Goal: Task Accomplishment & Management: Manage account settings

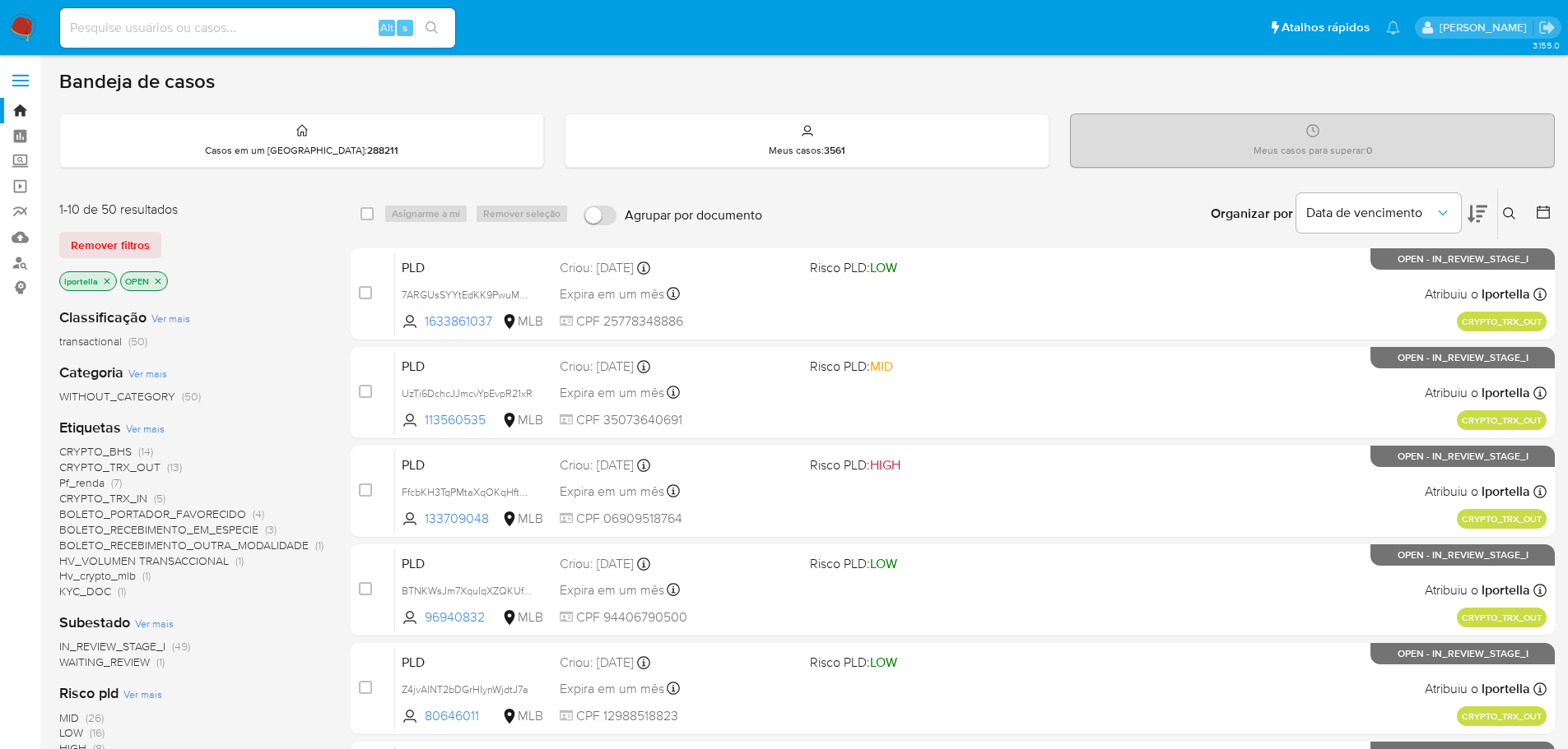
click at [292, 23] on input at bounding box center [257, 27] width 395 height 22
click at [285, 11] on div "Alt s" at bounding box center [257, 28] width 395 height 39
click at [284, 21] on input at bounding box center [257, 27] width 395 height 22
paste input "pA5S5ExVU632eJDUtxNENLmy"
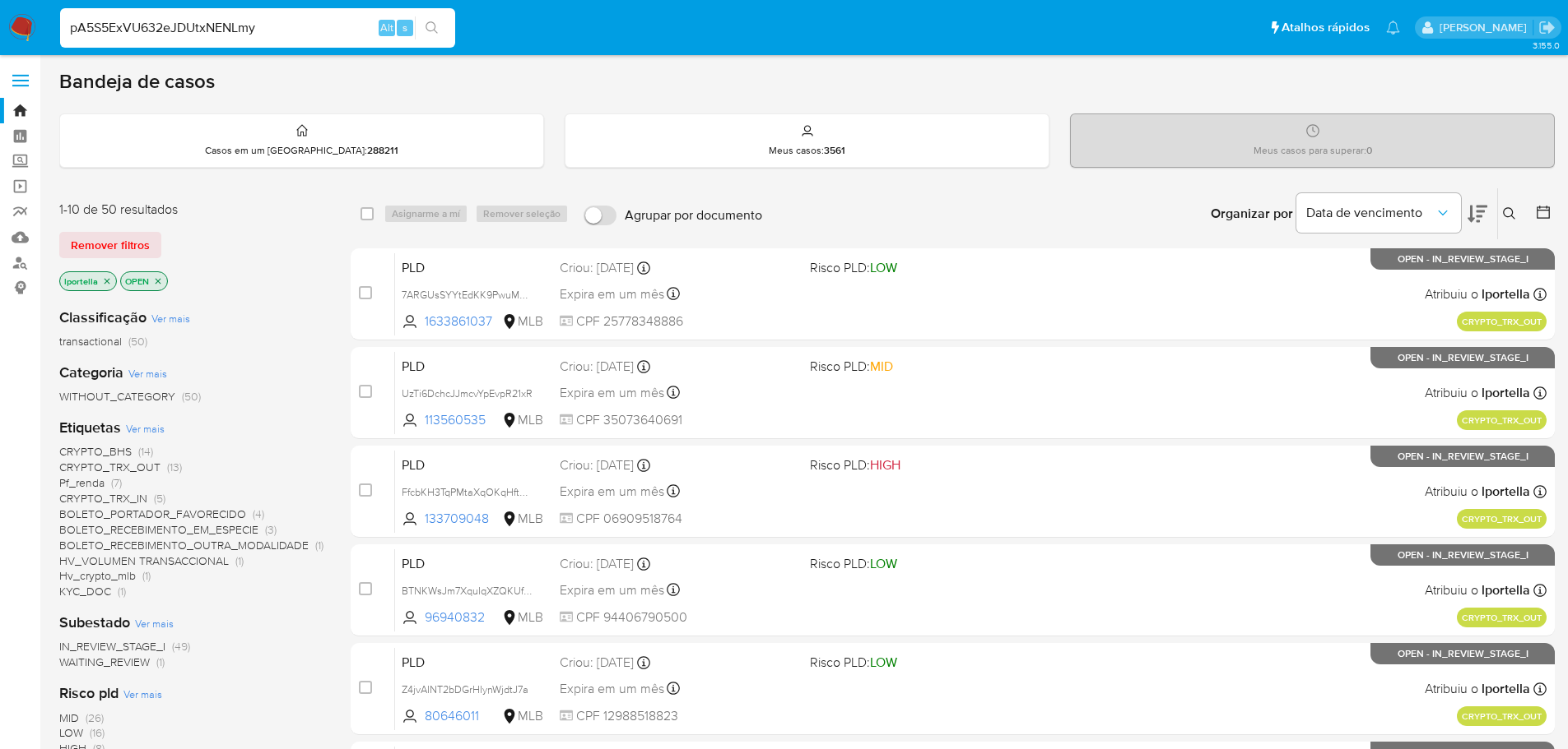
type input "pA5S5ExVU632eJDUtxNENLmy"
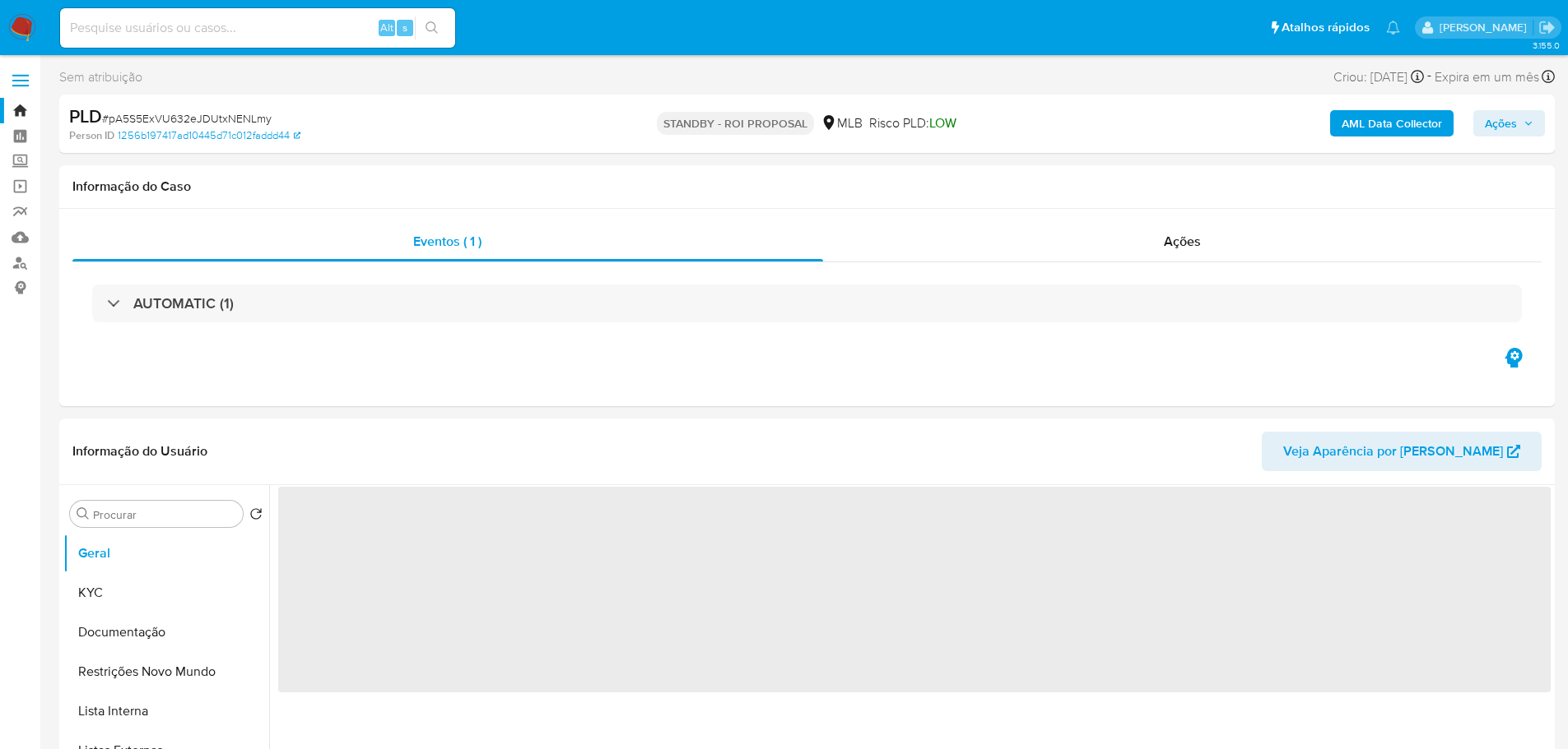
click at [25, 30] on img at bounding box center [23, 28] width 28 height 28
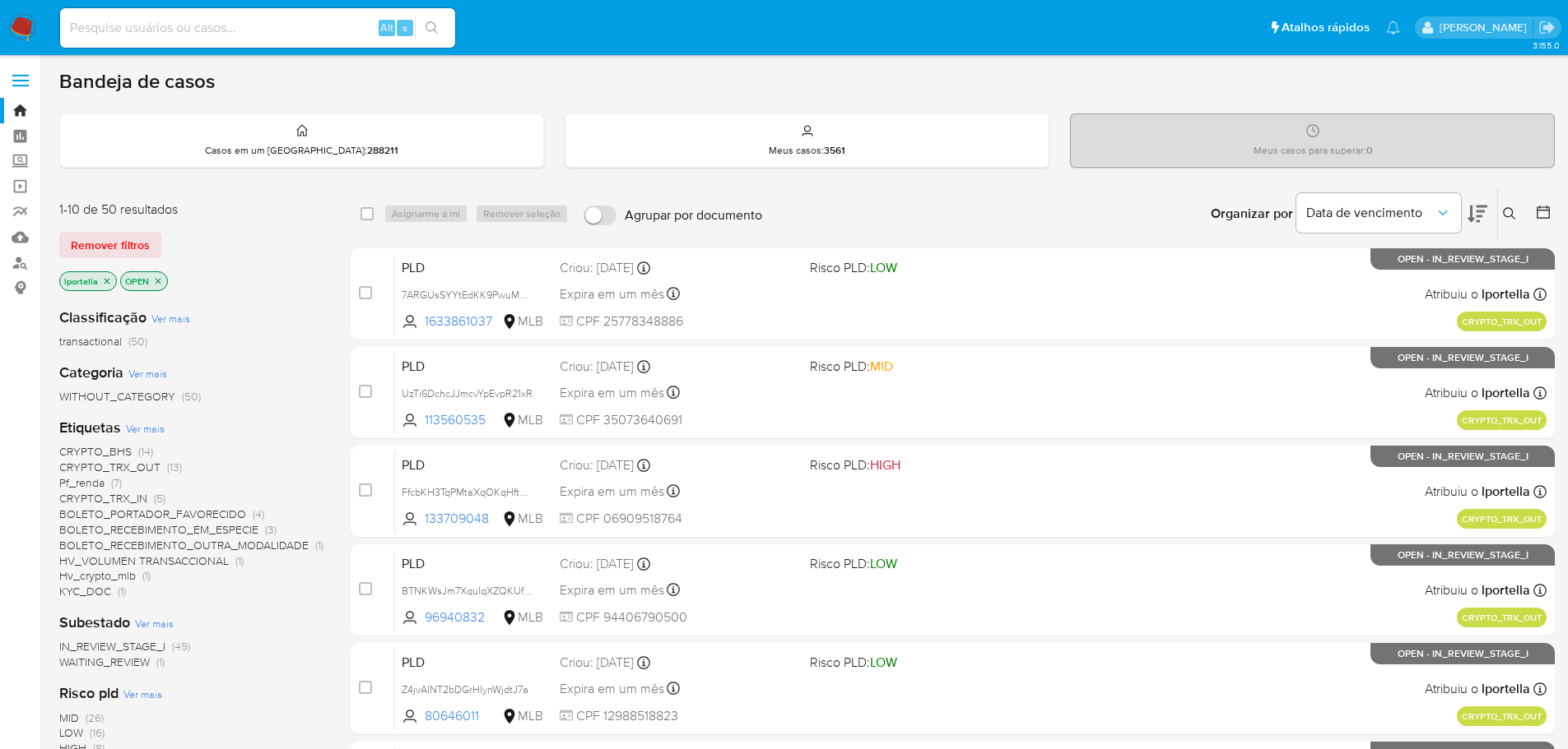
click at [270, 30] on input at bounding box center [257, 27] width 395 height 22
paste input "V18RbA5lEsqKHTJV07Kk6Tq5"
type input "V18RbA5lEsqKHTJV07Kk6Tq5"
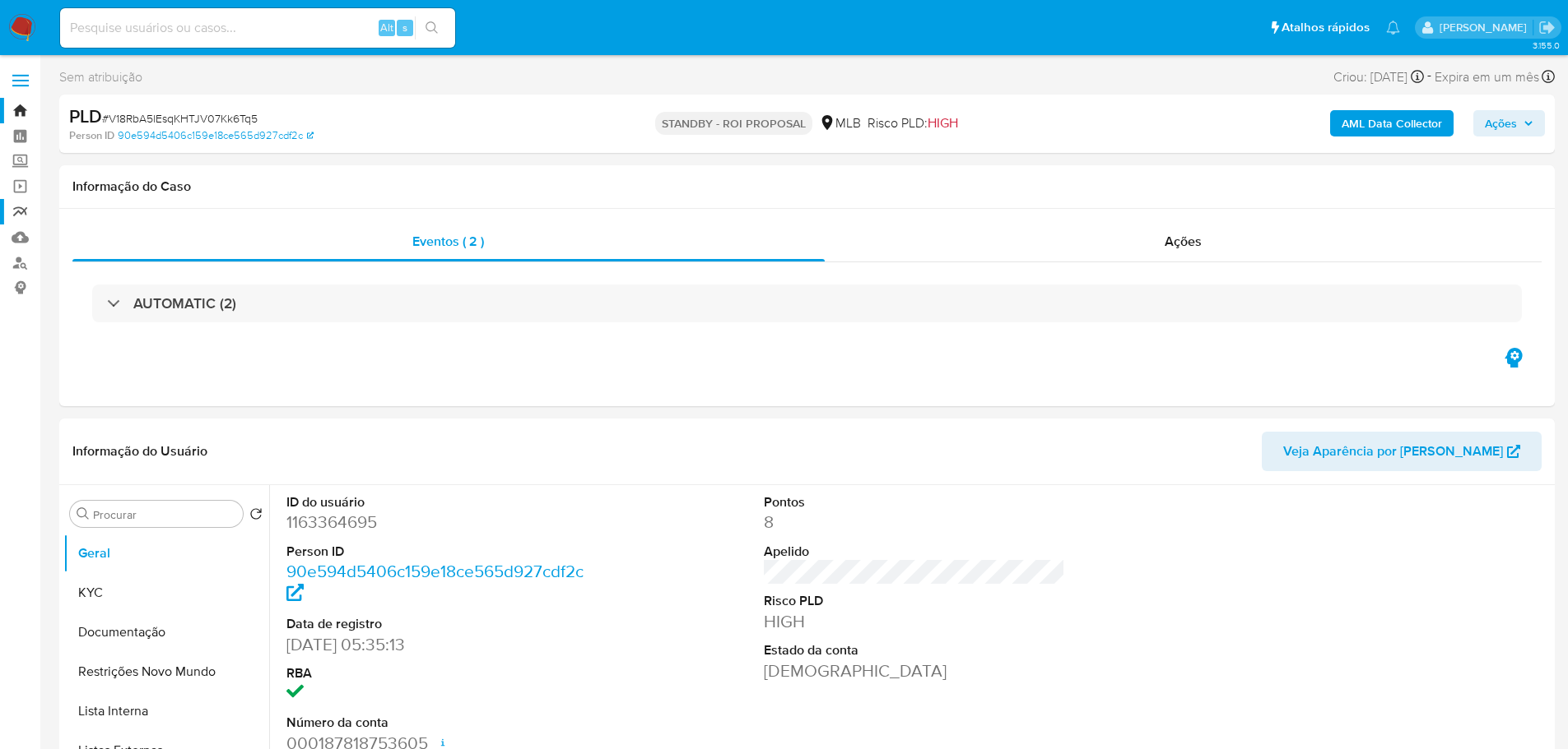
select select "10"
click at [12, 21] on img at bounding box center [23, 28] width 28 height 28
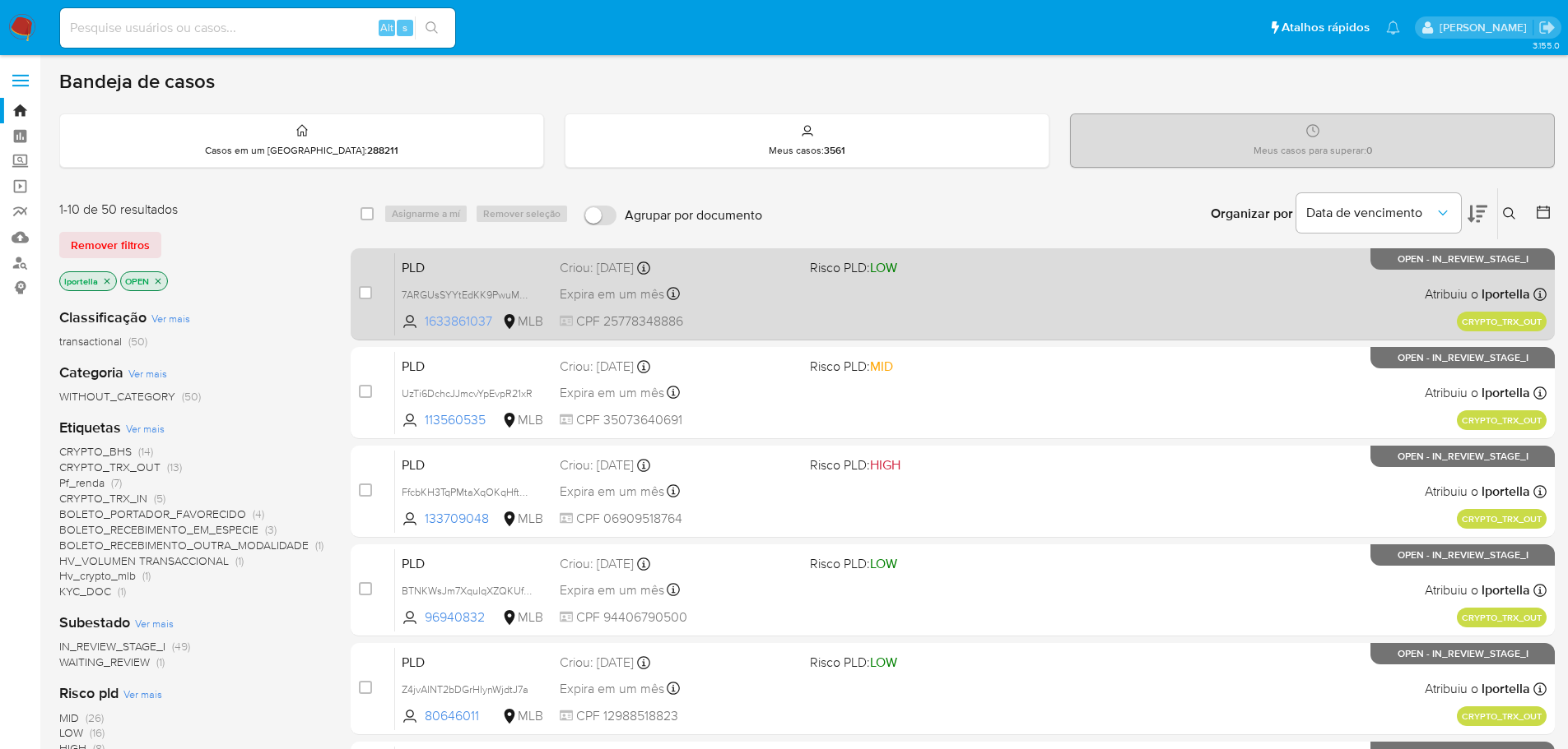
click at [459, 327] on span "1633861037" at bounding box center [461, 321] width 74 height 18
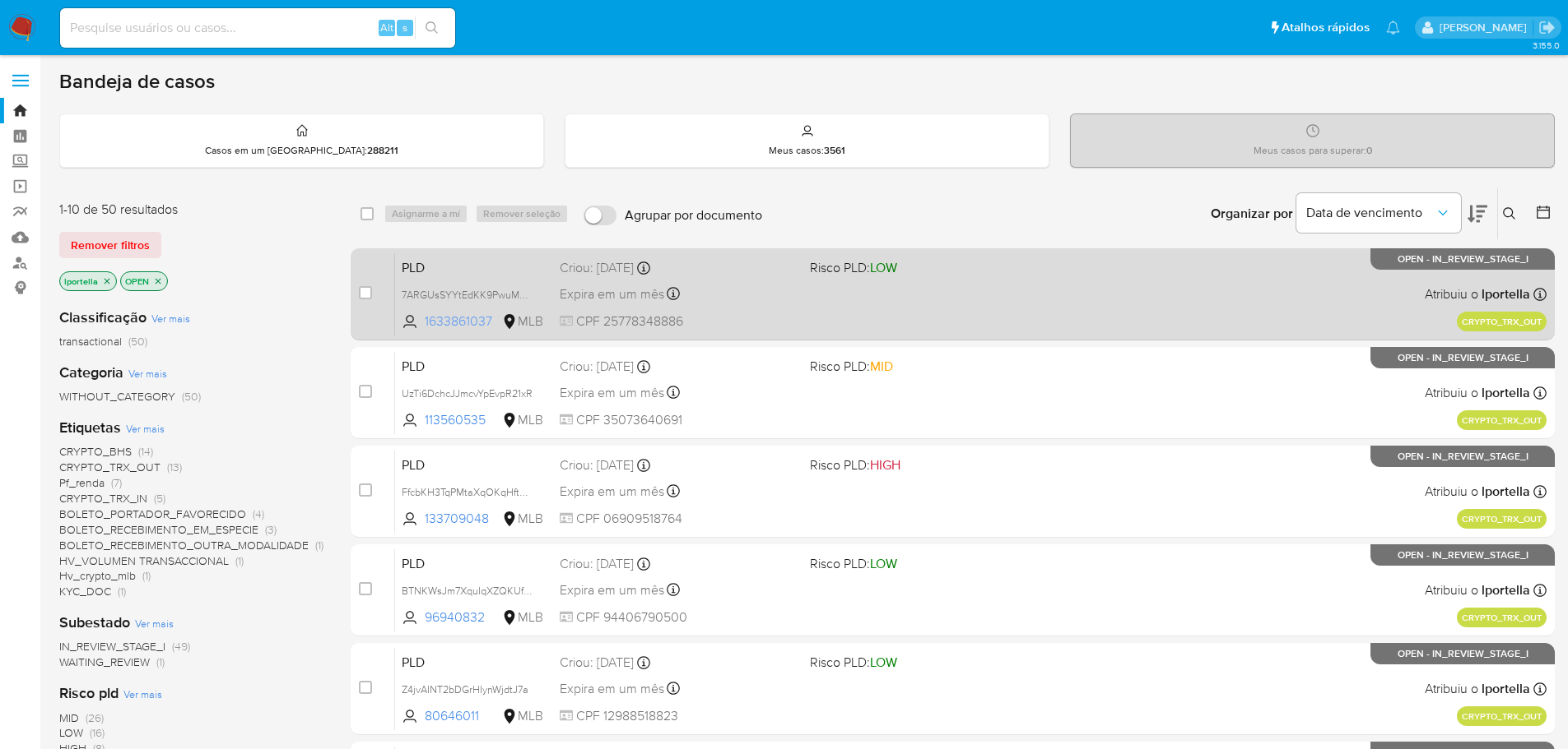
click at [459, 327] on span "1633861037" at bounding box center [461, 321] width 74 height 18
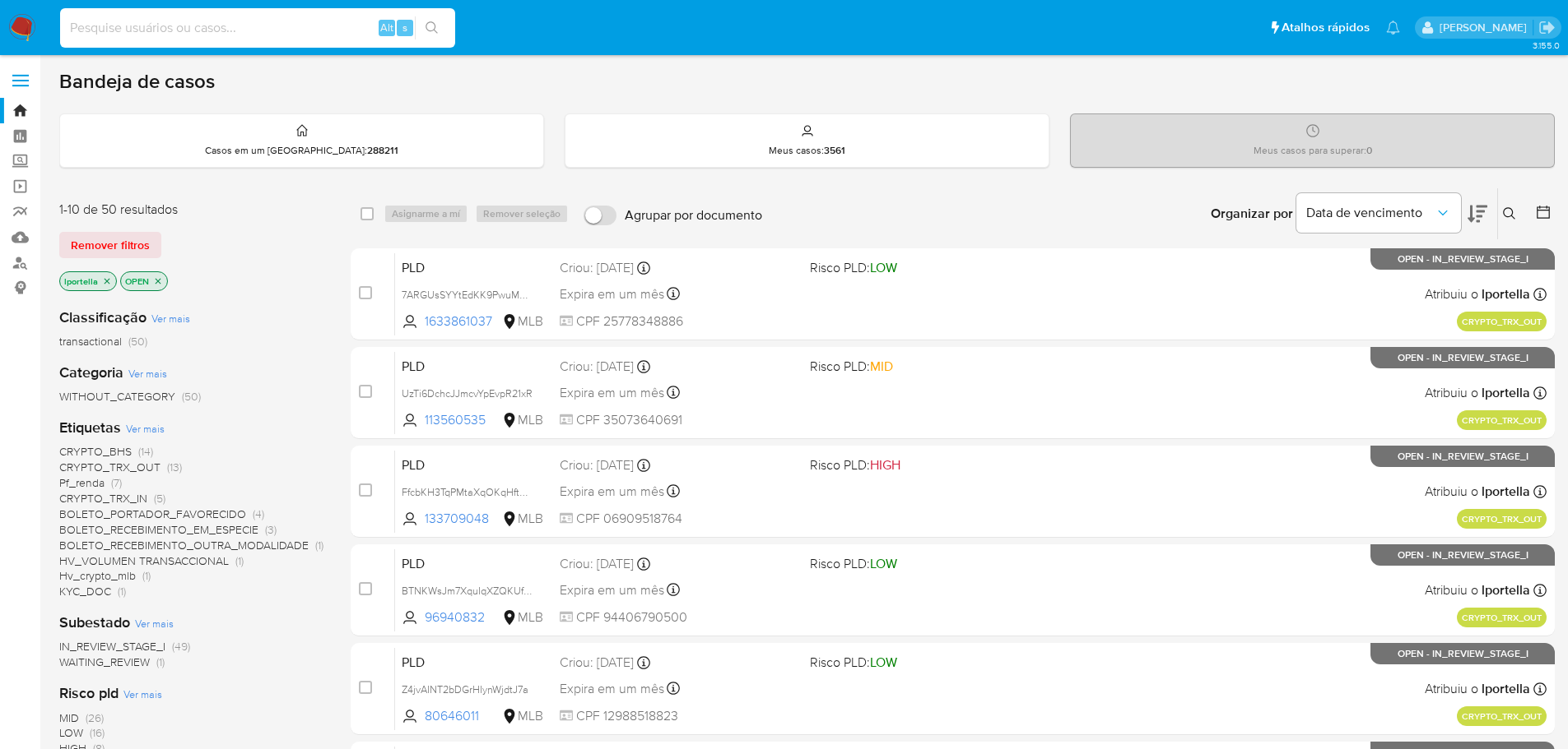
click at [170, 30] on input at bounding box center [257, 27] width 395 height 22
paste input "eBhsgHpmx7TW1zwzrVmXh1T2"
type input "eBhsgHpmx7TW1zwzrVmXh1T2"
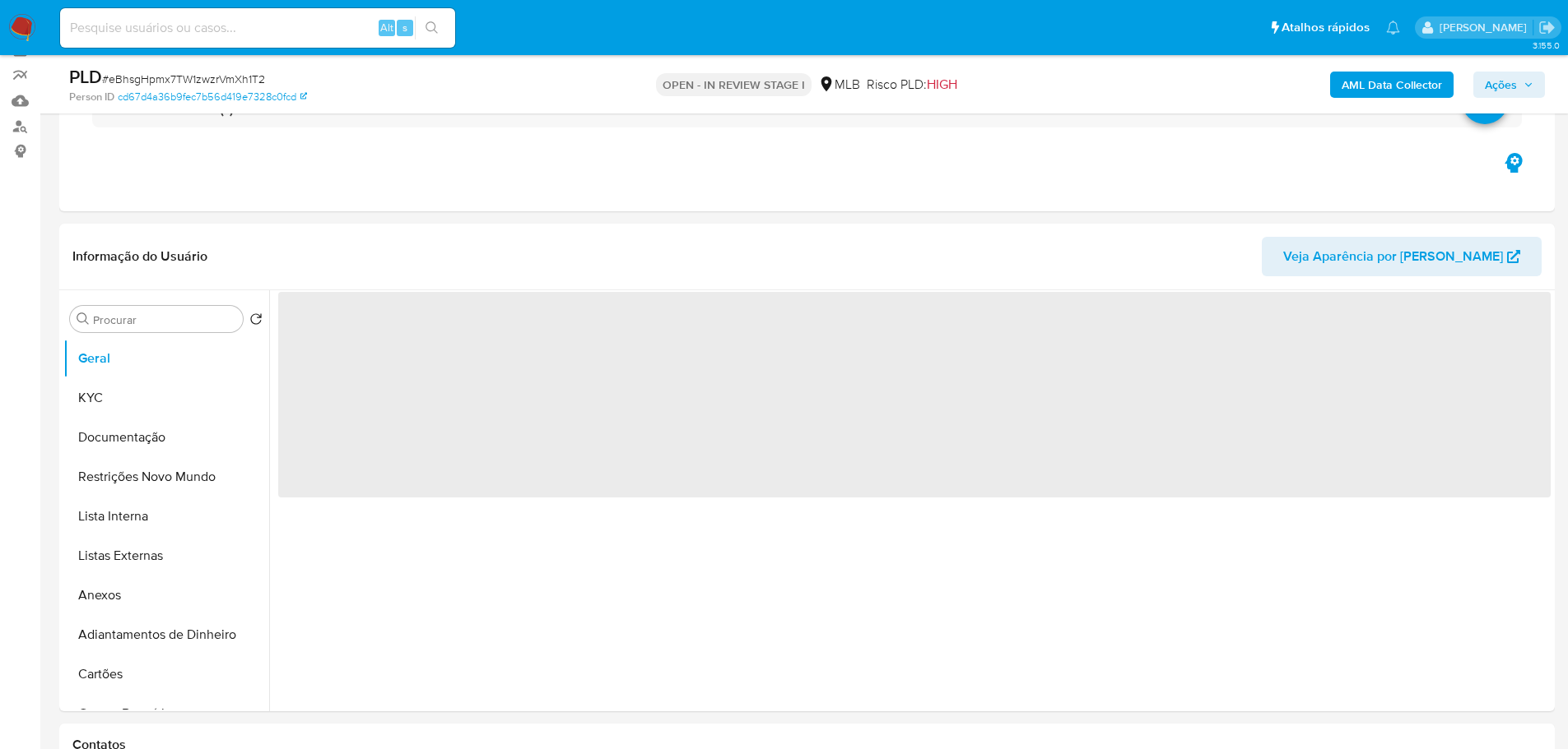
scroll to position [412, 0]
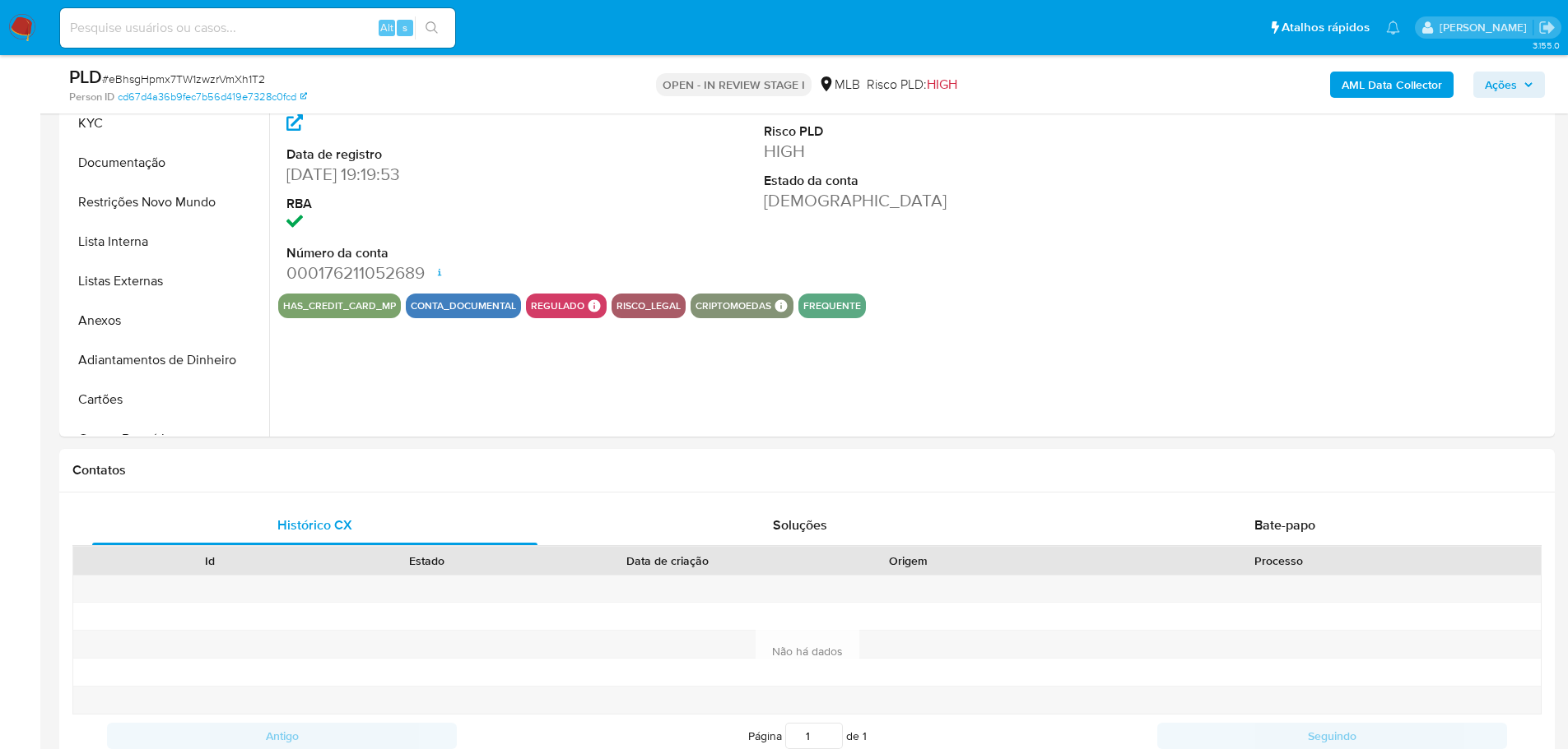
select select "10"
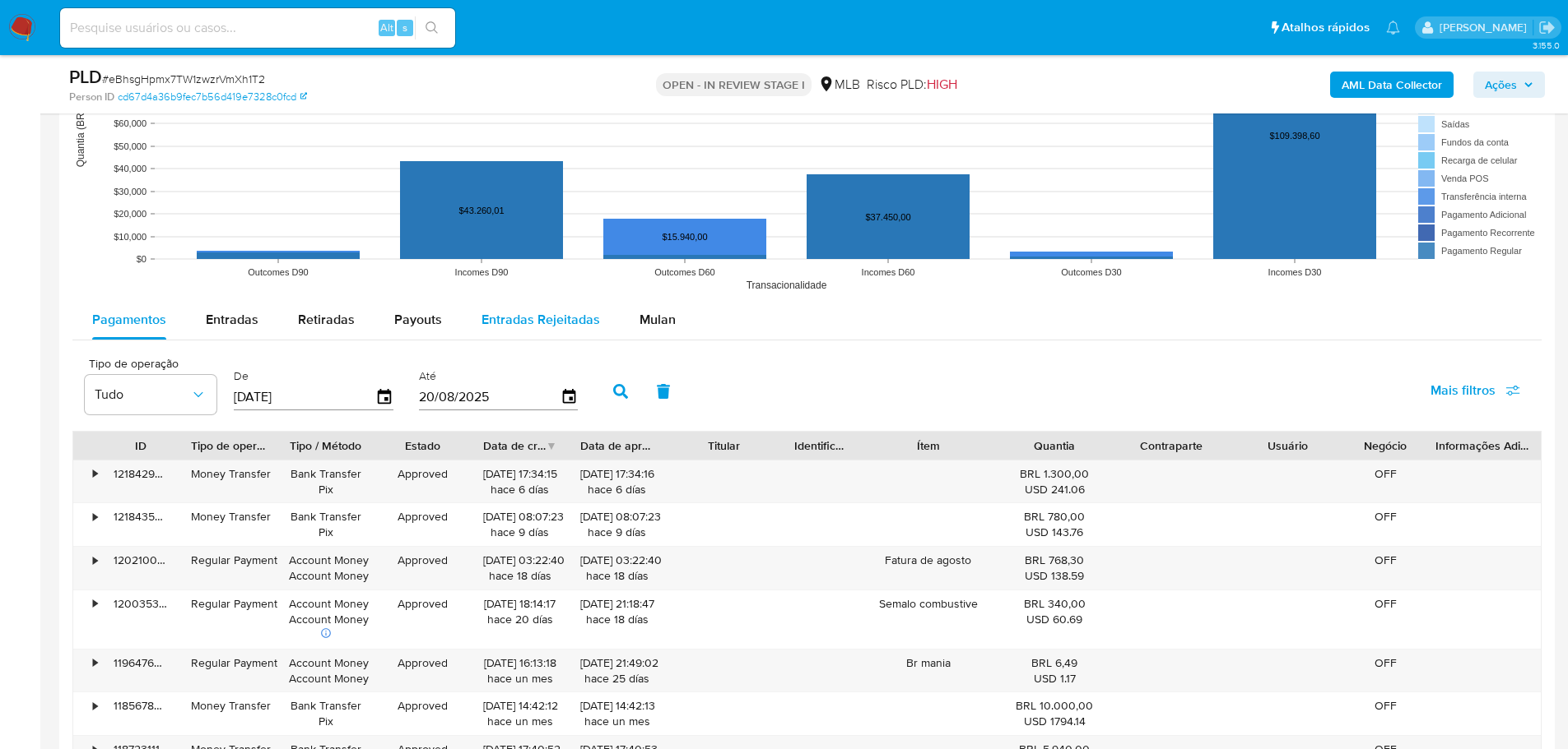
drag, startPoint x: 641, startPoint y: 320, endPoint x: 598, endPoint y: 325, distance: 43.3
click at [640, 322] on span "Mulan" at bounding box center [657, 320] width 37 height 19
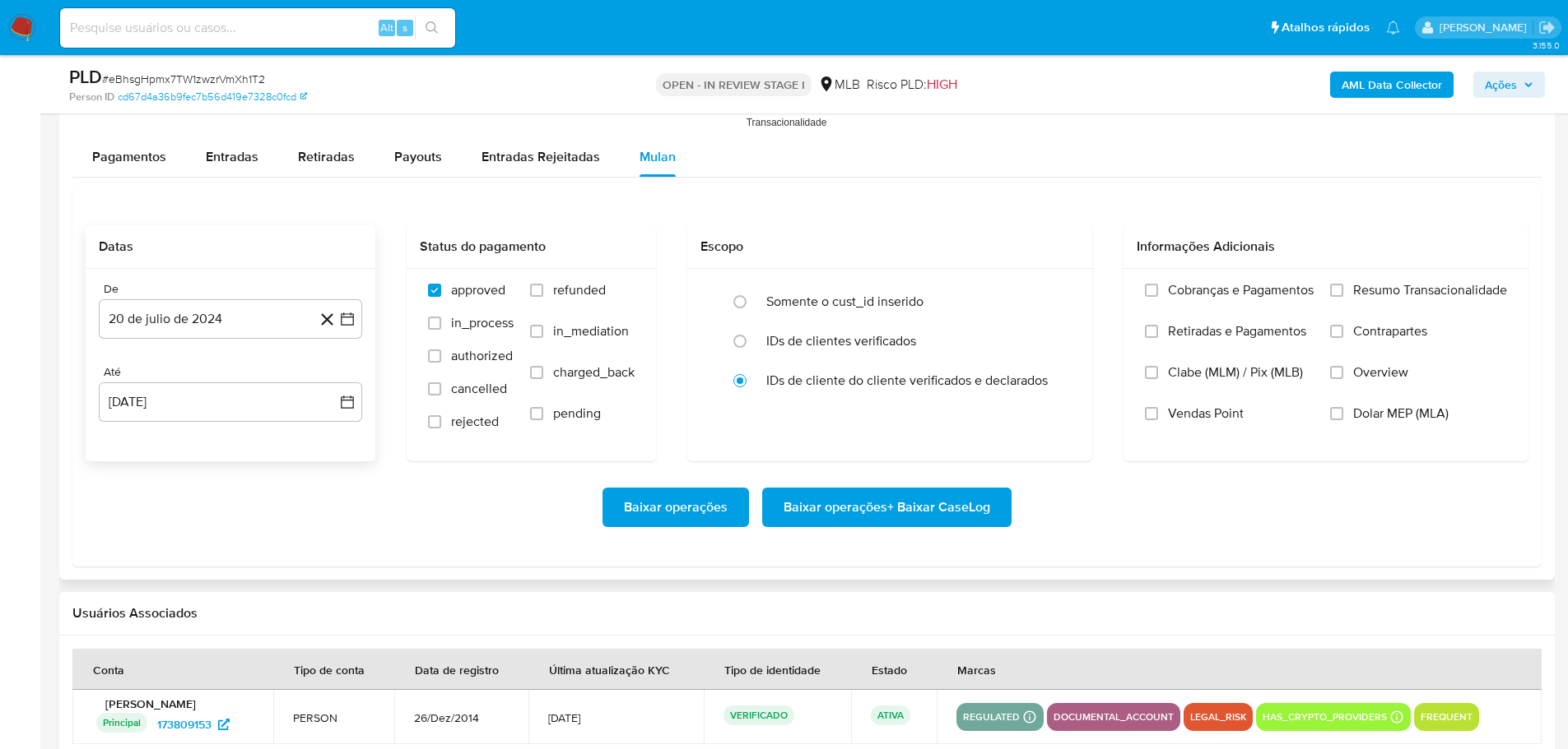
scroll to position [1809, 0]
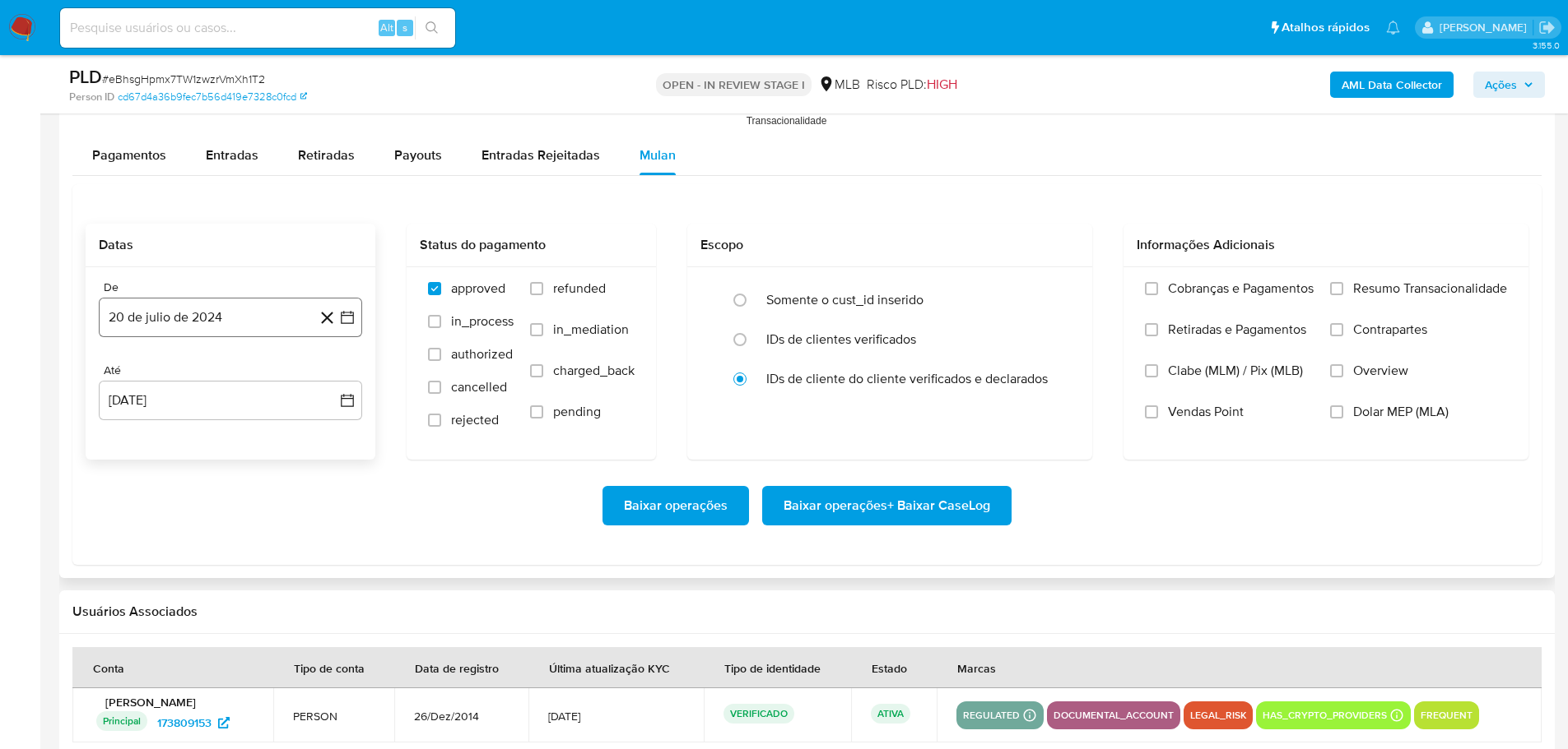
click at [184, 331] on button "20 de julio de 2024" at bounding box center [230, 318] width 264 height 39
click at [321, 386] on div "julio 2024 julio 2024 lun lunes mar martes mié miércoles jue jueves vie viernes…" at bounding box center [230, 474] width 224 height 216
click at [332, 373] on icon "Mes siguiente" at bounding box center [332, 376] width 20 height 20
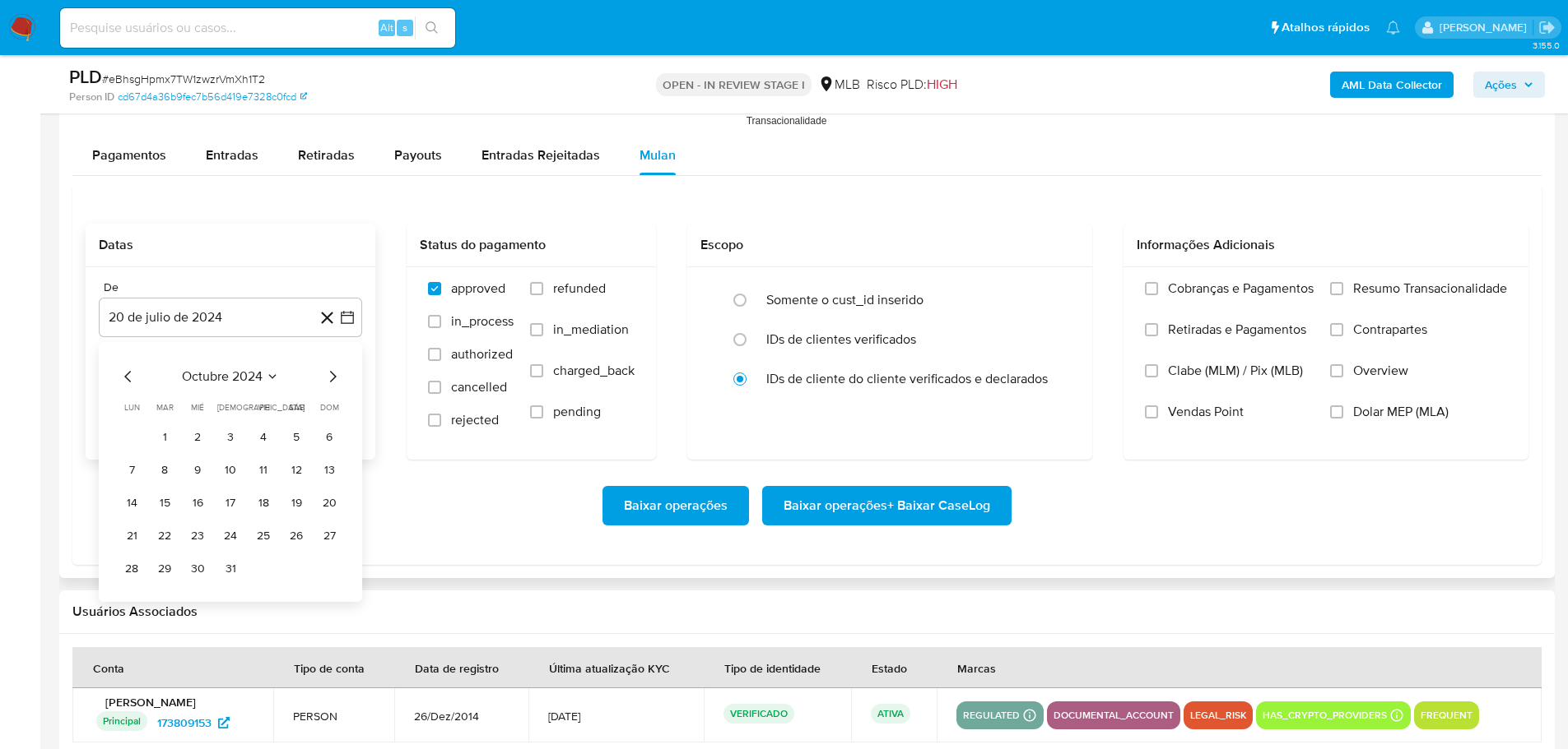
click at [332, 373] on icon "Mes siguiente" at bounding box center [332, 376] width 20 height 20
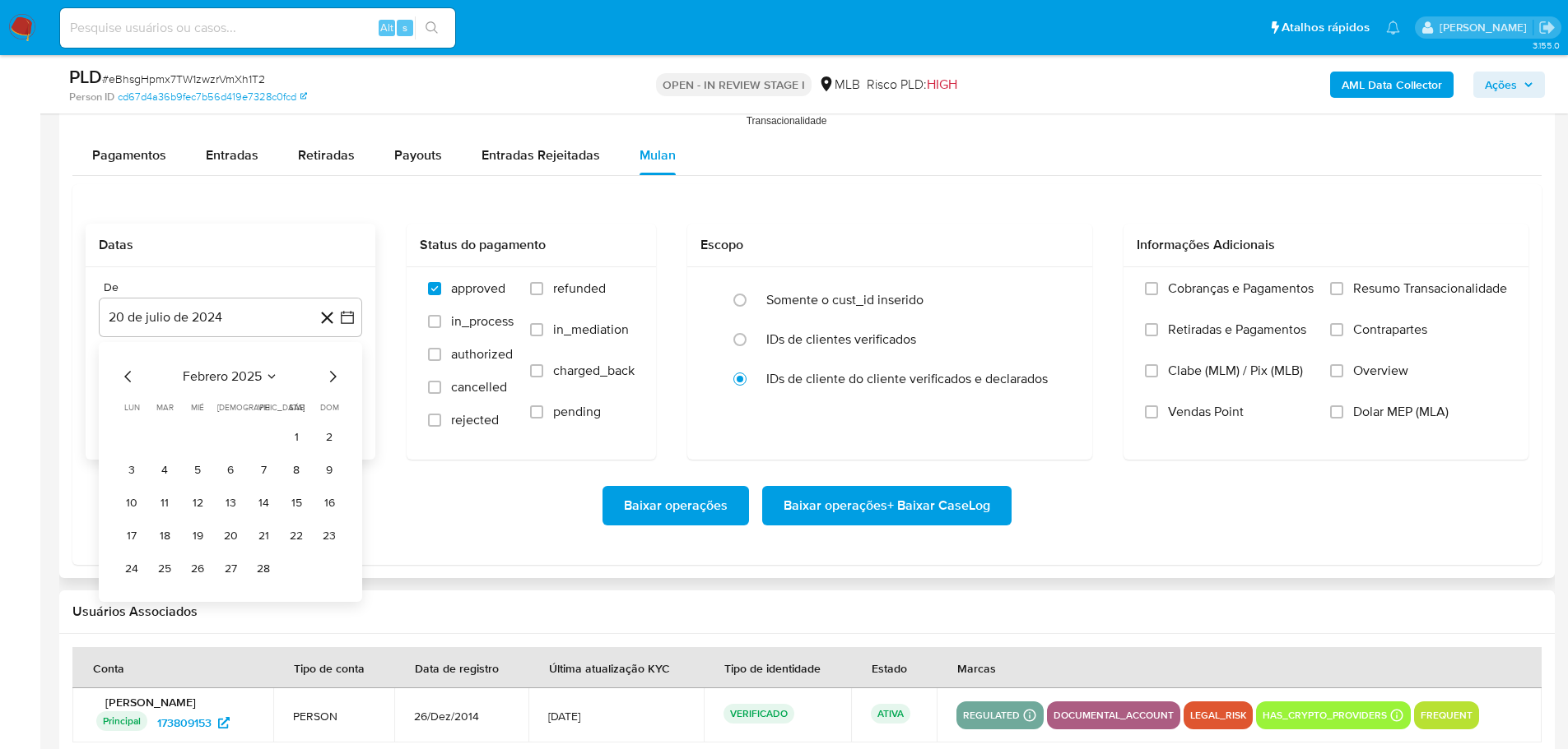
click at [332, 373] on icon "Mes siguiente" at bounding box center [332, 376] width 20 height 20
click at [169, 437] on button "1" at bounding box center [164, 438] width 26 height 26
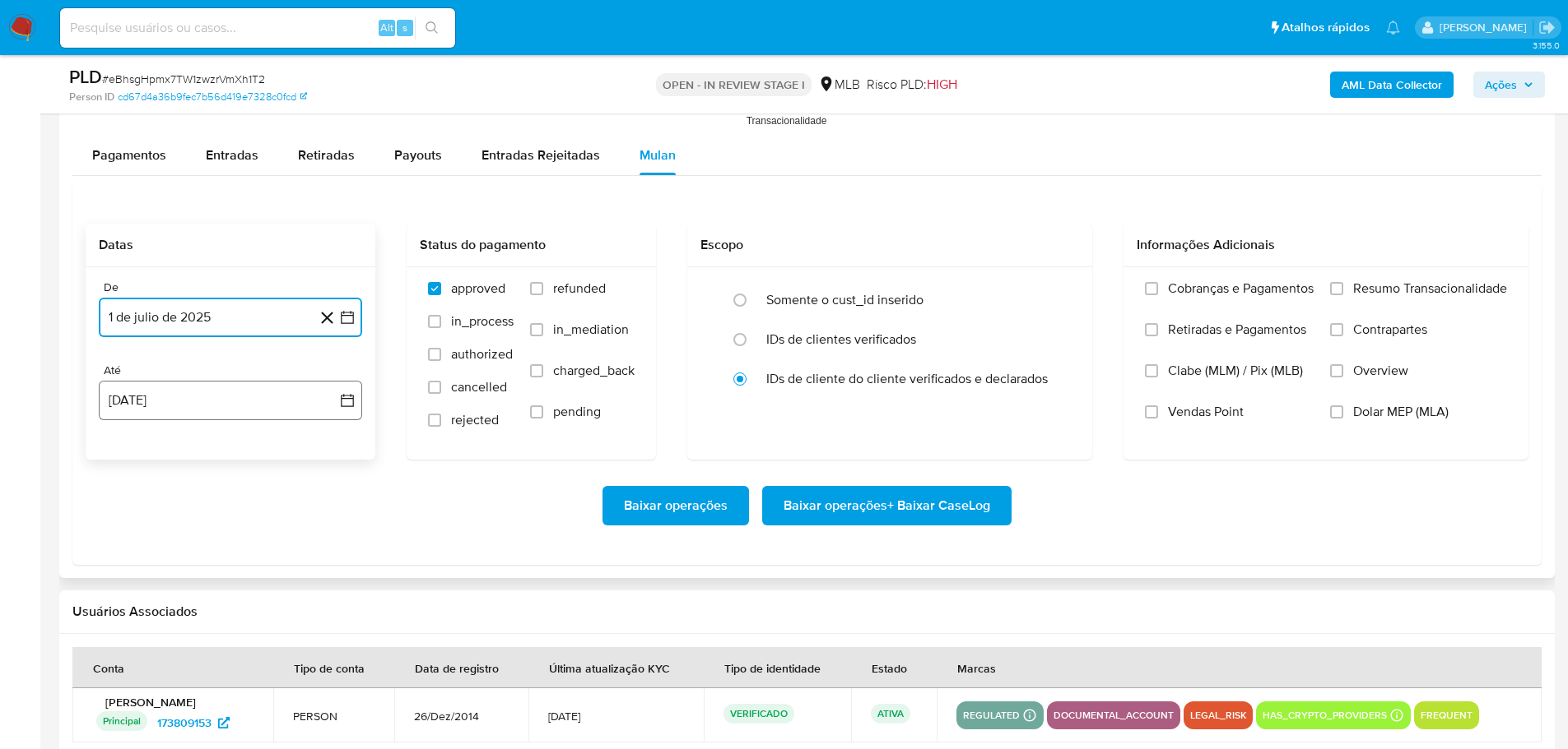
click at [176, 393] on button "20 de agosto de 2025" at bounding box center [230, 400] width 264 height 39
click at [141, 621] on button "18" at bounding box center [131, 620] width 26 height 26
click at [1343, 282] on label "Resumo Transacionalidade" at bounding box center [1418, 301] width 177 height 41
click at [1343, 282] on input "Resumo Transacionalidade" at bounding box center [1336, 289] width 13 height 13
click at [903, 508] on span "Baixar operações + Baixar CaseLog" at bounding box center [886, 505] width 206 height 37
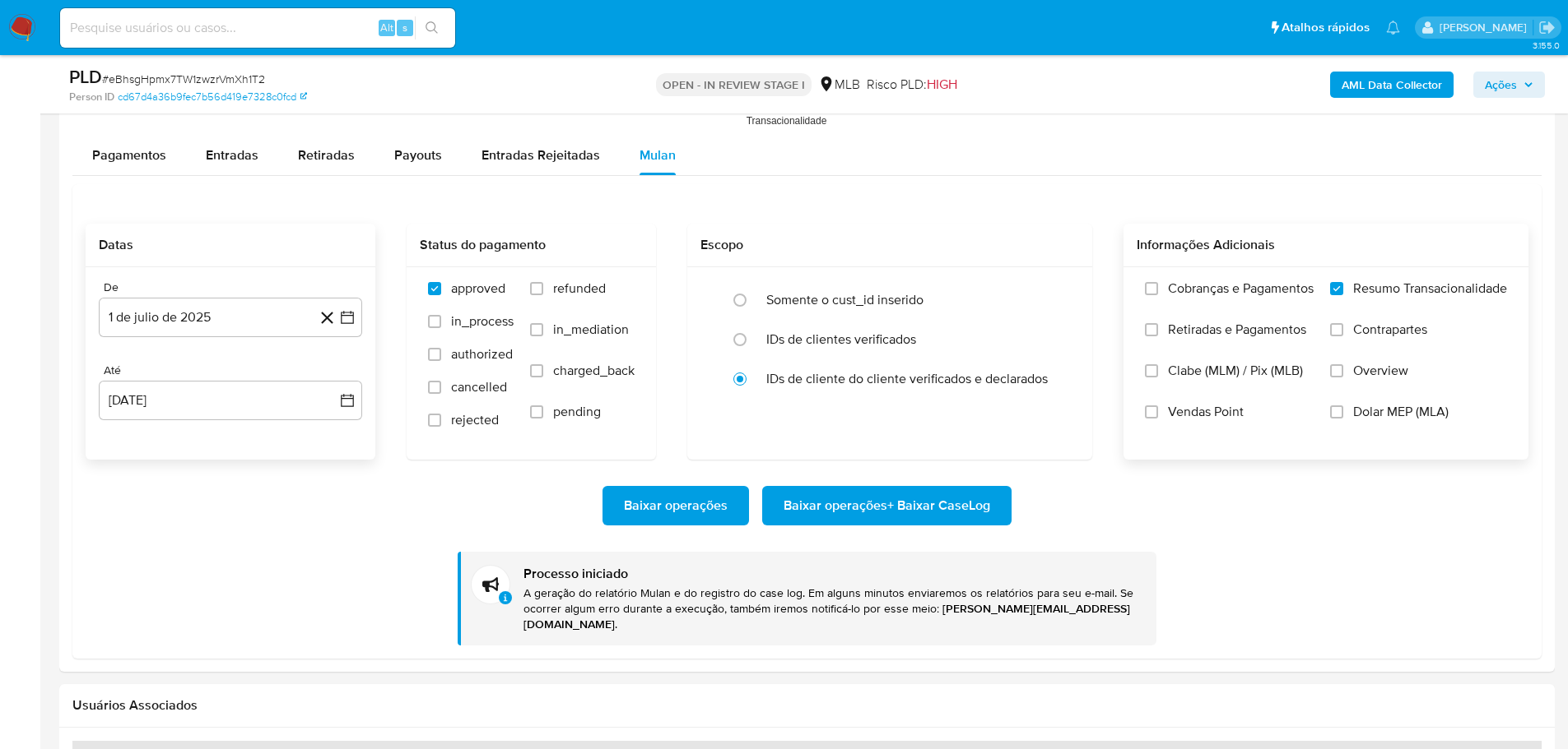
click at [1427, 97] on b "AML Data Collector" at bounding box center [1391, 84] width 100 height 26
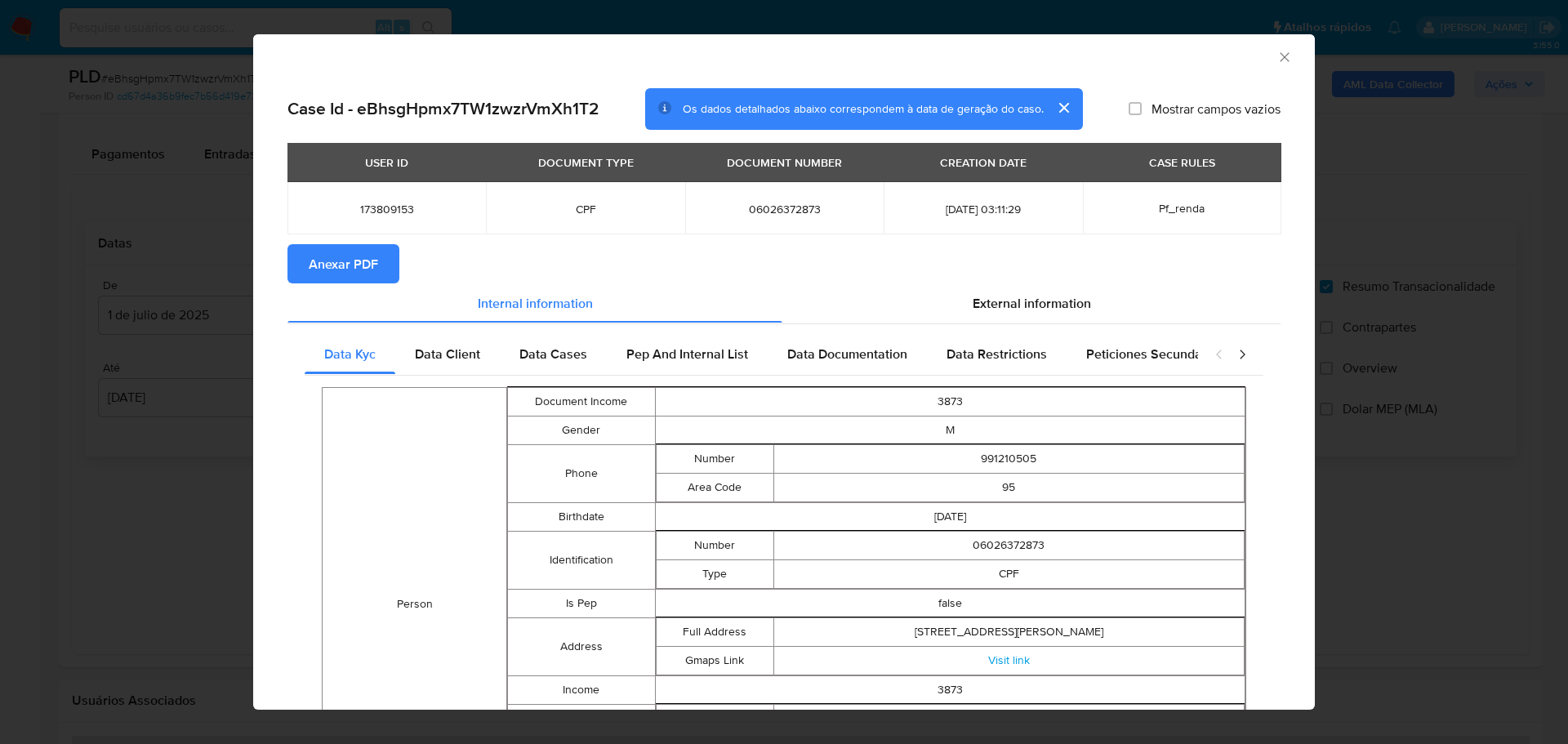
click at [378, 267] on button "Anexar PDF" at bounding box center [343, 264] width 112 height 39
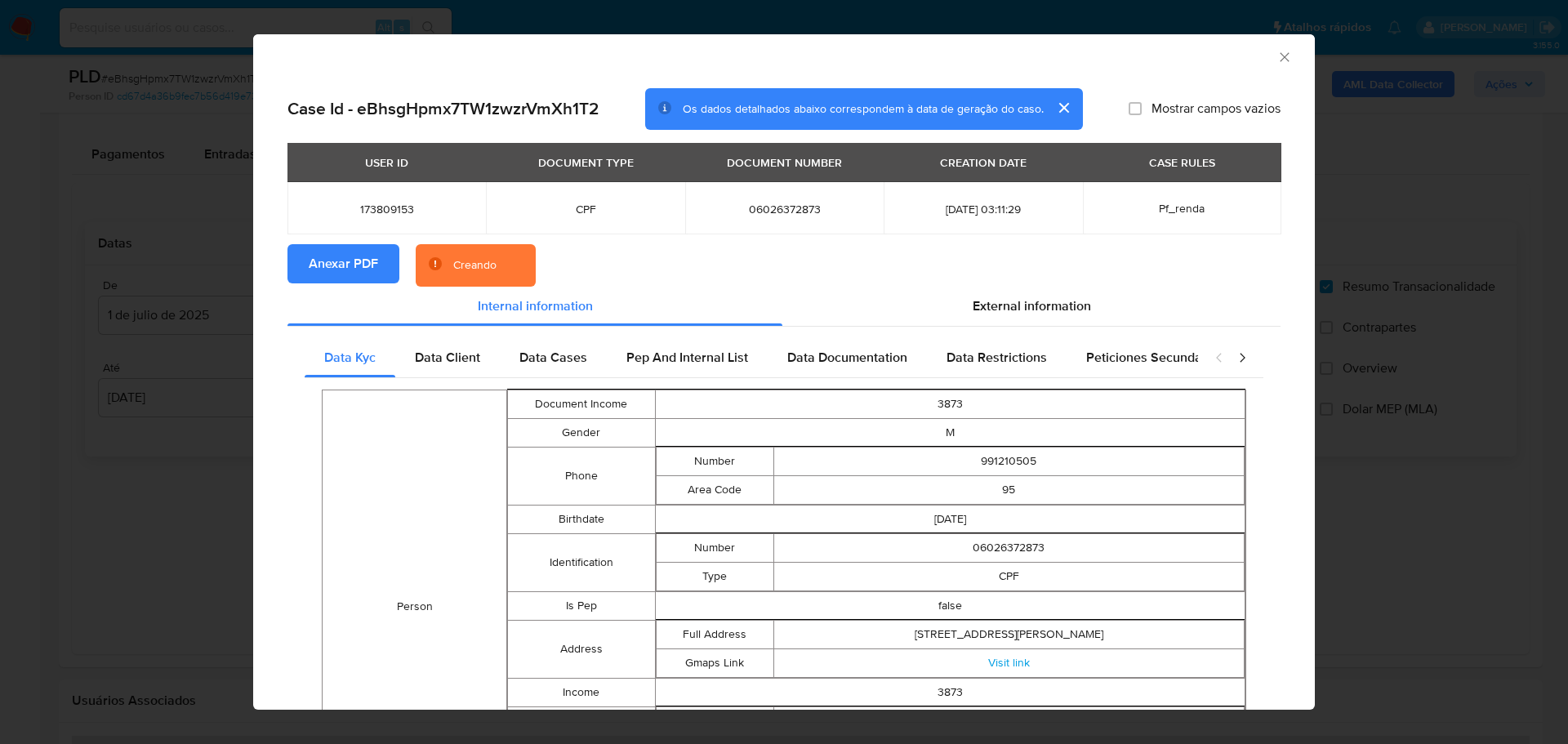
click at [168, 82] on div "AML Data Collector Case Id - eBhsgHpmx7TW1zwzrVmXh1T2 Os dados detalhados abaix…" at bounding box center [784, 372] width 1568 height 744
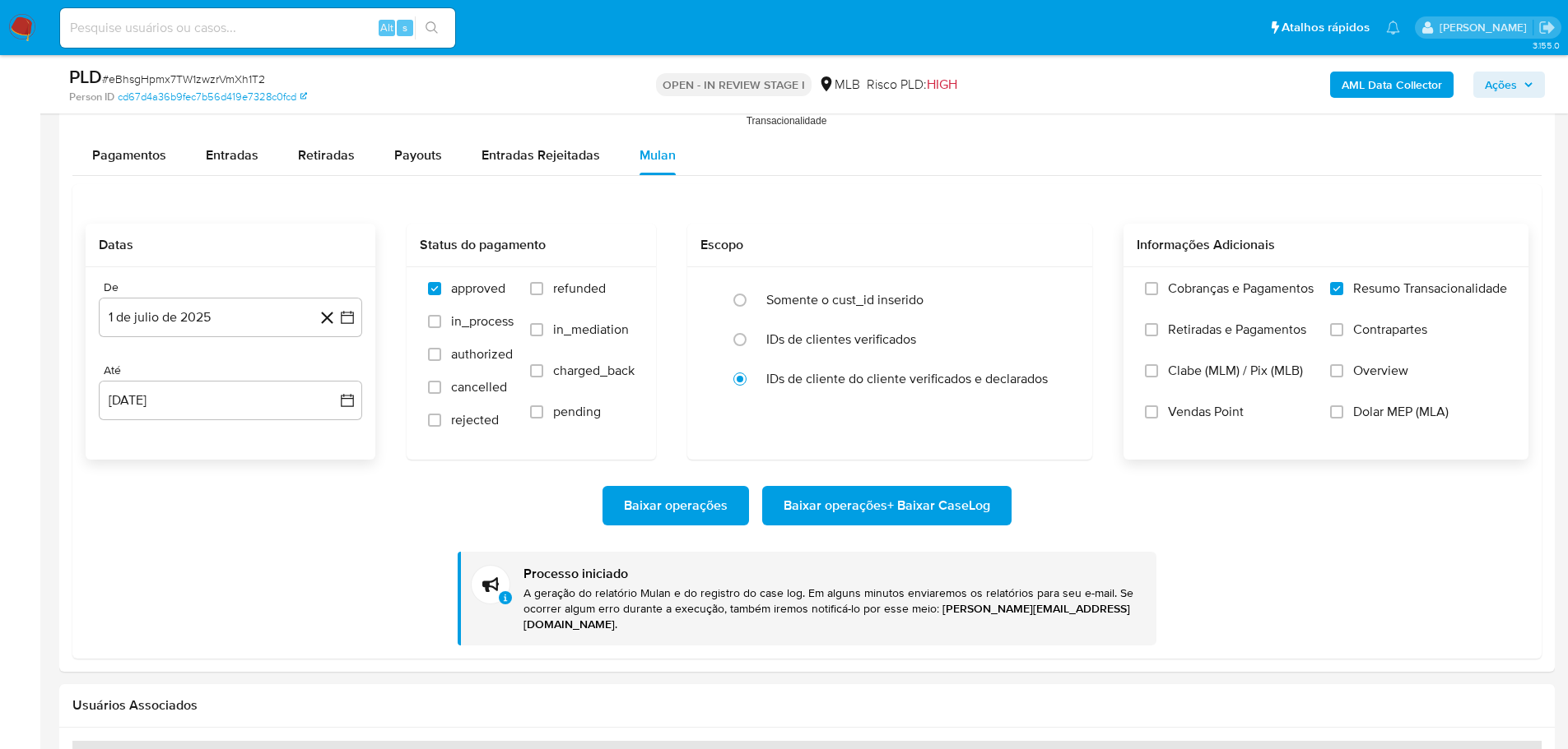
click at [23, 30] on img at bounding box center [23, 28] width 28 height 28
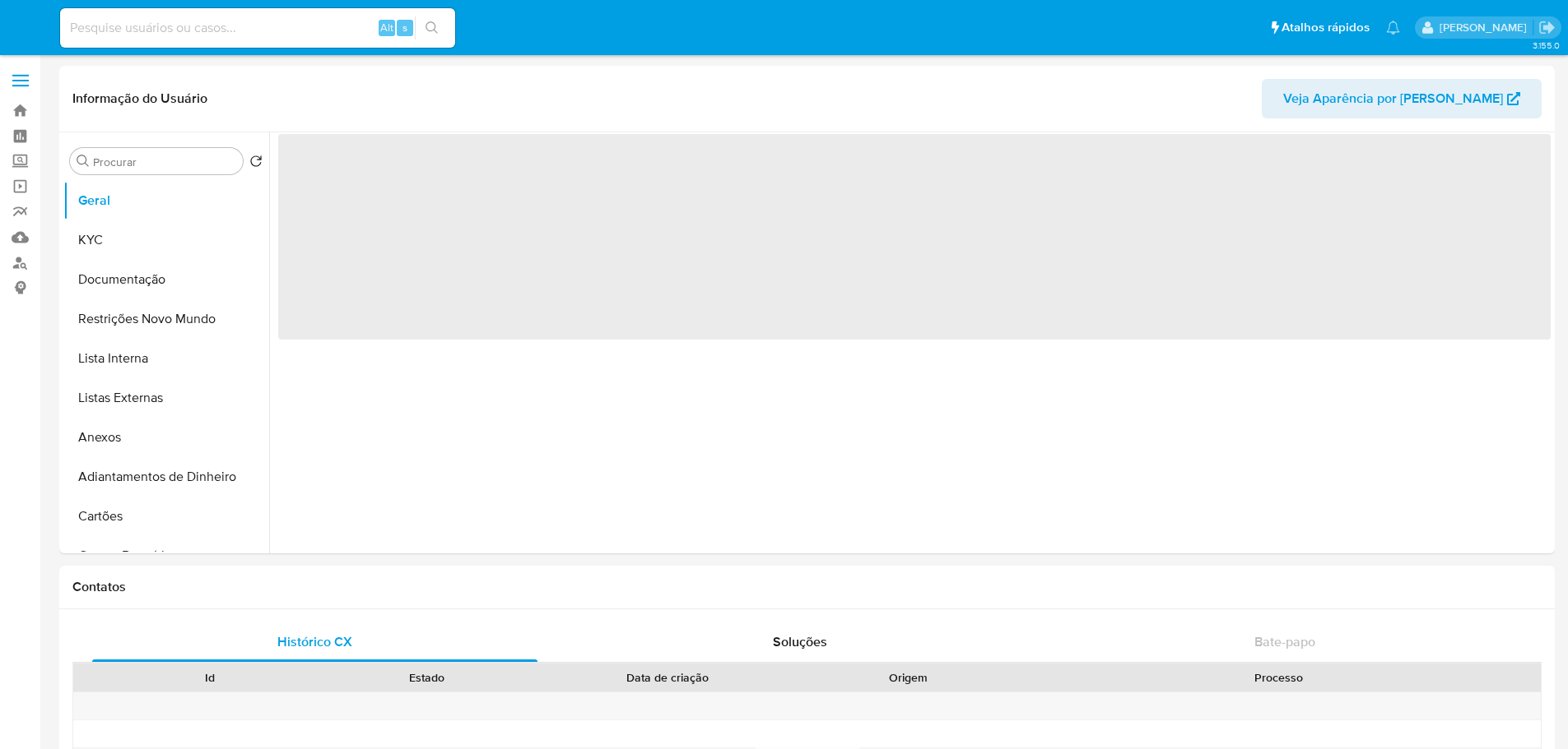
select select "10"
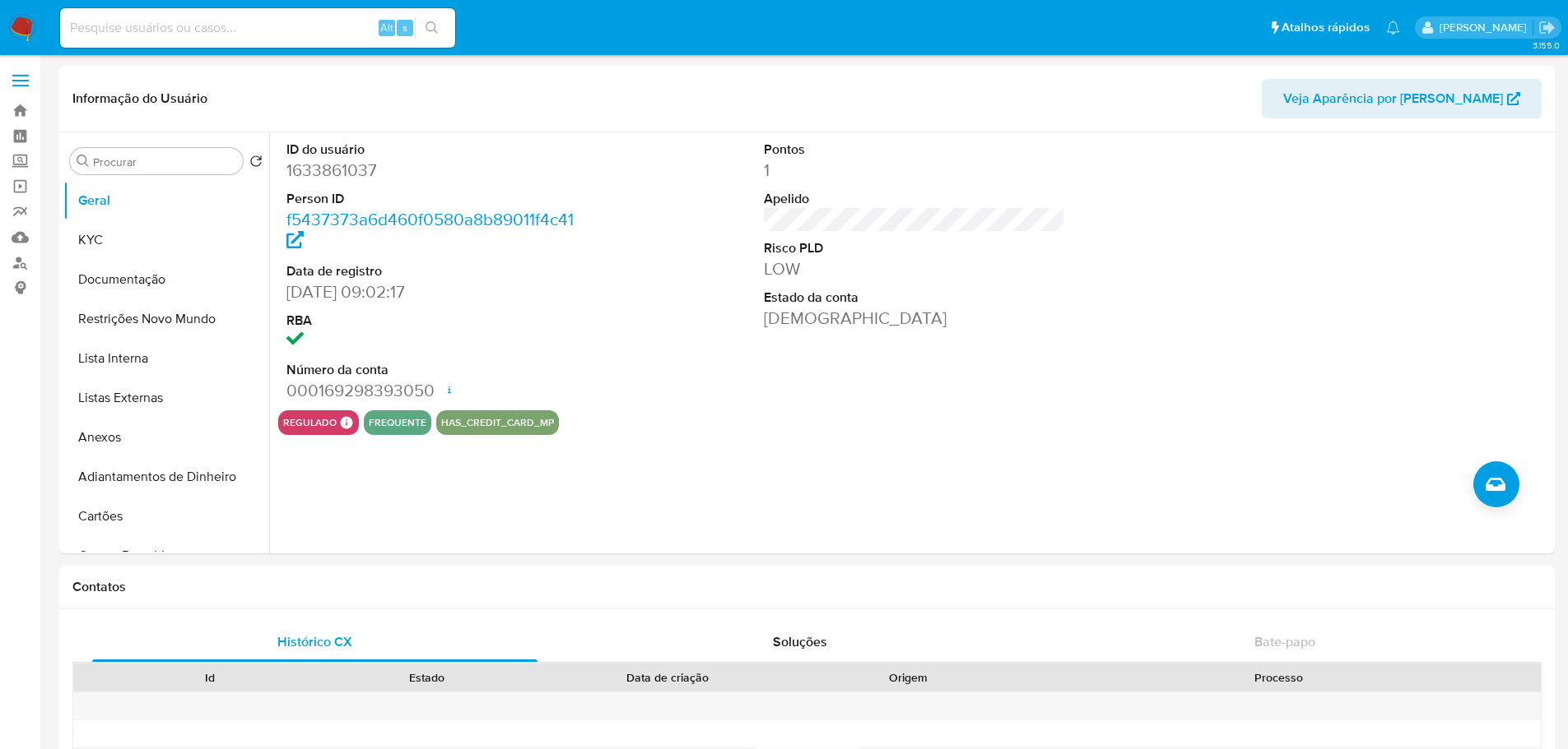
click at [205, 26] on input at bounding box center [257, 27] width 395 height 22
paste input "W848uZqjaQIbg437CscPXgvR"
type input "W848uZqjaQIbg437CscPXgvR"
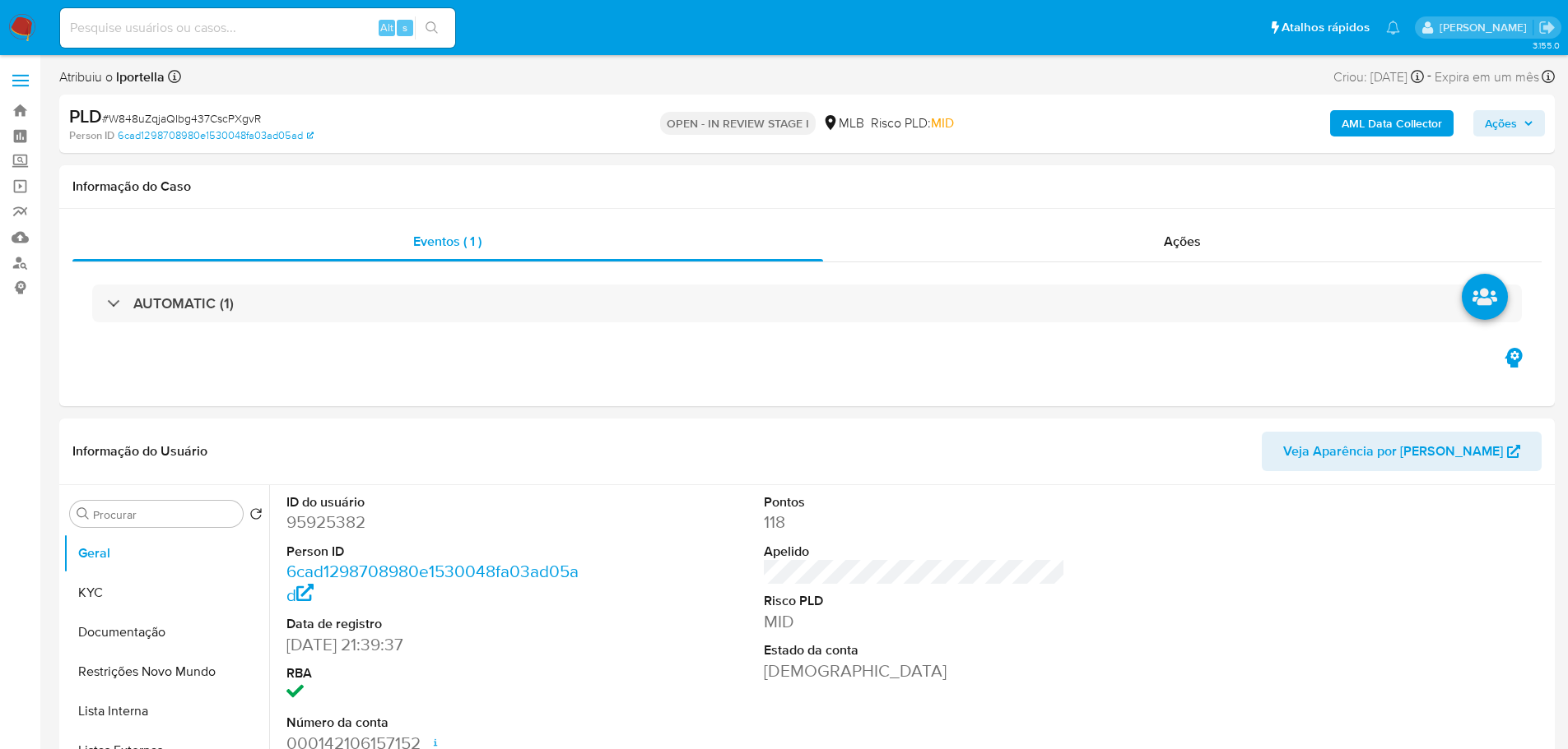
select select "10"
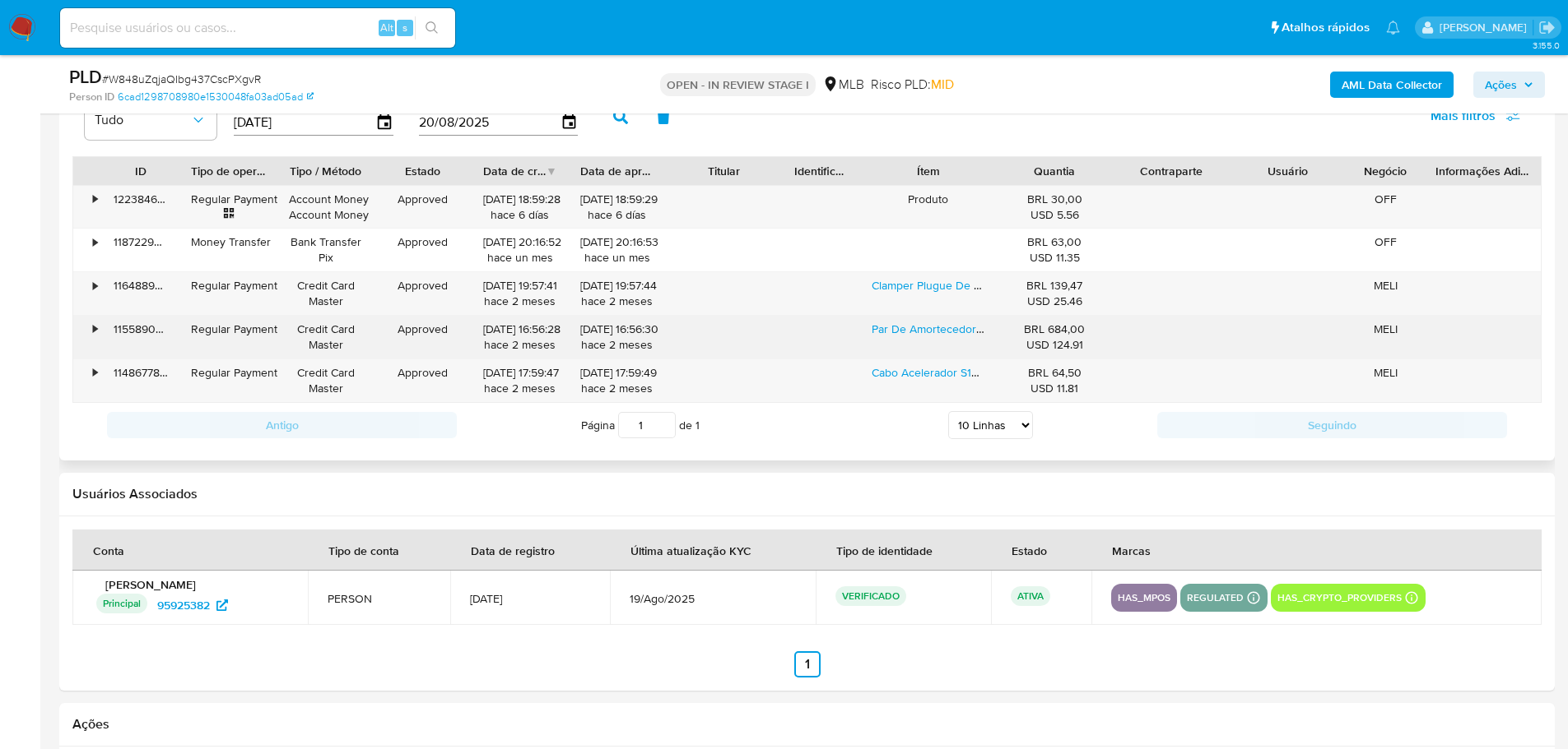
scroll to position [1645, 0]
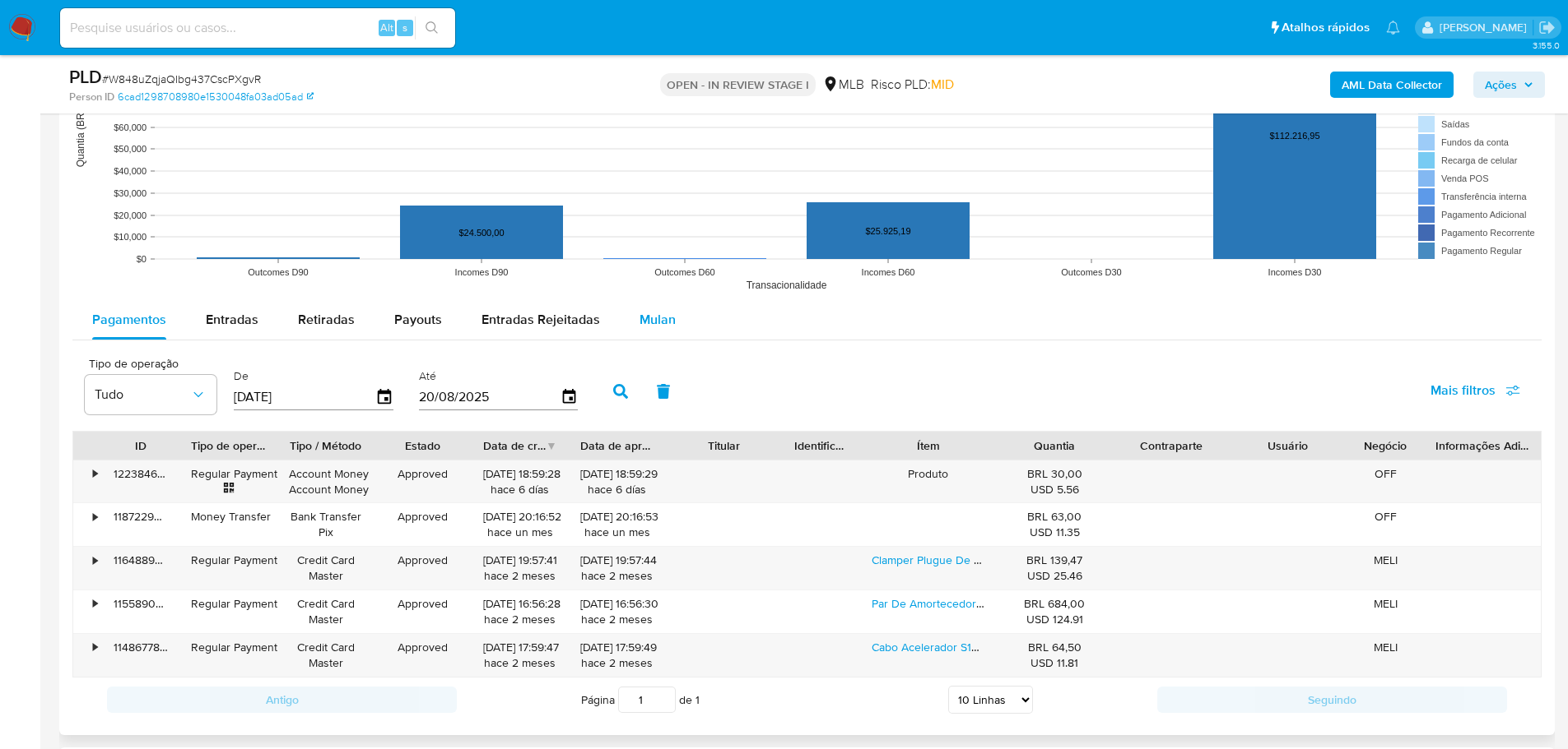
click at [643, 323] on span "Mulan" at bounding box center [657, 320] width 37 height 19
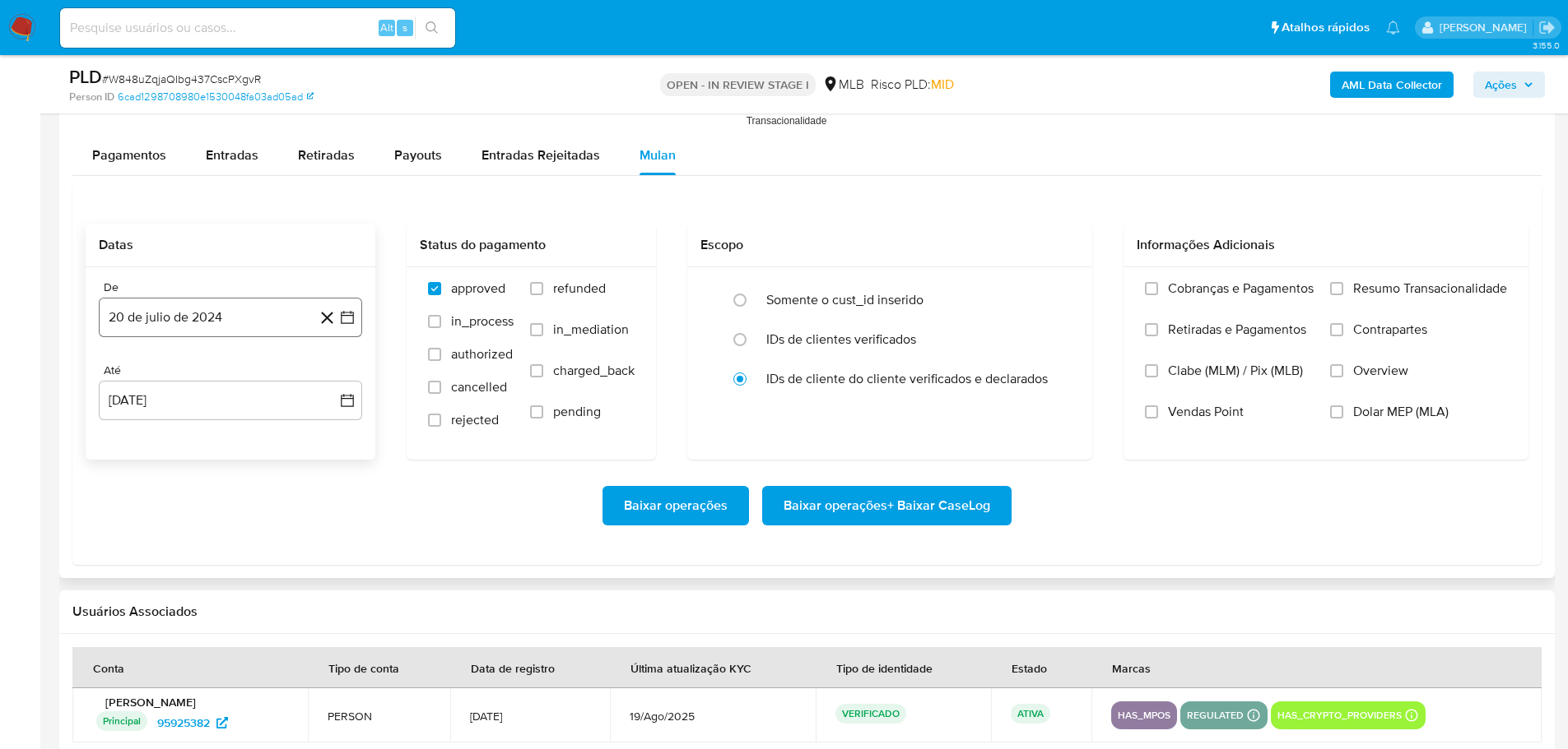
click at [260, 311] on button "20 de julio de 2024" at bounding box center [230, 318] width 264 height 39
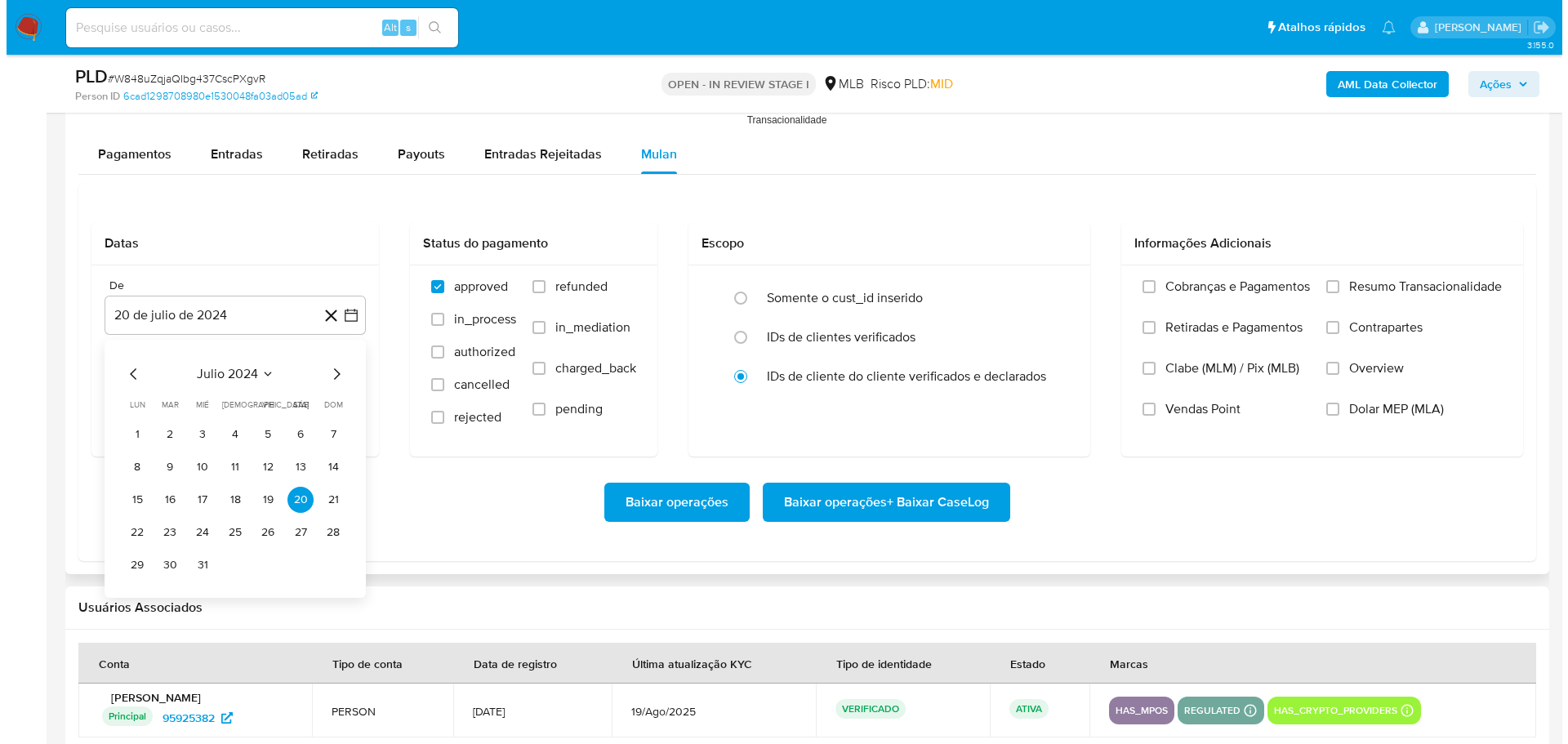
scroll to position [1879, 0]
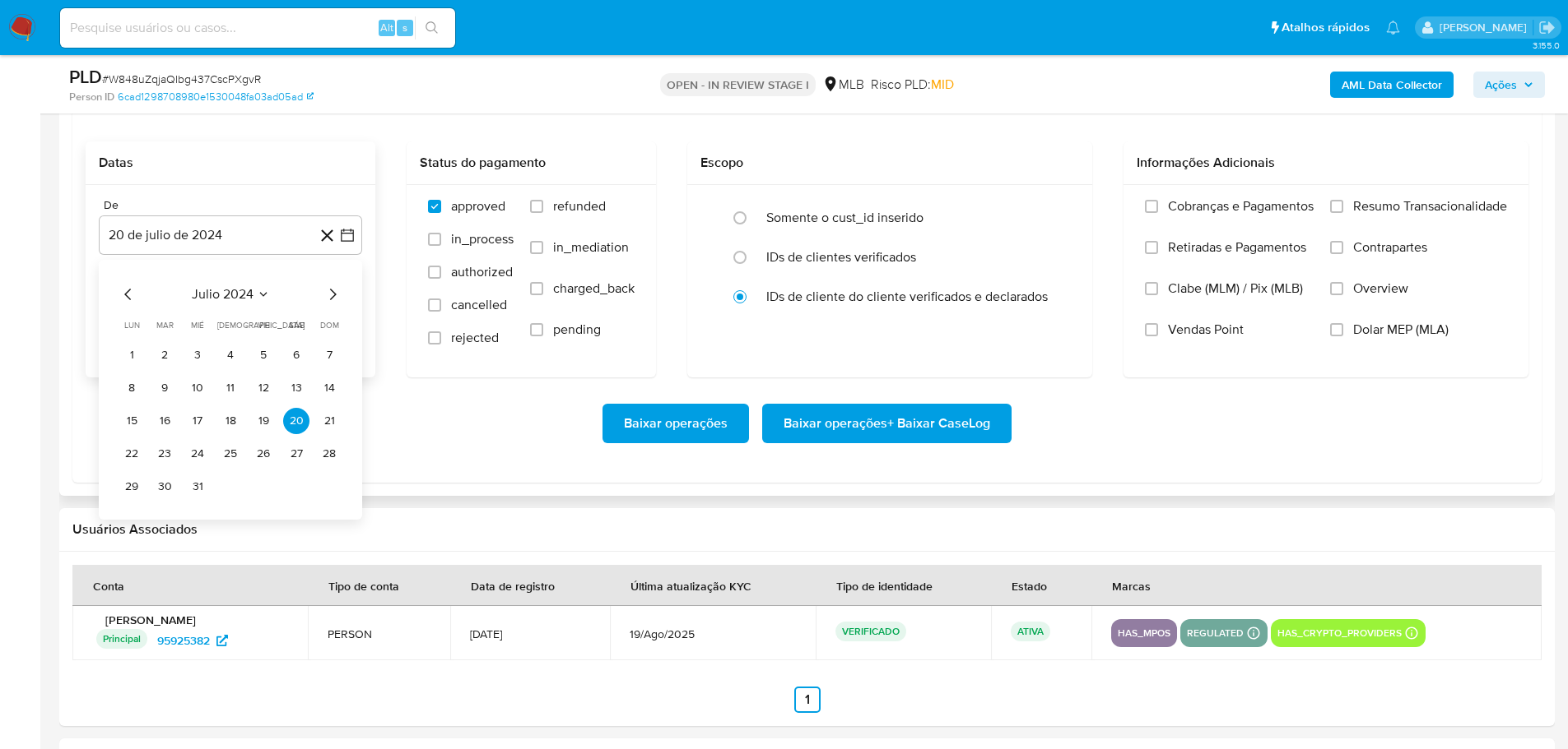
click at [337, 292] on icon "Mes siguiente" at bounding box center [332, 294] width 20 height 20
click at [337, 292] on icon "Mes siguiente" at bounding box center [332, 294] width 20 height 20
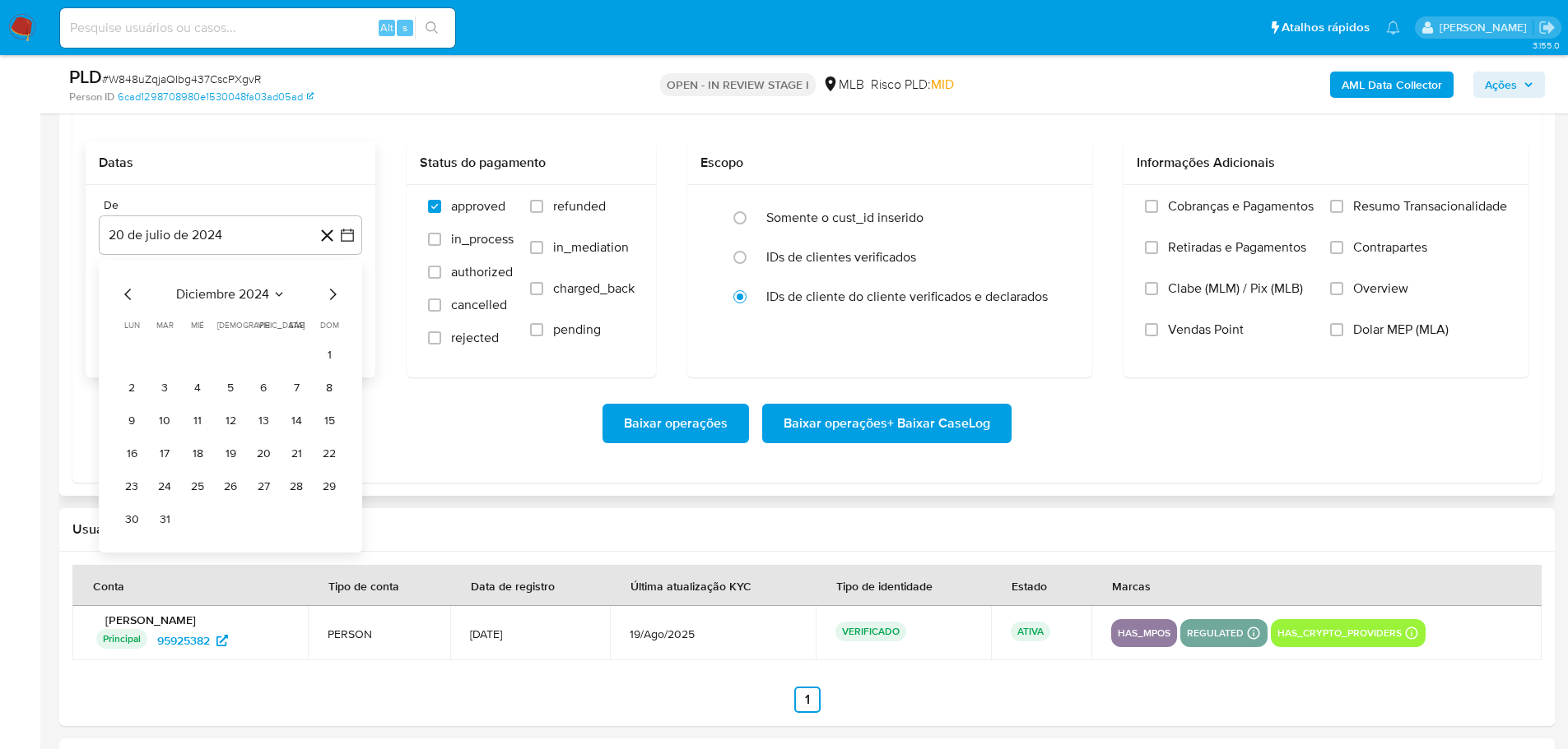
click at [337, 292] on icon "Mes siguiente" at bounding box center [332, 294] width 20 height 20
click at [336, 293] on icon "Mes siguiente" at bounding box center [333, 294] width 7 height 11
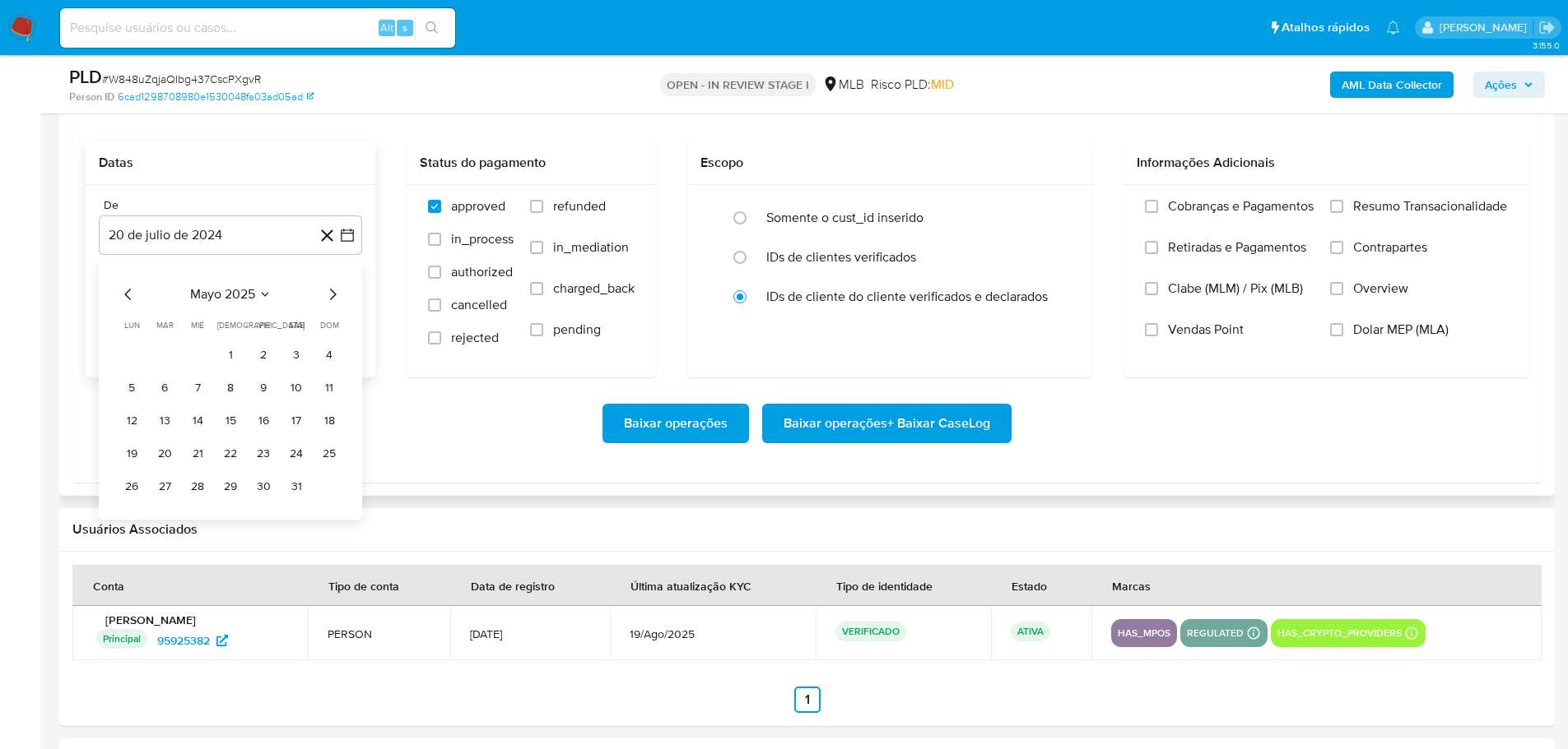
click at [336, 293] on icon "Mes siguiente" at bounding box center [333, 294] width 7 height 11
click at [173, 345] on td "1" at bounding box center [164, 355] width 26 height 26
click at [164, 353] on button "1" at bounding box center [164, 355] width 26 height 26
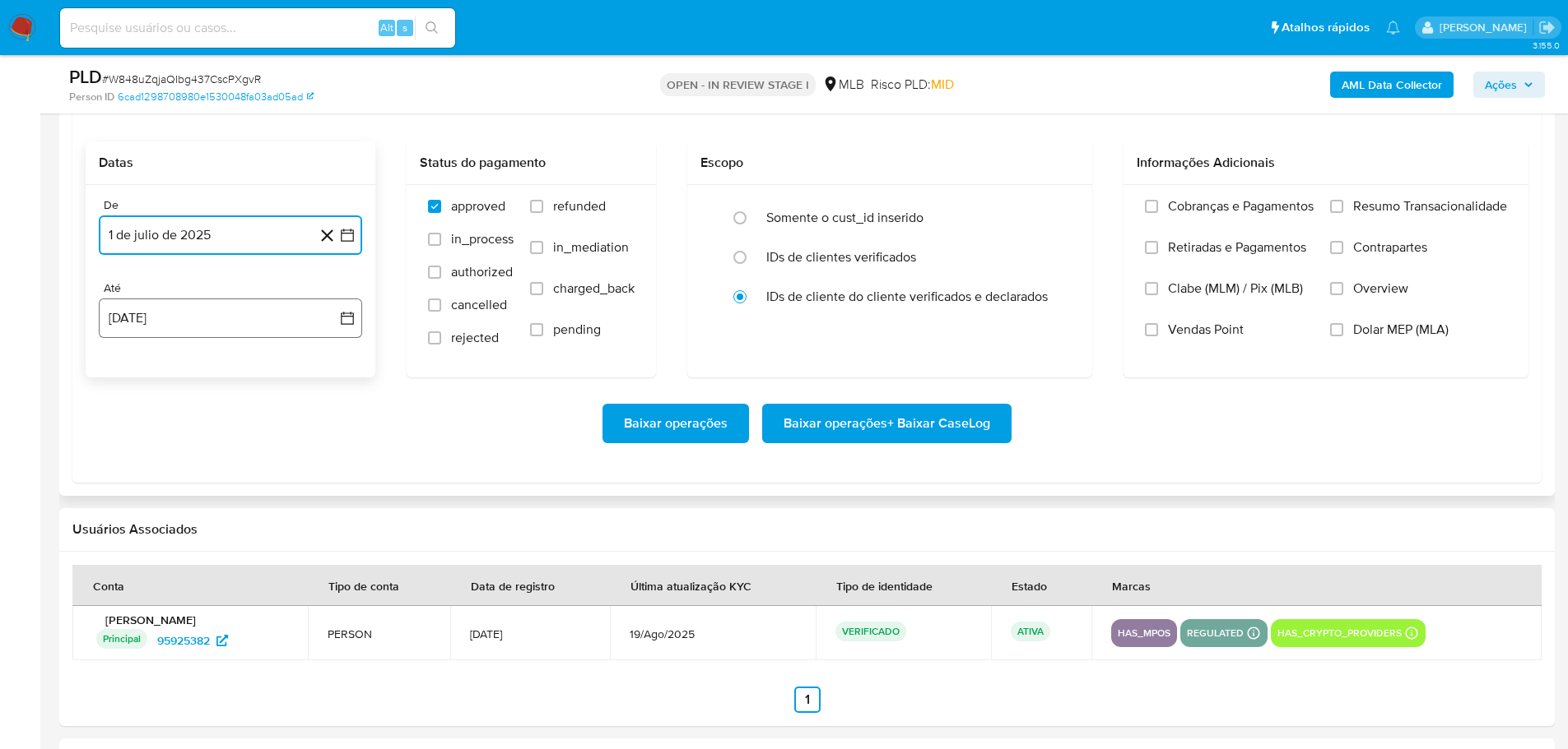
click at [201, 323] on button "20 [PERSON_NAME] de 2025" at bounding box center [230, 319] width 264 height 39
click at [136, 538] on button "18" at bounding box center [131, 537] width 26 height 26
click at [1344, 201] on label "Resumo Transacionalidade" at bounding box center [1418, 218] width 177 height 41
click at [1343, 201] on input "Resumo Transacionalidade" at bounding box center [1336, 206] width 13 height 13
click at [893, 437] on span "Baixar operações + Baixar CaseLog" at bounding box center [886, 424] width 206 height 37
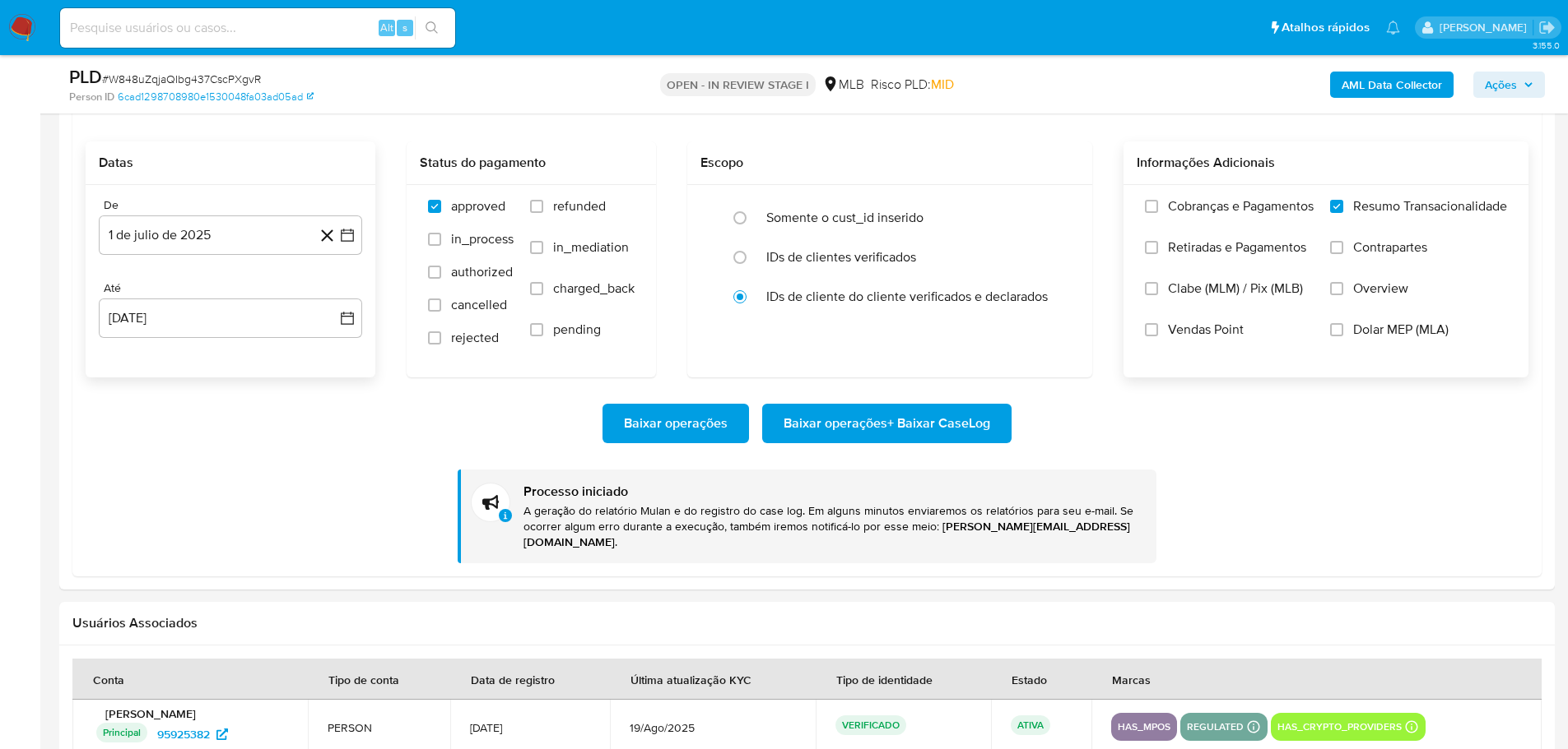
click at [1369, 76] on b "AML Data Collector" at bounding box center [1391, 84] width 100 height 26
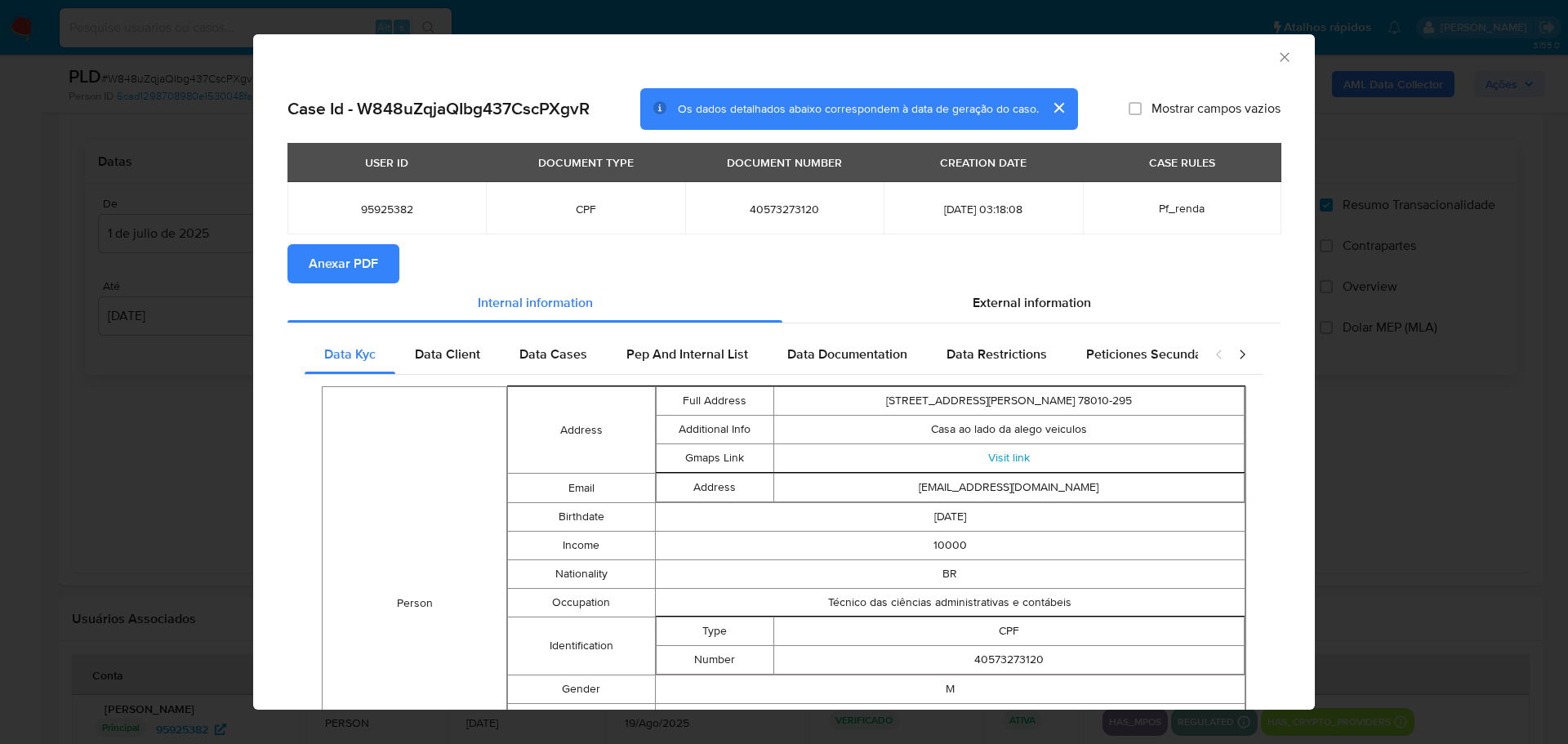
click at [372, 273] on span "Anexar PDF" at bounding box center [343, 264] width 70 height 36
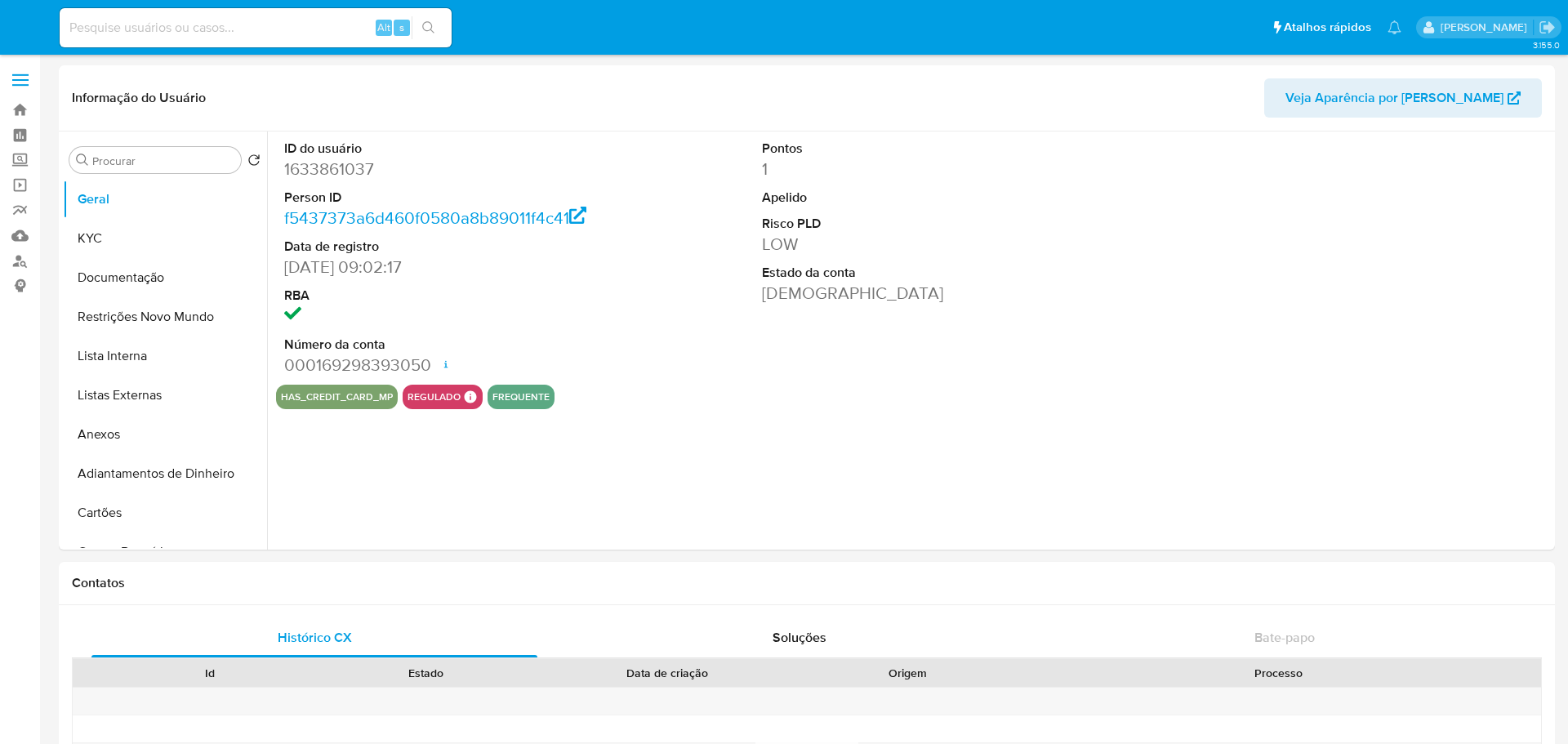
select select "10"
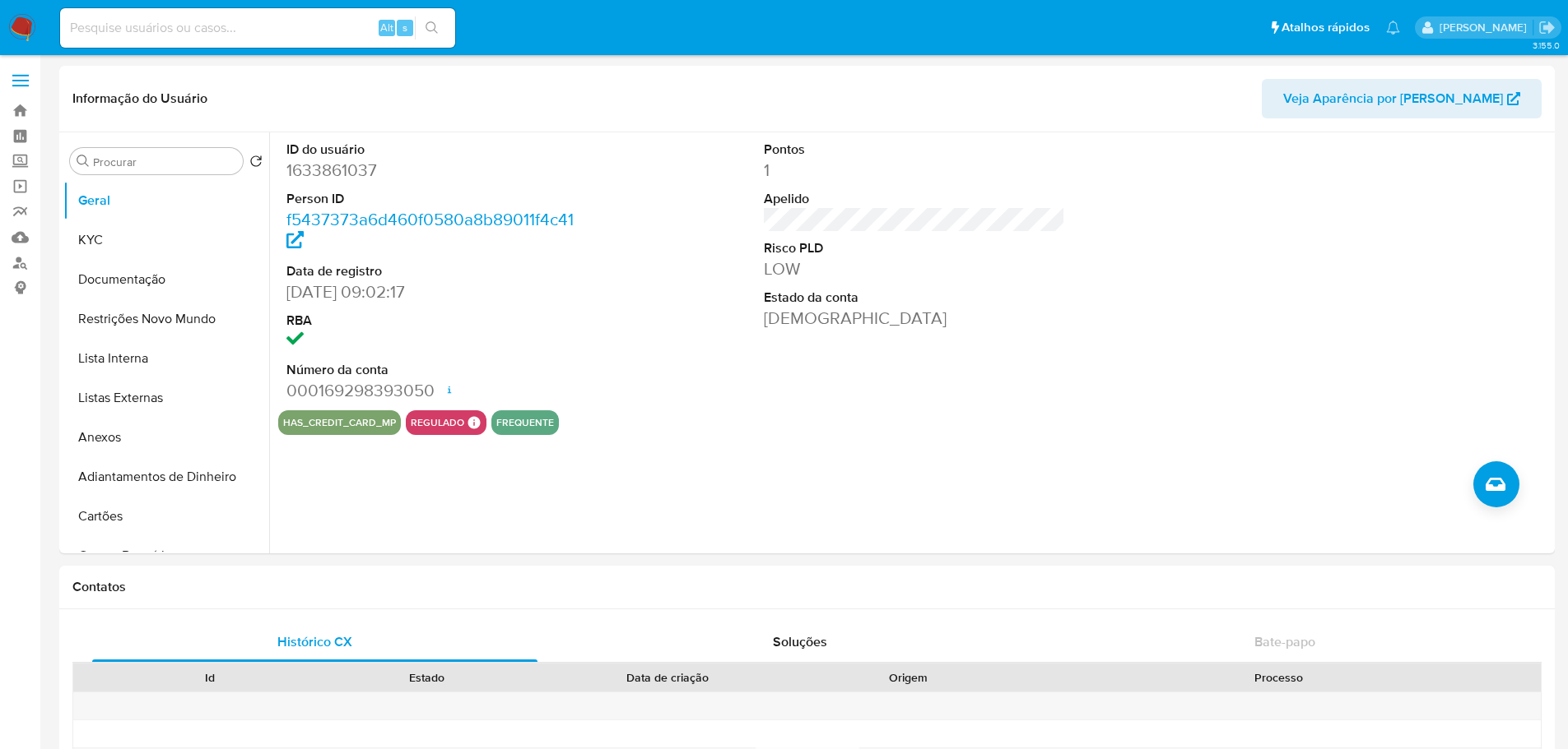
click at [285, 31] on input at bounding box center [257, 27] width 395 height 22
paste input "hhtPVjHCO7Gvpay0KZi1Fbjc"
type input "hhtPVjHCO7Gvpay0KZi1Fbjc"
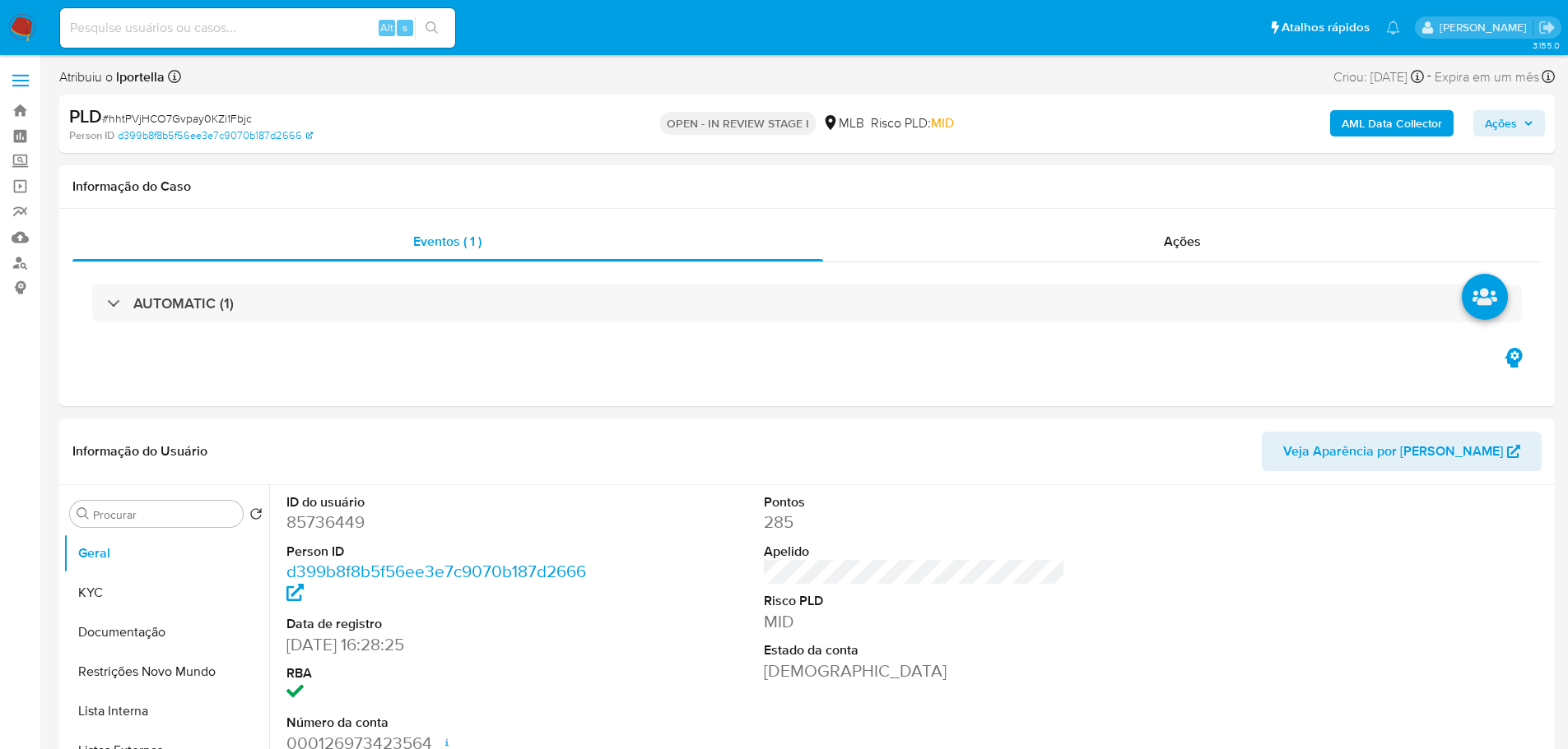
select select "10"
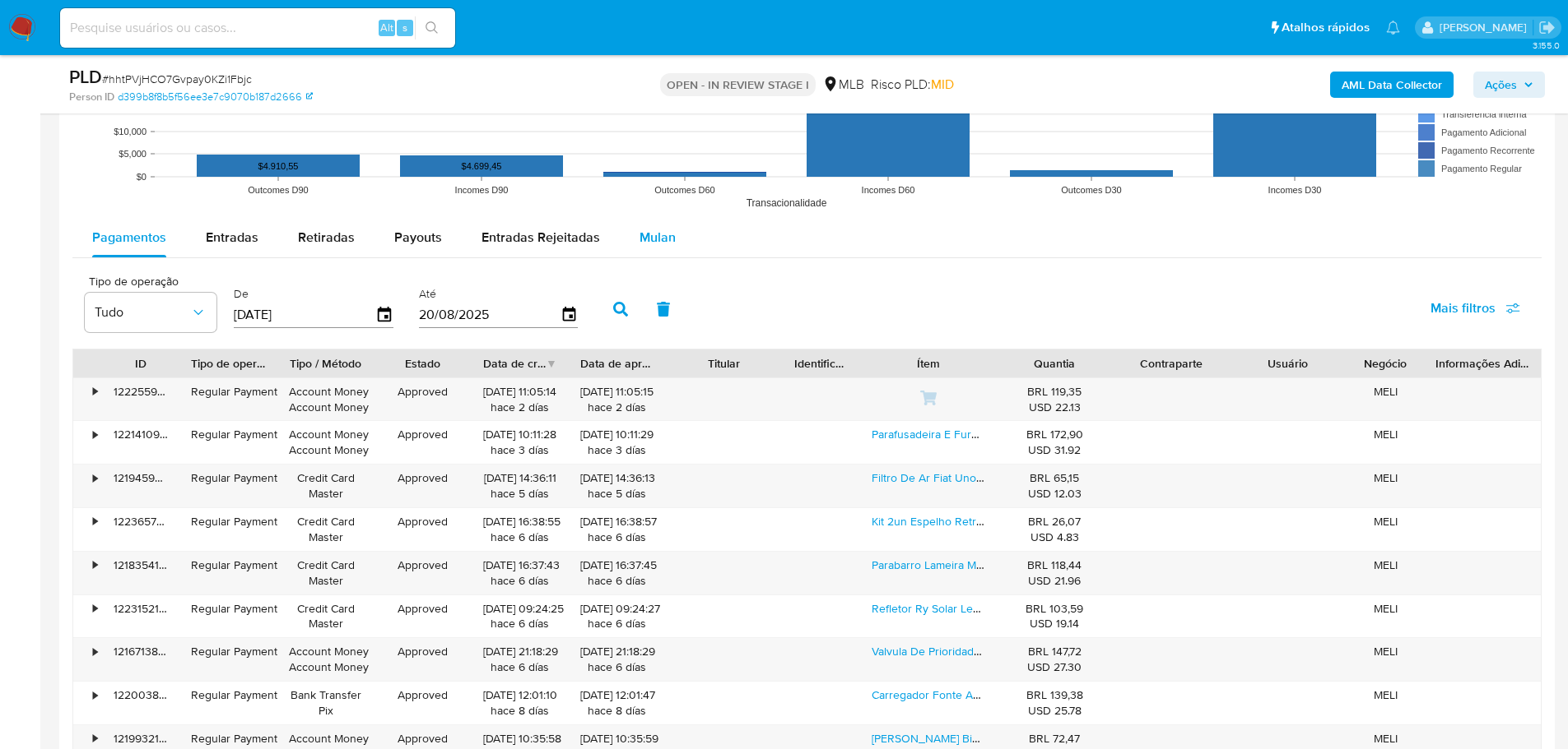
click at [664, 248] on div "Mulan" at bounding box center [657, 238] width 37 height 39
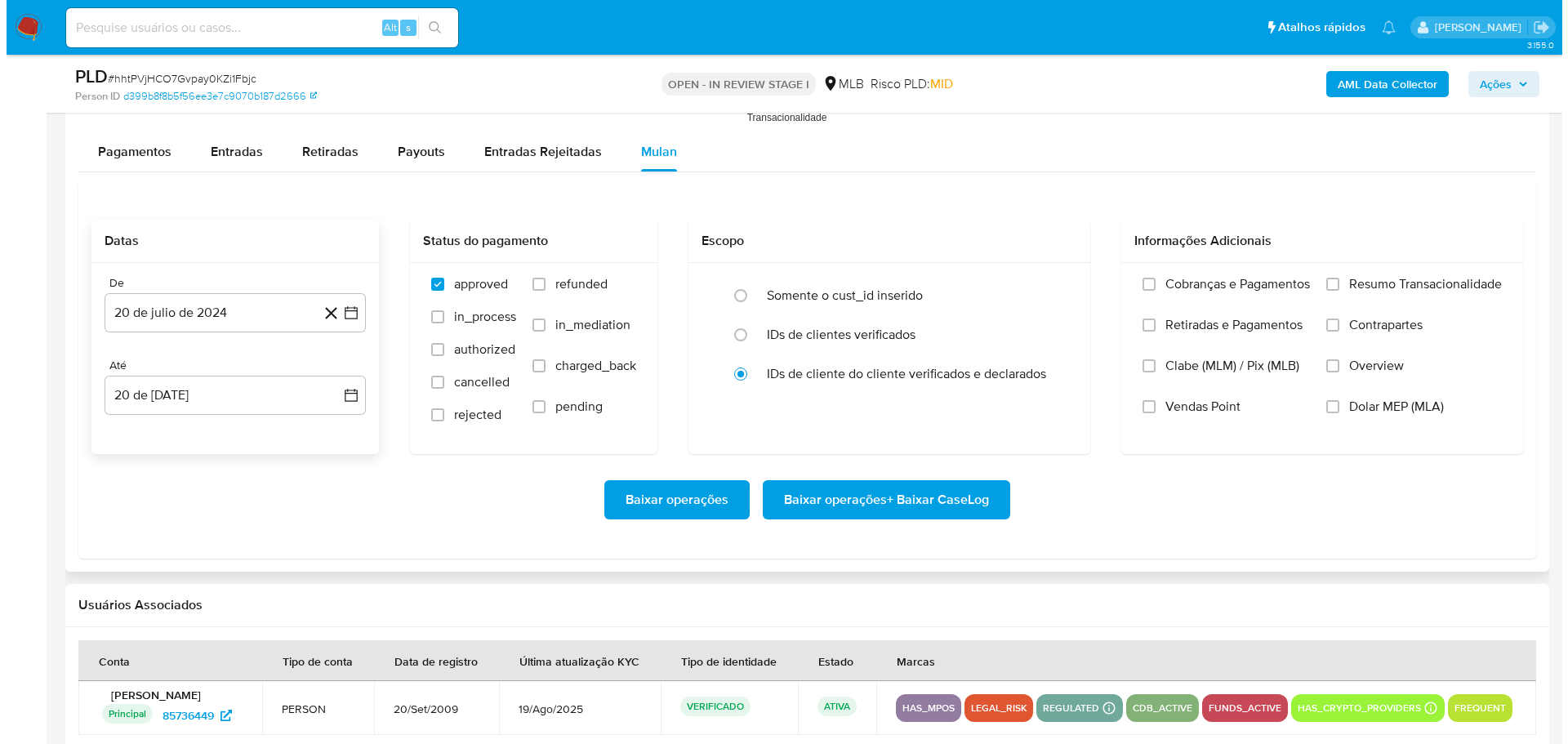
scroll to position [1879, 0]
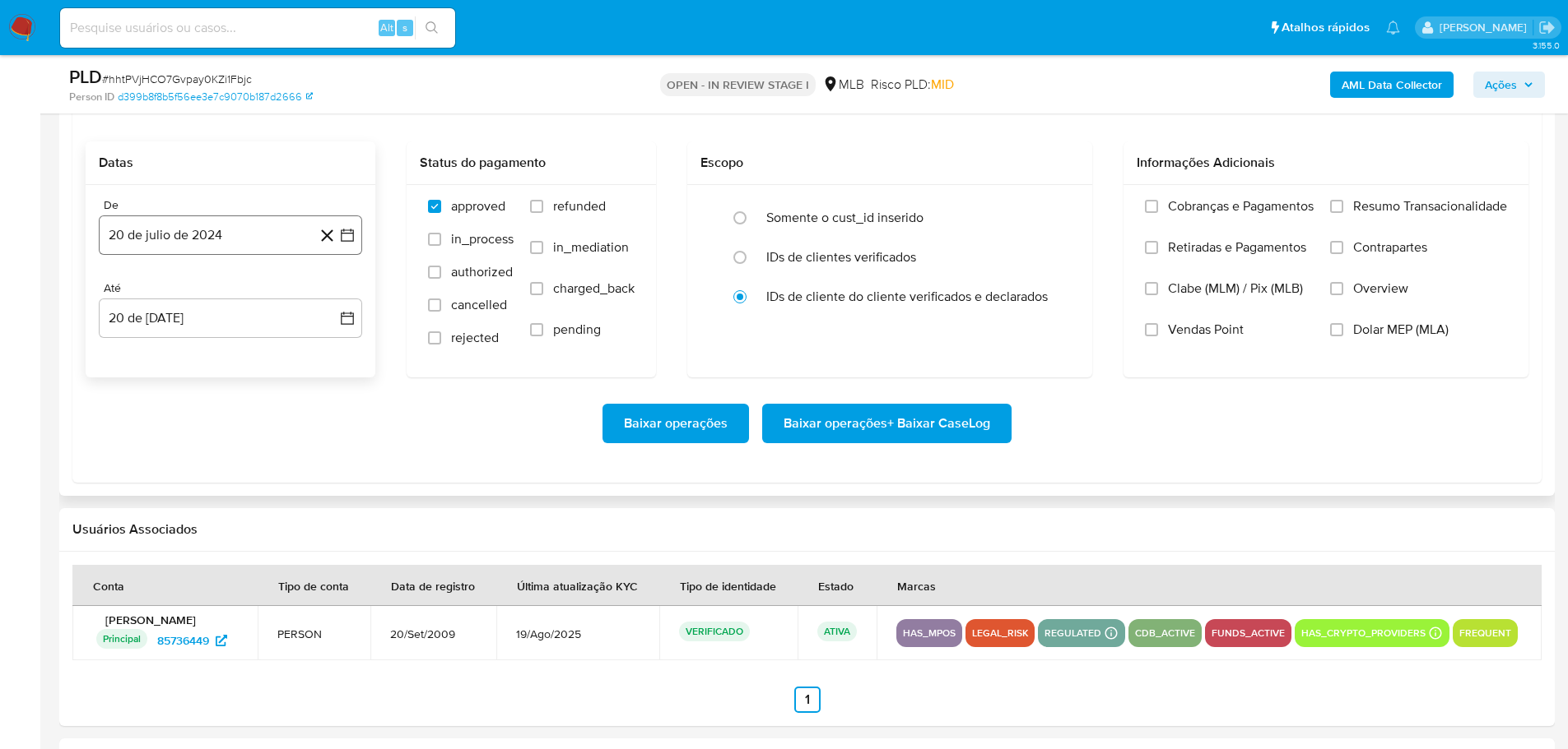
click at [127, 238] on button "20 de julio de 2024" at bounding box center [230, 235] width 264 height 39
click at [325, 290] on icon "Mes siguiente" at bounding box center [332, 294] width 20 height 20
click at [327, 290] on icon "Mes siguiente" at bounding box center [332, 294] width 20 height 20
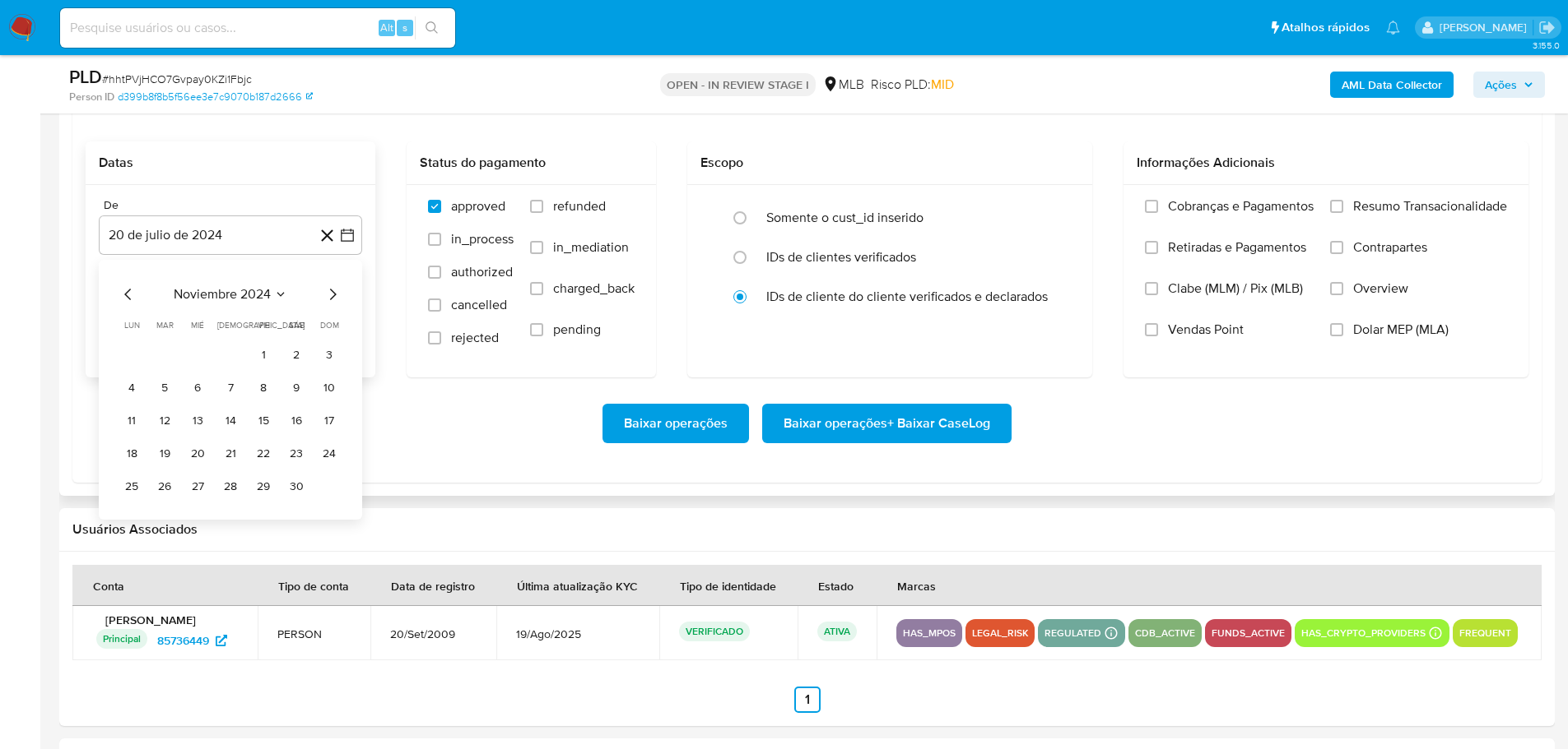
click at [327, 290] on icon "Mes siguiente" at bounding box center [332, 294] width 20 height 20
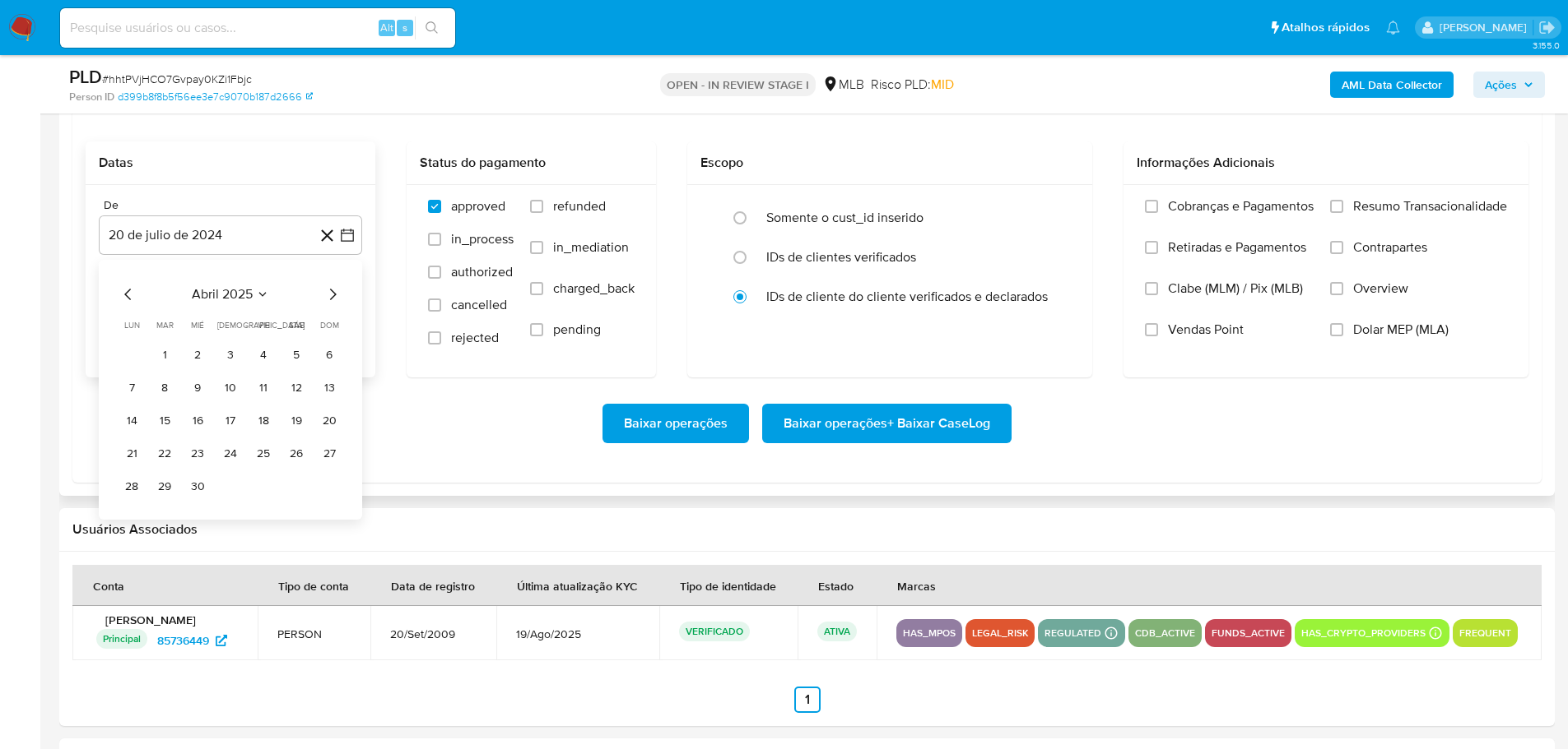
click at [327, 290] on icon "Mes siguiente" at bounding box center [332, 294] width 20 height 20
click at [165, 351] on button "1" at bounding box center [164, 355] width 26 height 26
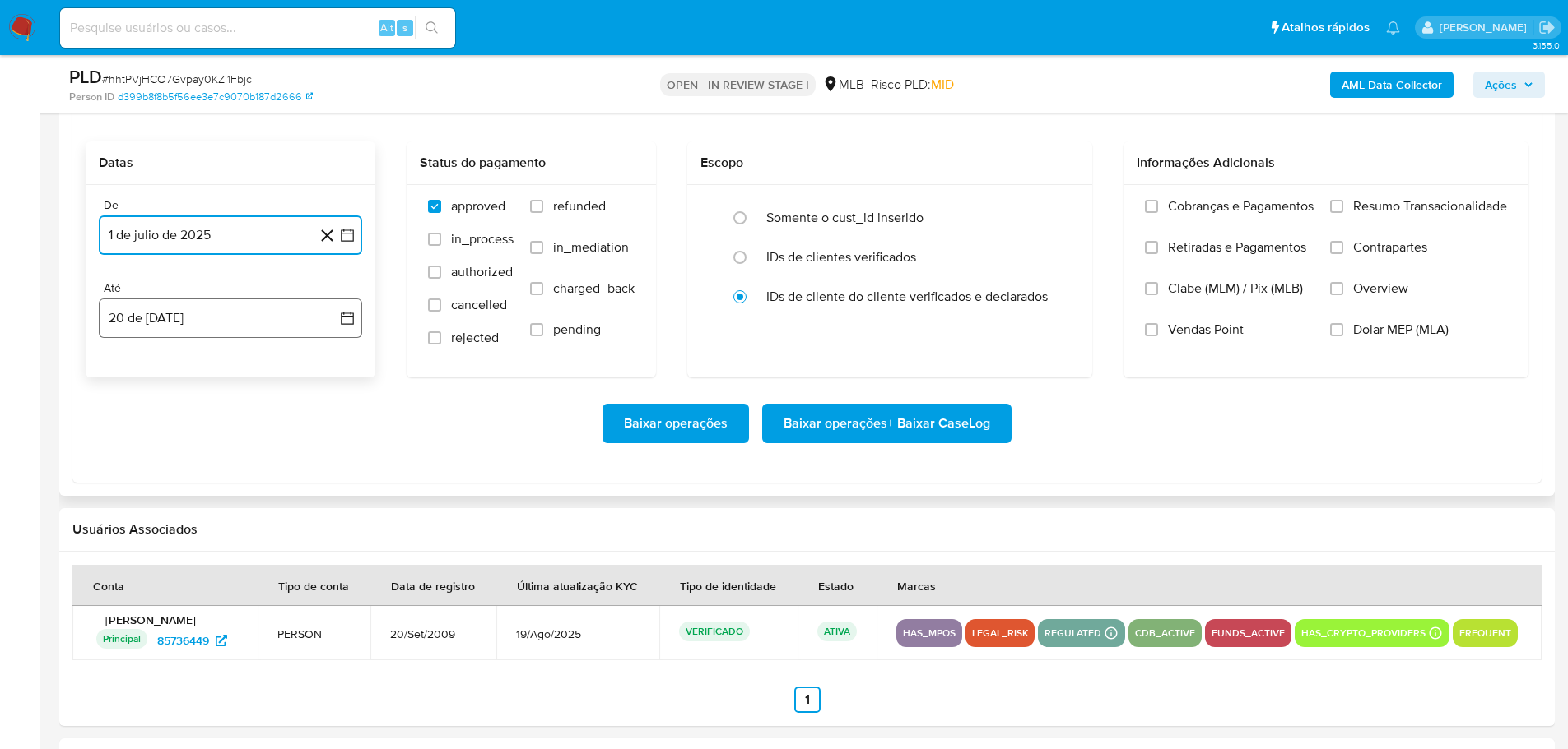
click at [193, 327] on button "20 [PERSON_NAME] de 2025" at bounding box center [230, 319] width 264 height 39
click at [126, 546] on button "18" at bounding box center [131, 537] width 26 height 26
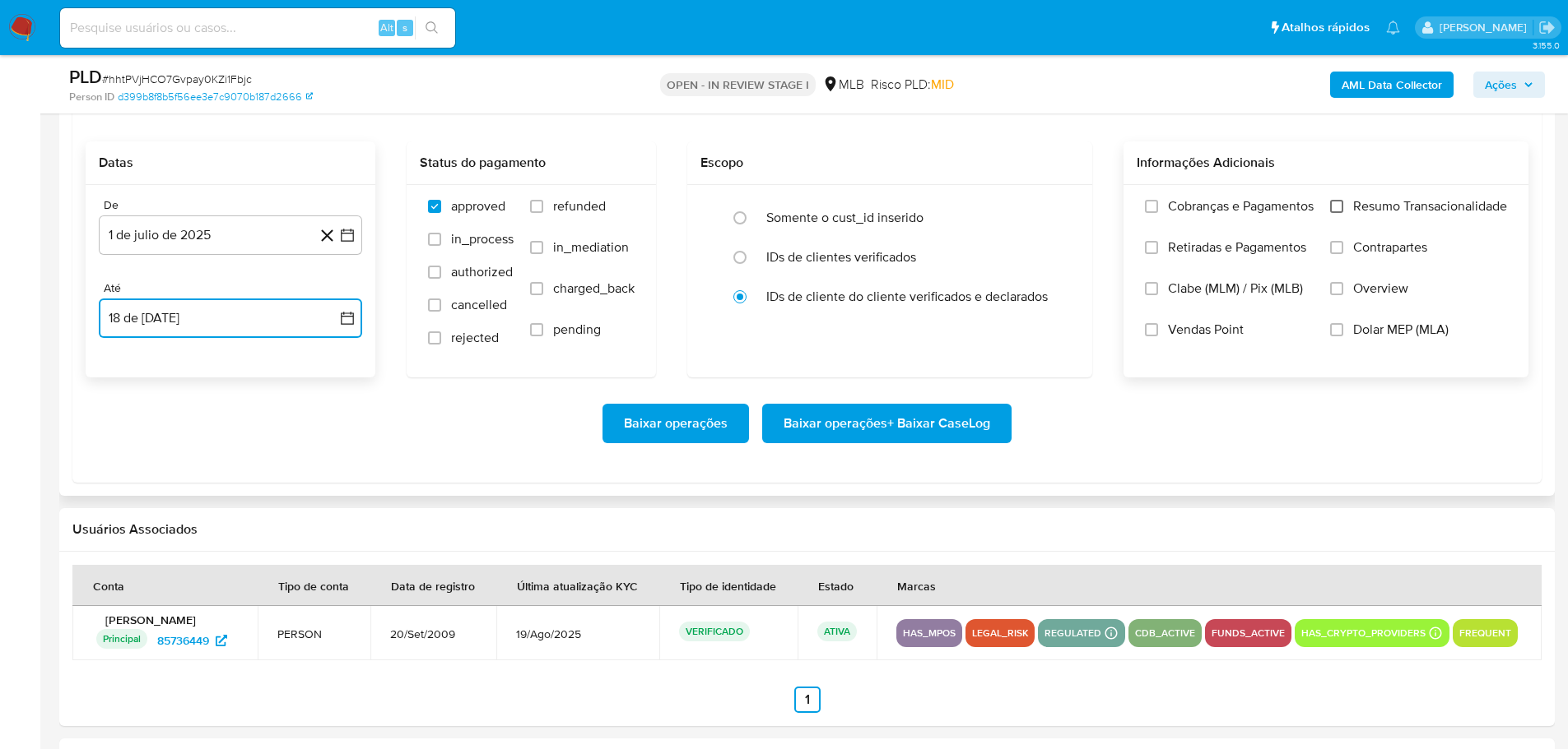
click at [1334, 209] on input "Resumo Transacionalidade" at bounding box center [1336, 206] width 13 height 13
click at [993, 406] on button "Baixar operações + Baixar CaseLog" at bounding box center [887, 424] width 249 height 39
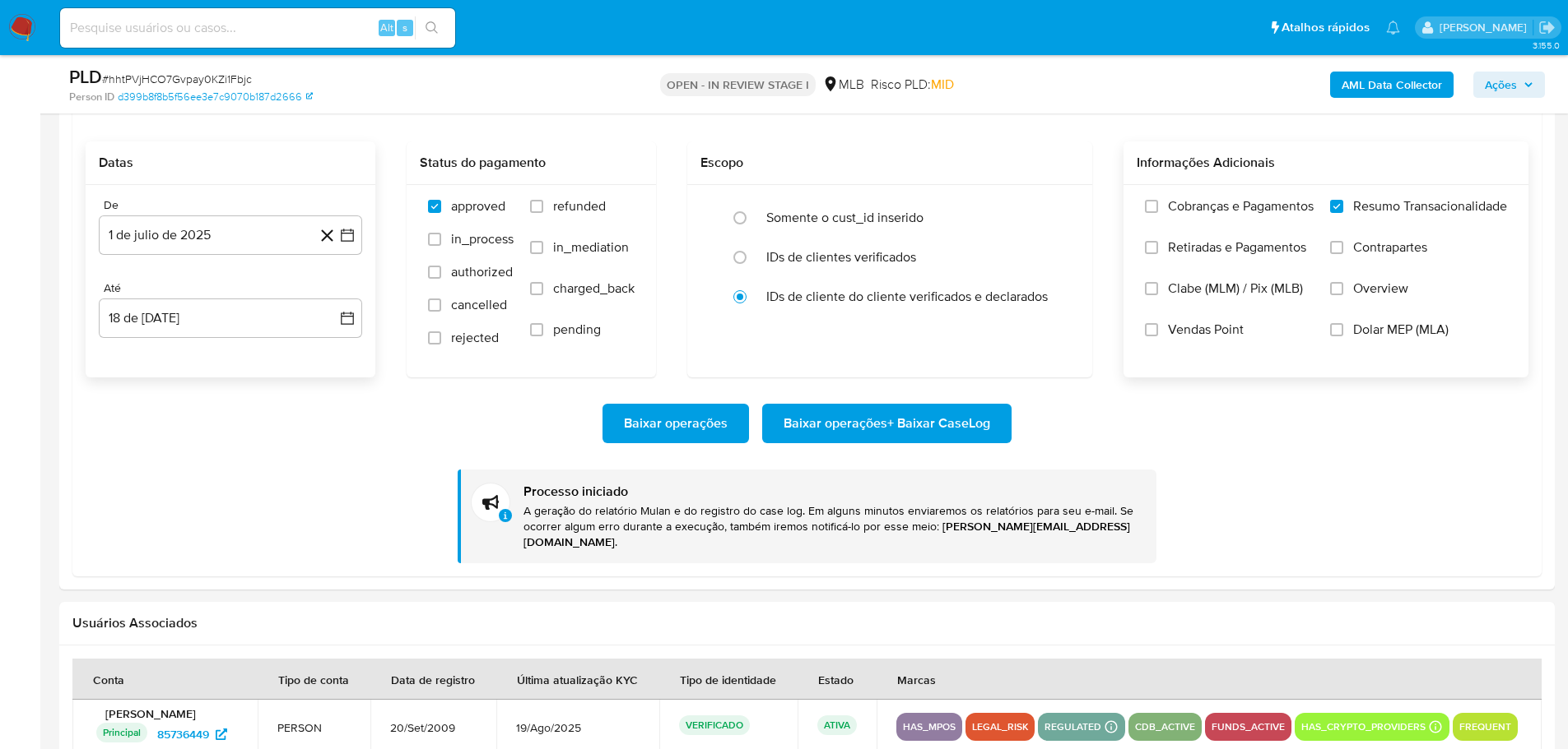
click at [1368, 84] on b "AML Data Collector" at bounding box center [1391, 84] width 100 height 26
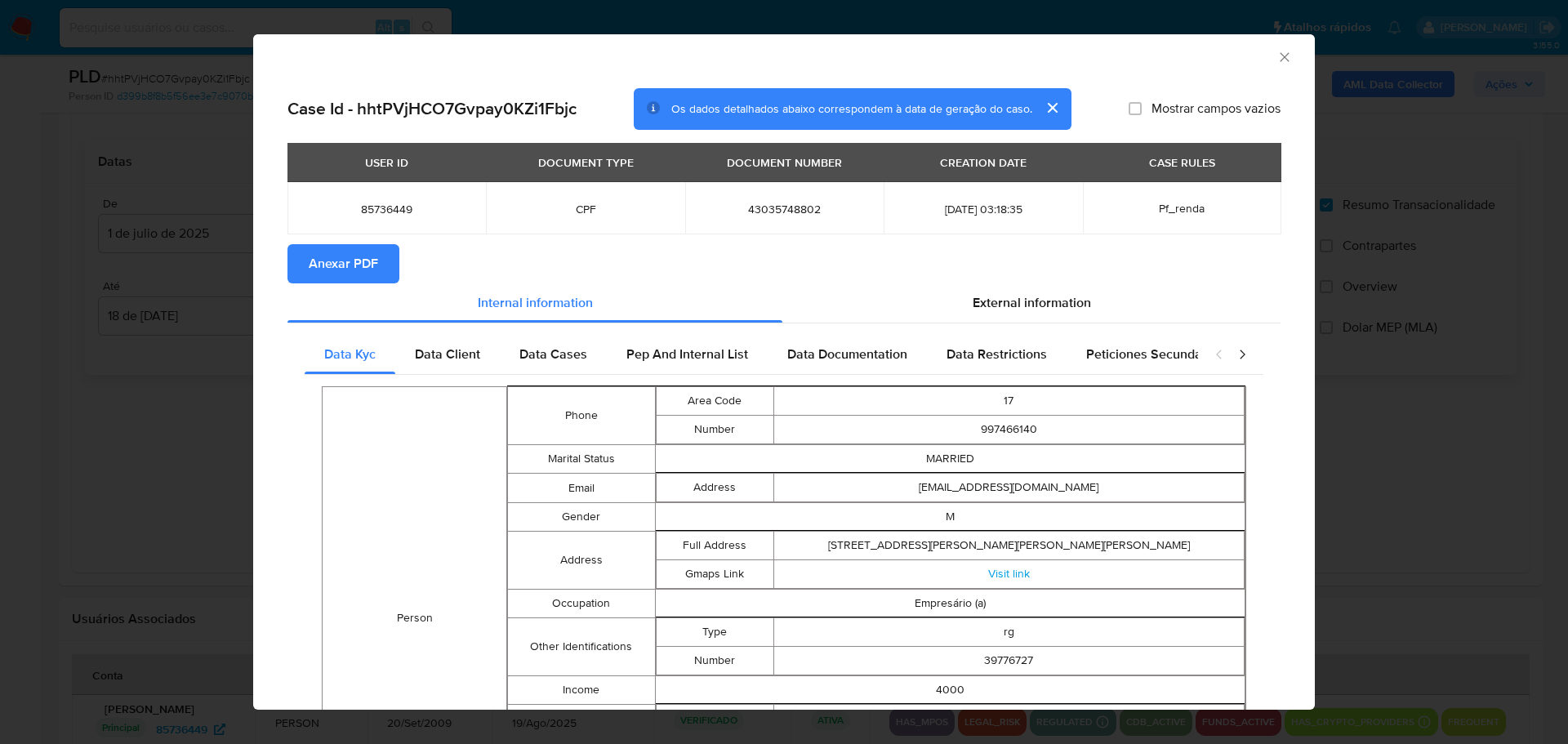
click at [355, 273] on span "Anexar PDF" at bounding box center [343, 264] width 70 height 36
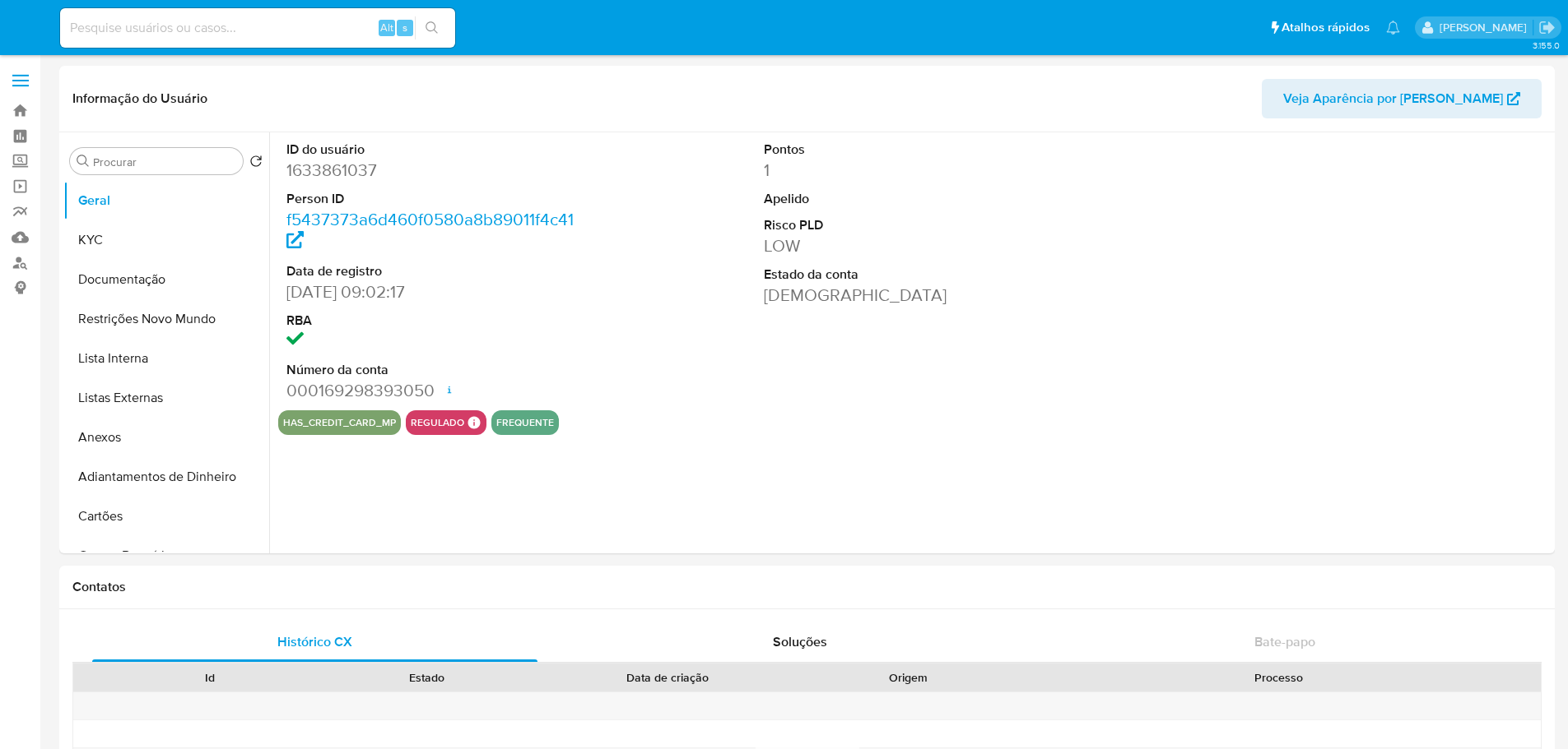
select select "10"
click at [250, 20] on input at bounding box center [257, 27] width 395 height 22
paste input "Zi0u8Mr3Ym5cjO7193Qofk7G"
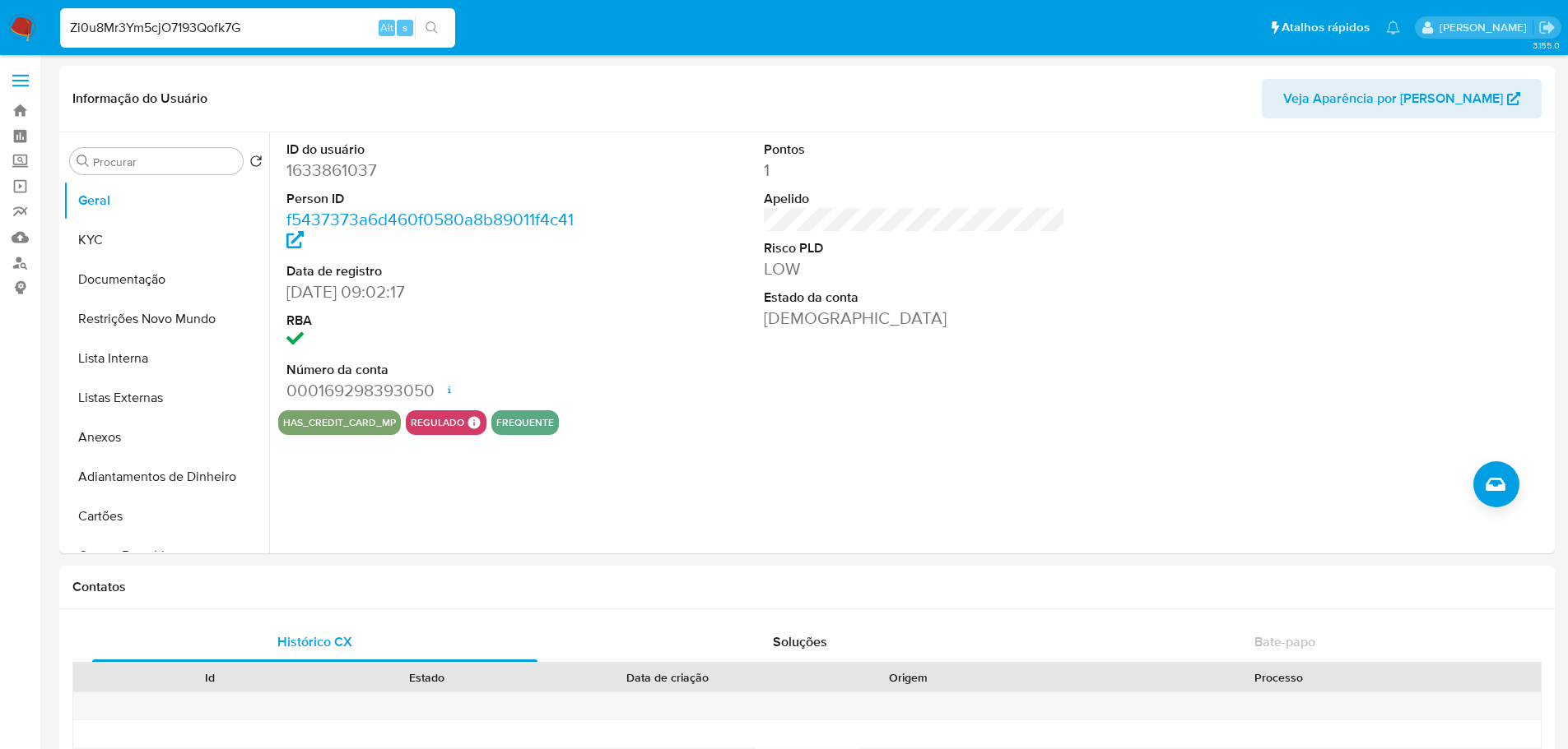
type input "Zi0u8Mr3Ym5cjO7193Qofk7G"
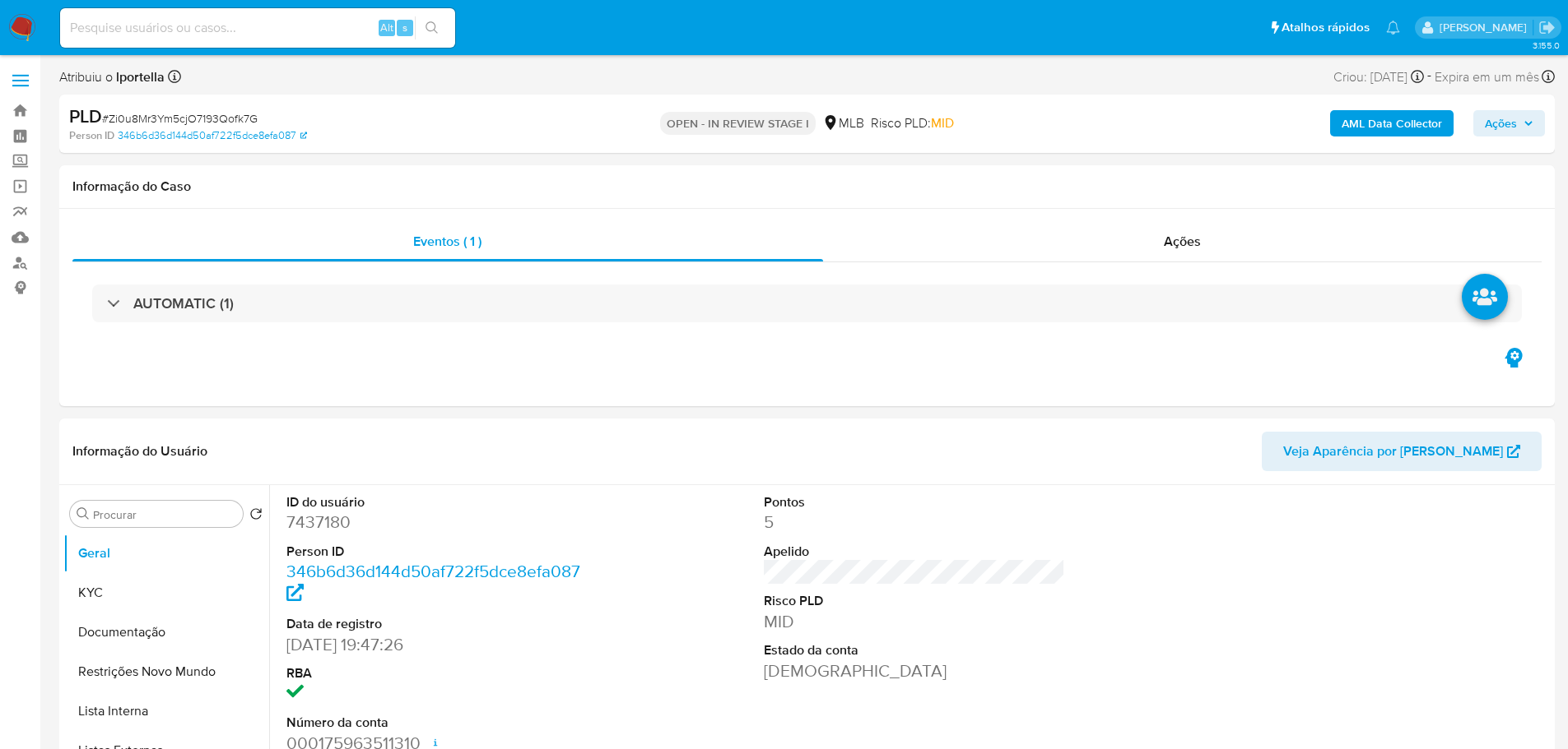
select select "10"
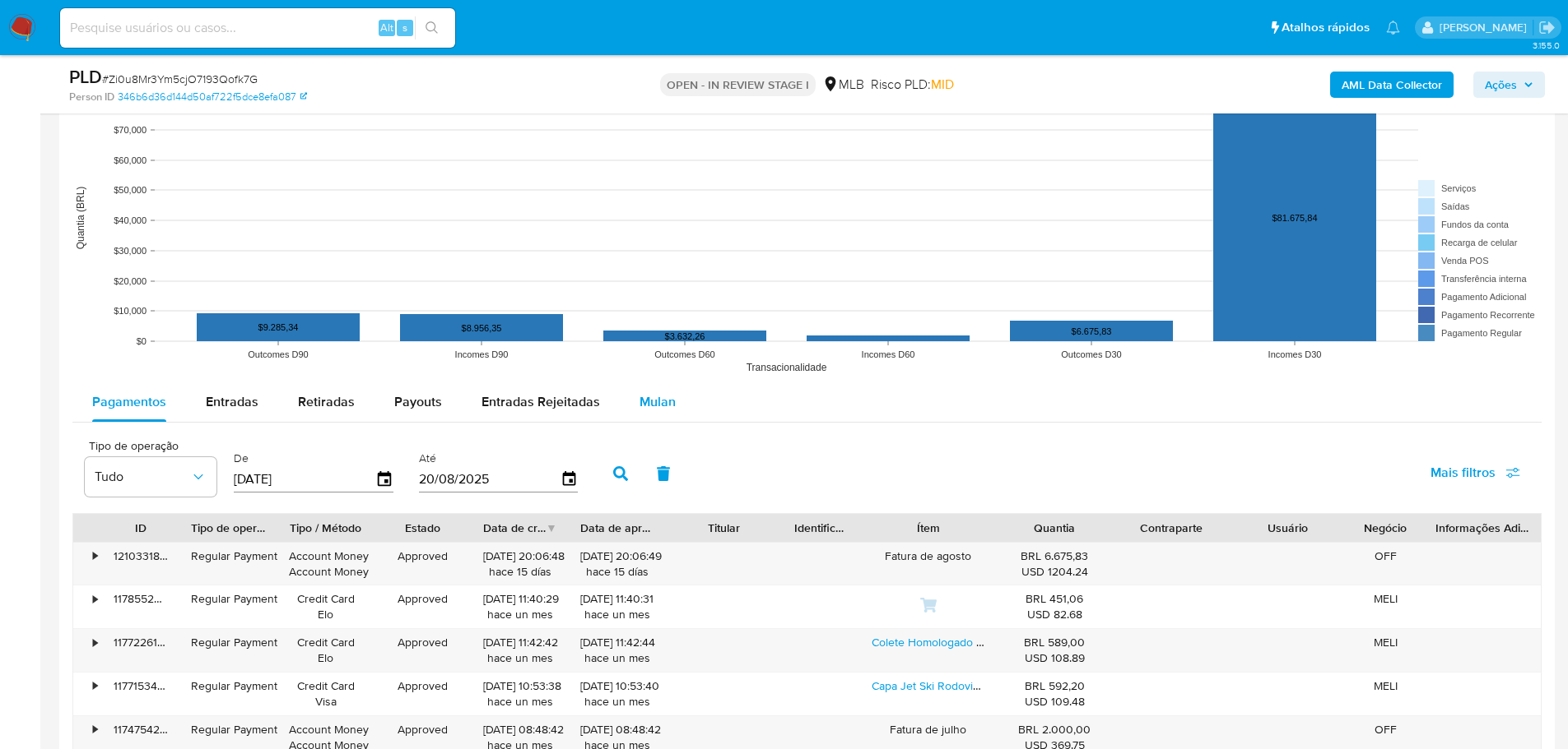
click at [662, 412] on div "Mulan" at bounding box center [657, 402] width 37 height 39
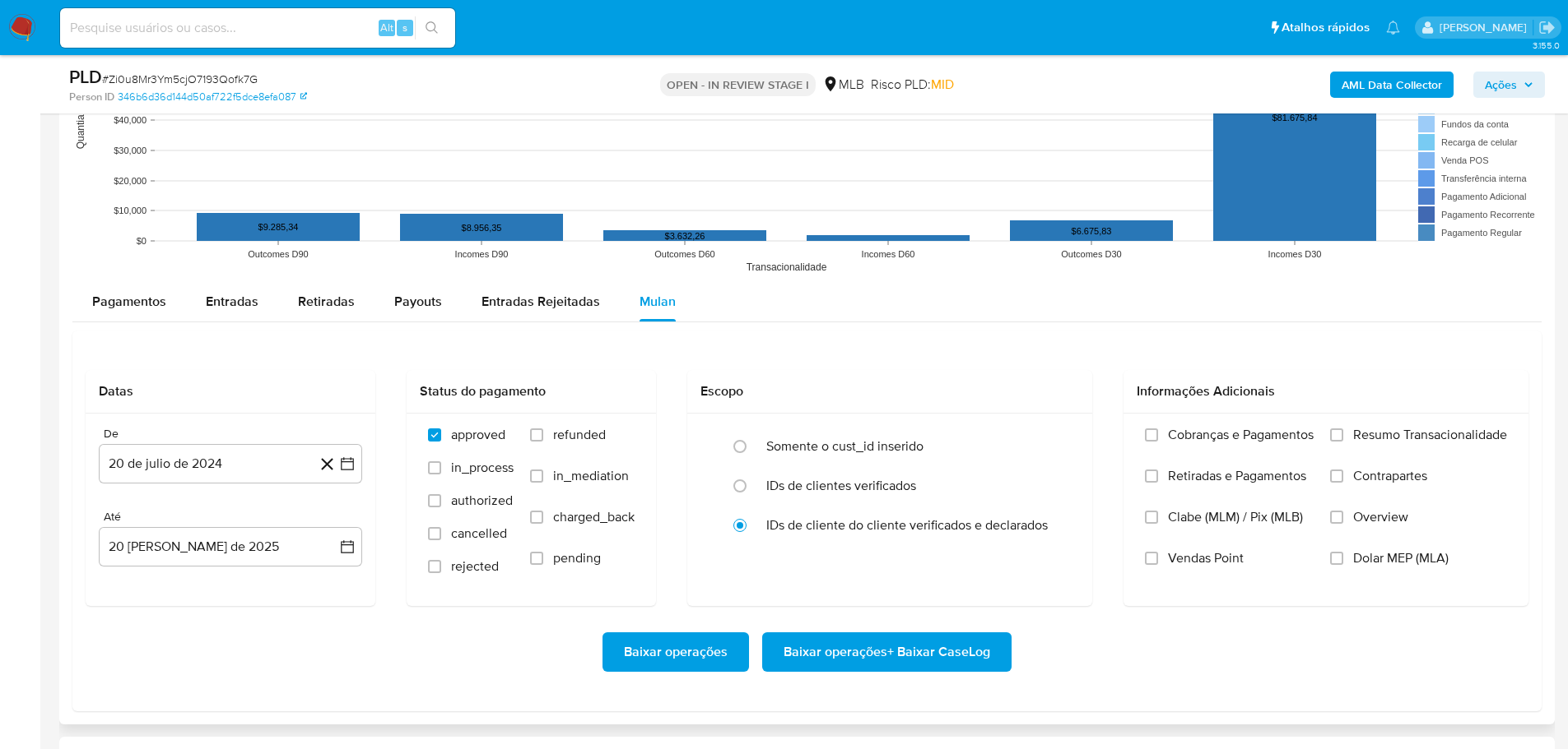
scroll to position [1892, 0]
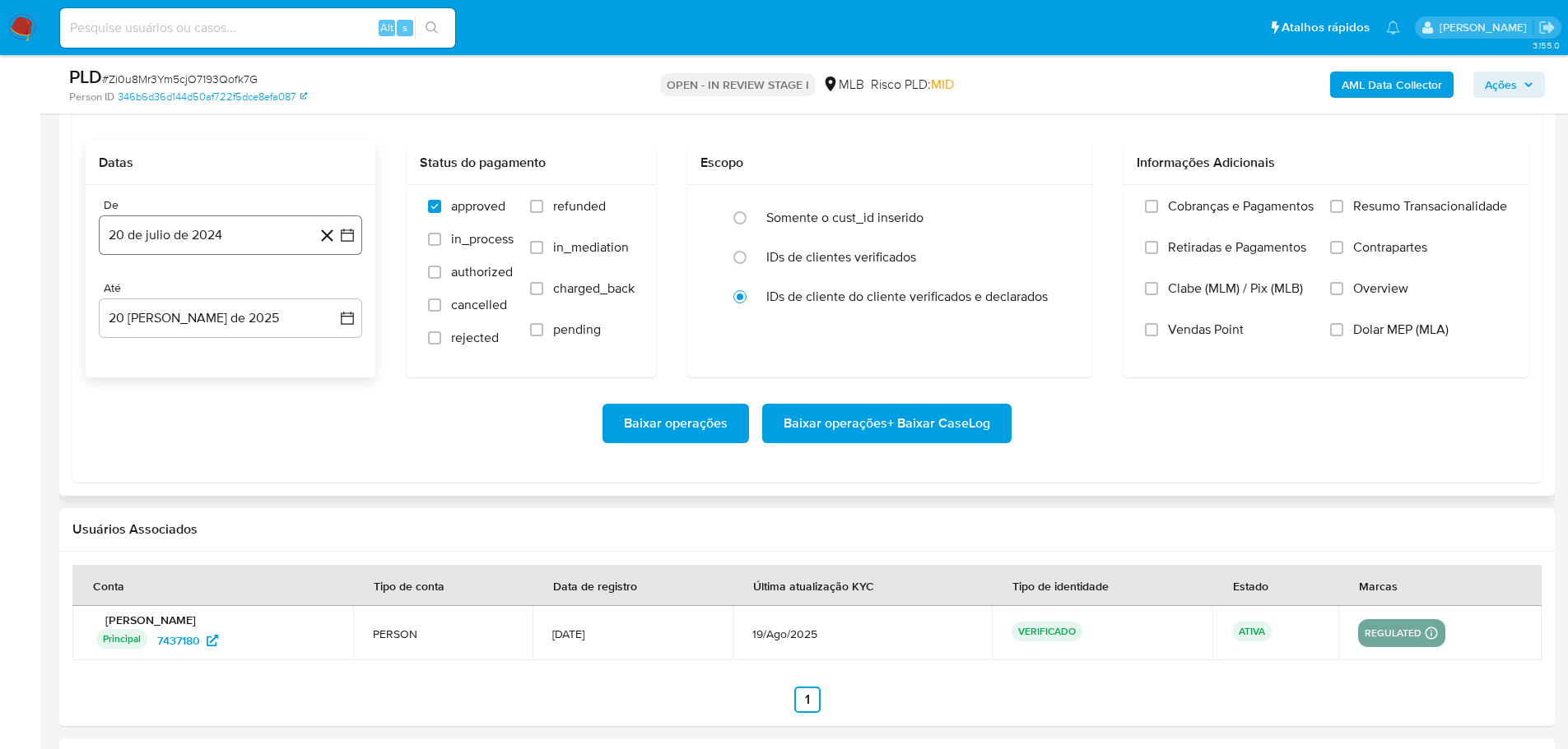
click at [200, 236] on button "20 de julio de 2024" at bounding box center [230, 235] width 264 height 39
click at [338, 287] on icon "Mes siguiente" at bounding box center [332, 294] width 20 height 20
click at [334, 292] on icon "Mes siguiente" at bounding box center [333, 294] width 7 height 11
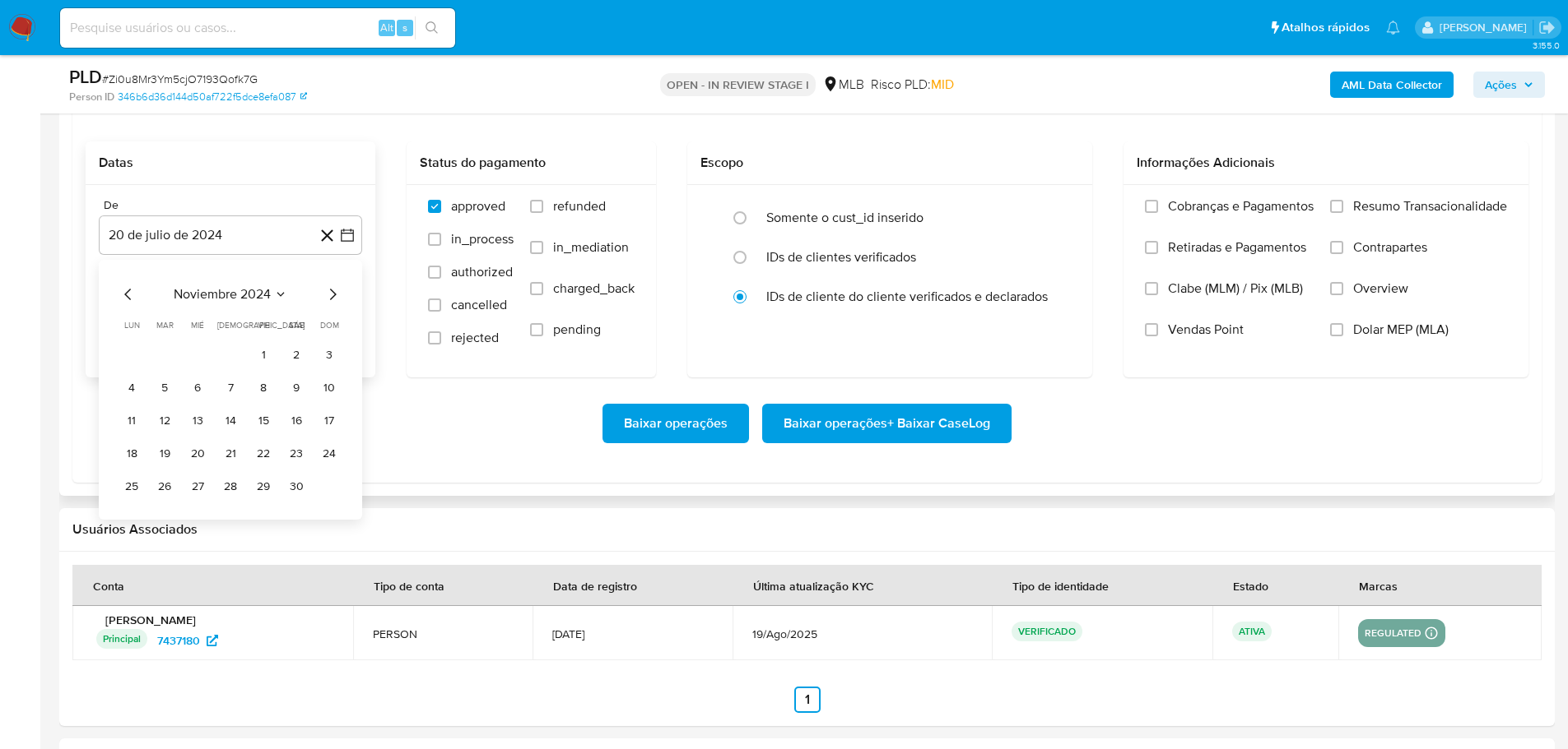
click at [334, 292] on icon "Mes siguiente" at bounding box center [333, 294] width 7 height 11
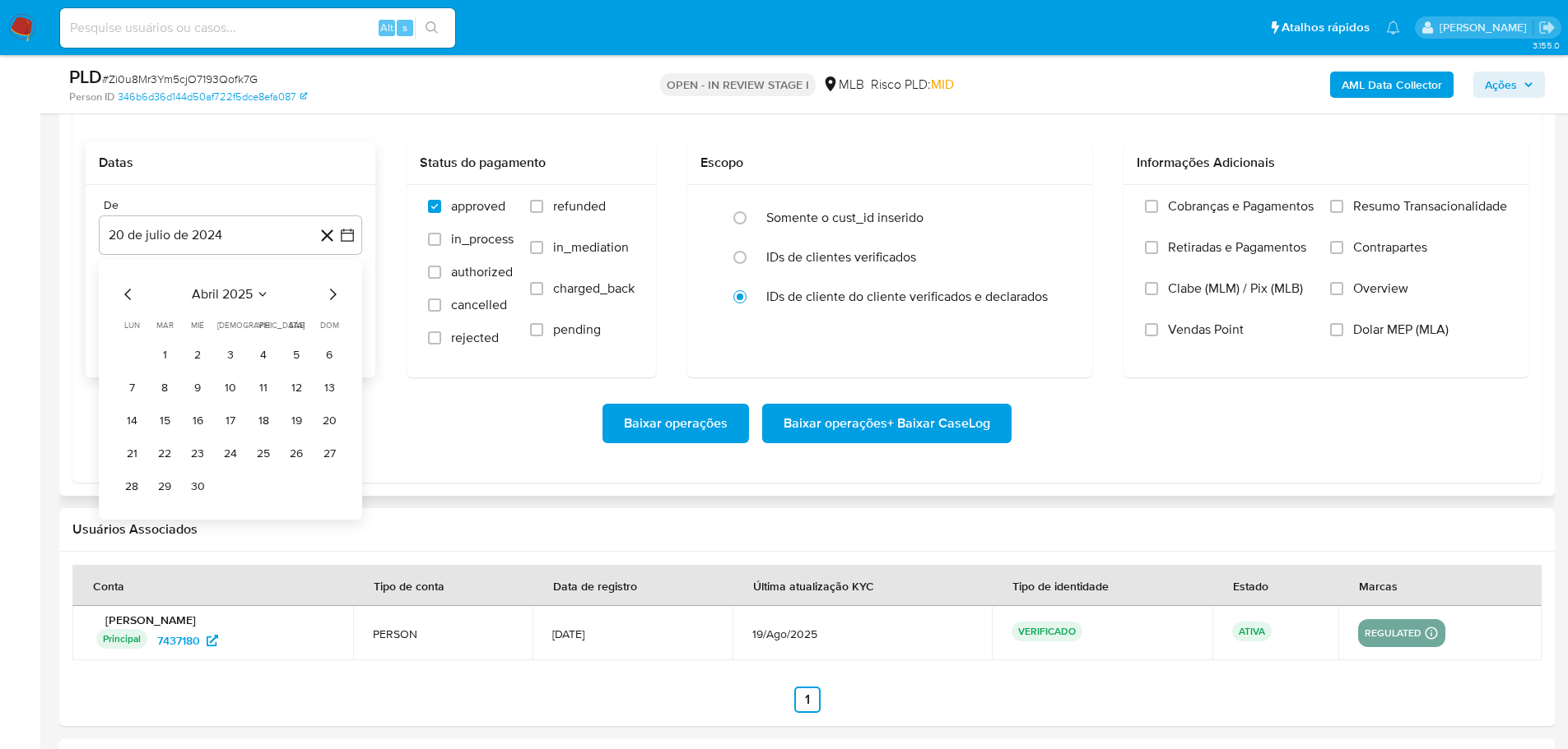
click at [334, 292] on icon "Mes siguiente" at bounding box center [333, 294] width 7 height 11
click at [167, 359] on button "1" at bounding box center [164, 355] width 26 height 26
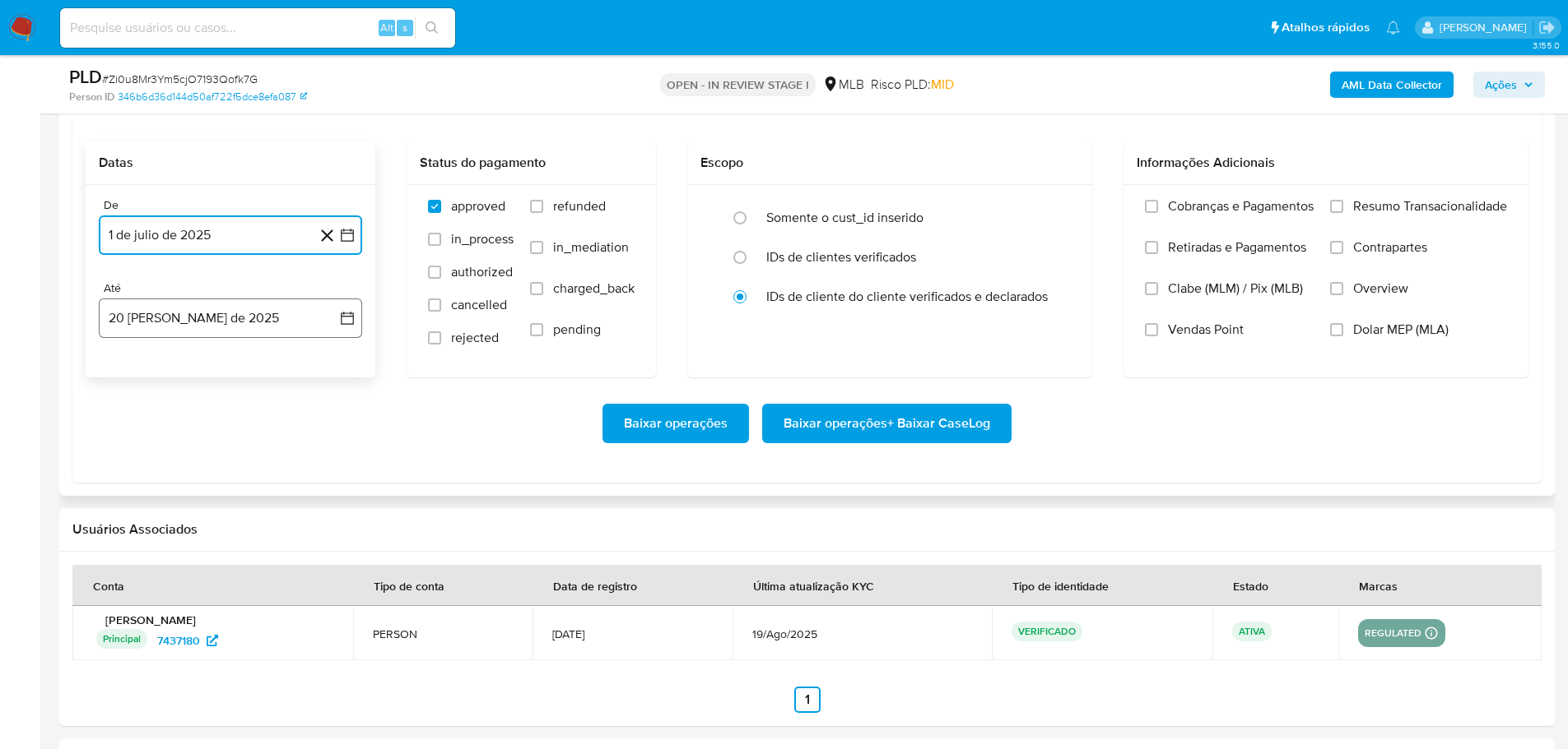
click at [200, 328] on button "20 [PERSON_NAME] de 2025" at bounding box center [230, 319] width 264 height 39
click at [140, 541] on button "18" at bounding box center [131, 537] width 26 height 26
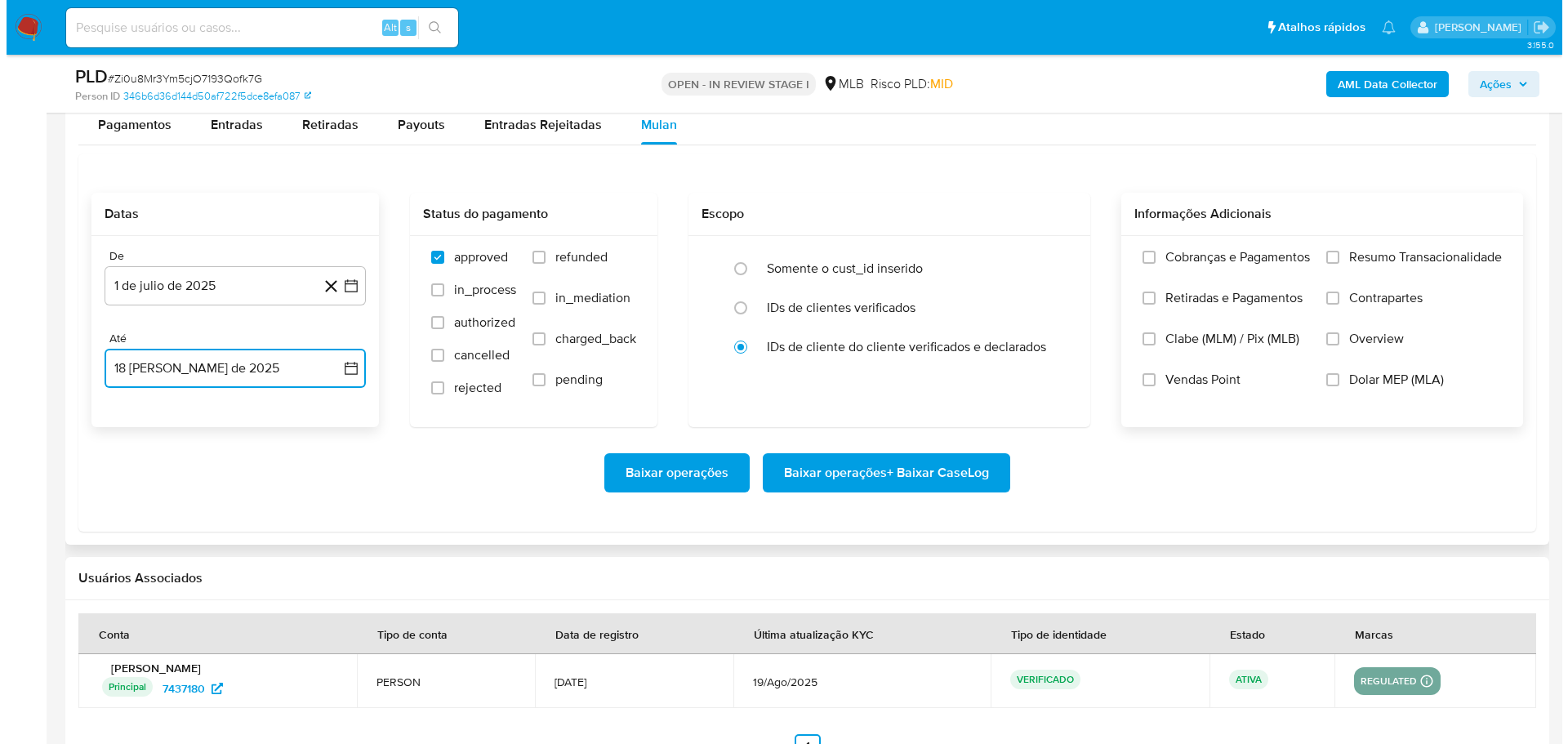
scroll to position [1797, 0]
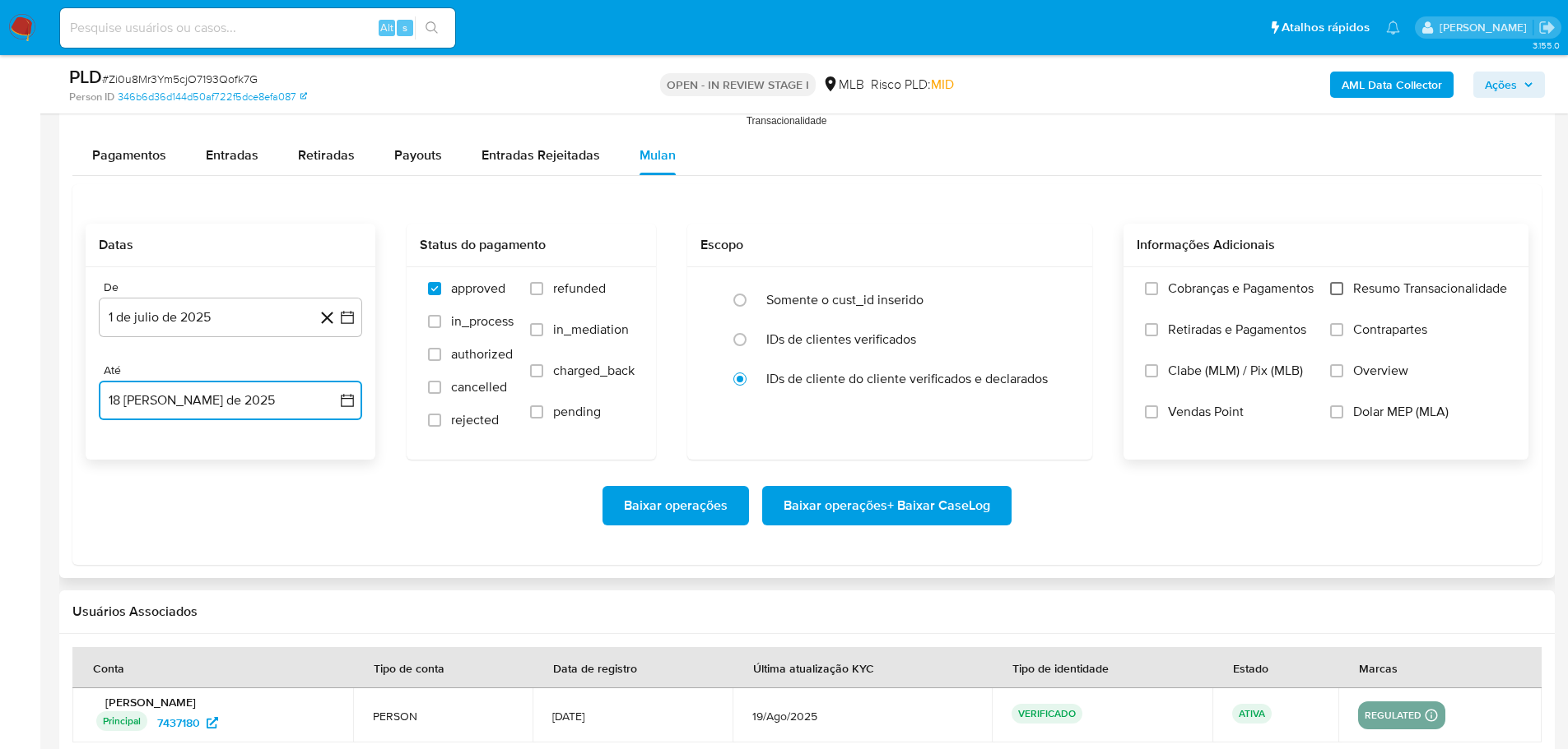
click at [1339, 286] on input "Resumo Transacionalidade" at bounding box center [1336, 289] width 13 height 13
click at [957, 500] on span "Baixar operações + Baixar CaseLog" at bounding box center [886, 505] width 206 height 37
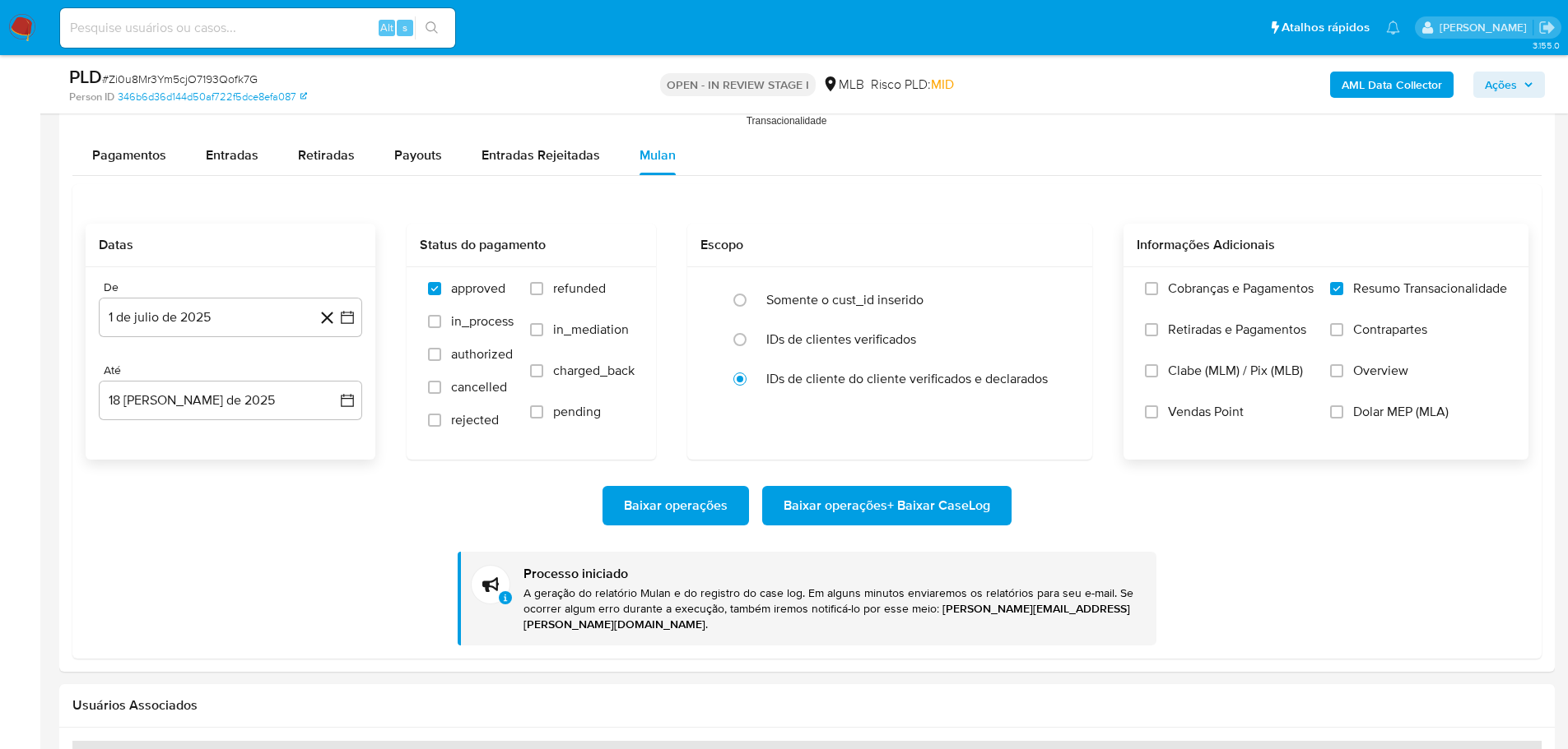
click at [1353, 86] on b "AML Data Collector" at bounding box center [1391, 84] width 100 height 26
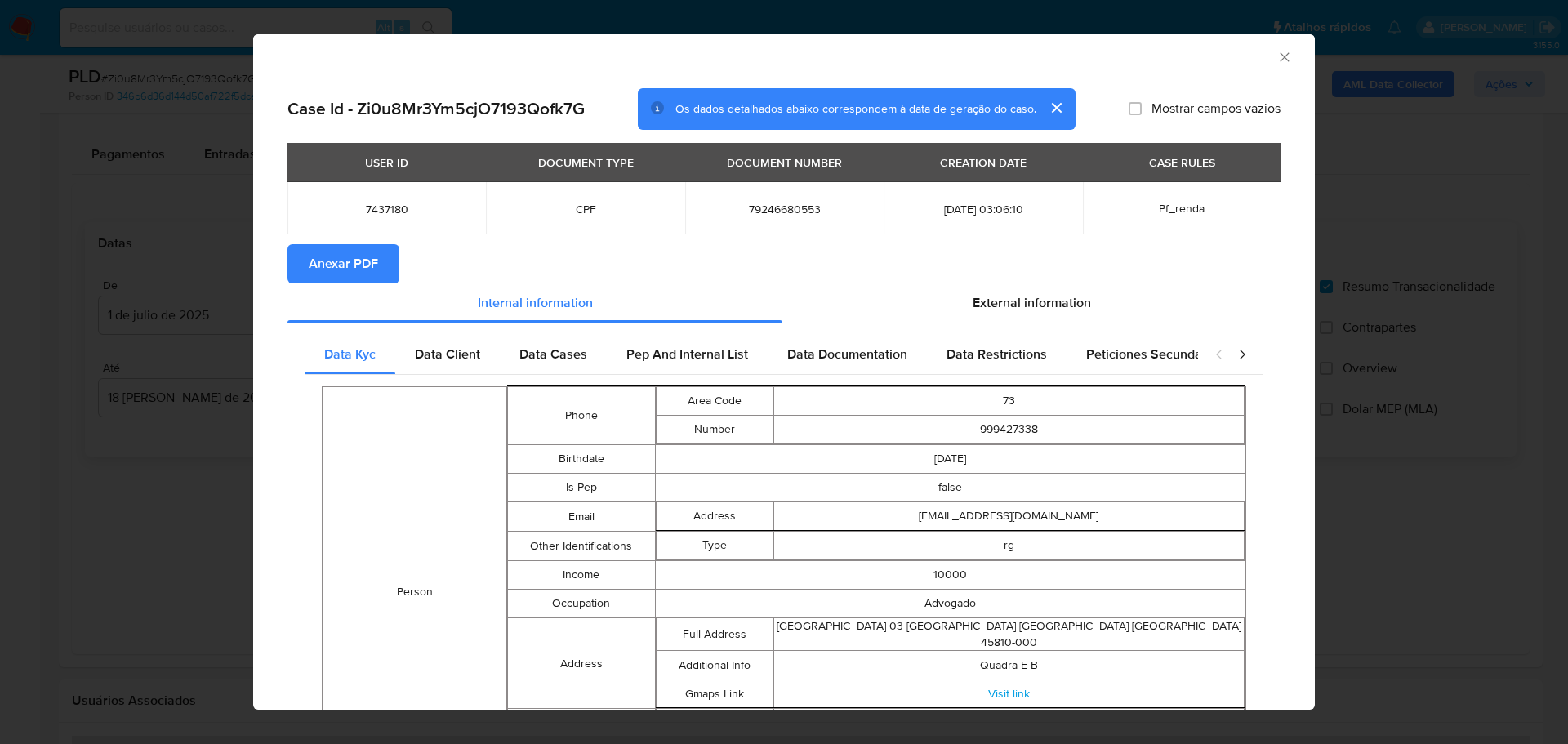
click at [354, 271] on span "Anexar PDF" at bounding box center [343, 264] width 70 height 36
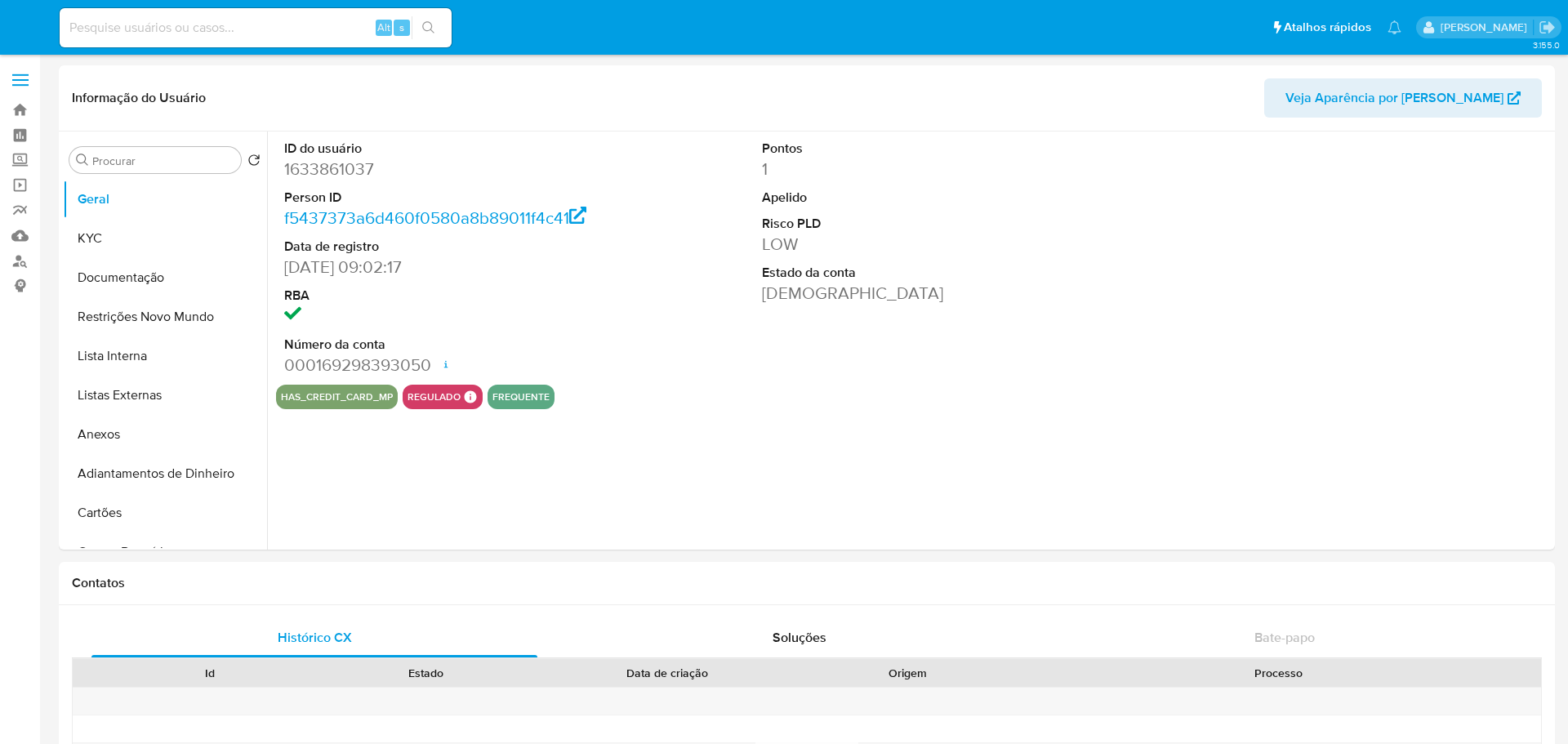
select select "10"
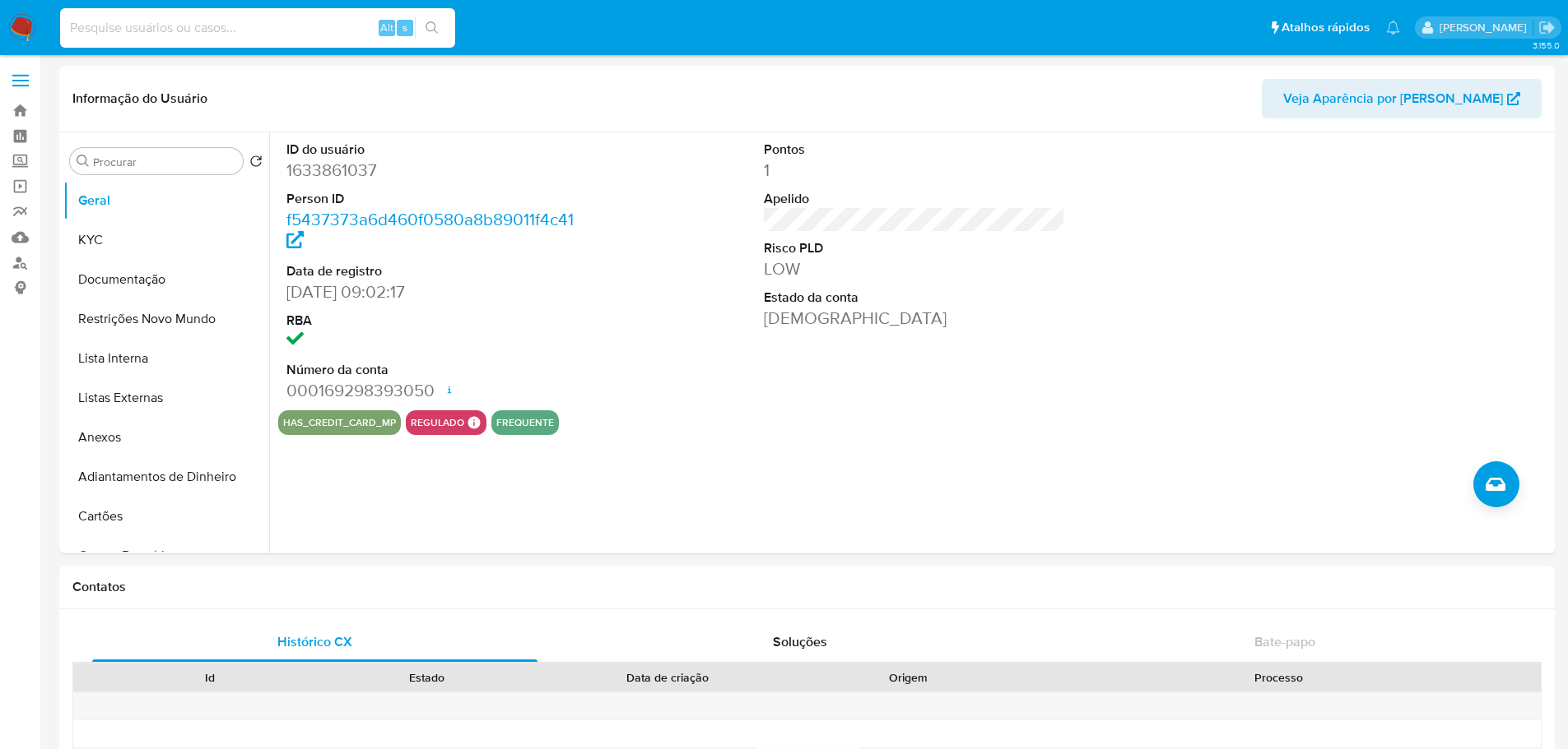
click at [335, 29] on input at bounding box center [257, 27] width 395 height 22
paste input "Zp7K1kgJm7xN64jabt66PN36"
type input "Zp7K1kgJm7xN64jabt66PN36"
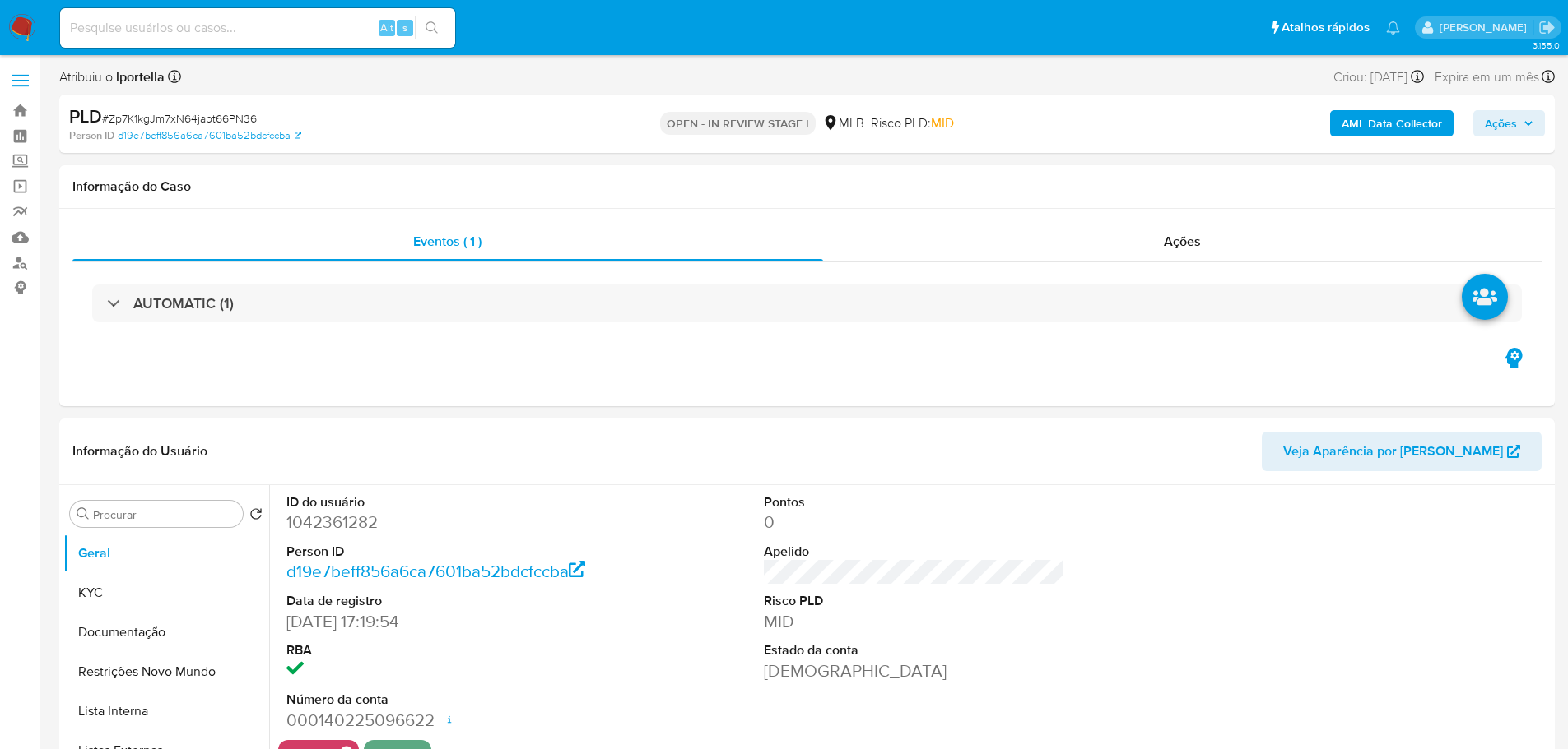
select select "10"
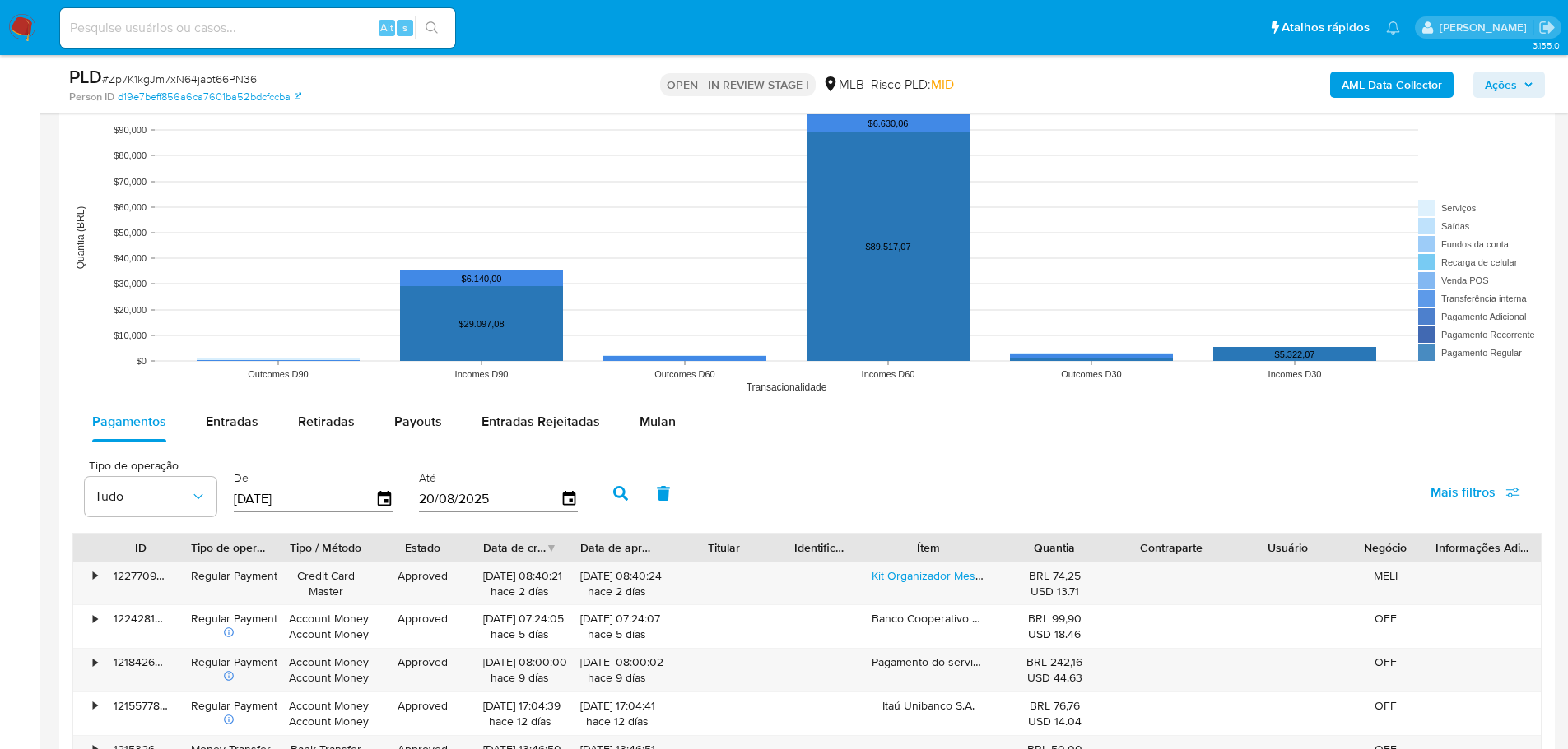
scroll to position [1728, 0]
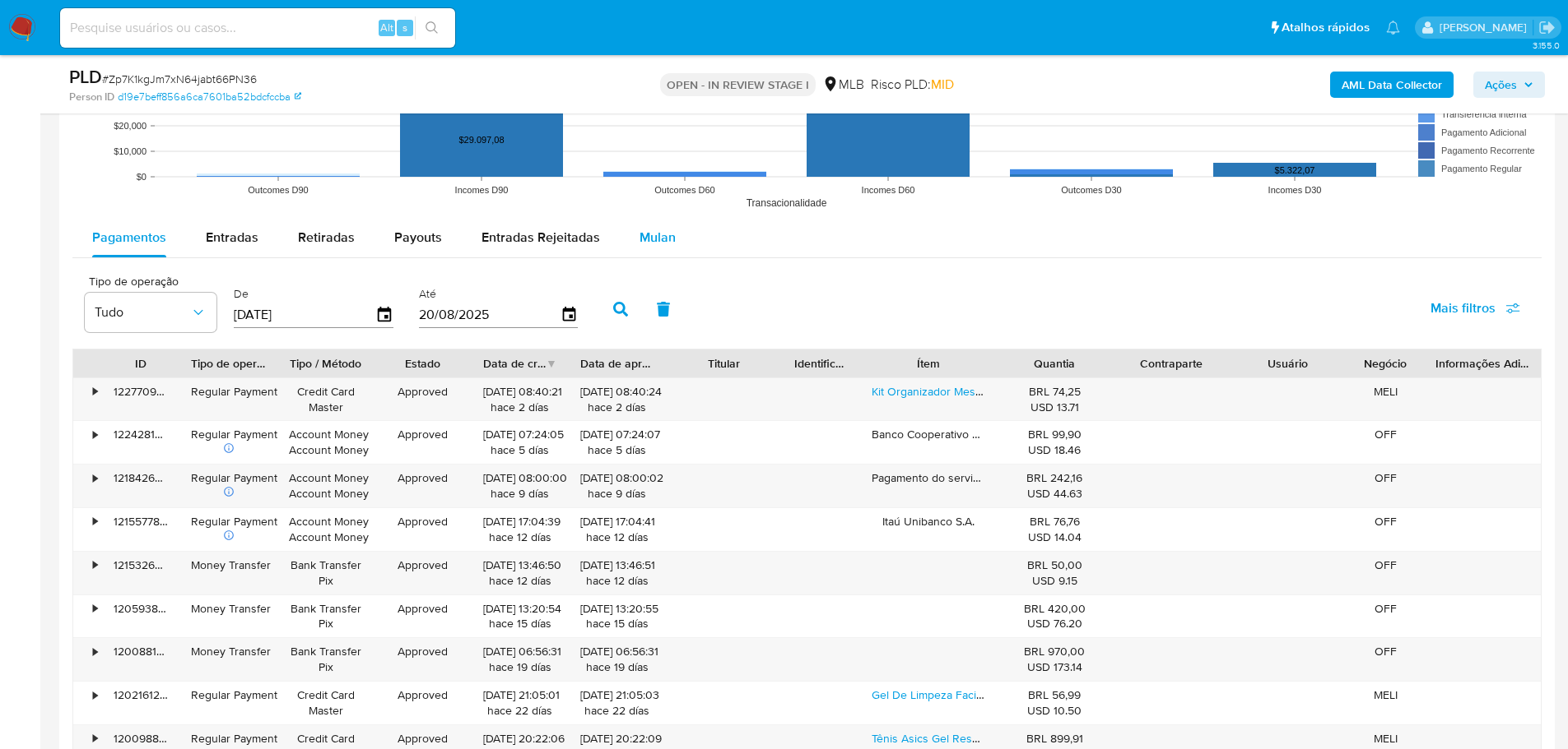
click at [656, 240] on span "Mulan" at bounding box center [657, 237] width 37 height 19
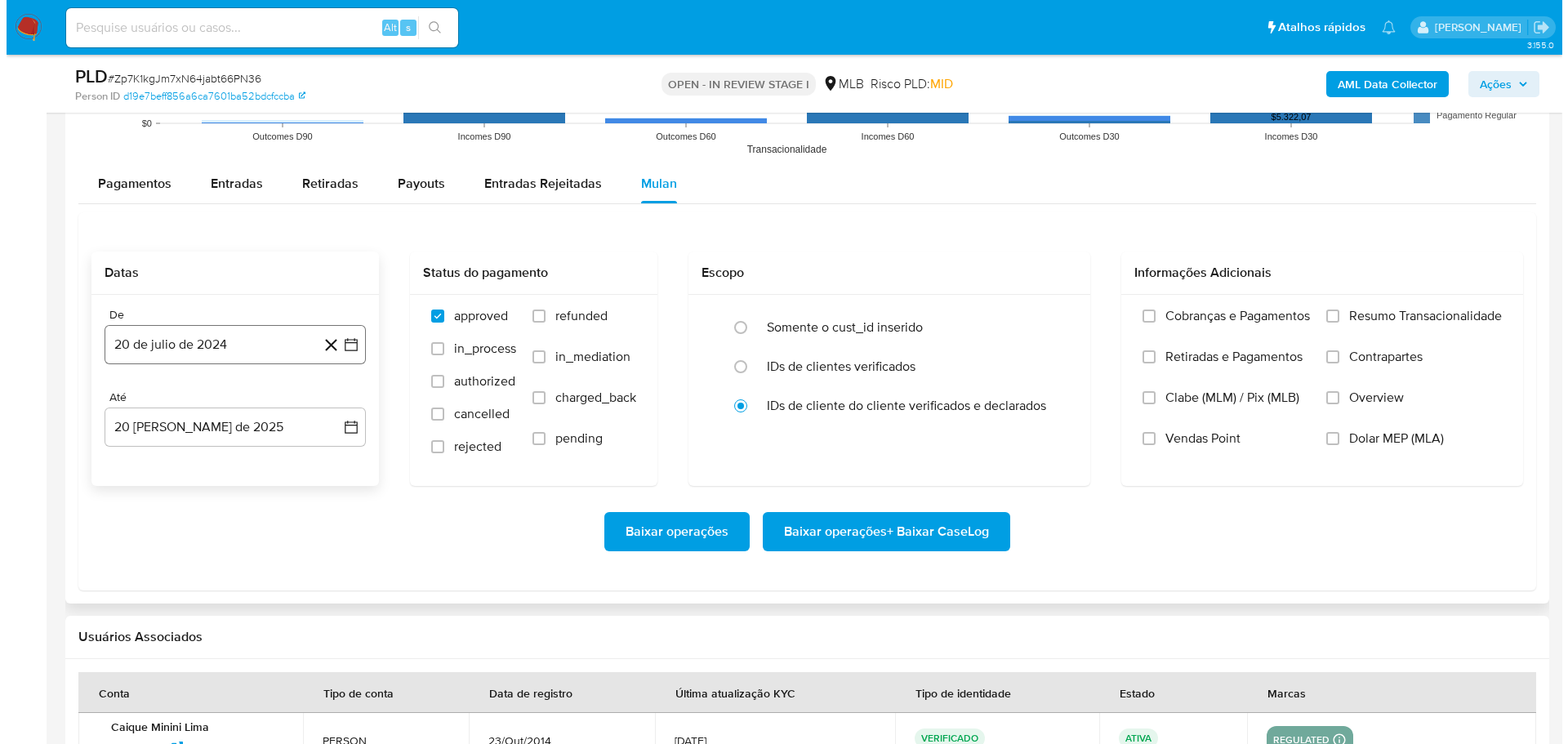
scroll to position [1797, 0]
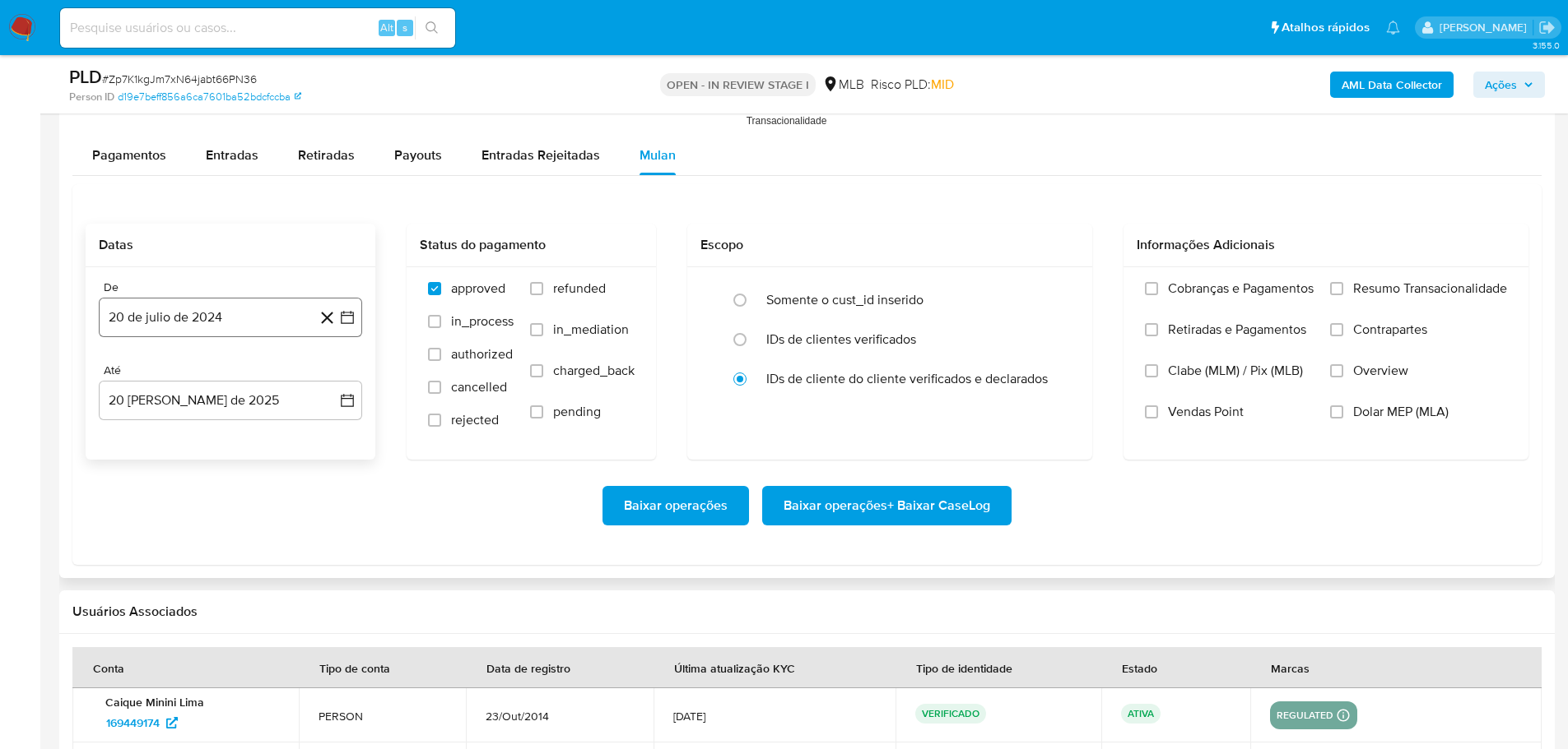
click at [225, 331] on button "20 de julio de 2024" at bounding box center [230, 318] width 264 height 39
click at [334, 371] on icon "Mes siguiente" at bounding box center [332, 376] width 20 height 20
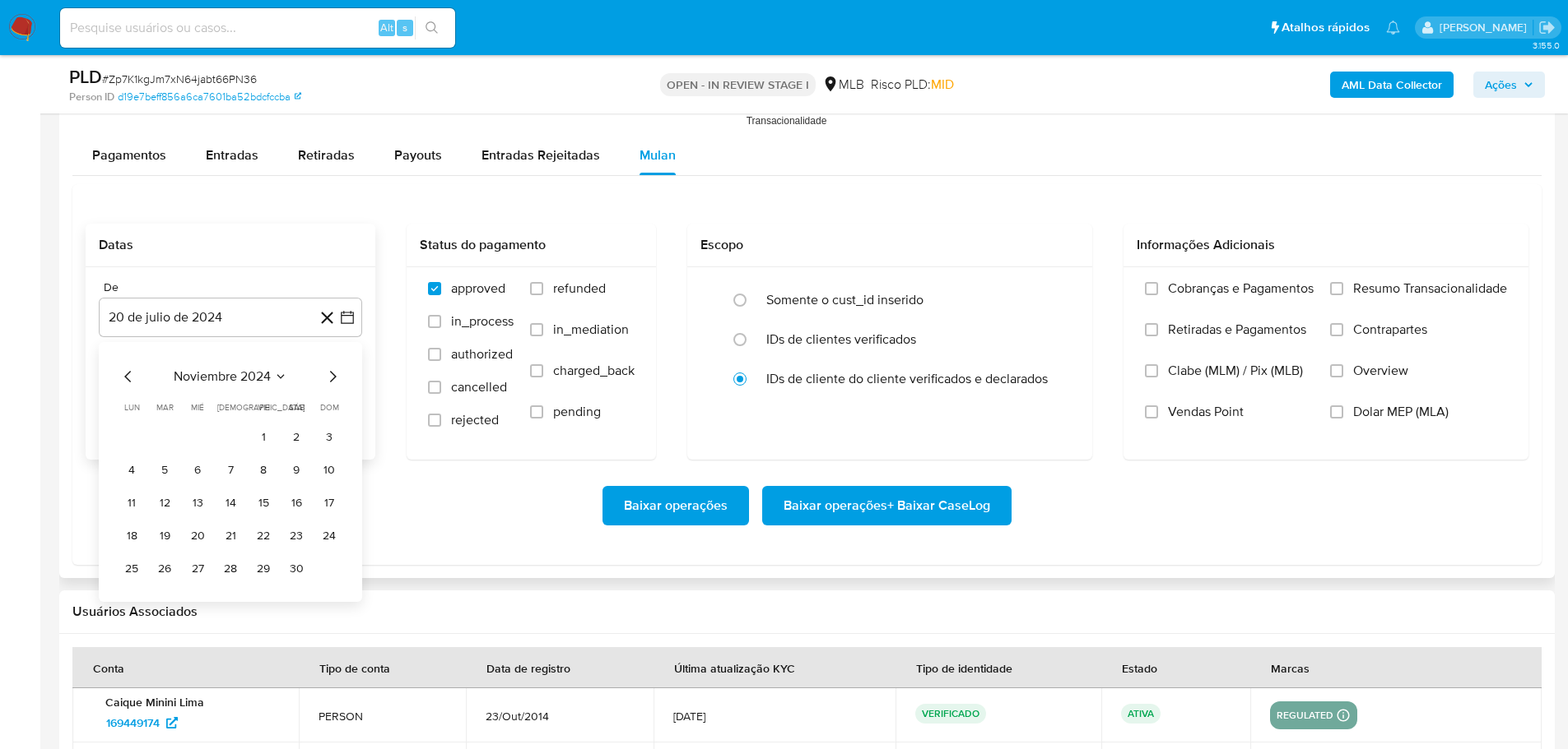
click at [334, 371] on icon "Mes siguiente" at bounding box center [332, 376] width 20 height 20
click at [335, 371] on icon "Mes siguiente" at bounding box center [332, 376] width 20 height 20
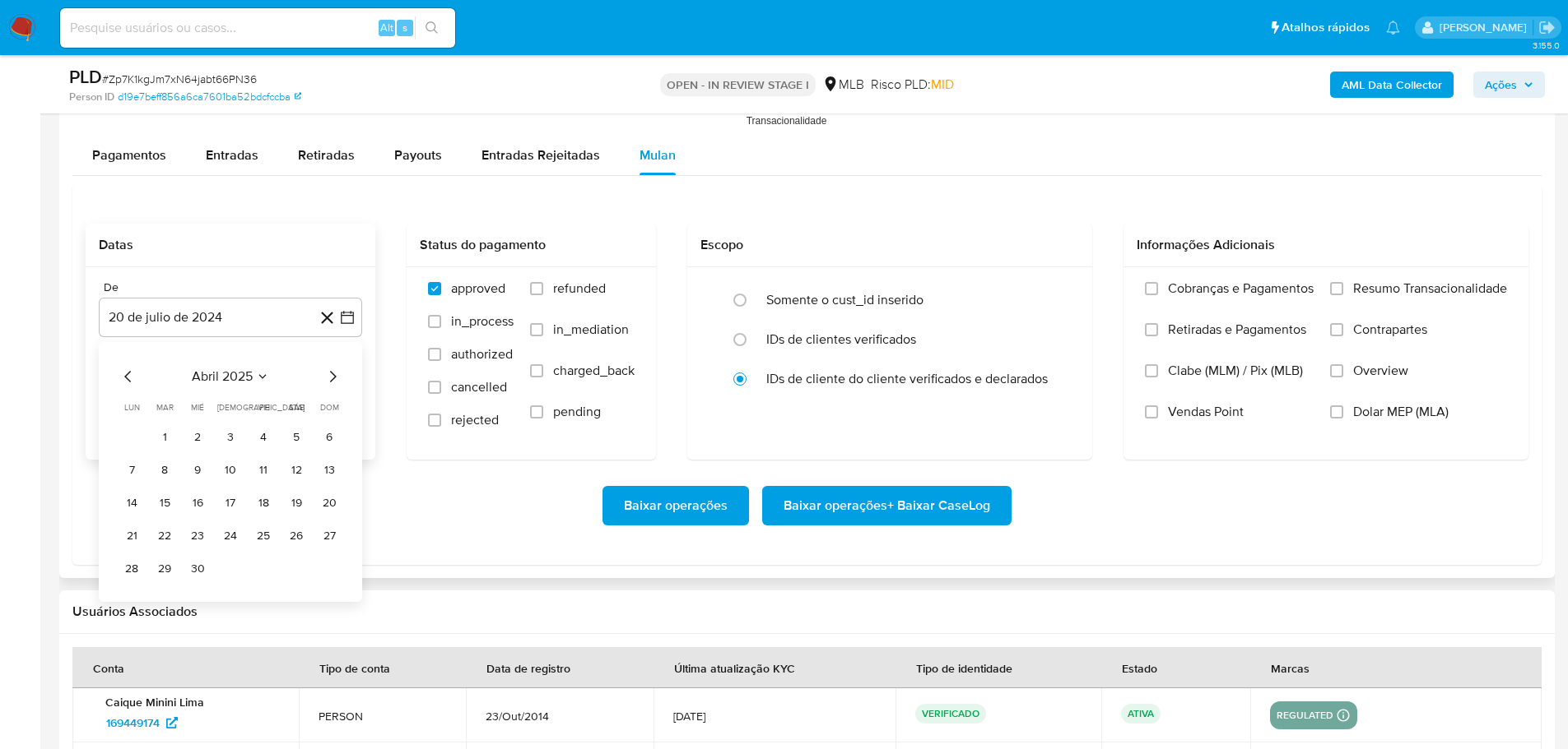
click at [335, 371] on icon "Mes siguiente" at bounding box center [332, 376] width 20 height 20
click at [162, 446] on button "1" at bounding box center [164, 438] width 26 height 26
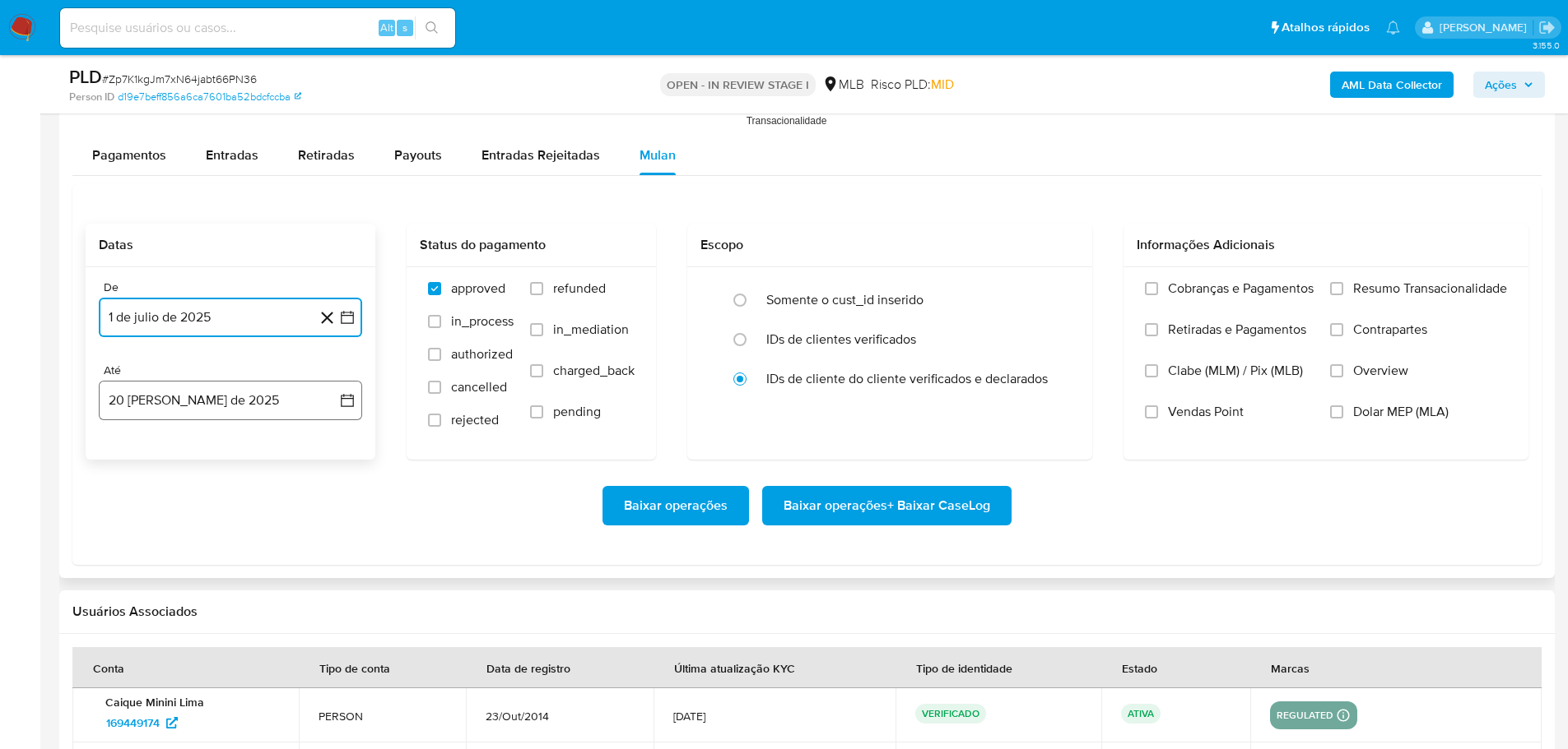
click at [222, 408] on button "[DATE]" at bounding box center [230, 400] width 264 height 39
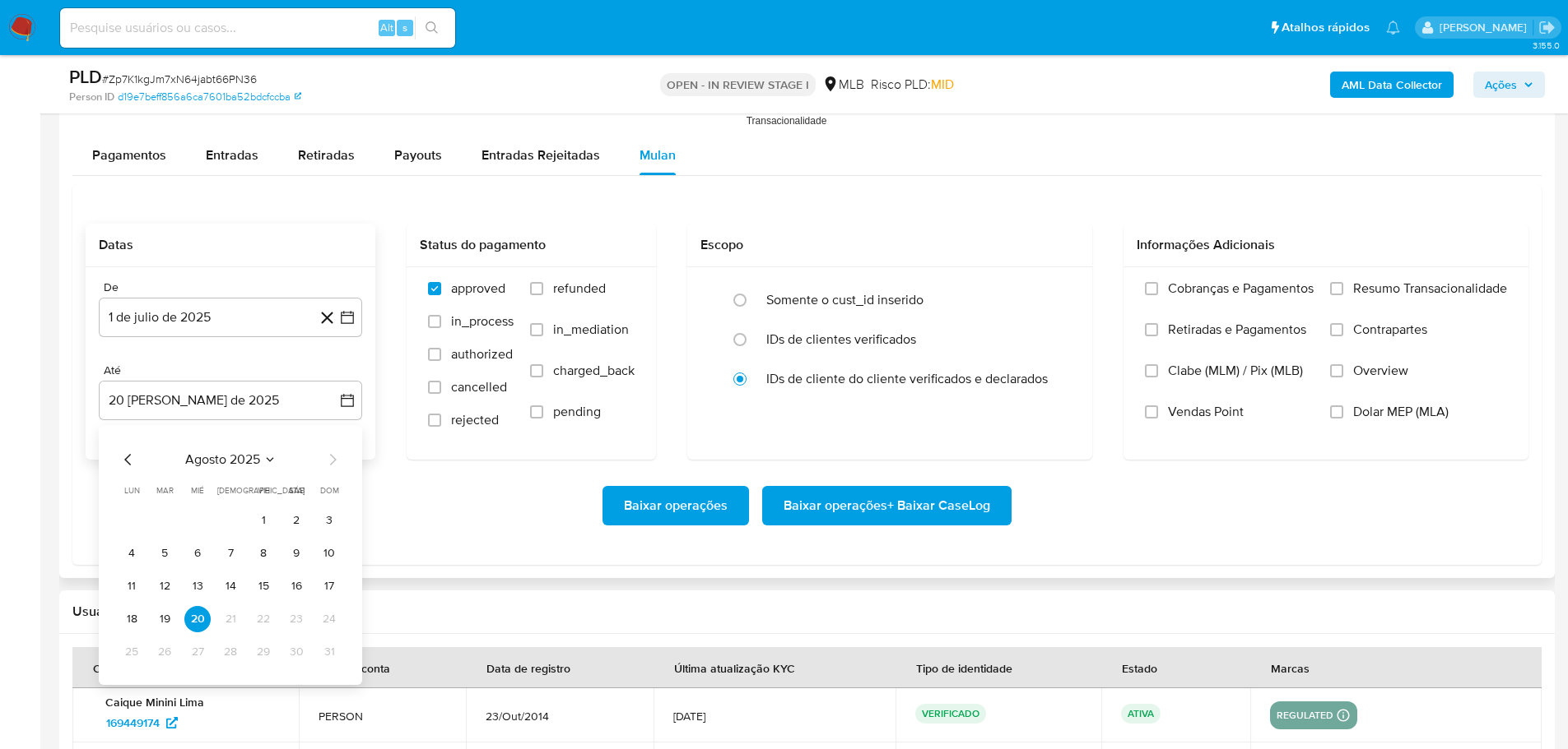
click at [117, 624] on div "[DATE] [DATE] lun lunes mar martes mié miércoles jue jueves vie viernes sáb sáb…" at bounding box center [230, 555] width 264 height 260
click at [127, 619] on button "18" at bounding box center [131, 620] width 26 height 26
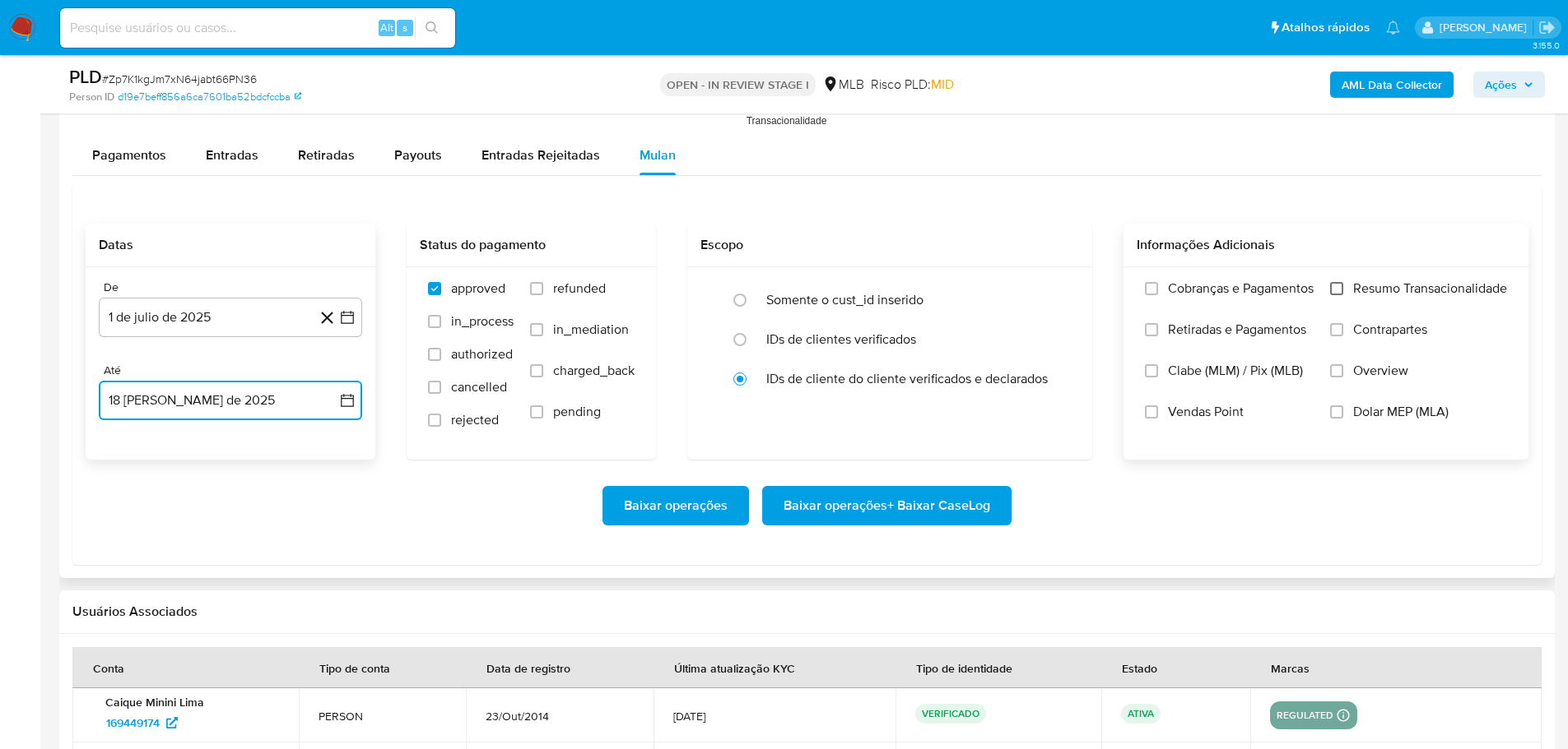
click at [1331, 289] on input "Resumo Transacionalidade" at bounding box center [1336, 289] width 13 height 13
click at [934, 511] on span "Baixar operações + Baixar CaseLog" at bounding box center [886, 505] width 206 height 37
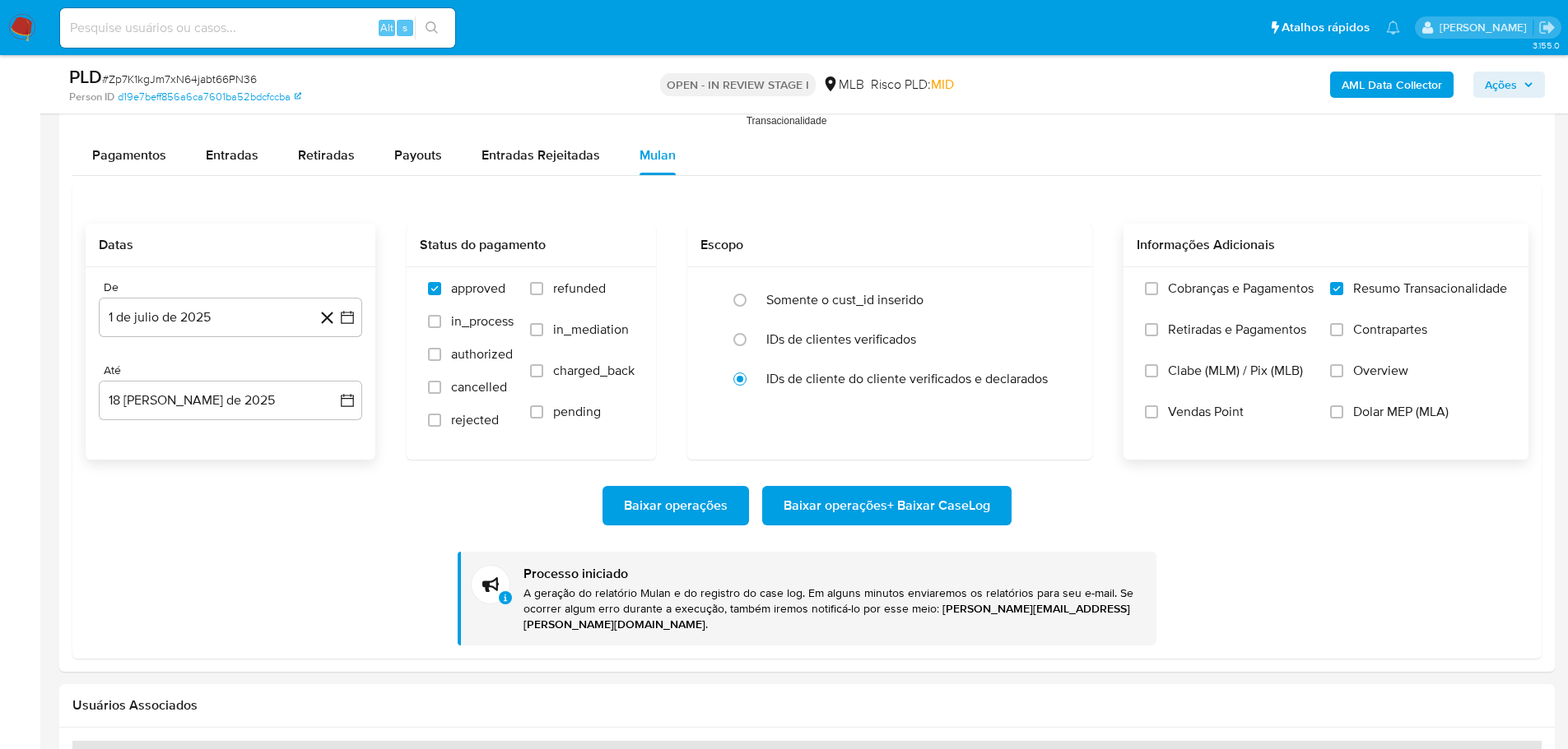
click at [1350, 83] on b "AML Data Collector" at bounding box center [1391, 84] width 100 height 26
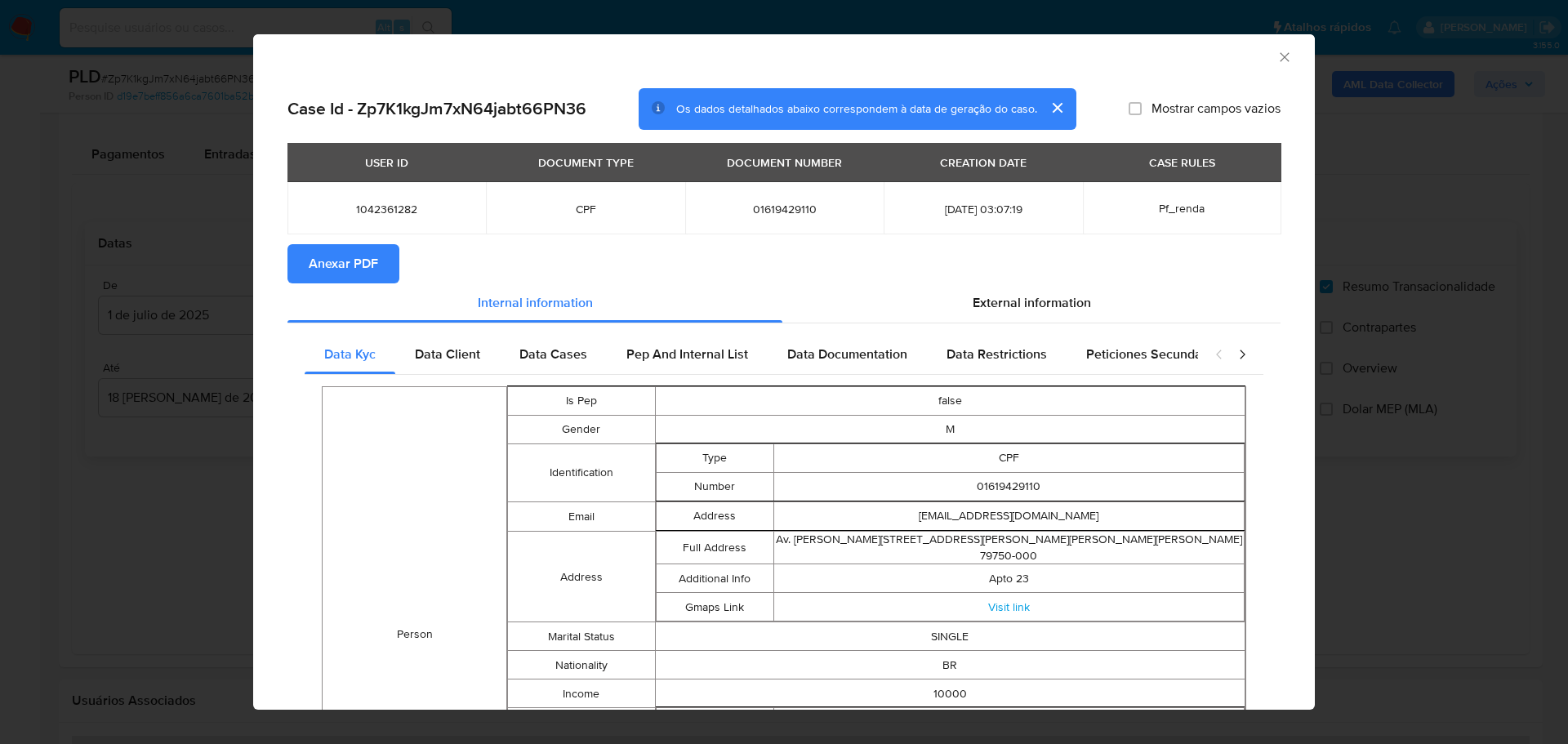
click at [380, 269] on button "Anexar PDF" at bounding box center [343, 264] width 112 height 39
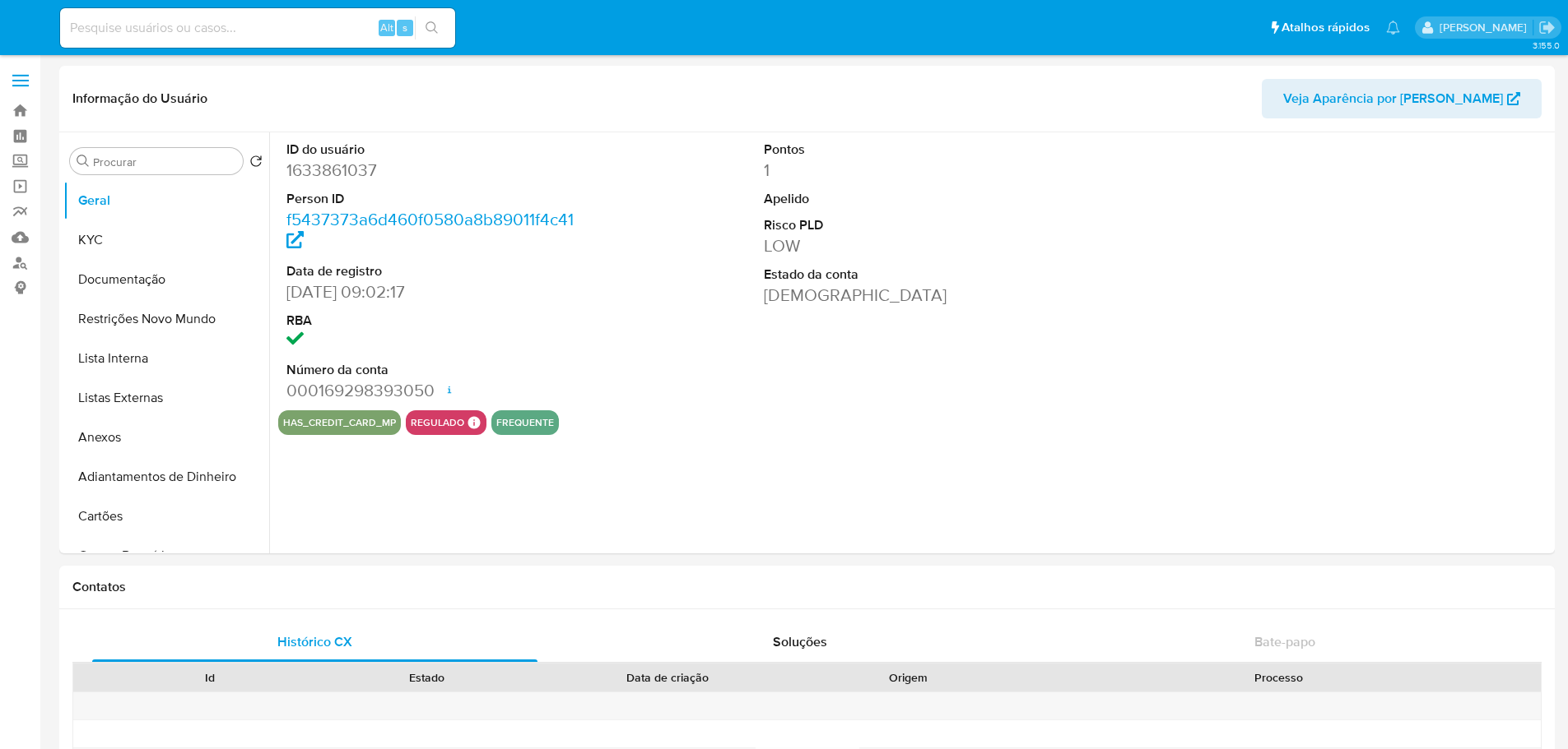
select select "10"
click at [324, 30] on input at bounding box center [257, 27] width 395 height 22
paste input "KkxzsD5mwj1rQKrj60wTPwJ3"
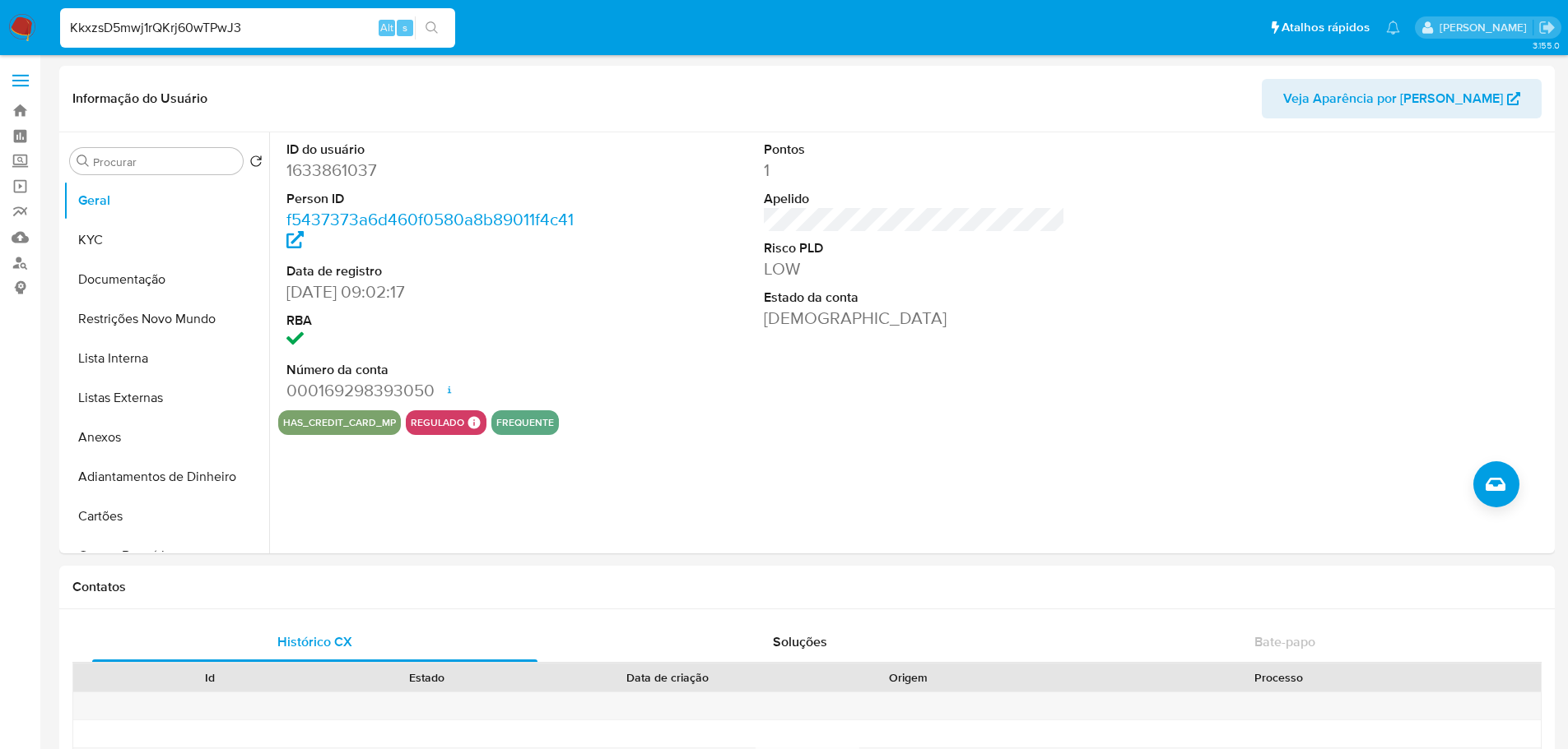
type input "KkxzsD5mwj1rQKrj60wTPwJ3"
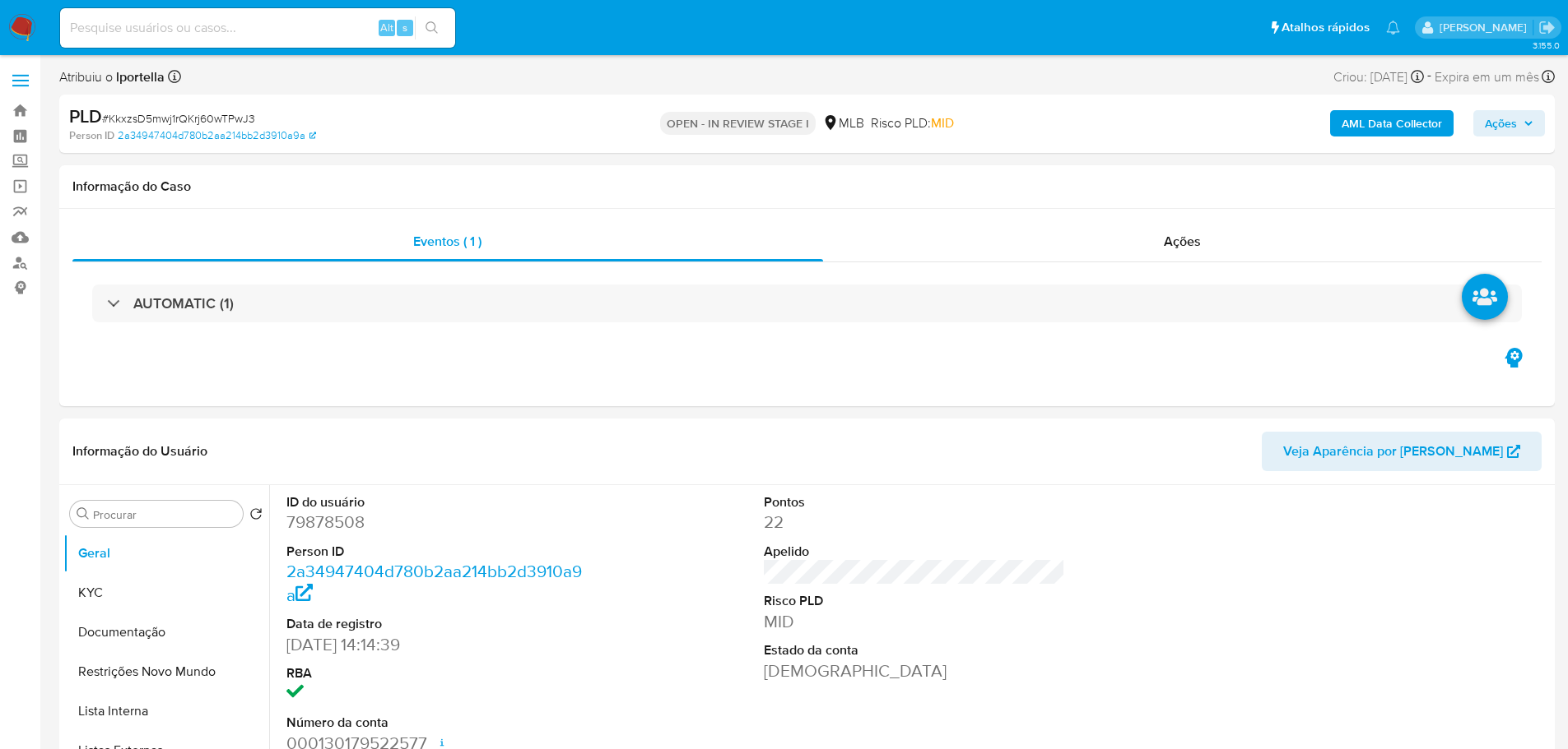
select select "10"
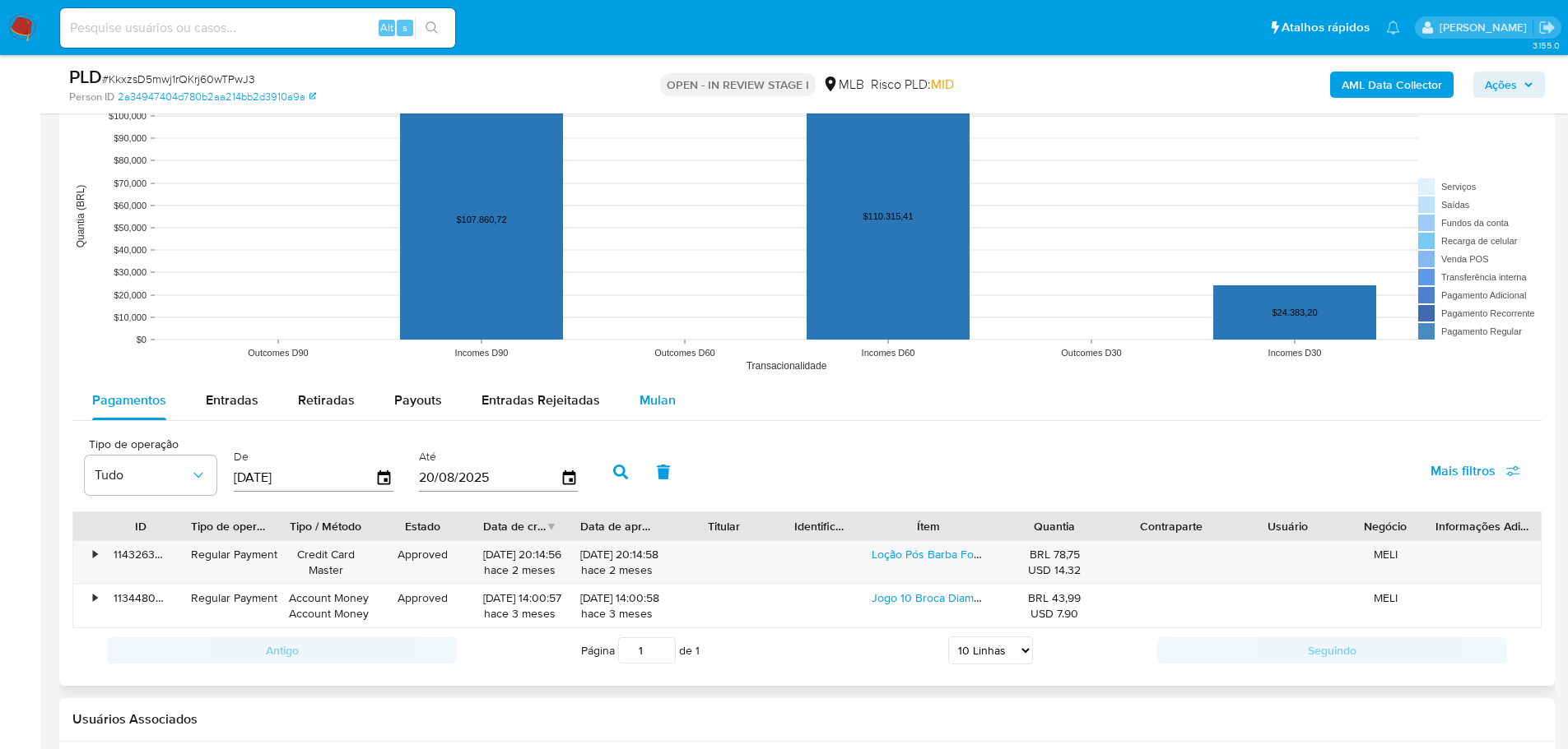
drag, startPoint x: 675, startPoint y: 393, endPoint x: 664, endPoint y: 399, distance: 12.5
click at [671, 395] on button "Mulan" at bounding box center [657, 400] width 76 height 39
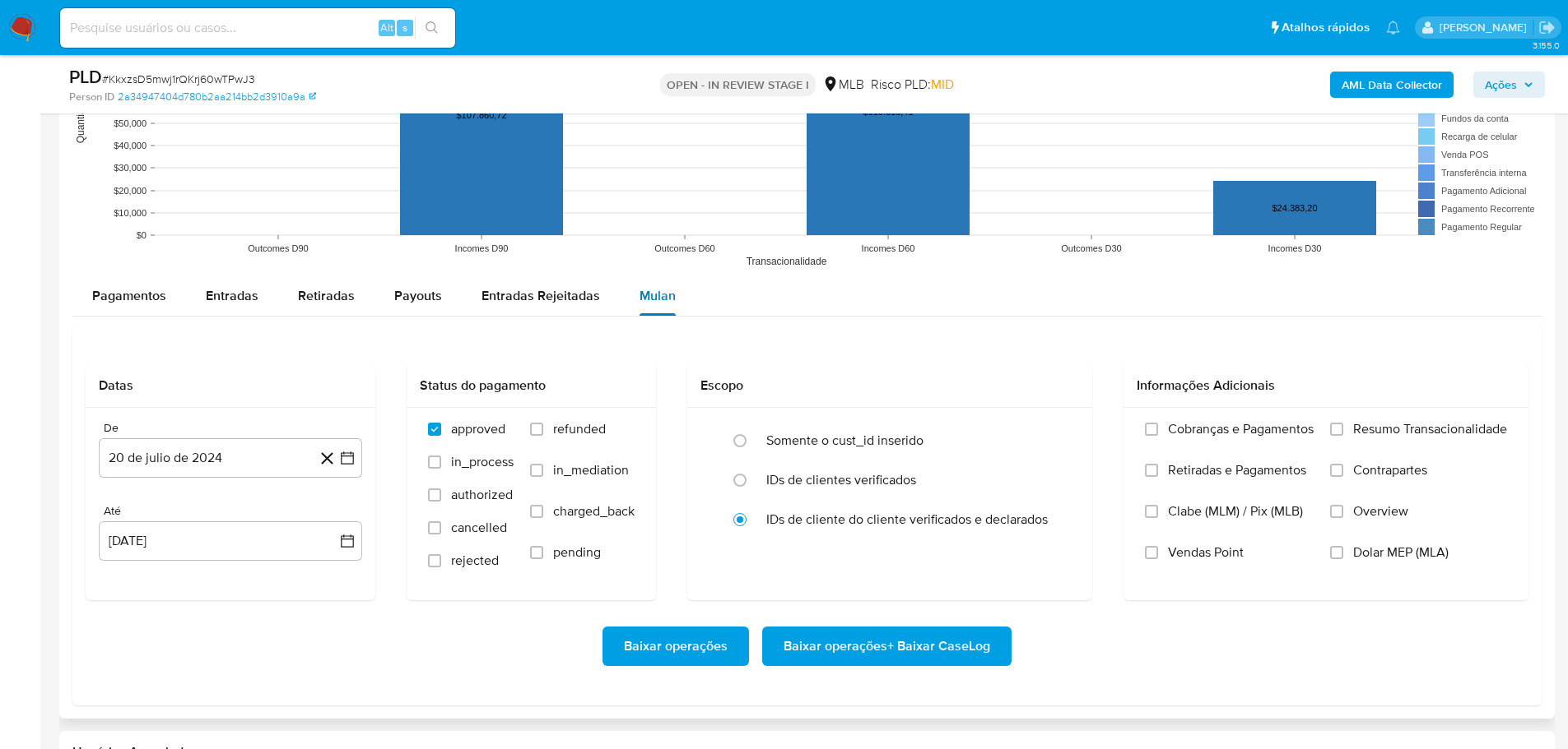
scroll to position [1645, 0]
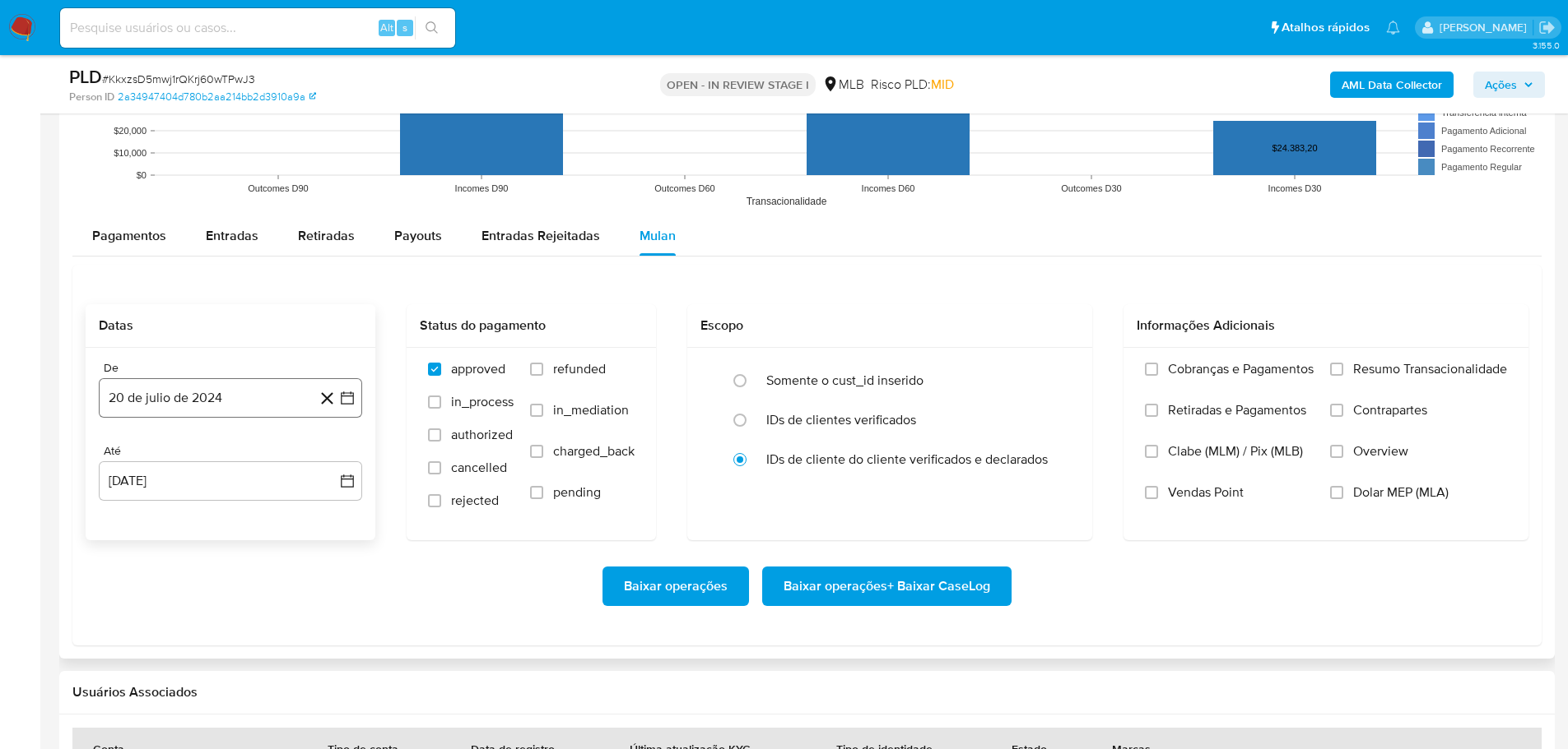
click at [169, 399] on button "20 de julio de 2024" at bounding box center [230, 398] width 264 height 39
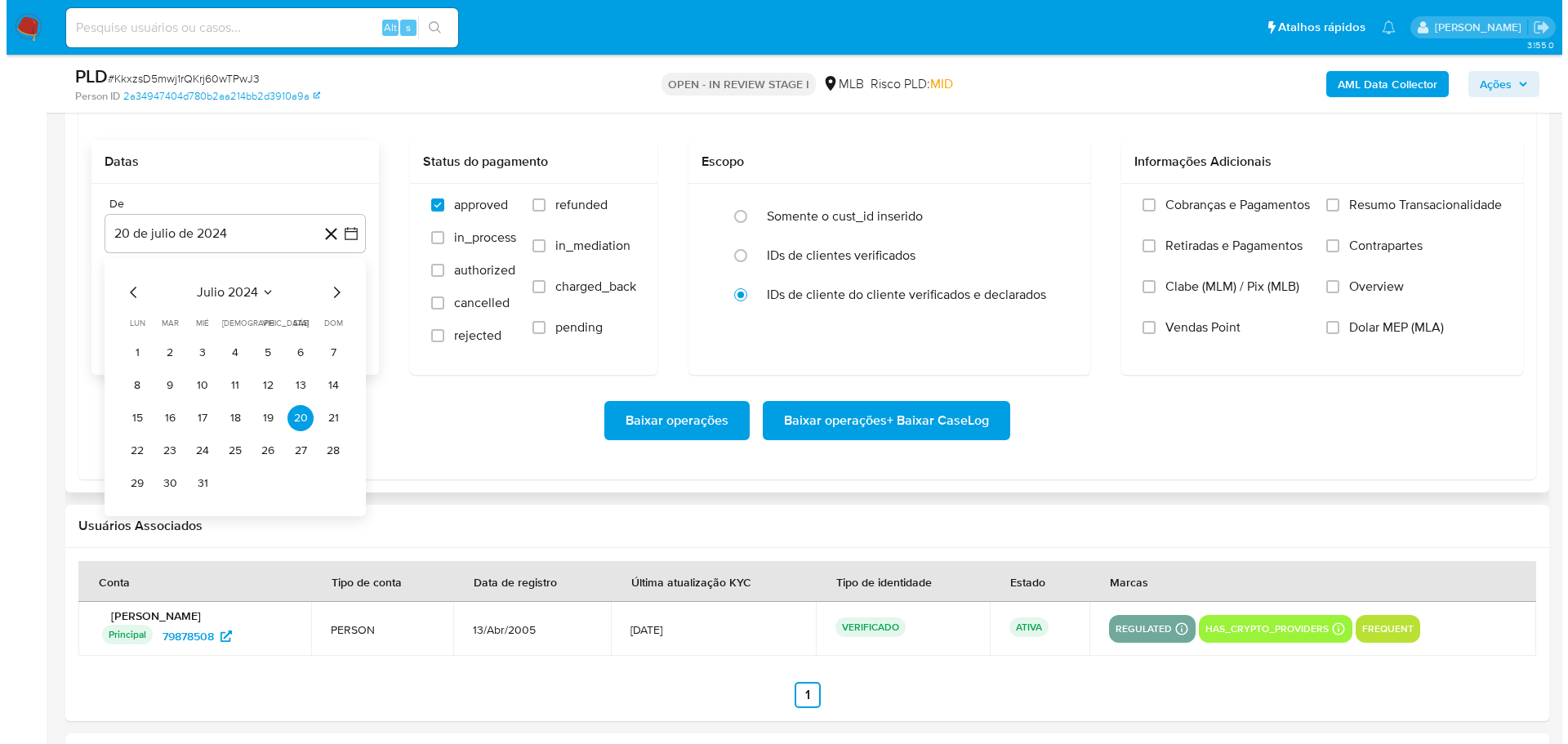
scroll to position [1797, 0]
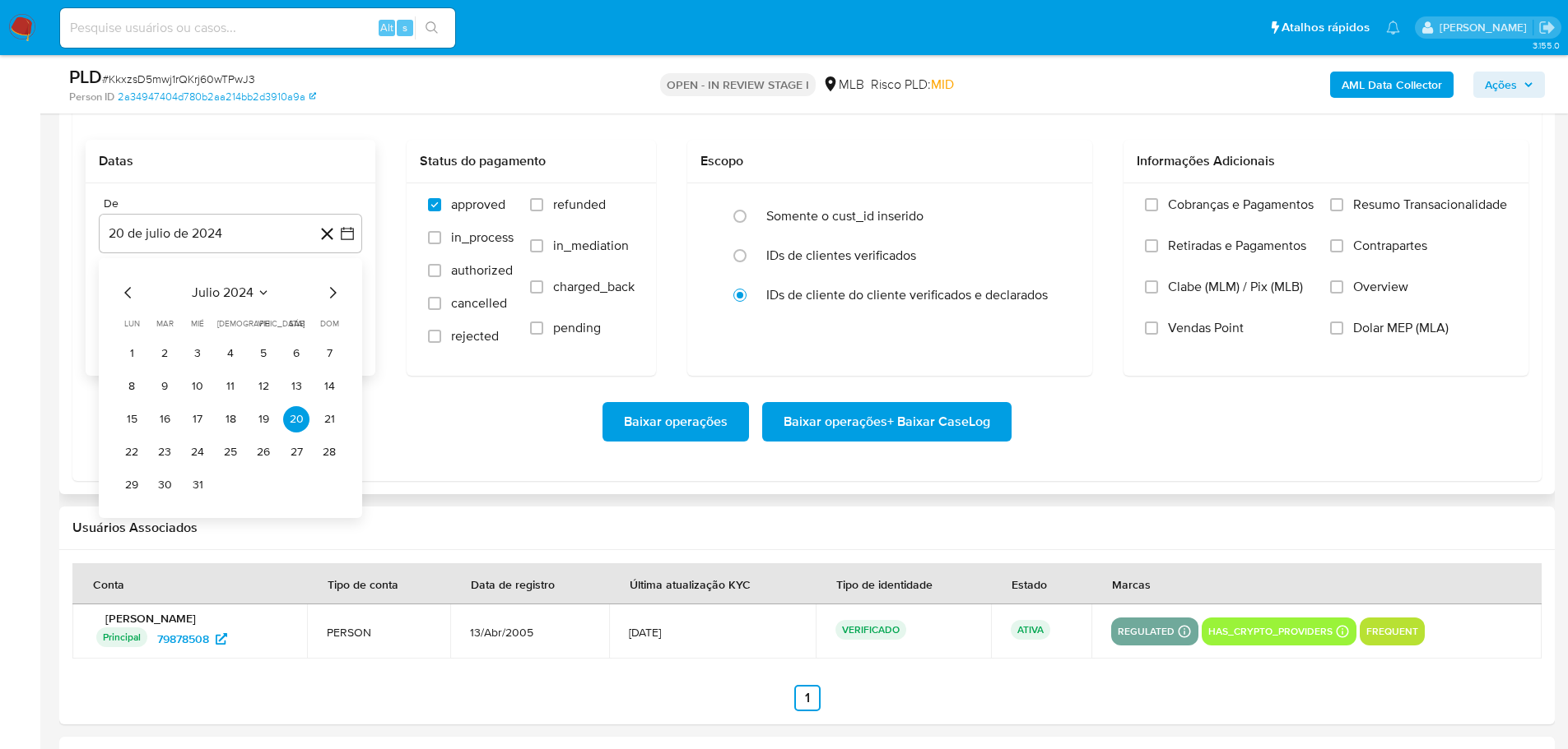
click at [340, 283] on icon "Mes siguiente" at bounding box center [332, 292] width 20 height 20
click at [326, 287] on icon "Mes siguiente" at bounding box center [332, 292] width 20 height 20
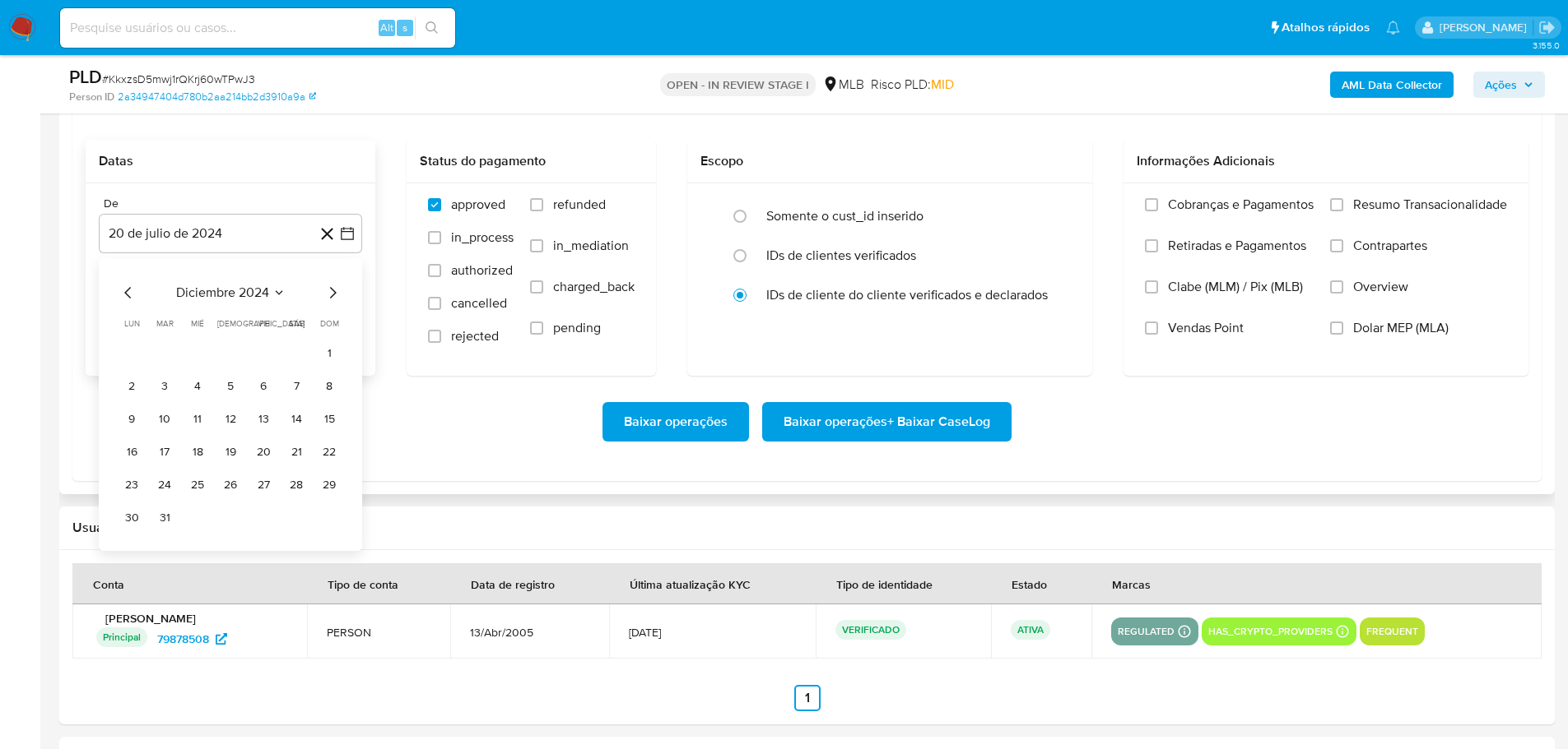
click at [326, 287] on icon "Mes siguiente" at bounding box center [332, 292] width 20 height 20
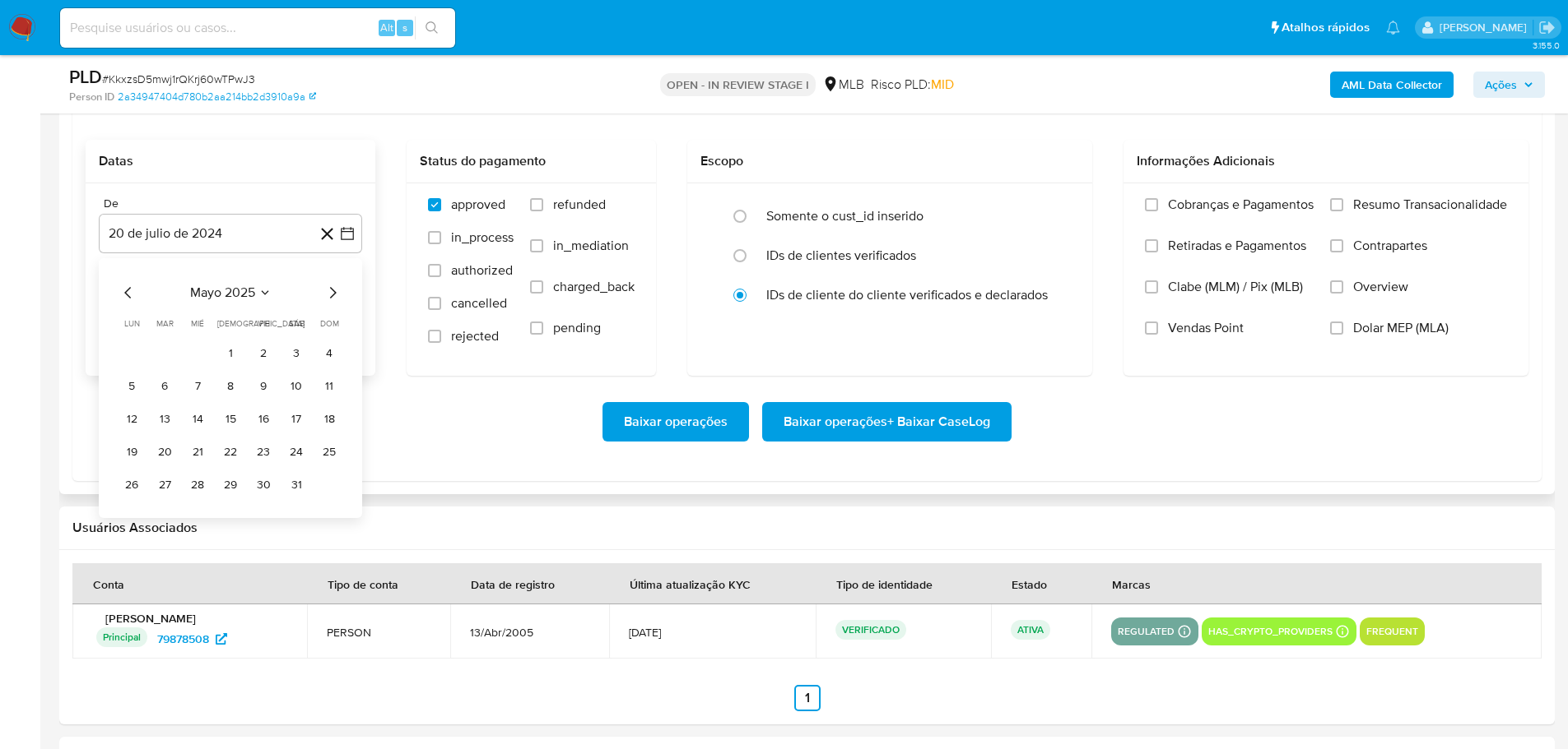
click at [326, 287] on icon "Mes siguiente" at bounding box center [332, 292] width 20 height 20
click at [125, 295] on icon "Mes anterior" at bounding box center [128, 292] width 20 height 20
click at [170, 360] on button "1" at bounding box center [164, 353] width 26 height 26
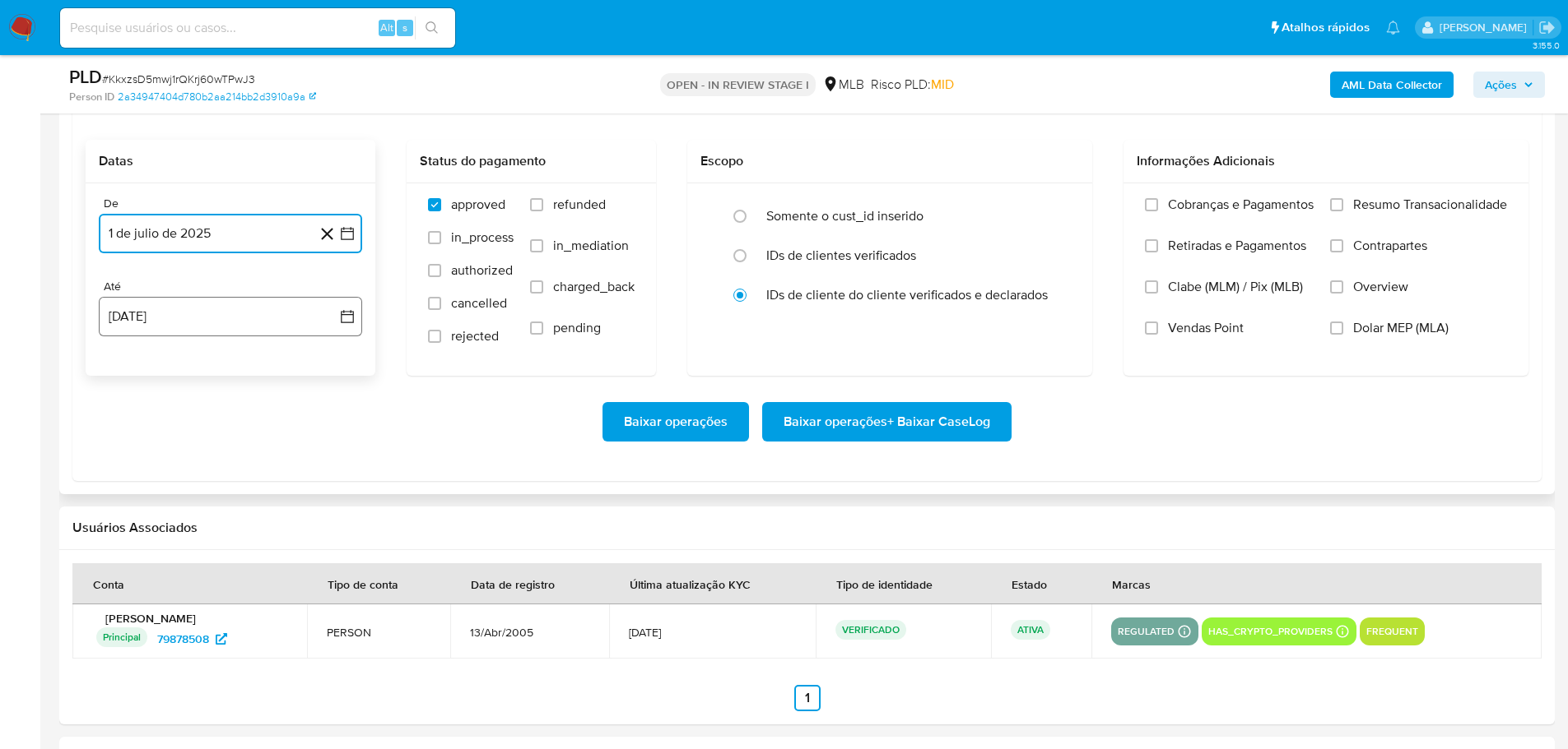
click at [230, 310] on button "[DATE]" at bounding box center [230, 317] width 264 height 39
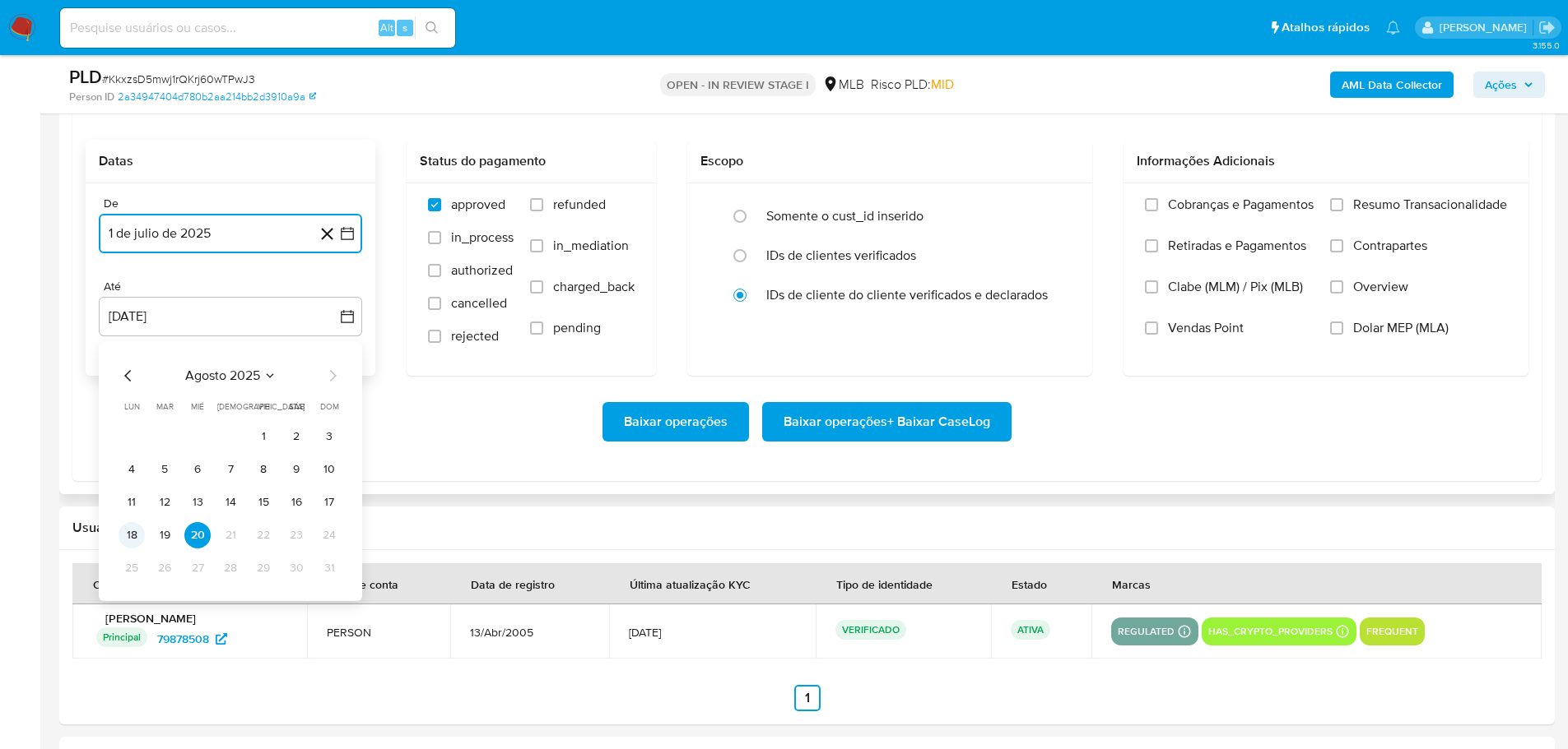
click at [140, 544] on button "18" at bounding box center [131, 535] width 26 height 26
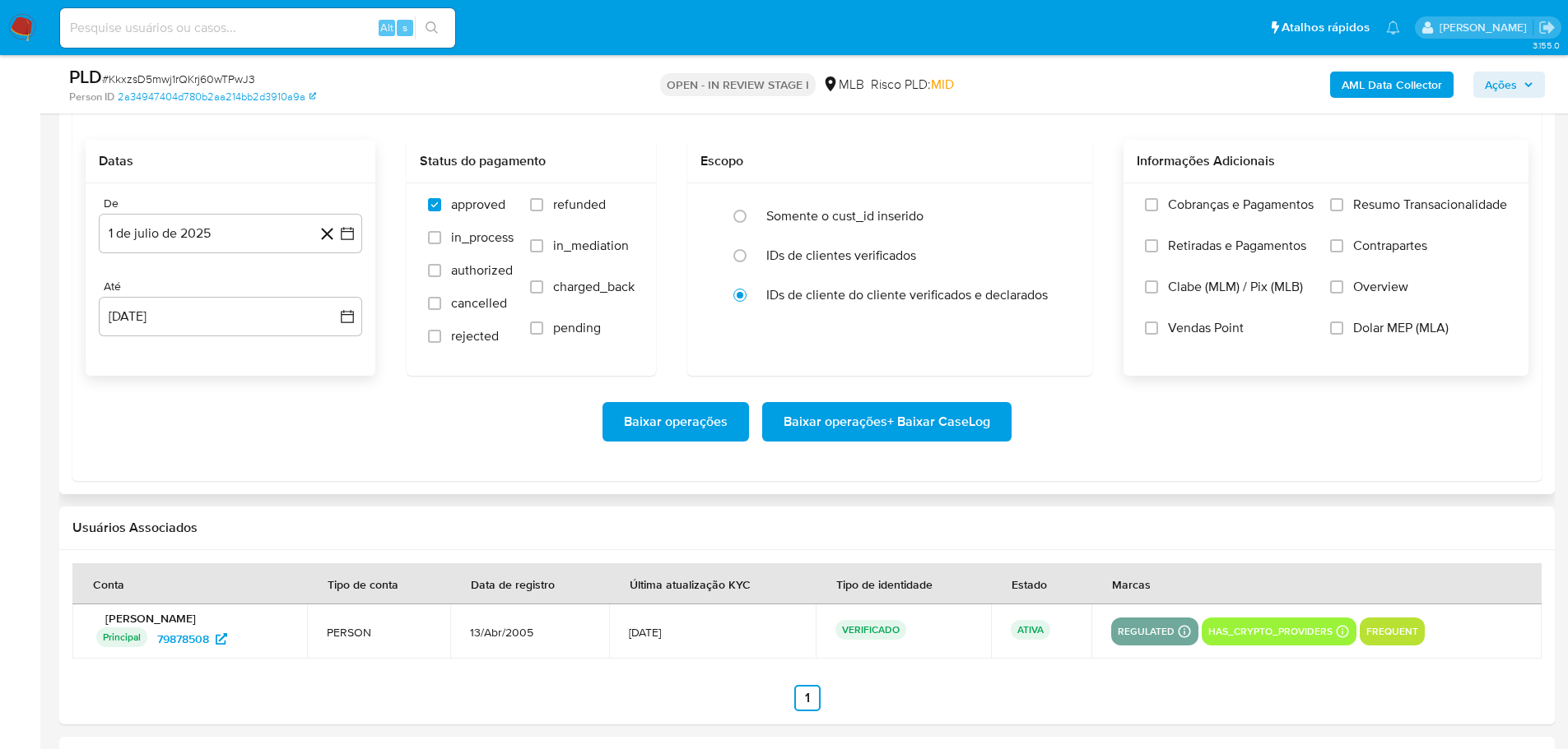
click at [1344, 203] on label "Resumo Transacionalidade" at bounding box center [1418, 217] width 177 height 41
click at [1343, 203] on input "Resumo Transacionalidade" at bounding box center [1336, 204] width 13 height 13
click at [920, 427] on span "Baixar operações + Baixar CaseLog" at bounding box center [886, 422] width 206 height 37
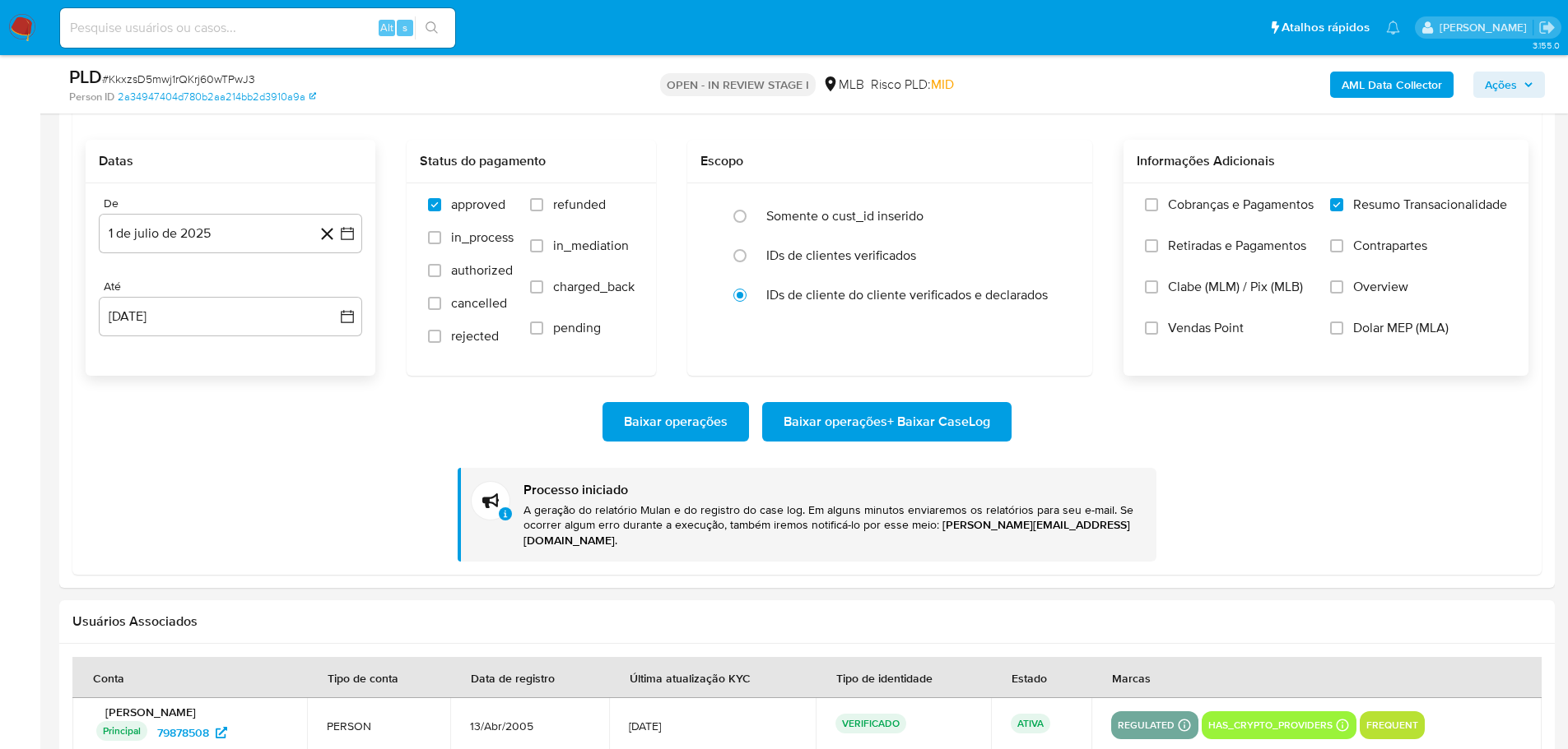
click at [1347, 77] on b "AML Data Collector" at bounding box center [1391, 84] width 100 height 26
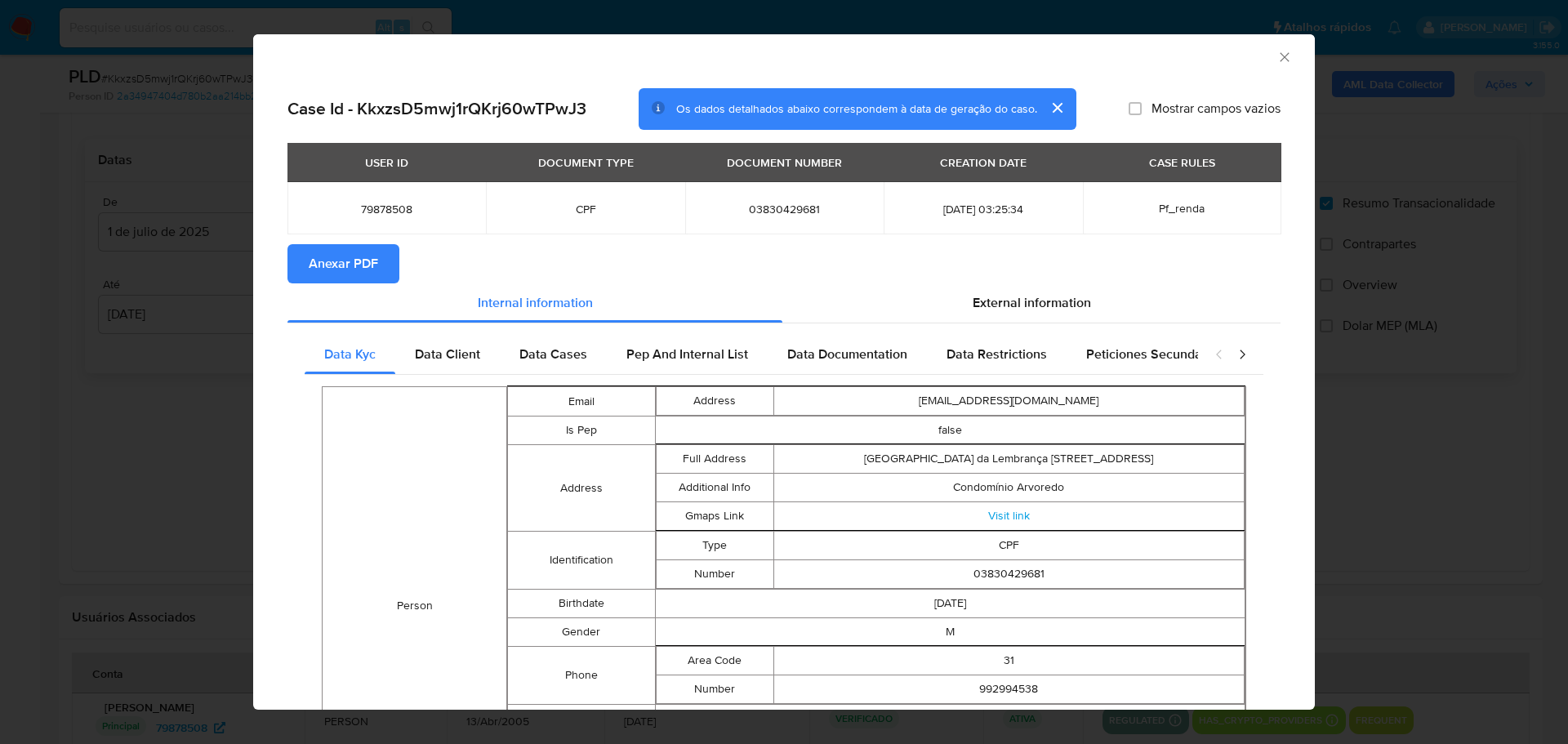
click at [351, 264] on span "Anexar PDF" at bounding box center [343, 264] width 70 height 36
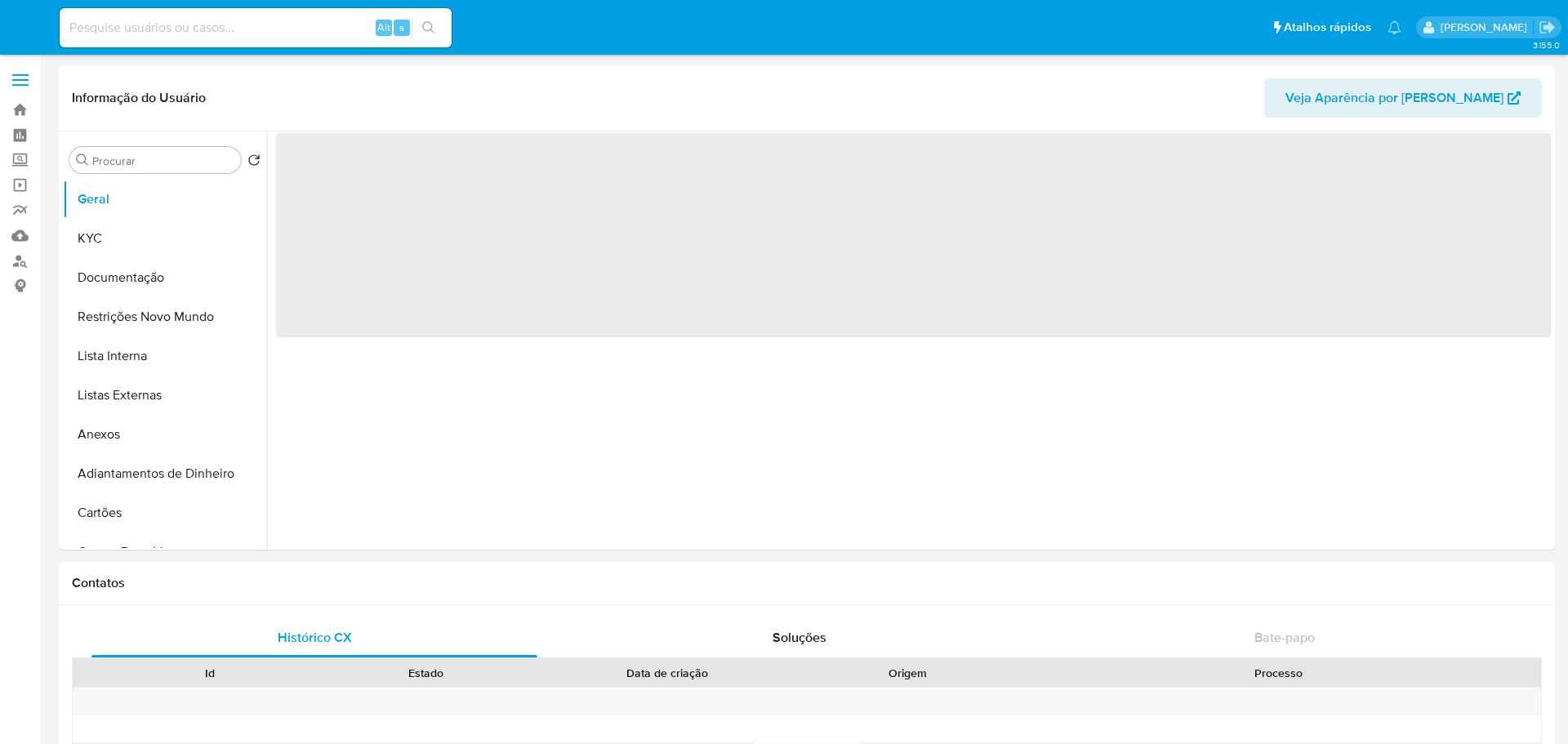
select select "10"
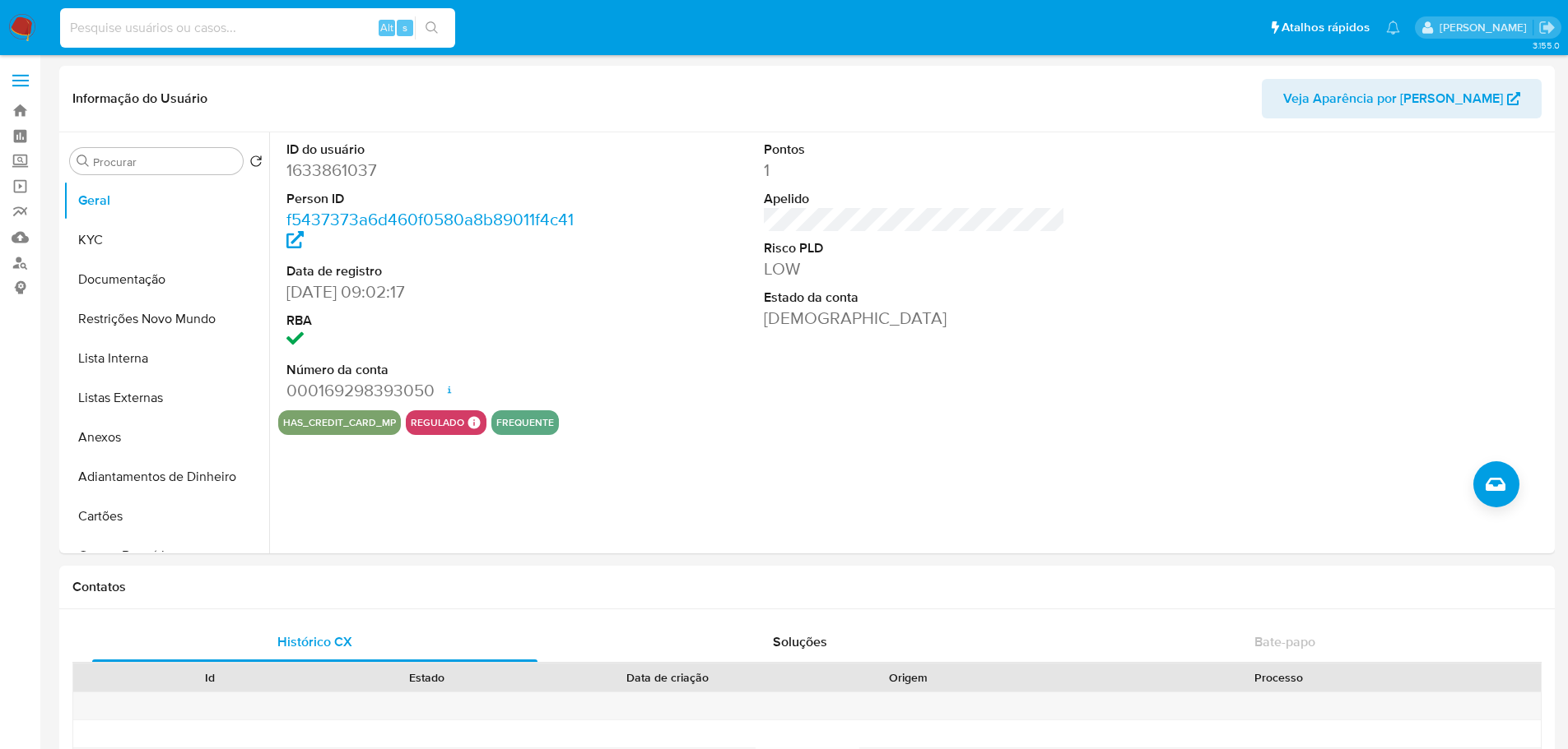
click at [328, 27] on input at bounding box center [257, 27] width 395 height 22
paste input "fncMWvBSs0PUdPM6GcKrFNgV"
type input "fncMWvBSs0PUdPM6GcKrFNgV"
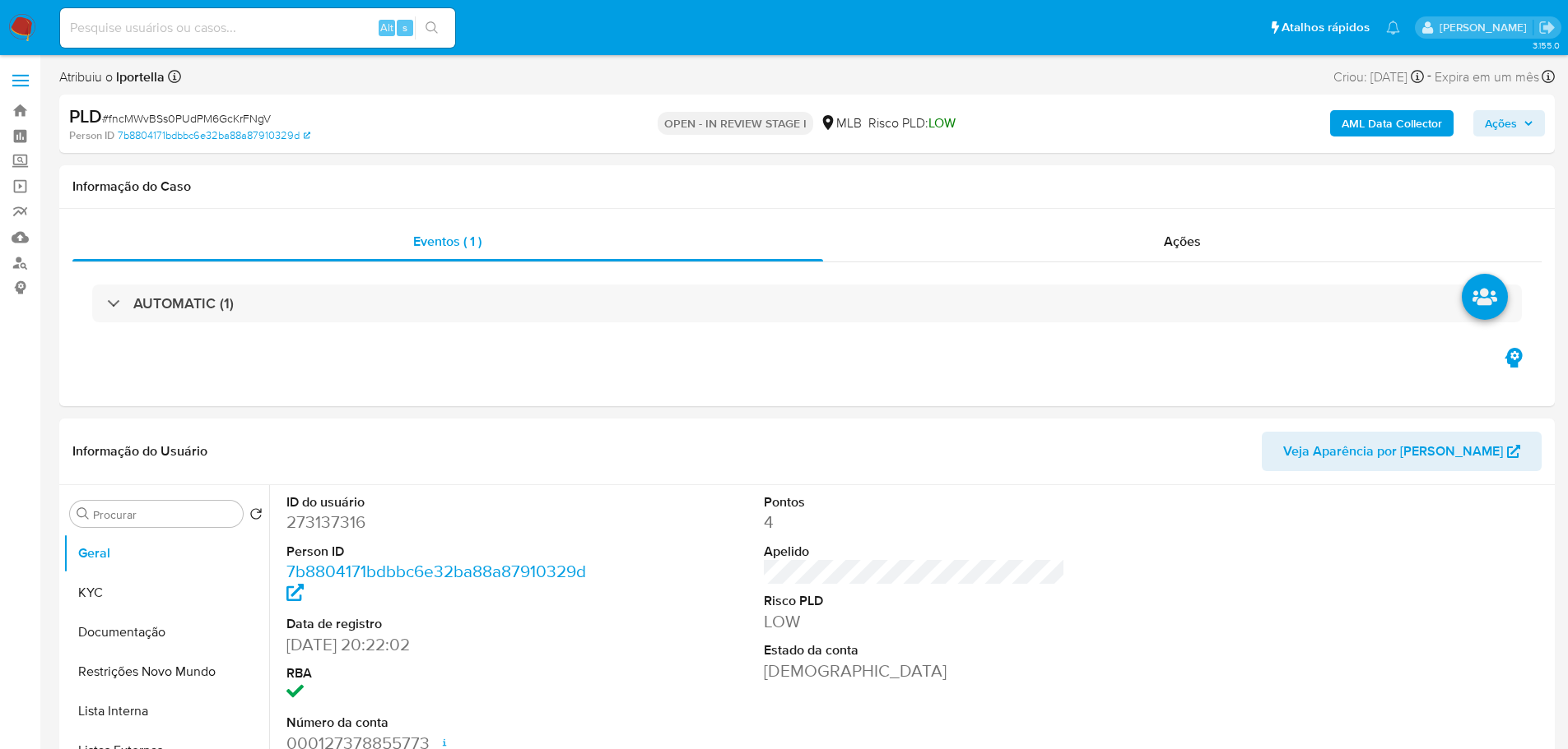
select select "10"
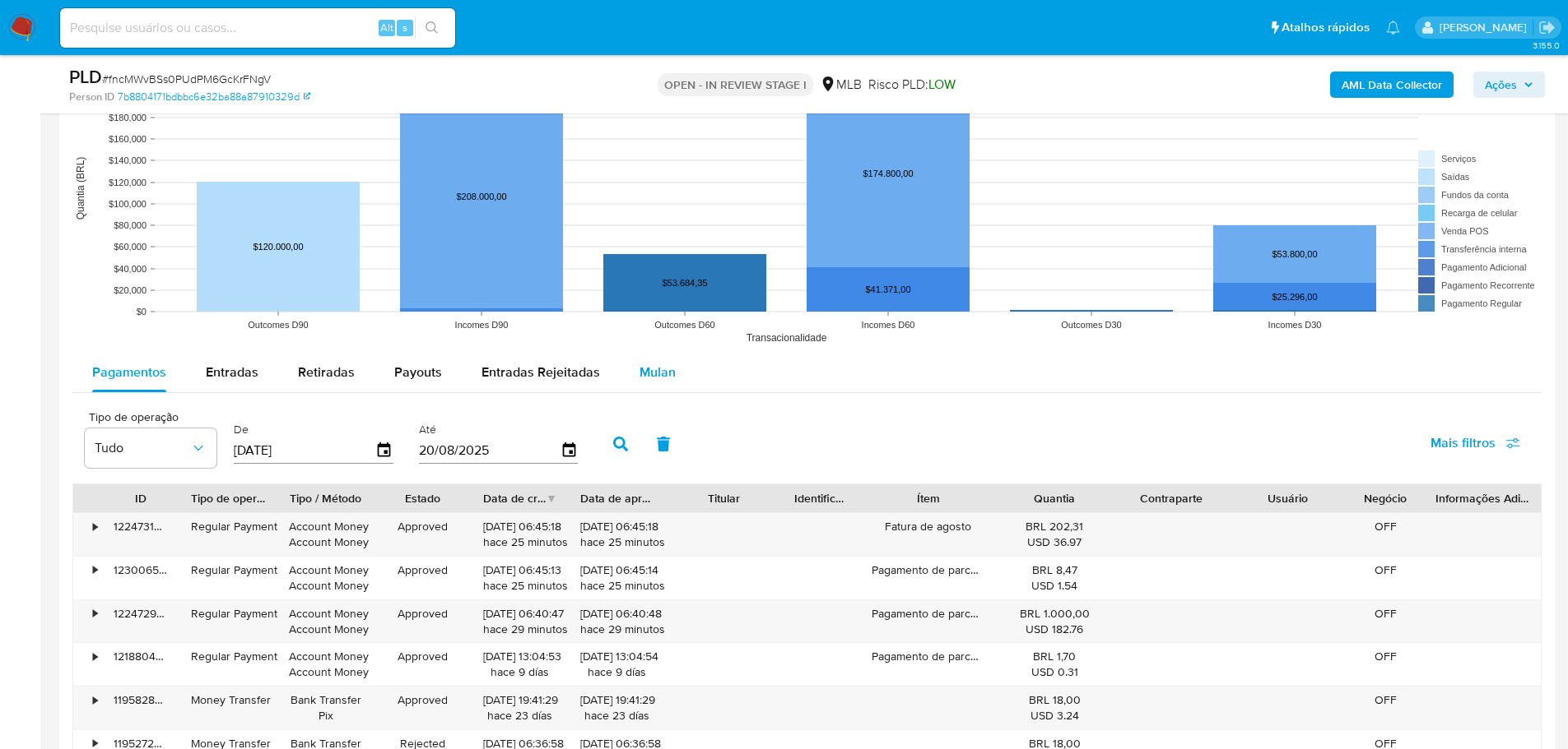
click at [620, 382] on button "Mulan" at bounding box center [657, 372] width 76 height 39
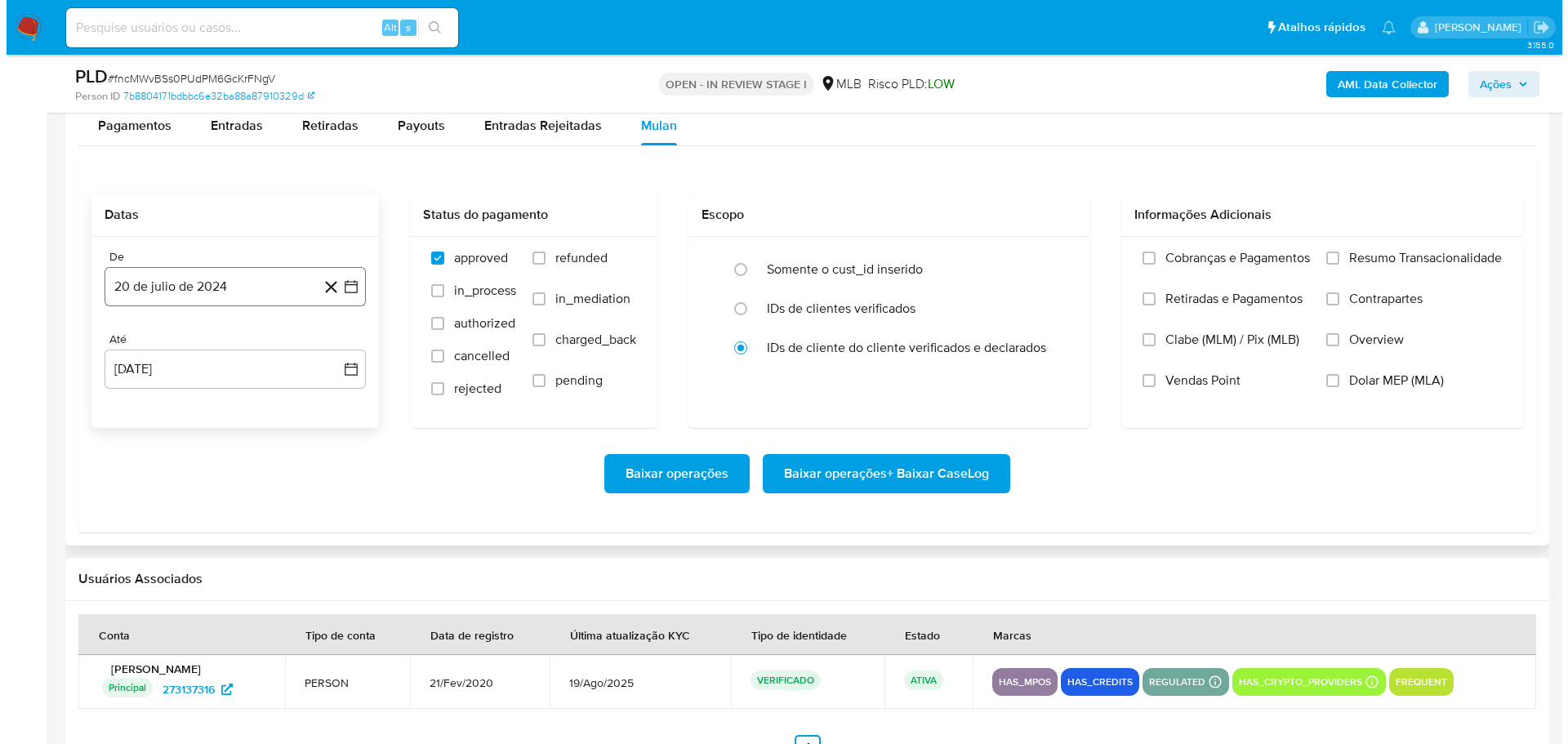
scroll to position [1716, 0]
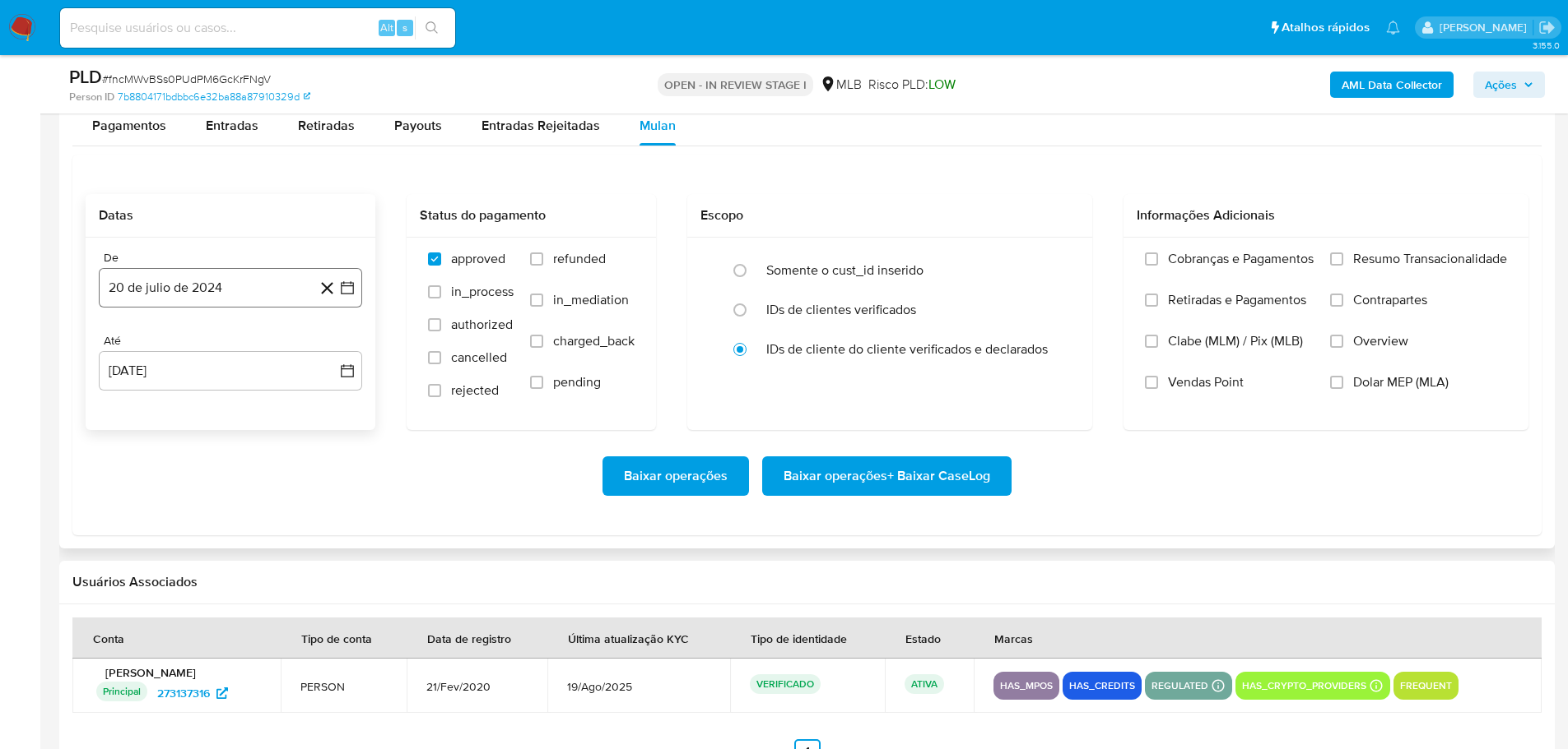
click at [169, 274] on button "20 de julio de 2024" at bounding box center [230, 288] width 264 height 39
click at [339, 347] on icon "Mes siguiente" at bounding box center [332, 347] width 20 height 20
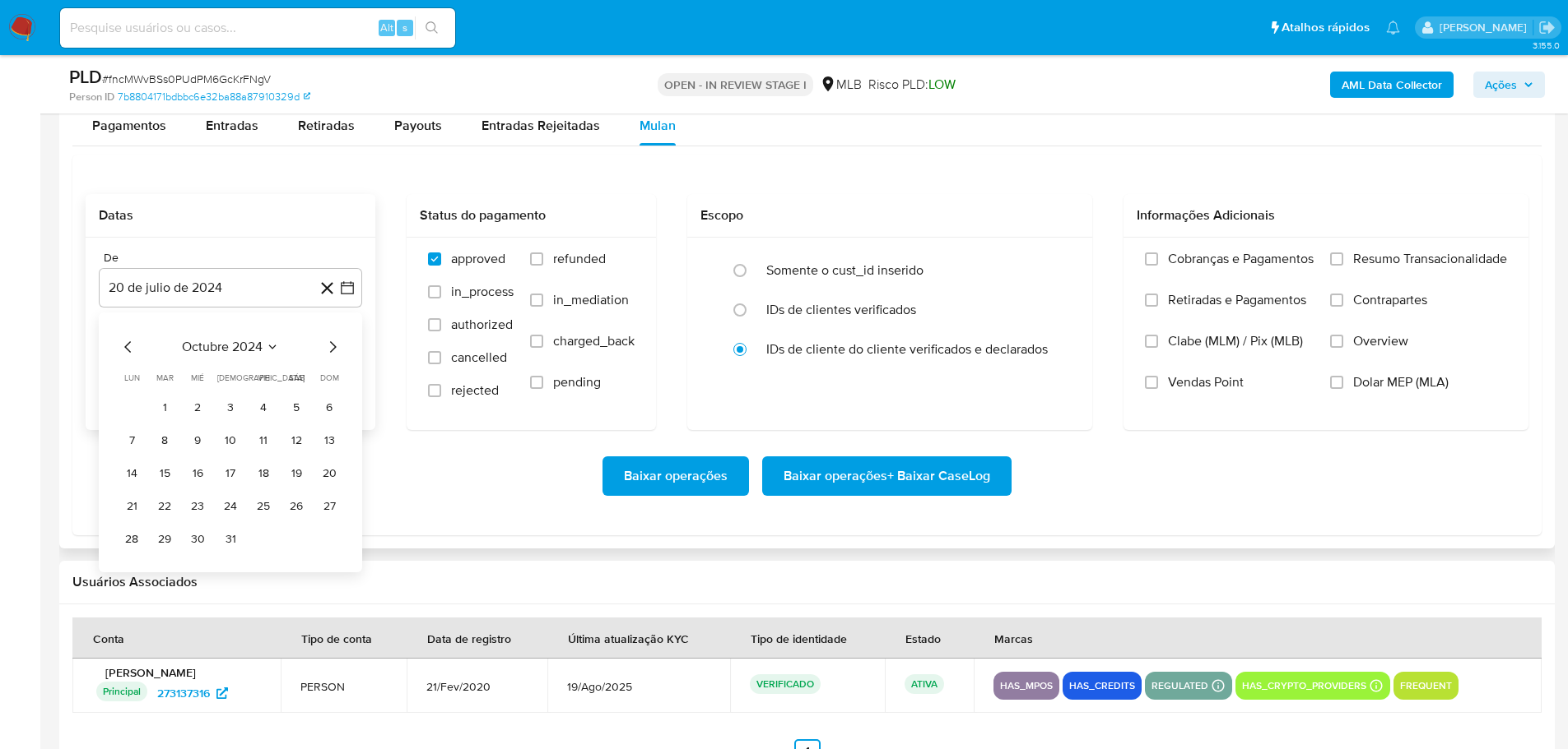
click at [339, 347] on icon "Mes siguiente" at bounding box center [332, 347] width 20 height 20
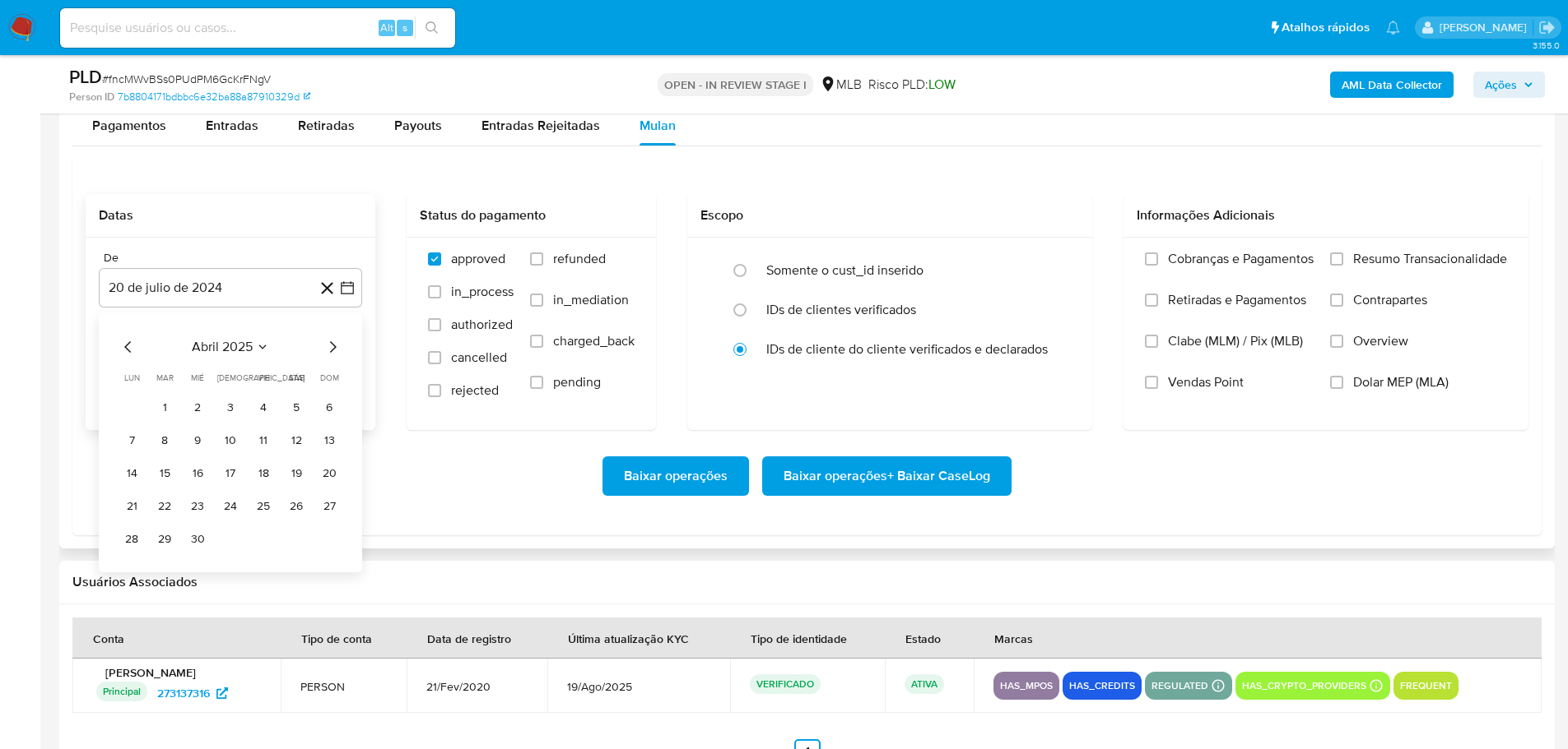
click at [339, 347] on icon "Mes siguiente" at bounding box center [332, 347] width 20 height 20
click at [161, 412] on button "1" at bounding box center [164, 408] width 26 height 26
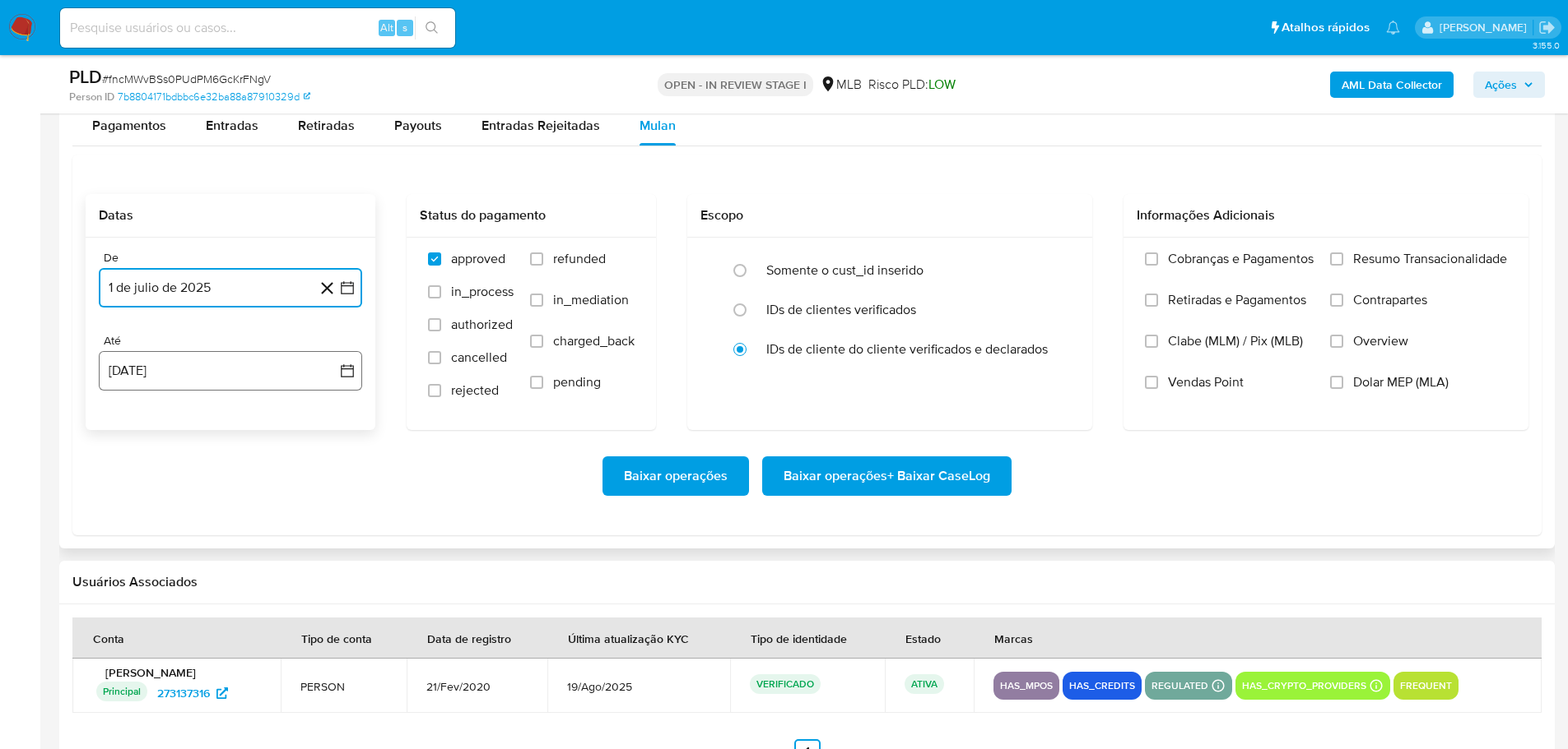
click at [185, 380] on button "[DATE]" at bounding box center [230, 371] width 264 height 39
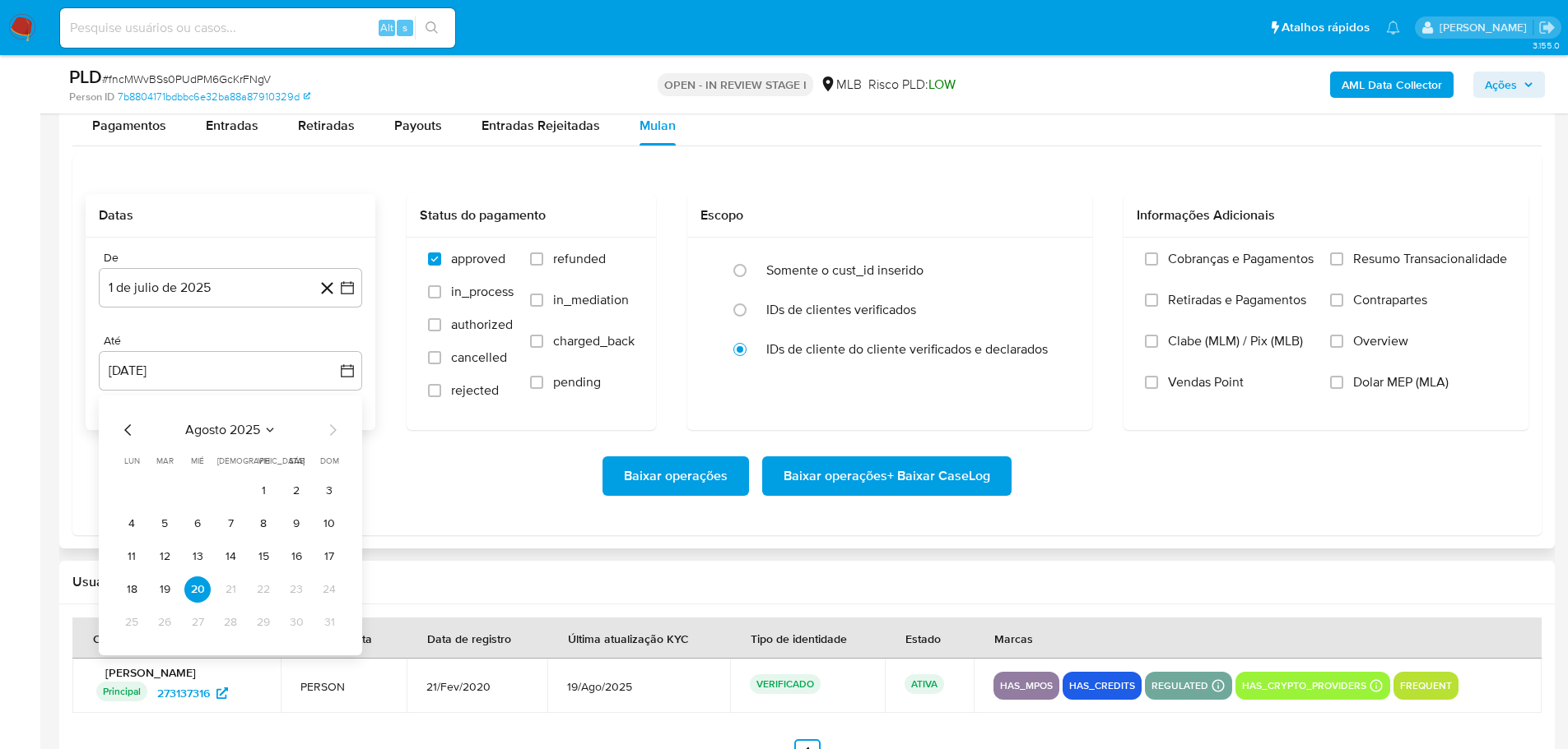
click at [116, 594] on div "agosto 2025 agosto 2025 lun lunes mar martes mié miércoles jue jueves vie viern…" at bounding box center [230, 525] width 264 height 260
click at [128, 591] on button "18" at bounding box center [131, 590] width 26 height 26
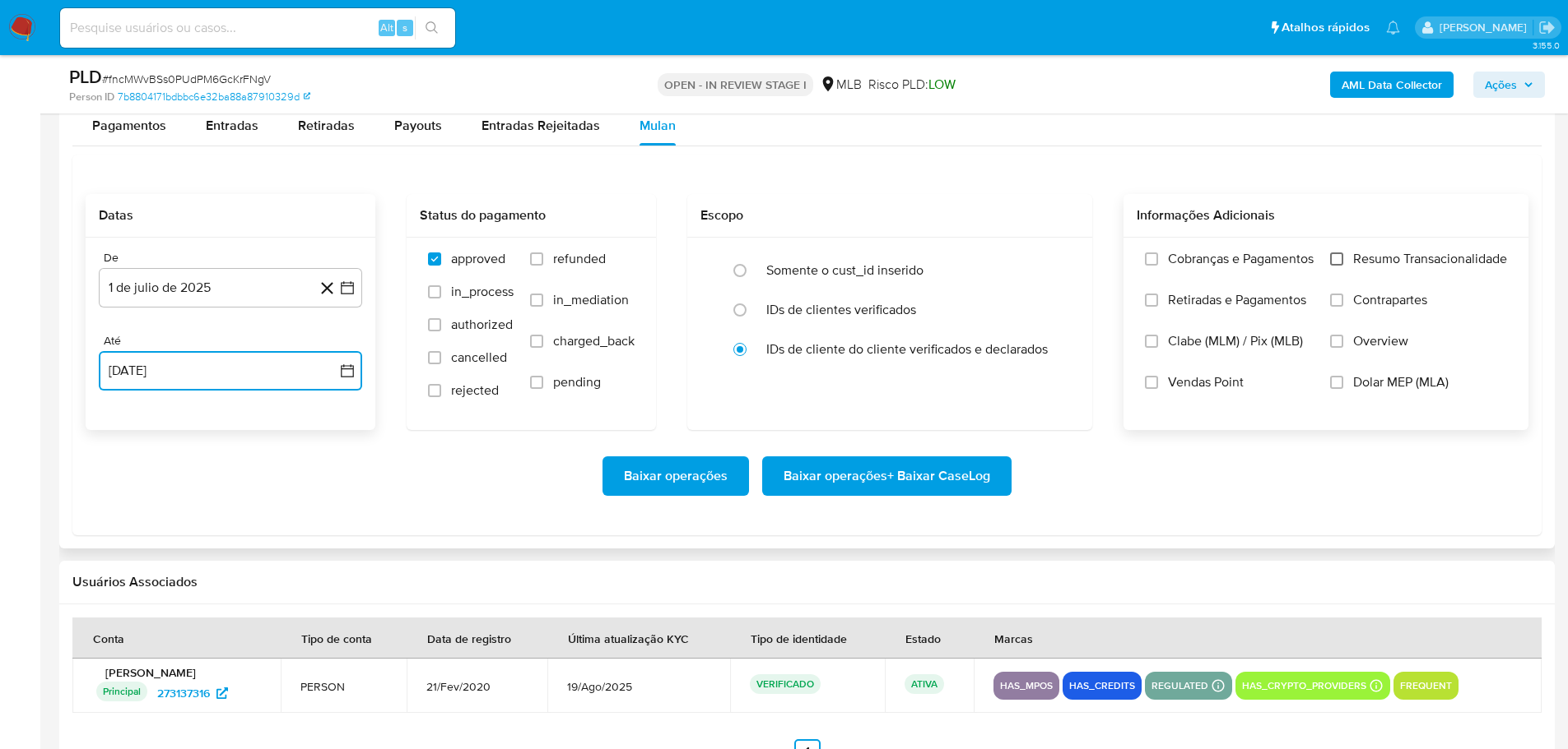
click at [1334, 265] on input "Resumo Transacionalidade" at bounding box center [1336, 259] width 13 height 13
click at [961, 461] on span "Baixar operações + Baixar CaseLog" at bounding box center [886, 476] width 206 height 37
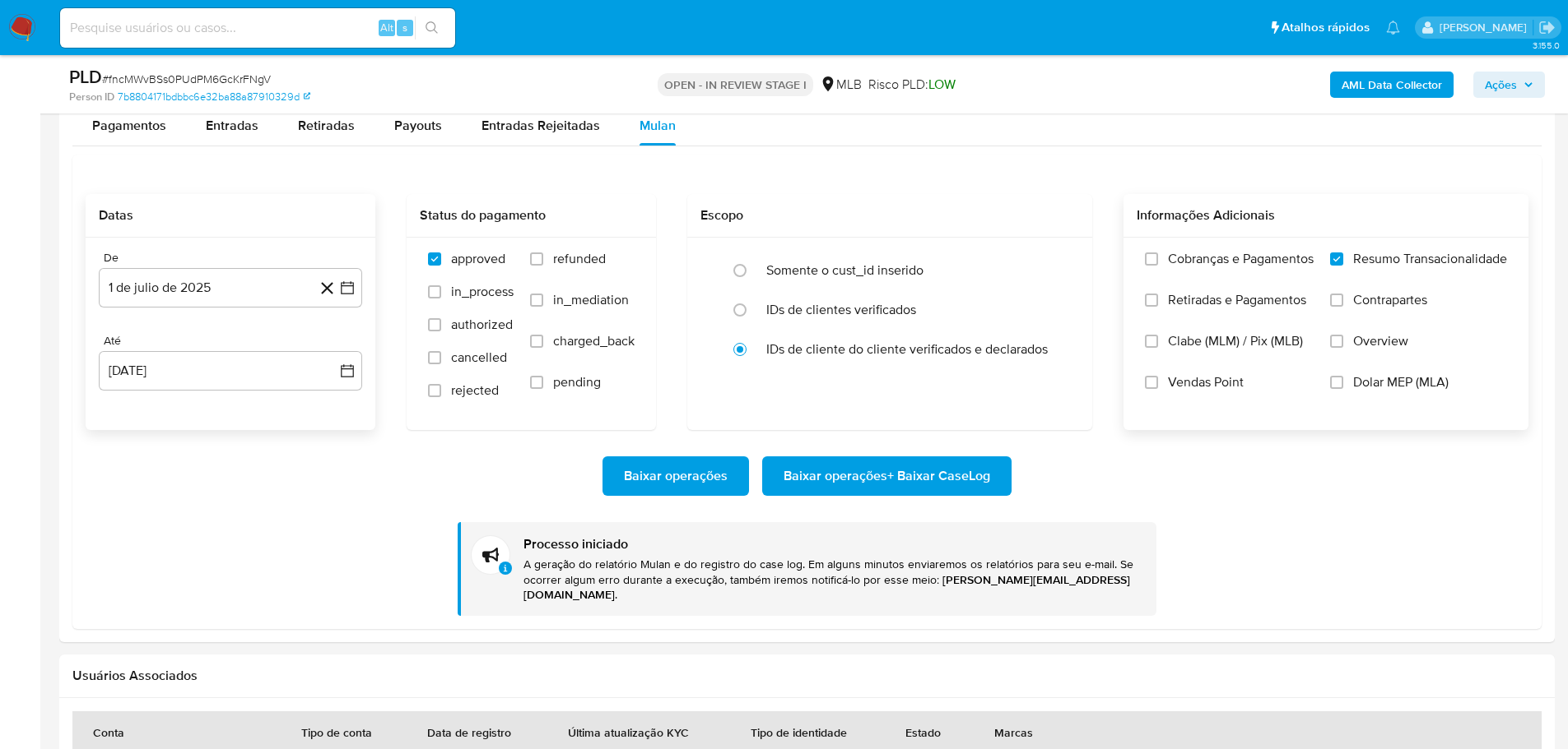
click at [1338, 78] on button "AML Data Collector" at bounding box center [1392, 84] width 124 height 26
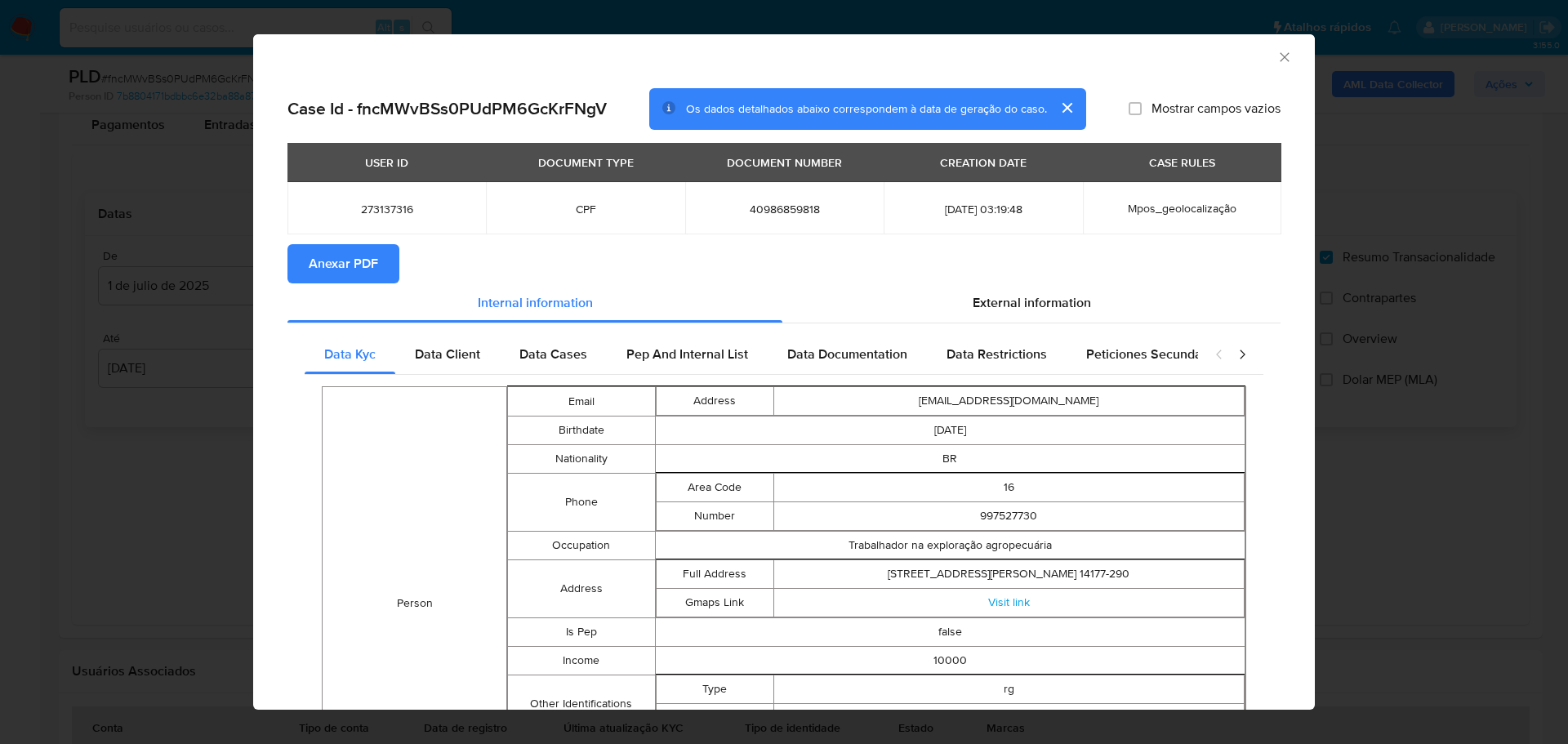
click at [358, 277] on span "Anexar PDF" at bounding box center [343, 264] width 70 height 36
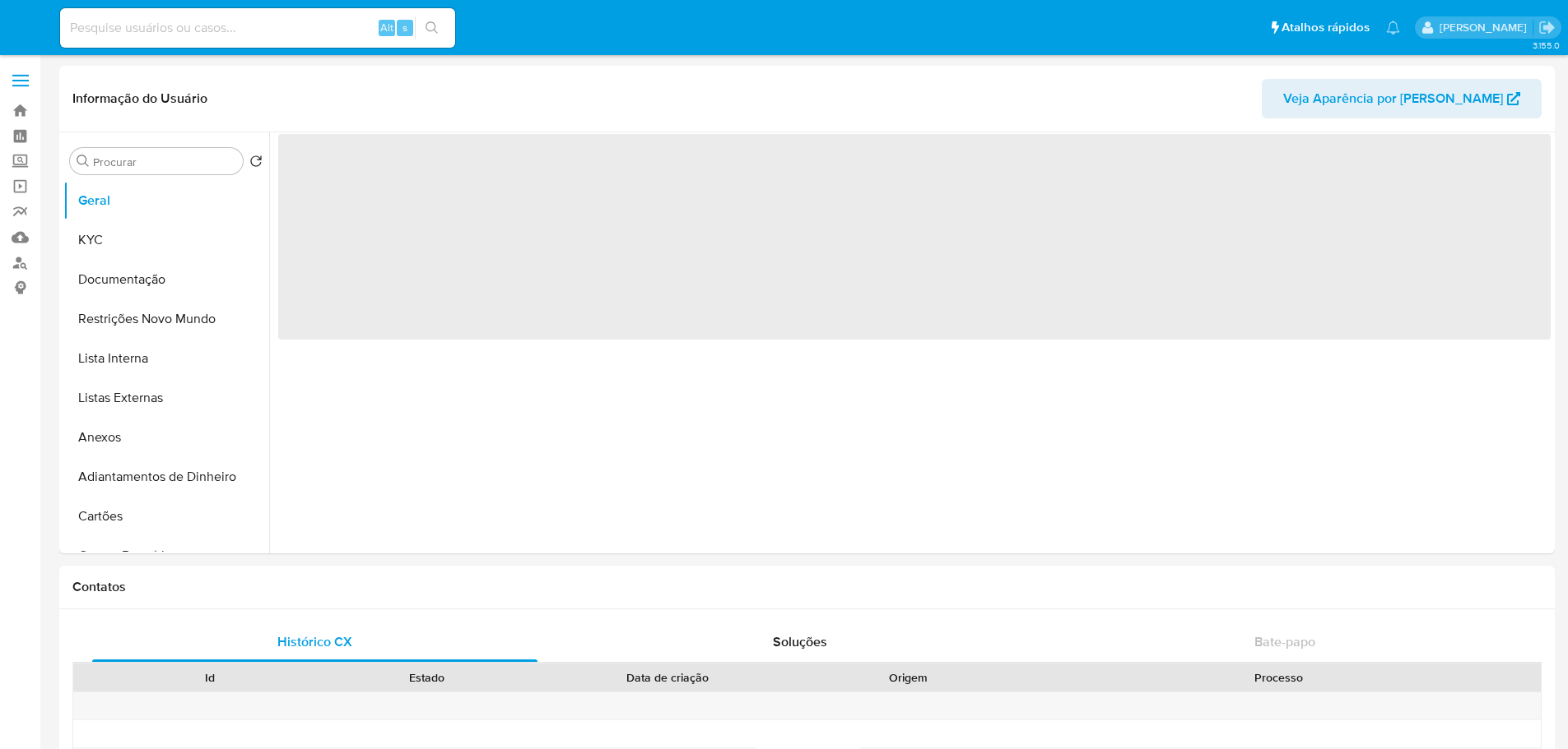
select select "10"
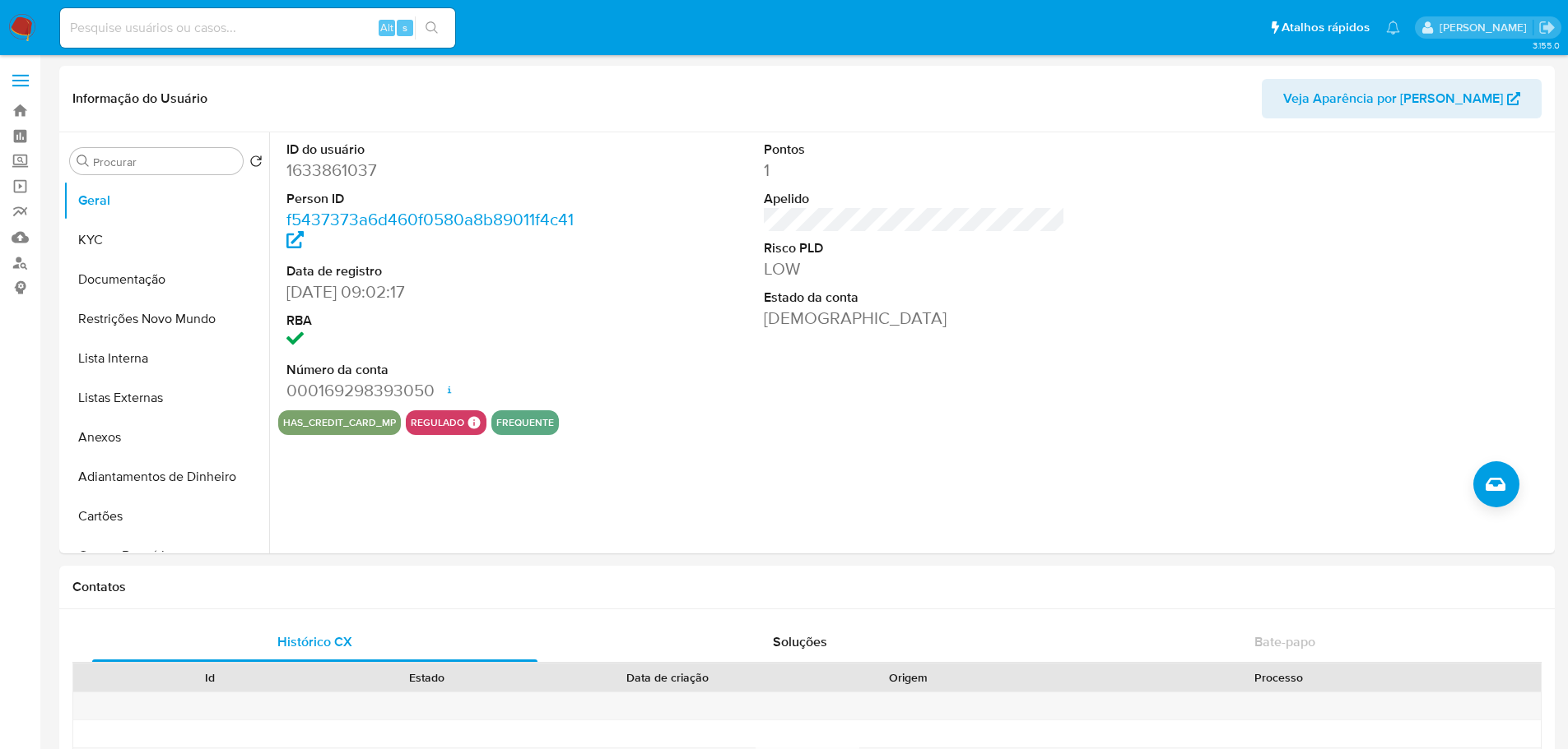
click at [196, 28] on input at bounding box center [257, 27] width 395 height 22
paste input "hgJiDTh08BUvNoFEWFOfUDEO"
type input "hgJiDTh08BUvNoFEWFOfUDEO"
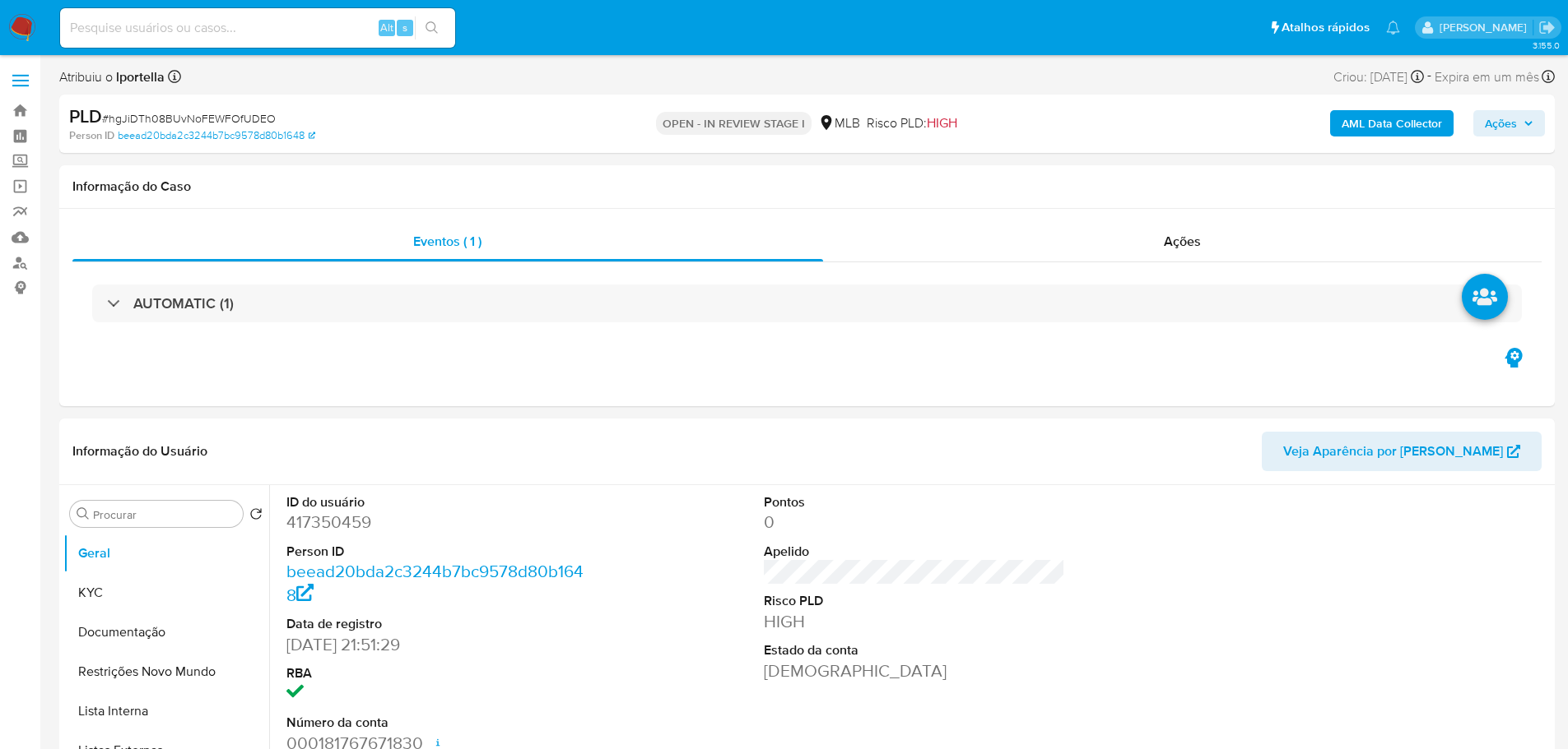
select select "10"
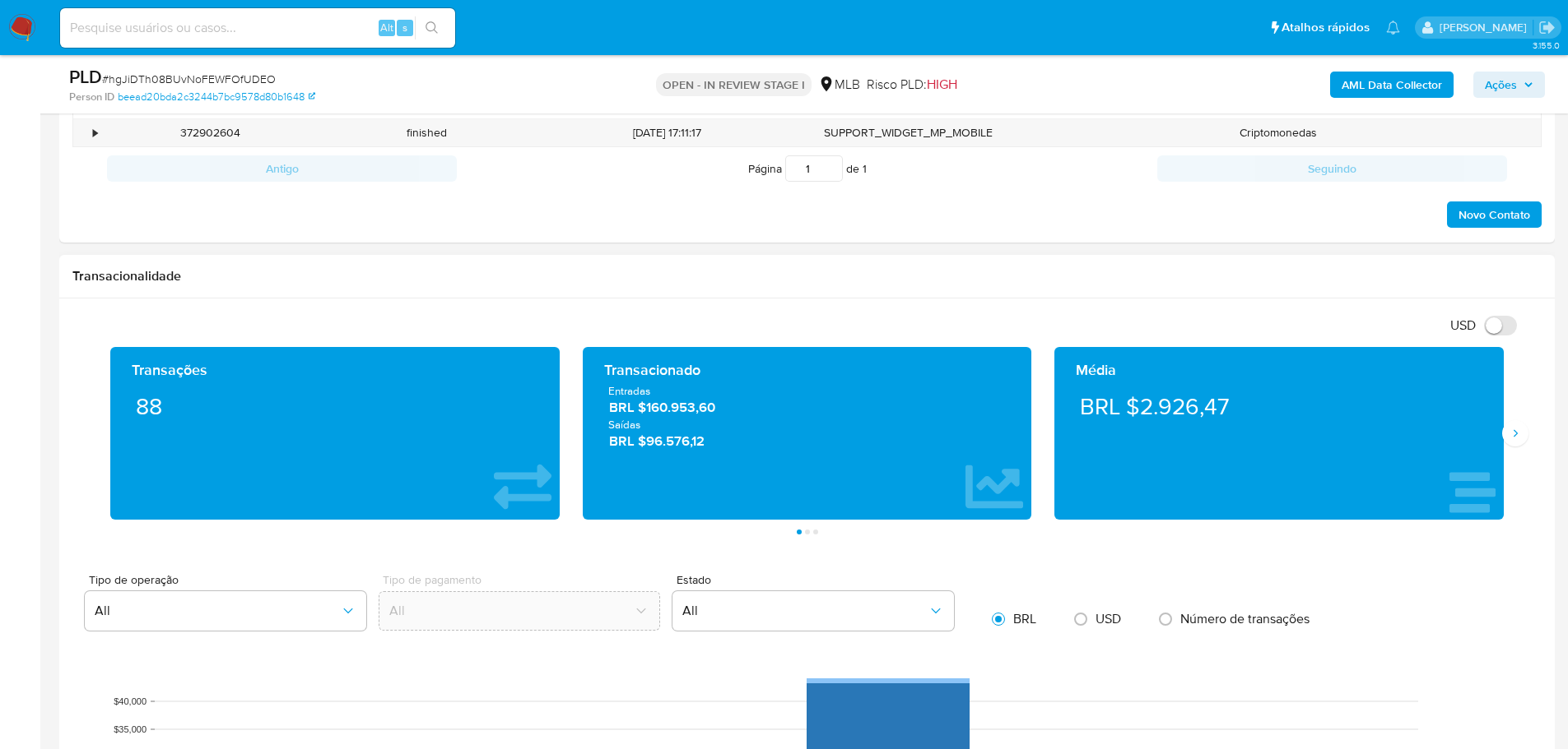
scroll to position [1316, 0]
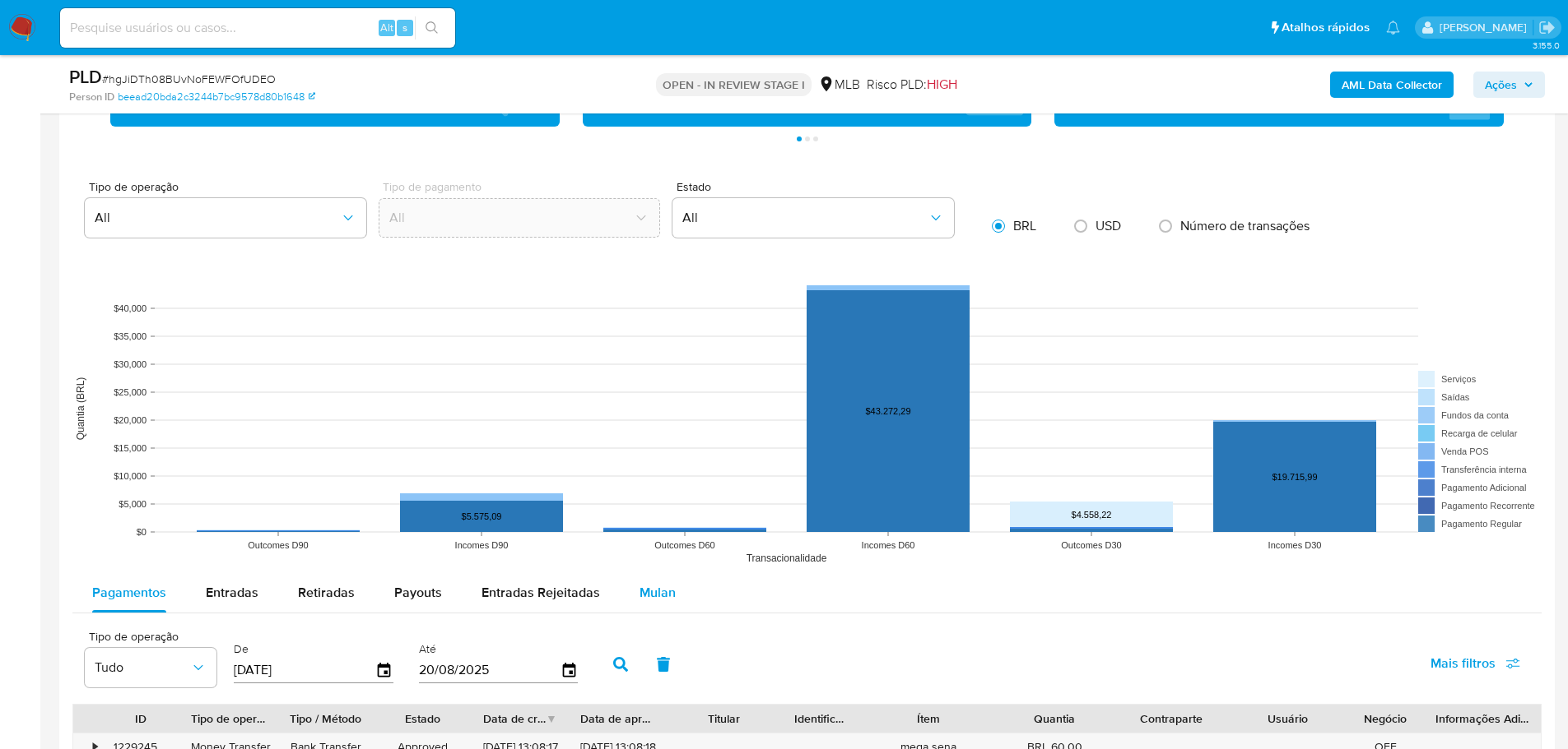
click at [640, 590] on span "Mulan" at bounding box center [657, 592] width 37 height 19
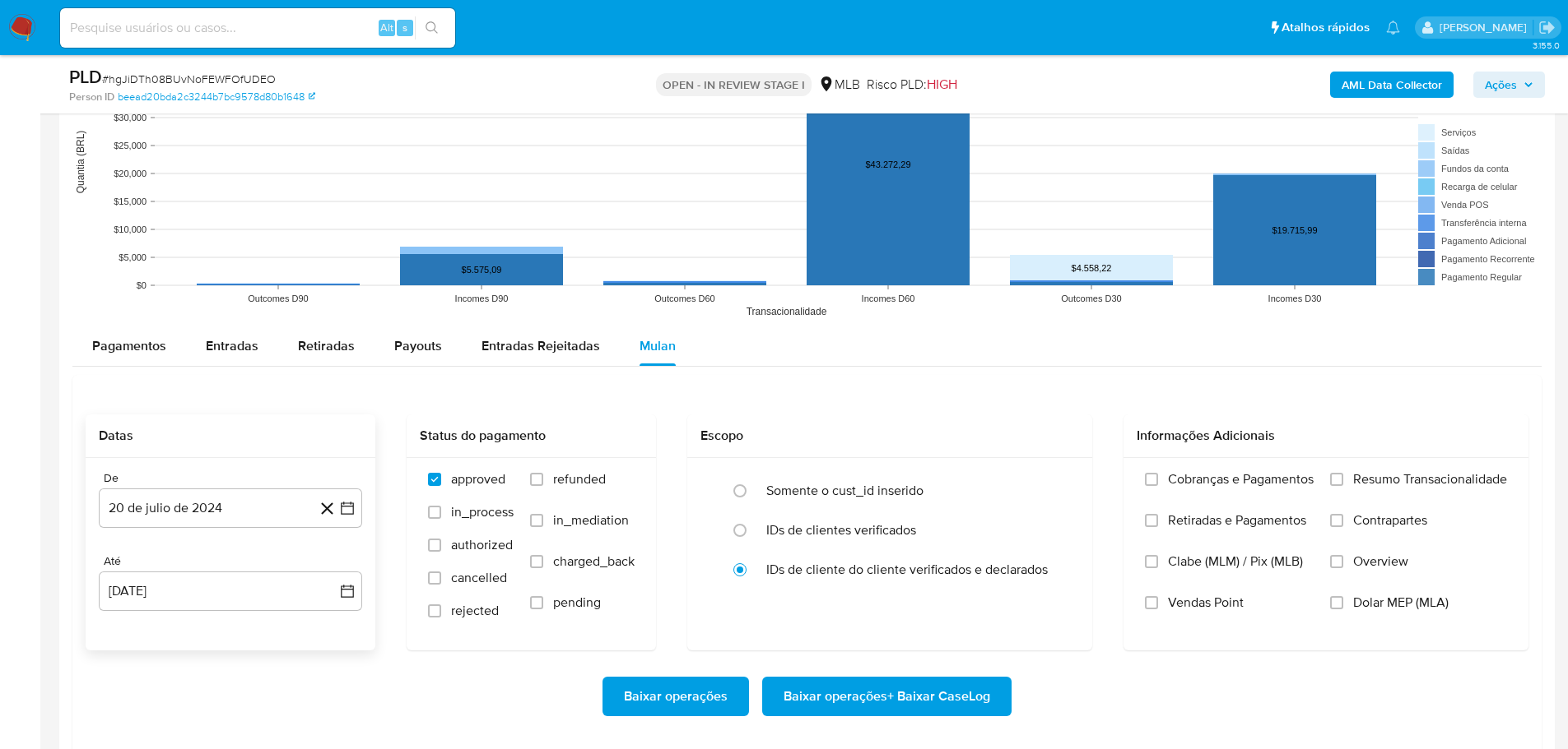
scroll to position [1728, 0]
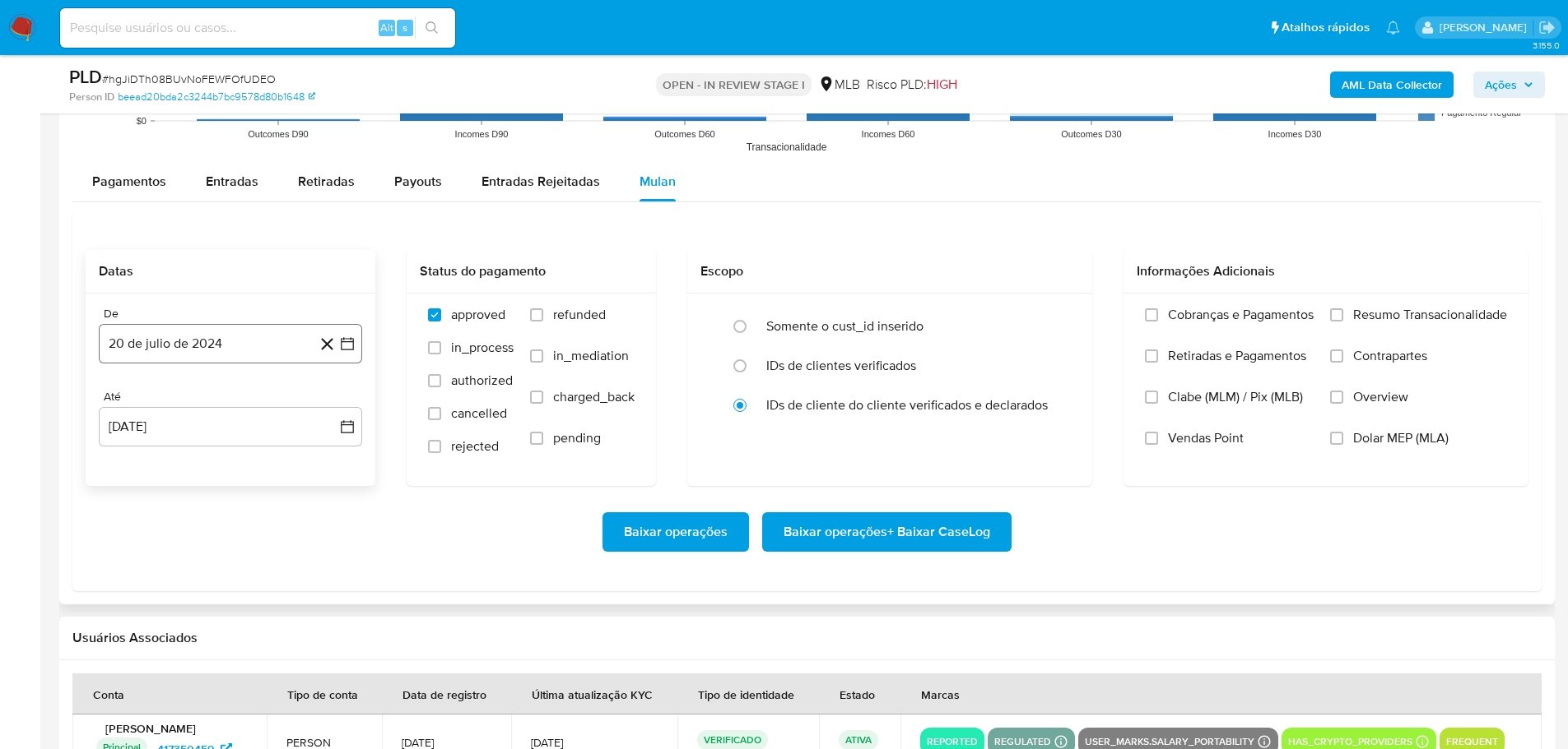
click at [191, 363] on div "De 20 de julio de 2024 20-07-2024 Até 20 de agosto de 2025 20-08-2025" at bounding box center [230, 389] width 290 height 192
click at [191, 356] on button "20 de julio de 2024" at bounding box center [230, 344] width 264 height 39
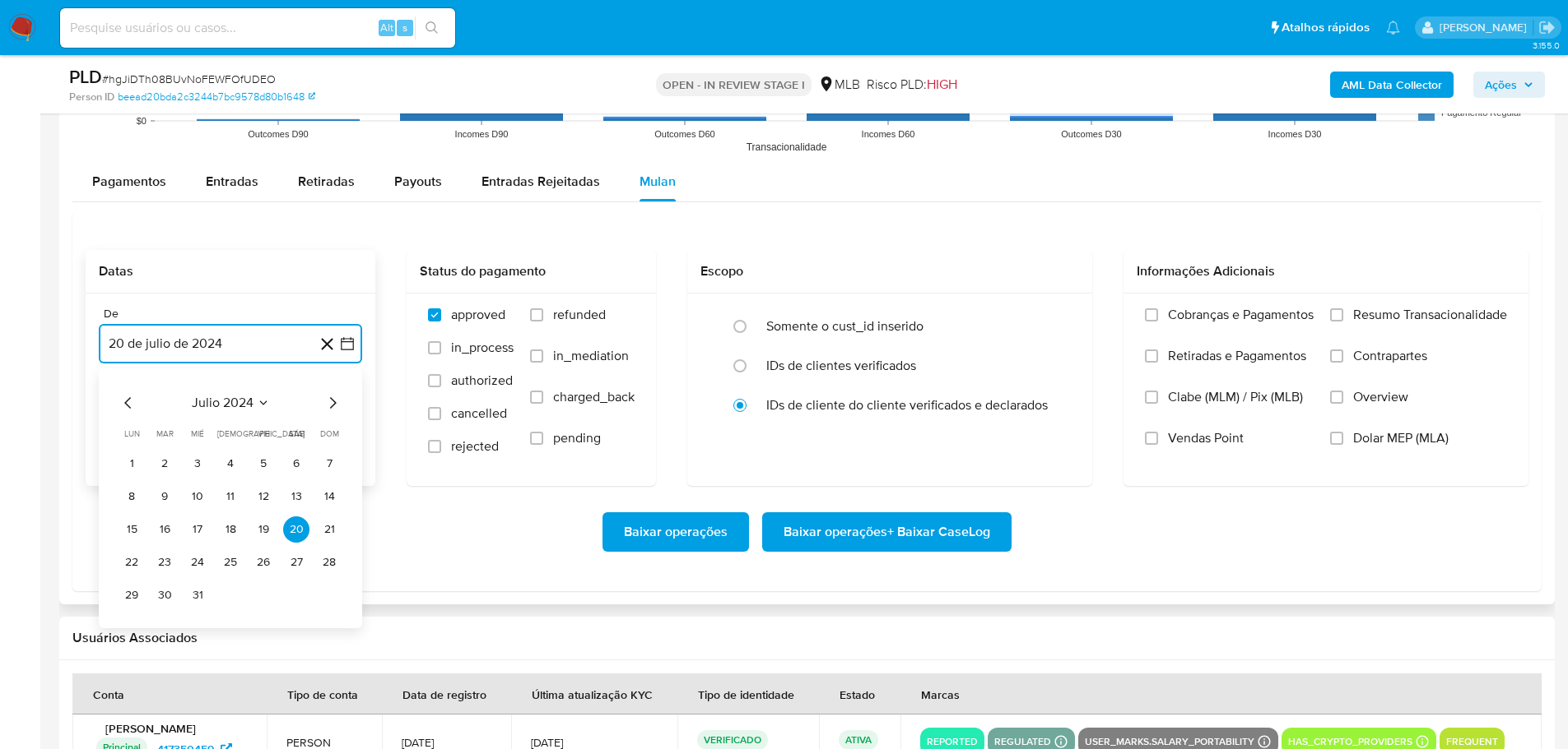
click at [340, 397] on icon "Mes siguiente" at bounding box center [332, 402] width 20 height 20
click at [339, 397] on icon "Mes siguiente" at bounding box center [332, 402] width 20 height 20
click at [339, 397] on icon "Mes siguiente" at bounding box center [332, 402] width 20 height 20
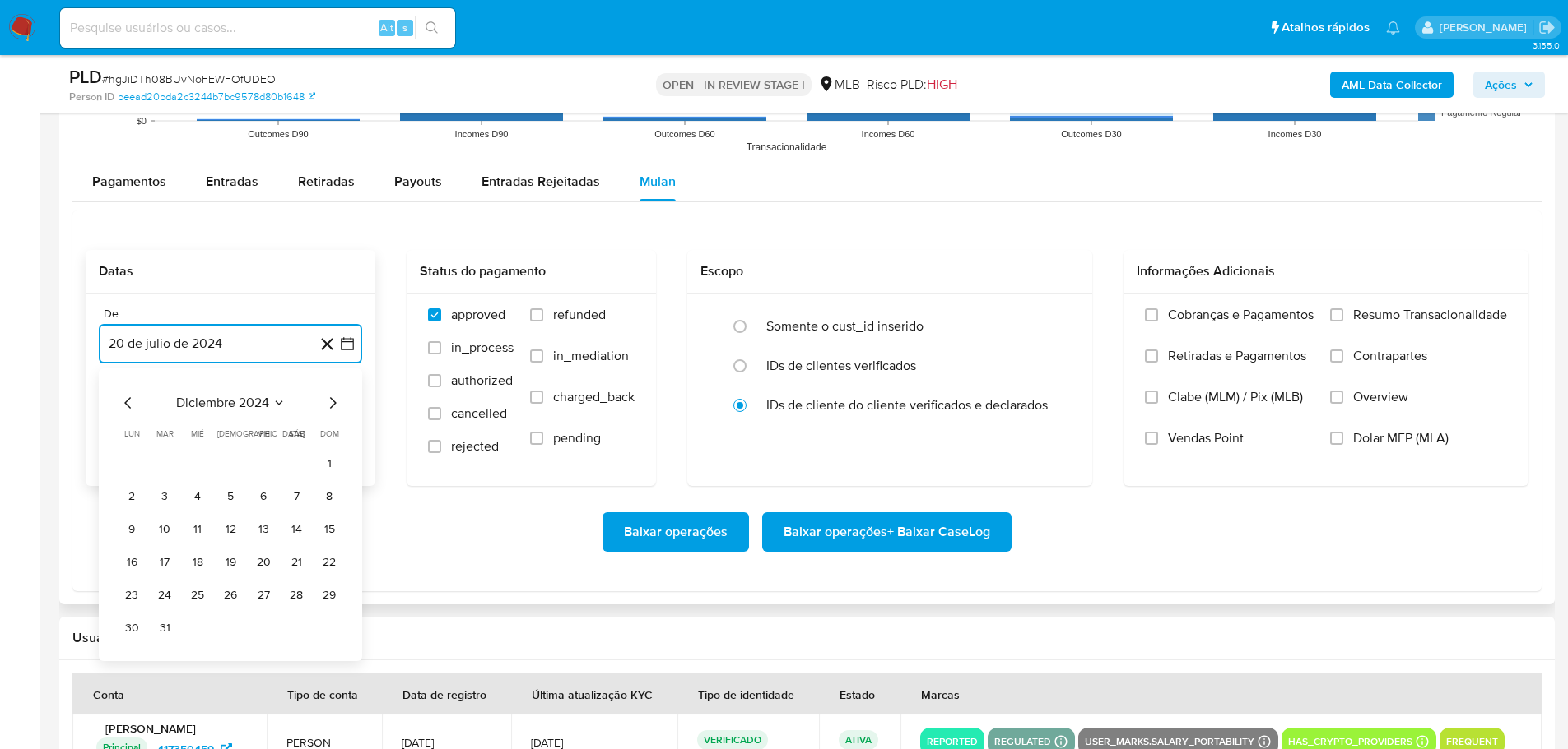
click at [338, 397] on icon "Mes siguiente" at bounding box center [332, 402] width 20 height 20
click at [336, 397] on icon "Mes siguiente" at bounding box center [332, 402] width 20 height 20
click at [334, 397] on icon "Mes siguiente" at bounding box center [332, 402] width 20 height 20
click at [333, 397] on icon "Mes siguiente" at bounding box center [332, 402] width 20 height 20
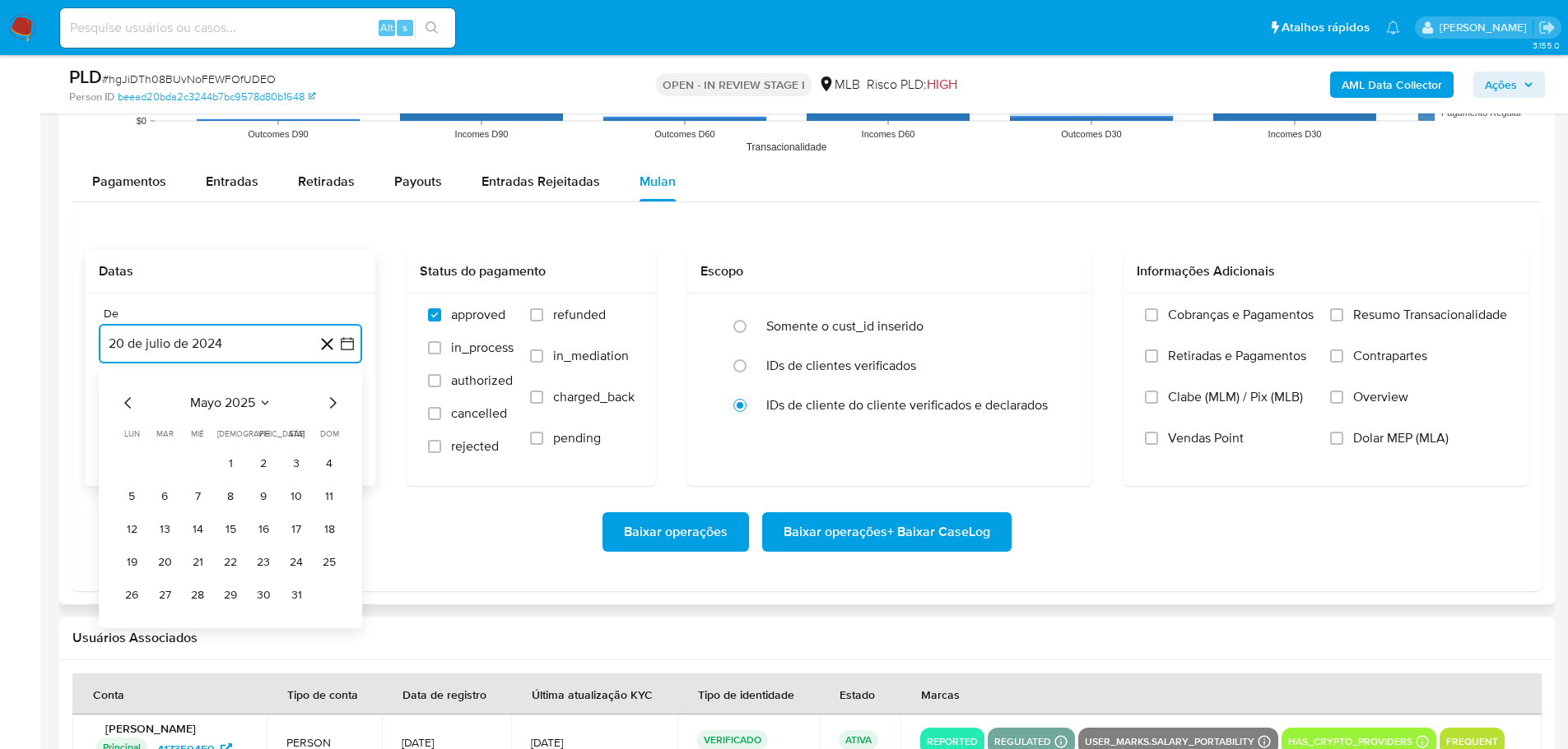
click at [333, 397] on icon "Mes siguiente" at bounding box center [332, 402] width 20 height 20
click at [164, 472] on button "1" at bounding box center [164, 464] width 26 height 26
click at [207, 433] on button "20 de agosto de 2025" at bounding box center [230, 427] width 264 height 39
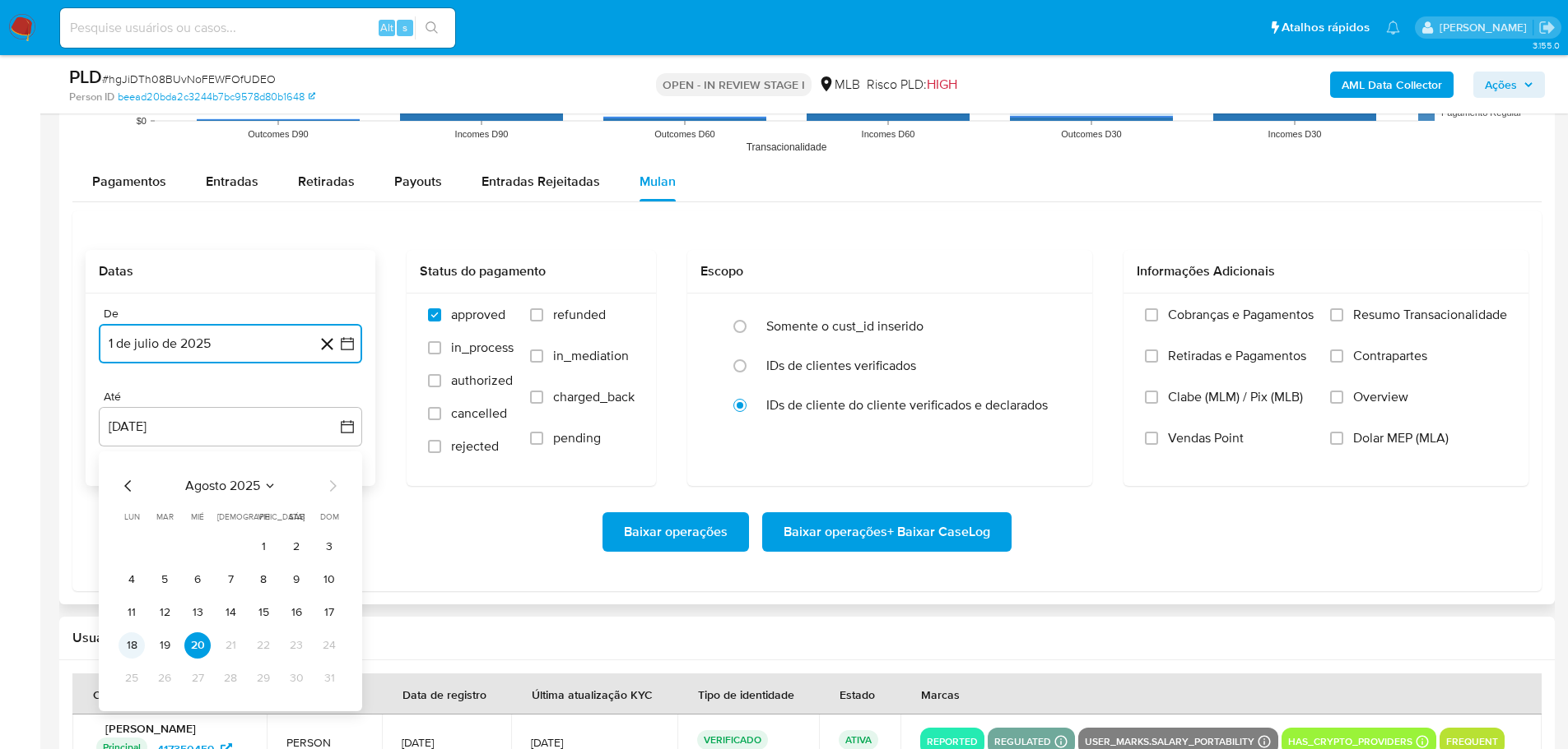
click at [128, 649] on button "18" at bounding box center [131, 646] width 26 height 26
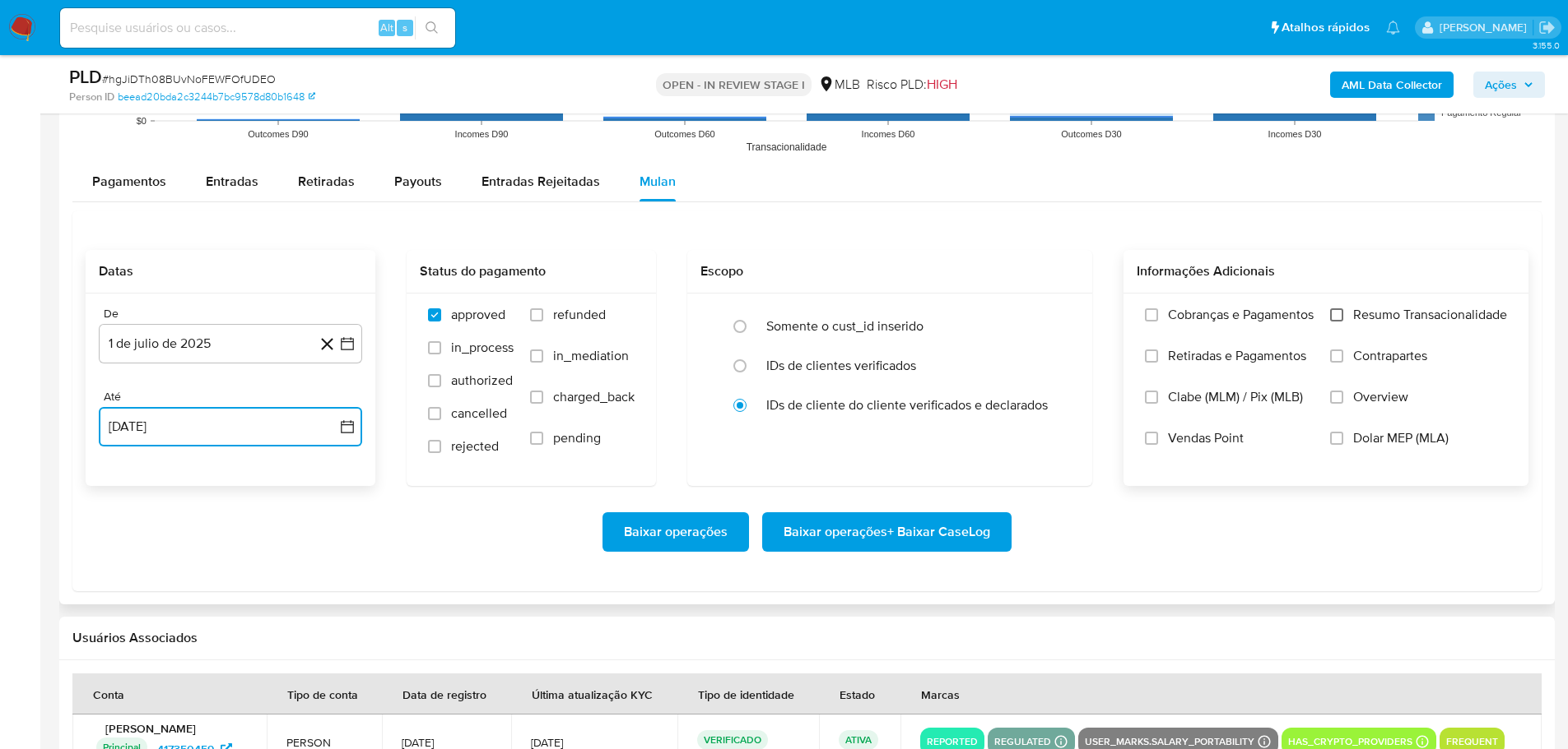
click at [1333, 308] on input "Resumo Transacionalidade" at bounding box center [1336, 315] width 13 height 13
click at [984, 532] on span "Baixar operações + Baixar CaseLog" at bounding box center [886, 532] width 206 height 37
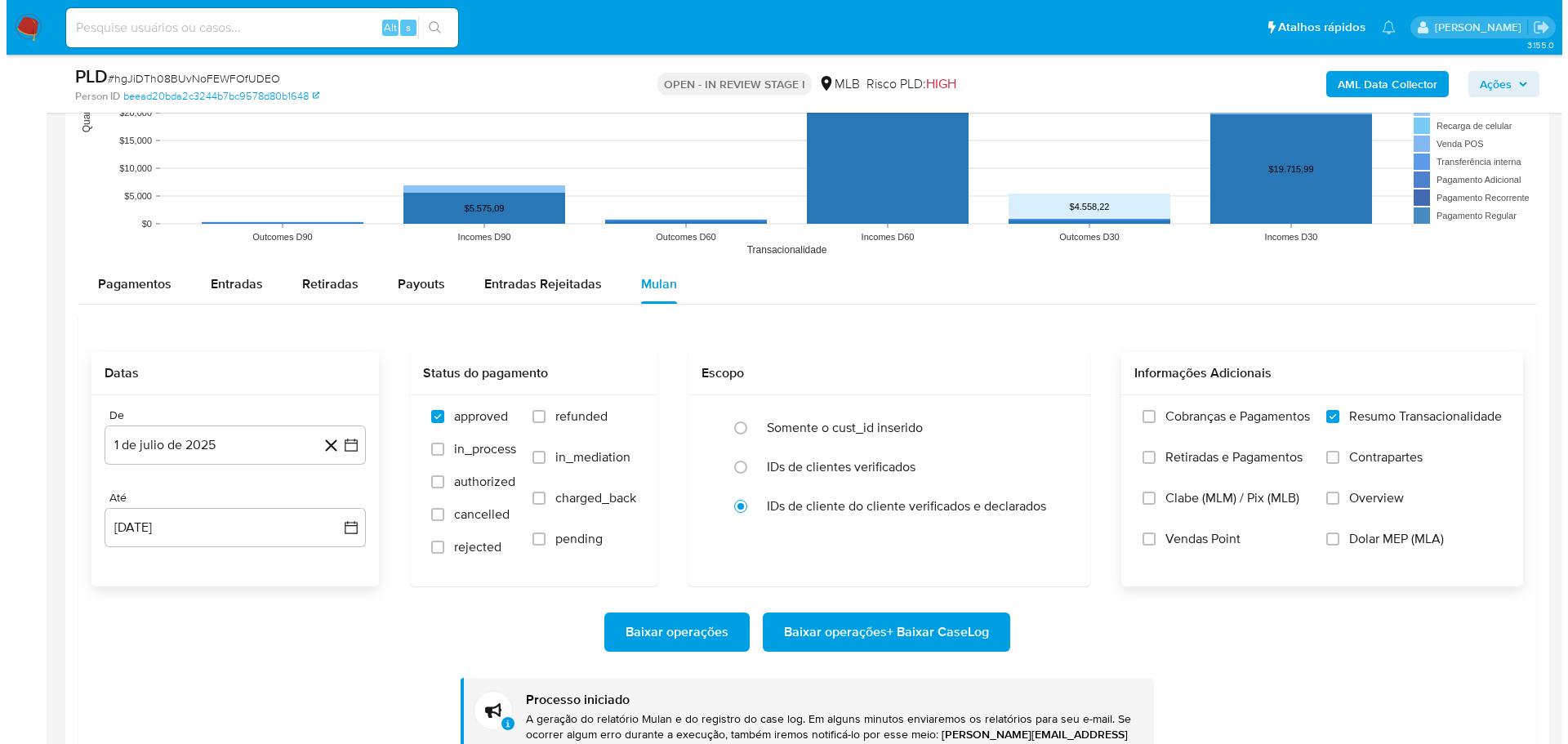
scroll to position [1470, 0]
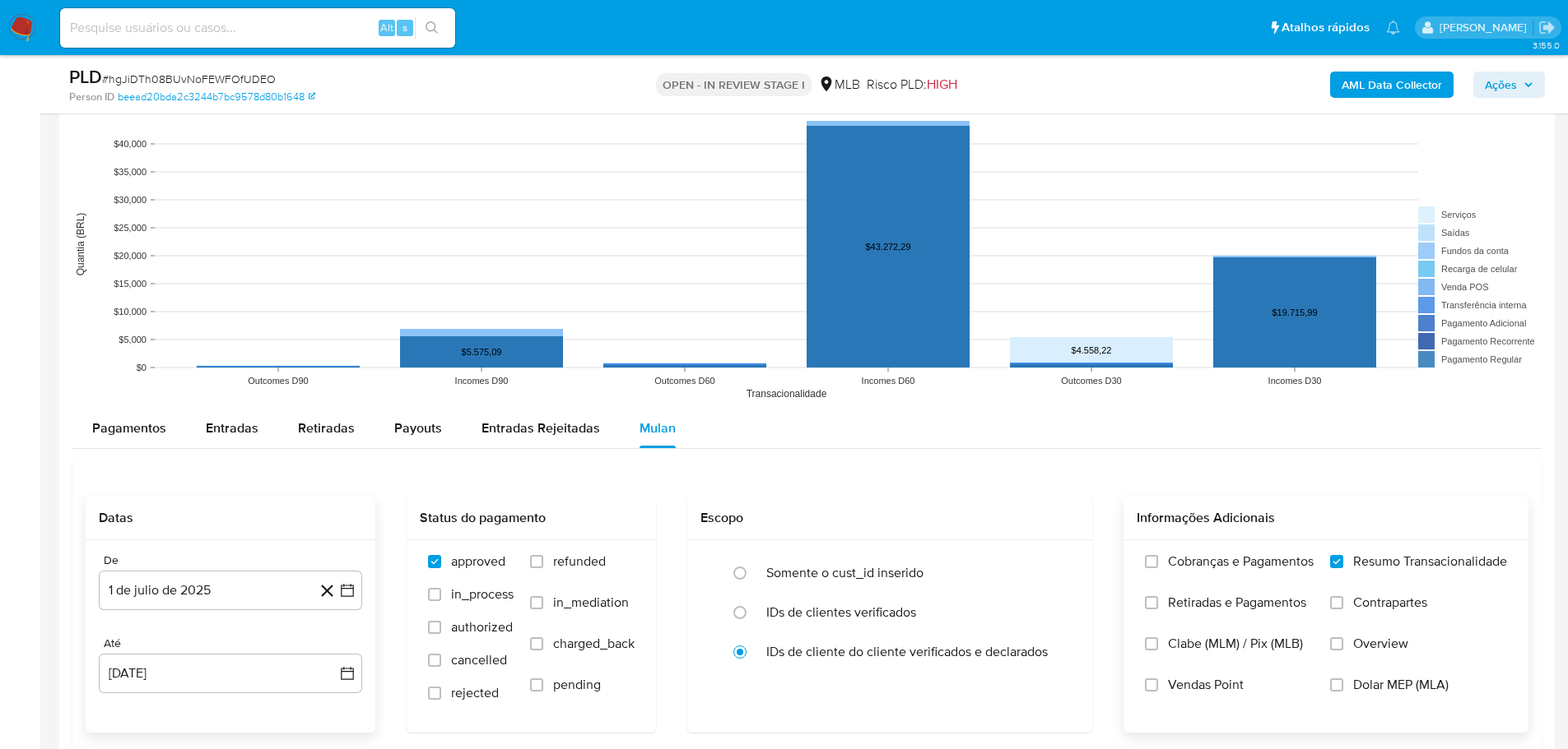
click at [1398, 86] on b "AML Data Collector" at bounding box center [1391, 84] width 100 height 26
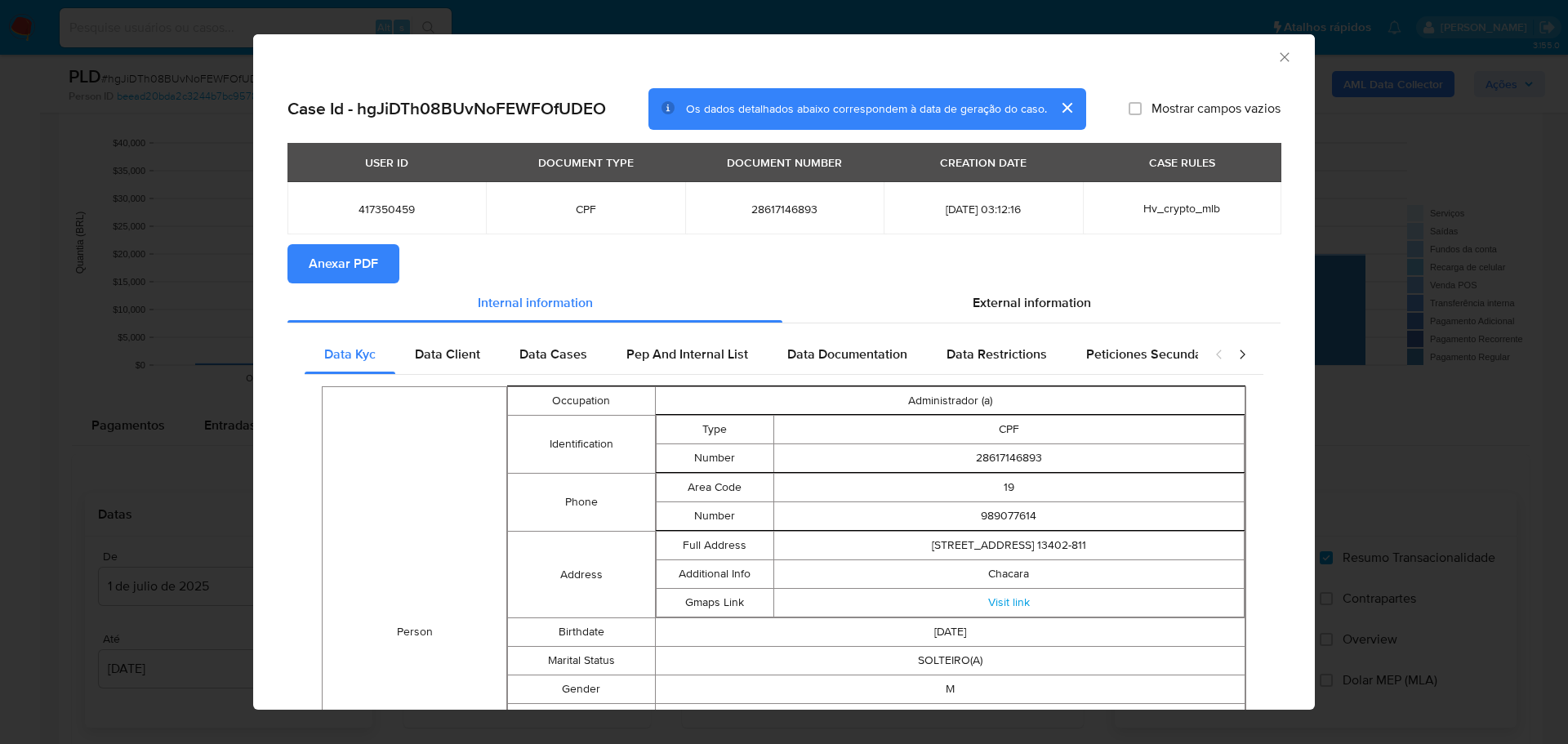
click at [343, 274] on span "Anexar PDF" at bounding box center [343, 264] width 70 height 36
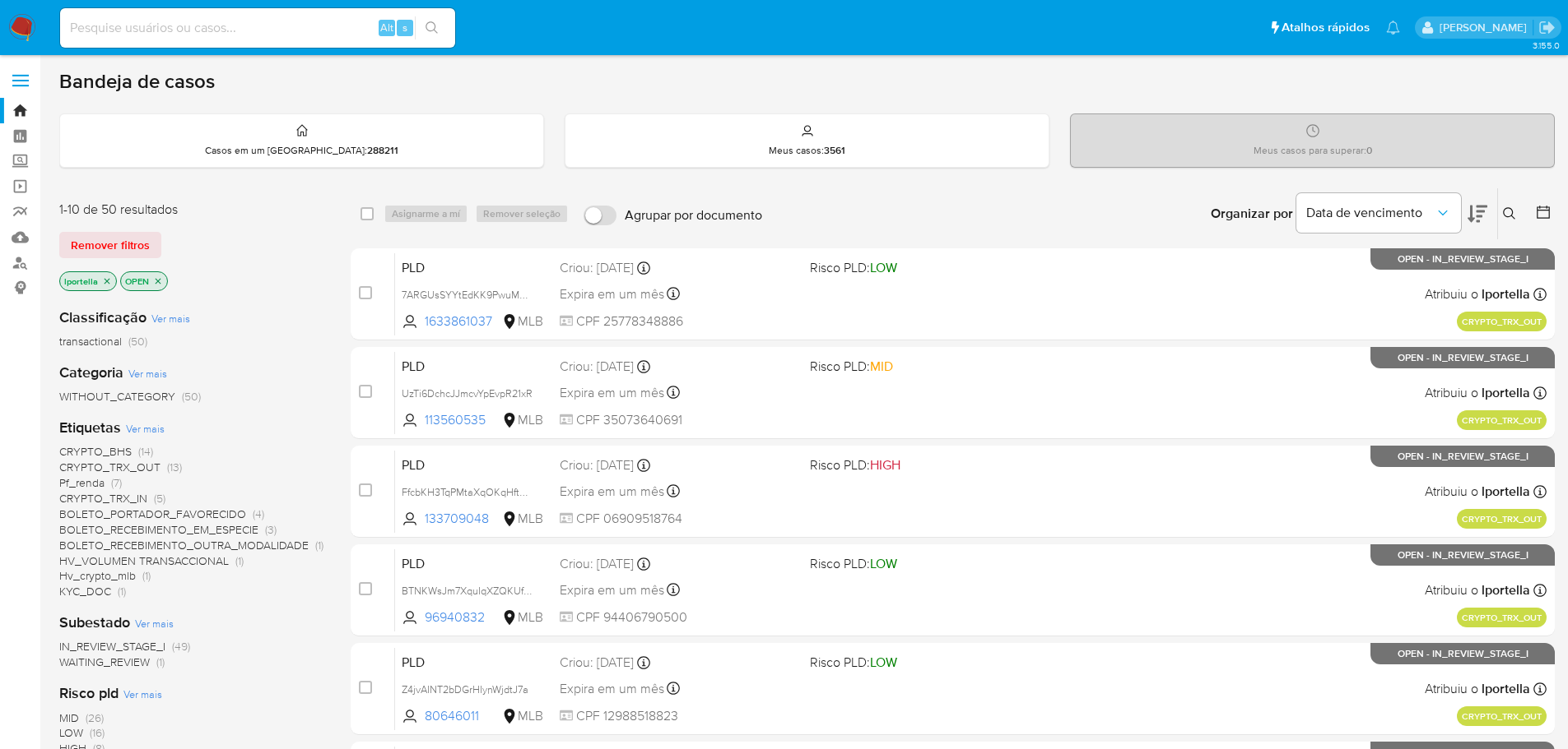
click at [89, 478] on span "Pf_renda" at bounding box center [82, 483] width 45 height 17
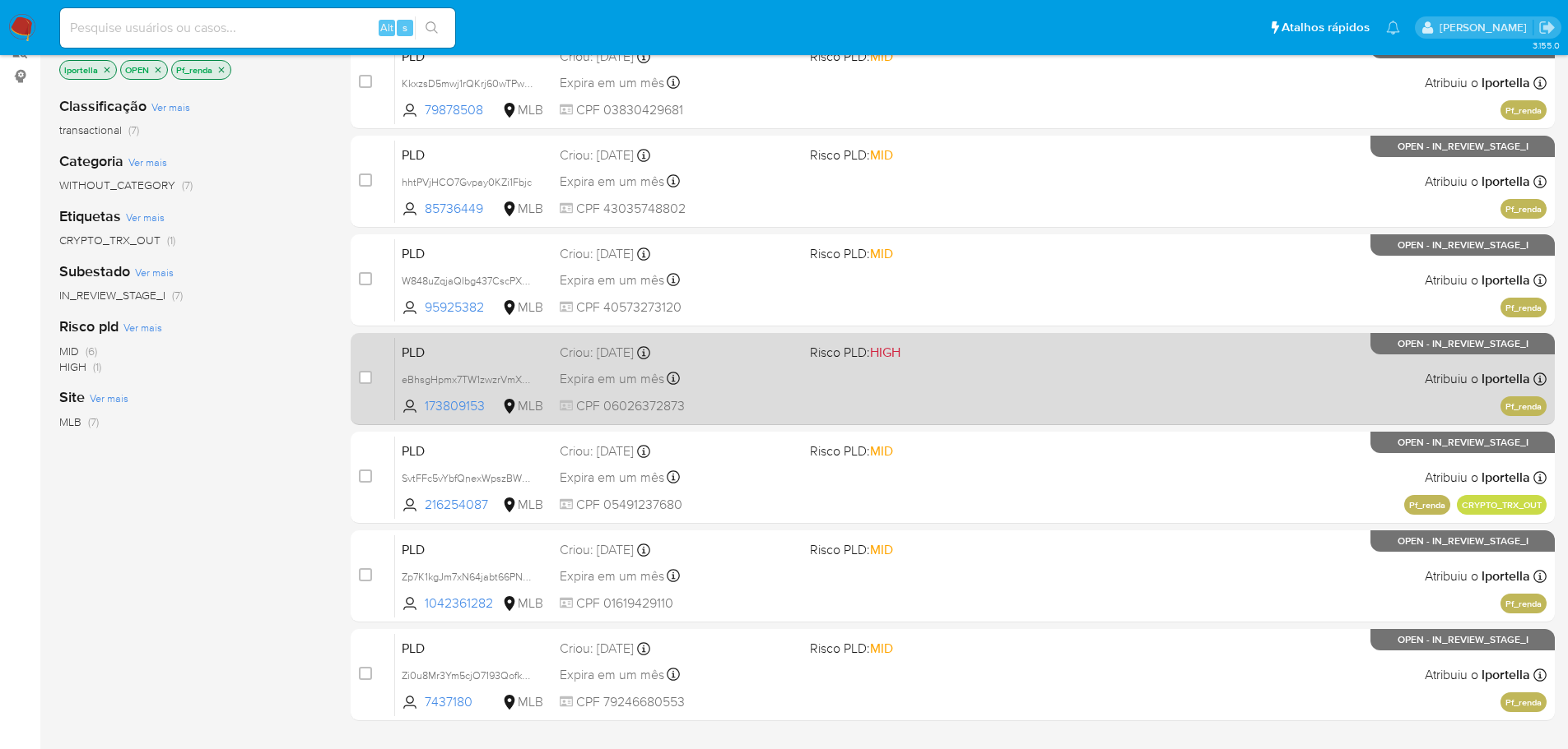
scroll to position [253, 0]
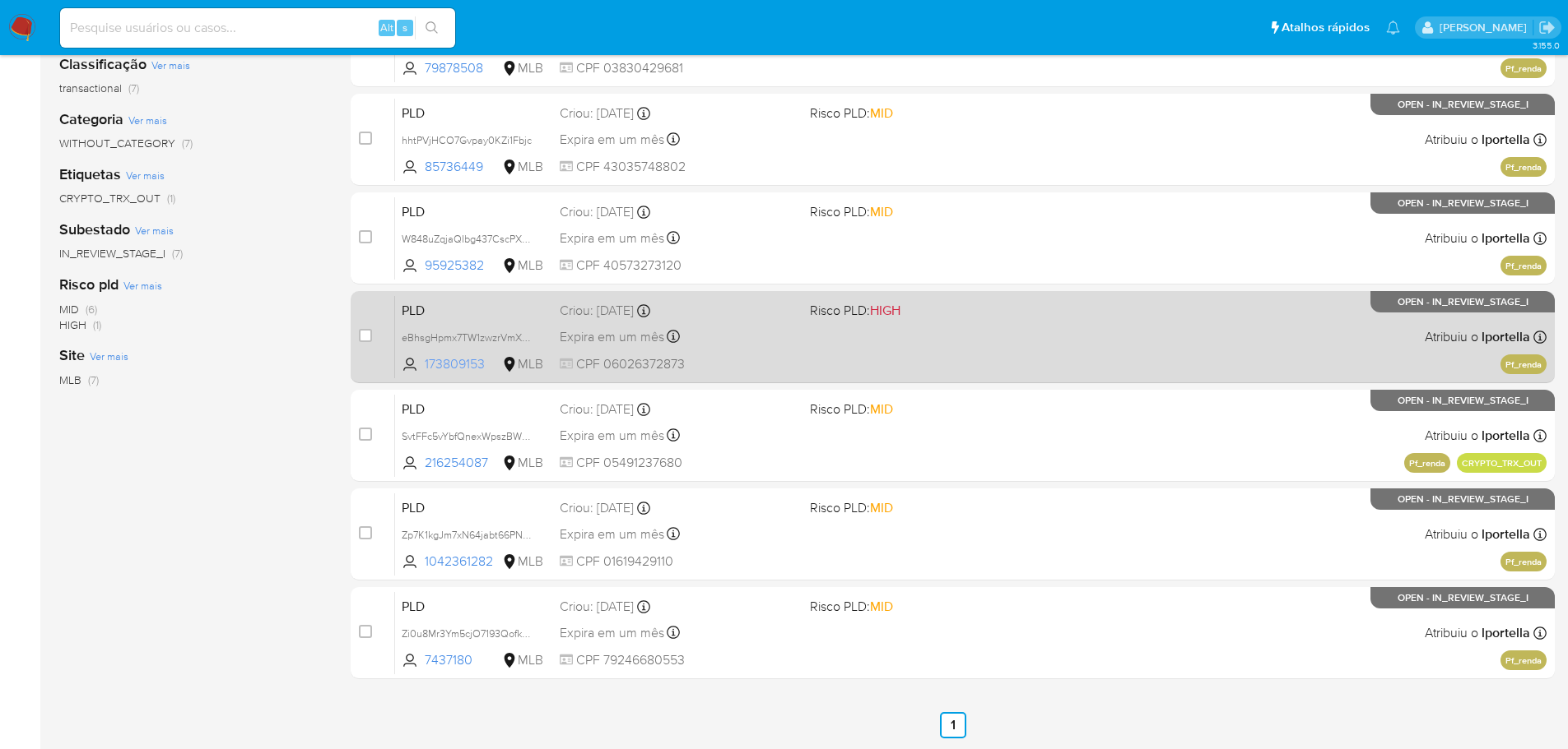
click at [466, 358] on span "173809153" at bounding box center [461, 364] width 74 height 18
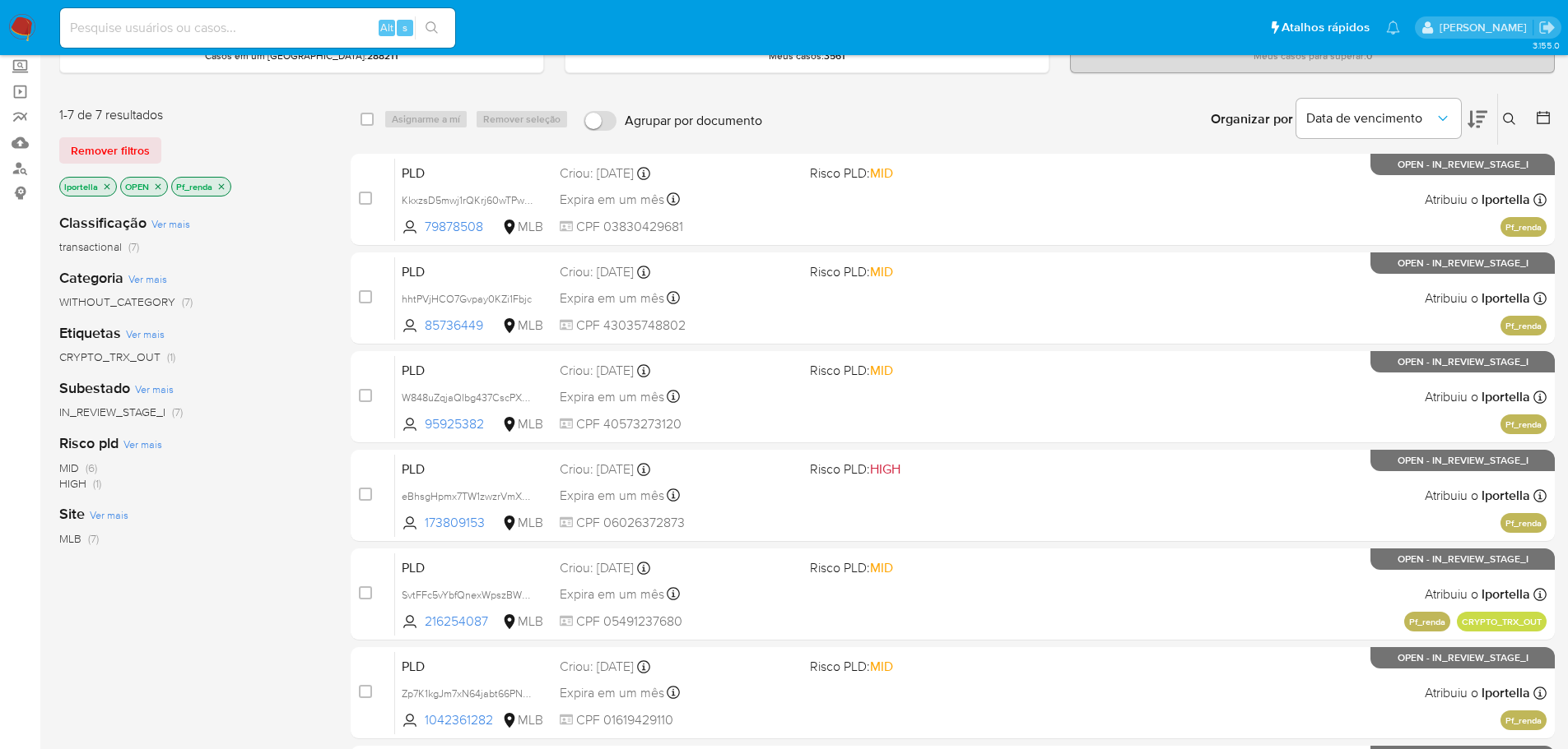
scroll to position [0, 0]
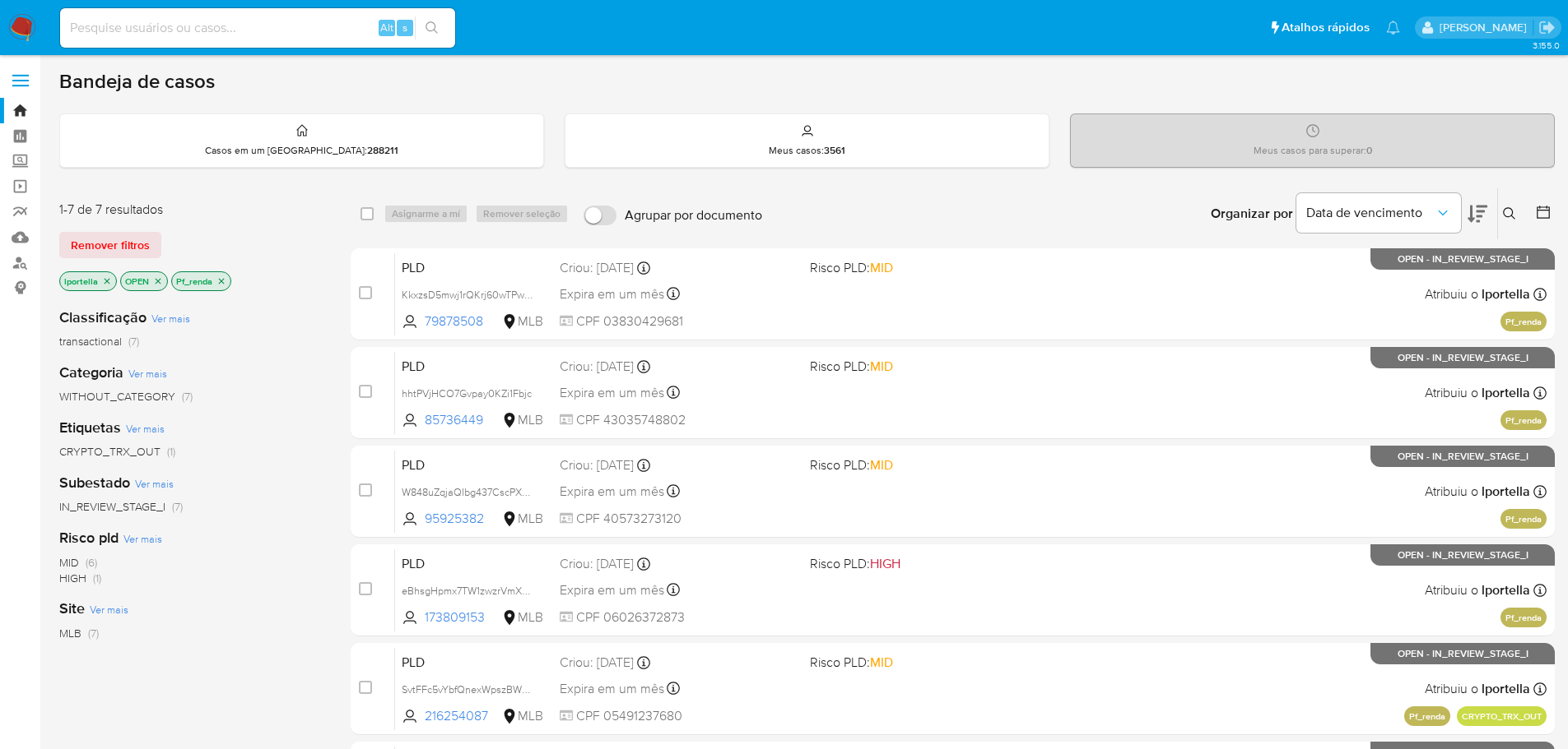
click at [21, 18] on img at bounding box center [23, 28] width 28 height 28
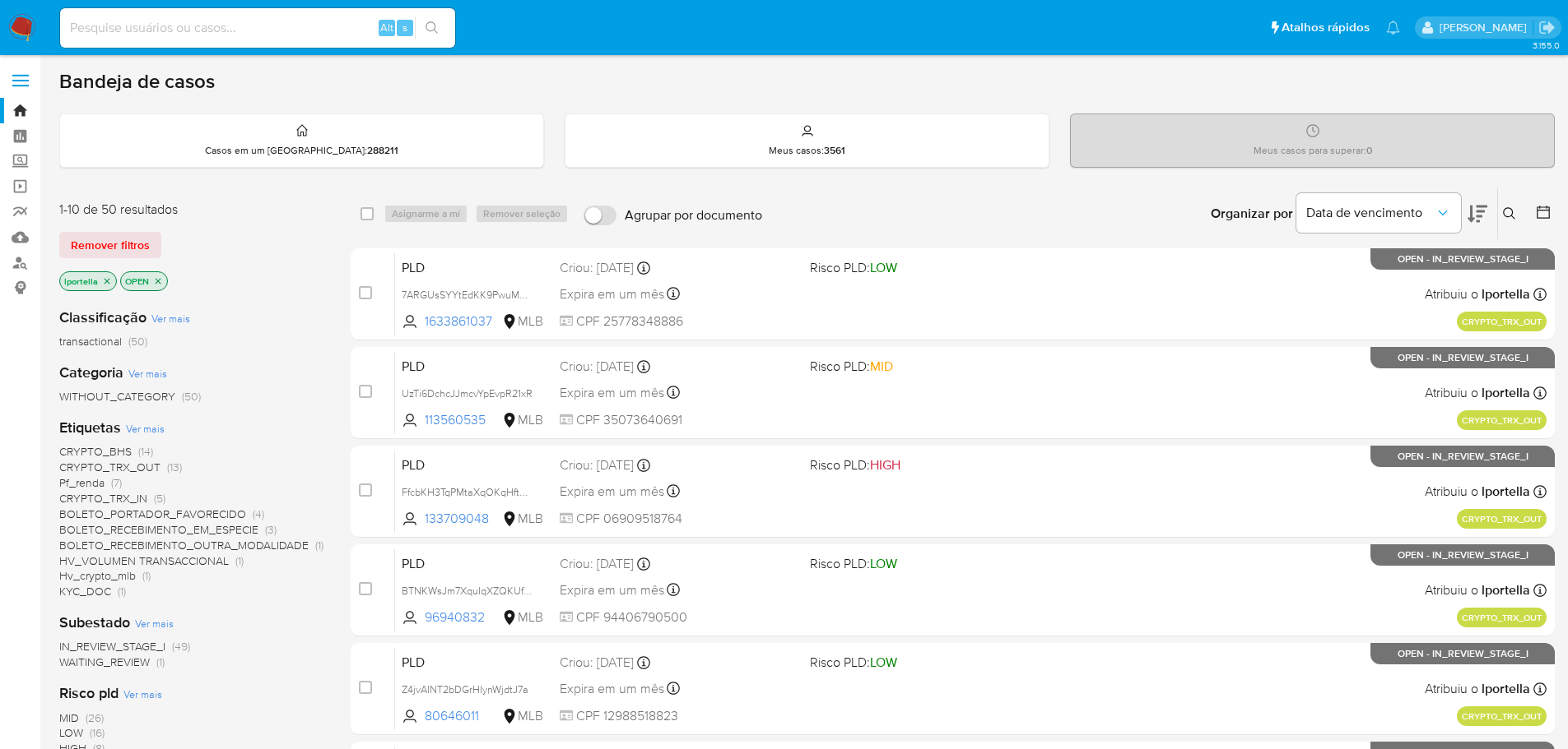
drag, startPoint x: 450, startPoint y: 3, endPoint x: 309, endPoint y: 86, distance: 163.6
click at [309, 86] on div "Bandeja de casos" at bounding box center [807, 82] width 1495 height 24
click at [262, 27] on input at bounding box center [257, 27] width 395 height 22
paste input "Zi0u8Mr3Ym5cjO7193Qofk7G"
type input "Zi0u8Mr3Ym5cjO7193Qofk7G"
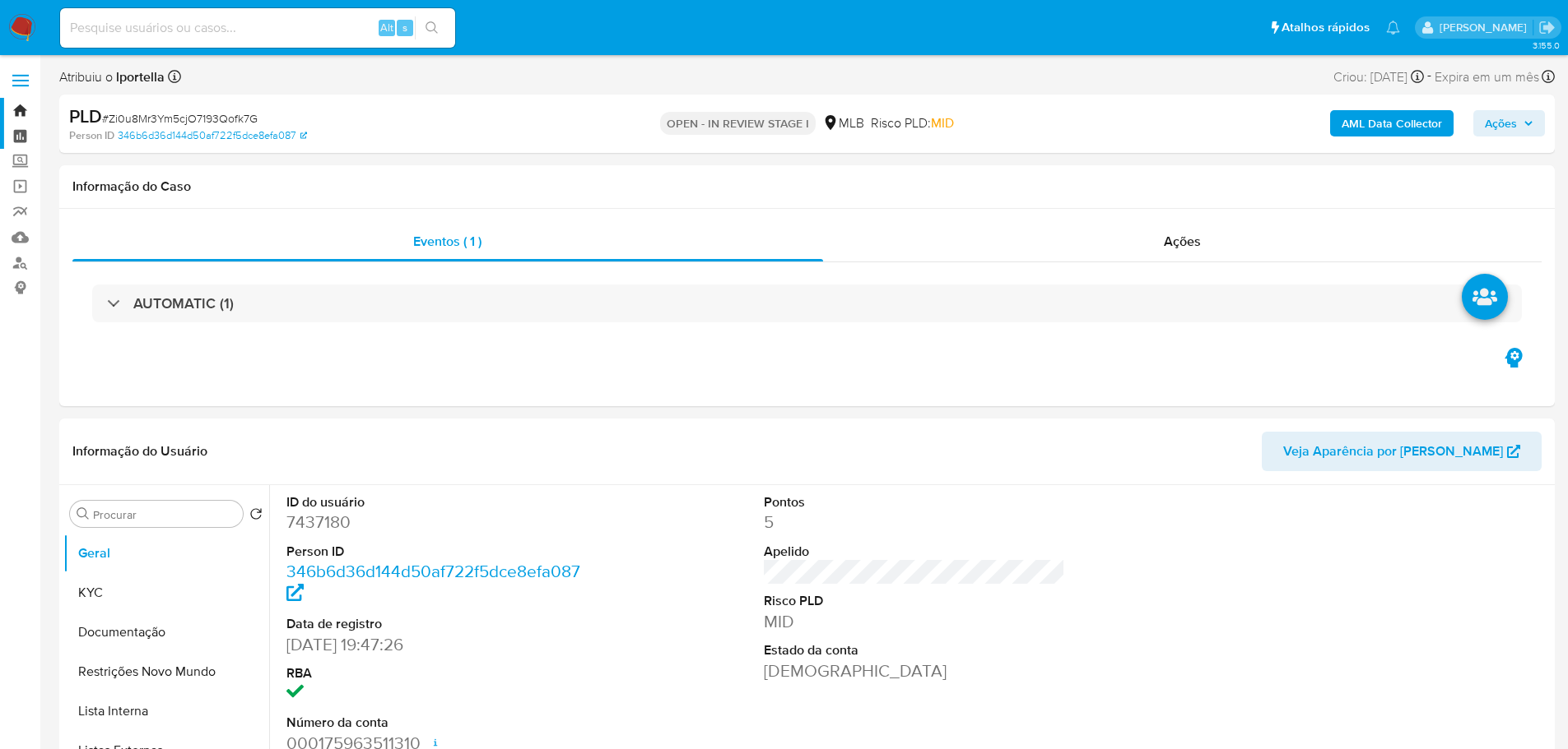
select select "10"
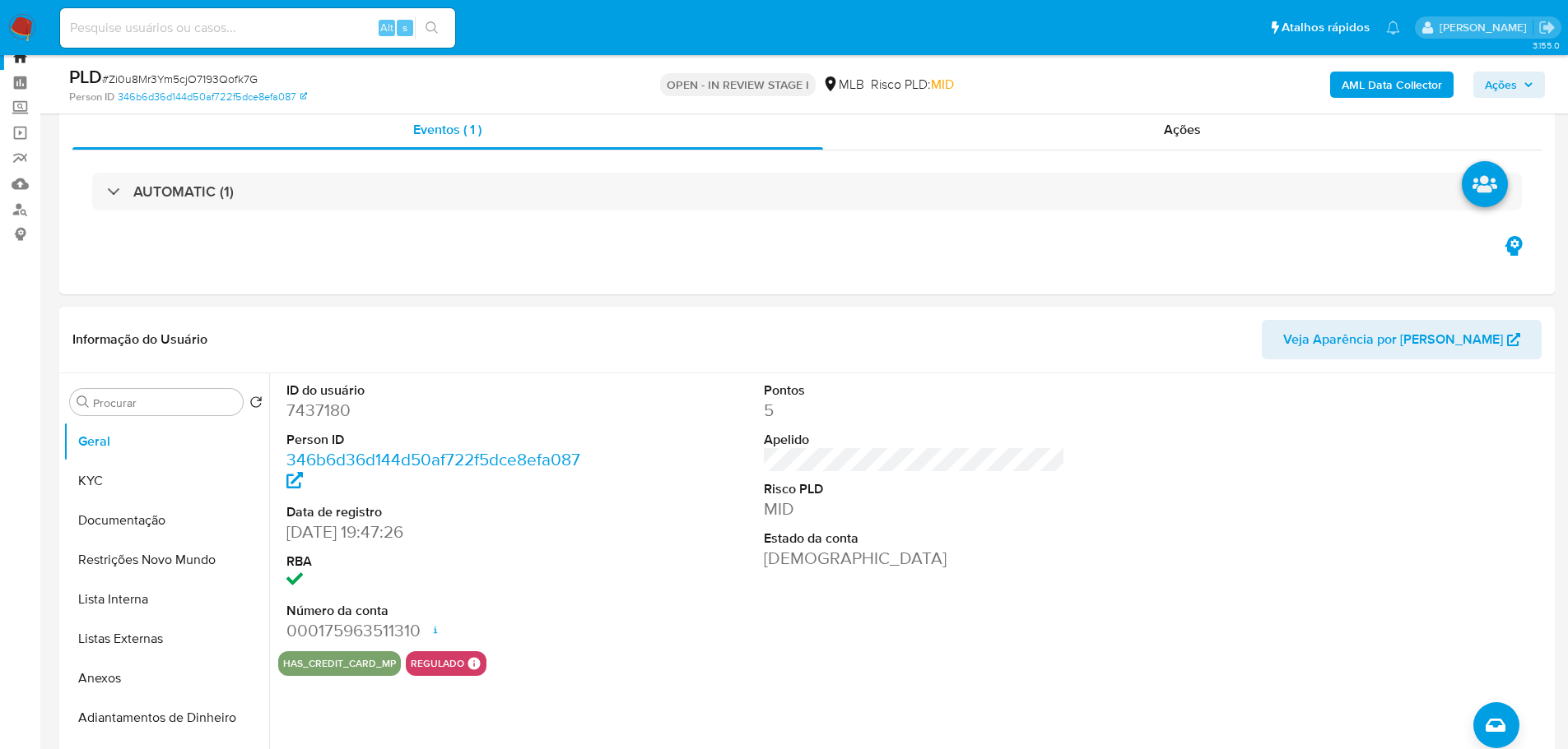
scroll to position [82, 0]
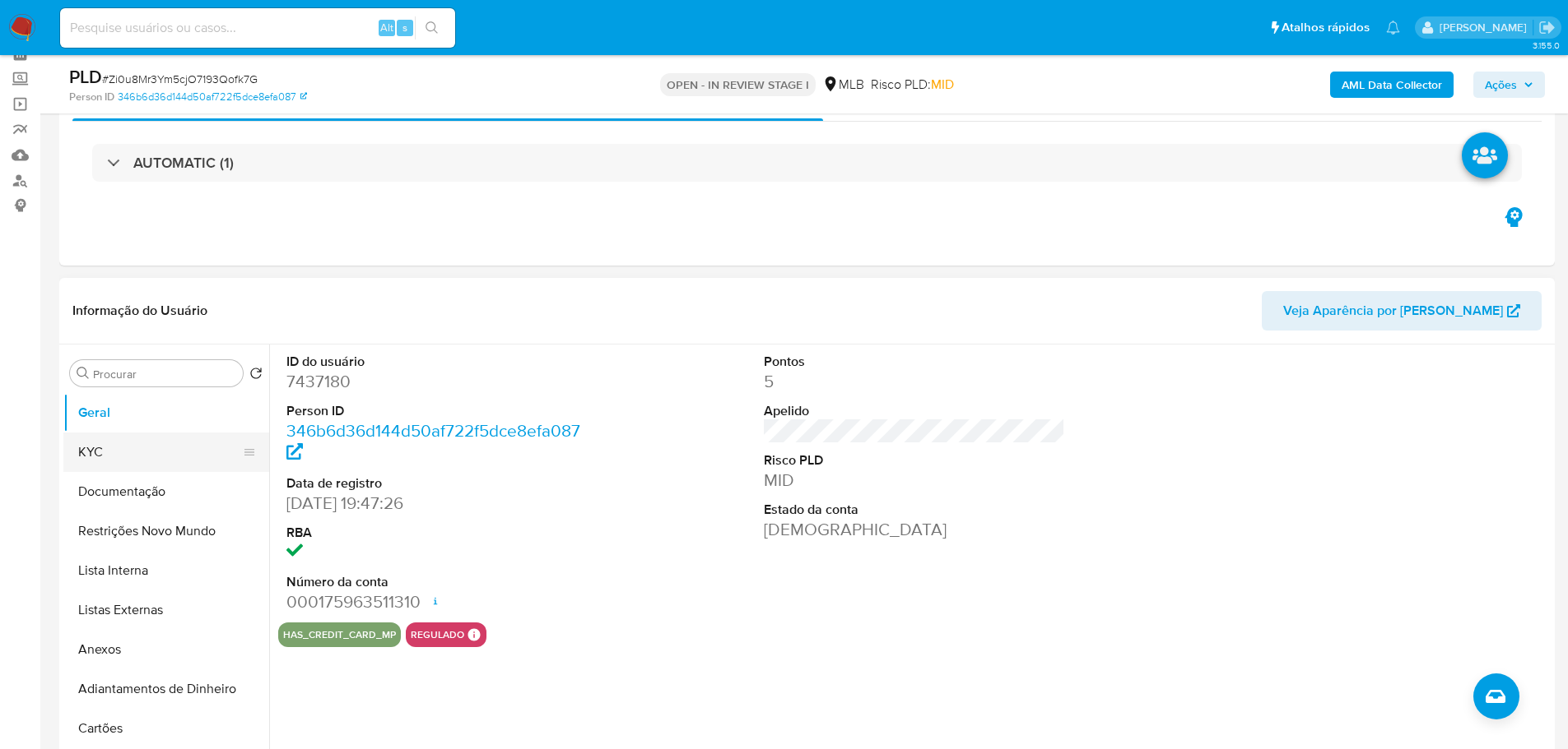
click at [119, 458] on button "KYC" at bounding box center [159, 453] width 192 height 39
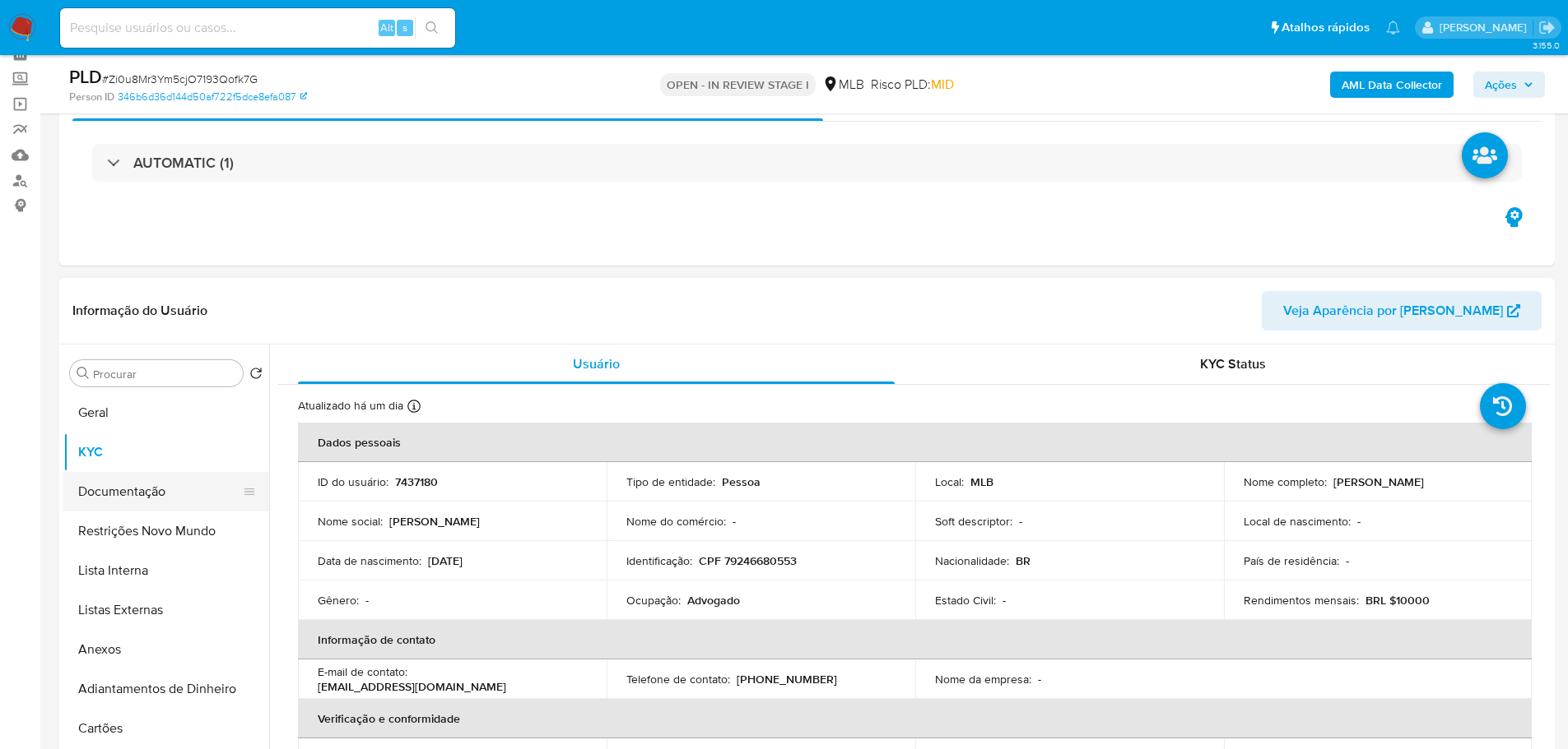
click at [163, 502] on button "Documentação" at bounding box center [159, 492] width 192 height 39
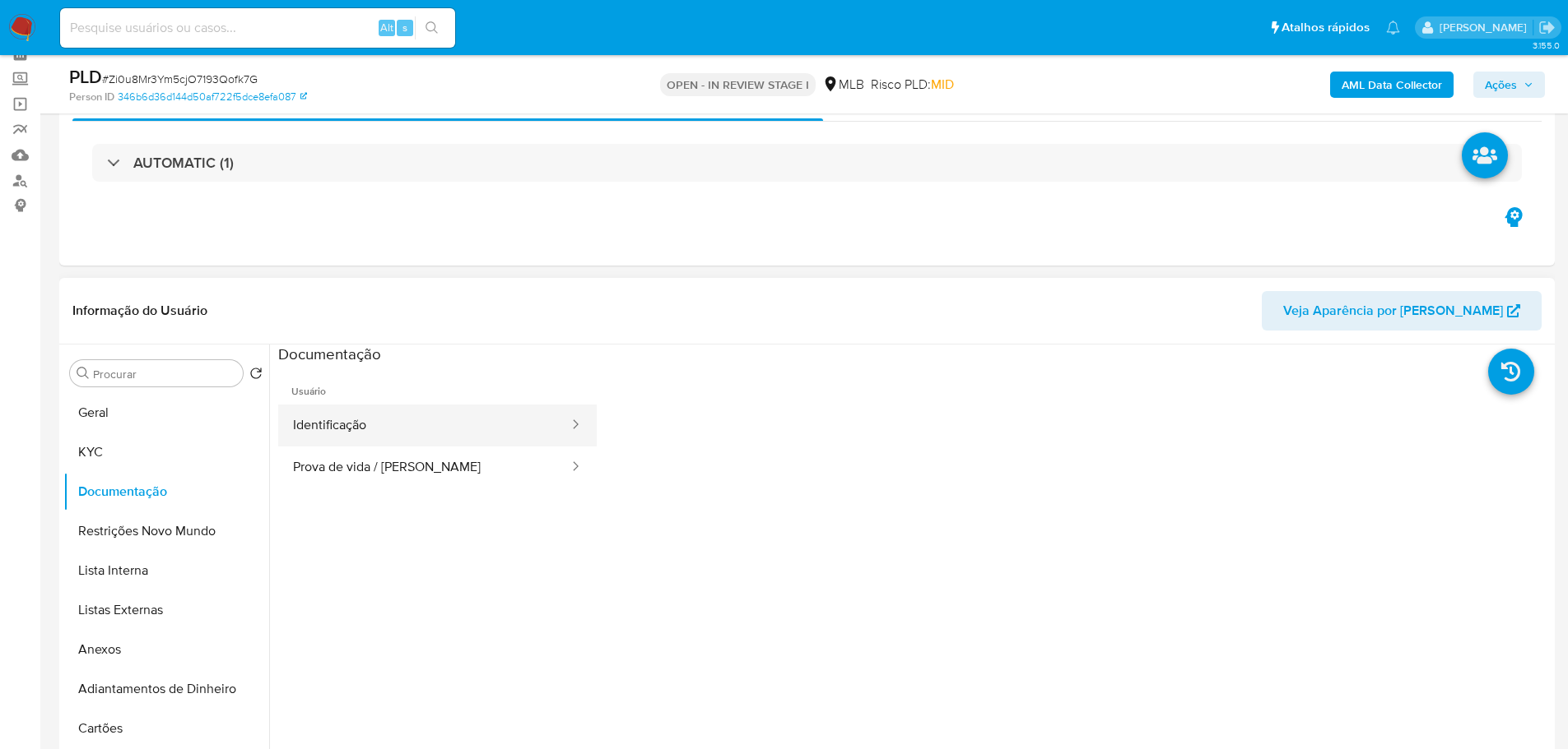
click at [396, 425] on button "Identificação" at bounding box center [425, 426] width 293 height 42
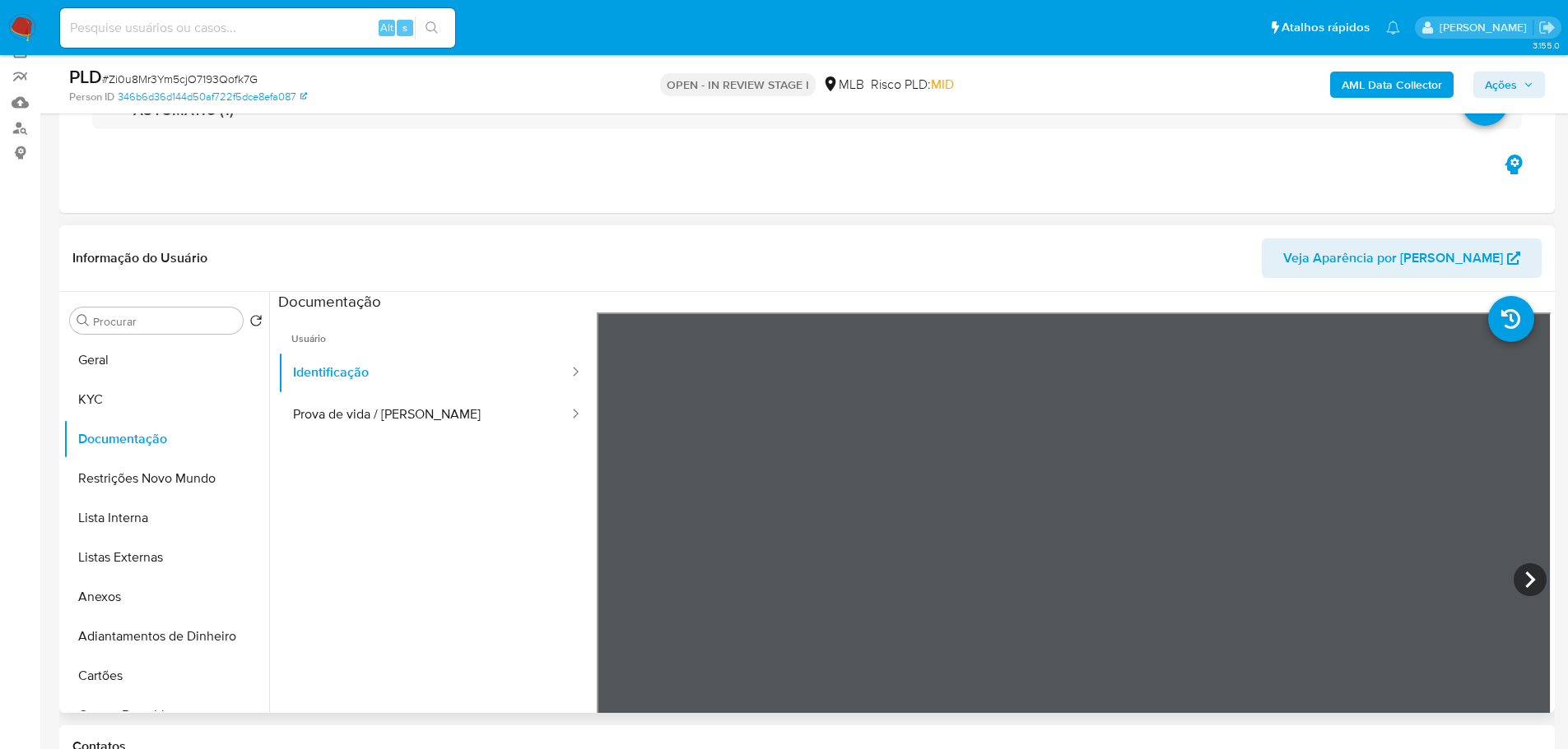
scroll to position [164, 0]
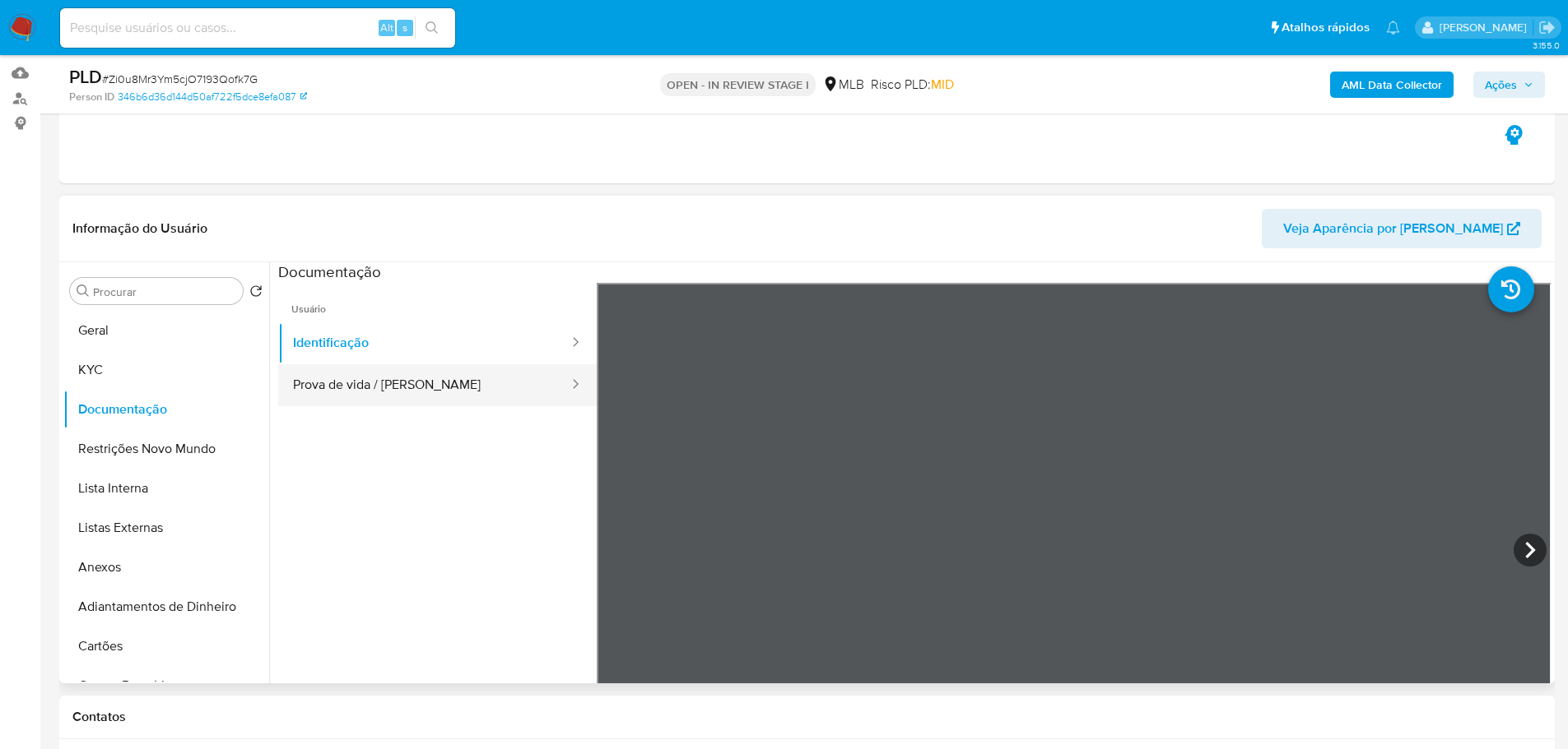
click at [455, 387] on button "Prova de vida / Selfie" at bounding box center [425, 385] width 293 height 42
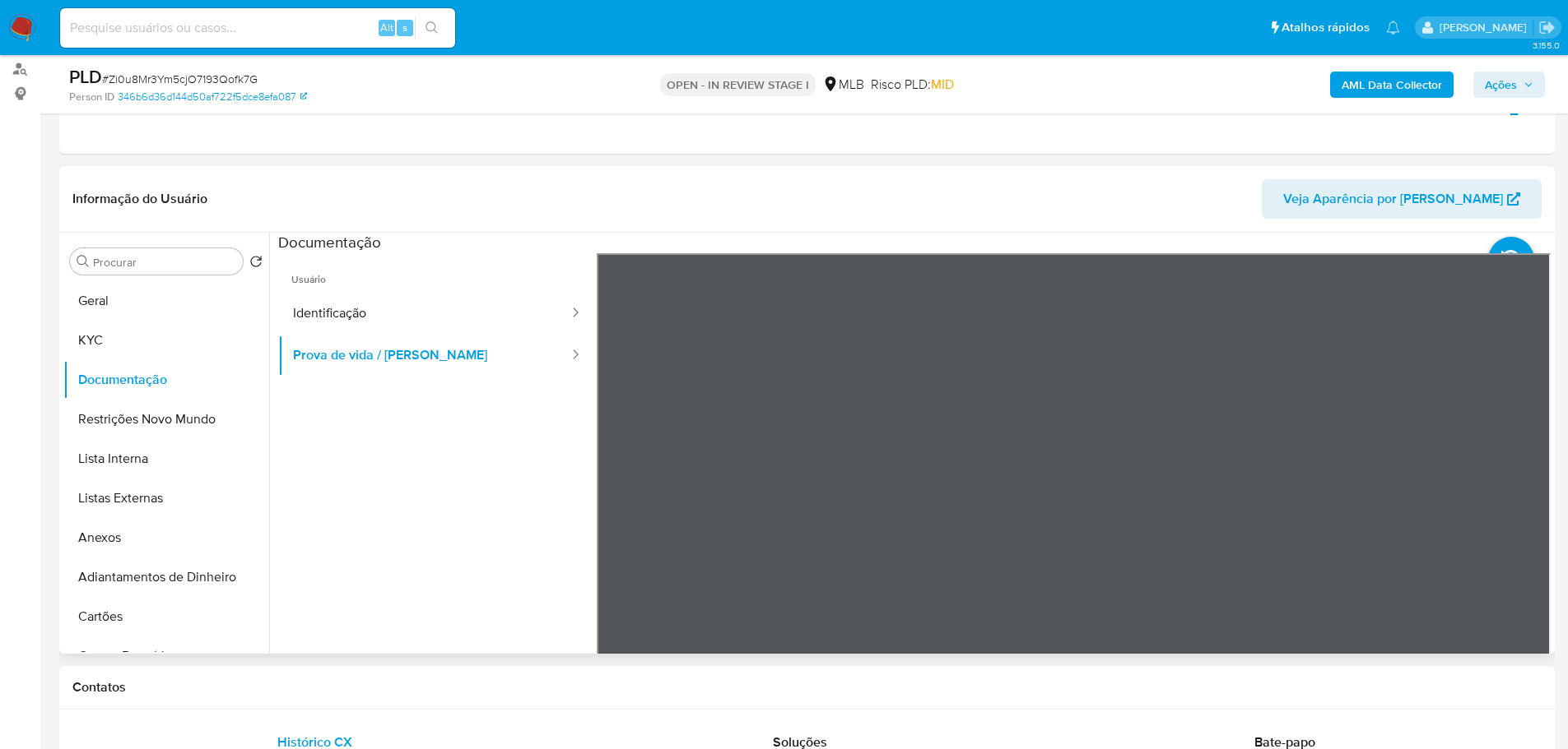
scroll to position [247, 0]
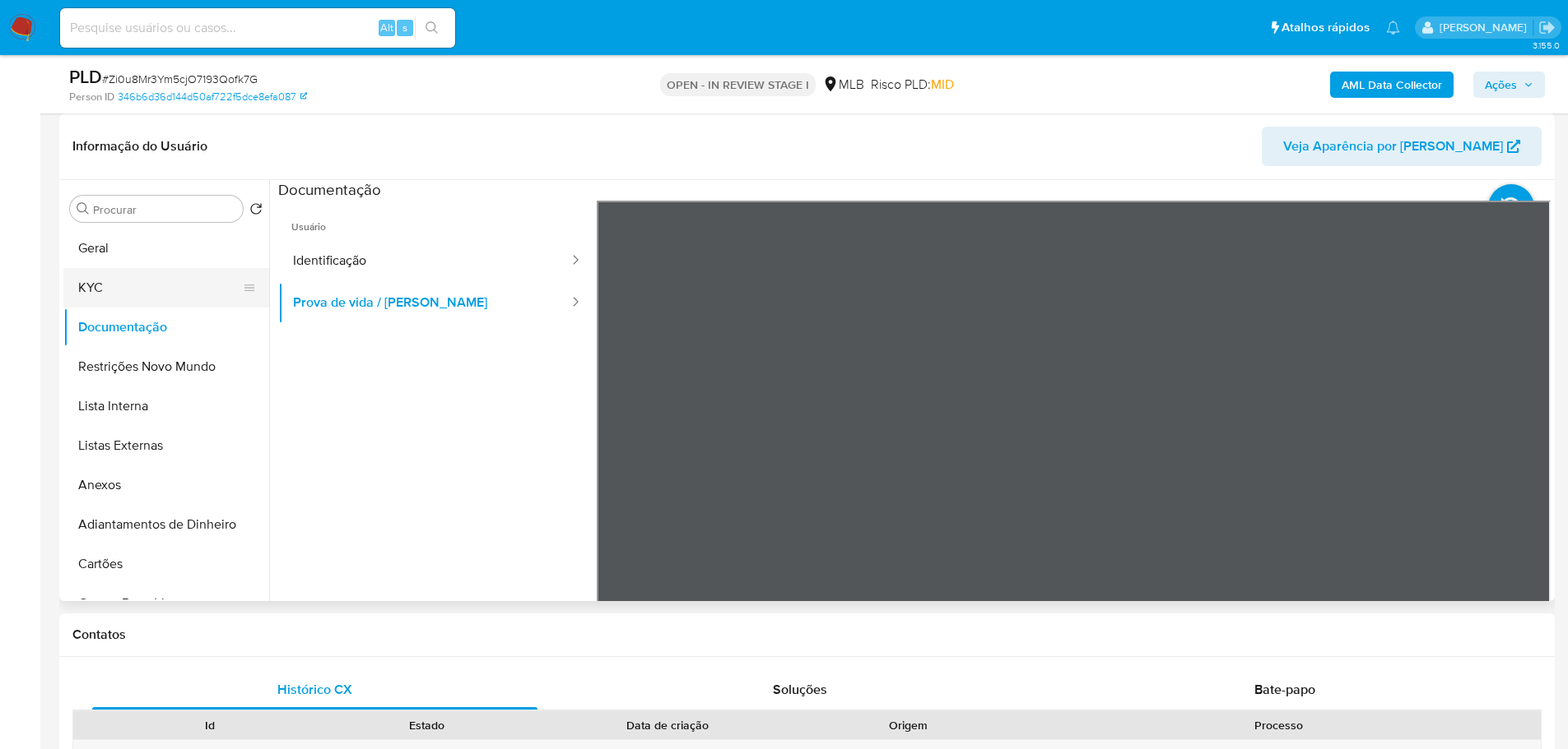
click at [187, 291] on button "KYC" at bounding box center [159, 288] width 192 height 39
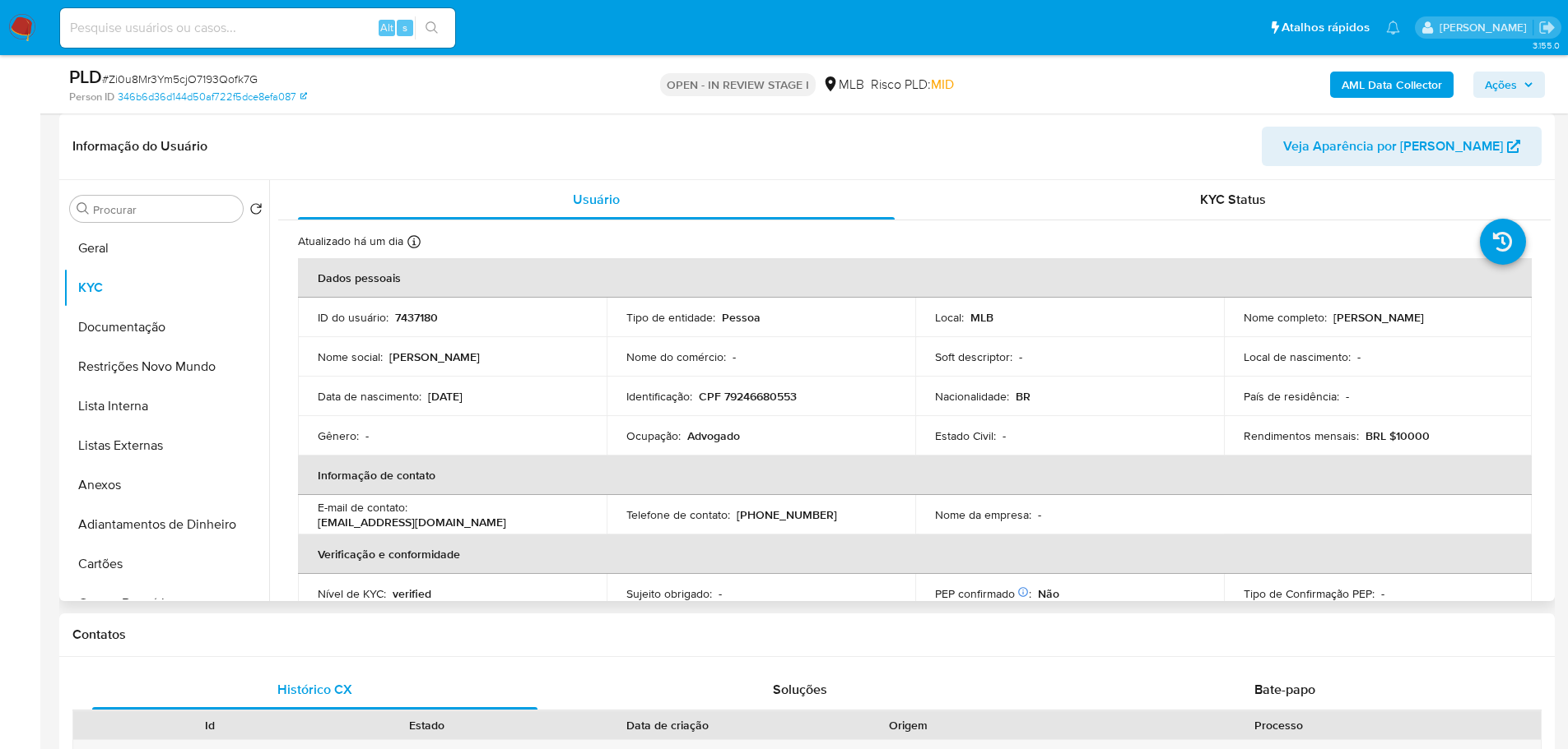
click at [710, 437] on p "Advogado" at bounding box center [714, 436] width 53 height 15
copy p "Advogado"
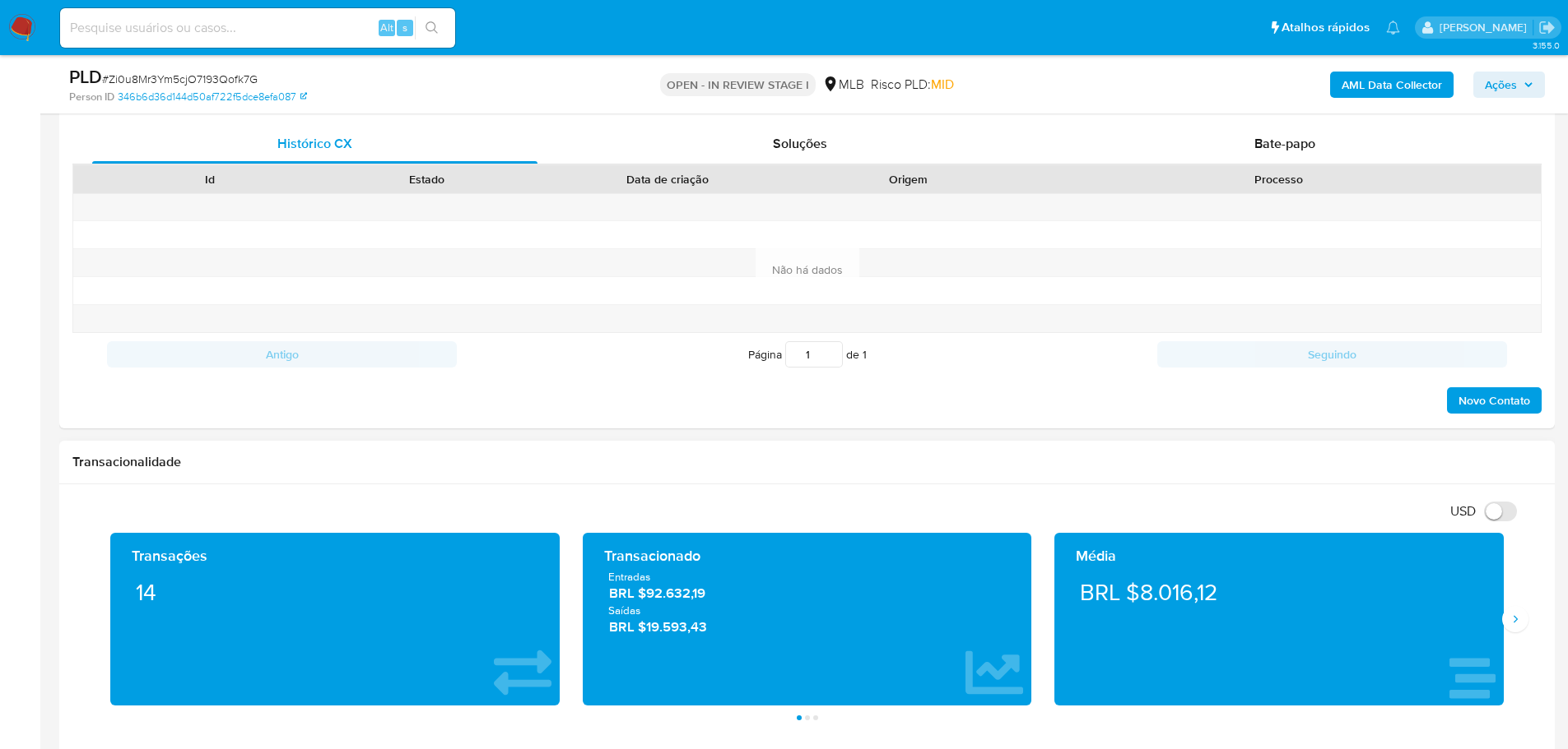
scroll to position [822, 0]
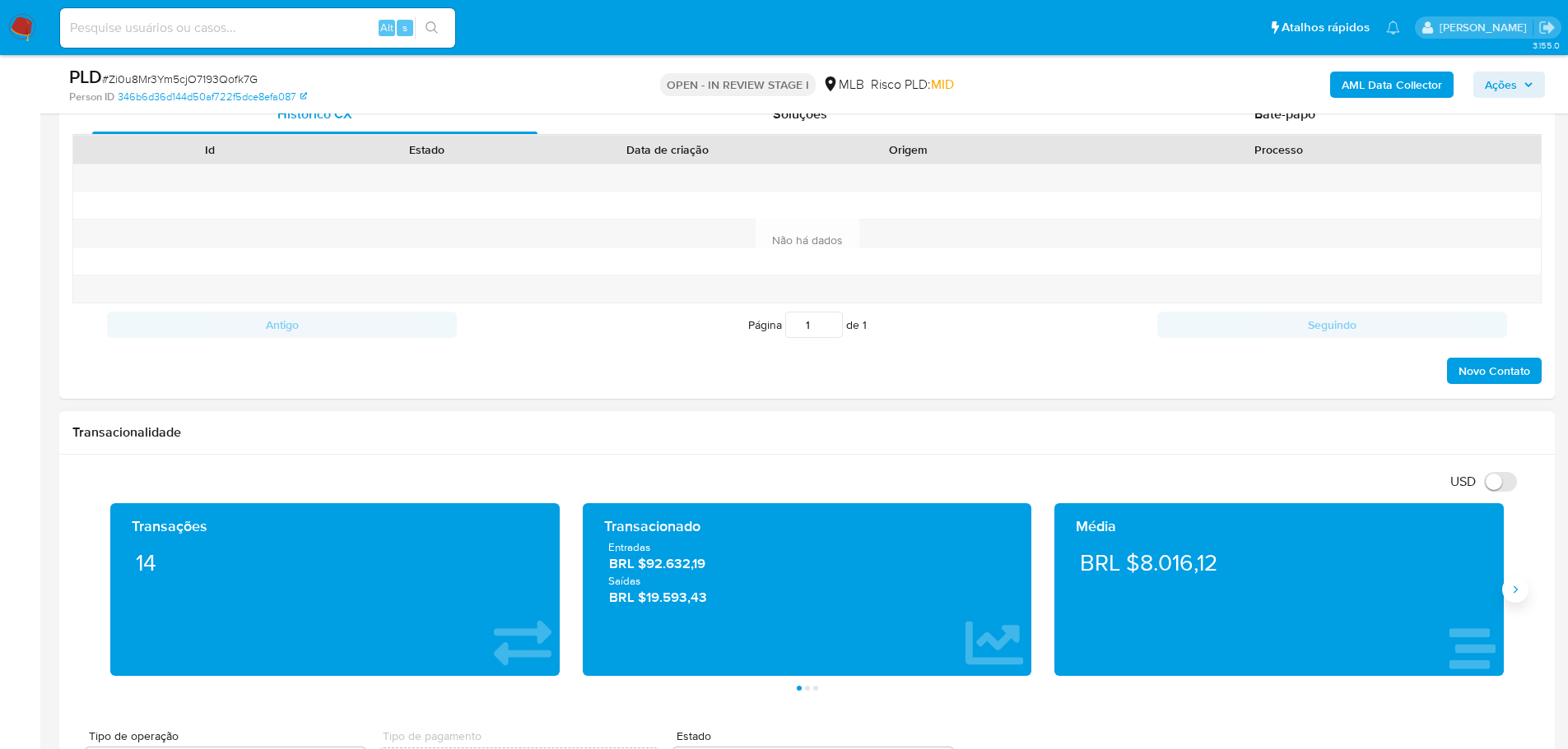
click at [1518, 600] on button "Siguiente" at bounding box center [1515, 590] width 26 height 26
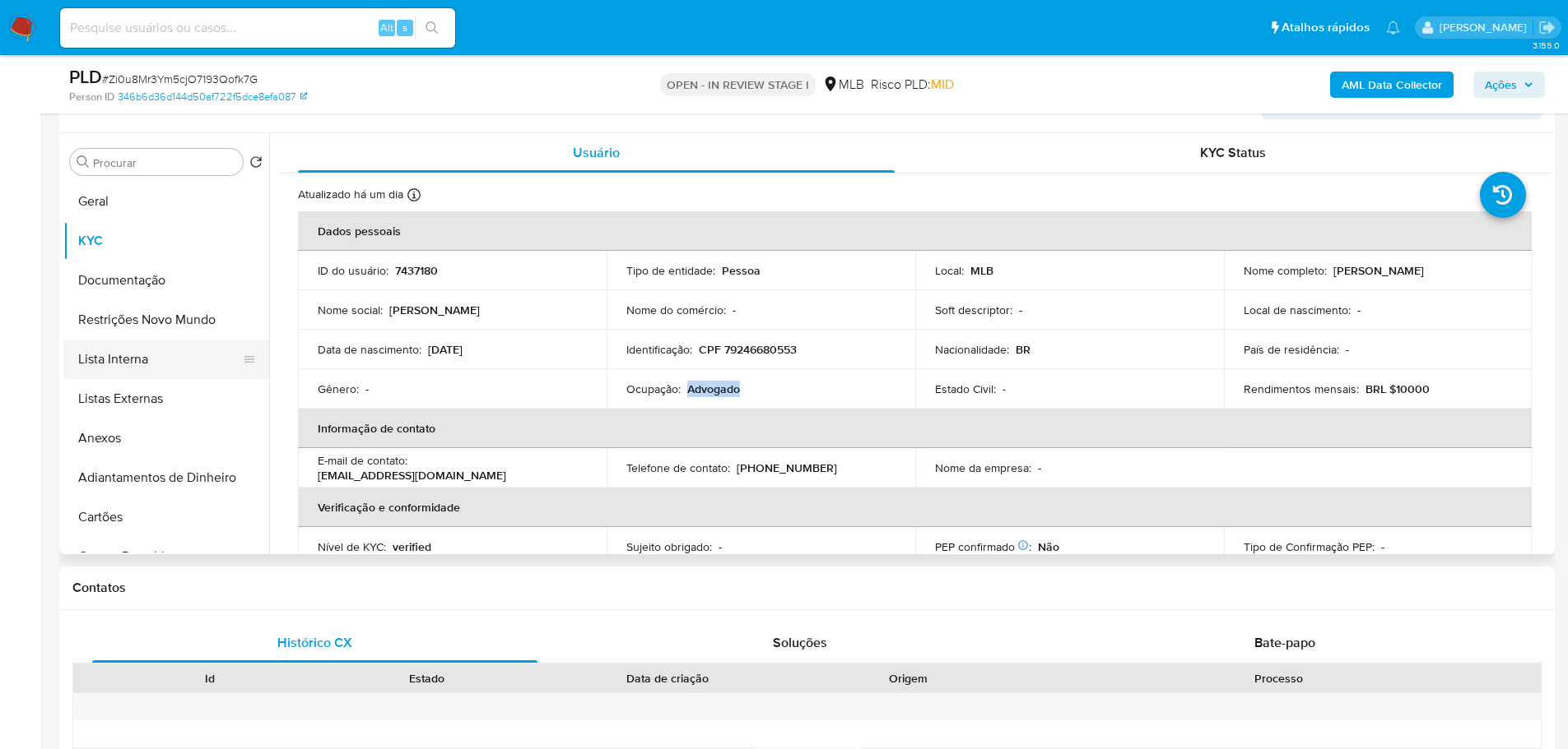
scroll to position [247, 0]
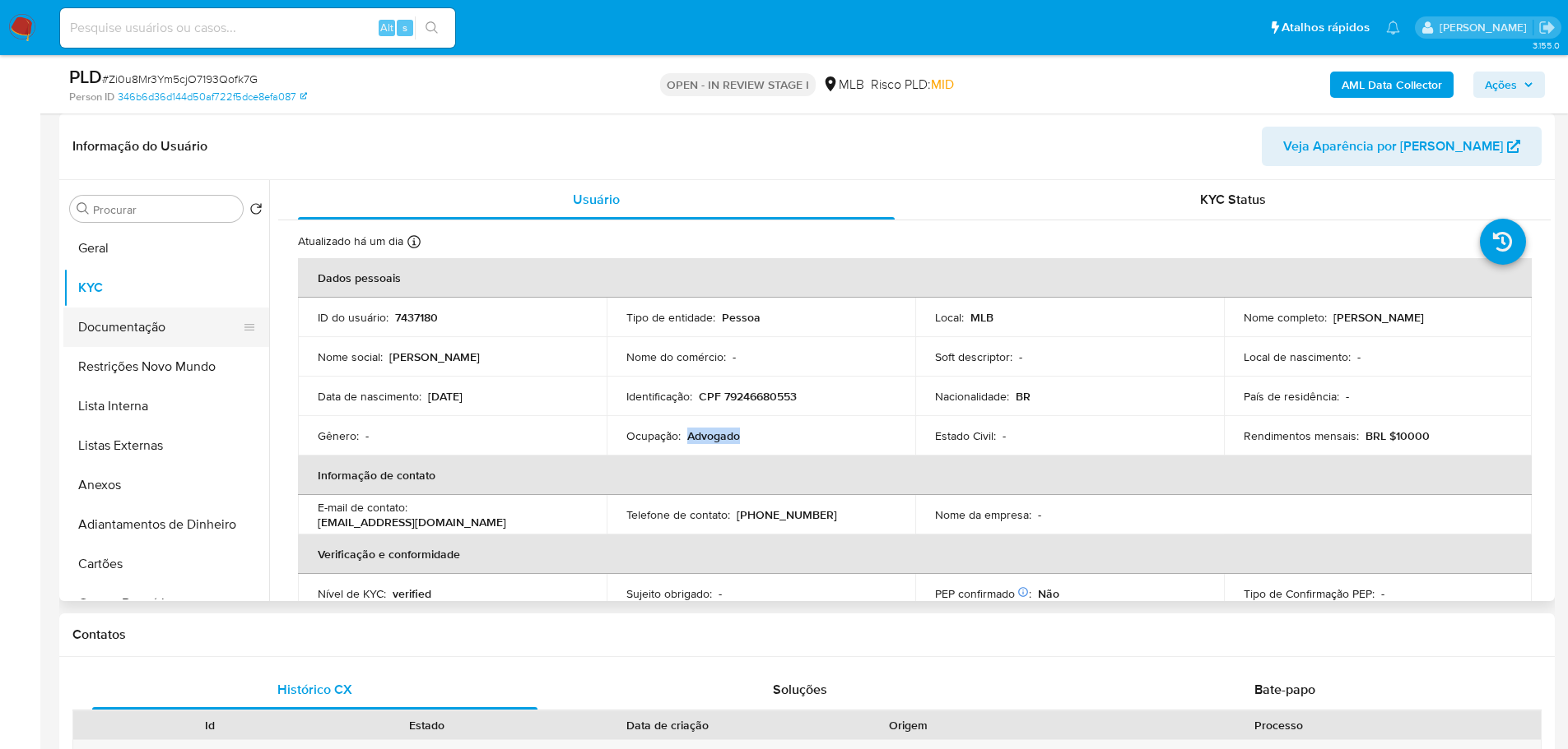
click at [161, 326] on button "Documentação" at bounding box center [159, 327] width 192 height 39
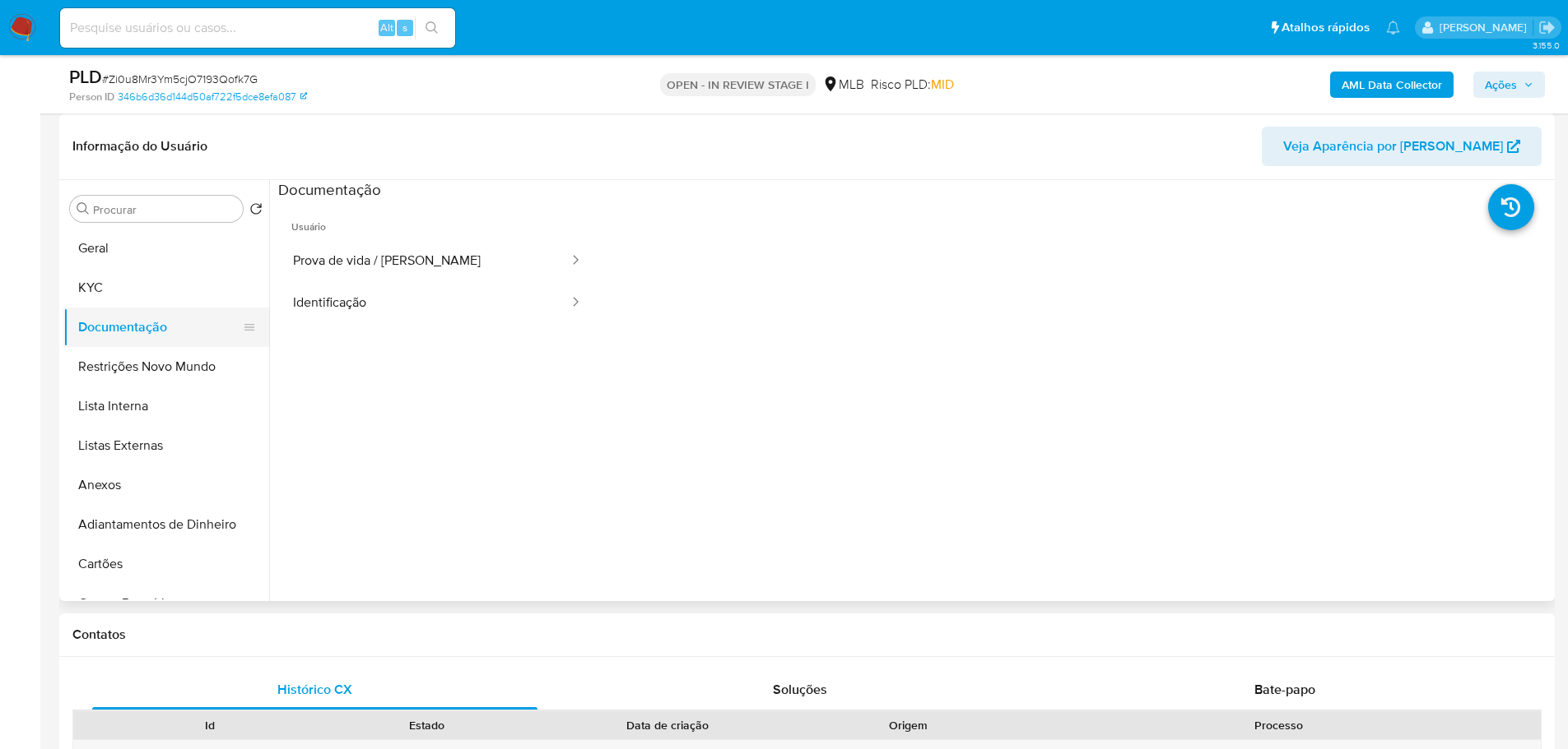
click at [84, 320] on button "Documentação" at bounding box center [159, 327] width 192 height 39
click at [98, 290] on button "KYC" at bounding box center [159, 288] width 192 height 39
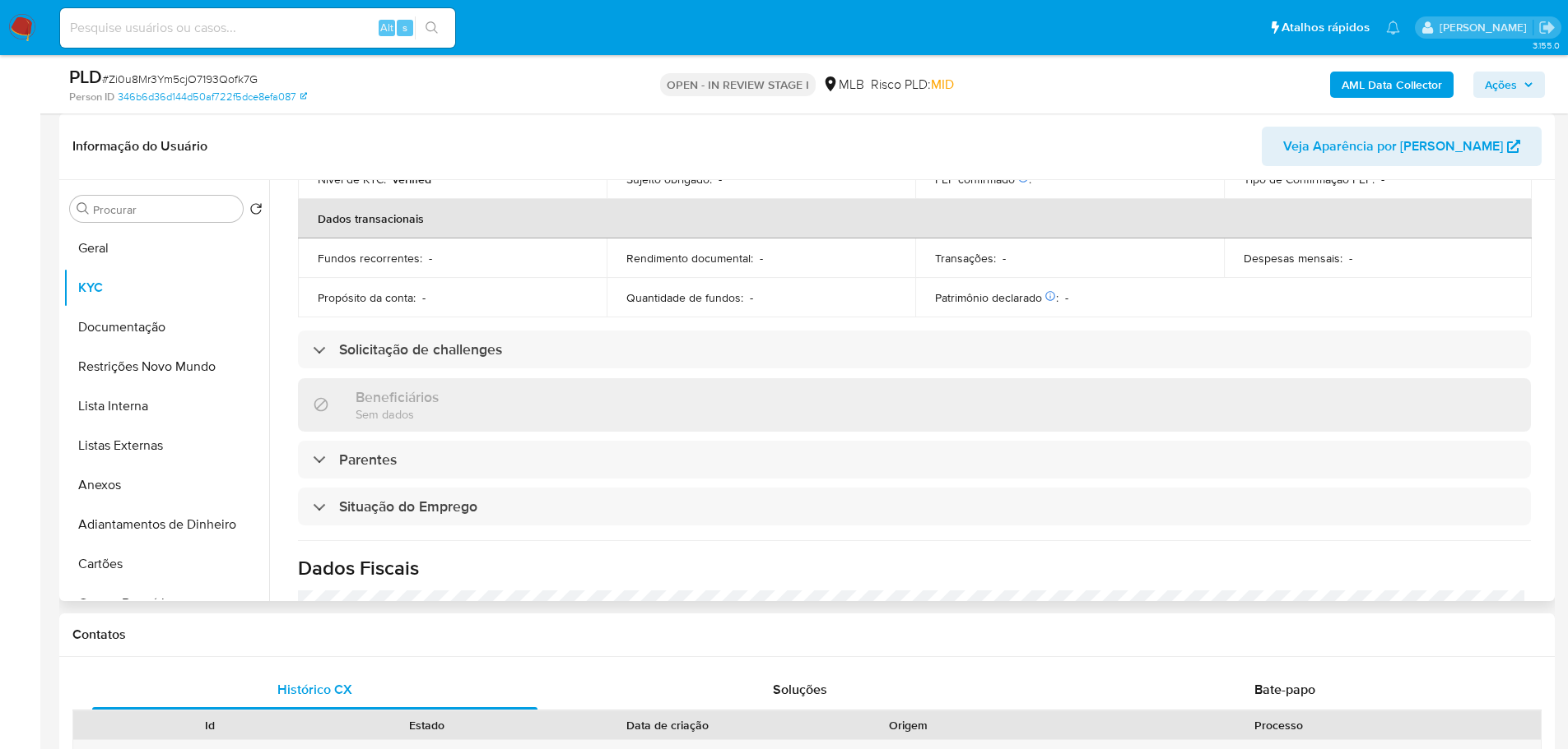
scroll to position [685, 0]
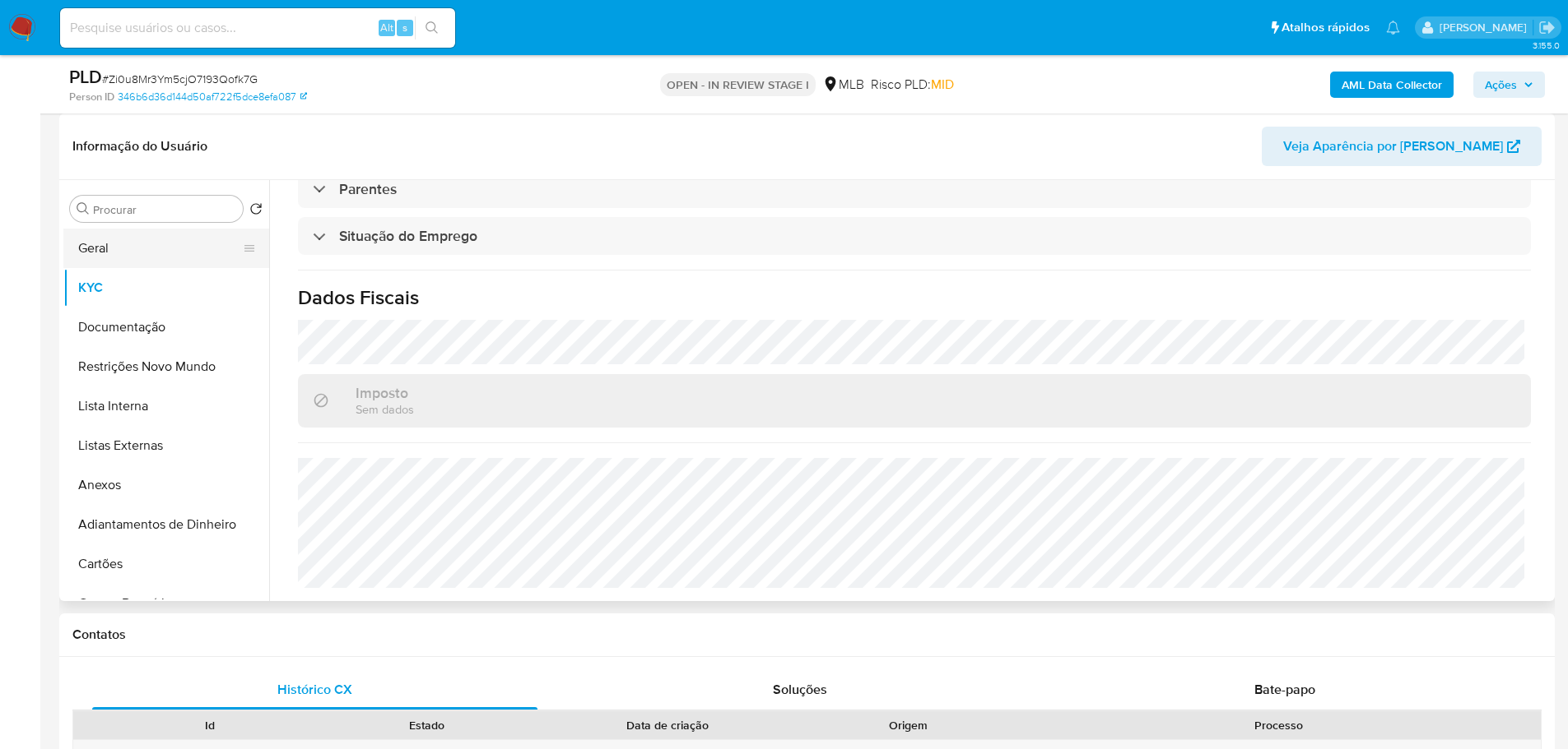
click at [85, 255] on button "Geral" at bounding box center [159, 248] width 192 height 39
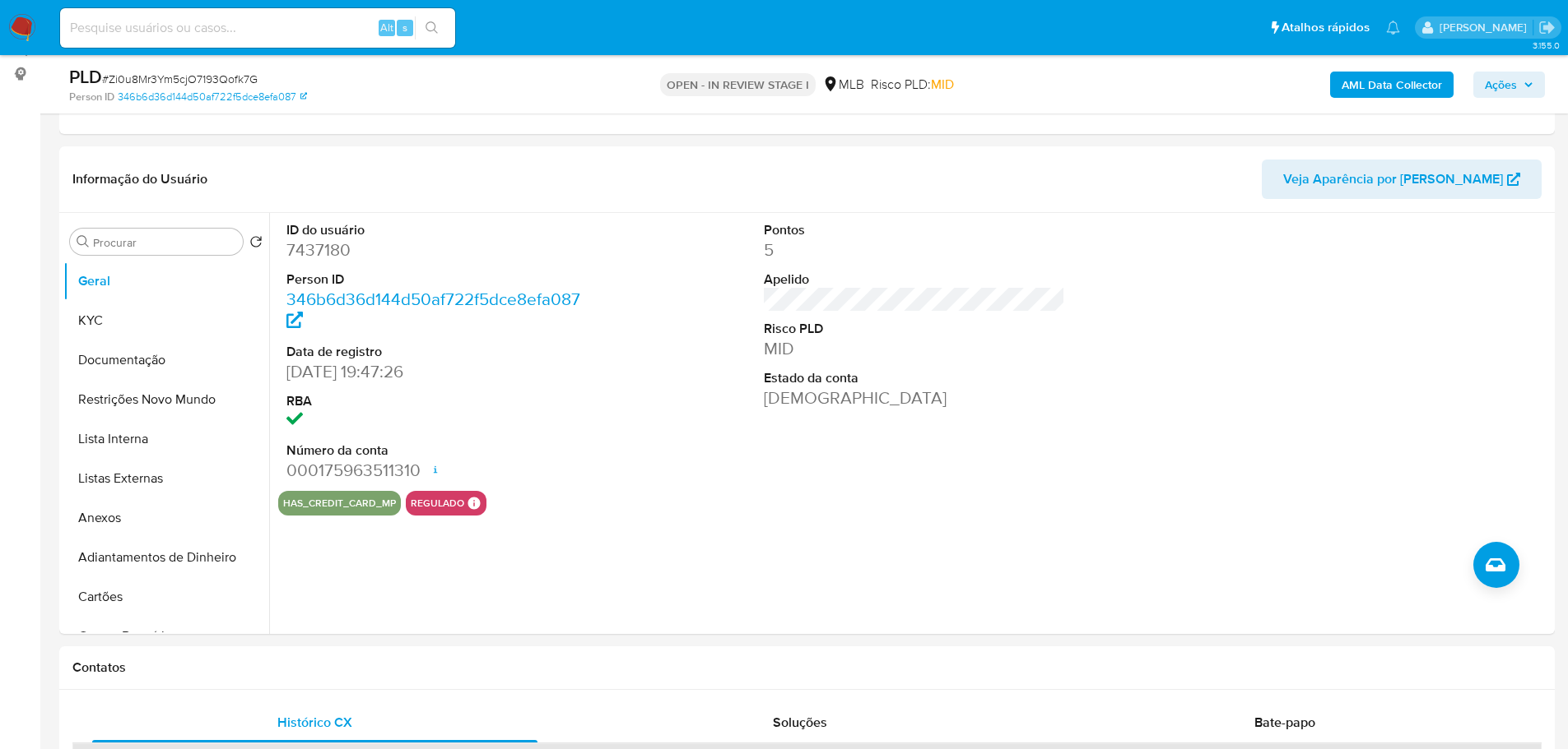
scroll to position [211, 0]
click at [400, 682] on div "Contatos" at bounding box center [807, 671] width 1495 height 44
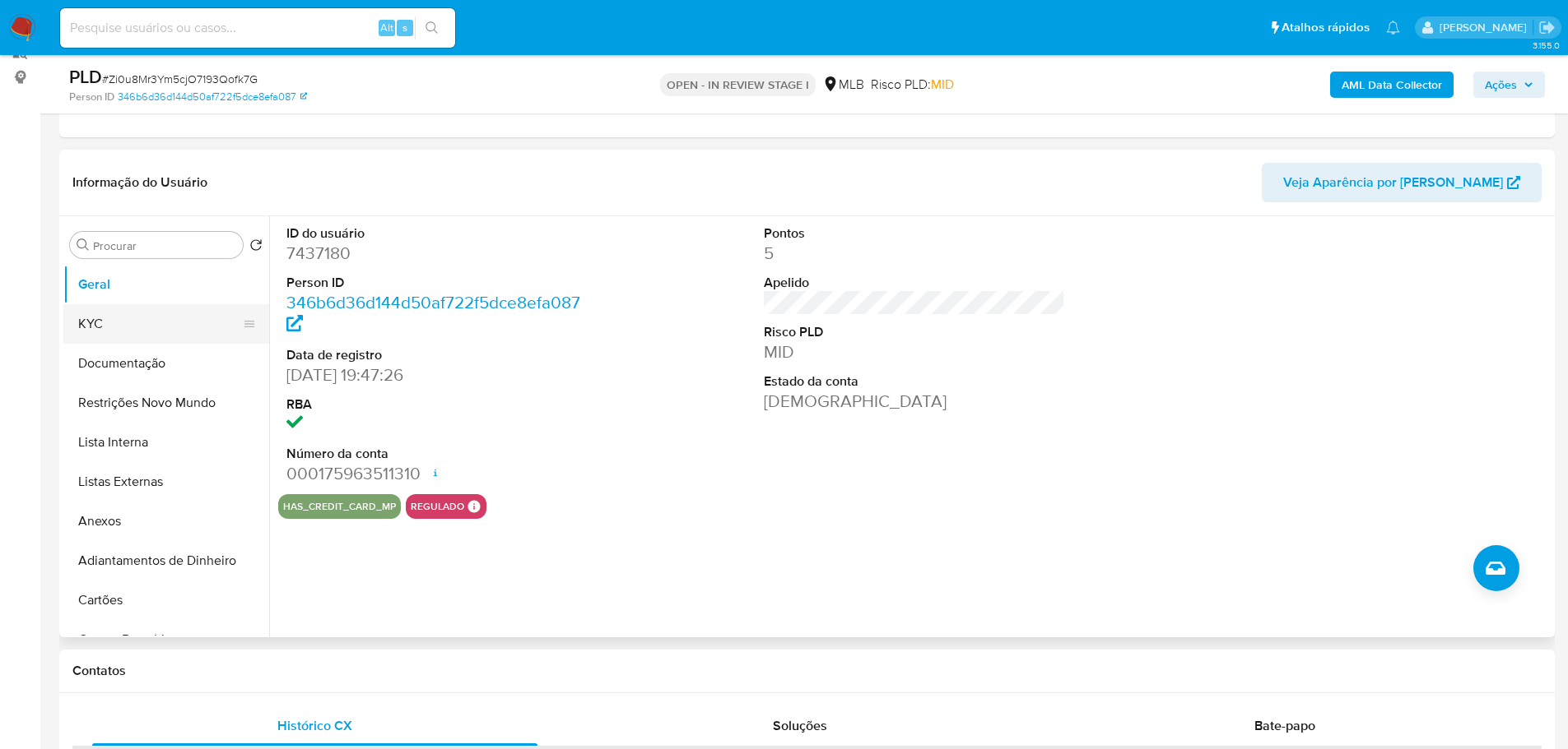
click at [117, 326] on button "KYC" at bounding box center [159, 324] width 192 height 39
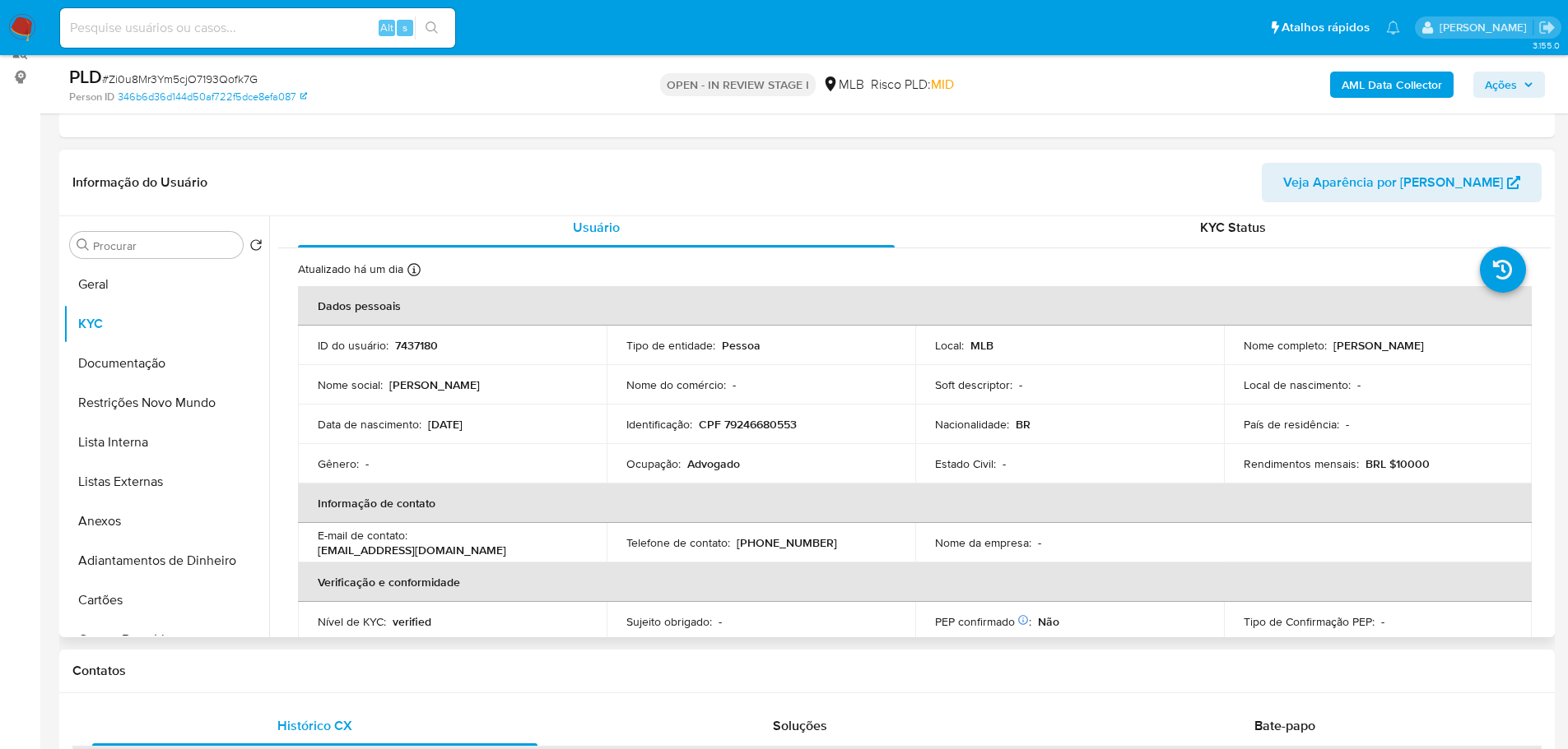
scroll to position [9, 0]
click at [355, 664] on h1 "Contatos" at bounding box center [807, 671] width 1469 height 17
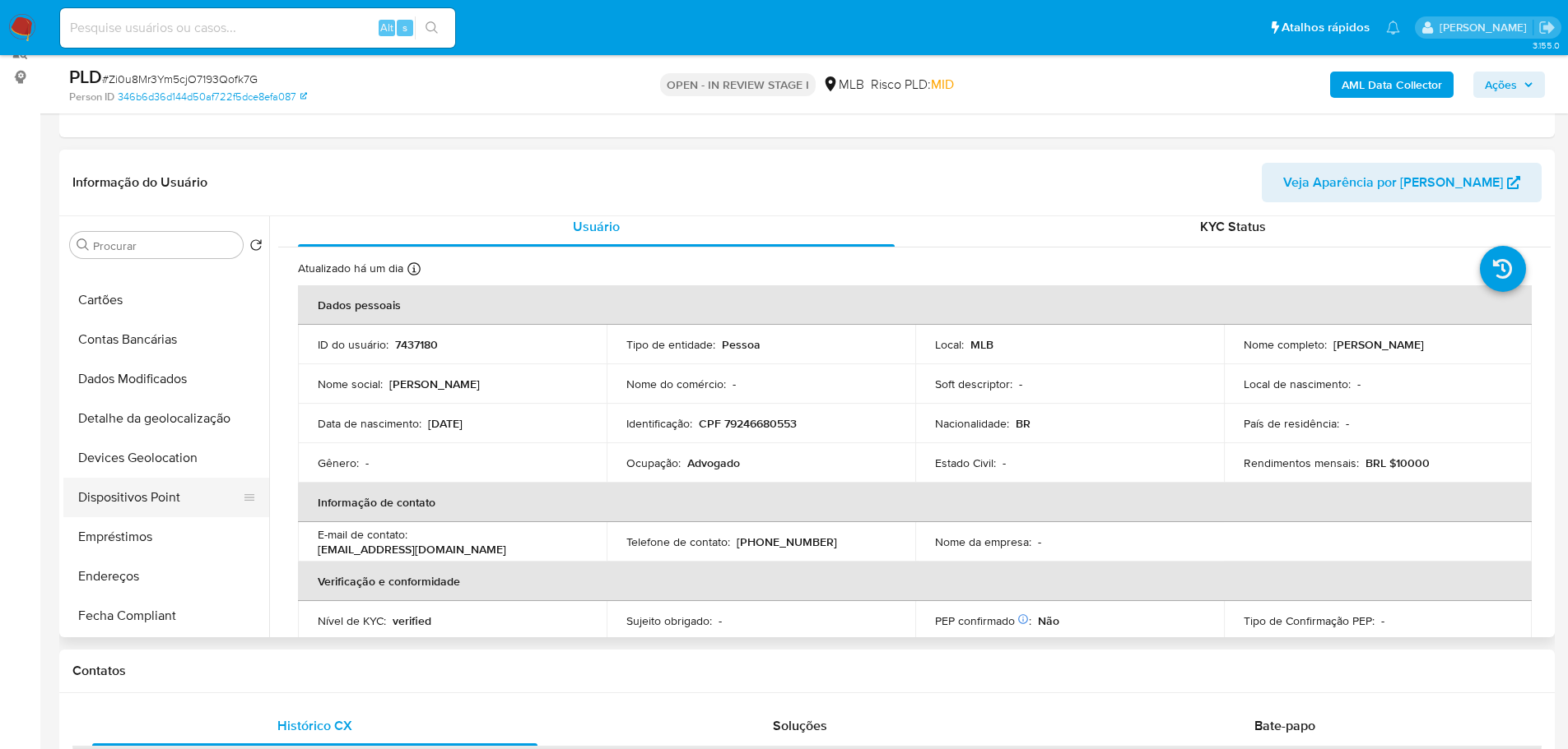
scroll to position [329, 0]
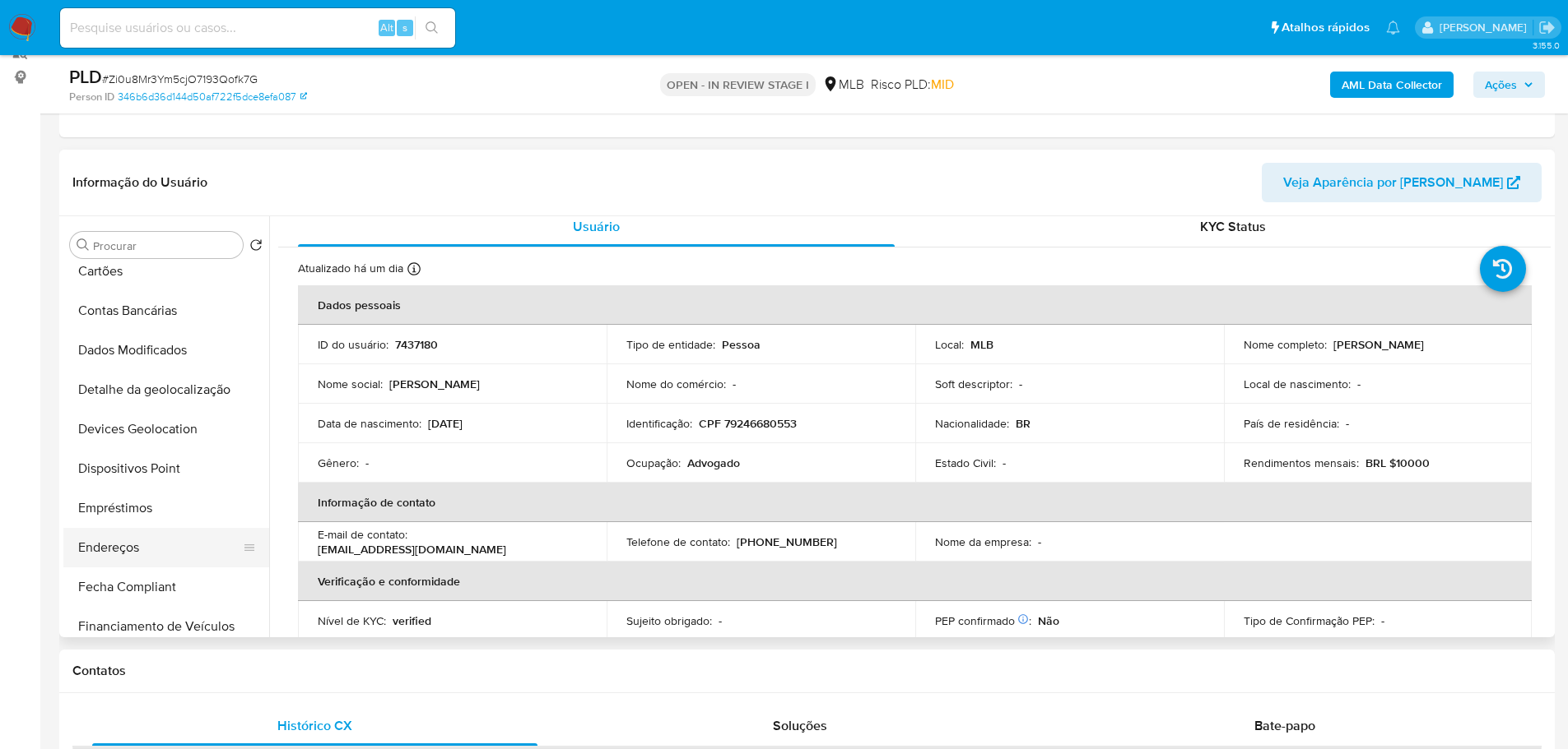
click at [128, 541] on button "Endereços" at bounding box center [159, 547] width 192 height 39
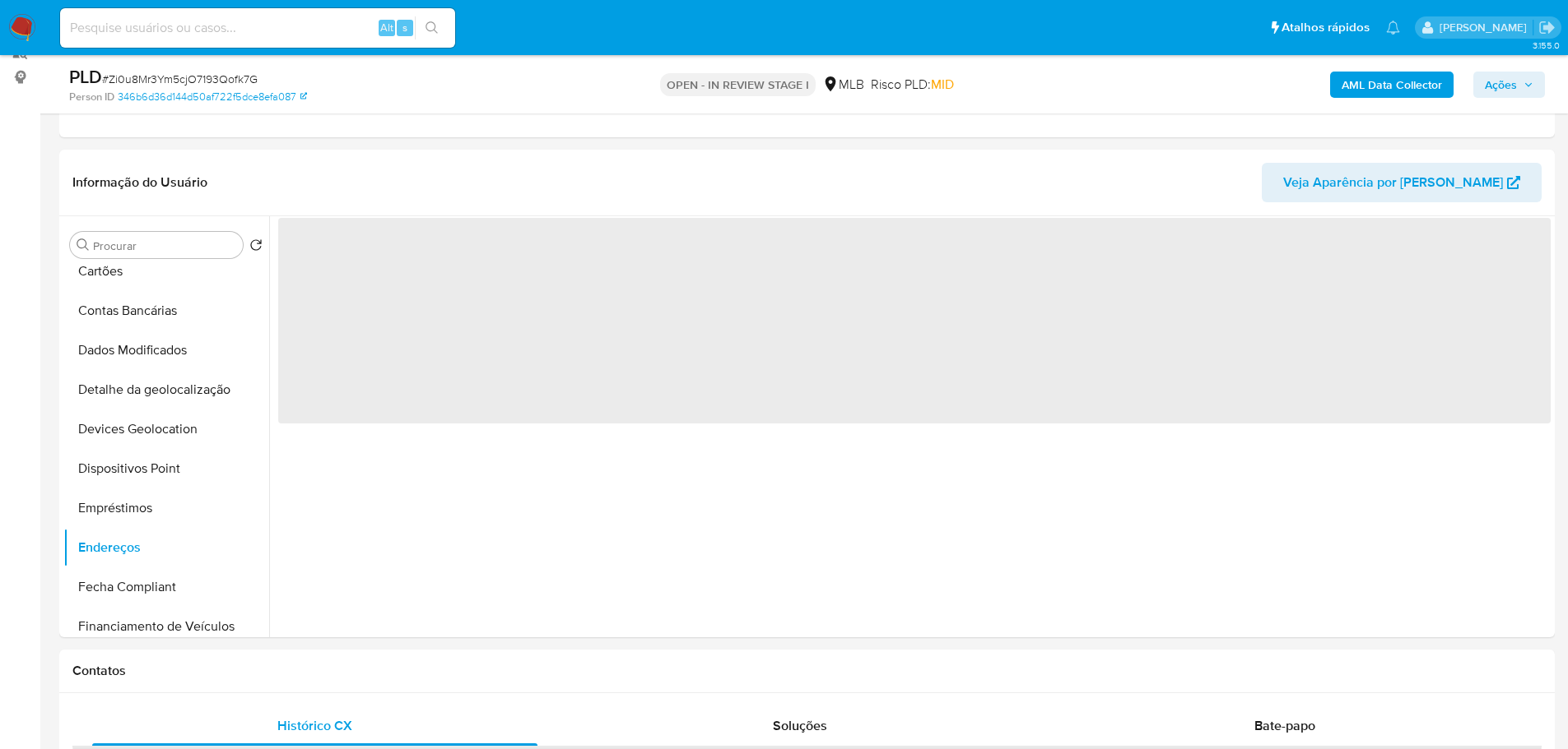
scroll to position [0, 0]
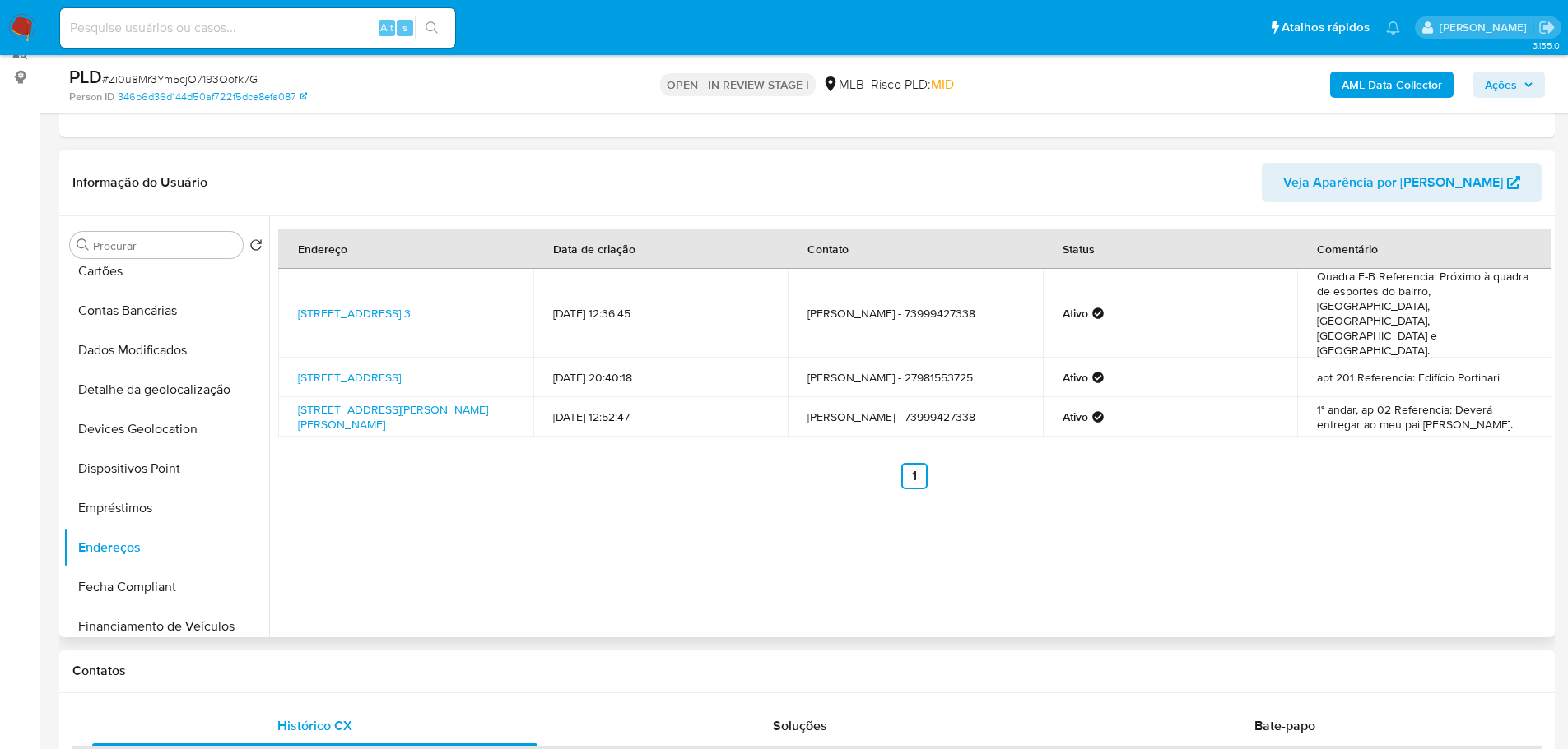
drag, startPoint x: 433, startPoint y: 667, endPoint x: 290, endPoint y: 558, distance: 179.8
click at [433, 667] on h1 "Contatos" at bounding box center [807, 671] width 1469 height 17
click at [162, 381] on button "Detalhe da geolocalização" at bounding box center [159, 390] width 192 height 39
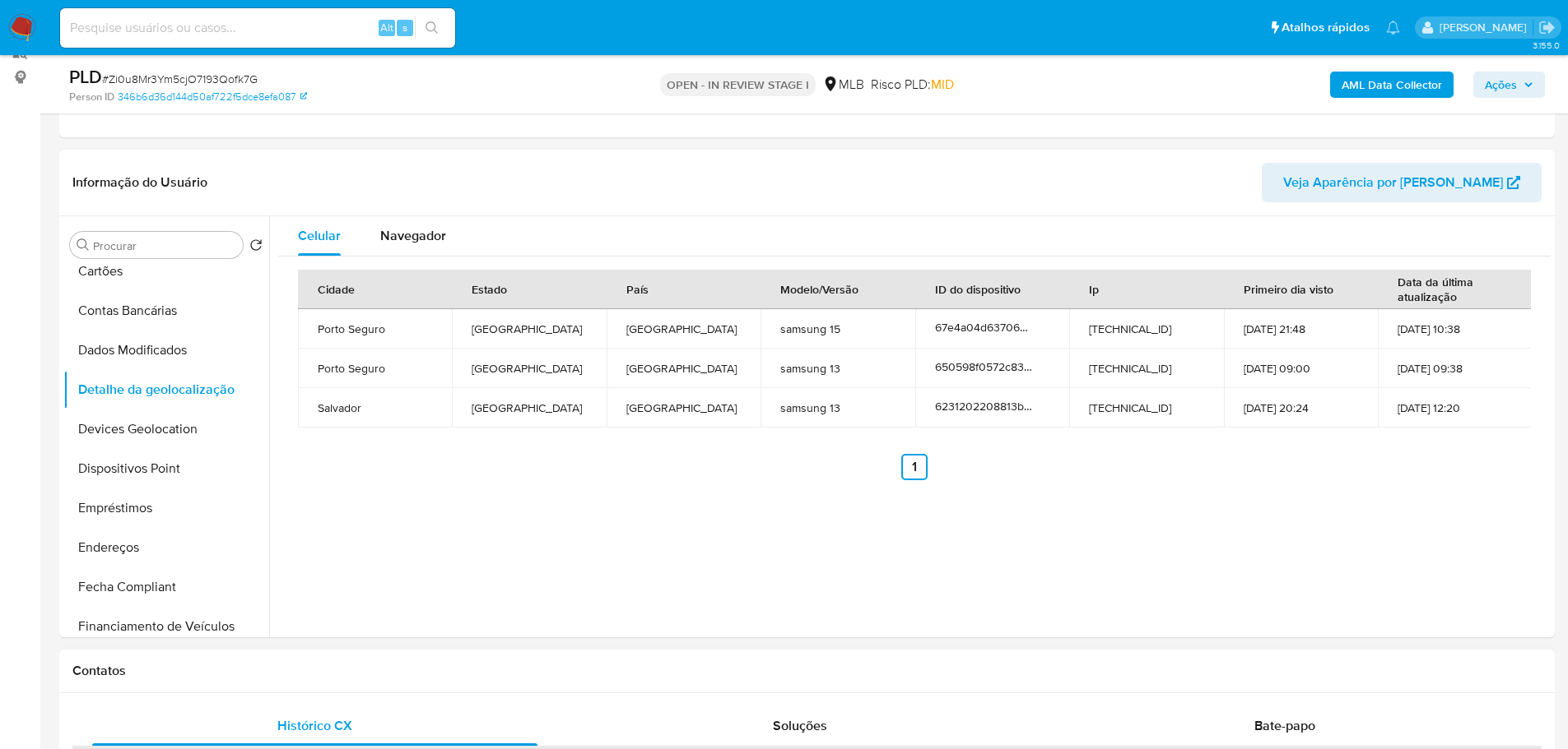
click at [322, 676] on h1 "Contatos" at bounding box center [807, 671] width 1469 height 17
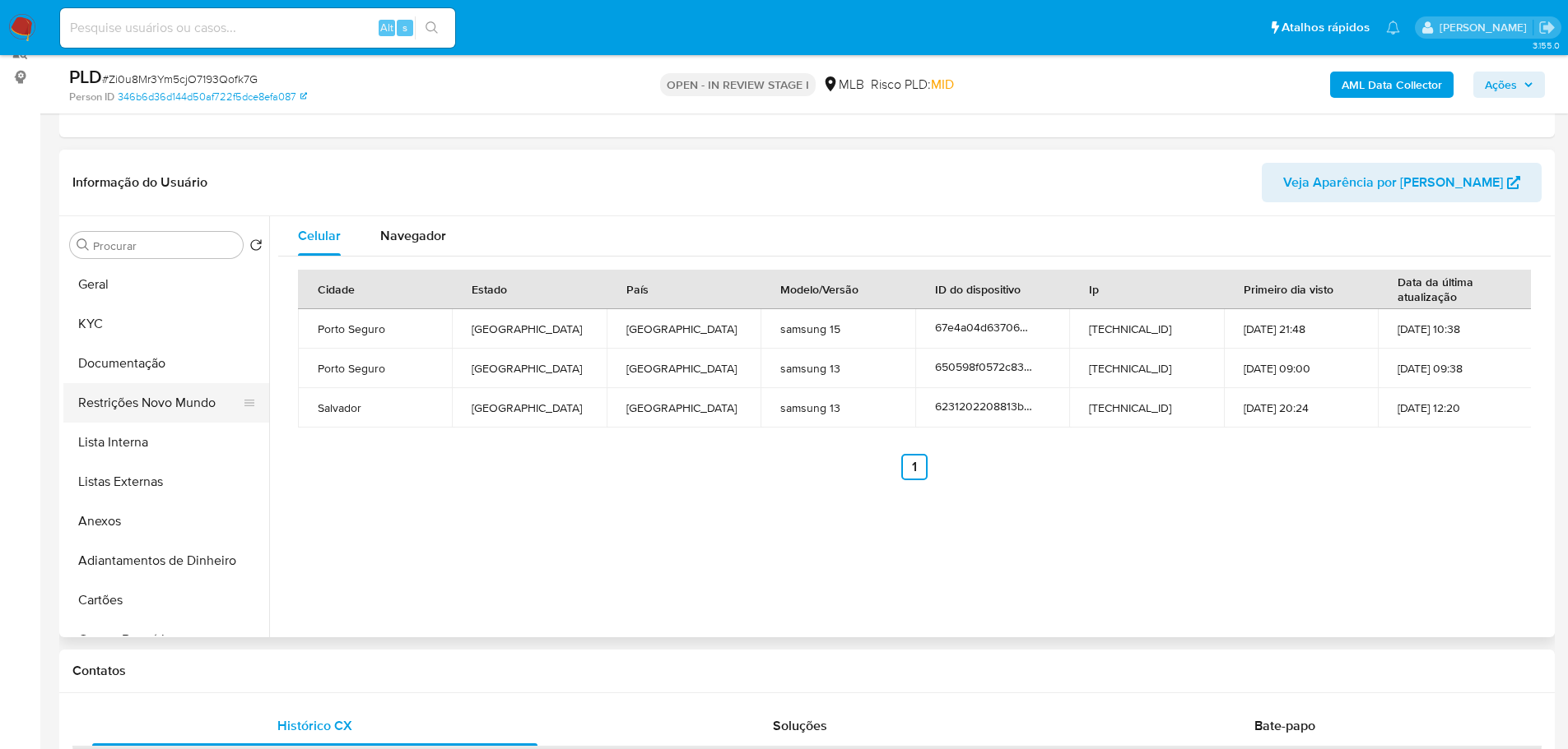
click at [156, 401] on button "Restrições Novo Mundo" at bounding box center [159, 403] width 192 height 39
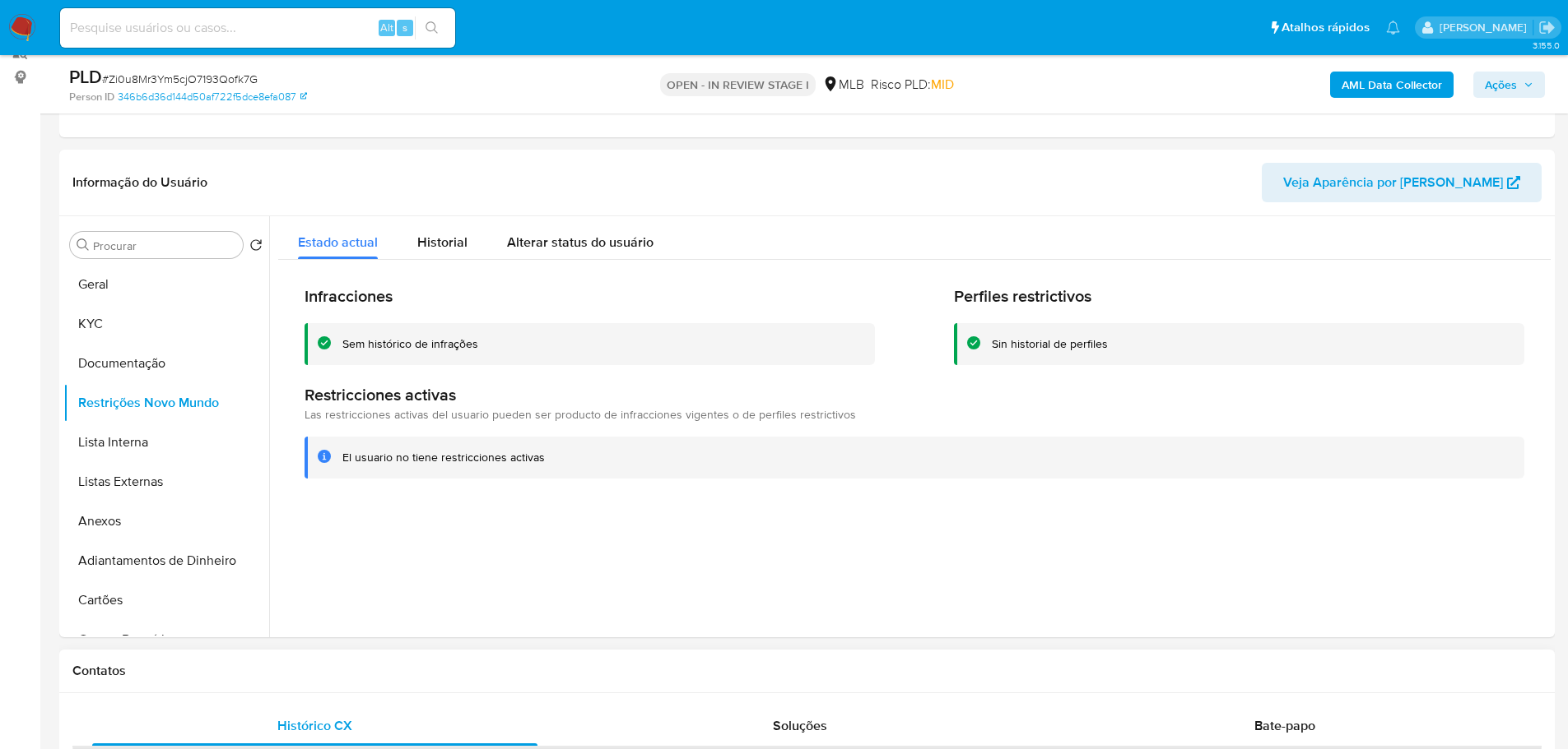
click at [524, 667] on h1 "Contatos" at bounding box center [807, 671] width 1469 height 17
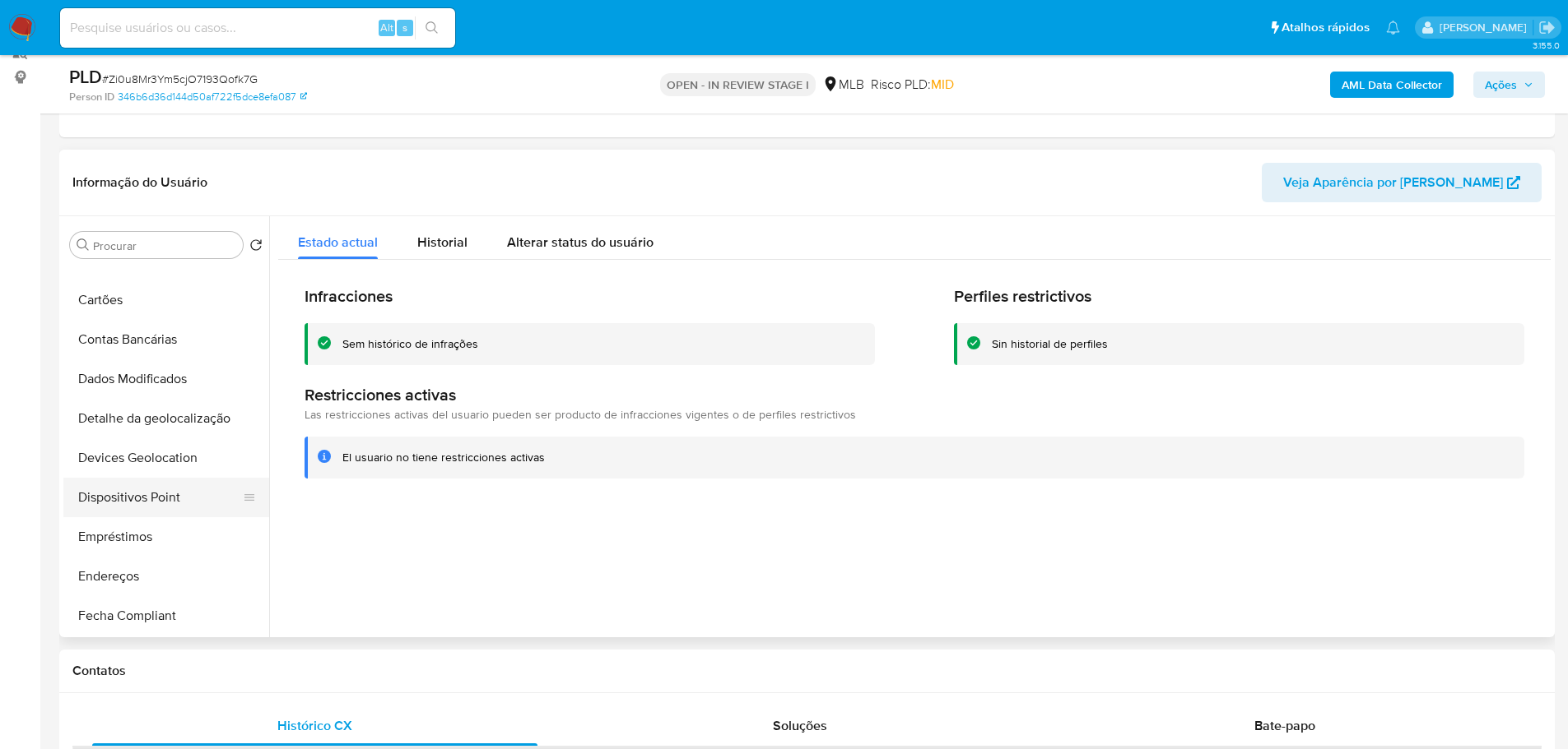
scroll to position [329, 0]
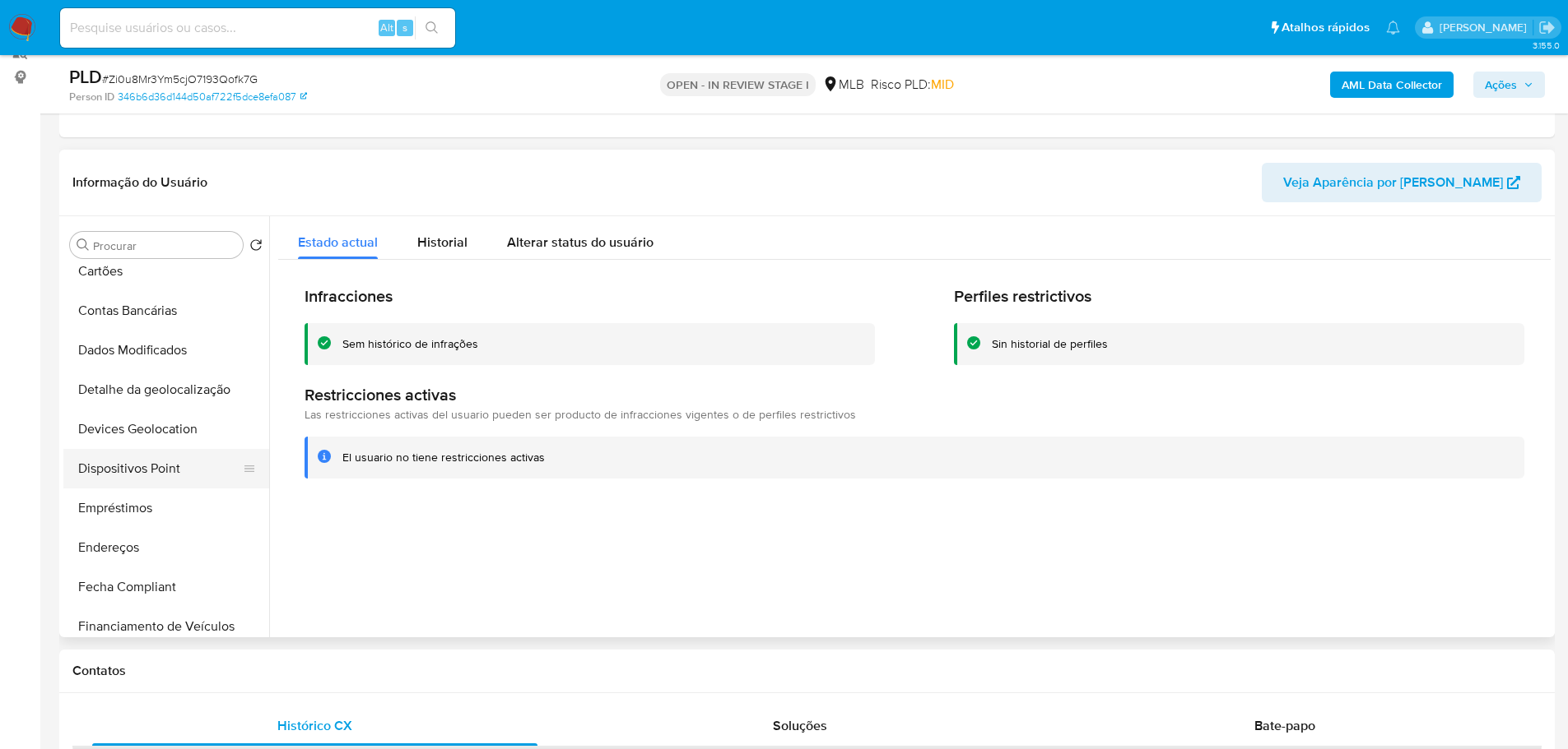
click at [138, 474] on button "Dispositivos Point" at bounding box center [159, 469] width 192 height 39
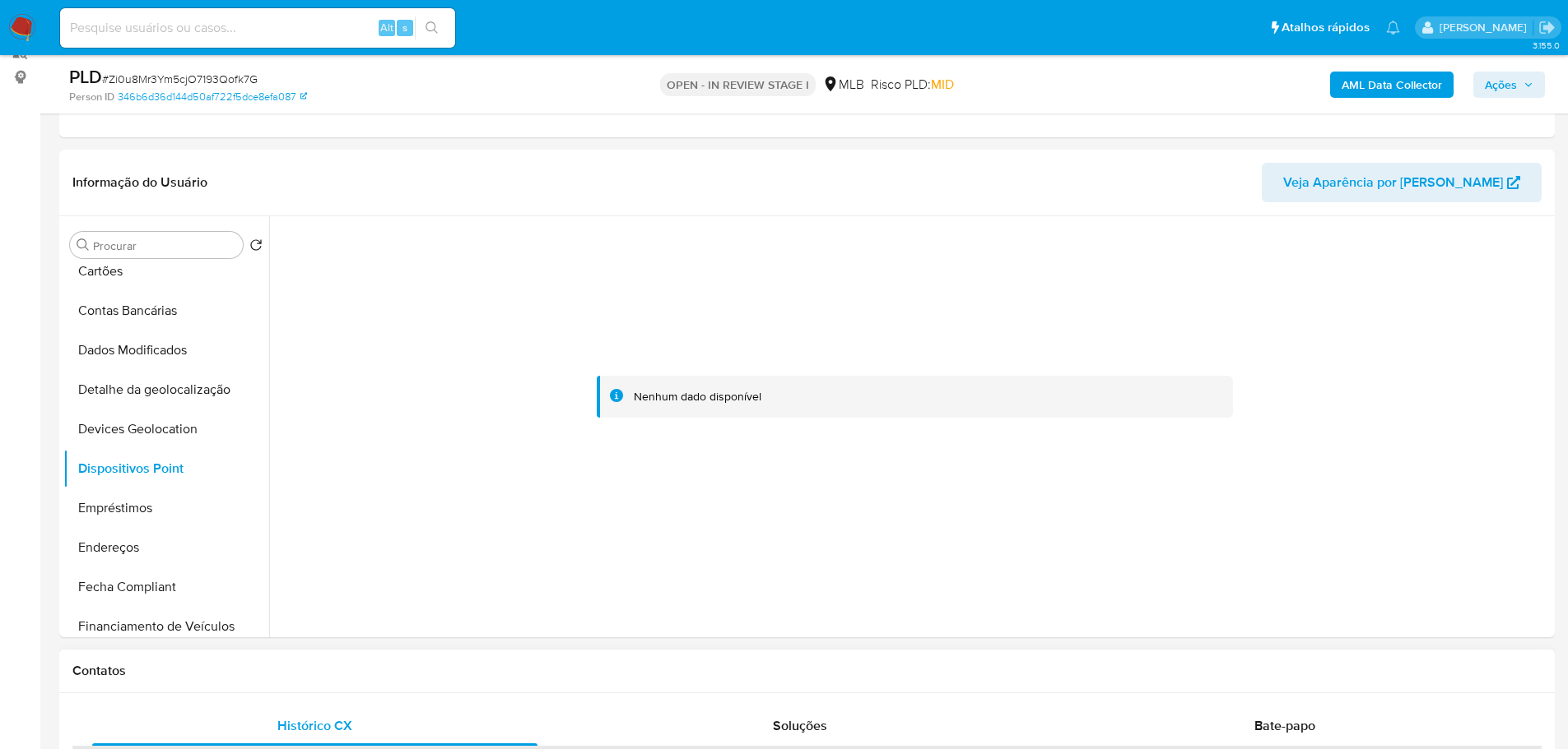
click at [675, 675] on h1 "Contatos" at bounding box center [807, 671] width 1469 height 17
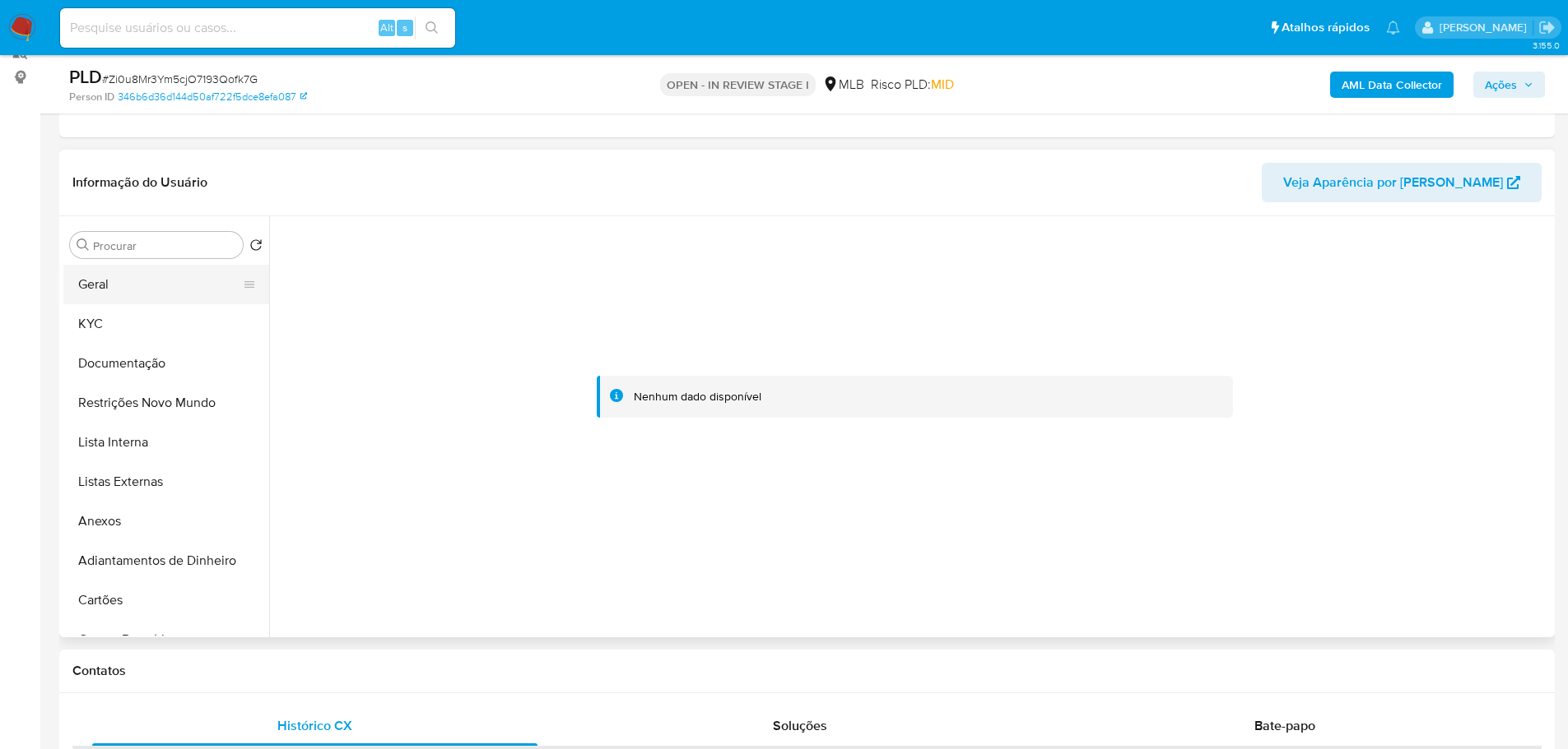
click at [113, 300] on button "Geral" at bounding box center [159, 285] width 192 height 39
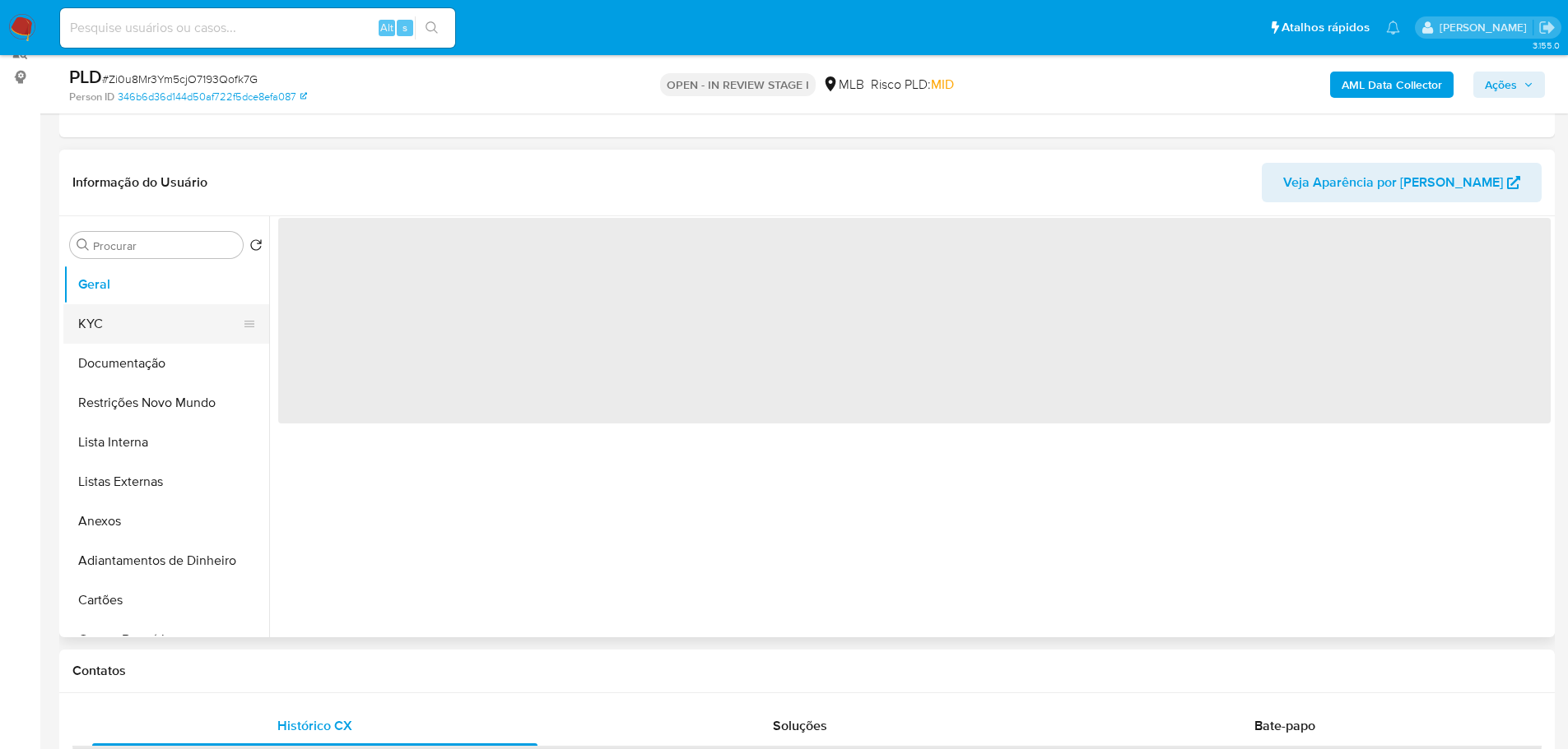
click at [113, 307] on button "KYC" at bounding box center [159, 324] width 192 height 39
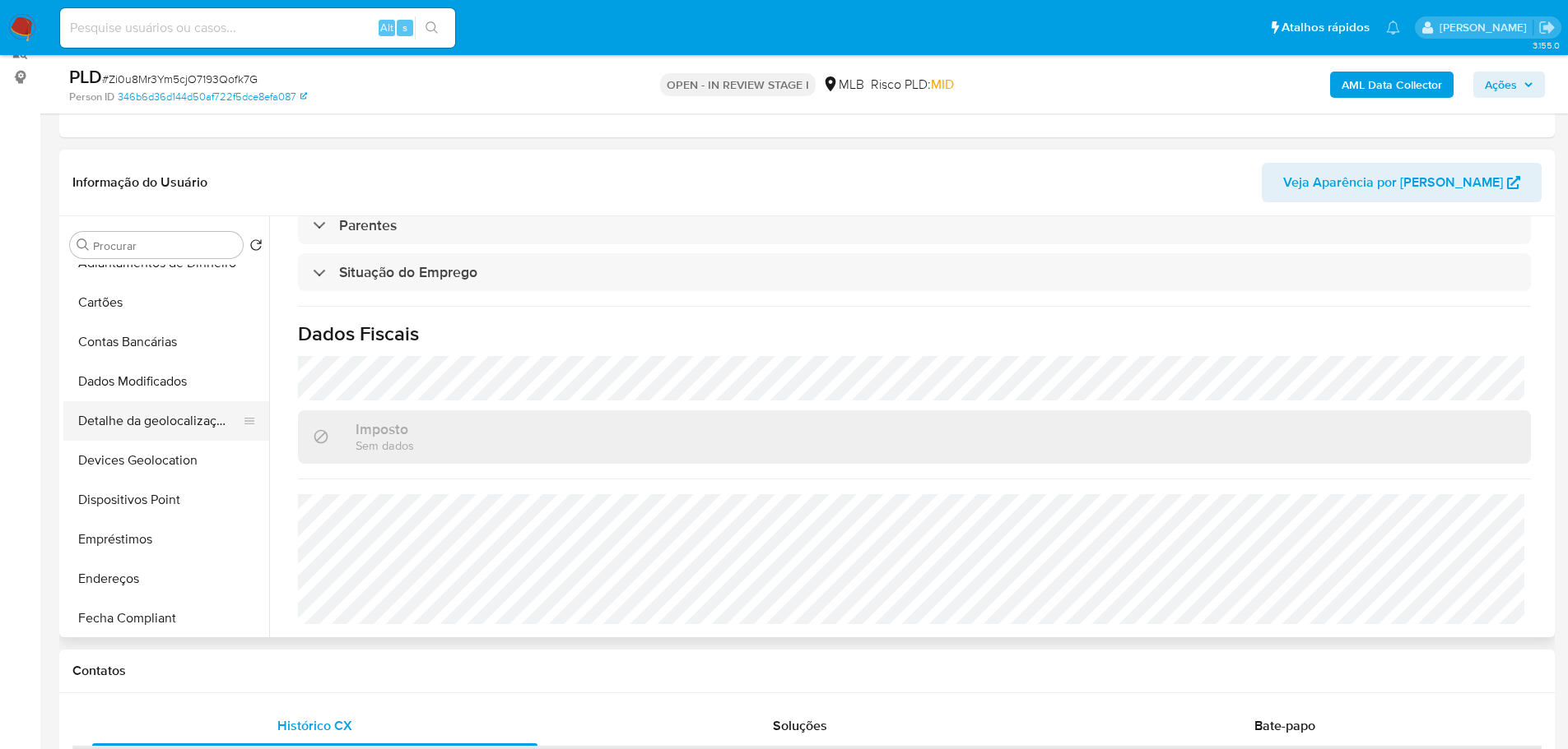
scroll to position [658, 0]
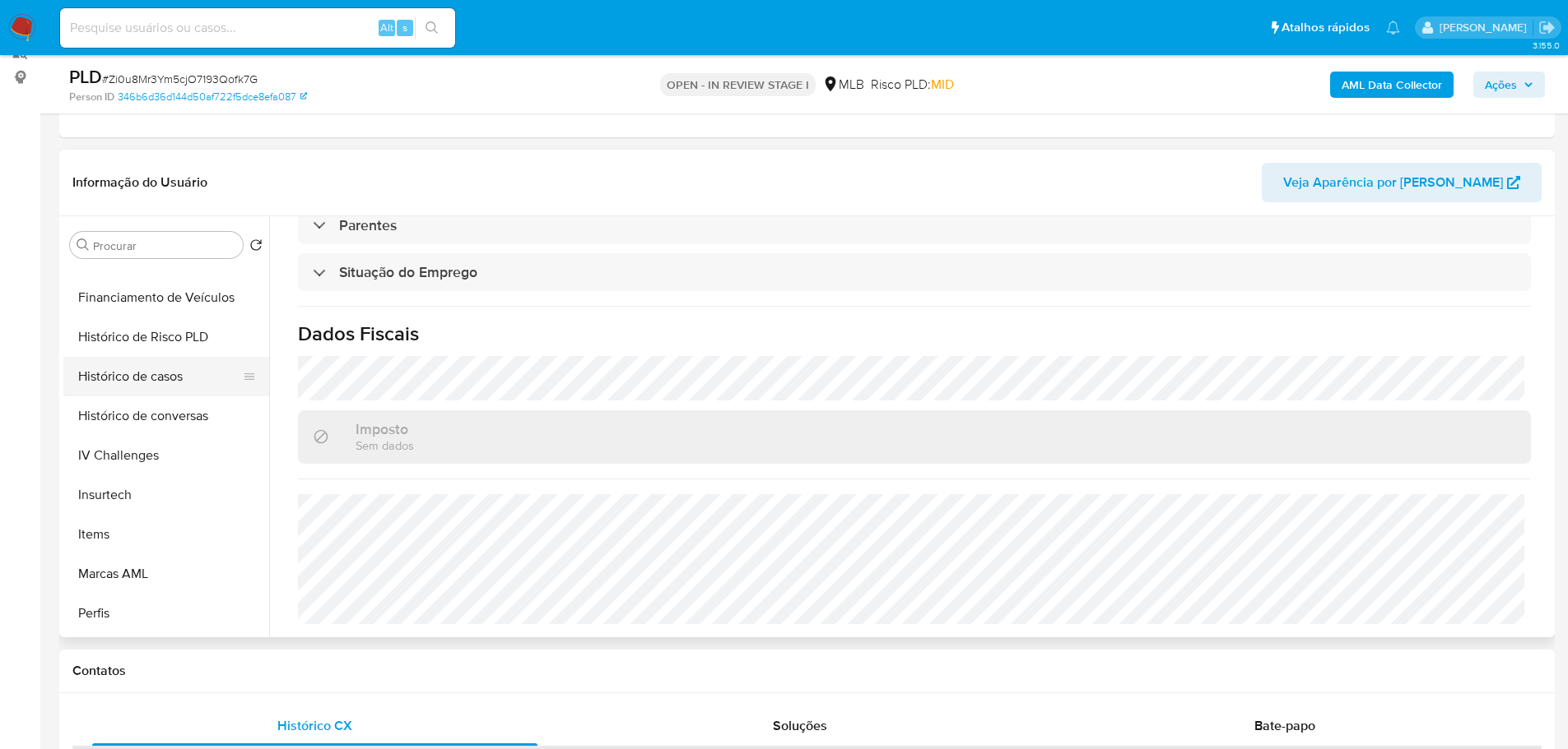
click at [145, 376] on button "Histórico de casos" at bounding box center [159, 377] width 192 height 39
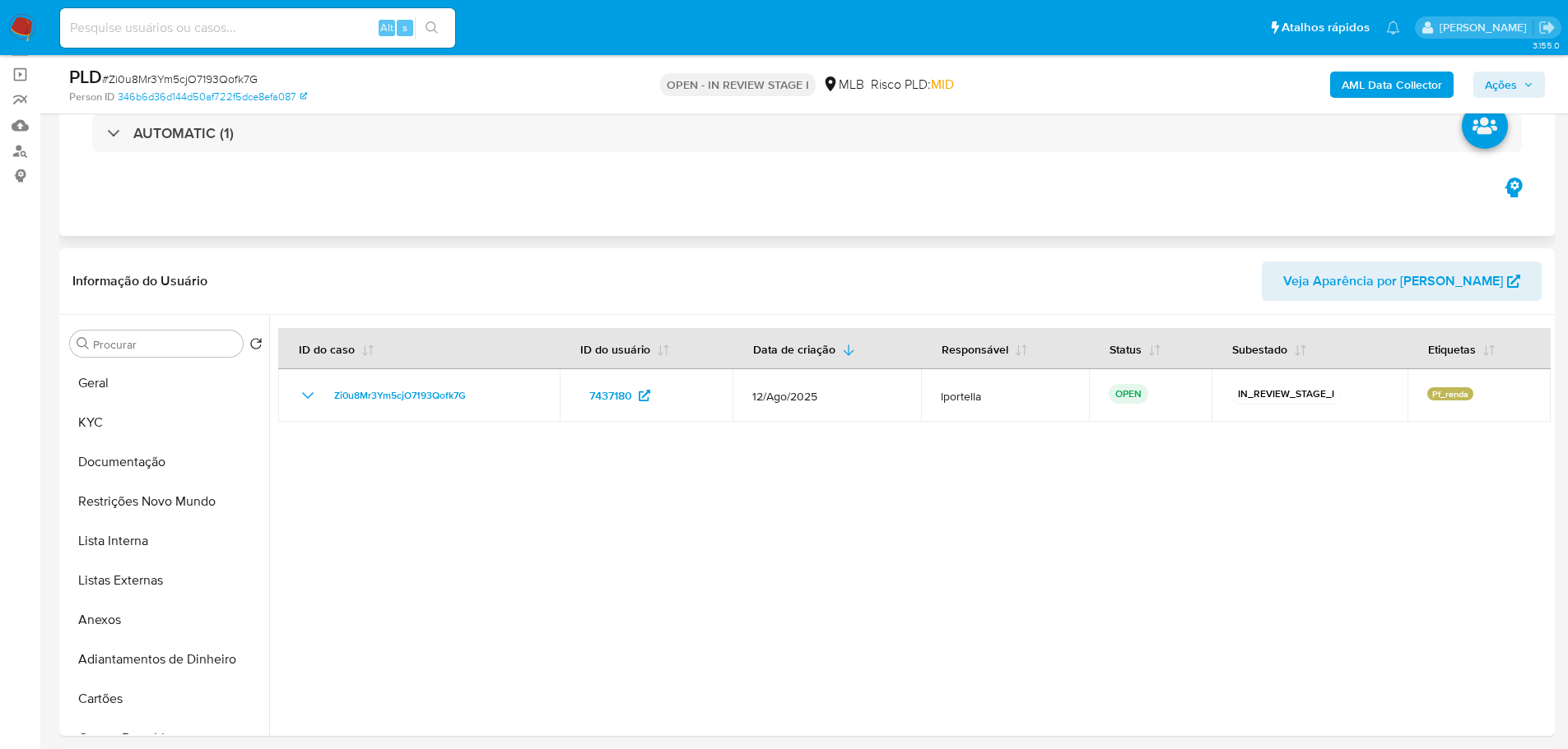
scroll to position [0, 0]
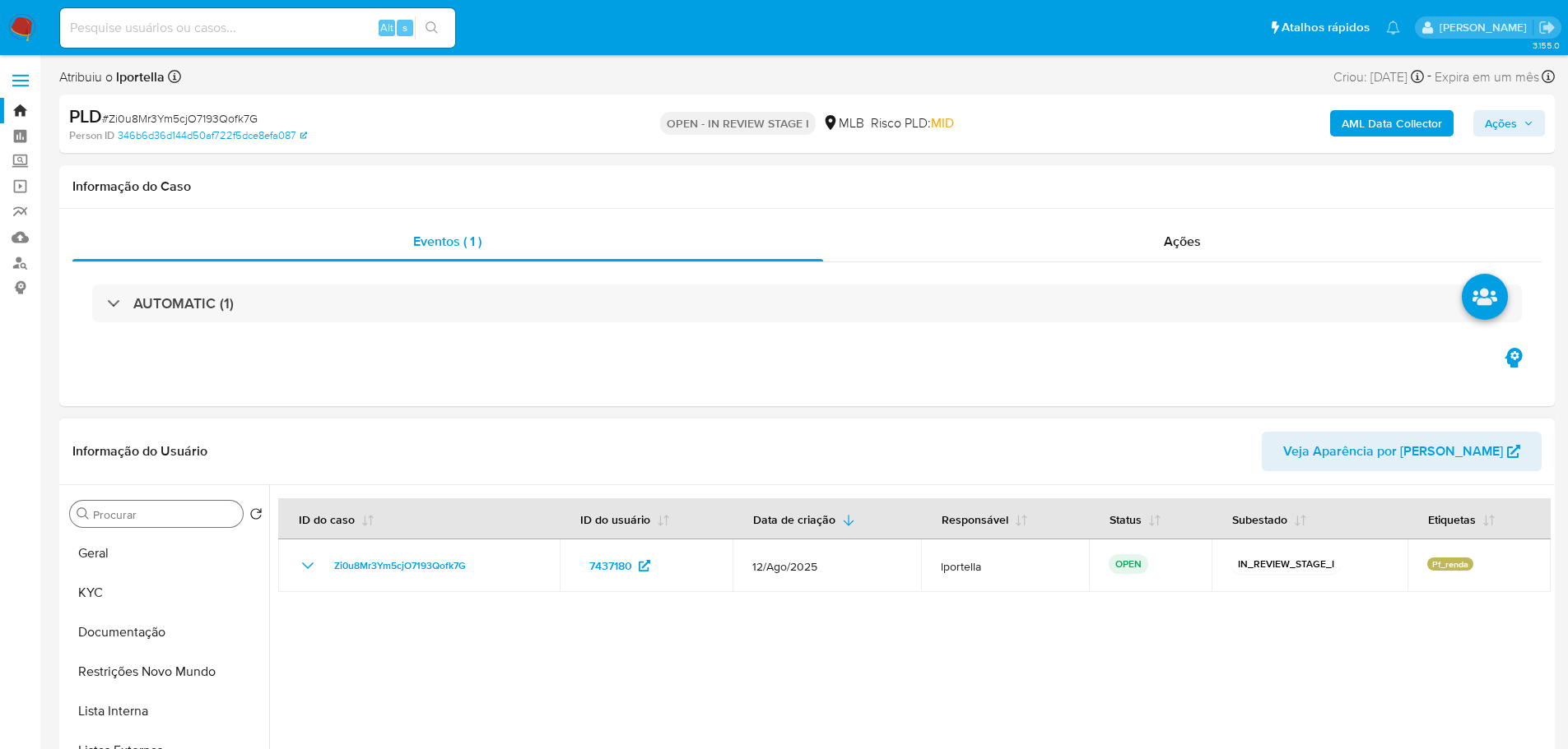
click at [138, 562] on button "Geral" at bounding box center [166, 553] width 205 height 39
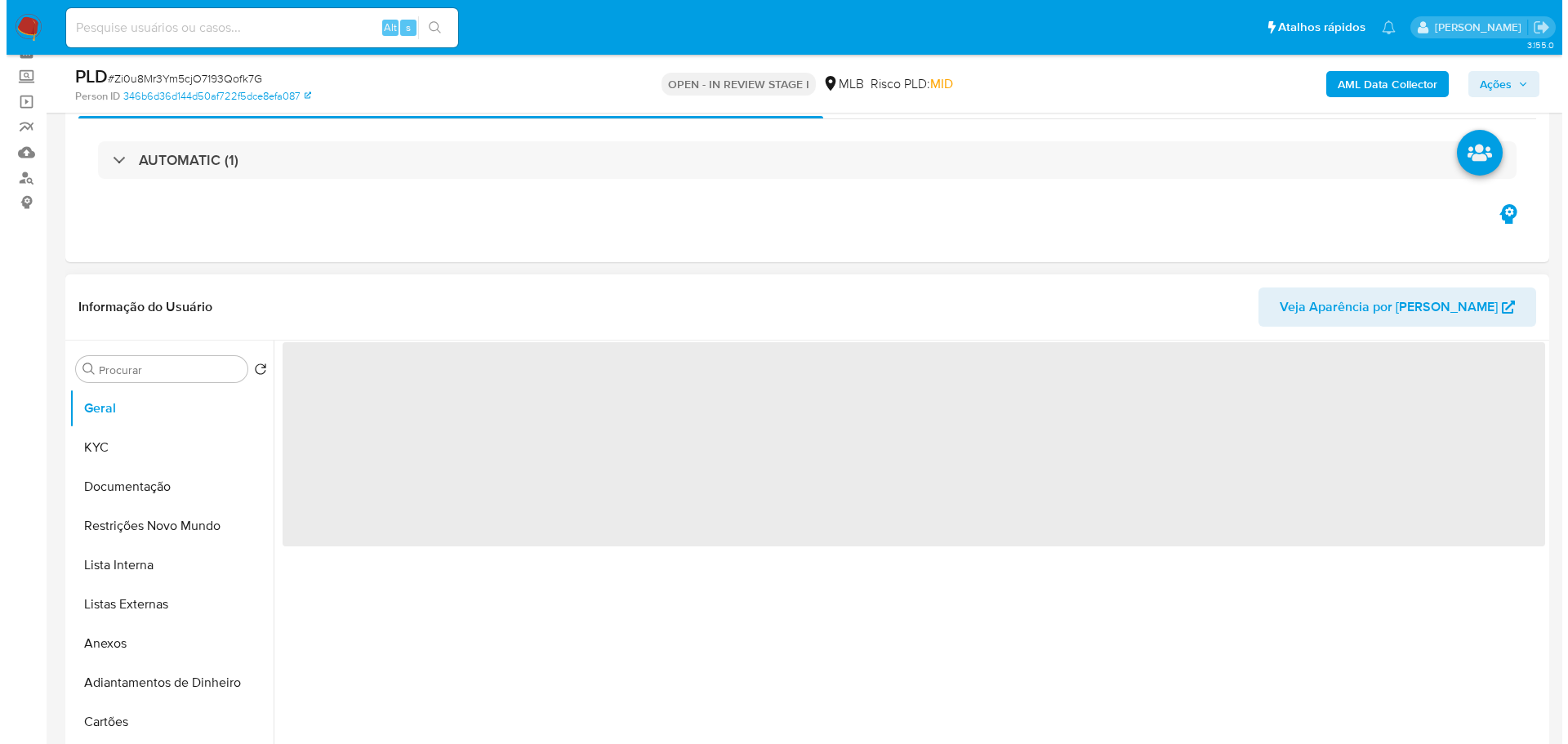
scroll to position [163, 0]
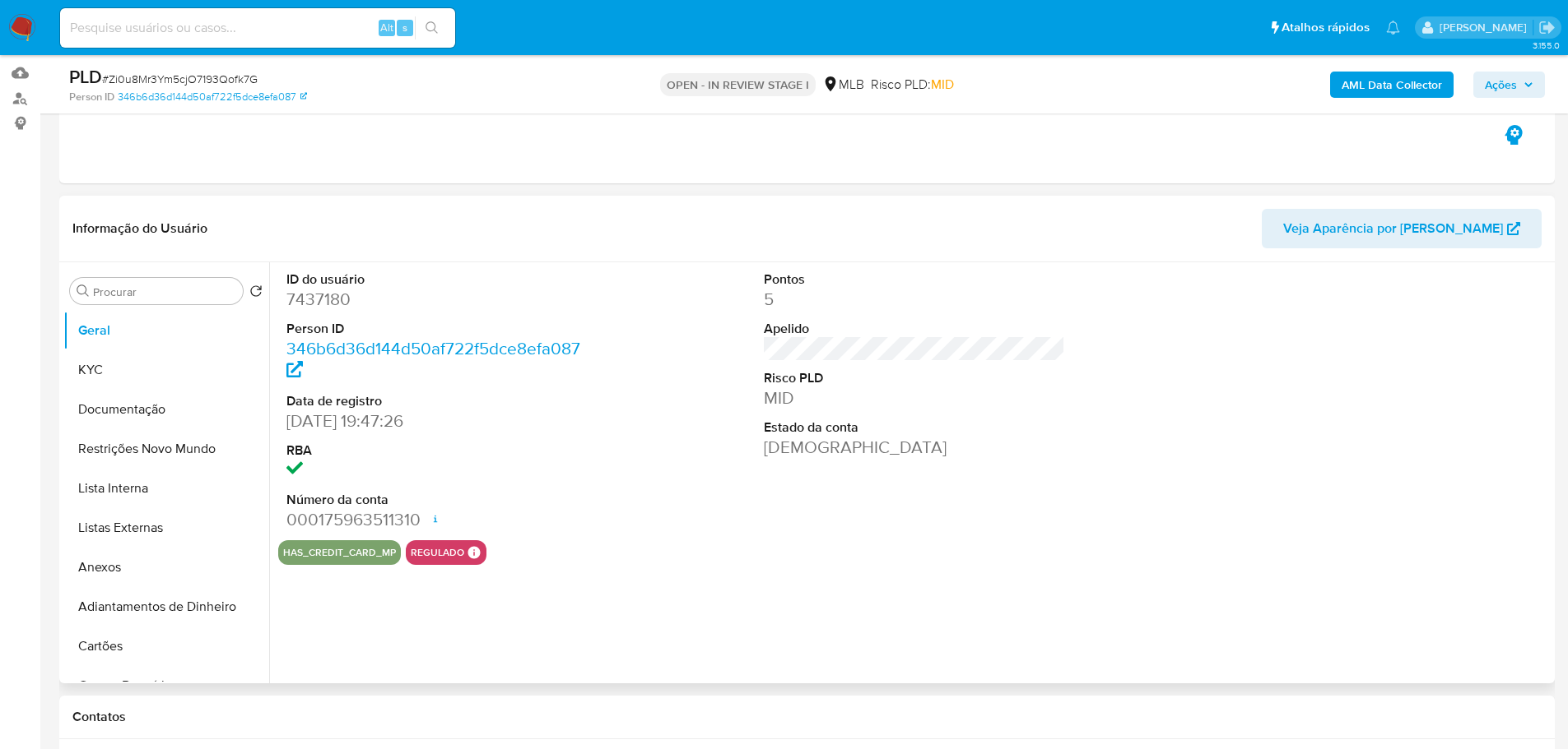
click at [323, 306] on dd "7437180" at bounding box center [437, 299] width 302 height 23
copy dd "7437180"
click at [369, 420] on dd "20/06/2010 19:47:26" at bounding box center [437, 421] width 302 height 23
click at [369, 421] on dd "20/06/2010 19:47:26" at bounding box center [437, 421] width 302 height 23
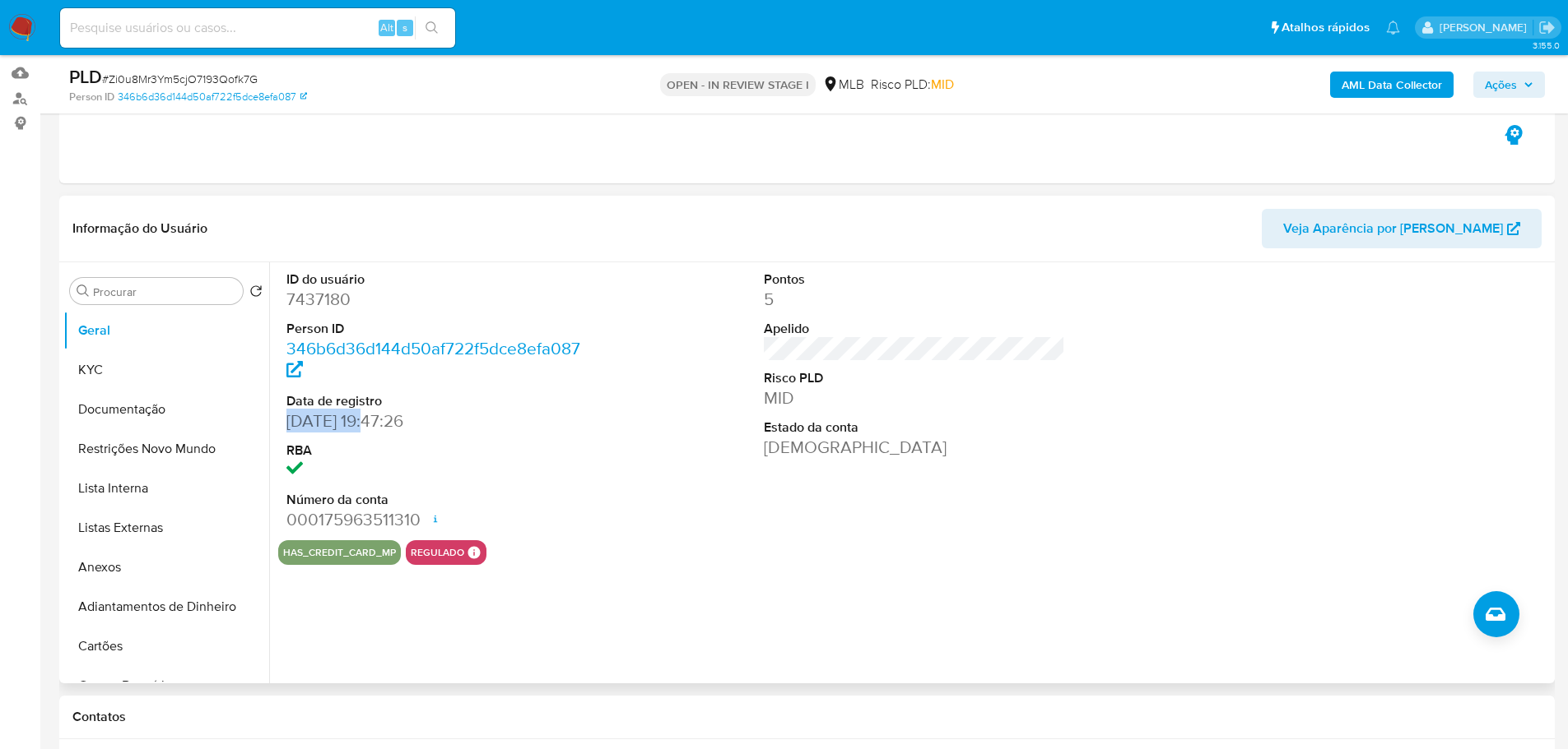
drag, startPoint x: 373, startPoint y: 422, endPoint x: 286, endPoint y: 423, distance: 87.0
click at [286, 423] on dd "20/06/2010 19:47:26" at bounding box center [437, 421] width 302 height 23
copy dd "20/06/2010"
click at [1537, 71] on button "Ações" at bounding box center [1509, 84] width 71 height 26
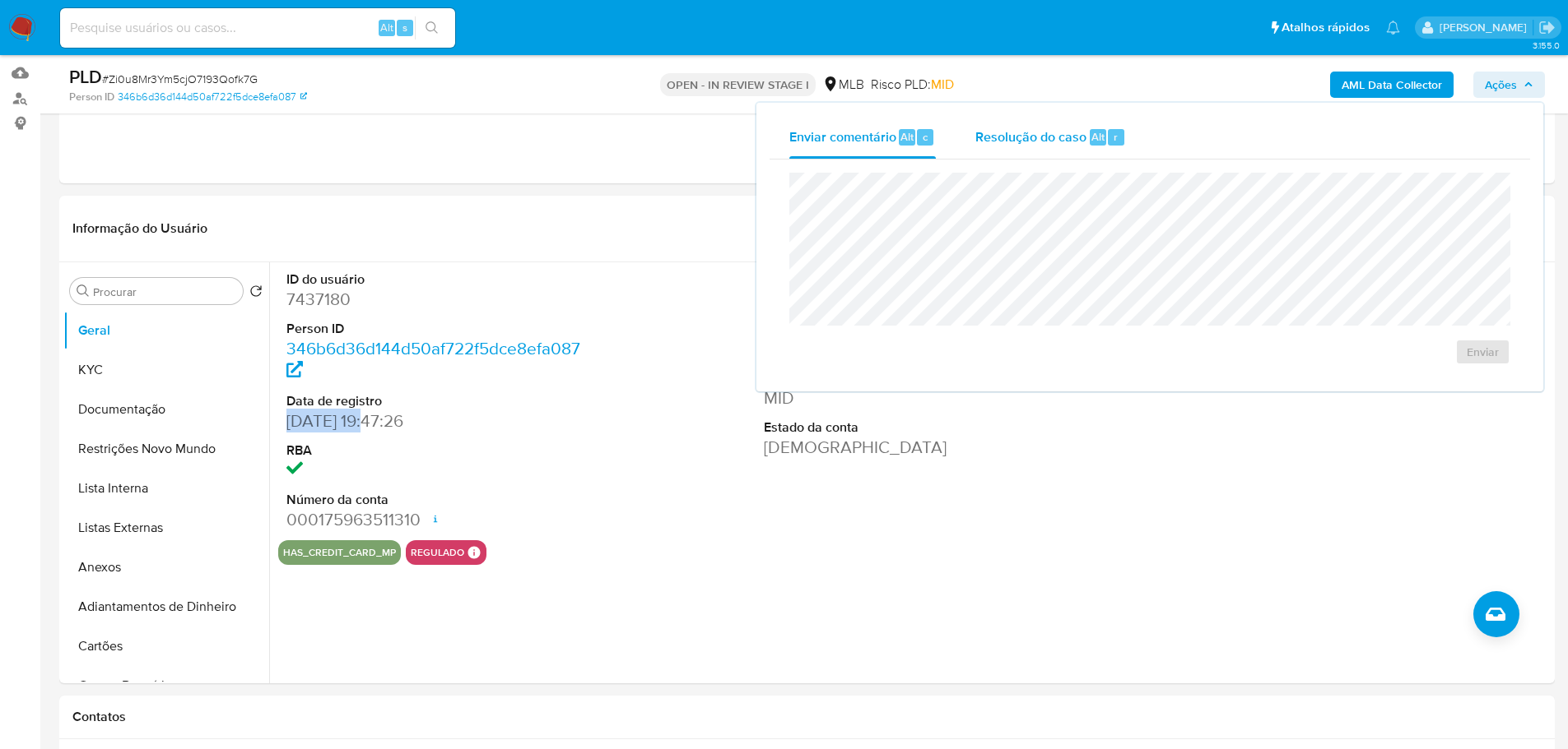
click at [1067, 138] on span "Resolução do caso" at bounding box center [1031, 136] width 111 height 19
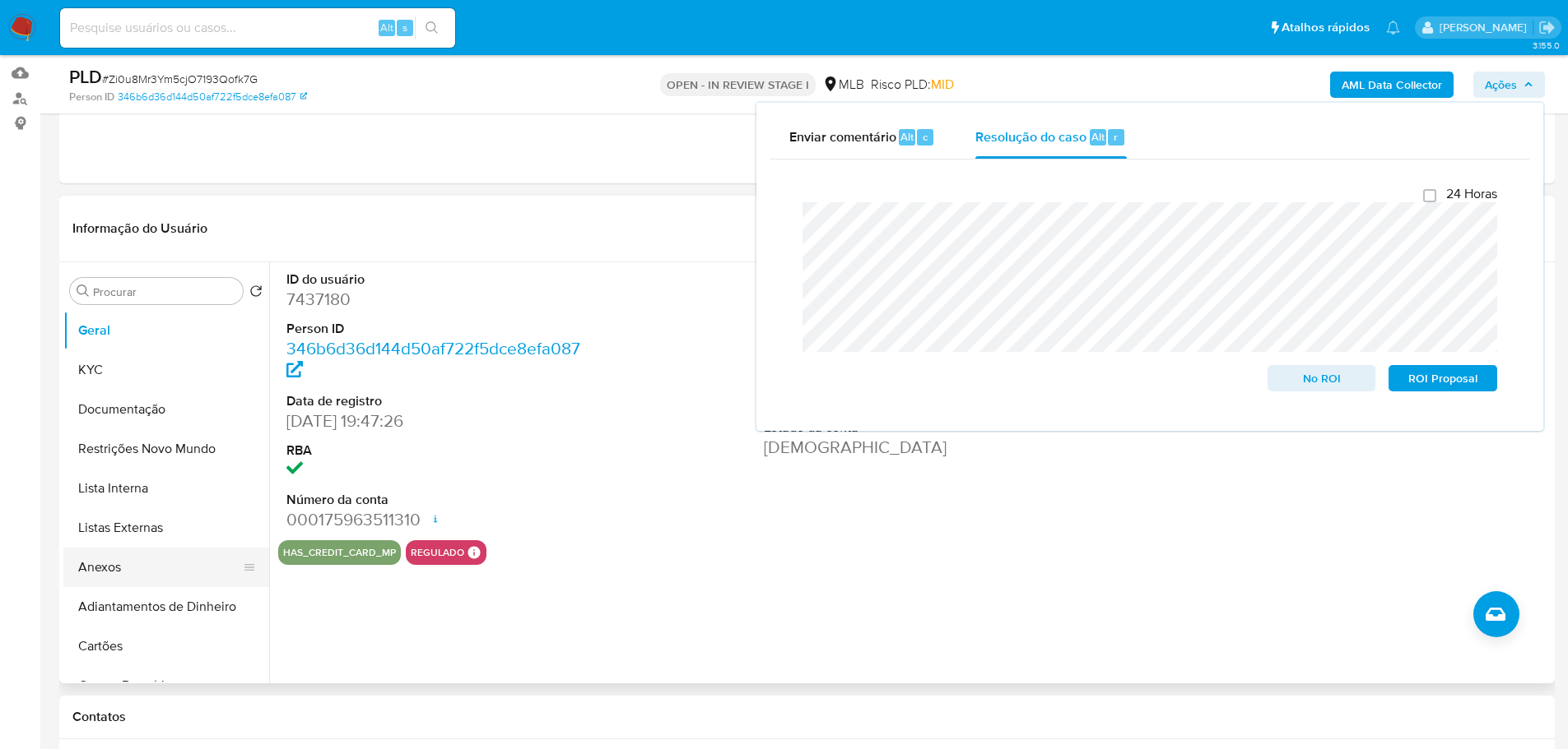
click at [154, 563] on button "Anexos" at bounding box center [159, 567] width 192 height 39
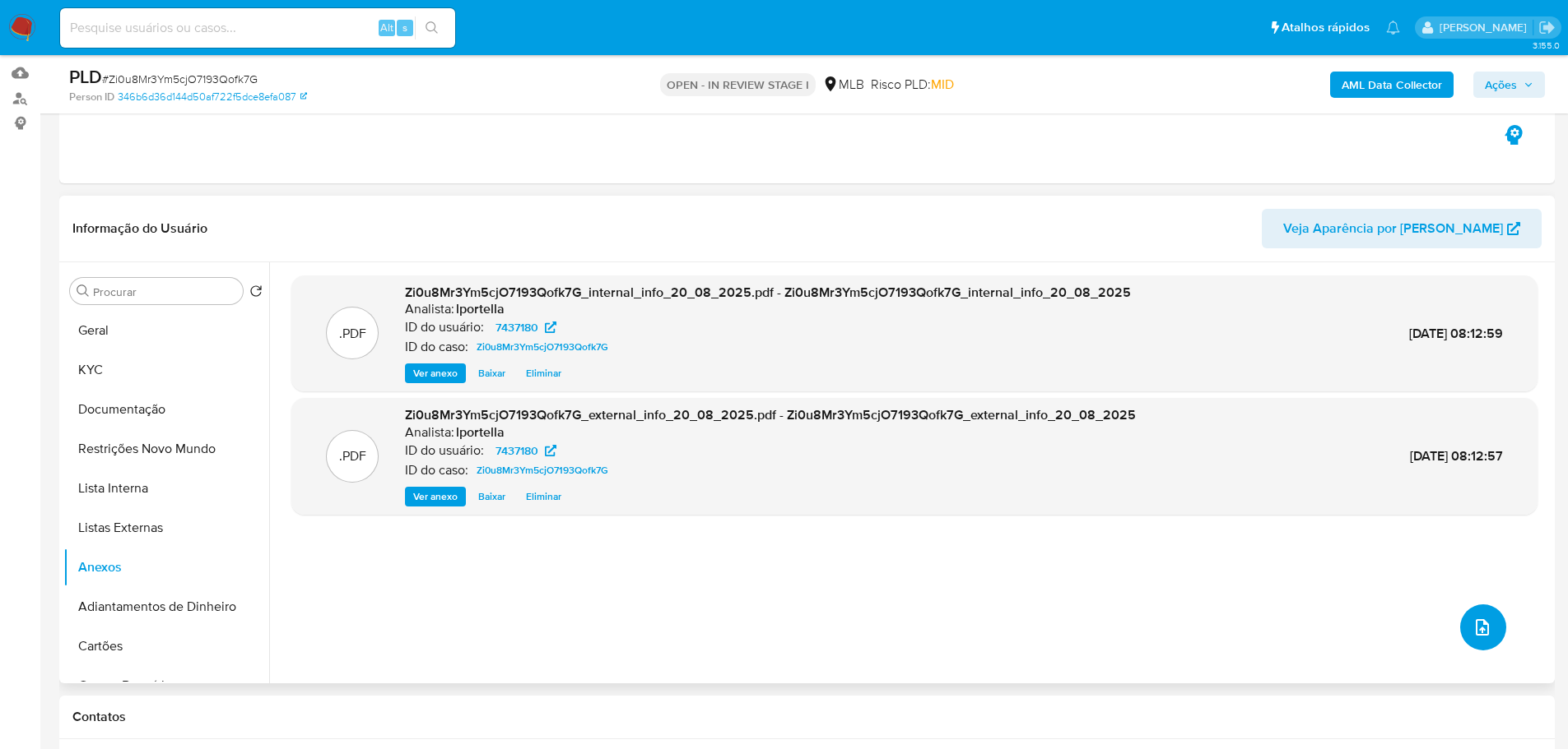
click at [1485, 636] on button "upload-file" at bounding box center [1483, 627] width 46 height 46
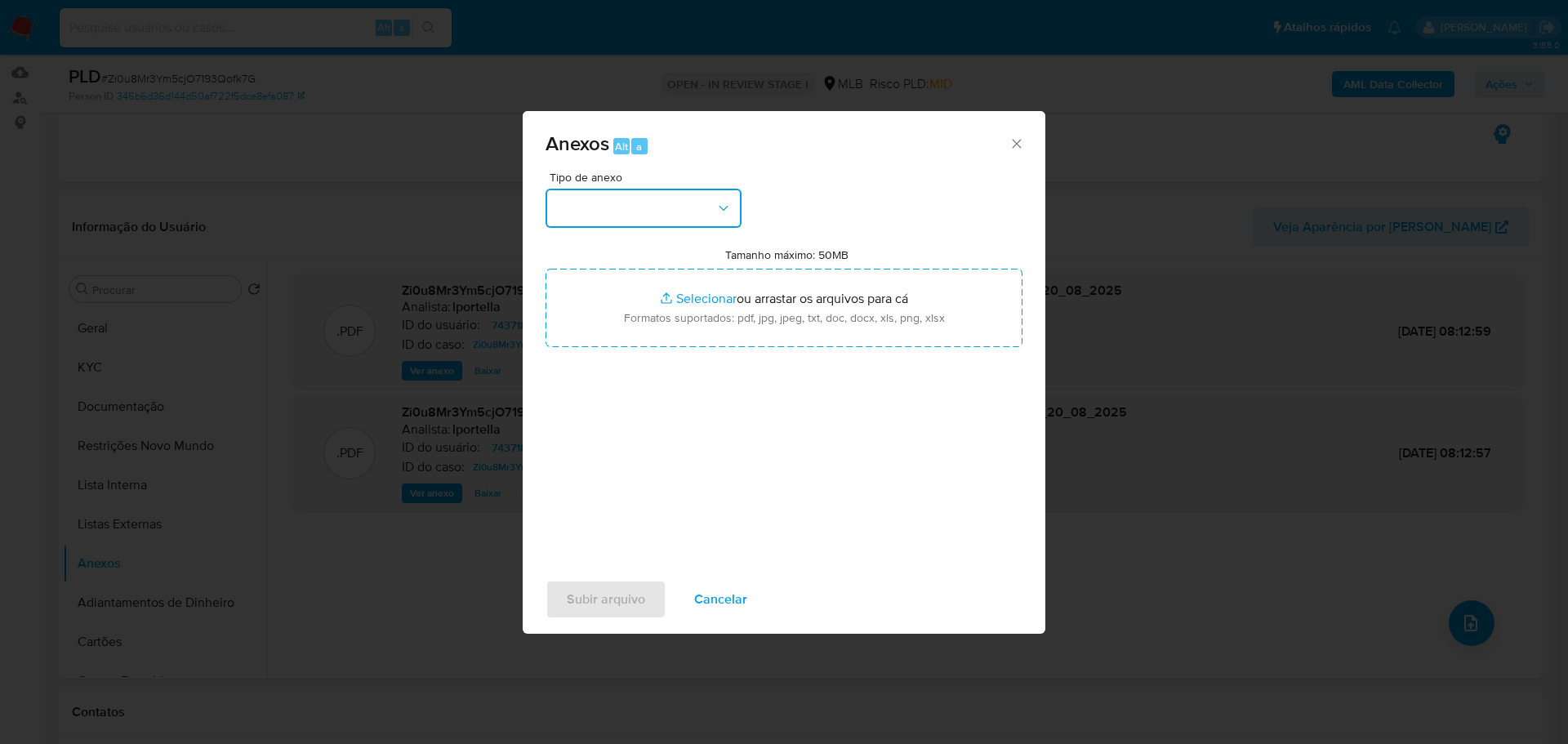
click at [632, 223] on button "button" at bounding box center [643, 209] width 196 height 39
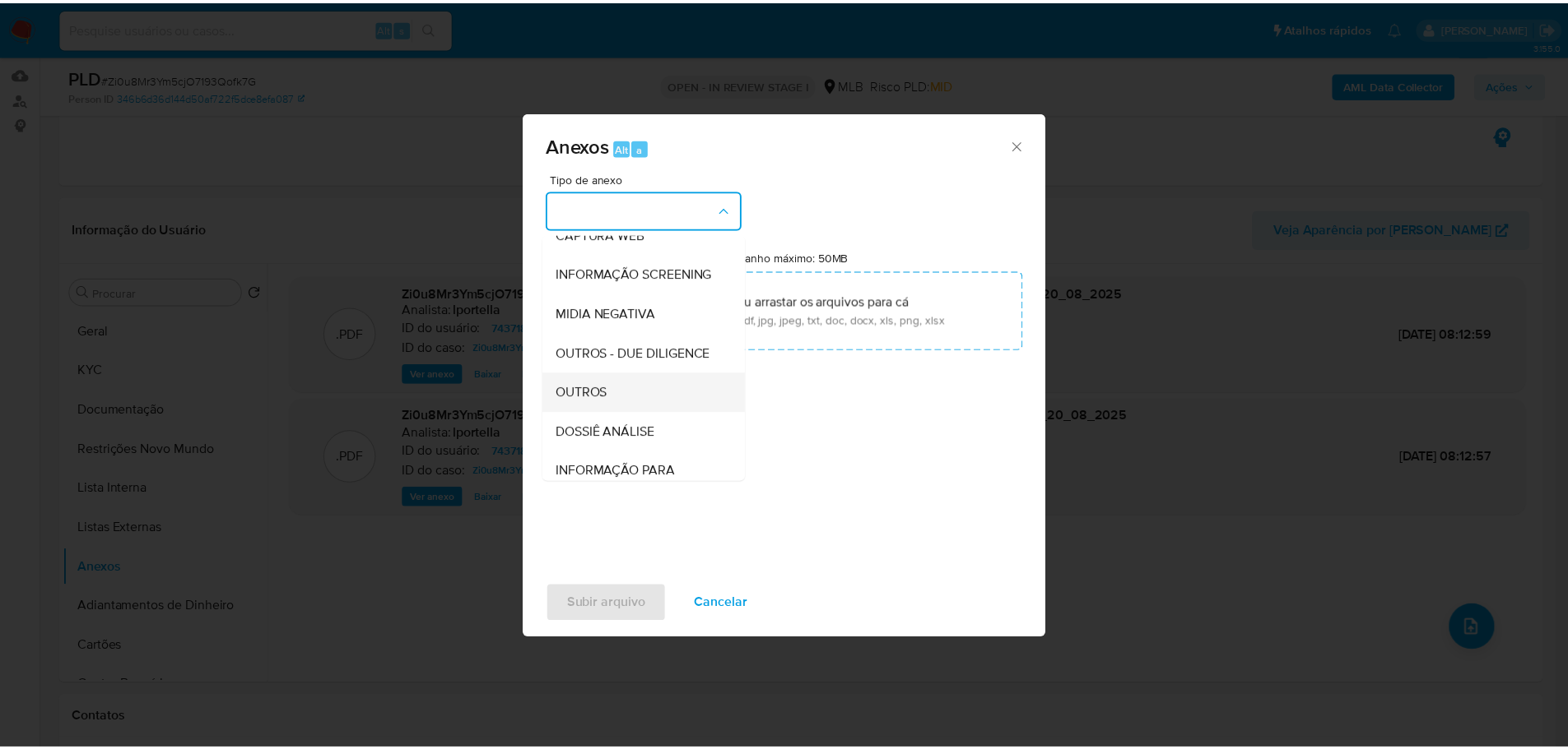
scroll to position [253, 0]
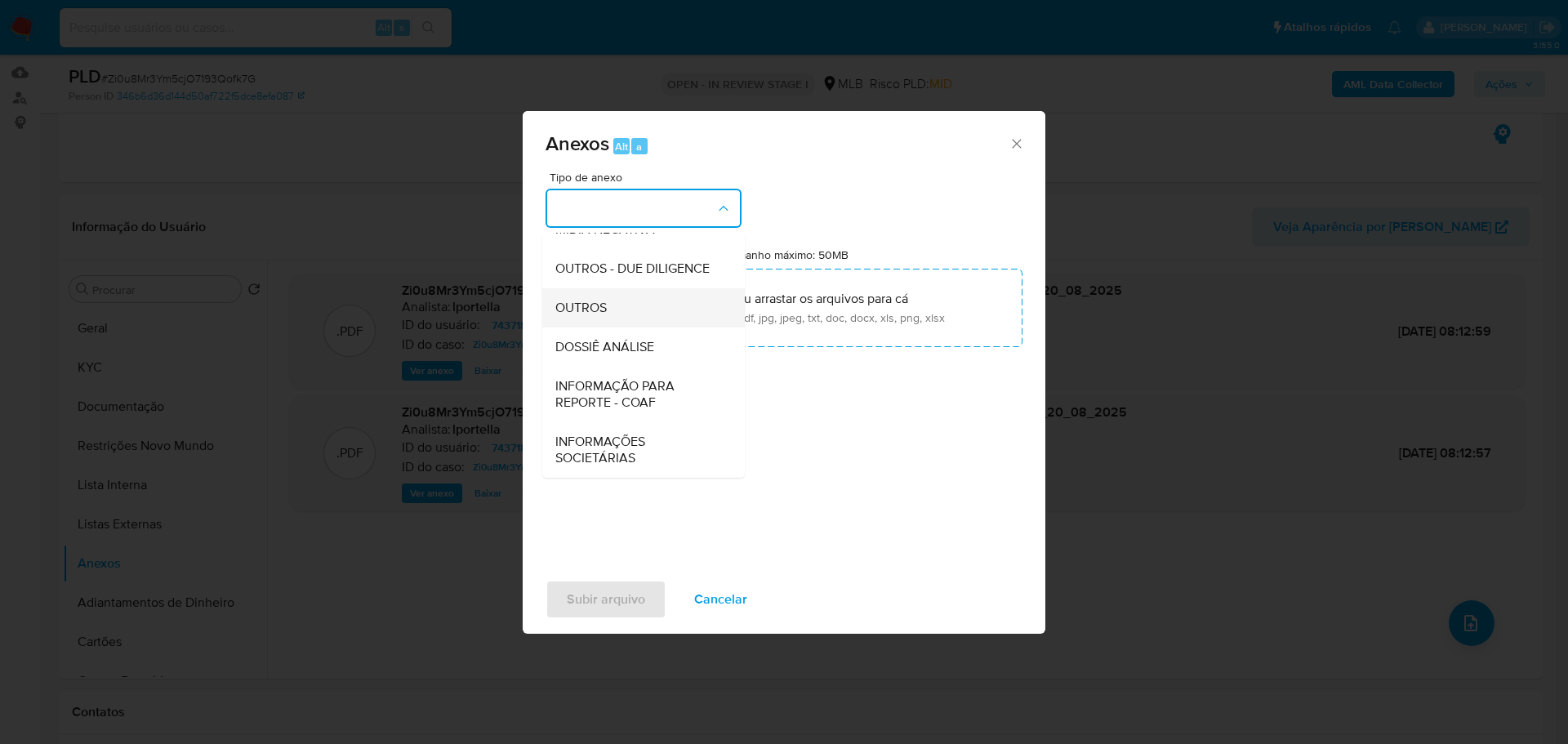
click at [619, 311] on div "OUTROS" at bounding box center [638, 308] width 167 height 39
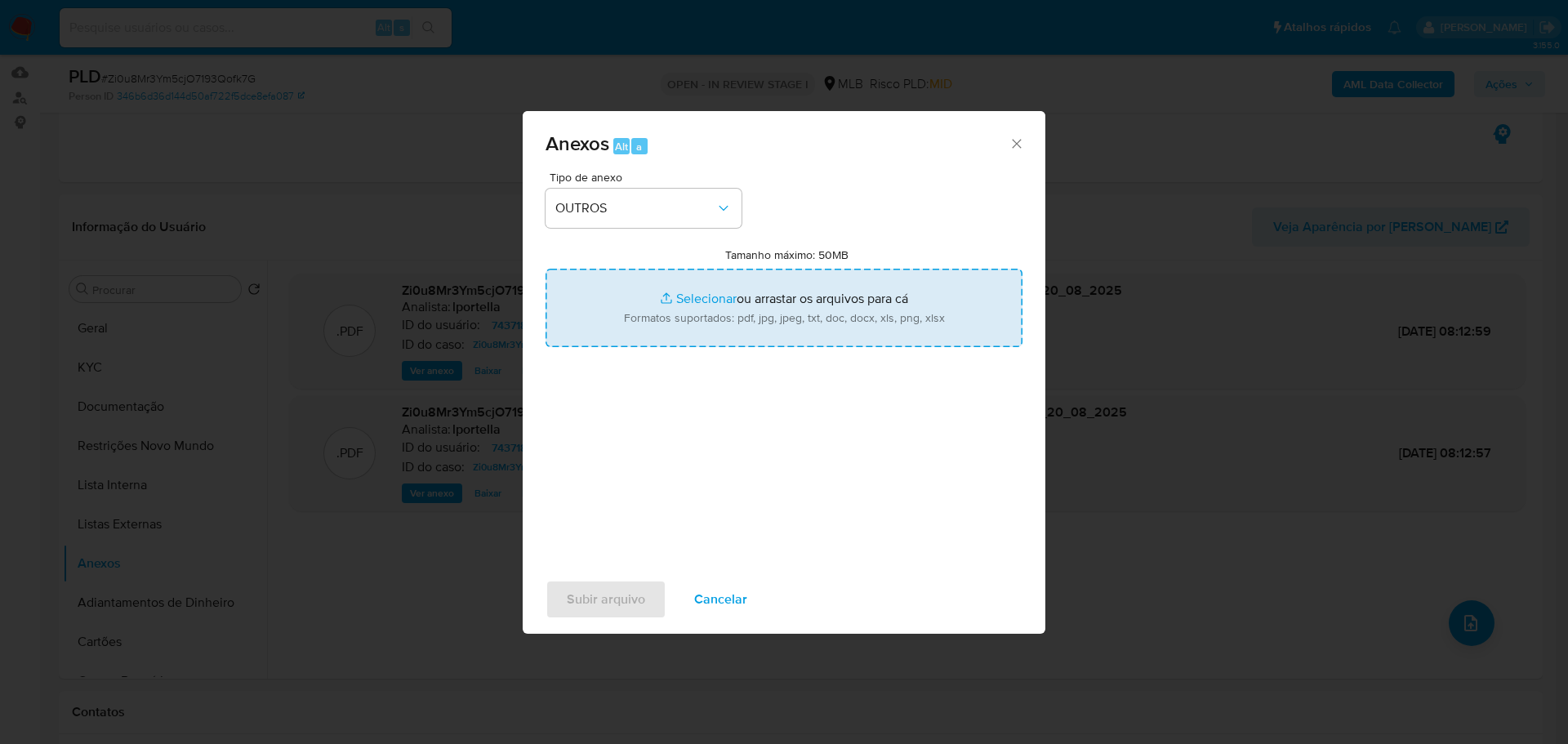
type input "C:\fakepath\ID_ 7437180 - CPF 79246680553 - WINGRED LEILA OLIVEIRA SANTANA.pdf"
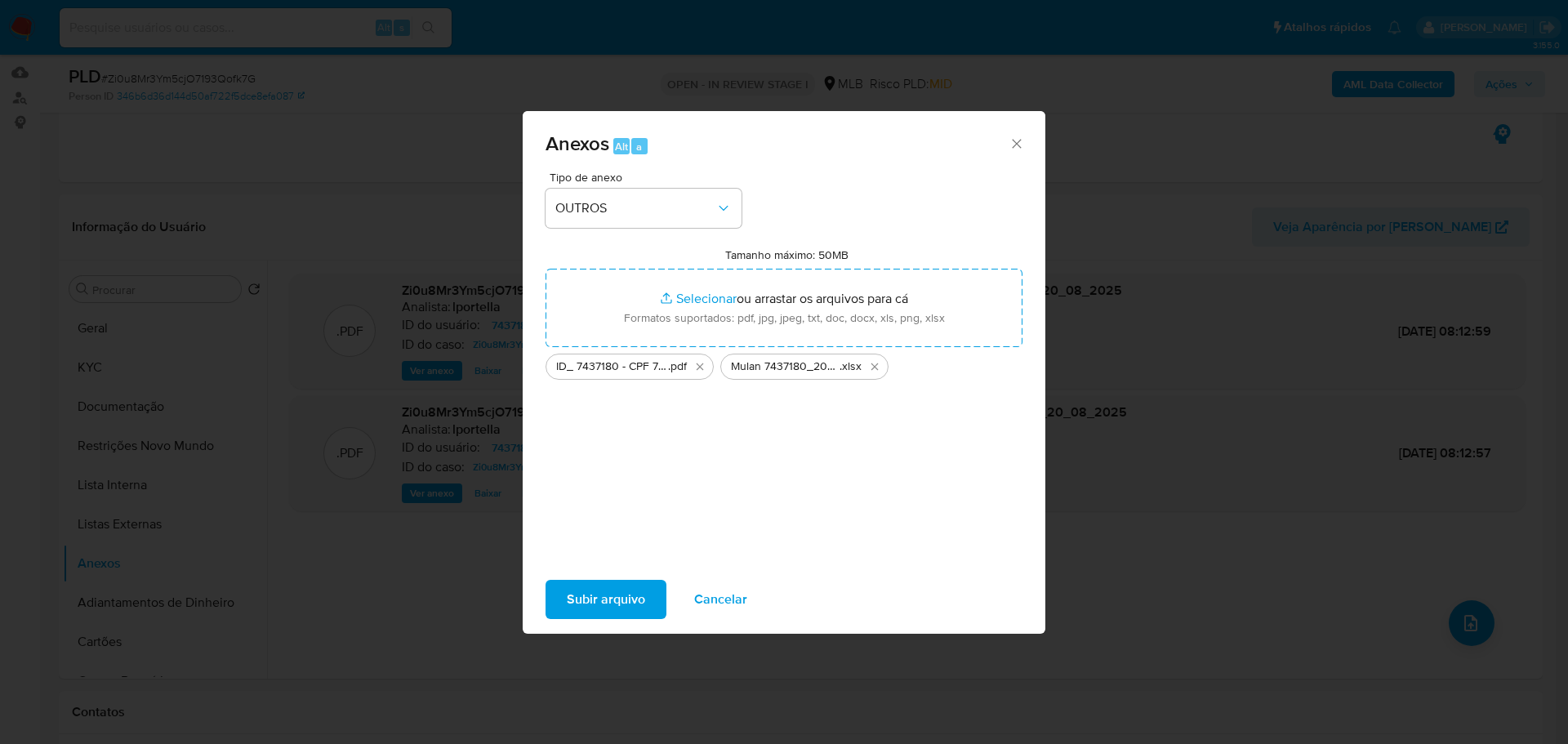
click at [622, 588] on span "Subir arquivo" at bounding box center [606, 600] width 78 height 36
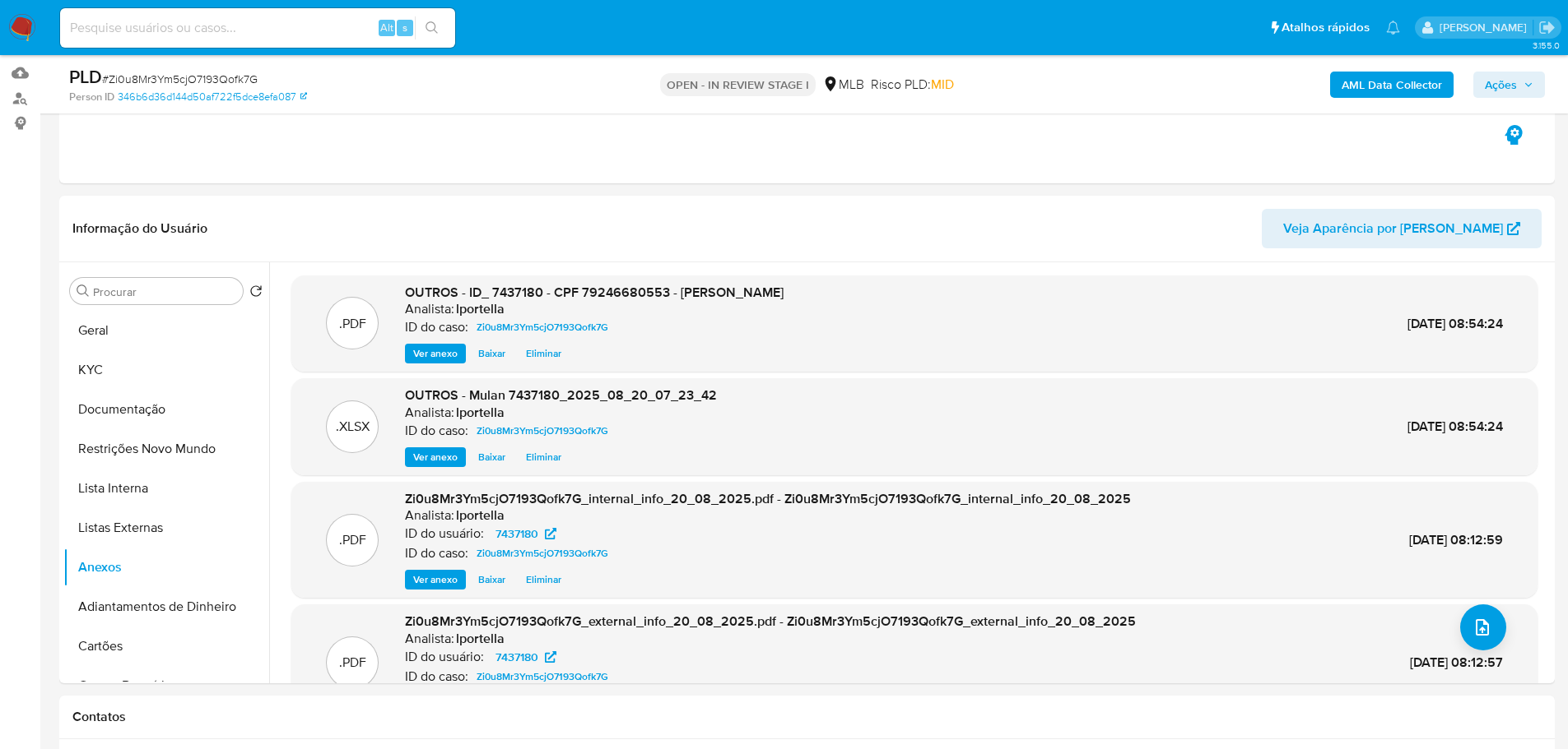
click at [1509, 91] on span "Ações" at bounding box center [1500, 84] width 32 height 26
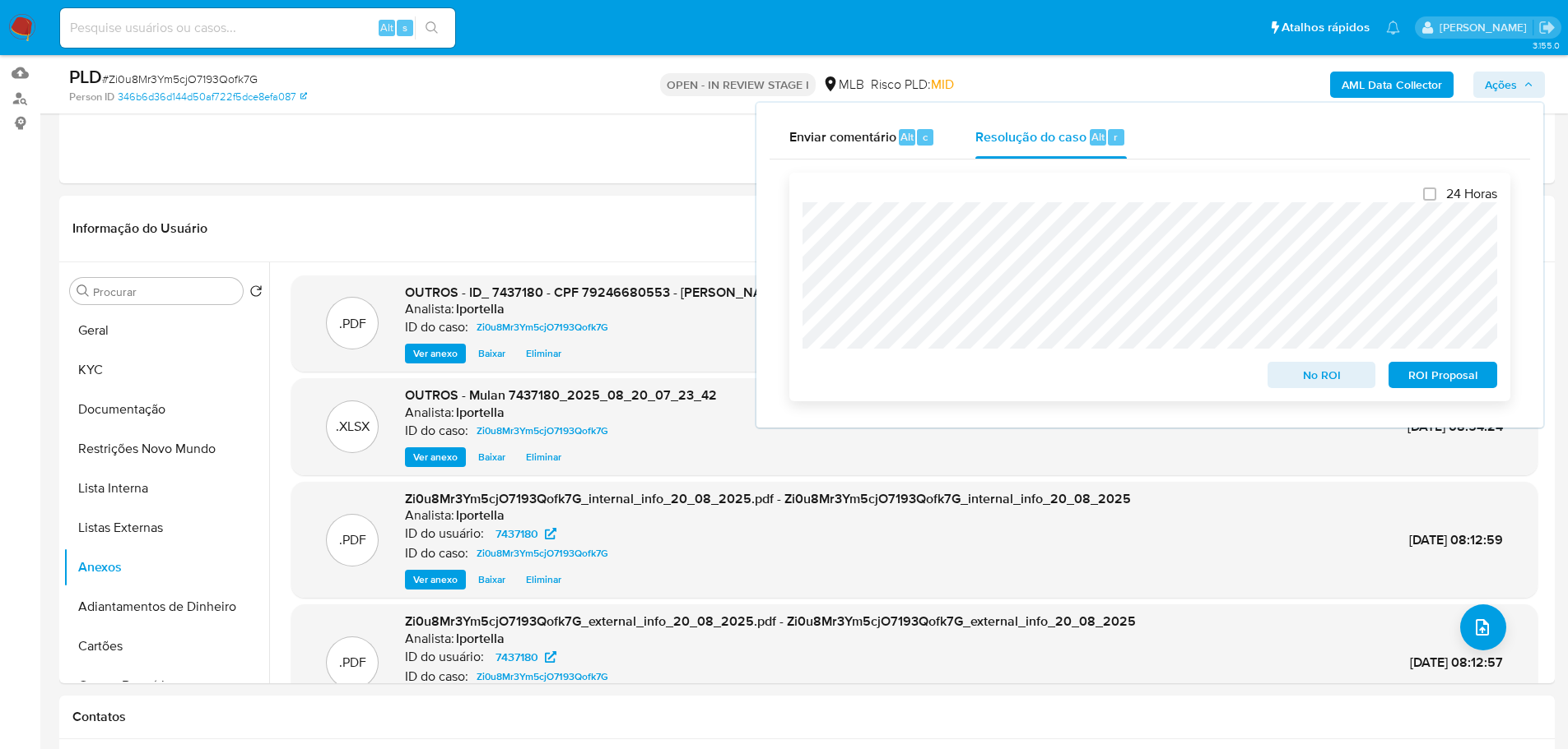
click at [1323, 382] on span "No ROI" at bounding box center [1321, 375] width 85 height 23
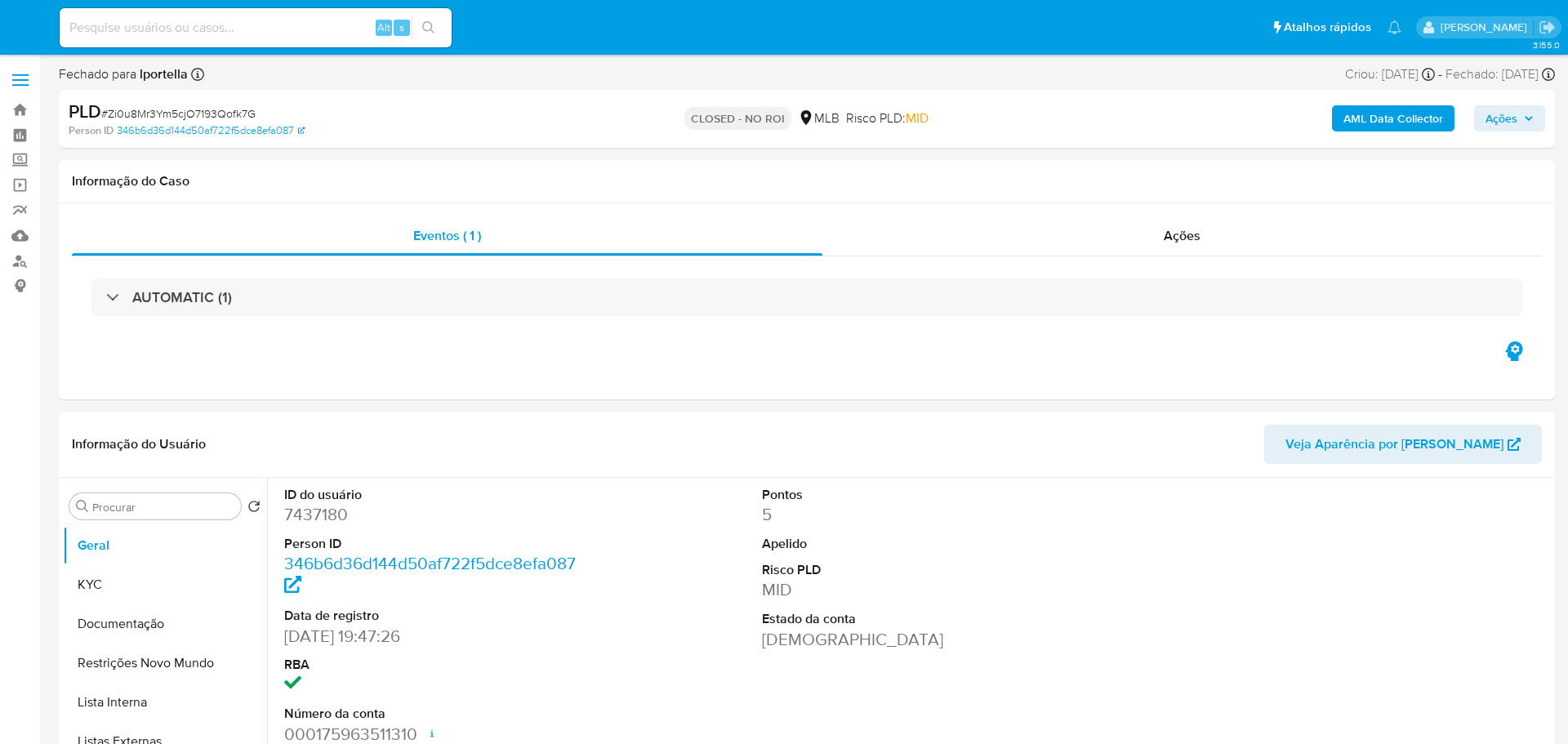
select select "10"
click at [28, 28] on img at bounding box center [22, 28] width 28 height 28
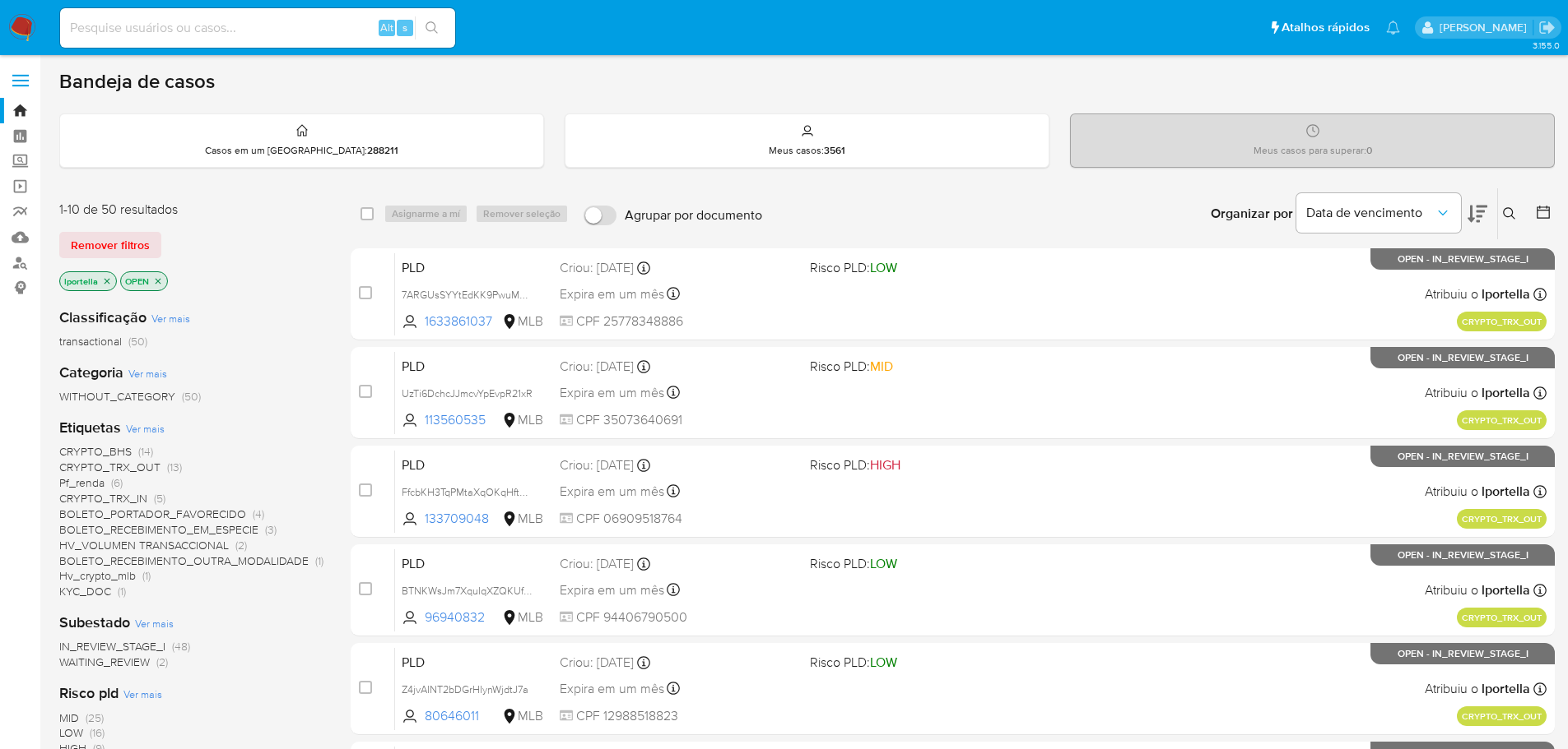
click at [279, 37] on input at bounding box center [257, 27] width 395 height 22
paste input "Zi0u8Mr3Ym5cjO7193Qofk7G"
type input "Zi0u8Mr3Ym5cjO7193Qofk7G"
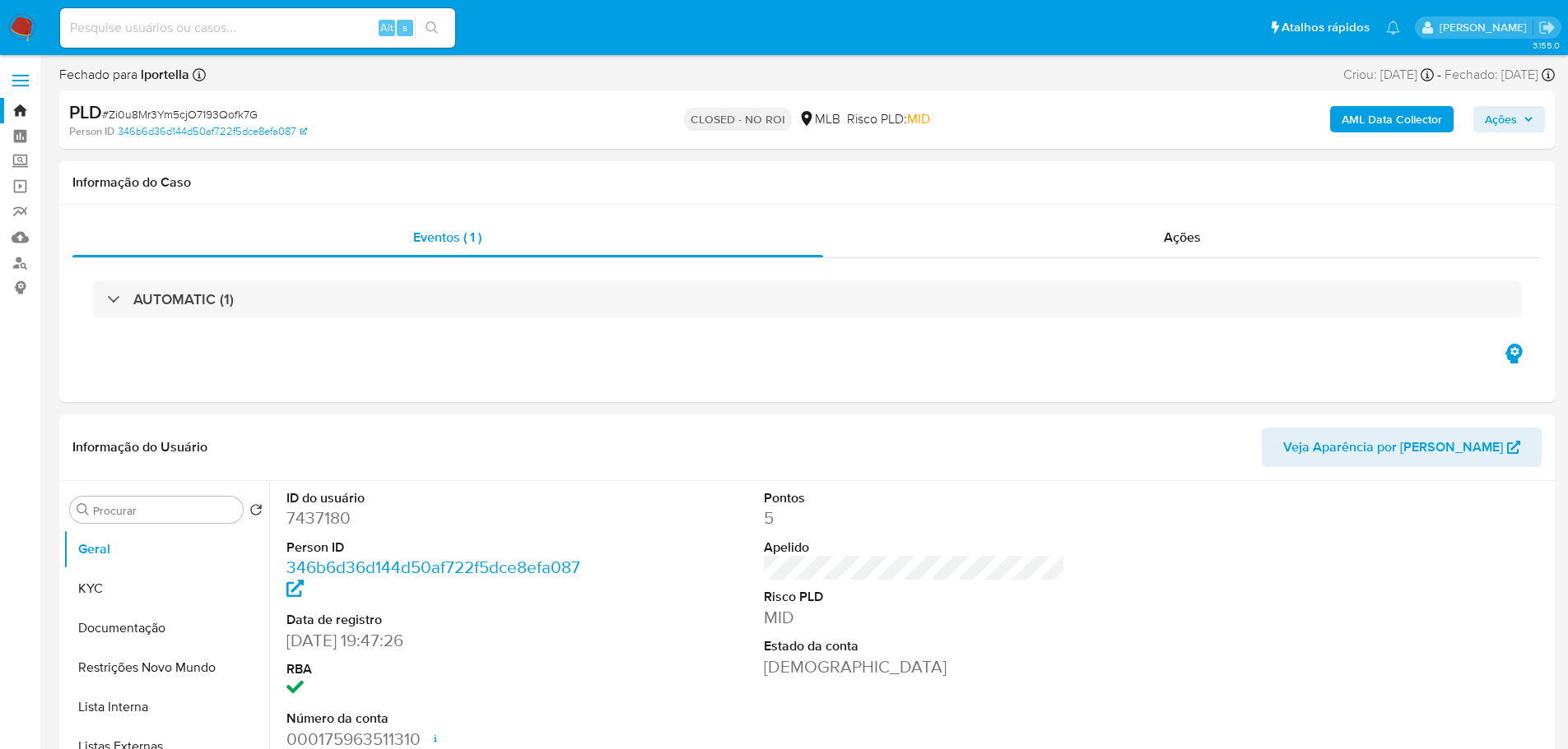
select select "10"
click at [17, 30] on img at bounding box center [23, 28] width 28 height 28
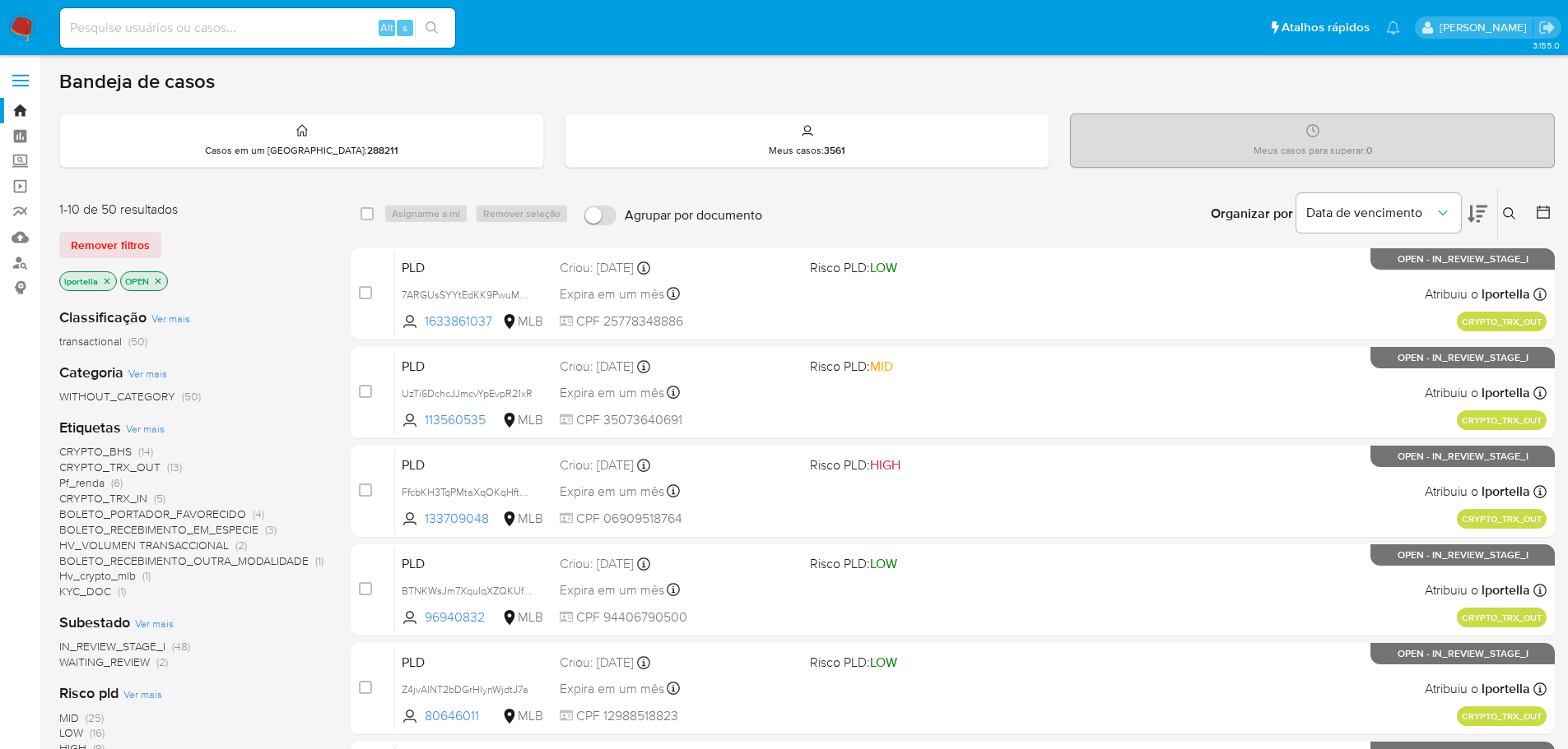
drag, startPoint x: 445, startPoint y: 2, endPoint x: 237, endPoint y: 185, distance: 277.0
click at [237, 185] on div "Bandeja de casos Casos em um prato : 288211 Meus casos : 3561 Meus casos para s…" at bounding box center [807, 679] width 1495 height 1219
click at [188, 27] on input at bounding box center [257, 27] width 395 height 22
paste input "hgJiDTh08BUvNoFEWFOfUDEO"
type input "hgJiDTh08BUvNoFEWFOfUDEO"
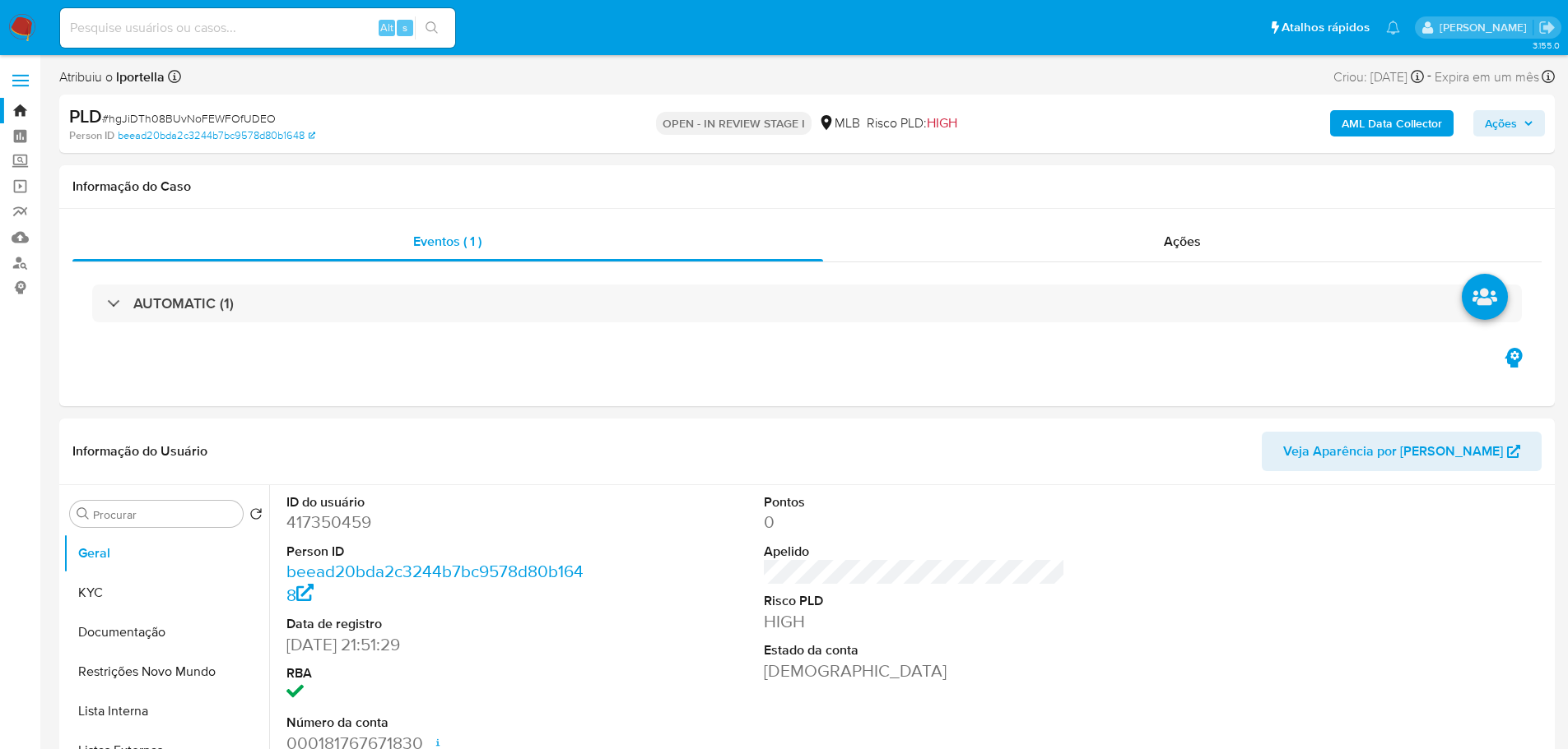
select select "10"
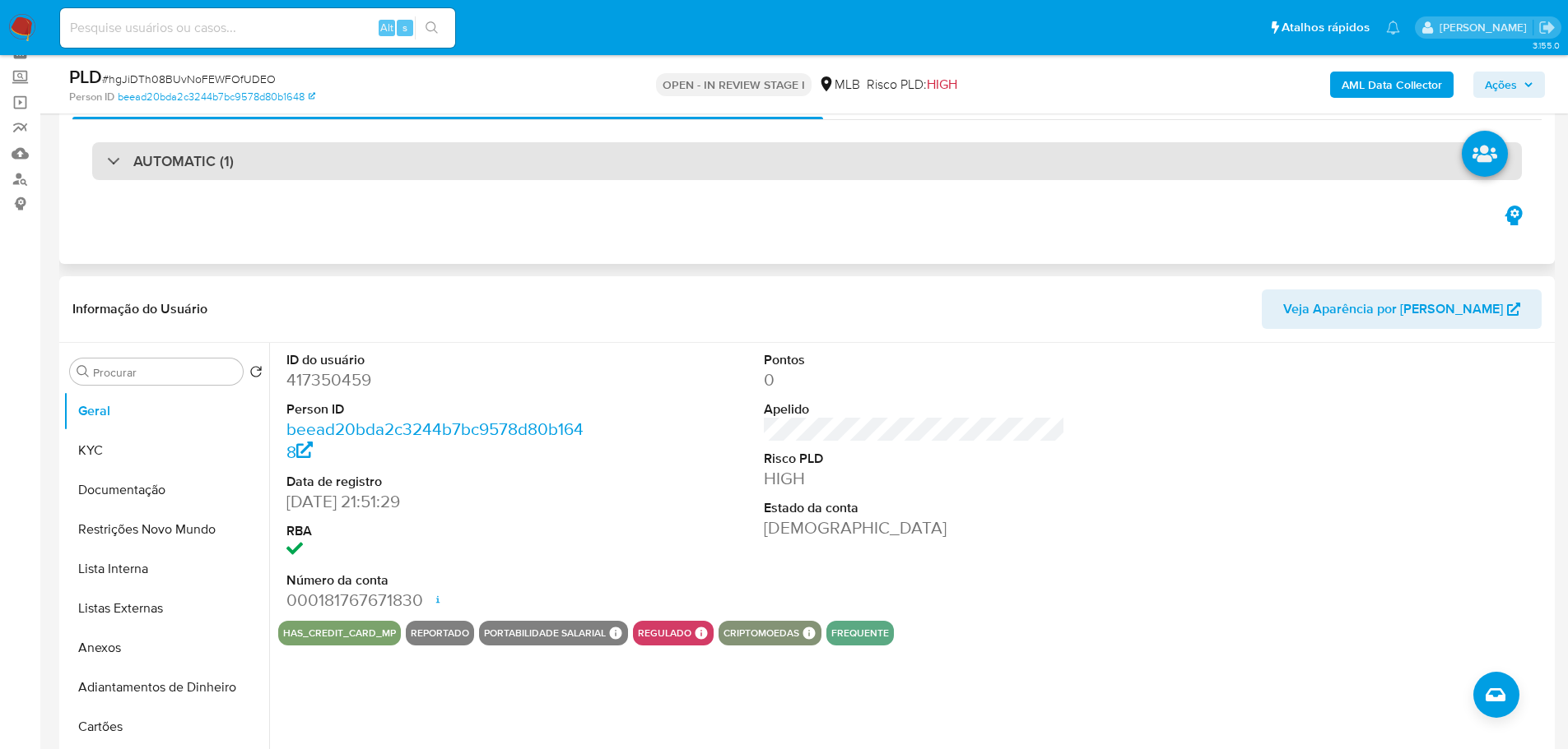
scroll to position [164, 0]
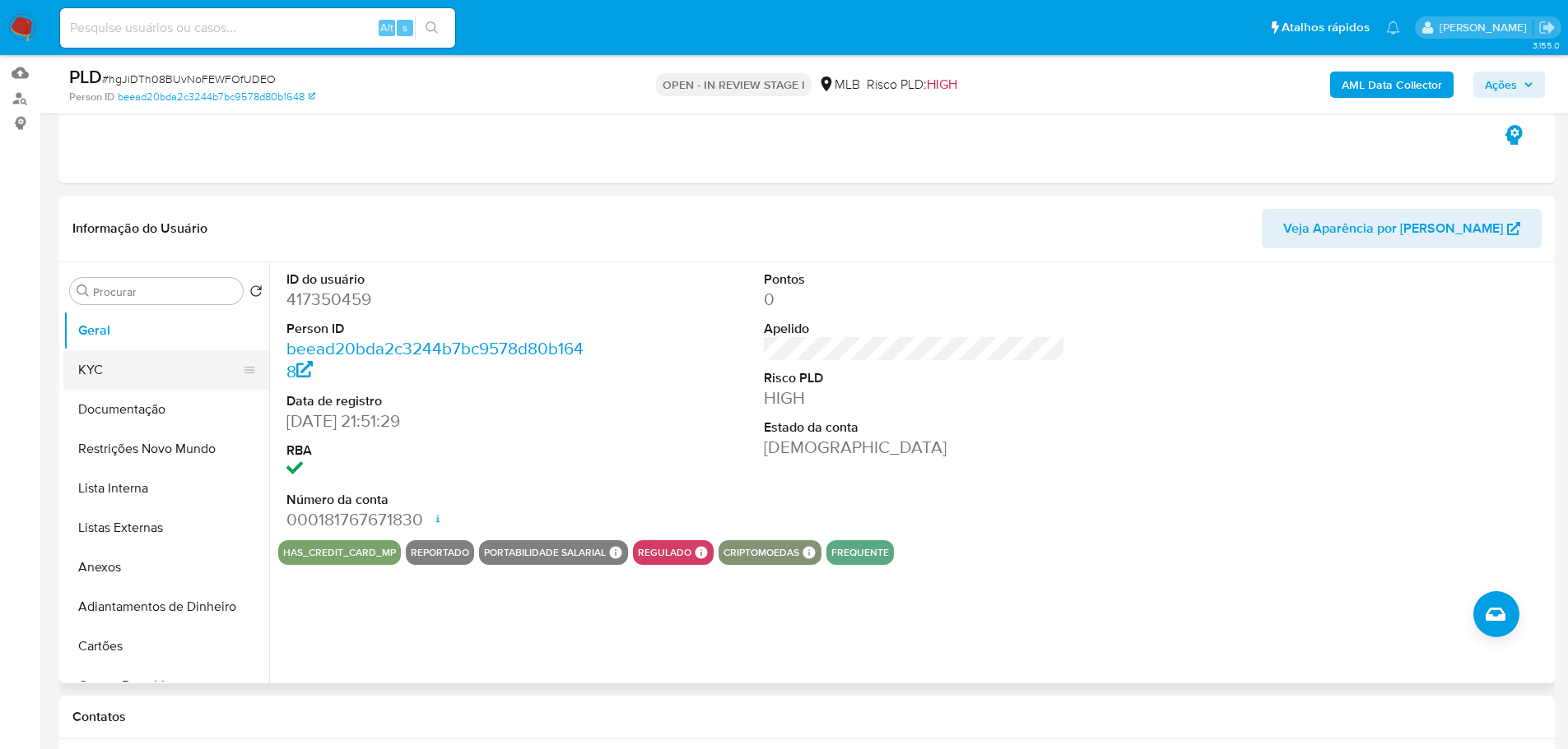
click at [124, 376] on button "KYC" at bounding box center [159, 370] width 192 height 39
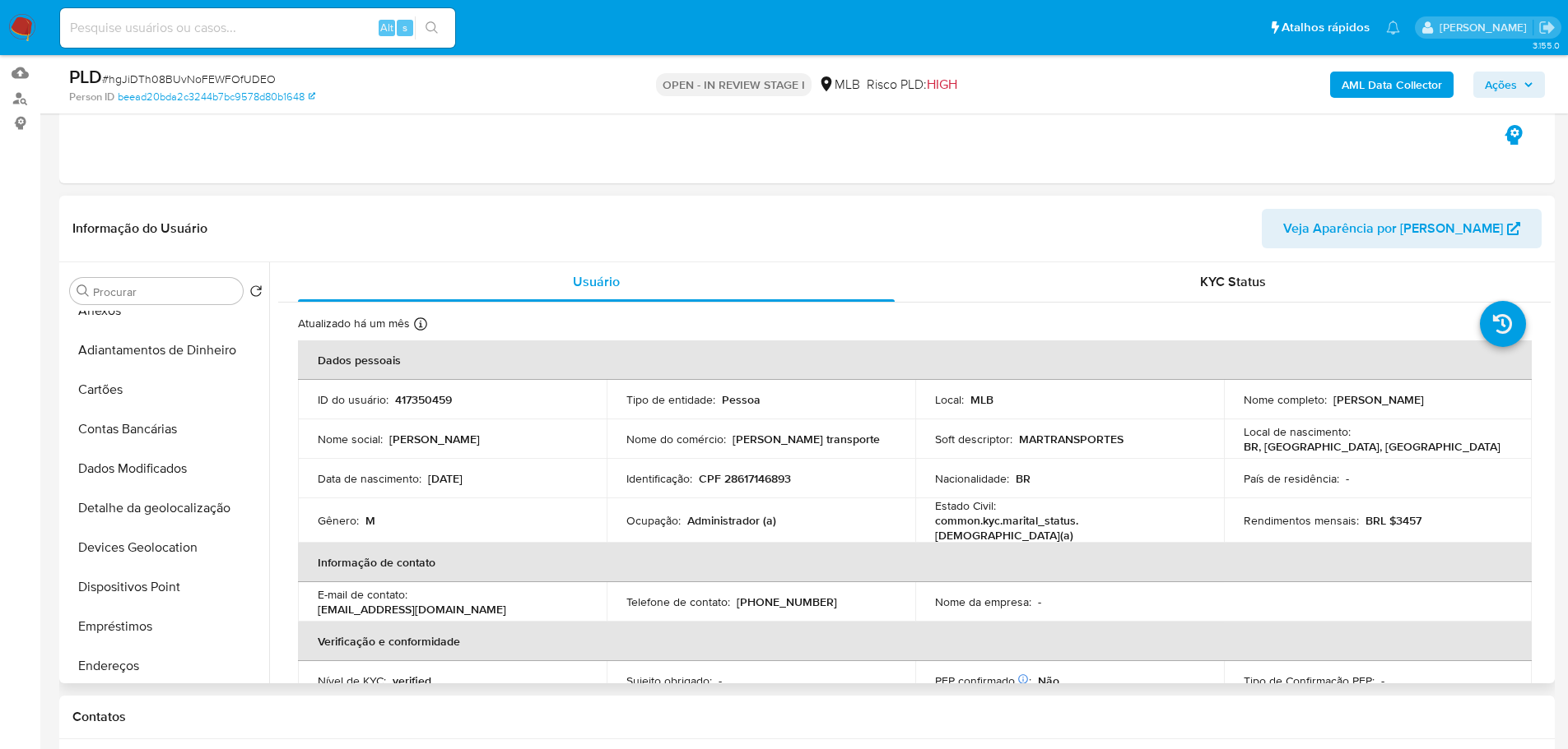
scroll to position [658, 0]
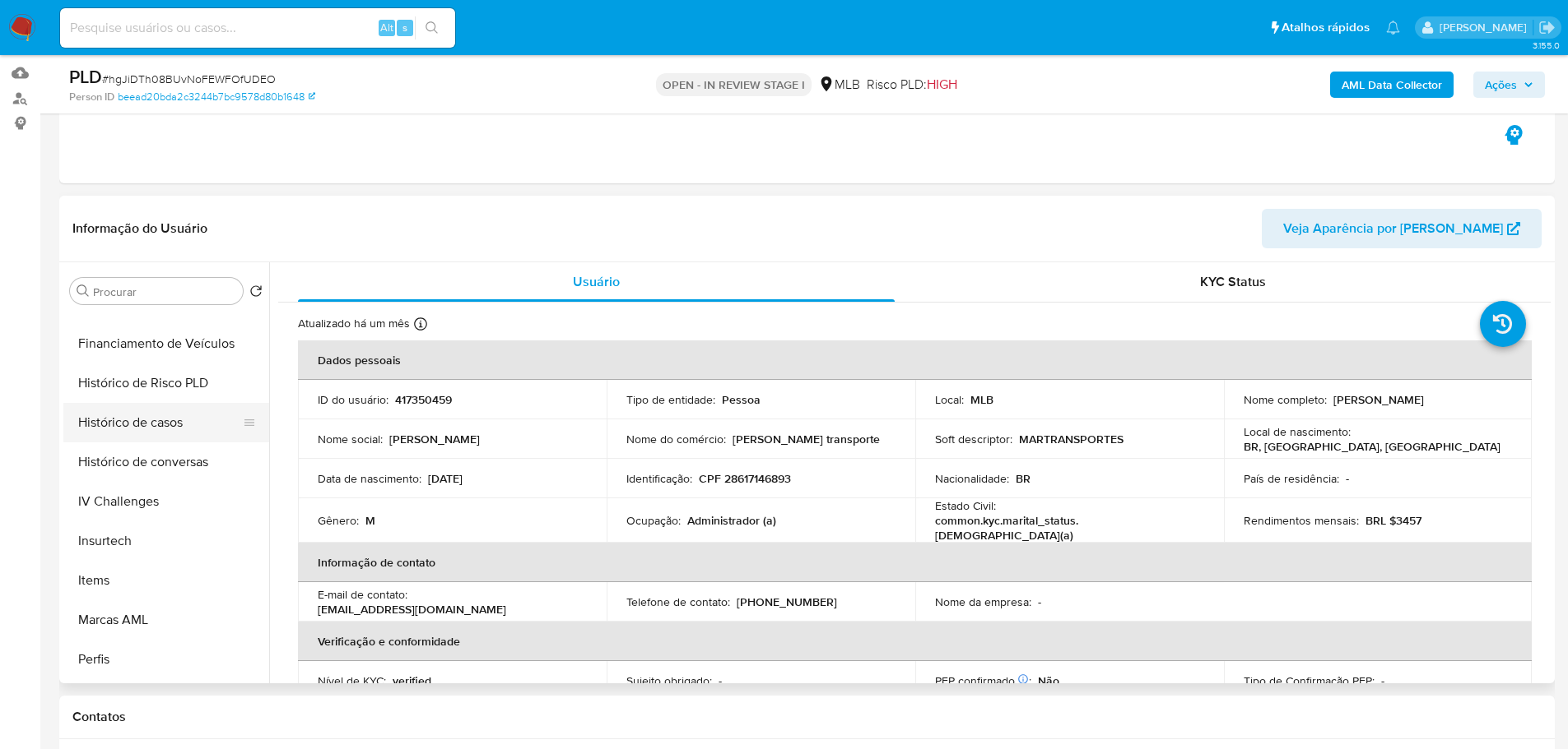
click at [151, 437] on button "Histórico de casos" at bounding box center [159, 423] width 192 height 39
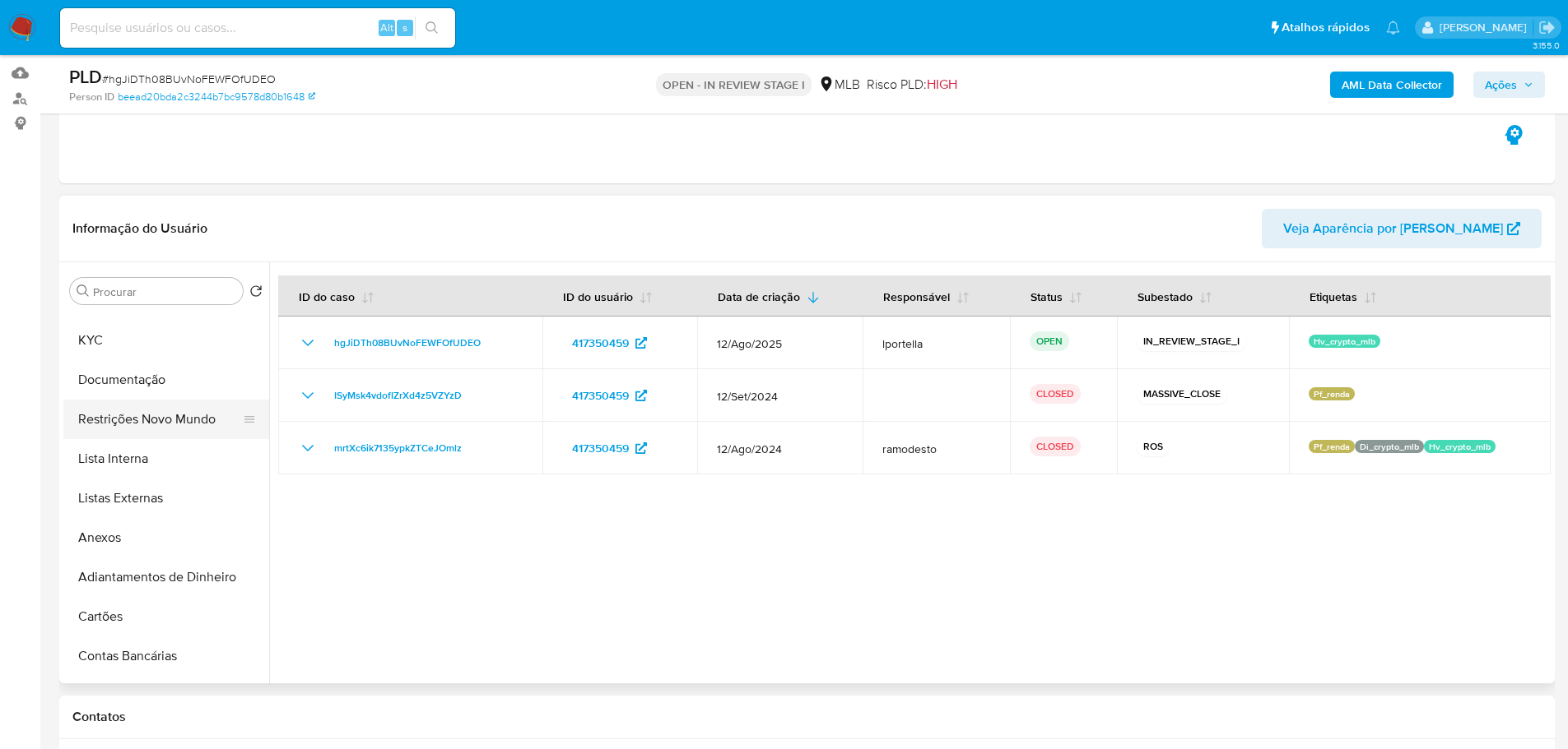
scroll to position [0, 0]
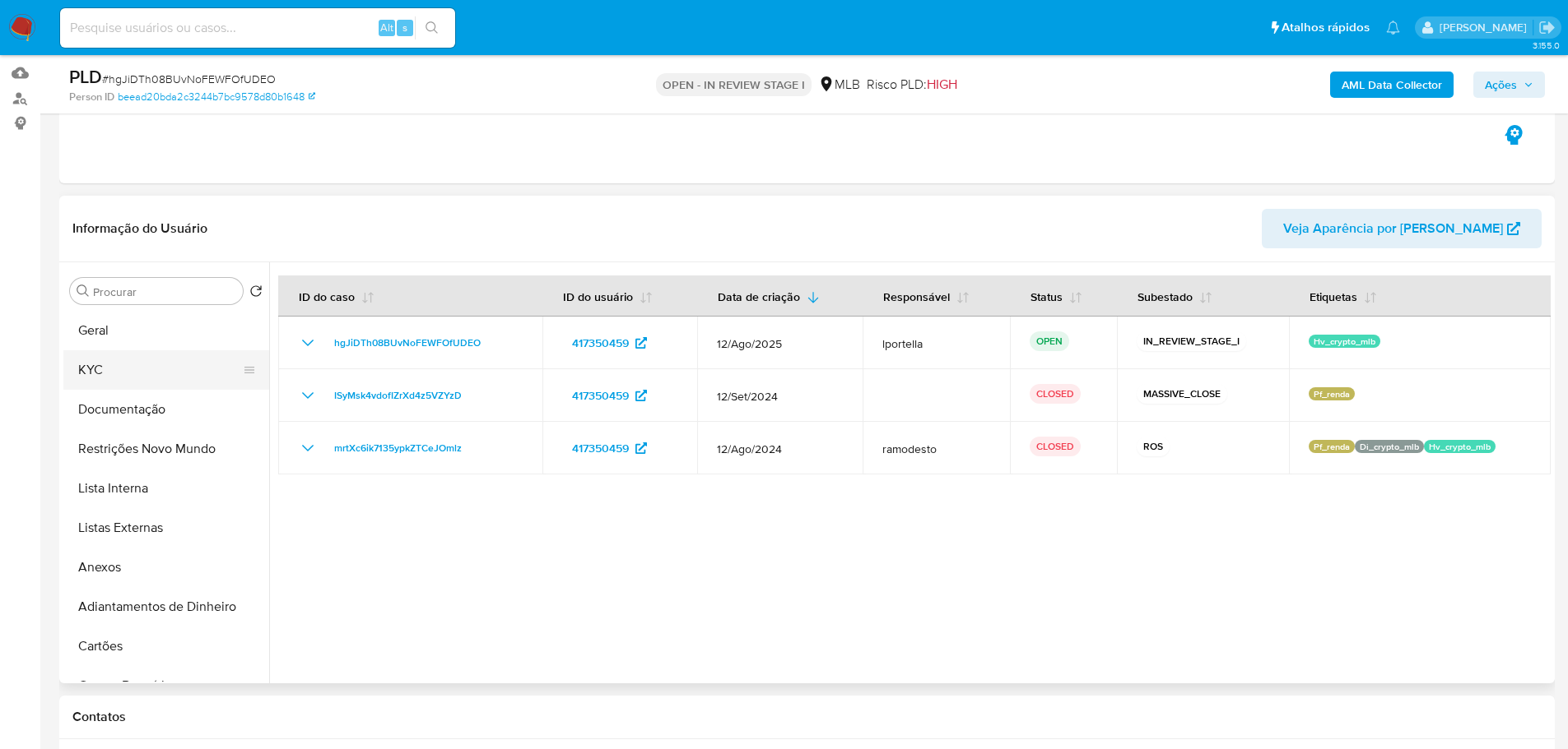
click at [123, 375] on button "KYC" at bounding box center [159, 370] width 192 height 39
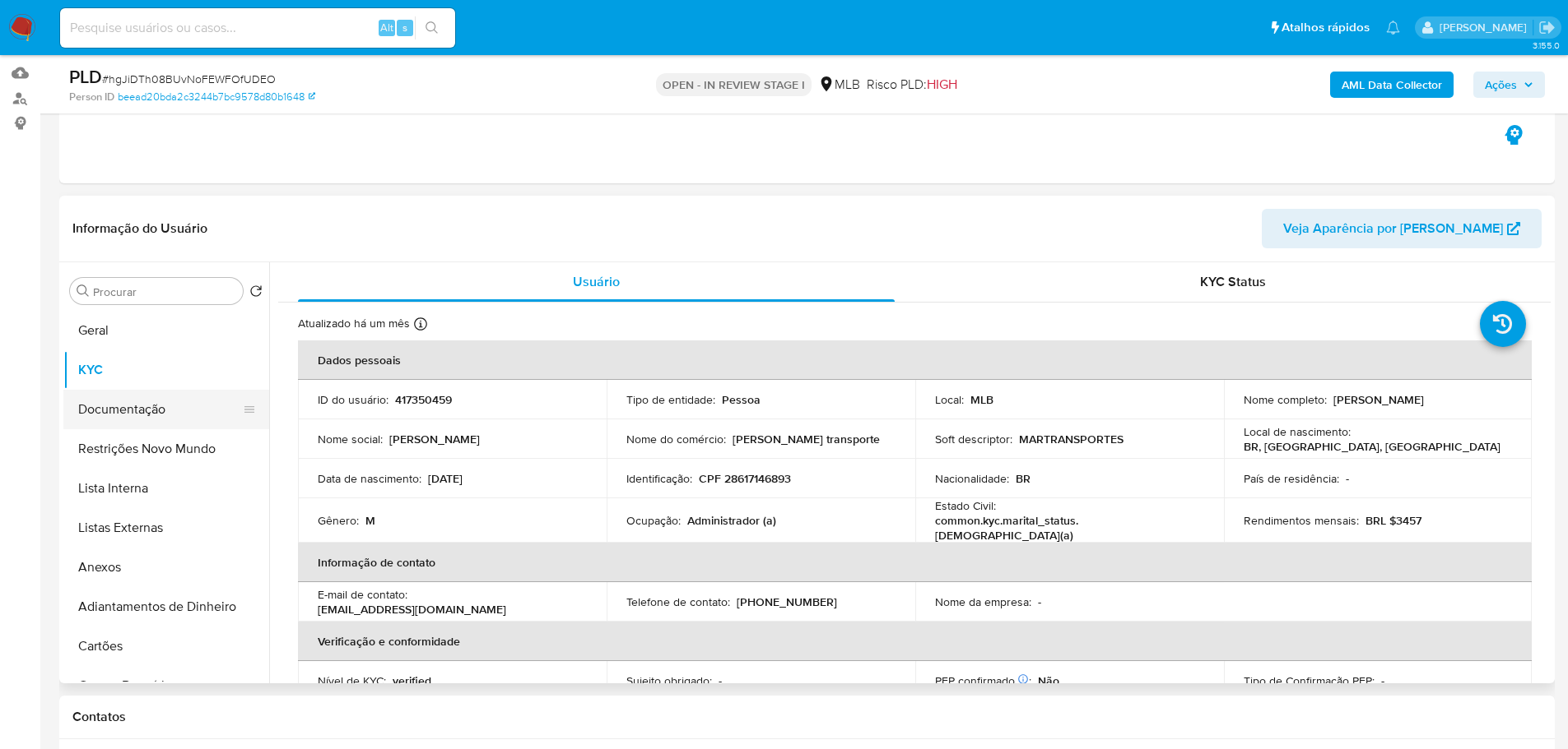
click at [173, 413] on button "Documentação" at bounding box center [159, 410] width 192 height 39
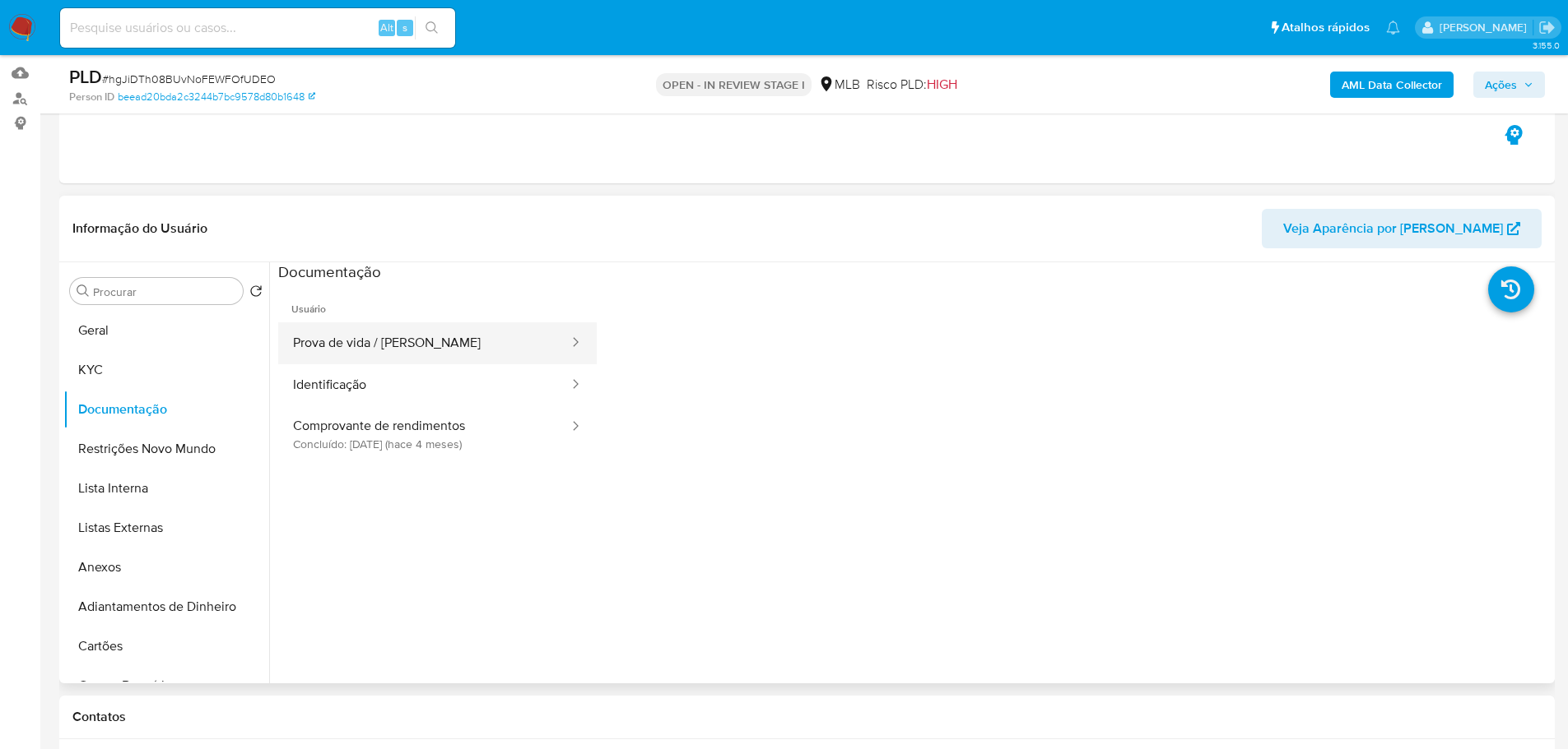
click at [358, 353] on button "Prova de vida / Selfie" at bounding box center [425, 343] width 293 height 42
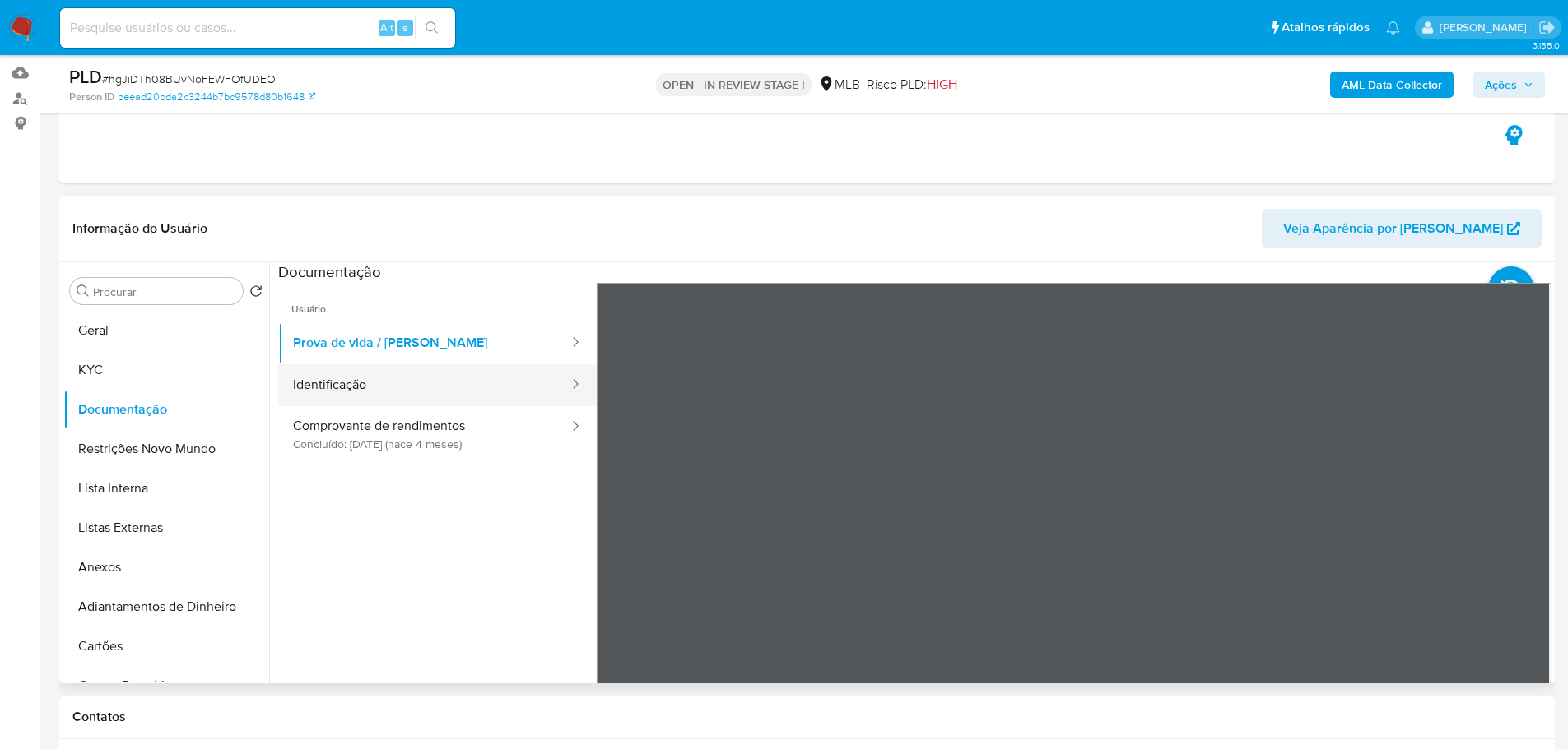
click at [408, 401] on button "Identificação" at bounding box center [425, 385] width 293 height 42
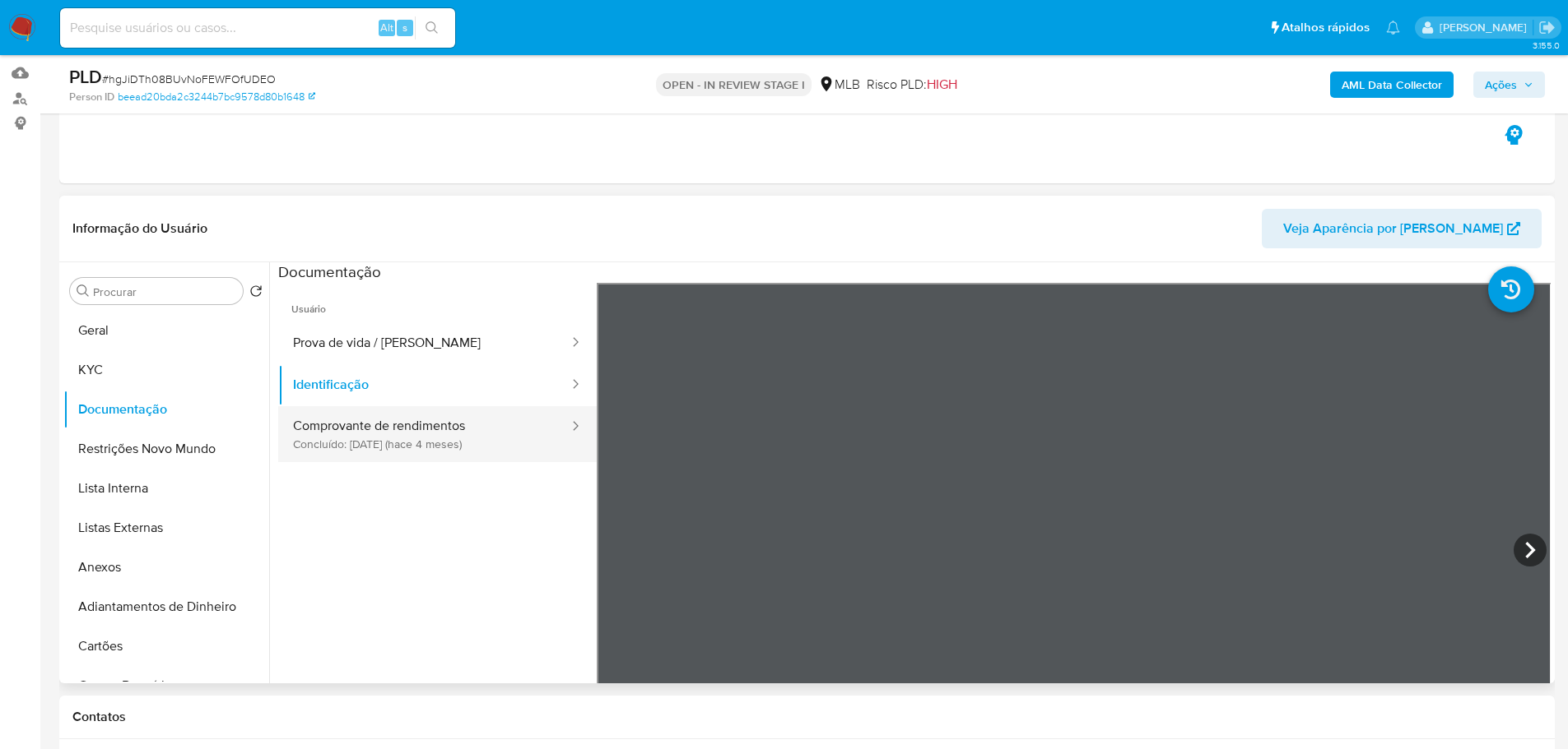
click at [453, 454] on button "Comprovante de rendimentos Concluído: 23/04/2025 (hace 4 meses)" at bounding box center [425, 434] width 293 height 56
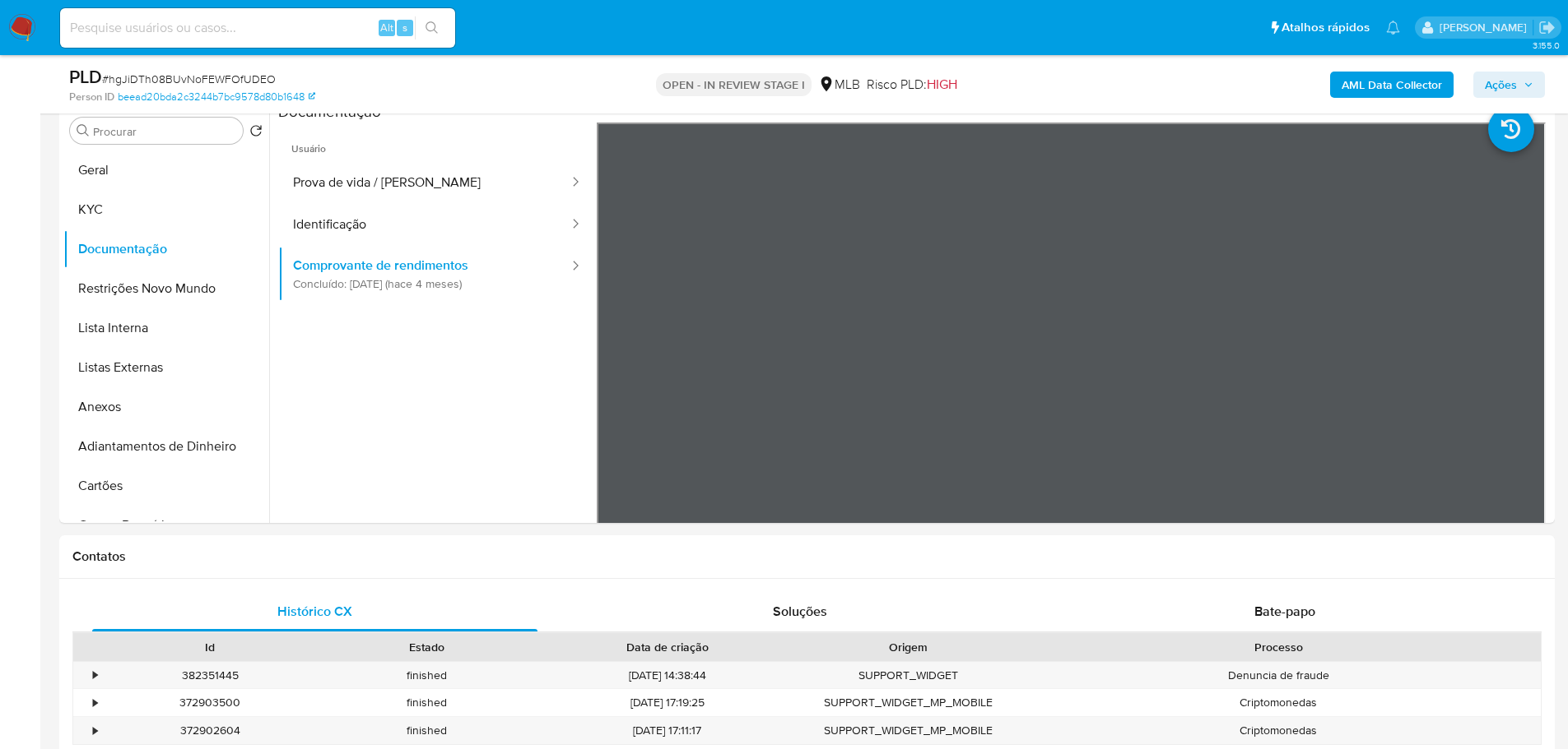
scroll to position [329, 0]
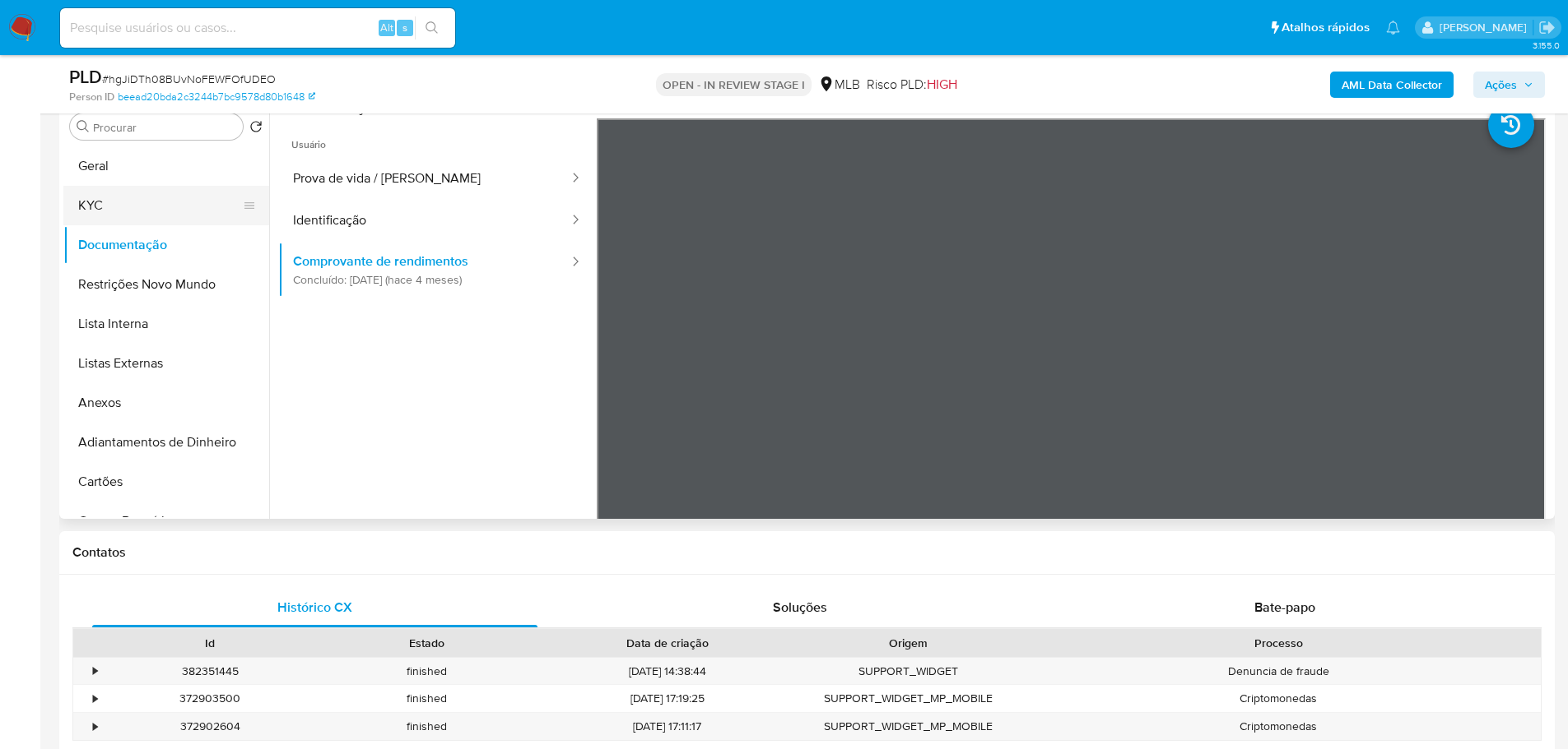
click at [123, 212] on button "KYC" at bounding box center [159, 205] width 192 height 39
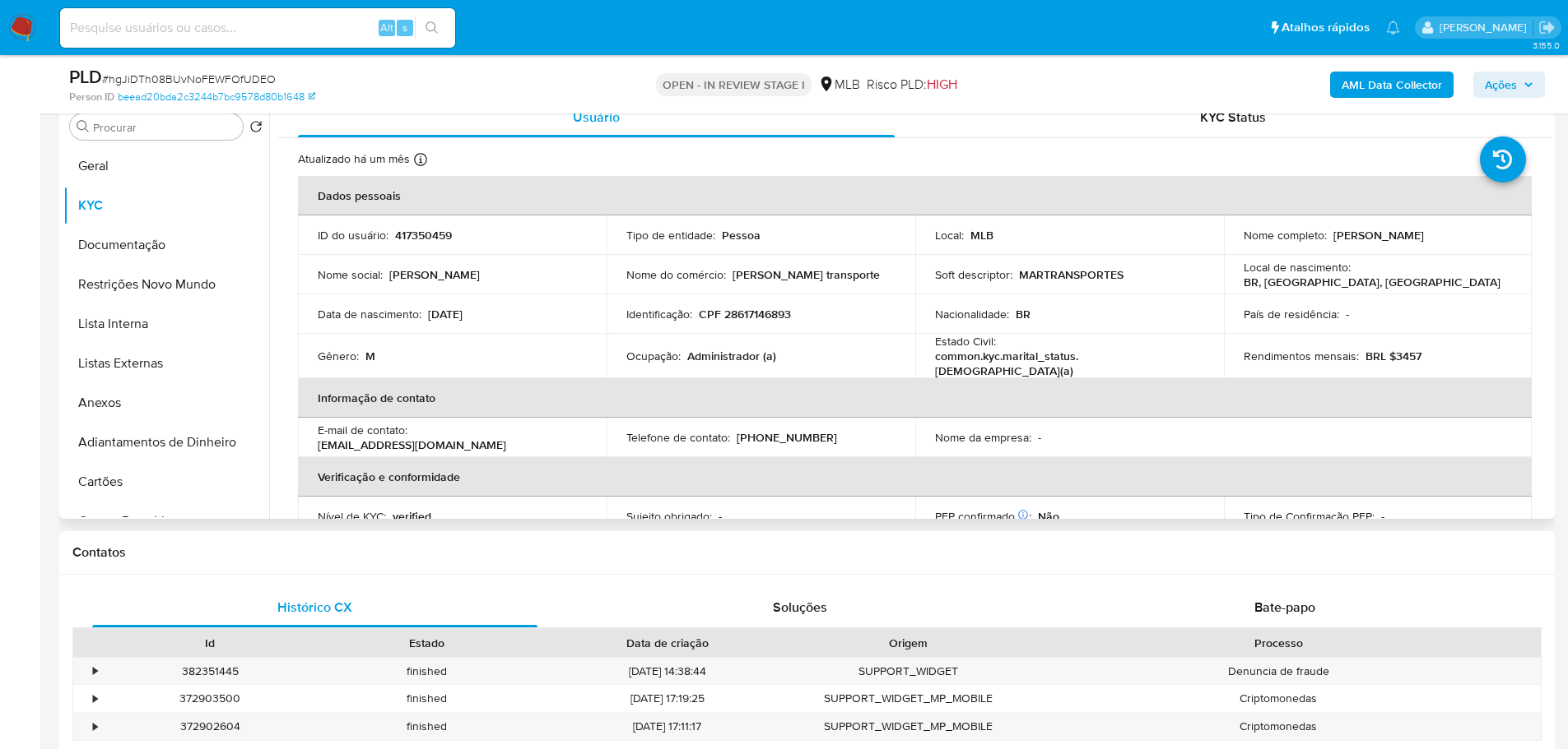
click at [731, 351] on p "Administrador (a)" at bounding box center [731, 356] width 89 height 15
copy p "Administrador"
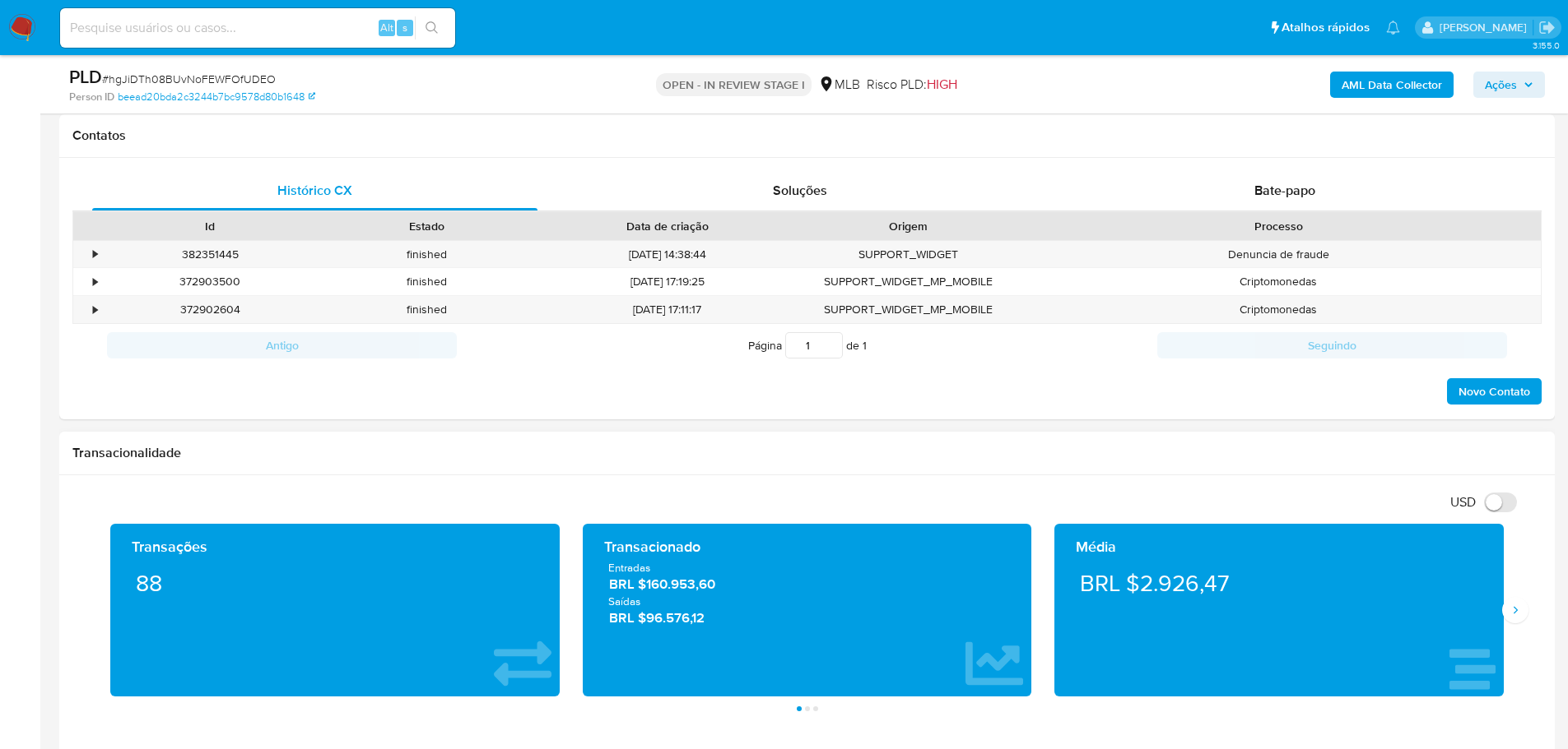
scroll to position [822, 0]
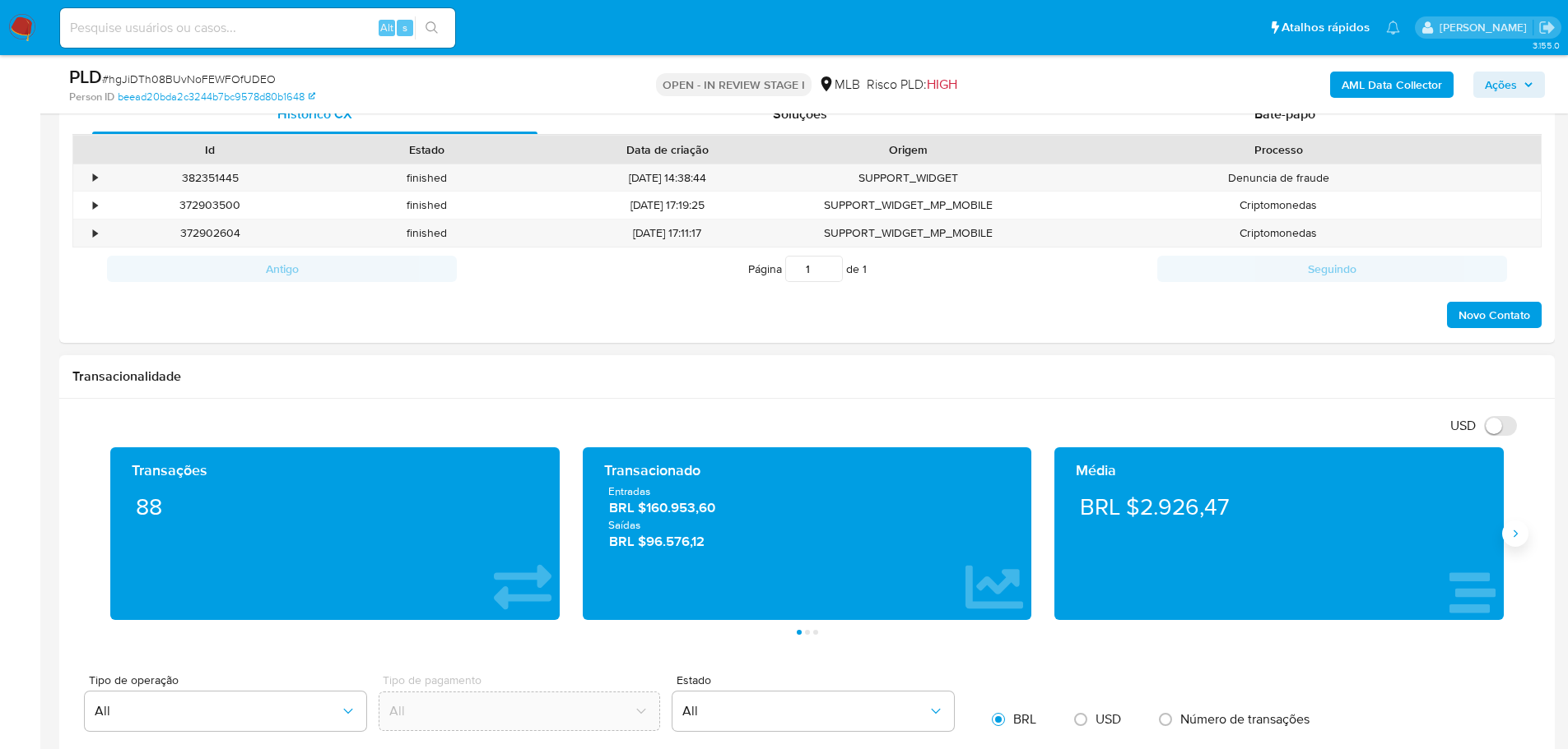
click at [1507, 544] on div "Transações 88 Transacionado Entradas BRL $160.953,60 Saídas BRL $96.576,12 Médi…" at bounding box center [807, 533] width 1416 height 172
click at [1508, 538] on button "Siguiente" at bounding box center [1515, 533] width 26 height 26
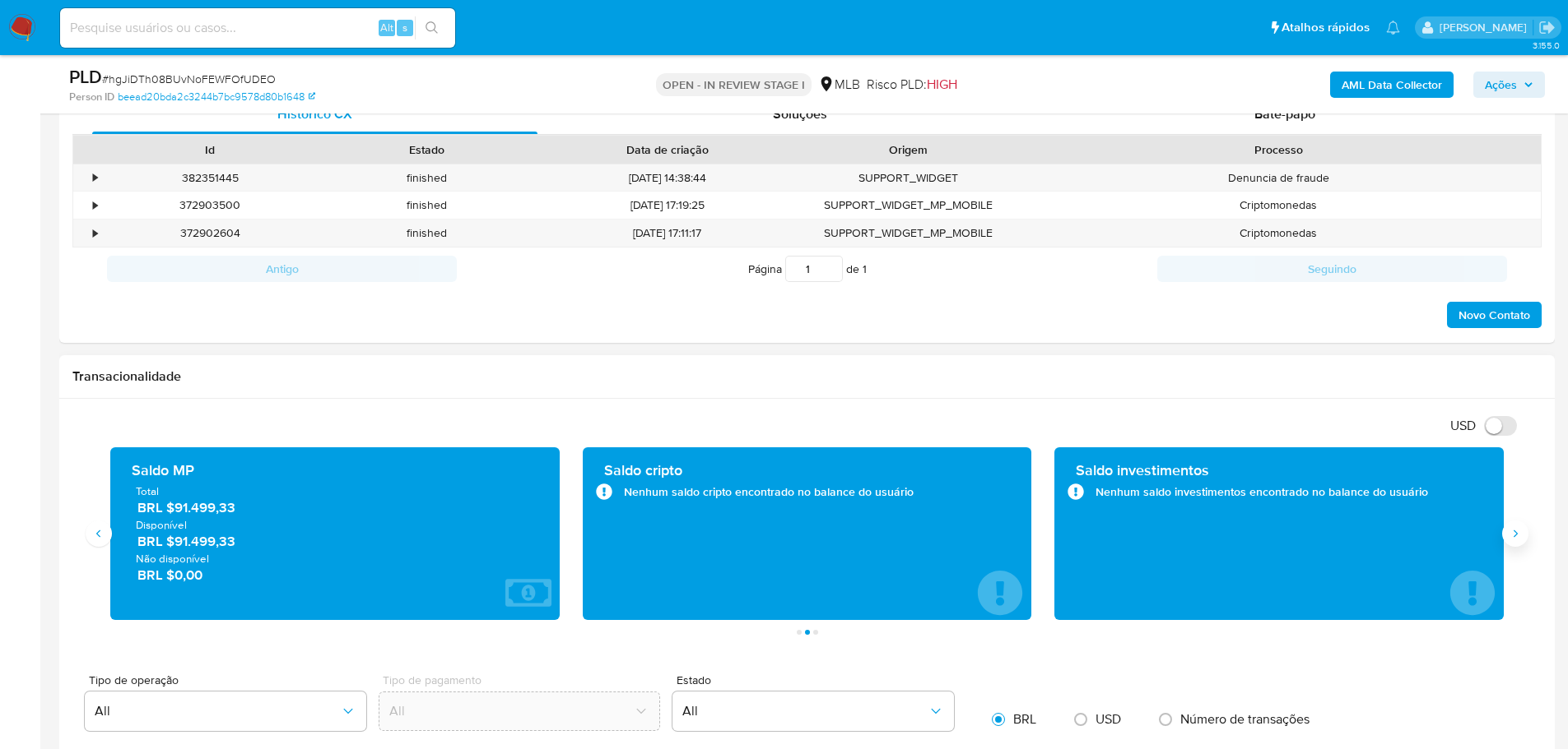
click at [1508, 538] on button "Siguiente" at bounding box center [1515, 533] width 26 height 26
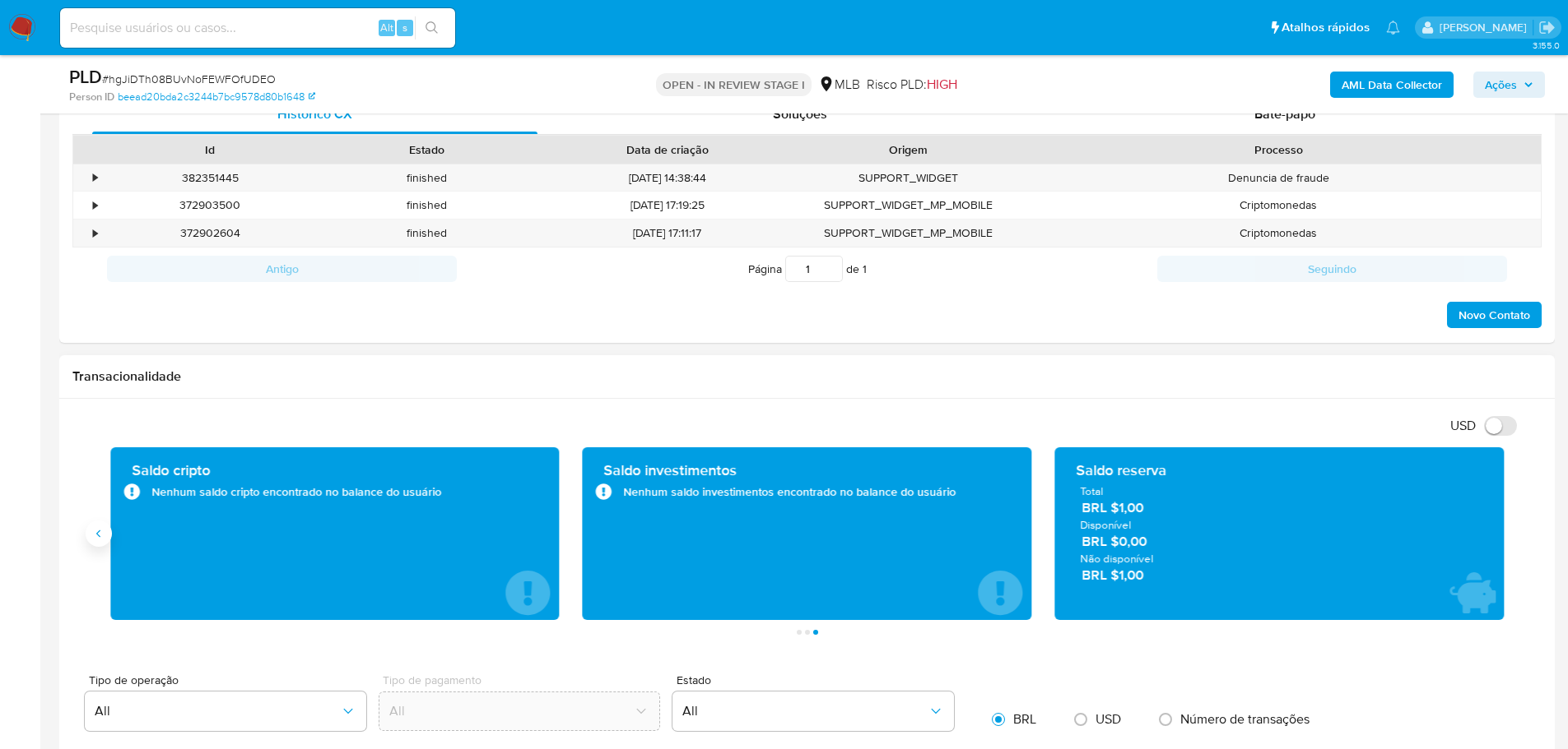
click at [105, 536] on button "Anterior" at bounding box center [98, 533] width 26 height 26
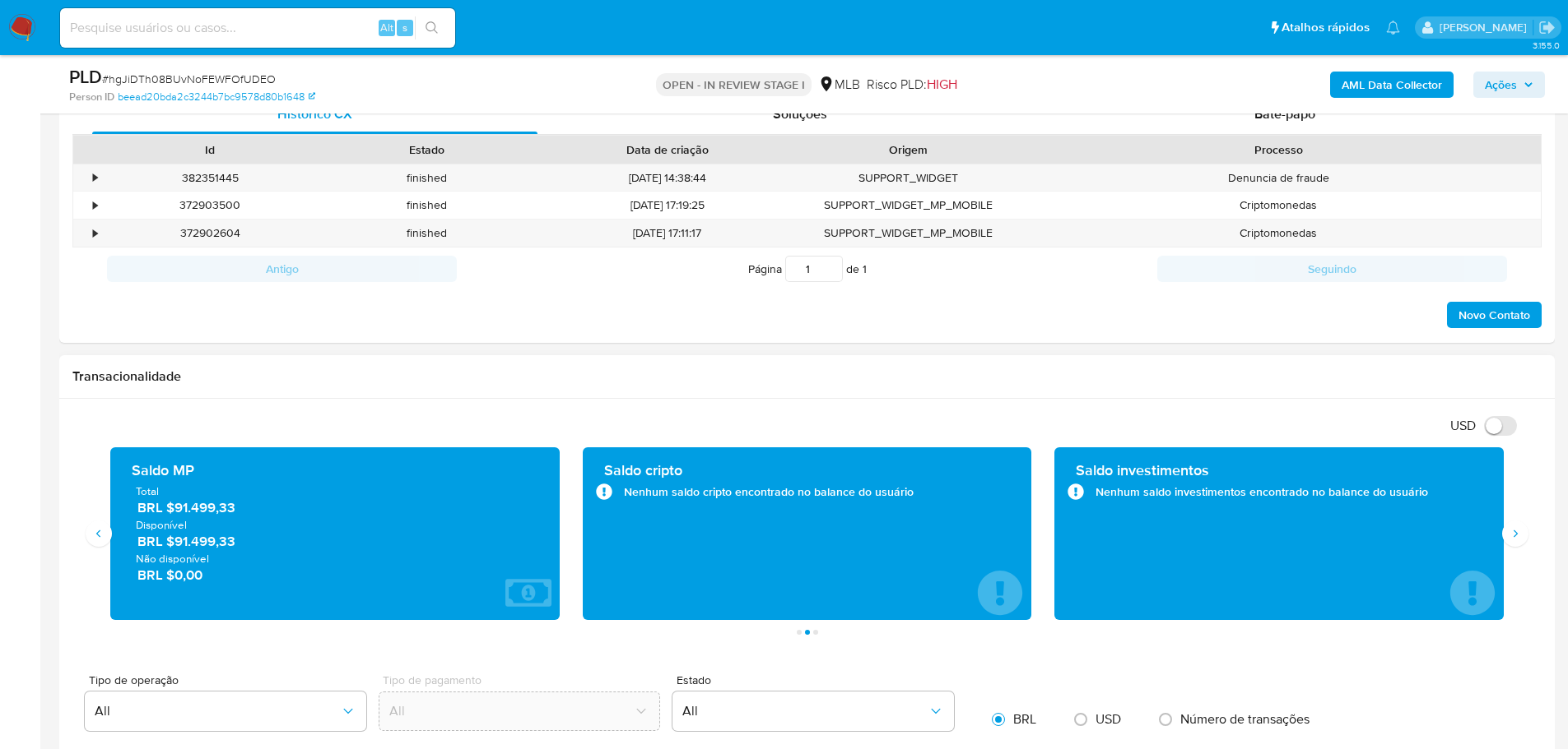
click at [1515, 540] on icon "Siguiente" at bounding box center [1515, 533] width 13 height 13
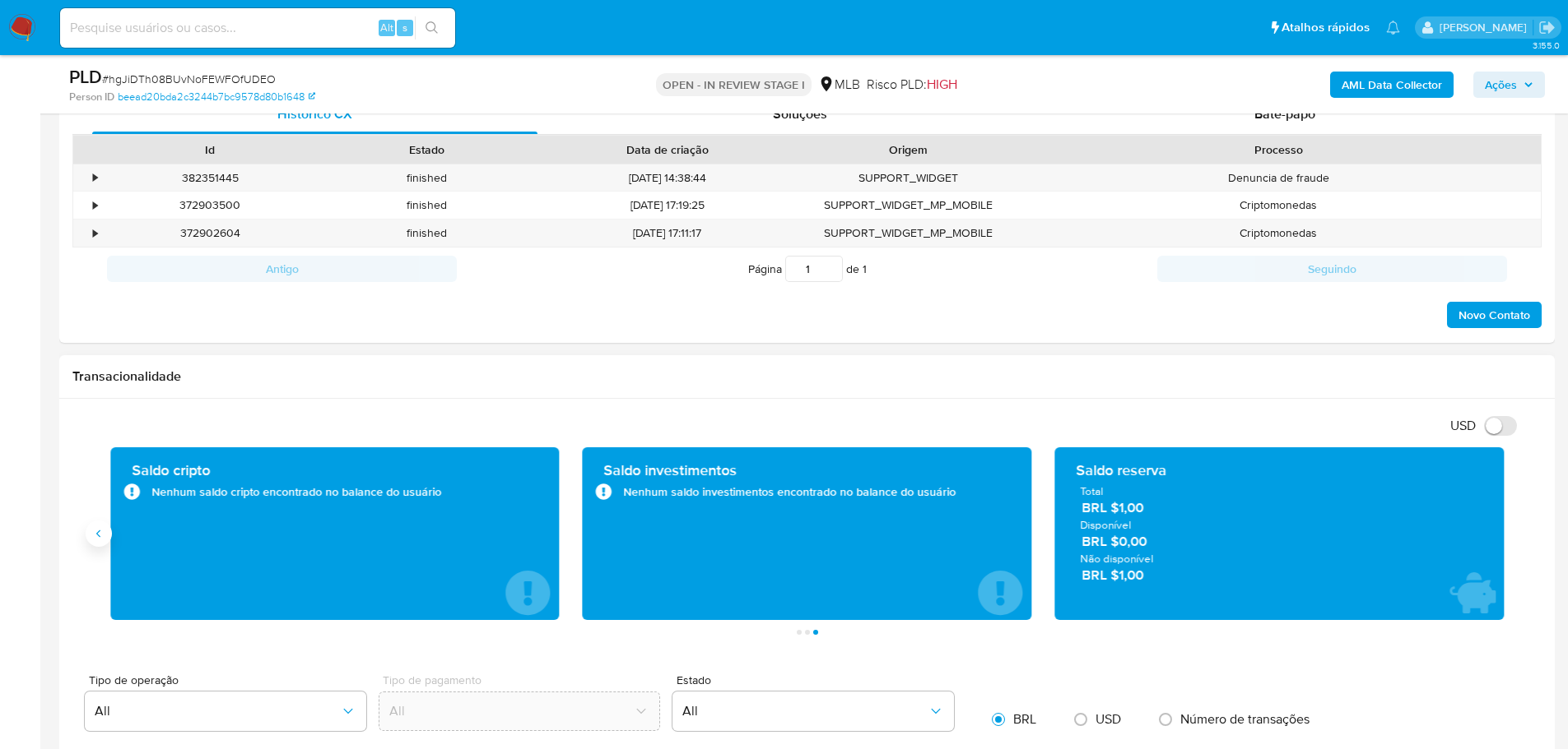
click at [104, 539] on icon "Anterior" at bounding box center [98, 533] width 13 height 13
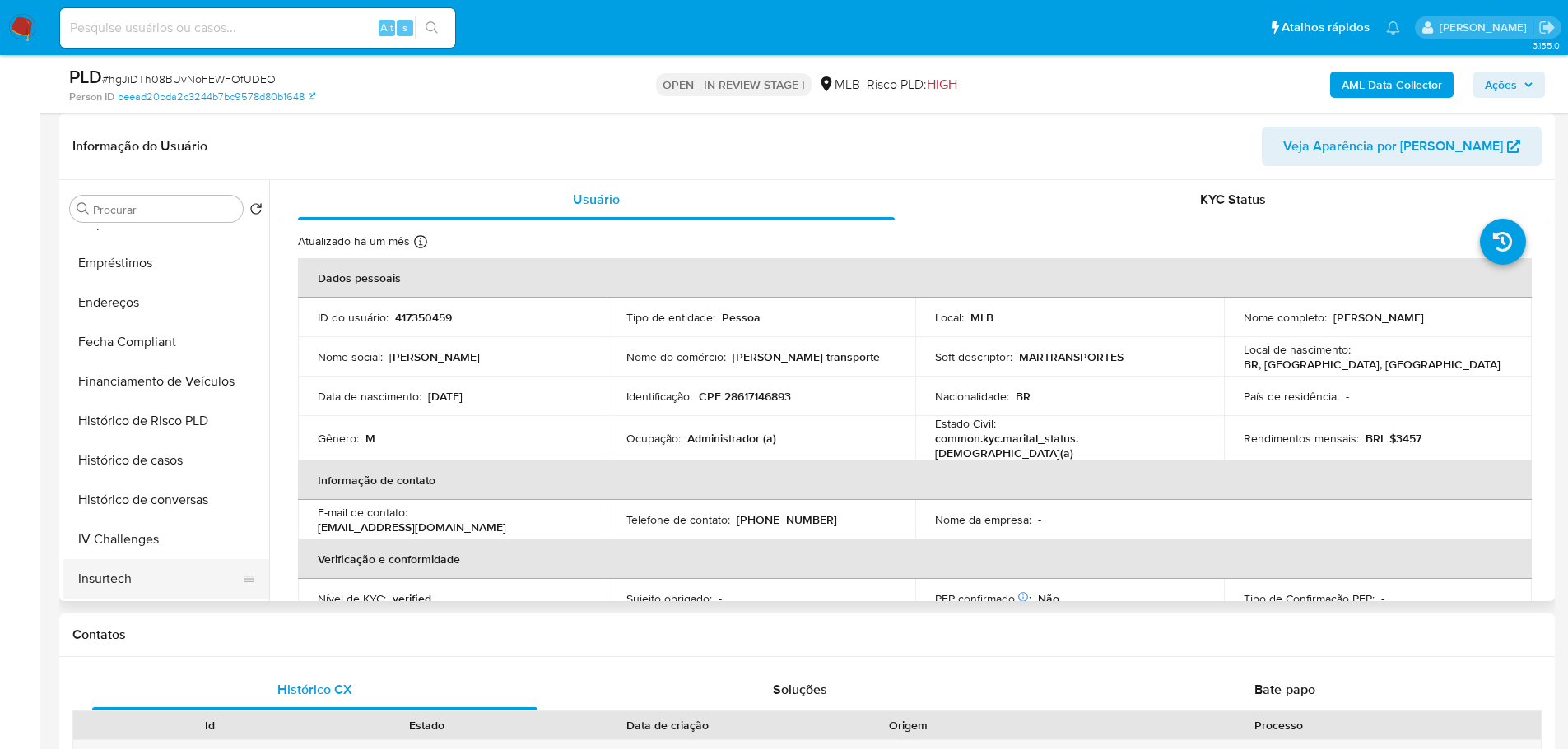
scroll to position [658, 0]
click at [157, 349] on button "Histórico de casos" at bounding box center [159, 340] width 192 height 39
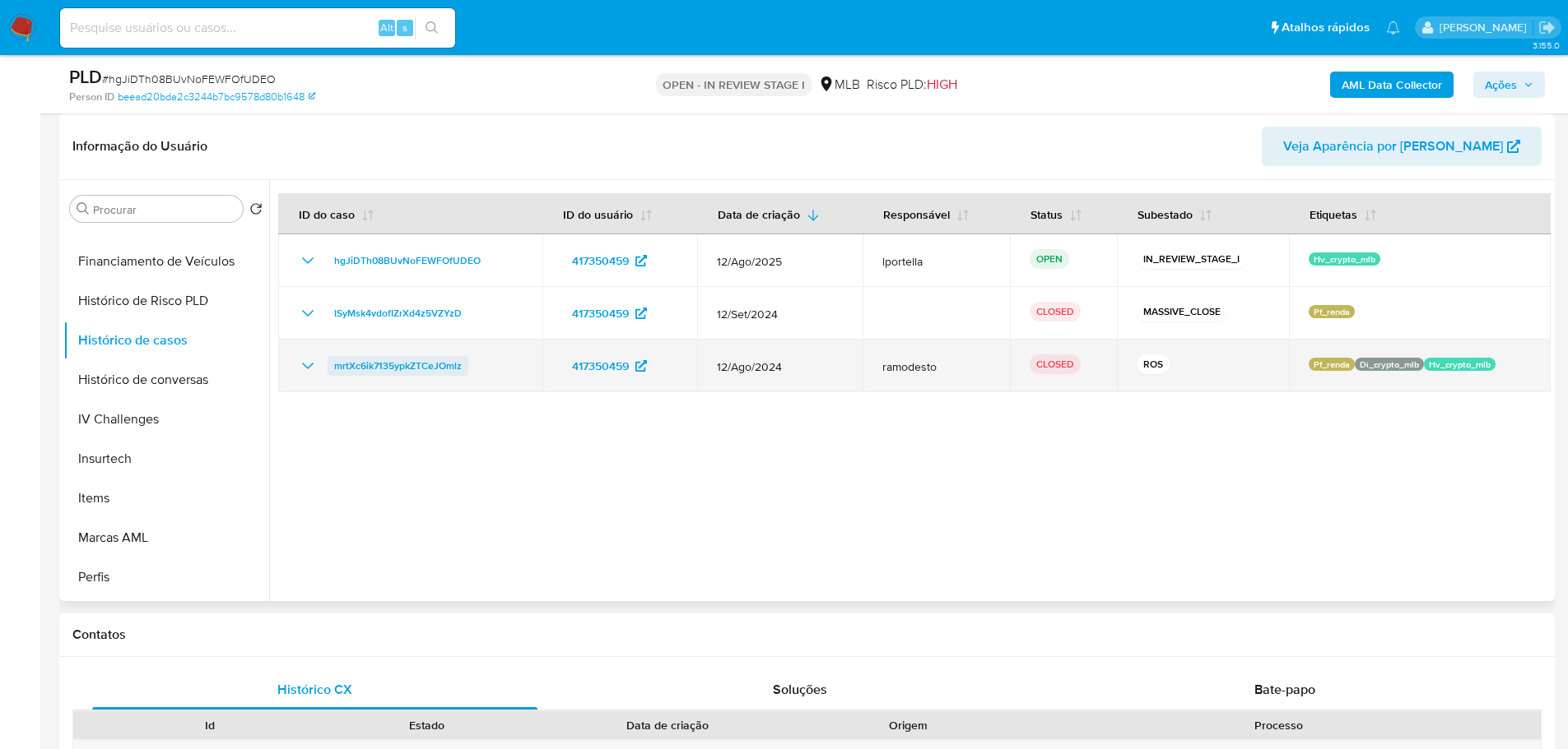
click at [414, 373] on span "mrtXc6ik7135ypkZTCeJOmlz" at bounding box center [398, 366] width 128 height 20
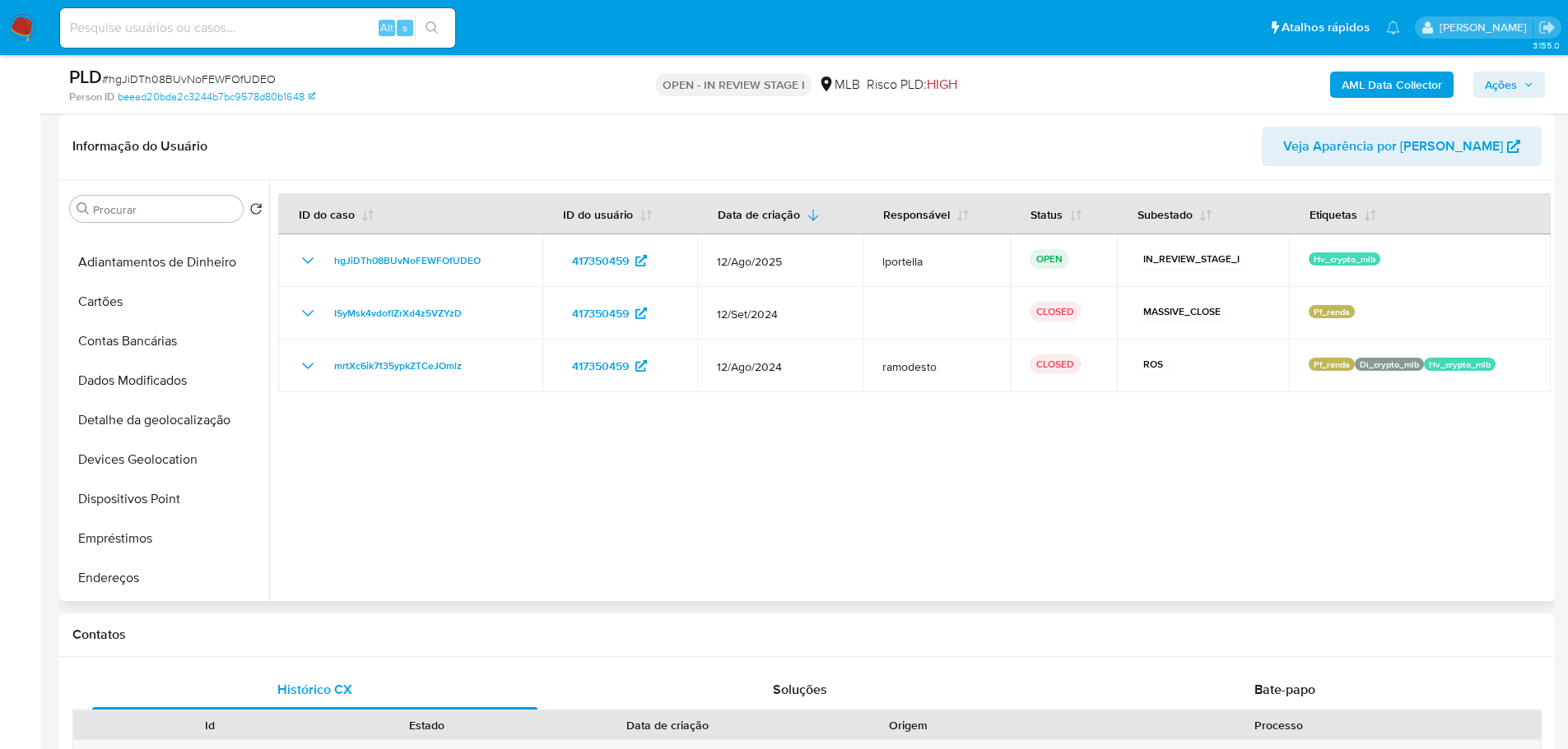
scroll to position [0, 0]
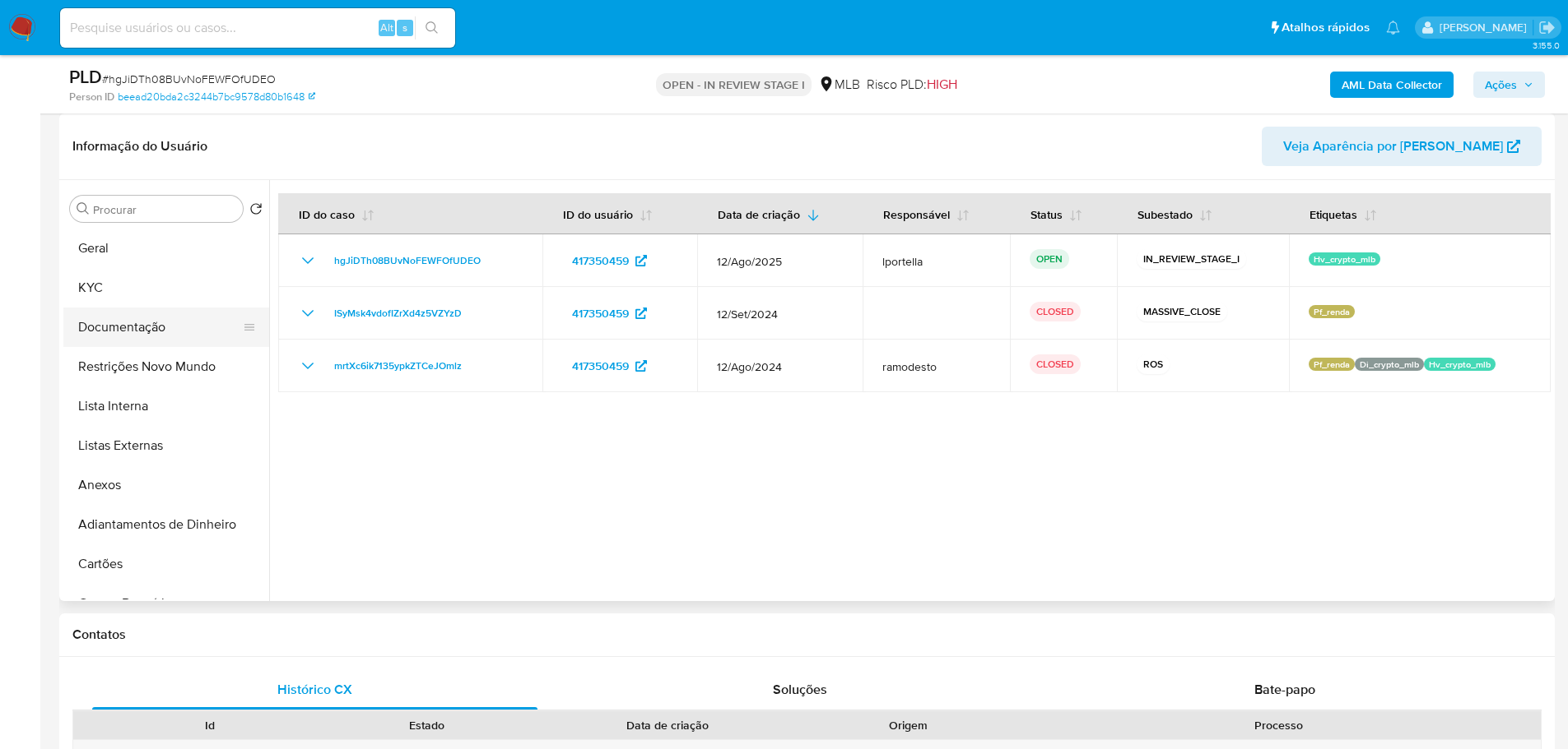
click at [118, 312] on button "Documentação" at bounding box center [159, 327] width 192 height 39
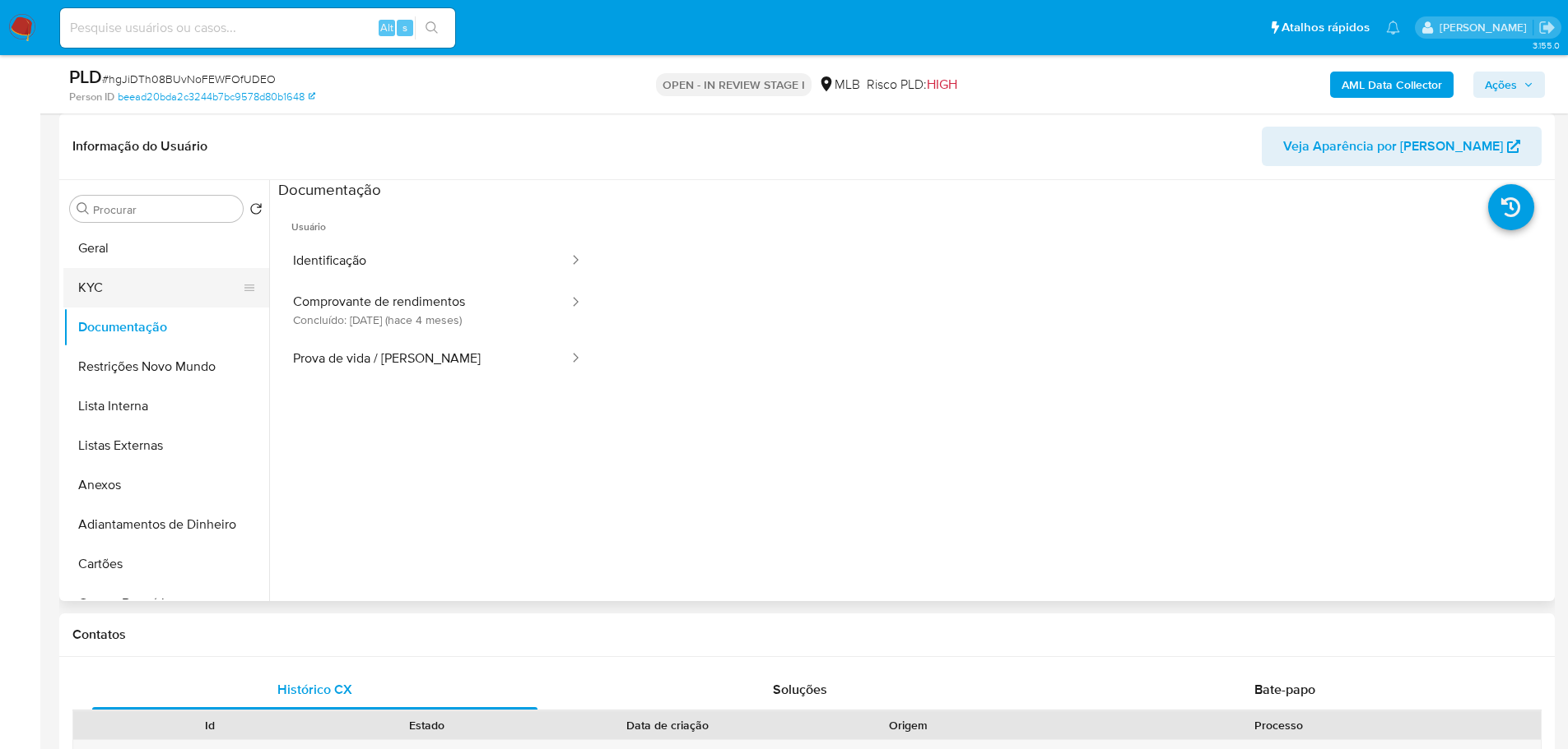
click at [104, 278] on button "KYC" at bounding box center [159, 288] width 192 height 39
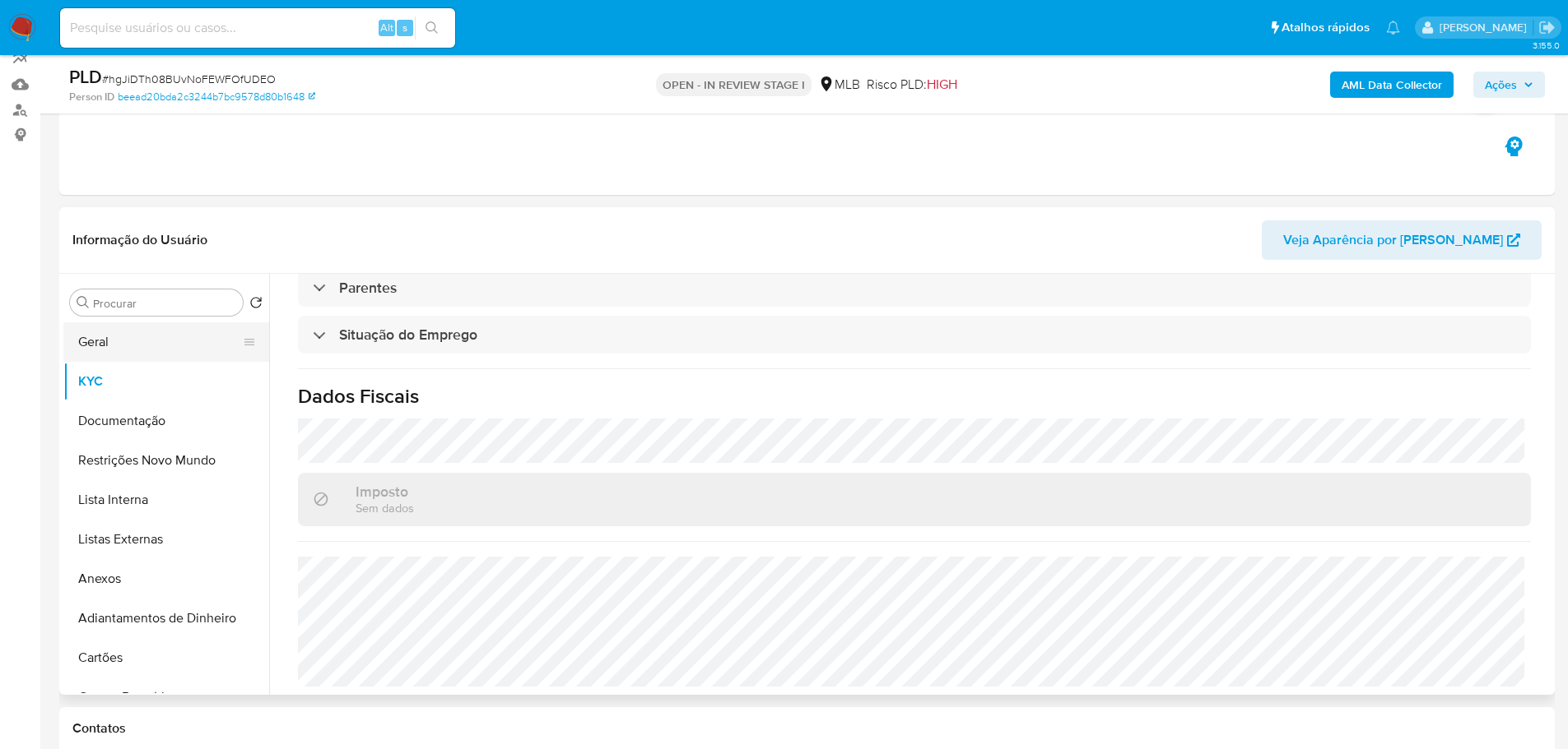
scroll to position [247, 0]
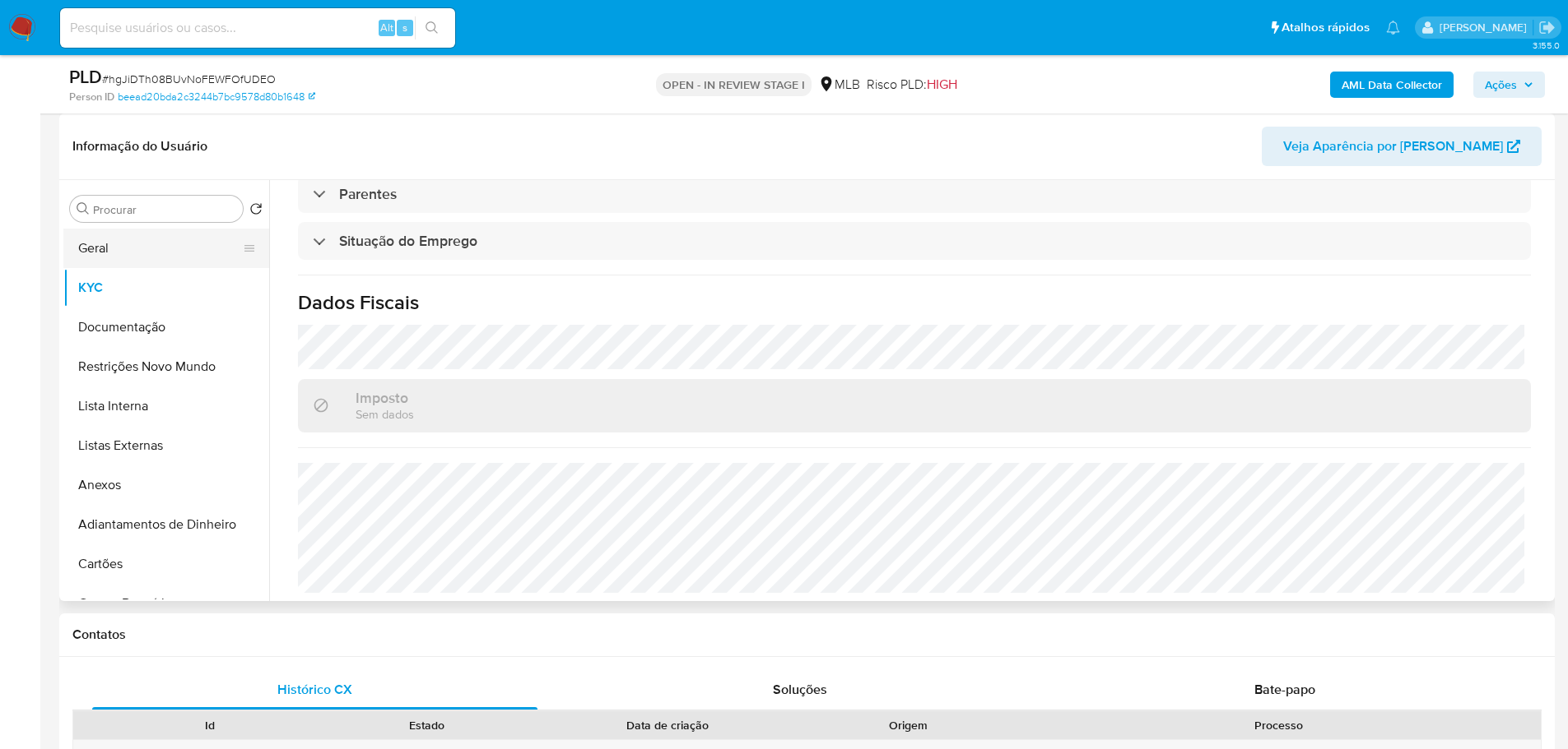
drag, startPoint x: 171, startPoint y: 242, endPoint x: 185, endPoint y: 245, distance: 14.3
click at [170, 243] on button "Geral" at bounding box center [159, 248] width 192 height 39
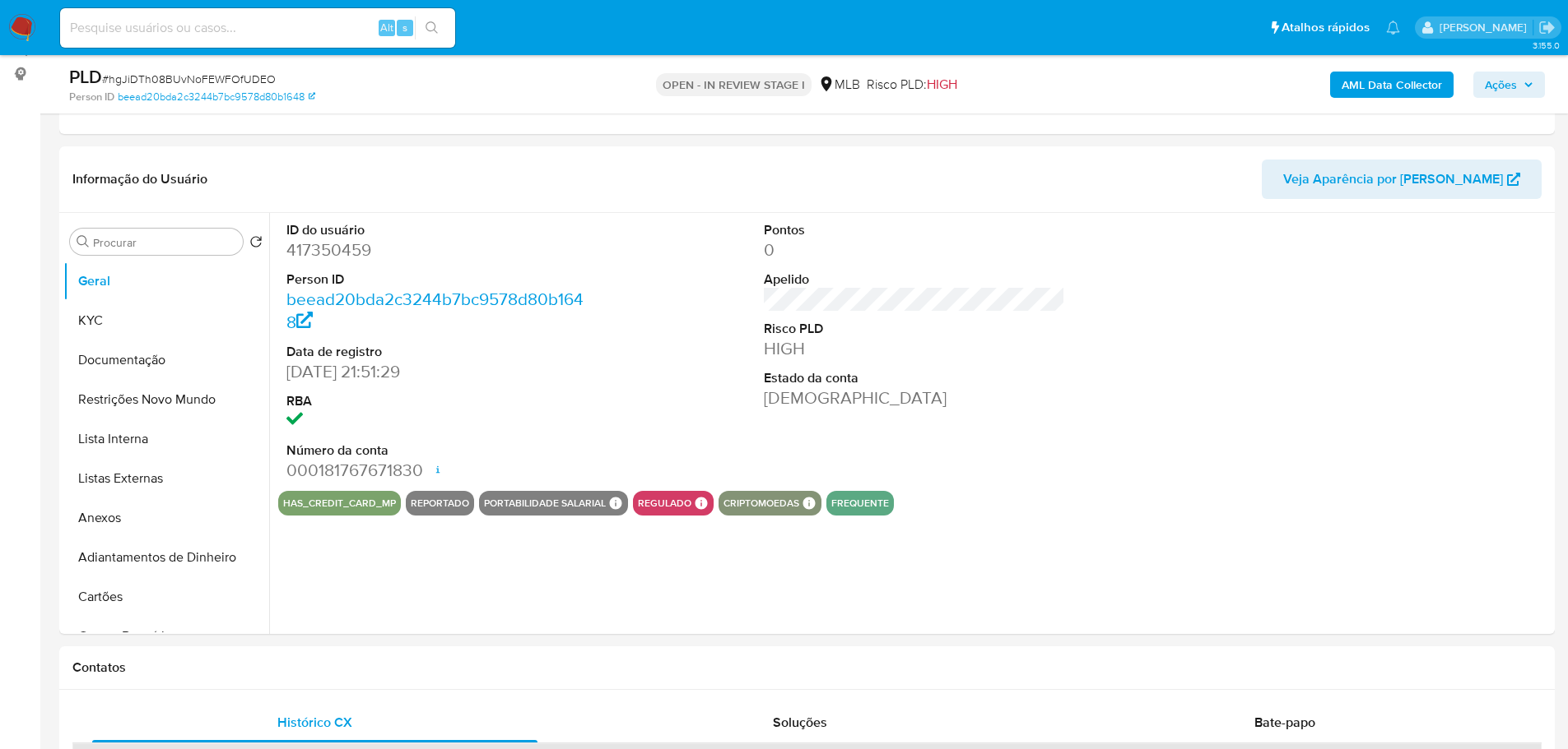
scroll to position [202, 0]
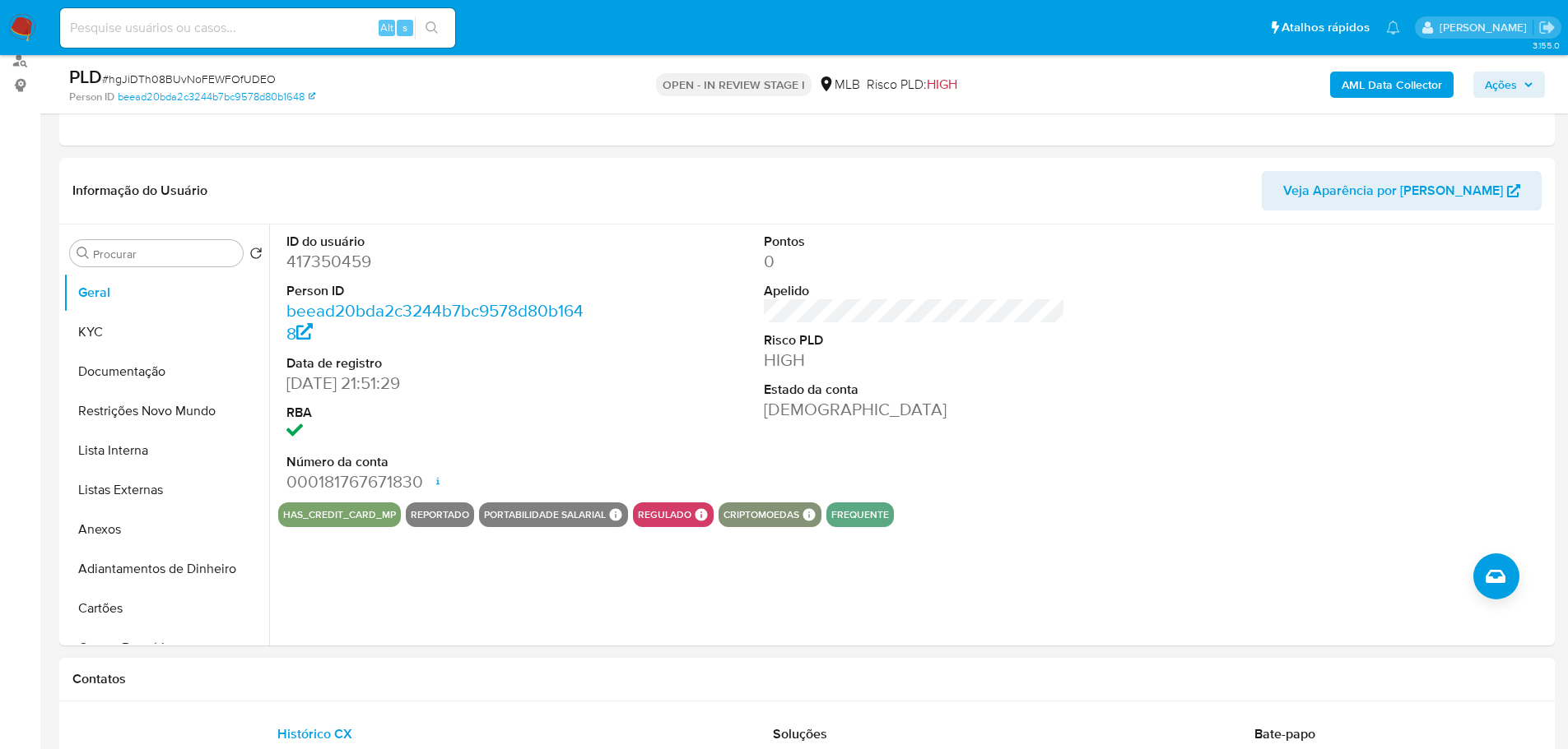
click at [354, 689] on div "Contatos" at bounding box center [807, 680] width 1495 height 44
click at [121, 323] on button "KYC" at bounding box center [159, 332] width 192 height 39
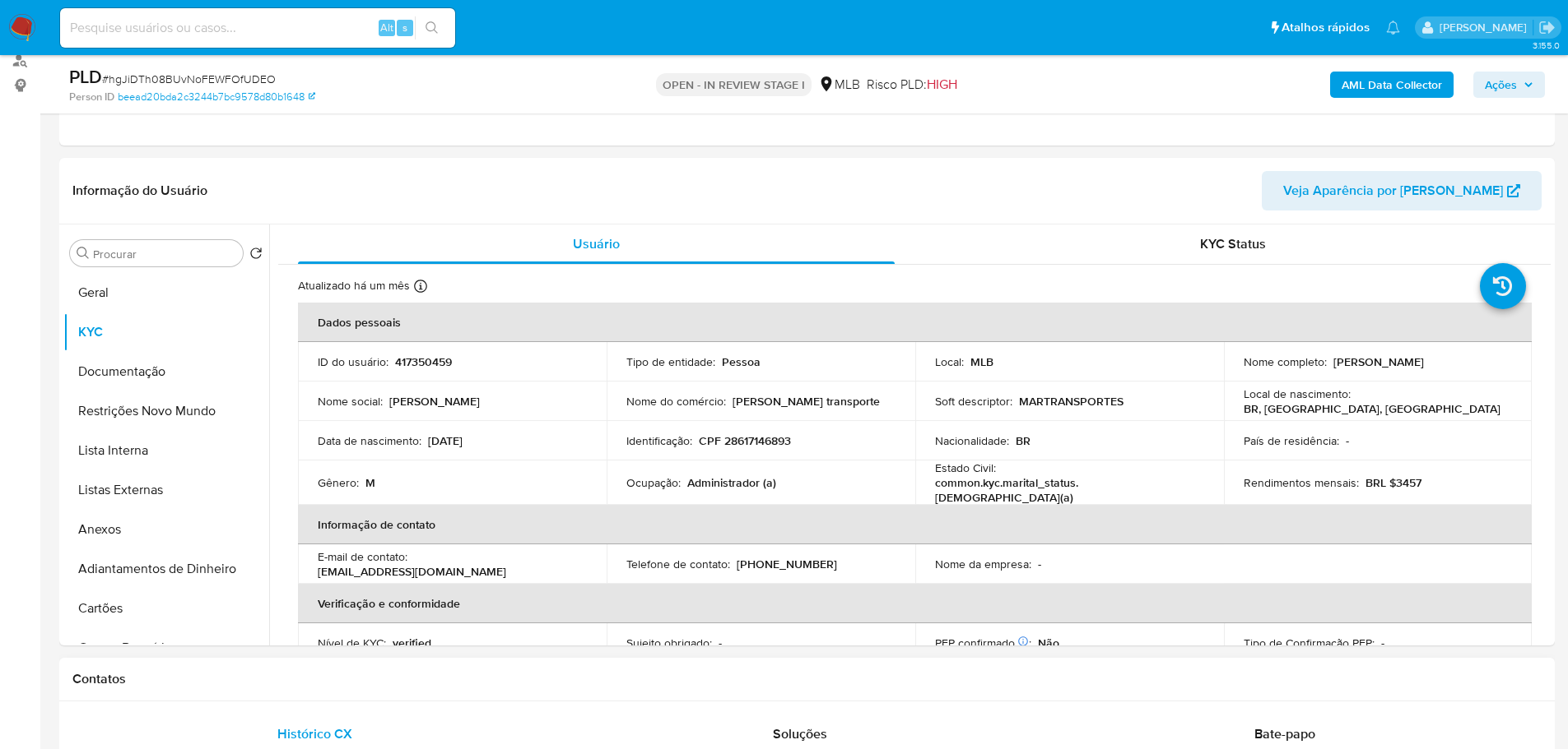
drag, startPoint x: 389, startPoint y: 688, endPoint x: 343, endPoint y: 669, distance: 49.8
click at [373, 682] on div "Contatos" at bounding box center [807, 680] width 1495 height 44
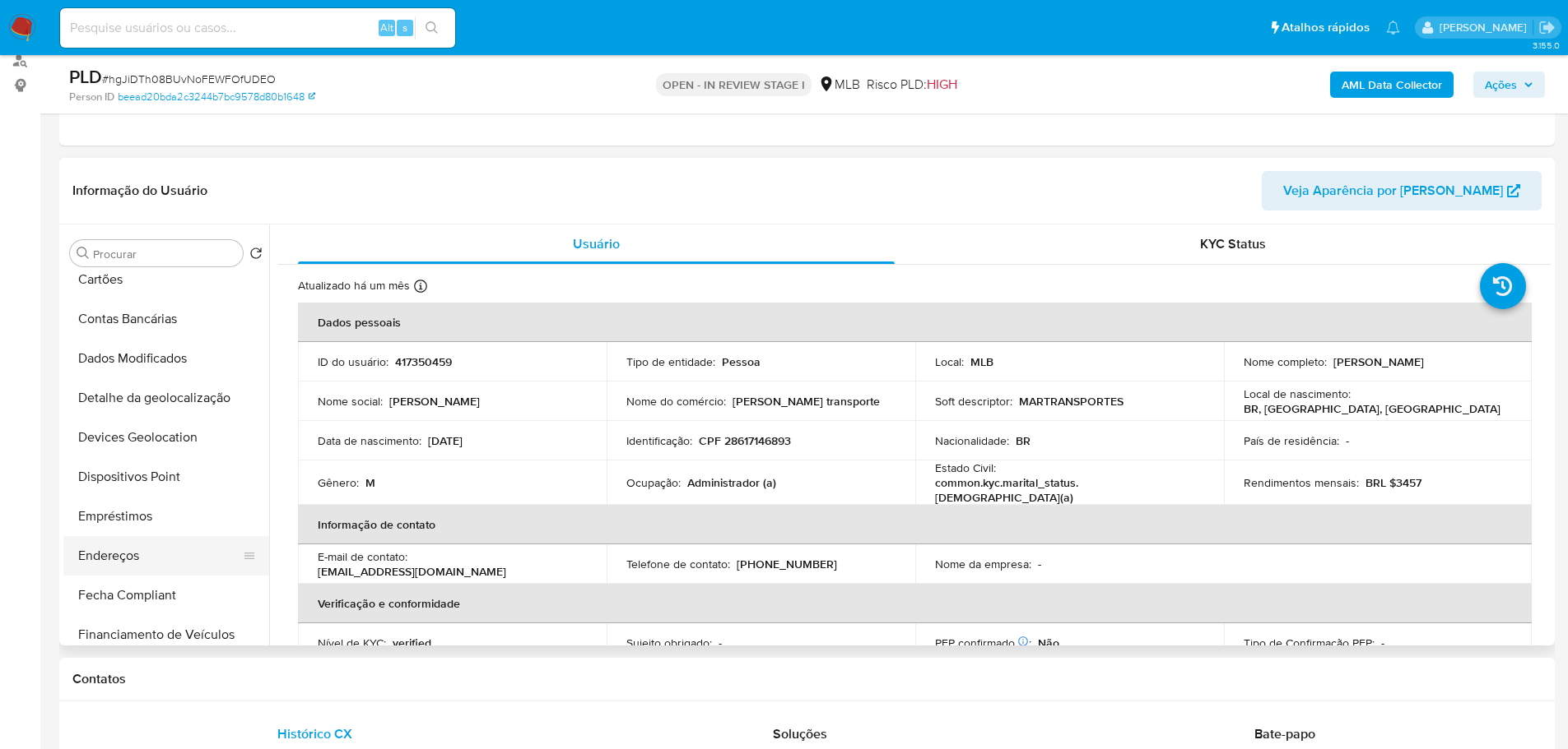
click at [131, 551] on button "Endereços" at bounding box center [159, 556] width 192 height 39
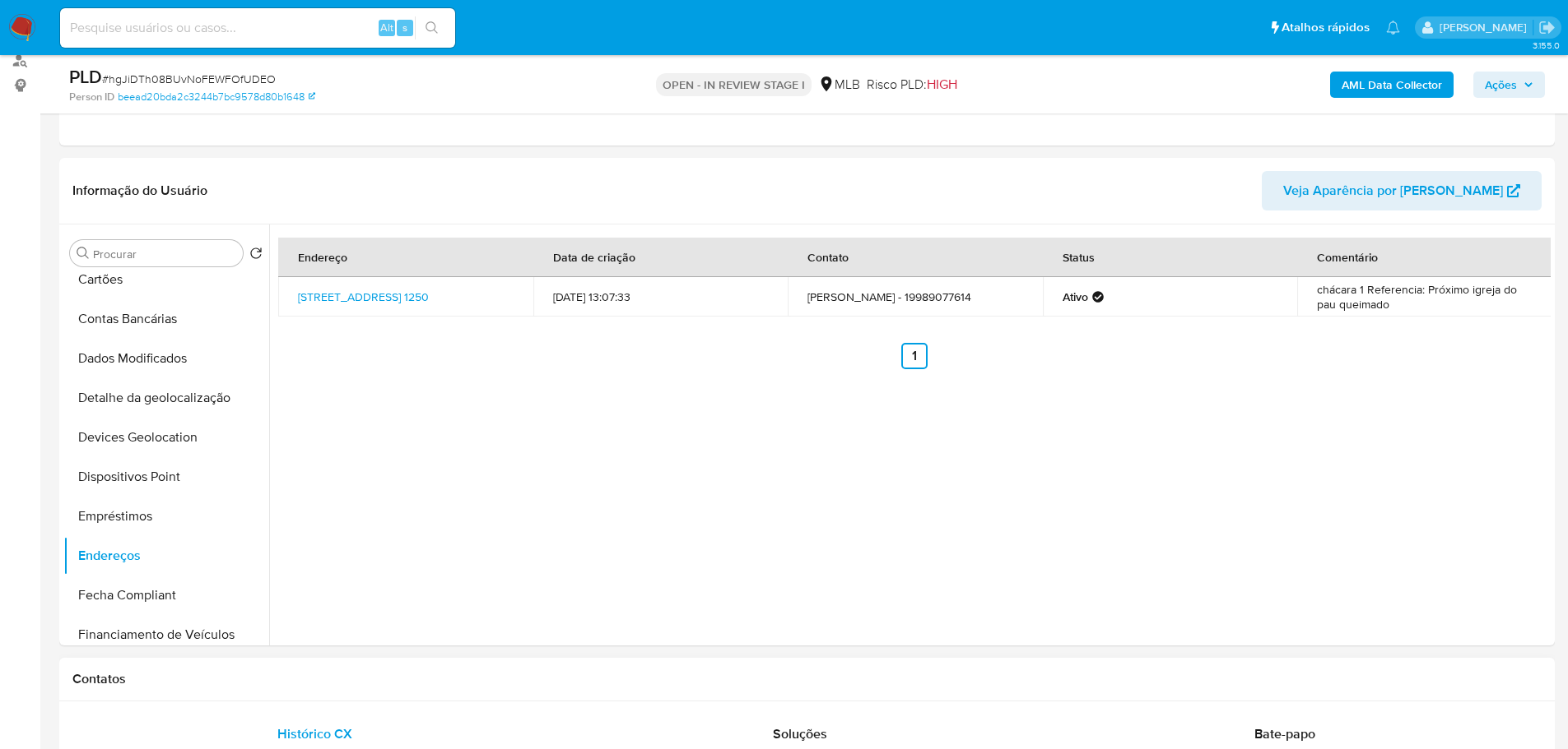
drag, startPoint x: 309, startPoint y: 689, endPoint x: 298, endPoint y: 675, distance: 17.8
click at [309, 689] on div "Contatos" at bounding box center [807, 680] width 1495 height 44
click at [164, 407] on button "Detalhe da geolocalização" at bounding box center [159, 398] width 192 height 39
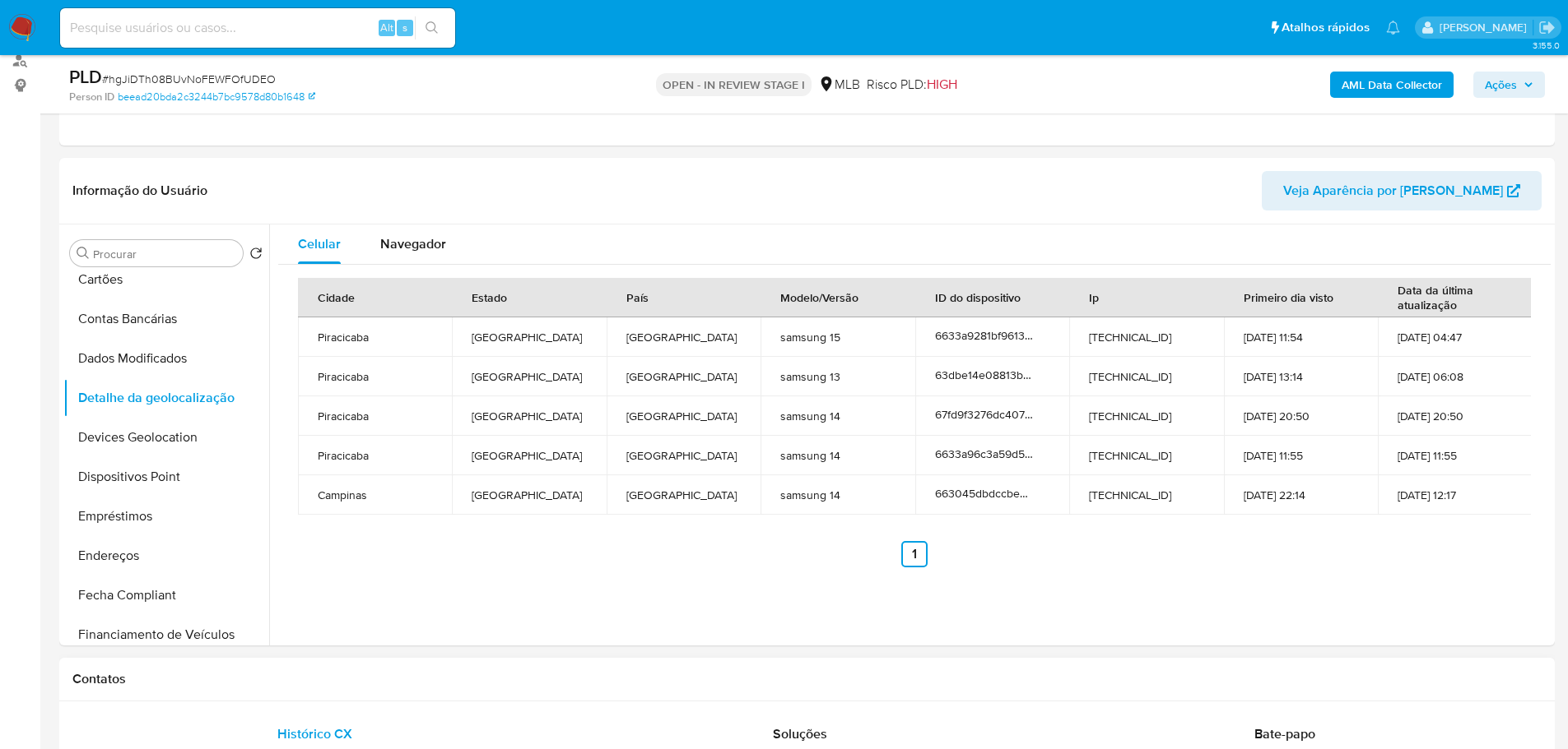
drag, startPoint x: 299, startPoint y: 690, endPoint x: 284, endPoint y: 658, distance: 35.3
click at [295, 682] on div "Contatos" at bounding box center [807, 680] width 1495 height 44
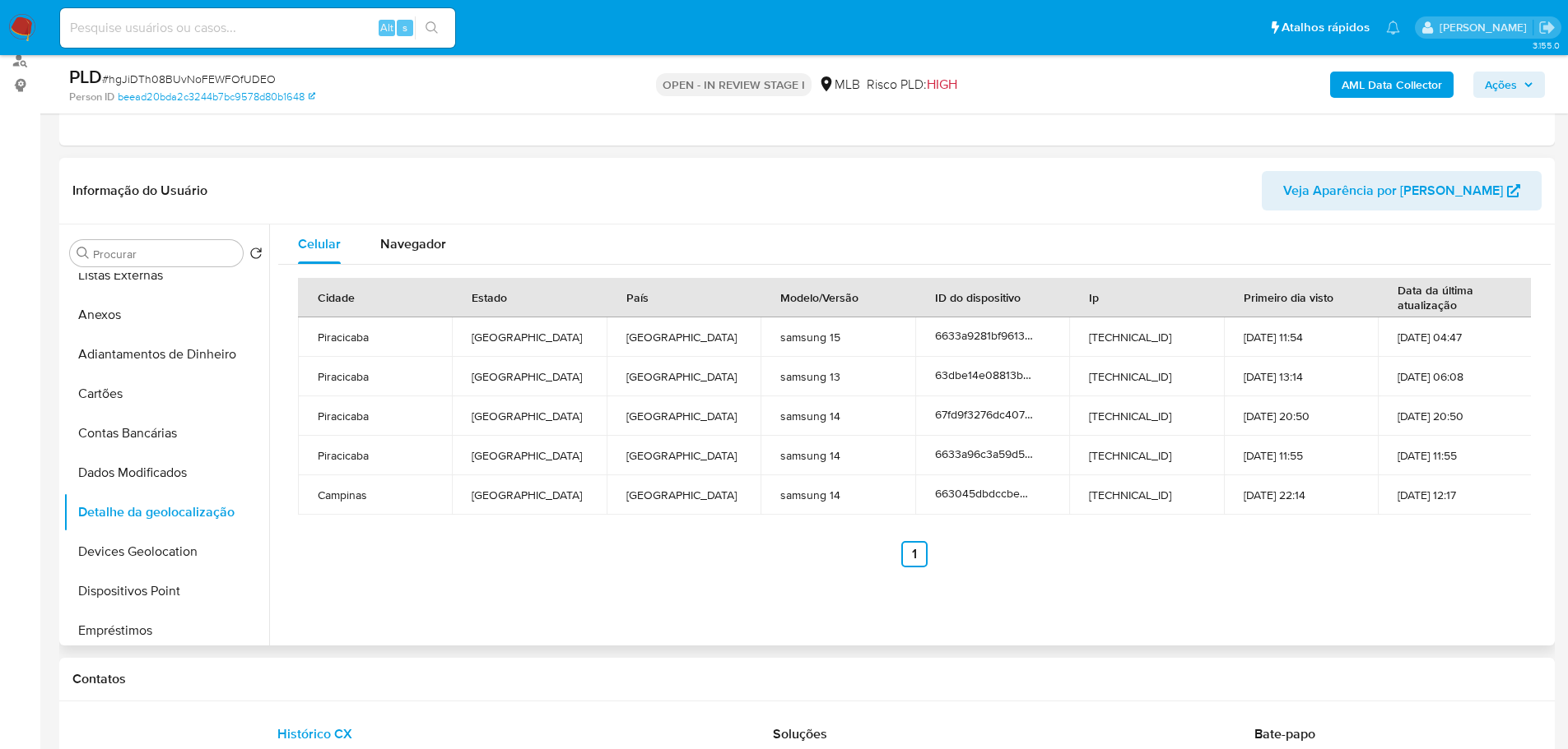
scroll to position [0, 0]
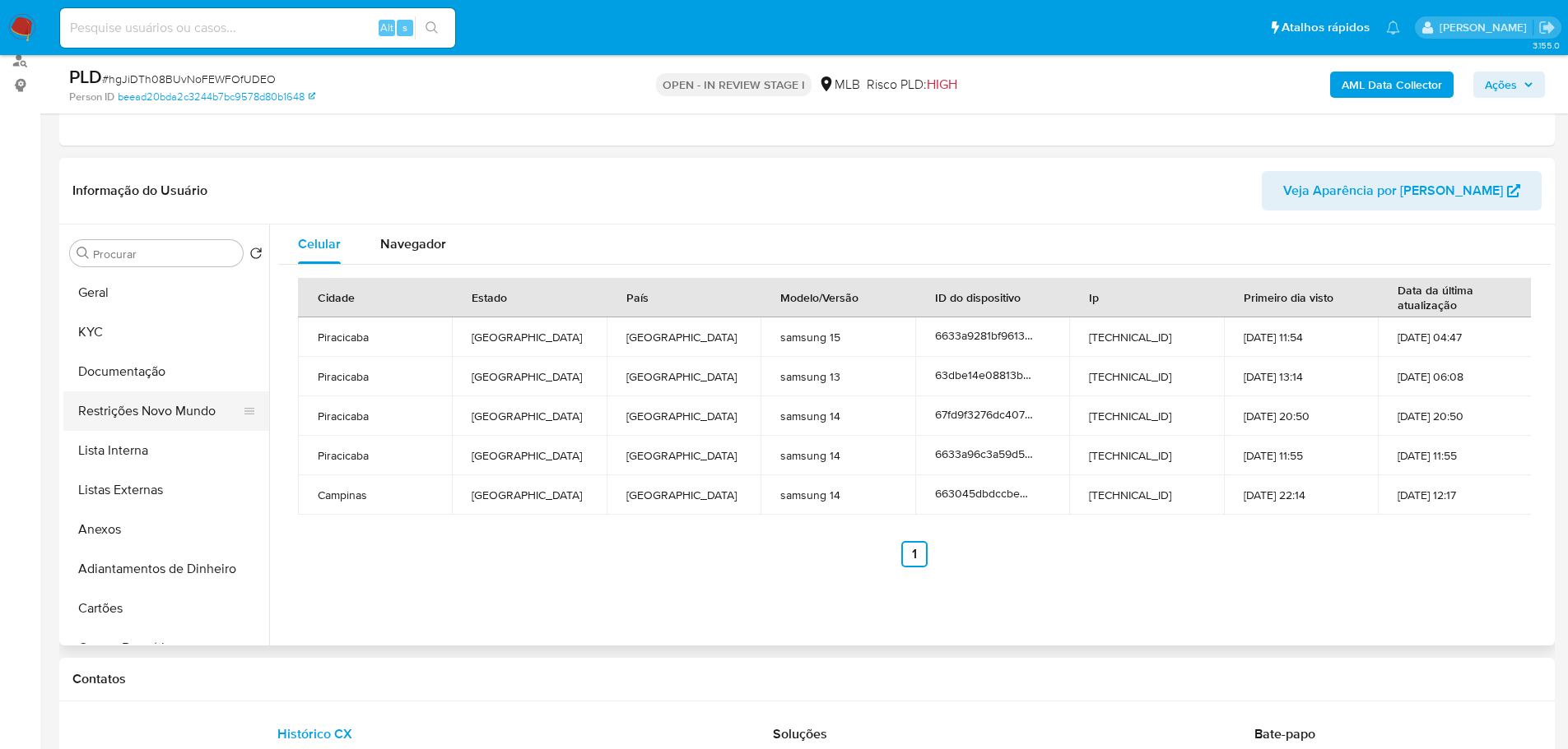
click at [164, 412] on button "Restrições Novo Mundo" at bounding box center [159, 412] width 192 height 39
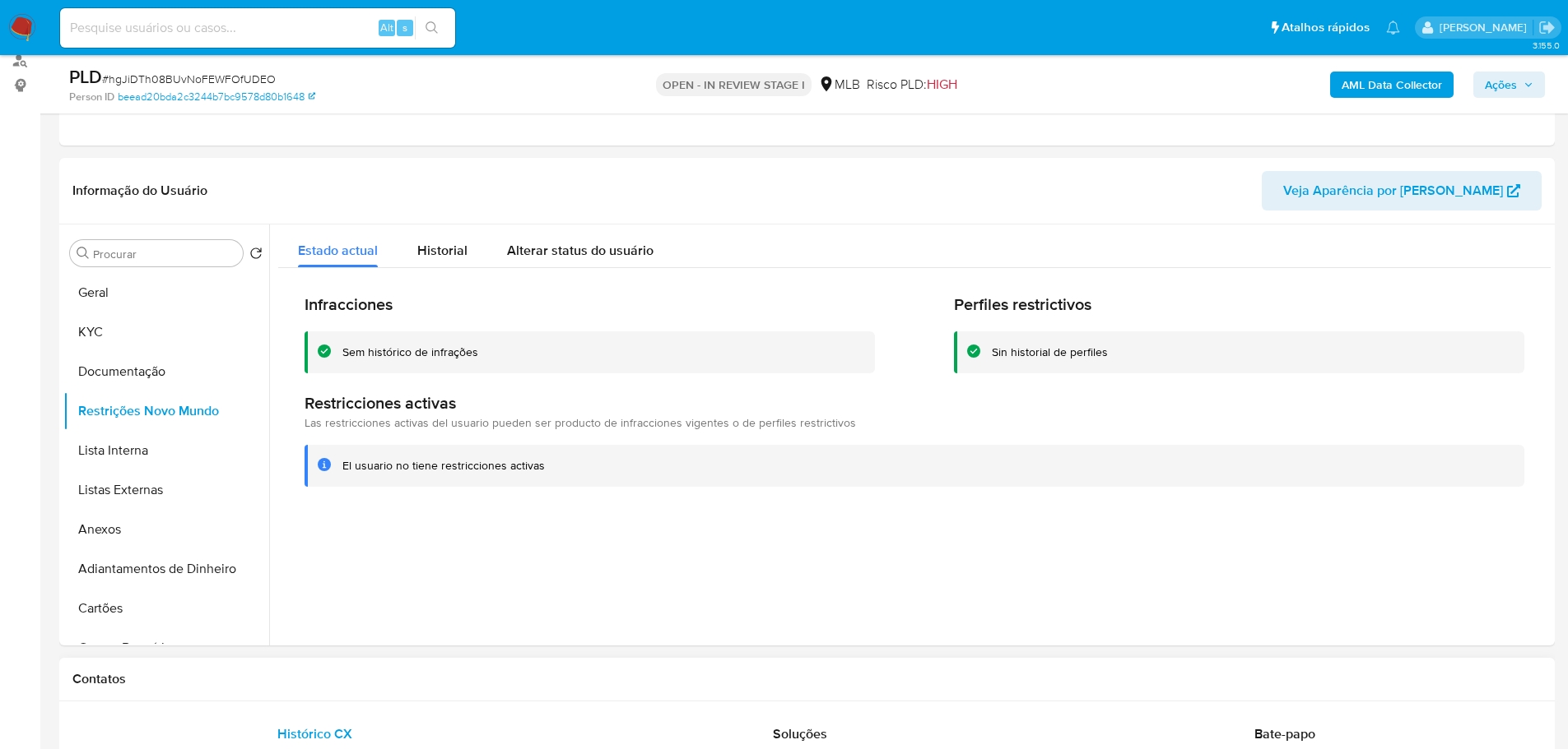
click at [294, 662] on div "Contatos" at bounding box center [807, 680] width 1495 height 44
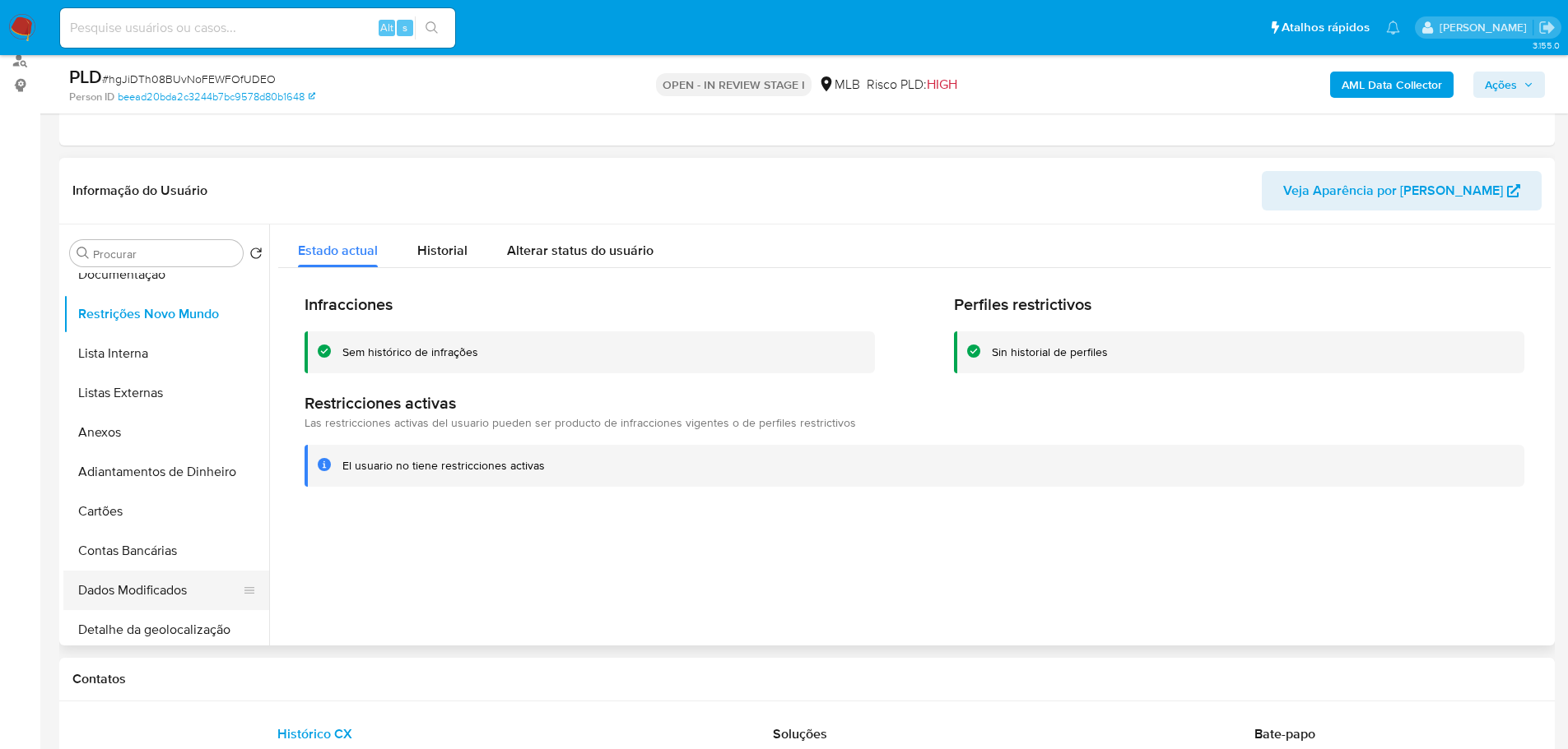
scroll to position [329, 0]
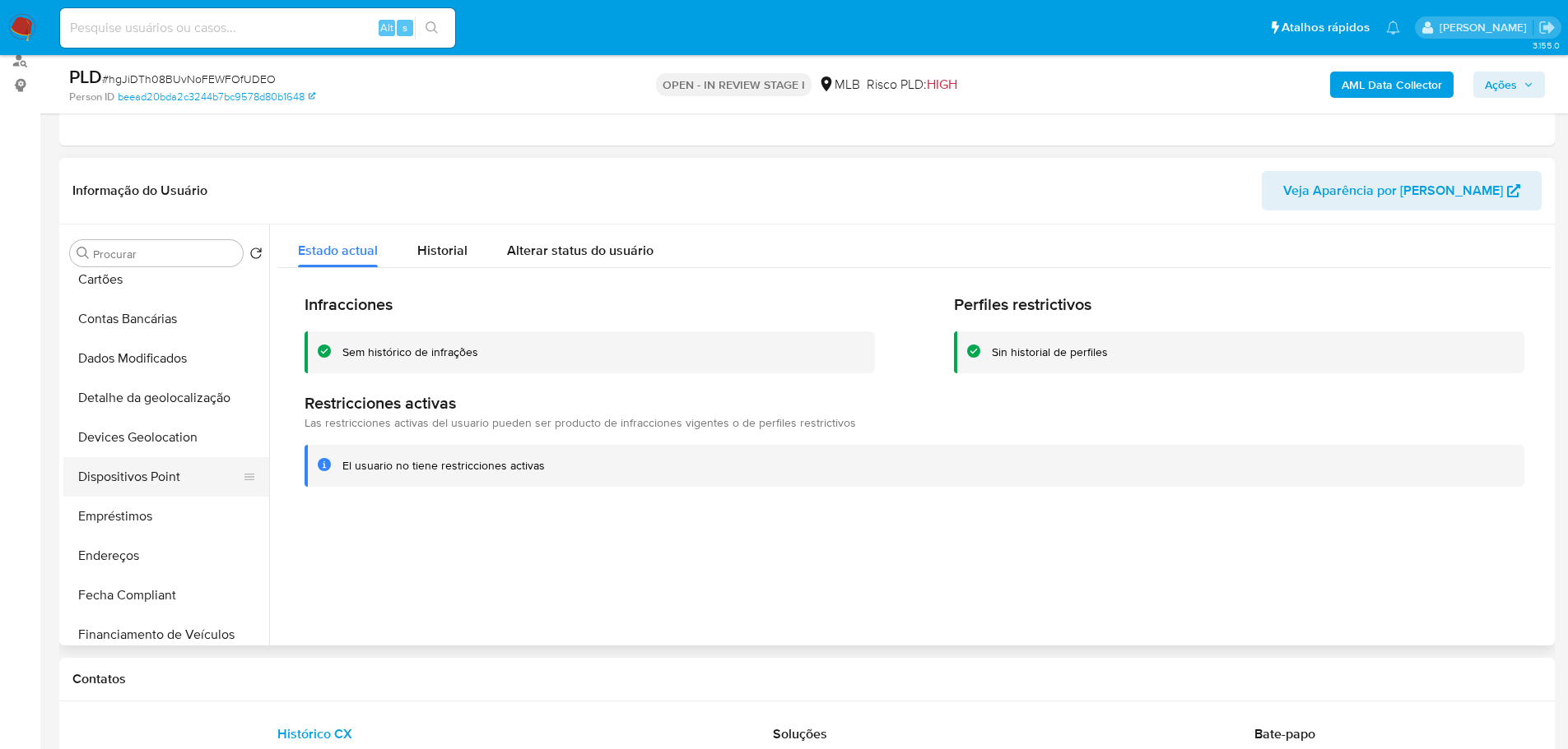
click at [164, 472] on button "Dispositivos Point" at bounding box center [159, 477] width 192 height 39
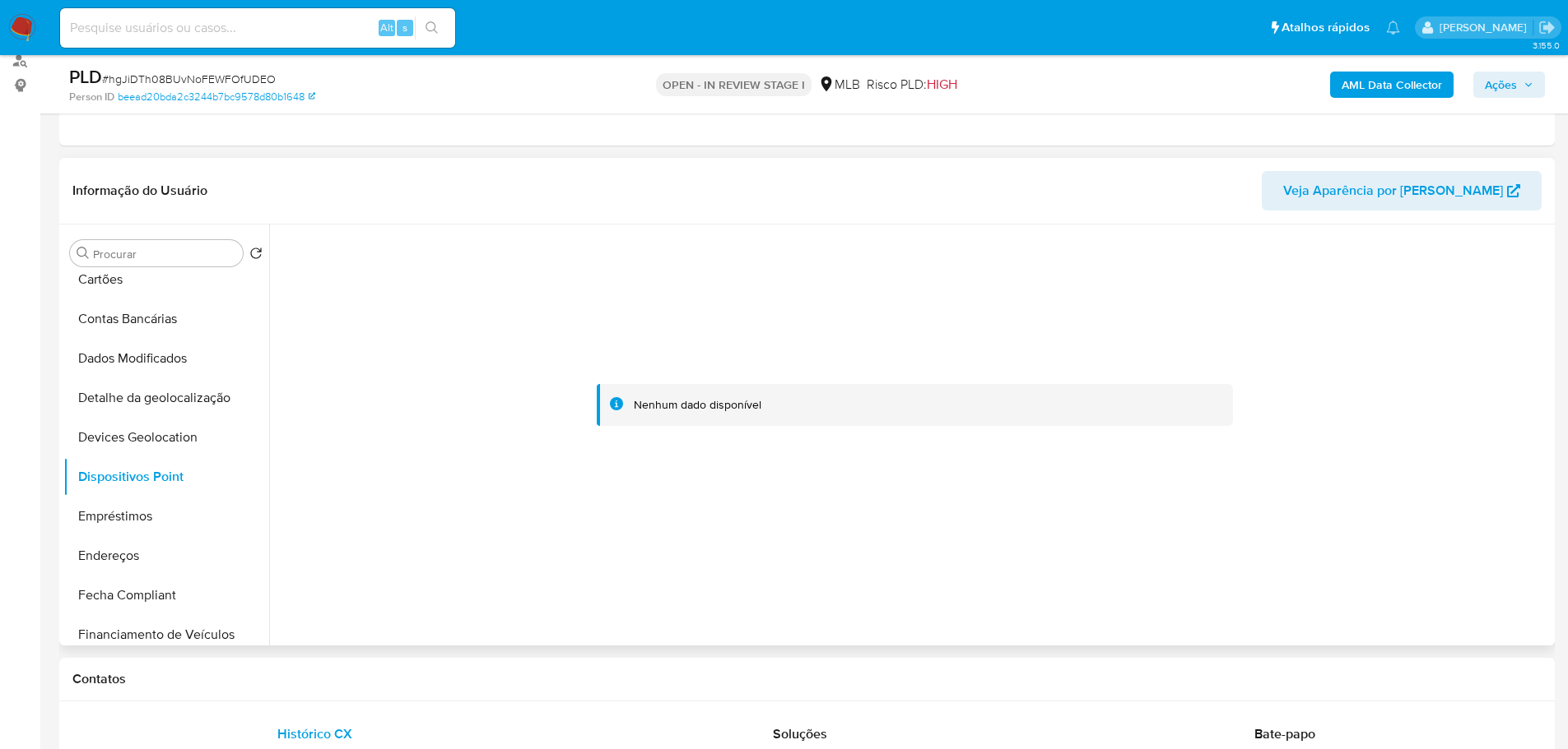
drag, startPoint x: 1358, startPoint y: 612, endPoint x: 1259, endPoint y: 472, distance: 171.5
click at [1358, 610] on div at bounding box center [910, 435] width 1281 height 421
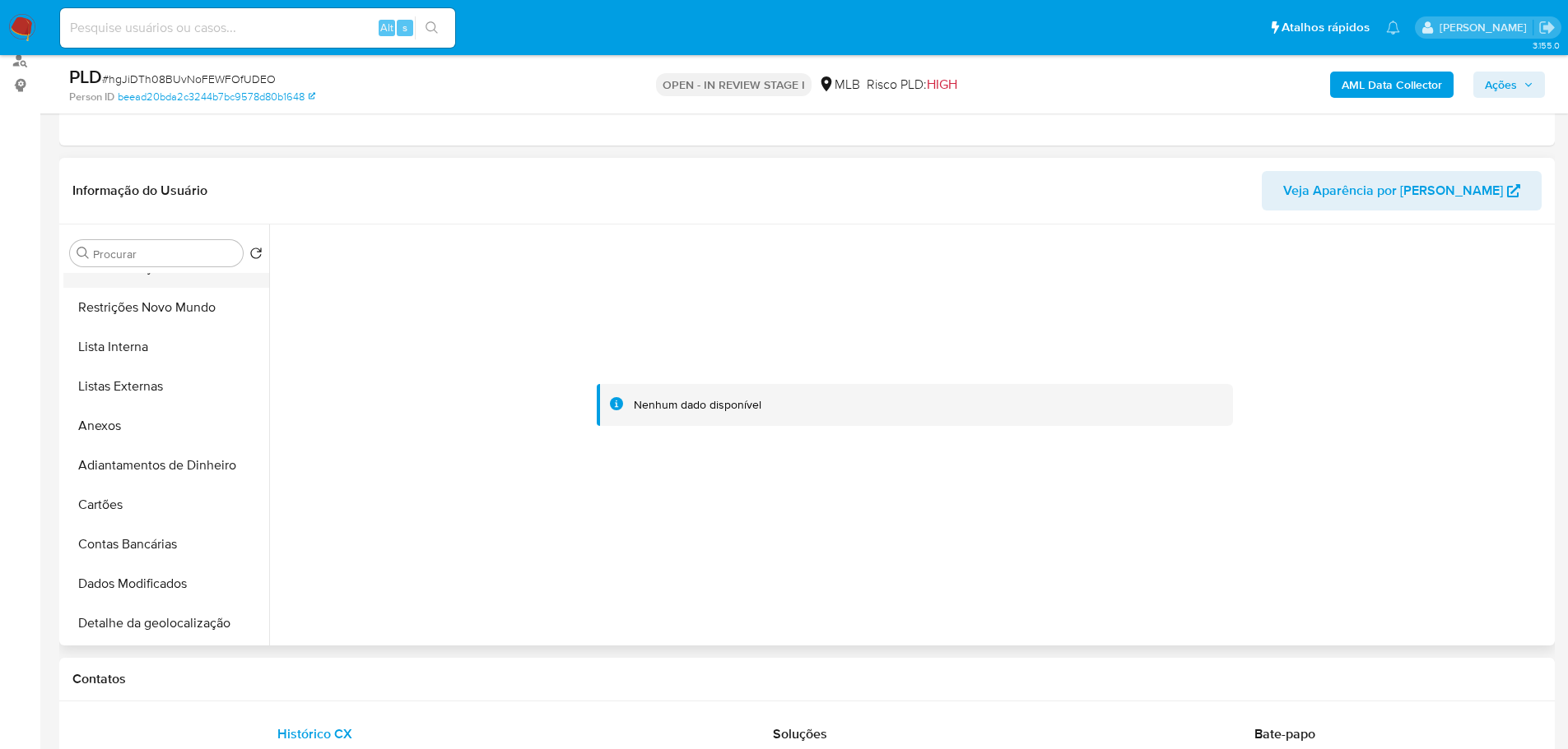
scroll to position [0, 0]
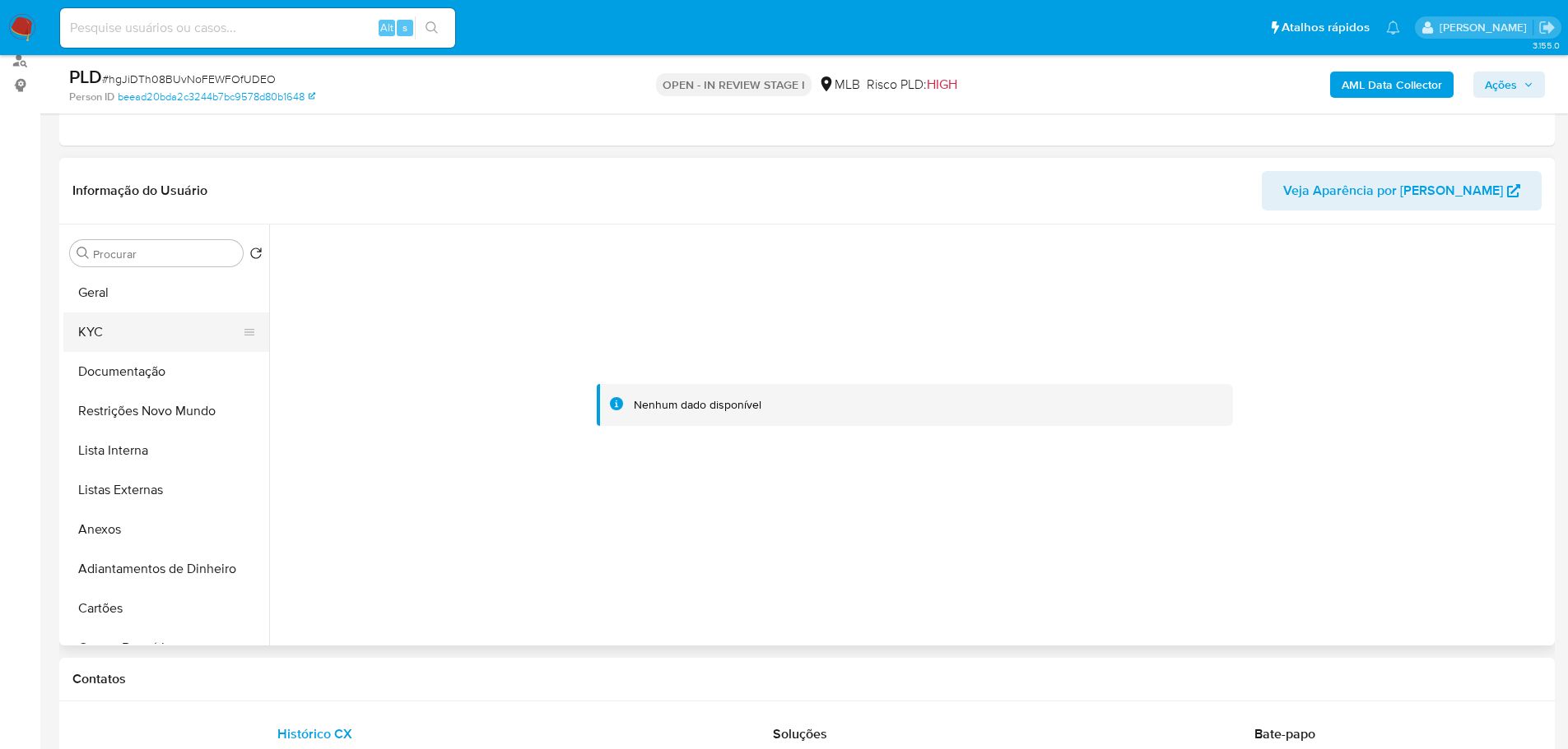
click at [113, 336] on button "KYC" at bounding box center [159, 332] width 192 height 39
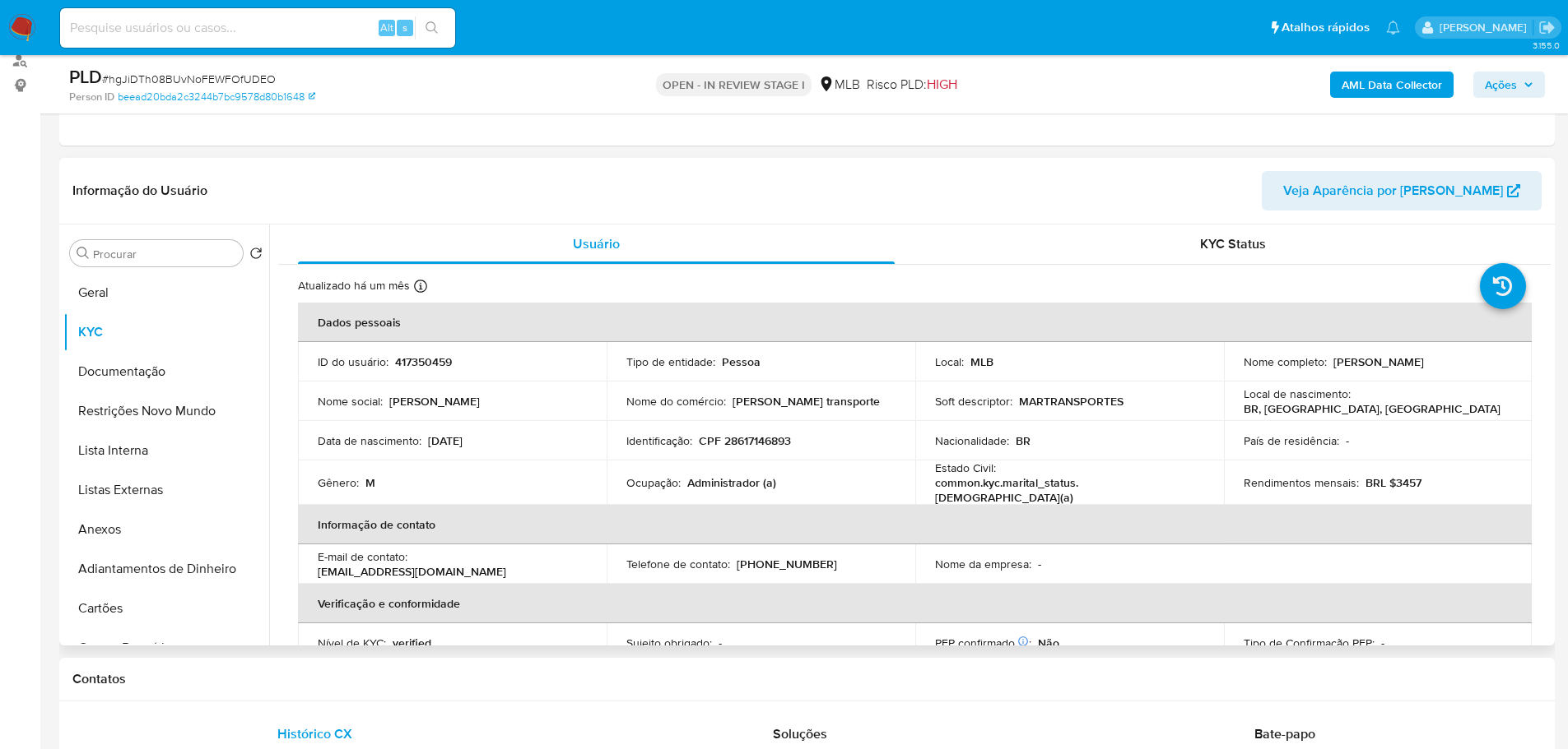
click at [761, 444] on p "CPF 28617146893" at bounding box center [745, 441] width 92 height 15
copy p "28617146893"
click at [115, 294] on button "Geral" at bounding box center [159, 292] width 192 height 39
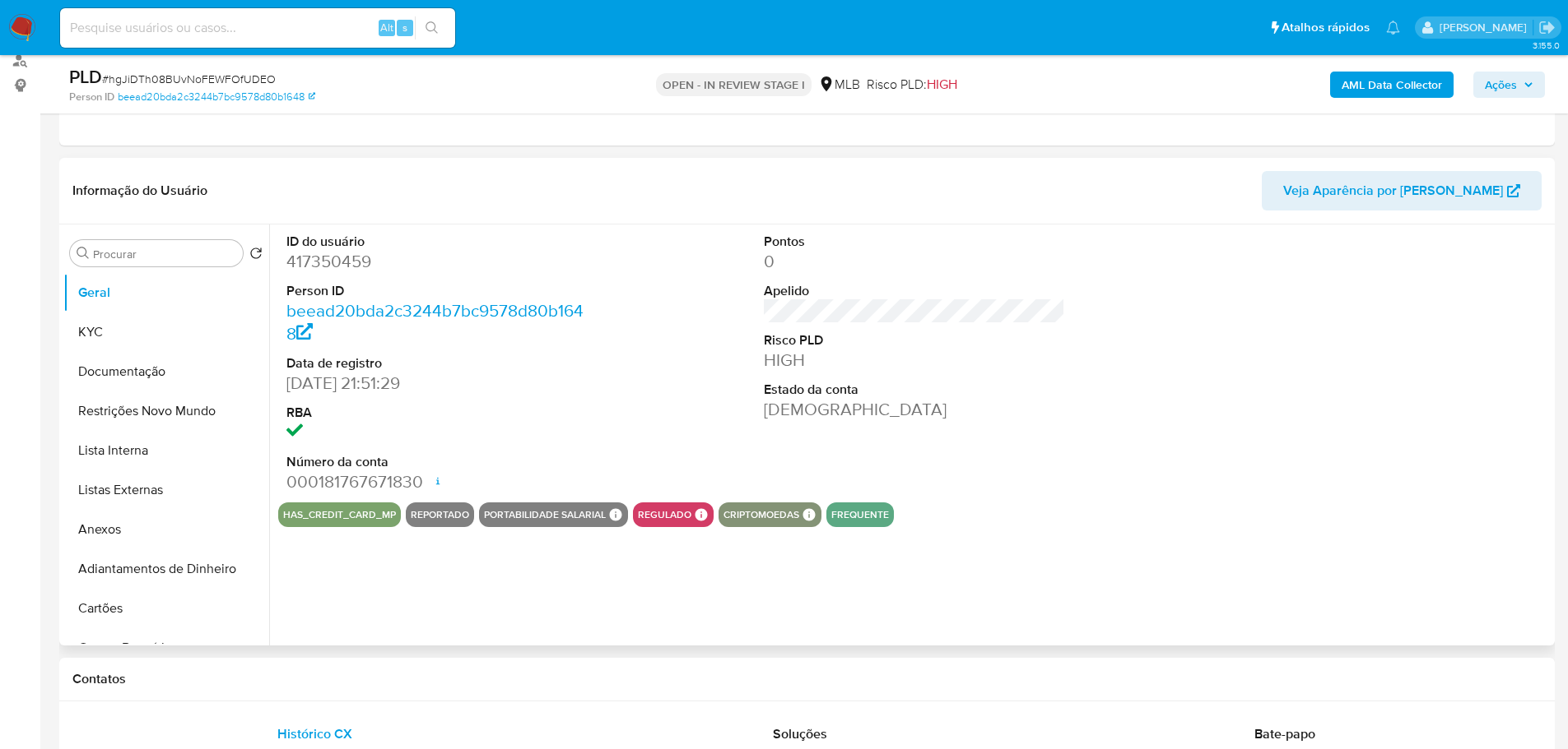
click at [341, 265] on dd "417350459" at bounding box center [437, 262] width 302 height 23
copy dd "417350459"
click at [143, 522] on button "Anexos" at bounding box center [159, 530] width 192 height 39
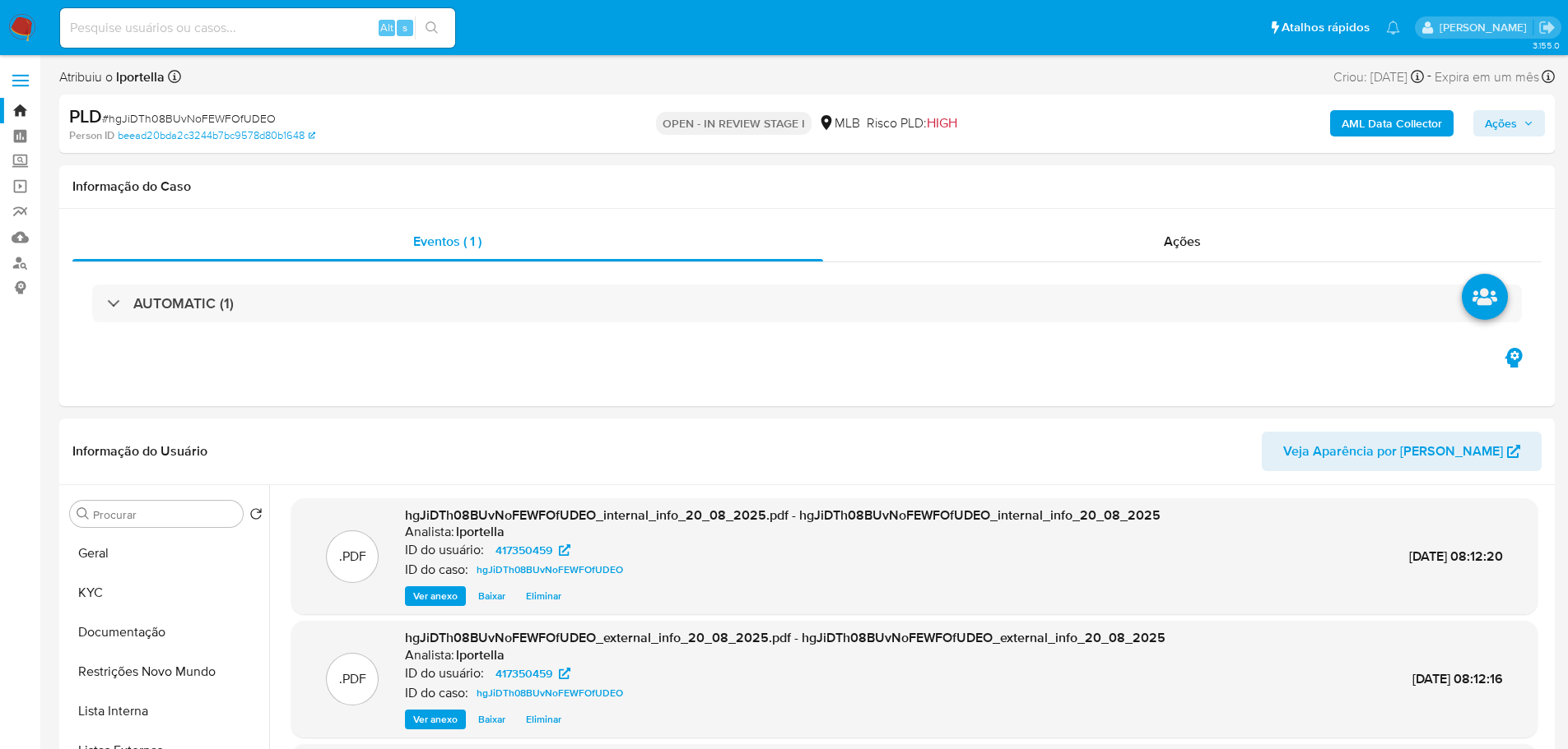
click at [1493, 116] on span "Ações" at bounding box center [1500, 124] width 32 height 26
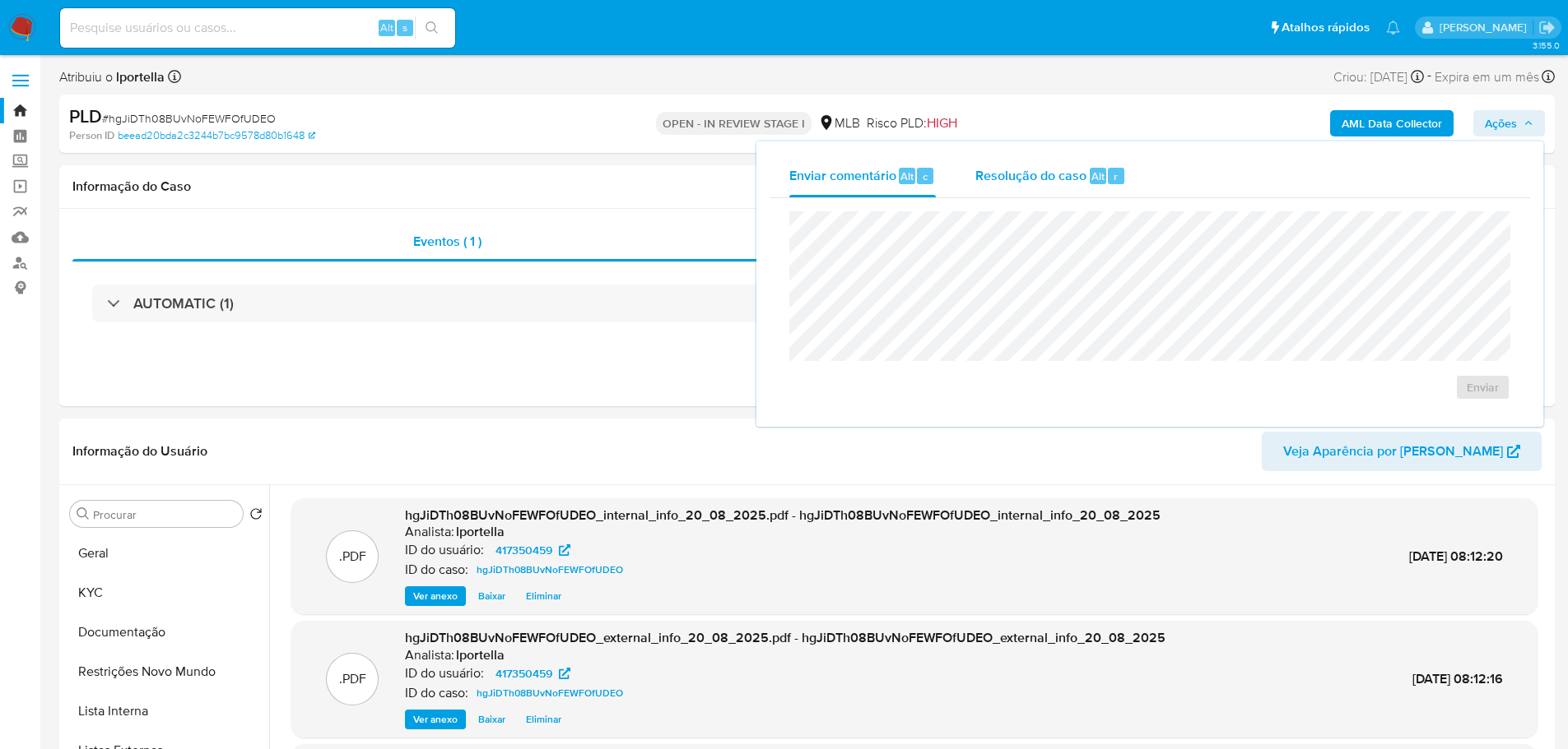
click at [1030, 178] on span "Resolução do caso" at bounding box center [1031, 175] width 111 height 19
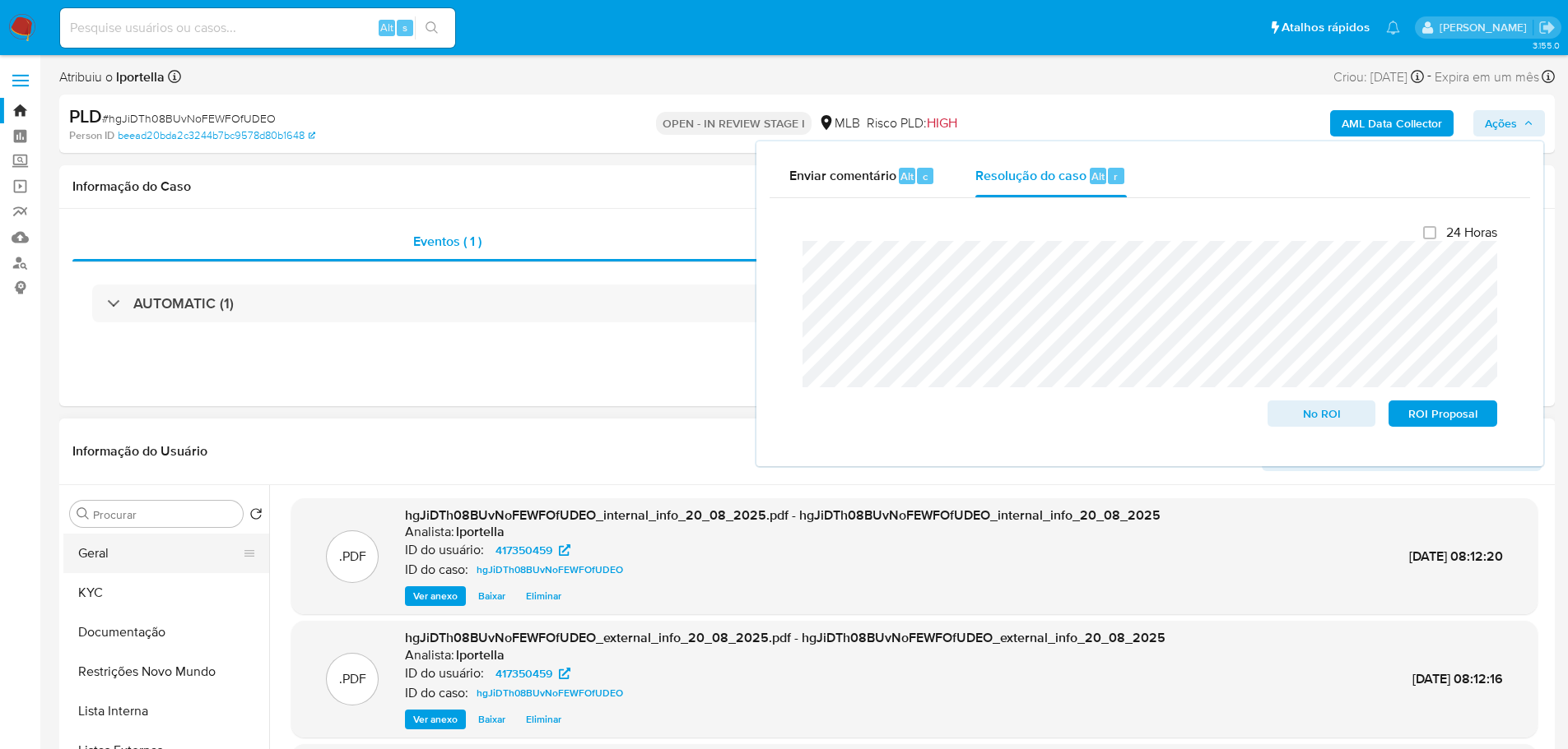
click at [102, 554] on button "Geral" at bounding box center [159, 553] width 192 height 39
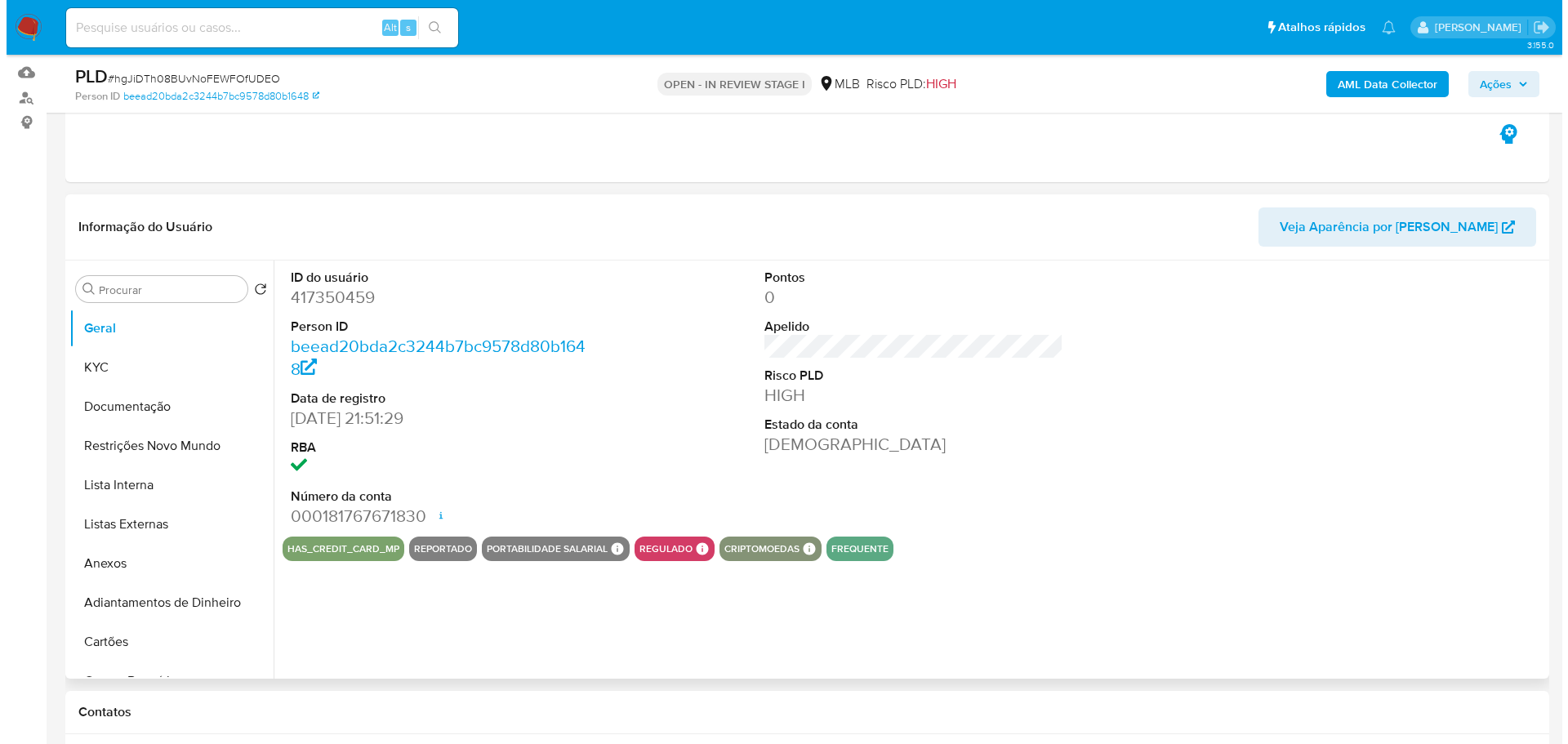
scroll to position [245, 0]
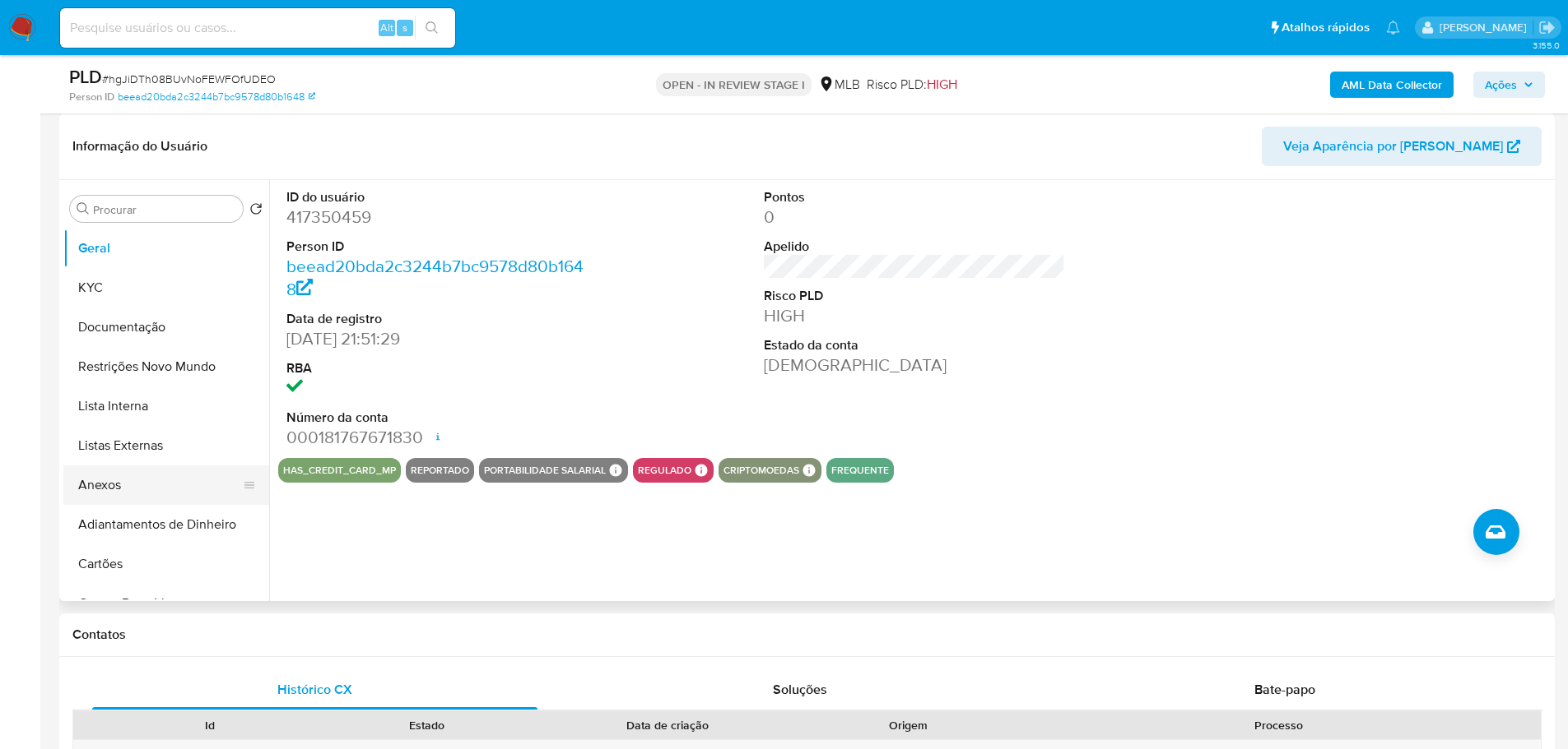
click at [115, 488] on button "Anexos" at bounding box center [159, 486] width 192 height 39
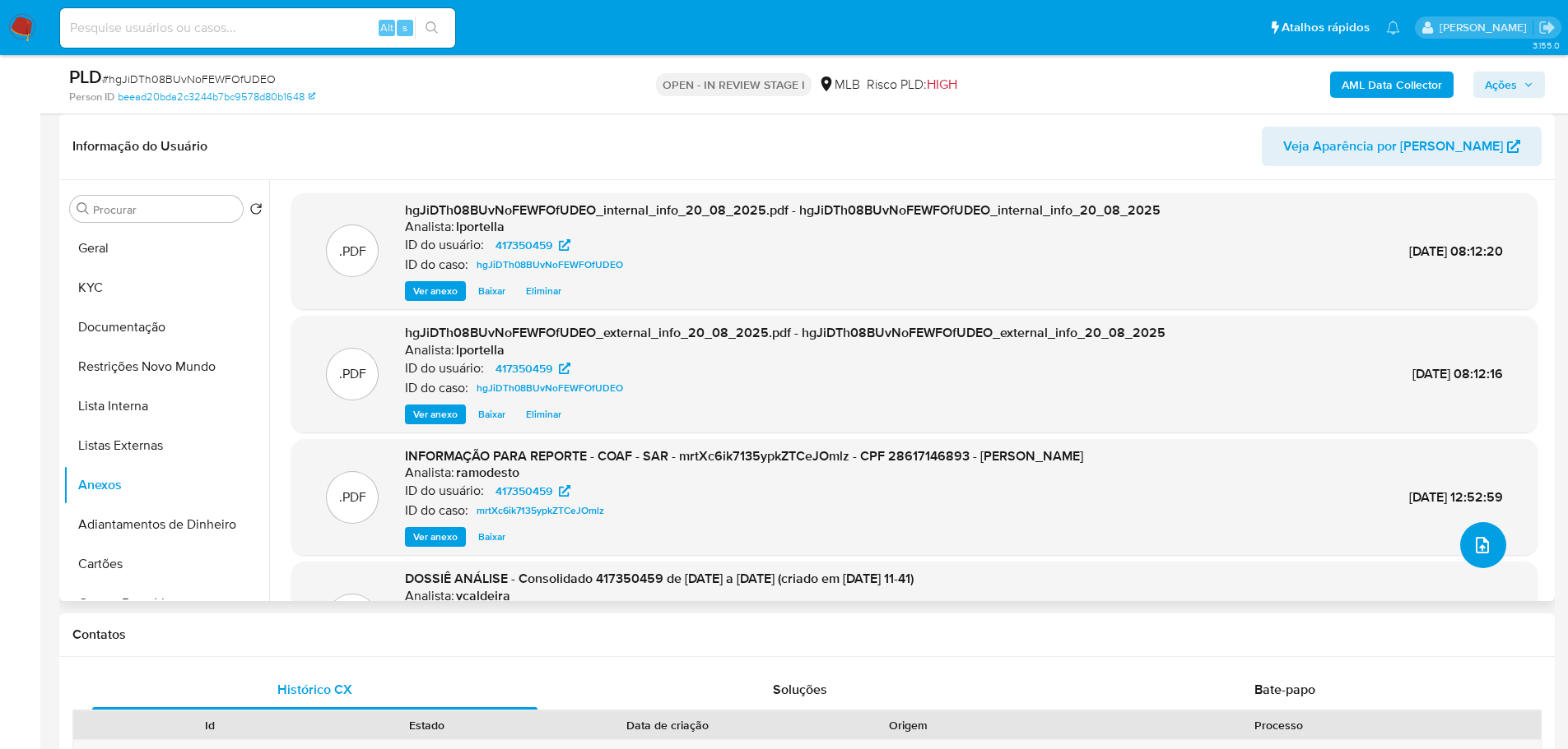
click at [1480, 546] on icon "upload-file" at bounding box center [1482, 545] width 20 height 20
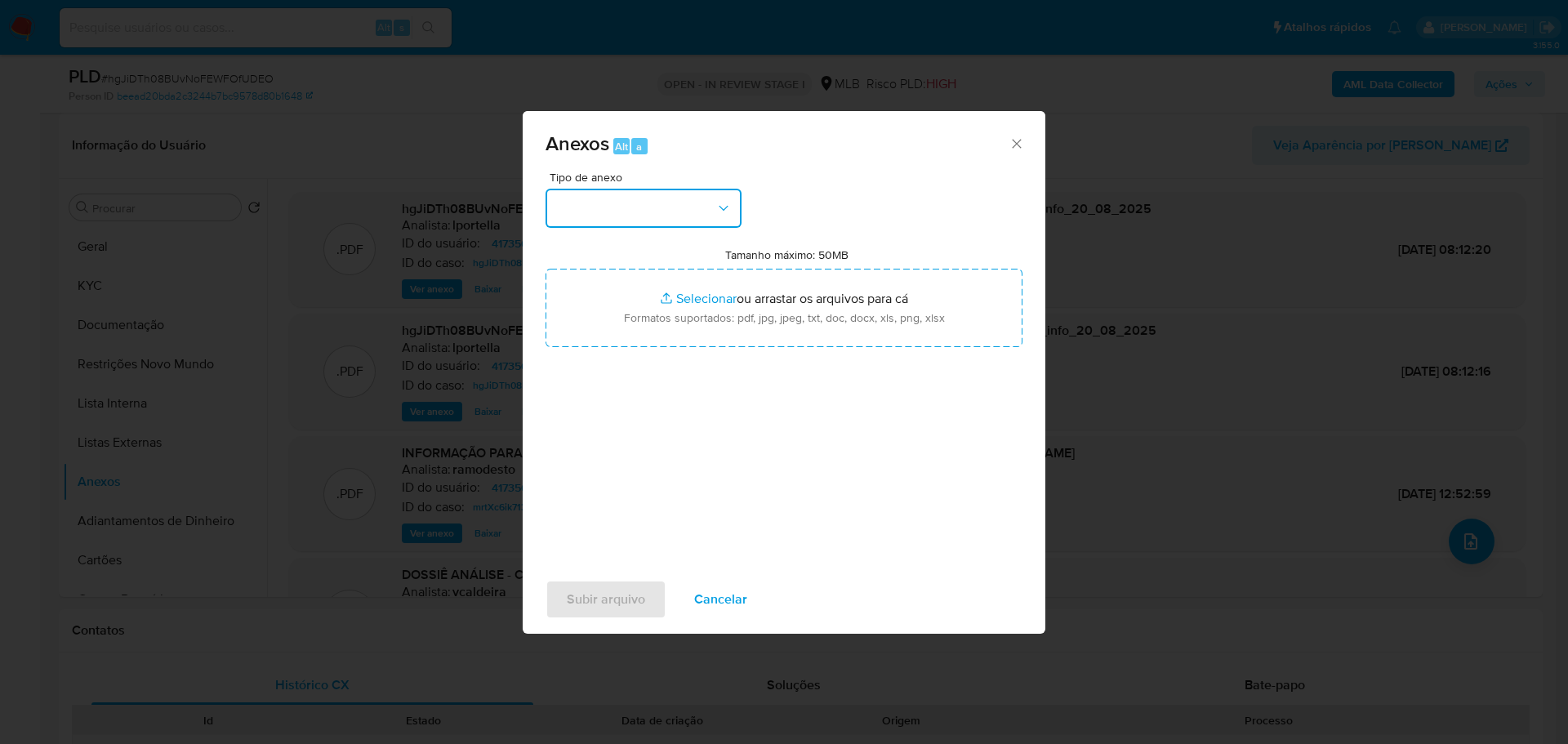
click at [655, 195] on button "button" at bounding box center [643, 209] width 196 height 39
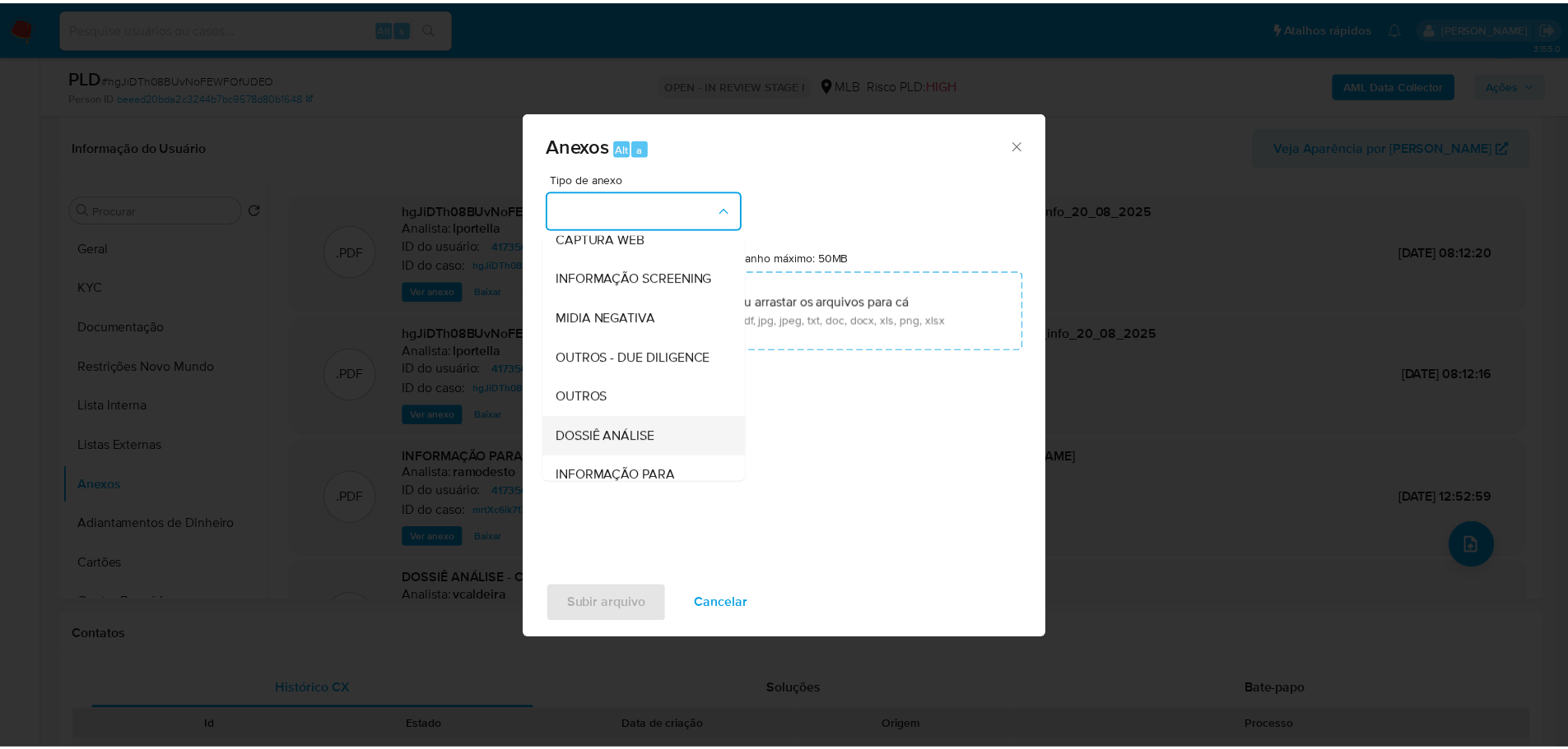
scroll to position [253, 0]
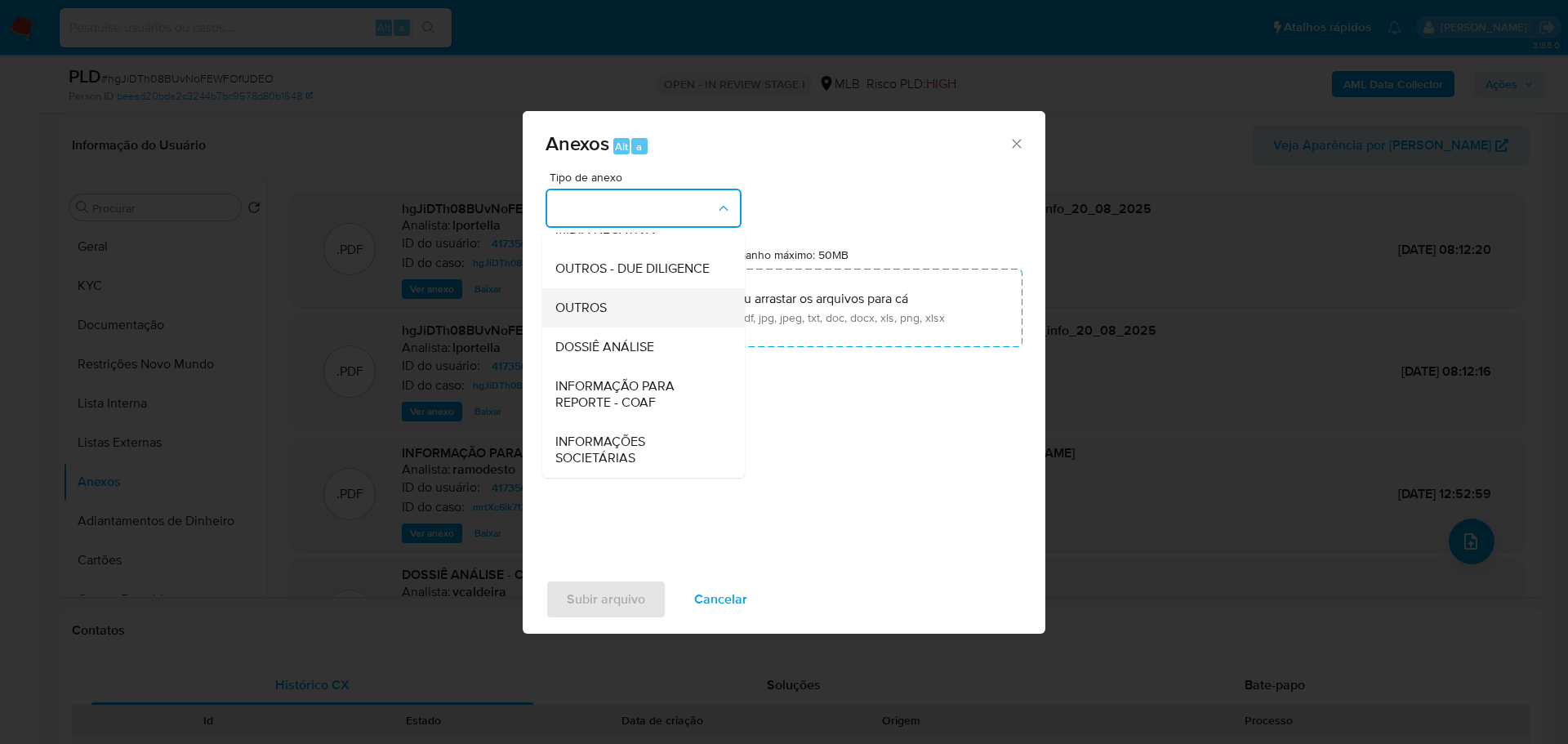
click at [605, 311] on span "OUTROS" at bounding box center [581, 308] width 51 height 17
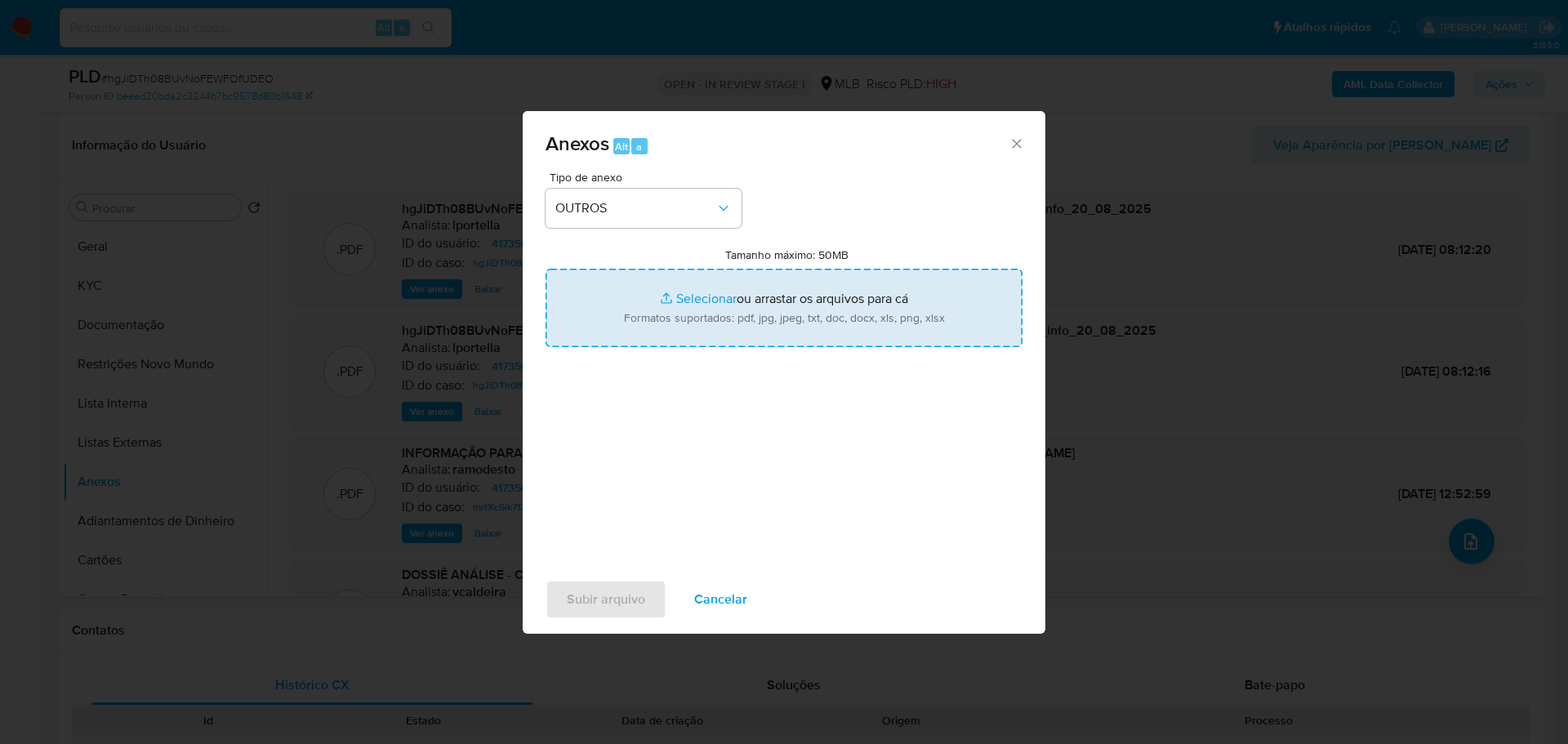
type input "C:\fakepath\2º SAR - XXX - CPF 28617146893 - MARCELO APARECIDO SOARES.pdf"
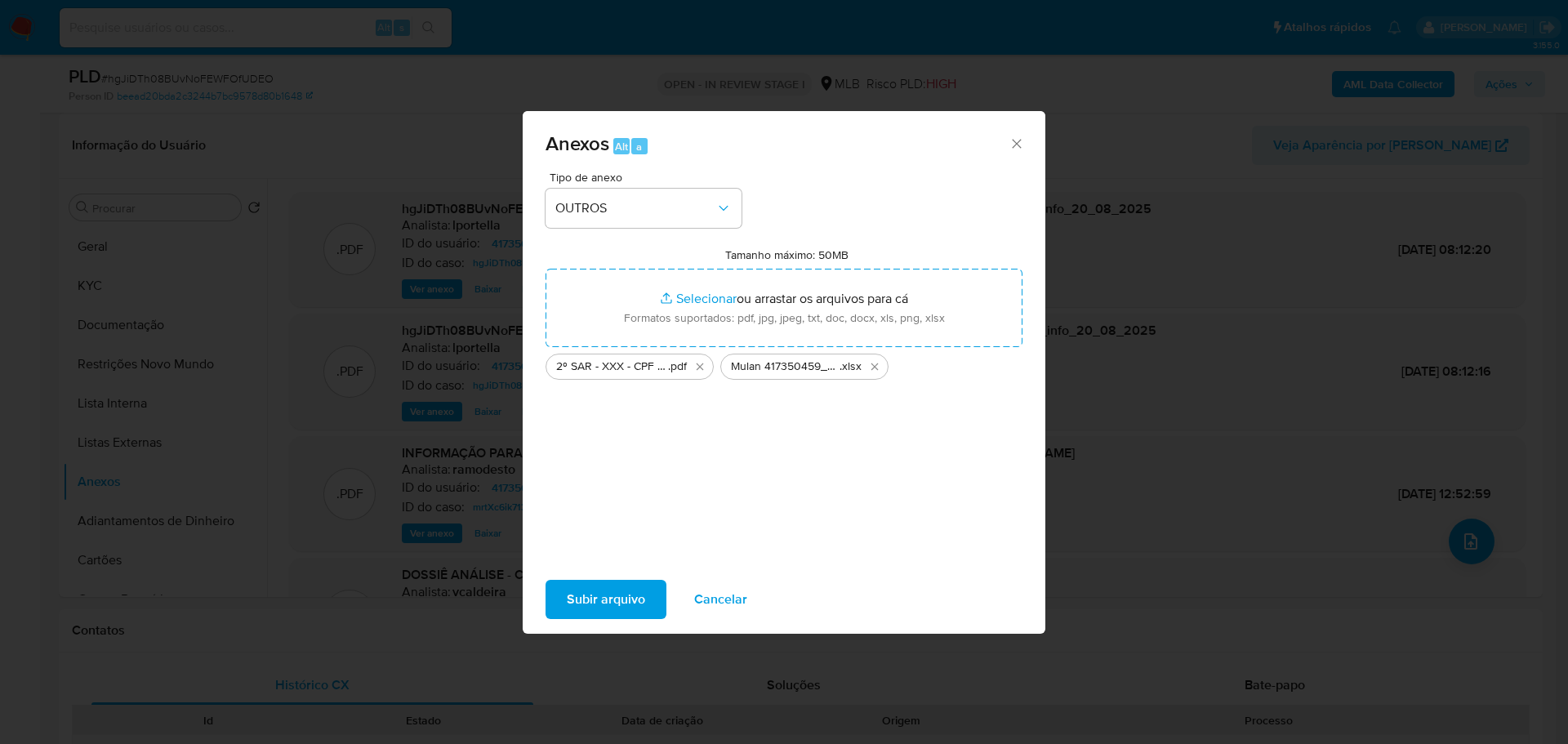
click at [621, 603] on span "Subir arquivo" at bounding box center [606, 600] width 78 height 36
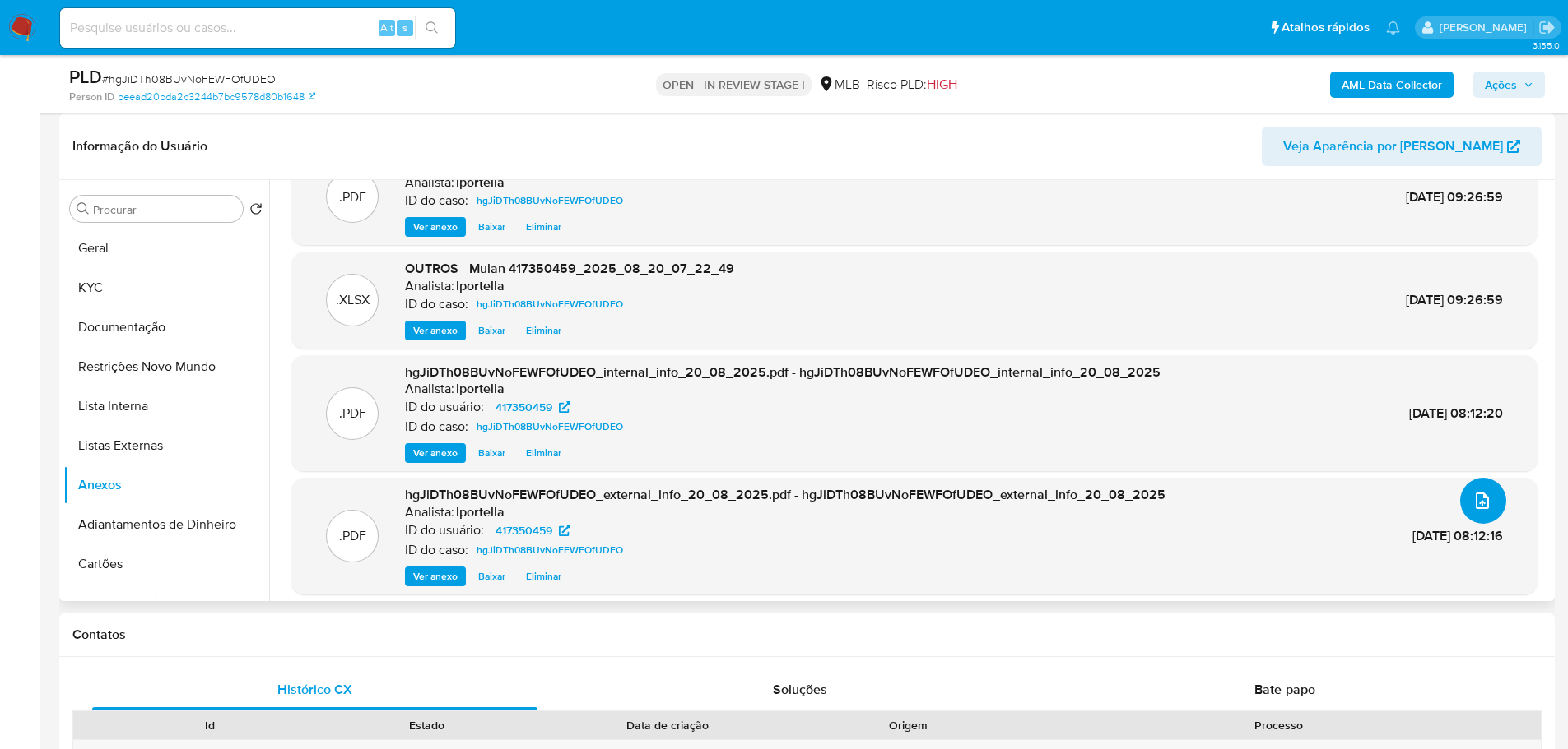
scroll to position [0, 0]
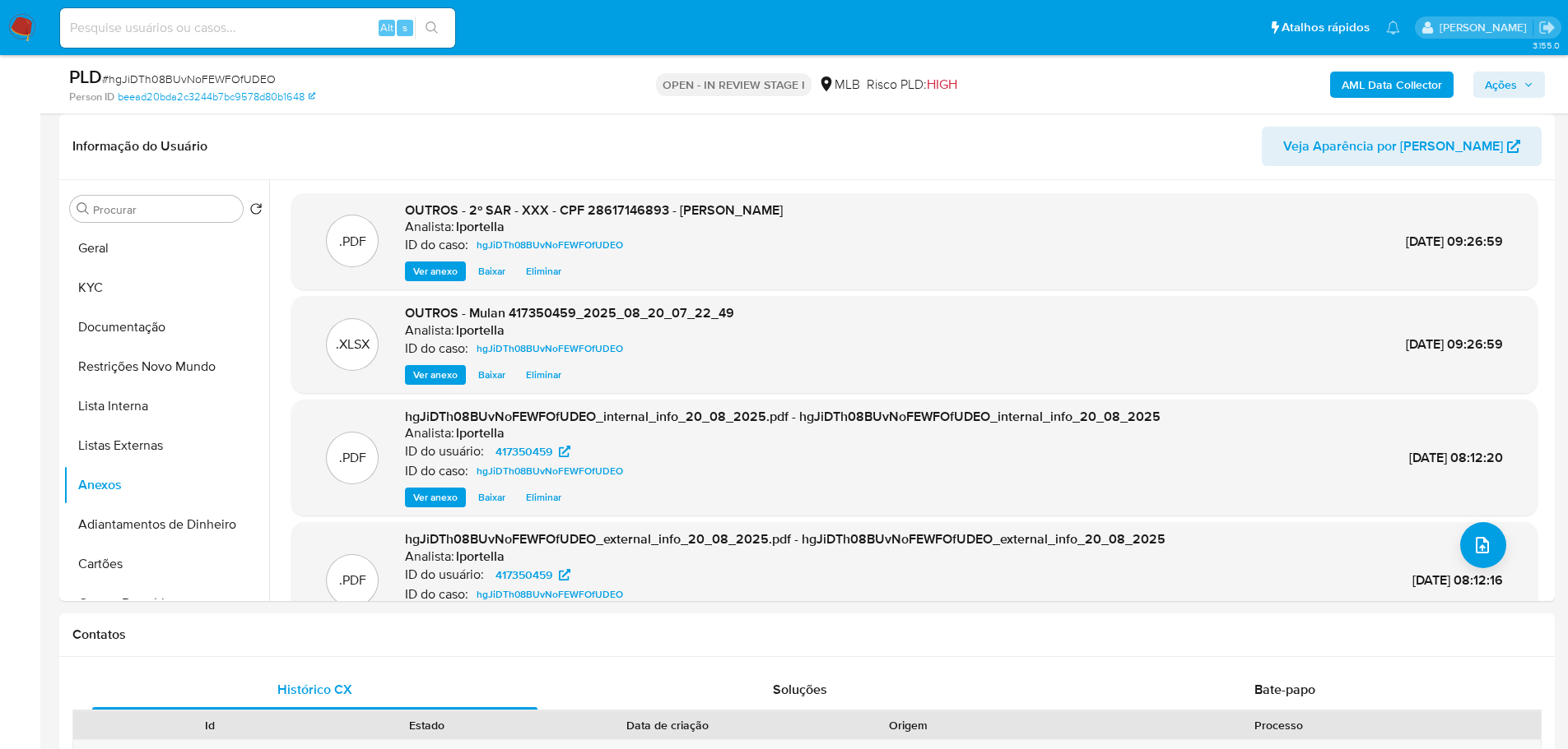
click at [1515, 91] on span "Ações" at bounding box center [1500, 84] width 32 height 26
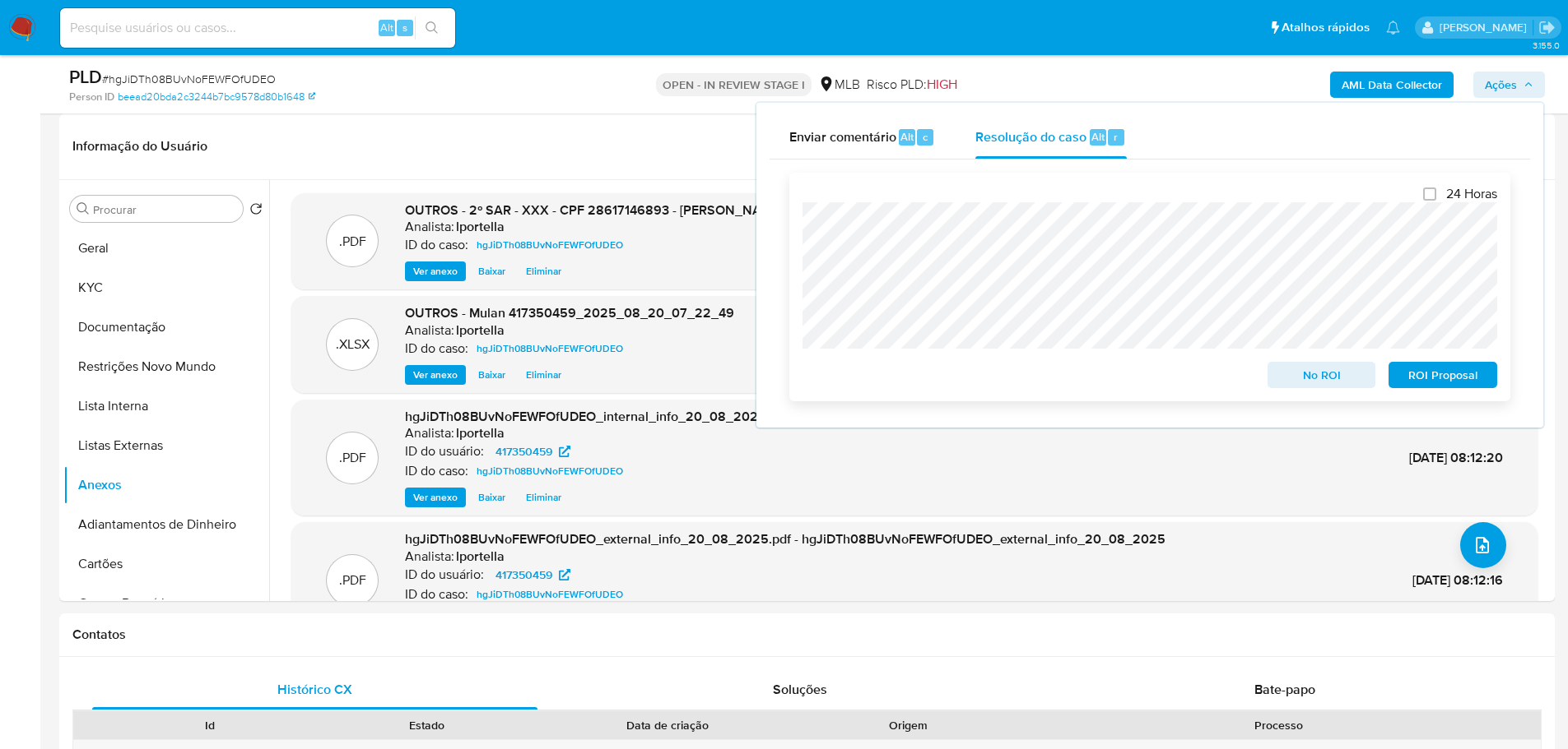
click at [1434, 382] on span "ROI Proposal" at bounding box center [1442, 375] width 85 height 23
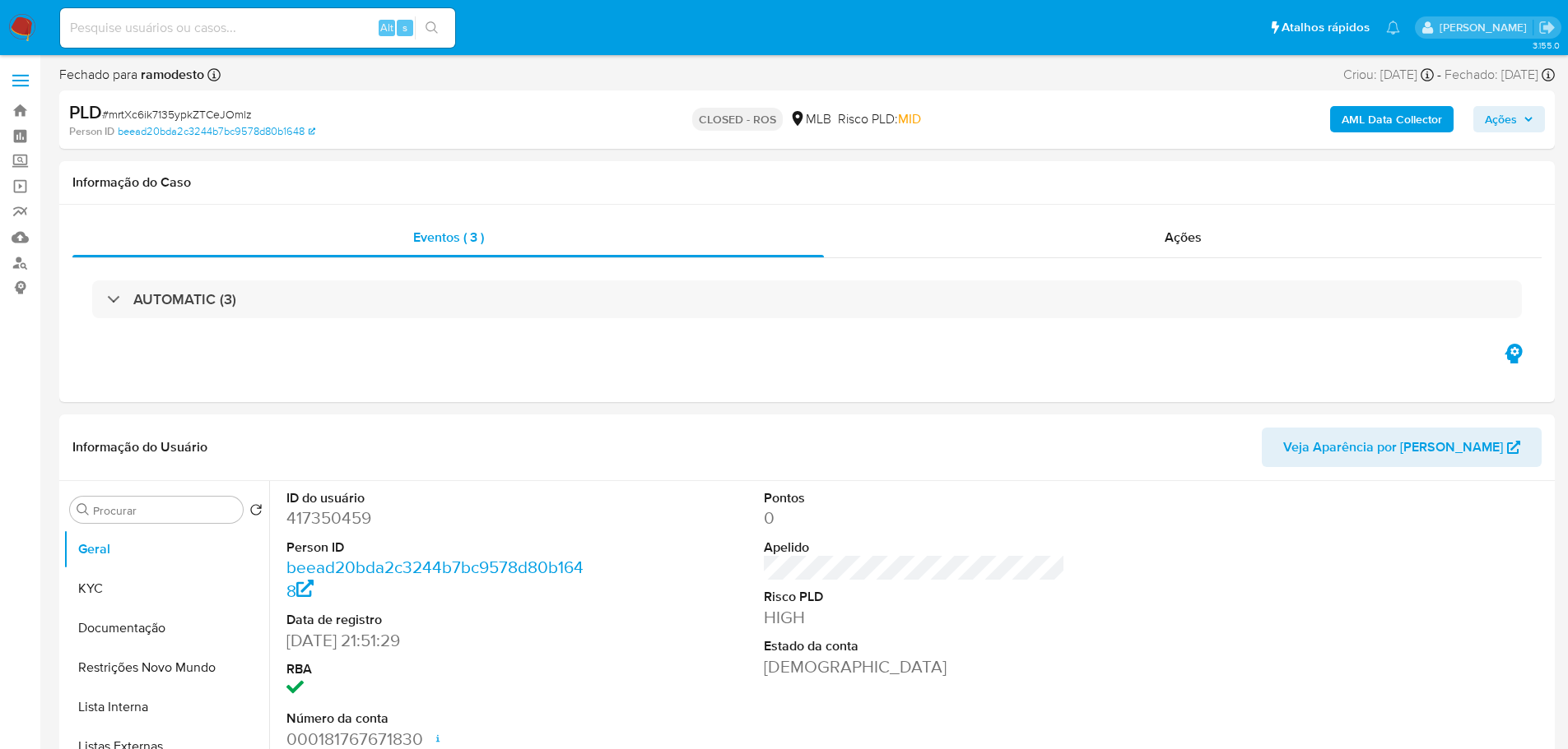
select select "10"
click at [1240, 238] on div "Ações" at bounding box center [1182, 238] width 717 height 39
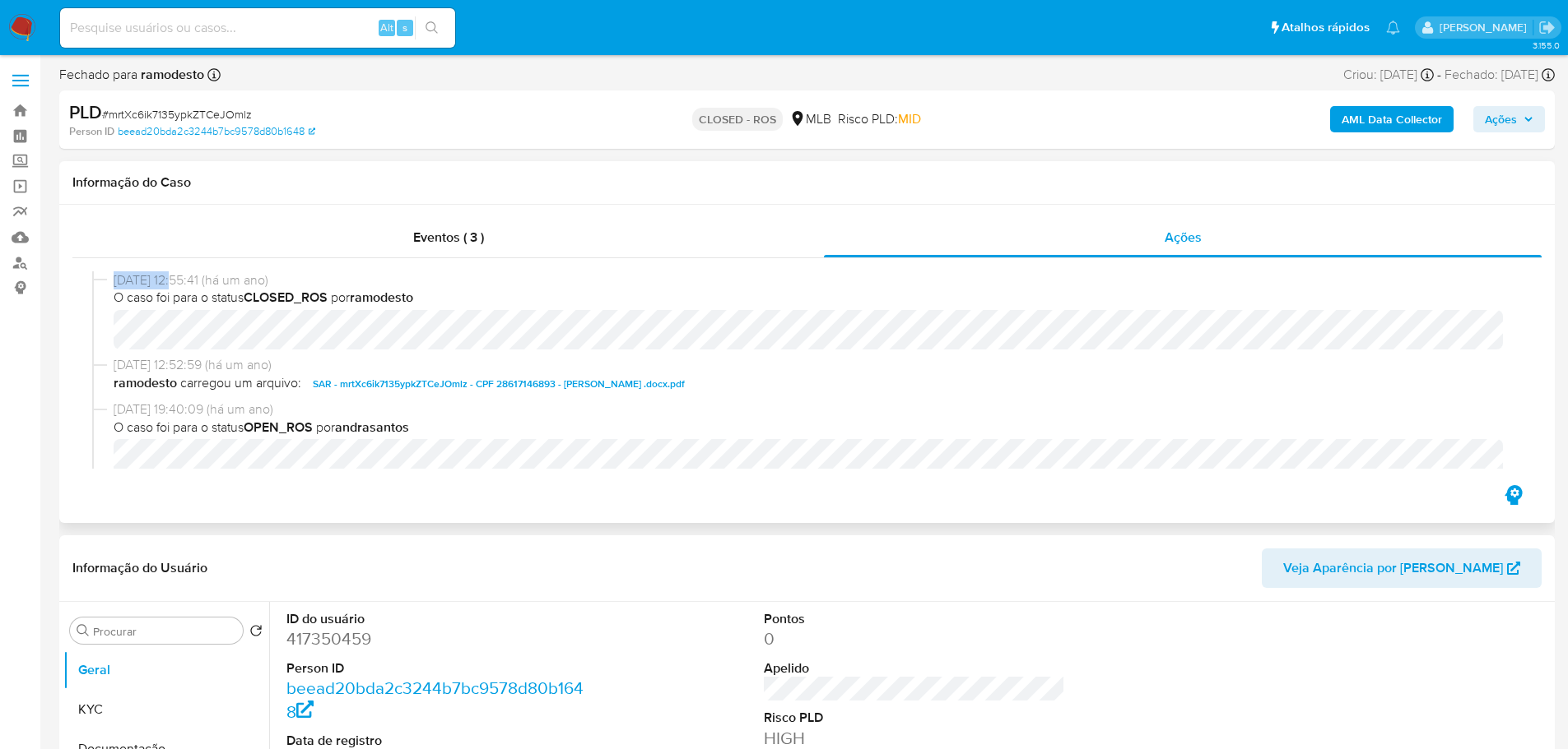
drag, startPoint x: 177, startPoint y: 285, endPoint x: 114, endPoint y: 282, distance: 63.1
click at [114, 282] on span "[DATE] 12:55:41 (há um ano)" at bounding box center [814, 280] width 1401 height 18
copy span "[DATE]"
click at [487, 247] on div "Eventos ( 3 )" at bounding box center [447, 238] width 751 height 39
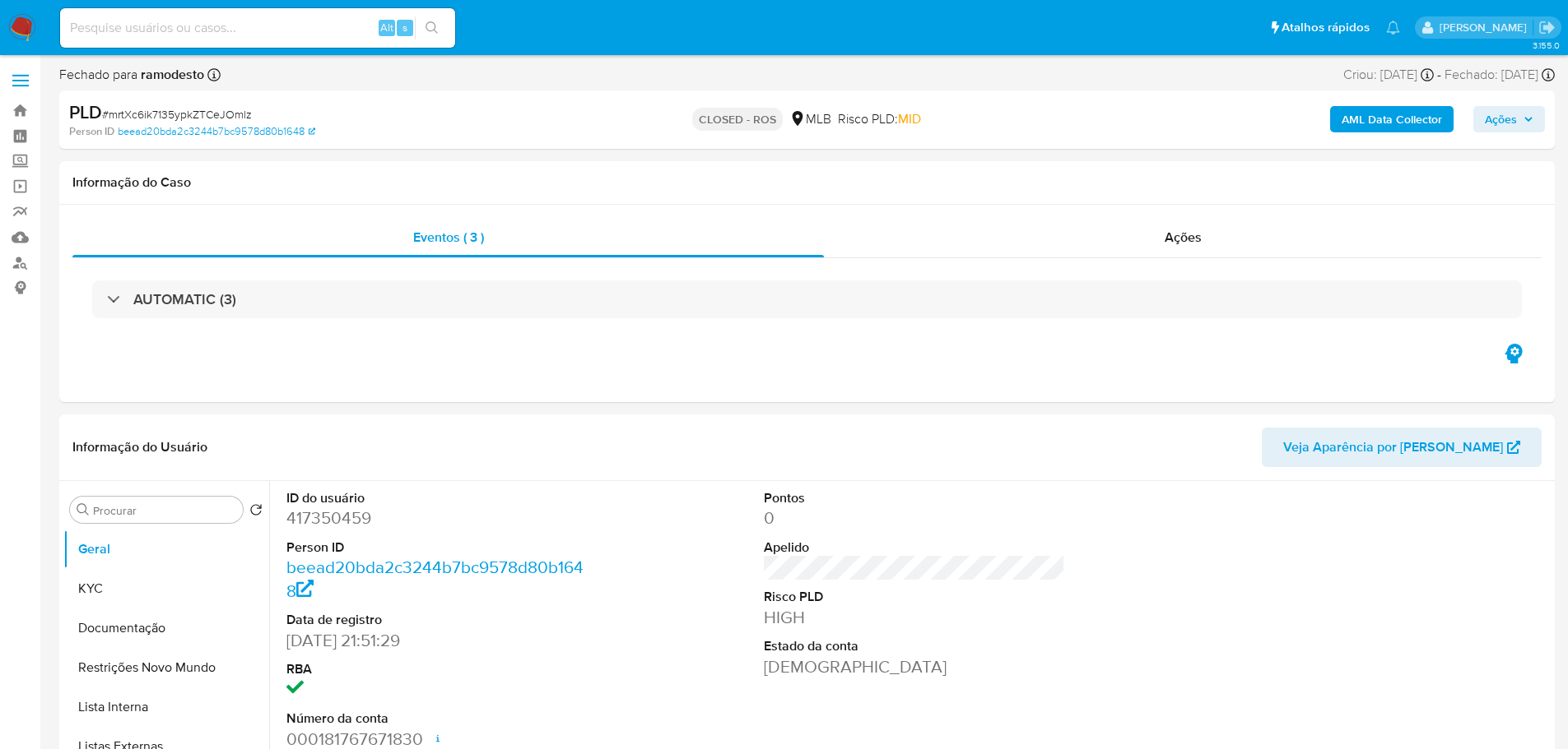
click at [238, 301] on div "AUTOMATIC (3)" at bounding box center [807, 299] width 1429 height 37
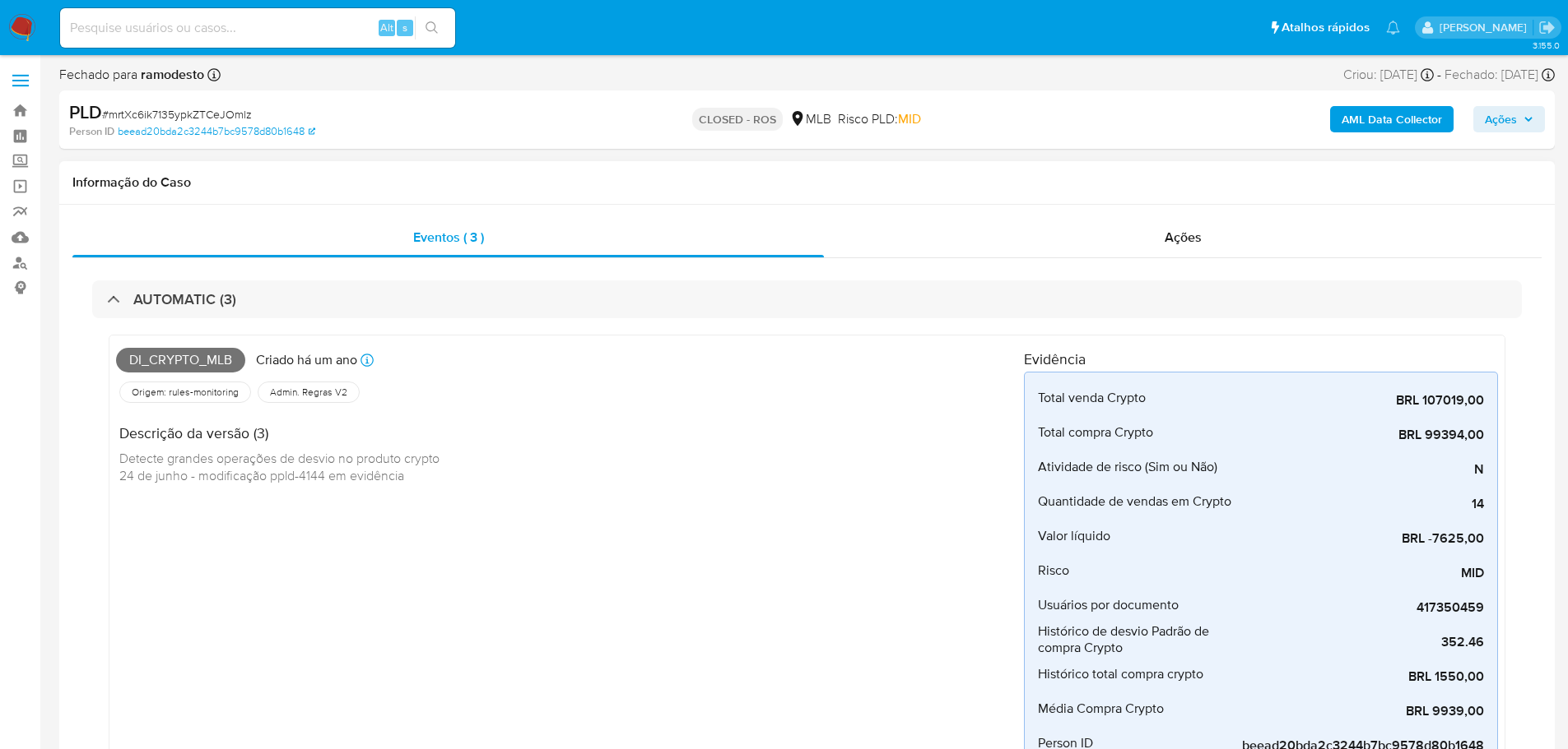
click at [188, 362] on span "Di_crypto_mlb" at bounding box center [181, 360] width 129 height 24
copy span "Di_crypto_mlb"
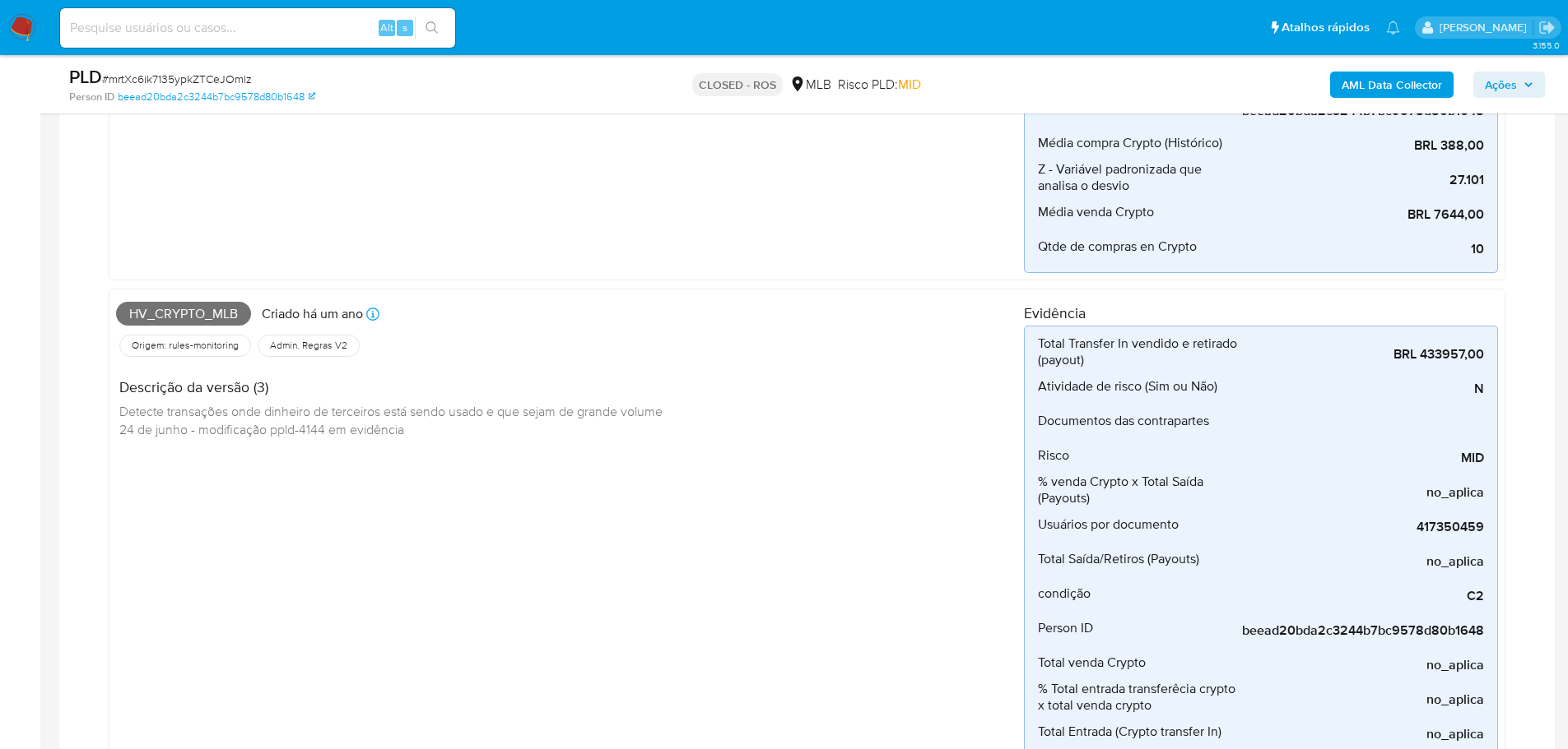
scroll to position [576, 0]
click at [193, 318] on span "Hv_crypto_mlb" at bounding box center [184, 315] width 135 height 24
click at [190, 317] on span "Hv_crypto_mlb" at bounding box center [184, 315] width 135 height 24
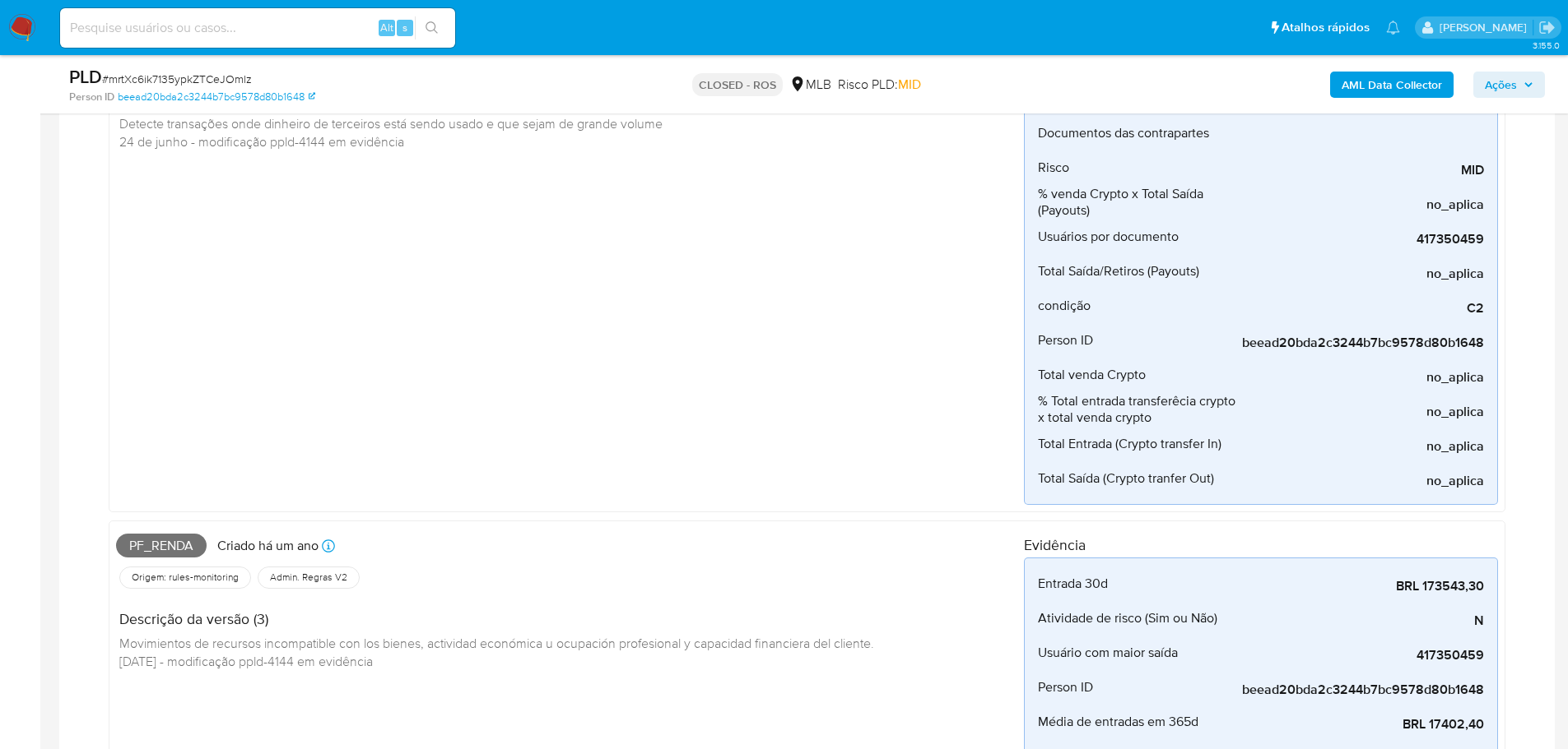
scroll to position [1070, 0]
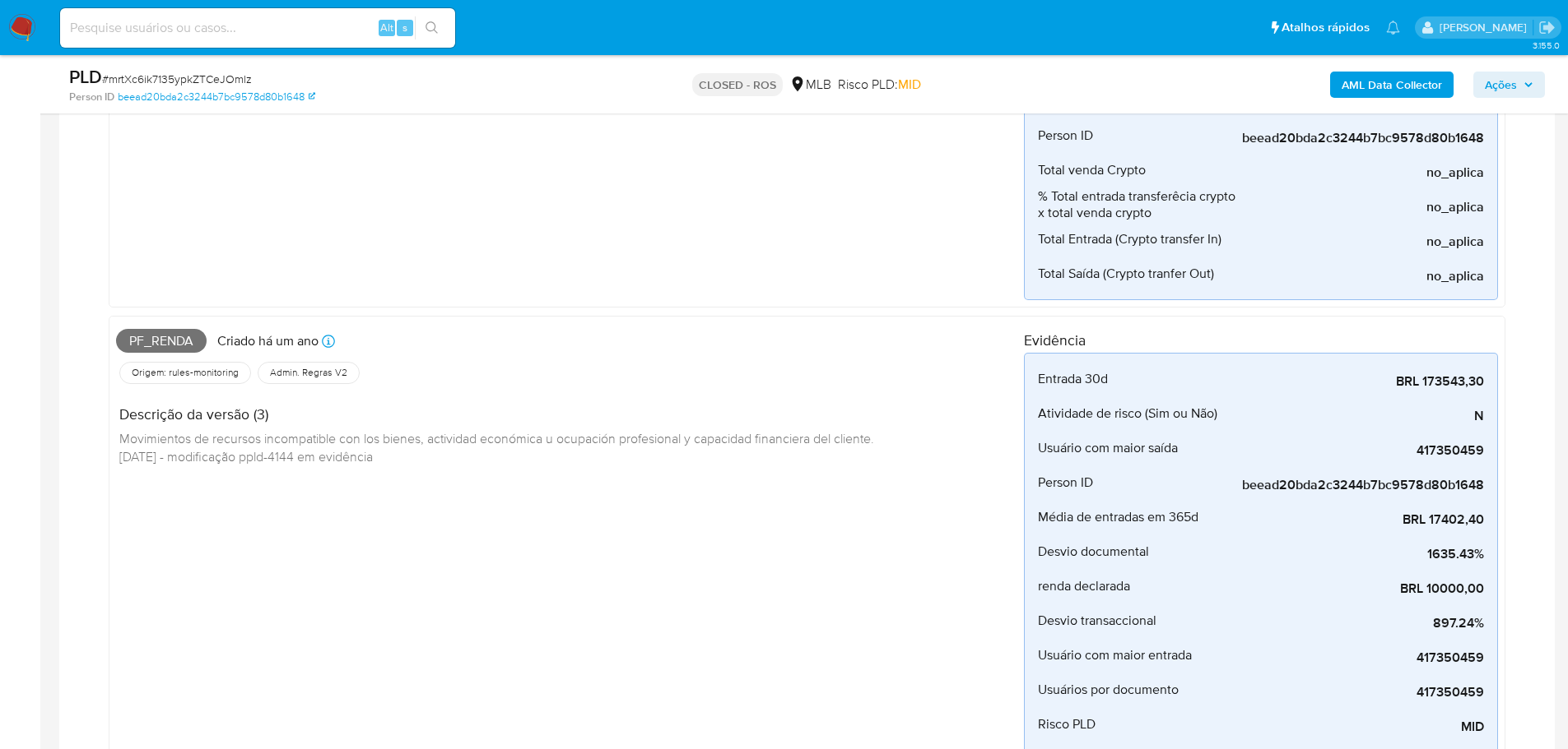
click at [177, 349] on span "Pf_renda" at bounding box center [161, 341] width 91 height 24
click at [173, 346] on span "Pf_renda" at bounding box center [161, 341] width 91 height 24
copy span "Pf_renda"
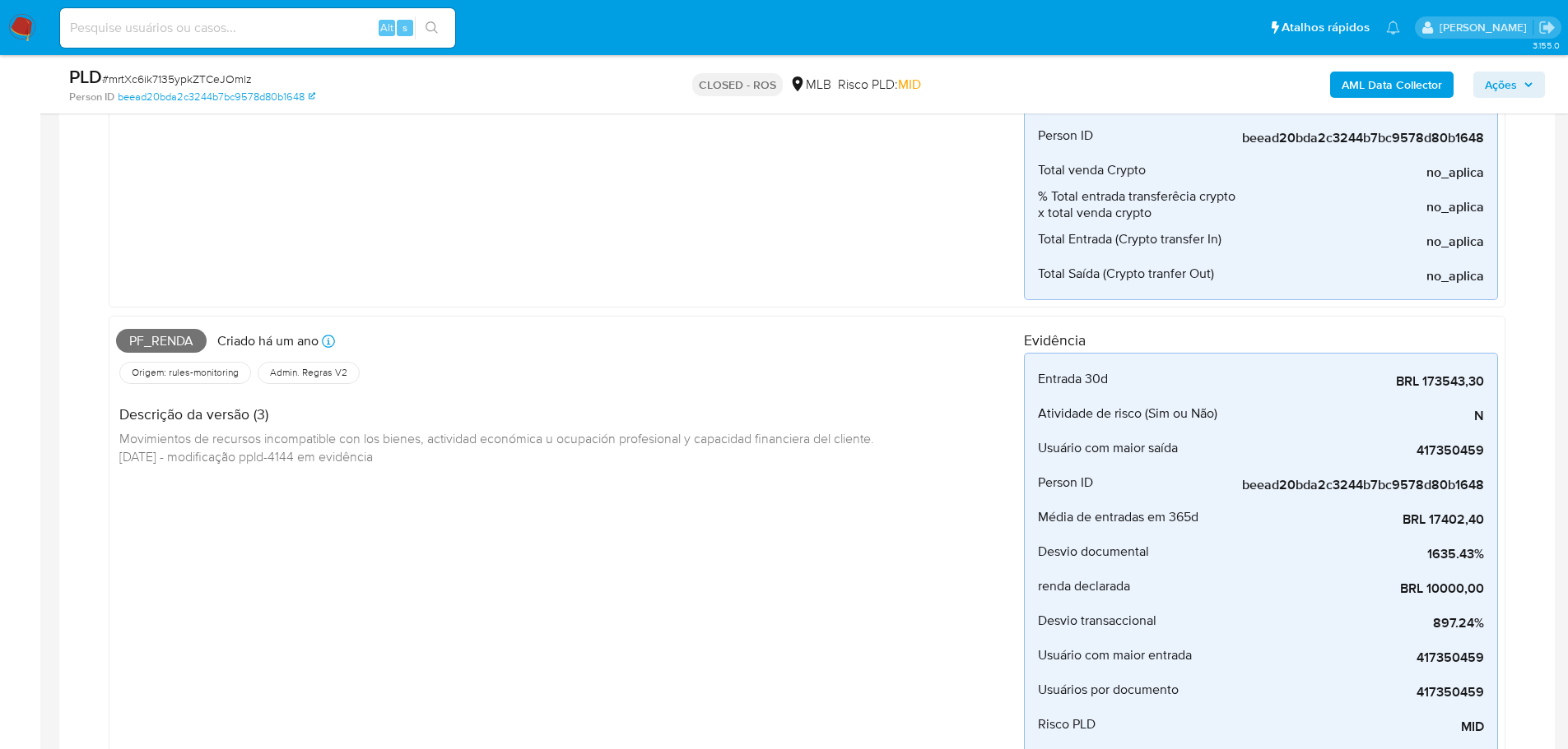
click at [187, 85] on span "# mrtXc6ik7135ypkZTCeJOmlz" at bounding box center [177, 79] width 150 height 17
copy span "mrtXc6ik7135ypkZTCeJOmlz"
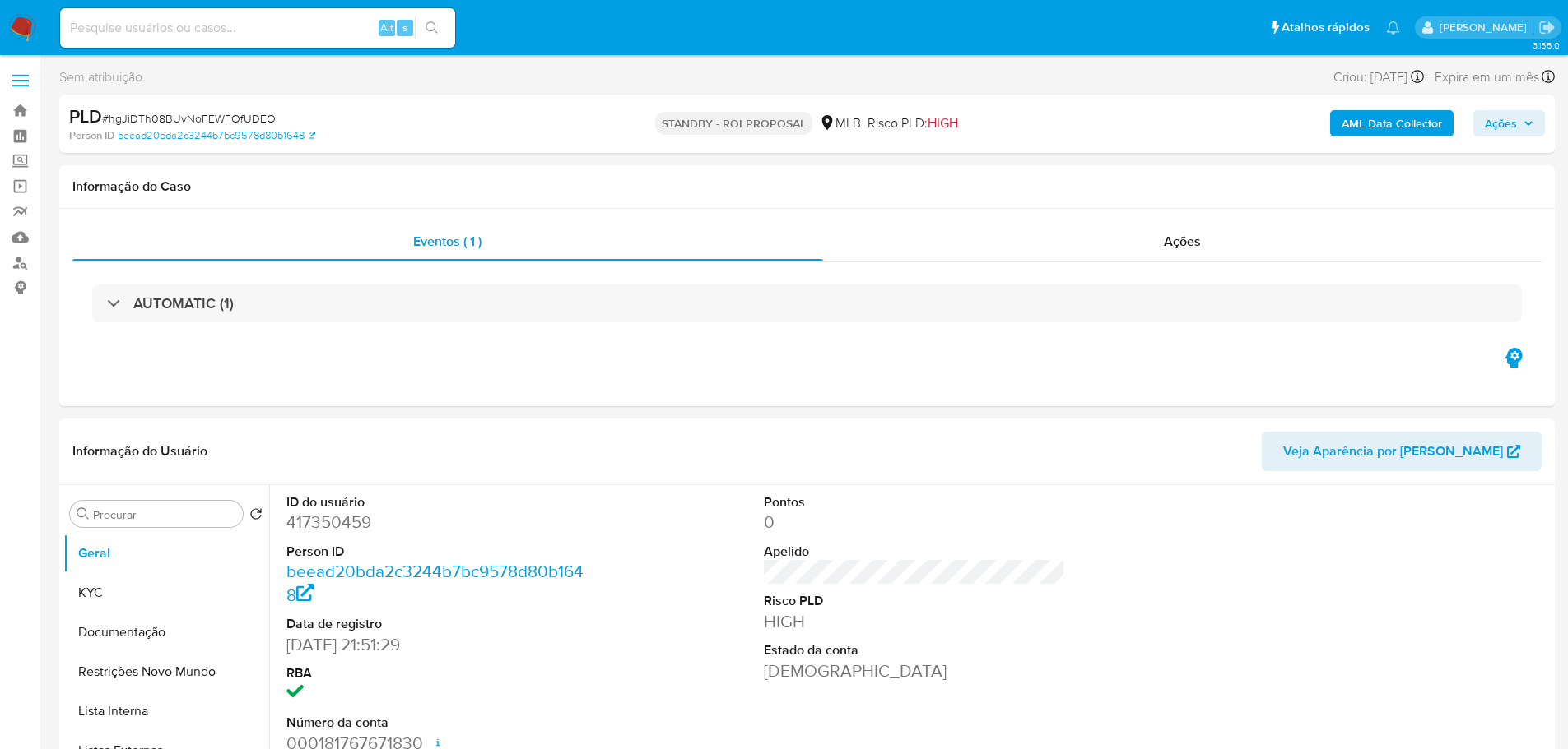
select select "10"
click at [172, 121] on span "# hgJiDTh08BUvNoFEWFOfUDEO" at bounding box center [188, 119] width 173 height 17
copy span "hgJiDTh08BUvNoFEWFOfUDEO"
click at [26, 31] on img at bounding box center [23, 28] width 28 height 28
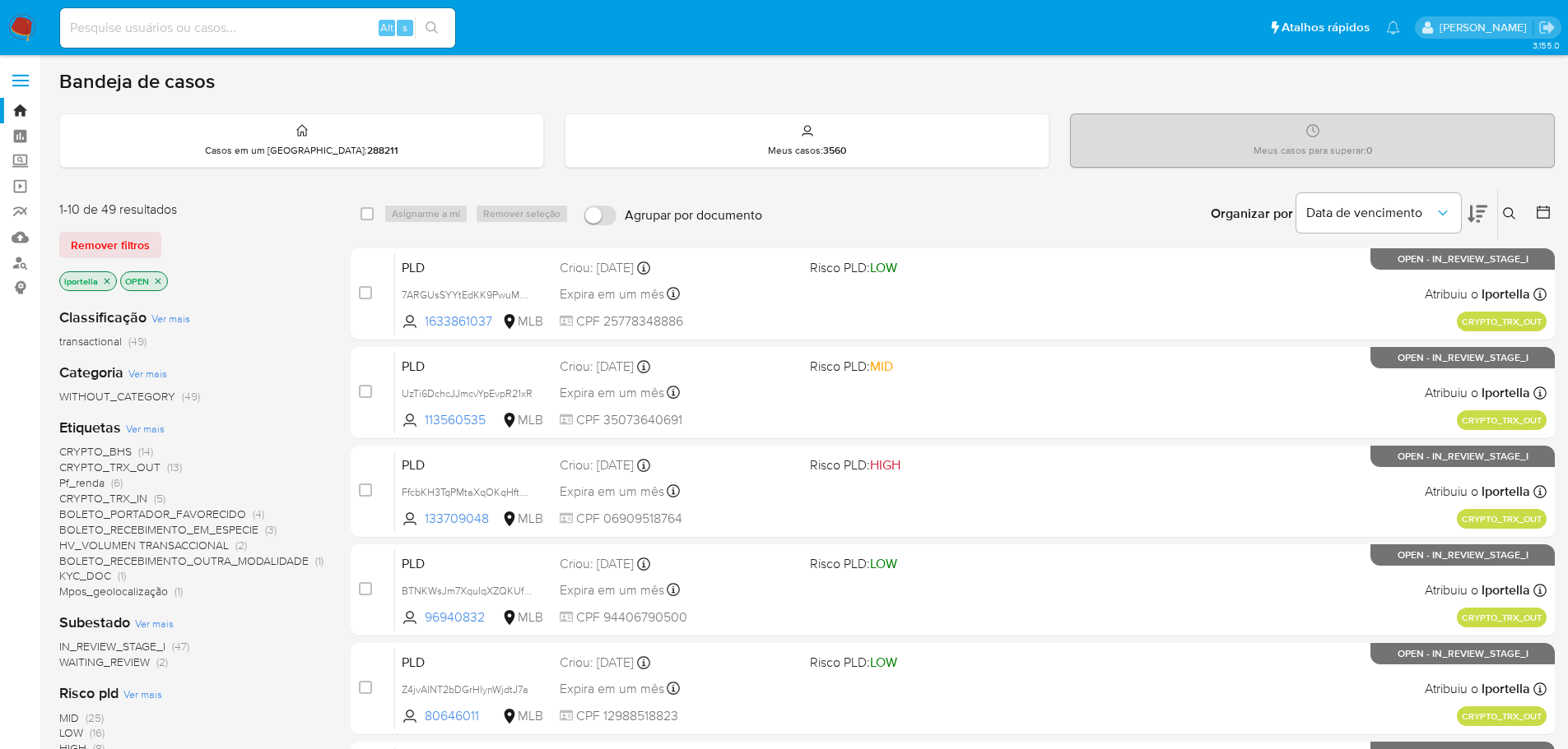
click at [215, 35] on input at bounding box center [257, 27] width 395 height 22
paste input "fncMWvBSs0PUdPM6GcKrFNgV"
type input "fncMWvBSs0PUdPM6GcKrFNgV"
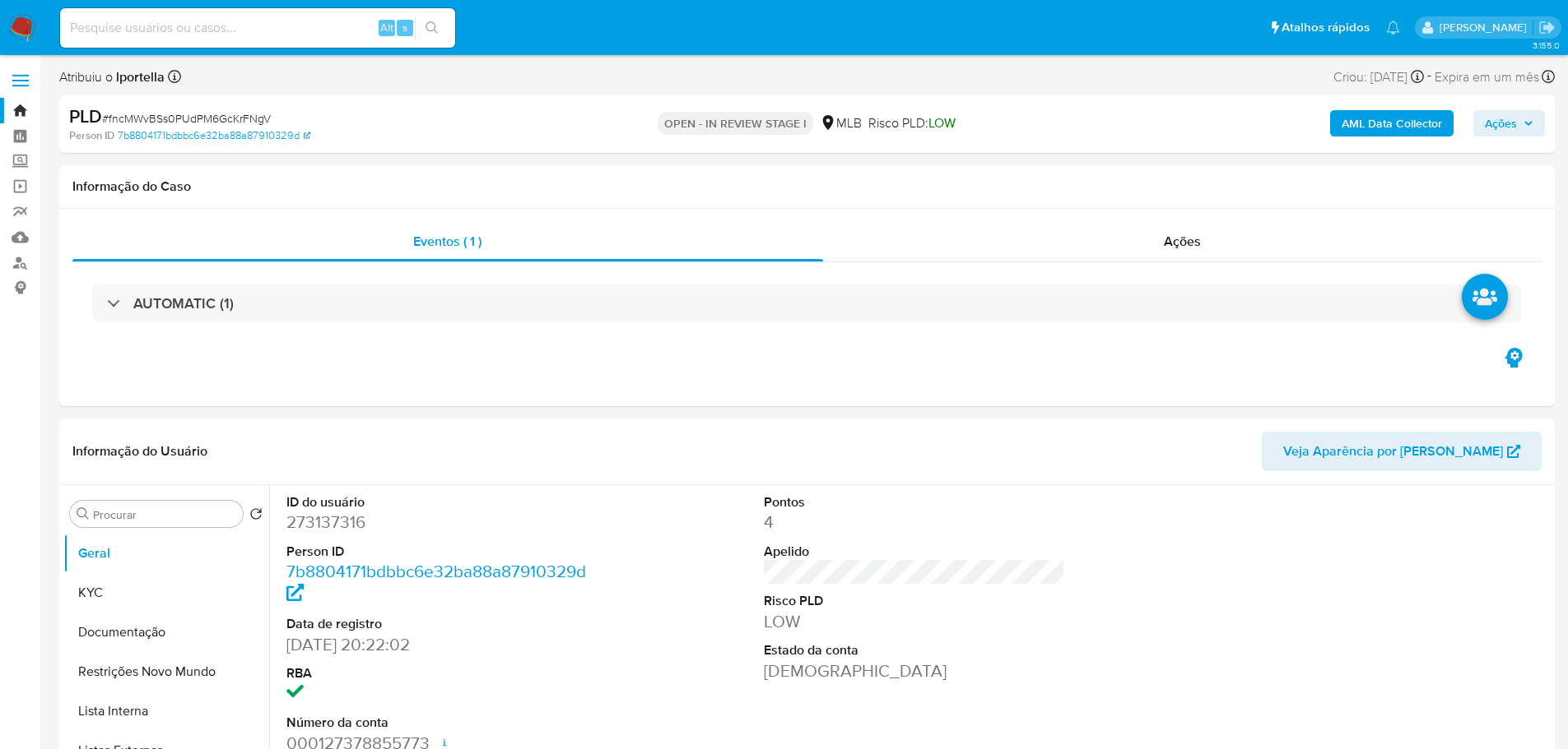
select select "10"
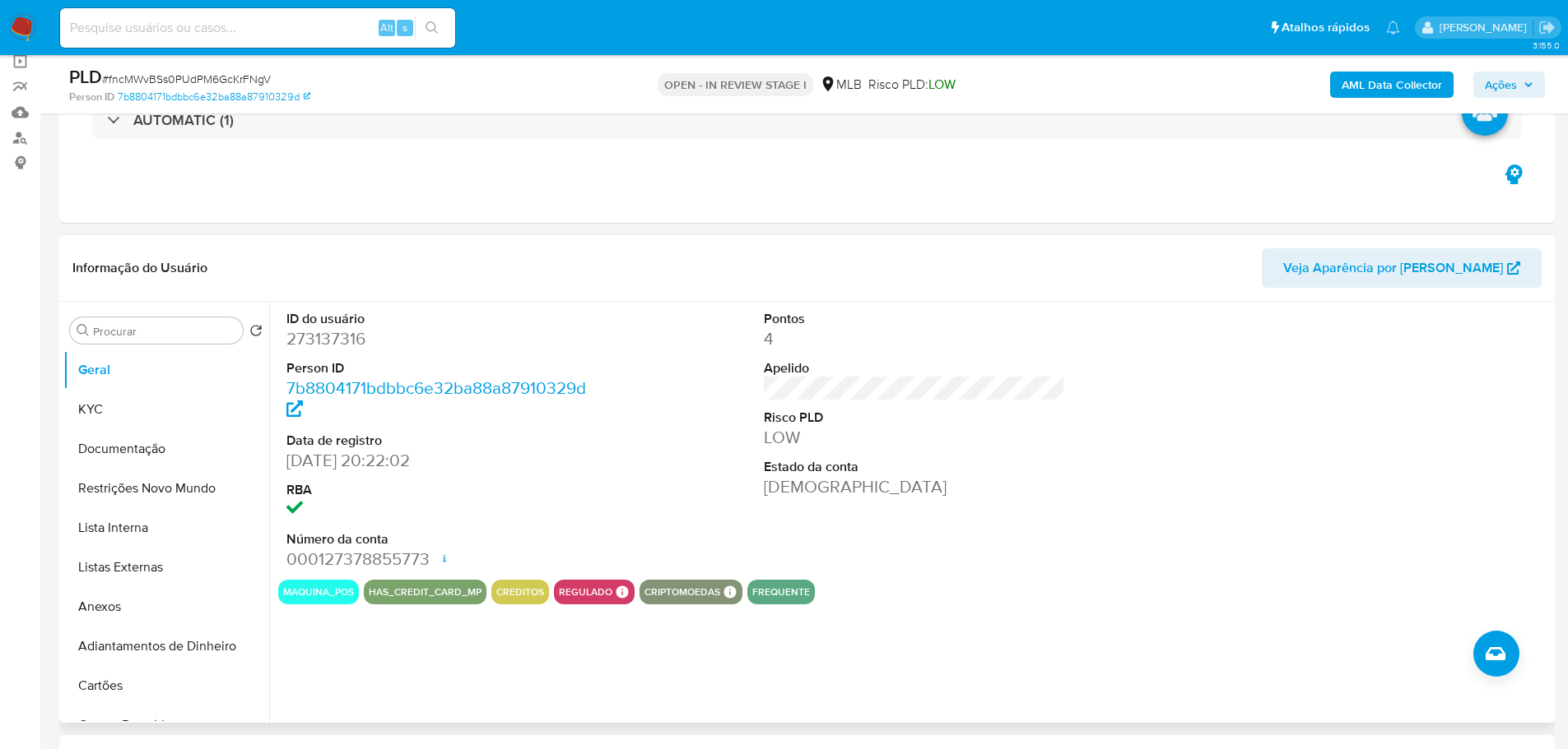
scroll to position [164, 0]
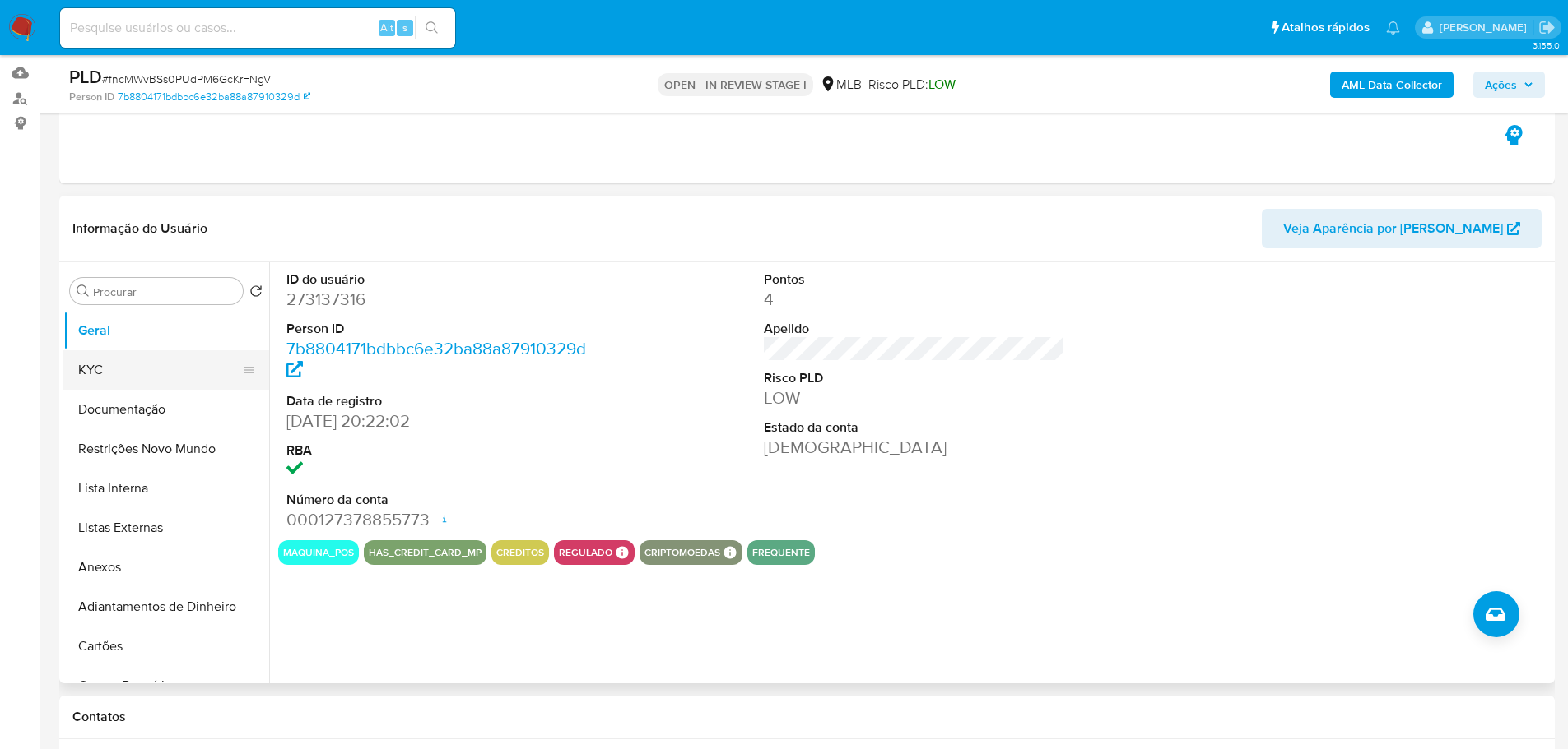
click at [111, 371] on button "KYC" at bounding box center [159, 370] width 192 height 39
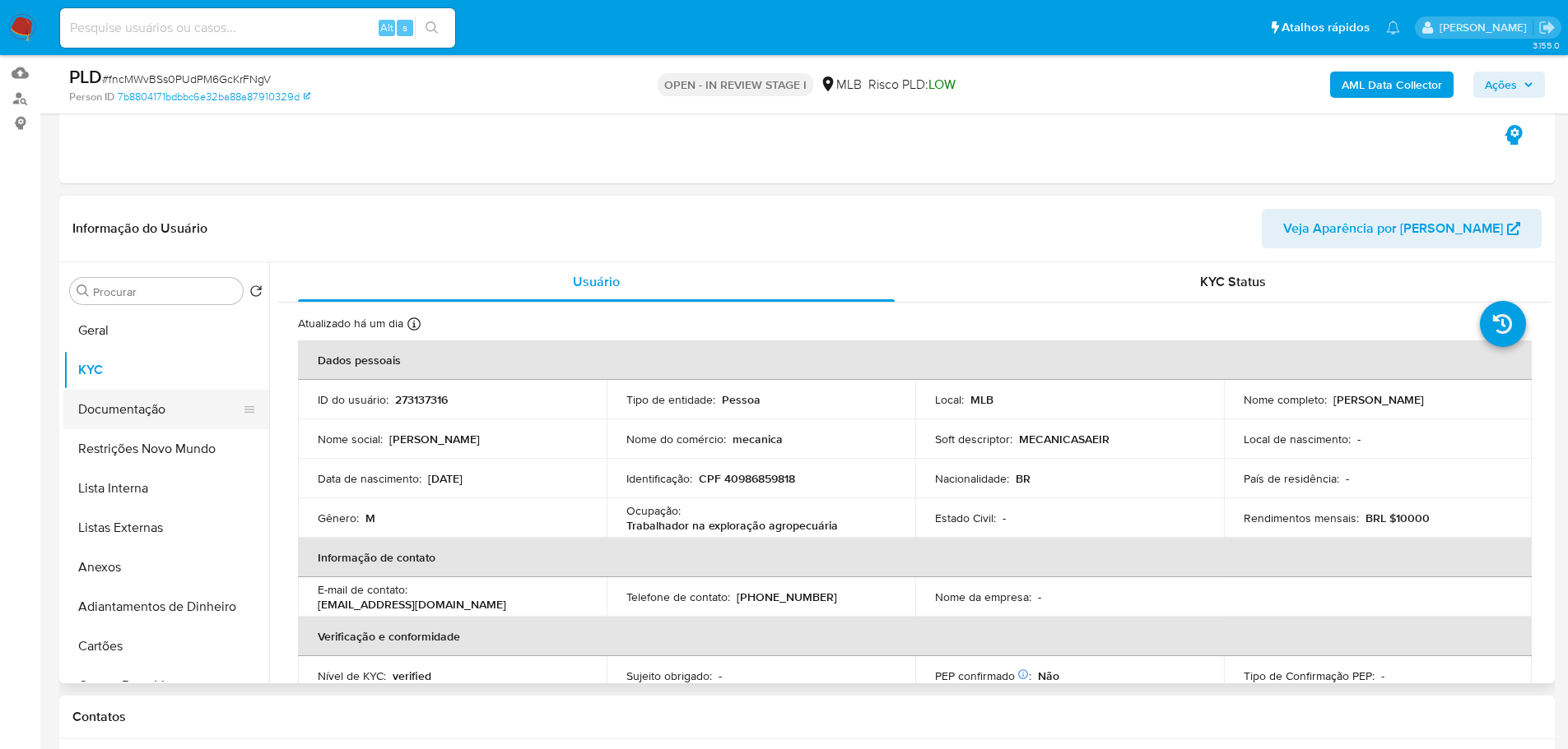
click at [139, 411] on button "Documentação" at bounding box center [159, 410] width 192 height 39
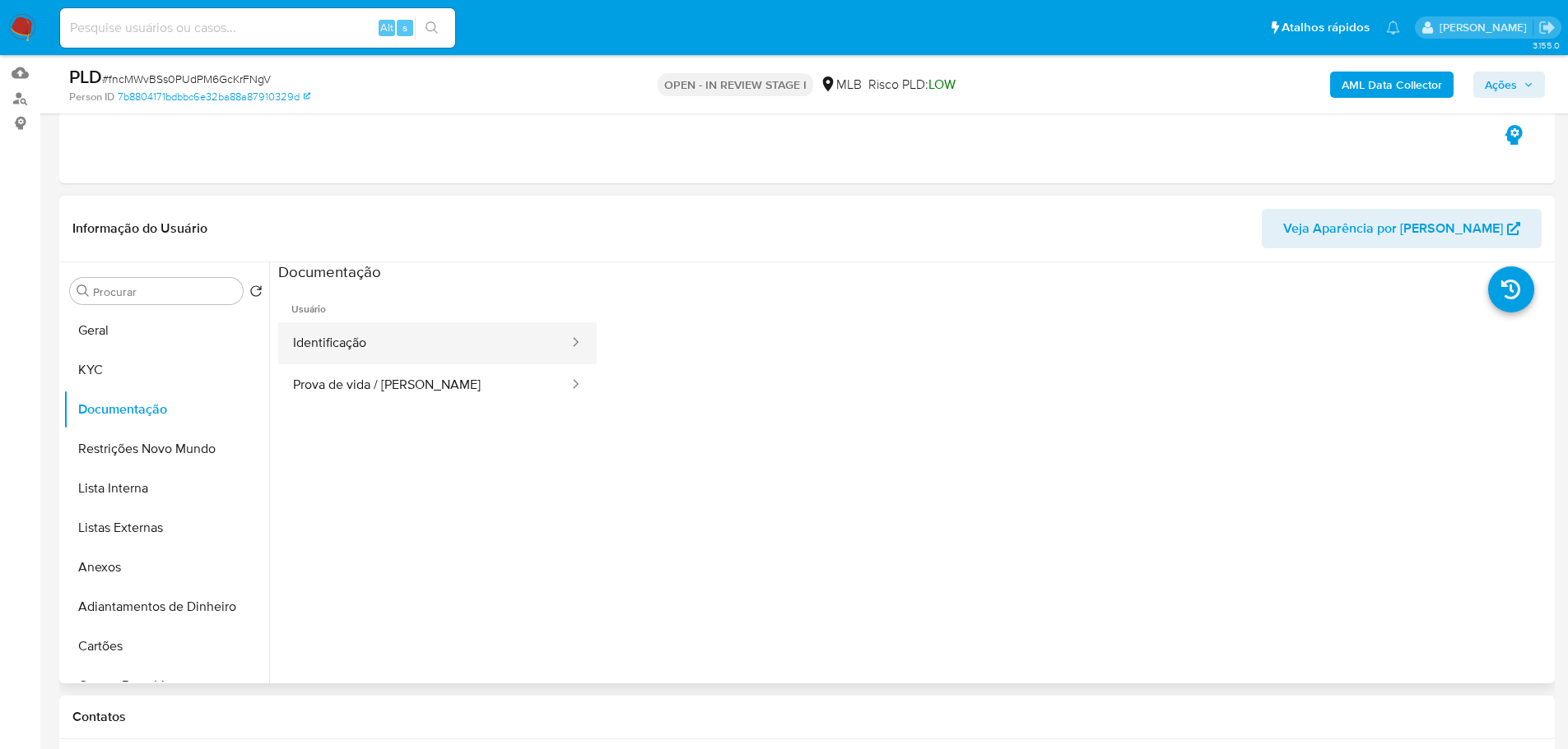
click at [371, 341] on button "Identificação" at bounding box center [425, 343] width 293 height 42
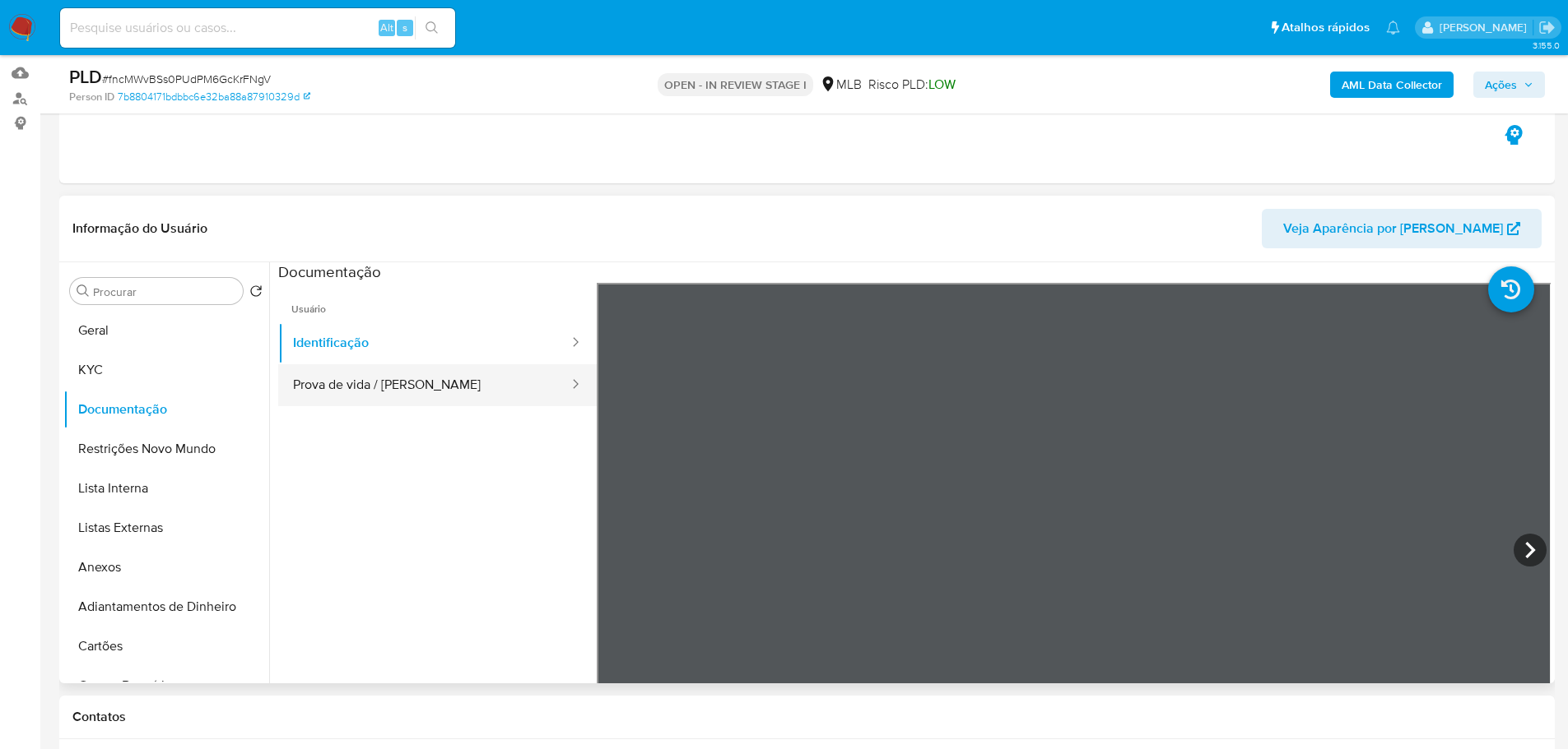
click at [431, 386] on button "Prova de vida / Selfie" at bounding box center [425, 385] width 293 height 42
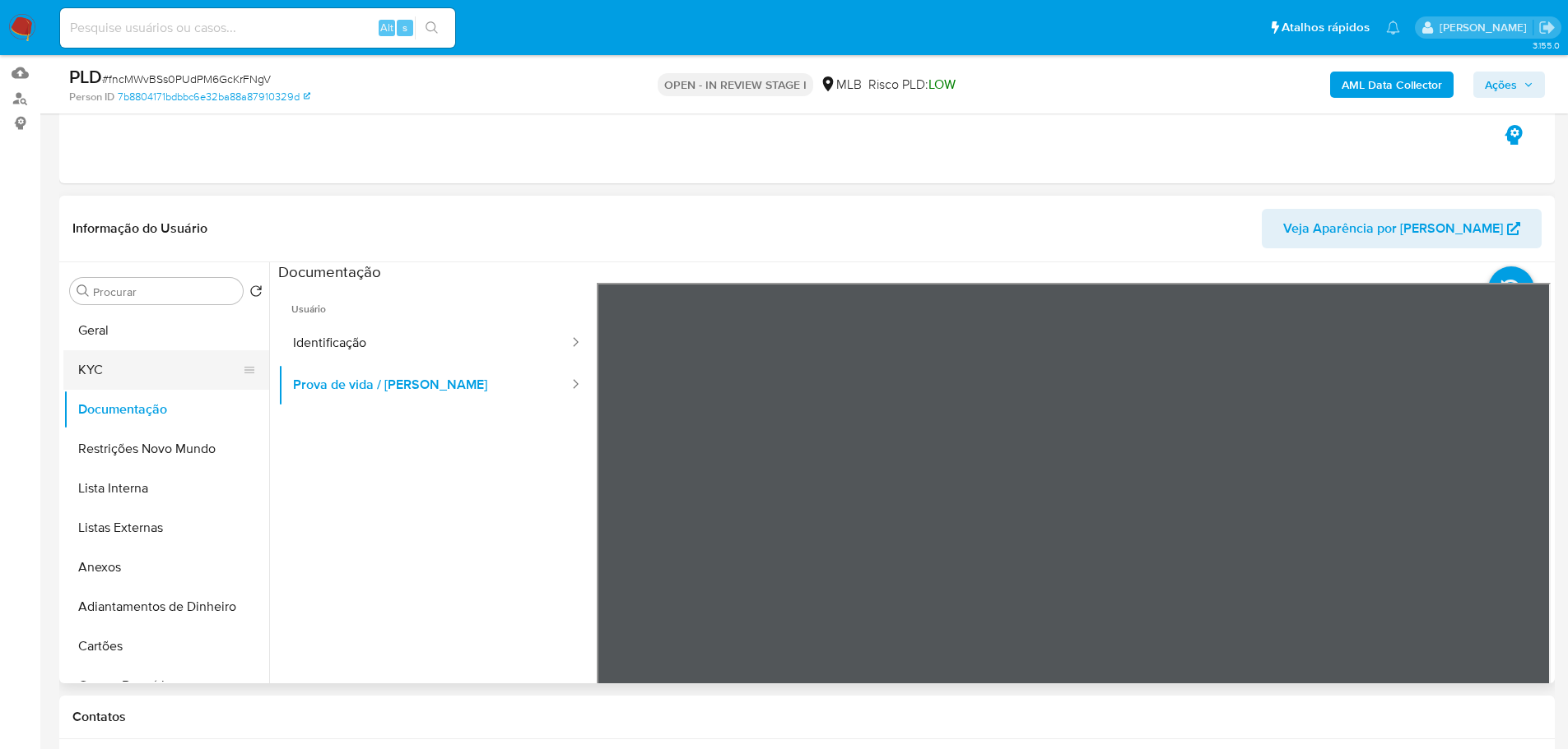
click at [102, 367] on button "KYC" at bounding box center [159, 370] width 192 height 39
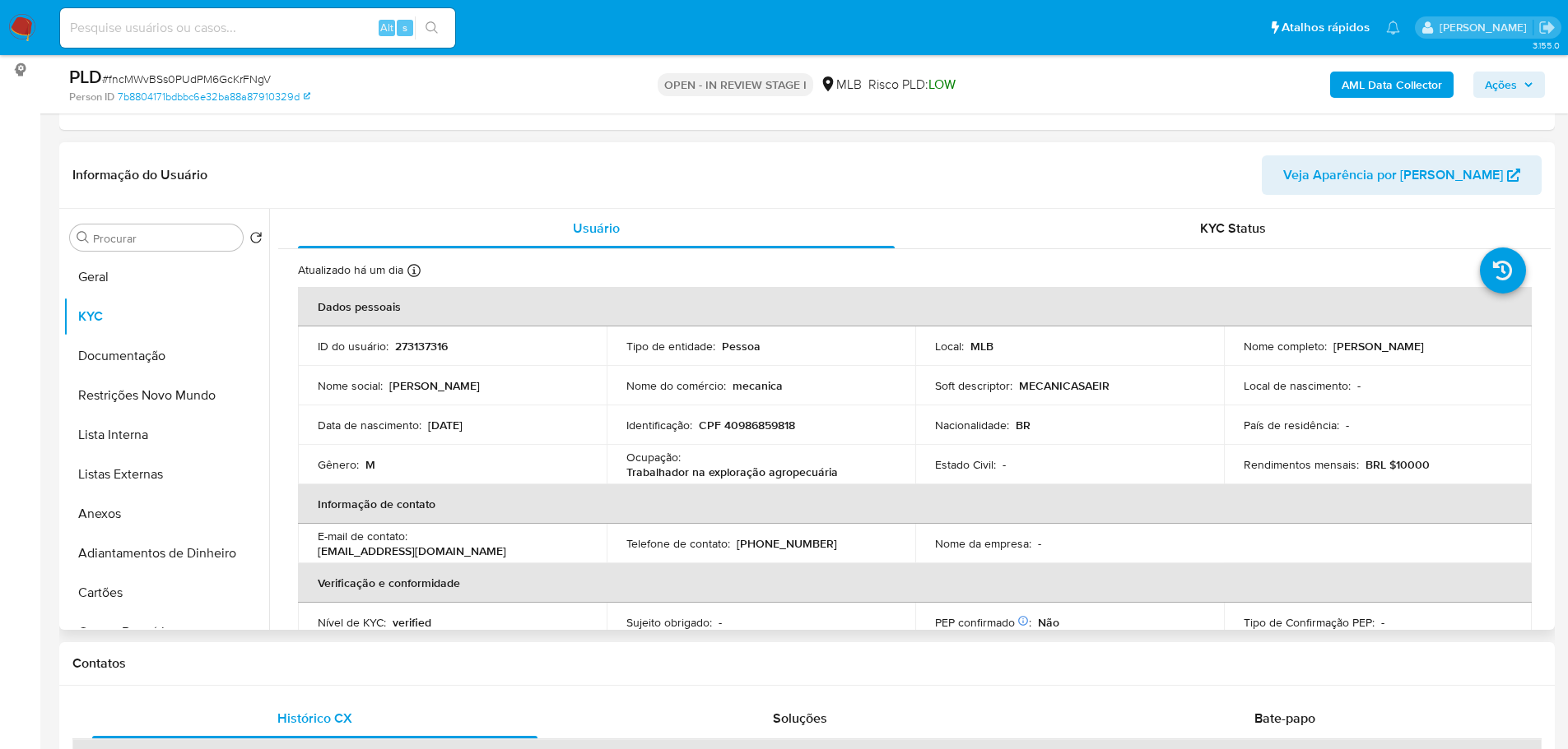
scroll to position [247, 0]
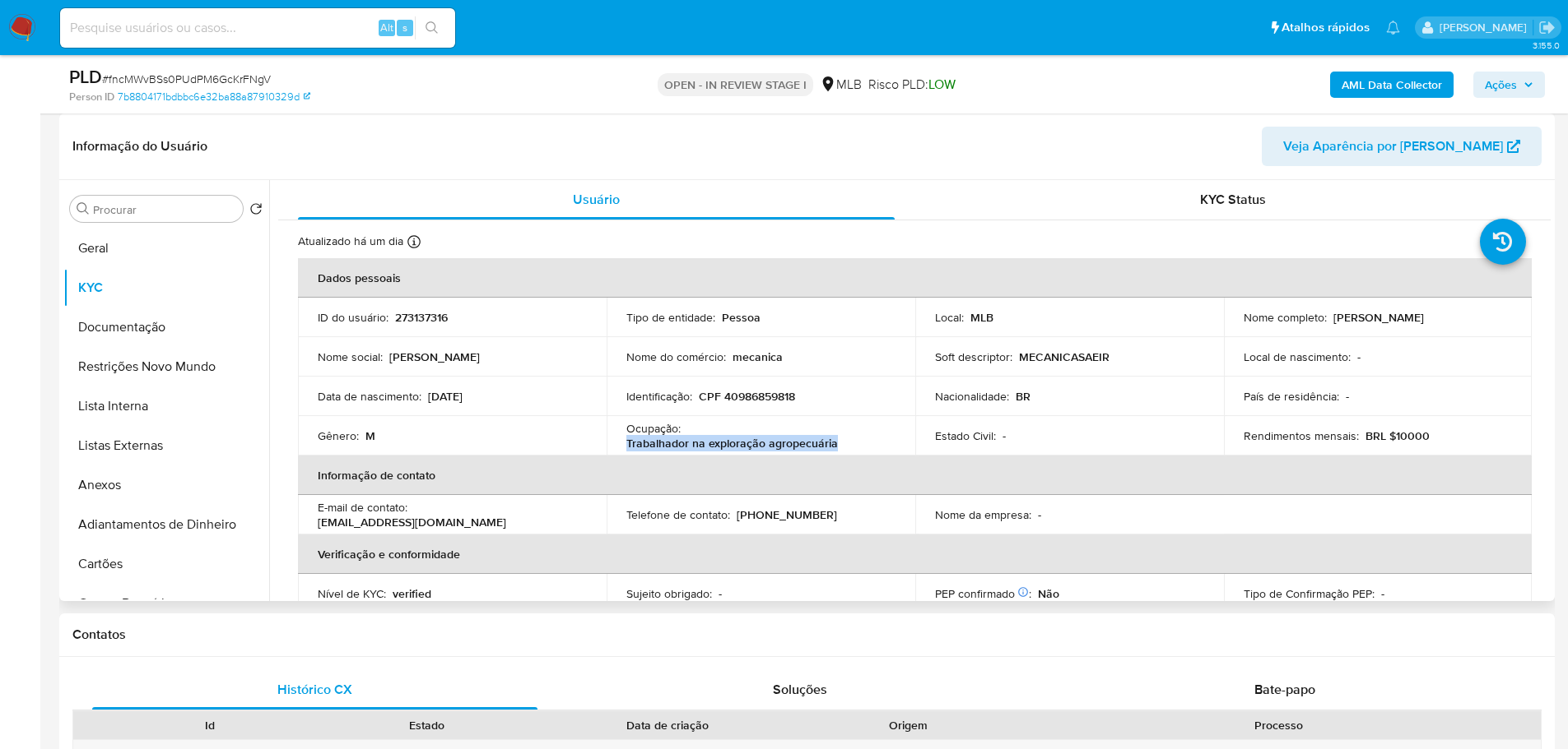
drag, startPoint x: 839, startPoint y: 442, endPoint x: 622, endPoint y: 447, distance: 217.1
click at [622, 447] on td "Ocupação : Trabalhador na exploração agropecuária" at bounding box center [761, 436] width 309 height 39
copy p "Trabalhador na exploração agropecuária"
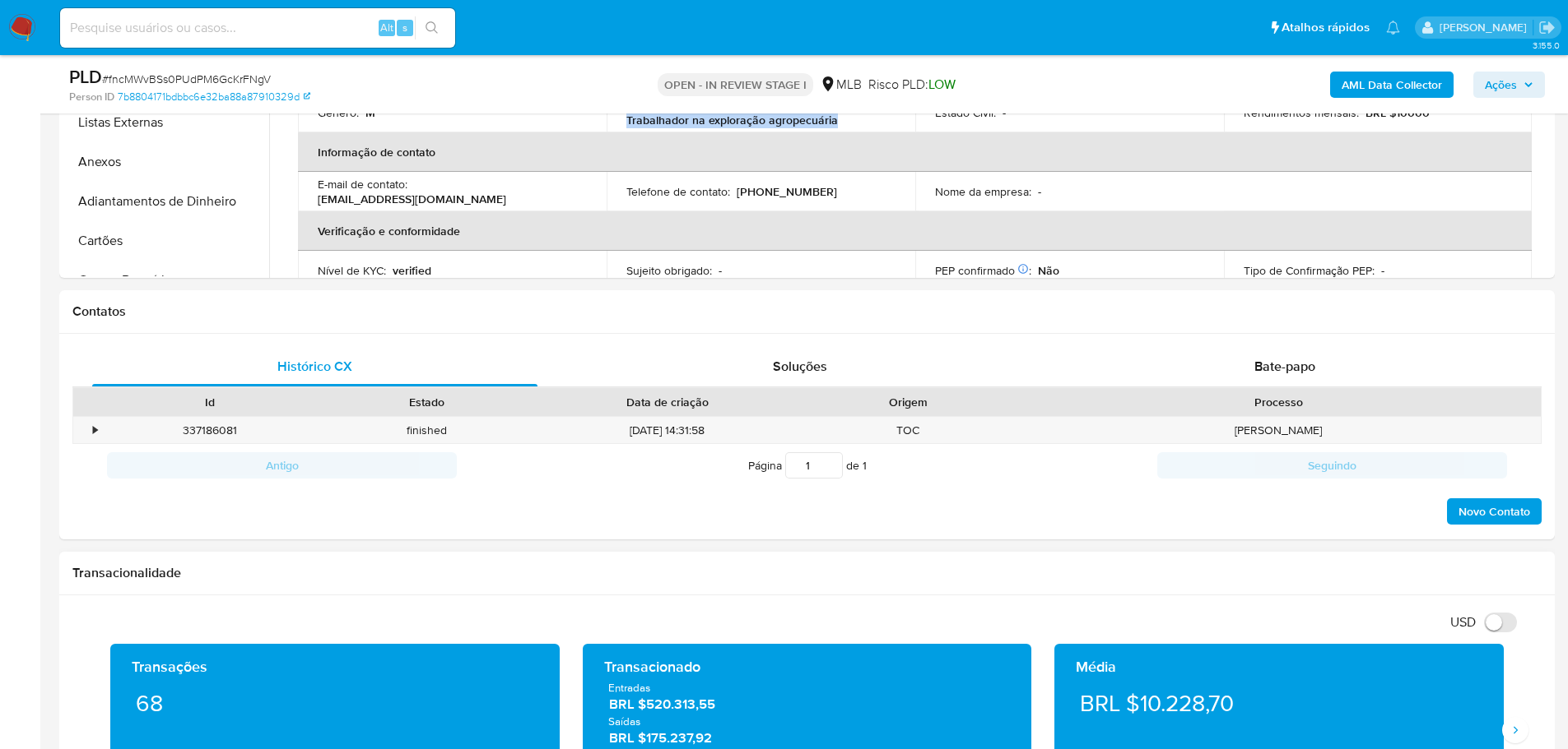
scroll to position [905, 0]
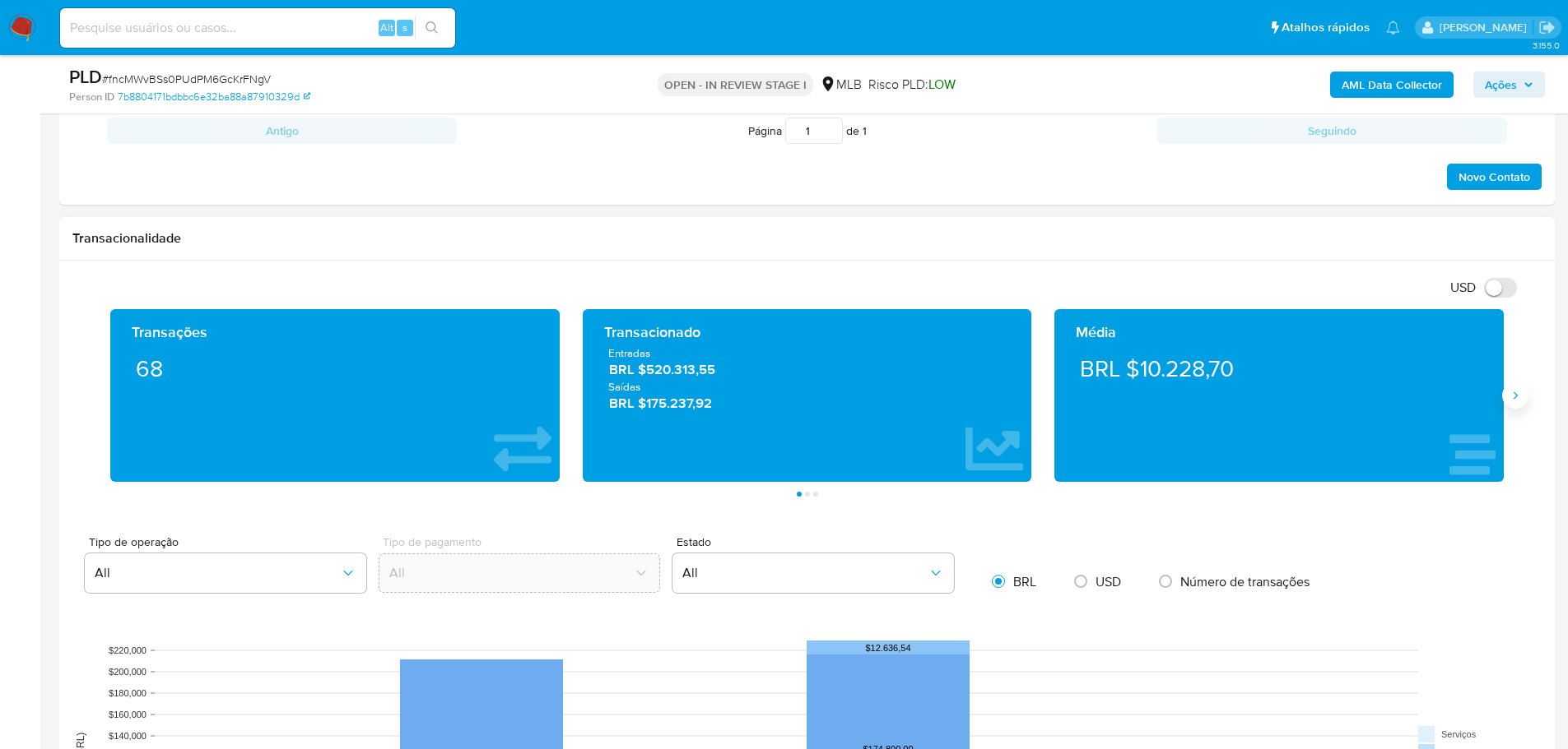
click at [1510, 399] on icon "Siguiente" at bounding box center [1515, 396] width 13 height 13
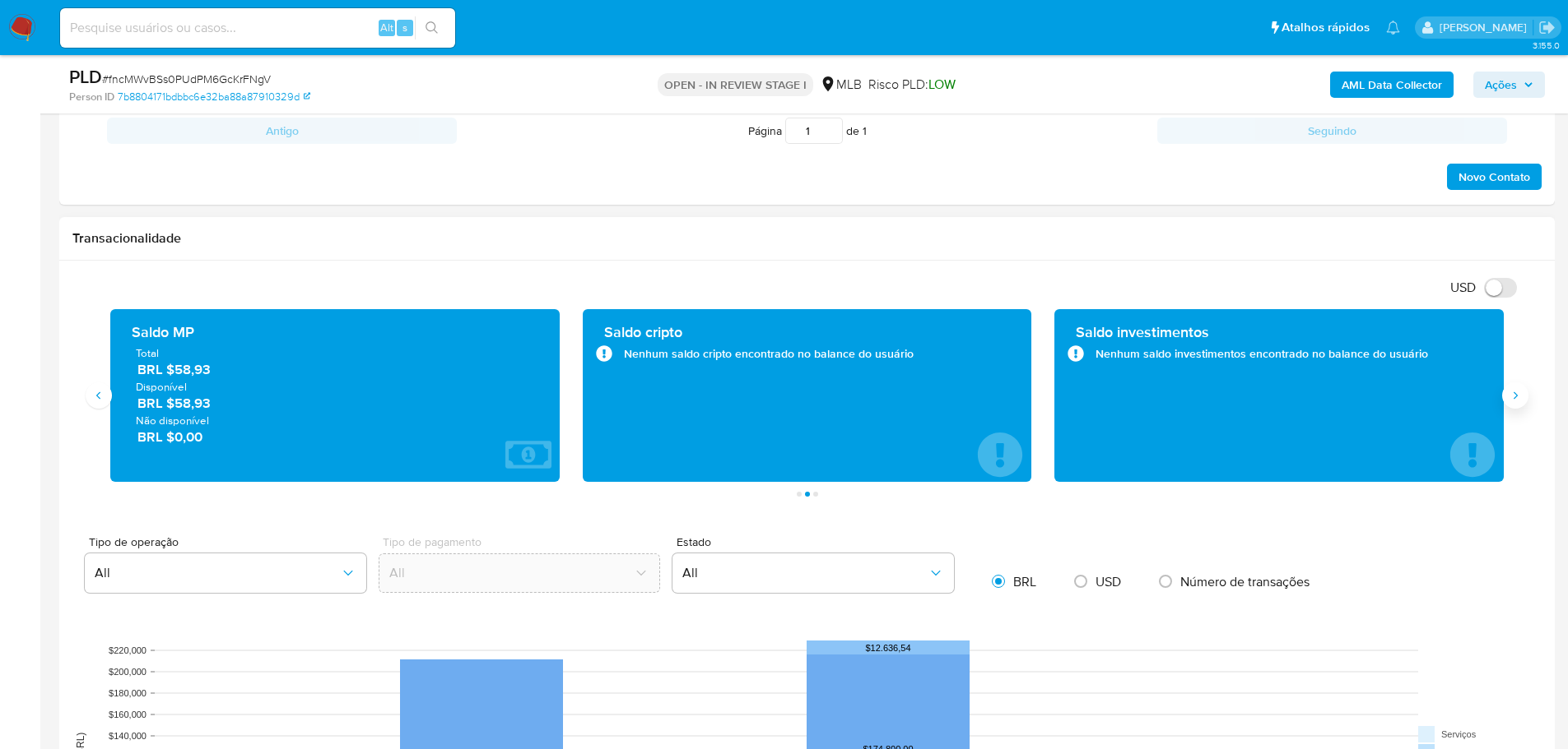
click at [1510, 399] on icon "Siguiente" at bounding box center [1515, 396] width 13 height 13
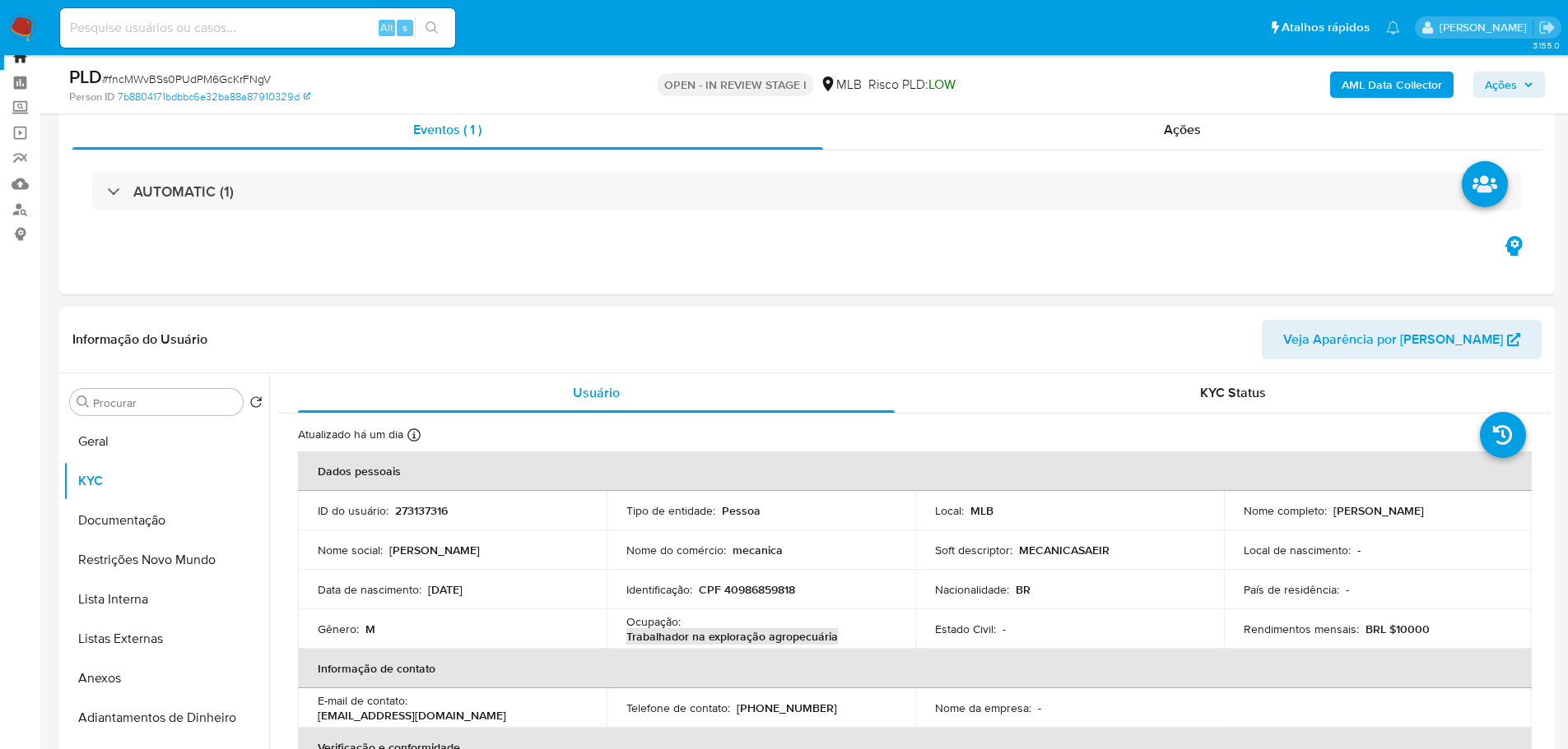
scroll to position [82, 0]
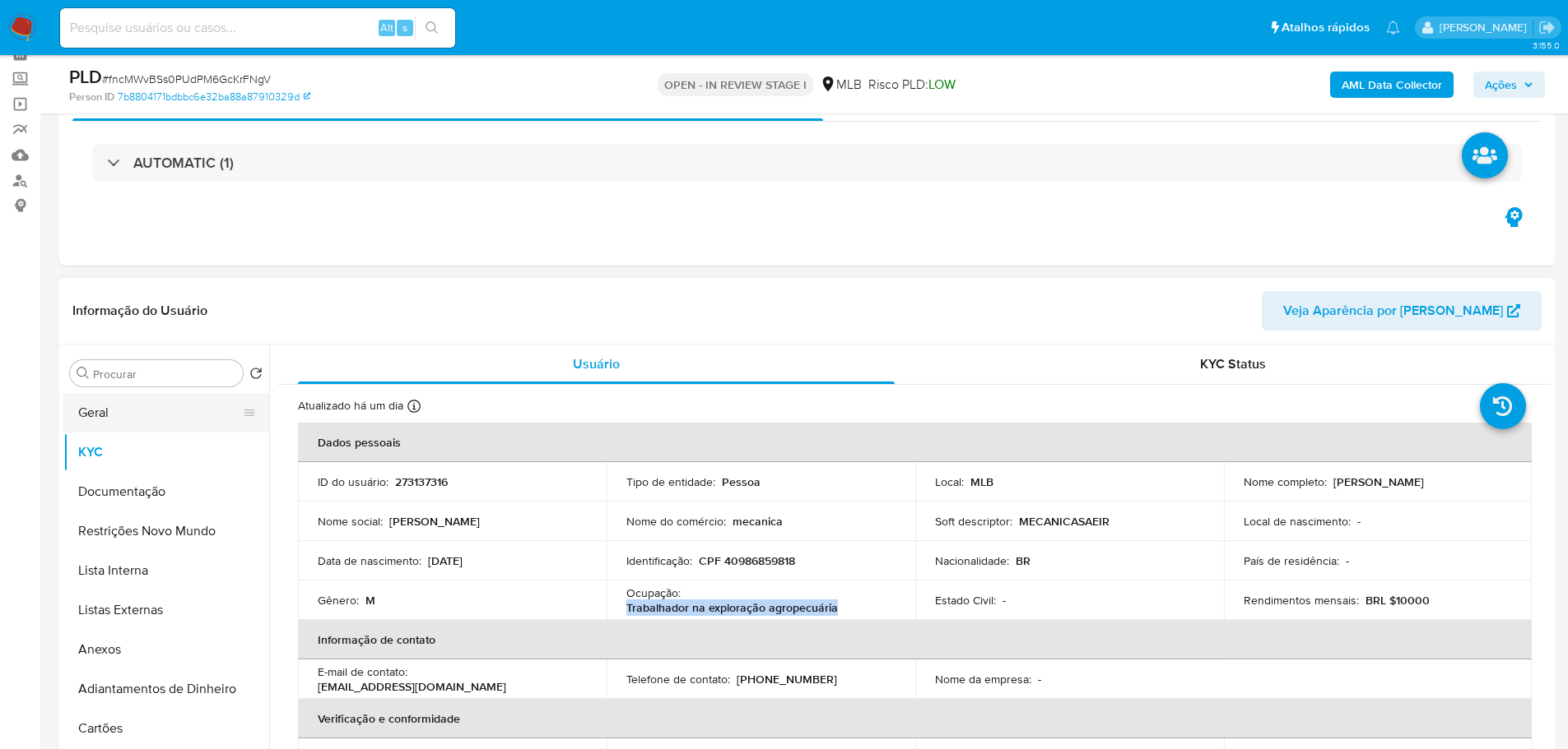
click at [145, 427] on button "Geral" at bounding box center [159, 412] width 192 height 39
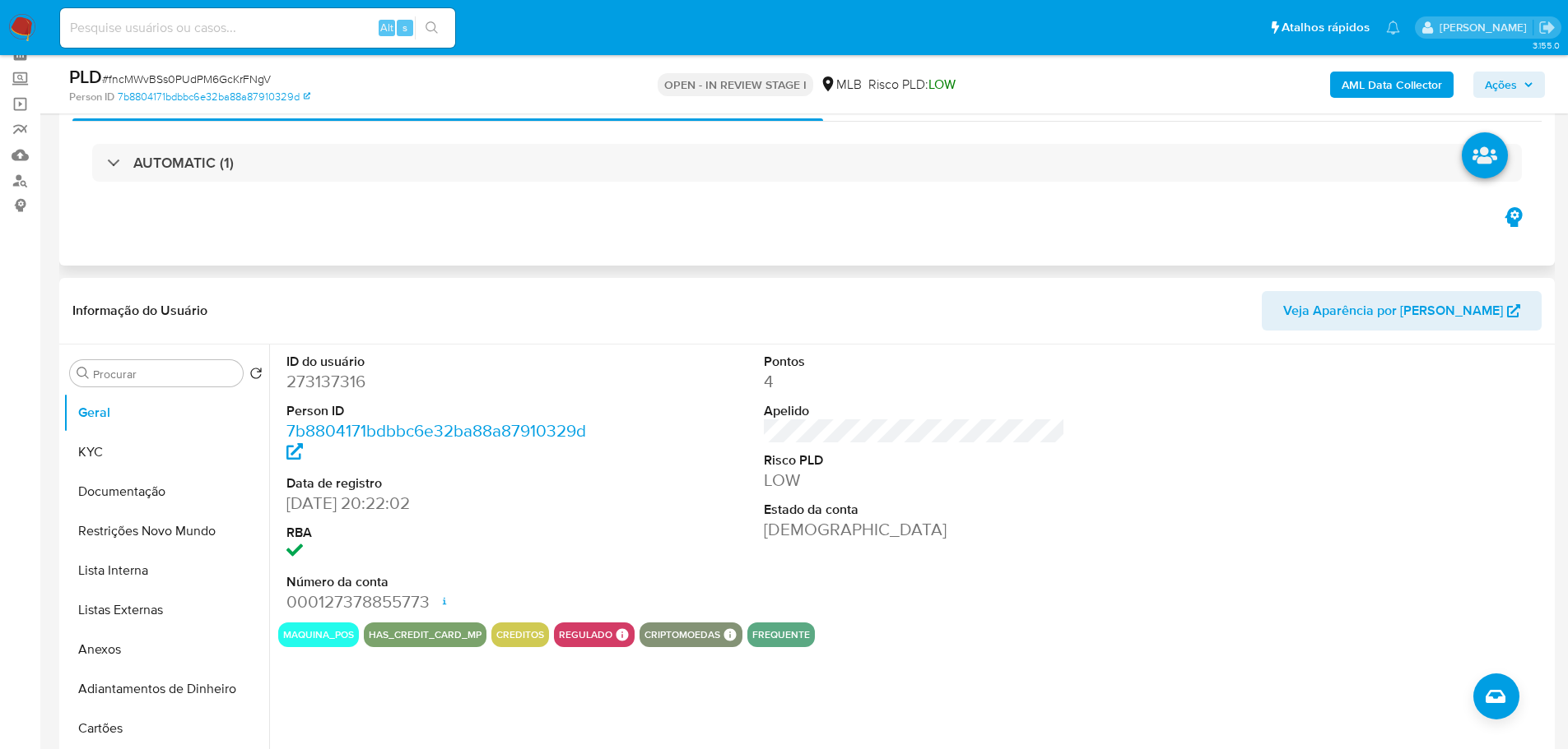
drag, startPoint x: 433, startPoint y: 0, endPoint x: 956, endPoint y: 228, distance: 570.5
click at [956, 228] on div "Eventos ( 1 ) Ações AUTOMATIC (1)" at bounding box center [807, 167] width 1495 height 198
click at [152, 493] on button "Documentação" at bounding box center [159, 492] width 192 height 39
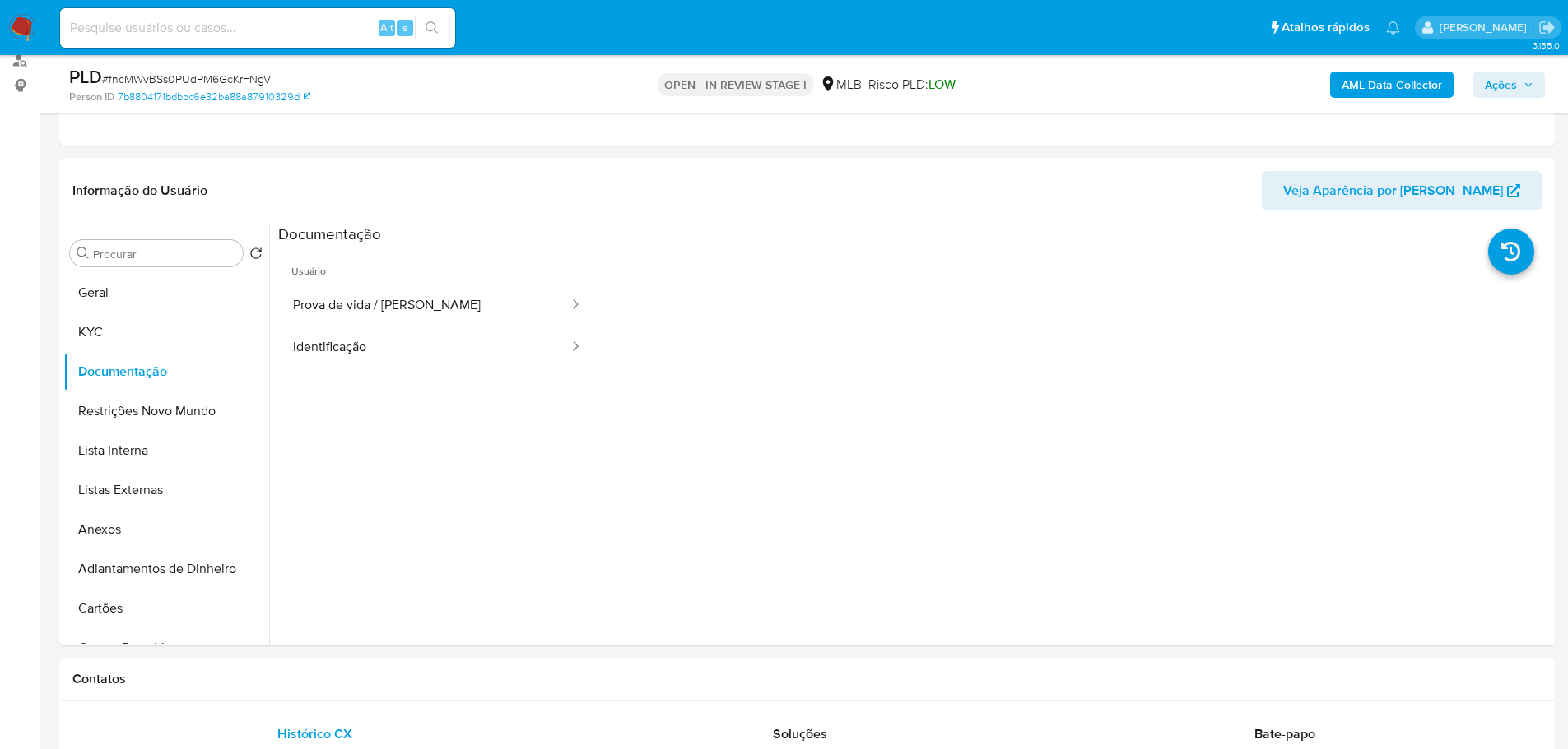
scroll to position [329, 0]
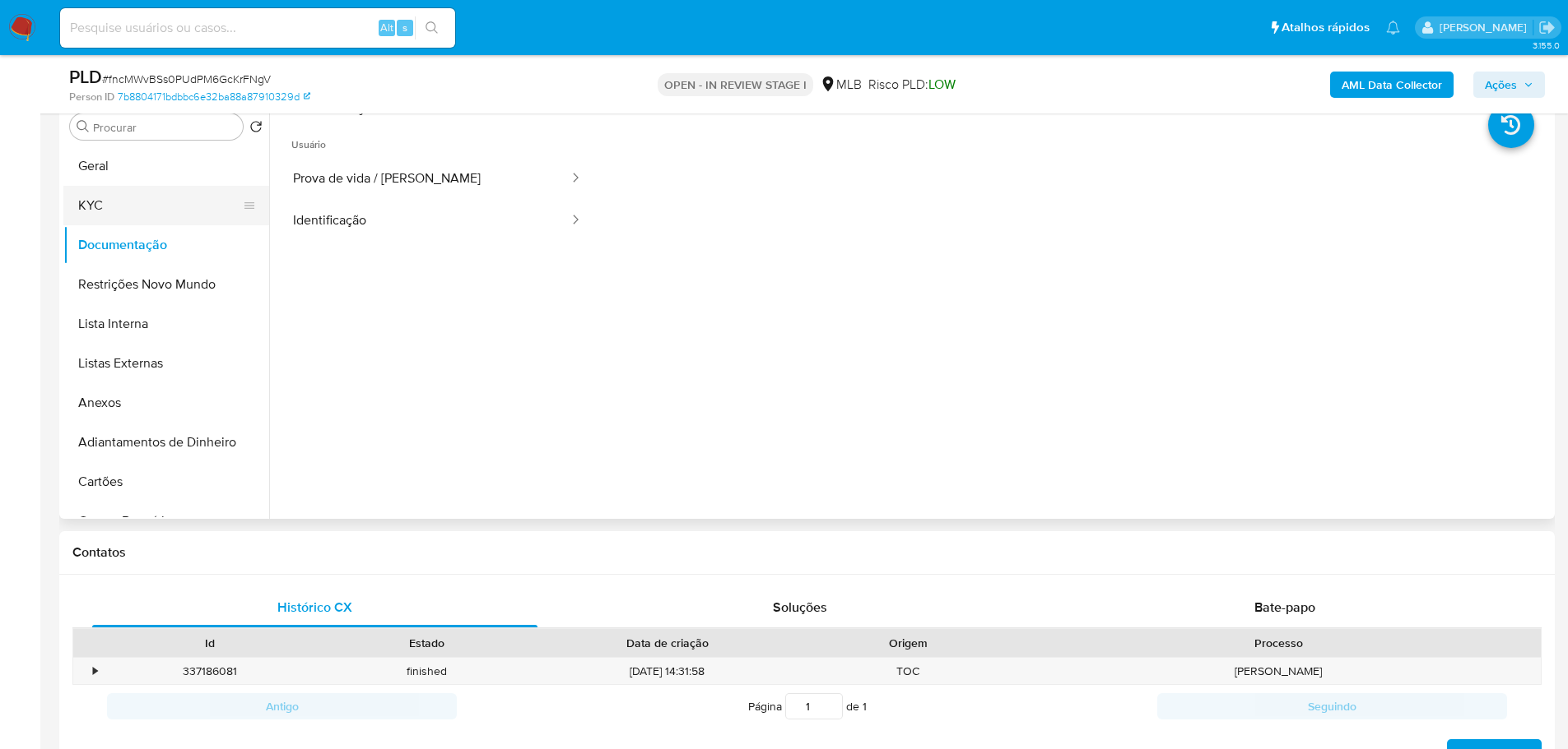
drag, startPoint x: 178, startPoint y: 205, endPoint x: 185, endPoint y: 219, distance: 15.7
click at [178, 205] on button "KYC" at bounding box center [159, 205] width 192 height 39
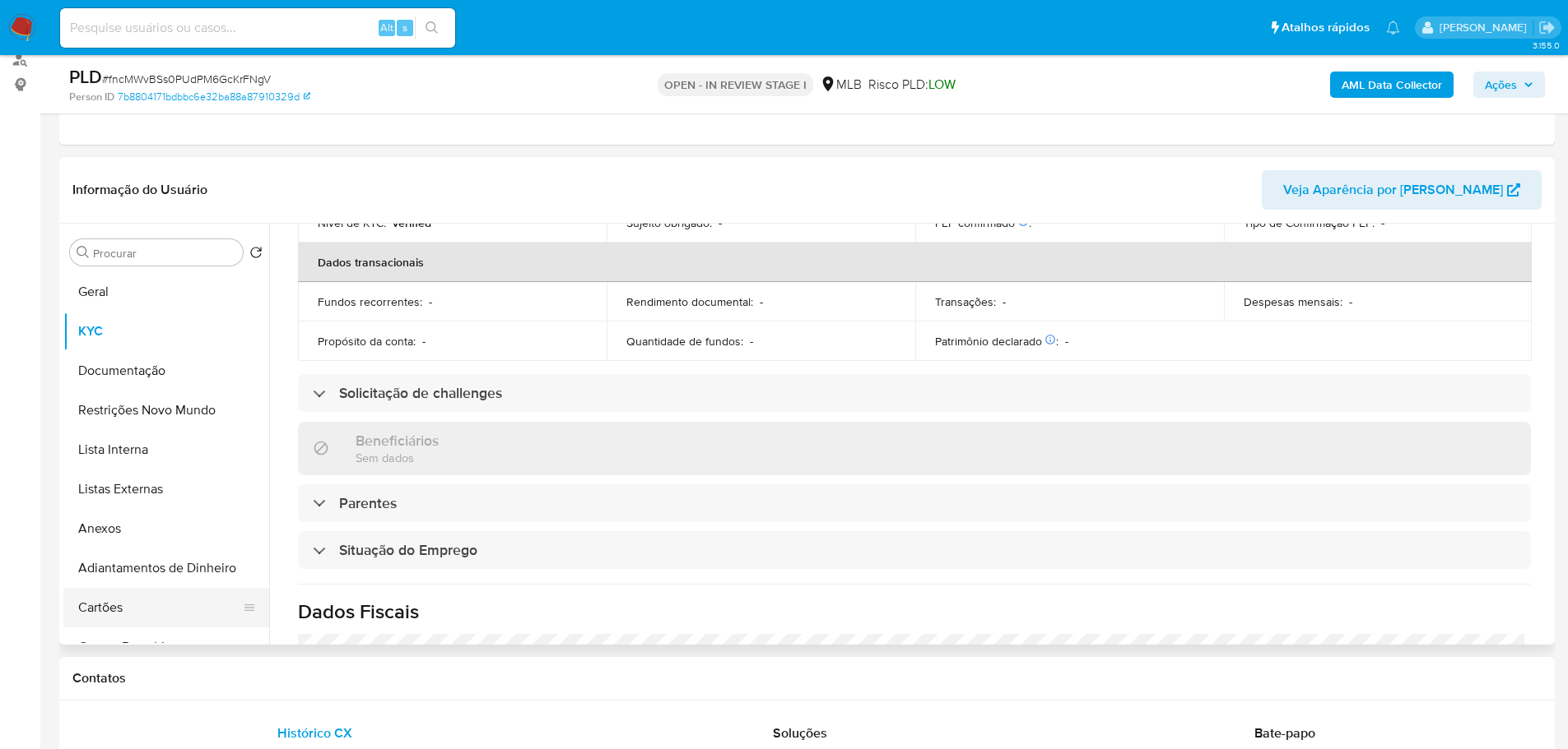
scroll to position [685, 0]
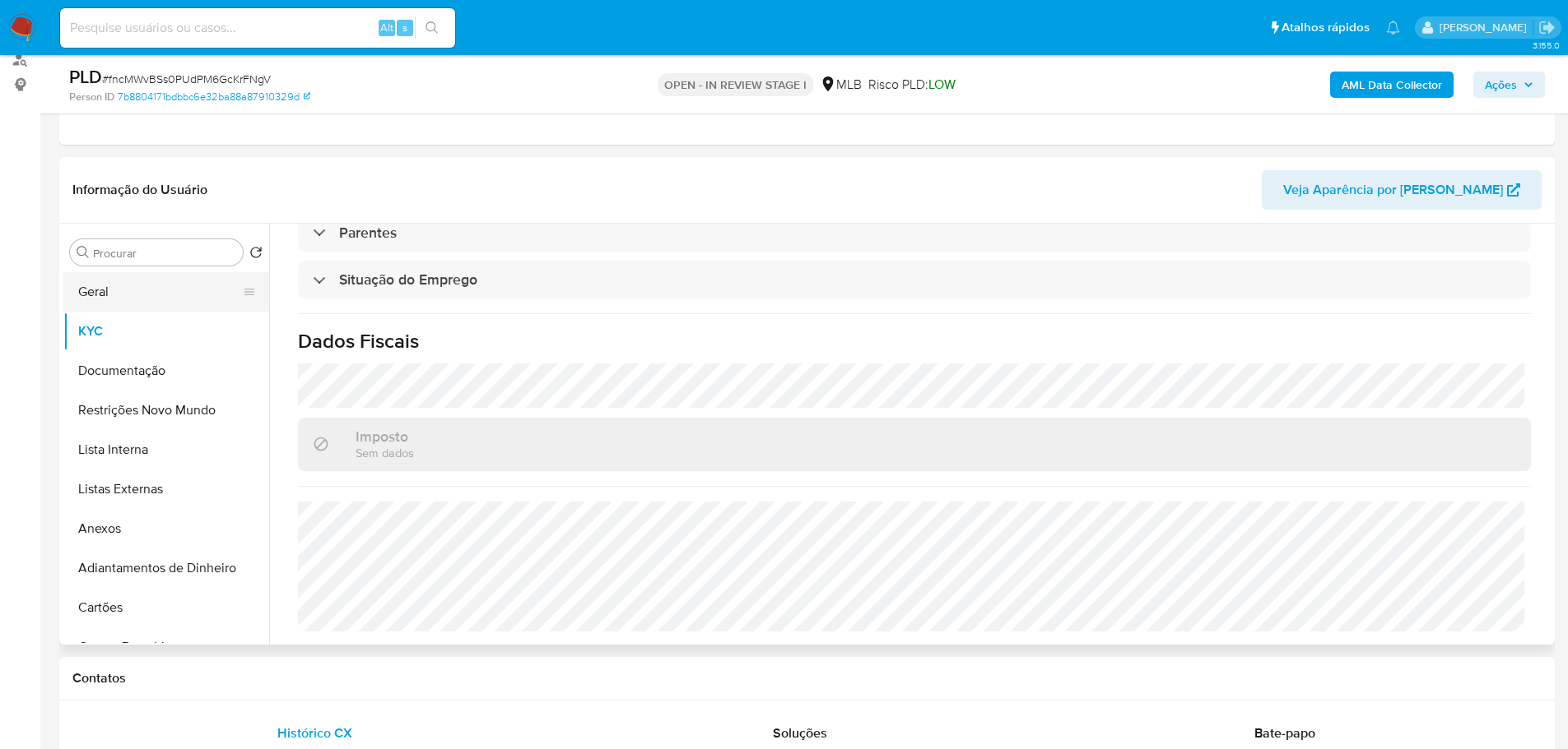
click at [161, 284] on button "Geral" at bounding box center [159, 292] width 192 height 39
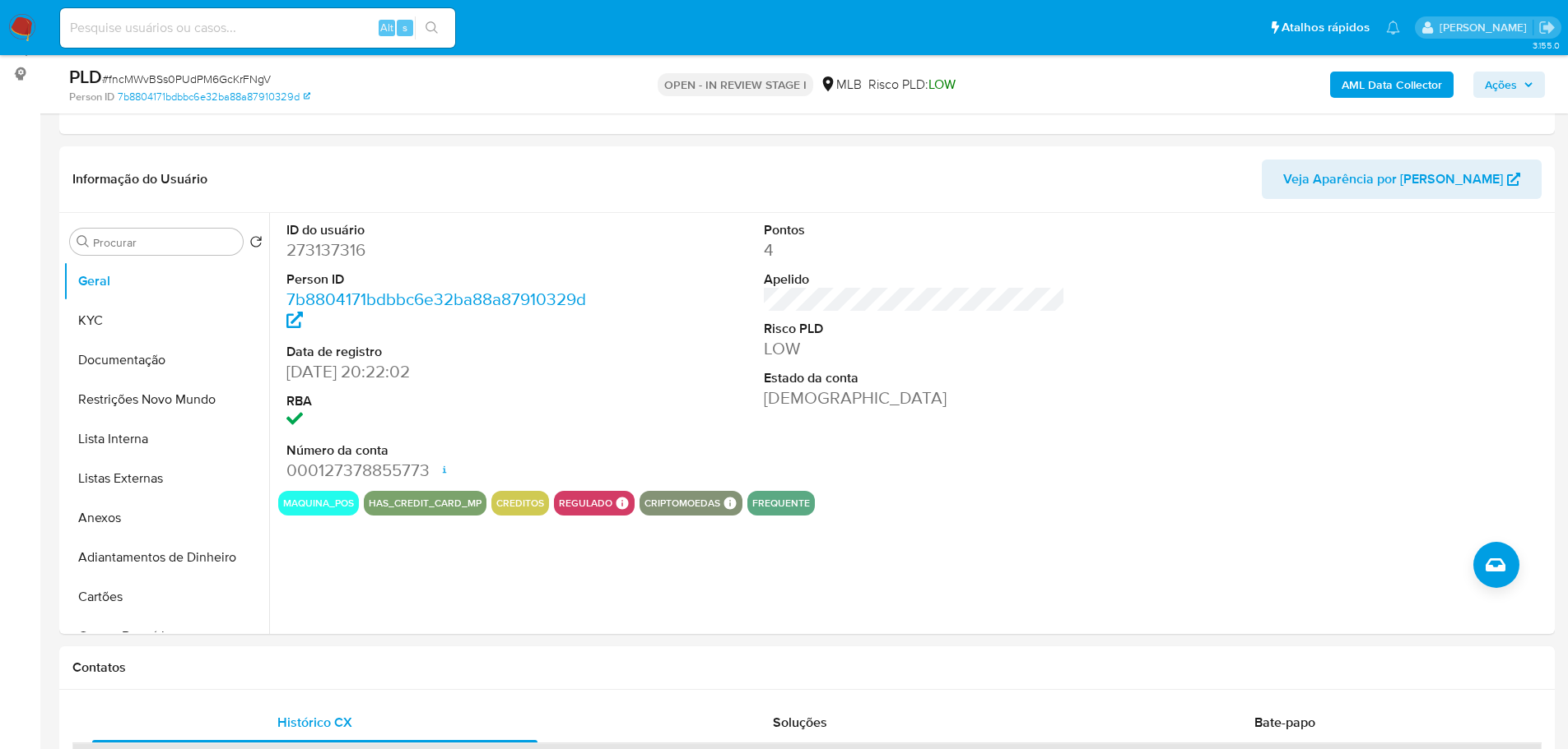
scroll to position [207, 0]
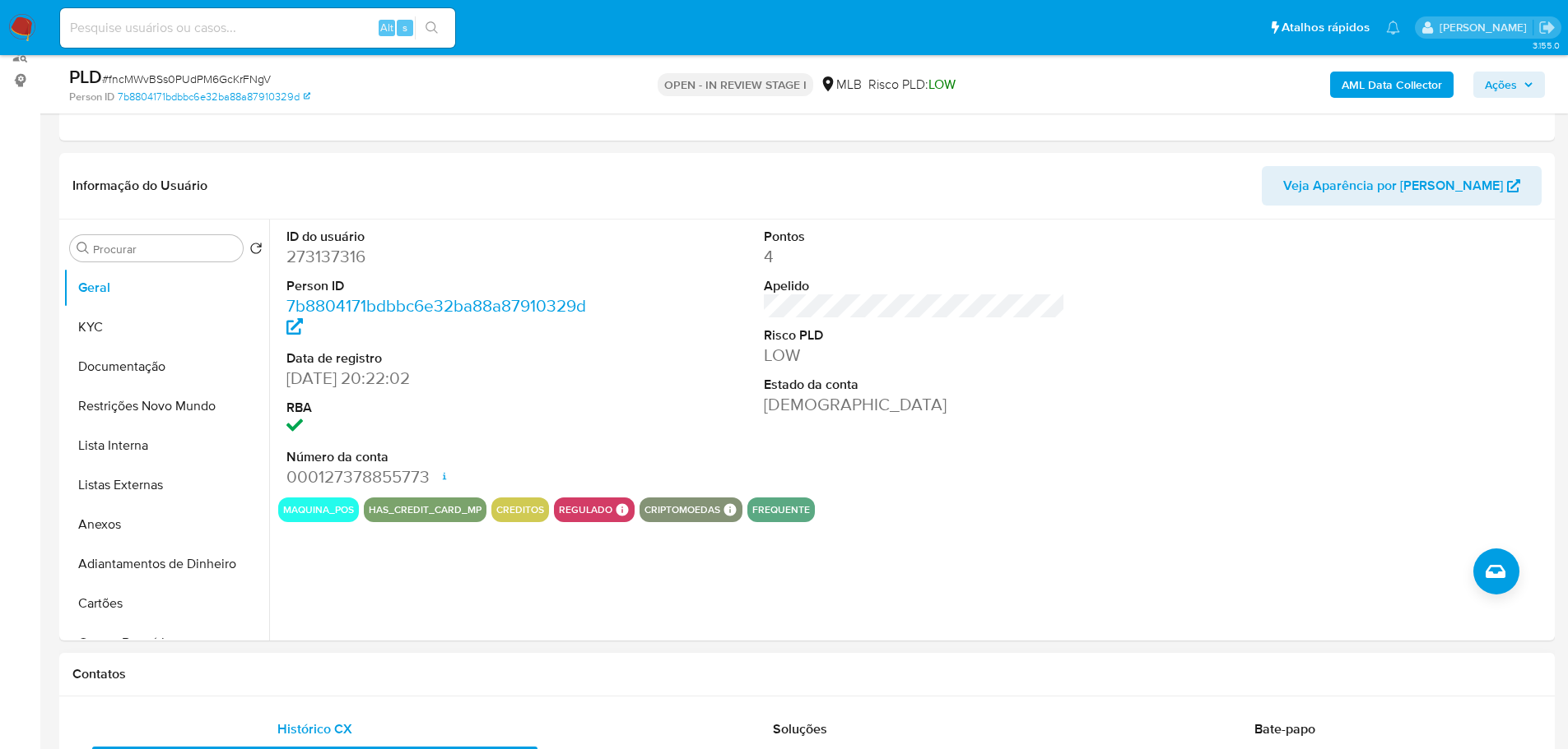
click at [278, 673] on h1 "Contatos" at bounding box center [807, 675] width 1469 height 17
click at [110, 325] on button "KYC" at bounding box center [159, 327] width 192 height 39
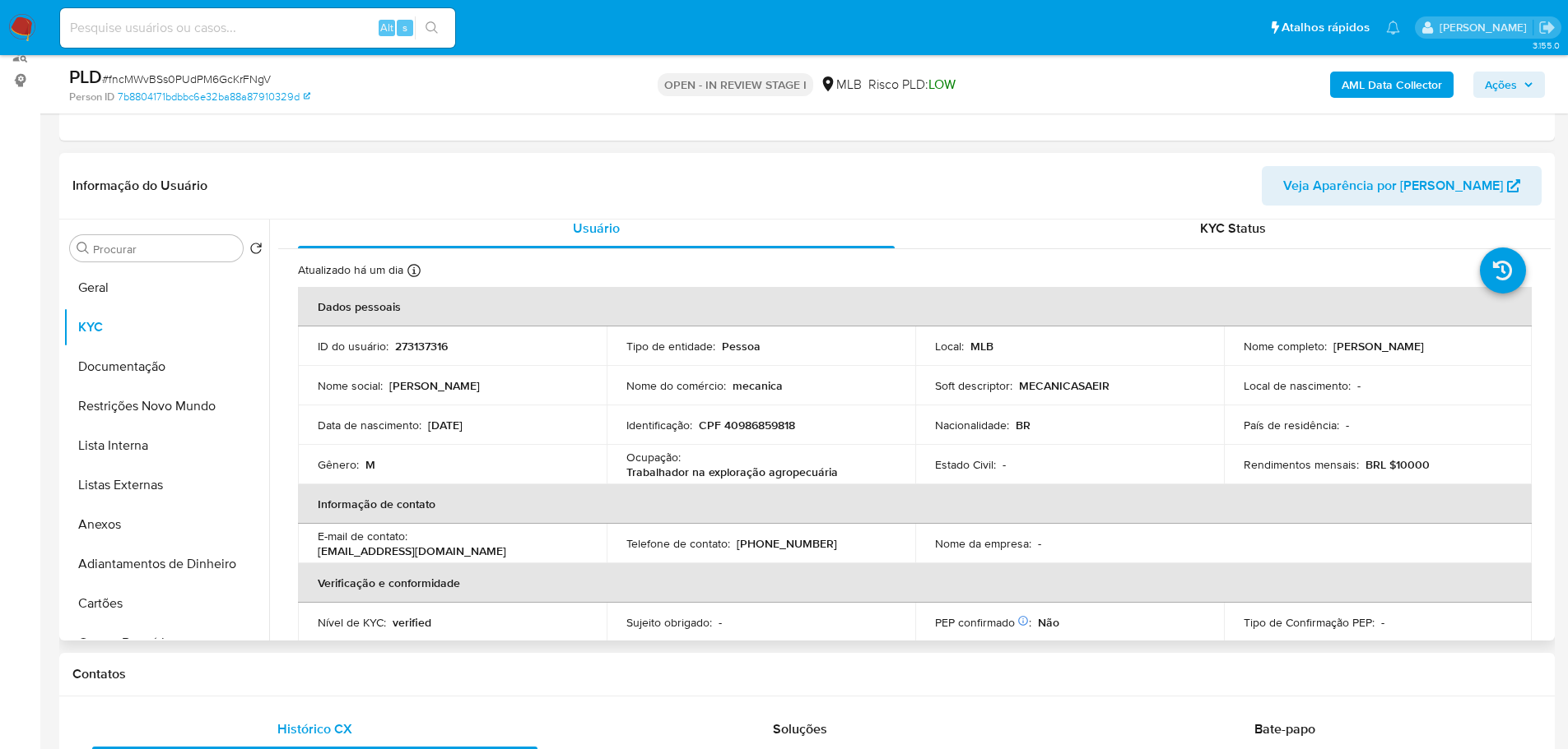
scroll to position [12, 0]
drag, startPoint x: 326, startPoint y: 664, endPoint x: 287, endPoint y: 635, distance: 48.6
click at [326, 664] on div "Contatos" at bounding box center [807, 675] width 1495 height 44
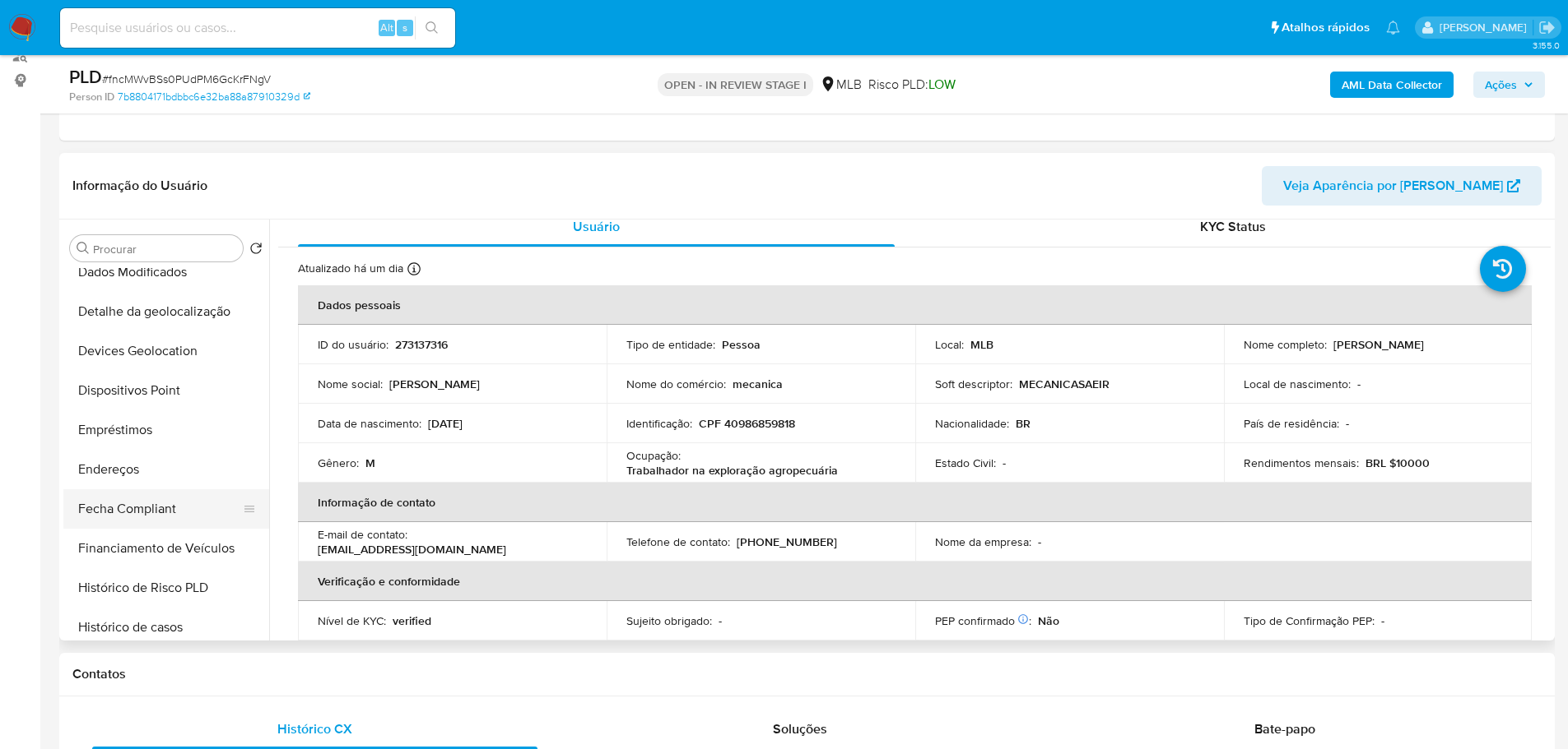
scroll to position [412, 0]
click at [146, 479] on button "Endereços" at bounding box center [159, 469] width 192 height 39
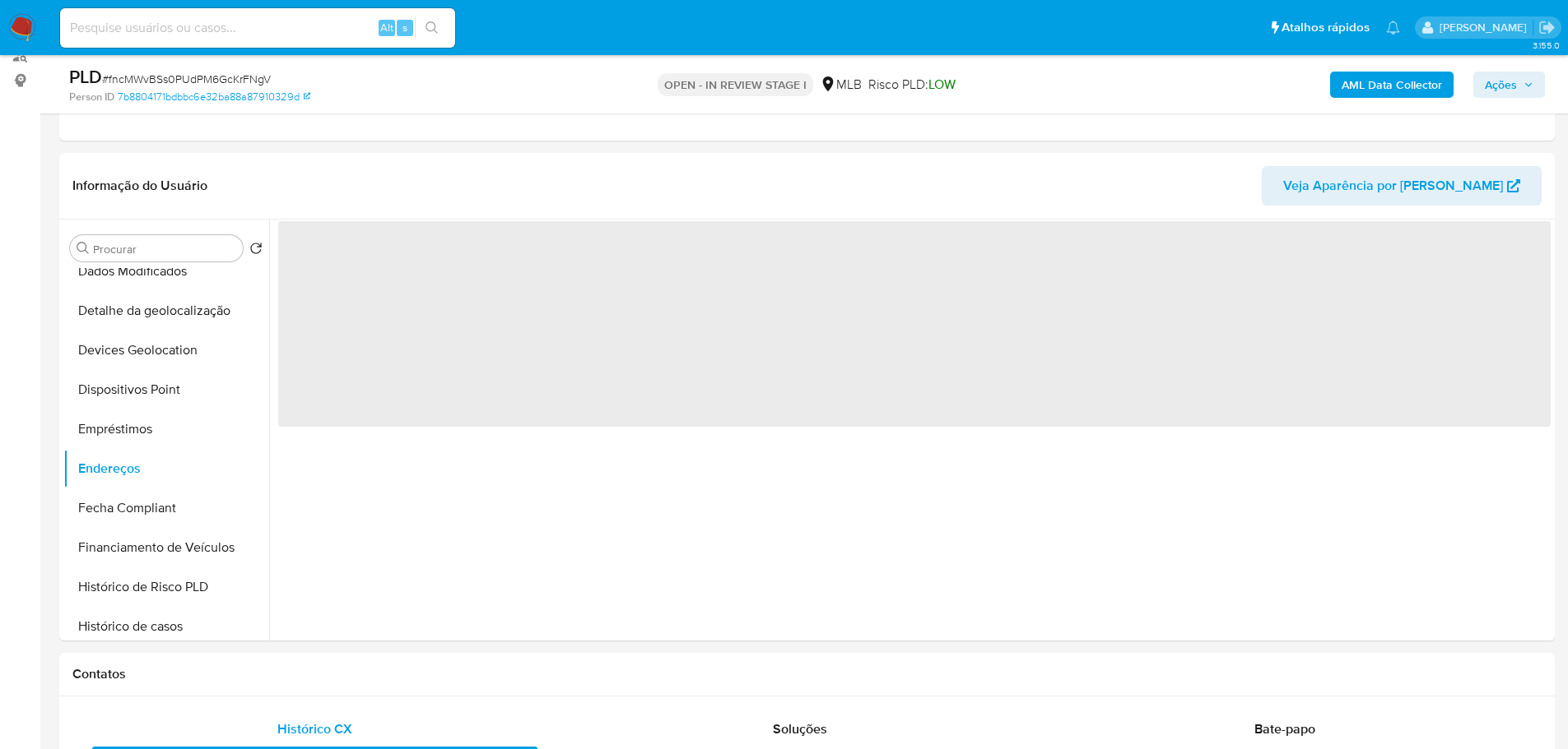
scroll to position [0, 0]
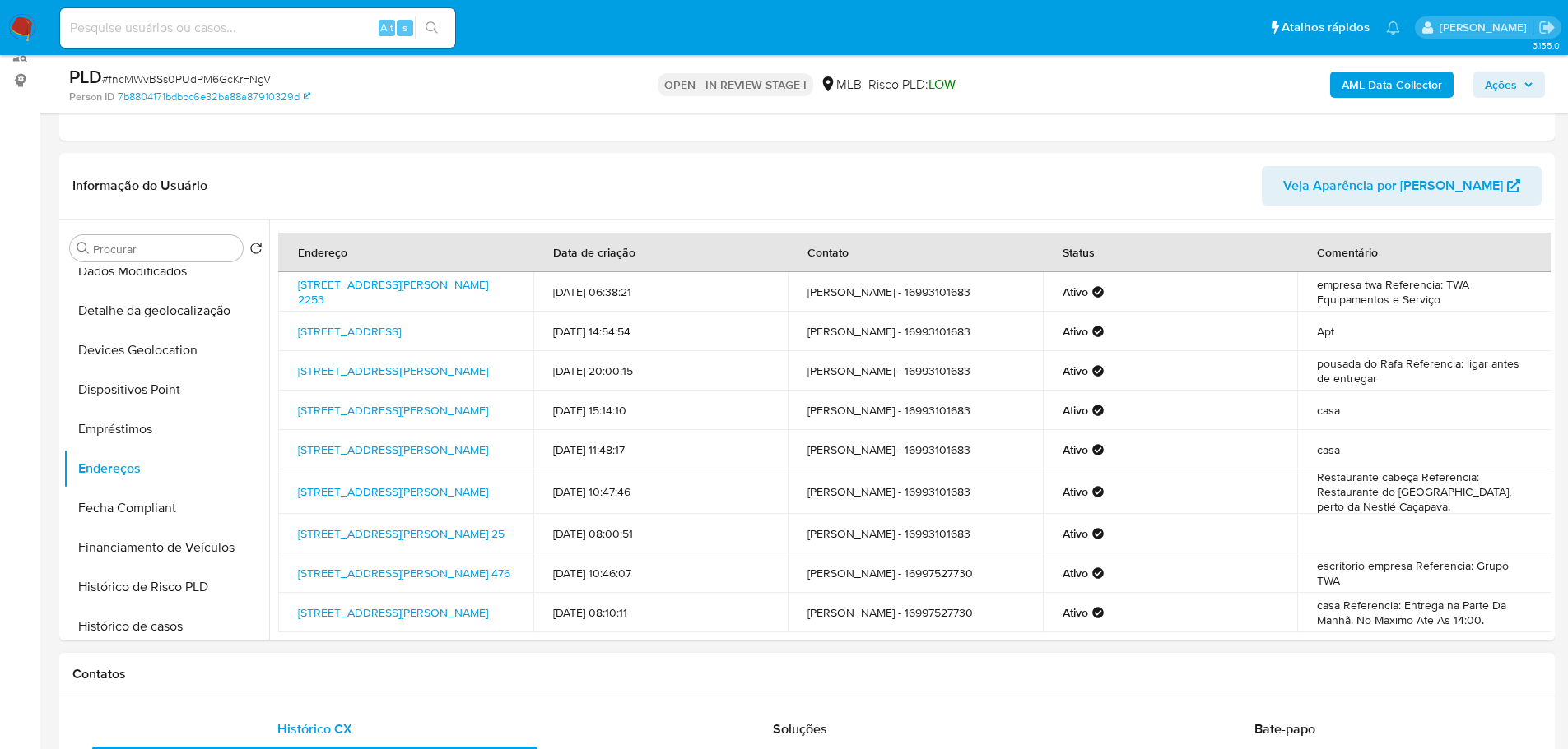
drag, startPoint x: 331, startPoint y: 684, endPoint x: 301, endPoint y: 659, distance: 39.1
click at [331, 684] on div "Contatos" at bounding box center [807, 675] width 1495 height 44
click at [148, 306] on button "Detalhe da geolocalização" at bounding box center [159, 311] width 192 height 39
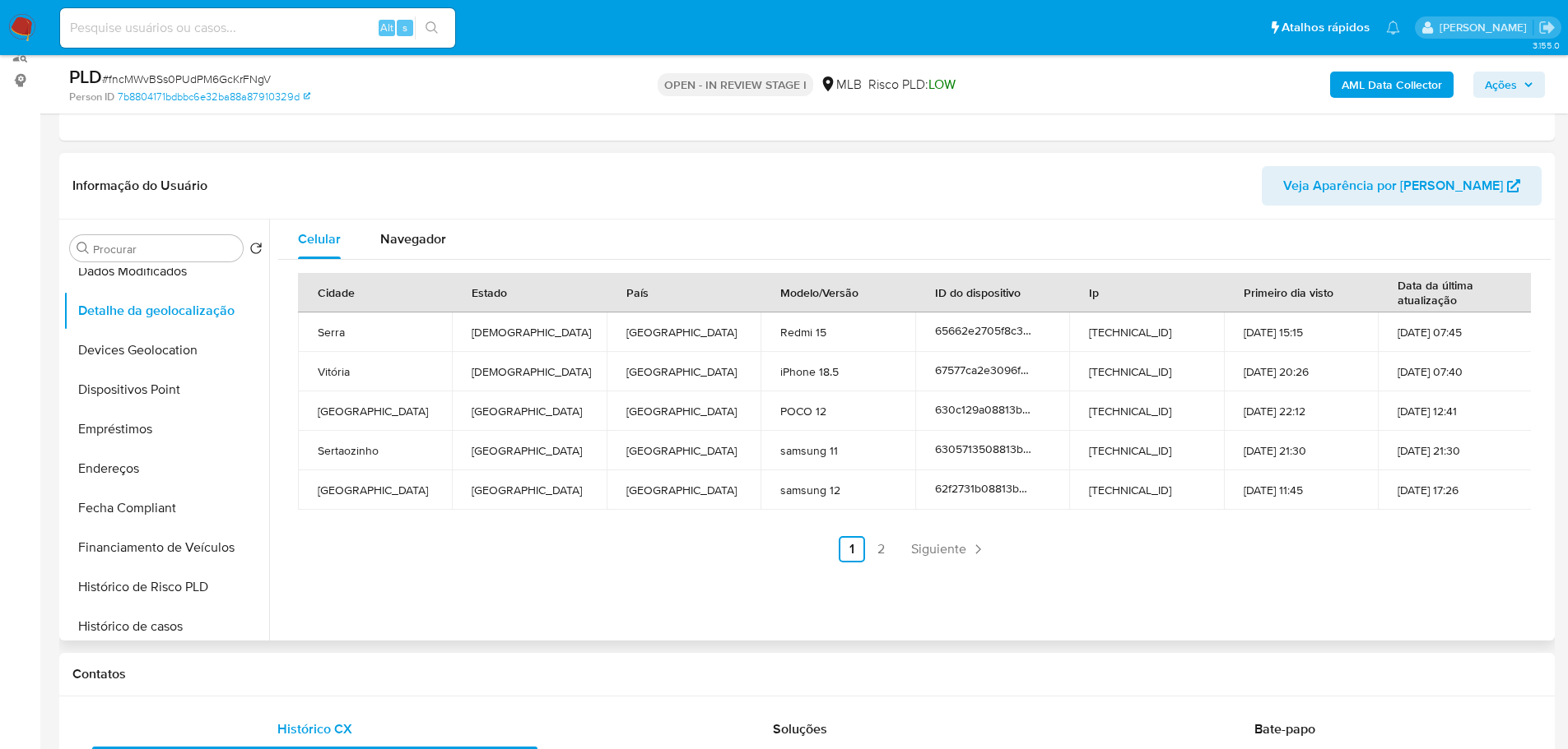
drag, startPoint x: 306, startPoint y: 681, endPoint x: 264, endPoint y: 634, distance: 63.0
click at [294, 668] on h1 "Contatos" at bounding box center [807, 675] width 1469 height 17
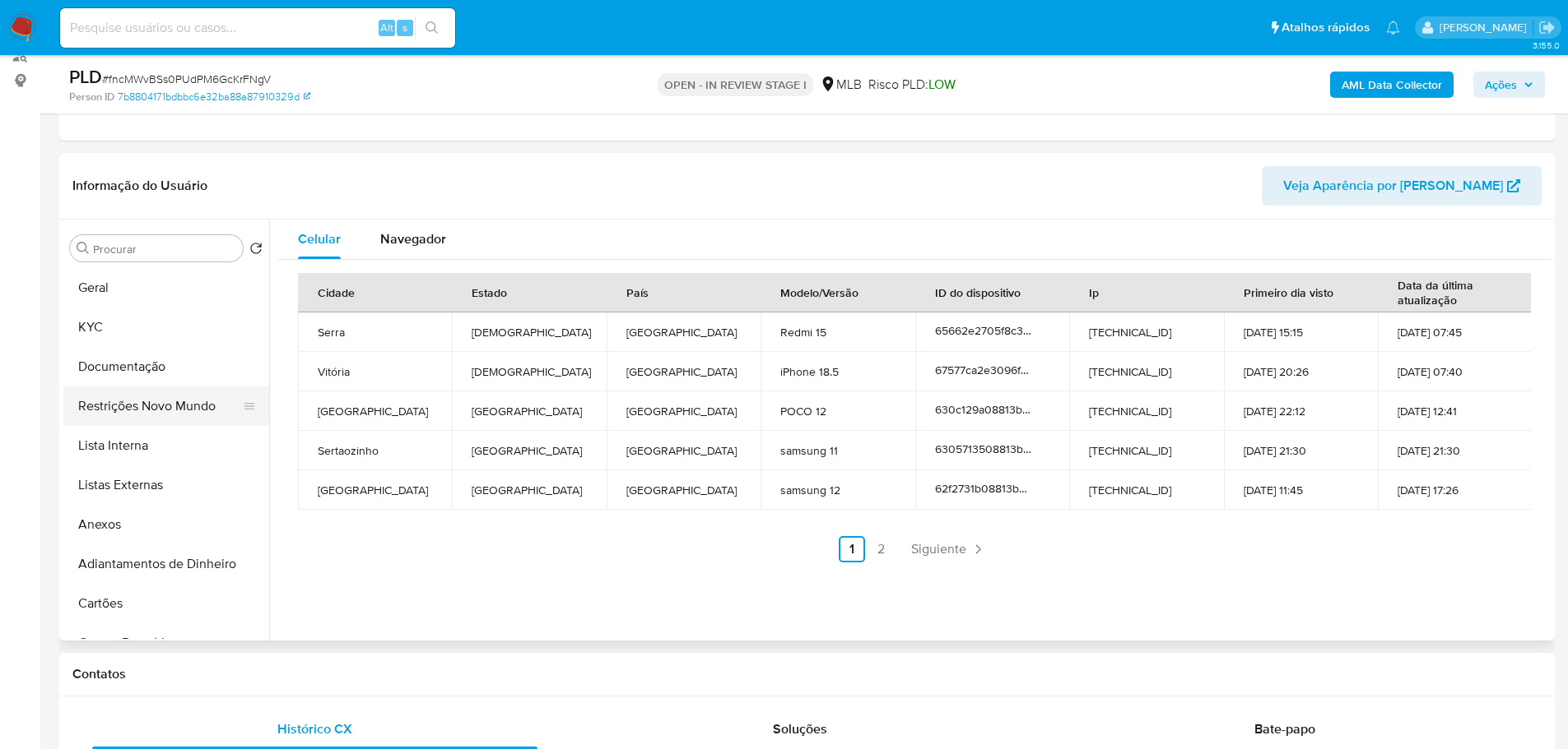
click at [176, 397] on button "Restrições Novo Mundo" at bounding box center [159, 406] width 192 height 39
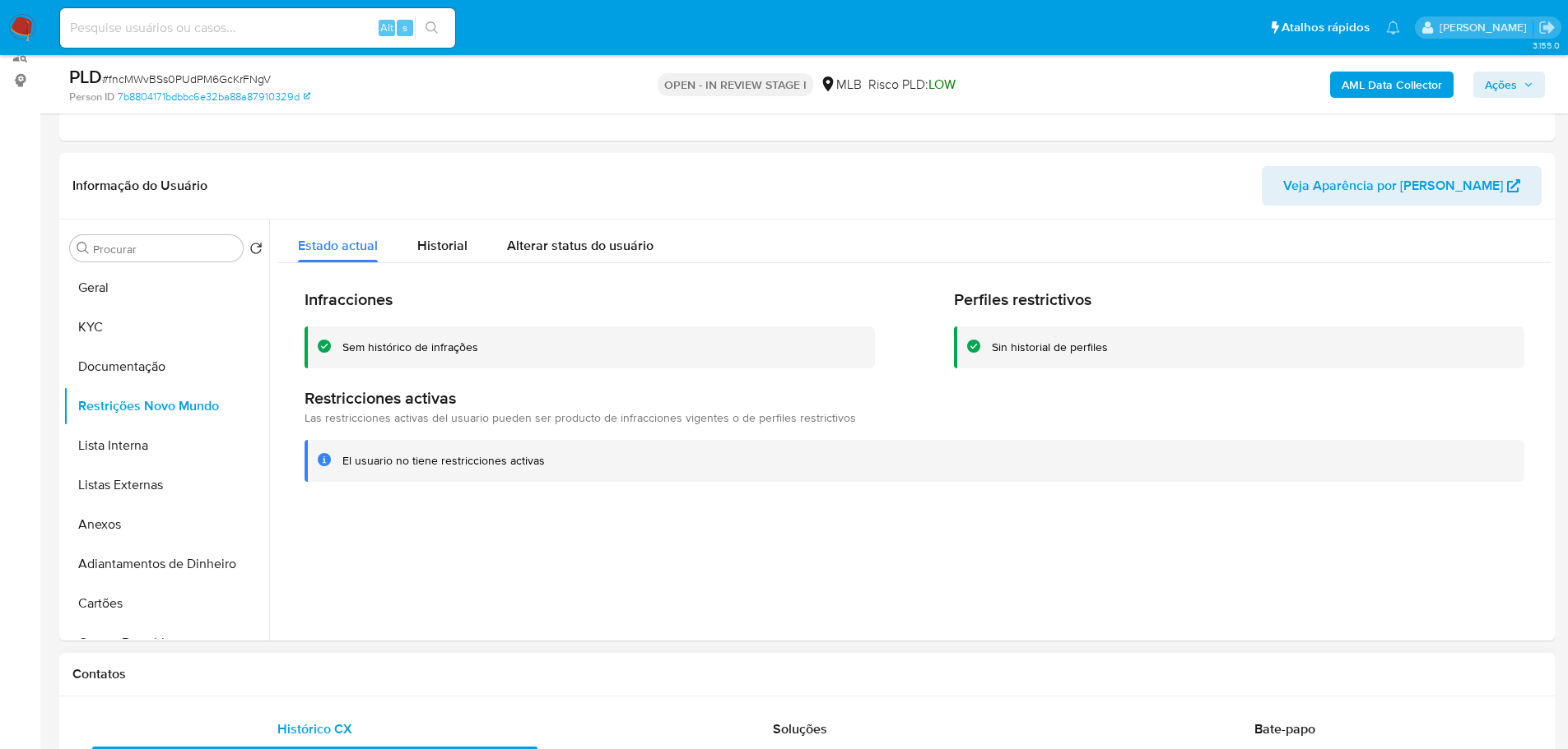
click at [332, 670] on h1 "Contatos" at bounding box center [807, 675] width 1469 height 17
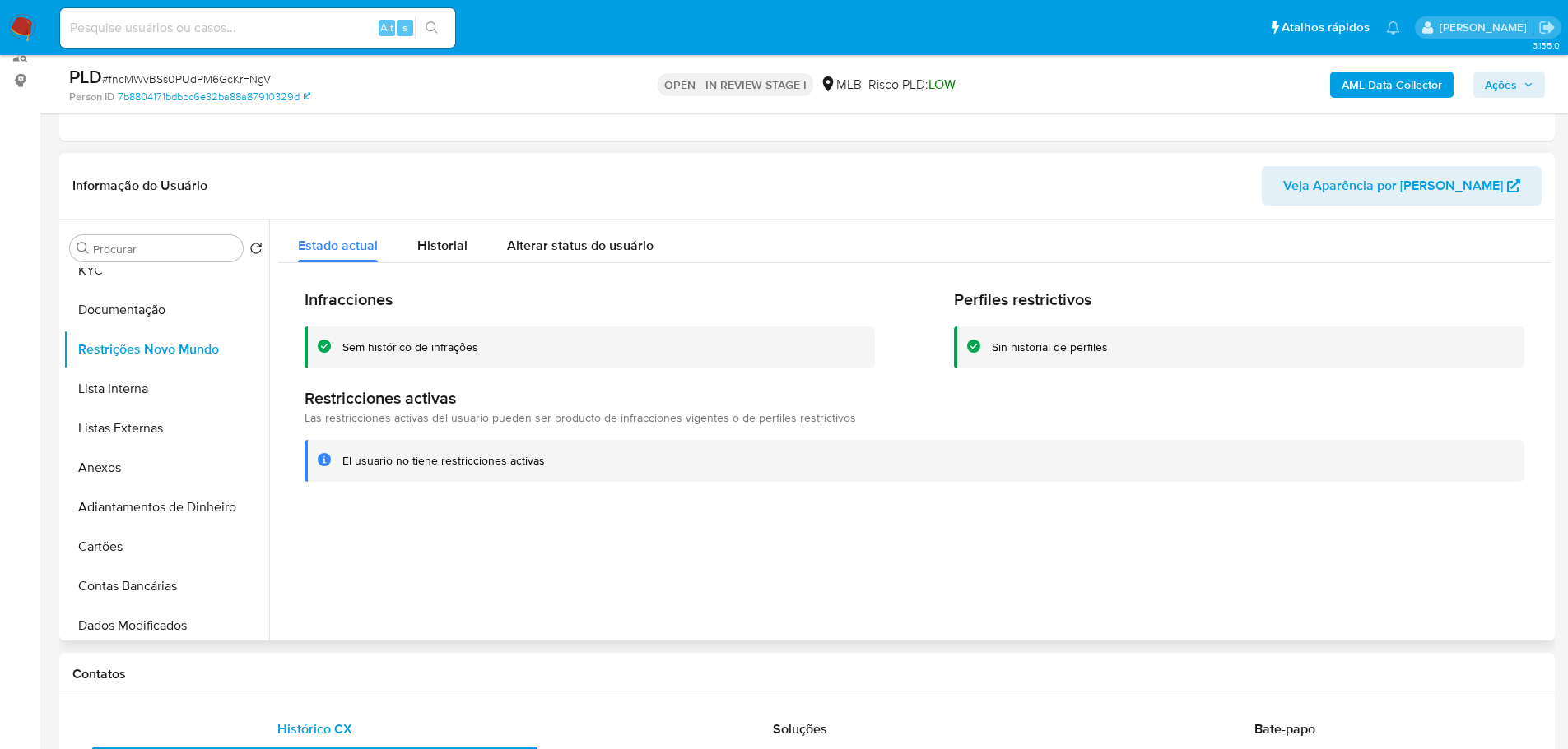
scroll to position [329, 0]
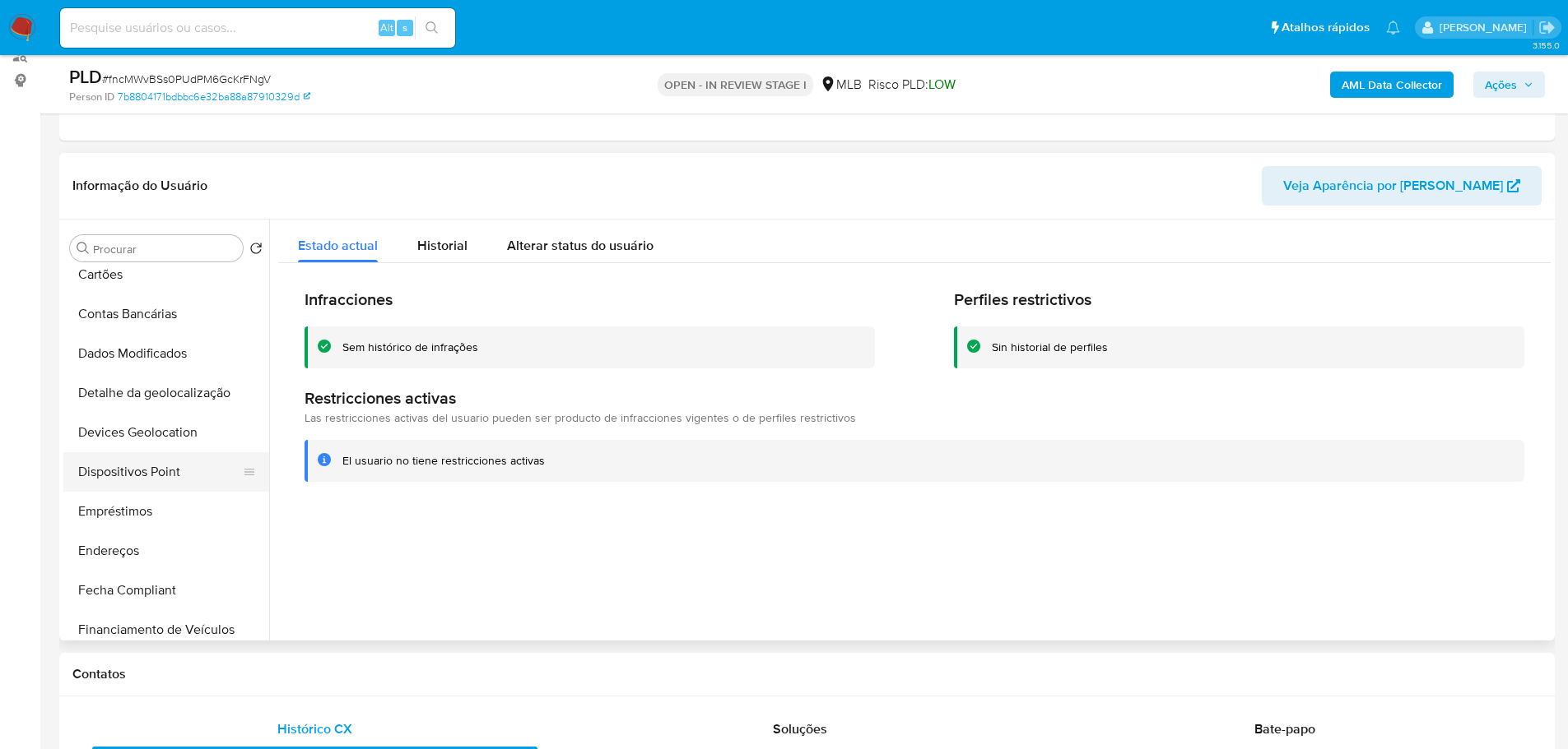
click at [191, 487] on button "Dispositivos Point" at bounding box center [159, 472] width 192 height 39
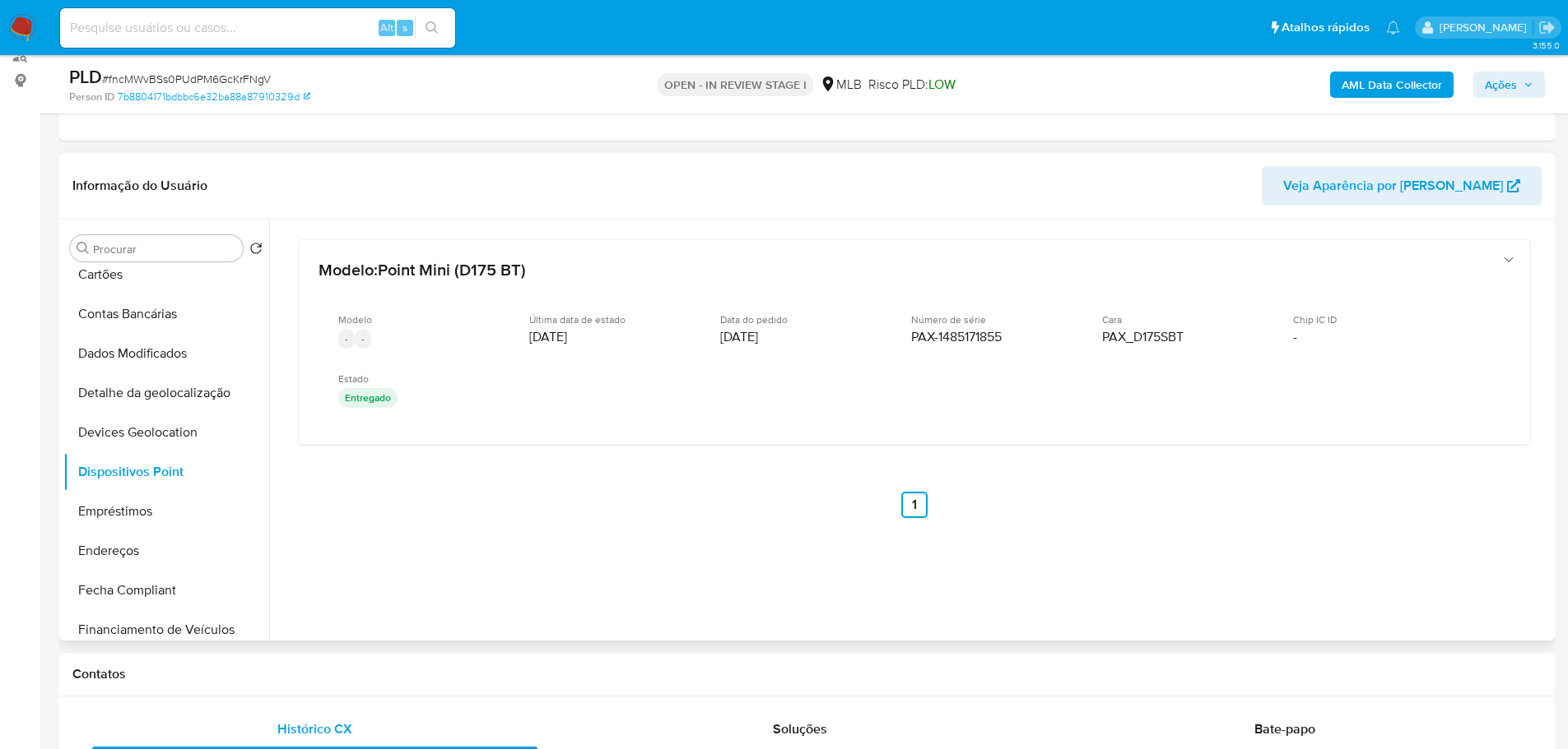
click at [1032, 541] on div "Modelo : Point Mini (D175 BT) Modelo - - Última data de estado 28/08/2022 Data …" at bounding box center [914, 400] width 1273 height 362
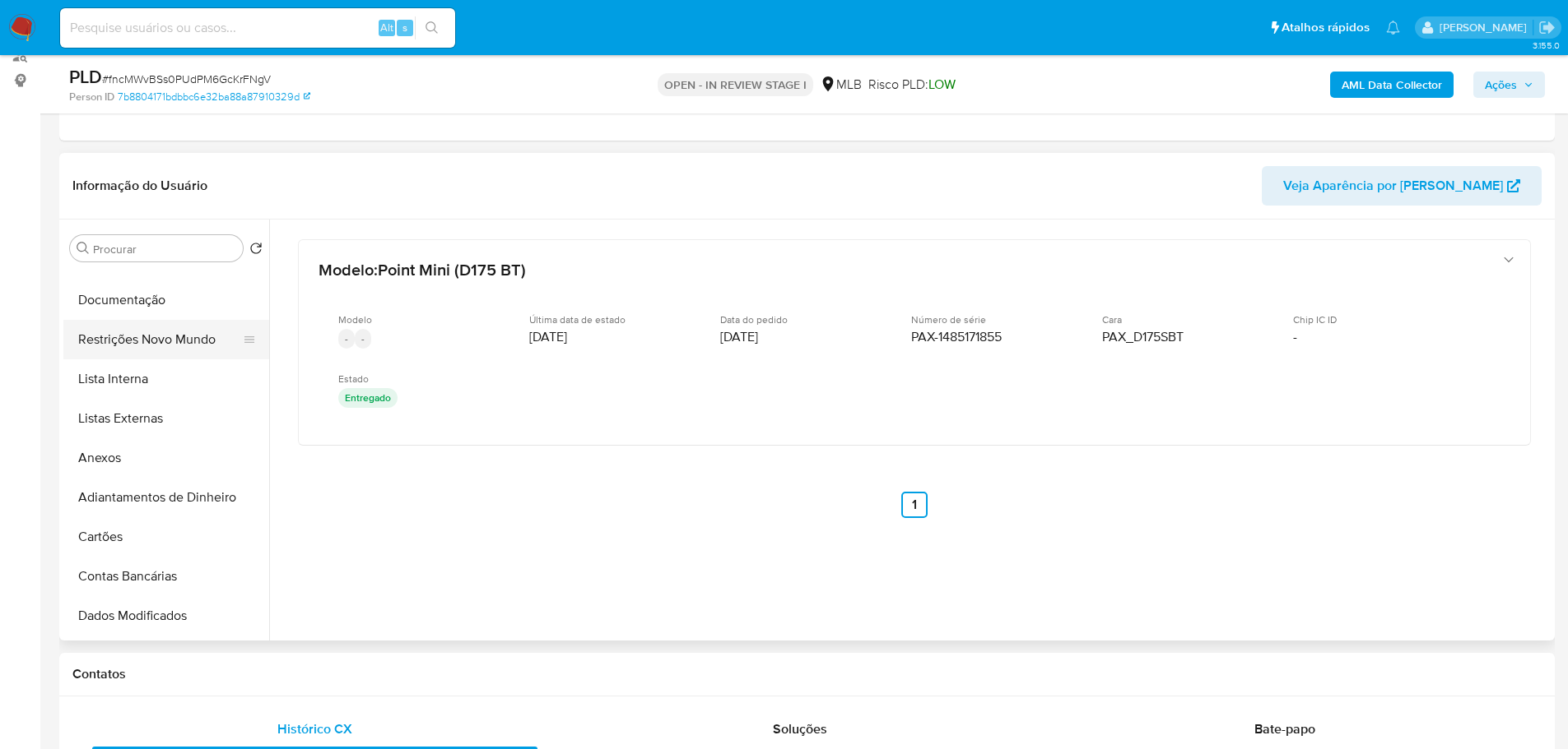
scroll to position [0, 0]
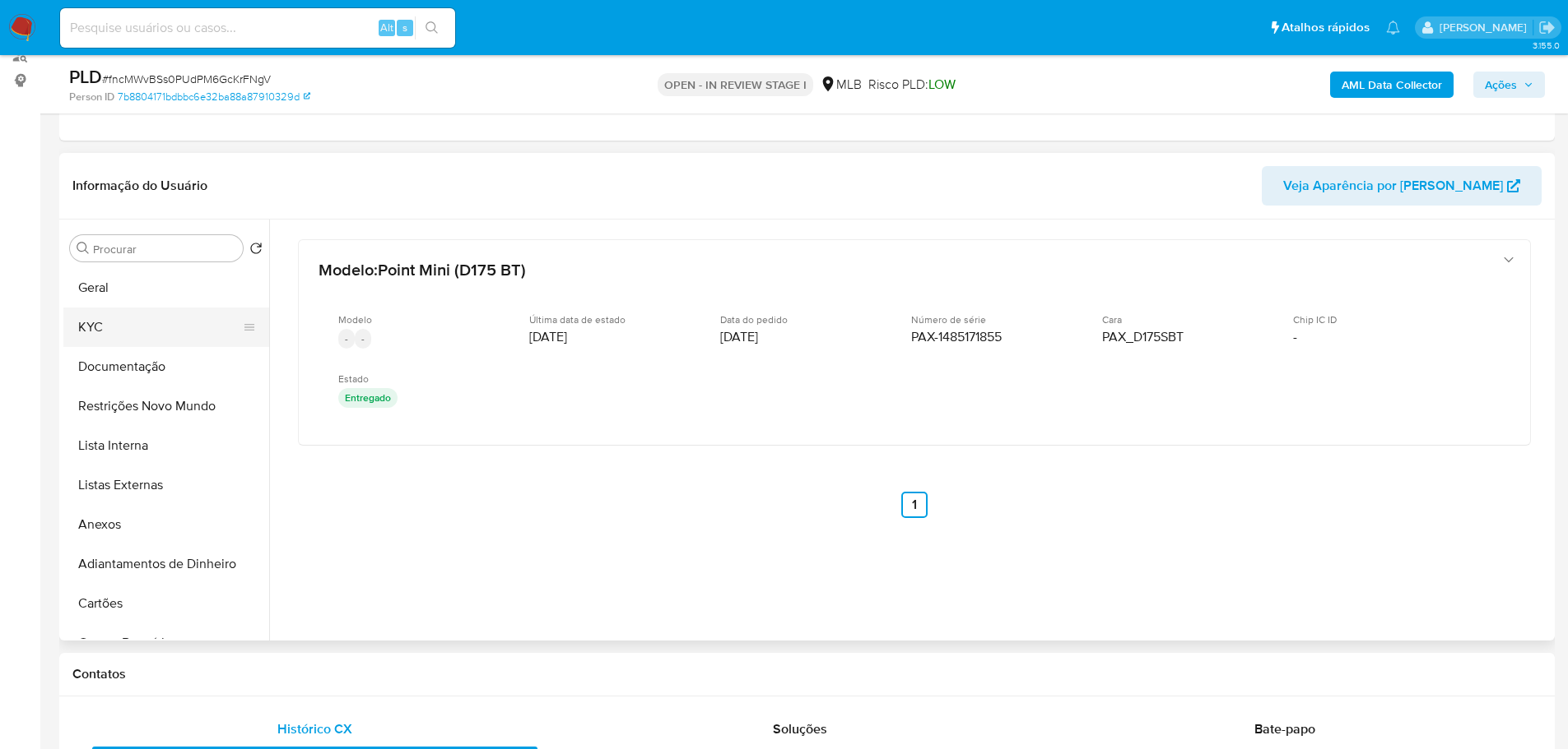
click at [96, 333] on button "KYC" at bounding box center [159, 327] width 192 height 39
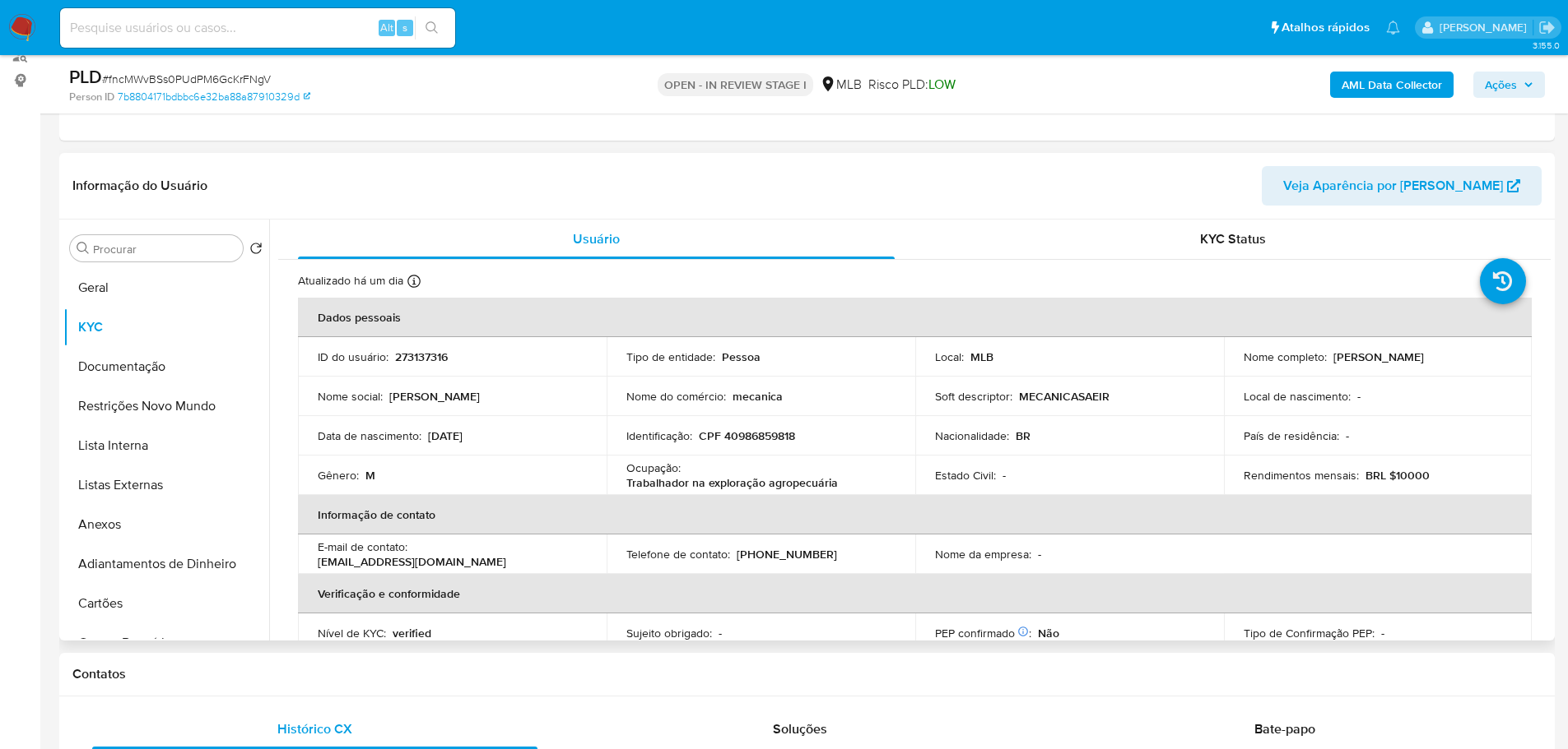
click at [765, 435] on p "CPF 40986859818" at bounding box center [746, 436] width 97 height 15
copy p "40986859818"
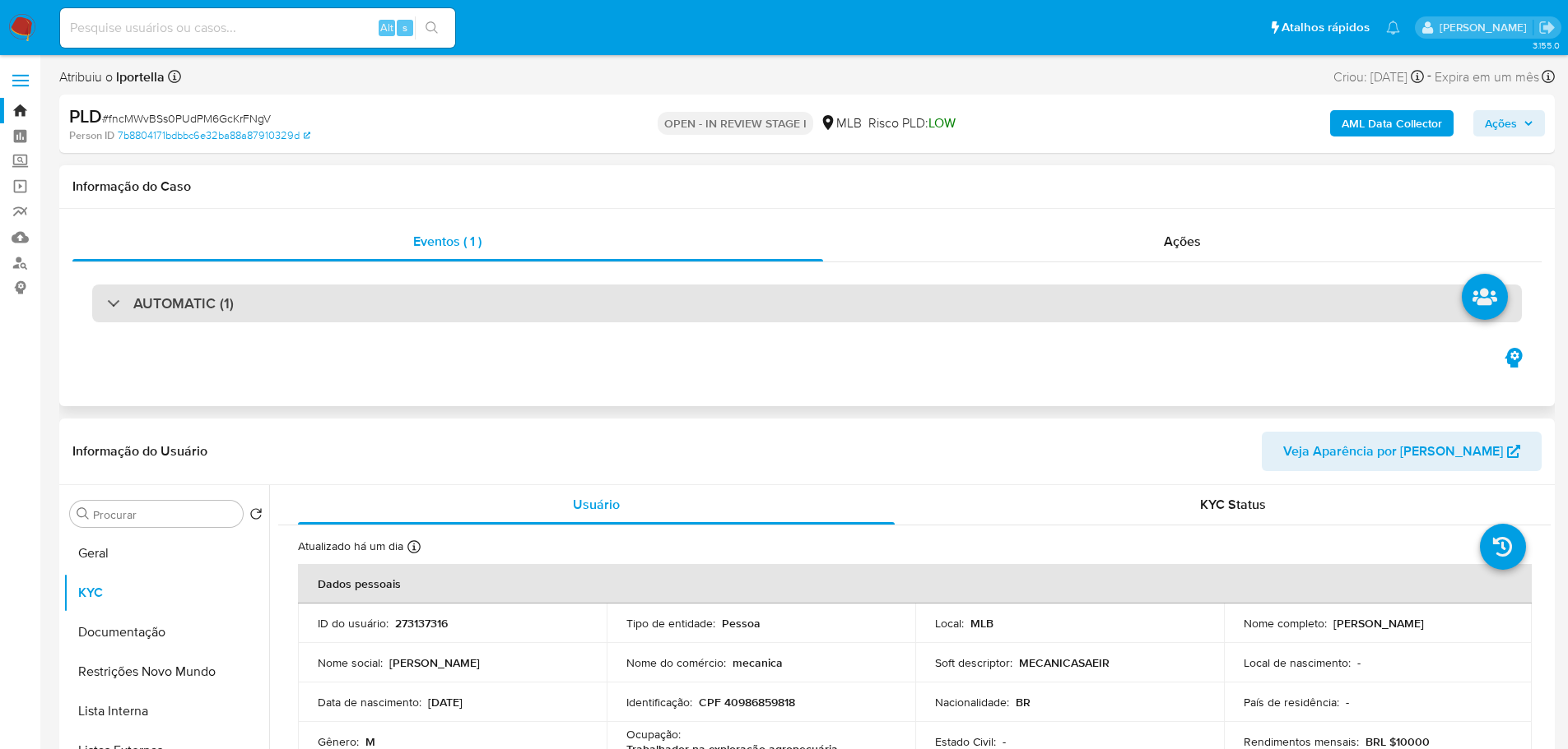
click at [241, 312] on div "AUTOMATIC (1)" at bounding box center [807, 304] width 1429 height 37
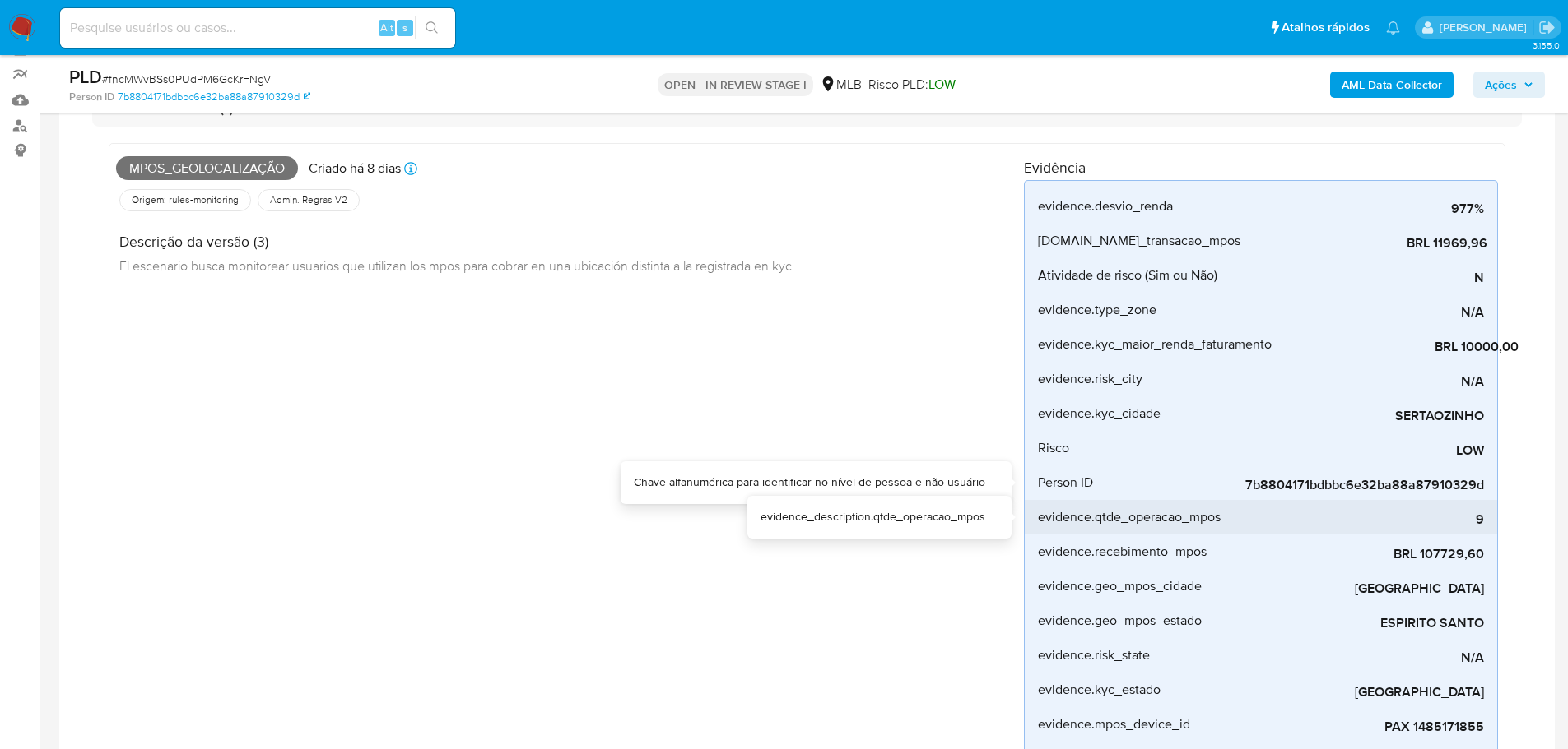
scroll to position [164, 0]
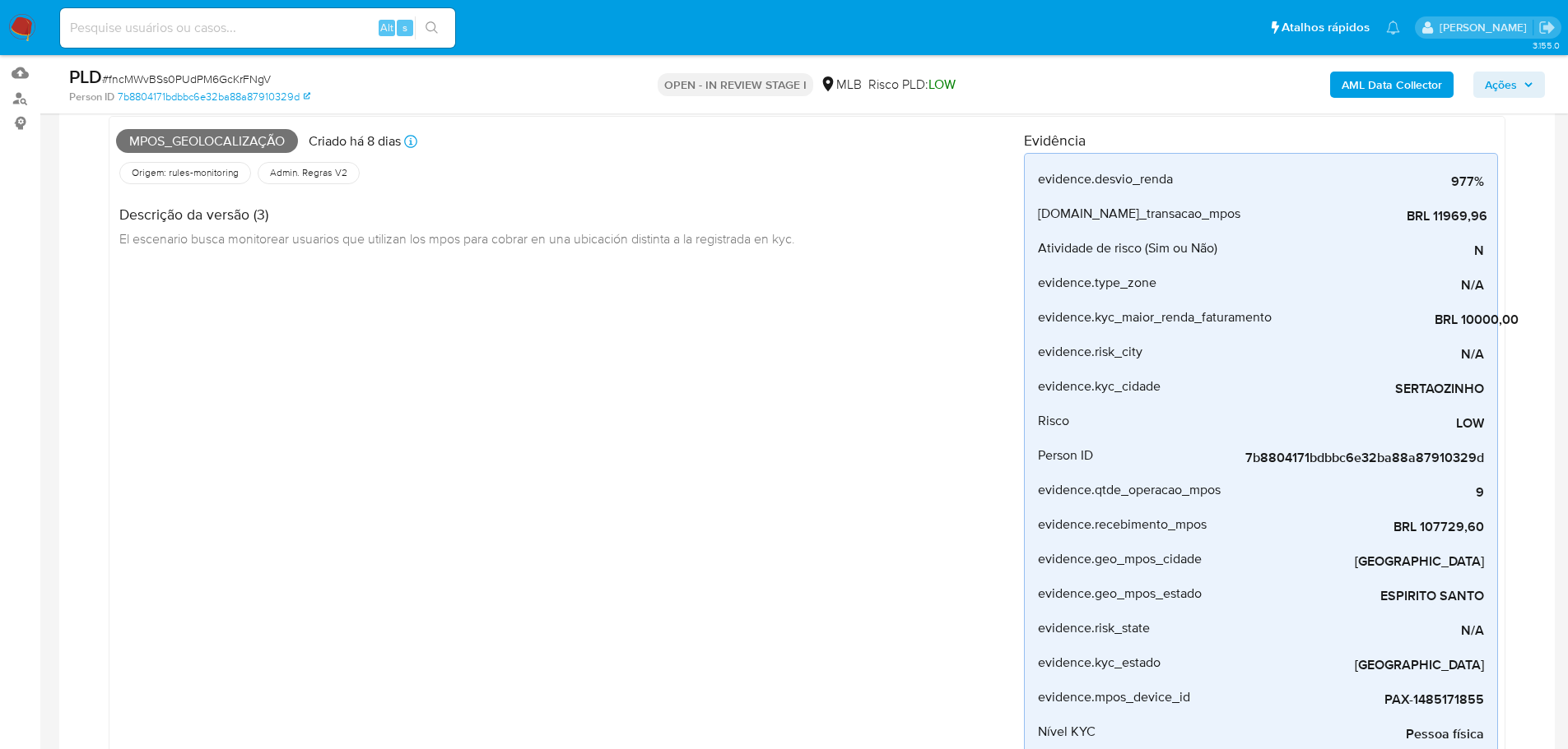
click at [786, 401] on div "Mpos_geolocalização Criado há 8 dias Criado: 12/08/2025 00:19:48 Origem: rules-…" at bounding box center [570, 458] width 908 height 669
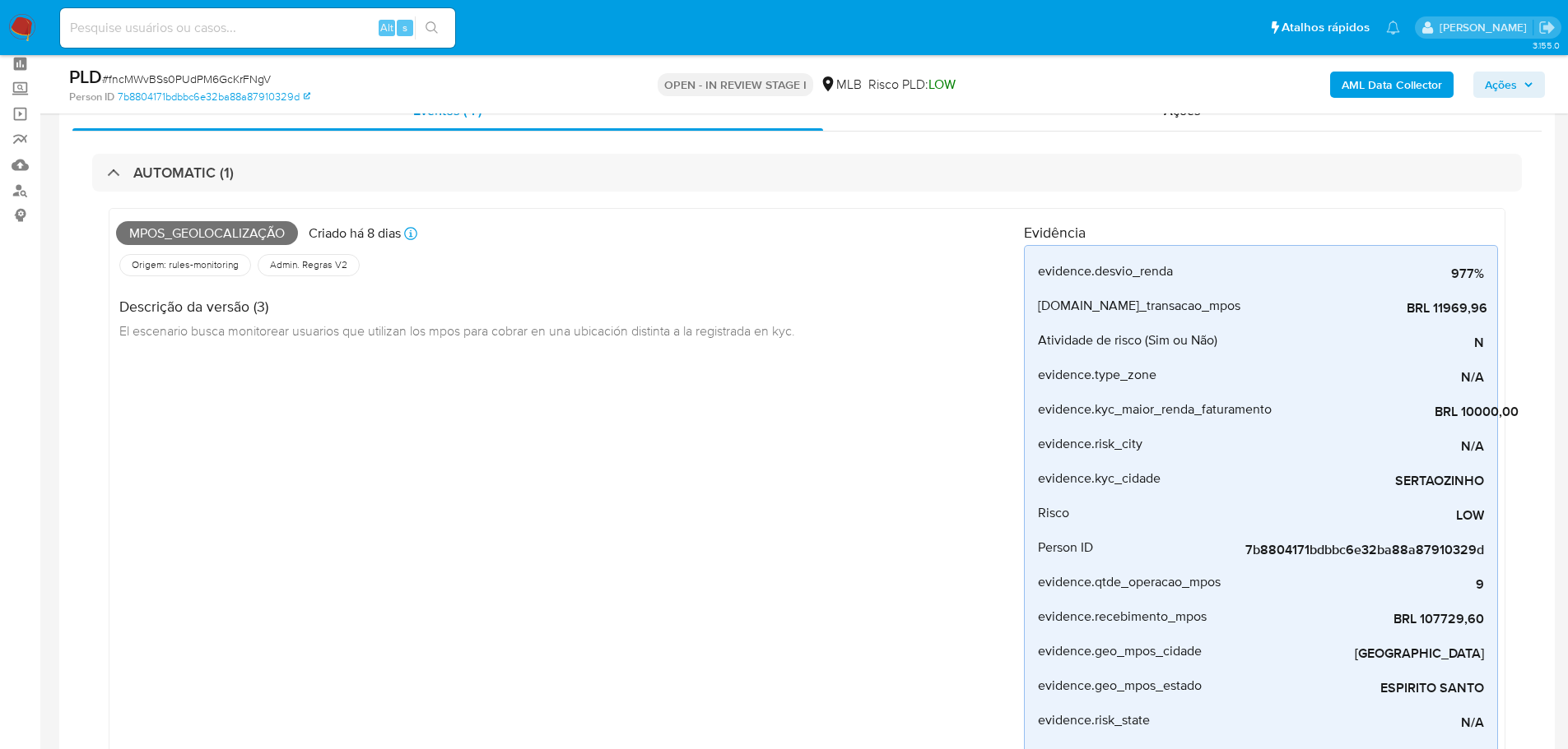
scroll to position [0, 0]
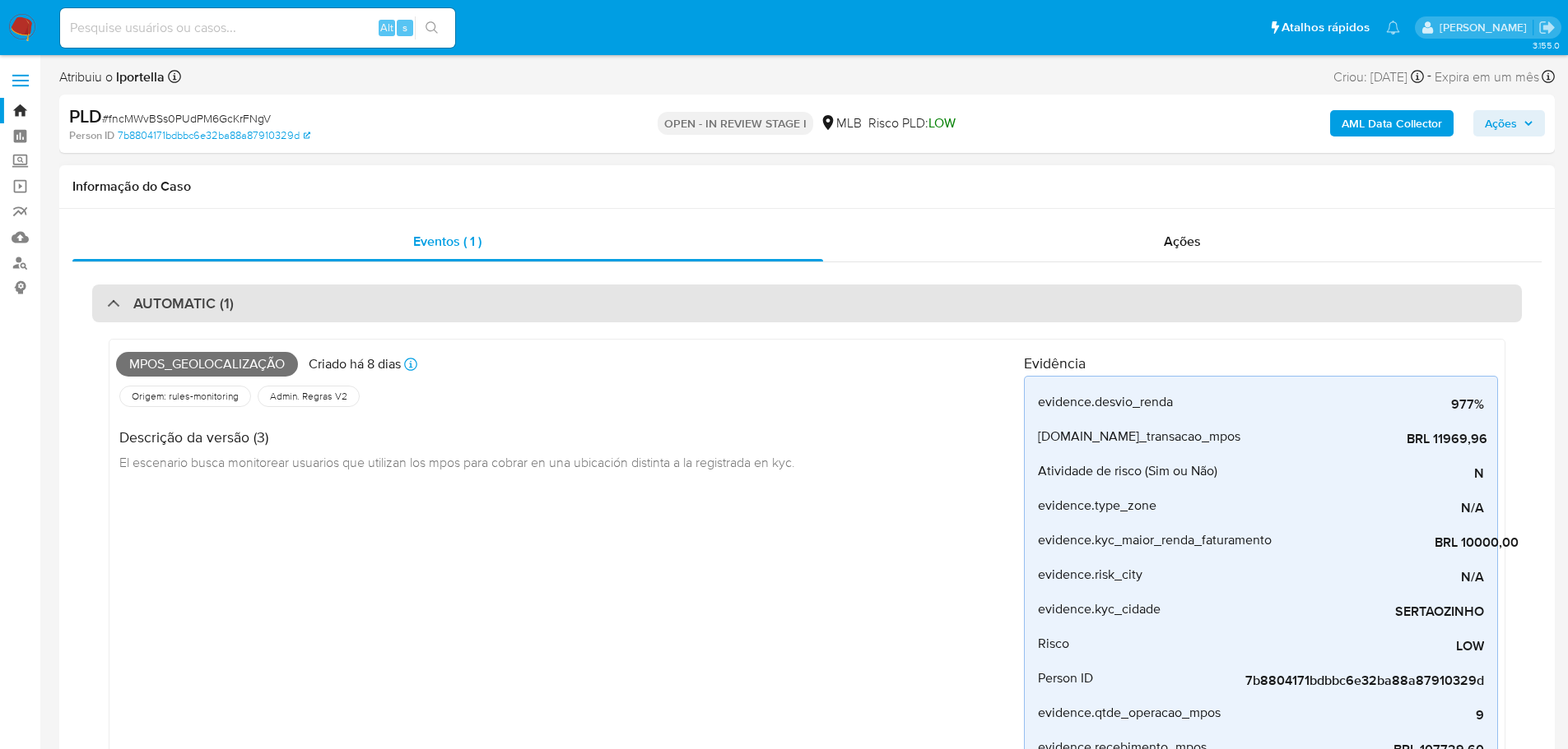
click at [292, 312] on div "AUTOMATIC (1)" at bounding box center [807, 304] width 1429 height 37
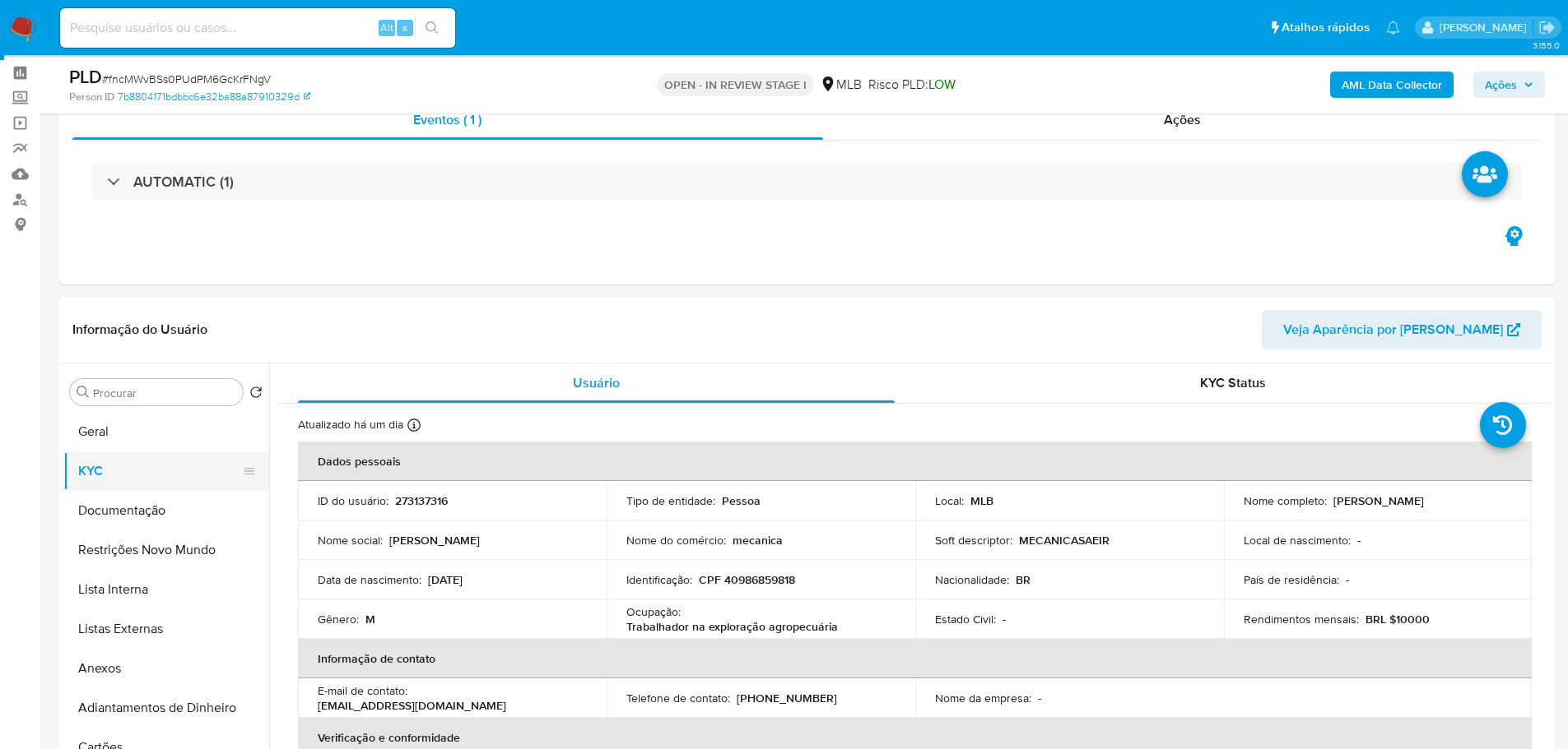
scroll to position [82, 0]
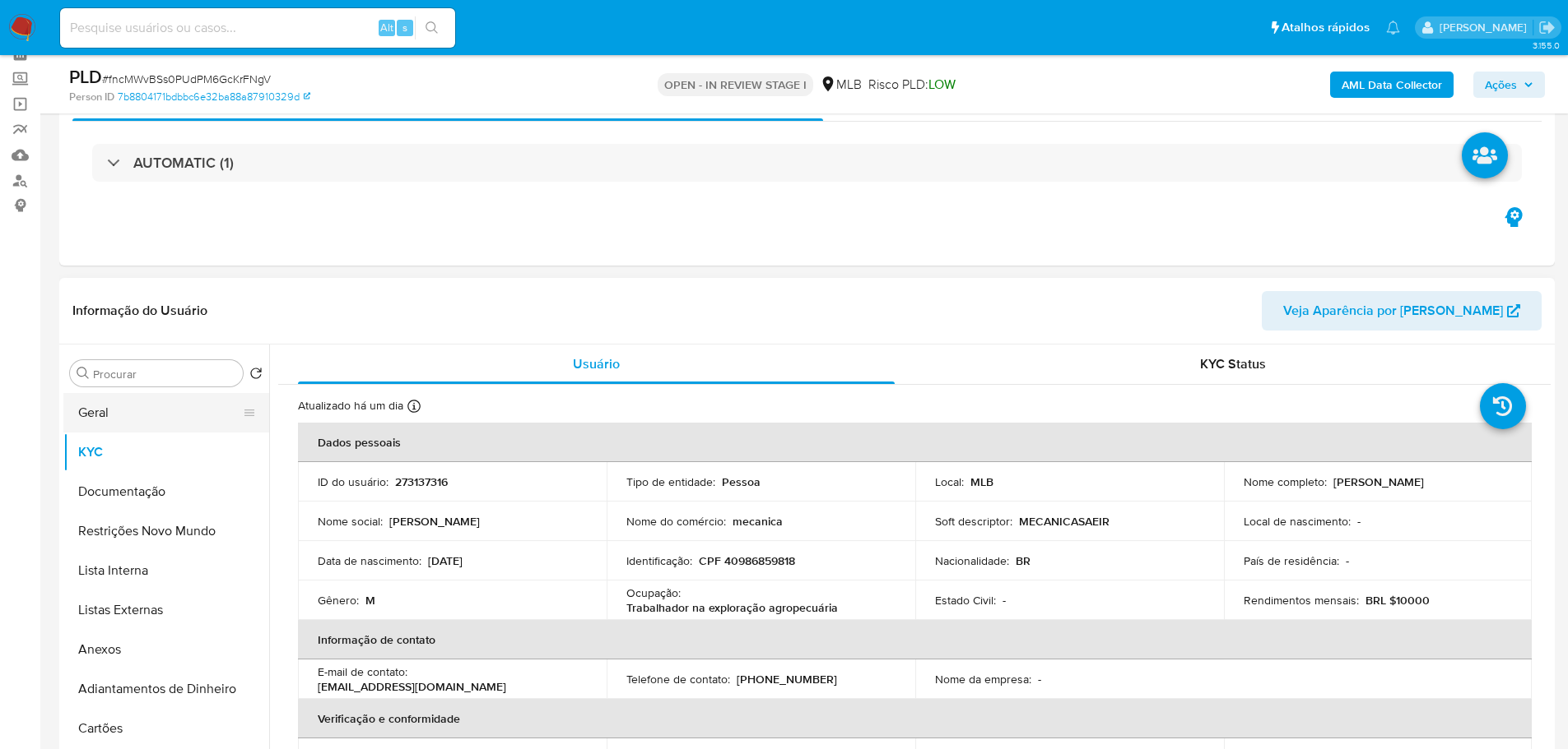
click at [94, 426] on button "Geral" at bounding box center [159, 412] width 192 height 39
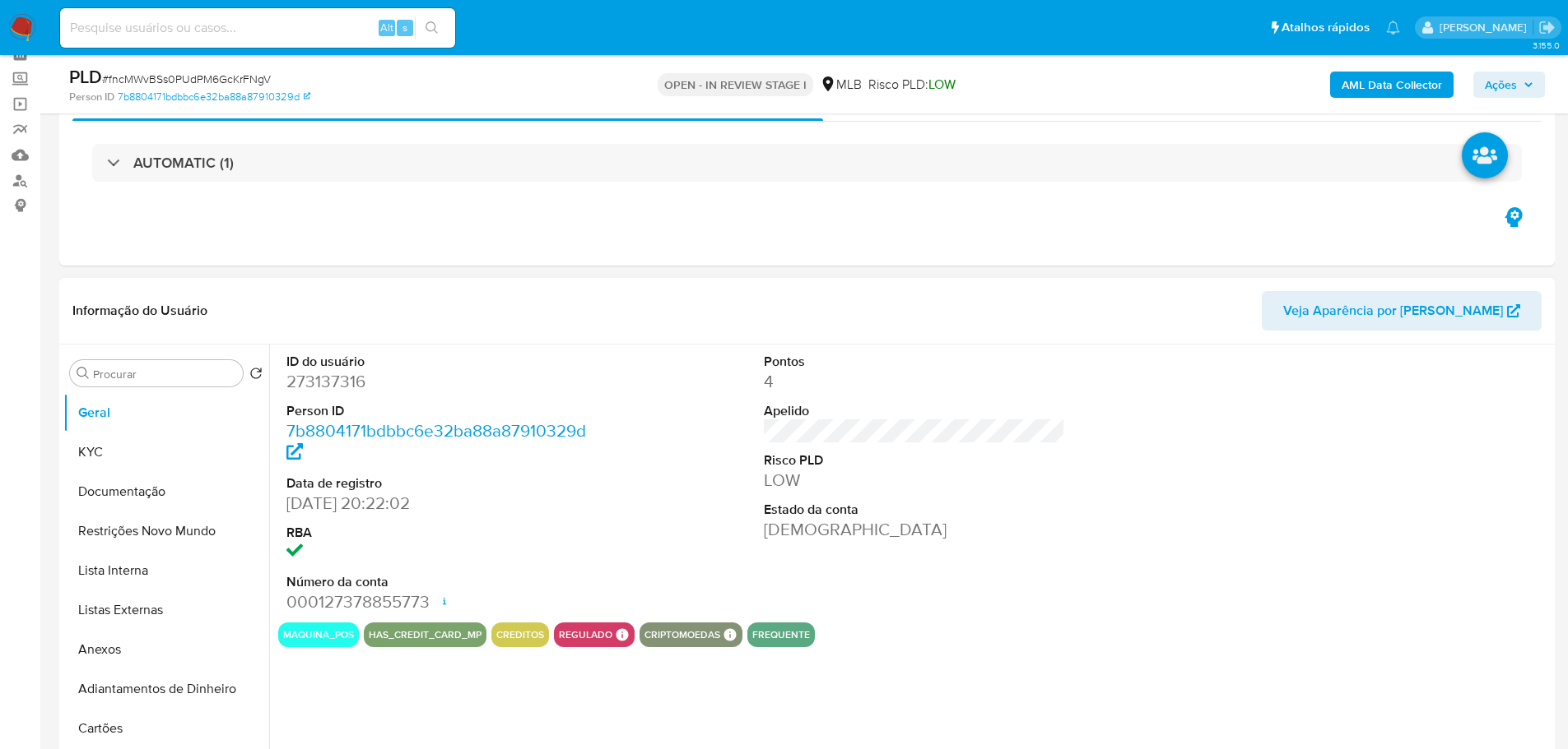
click at [325, 382] on dd "273137316" at bounding box center [437, 382] width 302 height 23
copy dd "273137316"
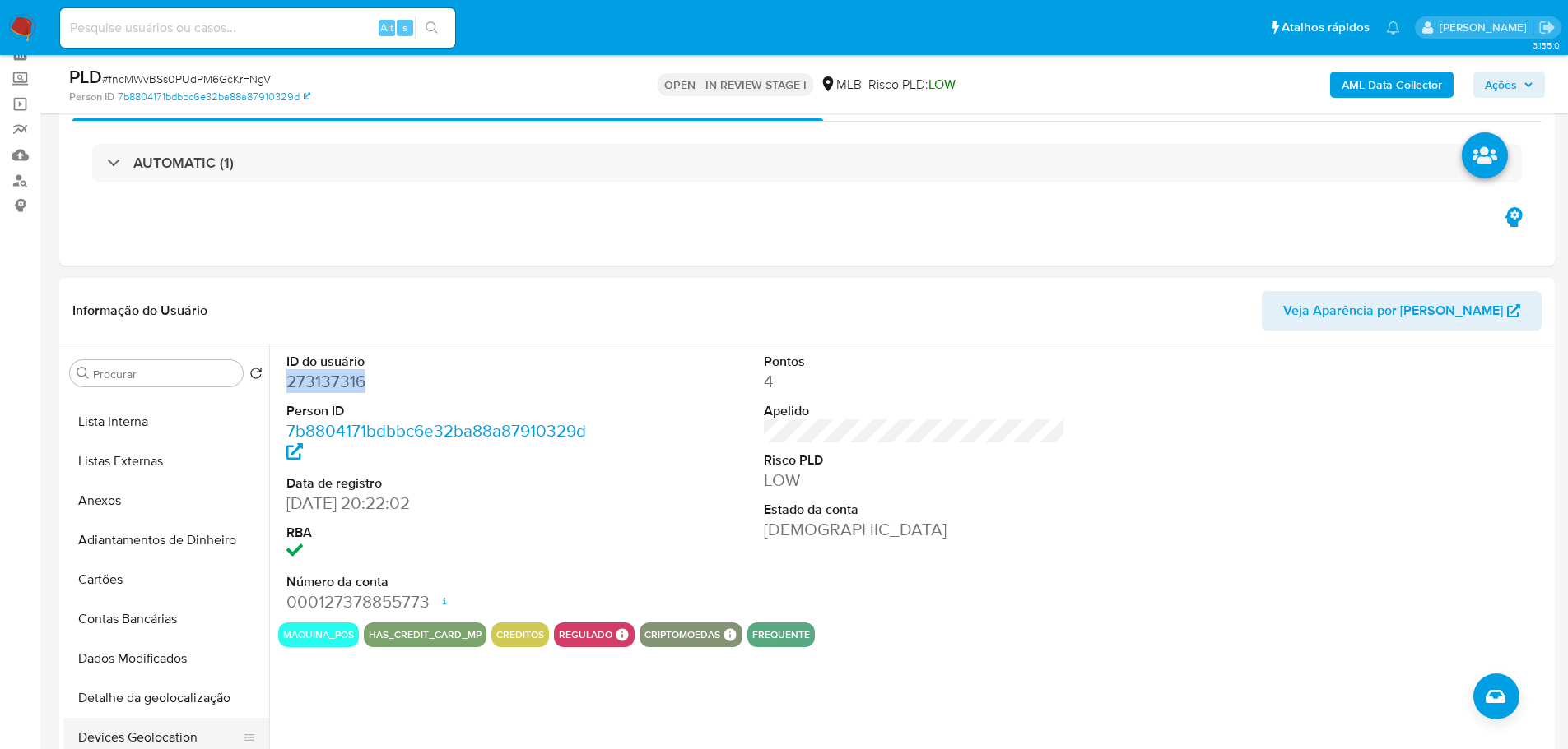
scroll to position [329, 0]
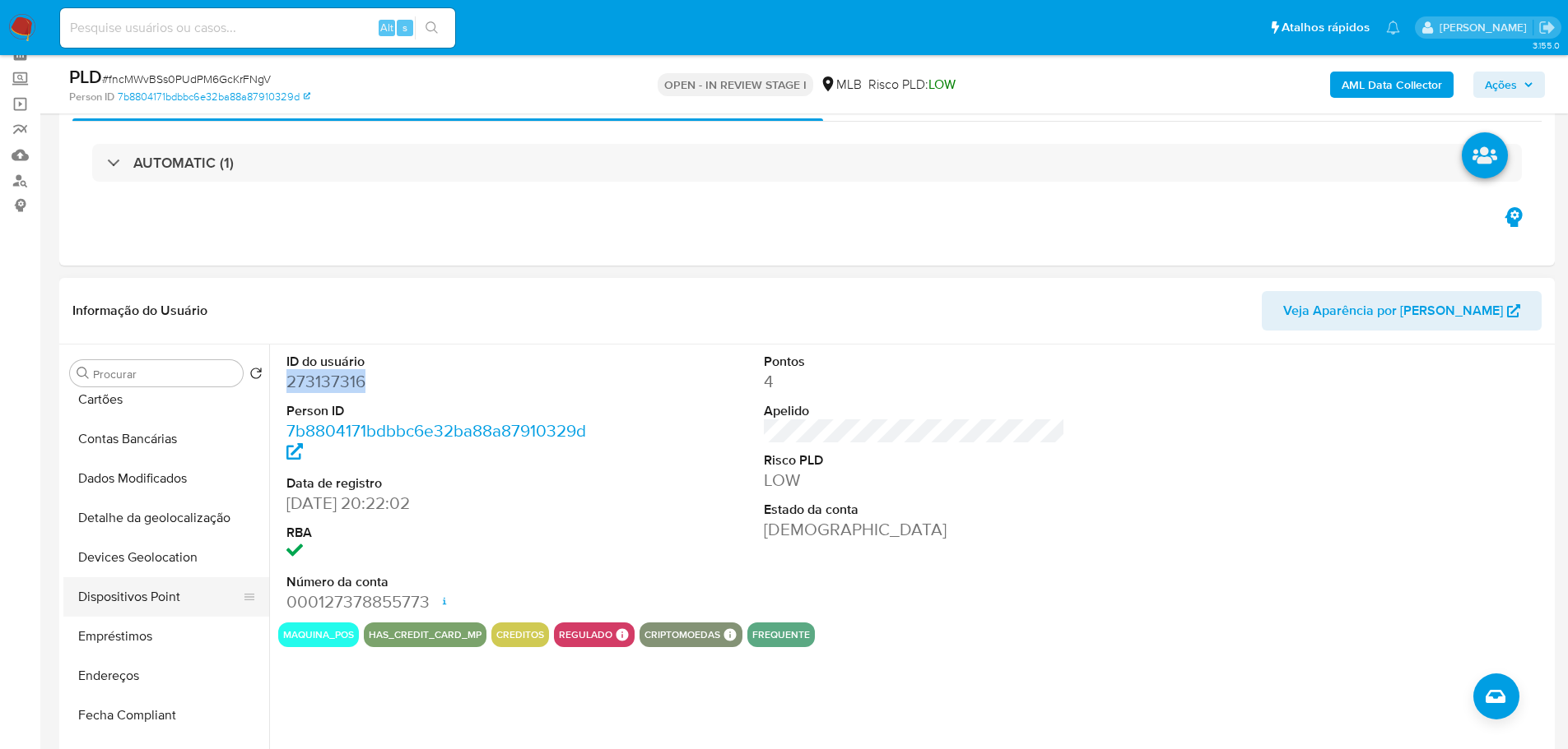
click at [162, 588] on button "Dispositivos Point" at bounding box center [159, 597] width 192 height 39
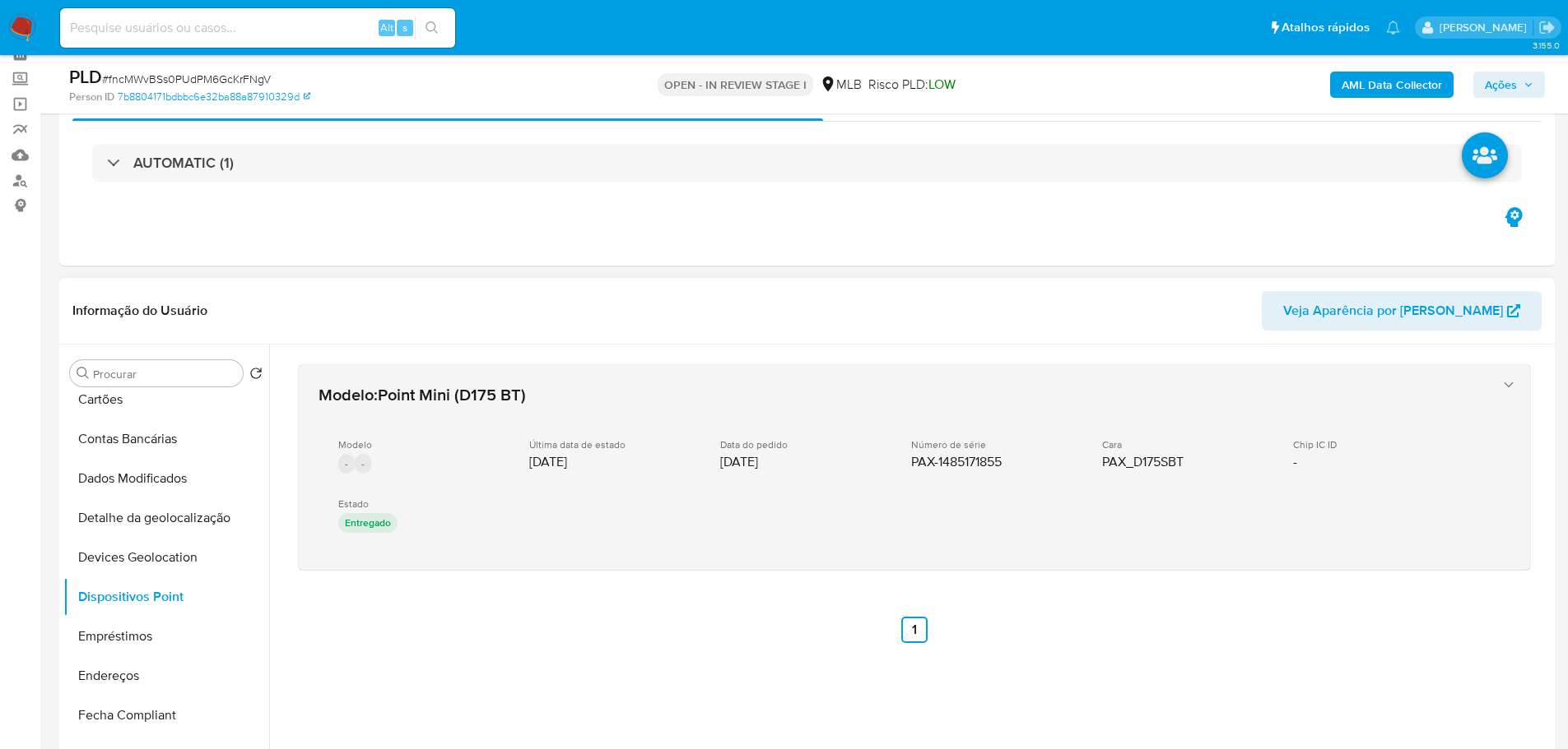
click at [1293, 471] on div "Chip IC ID -" at bounding box center [1375, 455] width 164 height 32
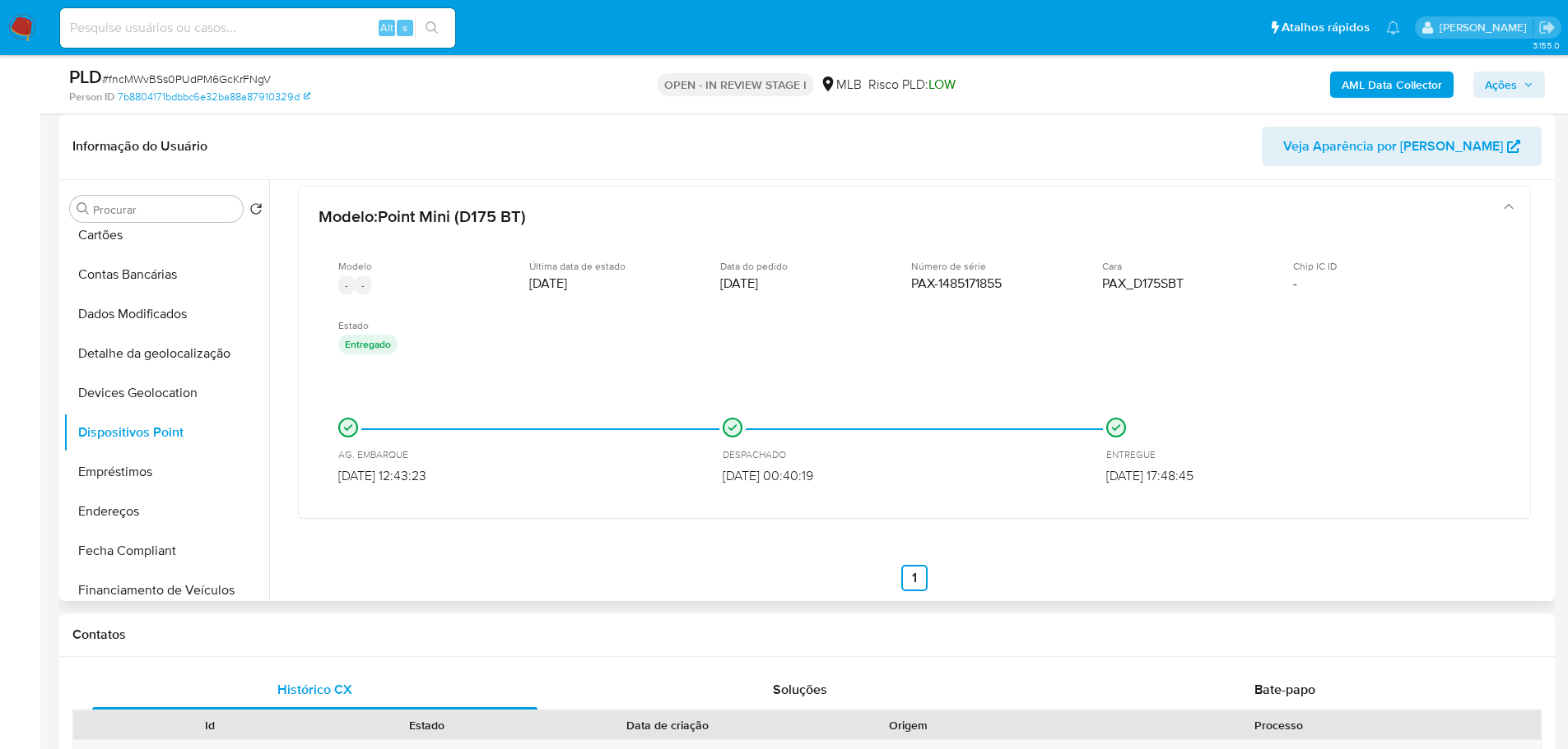
scroll to position [0, 0]
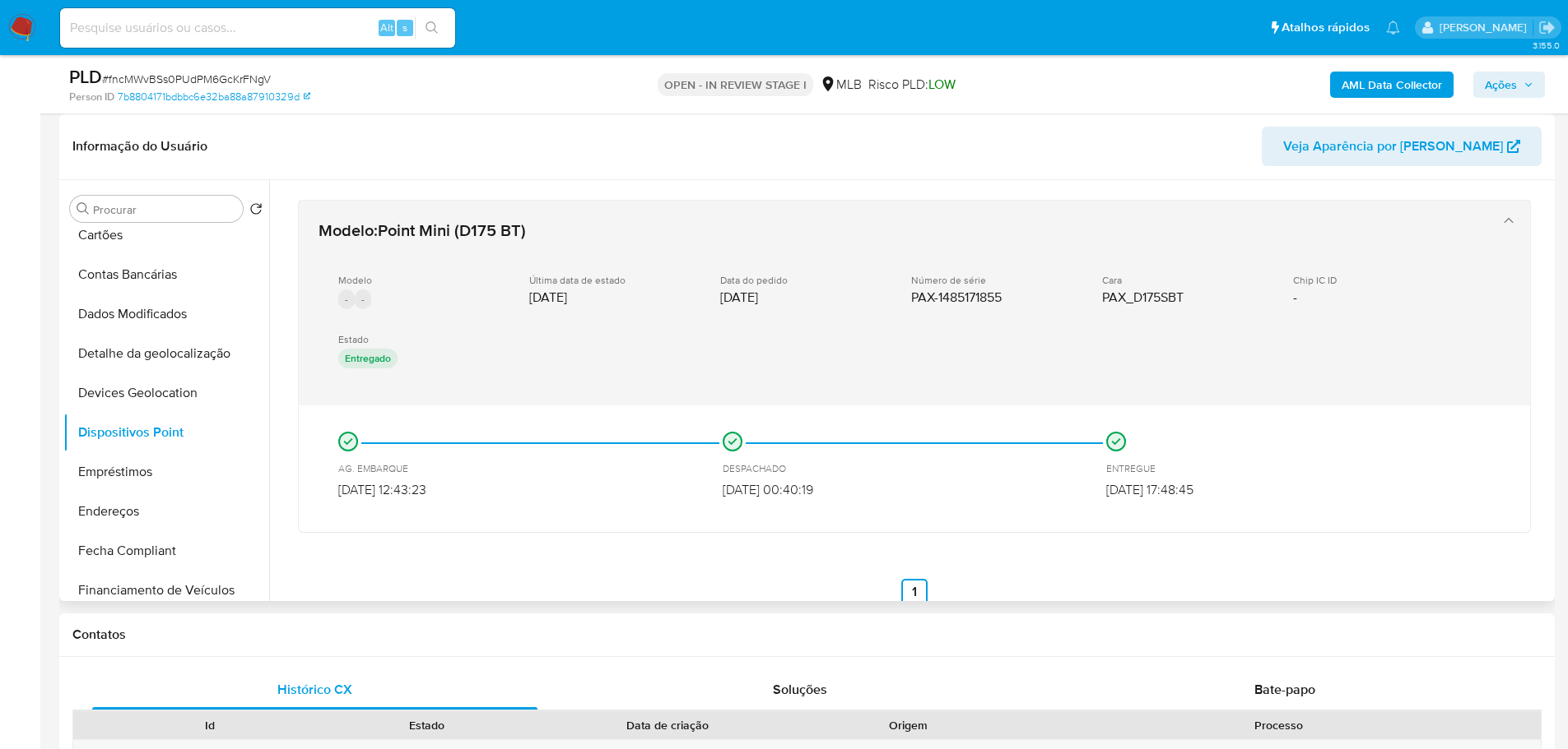
click at [1293, 306] on div "Chip IC ID -" at bounding box center [1375, 290] width 164 height 32
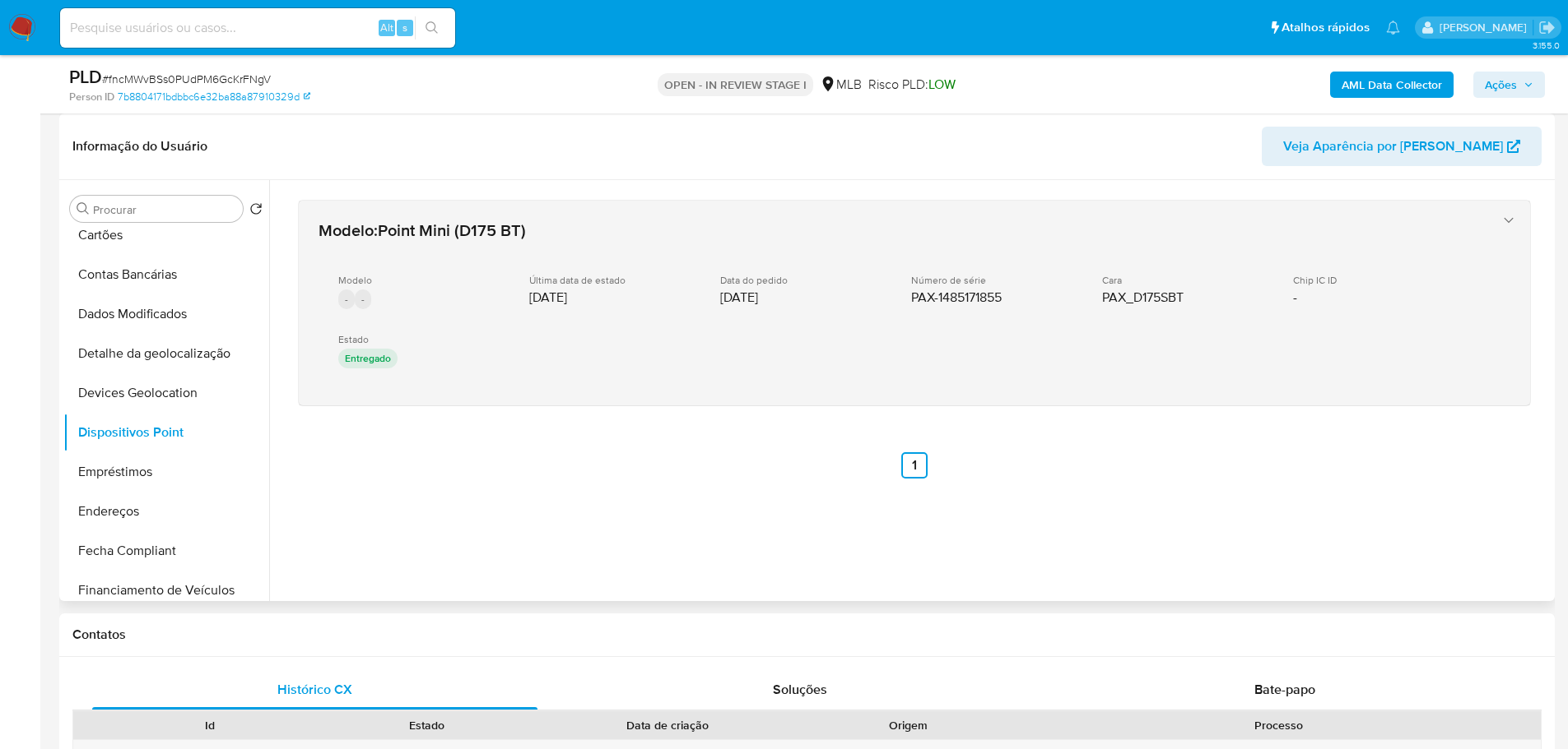
click at [1293, 306] on div "Chip IC ID -" at bounding box center [1375, 290] width 164 height 32
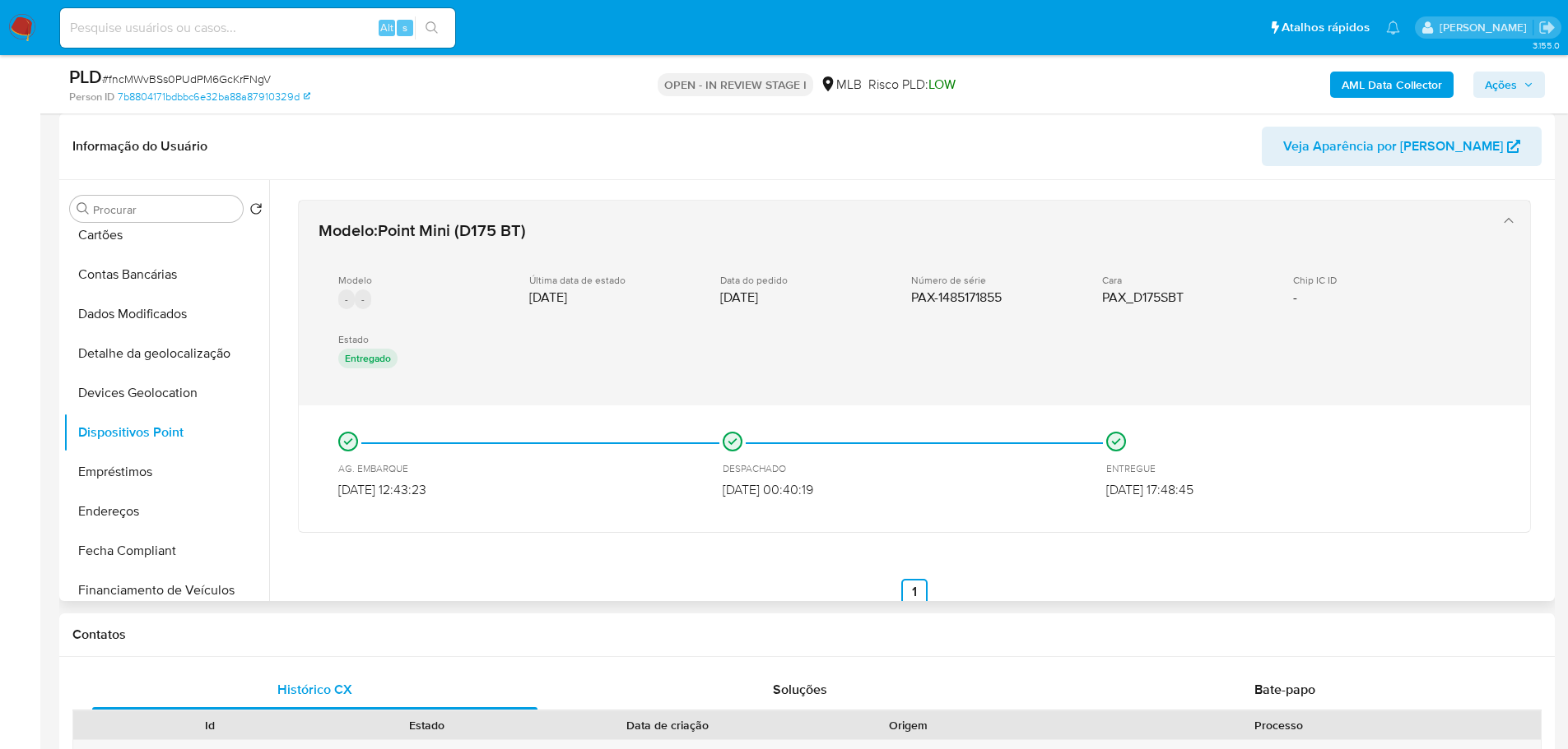
click at [1293, 306] on div "Chip IC ID -" at bounding box center [1375, 290] width 164 height 32
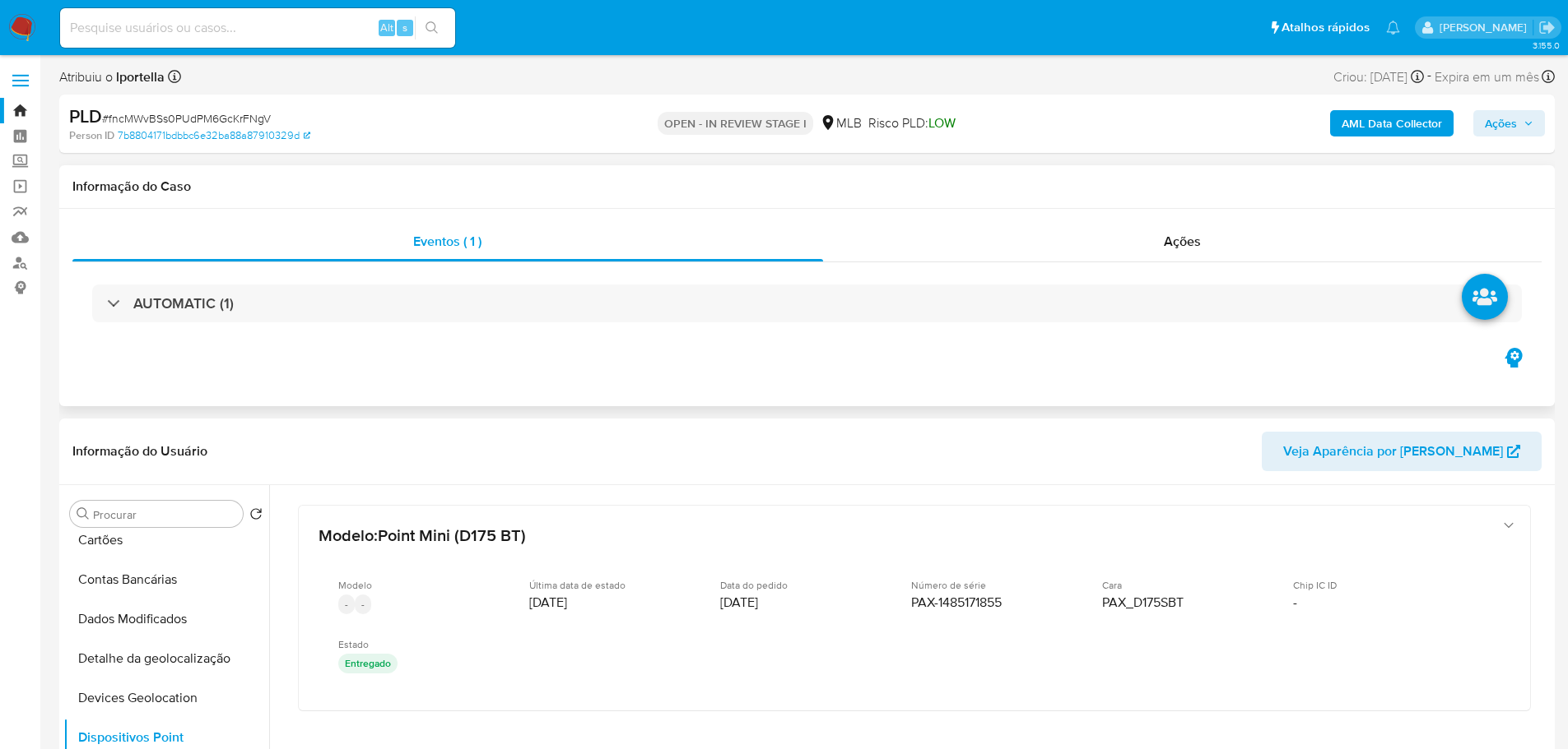
click at [583, 327] on div "AUTOMATIC (1)" at bounding box center [807, 304] width 1469 height 82
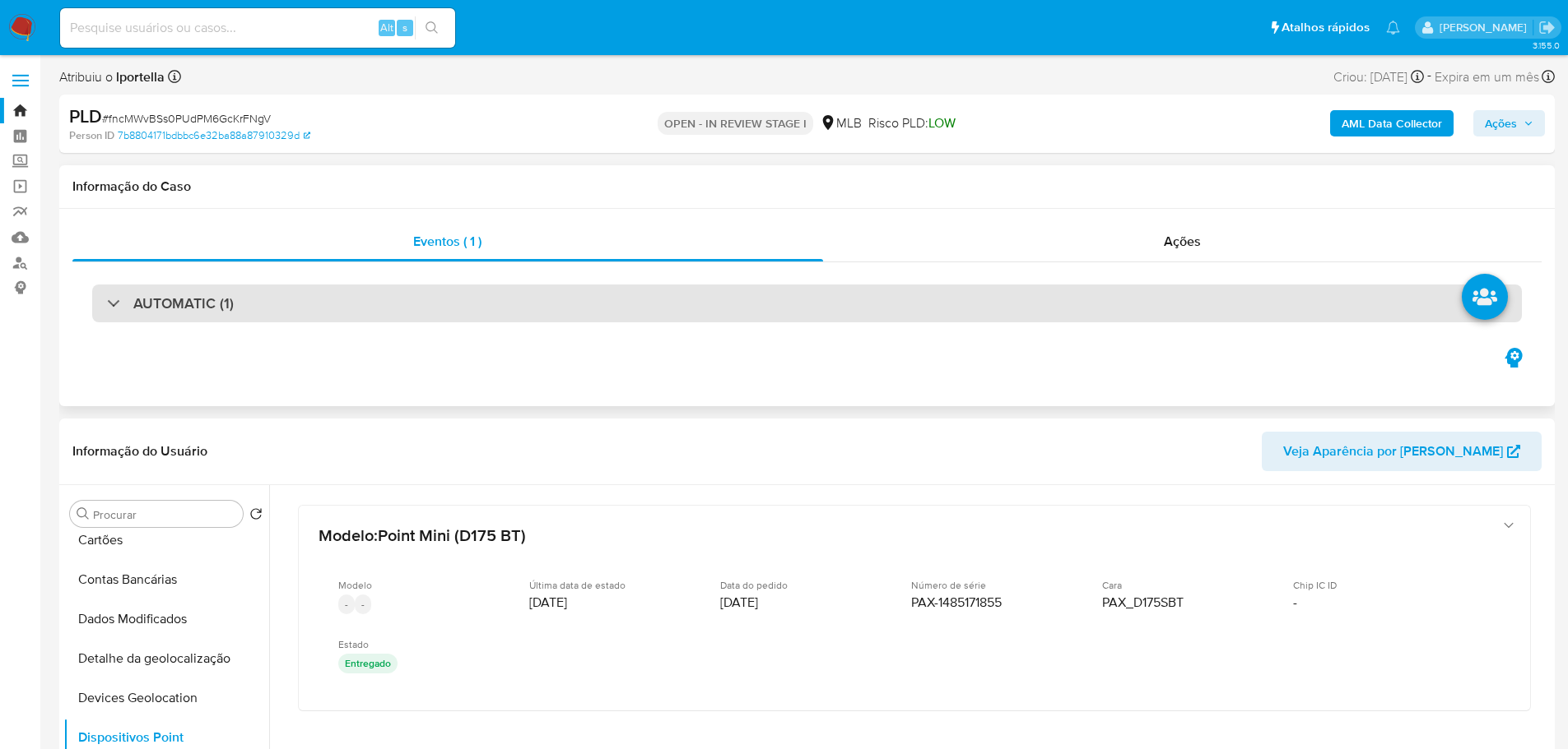
click at [563, 317] on div "AUTOMATIC (1)" at bounding box center [807, 304] width 1429 height 37
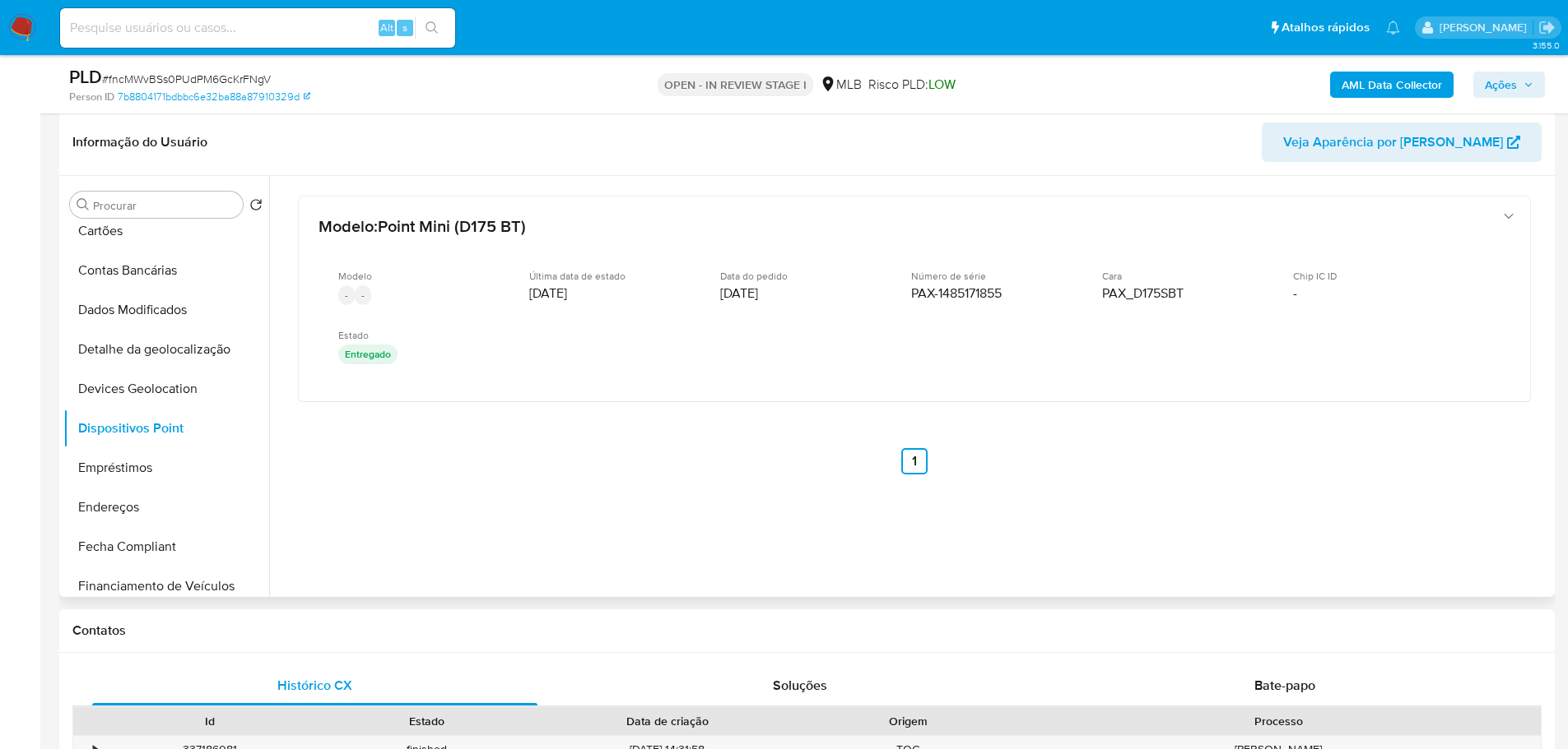
scroll to position [987, 0]
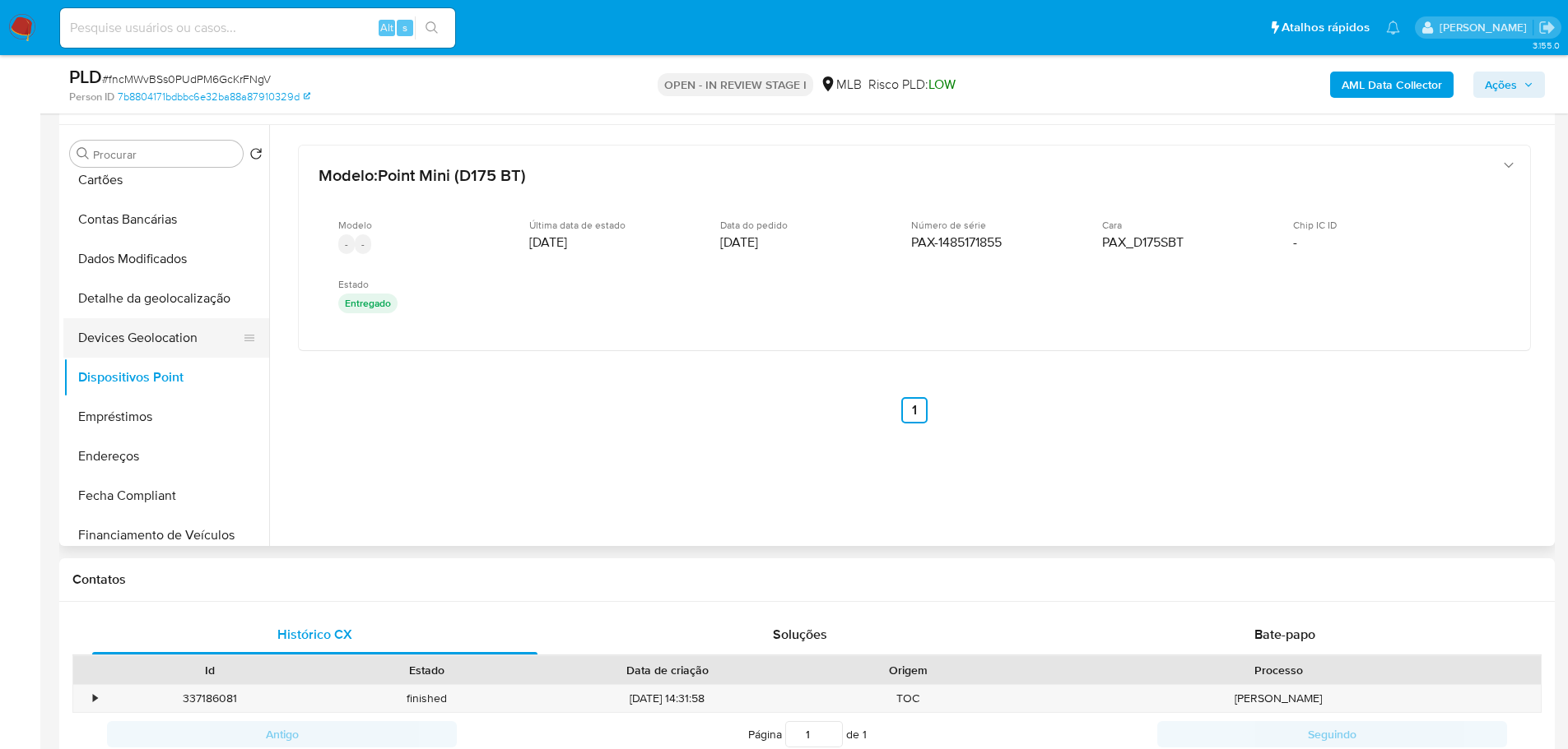
click at [131, 345] on button "Devices Geolocation" at bounding box center [159, 338] width 192 height 39
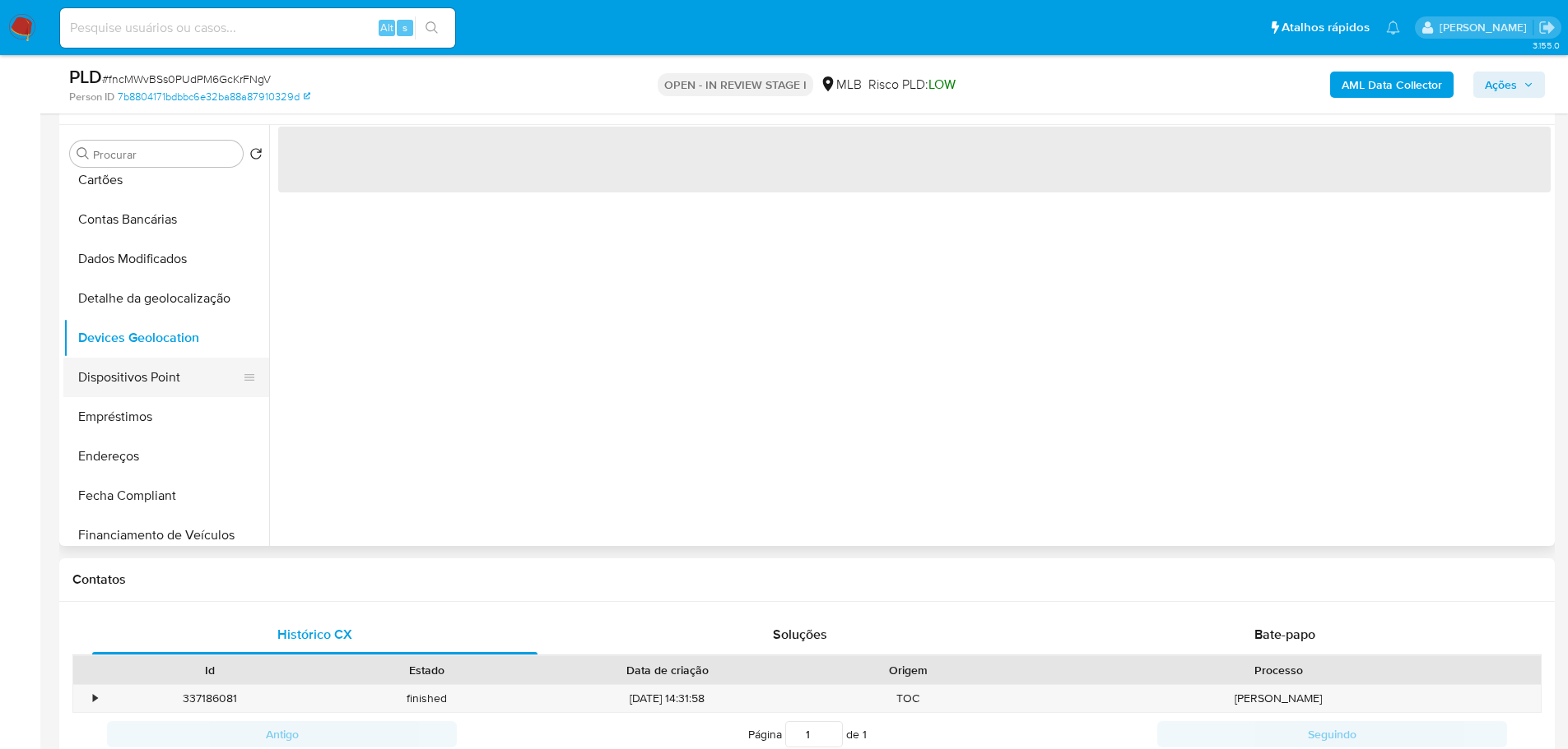
click at [167, 371] on button "Dispositivos Point" at bounding box center [159, 378] width 192 height 39
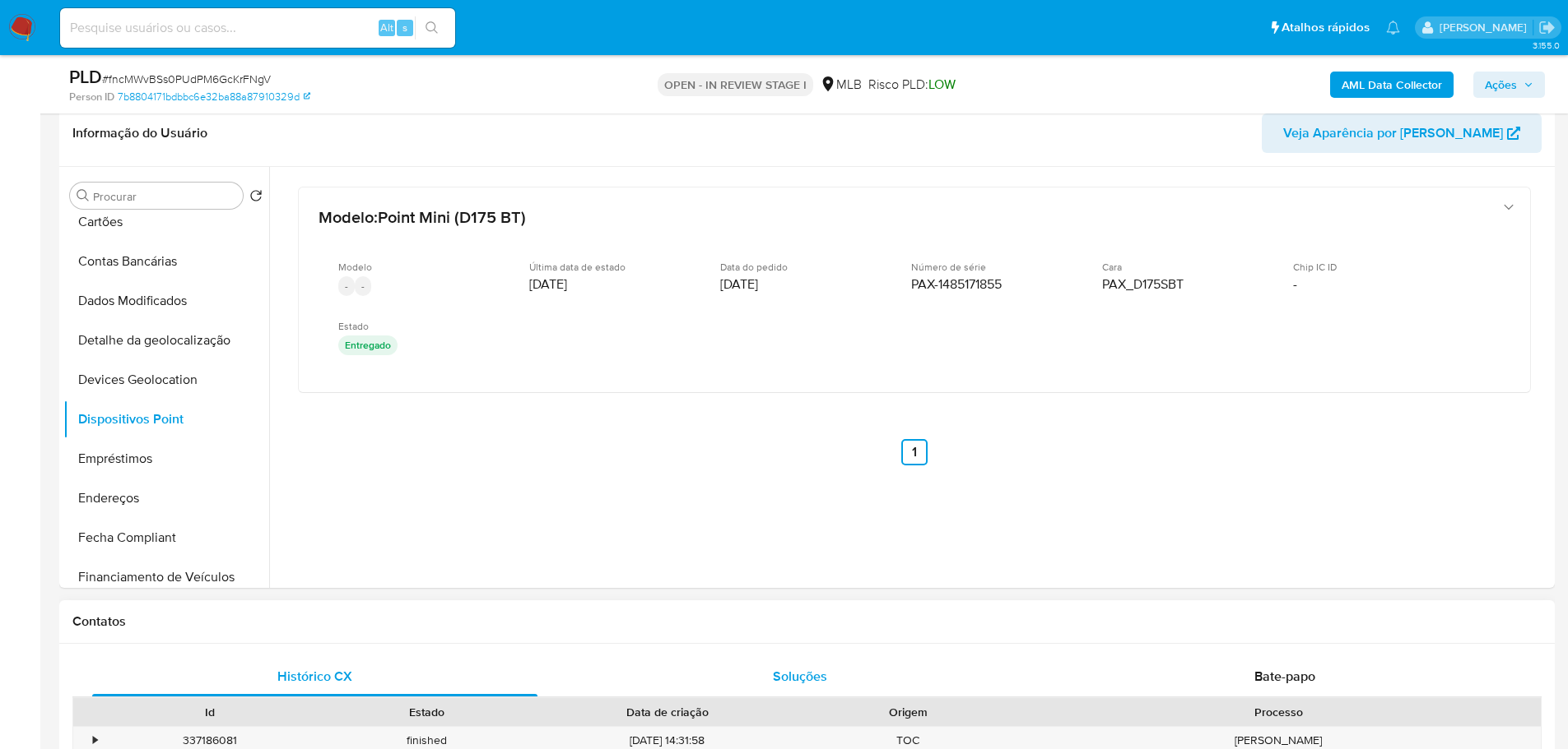
scroll to position [905, 0]
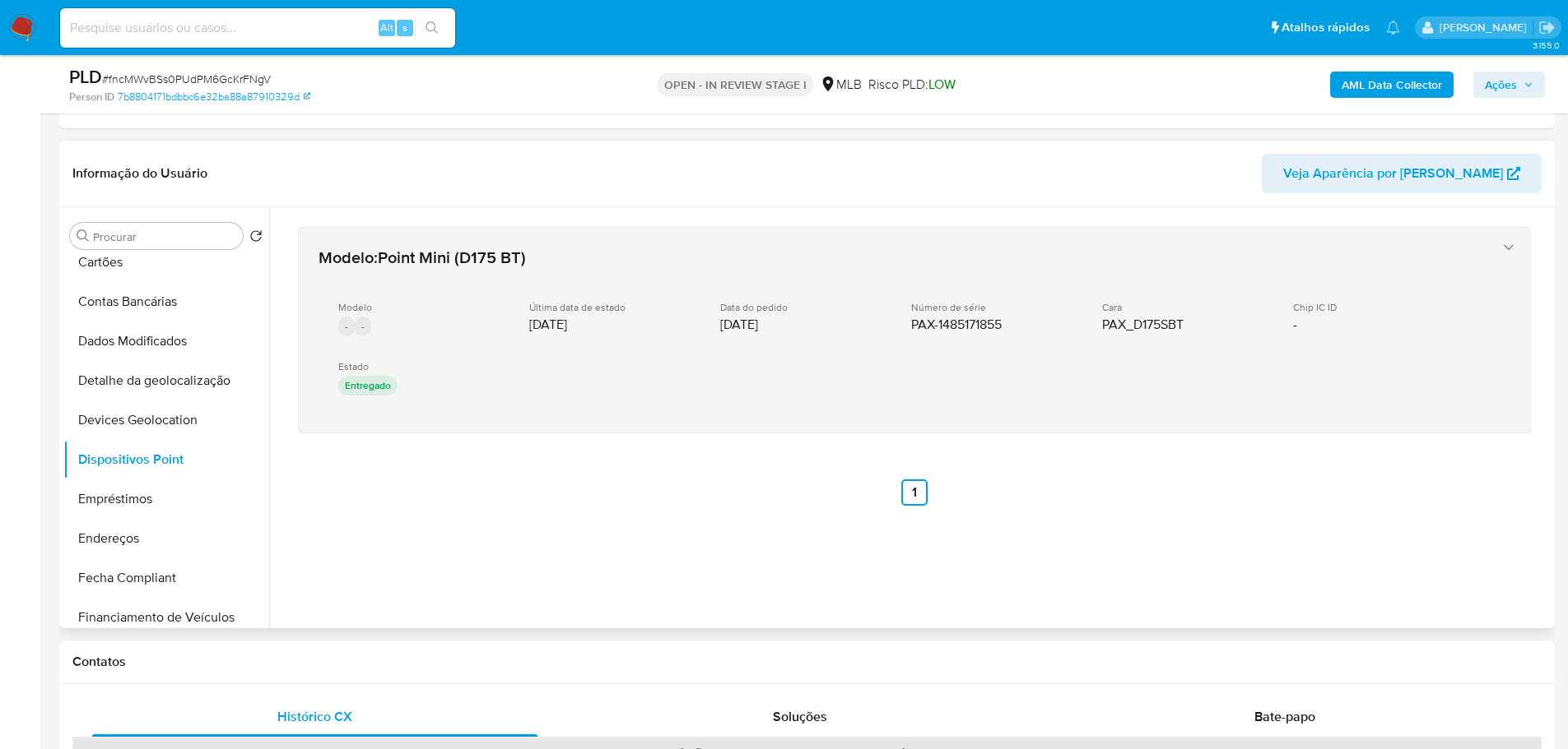
click at [354, 325] on p "-" at bounding box center [363, 326] width 17 height 20
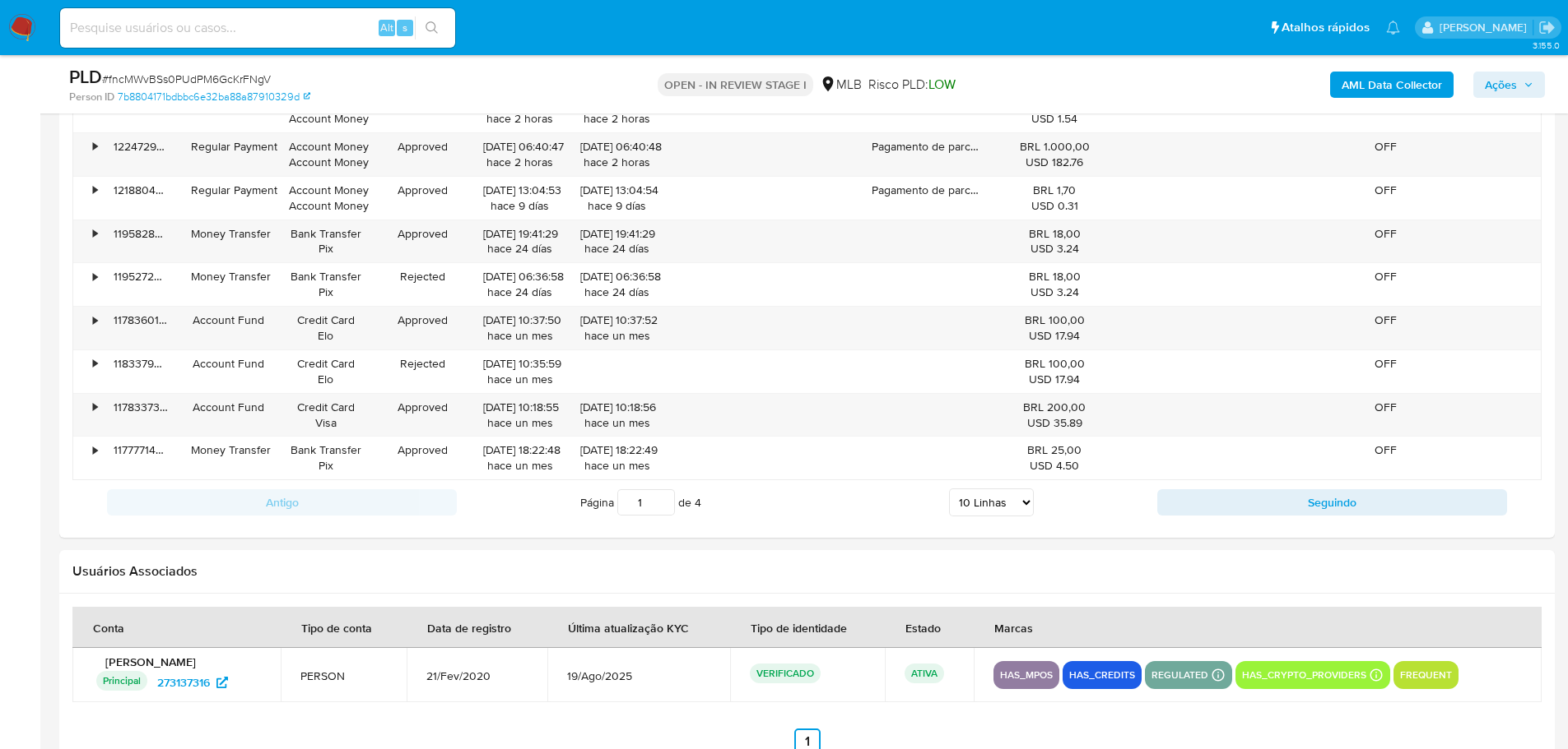
scroll to position [2879, 0]
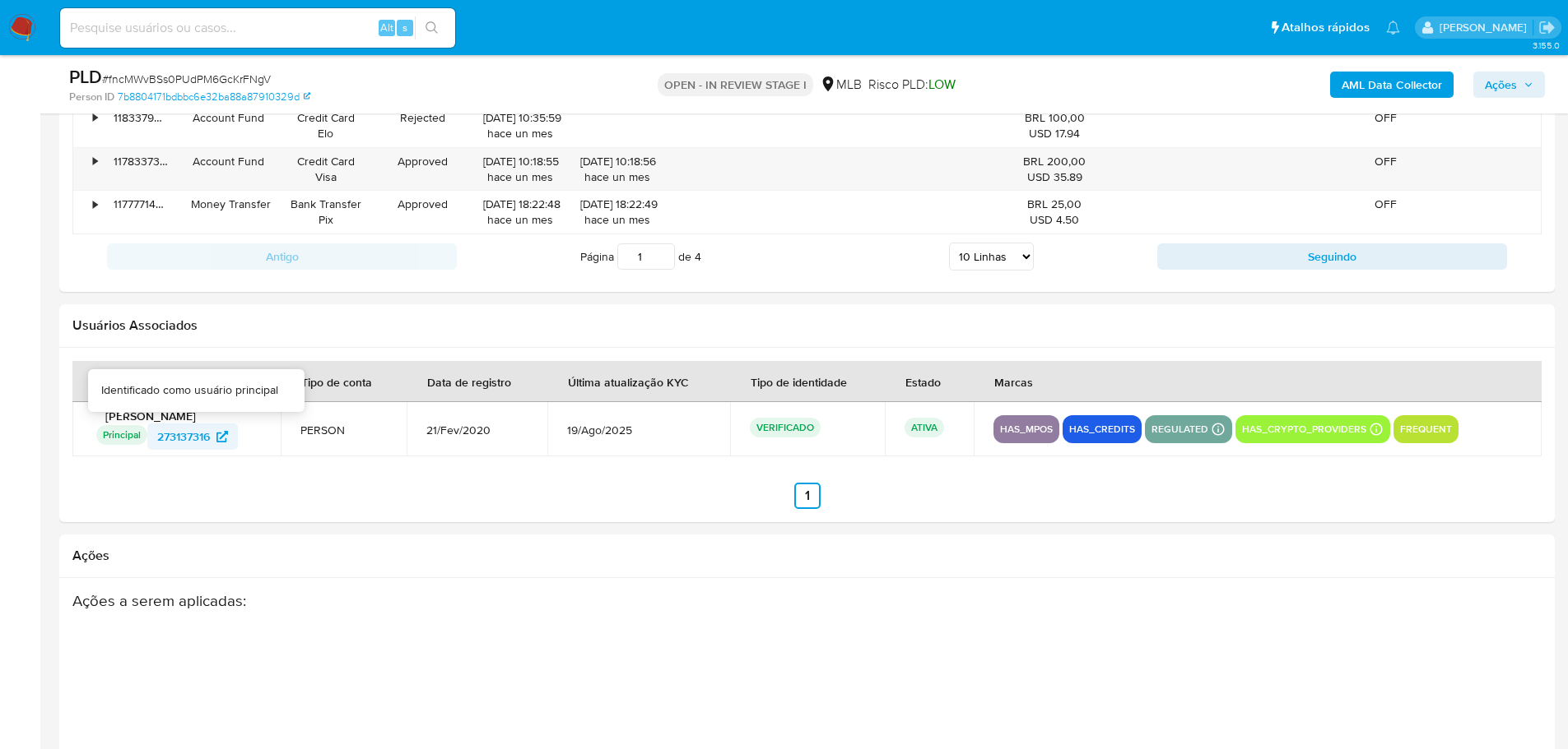
click at [178, 438] on span "273137316" at bounding box center [184, 437] width 53 height 26
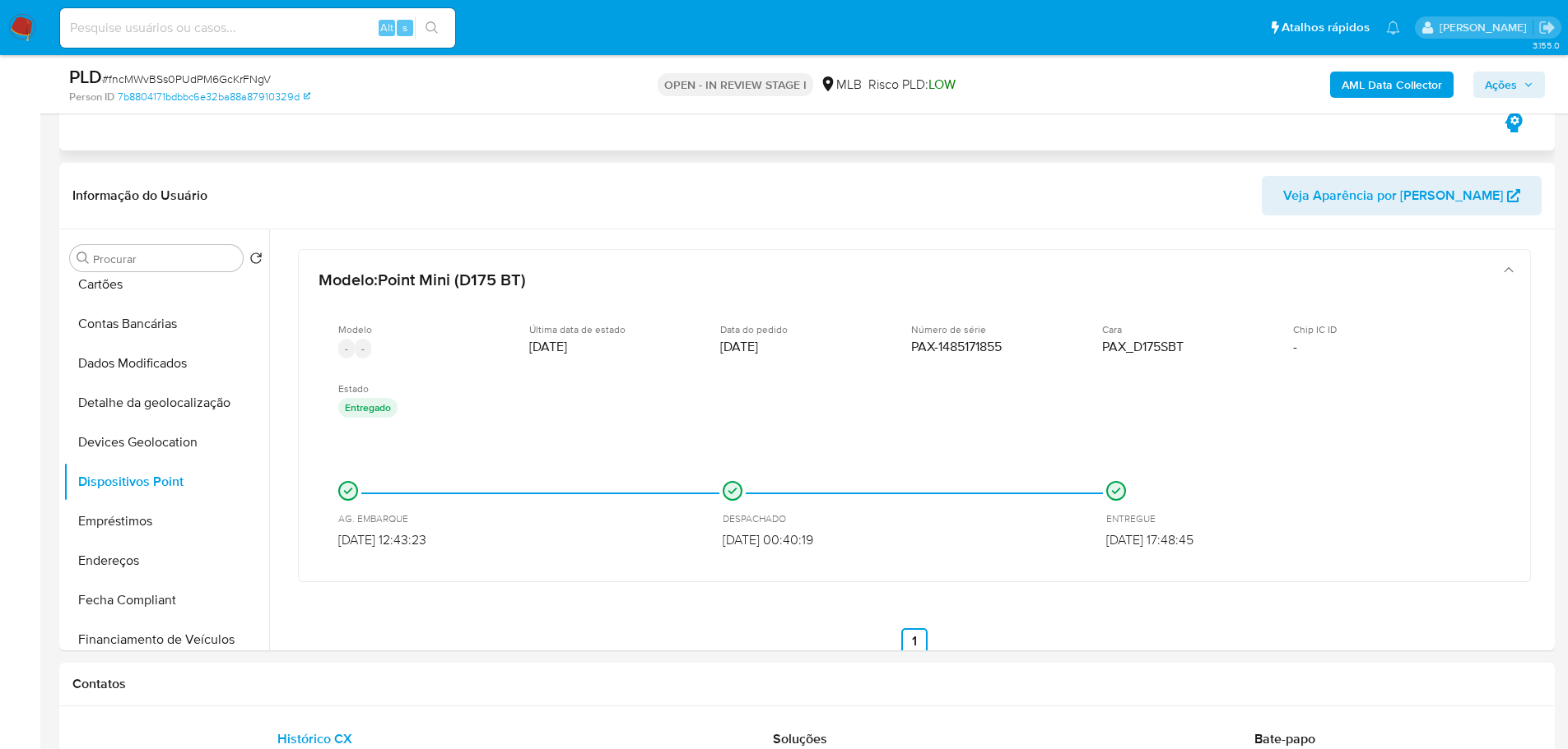
scroll to position [822, 0]
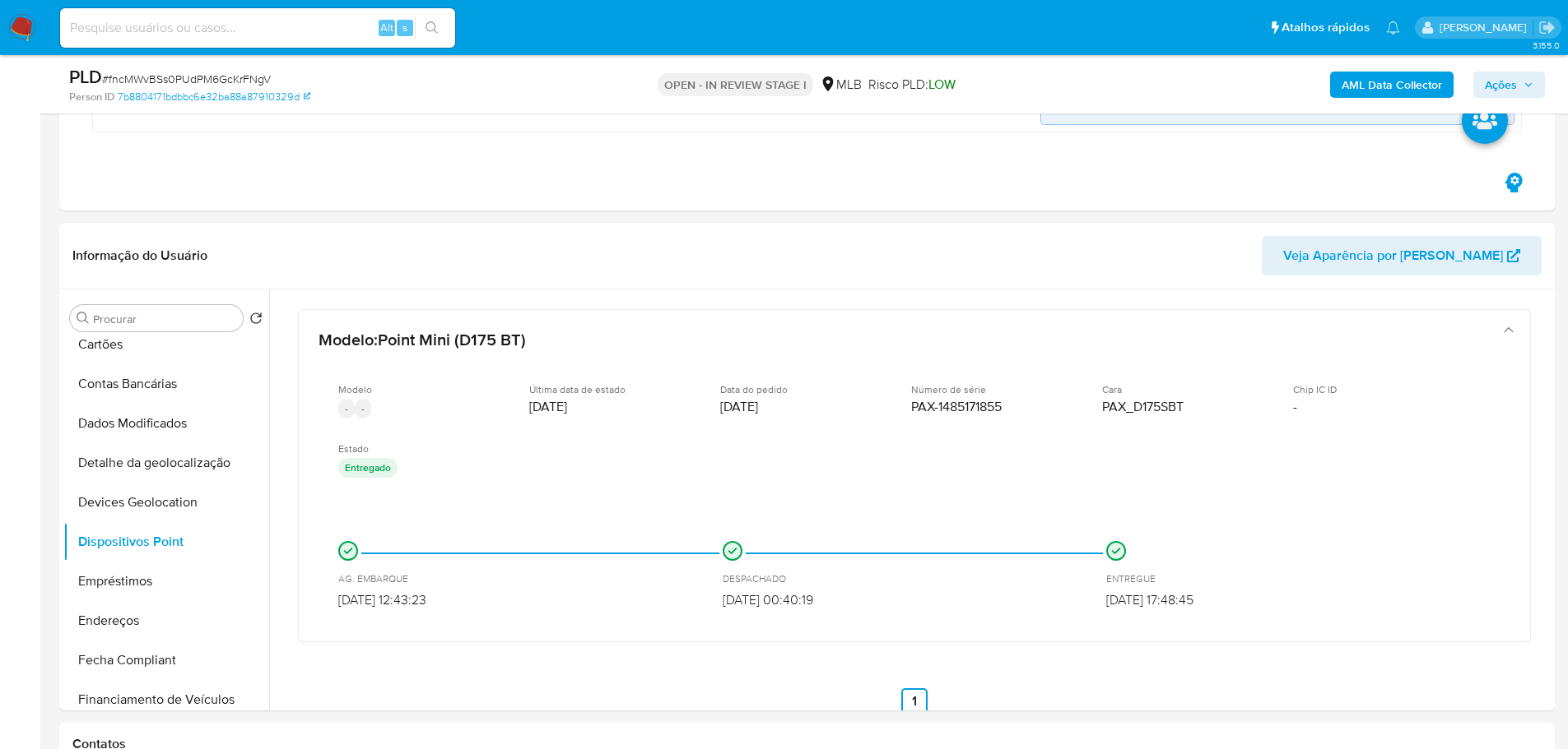
click at [165, 83] on span "# fncMWvBSs0PUdPM6GcKrFNgV" at bounding box center [187, 79] width 169 height 17
copy span "fncMWvBSs0PUdPM6GcKrFNgV"
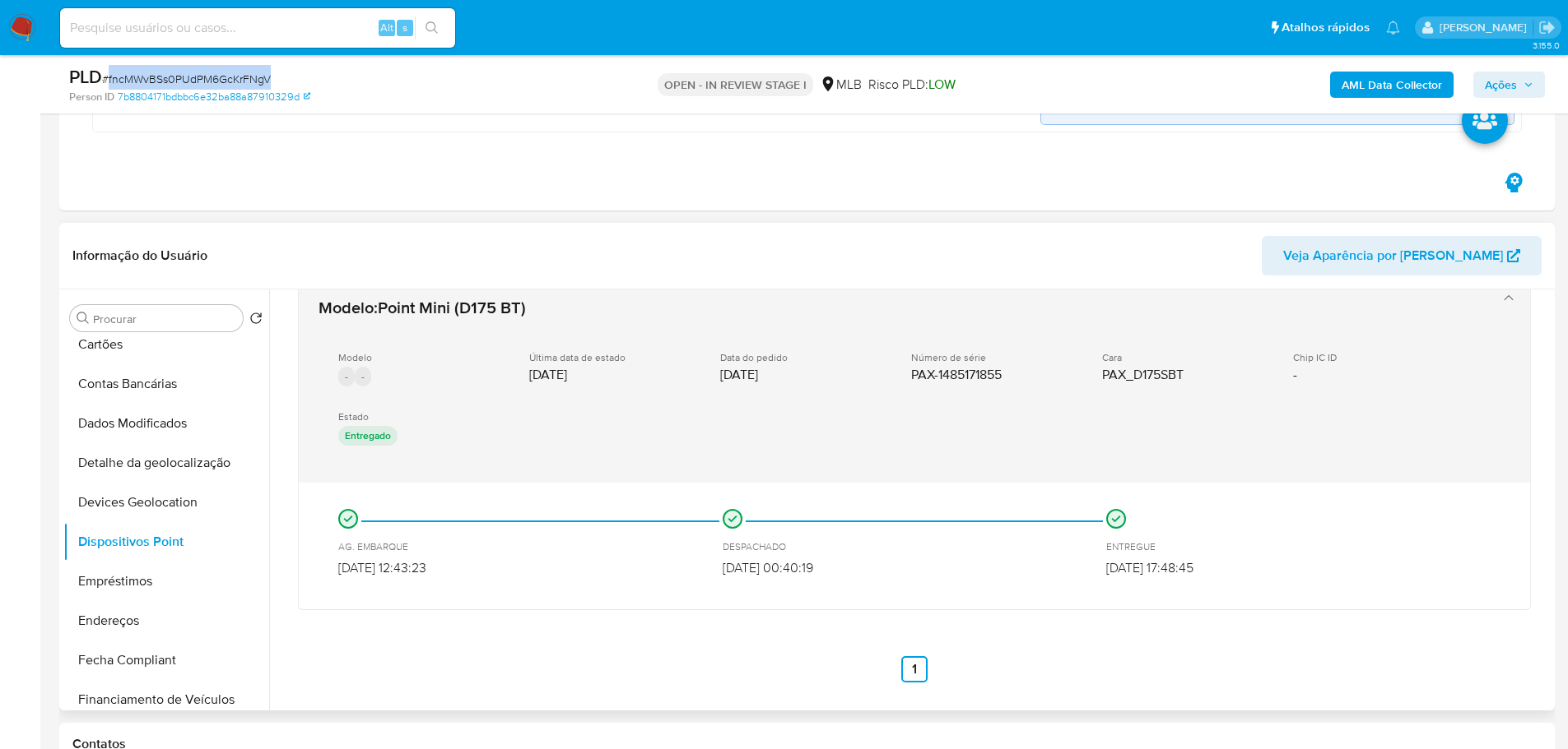
drag, startPoint x: 1003, startPoint y: 378, endPoint x: 911, endPoint y: 380, distance: 92.0
click at [911, 380] on div "Modelo - - Última data de estado 28/08/2022 Data do pedido 26/08/2022 Número de…" at bounding box center [898, 400] width 1159 height 125
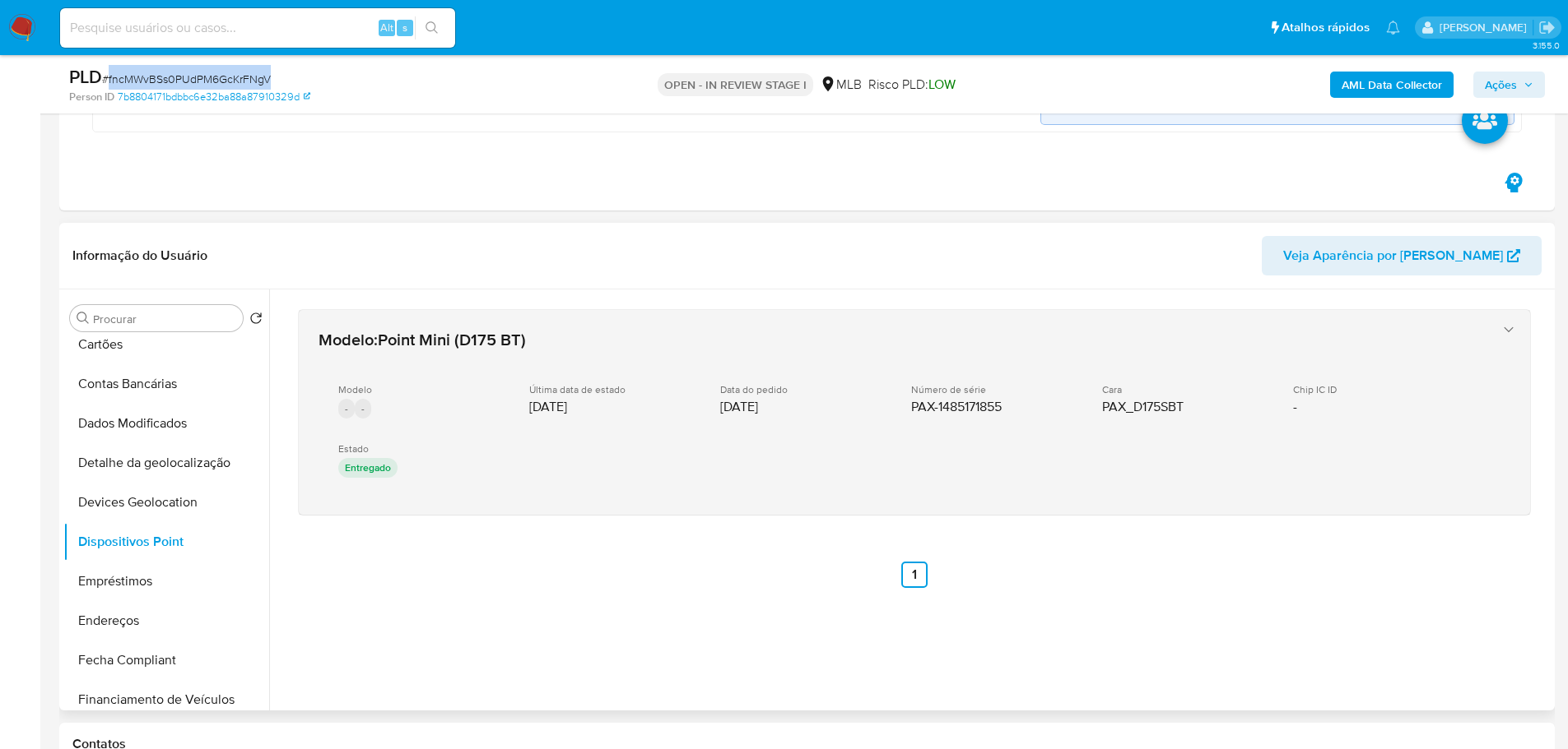
click at [1069, 416] on div "Modelo - - Última data de estado 28/08/2022 Data do pedido 26/08/2022 Número de…" at bounding box center [898, 432] width 1159 height 125
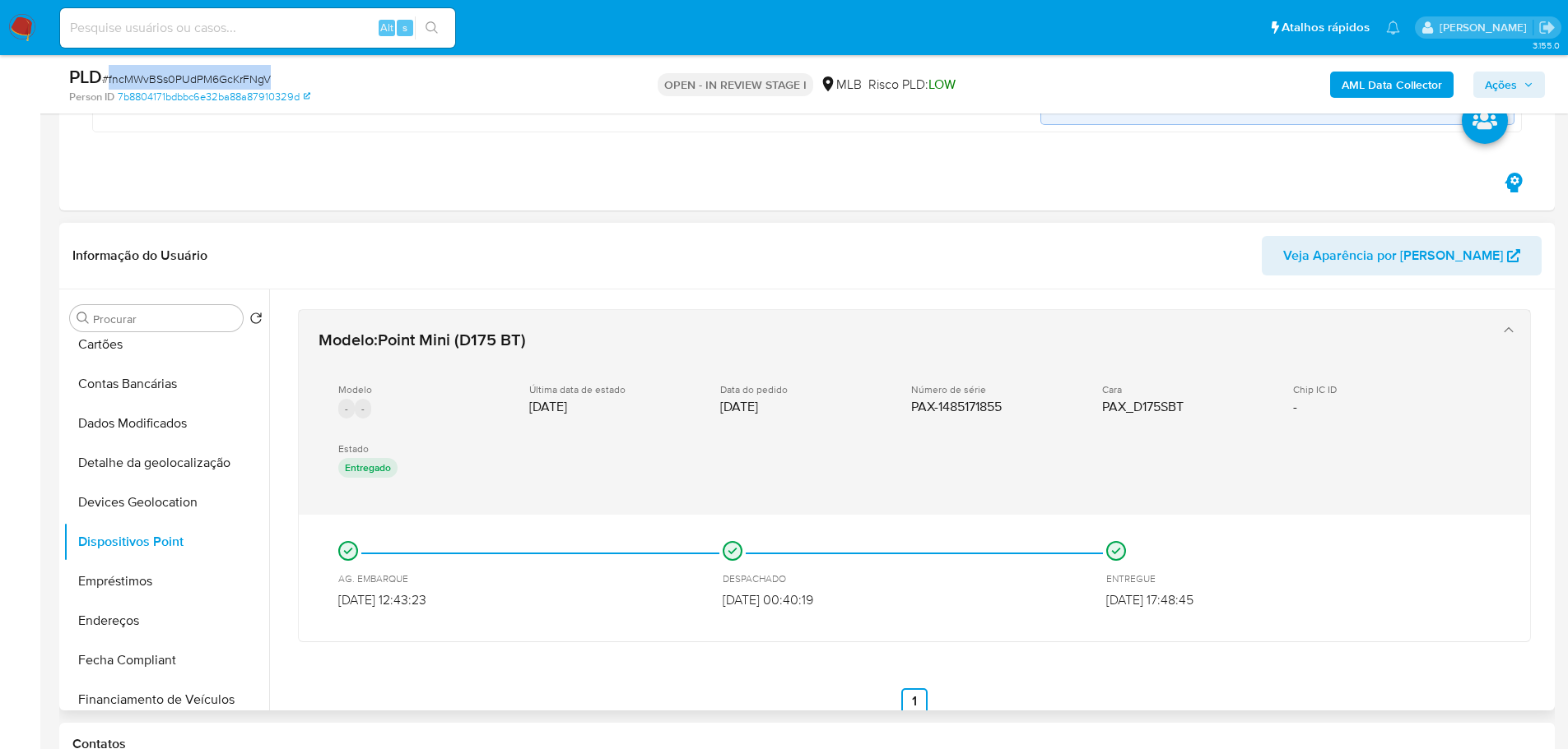
drag, startPoint x: 1004, startPoint y: 409, endPoint x: 911, endPoint y: 411, distance: 93.0
click at [911, 411] on span "PAX-1485171855" at bounding box center [956, 408] width 91 height 17
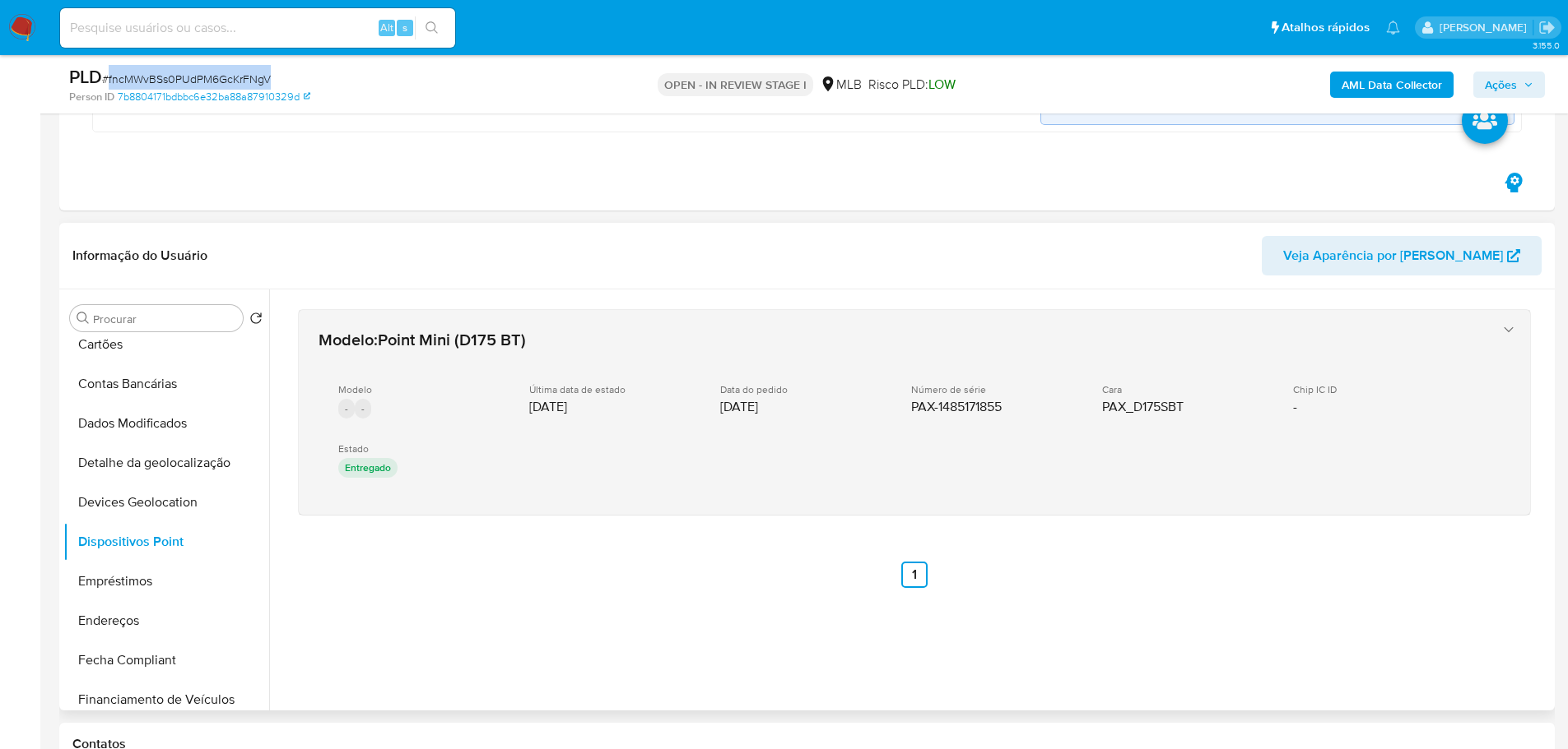
click at [910, 413] on div "Modelo - - Última data de estado 28/08/2022 Data do pedido 26/08/2022 Número de…" at bounding box center [898, 432] width 1159 height 125
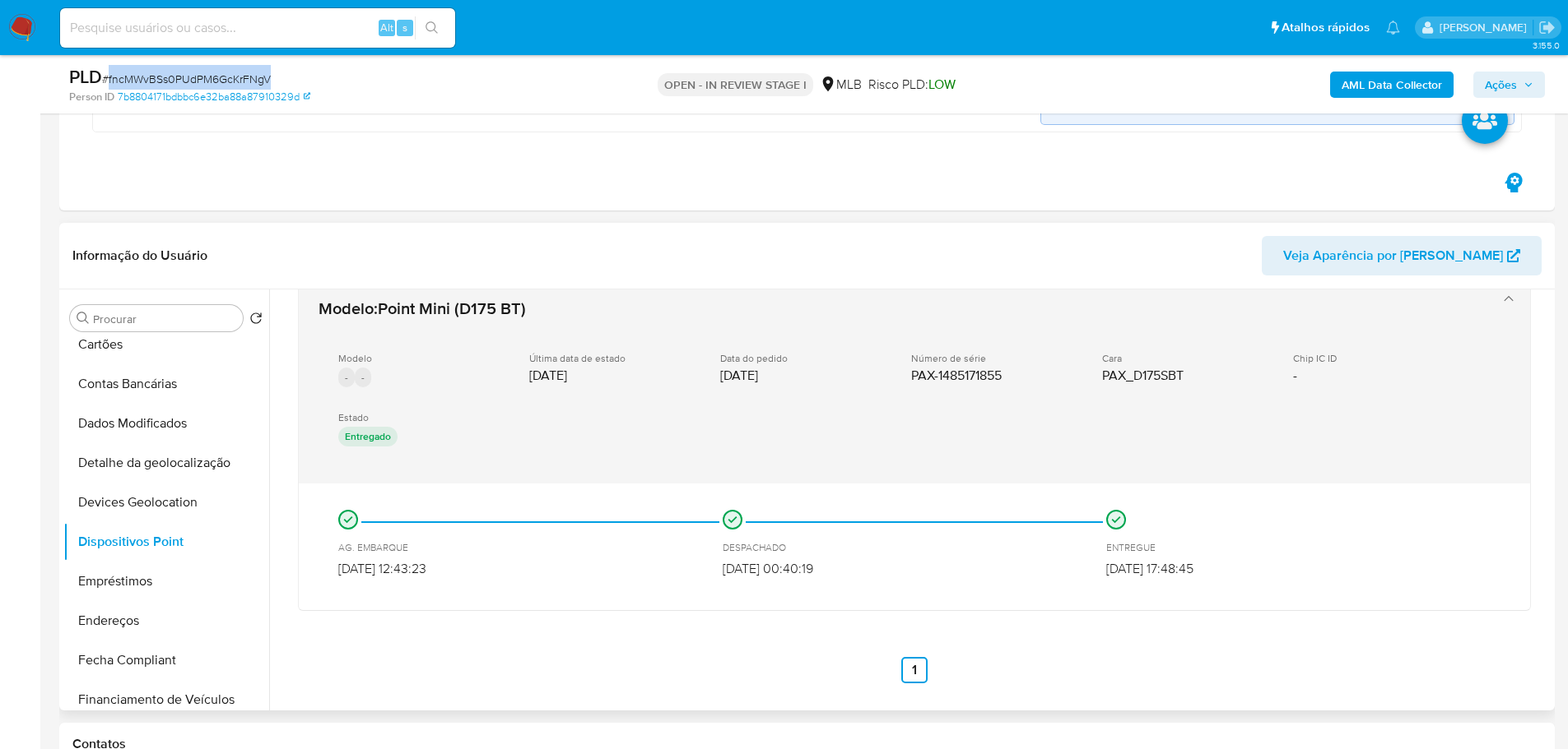
scroll to position [32, 0]
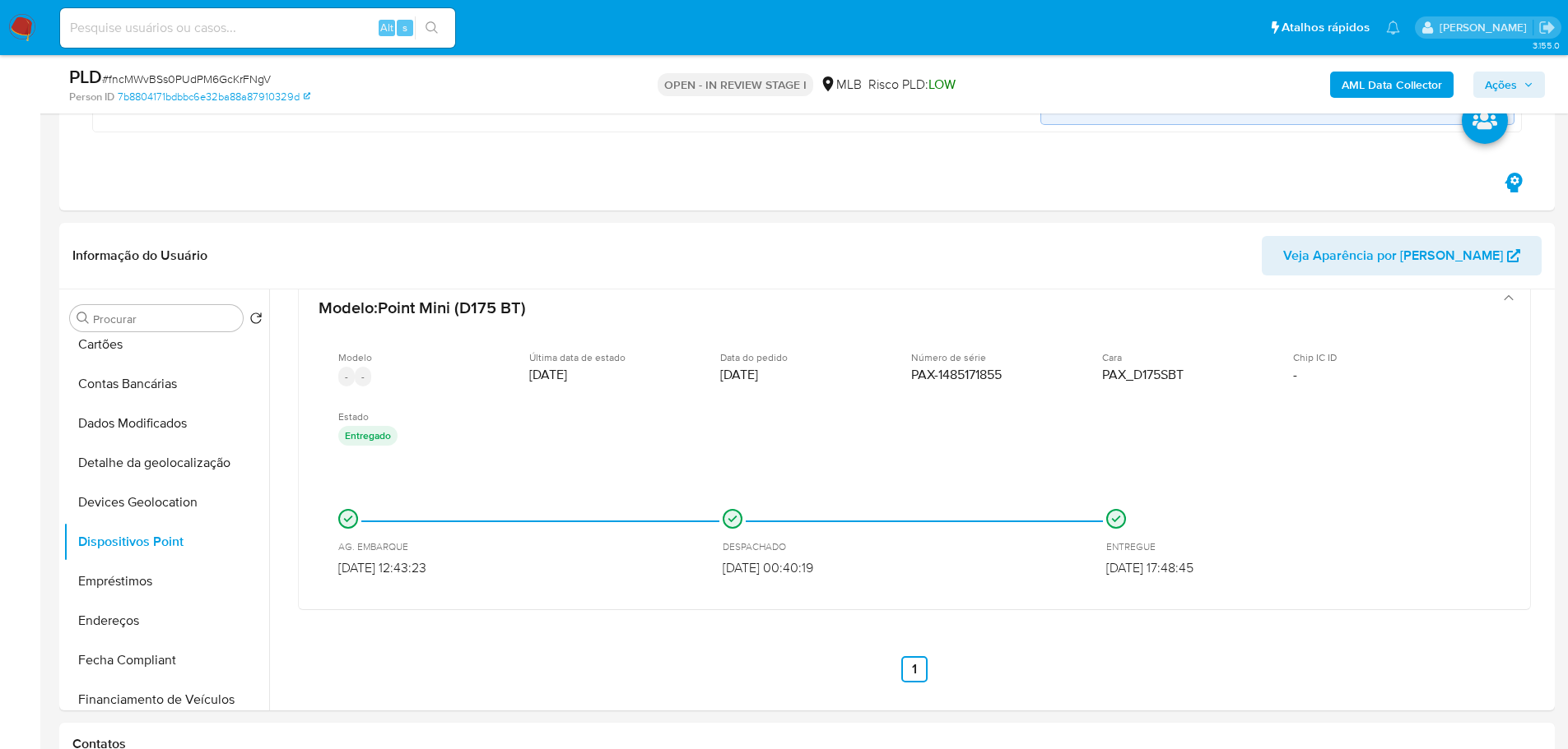
click at [253, 15] on div "Alt s" at bounding box center [257, 28] width 395 height 39
click at [221, 41] on div "Alt s" at bounding box center [257, 28] width 395 height 39
click at [198, 32] on input at bounding box center [257, 27] width 395 height 22
drag, startPoint x: 188, startPoint y: 28, endPoint x: 67, endPoint y: 42, distance: 121.8
click at [67, 42] on div "pax-1485171855 Alt s" at bounding box center [257, 28] width 395 height 39
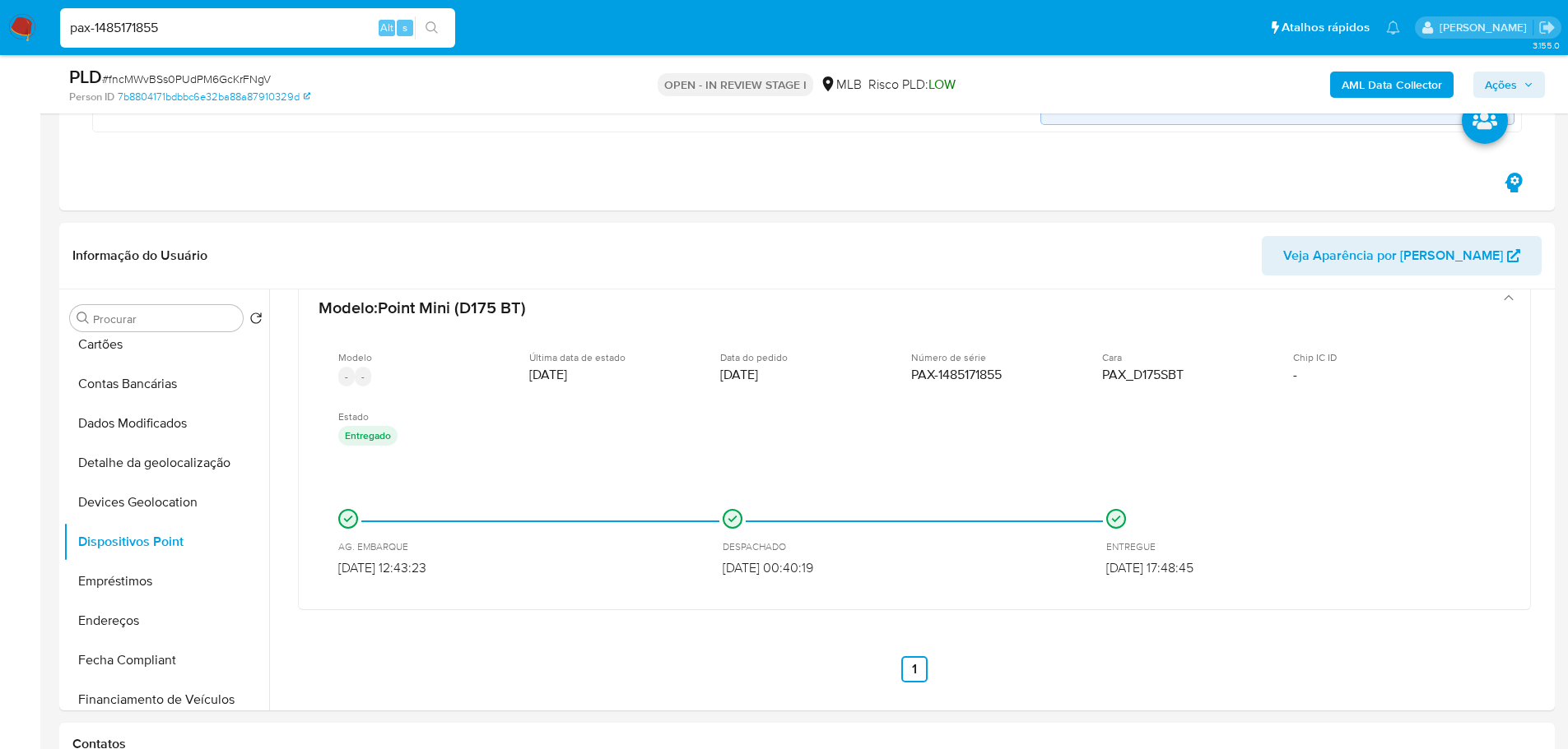
type input "pax-1485171855"
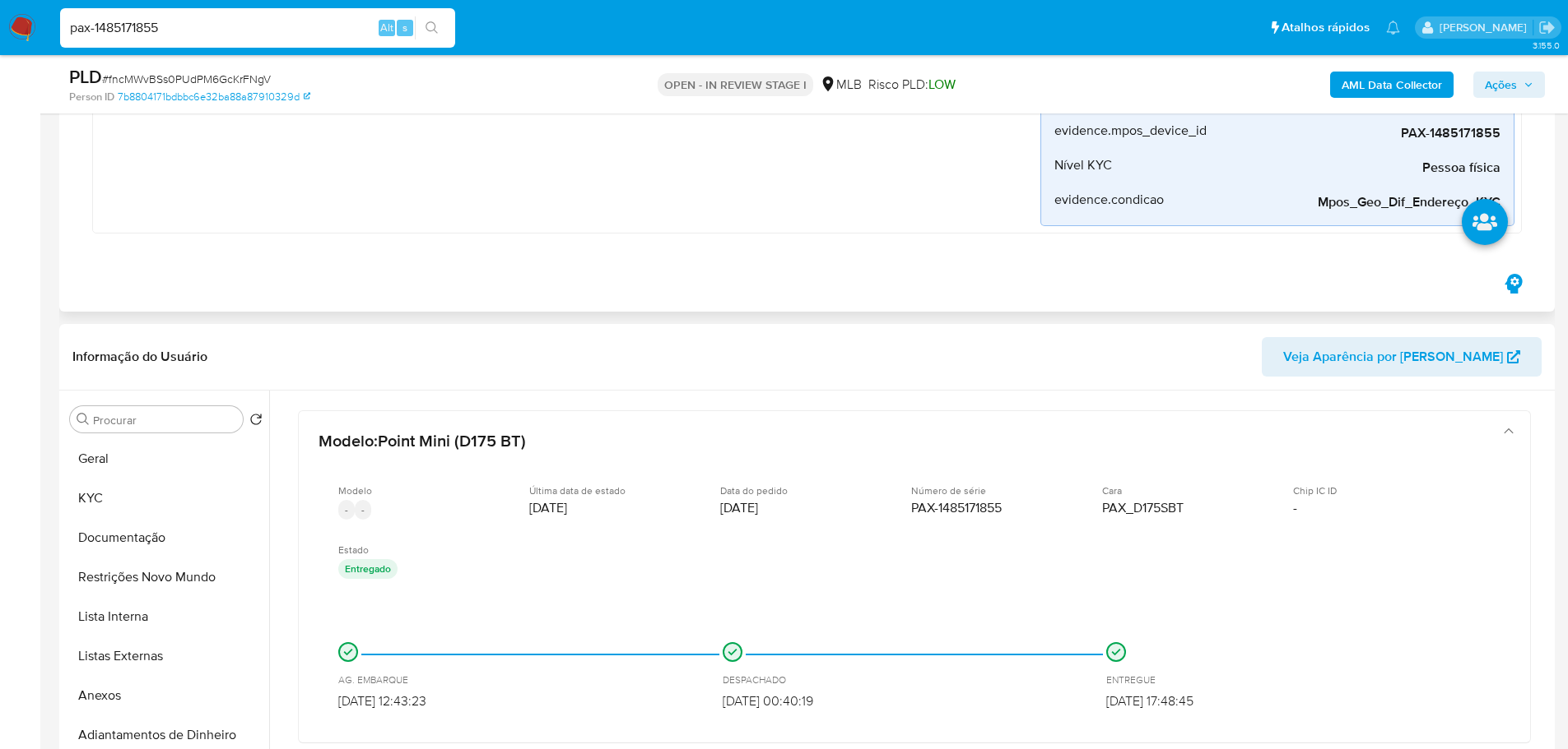
scroll to position [658, 0]
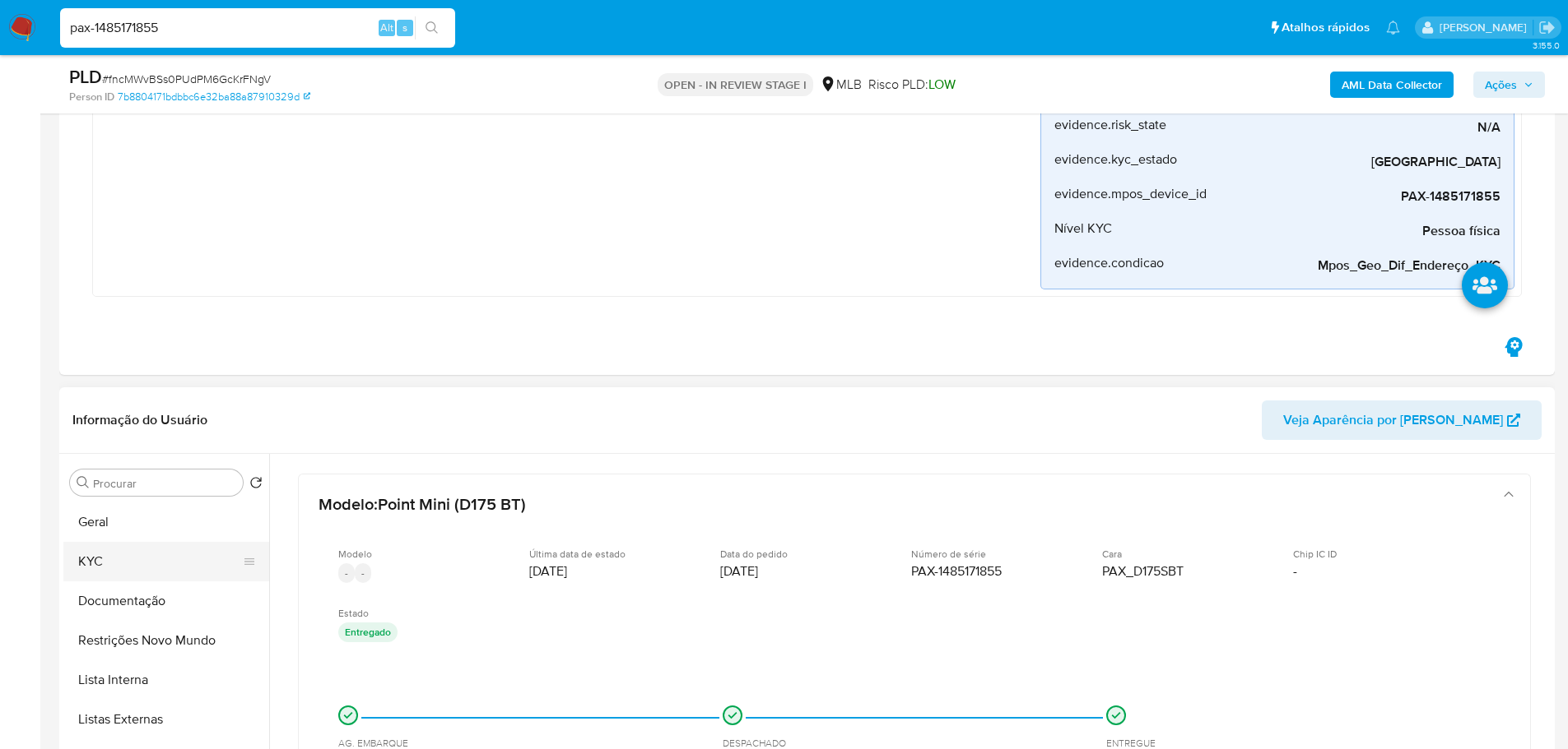
click at [110, 556] on button "KYC" at bounding box center [159, 562] width 192 height 39
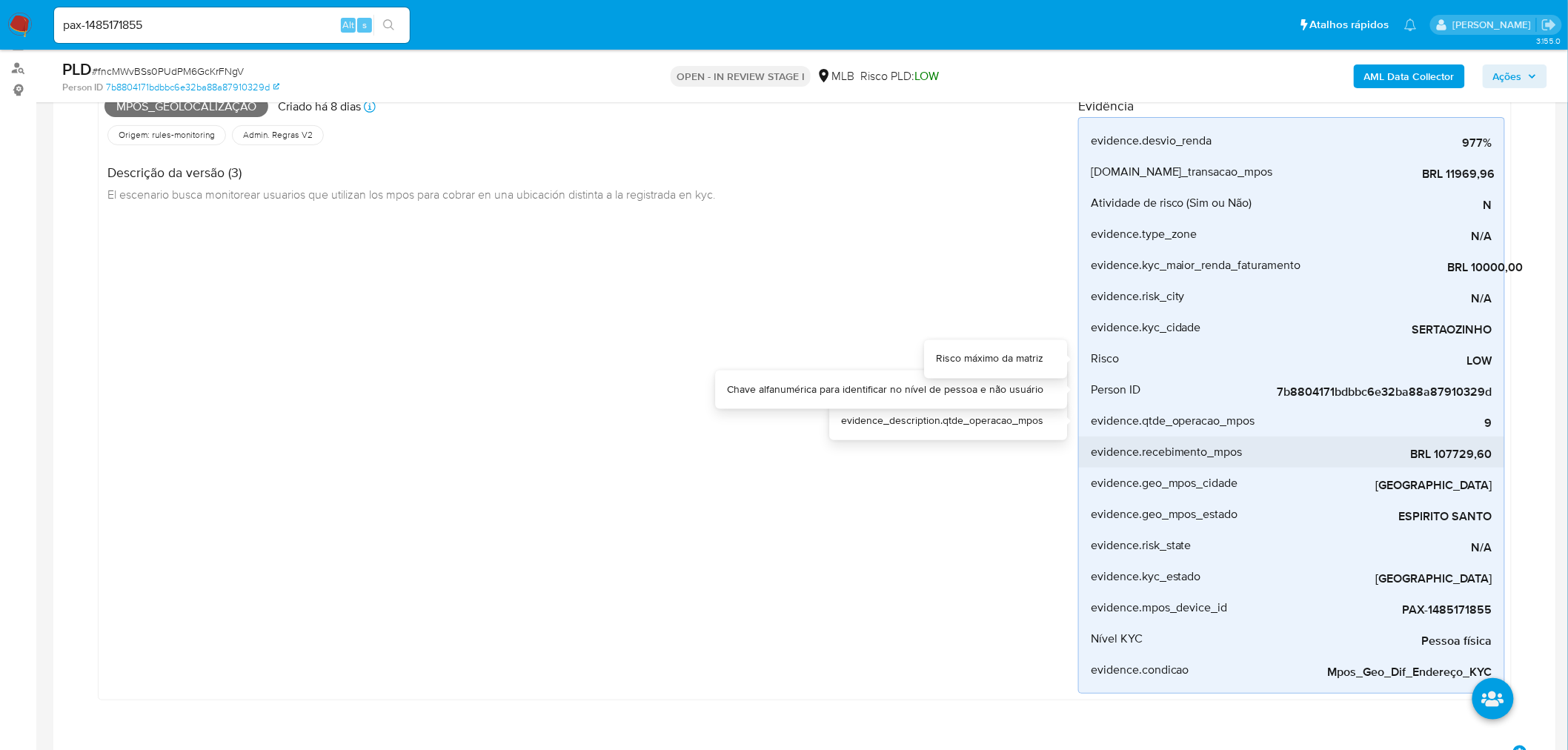
scroll to position [139, 0]
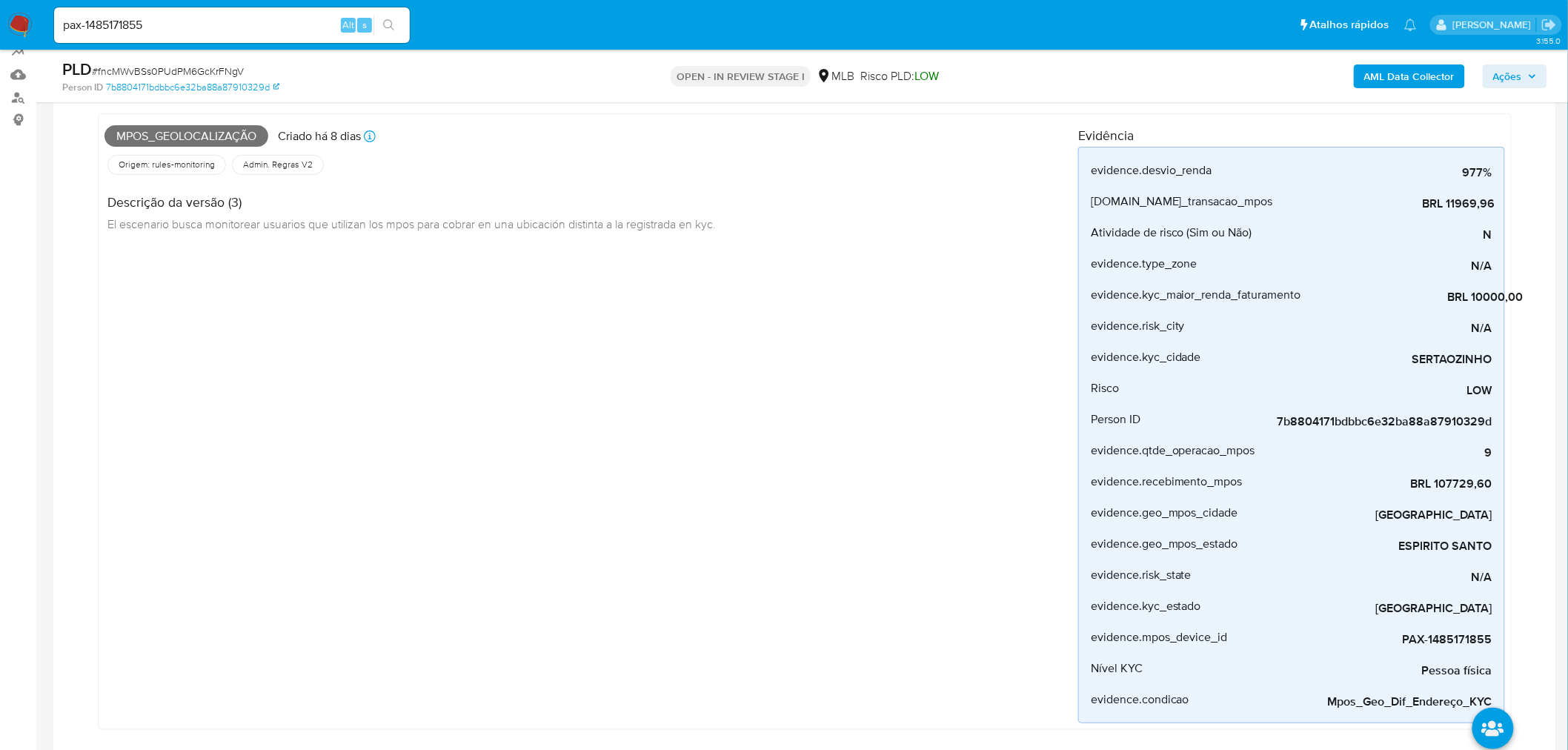
click at [1020, 234] on div "Descrição da versão (3) El escenario busca monitorear usuarios que utilizan los…" at bounding box center [591, 211] width 974 height 67
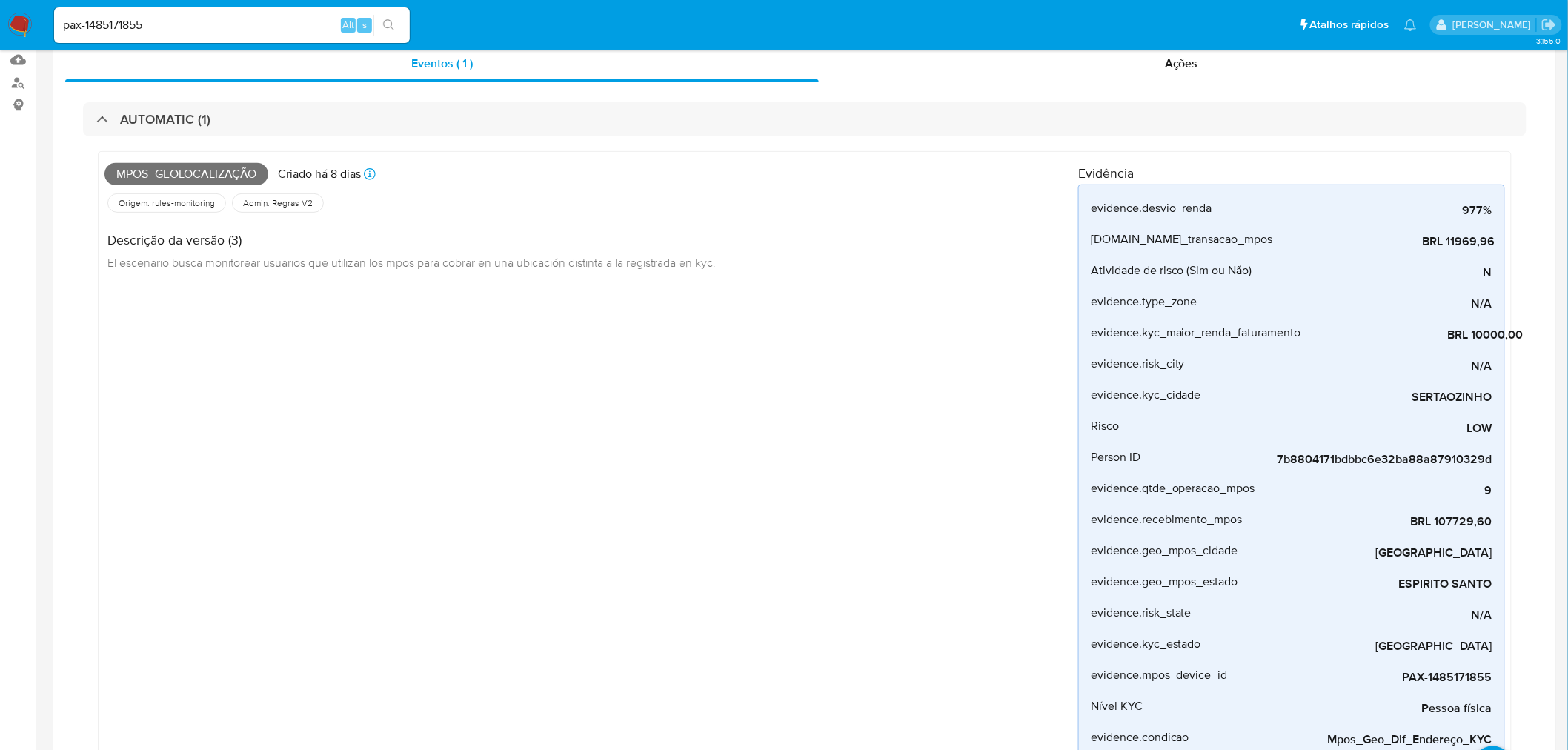
scroll to position [0, 0]
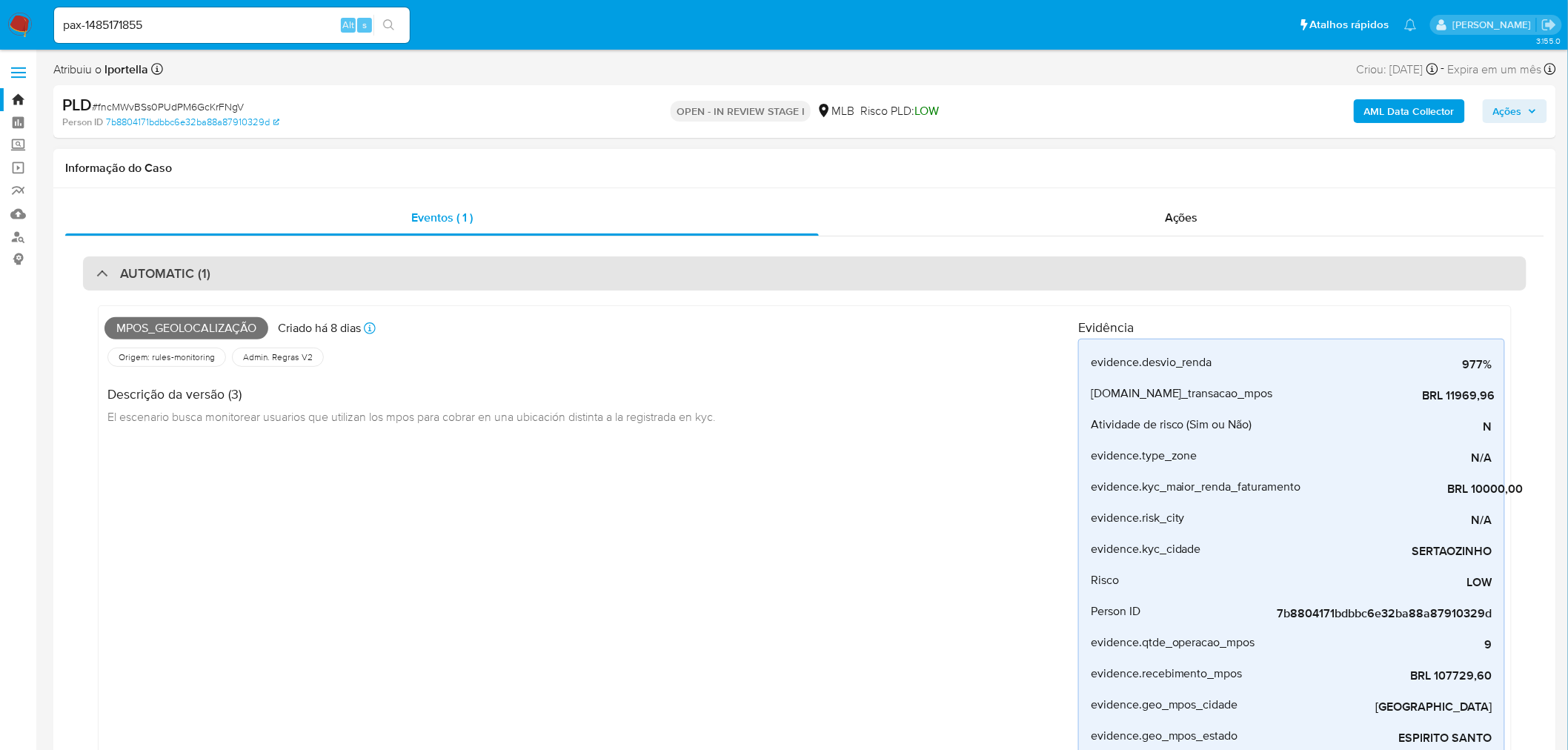
click at [247, 280] on div "AUTOMATIC (1)" at bounding box center [804, 274] width 1443 height 34
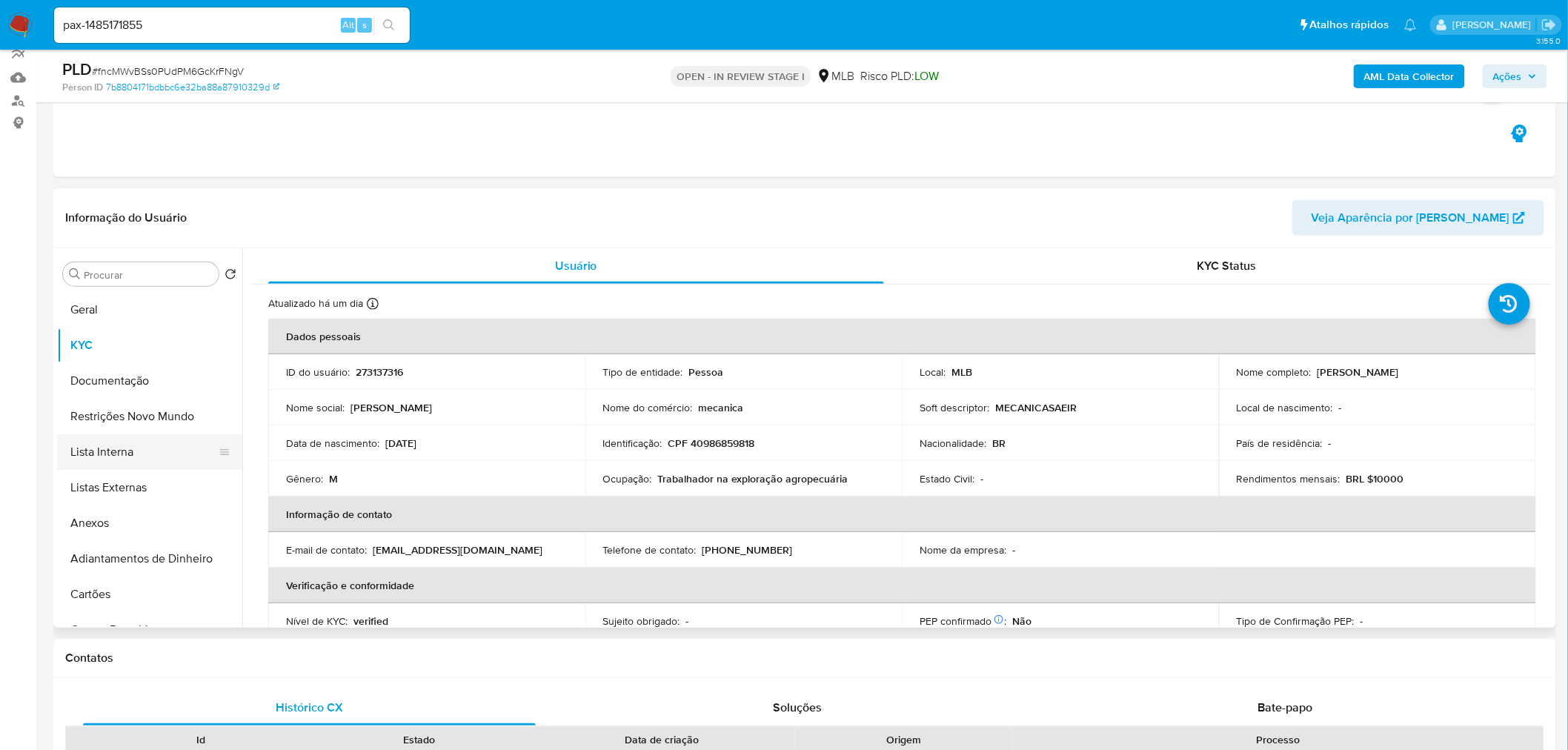
scroll to position [247, 0]
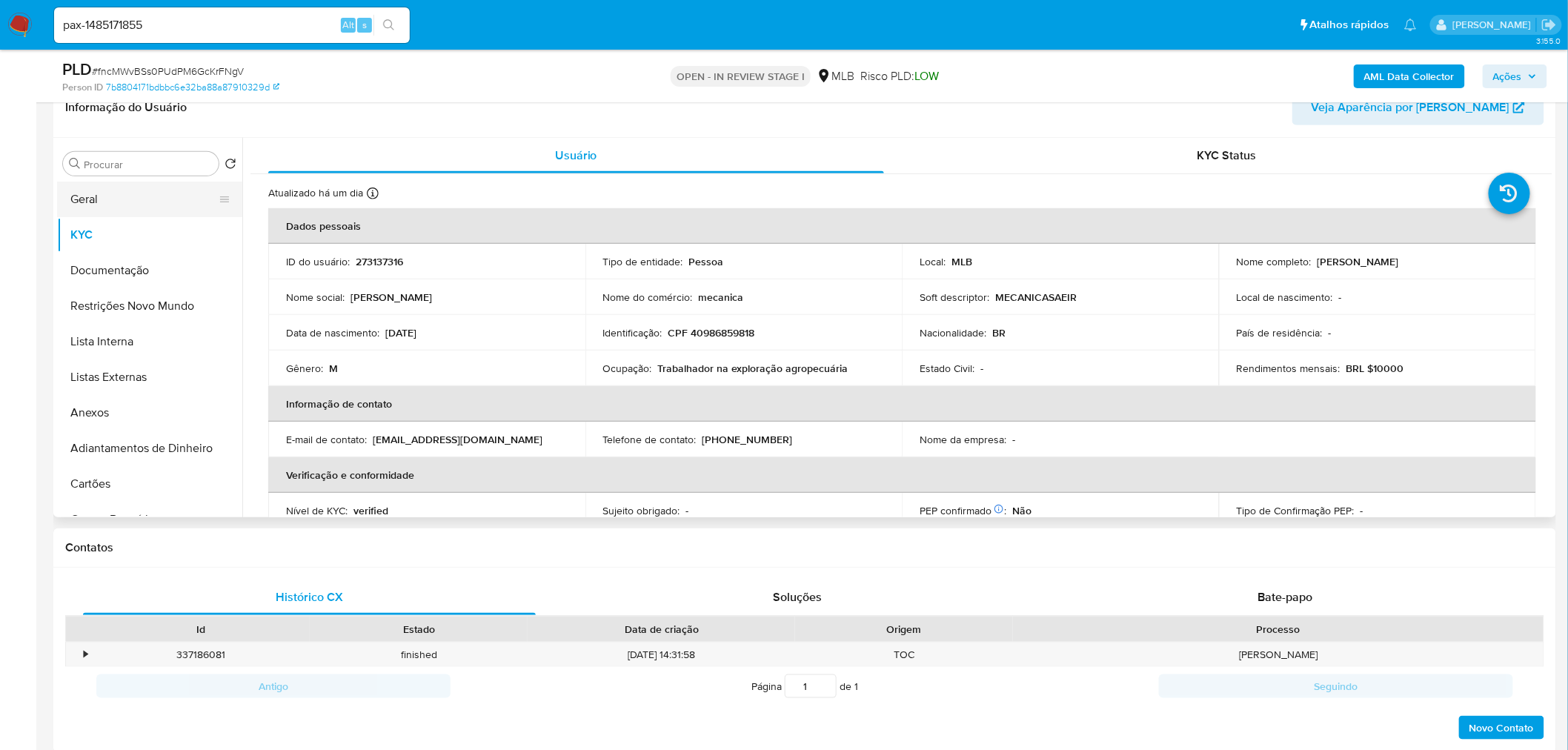
click at [122, 197] on button "Geral" at bounding box center [144, 199] width 173 height 35
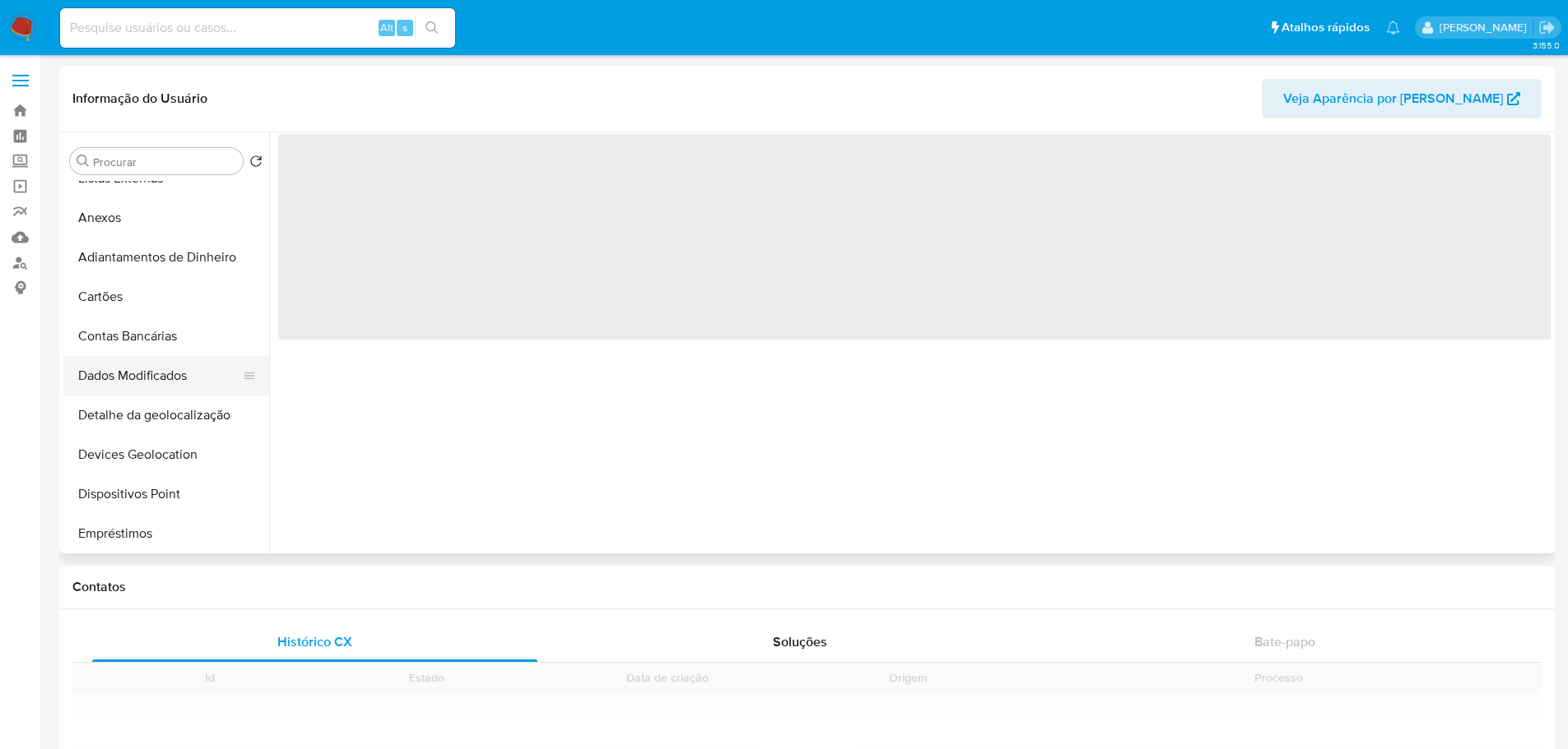
scroll to position [412, 0]
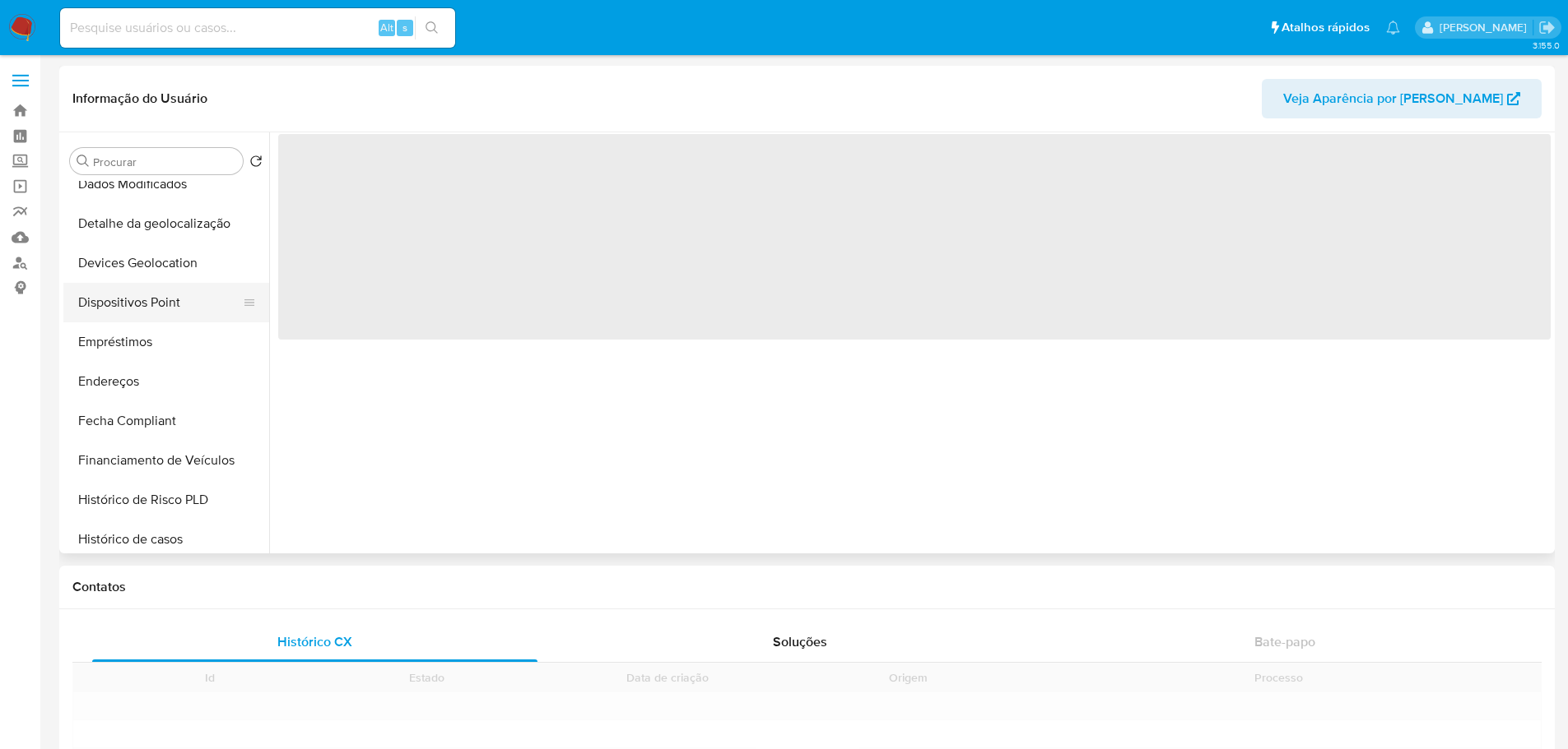
click at [168, 307] on button "Dispositivos Point" at bounding box center [159, 303] width 192 height 39
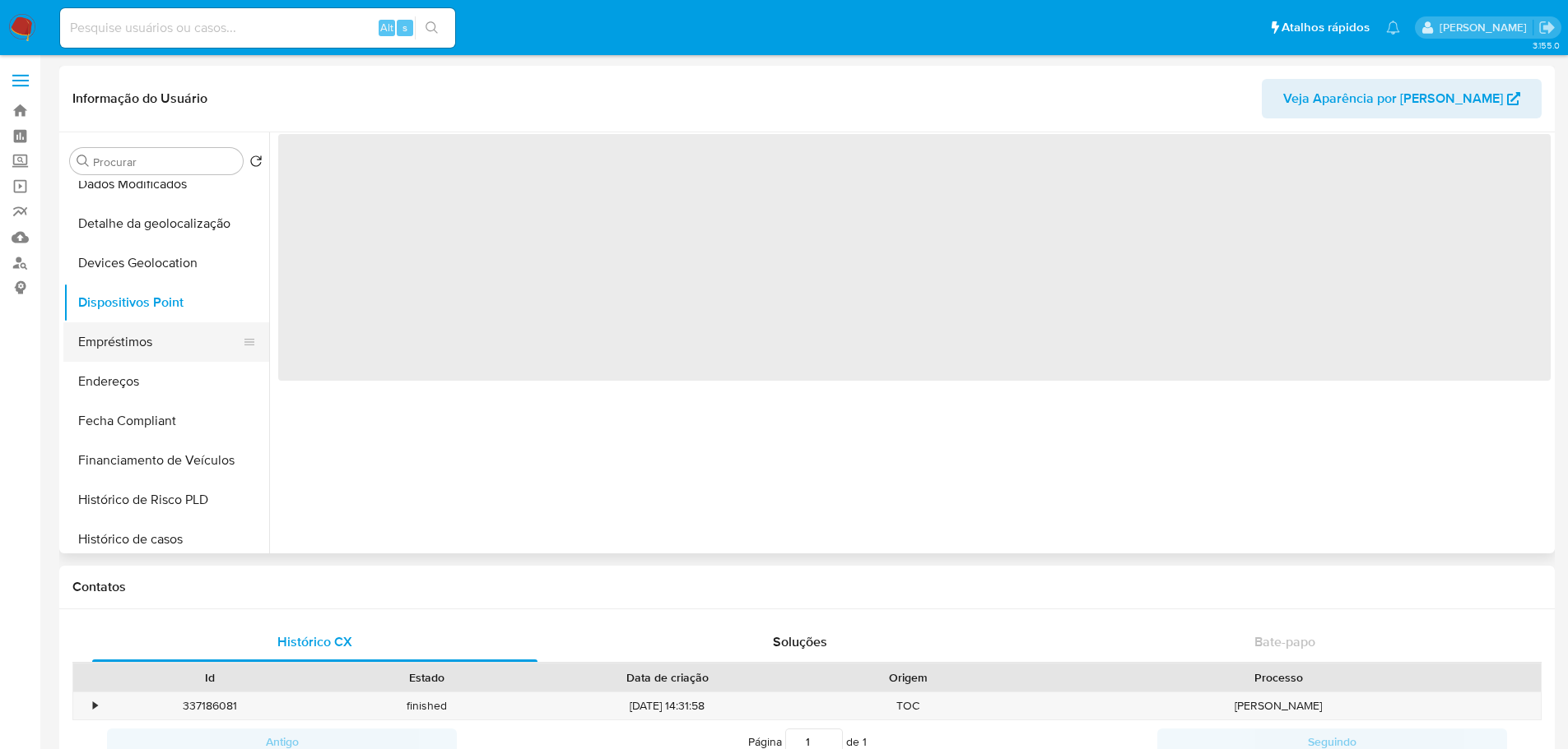
select select "10"
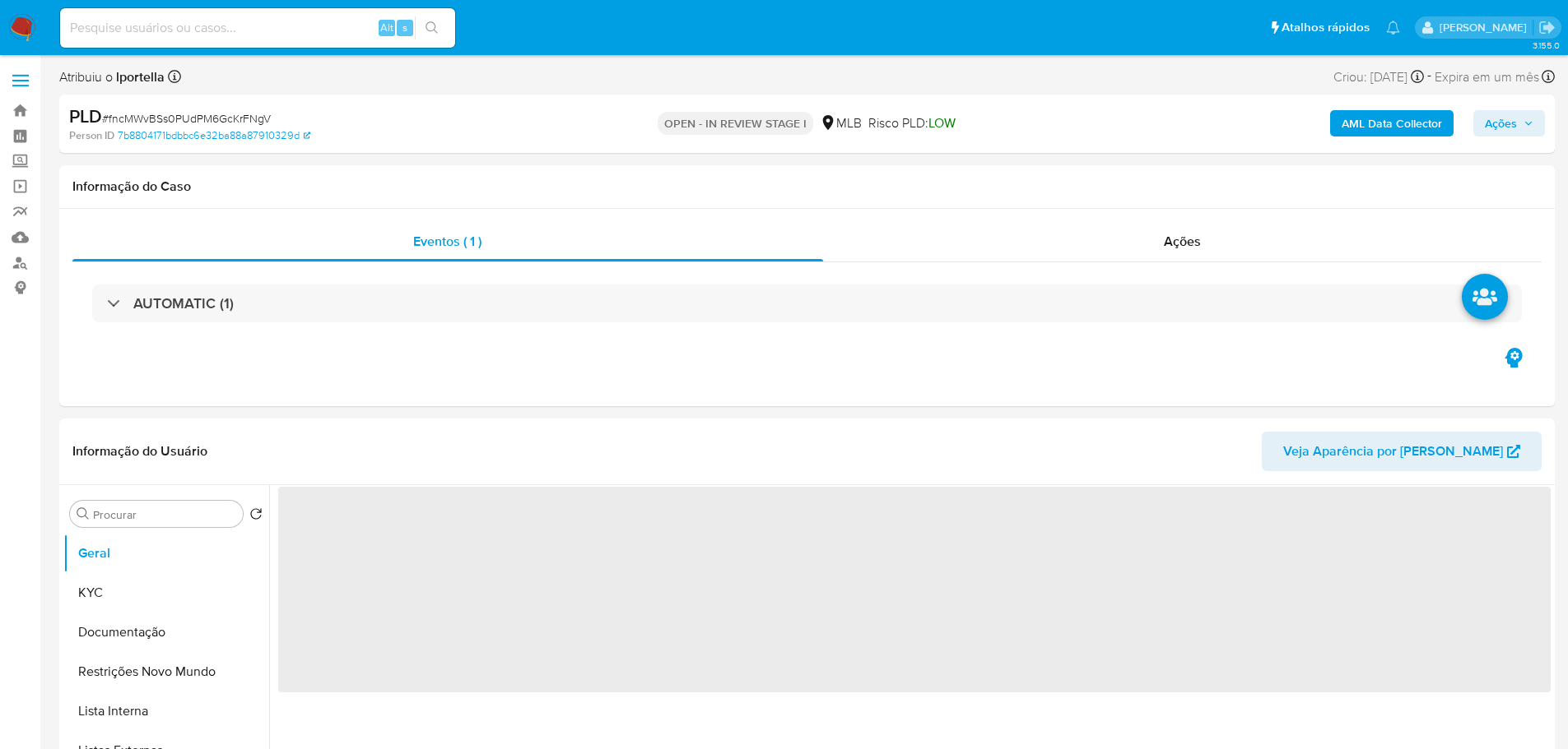
select select "10"
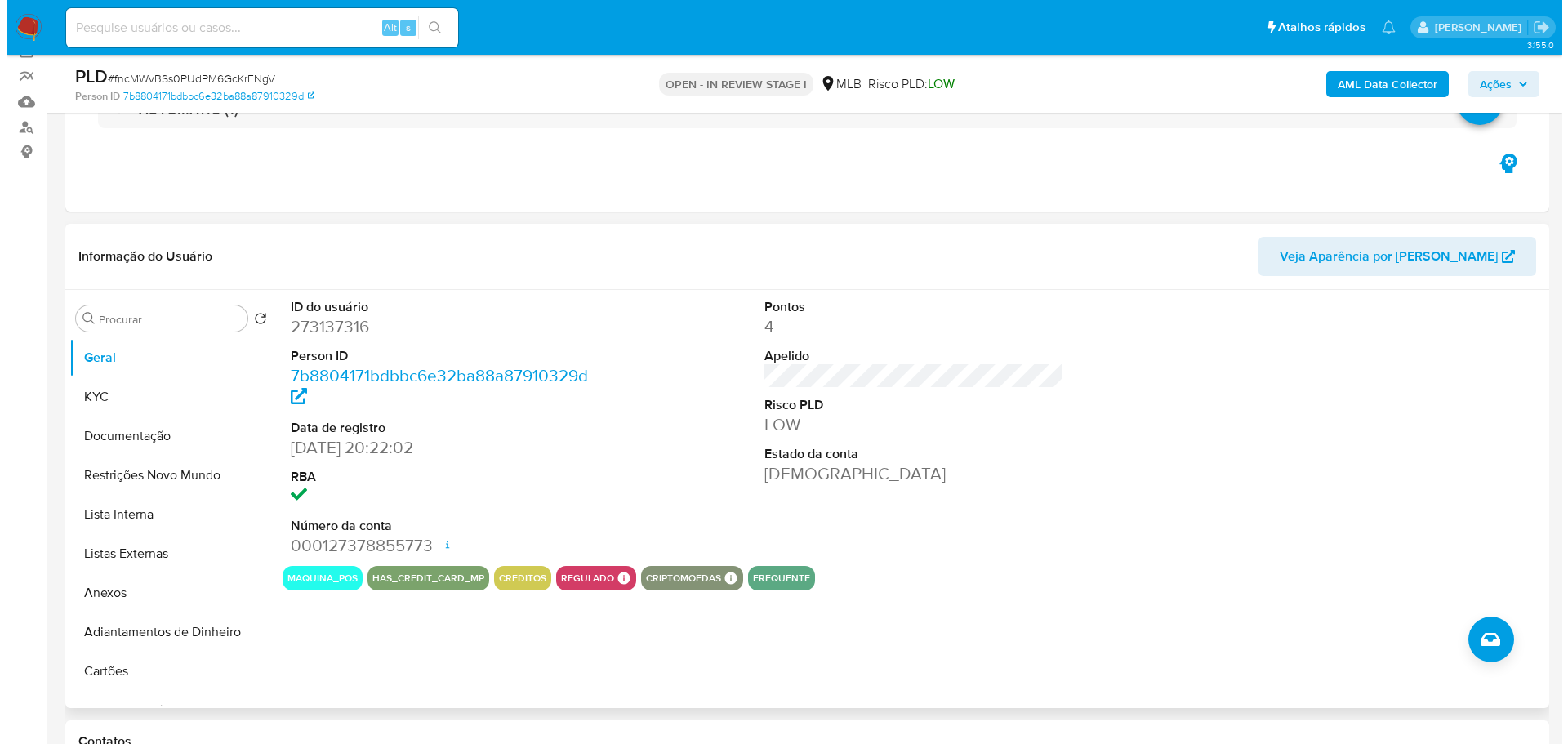
scroll to position [163, 0]
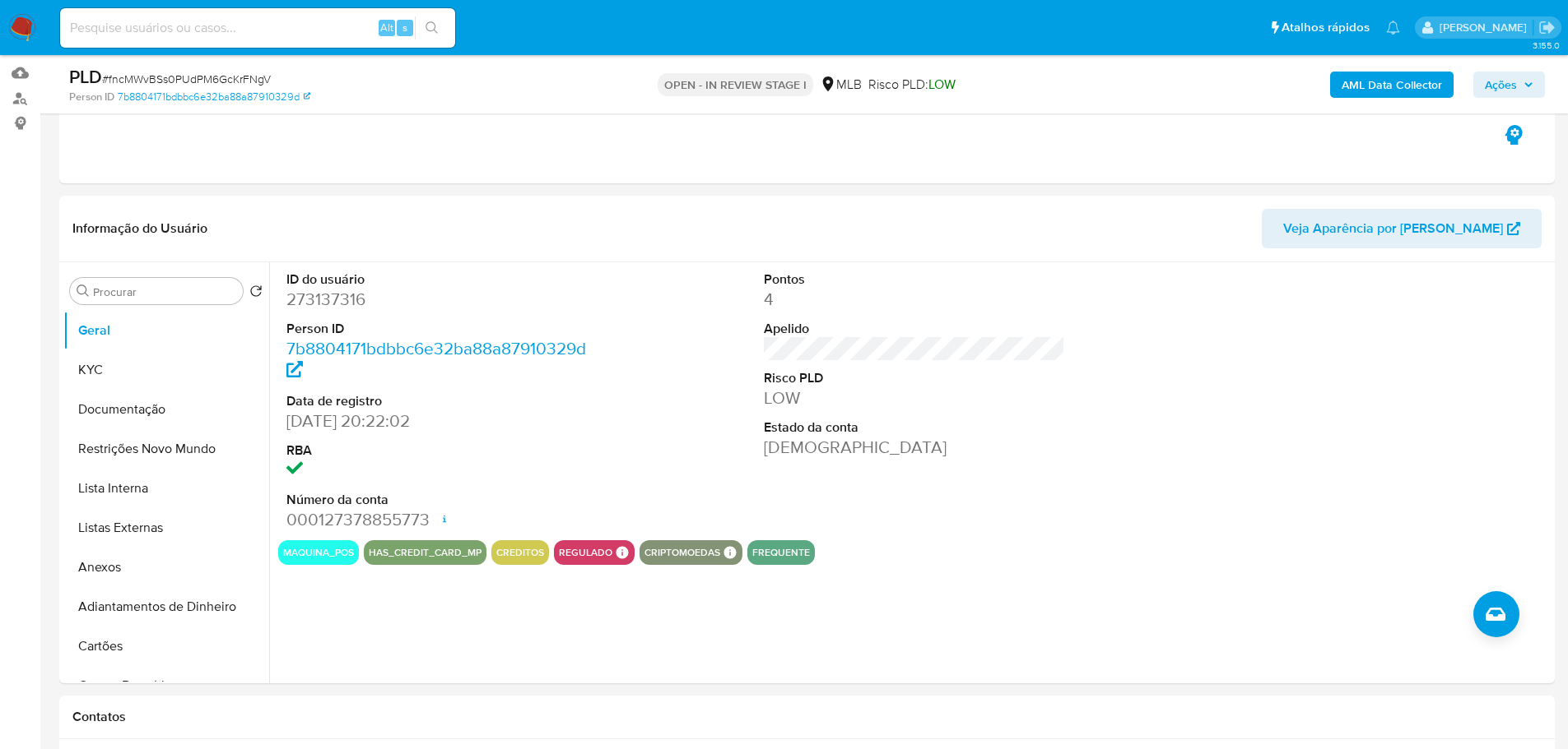
click at [1499, 58] on div "PLD # fncMWvBSs0PUdPM6GcKrFNgV Person ID 7b8804171bdbbc6e32ba88a87910329d OPEN …" at bounding box center [807, 84] width 1495 height 58
click at [1499, 73] on span "Ações" at bounding box center [1500, 84] width 32 height 26
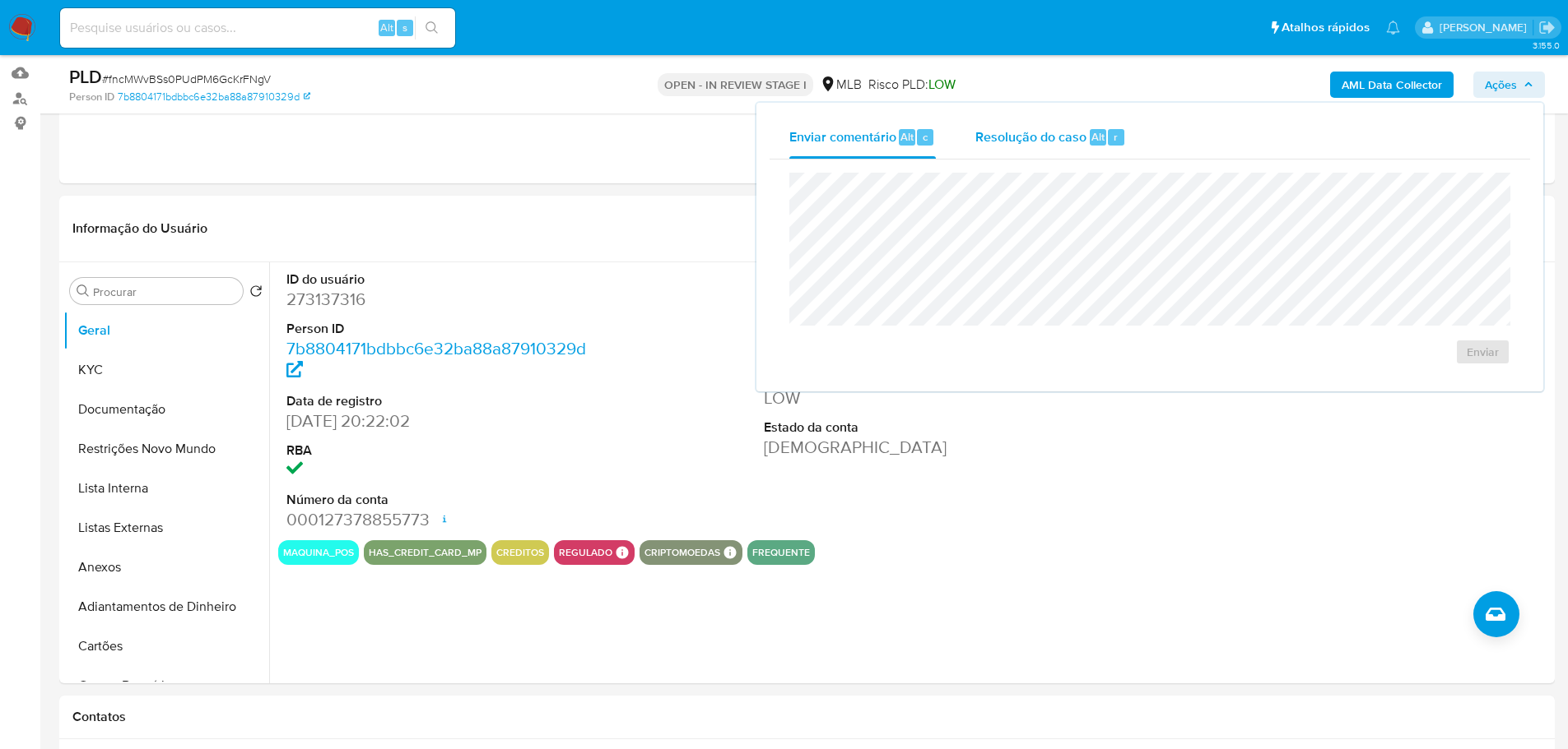
click at [1072, 118] on div "Resolução do caso Alt r" at bounding box center [1050, 138] width 151 height 43
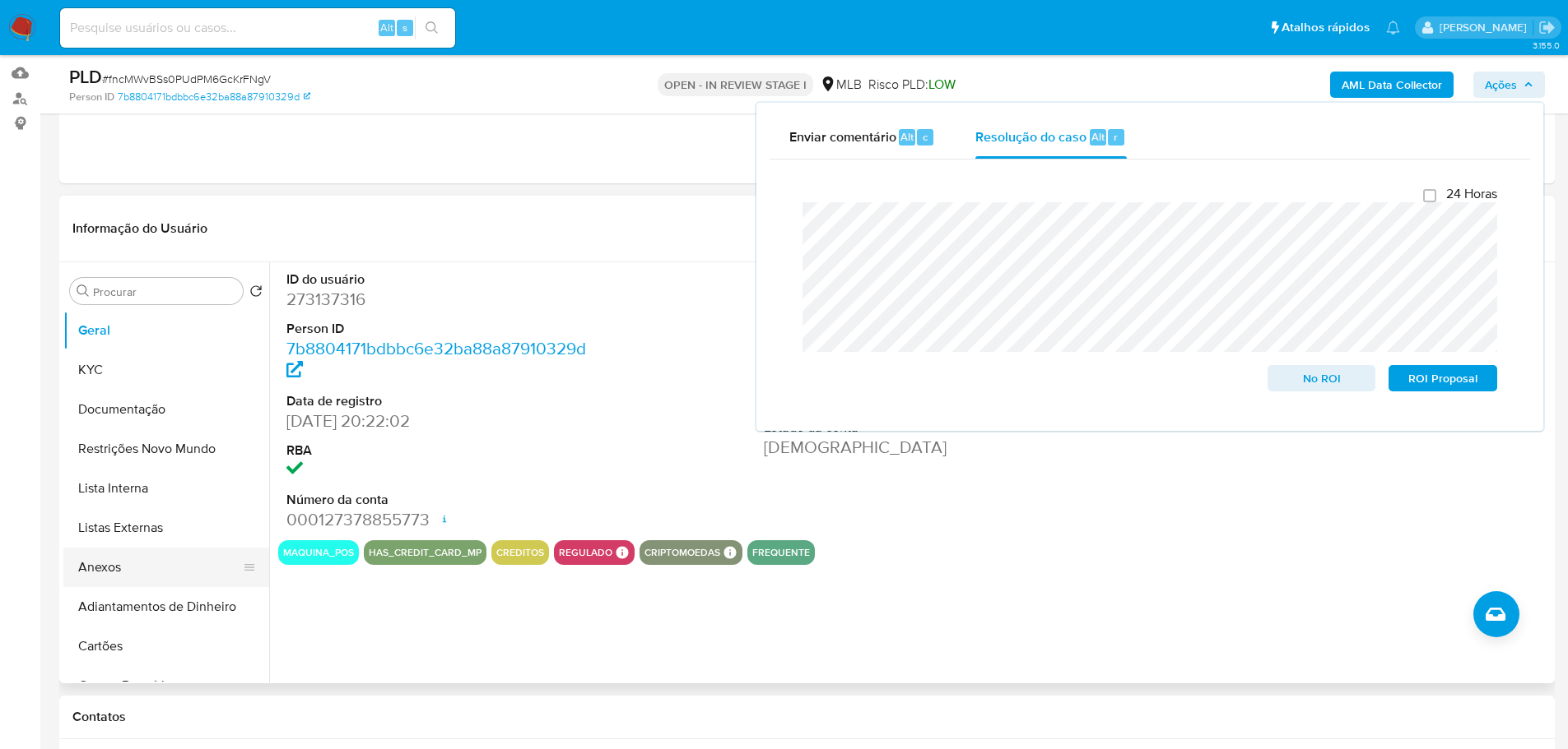
click at [150, 569] on button "Anexos" at bounding box center [159, 567] width 192 height 39
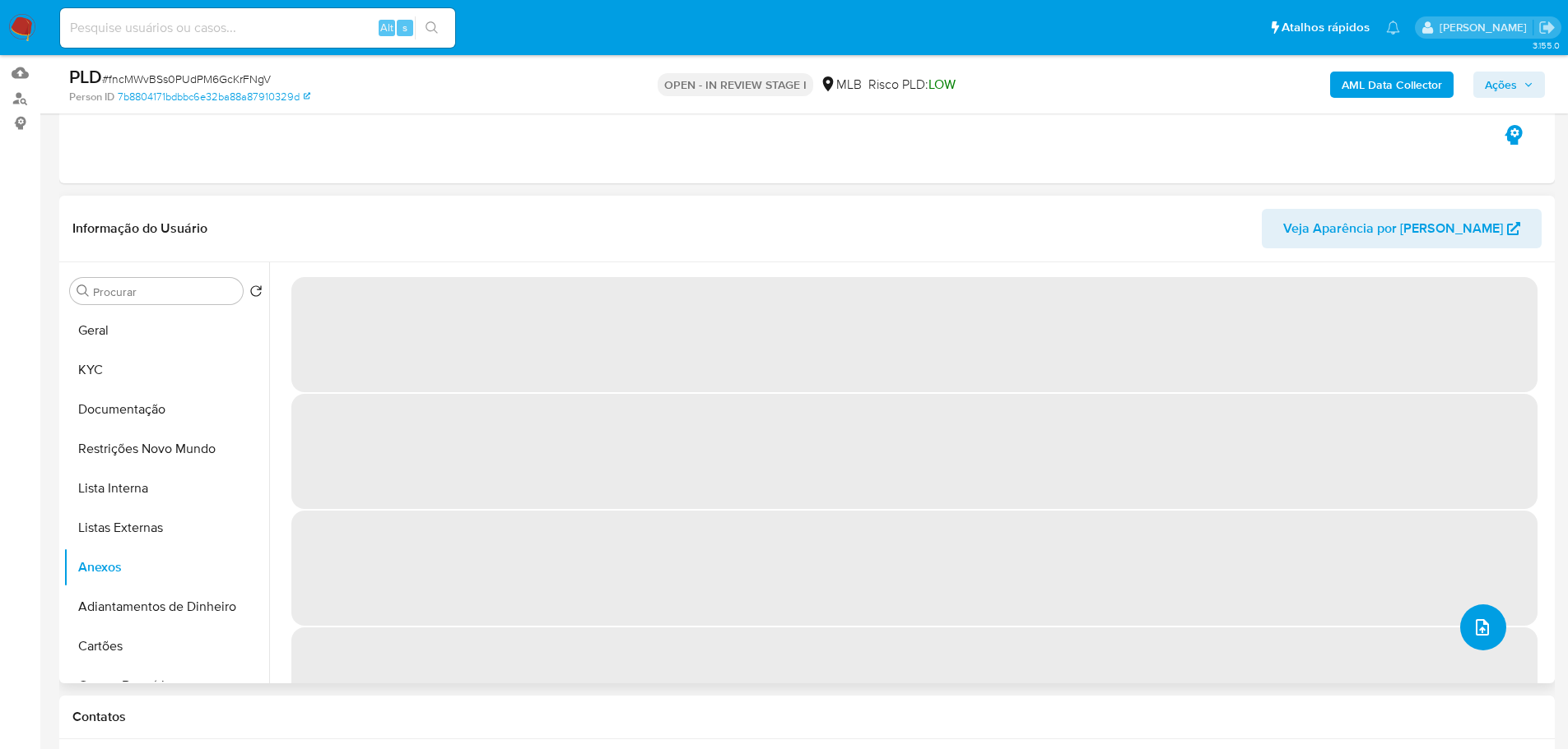
click at [1479, 640] on button "upload-file" at bounding box center [1483, 627] width 46 height 46
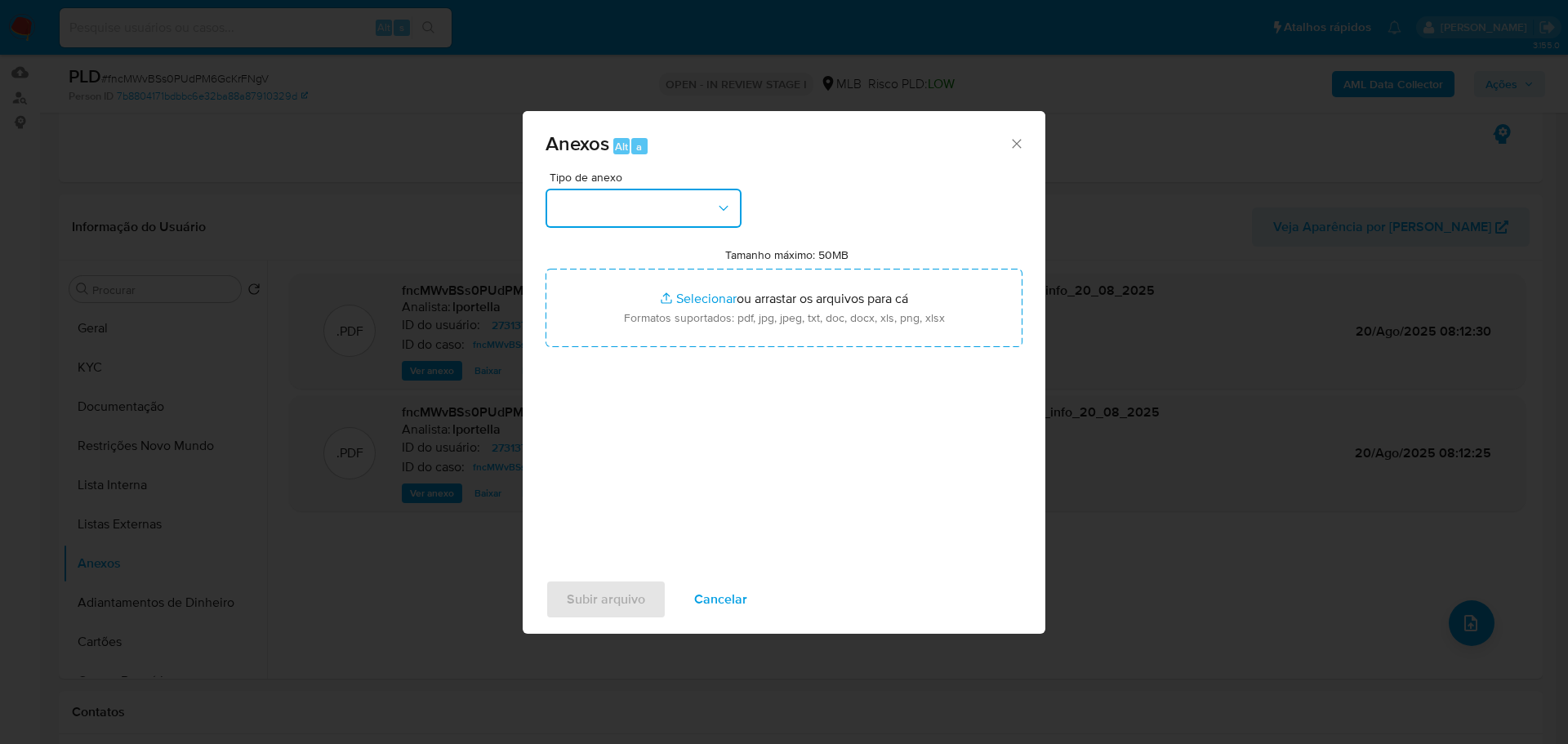
click at [647, 220] on button "button" at bounding box center [643, 209] width 196 height 39
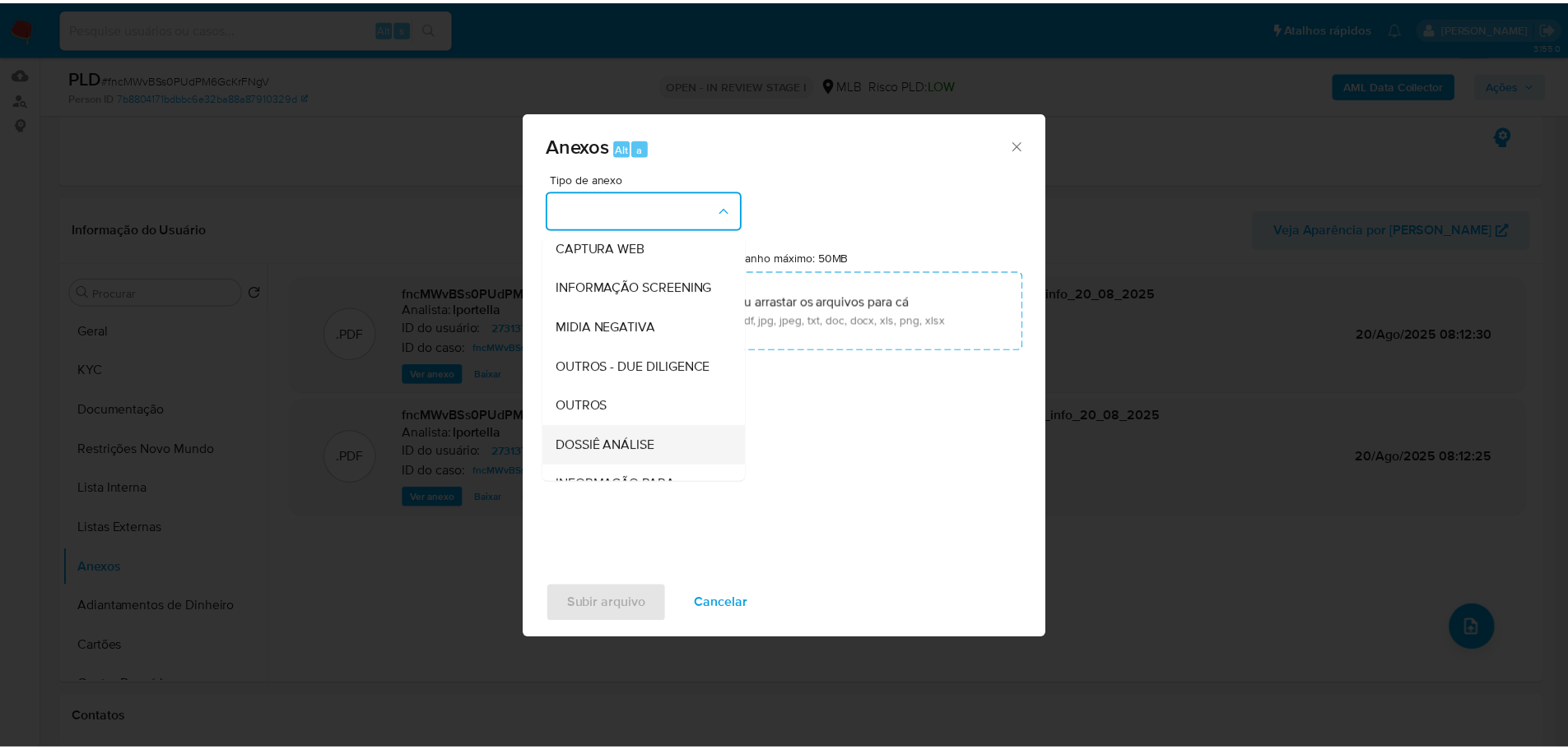
scroll to position [253, 0]
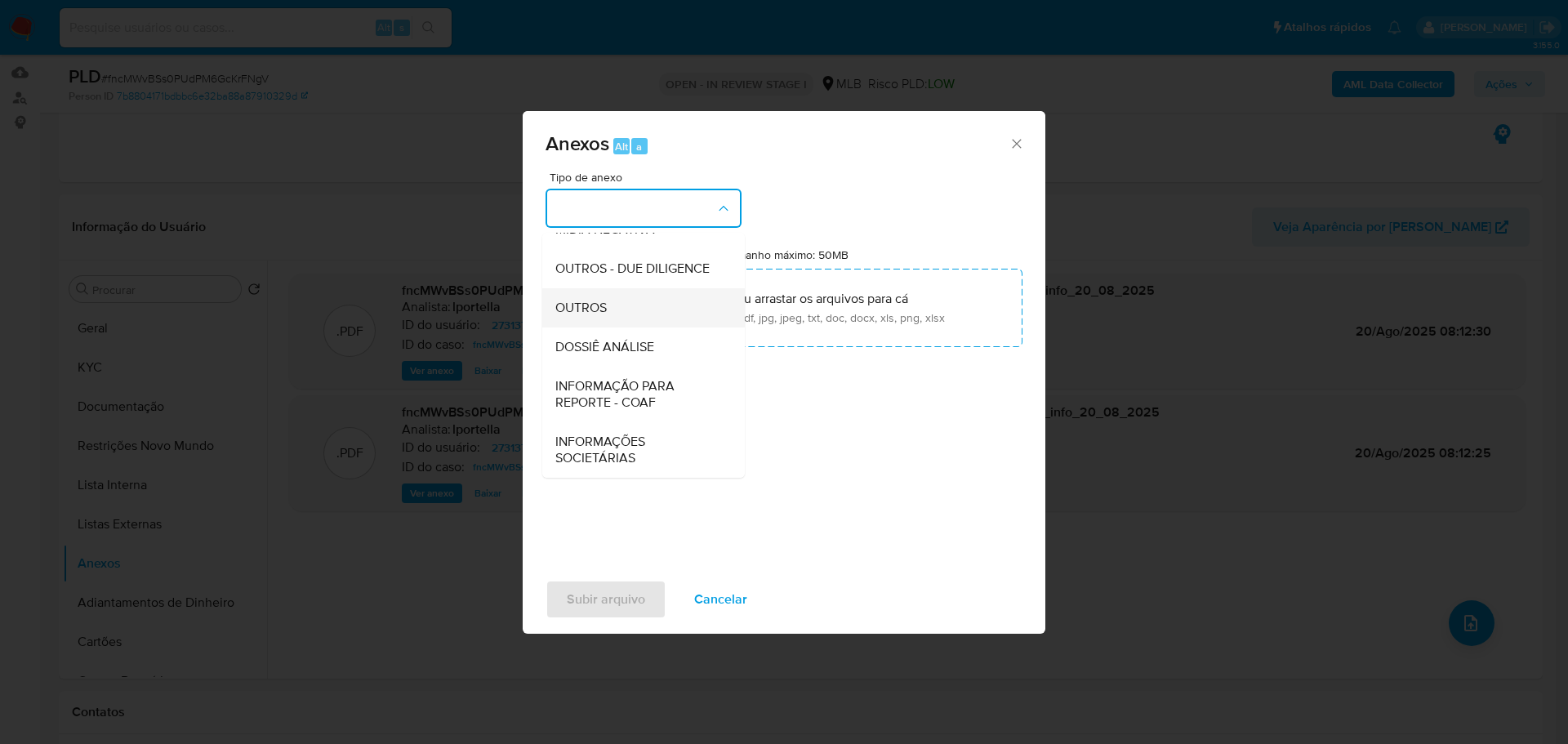
click at [614, 312] on div "OUTROS" at bounding box center [638, 308] width 167 height 39
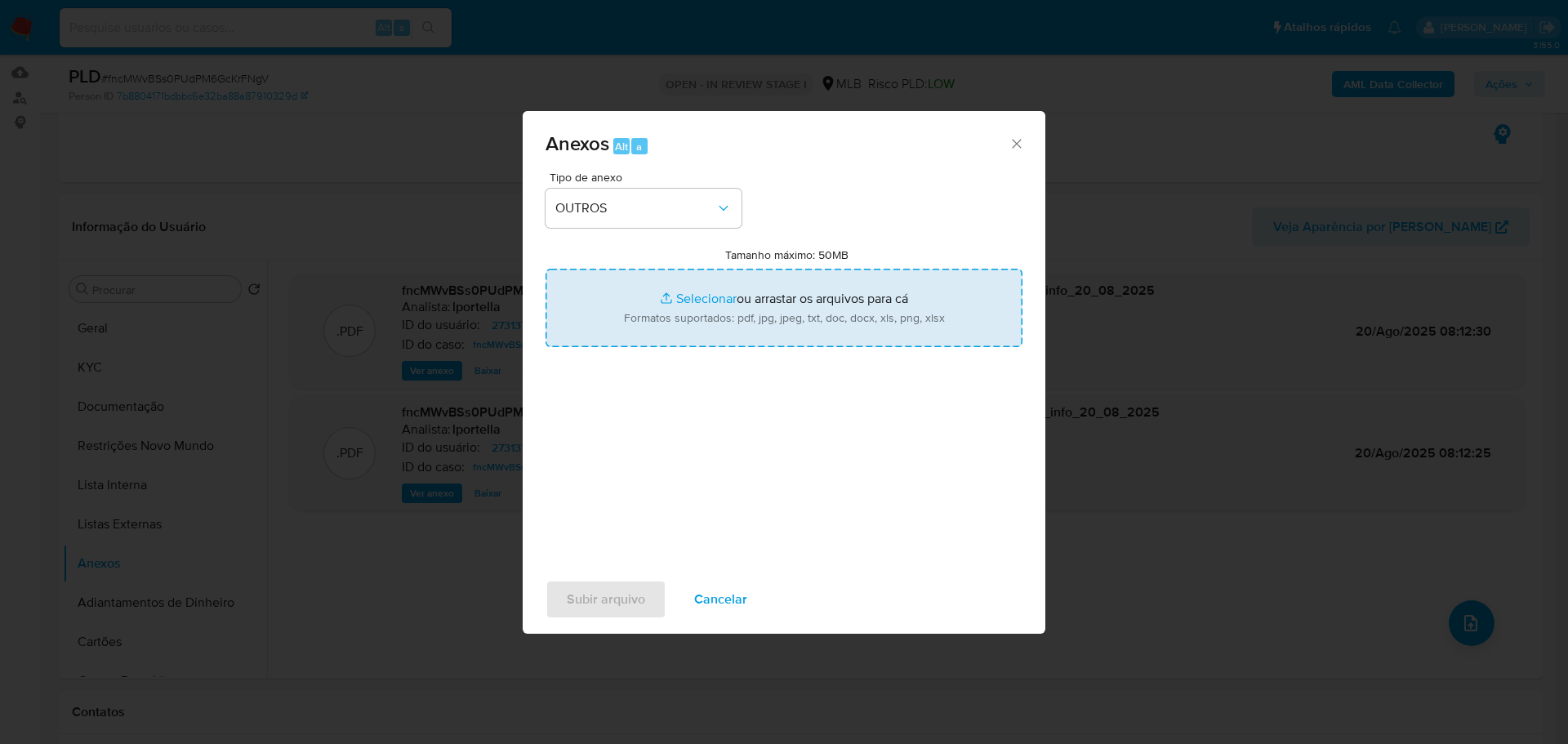
type input "C:\fakepath\SAR - XXX - CPF 40986859818 - [PERSON_NAME] [PERSON_NAME] [PERSON_N…"
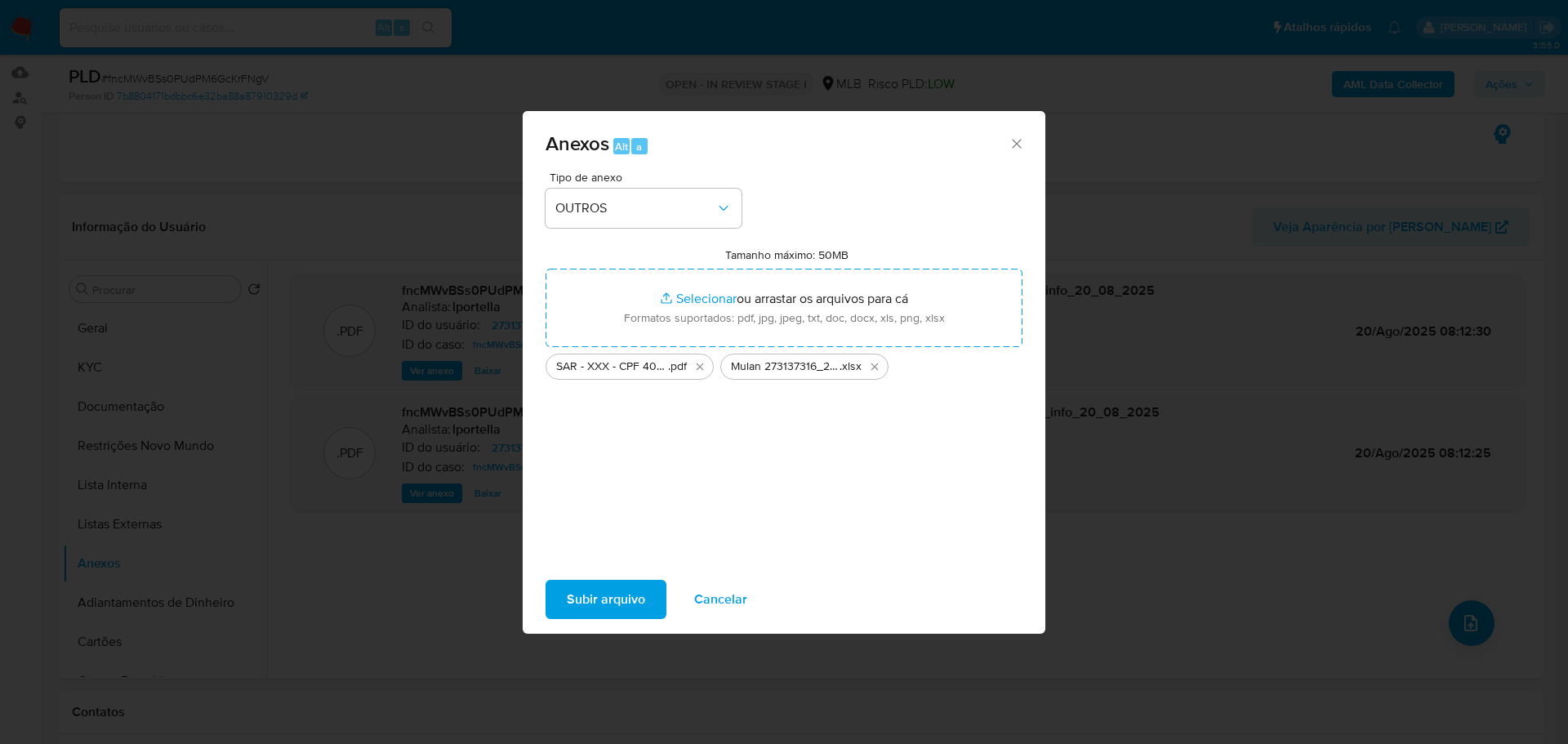
click at [638, 590] on span "Subir arquivo" at bounding box center [606, 600] width 78 height 36
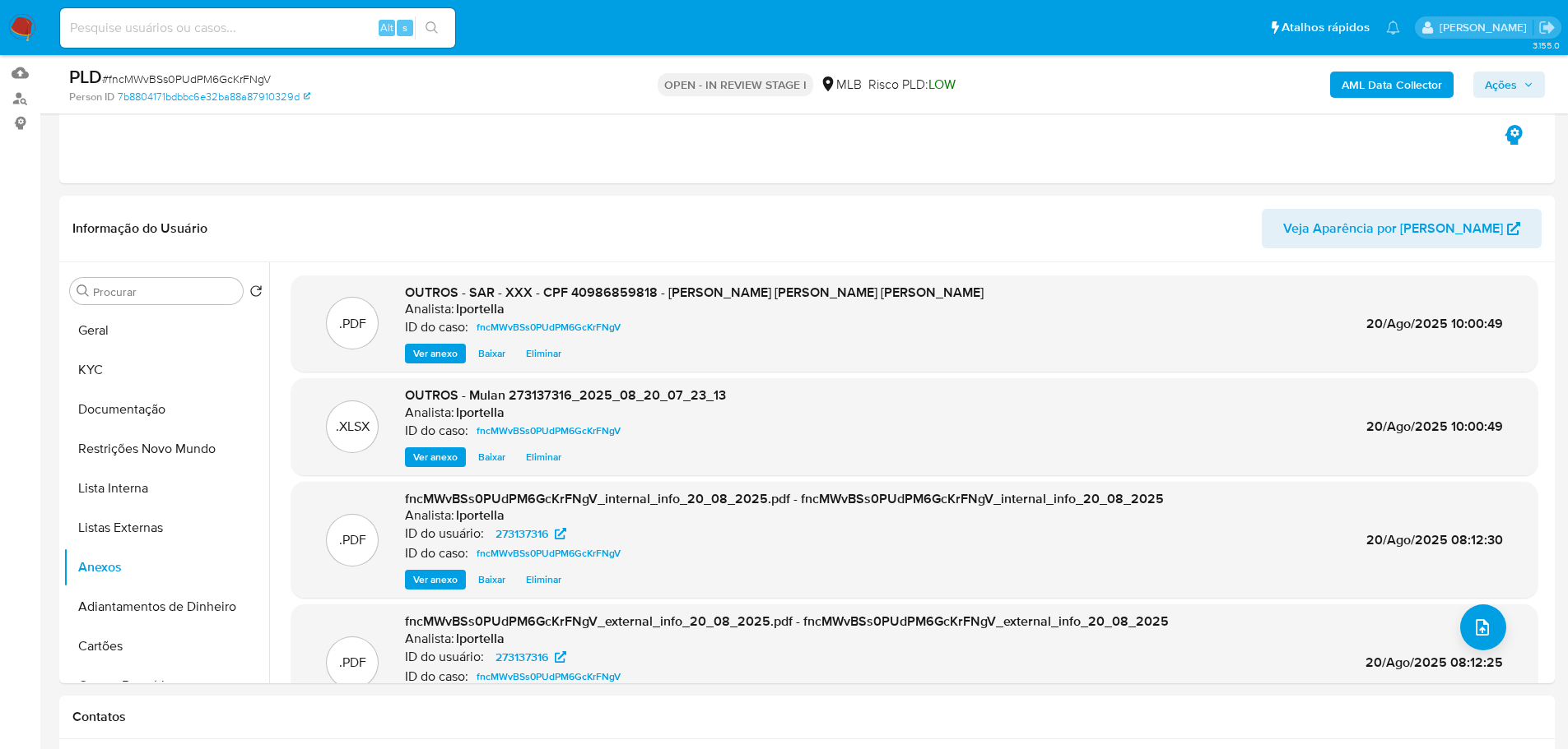
click at [1474, 94] on button "Ações" at bounding box center [1509, 84] width 71 height 26
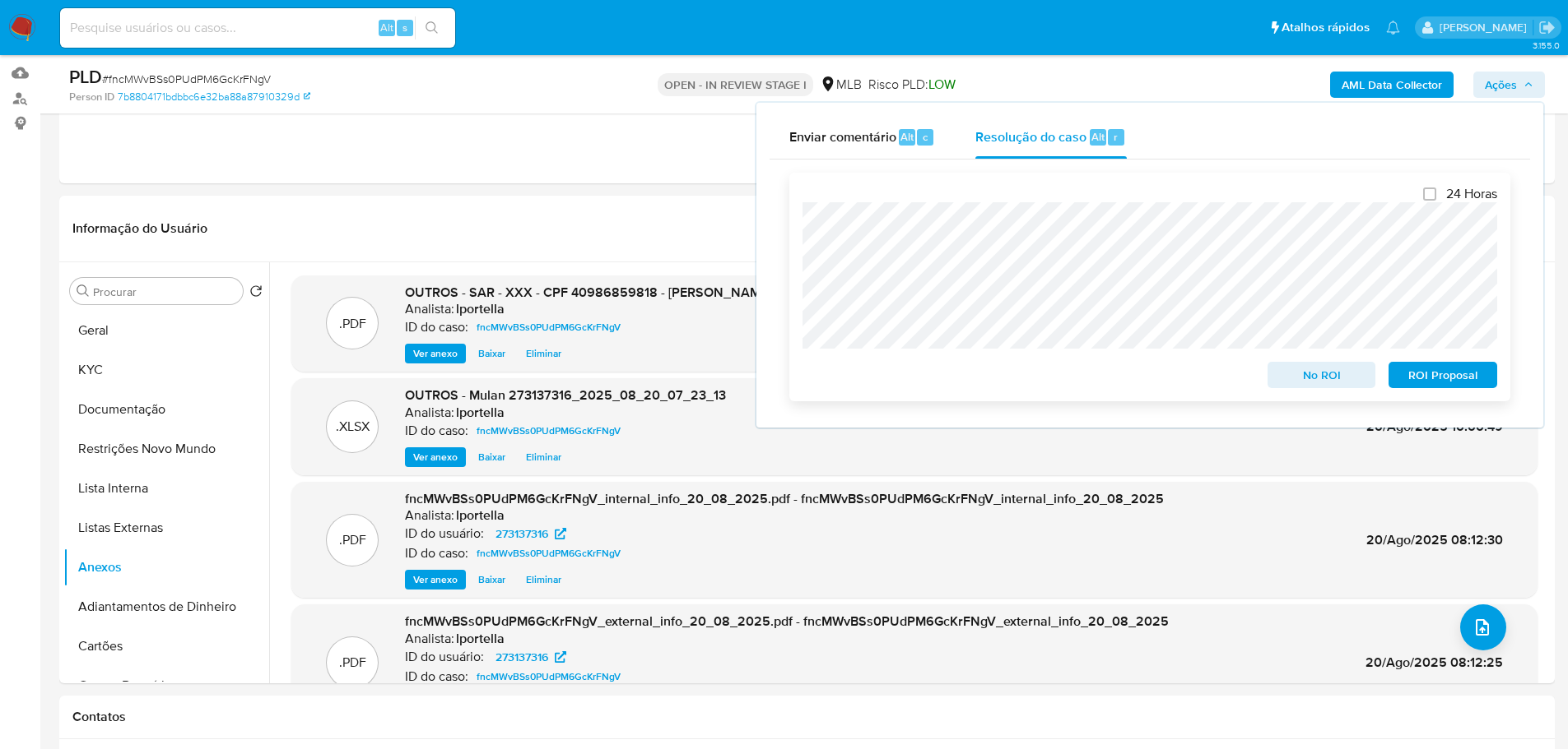
click at [1434, 377] on span "ROI Proposal" at bounding box center [1442, 375] width 85 height 23
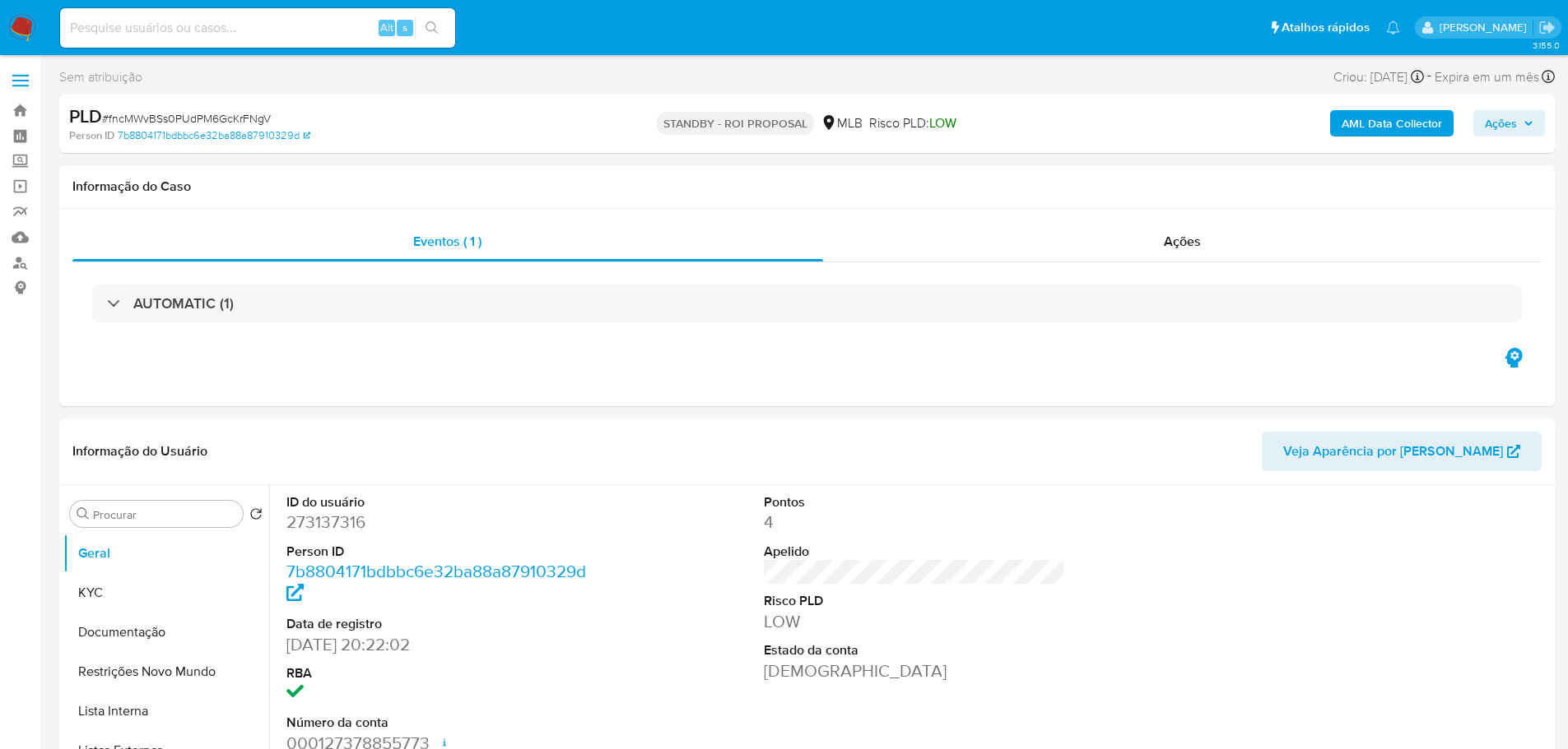
select select "10"
click at [212, 125] on span "# fncMWvBSs0PUdPM6GcKrFNgV" at bounding box center [187, 119] width 169 height 17
click at [208, 124] on span "# fncMWvBSs0PUdPM6GcKrFNgV" at bounding box center [187, 119] width 169 height 17
copy span "fncMWvBSs0PUdPM6GcKrFNgV"
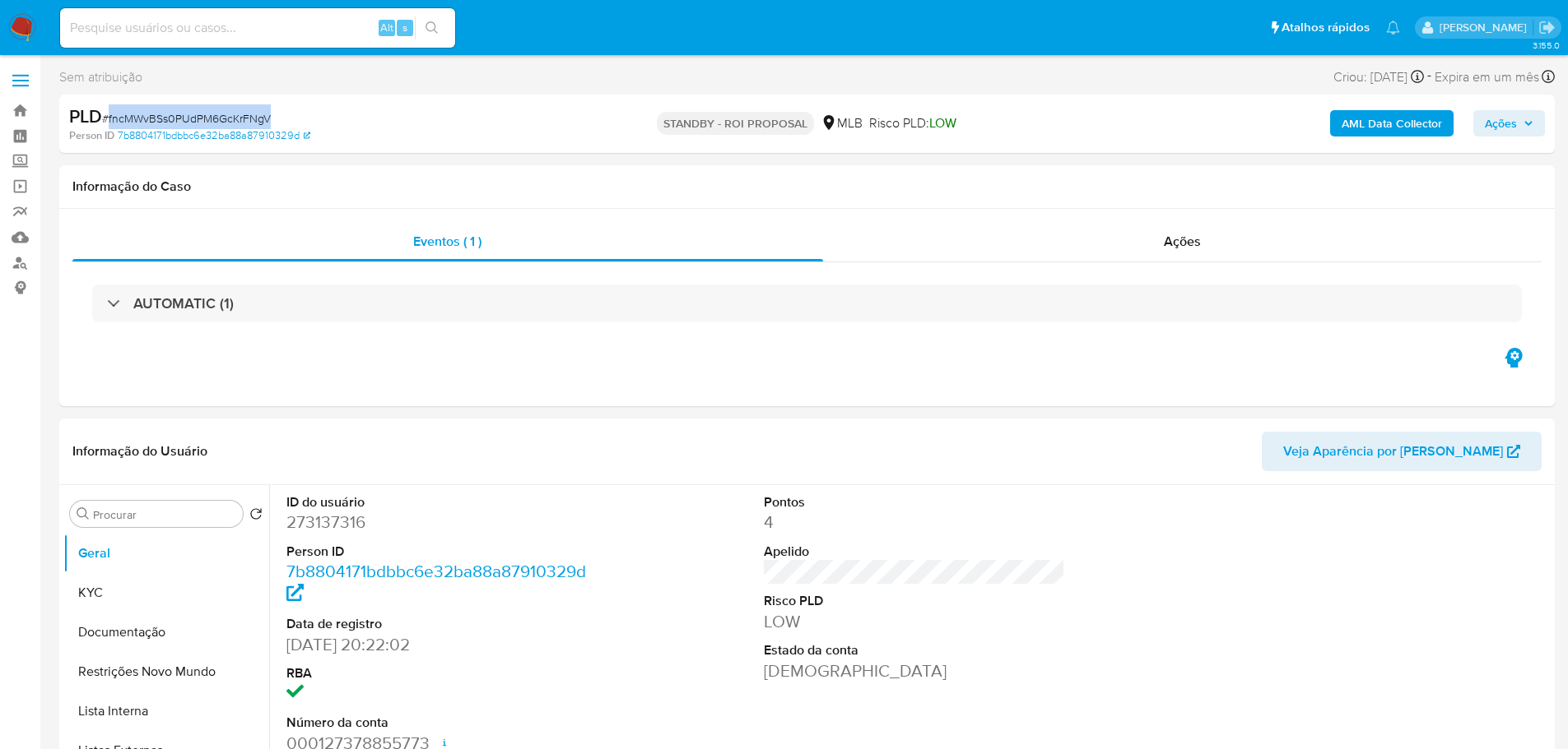
click at [20, 26] on img at bounding box center [23, 28] width 28 height 28
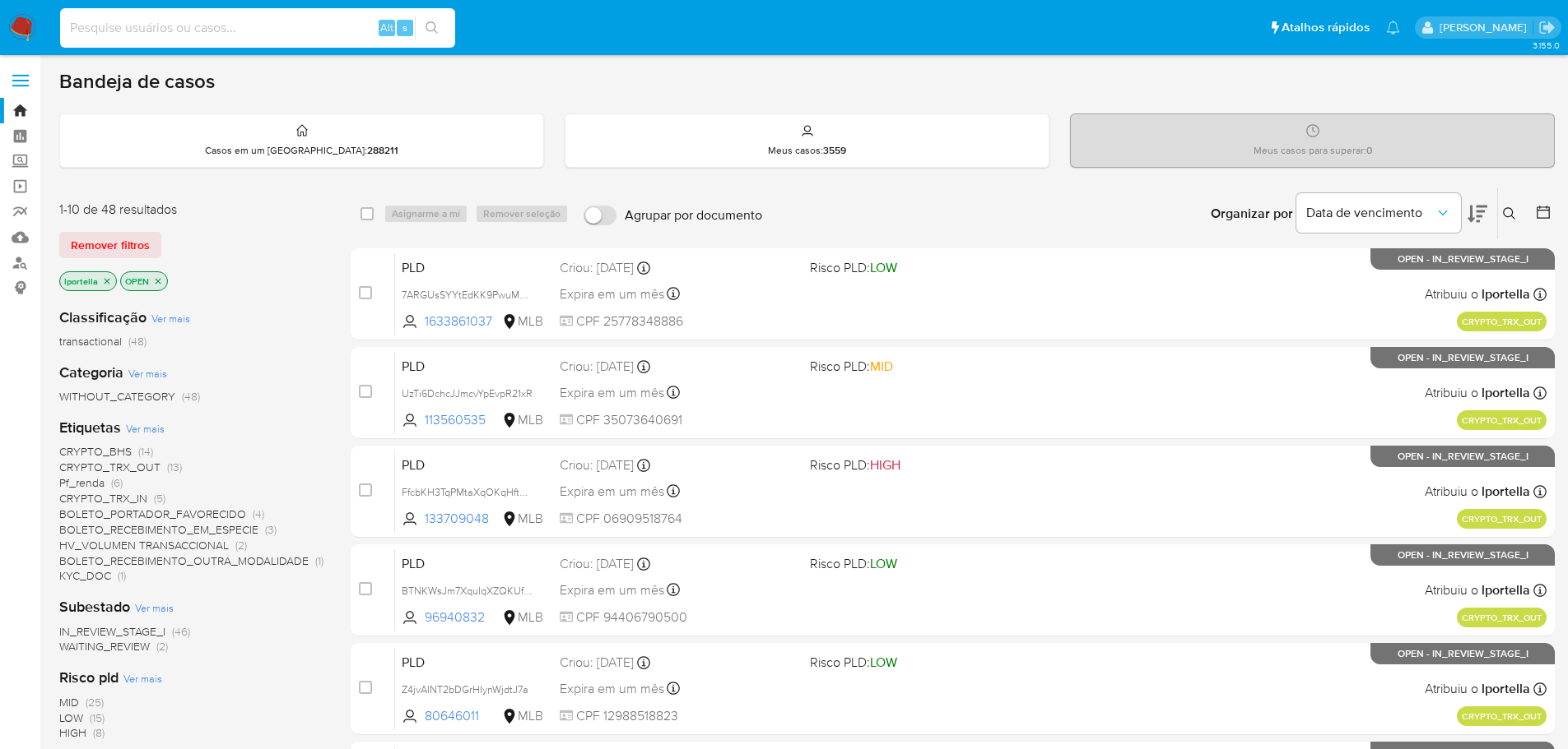
click at [188, 30] on input at bounding box center [257, 27] width 395 height 22
paste input "Zp7K1kgJm7xN64jabt66PN36"
type input "Zp7K1kgJm7xN64jabt66PN36"
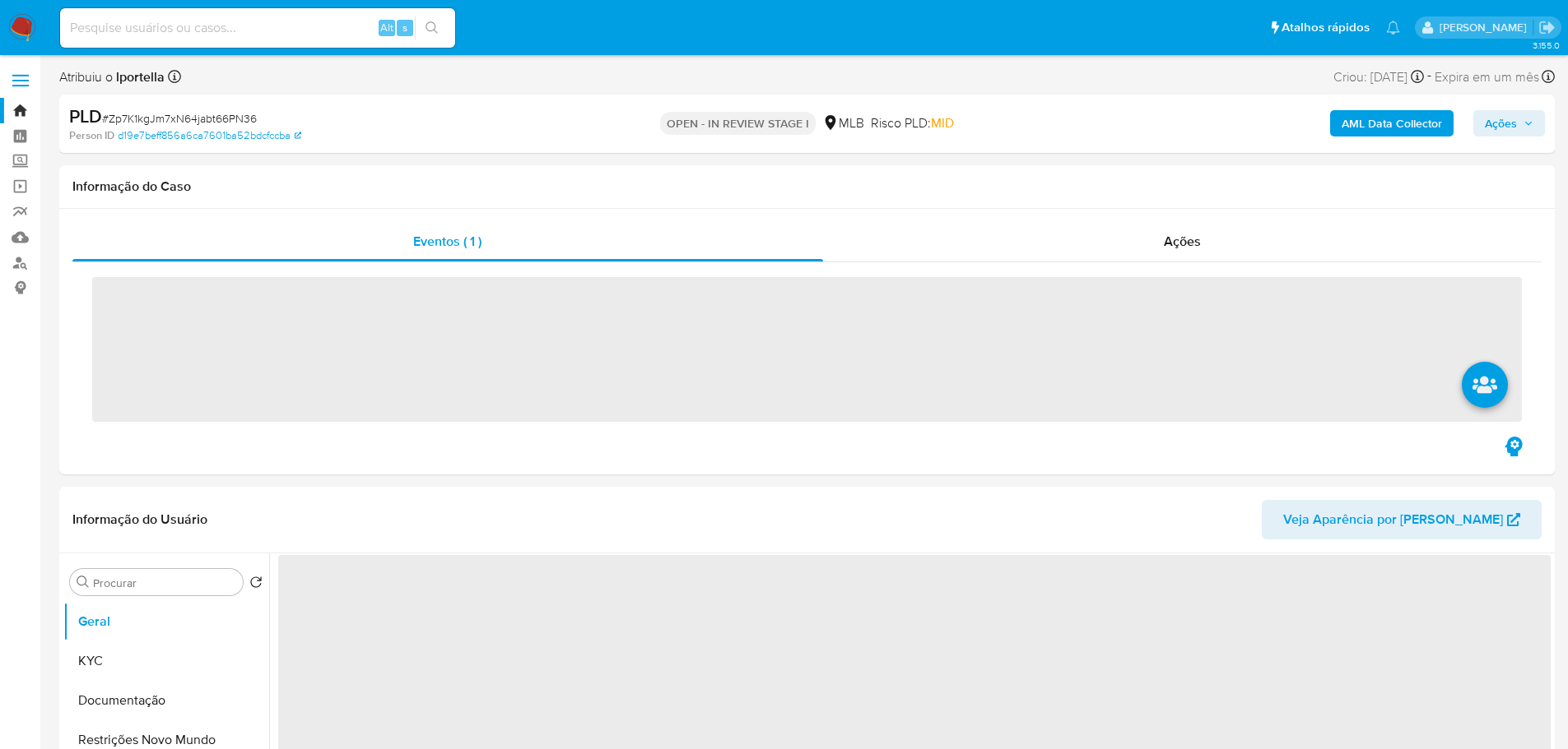
select select "10"
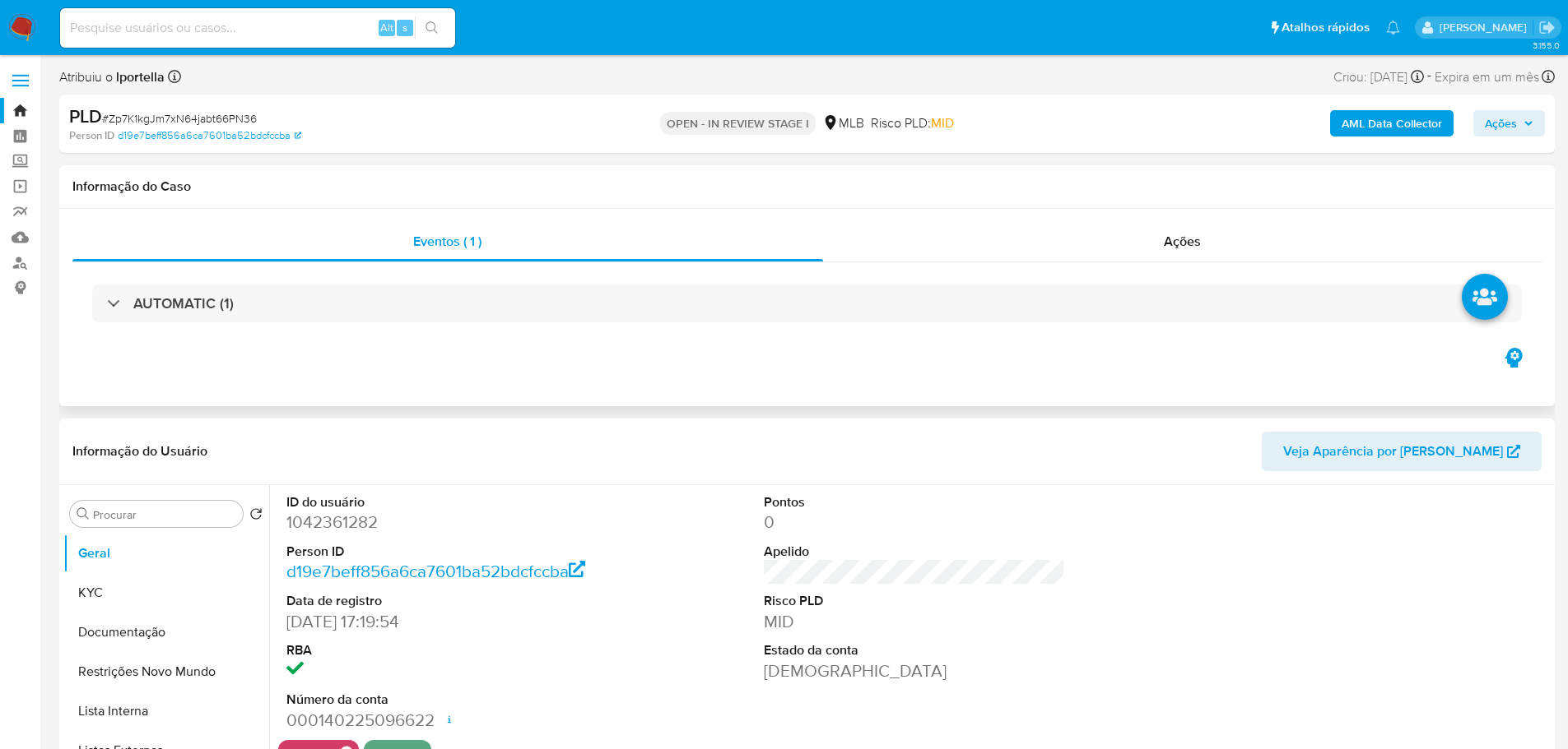
drag, startPoint x: 413, startPoint y: 1, endPoint x: 825, endPoint y: 342, distance: 534.8
click at [825, 342] on div "AUTOMATIC (1)" at bounding box center [807, 304] width 1469 height 82
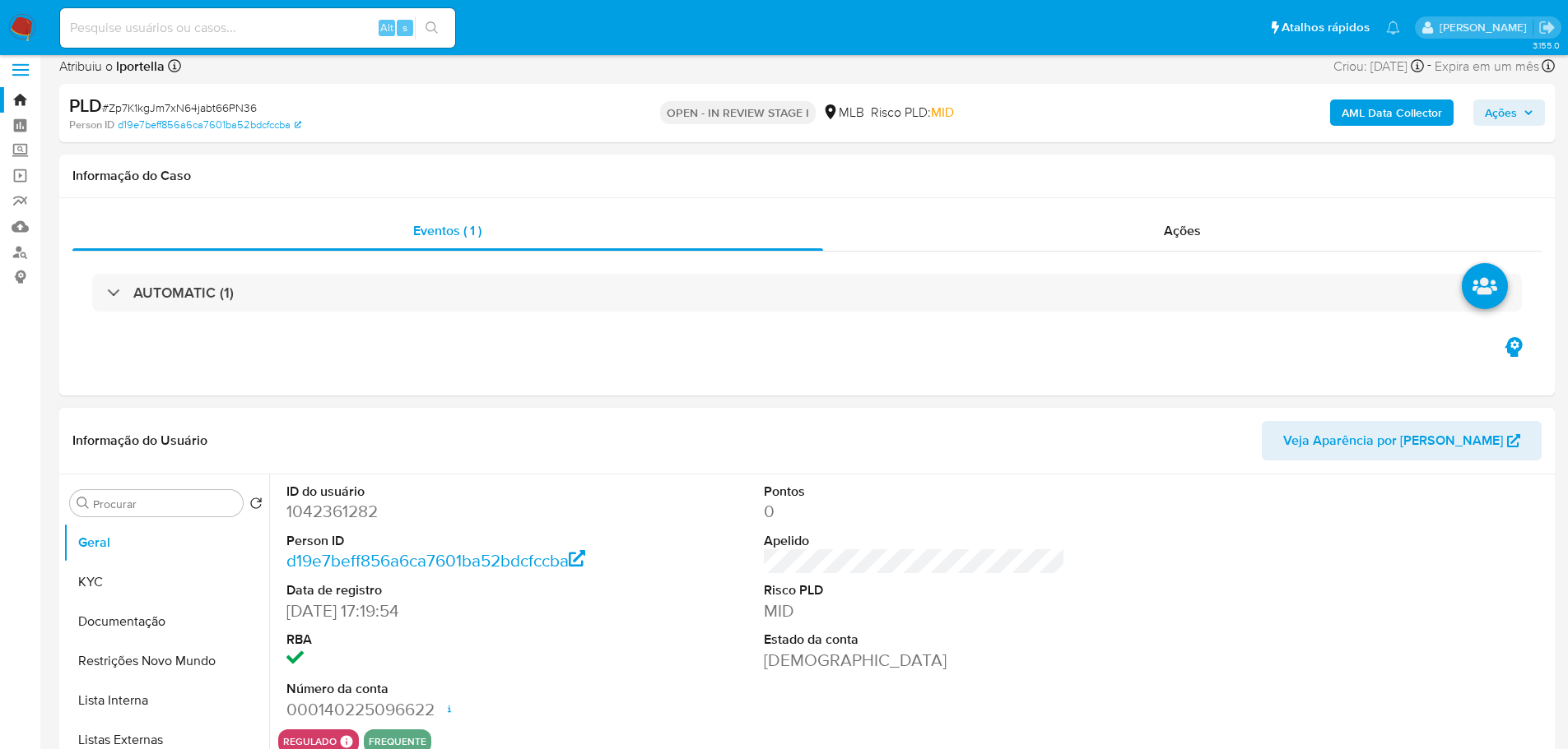
scroll to position [164, 0]
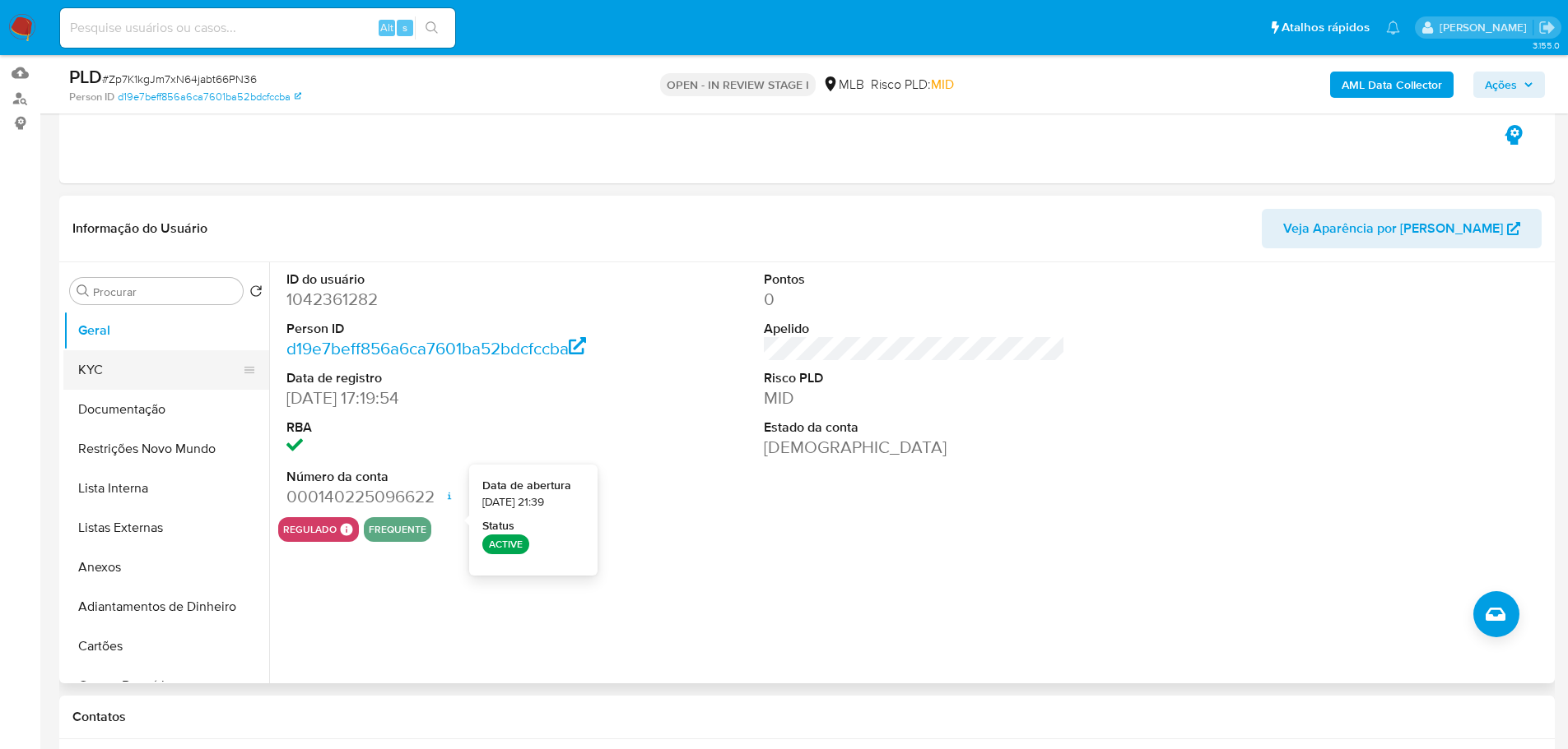
click at [98, 371] on button "KYC" at bounding box center [159, 370] width 192 height 39
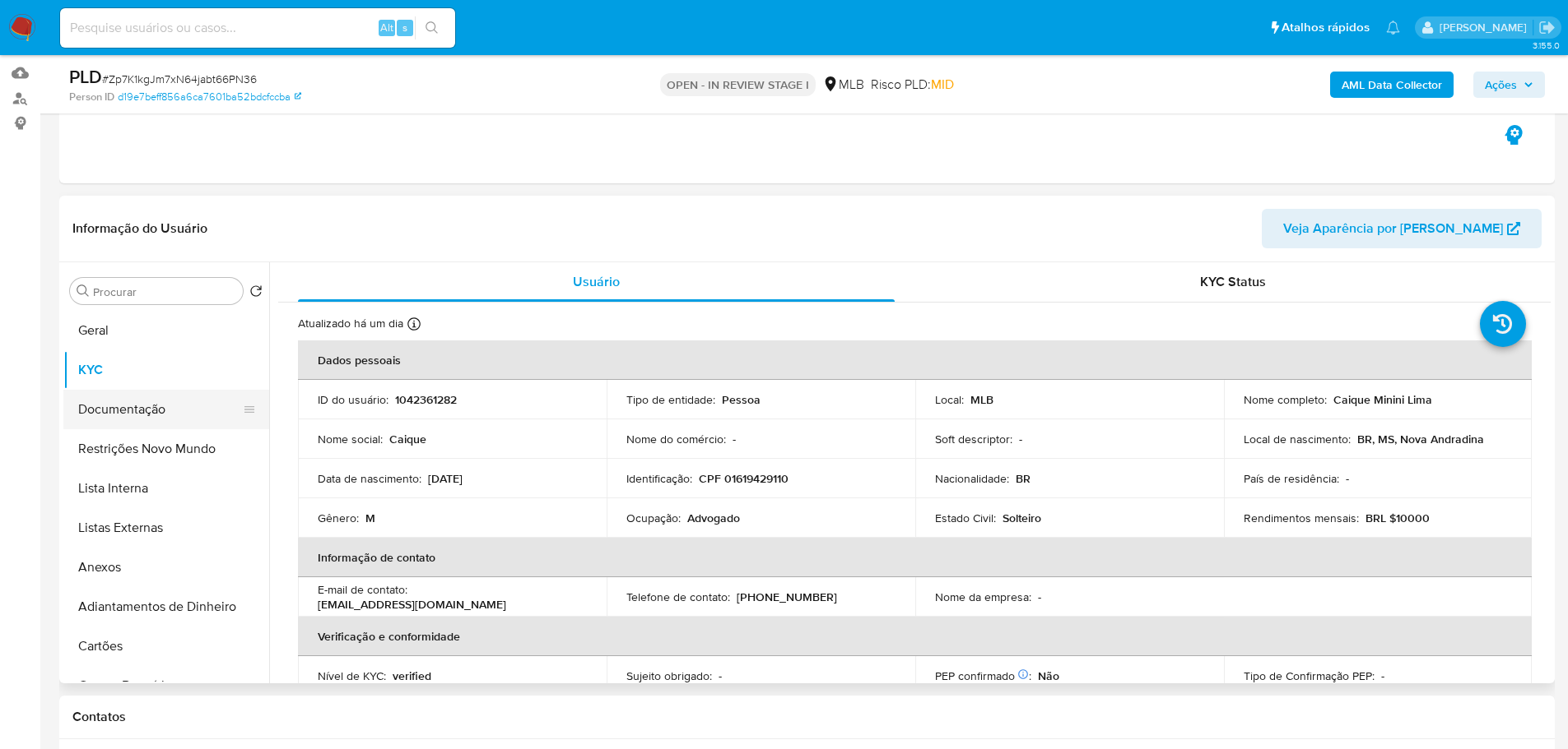
click at [116, 422] on button "Documentação" at bounding box center [159, 410] width 192 height 39
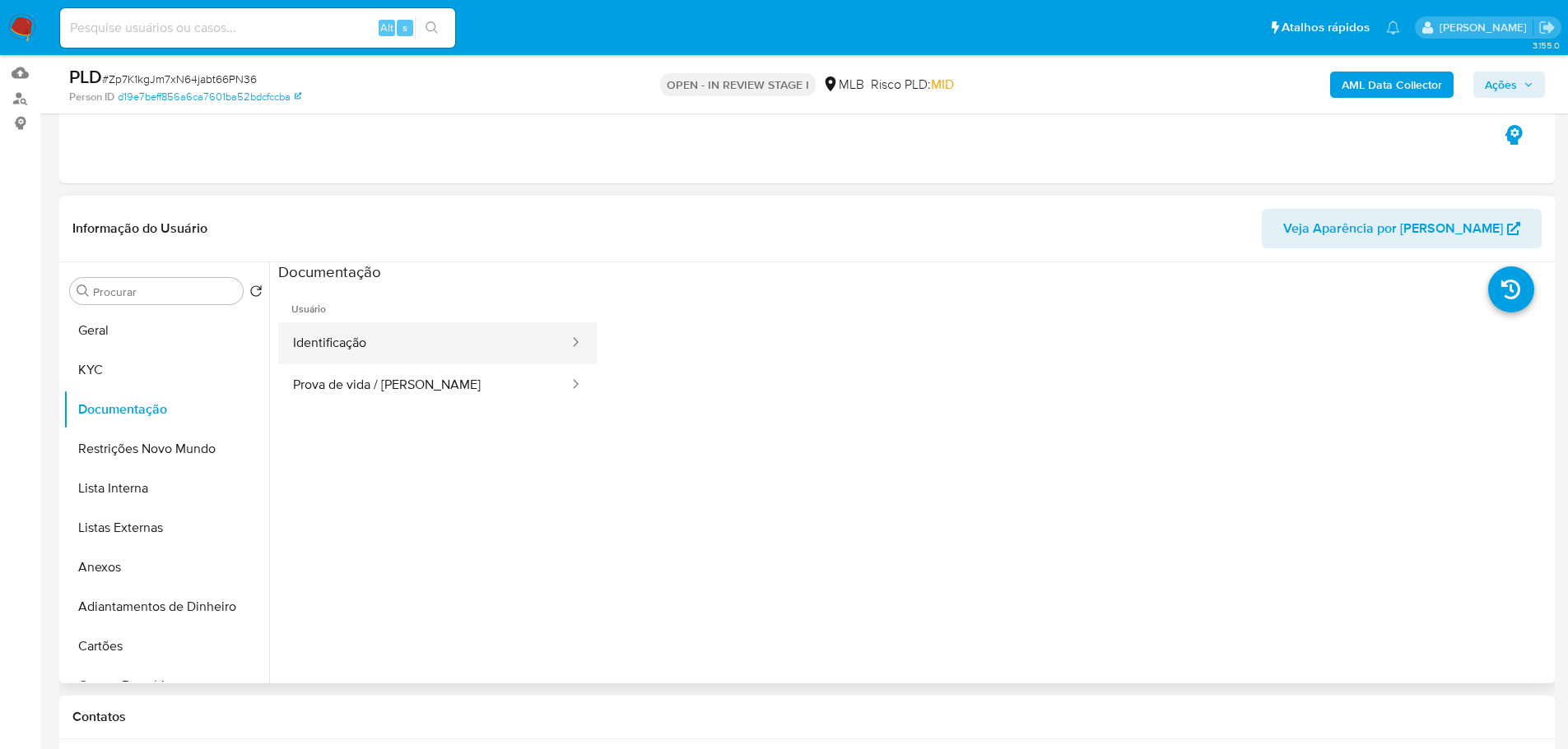
click at [351, 349] on button "Identificação" at bounding box center [425, 343] width 293 height 42
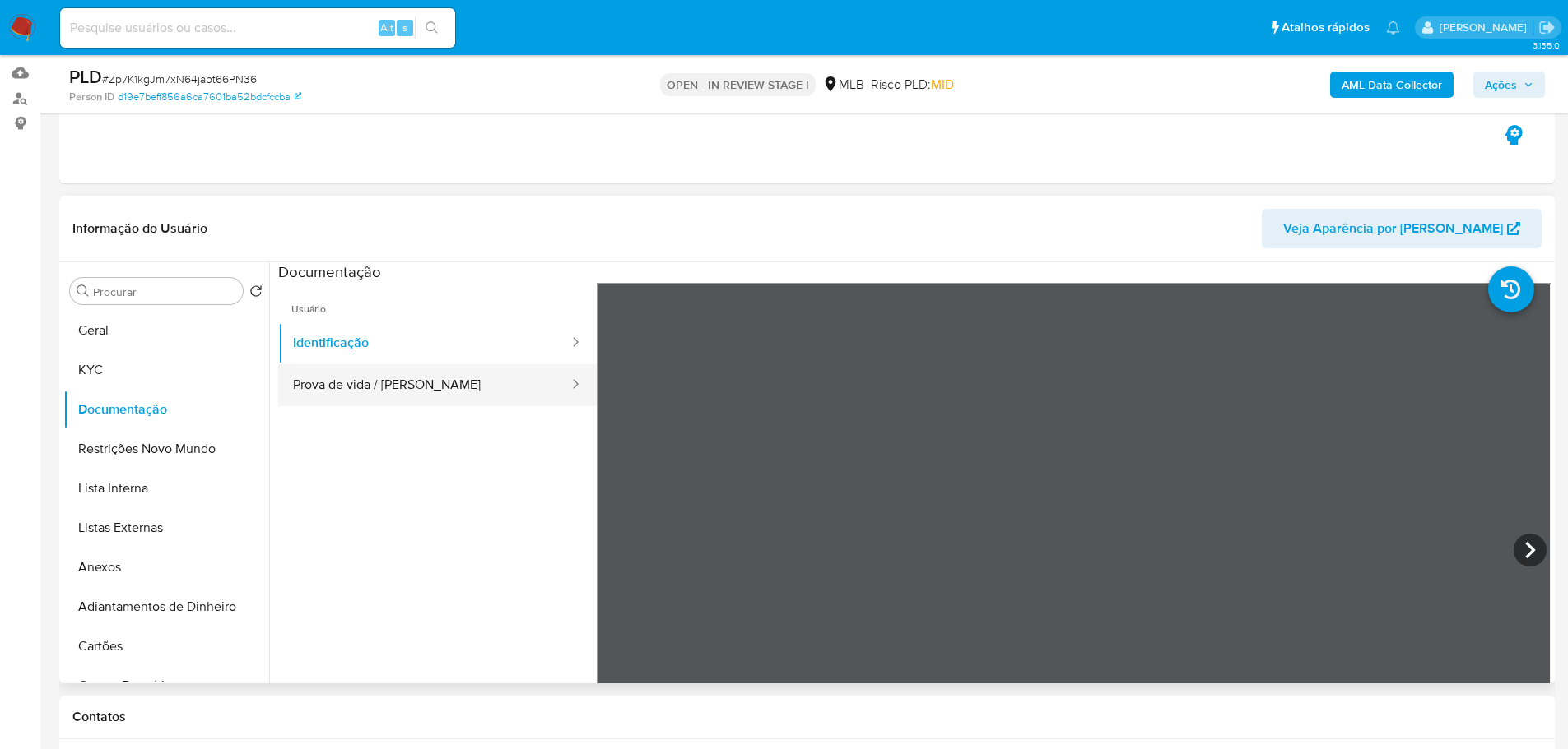
click at [415, 391] on button "Prova de vida / [PERSON_NAME]" at bounding box center [425, 385] width 293 height 42
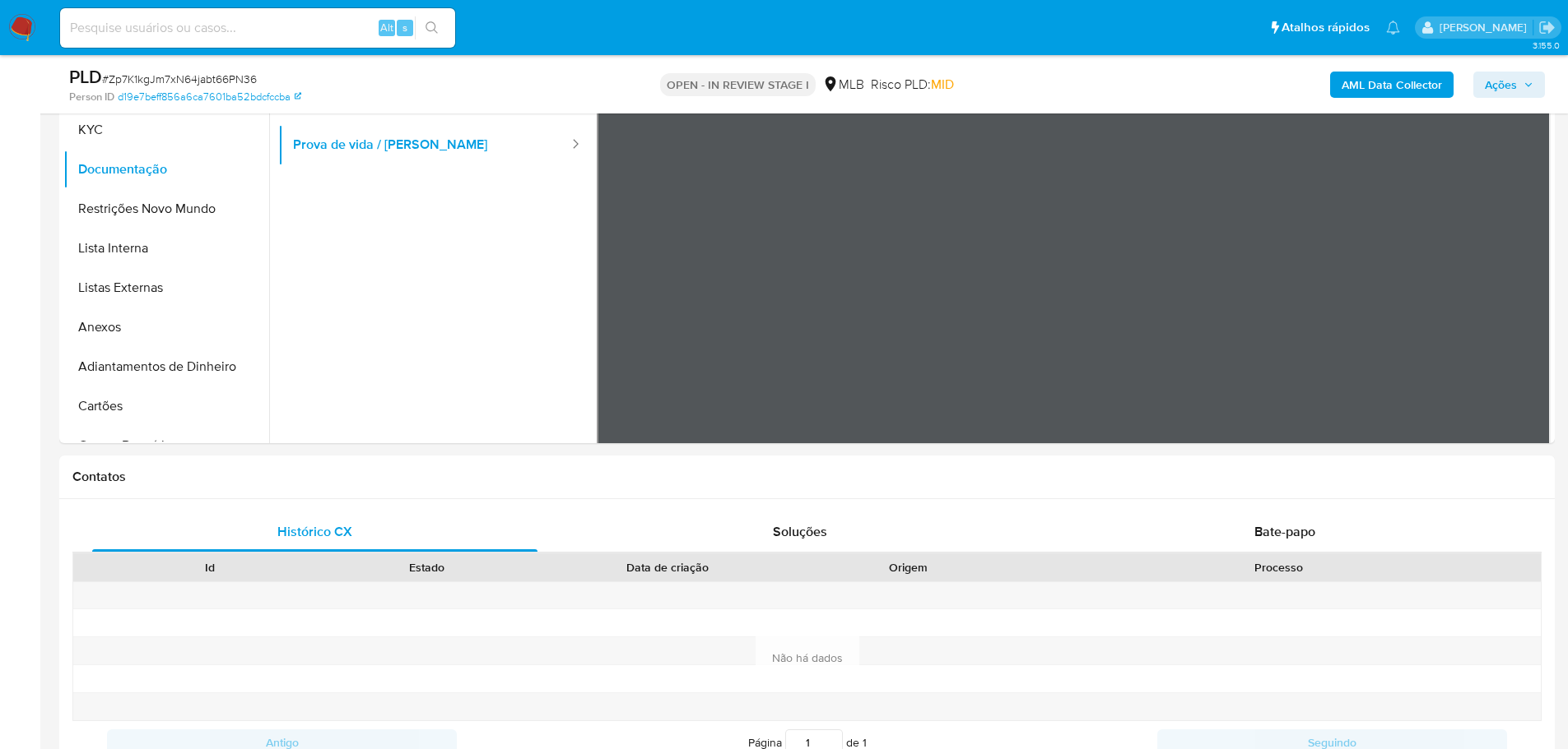
scroll to position [741, 0]
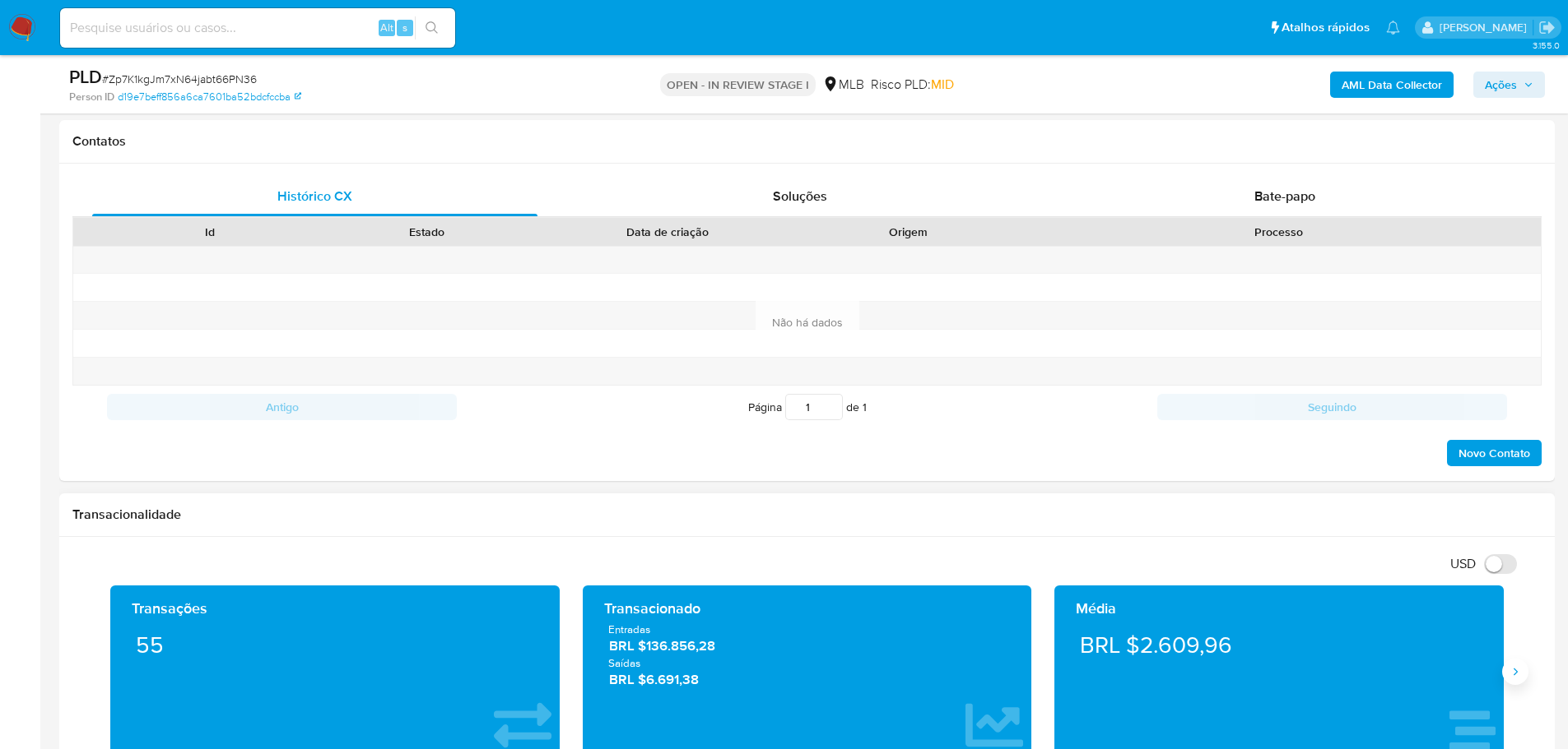
click at [1528, 678] on div "Transações 55 Transacionado Entradas BRL $136.856,28 Saídas BRL $6.691,38 Média…" at bounding box center [807, 680] width 1469 height 187
click at [1516, 675] on icon "Siguiente" at bounding box center [1515, 672] width 13 height 13
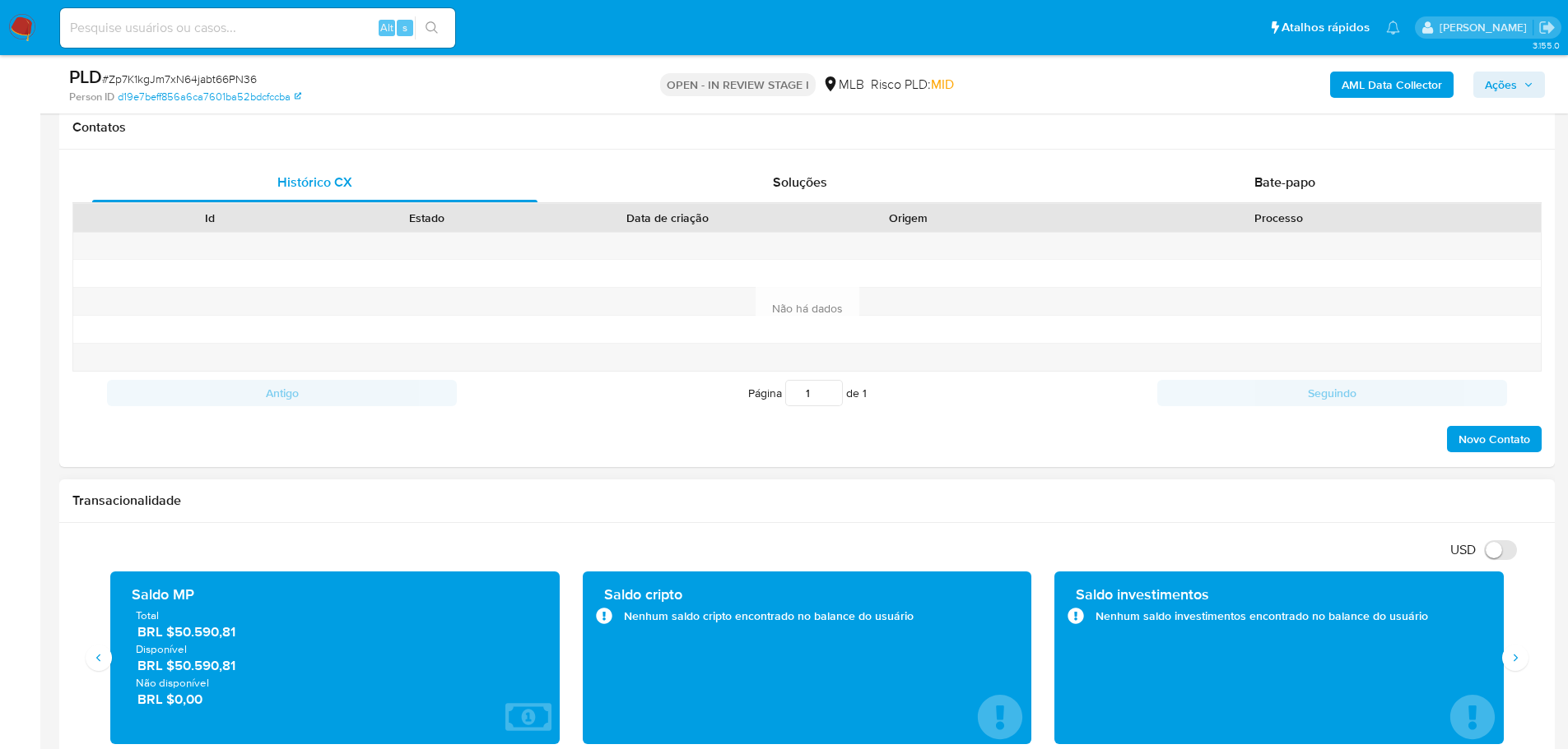
scroll to position [905, 0]
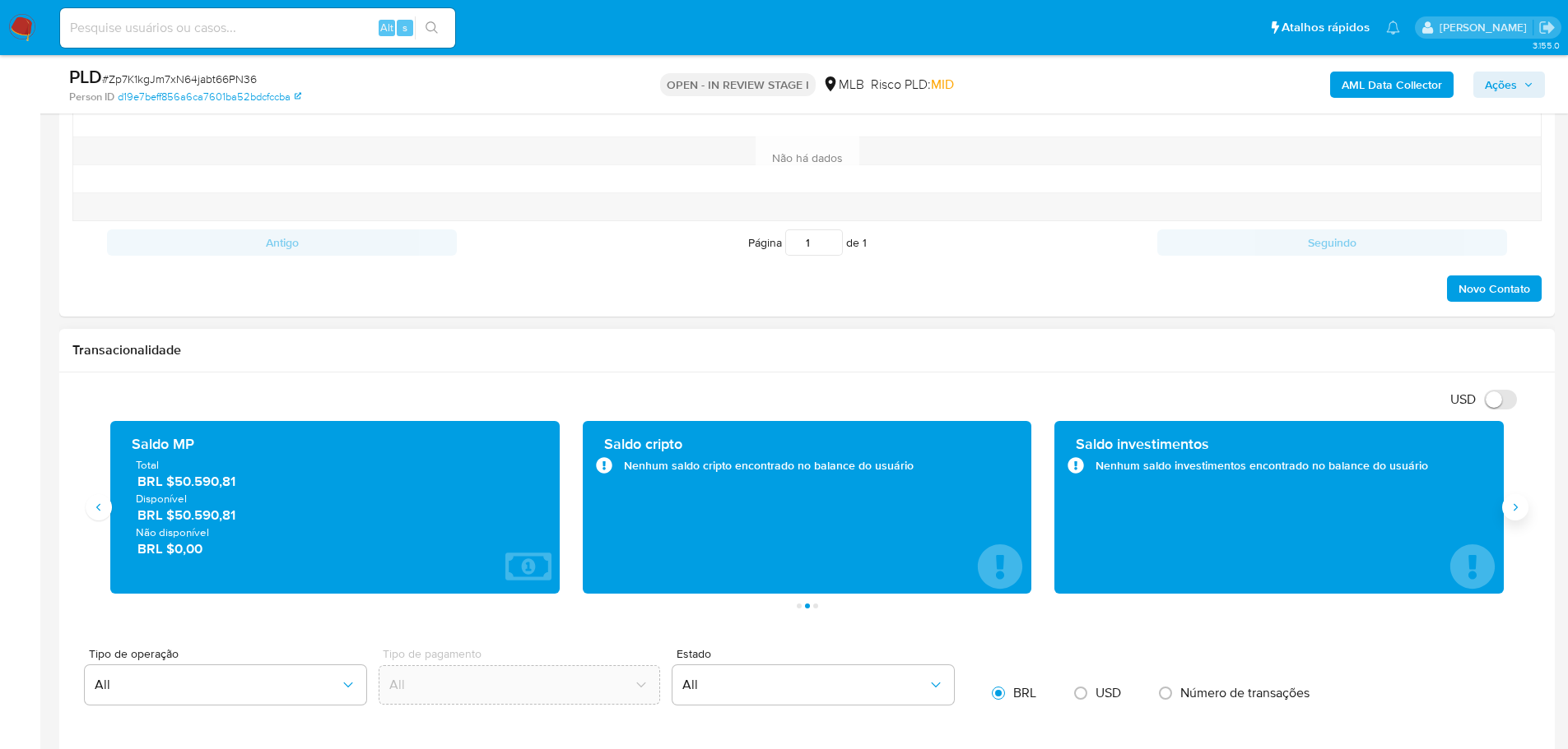
click at [1524, 499] on button "Siguiente" at bounding box center [1515, 507] width 26 height 26
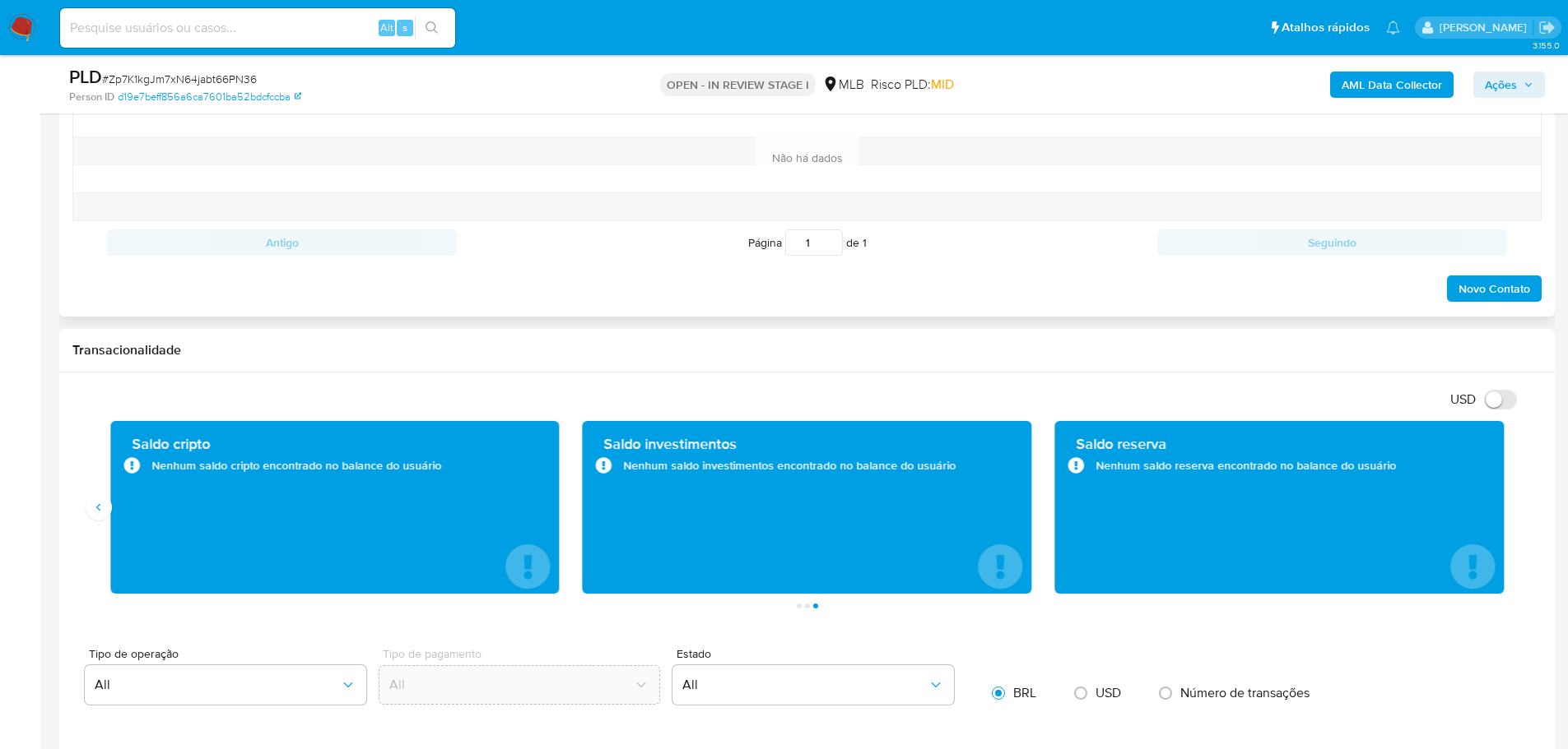
scroll to position [329, 0]
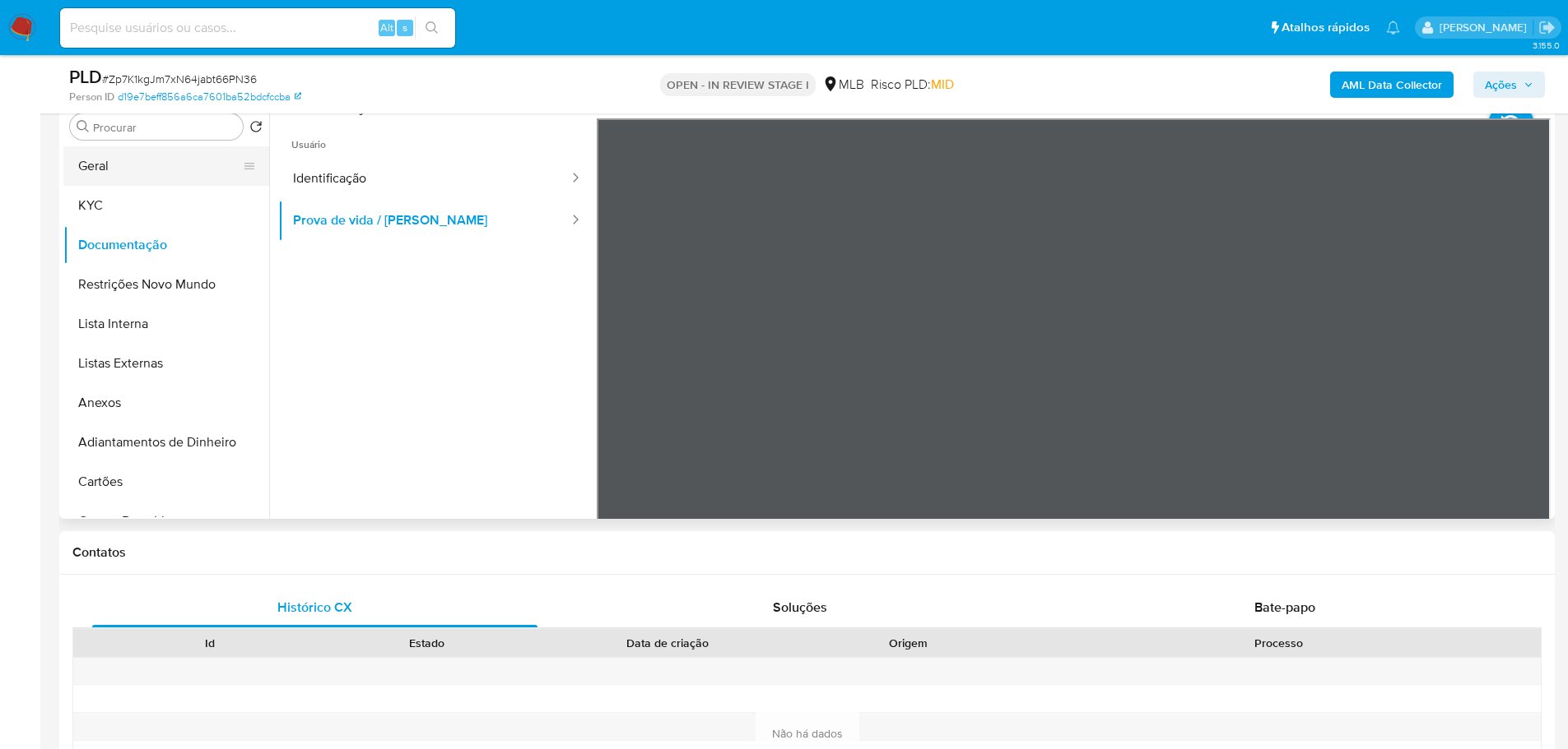
click at [101, 160] on button "Geral" at bounding box center [159, 166] width 192 height 39
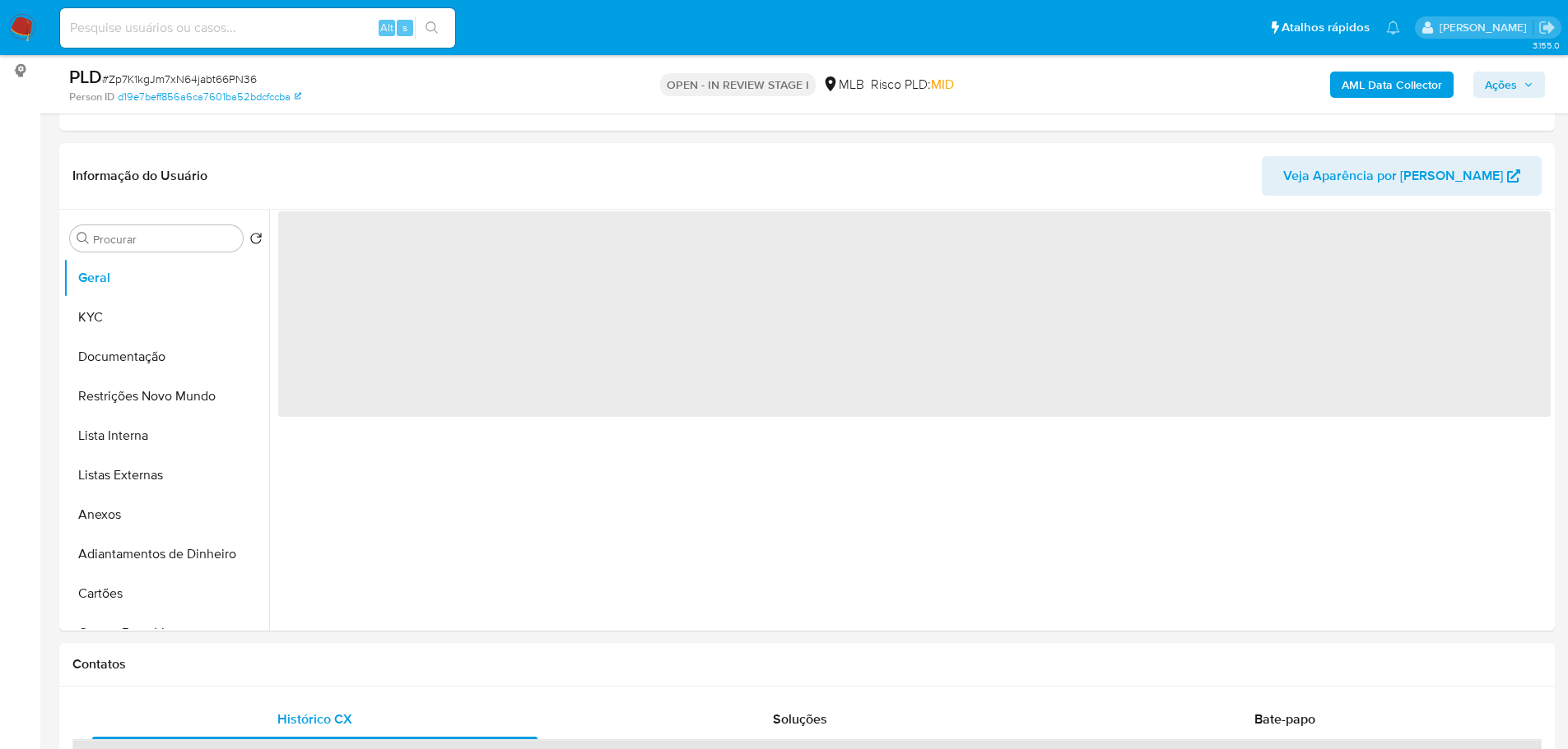
scroll to position [205, 0]
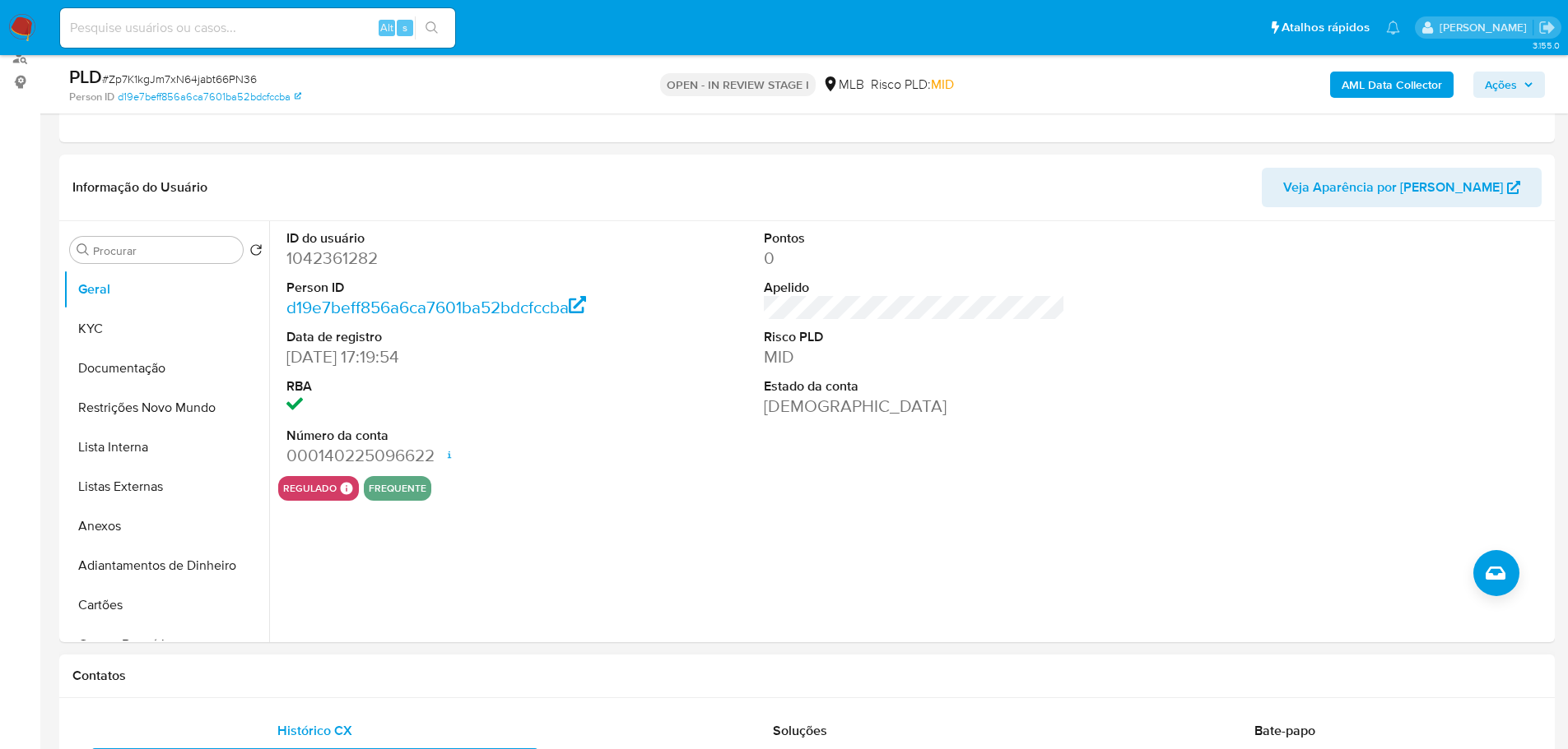
click at [342, 676] on h1 "Contatos" at bounding box center [807, 677] width 1469 height 17
click at [105, 319] on button "KYC" at bounding box center [159, 329] width 192 height 39
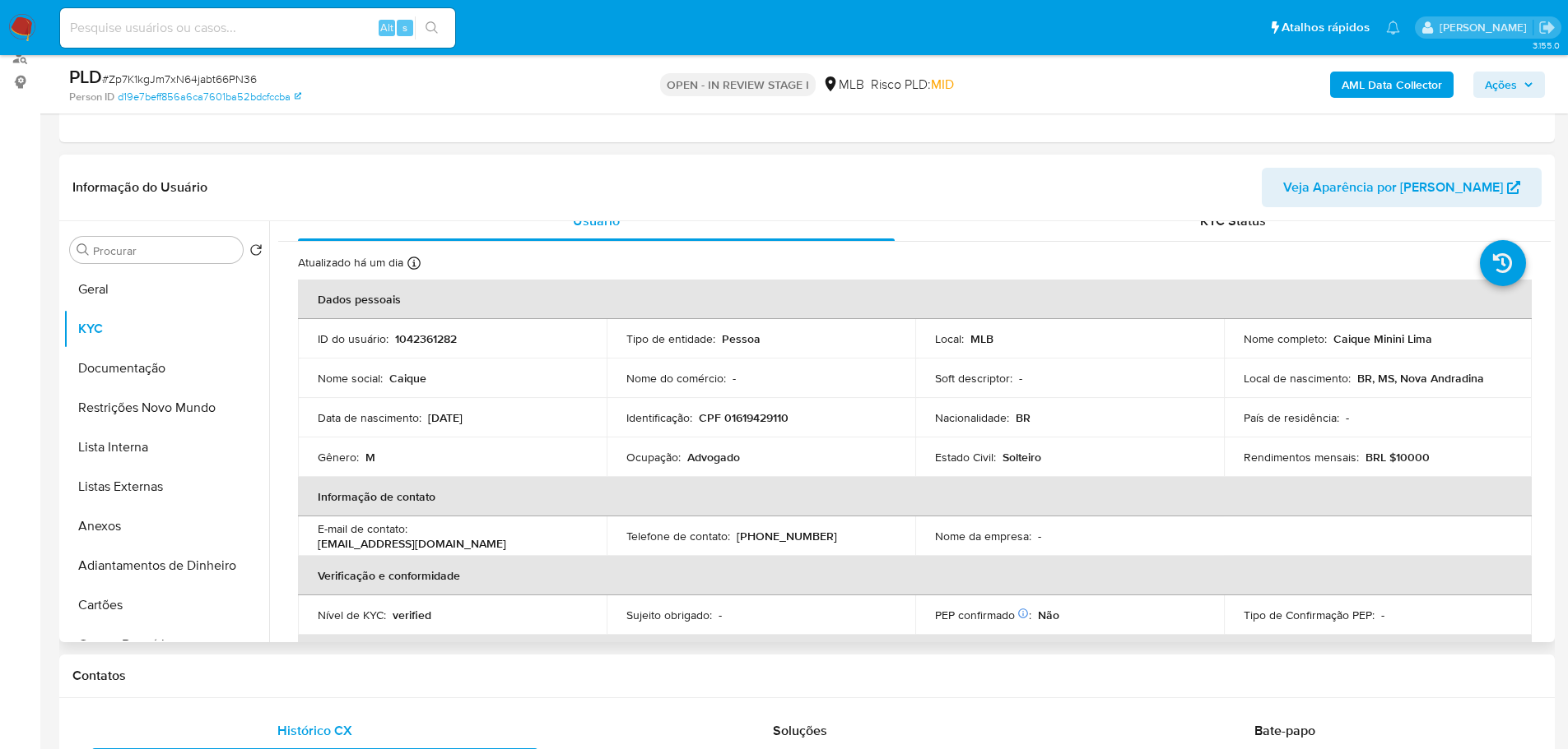
scroll to position [22, 0]
click at [259, 663] on div "Contatos" at bounding box center [807, 676] width 1495 height 44
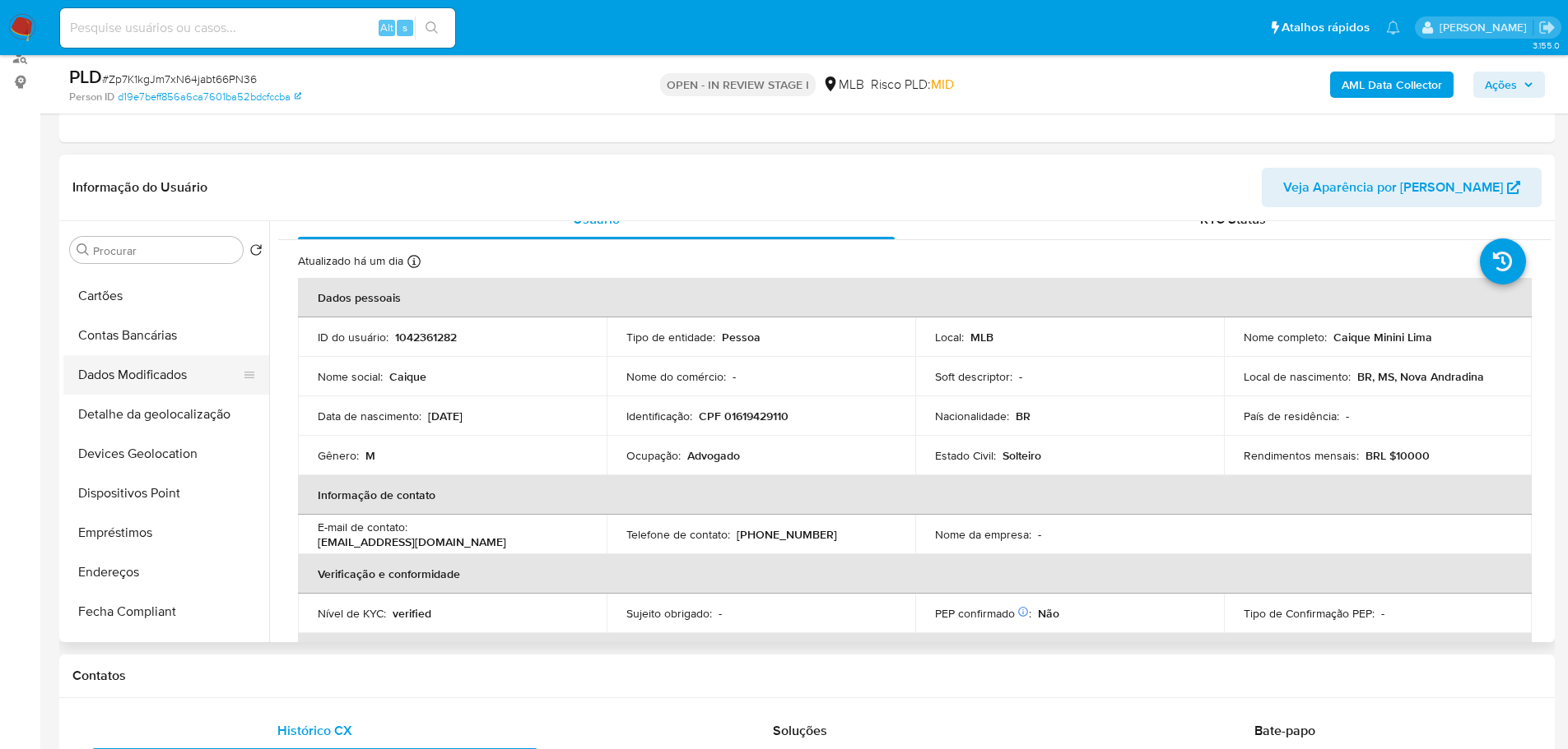
scroll to position [412, 0]
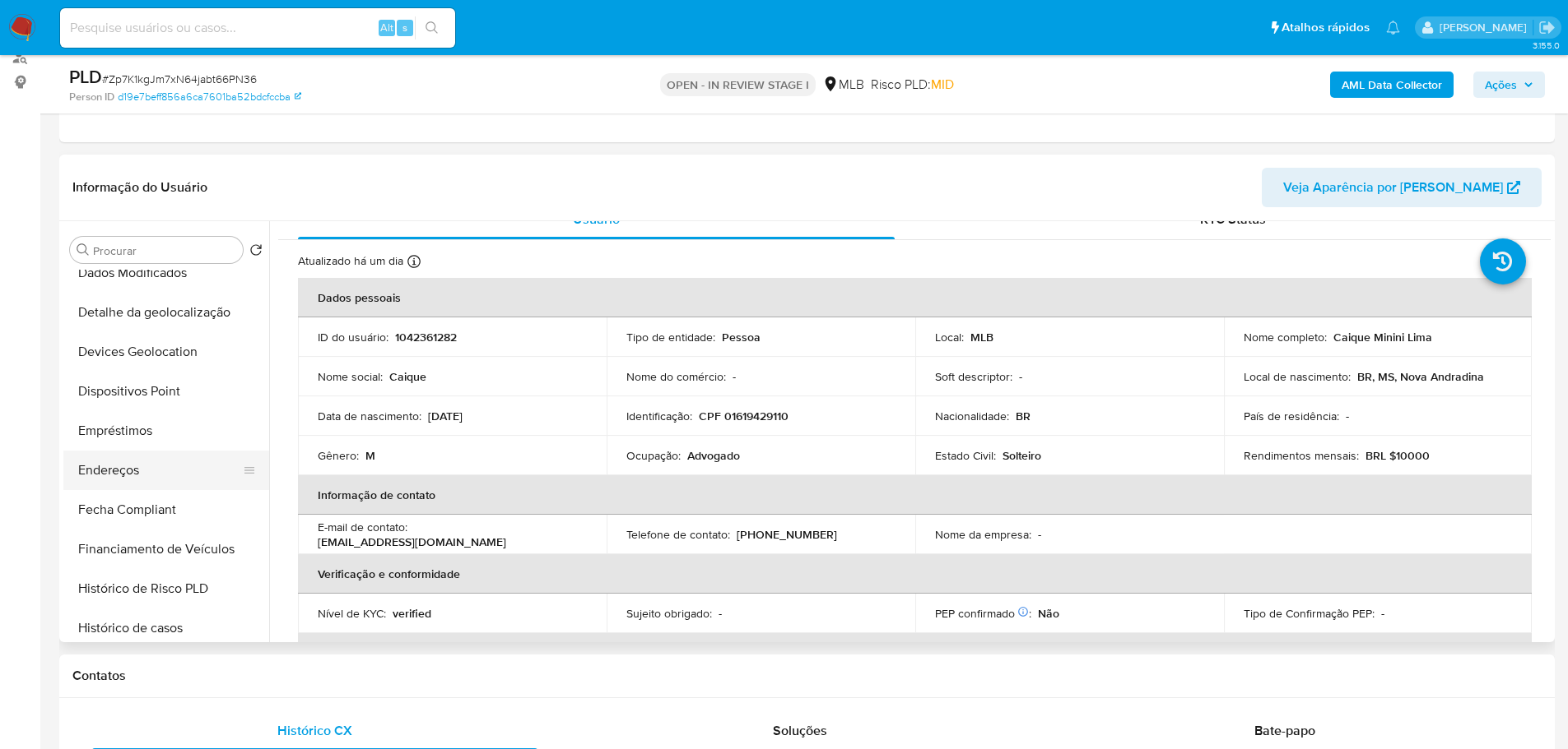
click at [105, 481] on button "Endereços" at bounding box center [159, 471] width 192 height 39
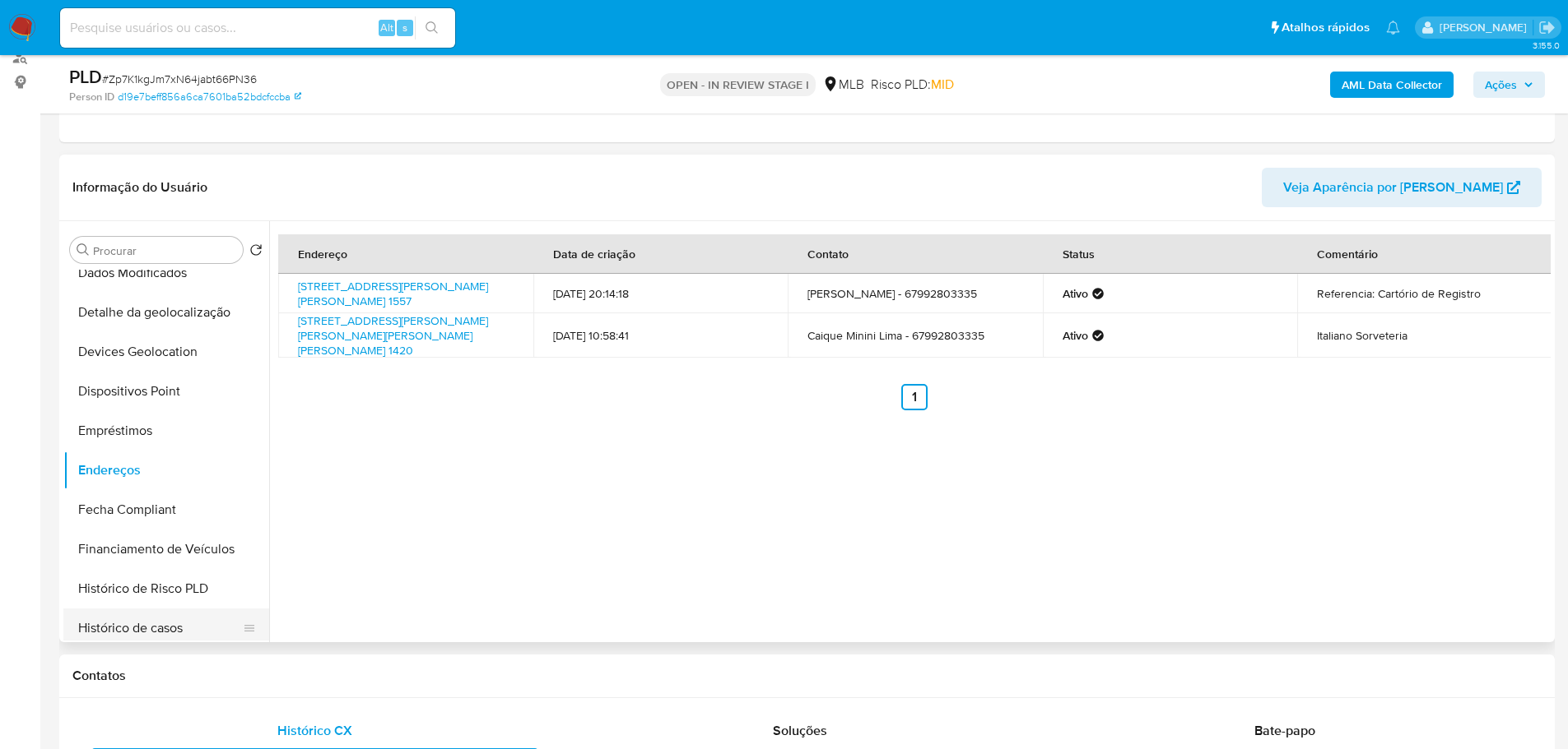
drag, startPoint x: 386, startPoint y: 663, endPoint x: 117, endPoint y: 630, distance: 271.0
click at [386, 663] on div "Contatos" at bounding box center [807, 676] width 1495 height 44
click at [165, 352] on button "Devices Geolocation" at bounding box center [159, 352] width 192 height 39
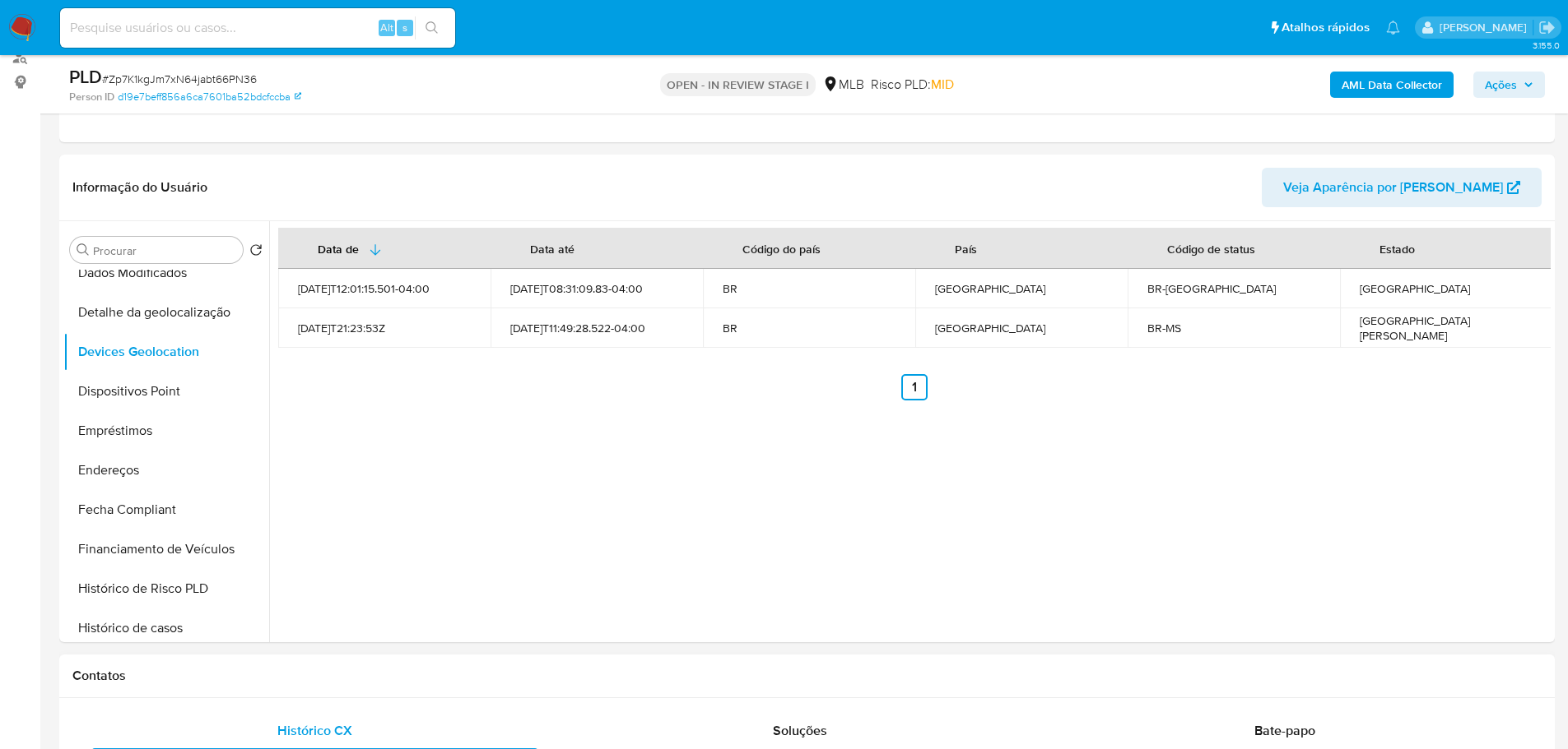
click at [261, 695] on div "Contatos" at bounding box center [807, 676] width 1495 height 44
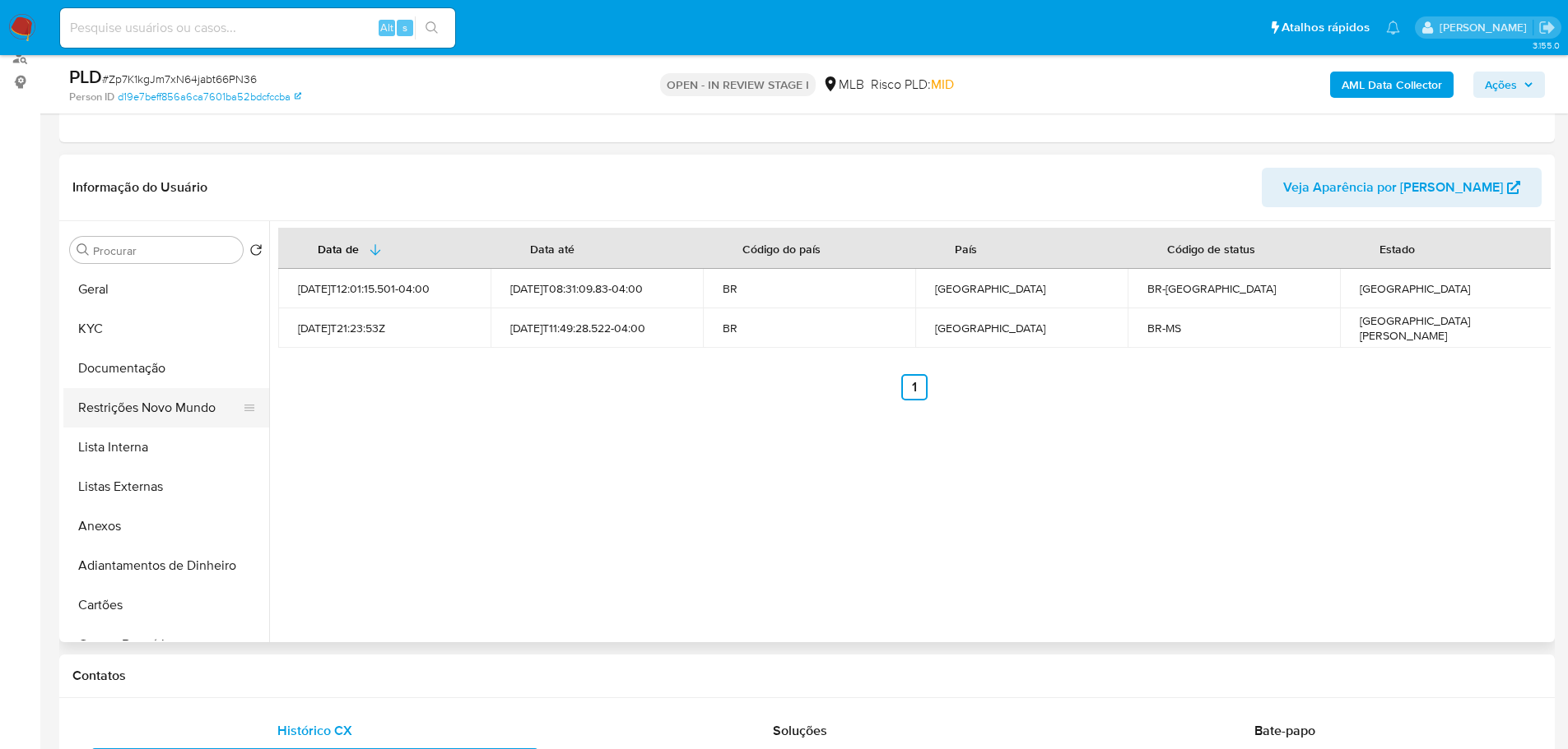
click at [147, 409] on button "Restrições Novo Mundo" at bounding box center [159, 408] width 192 height 39
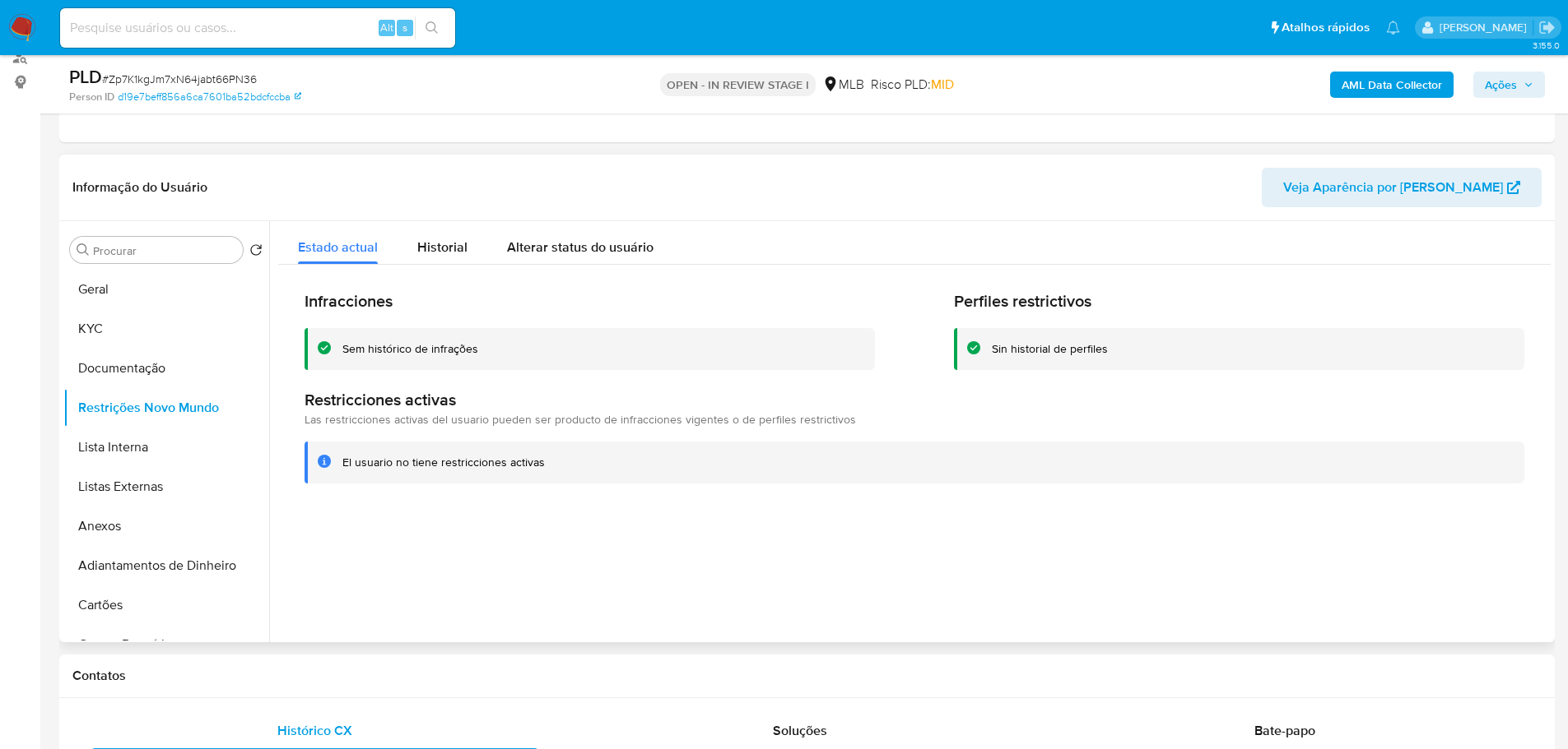
drag, startPoint x: 1440, startPoint y: 515, endPoint x: 1152, endPoint y: 516, distance: 288.0
click at [1440, 516] on div at bounding box center [910, 431] width 1281 height 421
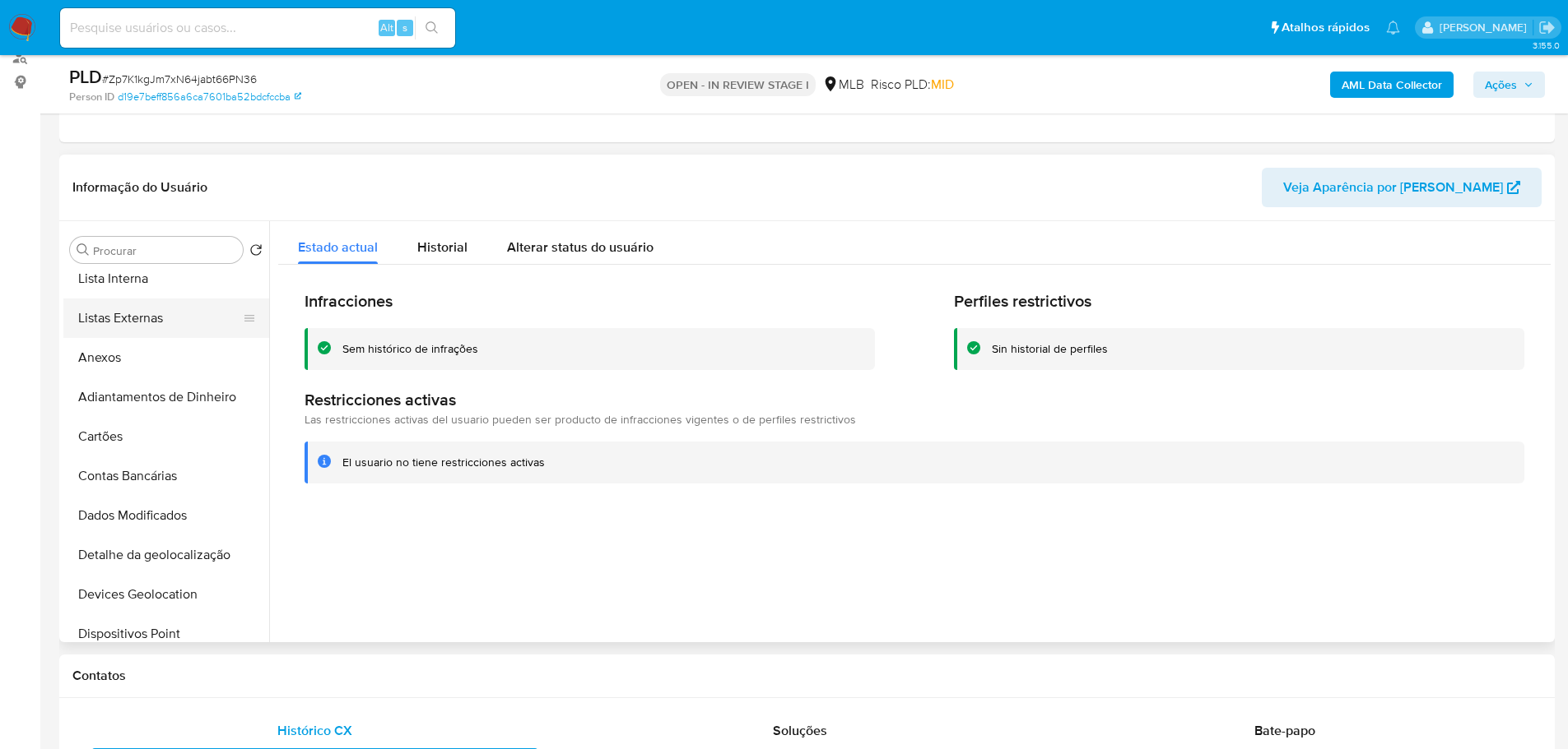
scroll to position [247, 0]
click at [184, 558] on button "Dispositivos Point" at bounding box center [159, 556] width 192 height 39
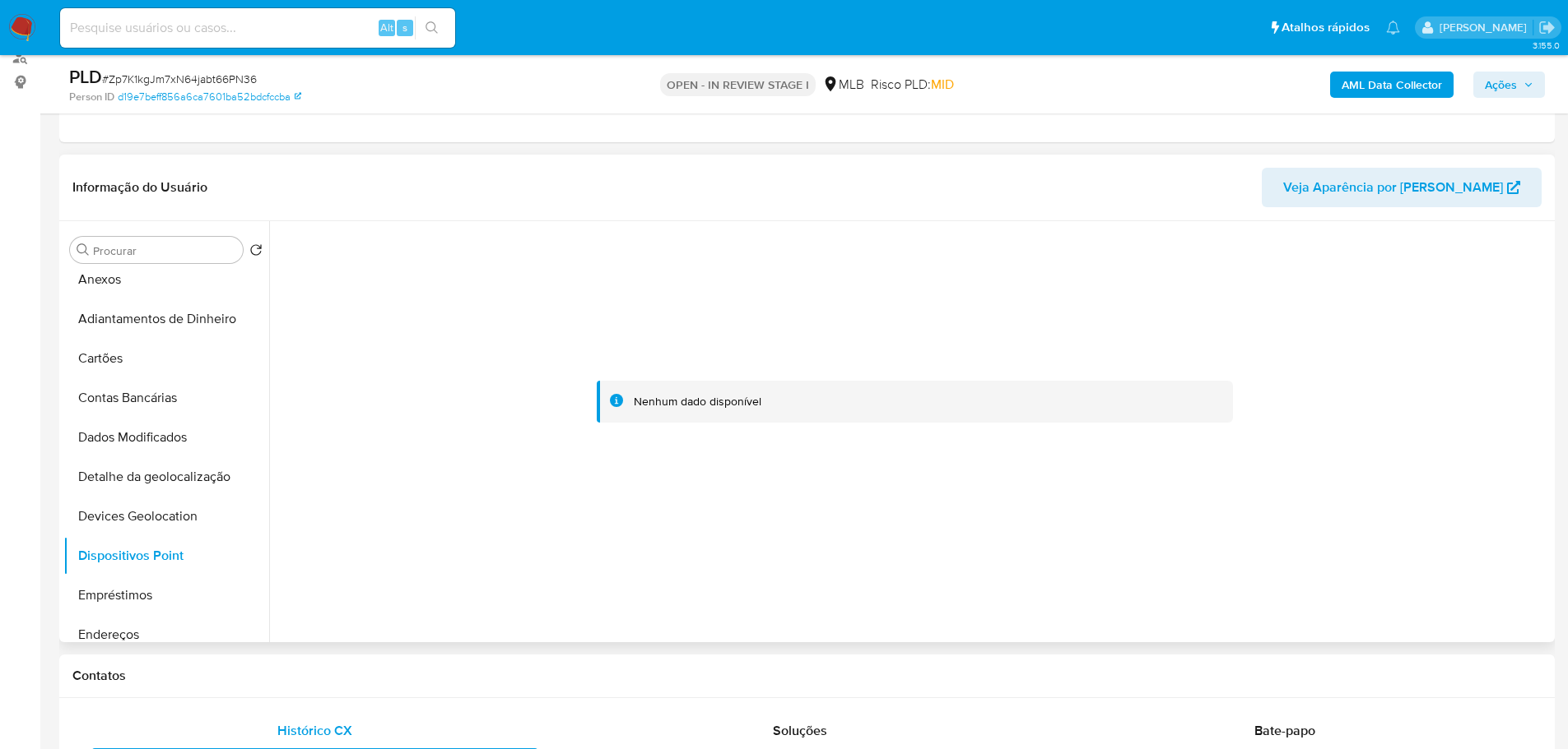
click at [1439, 417] on div at bounding box center [914, 402] width 1273 height 362
click at [1497, 84] on span "Ações" at bounding box center [1500, 84] width 32 height 26
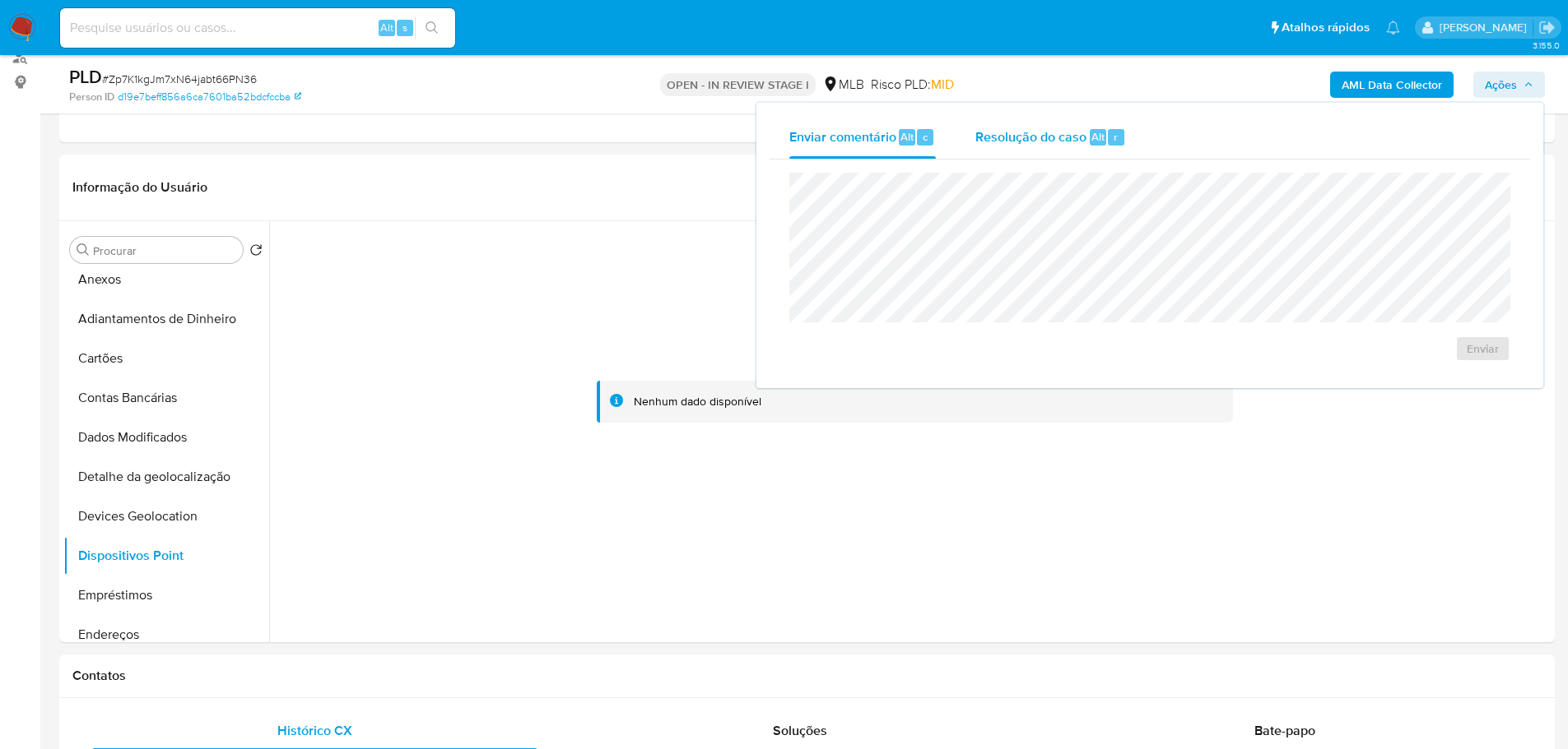
click at [1036, 152] on div "Resolução do caso Alt r" at bounding box center [1050, 138] width 151 height 43
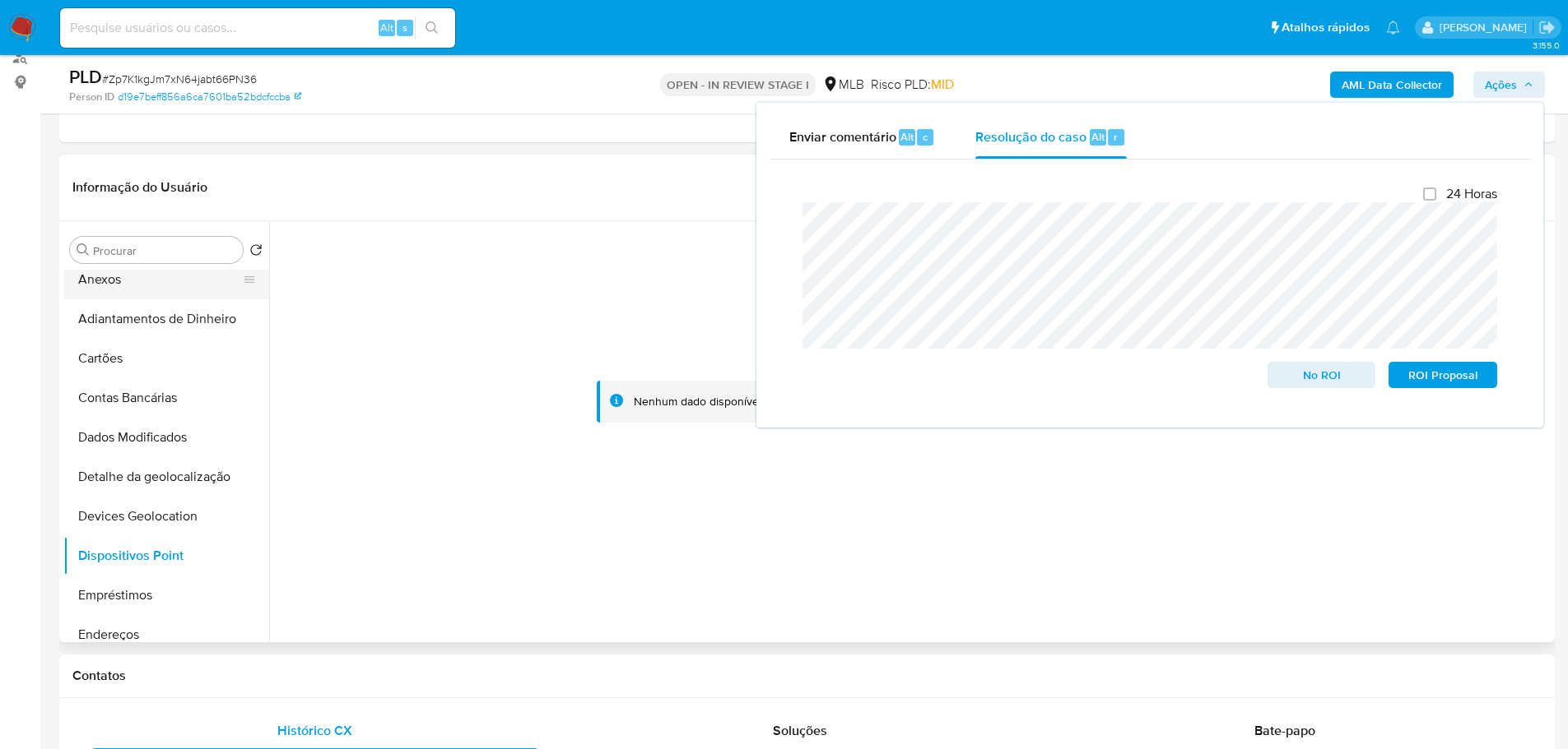
click at [116, 282] on button "Anexos" at bounding box center [159, 279] width 192 height 39
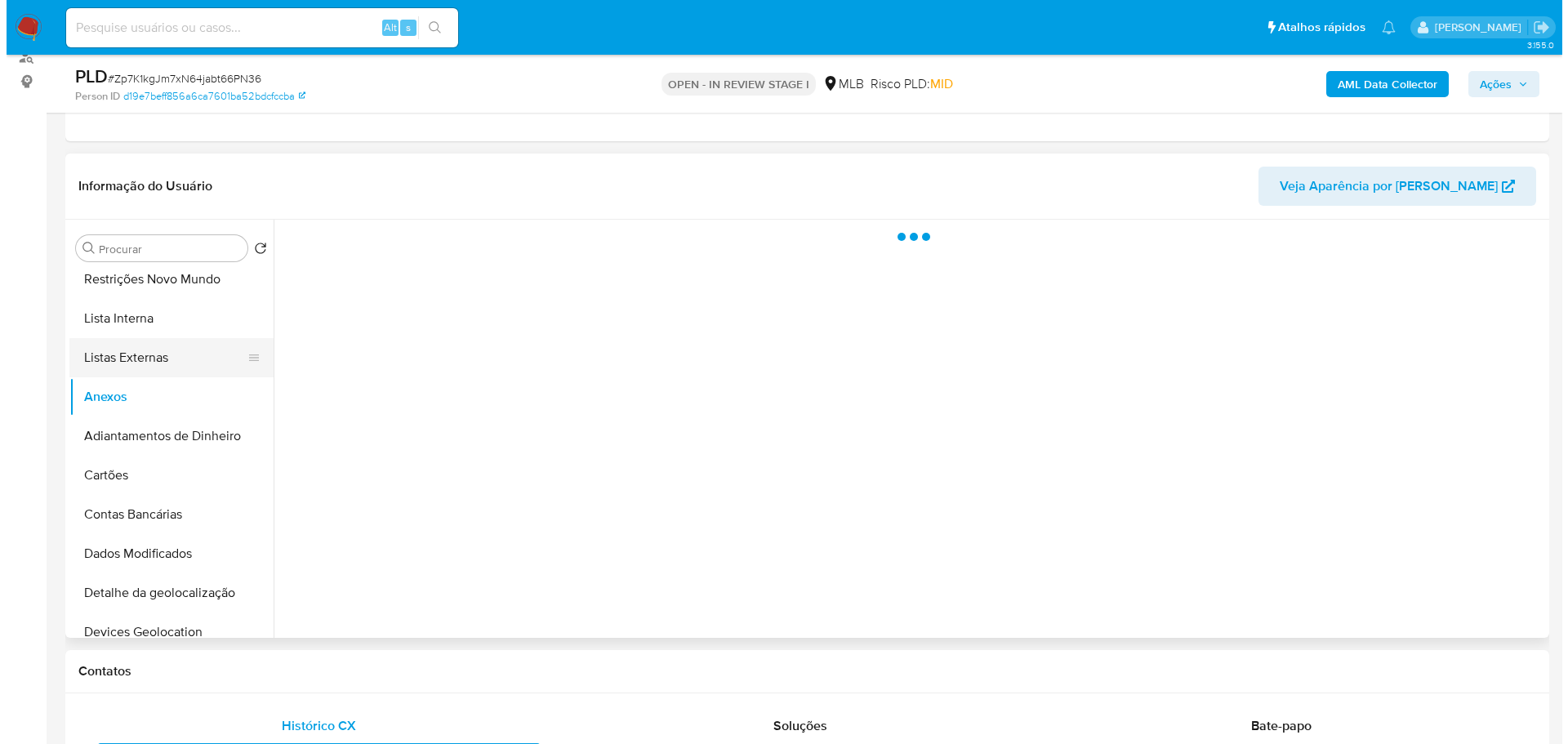
scroll to position [0, 0]
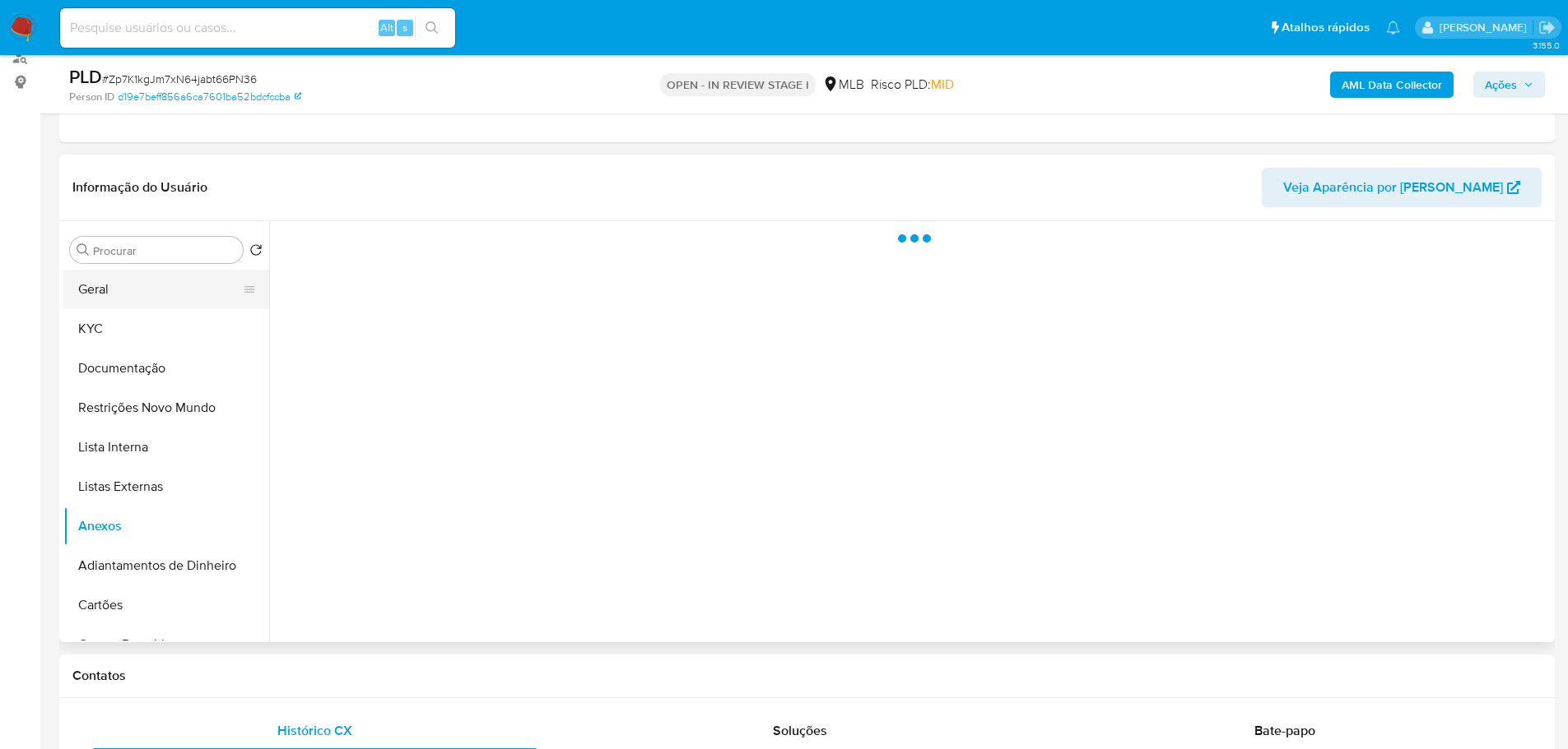
click at [114, 294] on button "Geral" at bounding box center [159, 290] width 192 height 39
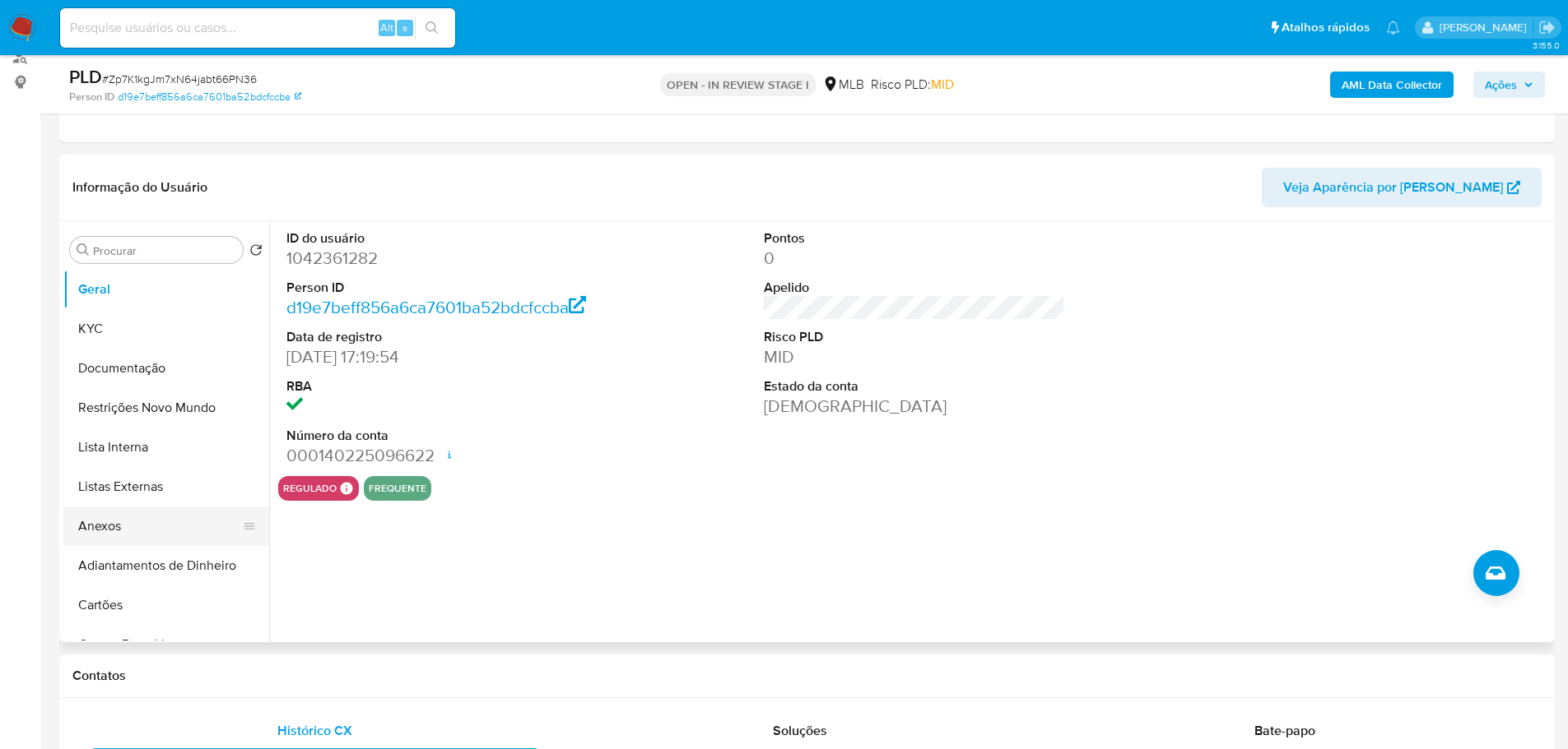
click at [134, 536] on button "Anexos" at bounding box center [159, 527] width 192 height 39
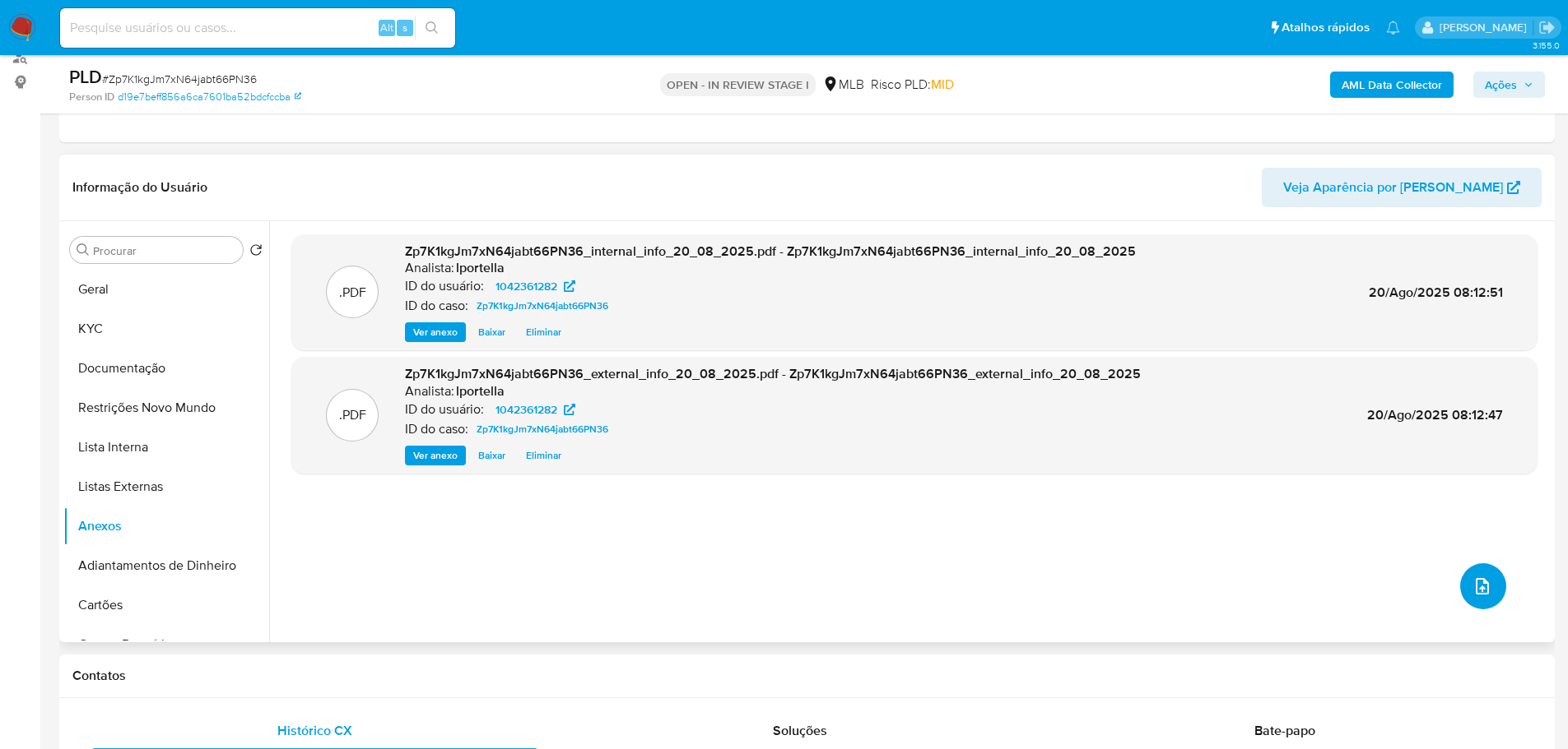
click at [1475, 592] on icon "upload-file" at bounding box center [1482, 587] width 13 height 17
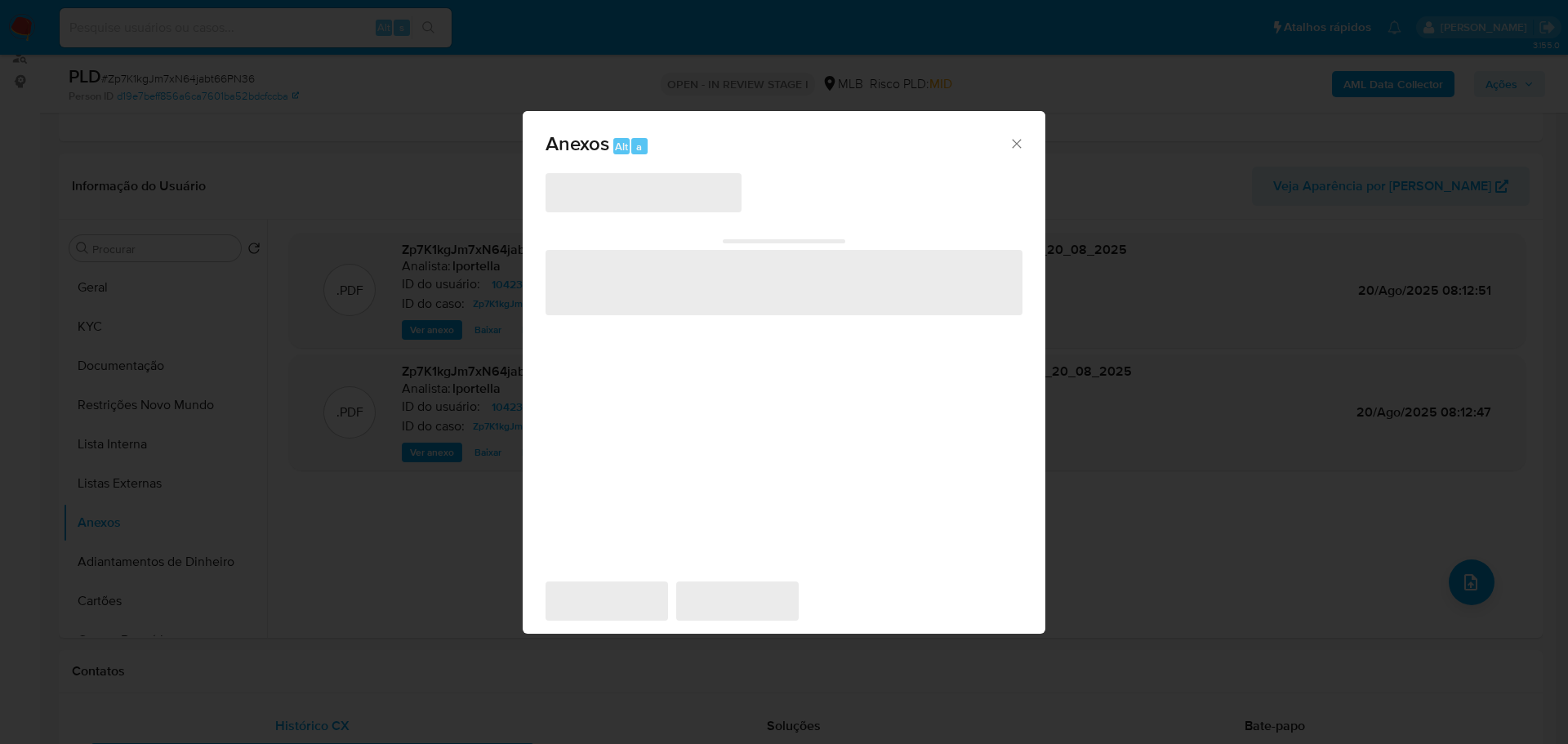
click at [684, 201] on span "‌" at bounding box center [643, 193] width 196 height 39
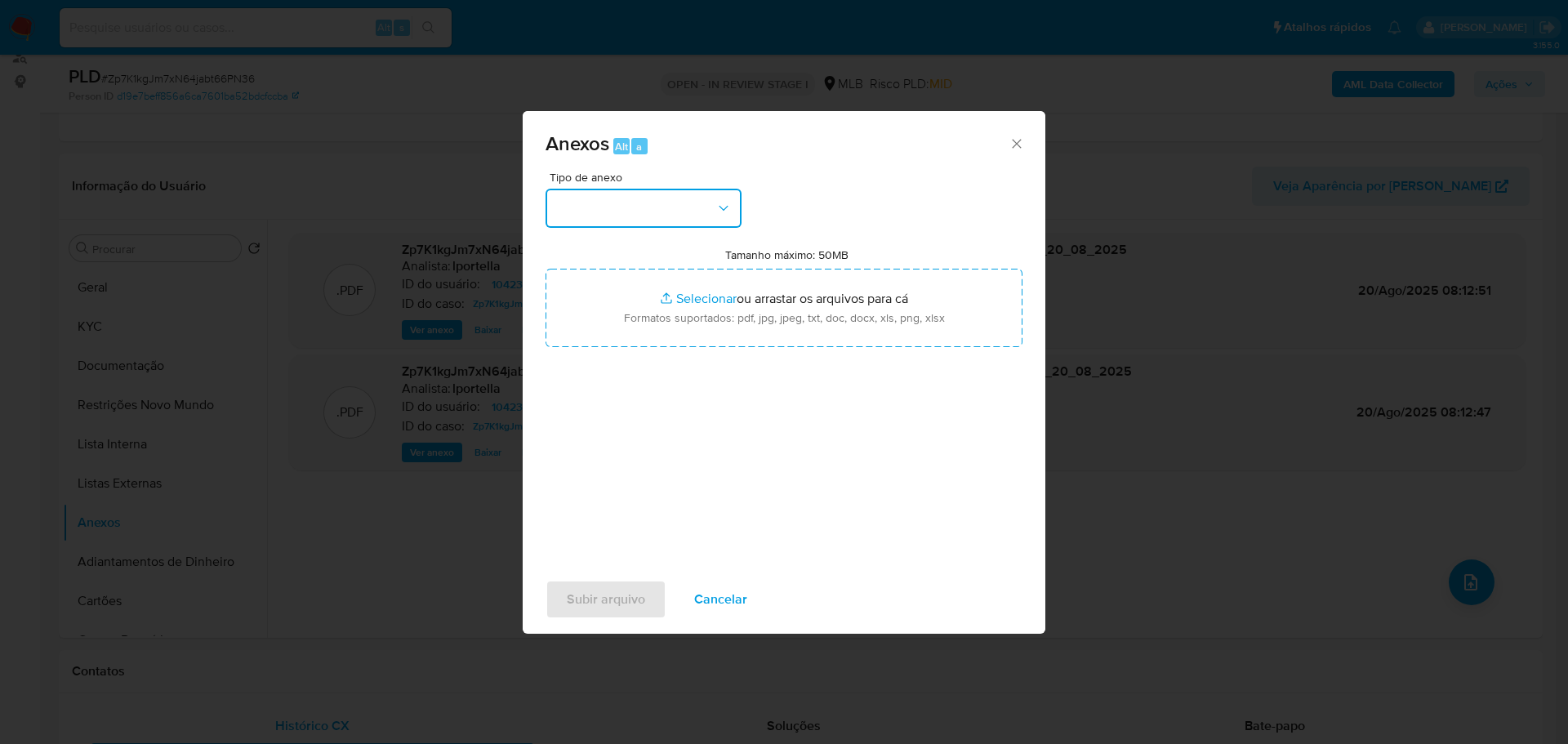
click at [684, 201] on button "button" at bounding box center [643, 209] width 196 height 39
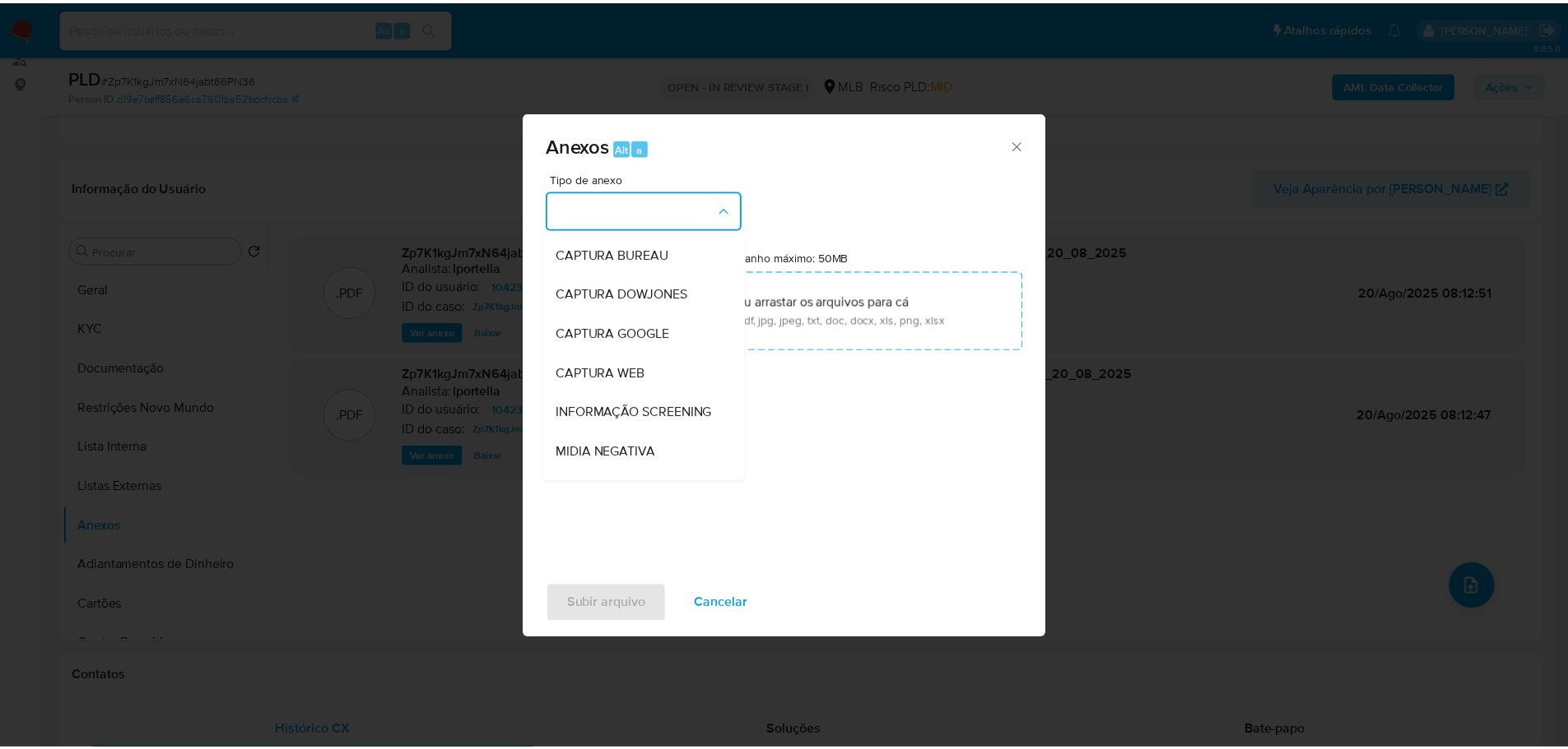
scroll to position [253, 0]
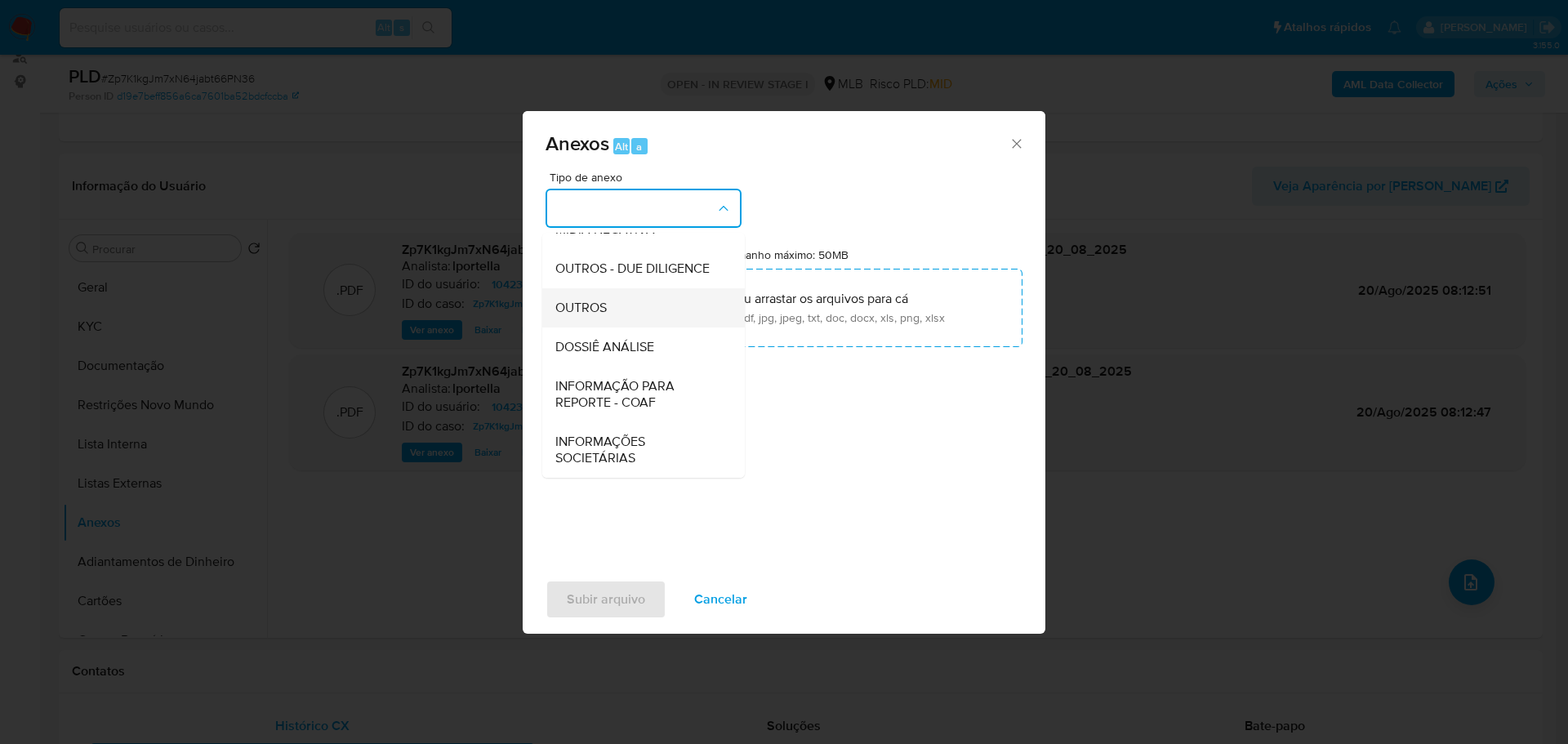
click at [632, 316] on div "OUTROS" at bounding box center [638, 308] width 167 height 39
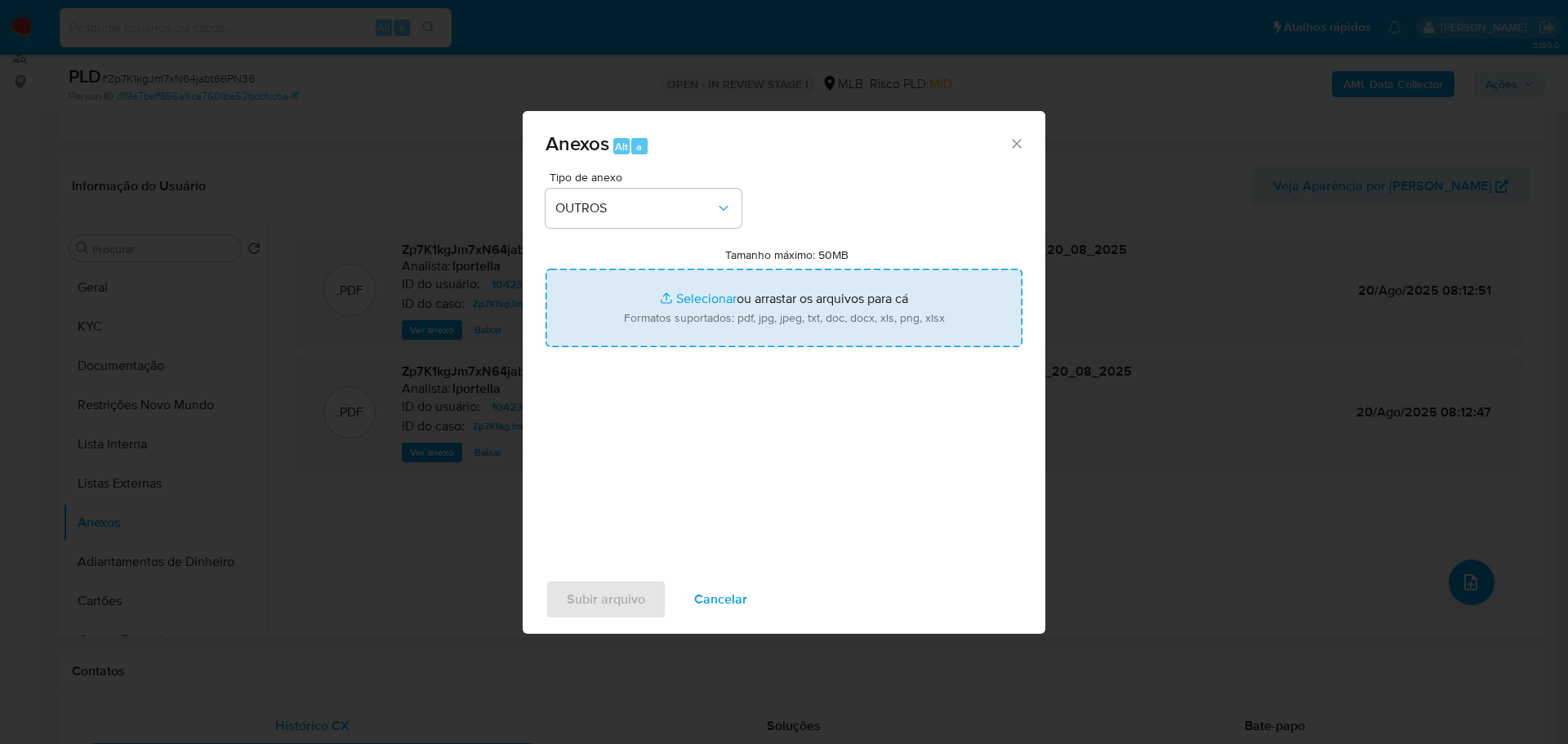
type input "C:\fakepath\SAR - XXX - CPF 01619429110 - CAIQUE MININI LIMA.pdf"
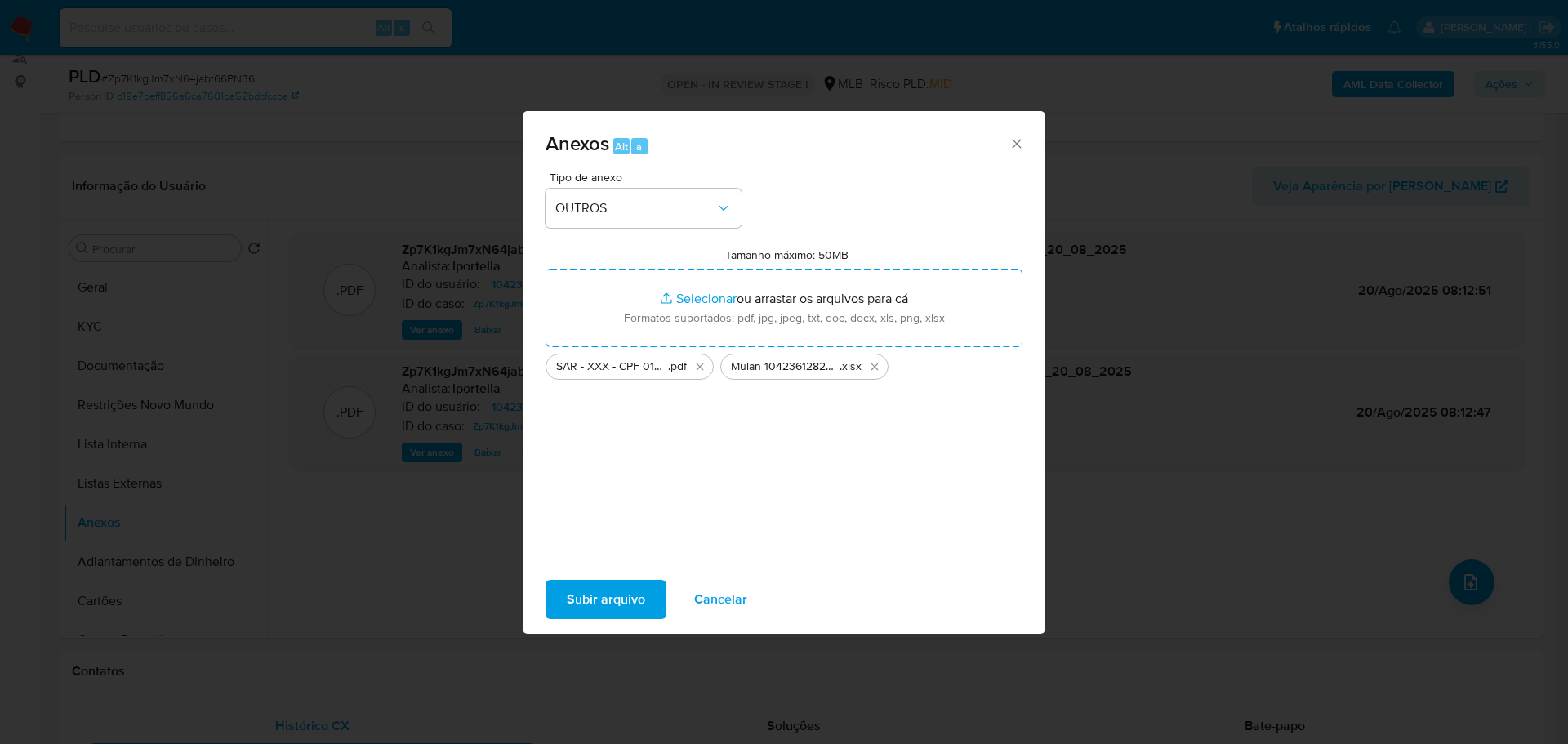
click at [620, 600] on span "Subir arquivo" at bounding box center [606, 600] width 78 height 36
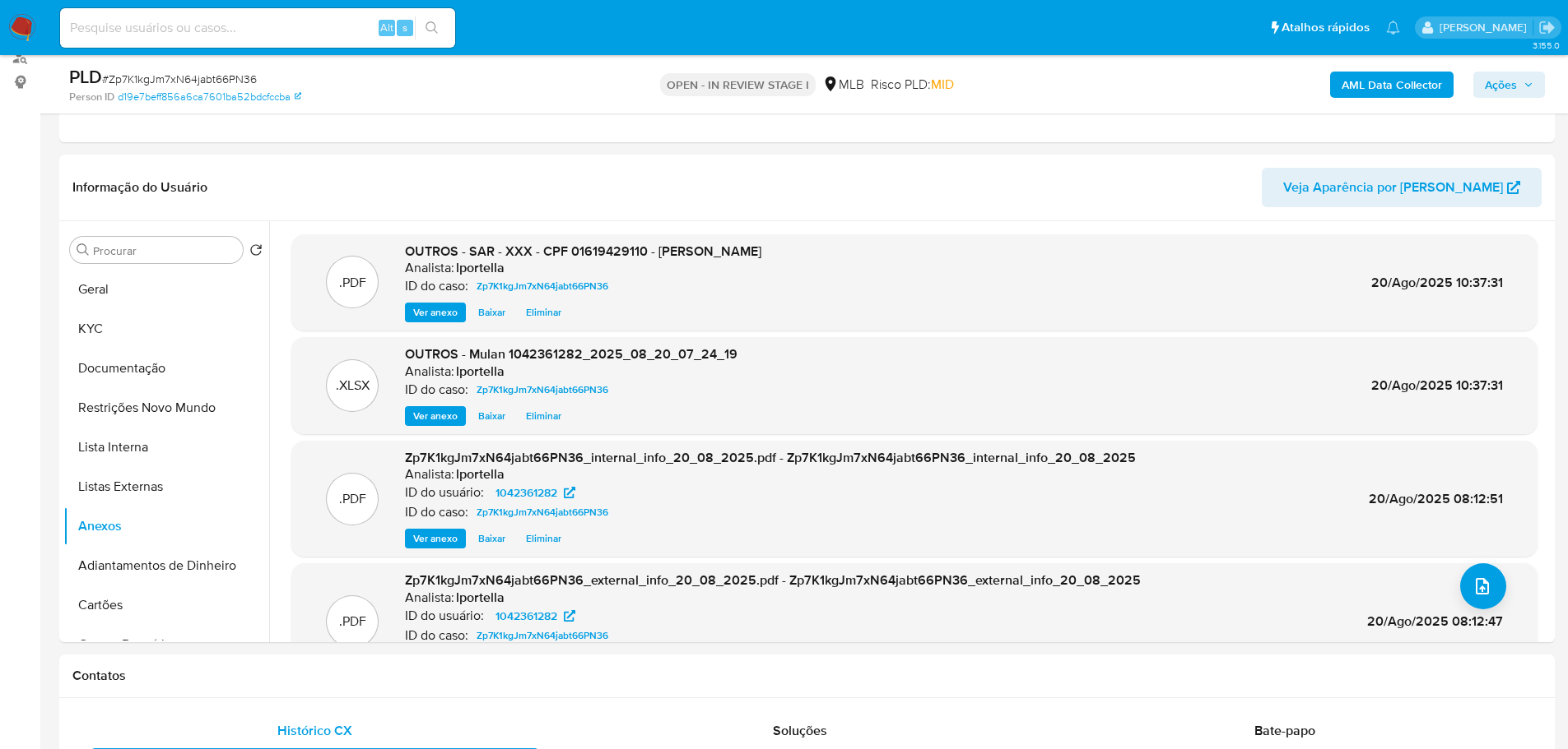
click at [1514, 87] on span "Ações" at bounding box center [1500, 84] width 32 height 26
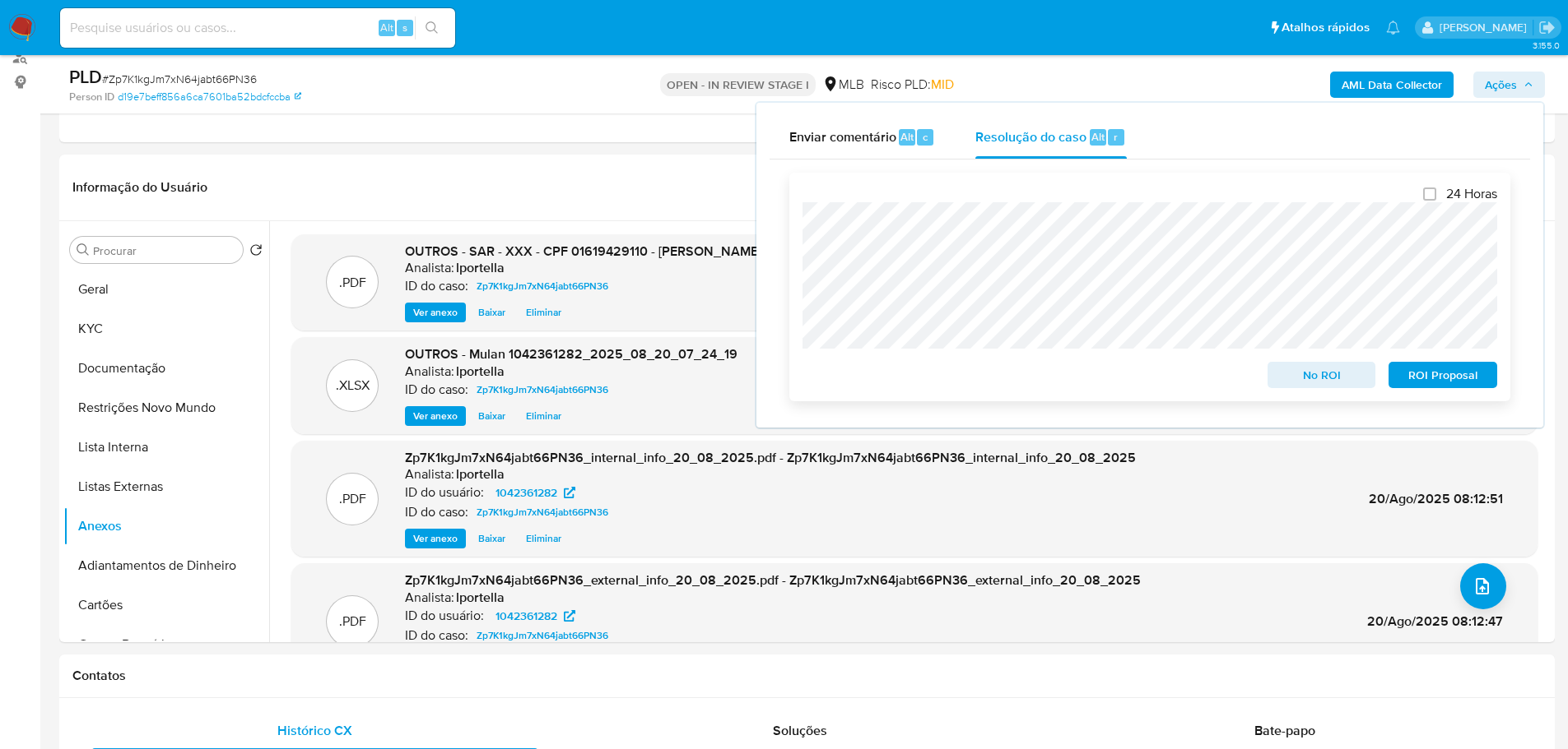
click at [1458, 380] on span "ROI Proposal" at bounding box center [1442, 375] width 85 height 23
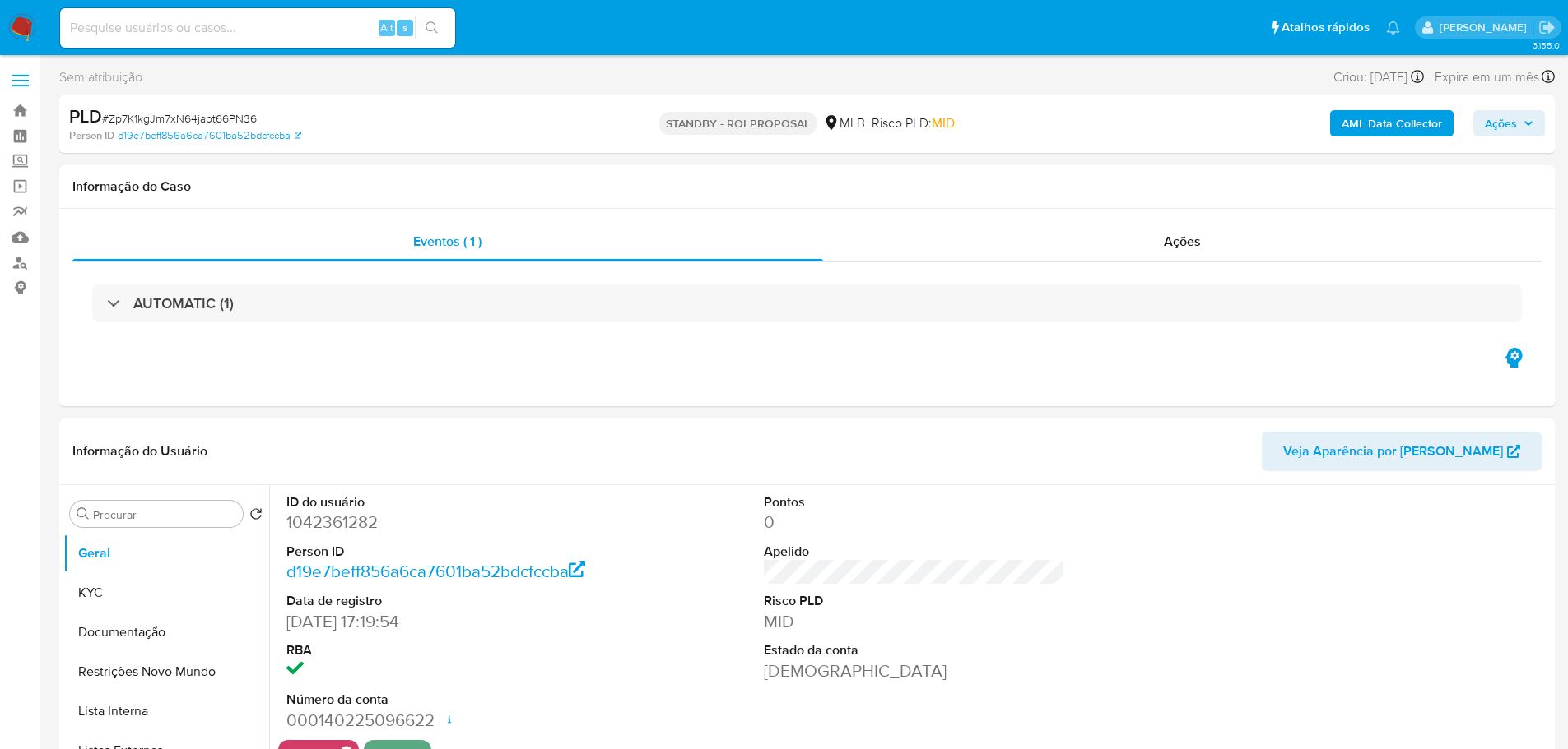
select select "10"
click at [218, 117] on span "# Zp7K1kgJm7xN64jabt66PN36" at bounding box center [179, 119] width 155 height 17
copy span "Zp7K1kgJm7xN64jabt66PN36"
click at [25, 27] on img at bounding box center [23, 28] width 28 height 28
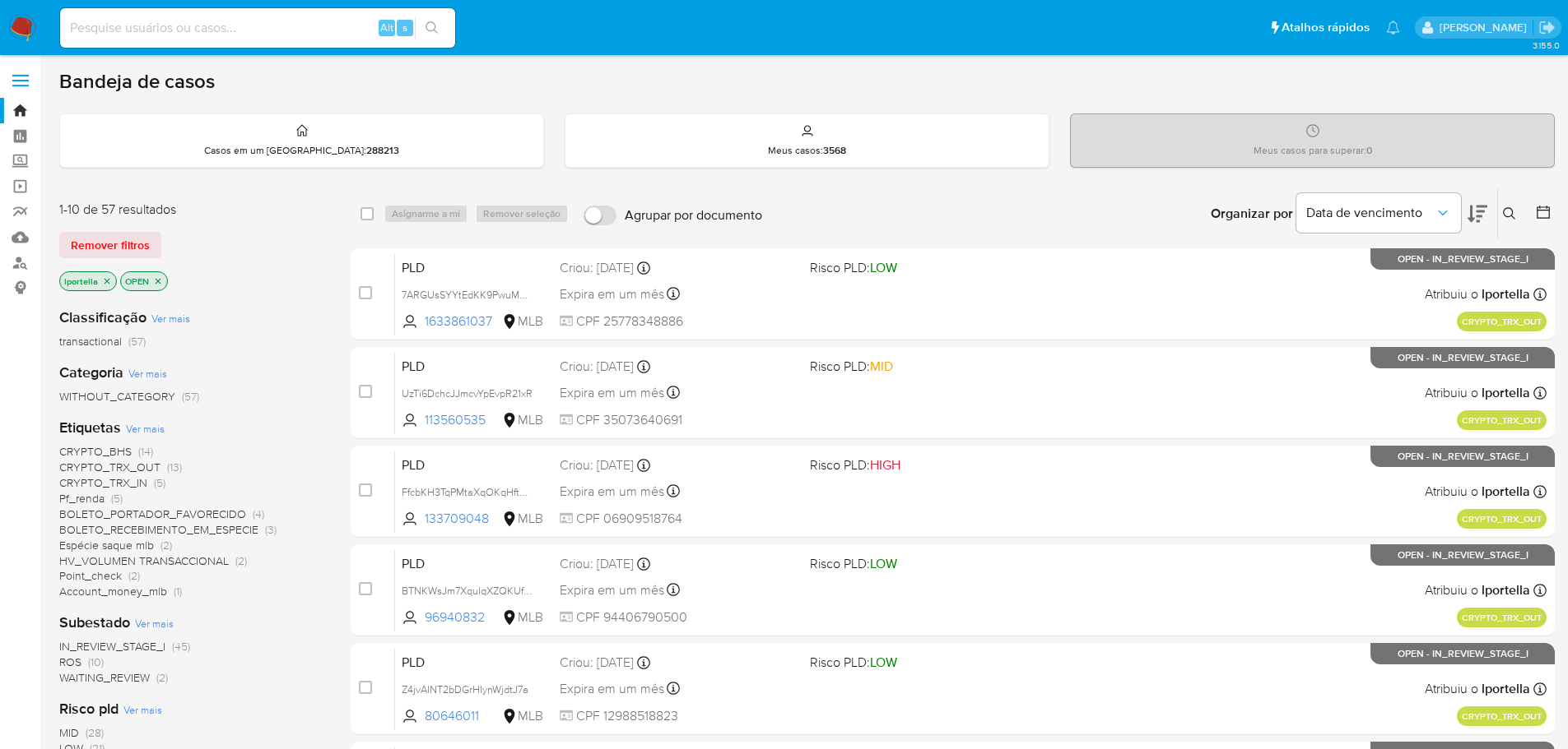
click at [163, 36] on input at bounding box center [257, 27] width 395 height 22
paste input "Curso de Paternidade Responsável Aula 1 Qual a importância do pai no pré-[DATE]…"
type input "Curso de Paternidade Responsável Aula 1 Qual a importância do pai no pré-[DATE]…"
click at [185, 24] on input at bounding box center [257, 27] width 395 height 22
paste input "hhtPVjHCO7Gvpay0KZi1Fbjc"
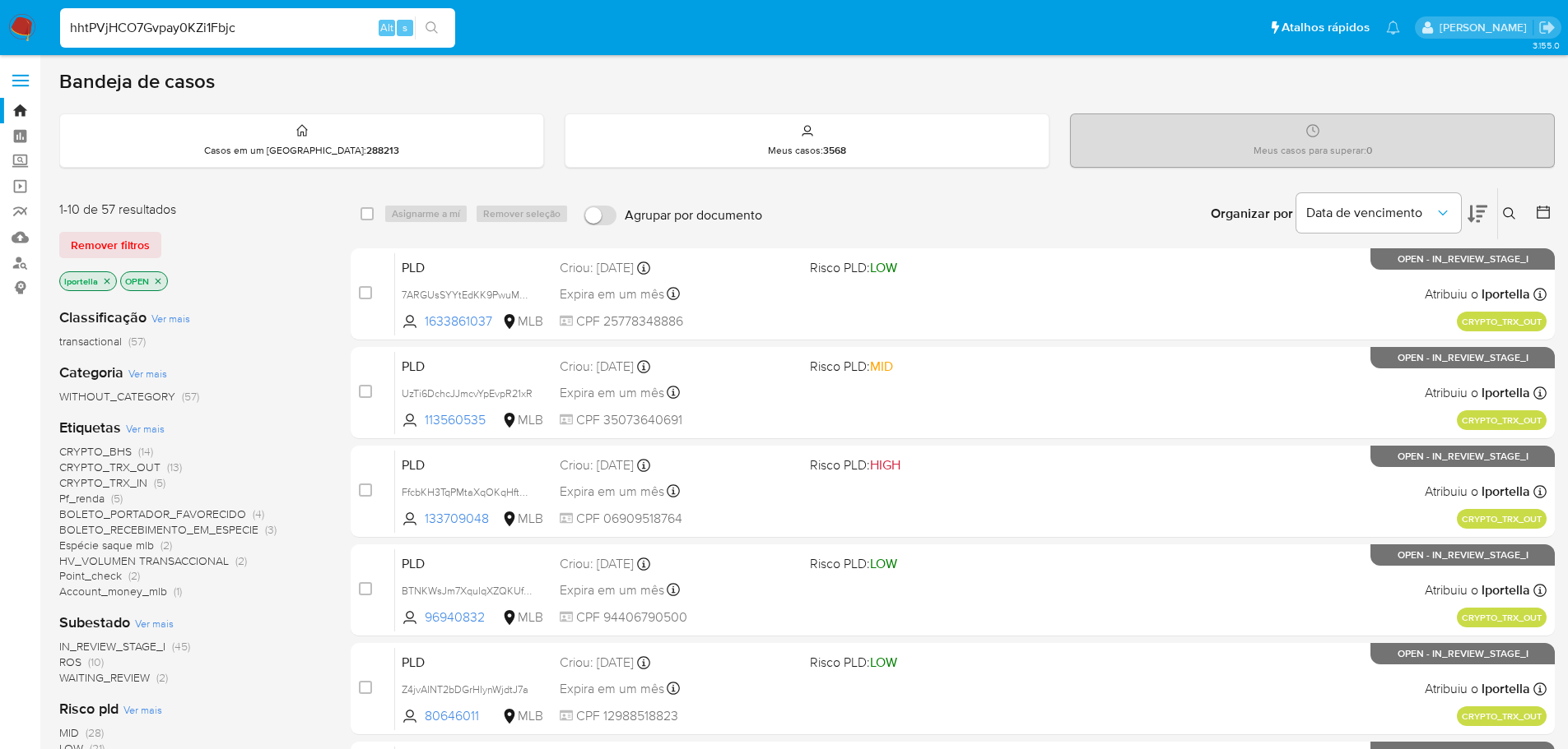
type input "hhtPVjHCO7Gvpay0KZi1Fbjc"
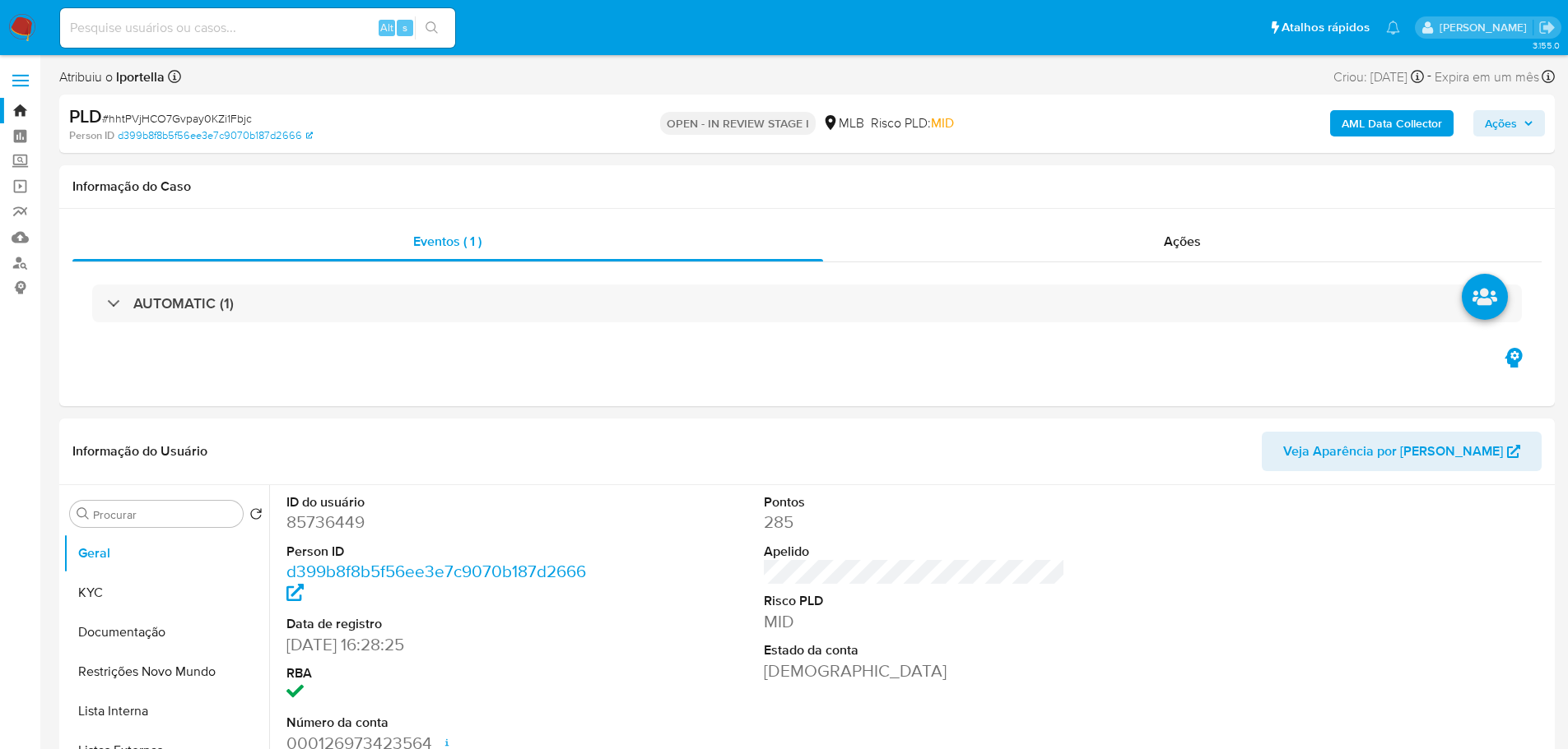
select select "10"
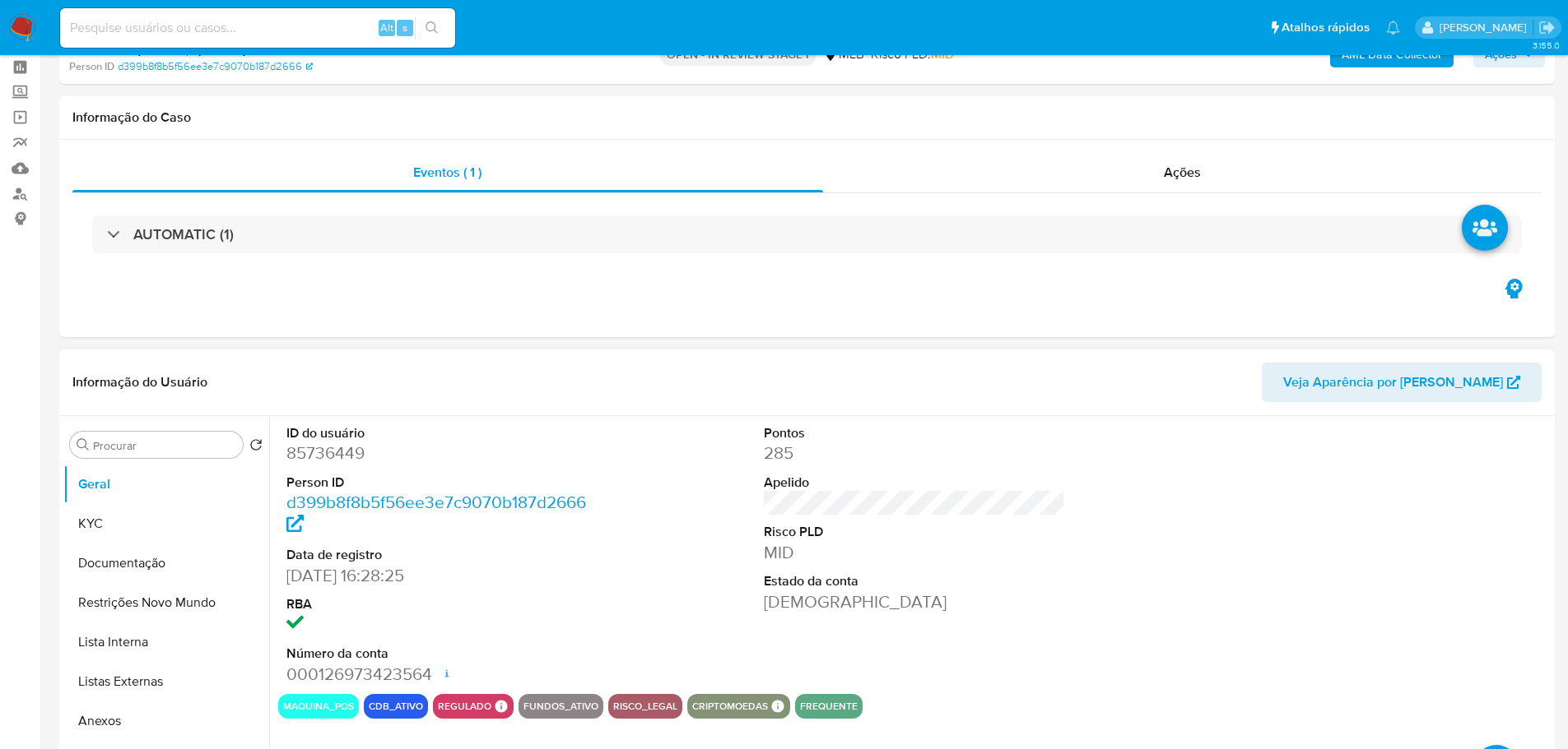
scroll to position [164, 0]
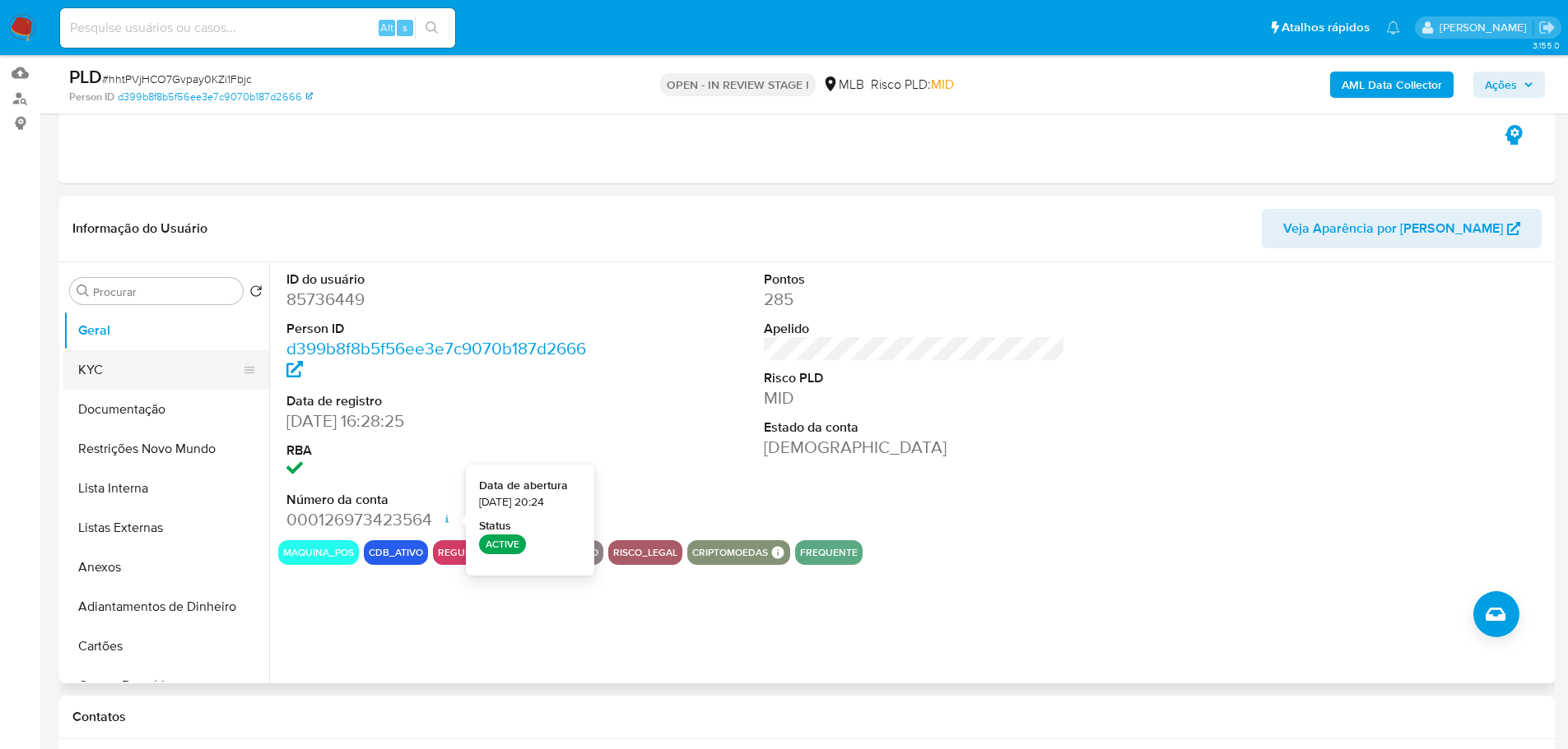
click at [110, 364] on button "KYC" at bounding box center [159, 370] width 192 height 39
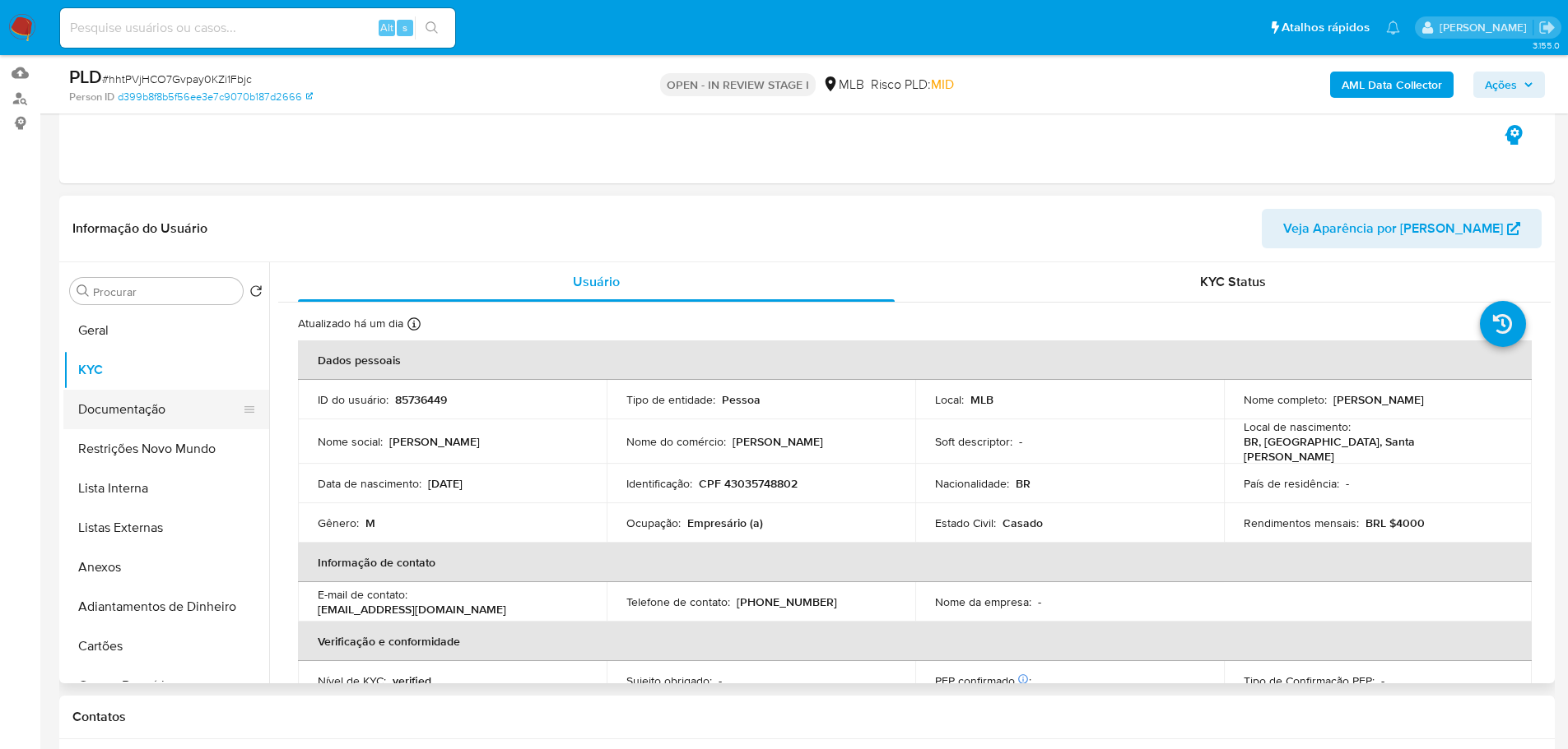
click at [108, 412] on button "Documentação" at bounding box center [159, 410] width 192 height 39
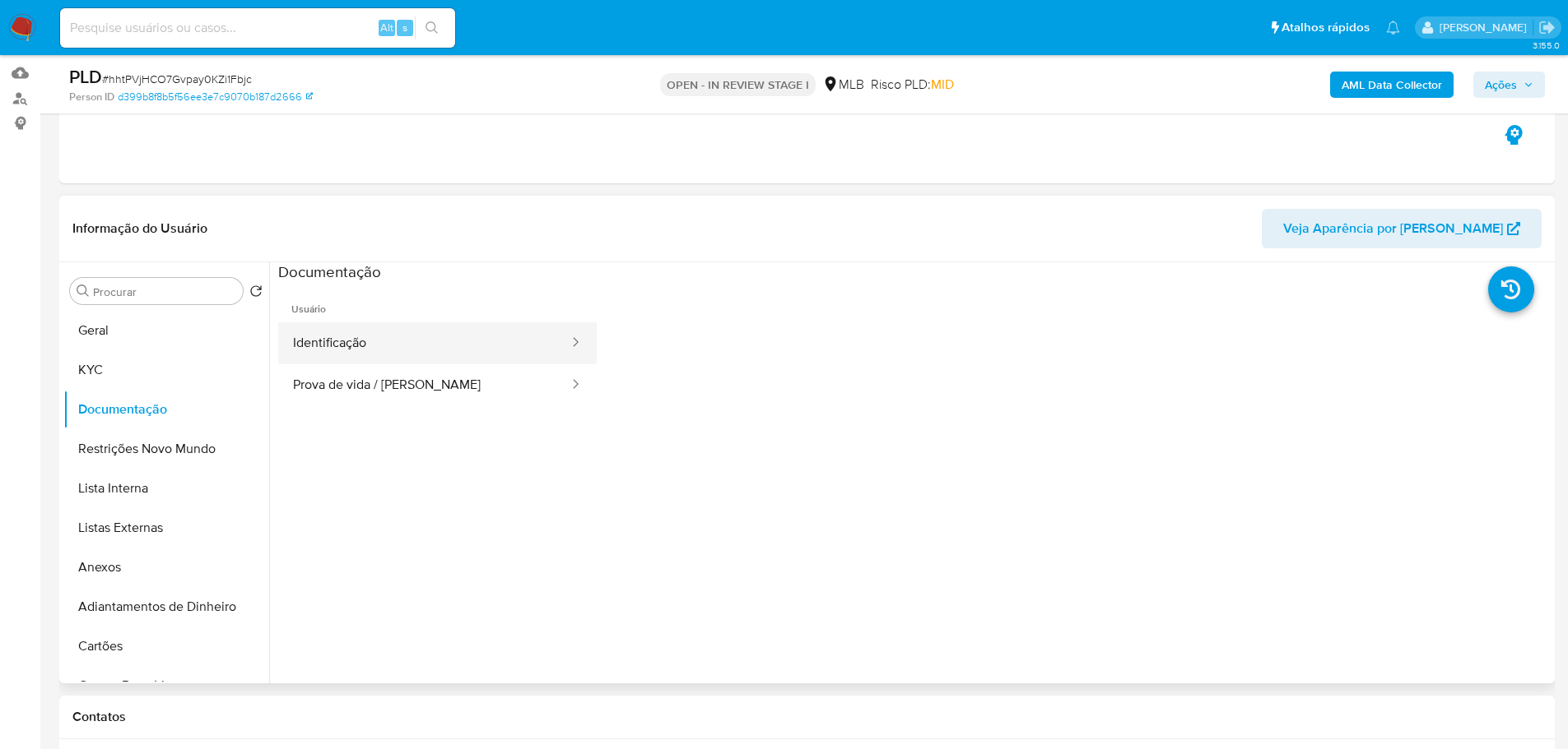
click at [312, 333] on button "Identificação" at bounding box center [425, 343] width 293 height 42
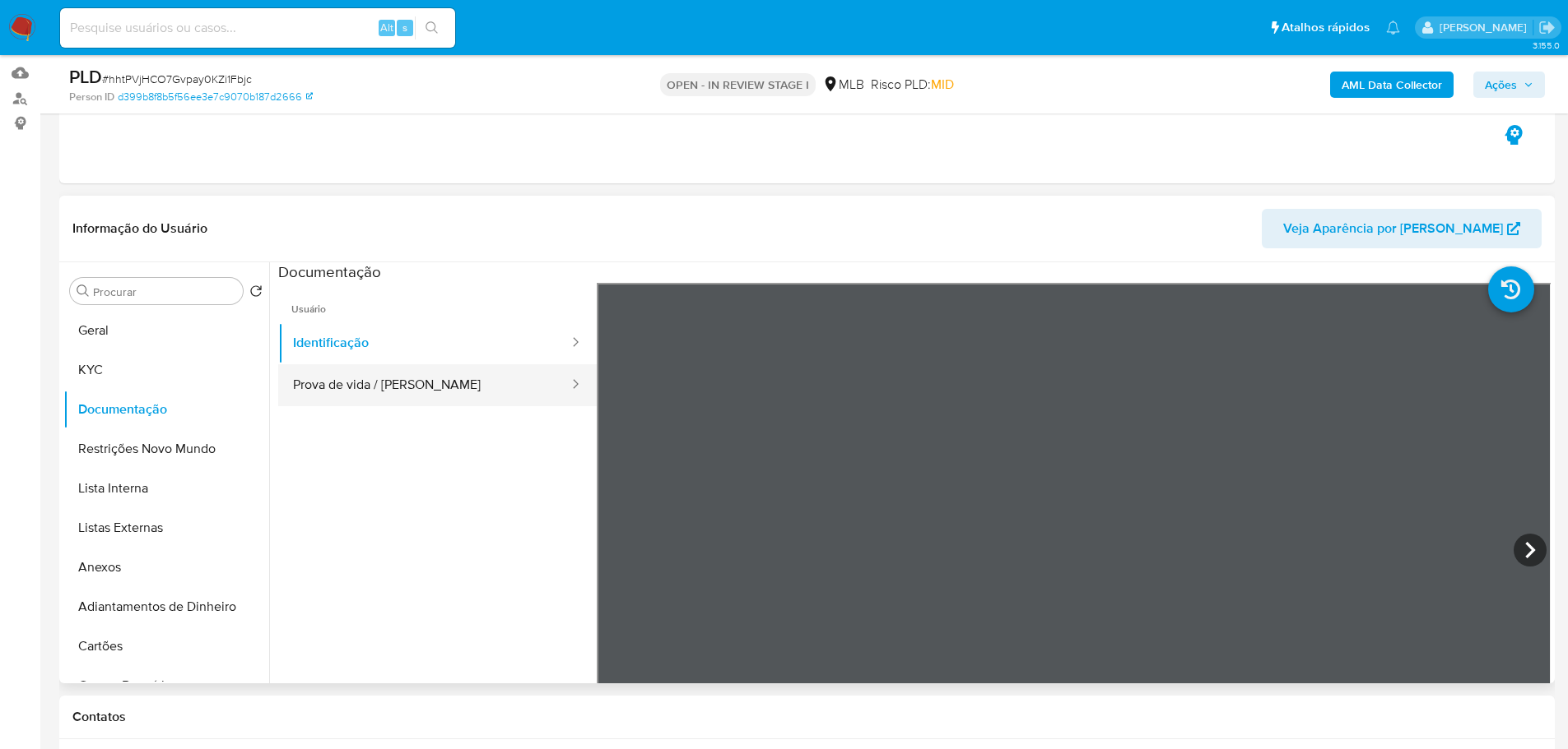
click at [386, 380] on button "Prova de vida / Selfie" at bounding box center [425, 385] width 293 height 42
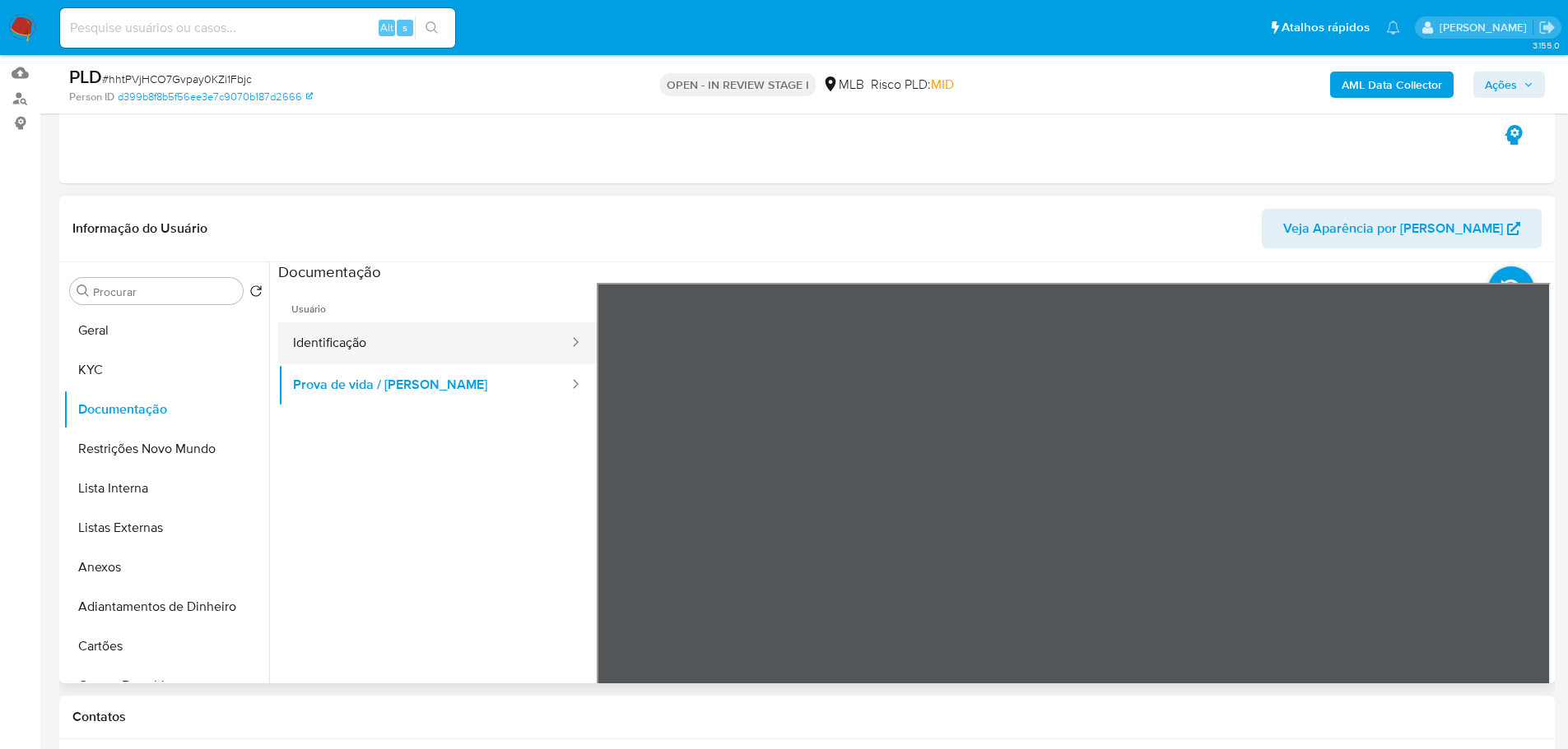
click at [308, 337] on button "Identificação" at bounding box center [425, 343] width 293 height 42
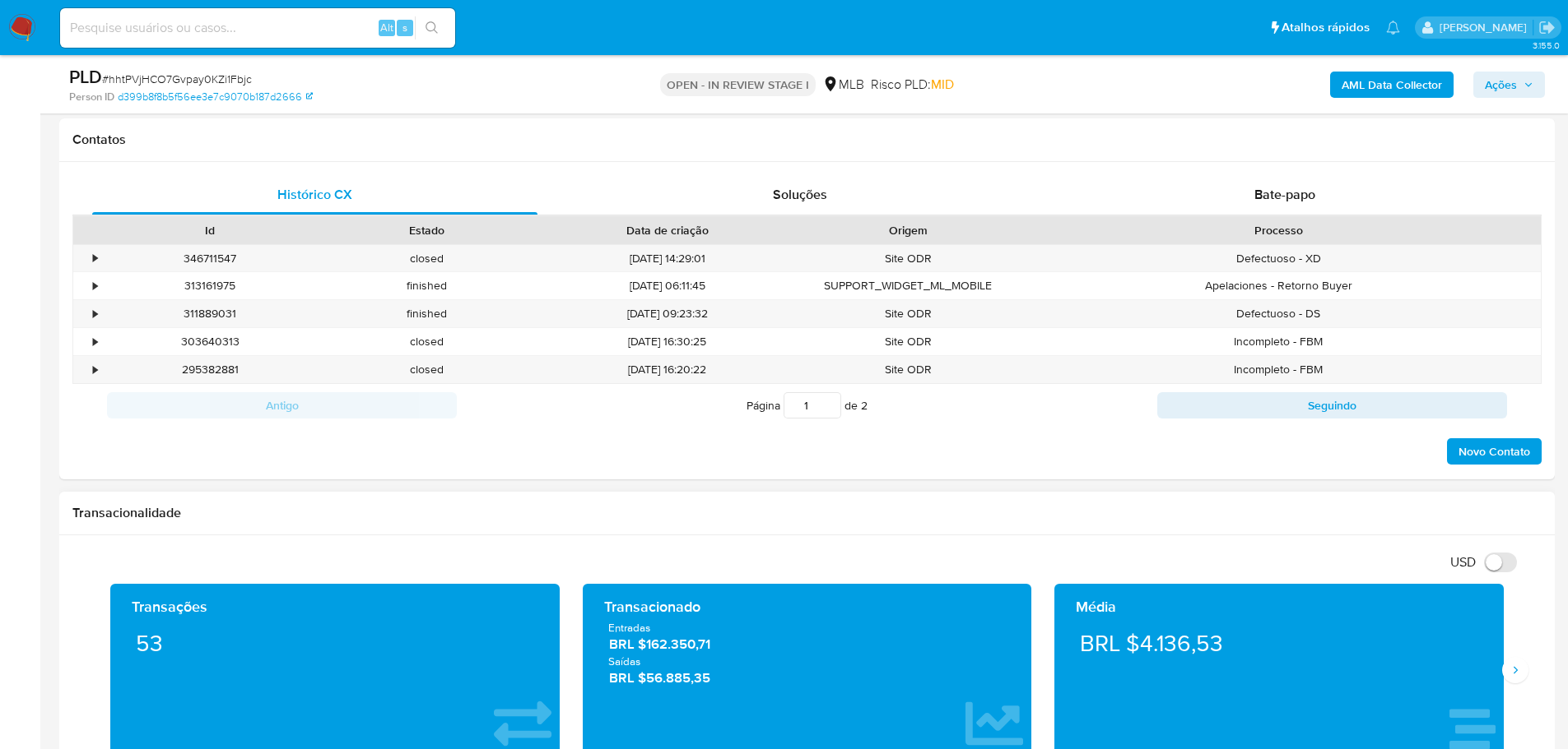
scroll to position [905, 0]
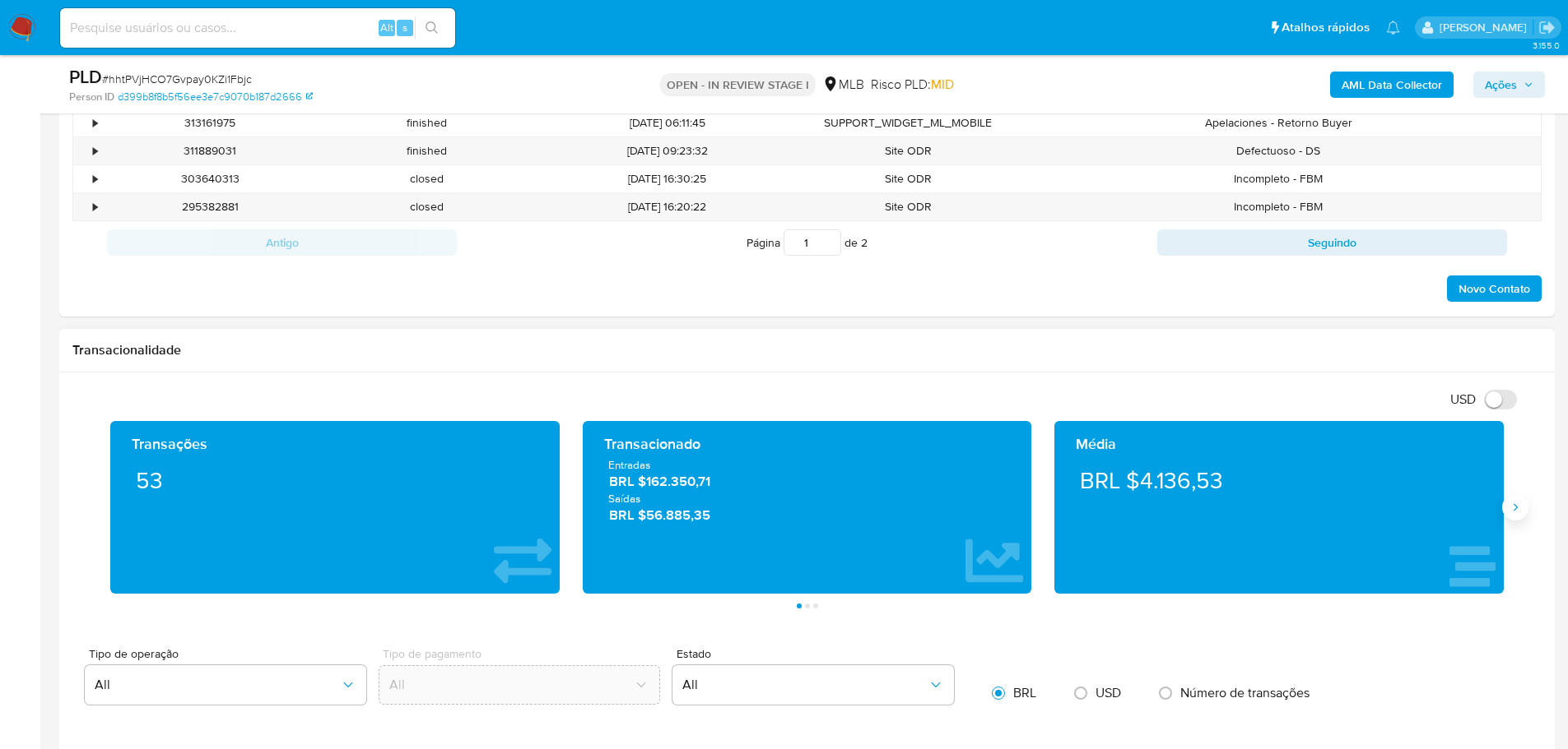
click at [1508, 512] on button "Siguiente" at bounding box center [1515, 507] width 26 height 26
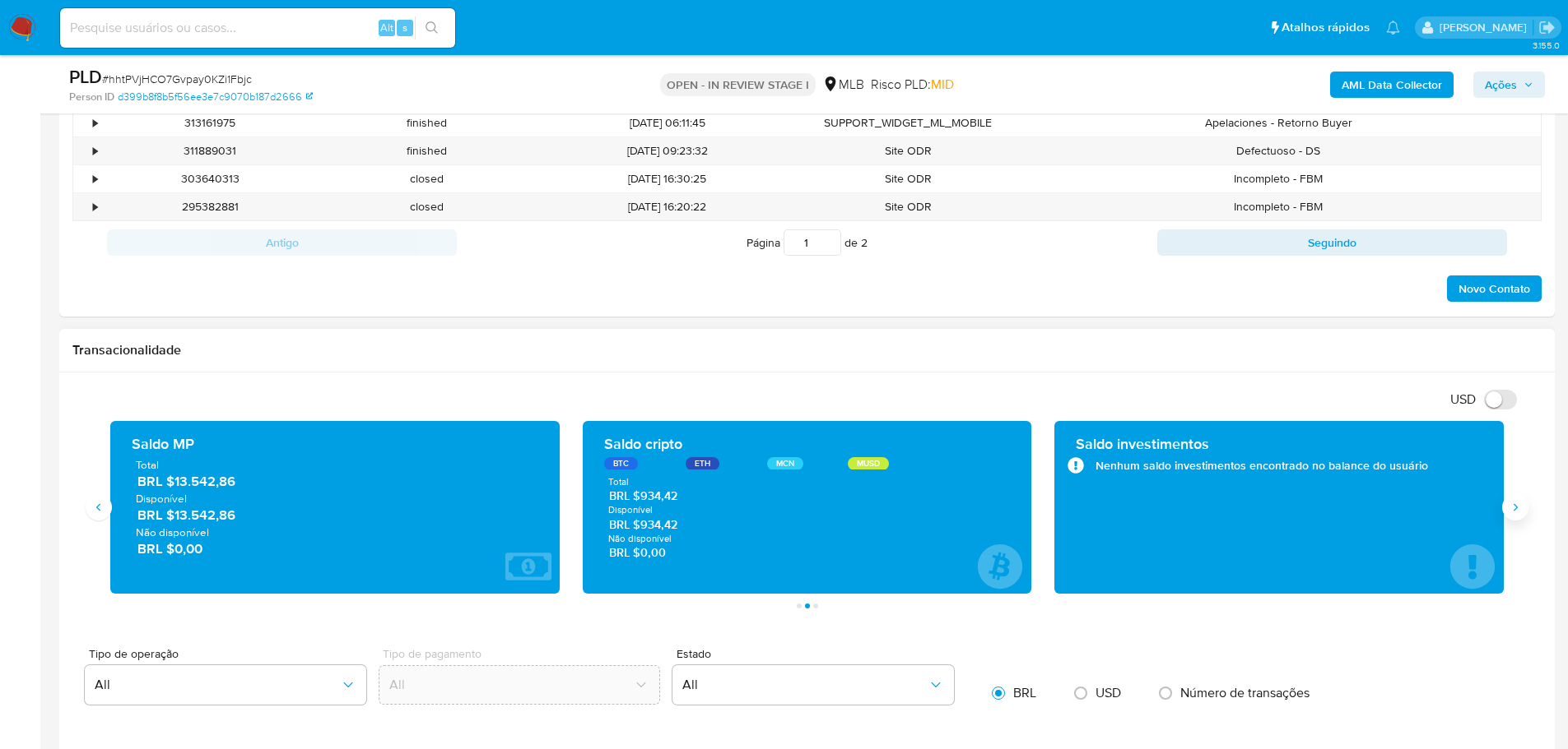
click at [1514, 502] on icon "Siguiente" at bounding box center [1515, 507] width 13 height 13
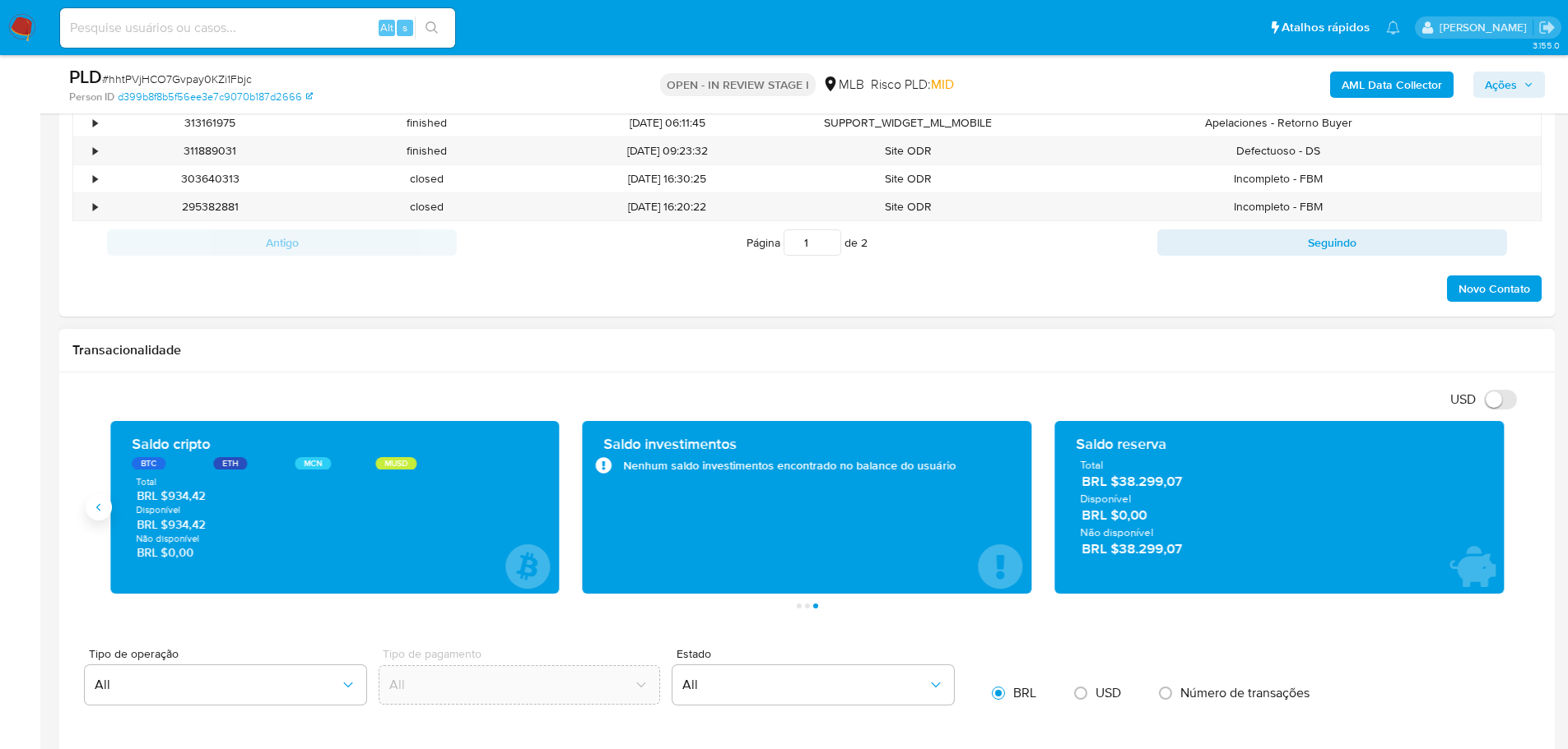
click at [104, 513] on icon "Anterior" at bounding box center [98, 507] width 13 height 13
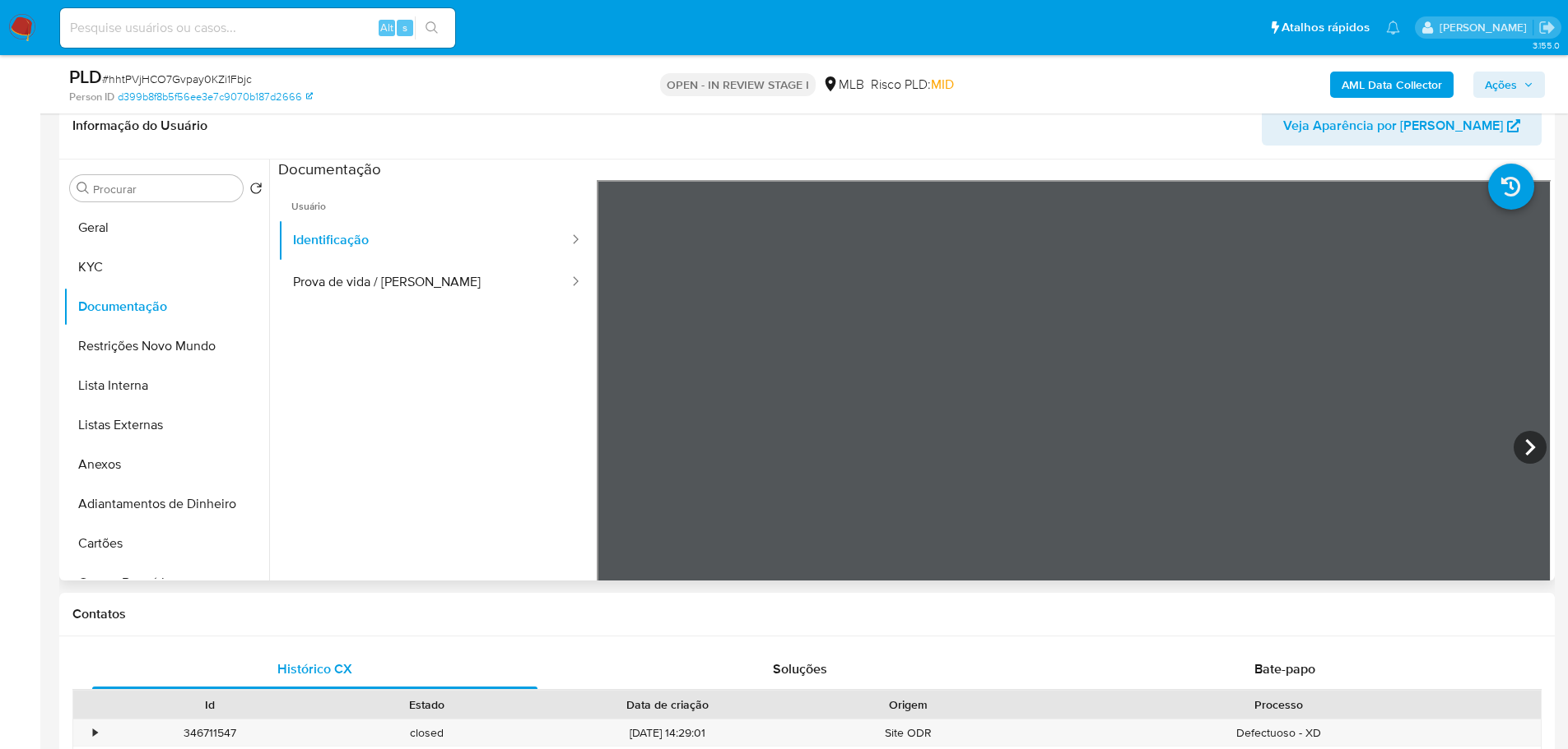
scroll to position [247, 0]
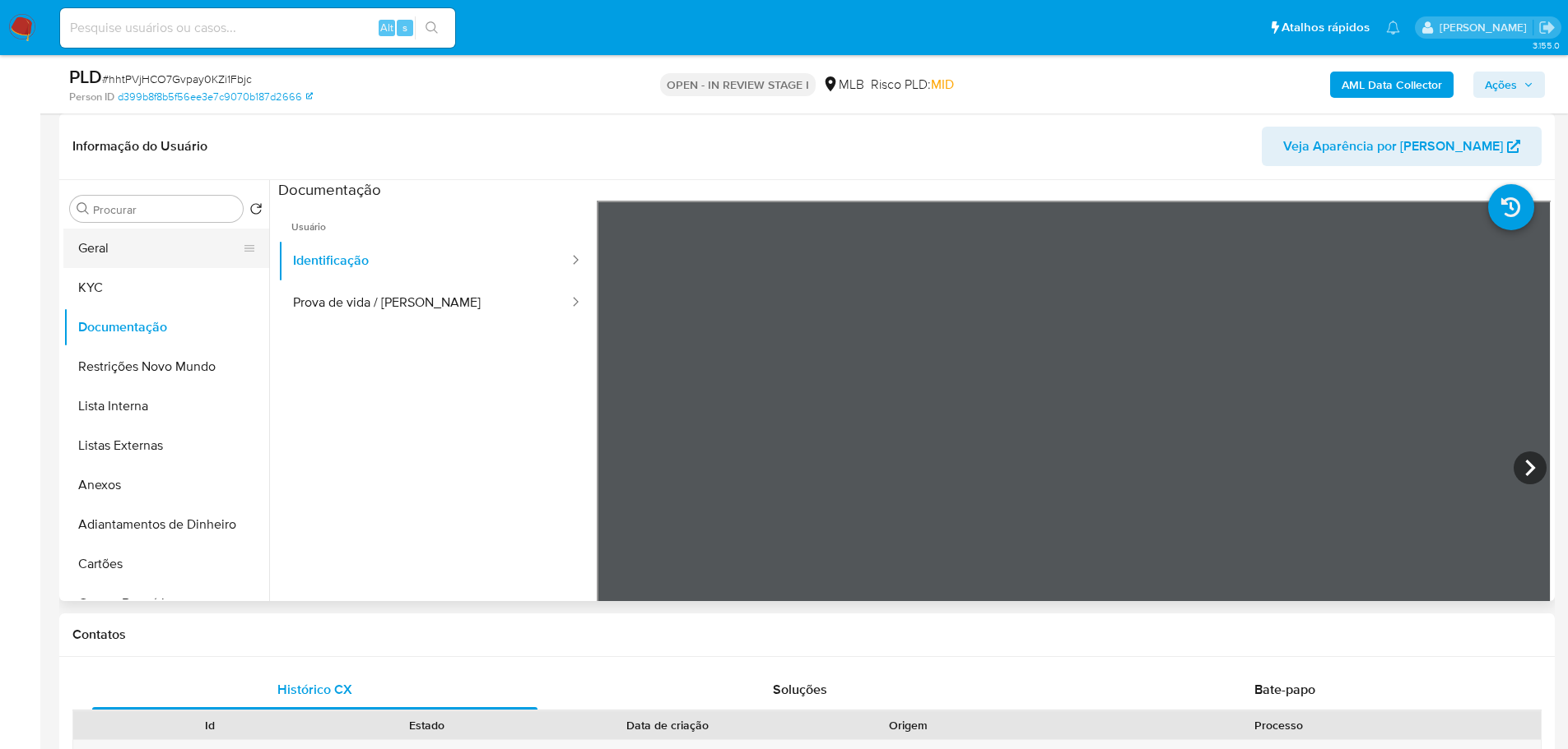
click at [138, 256] on button "Geral" at bounding box center [159, 248] width 192 height 39
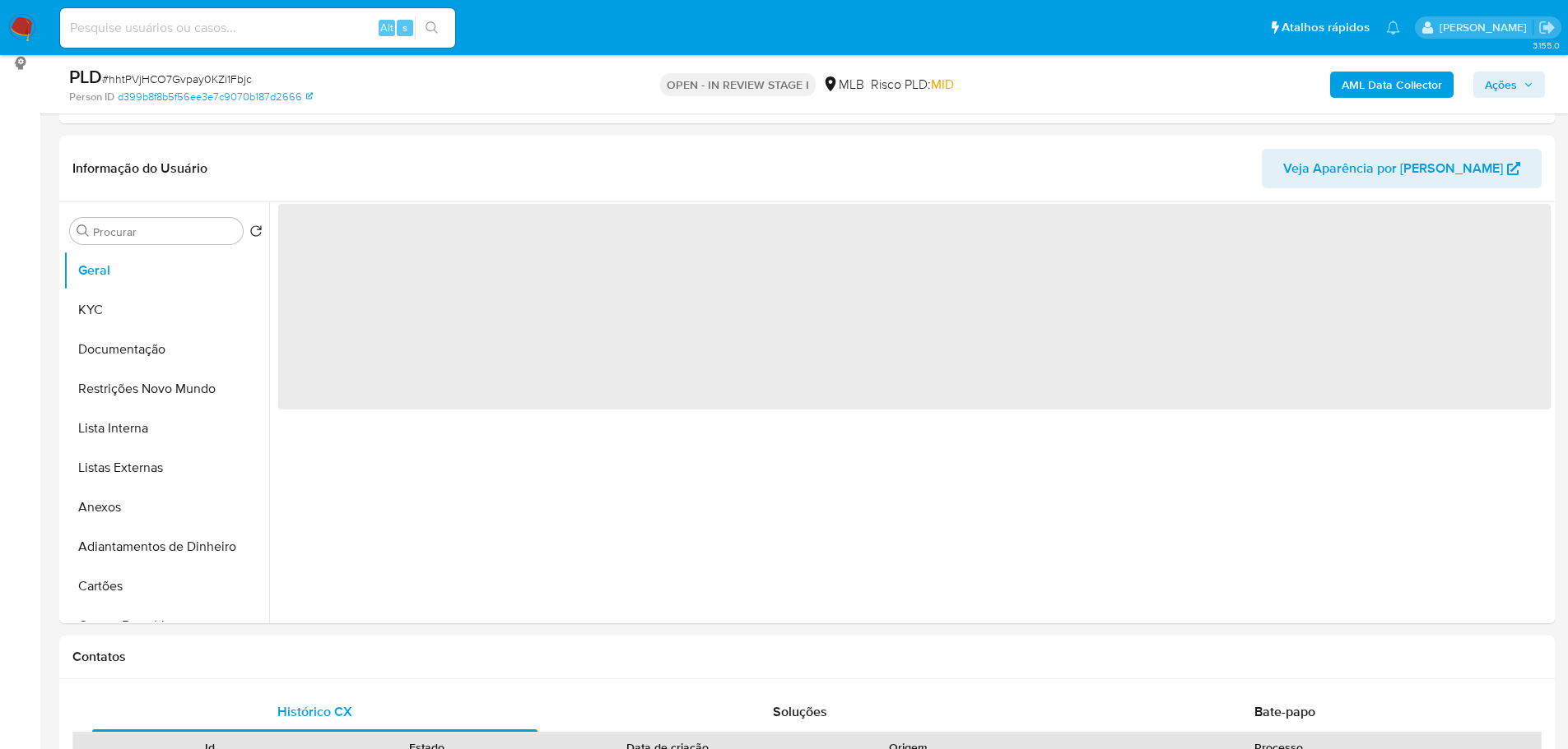
scroll to position [213, 0]
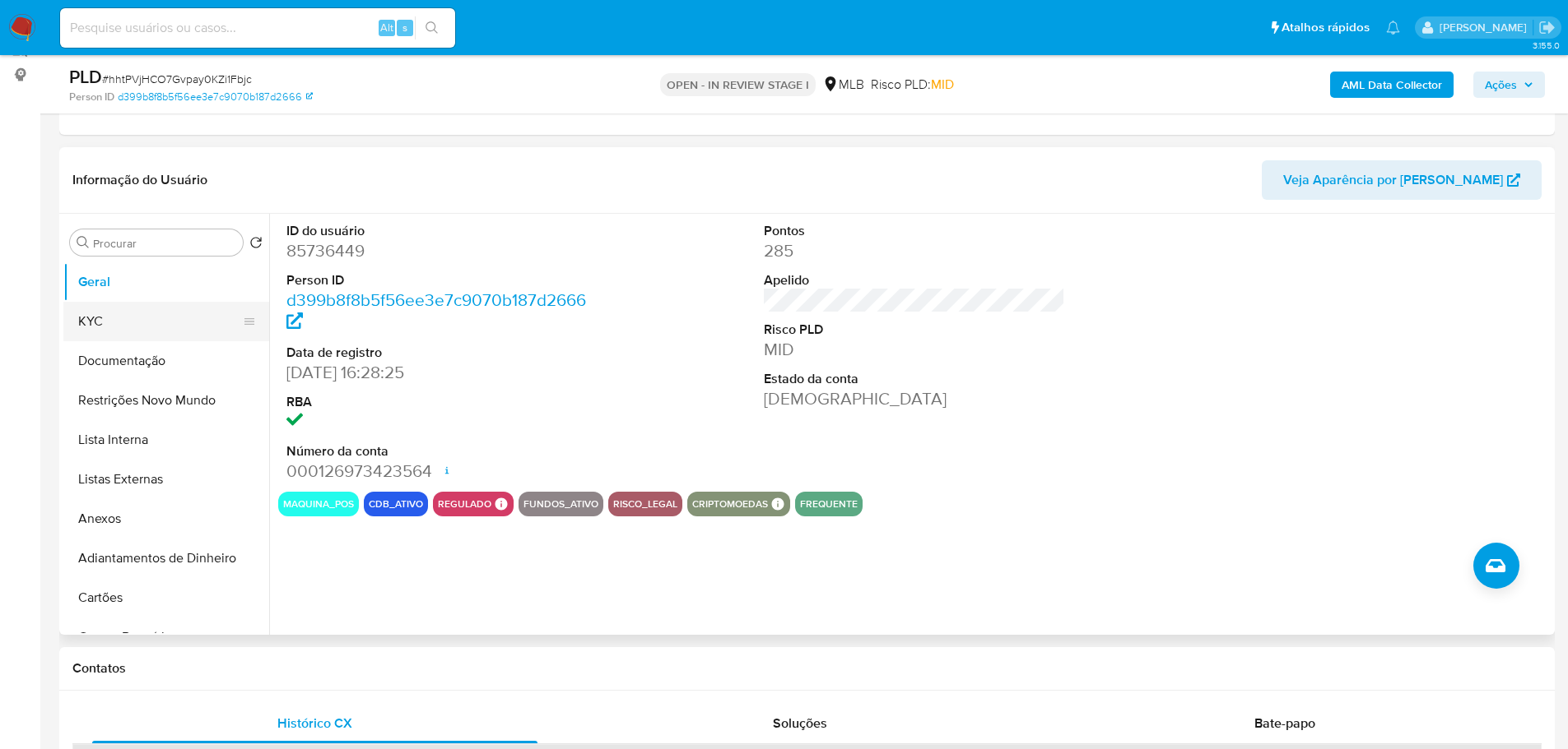
click at [106, 337] on button "KYC" at bounding box center [159, 322] width 192 height 39
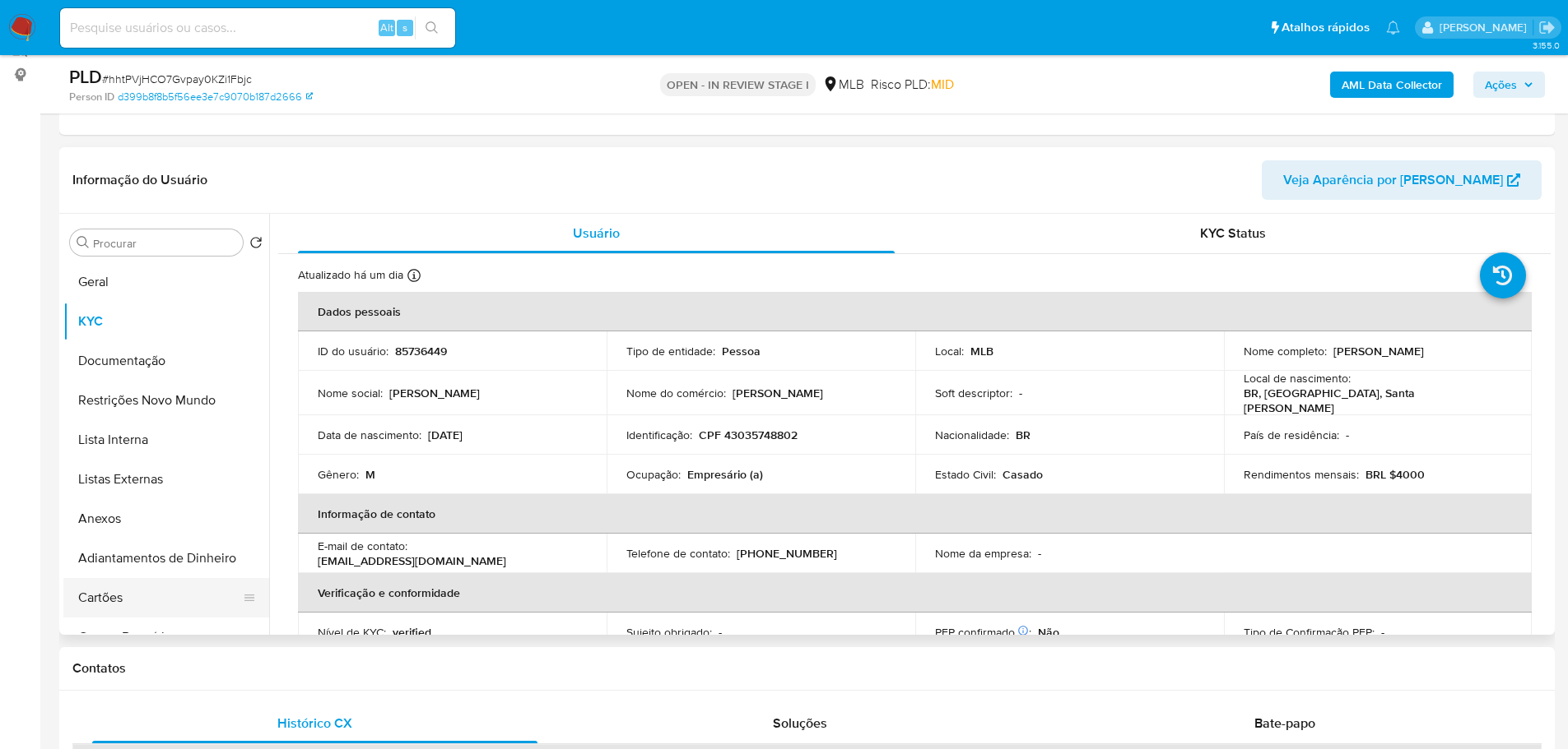
drag, startPoint x: 206, startPoint y: 662, endPoint x: 193, endPoint y: 584, distance: 79.1
click at [205, 662] on h1 "Contatos" at bounding box center [807, 669] width 1469 height 17
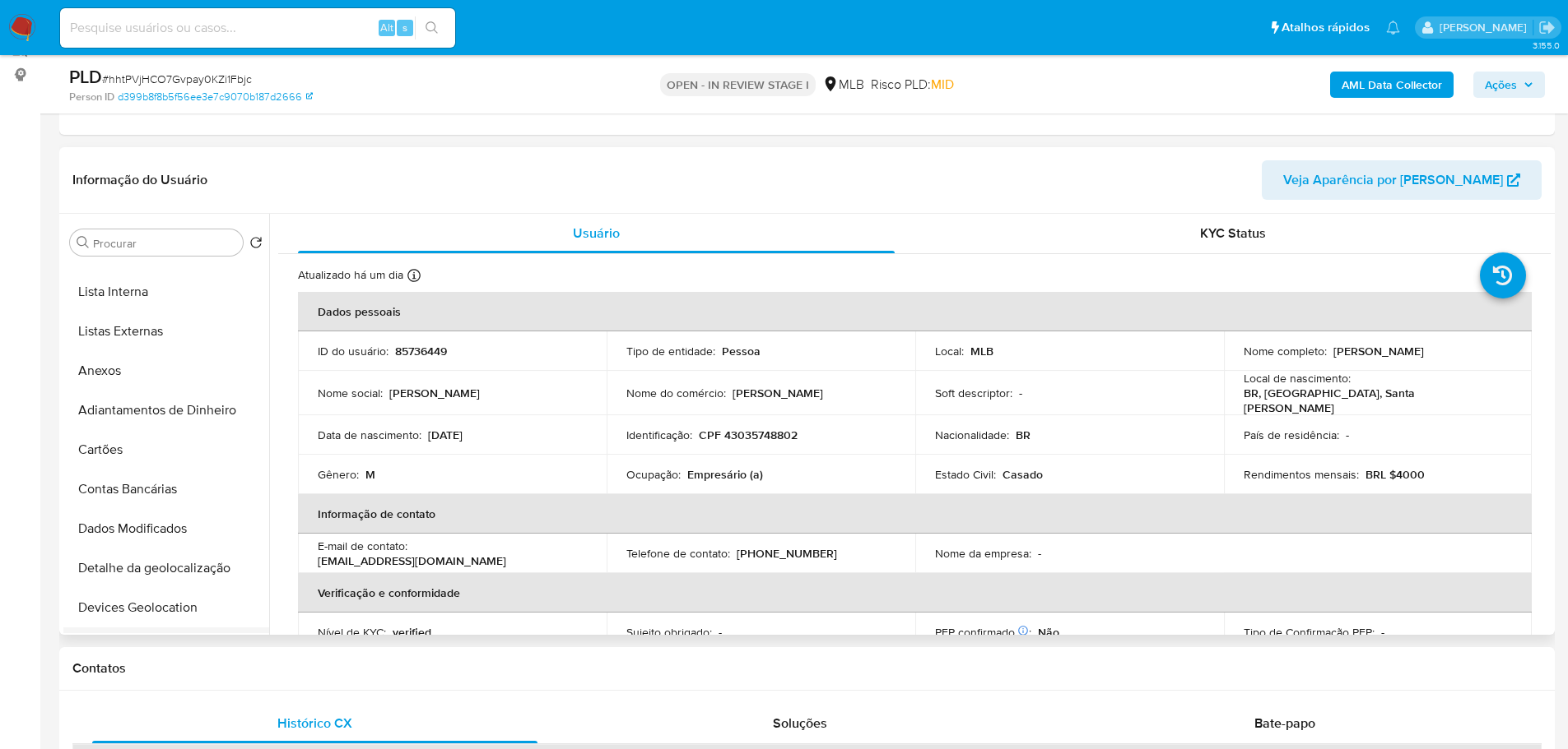
scroll to position [329, 0]
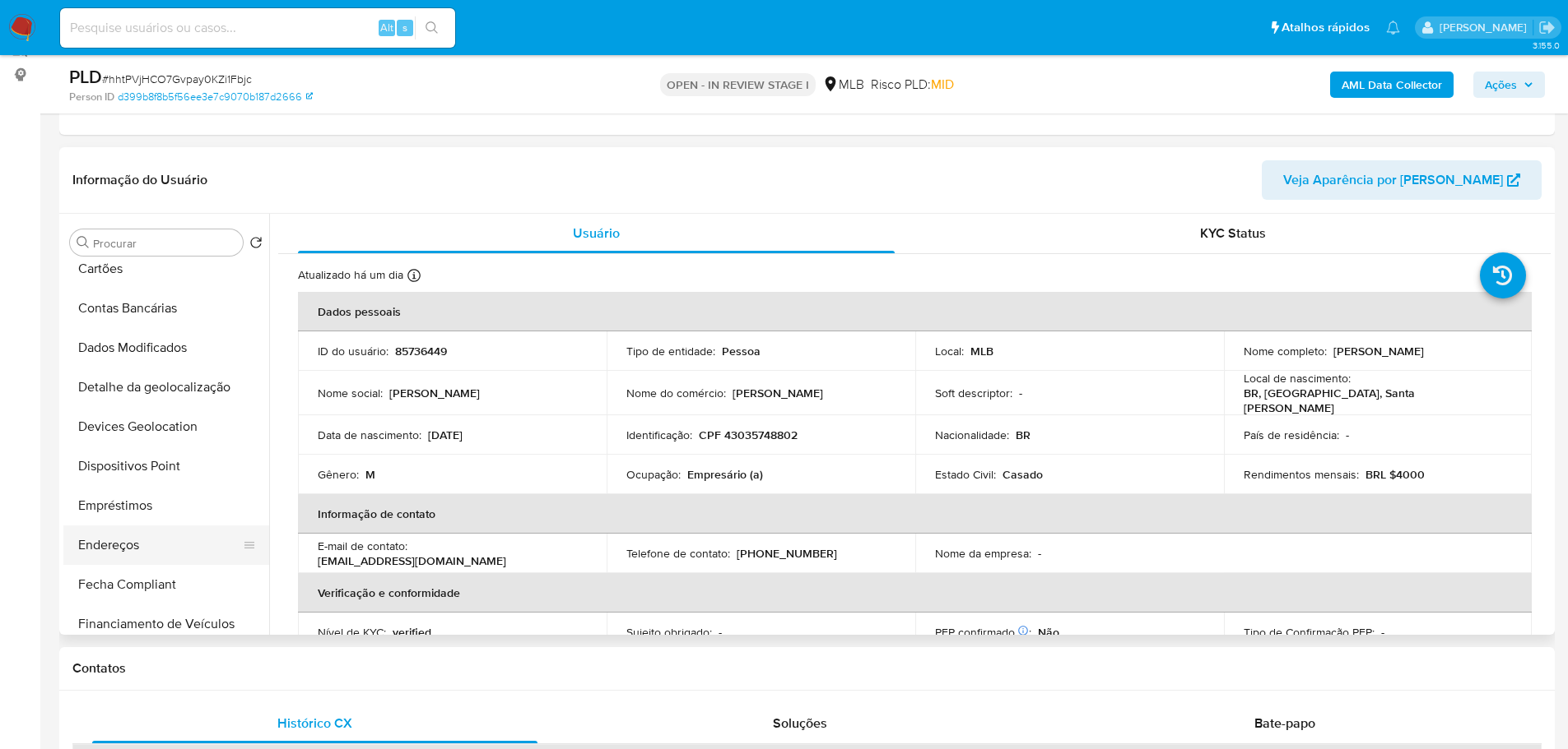
click at [110, 532] on button "Endereços" at bounding box center [159, 546] width 192 height 39
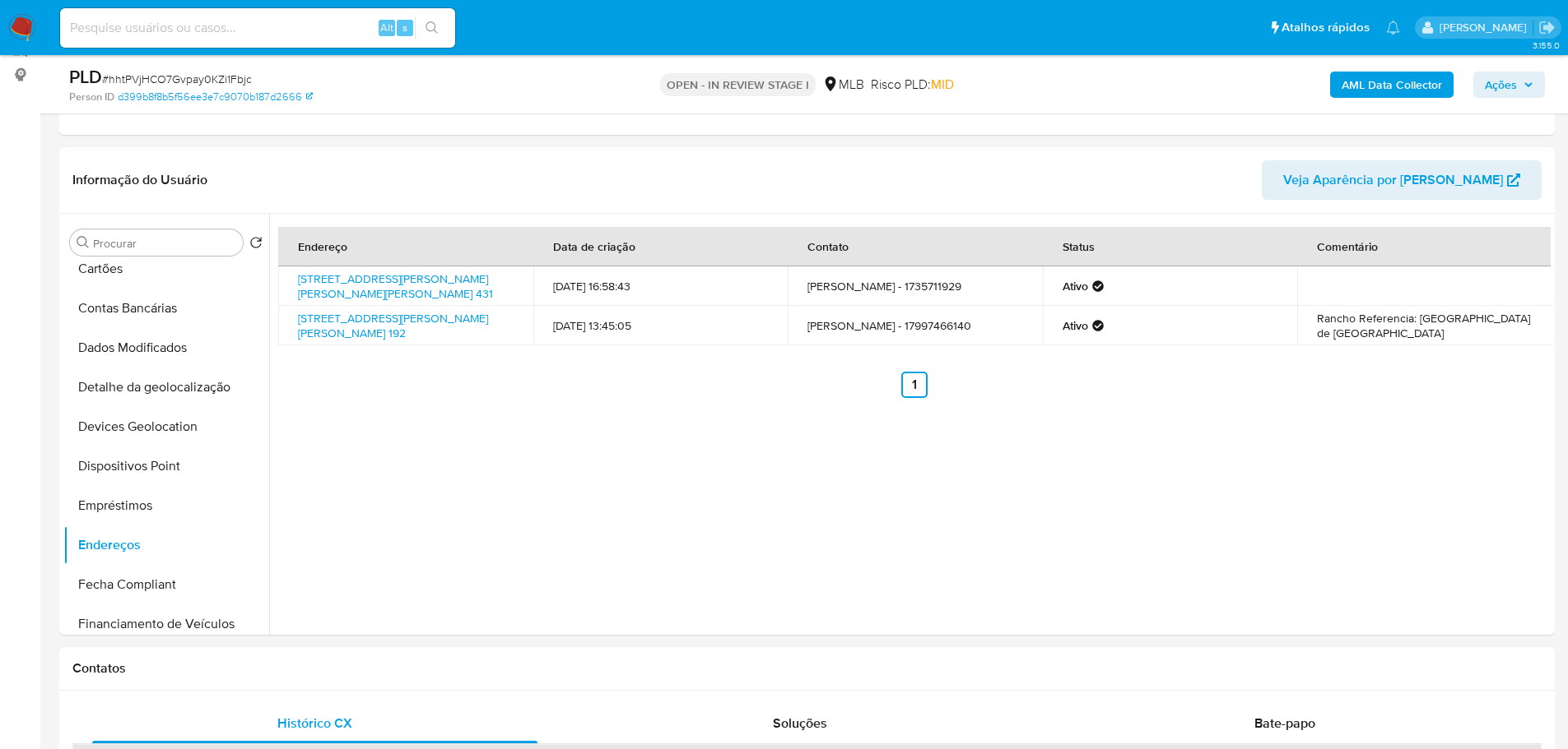
drag, startPoint x: 174, startPoint y: 667, endPoint x: 173, endPoint y: 656, distance: 11.0
click at [174, 667] on h1 "Contatos" at bounding box center [807, 669] width 1469 height 17
click at [157, 386] on button "Detalhe da geolocalização" at bounding box center [159, 387] width 192 height 39
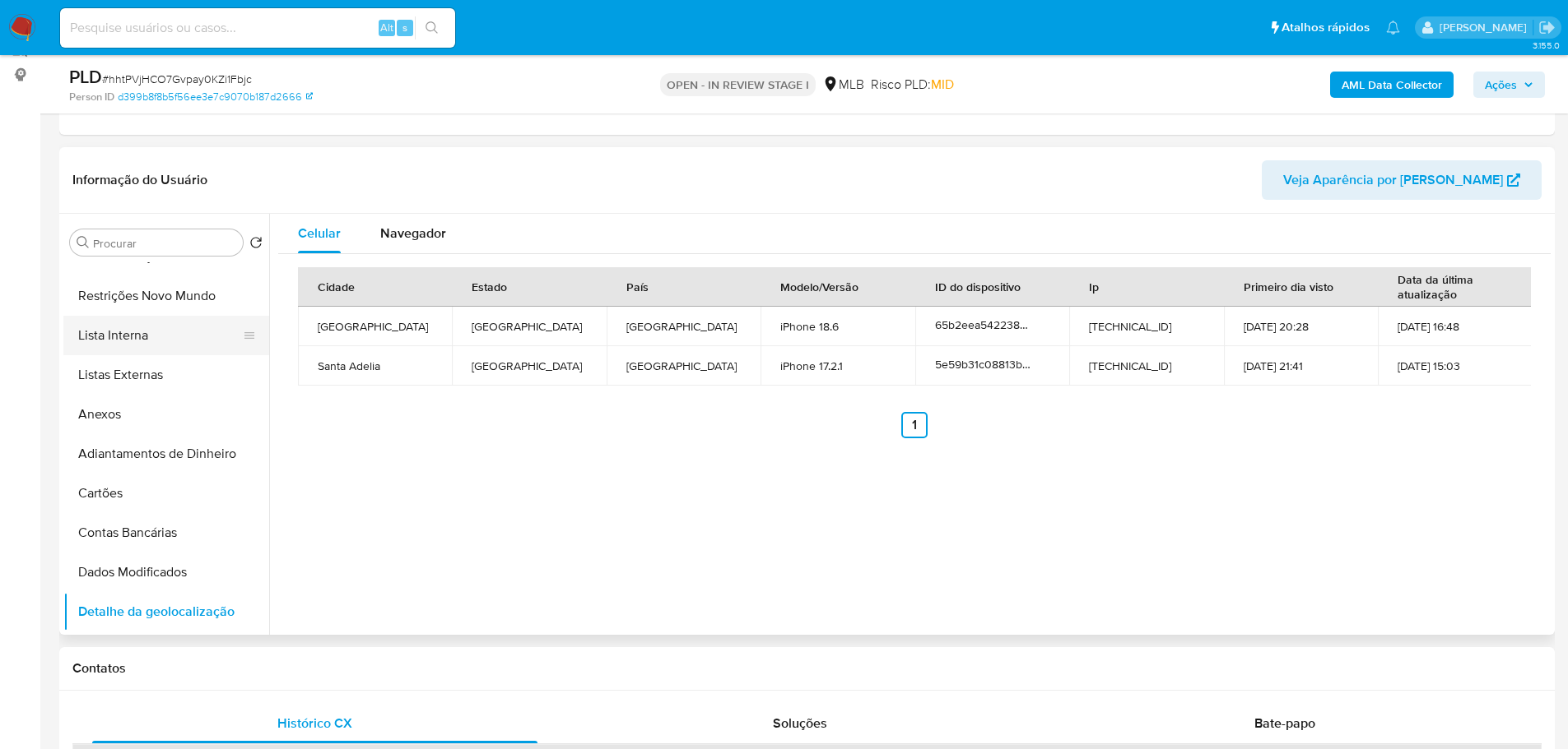
scroll to position [0, 0]
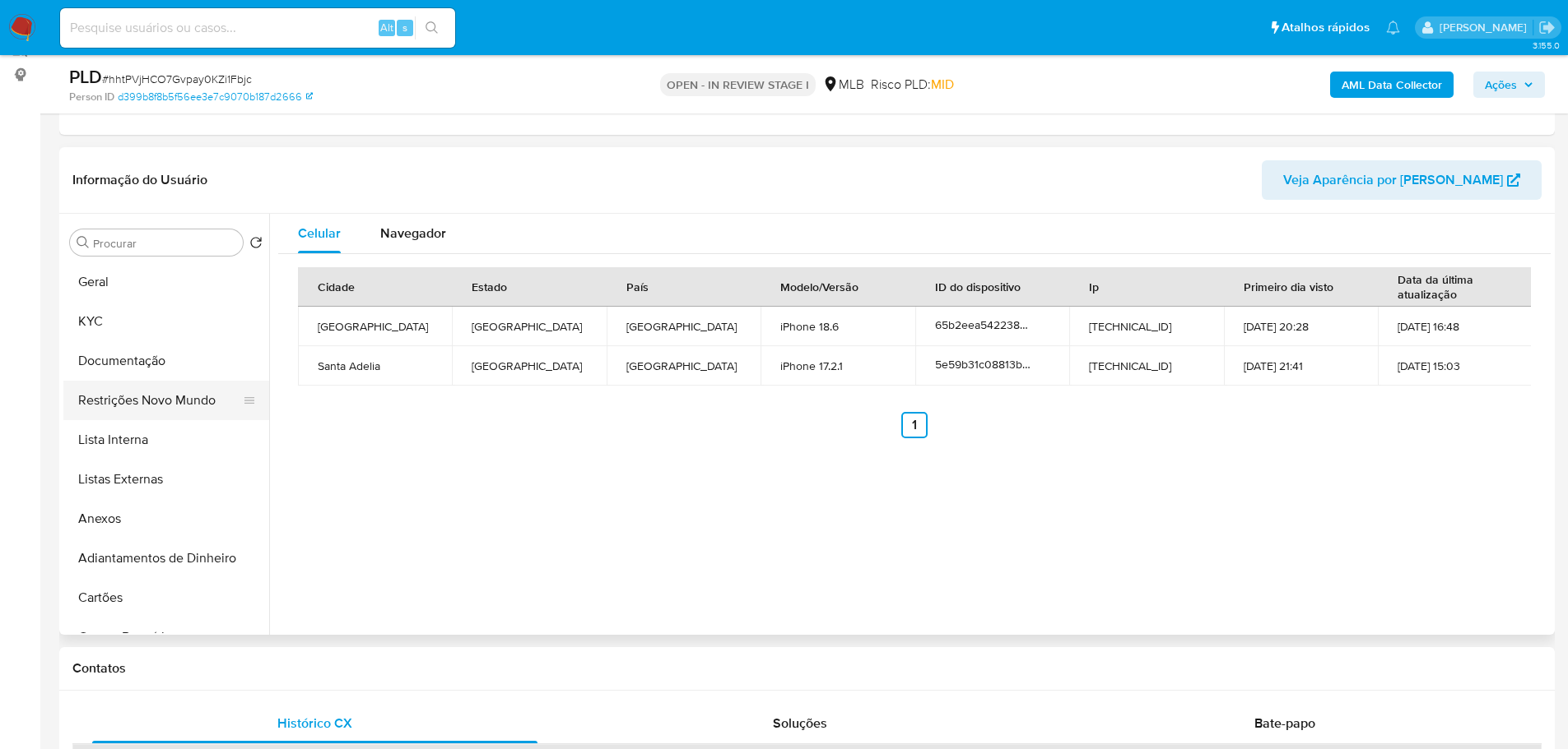
click at [154, 410] on button "Restrições Novo Mundo" at bounding box center [159, 400] width 192 height 39
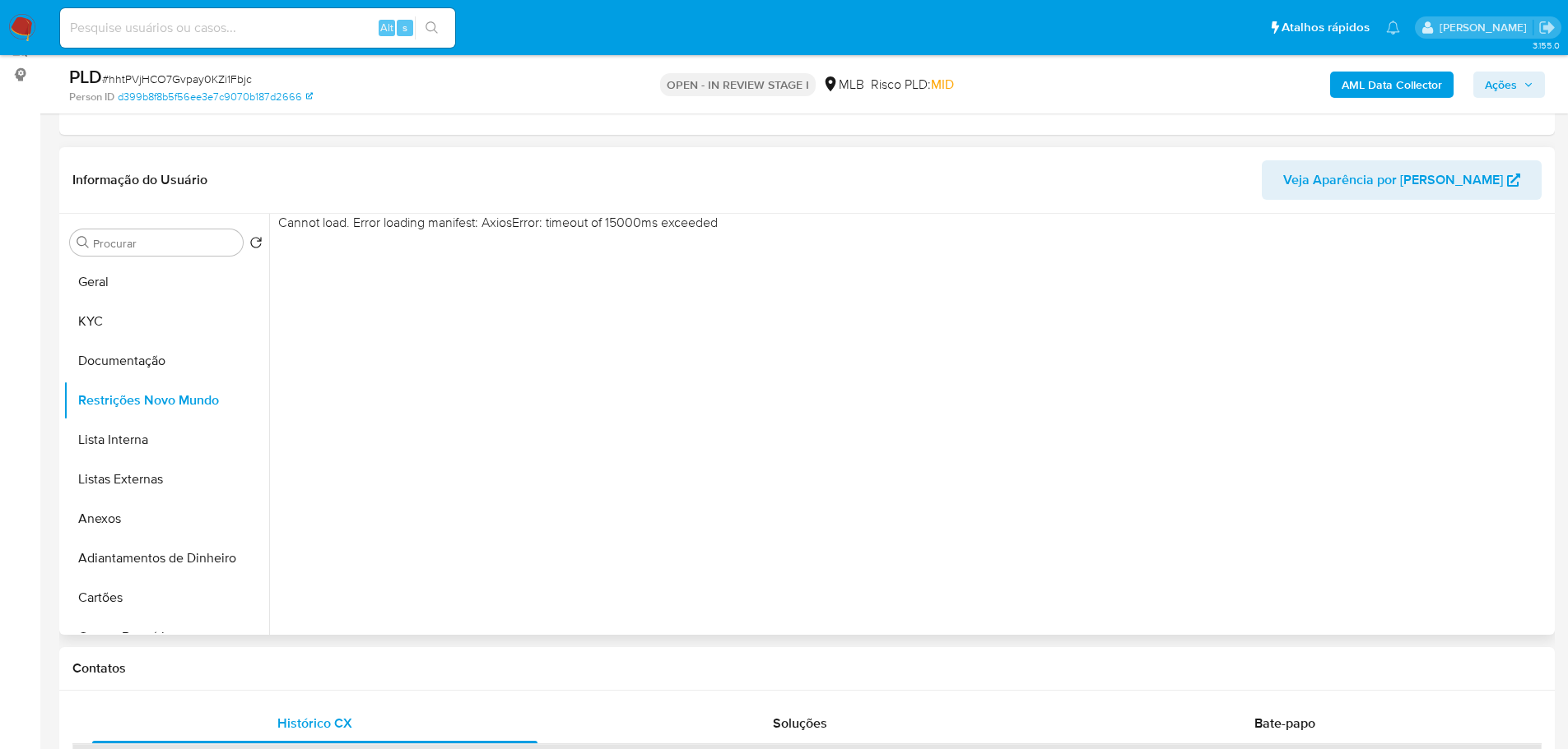
click at [1401, 394] on div "Cannot load. Error loading manifest: AxiosError: timeout of 15000ms exceeded" at bounding box center [910, 424] width 1281 height 421
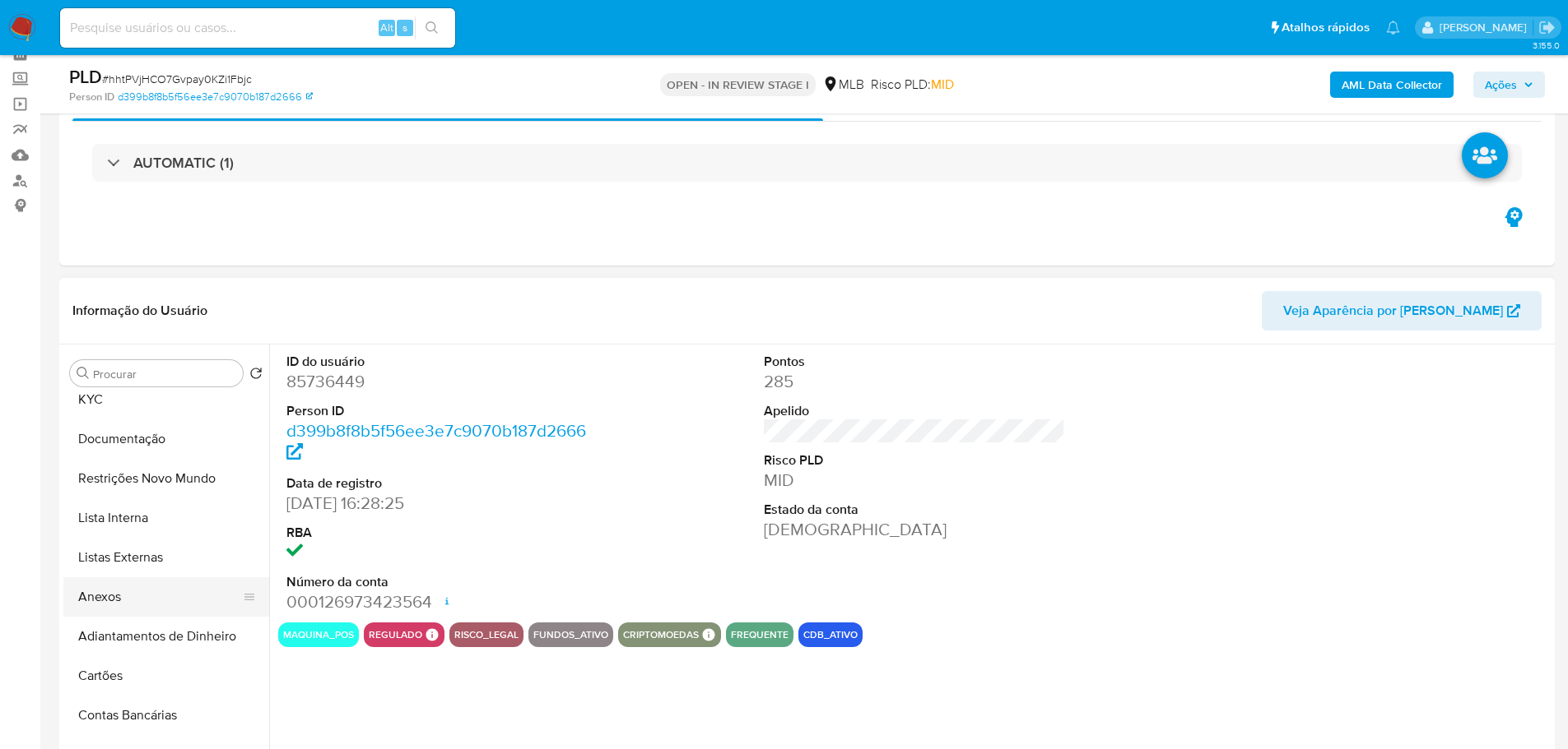
scroll to position [82, 0]
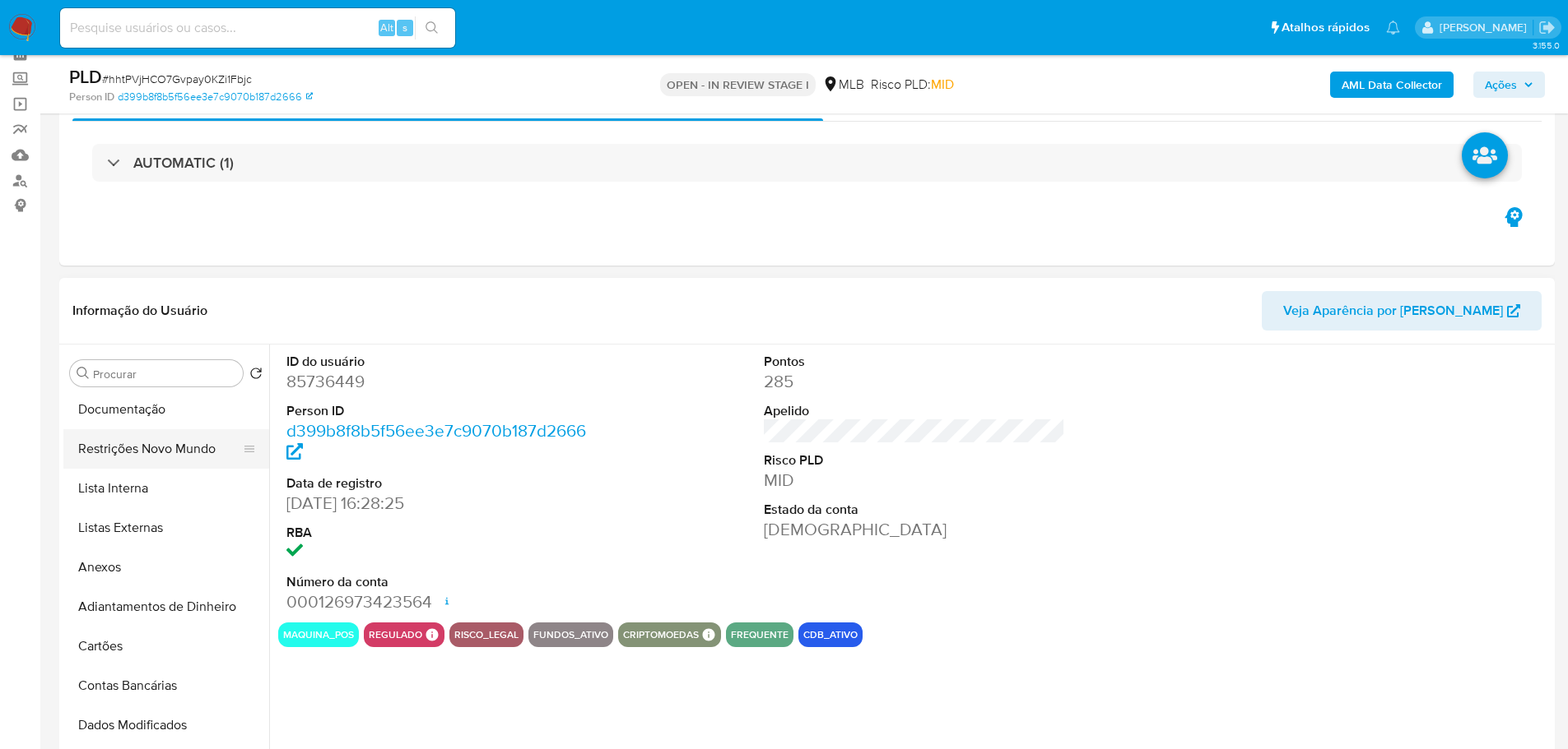
click at [153, 463] on button "Restrições Novo Mundo" at bounding box center [159, 449] width 192 height 39
select select "10"
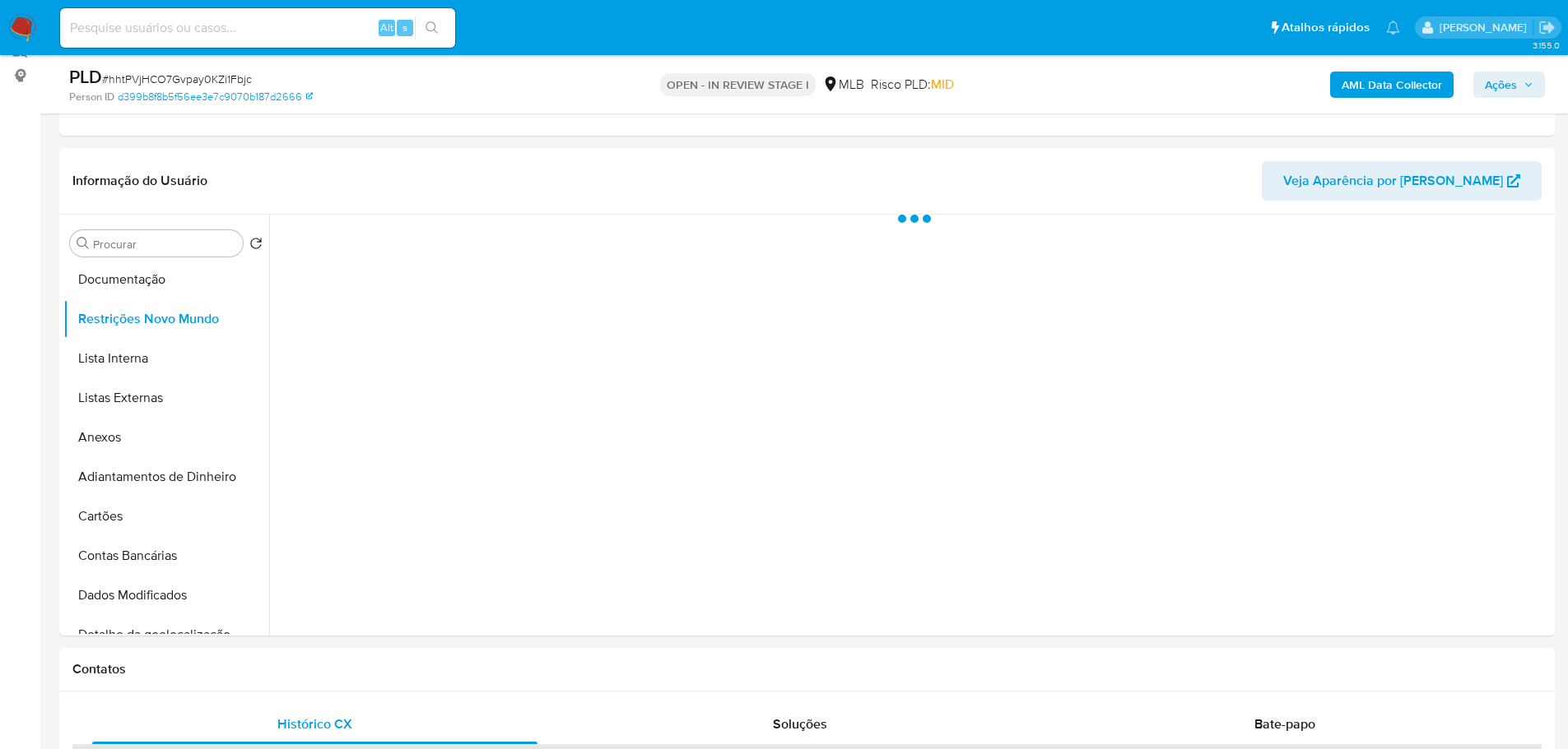
scroll to position [209, 0]
click at [1304, 407] on div at bounding box center [910, 428] width 1281 height 421
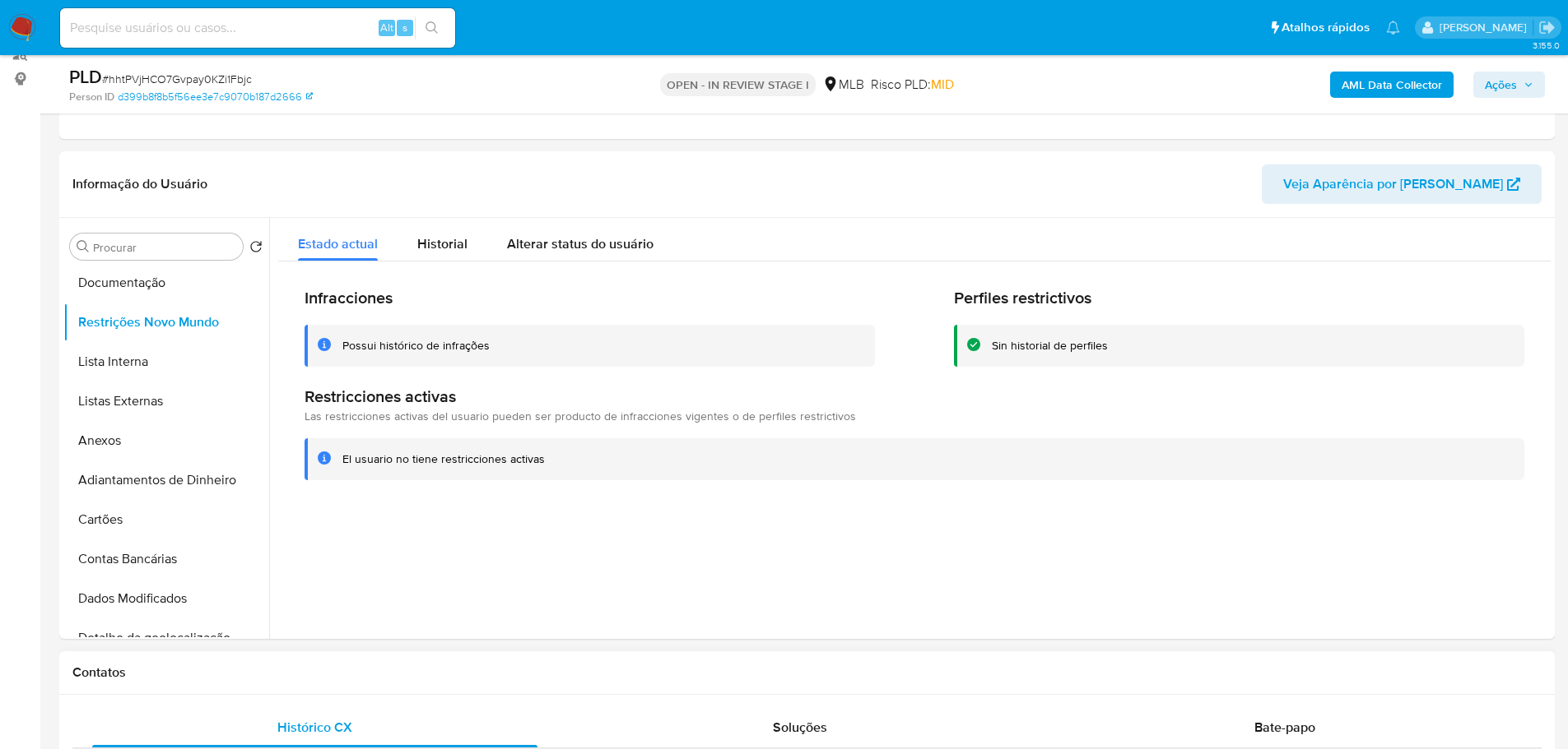
drag, startPoint x: 411, startPoint y: 677, endPoint x: 361, endPoint y: 659, distance: 53.1
click at [411, 677] on h1 "Contatos" at bounding box center [807, 673] width 1469 height 17
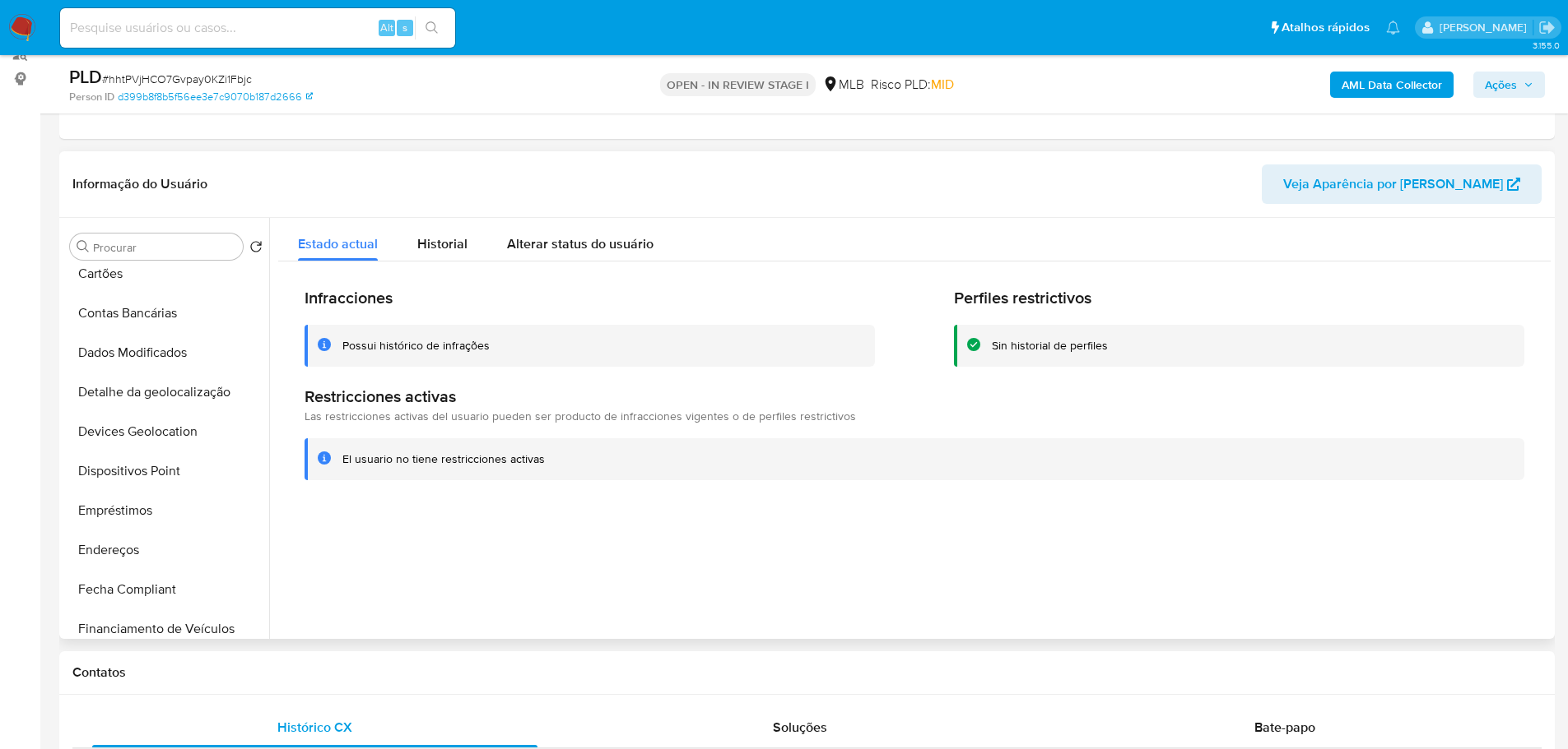
scroll to position [329, 0]
click at [180, 460] on button "Dispositivos Point" at bounding box center [159, 471] width 192 height 39
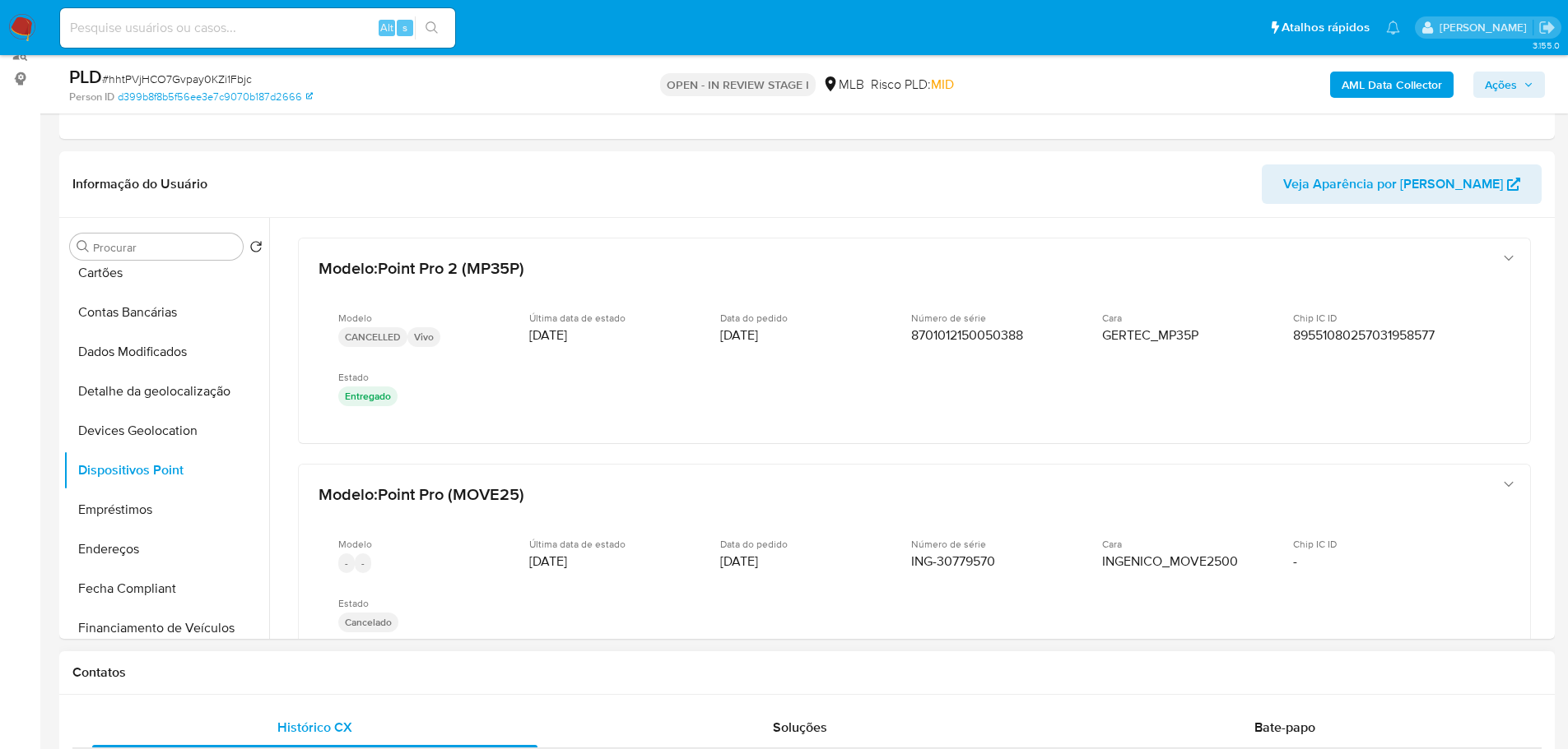
click at [232, 674] on h1 "Contatos" at bounding box center [807, 673] width 1469 height 17
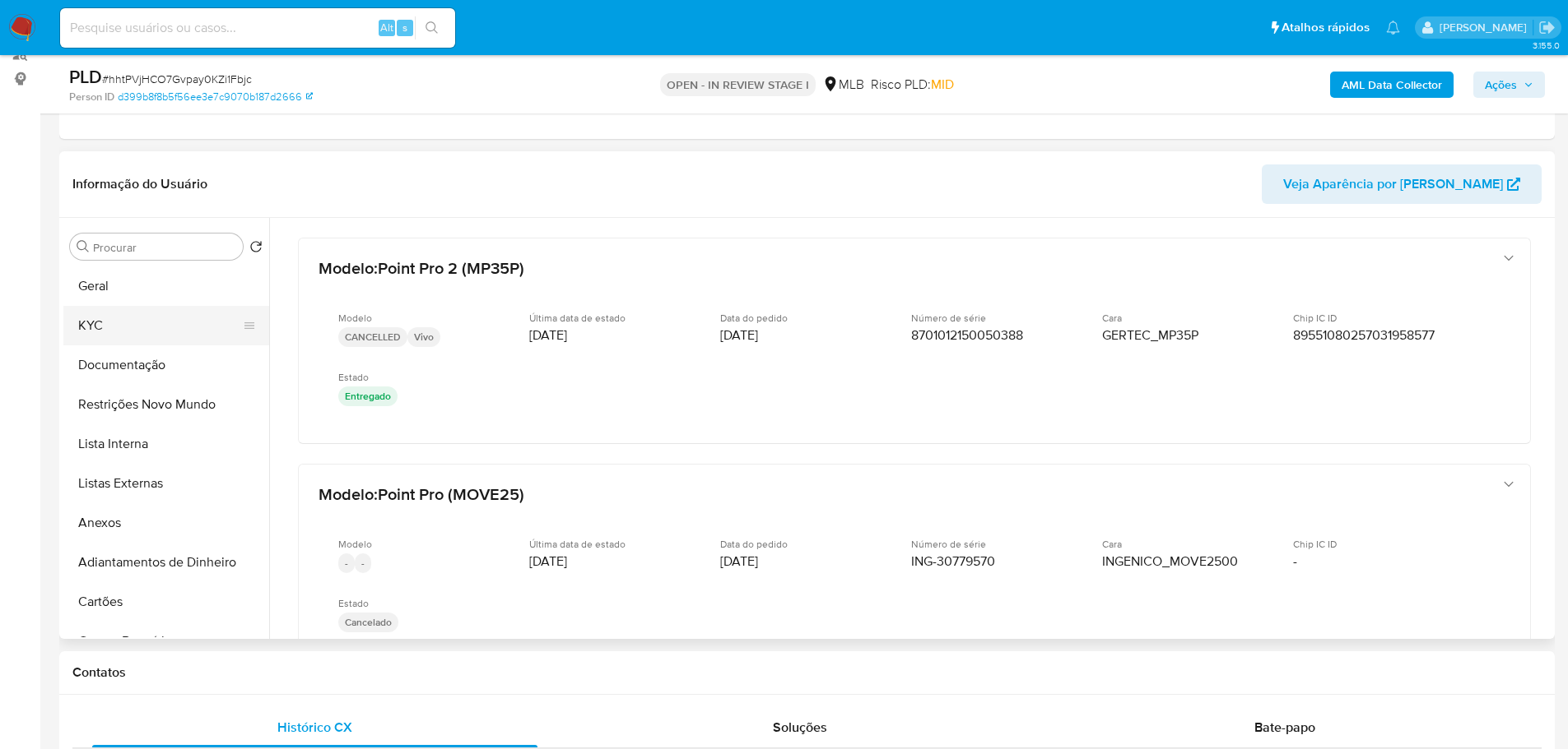
scroll to position [0, 0]
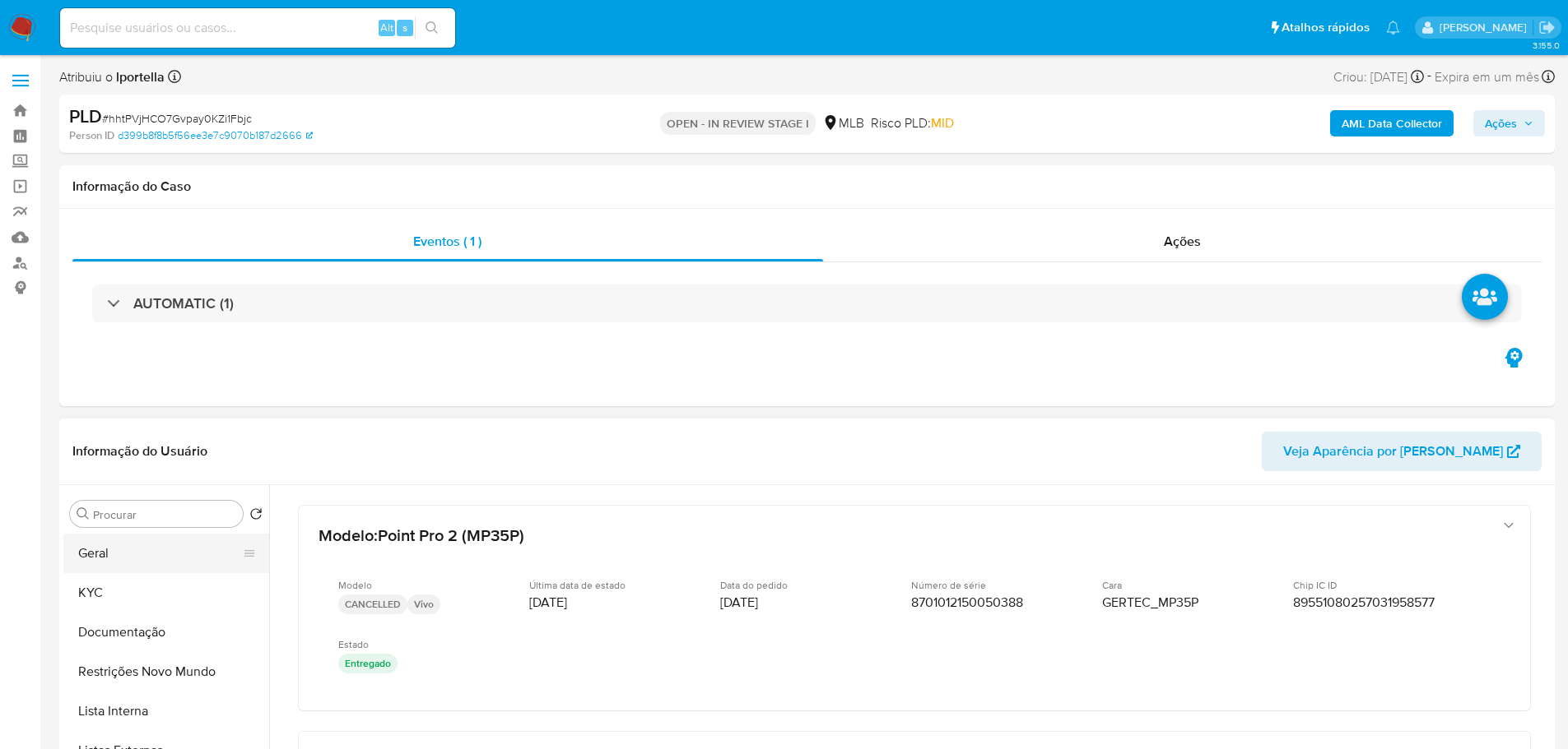
click at [117, 561] on button "Geral" at bounding box center [159, 553] width 192 height 39
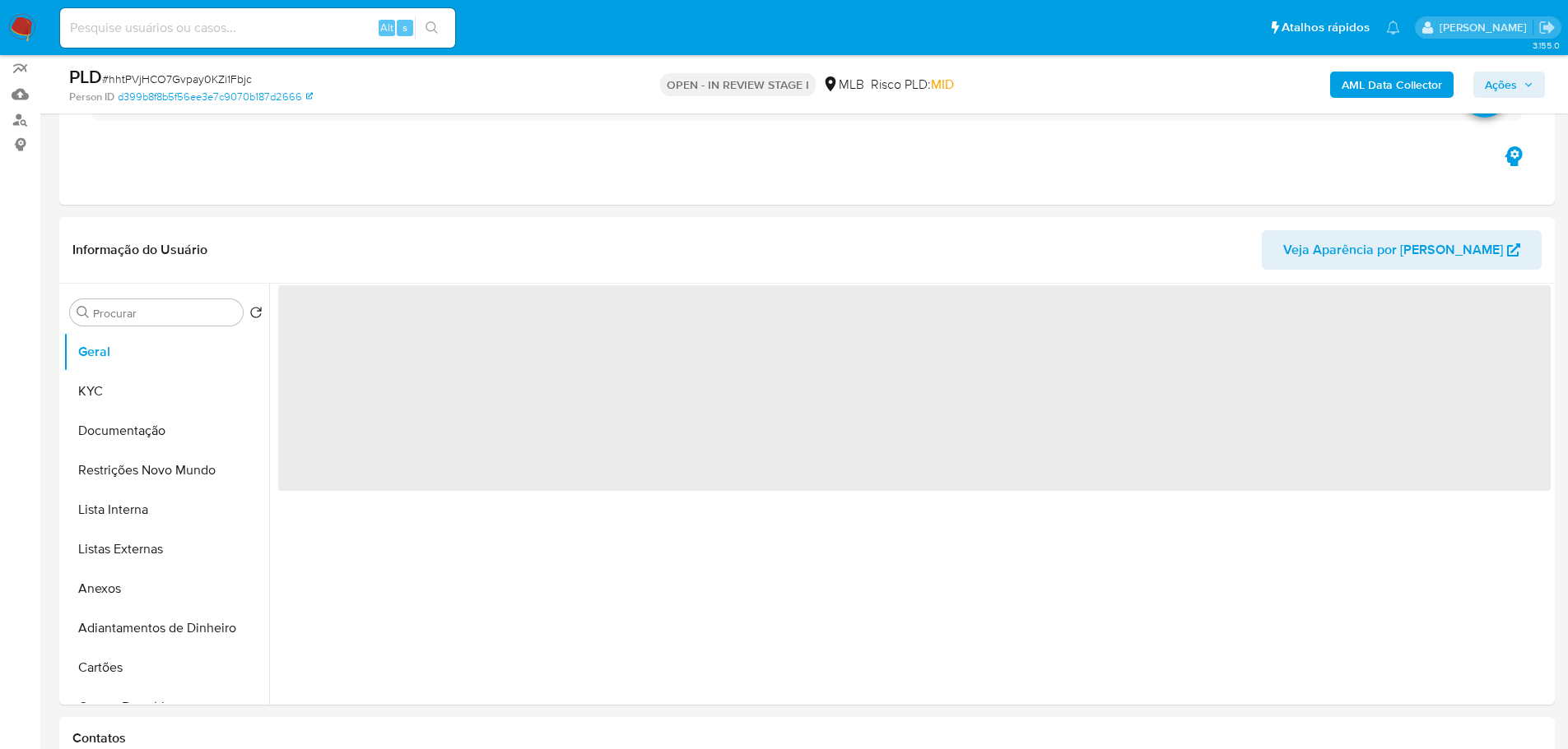
scroll to position [247, 0]
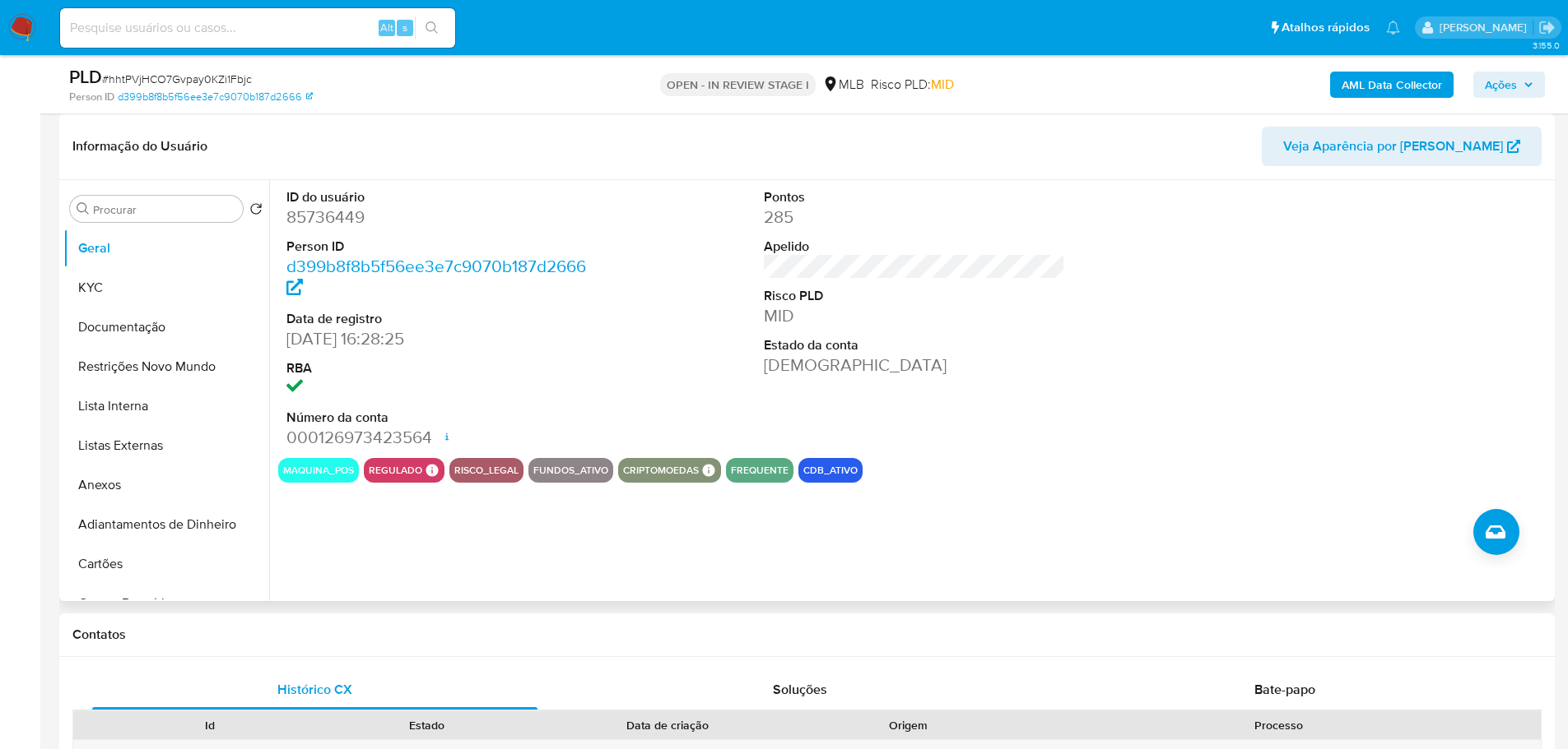
click at [329, 205] on dd "85736449" at bounding box center [437, 217] width 302 height 23
click at [338, 217] on dd "85736449" at bounding box center [437, 217] width 302 height 23
copy dd "85736449"
drag, startPoint x: 377, startPoint y: 338, endPoint x: 284, endPoint y: 340, distance: 93.0
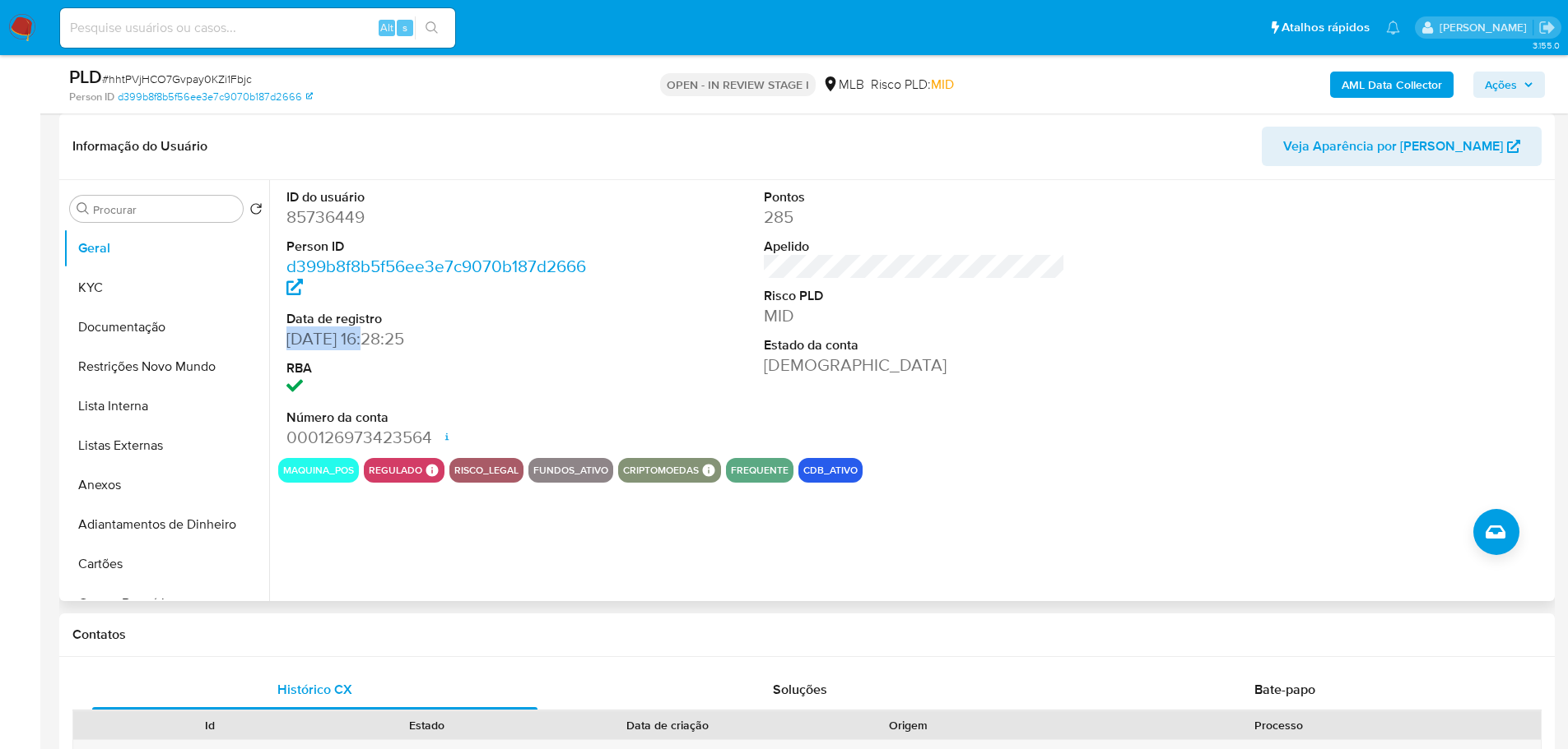
click at [284, 340] on div "ID do usuário 85736449 Person ID d399b8f8b5f56ee3e7c9070b187d2666 Data de regis…" at bounding box center [438, 319] width 319 height 278
copy dd "[DATE]"
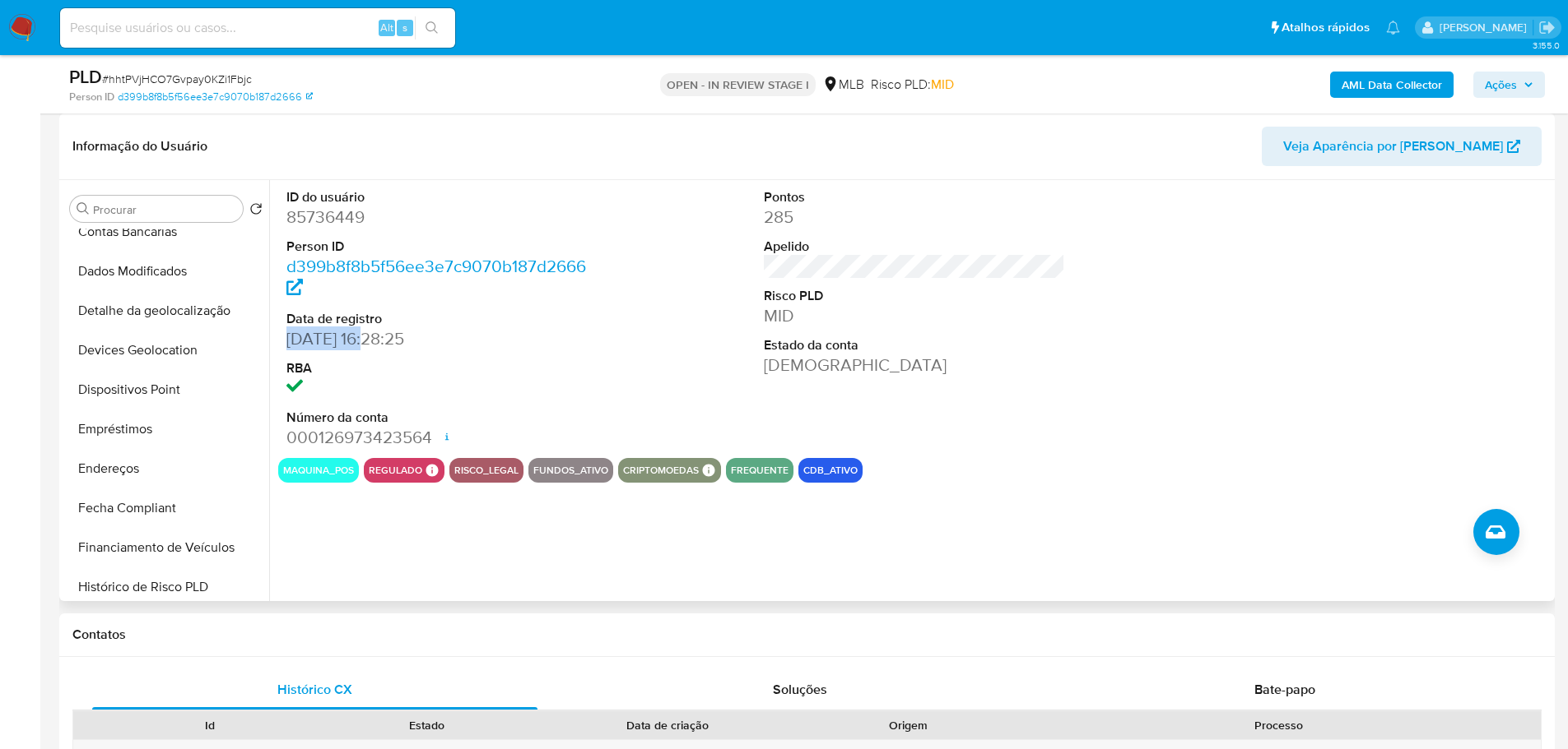
scroll to position [658, 0]
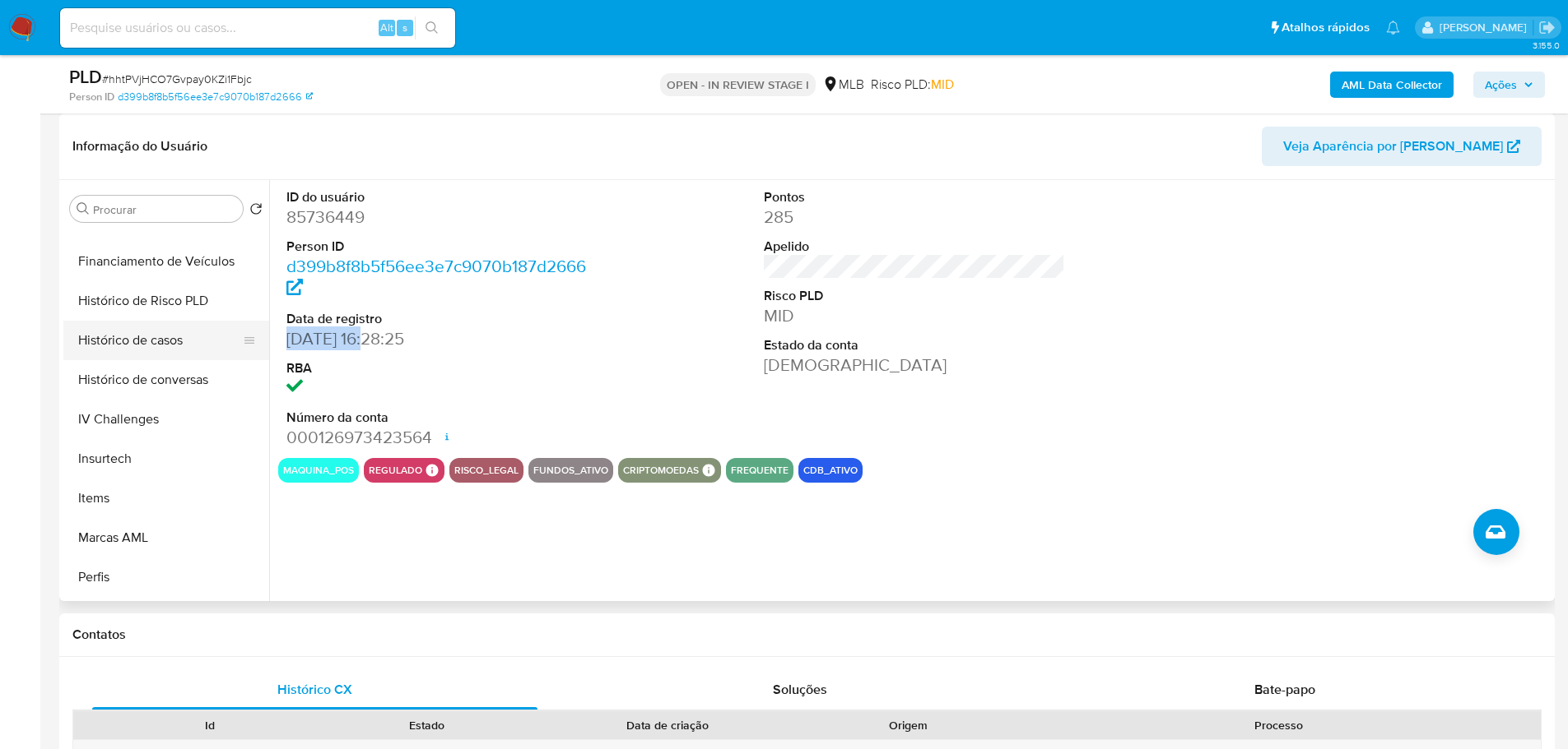
click at [155, 339] on button "Histórico de casos" at bounding box center [159, 340] width 192 height 39
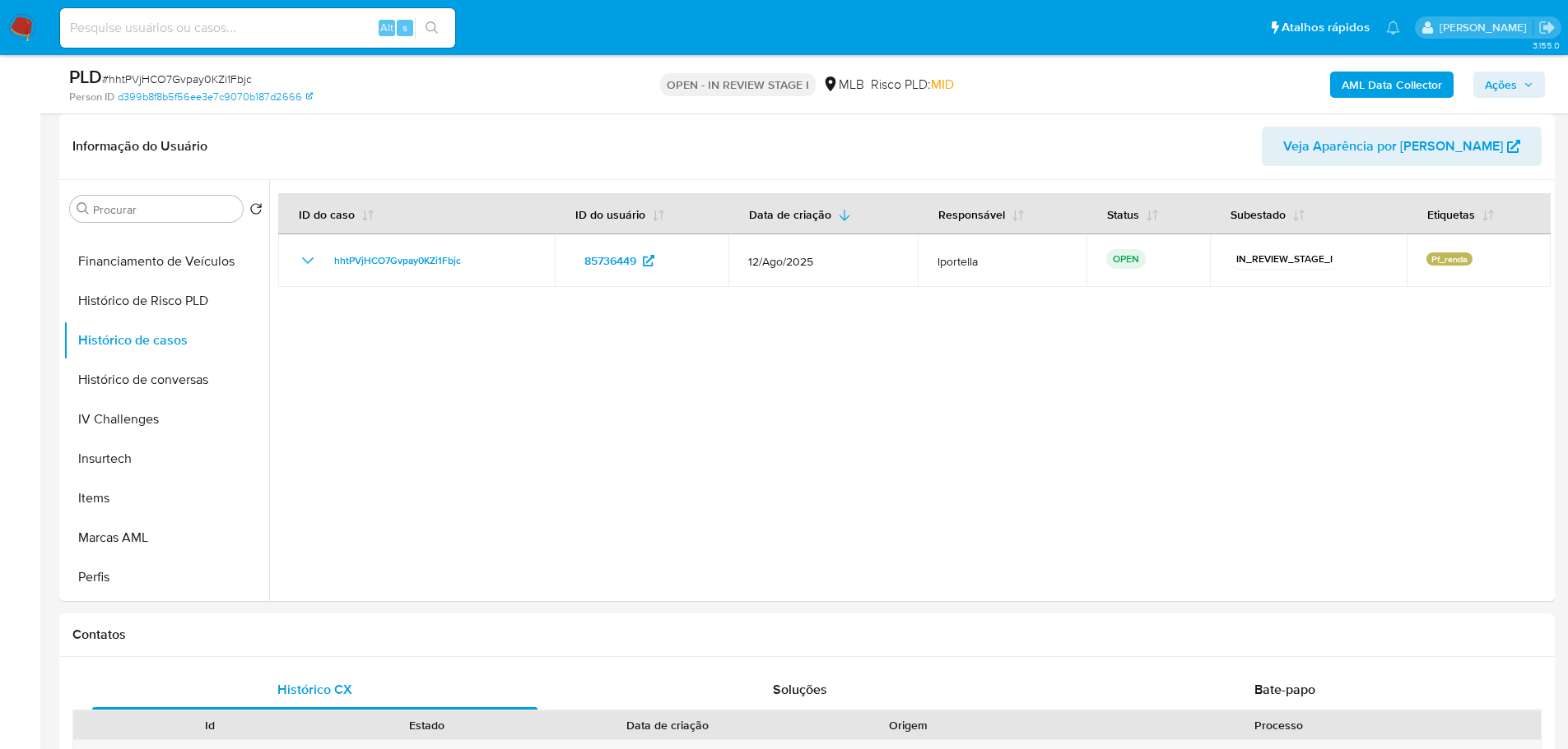
click at [1499, 77] on span "Ações" at bounding box center [1500, 84] width 32 height 26
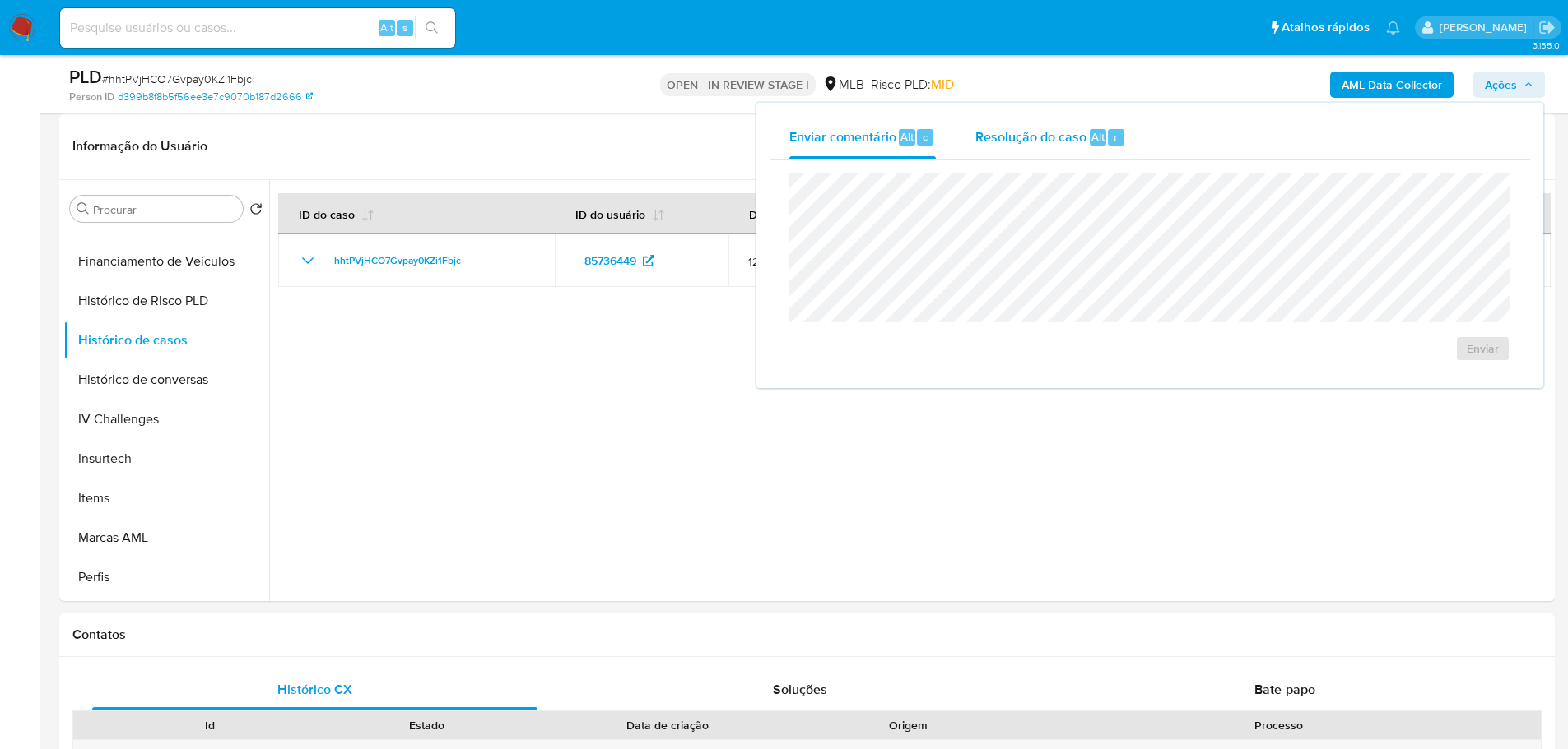
click at [969, 141] on button "Resolução do caso Alt r" at bounding box center [1050, 138] width 190 height 43
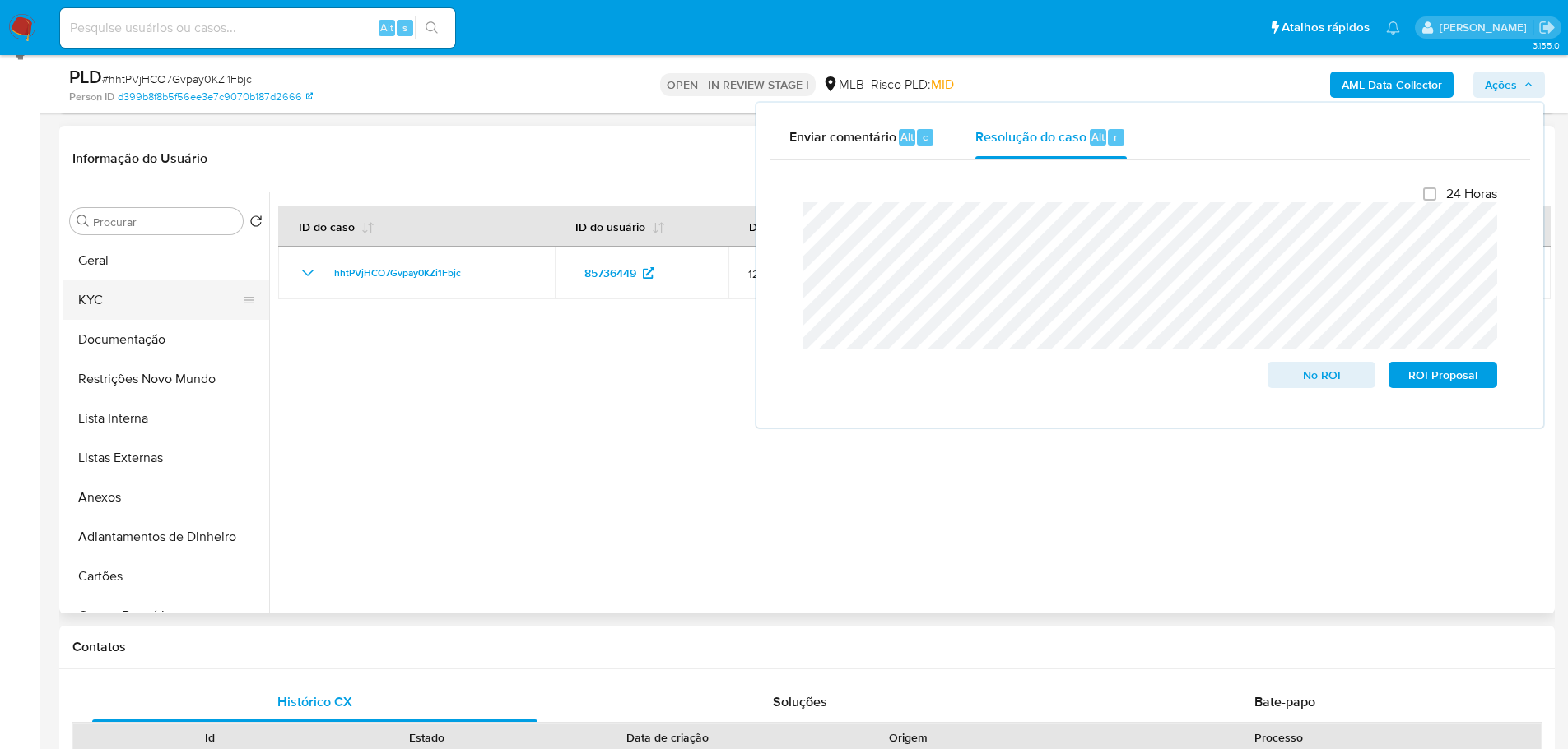
scroll to position [0, 0]
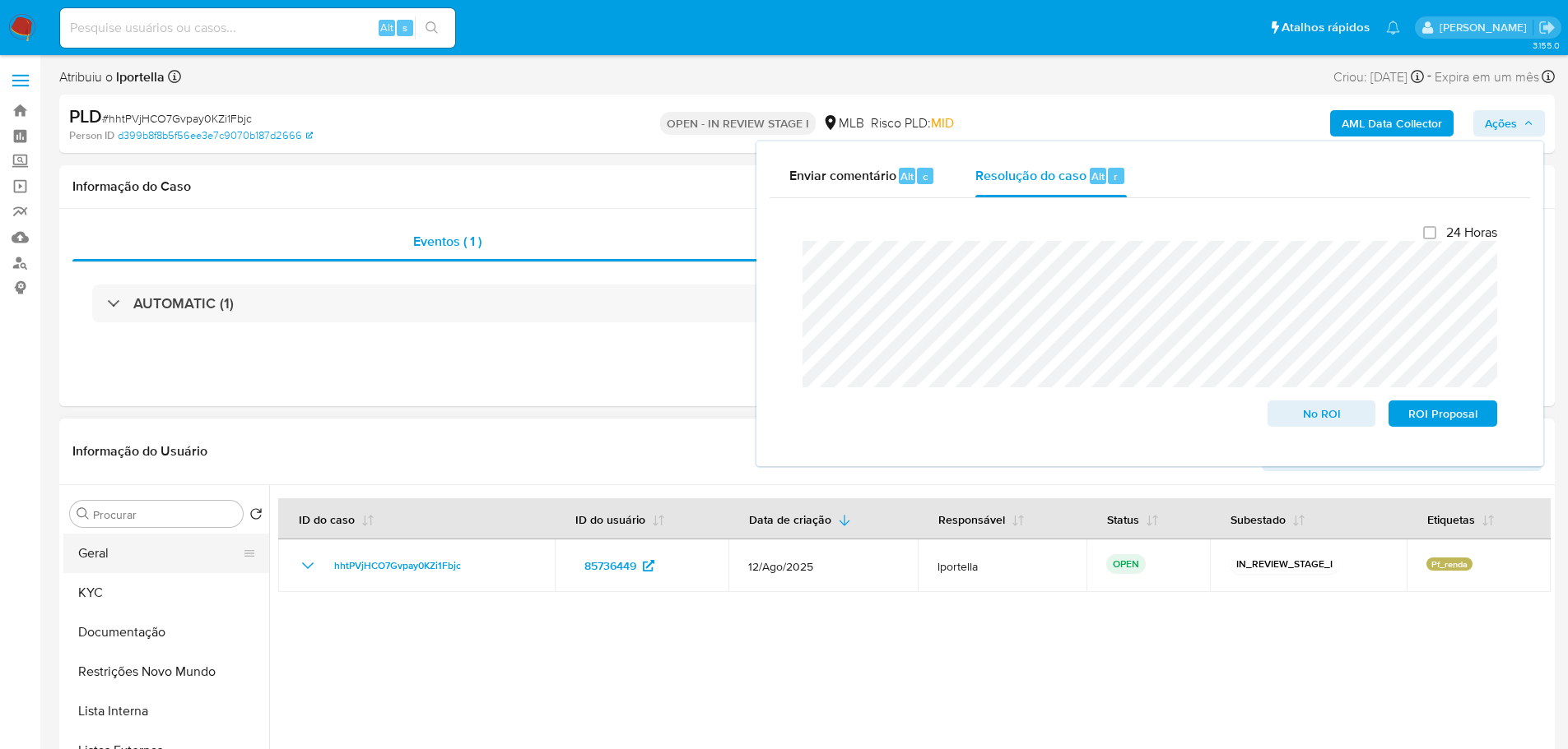
click at [134, 549] on button "Geral" at bounding box center [159, 553] width 192 height 39
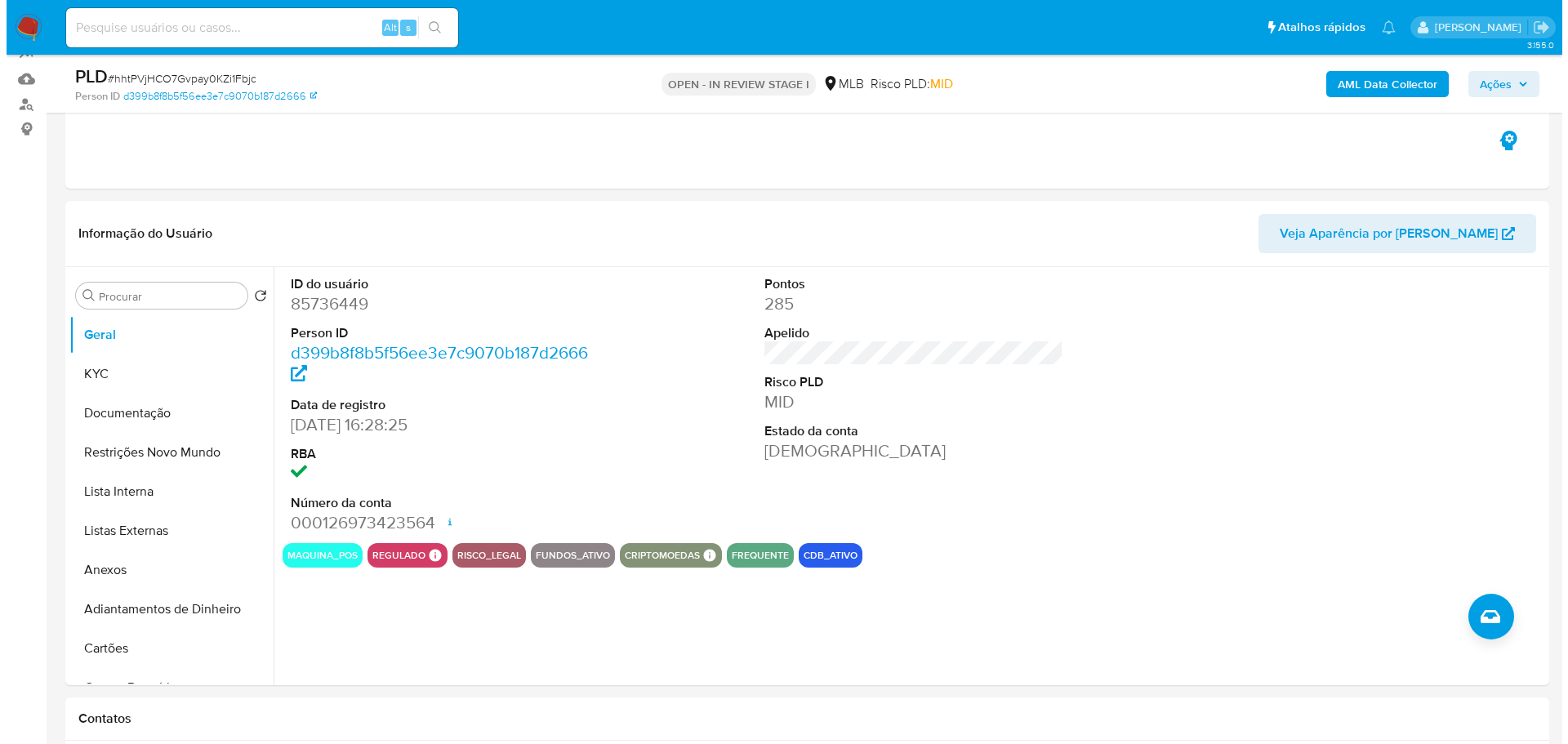
scroll to position [163, 0]
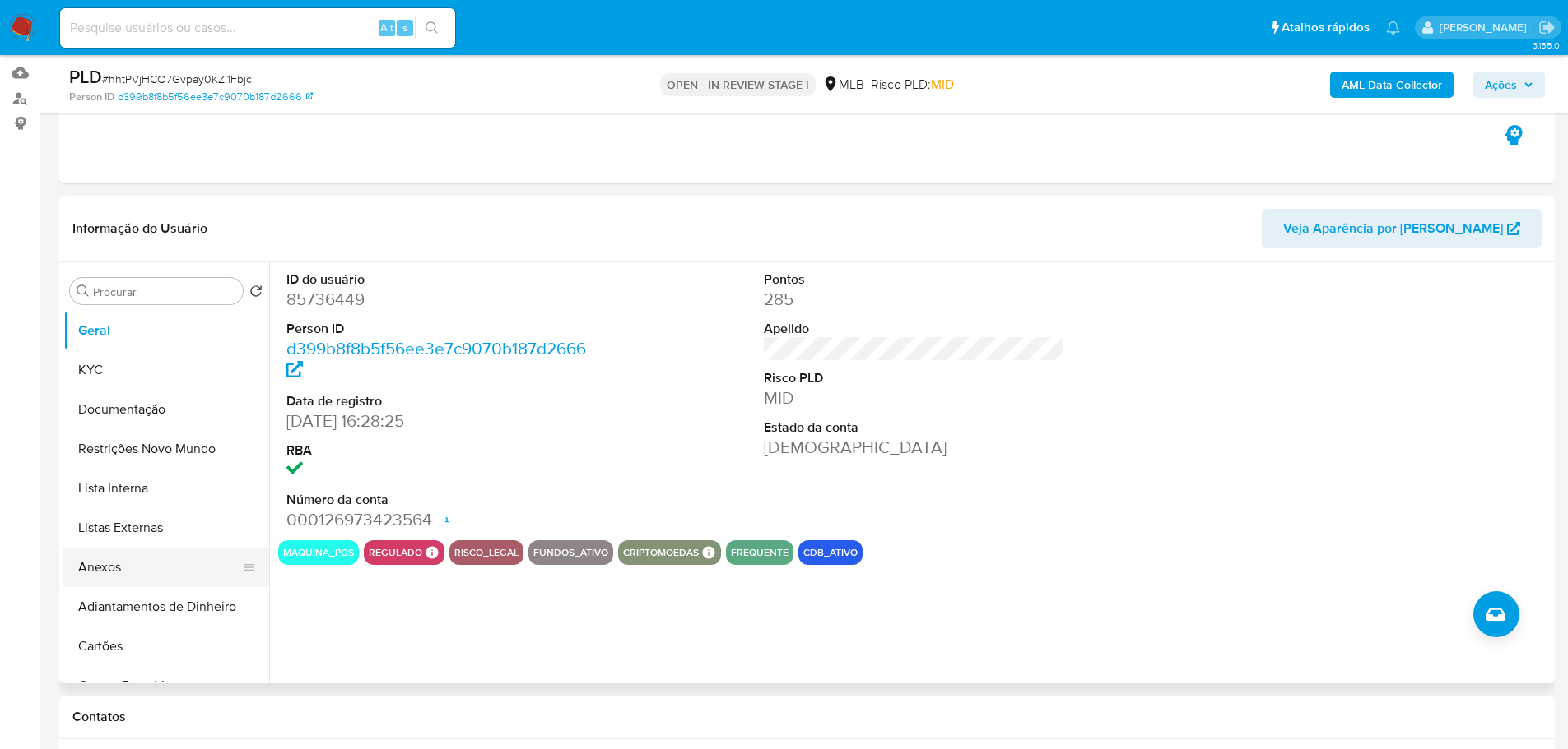
click at [169, 581] on button "Anexos" at bounding box center [159, 567] width 192 height 39
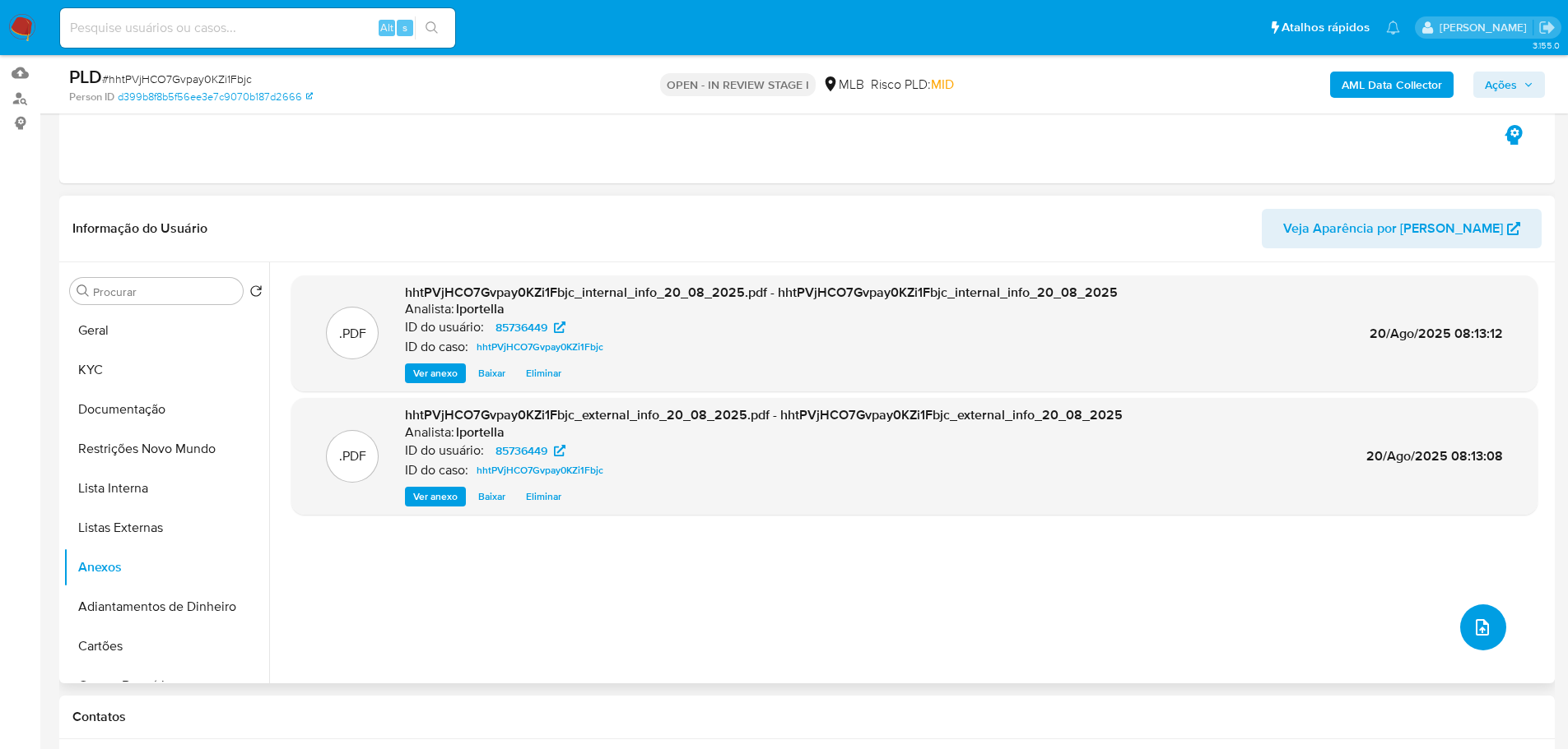
click at [1460, 627] on button "upload-file" at bounding box center [1483, 627] width 46 height 46
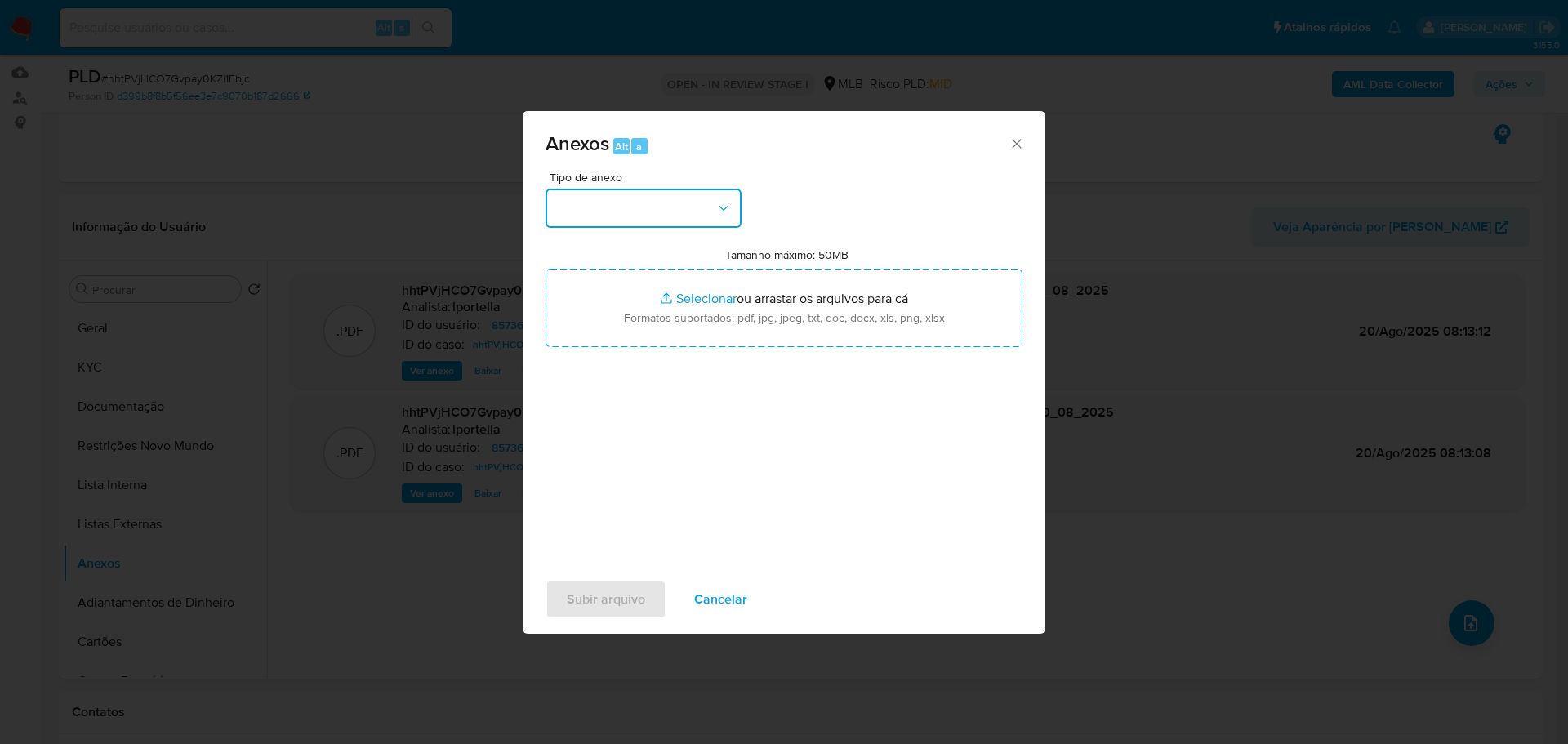
click at [677, 217] on button "button" at bounding box center [643, 209] width 196 height 39
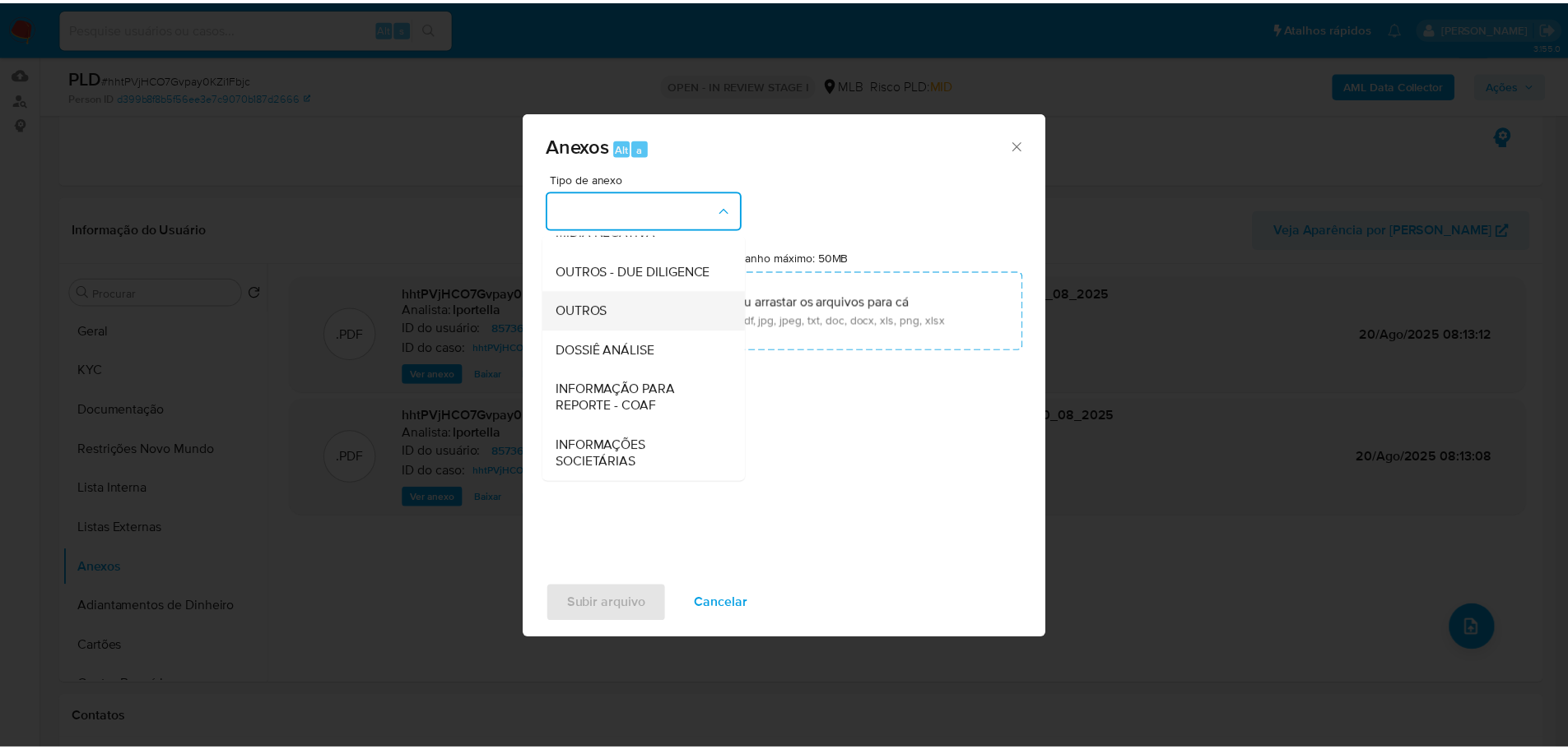
scroll to position [253, 0]
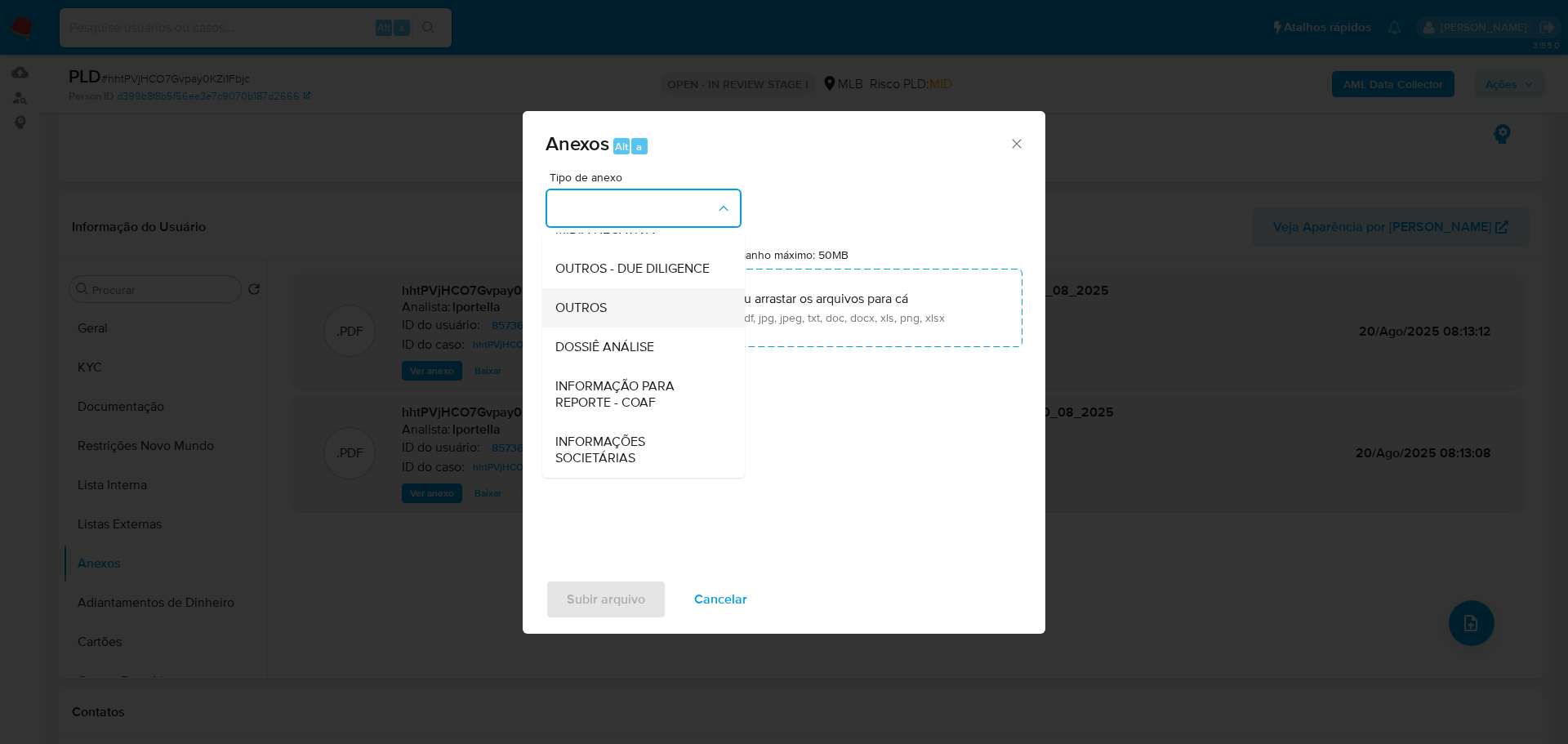
click at [615, 306] on div "OUTROS" at bounding box center [638, 308] width 167 height 39
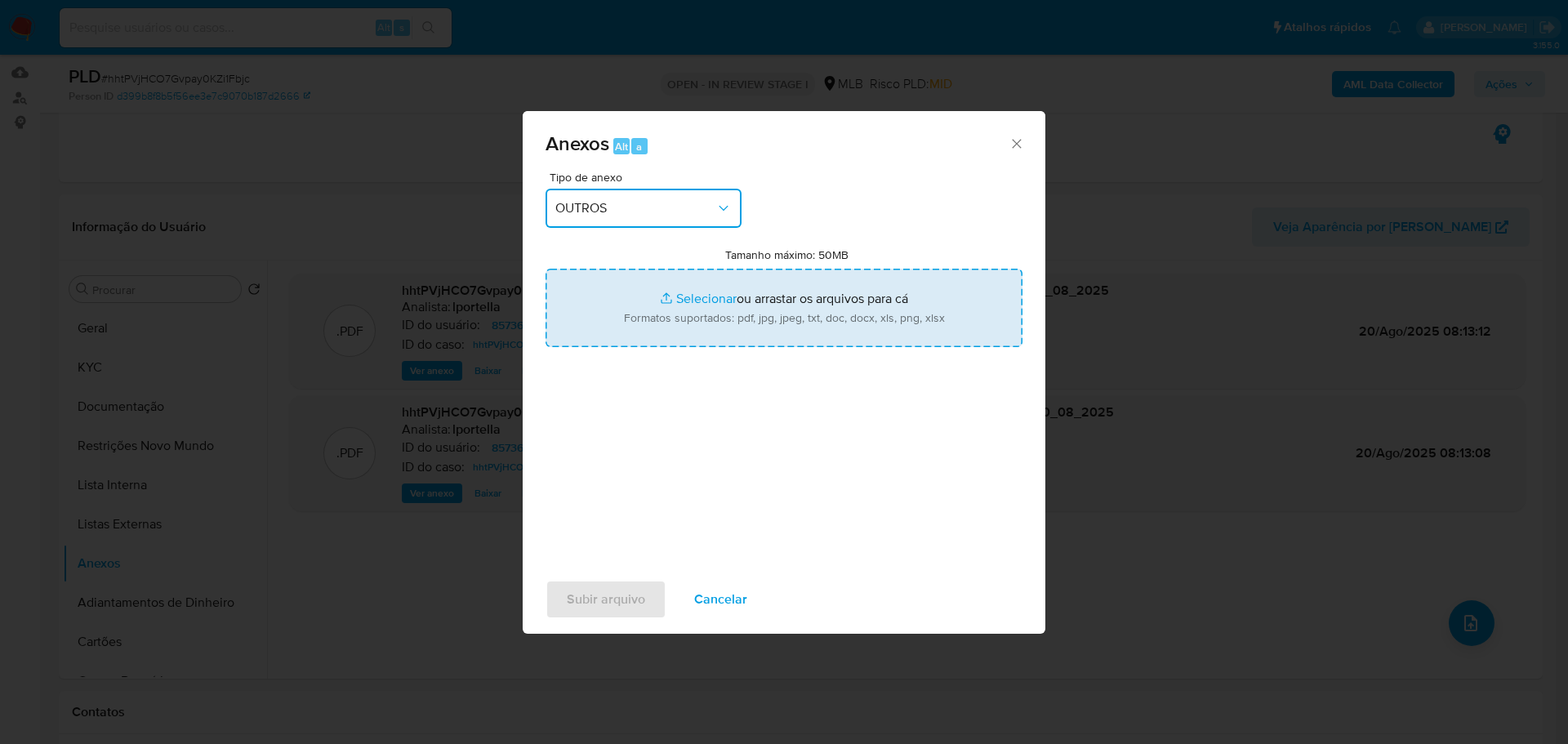
type input "C:\fakepath\ID_ 85736449 - CPF 43035748802 - [PERSON_NAME].pdf"
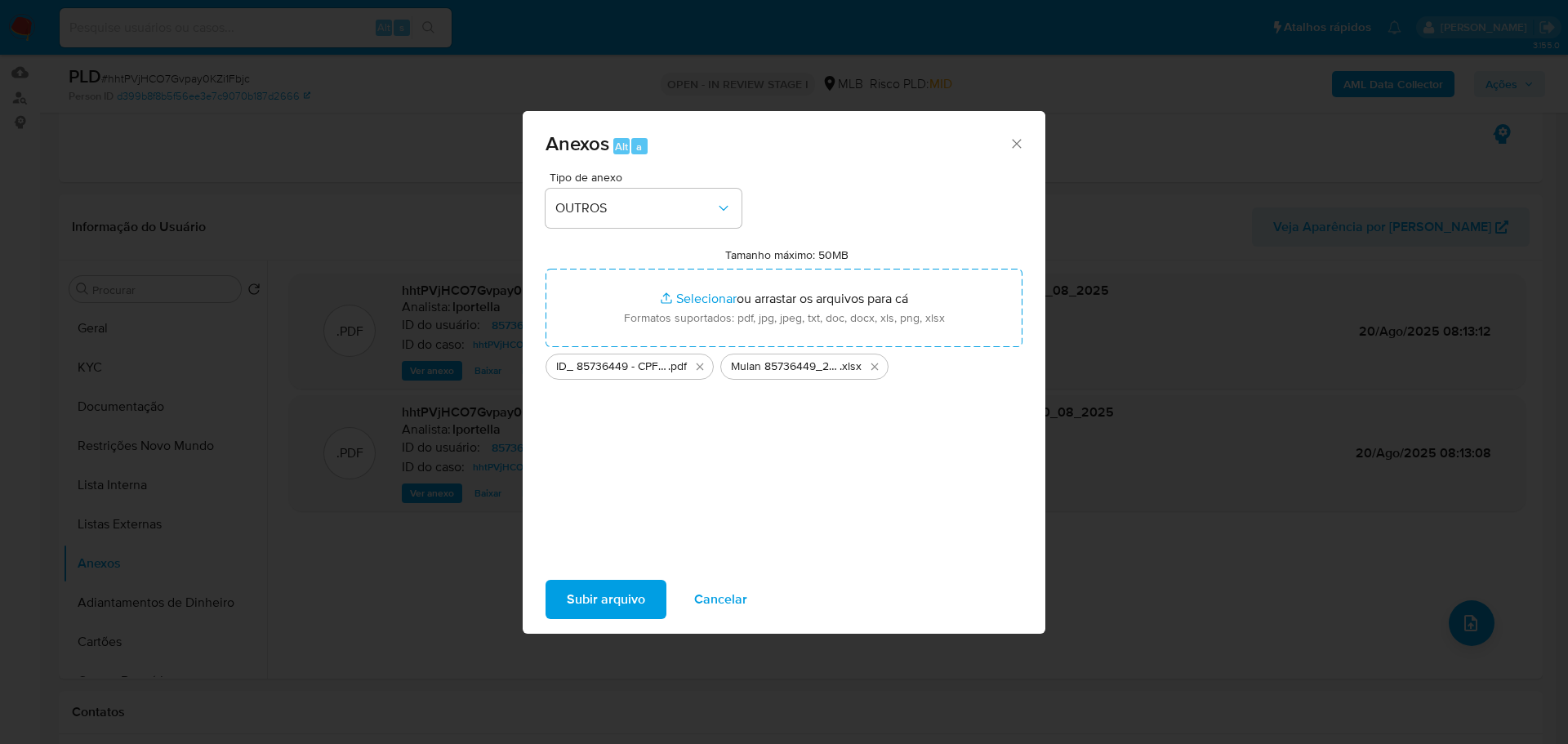
click at [606, 602] on span "Subir arquivo" at bounding box center [606, 600] width 78 height 36
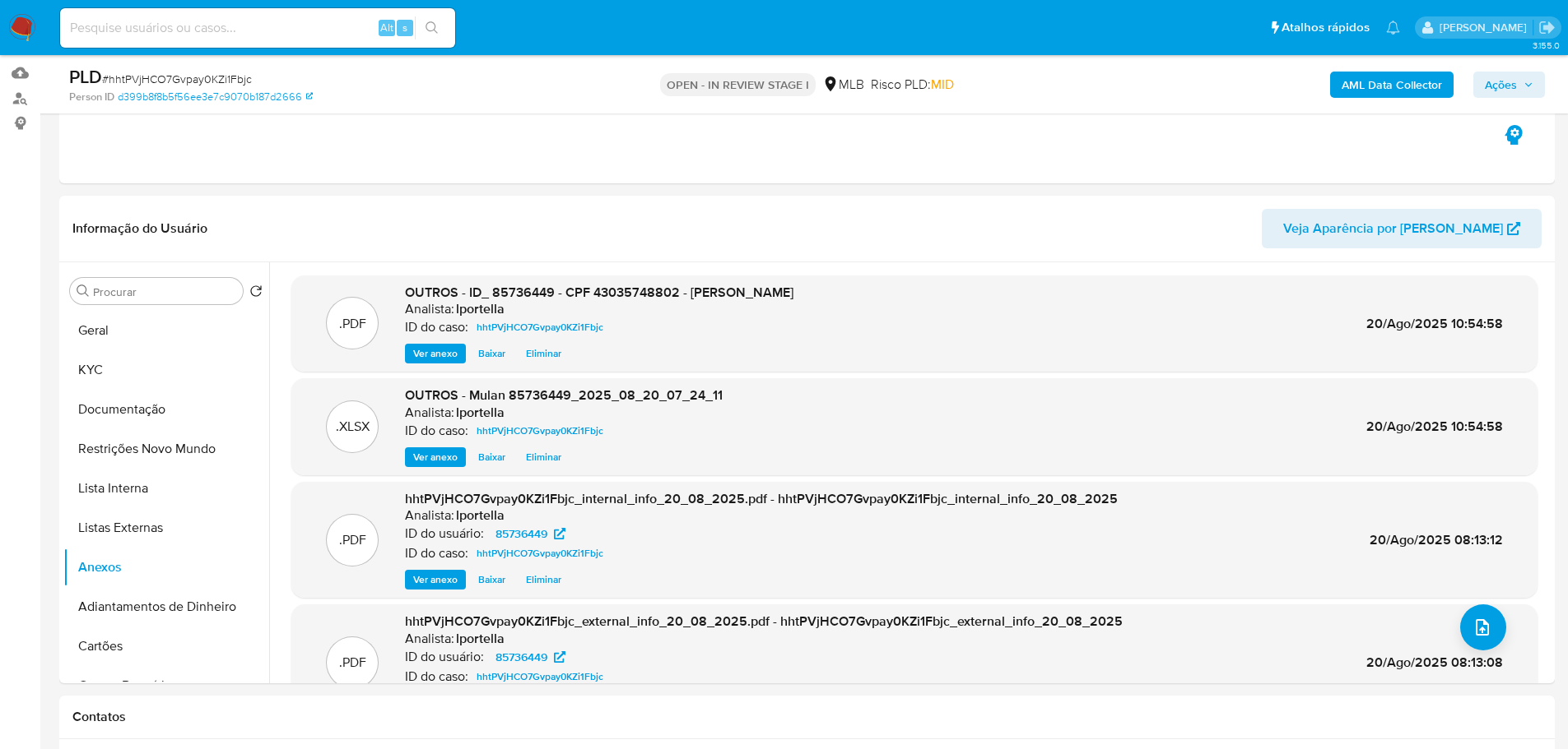
click at [1519, 87] on span "Ações" at bounding box center [1509, 84] width 49 height 23
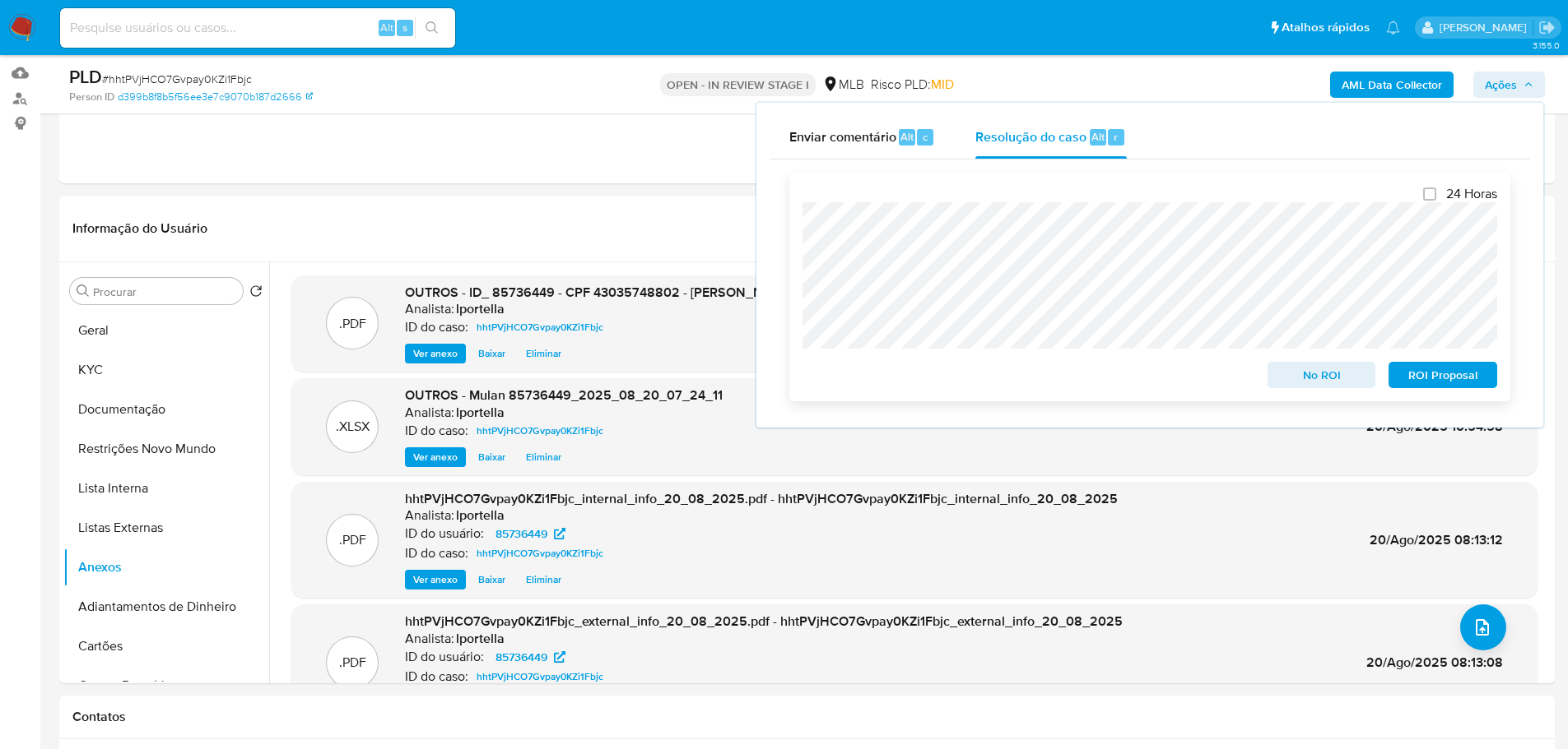
click at [1332, 376] on span "No ROI" at bounding box center [1321, 375] width 85 height 23
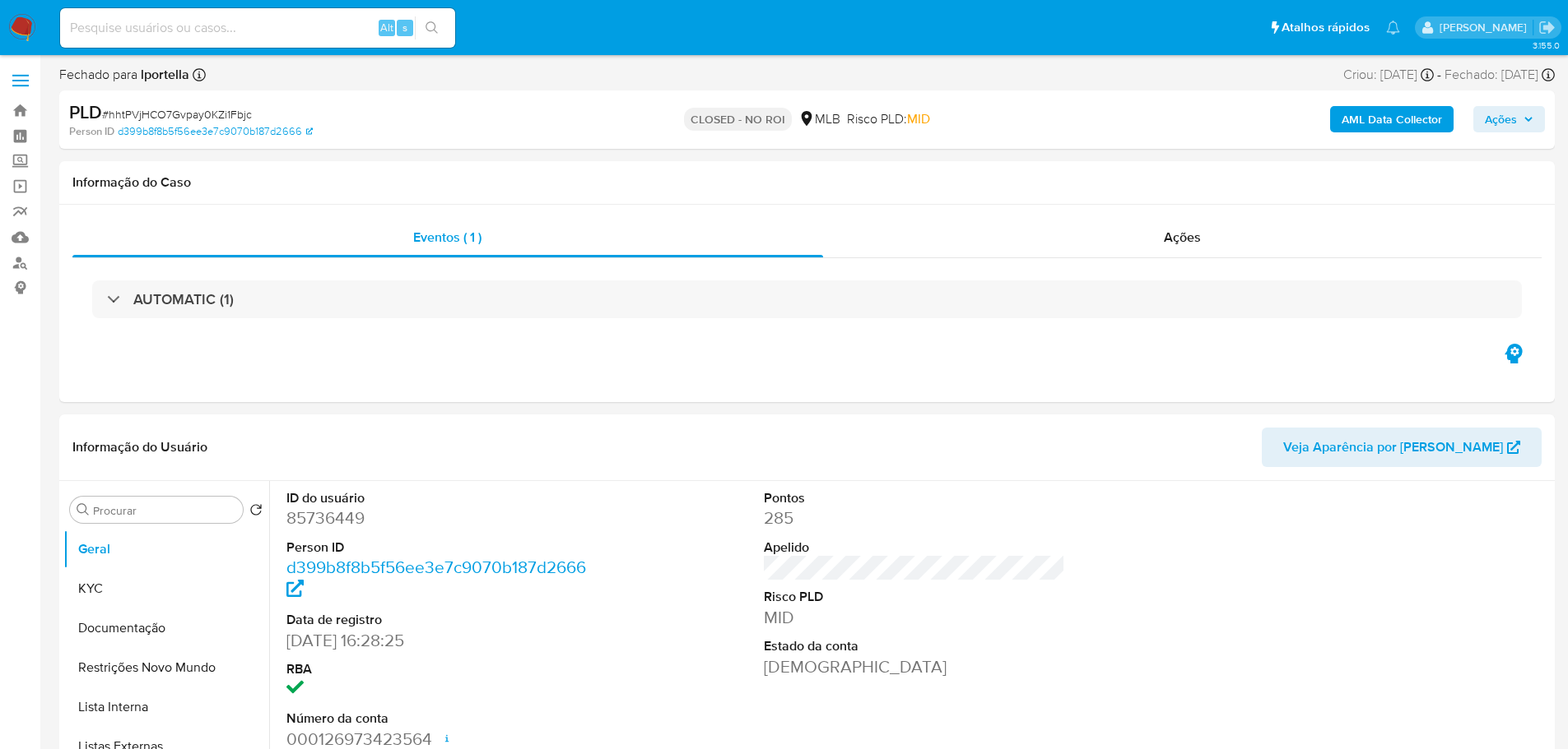
select select "10"
click at [30, 24] on img at bounding box center [23, 28] width 28 height 28
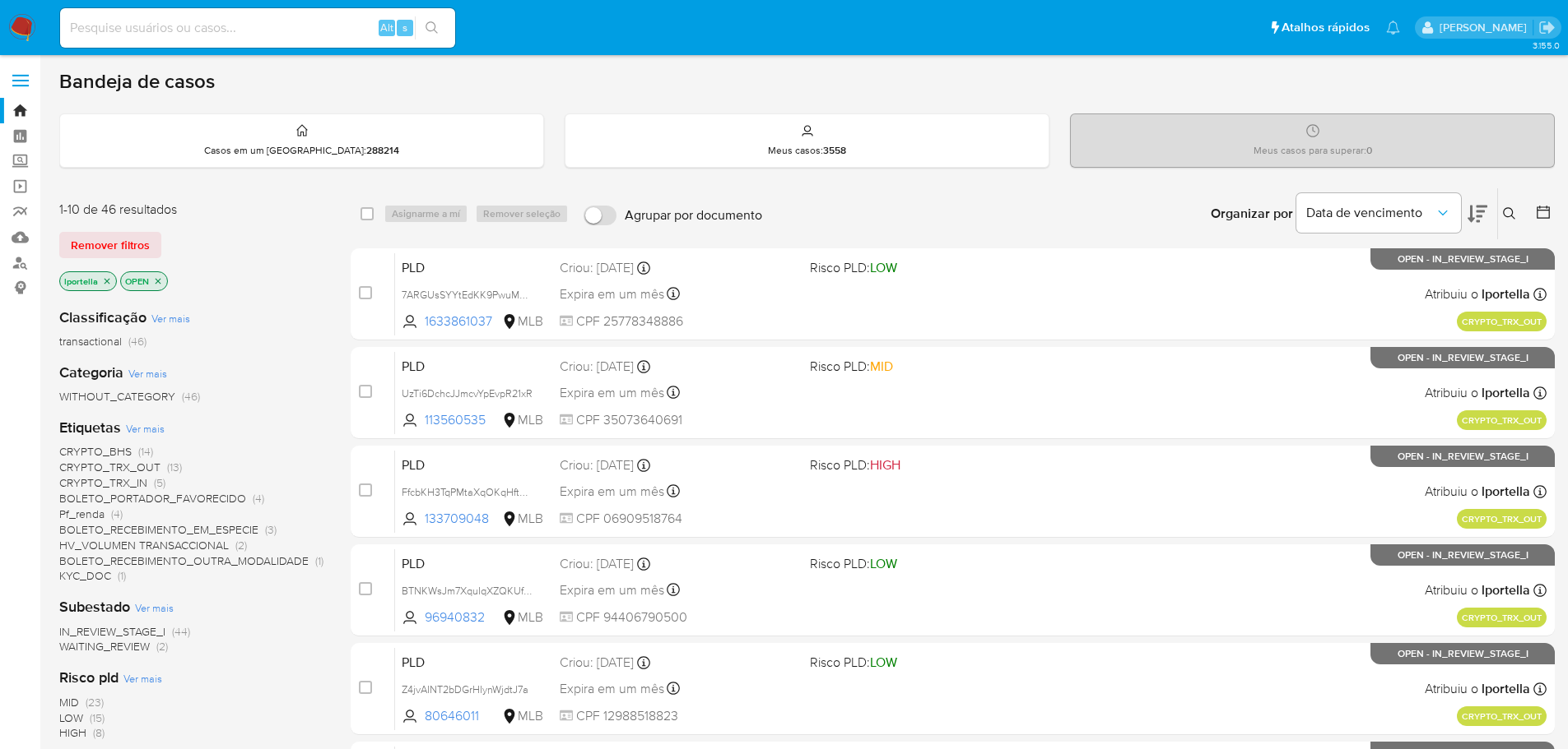
click at [279, 15] on div "Alt s" at bounding box center [257, 28] width 395 height 39
click at [263, 26] on input at bounding box center [257, 27] width 395 height 22
paste input "eBhsgHpmx7TW1zwzrVmXh1T2"
type input "eBhsgHpmx7TW1zwzrVmXh1T2"
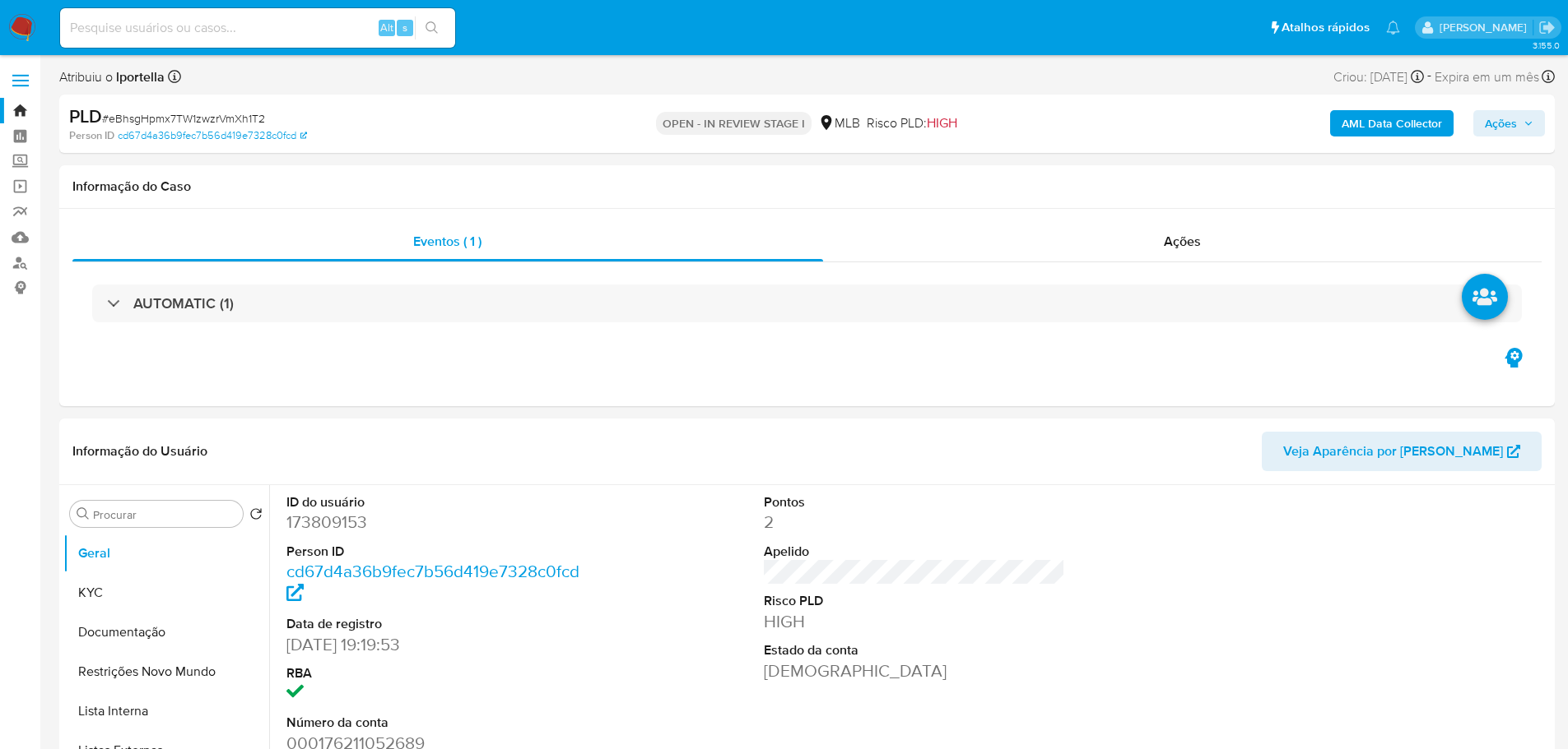
select select "10"
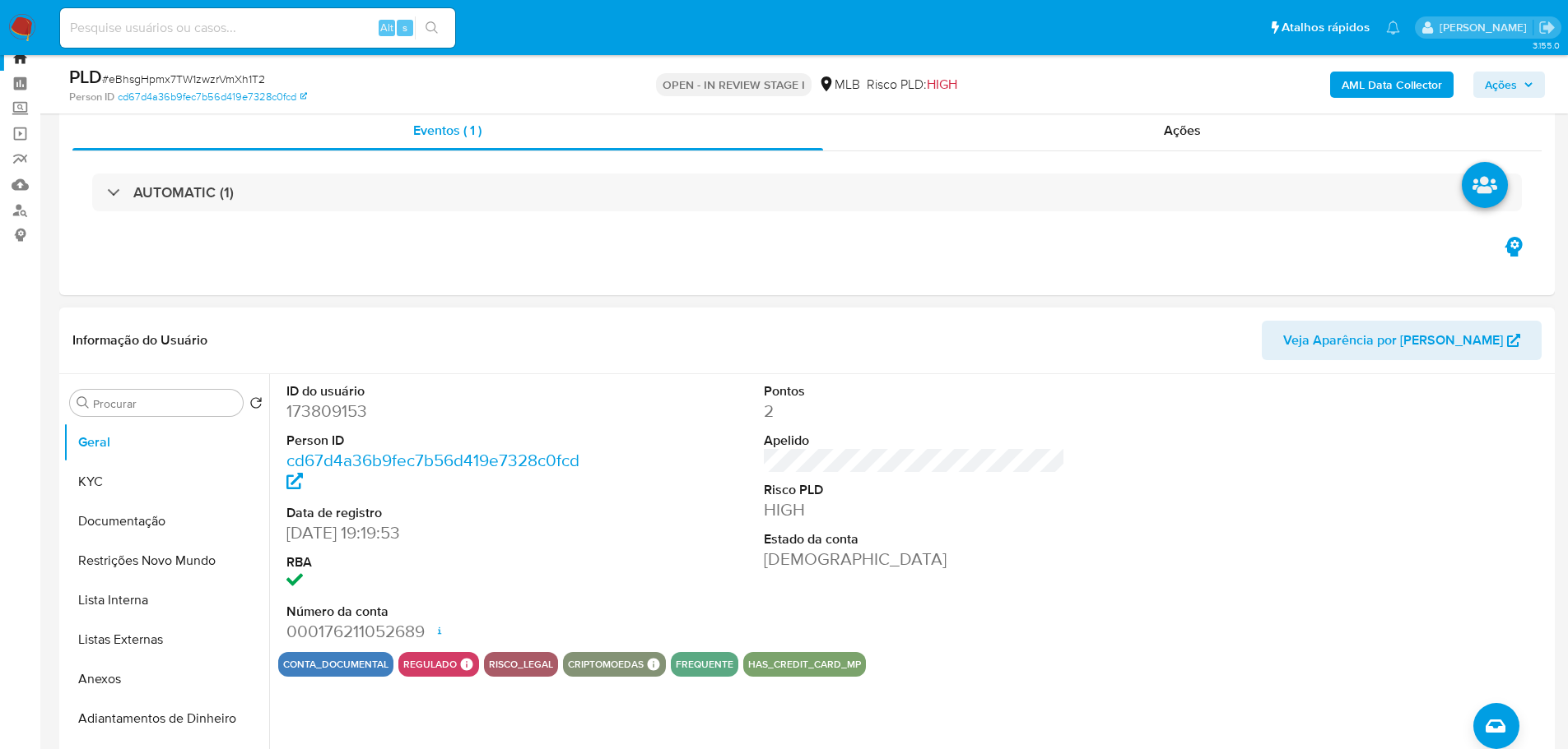
scroll to position [82, 0]
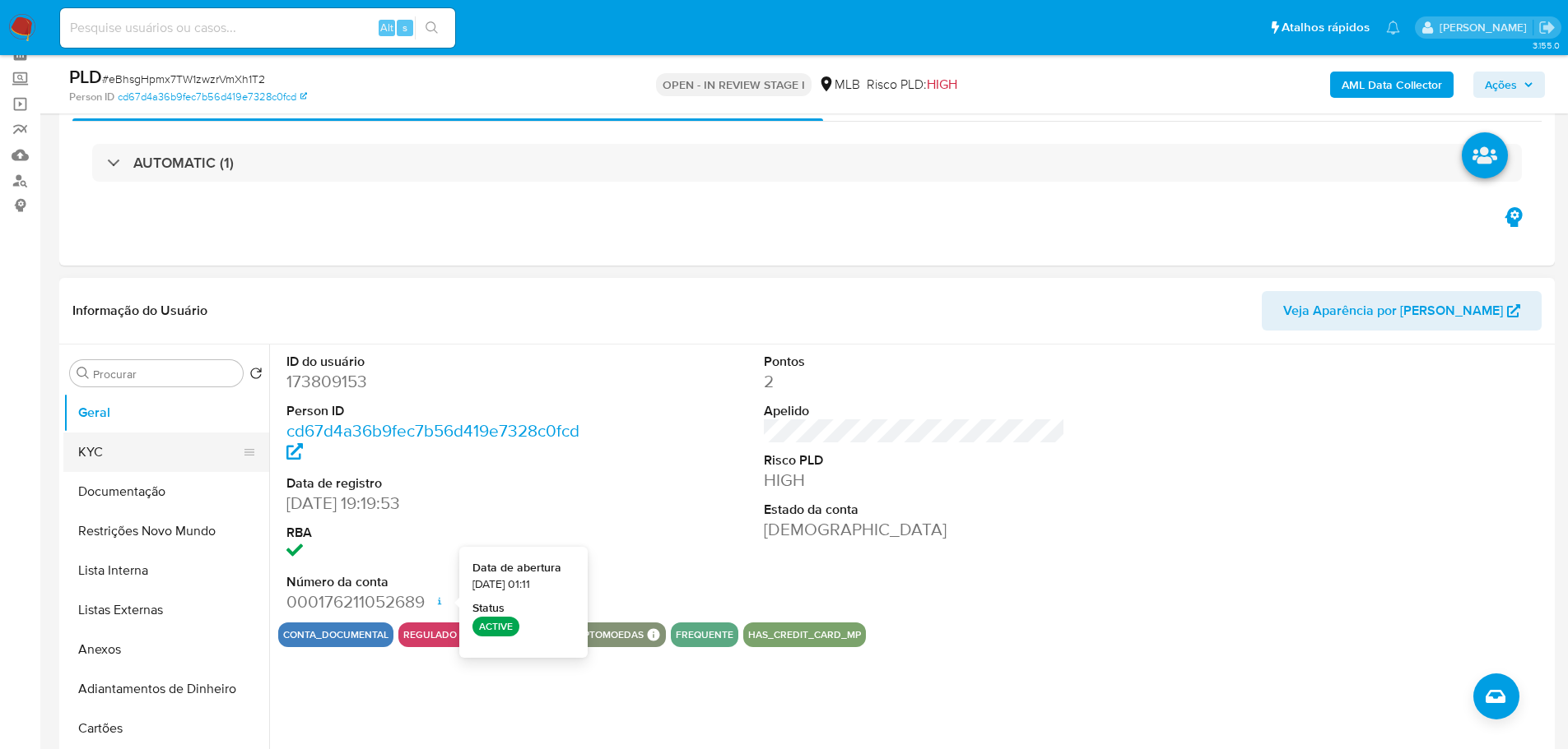
click at [173, 442] on button "KYC" at bounding box center [159, 453] width 192 height 39
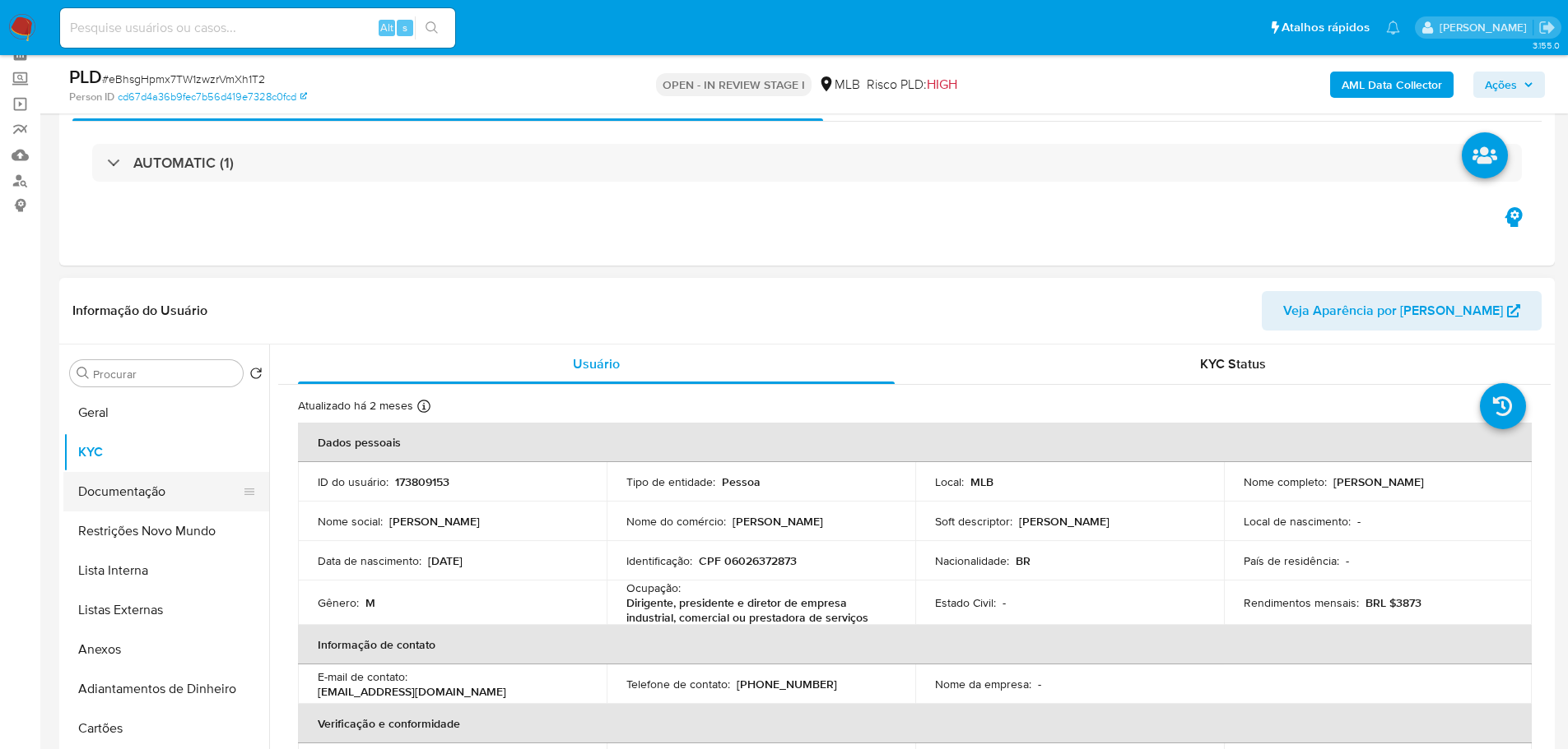
click at [85, 485] on button "Documentação" at bounding box center [159, 492] width 192 height 39
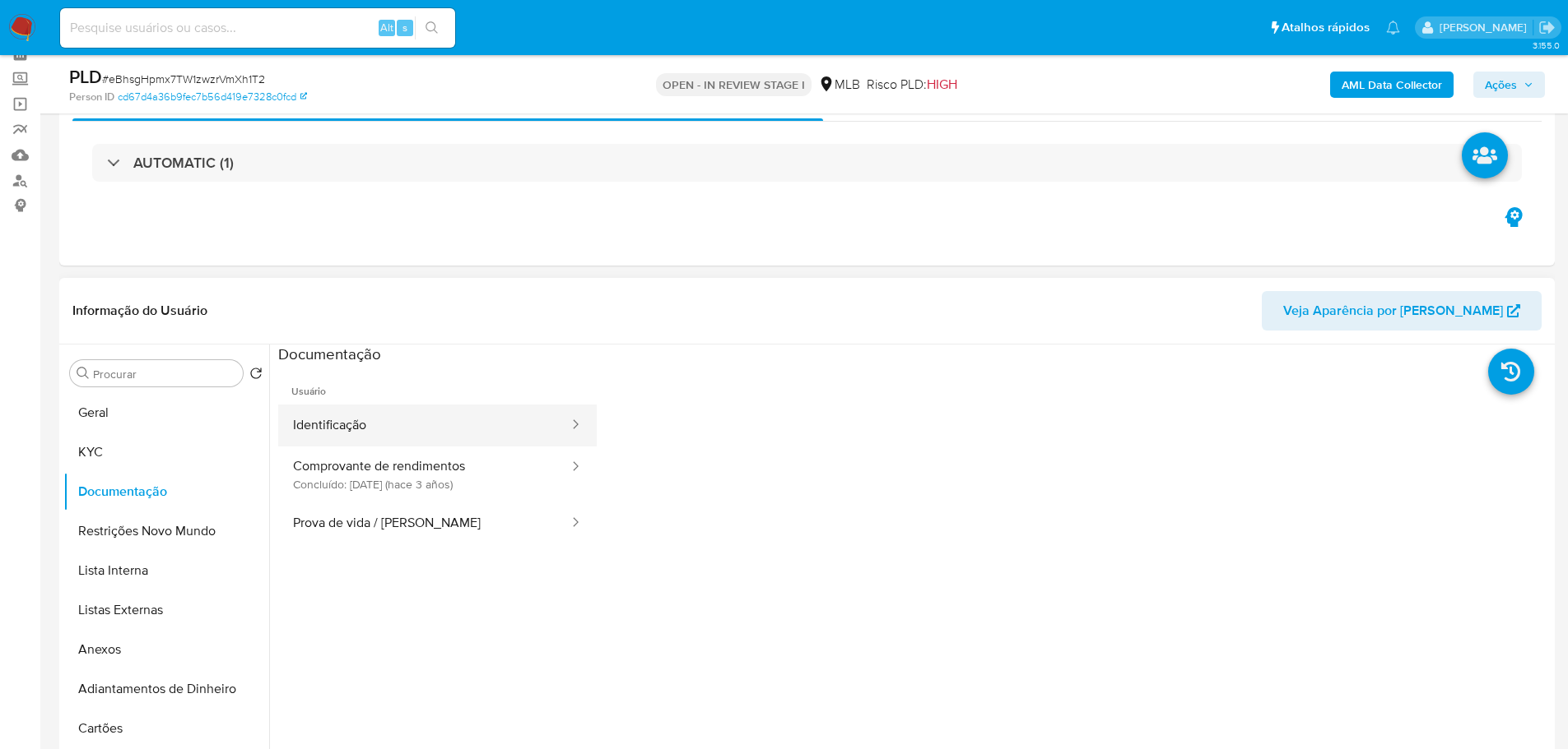
click at [354, 432] on button "Identificação" at bounding box center [425, 426] width 293 height 42
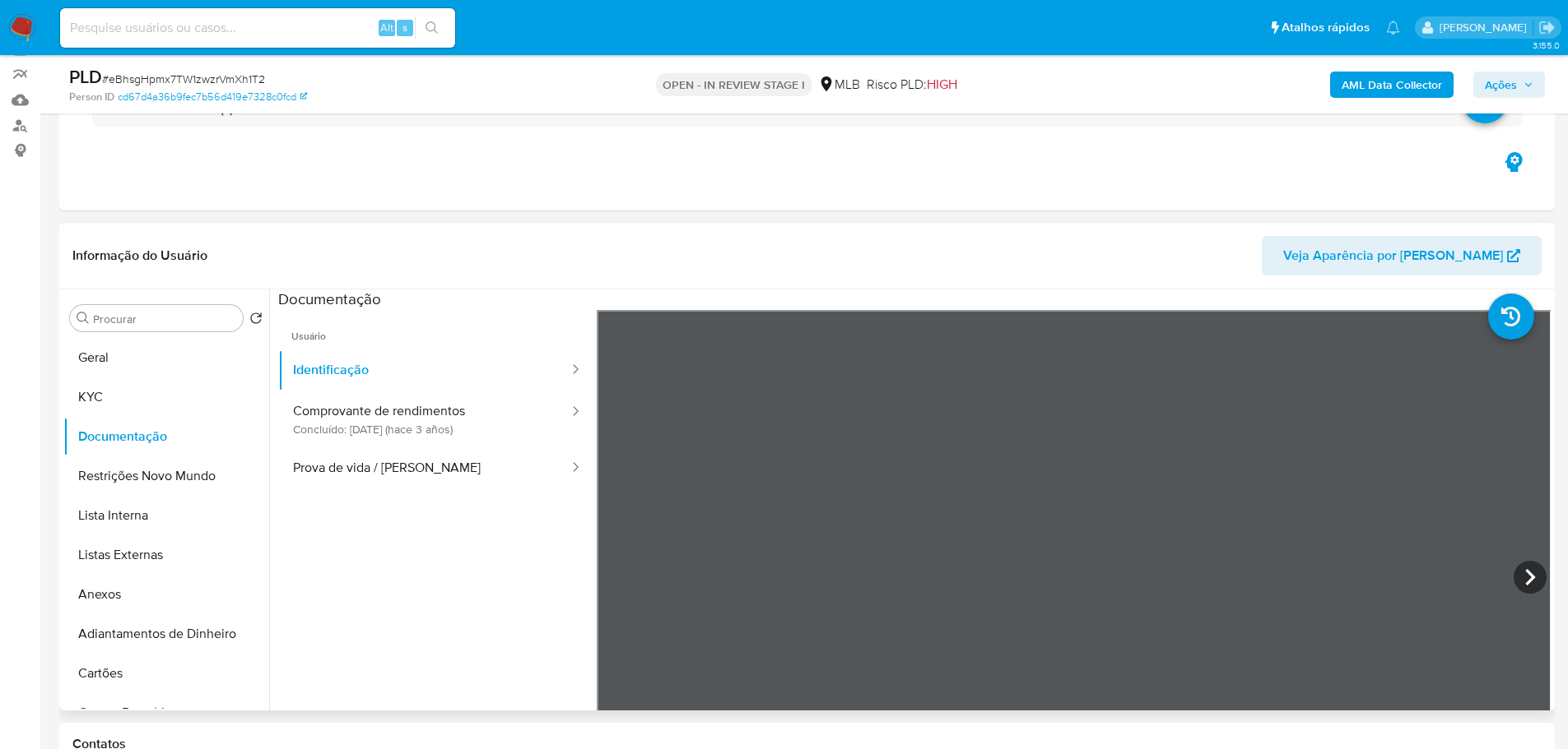
scroll to position [247, 0]
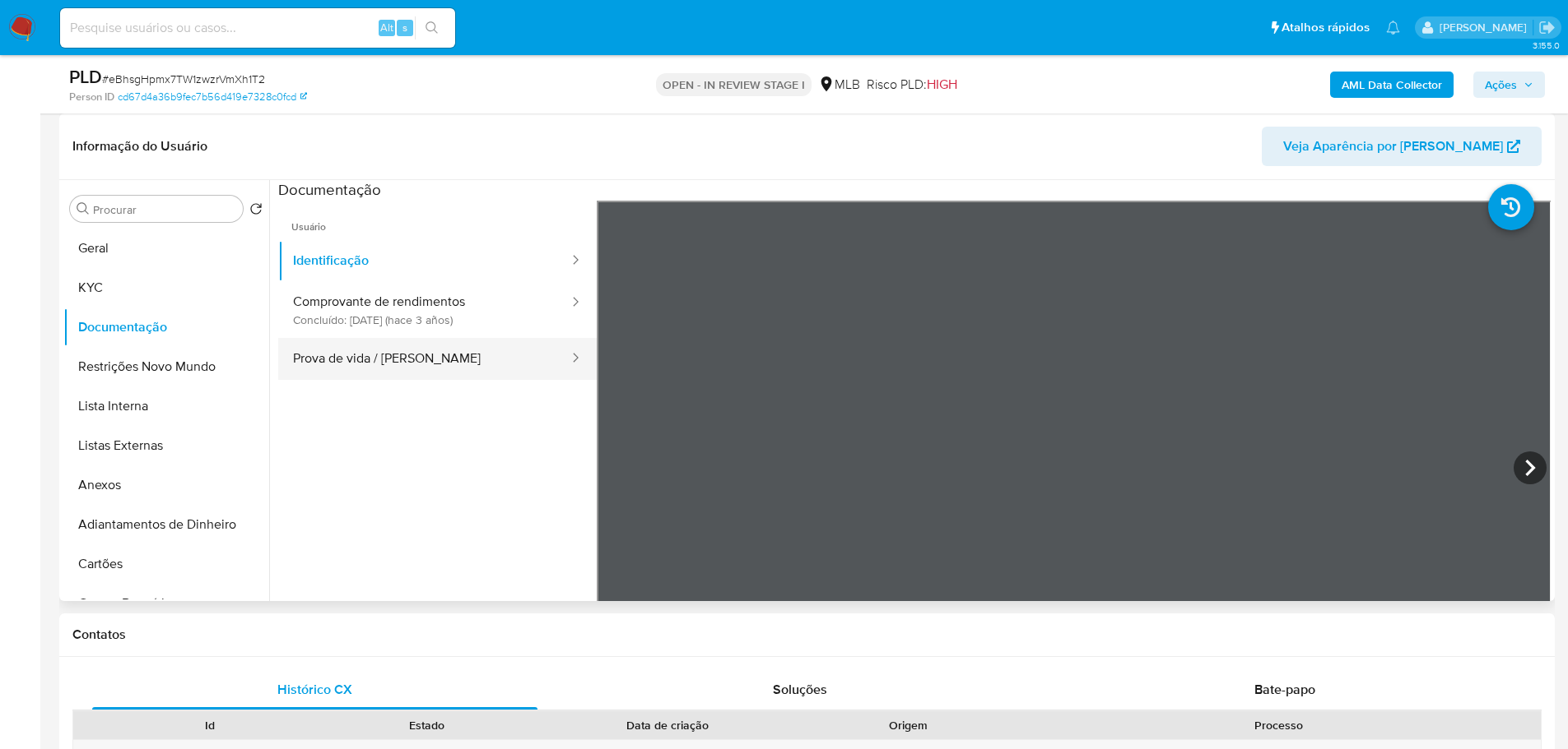
click at [445, 367] on button "Prova de vida / [PERSON_NAME]" at bounding box center [425, 359] width 293 height 42
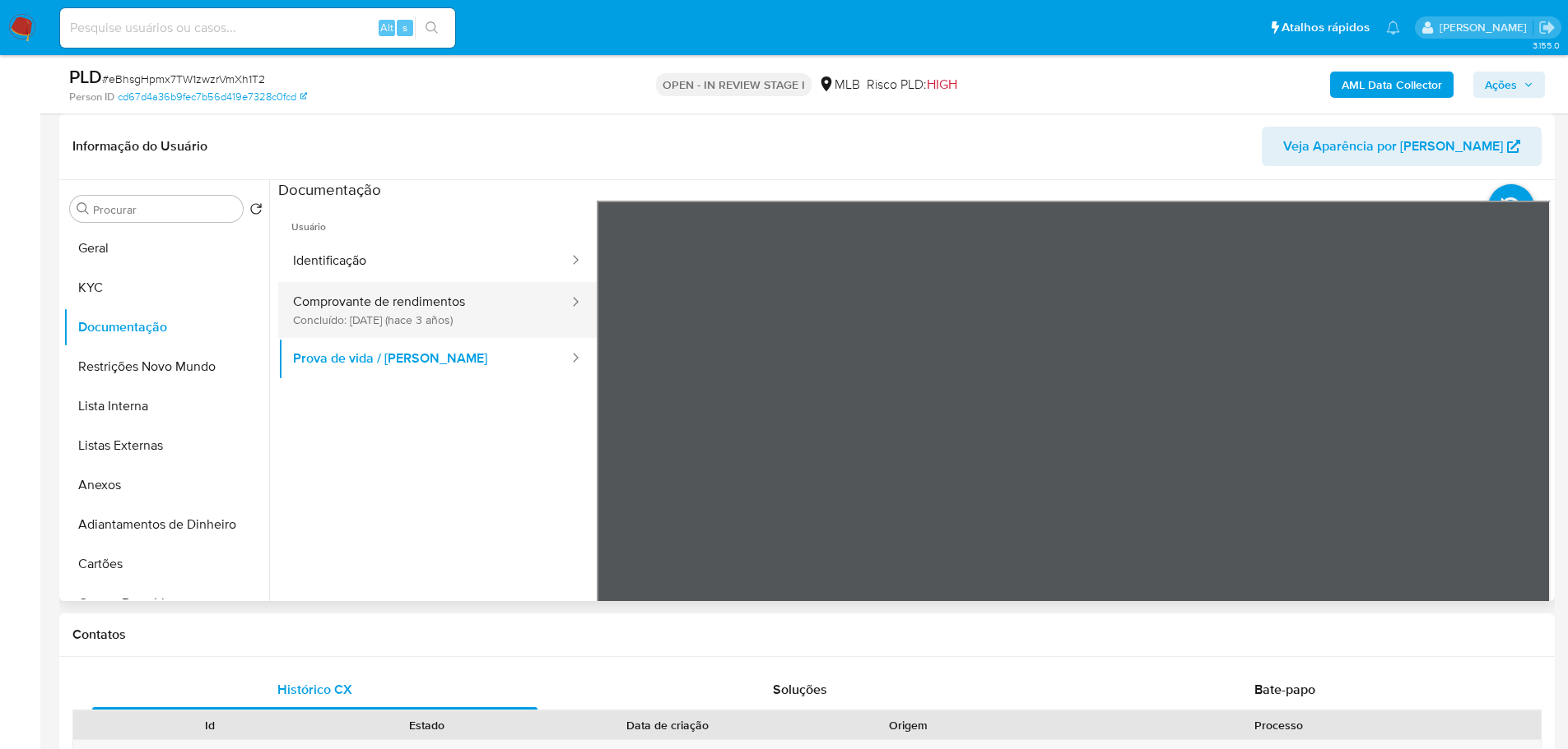
click at [433, 321] on button "Comprovante de rendimentos Concluído: [DATE] (hace 3 años)" at bounding box center [425, 310] width 293 height 56
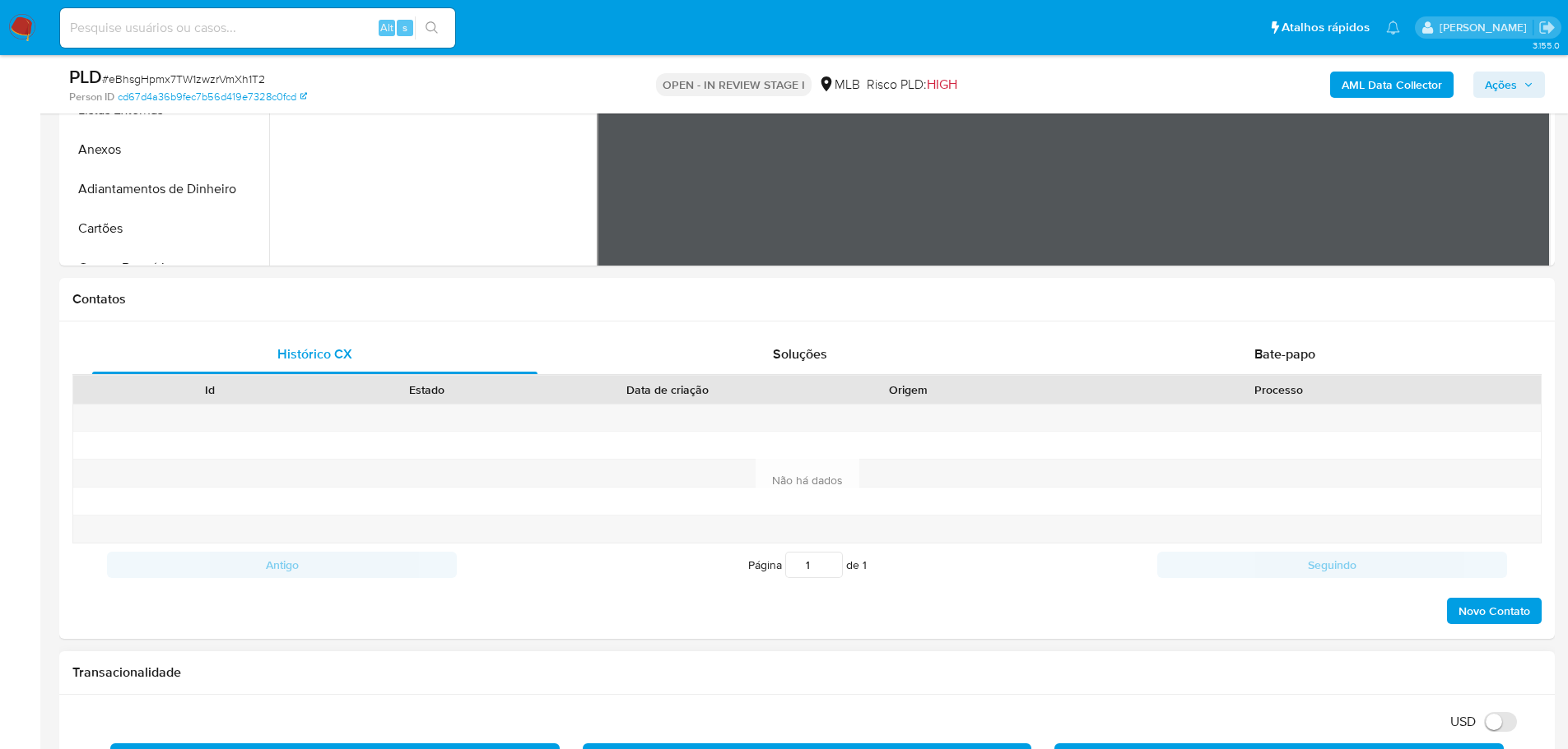
scroll to position [905, 0]
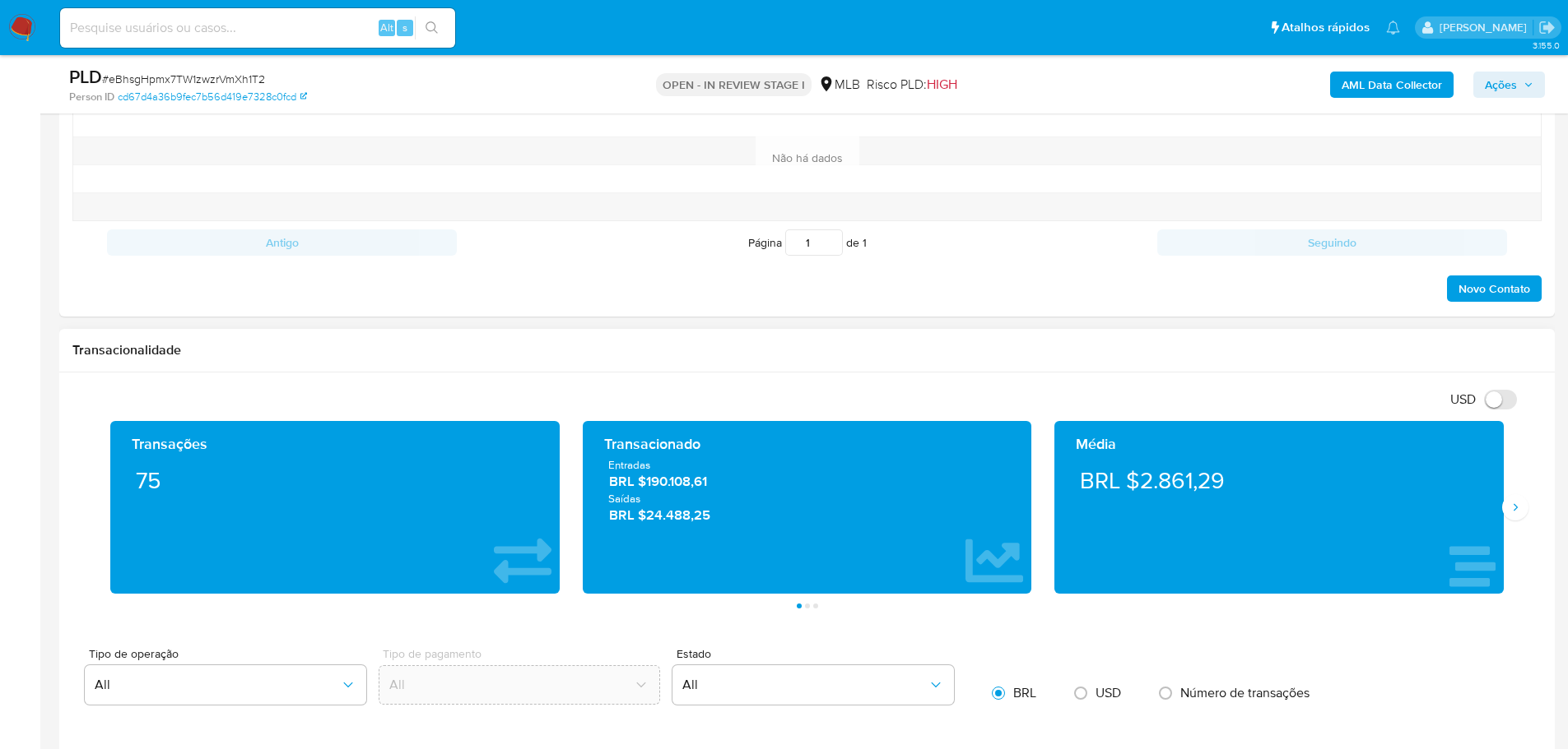
click at [1499, 517] on div "Média BRL $2.861,29" at bounding box center [1278, 507] width 449 height 172
click at [1508, 513] on icon "Siguiente" at bounding box center [1515, 507] width 13 height 13
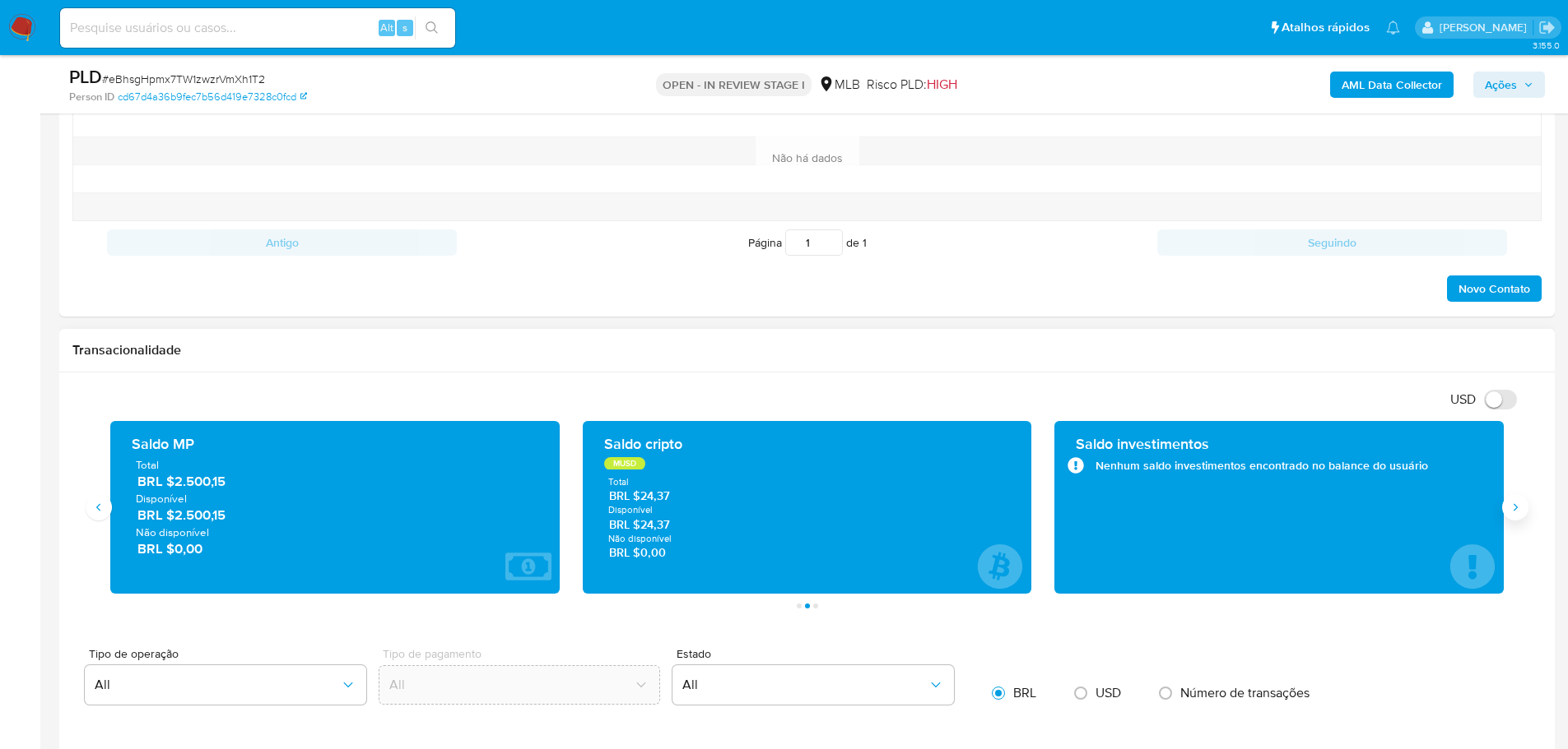
click at [1511, 513] on icon "Siguiente" at bounding box center [1515, 507] width 13 height 13
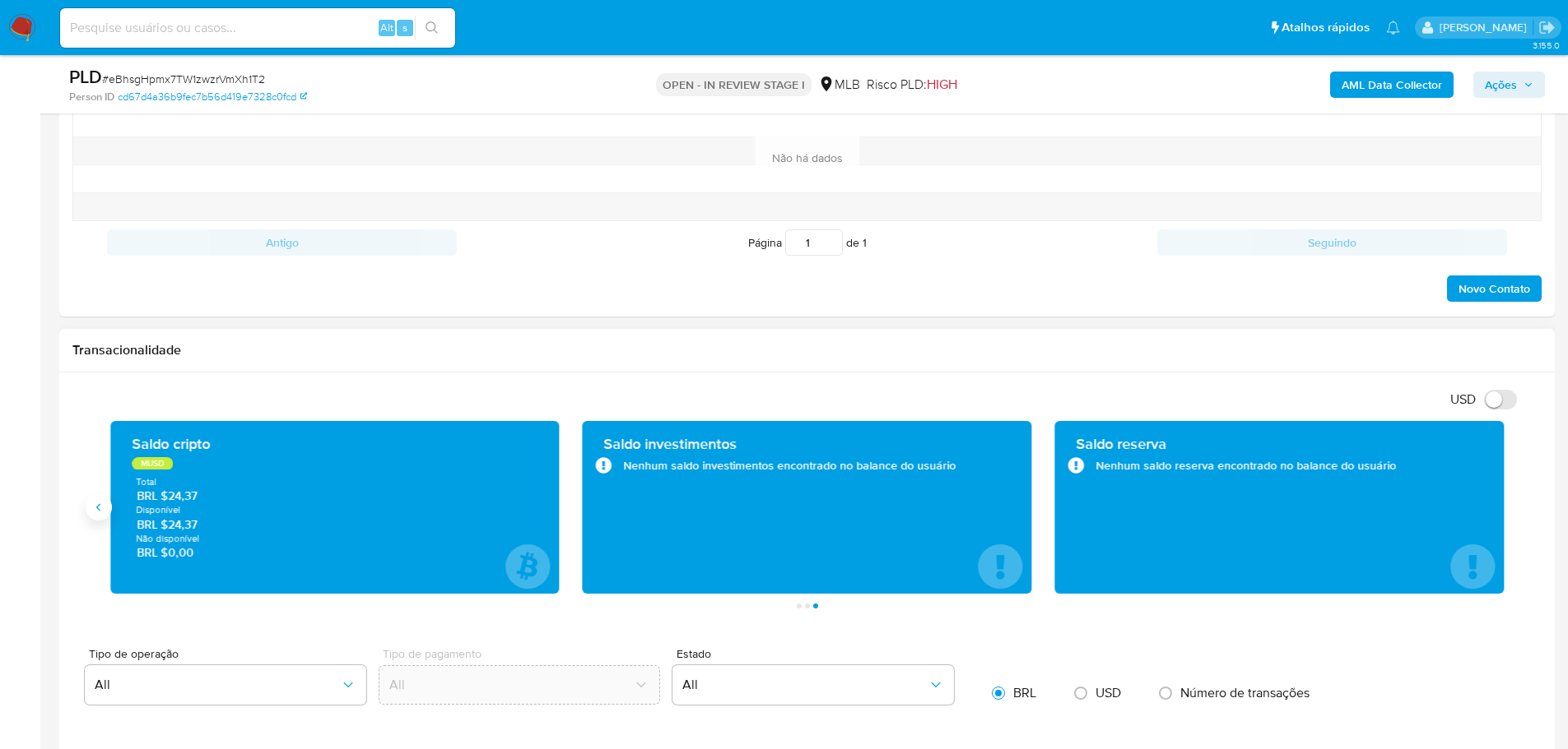
click at [99, 505] on icon "Anterior" at bounding box center [98, 507] width 4 height 7
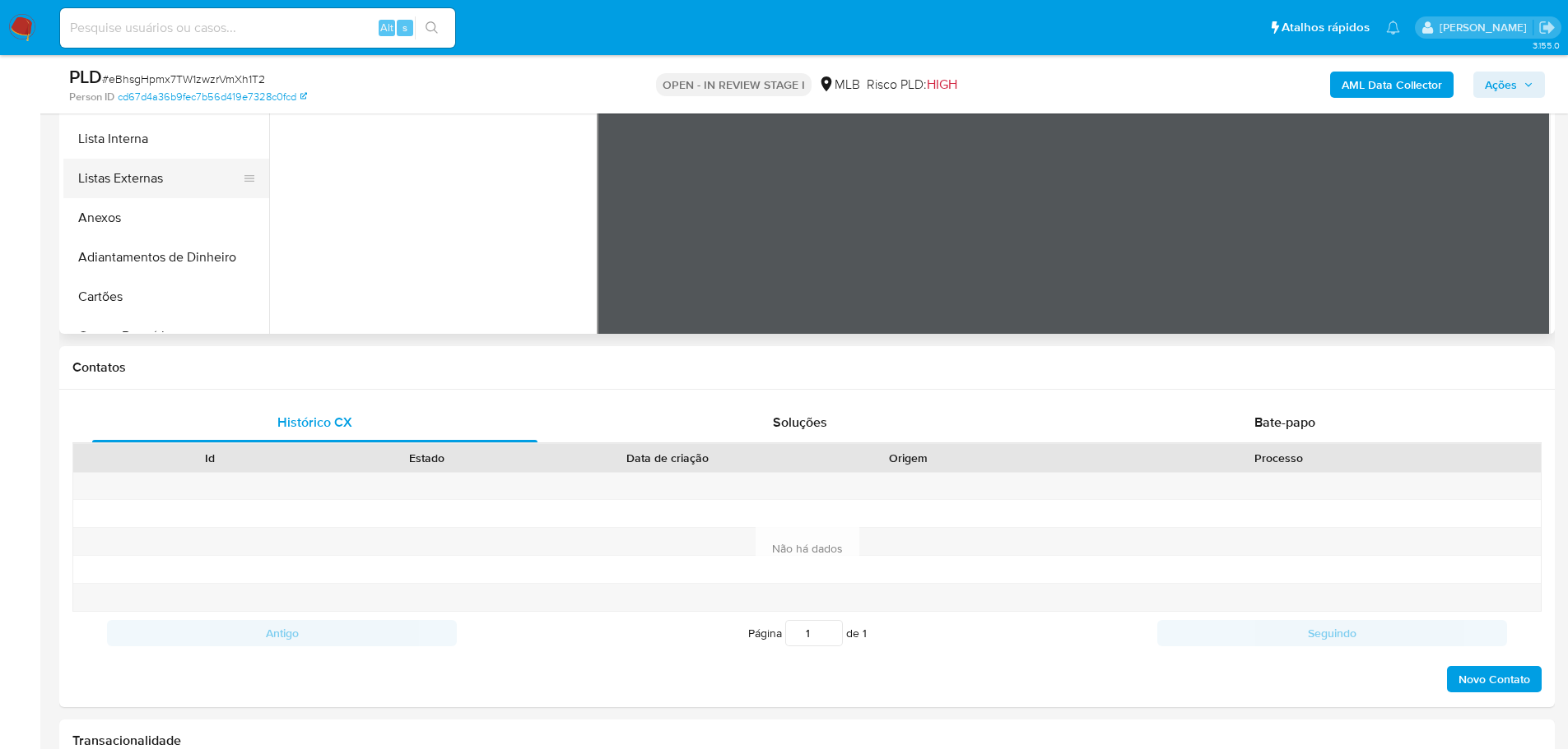
scroll to position [329, 0]
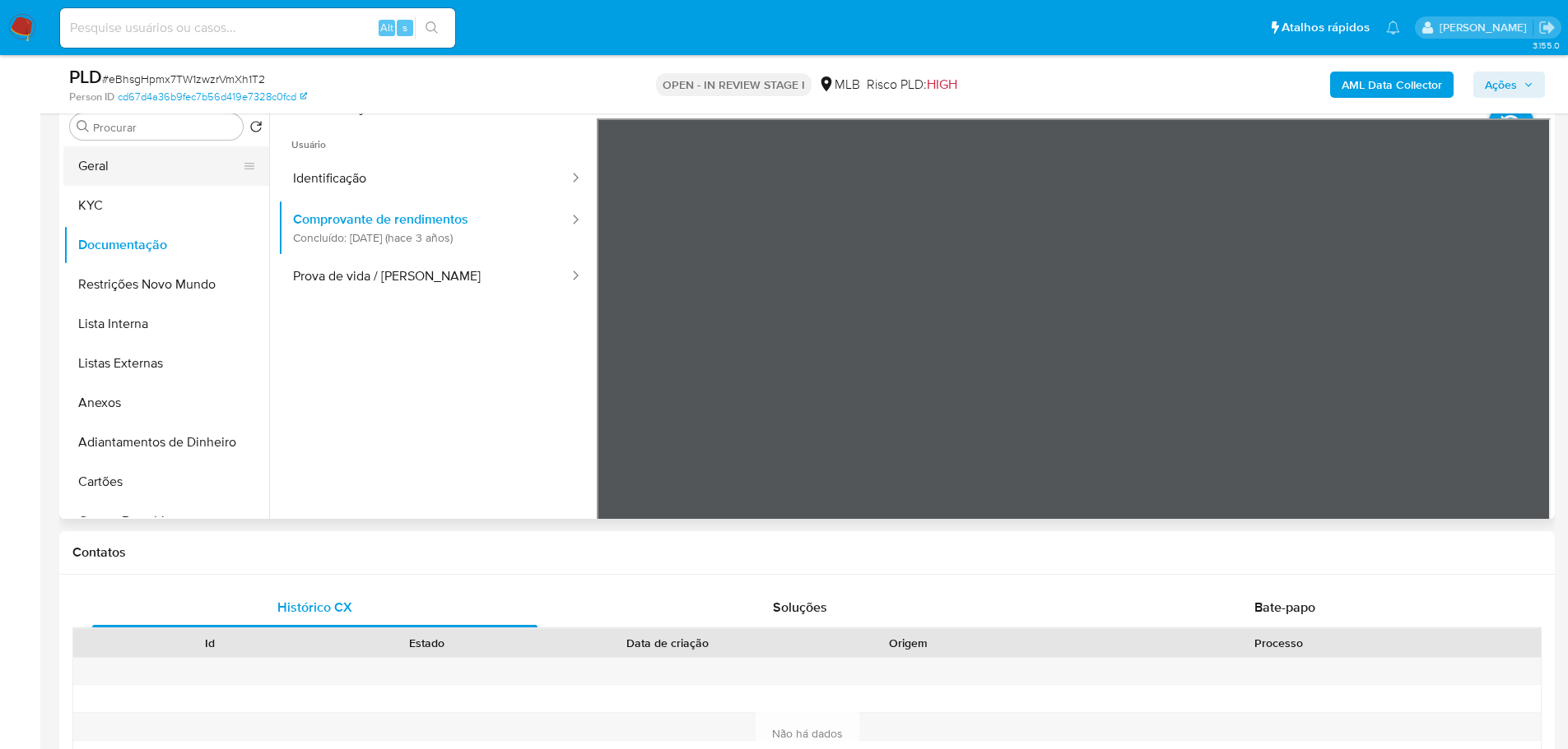
click at [160, 172] on button "Geral" at bounding box center [159, 166] width 192 height 39
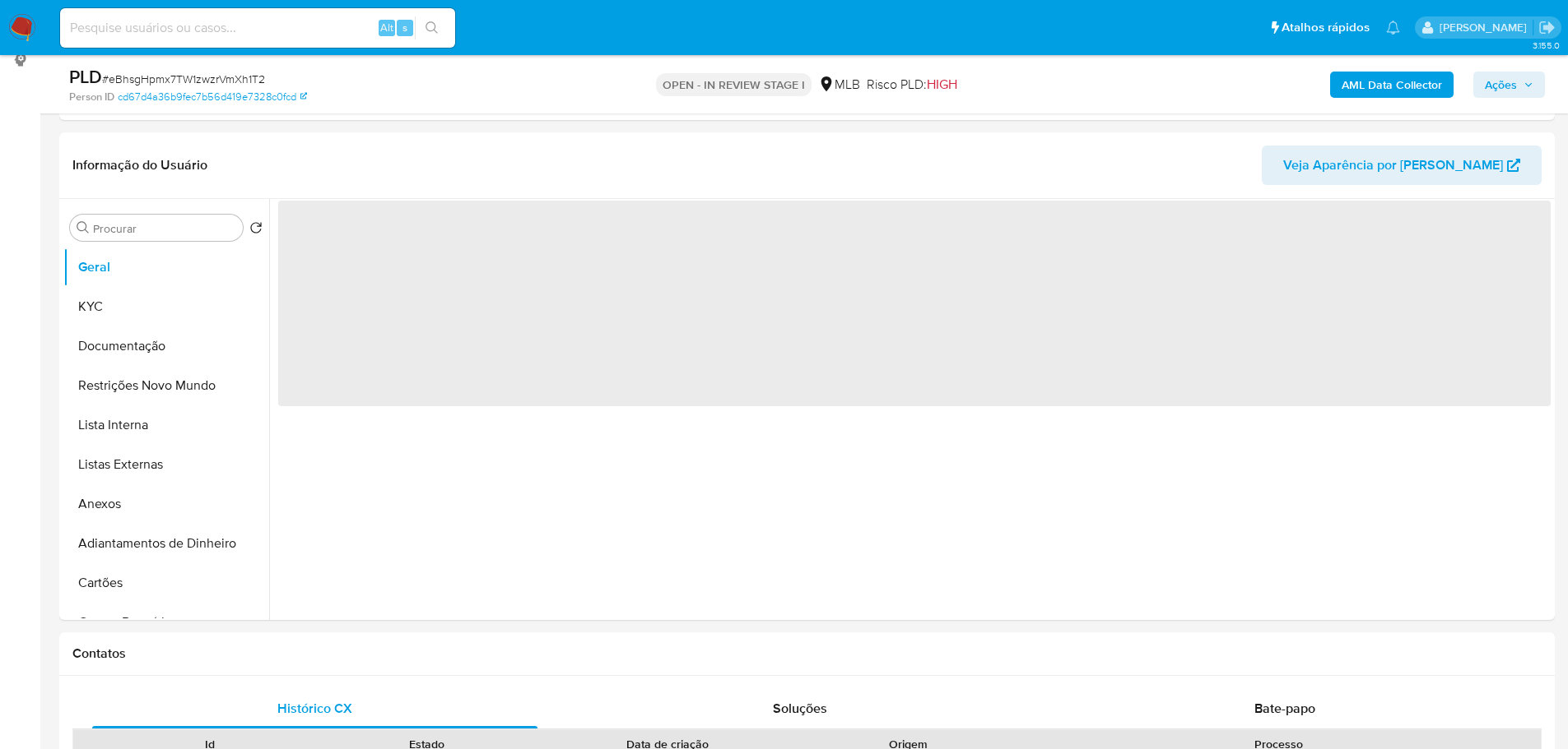
scroll to position [209, 0]
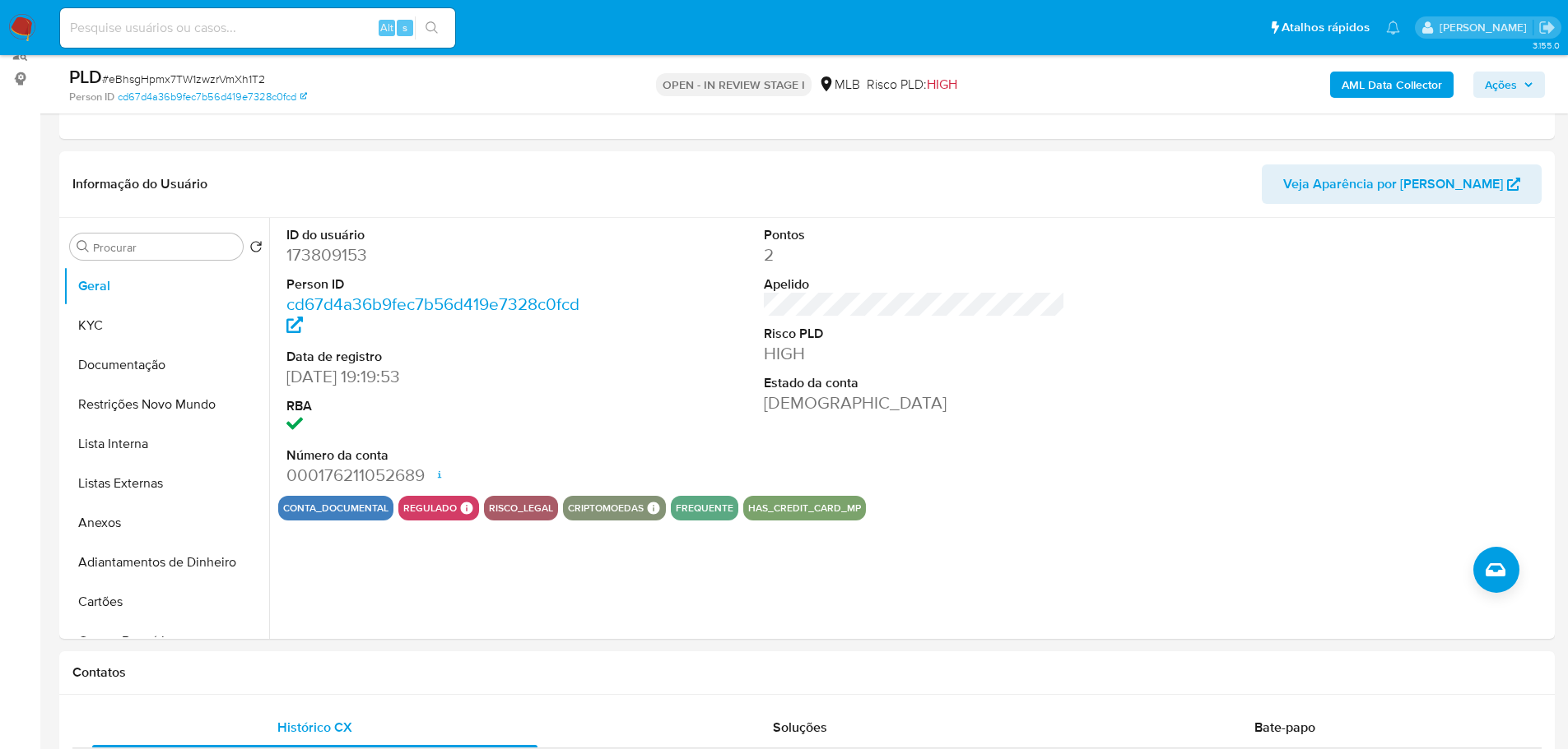
drag, startPoint x: 225, startPoint y: 672, endPoint x: 214, endPoint y: 641, distance: 32.9
click at [225, 672] on h1 "Contatos" at bounding box center [807, 673] width 1469 height 17
click at [141, 325] on button "KYC" at bounding box center [159, 325] width 192 height 39
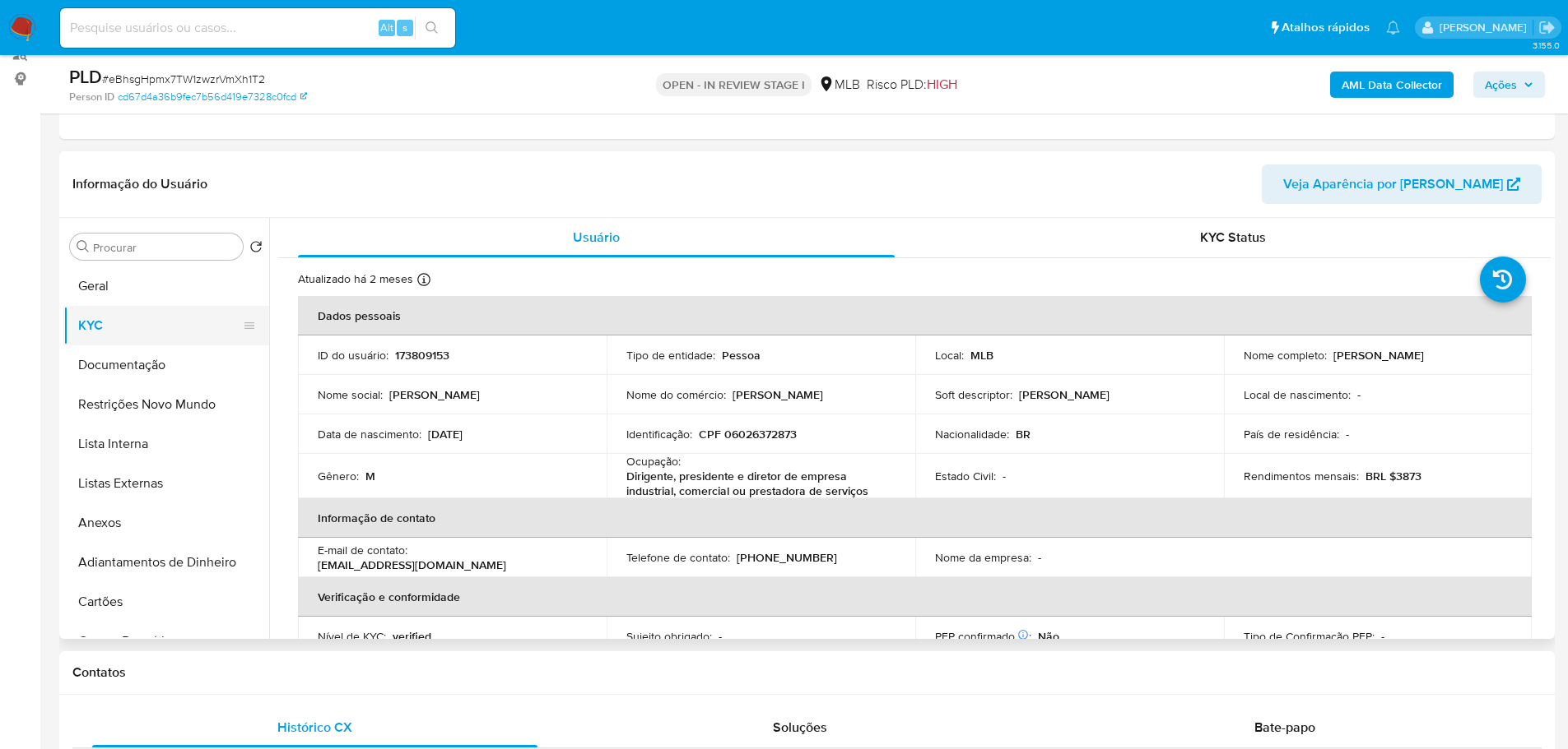
click at [141, 325] on button "KYC" at bounding box center [159, 325] width 192 height 39
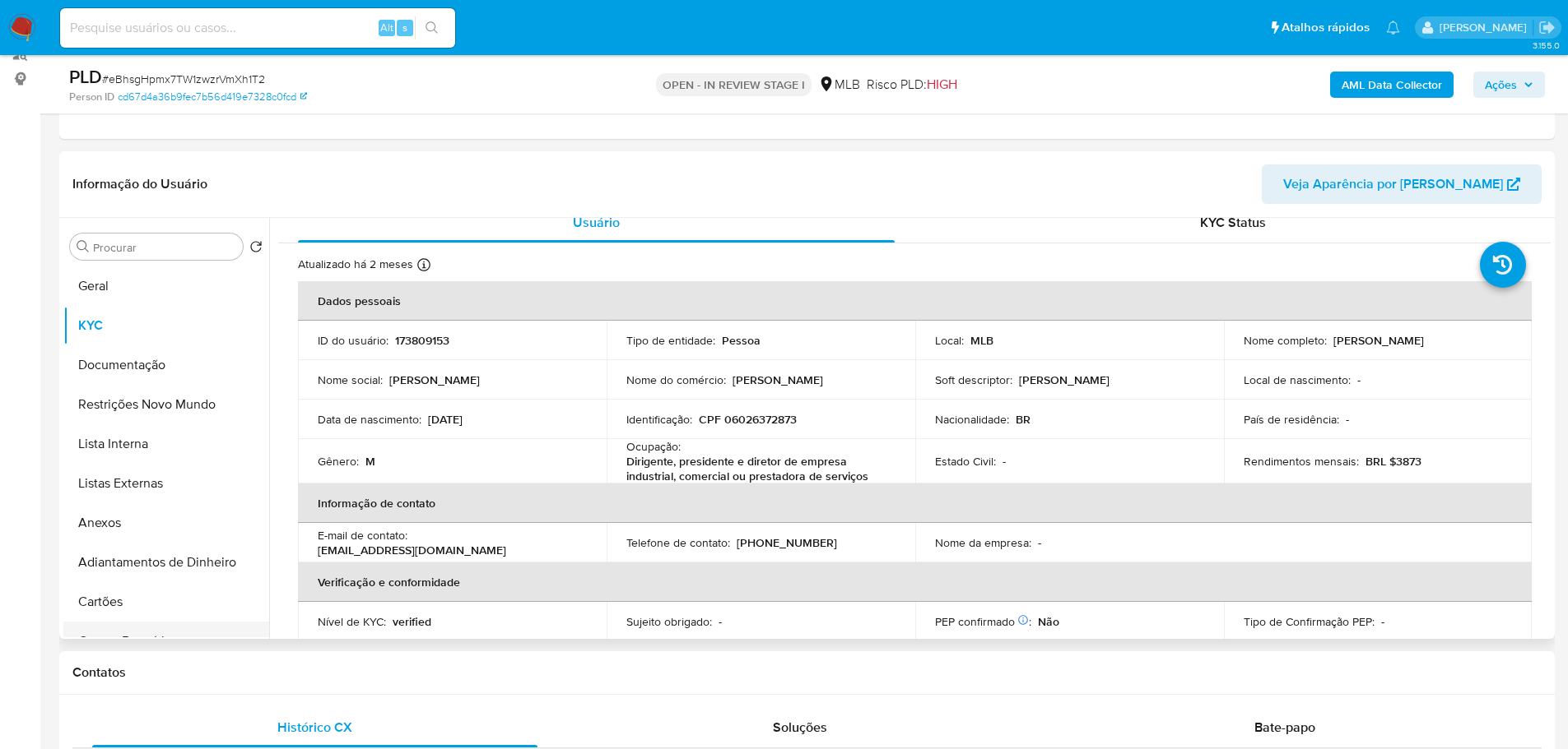
drag, startPoint x: 273, startPoint y: 685, endPoint x: 238, endPoint y: 636, distance: 60.2
click at [273, 685] on div "Contatos" at bounding box center [807, 673] width 1495 height 44
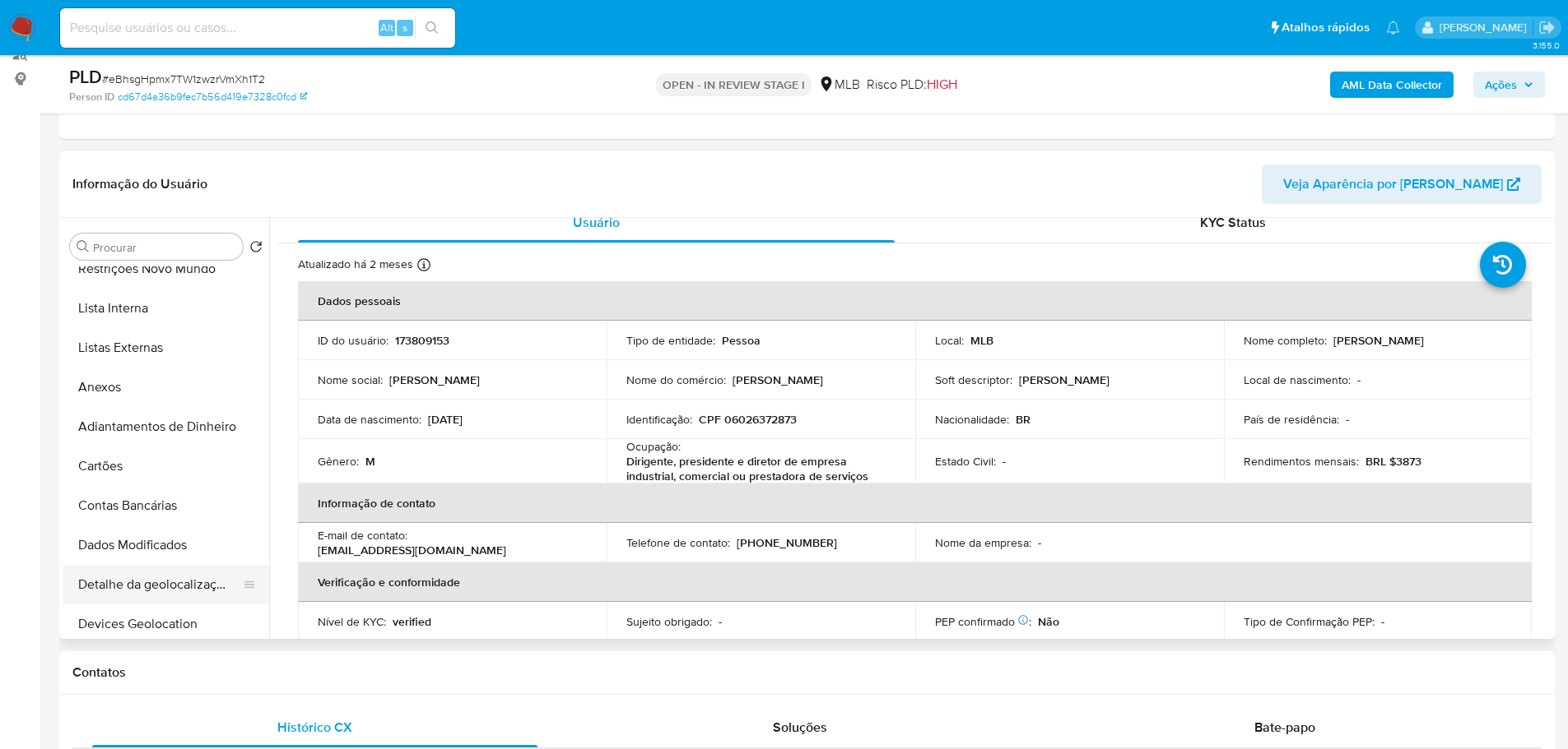
scroll to position [329, 0]
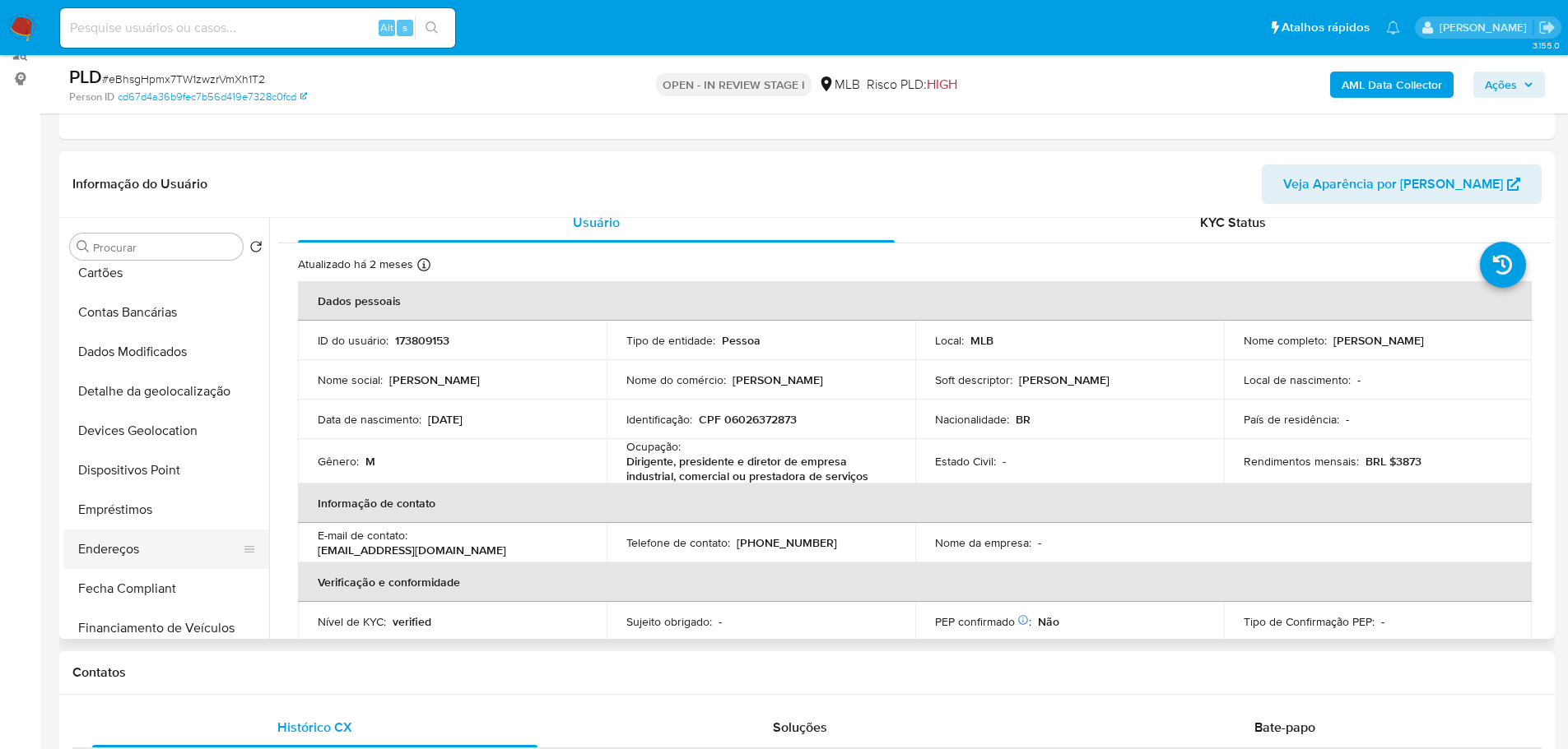
click at [151, 547] on button "Endereços" at bounding box center [159, 549] width 192 height 39
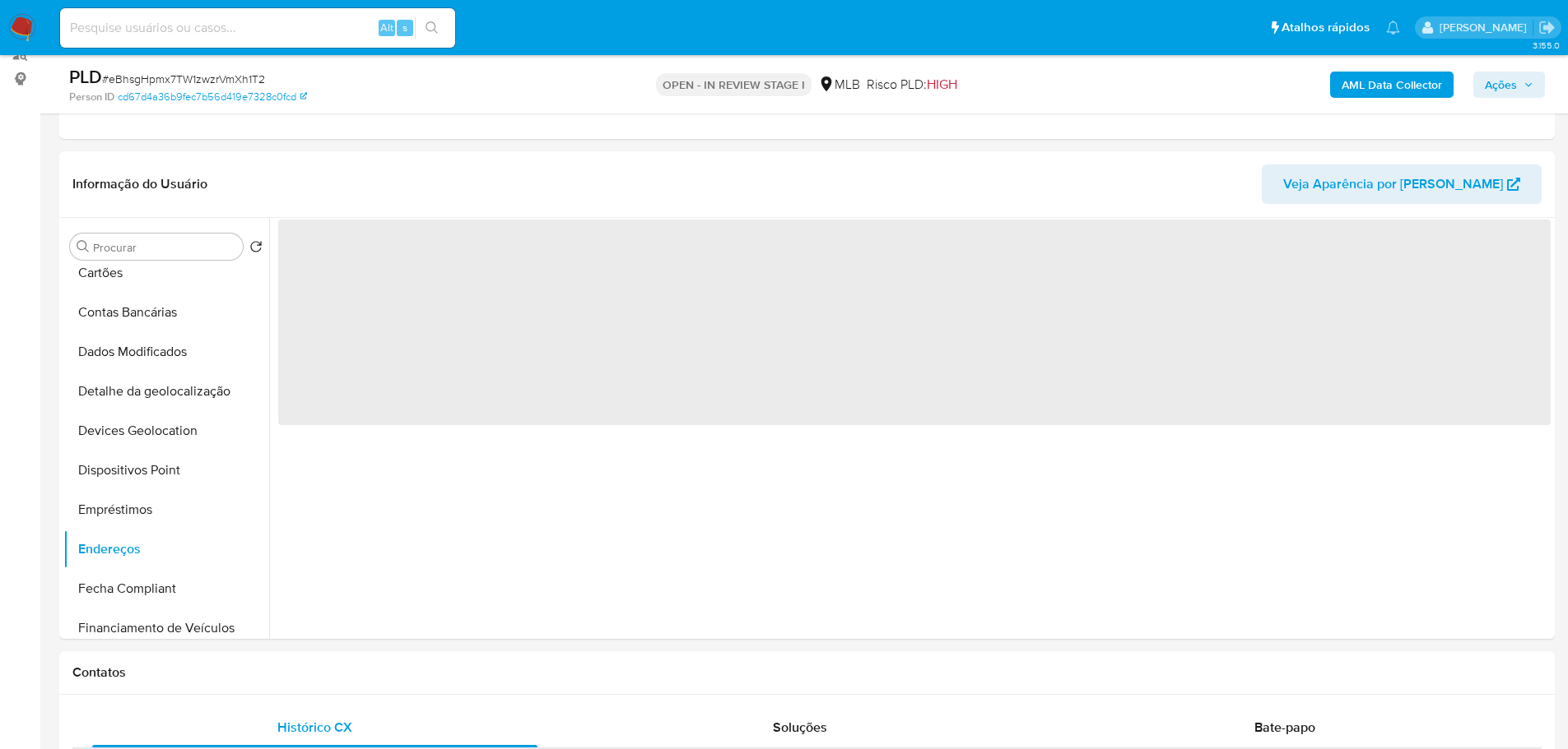
scroll to position [0, 0]
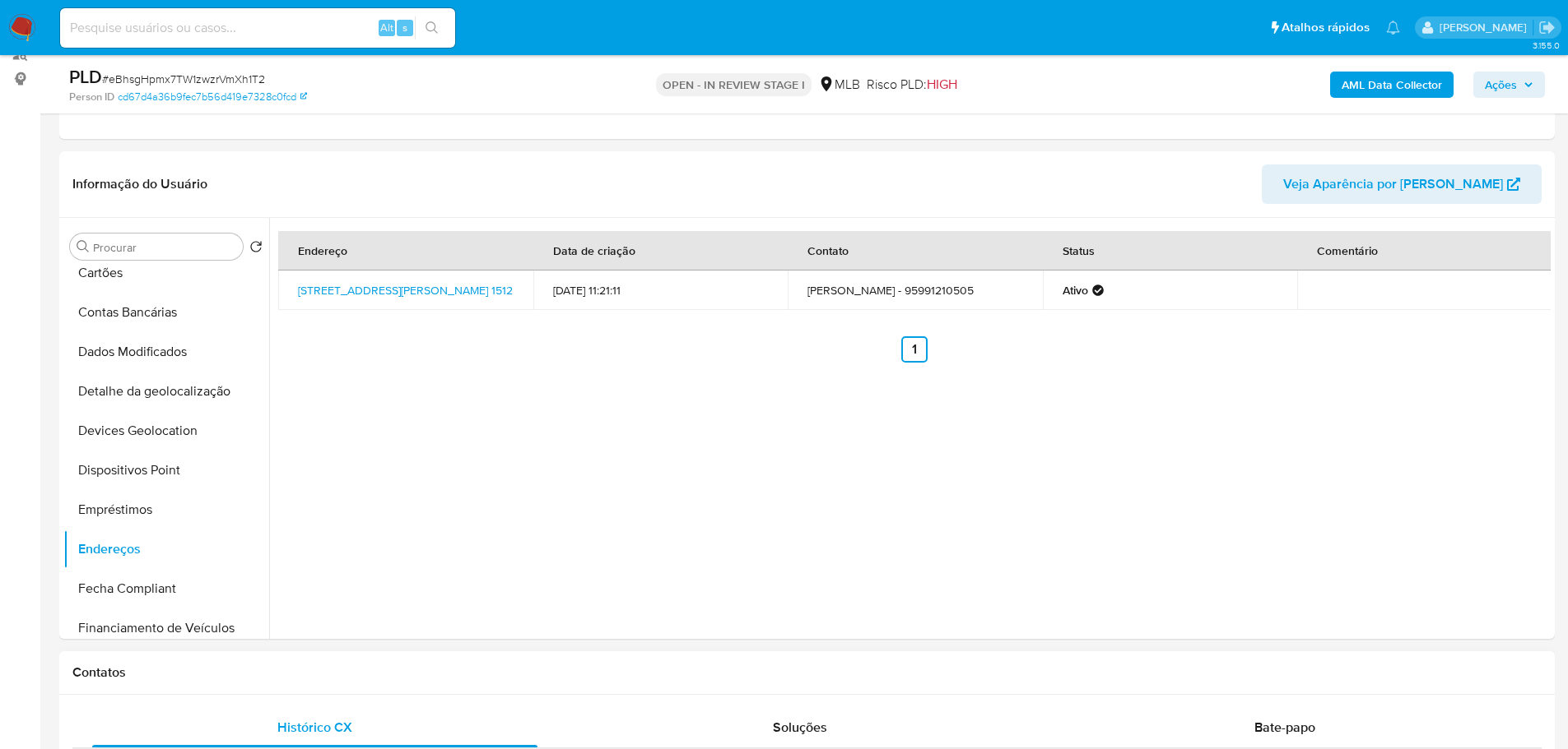
click at [287, 676] on h1 "Contatos" at bounding box center [807, 673] width 1469 height 17
click at [159, 395] on button "Detalhe da geolocalização" at bounding box center [159, 392] width 192 height 39
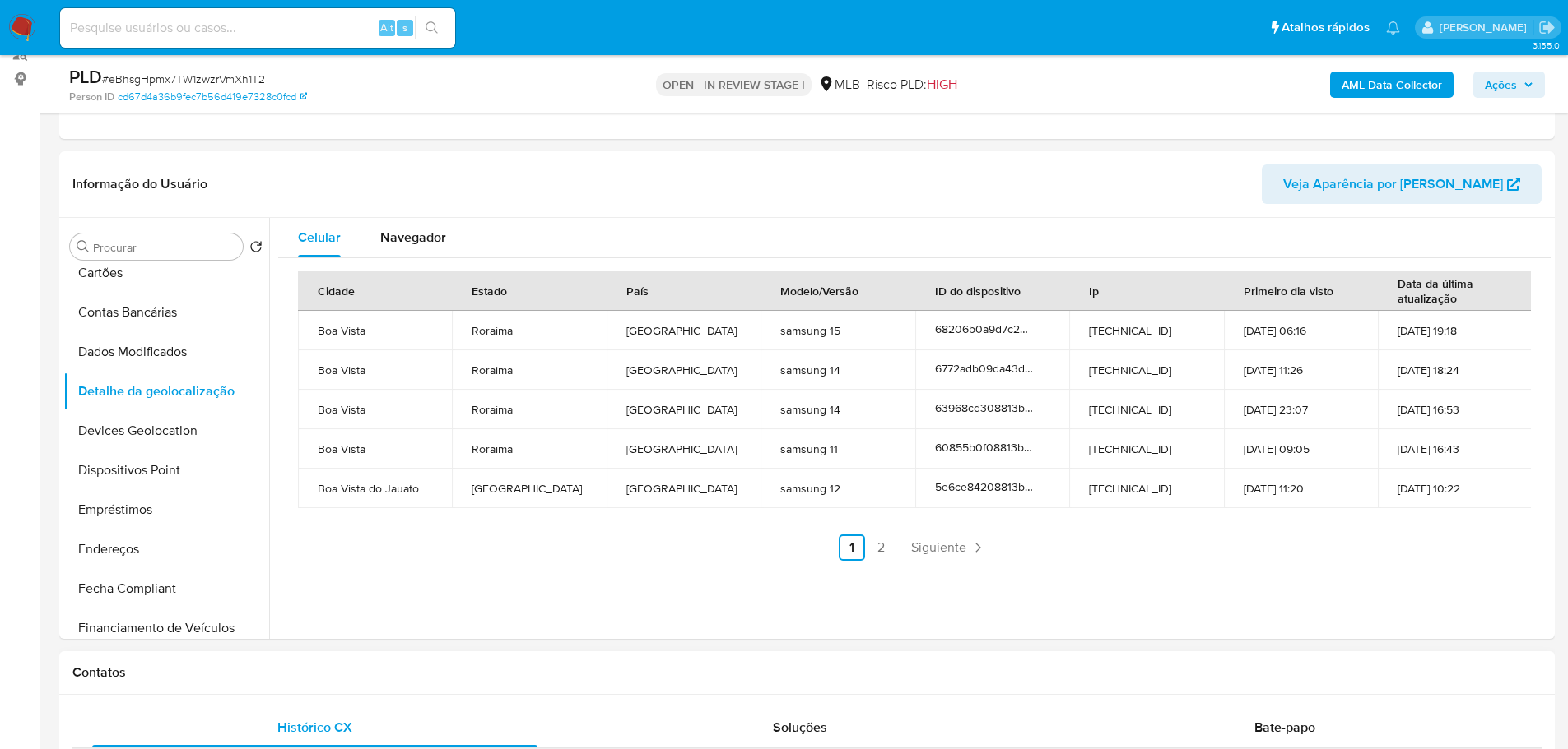
drag, startPoint x: 258, startPoint y: 678, endPoint x: 221, endPoint y: 624, distance: 65.5
click at [258, 677] on h1 "Contatos" at bounding box center [807, 673] width 1469 height 17
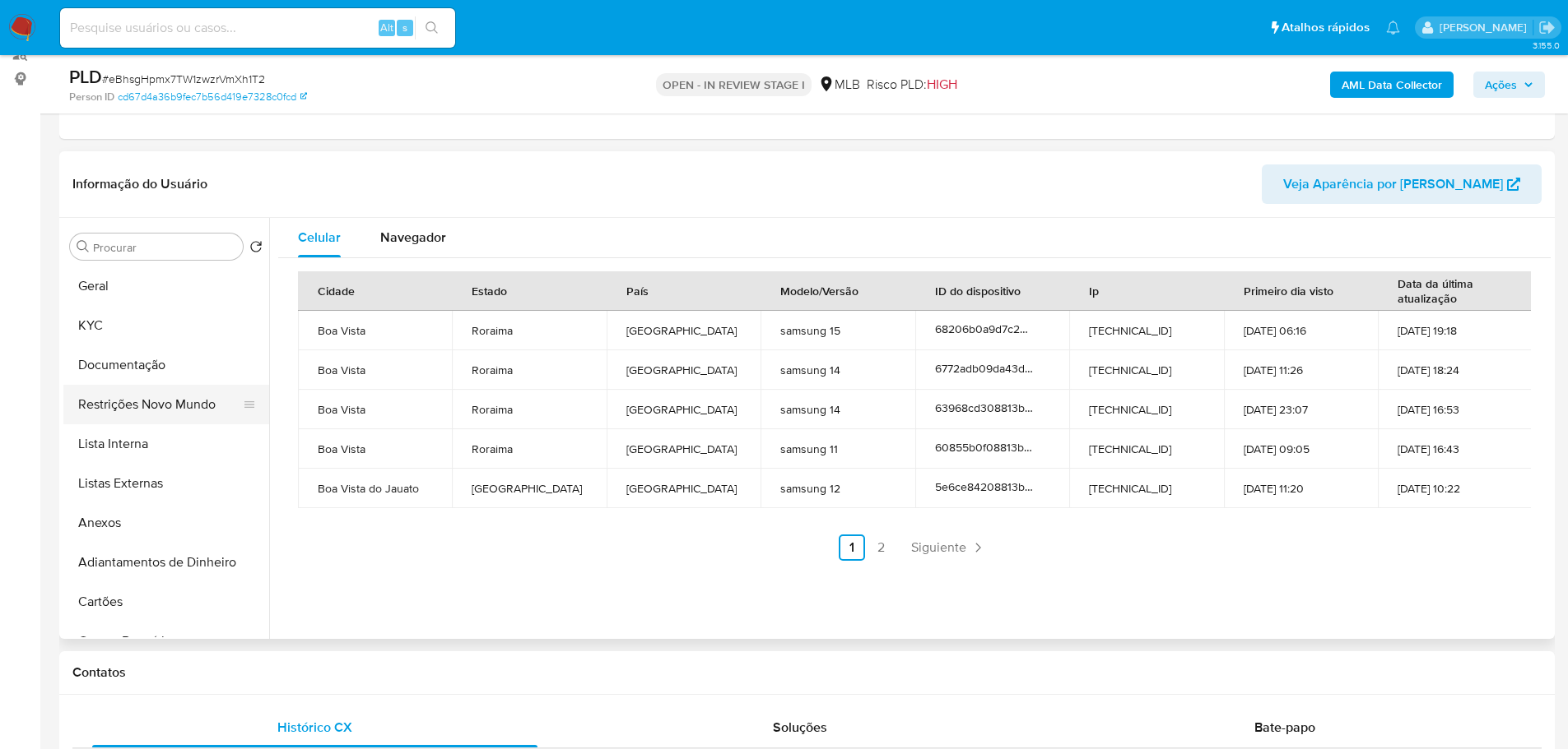
click at [125, 399] on button "Restrições Novo Mundo" at bounding box center [159, 405] width 192 height 39
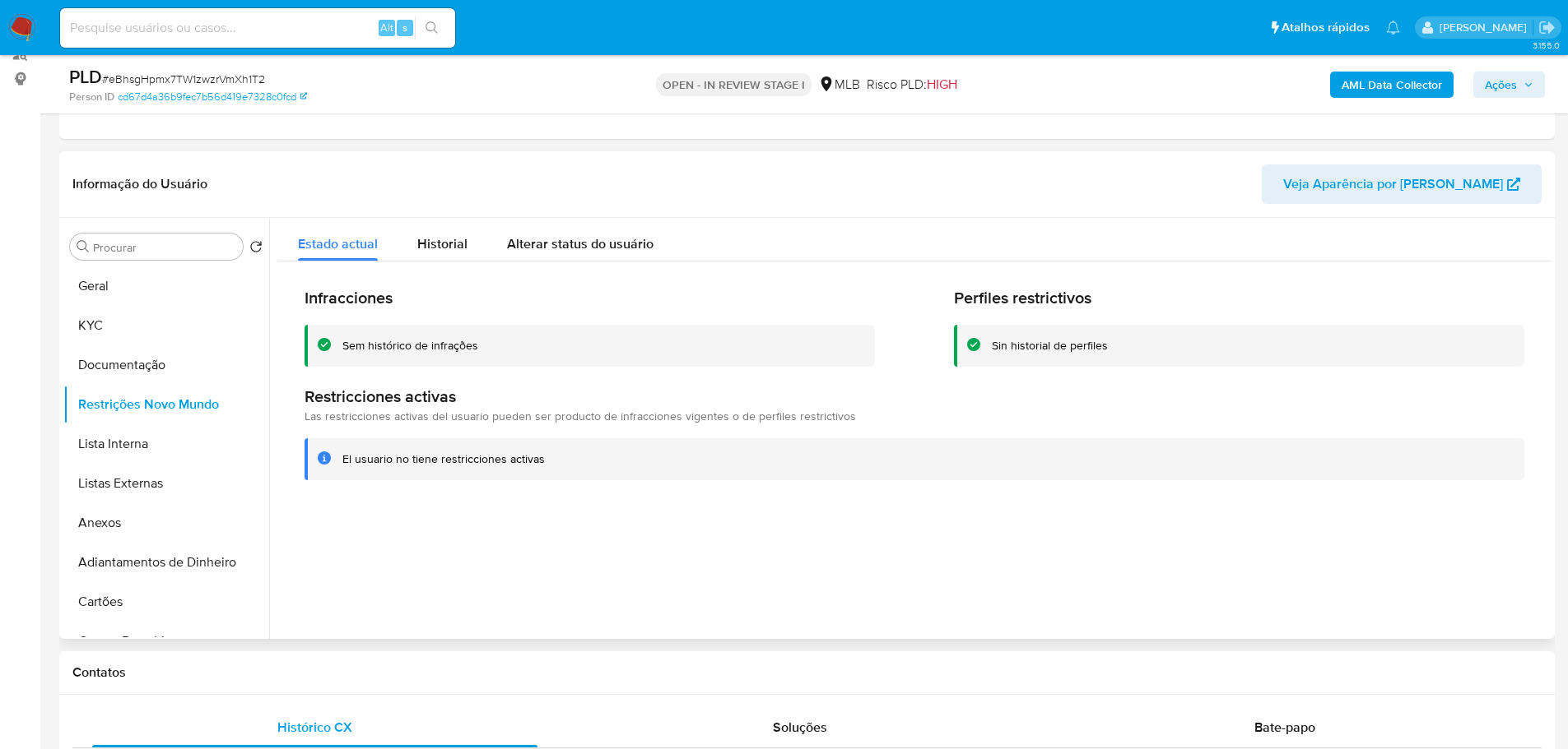
drag, startPoint x: 428, startPoint y: 668, endPoint x: 359, endPoint y: 637, distance: 75.6
click at [425, 668] on h1 "Contatos" at bounding box center [807, 673] width 1469 height 17
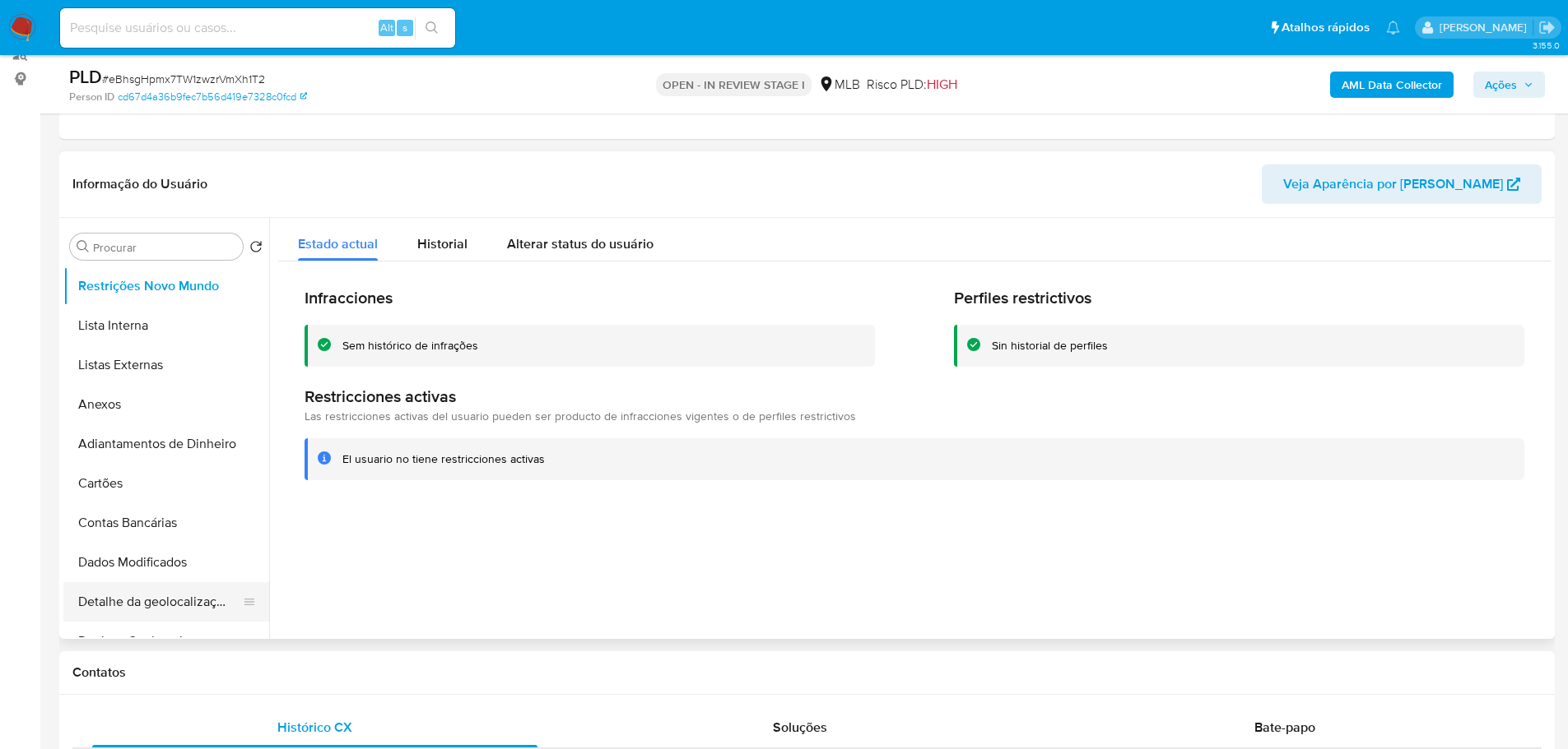
scroll to position [247, 0]
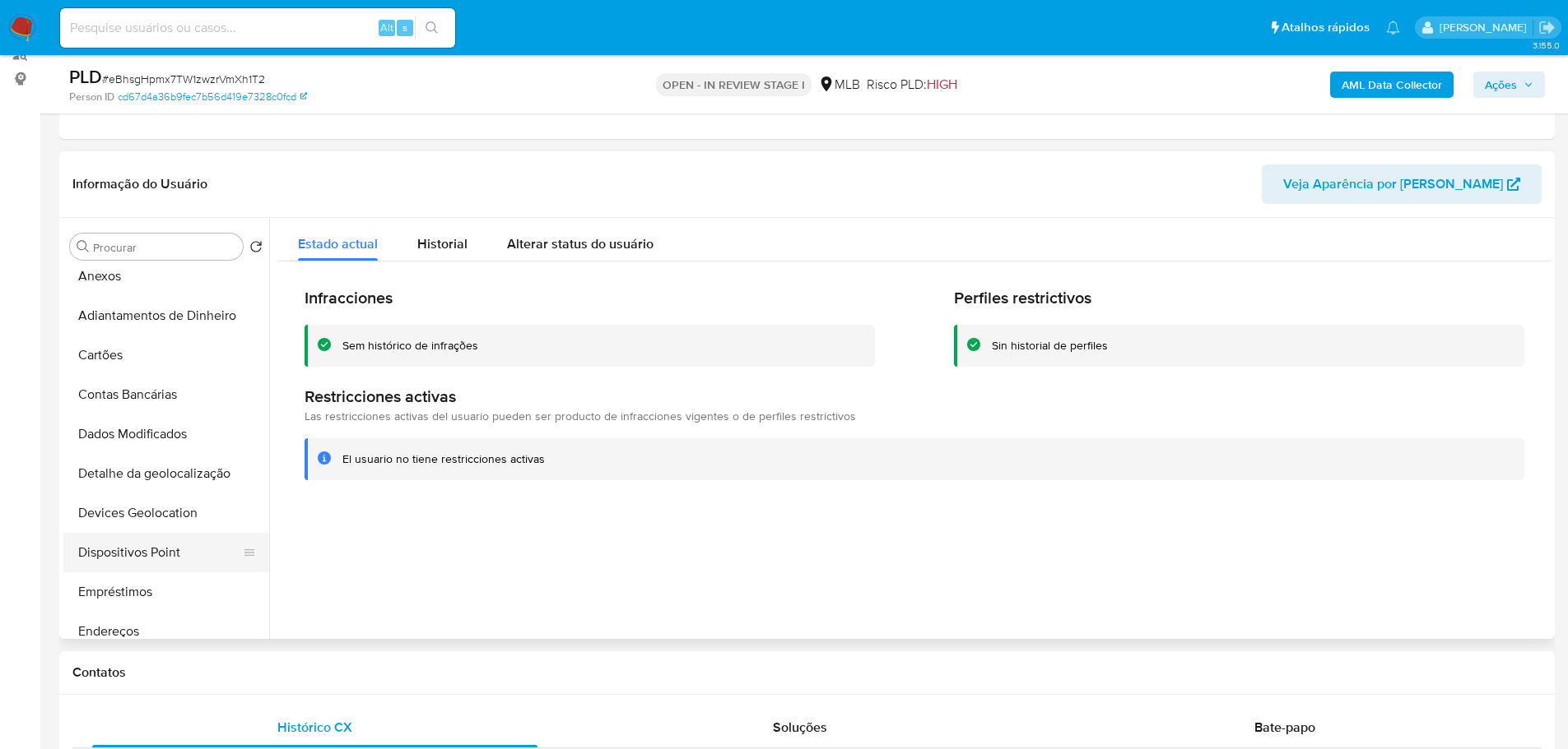
click at [163, 545] on button "Dispositivos Point" at bounding box center [159, 553] width 192 height 39
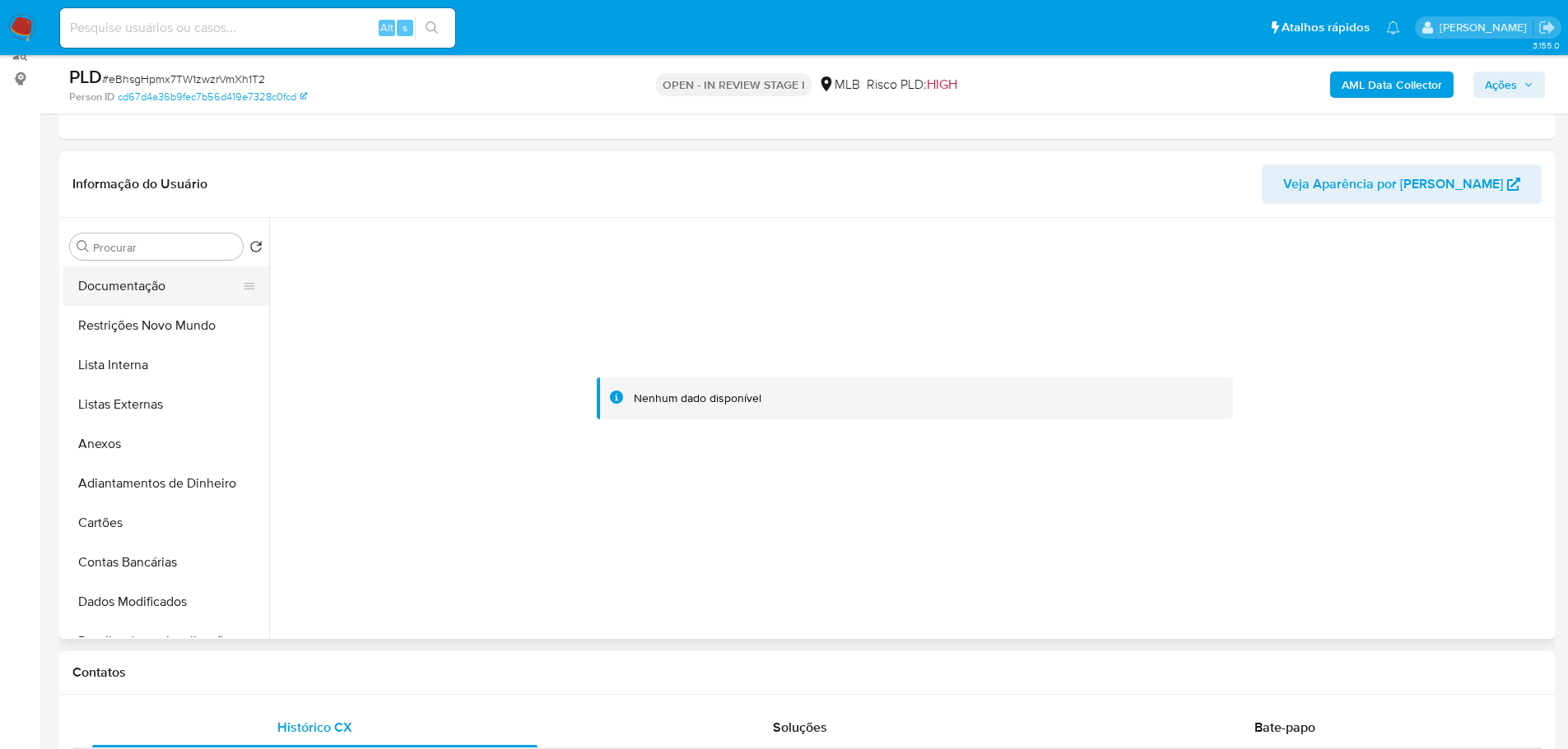
scroll to position [0, 0]
click at [102, 320] on button "KYC" at bounding box center [159, 325] width 192 height 39
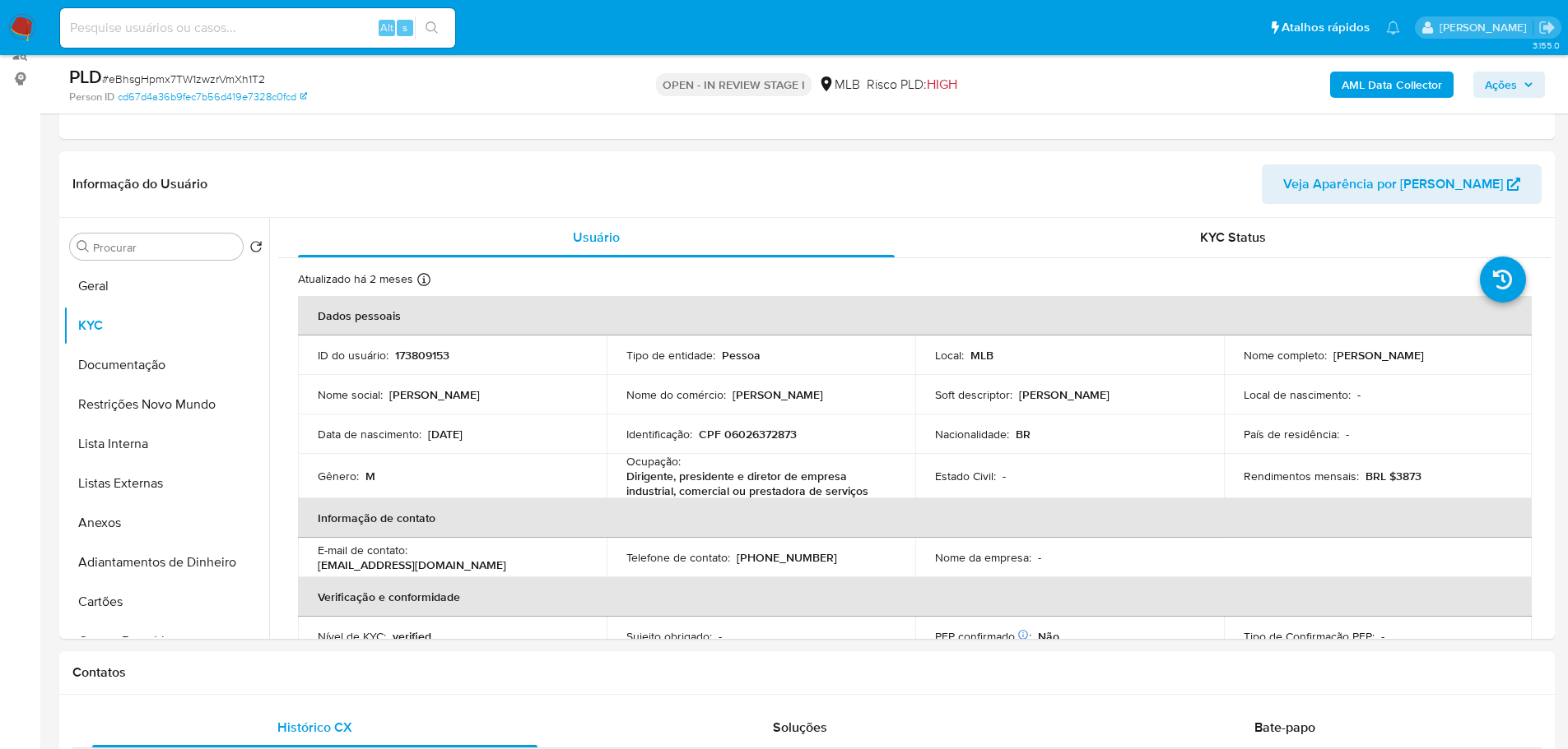
drag, startPoint x: 1517, startPoint y: 90, endPoint x: 1508, endPoint y: 94, distance: 9.8
click at [1517, 90] on span "Ações" at bounding box center [1509, 84] width 49 height 23
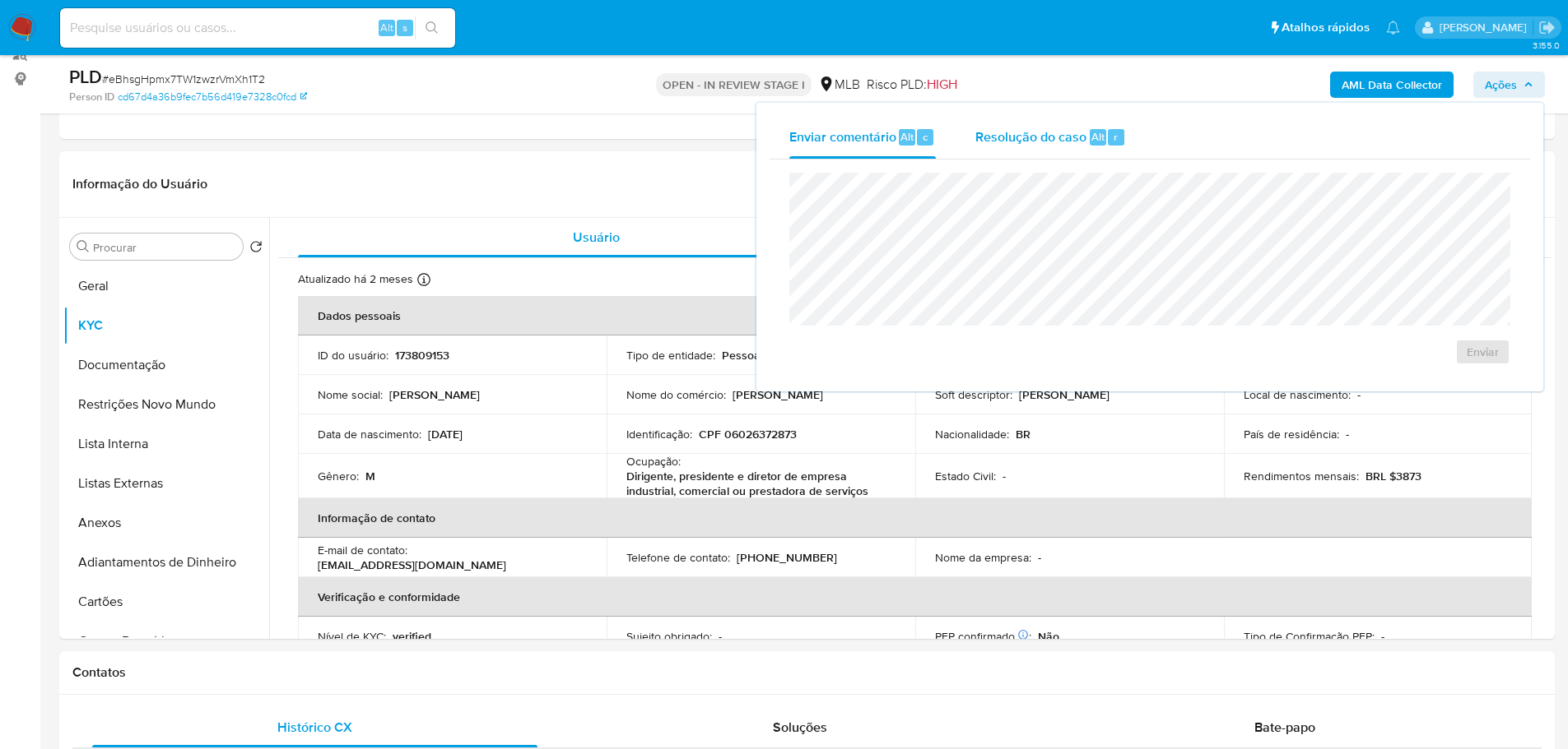
click at [1046, 123] on div "Resolução do caso Alt r" at bounding box center [1050, 138] width 151 height 43
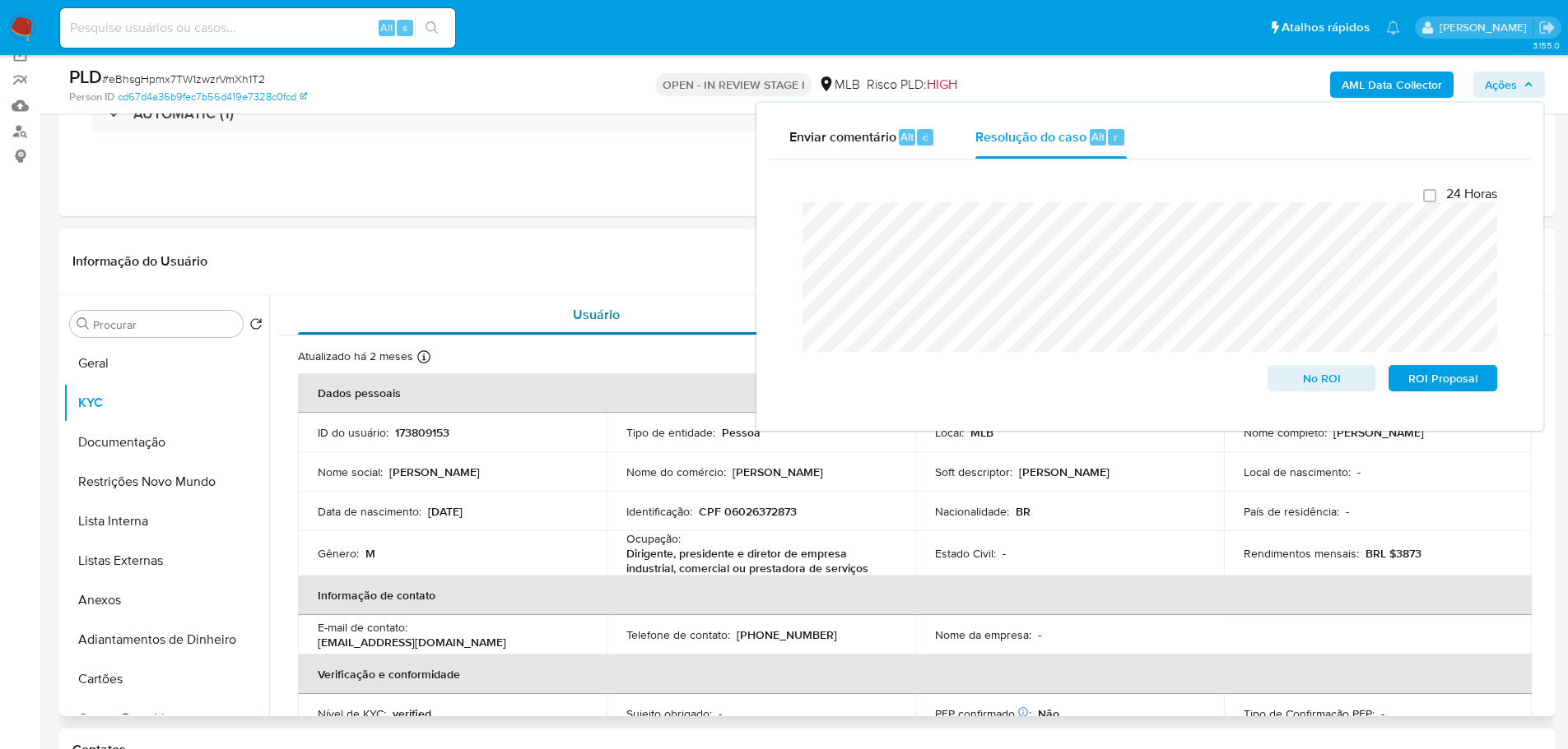
scroll to position [44, 0]
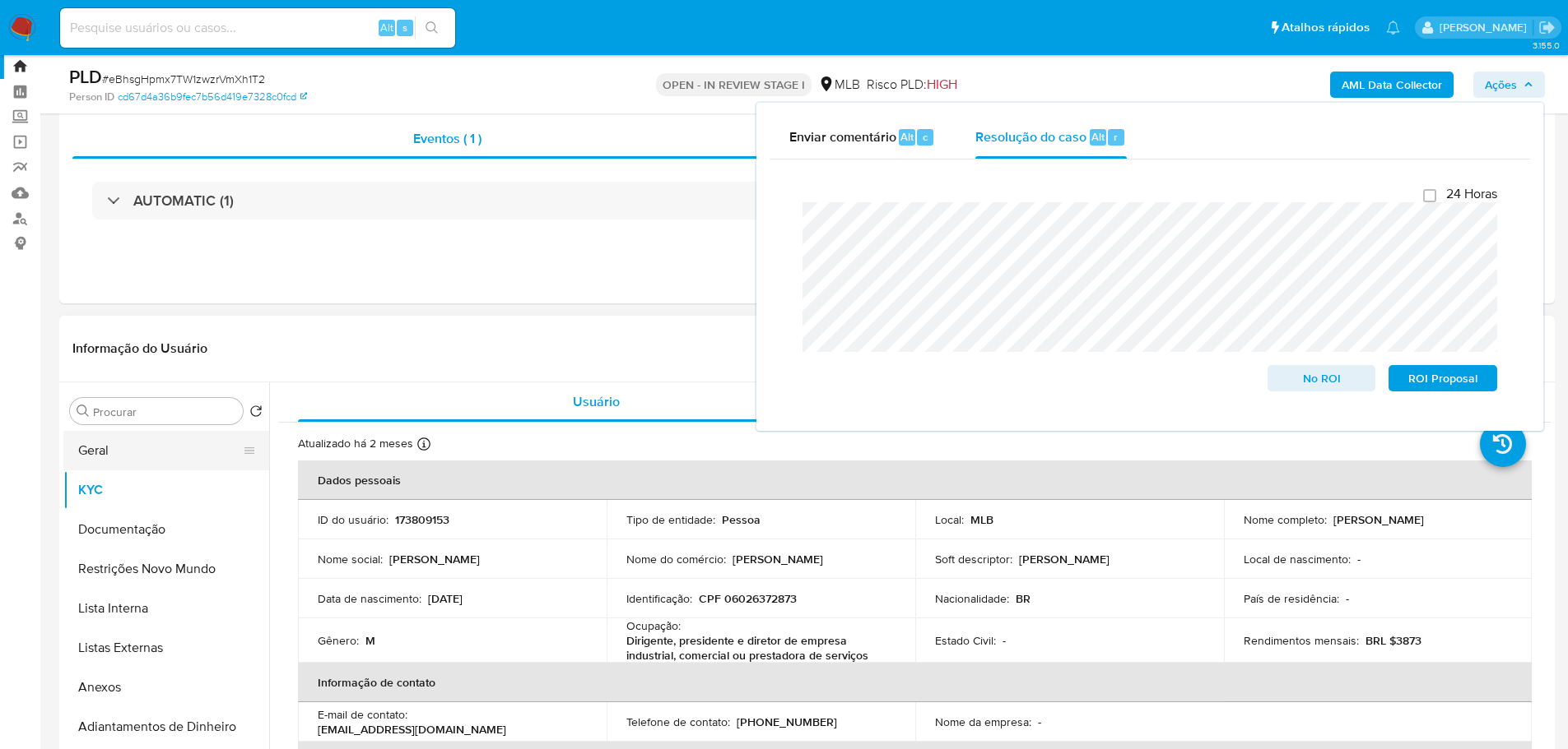
click at [107, 459] on button "Geral" at bounding box center [159, 451] width 192 height 39
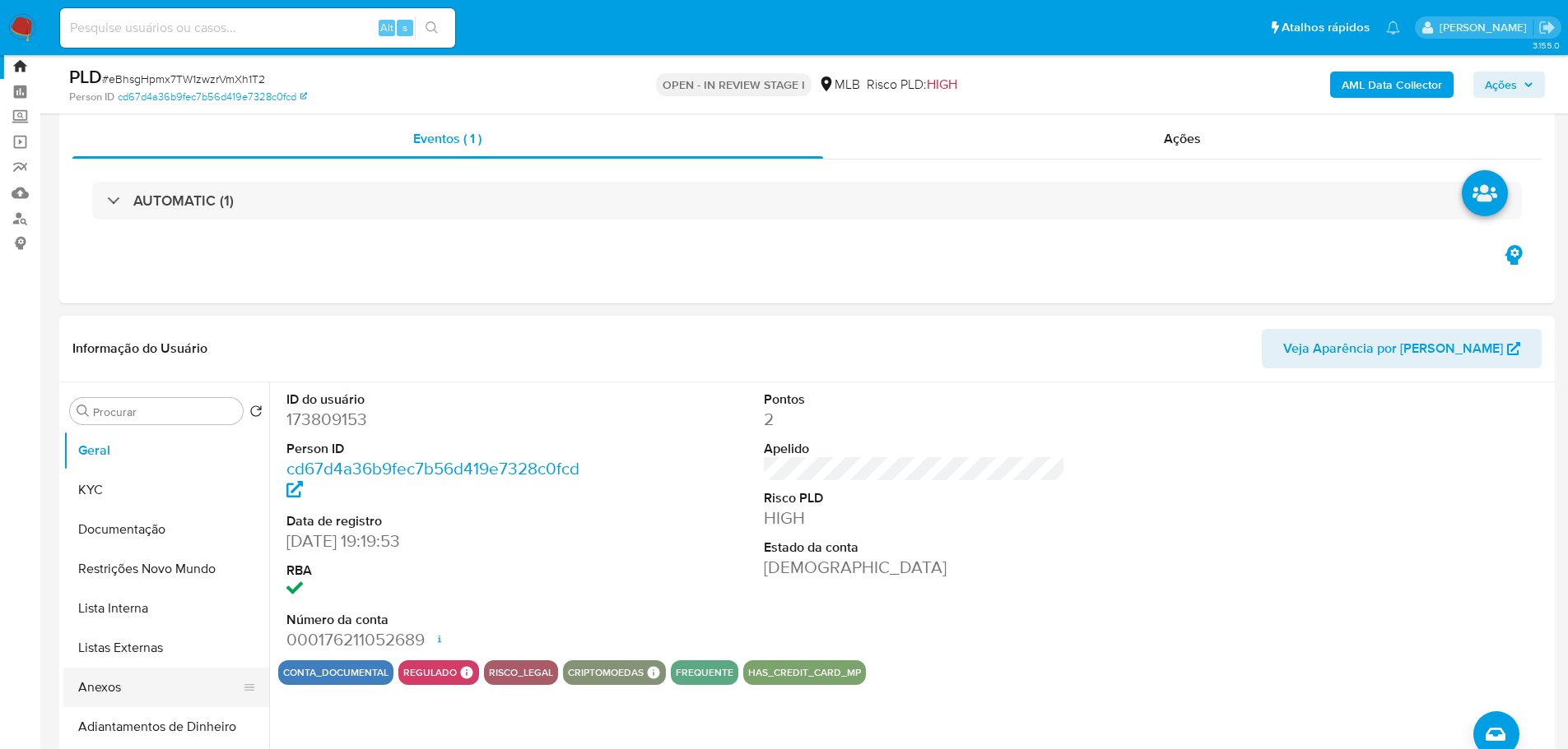
click at [139, 683] on button "Anexos" at bounding box center [159, 688] width 192 height 39
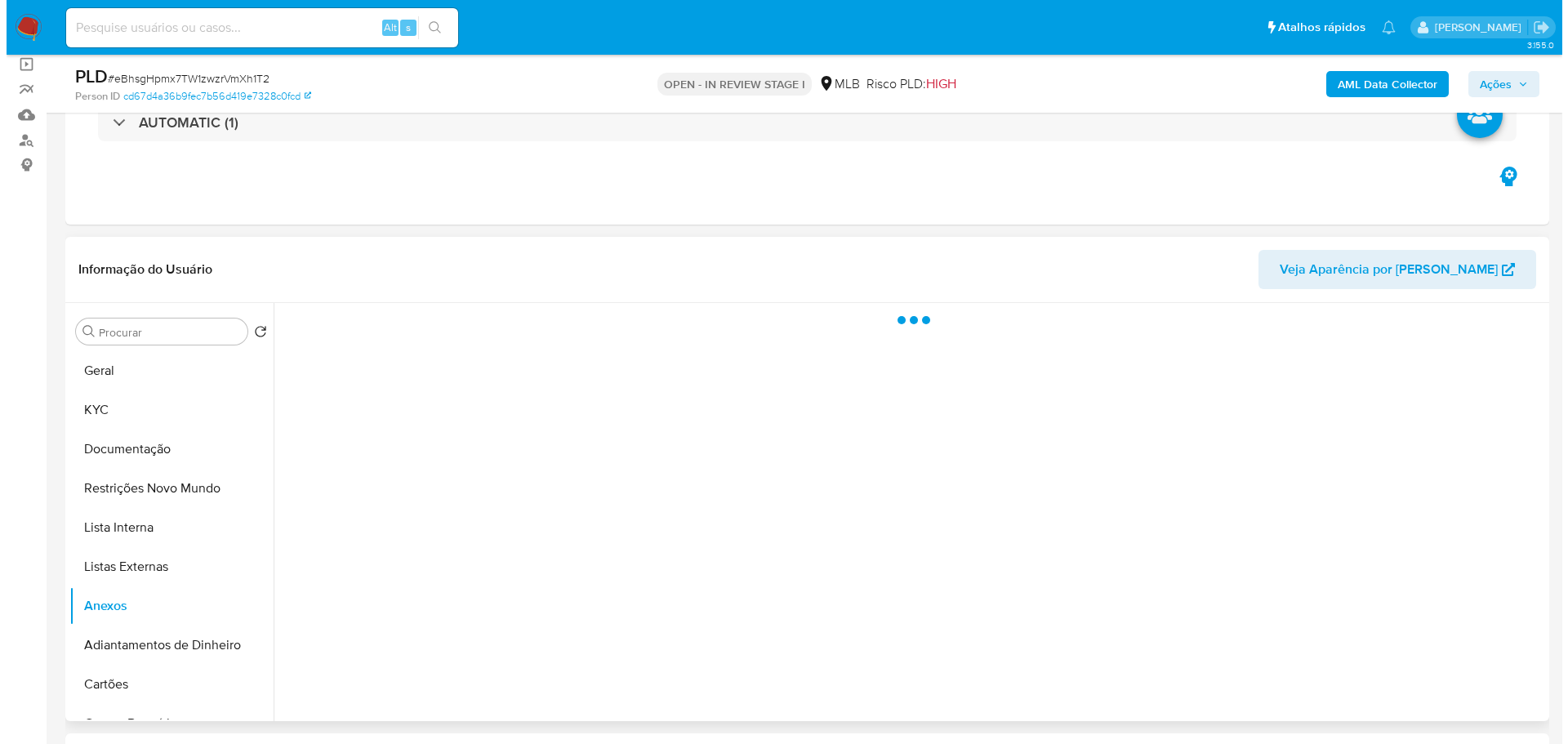
scroll to position [208, 0]
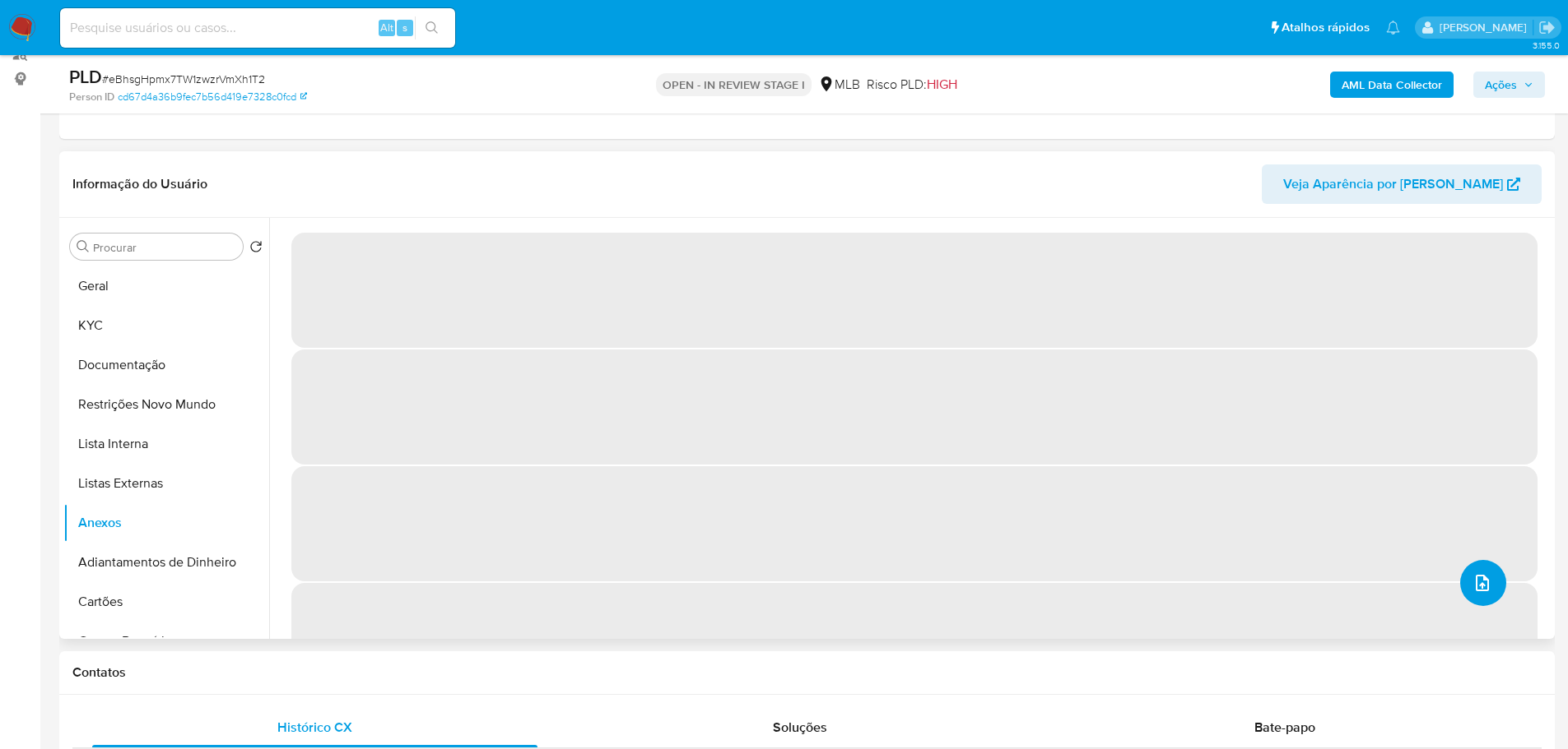
click at [1480, 592] on span "upload-file" at bounding box center [1482, 583] width 20 height 20
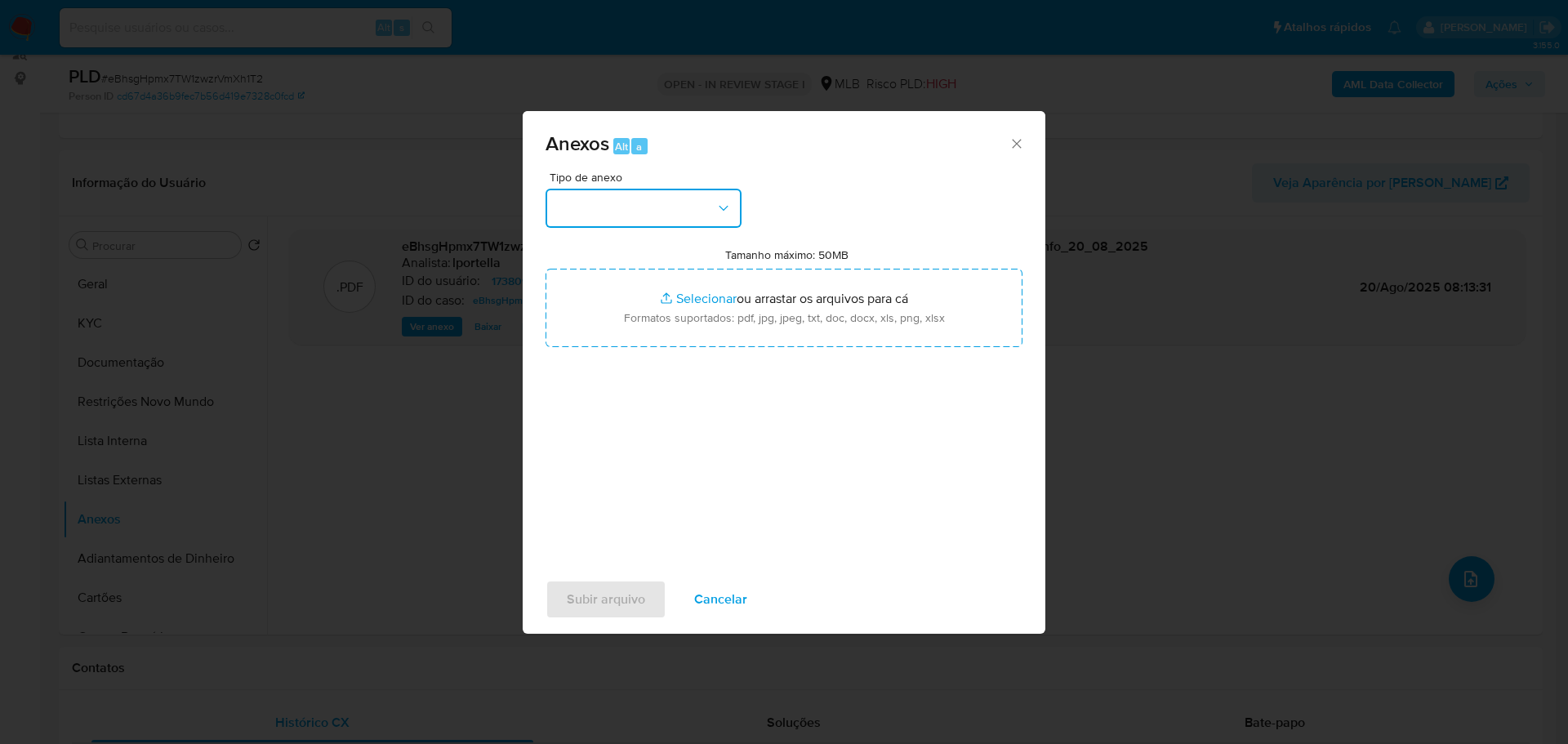
click at [643, 202] on button "button" at bounding box center [643, 209] width 196 height 39
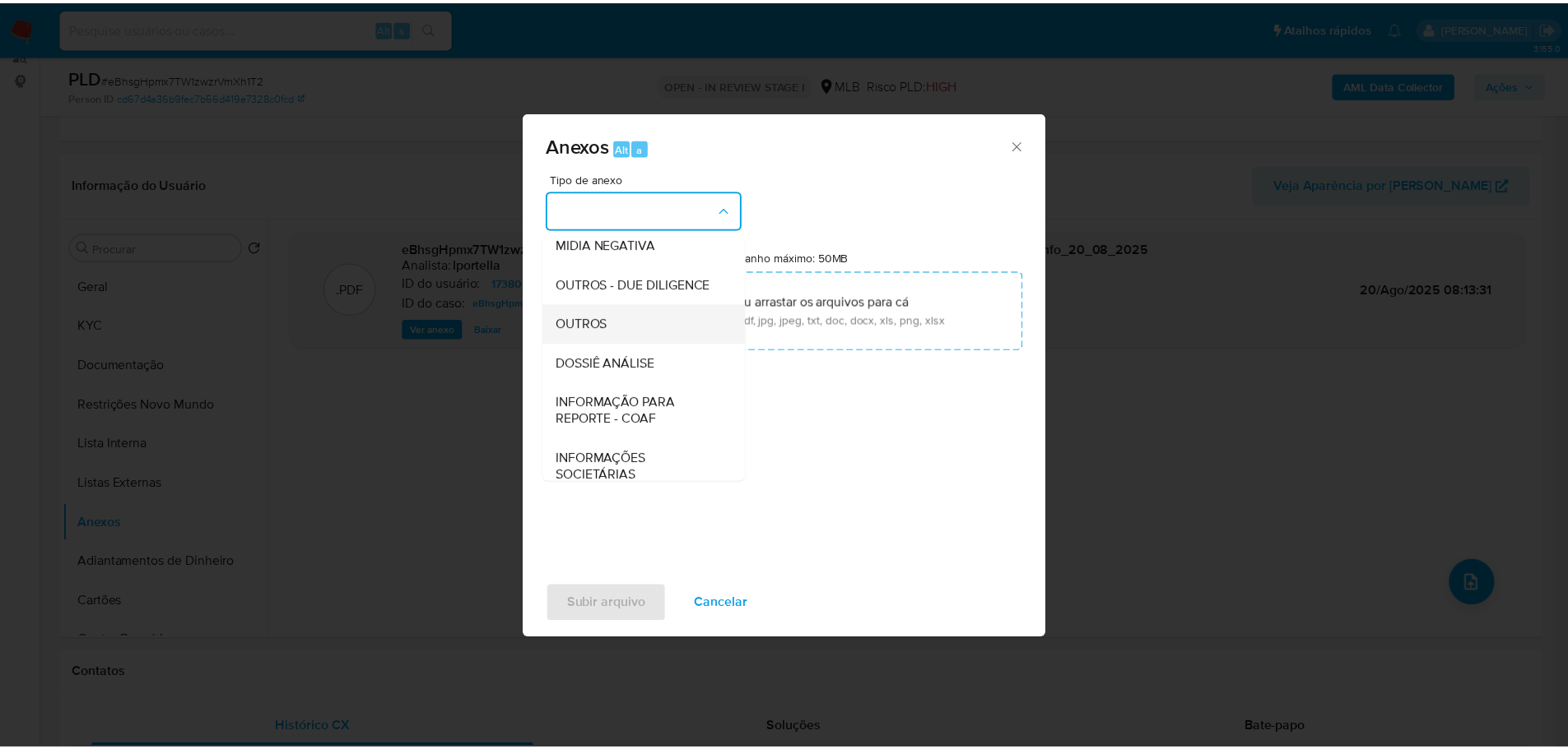
scroll to position [253, 0]
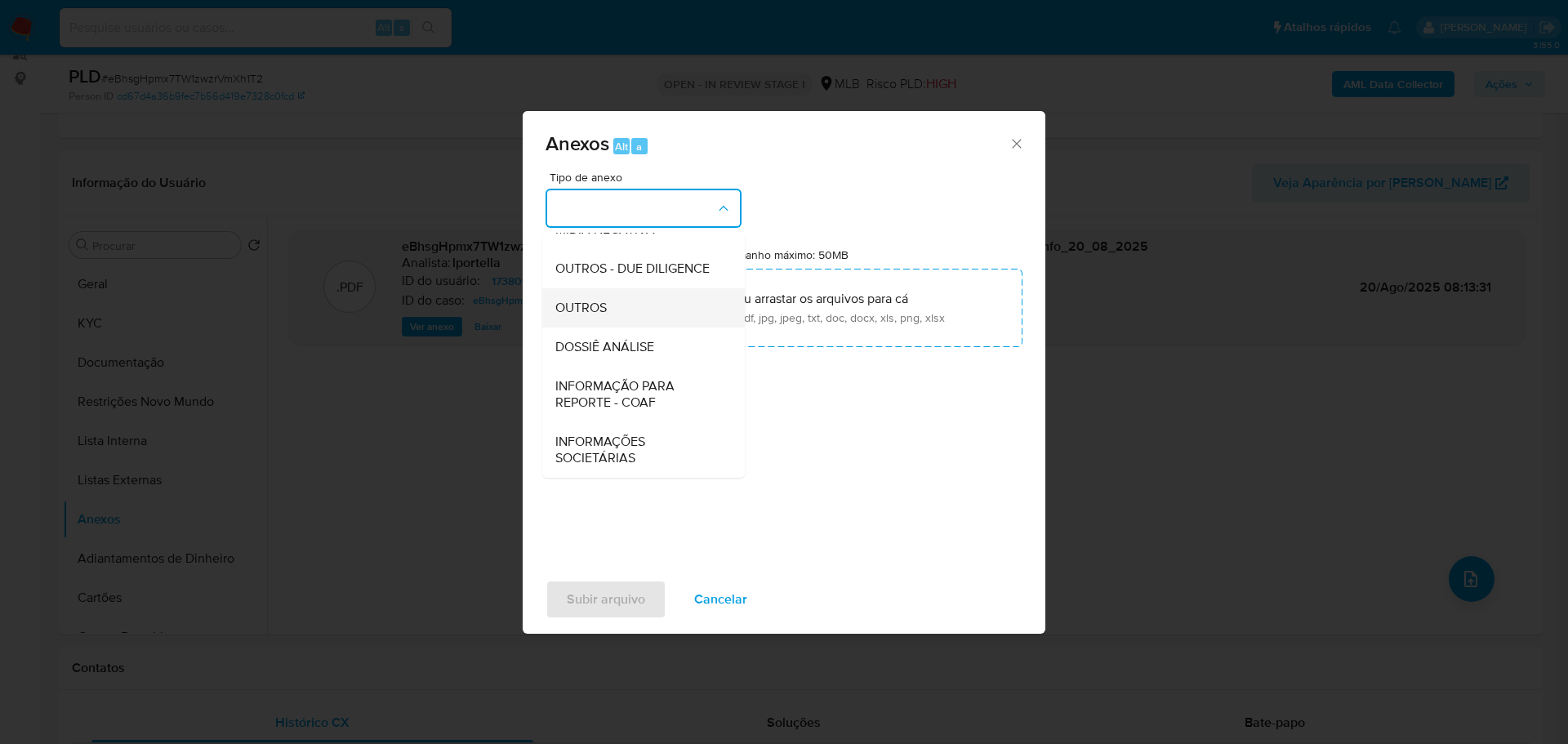
click at [600, 310] on span "OUTROS" at bounding box center [581, 308] width 51 height 17
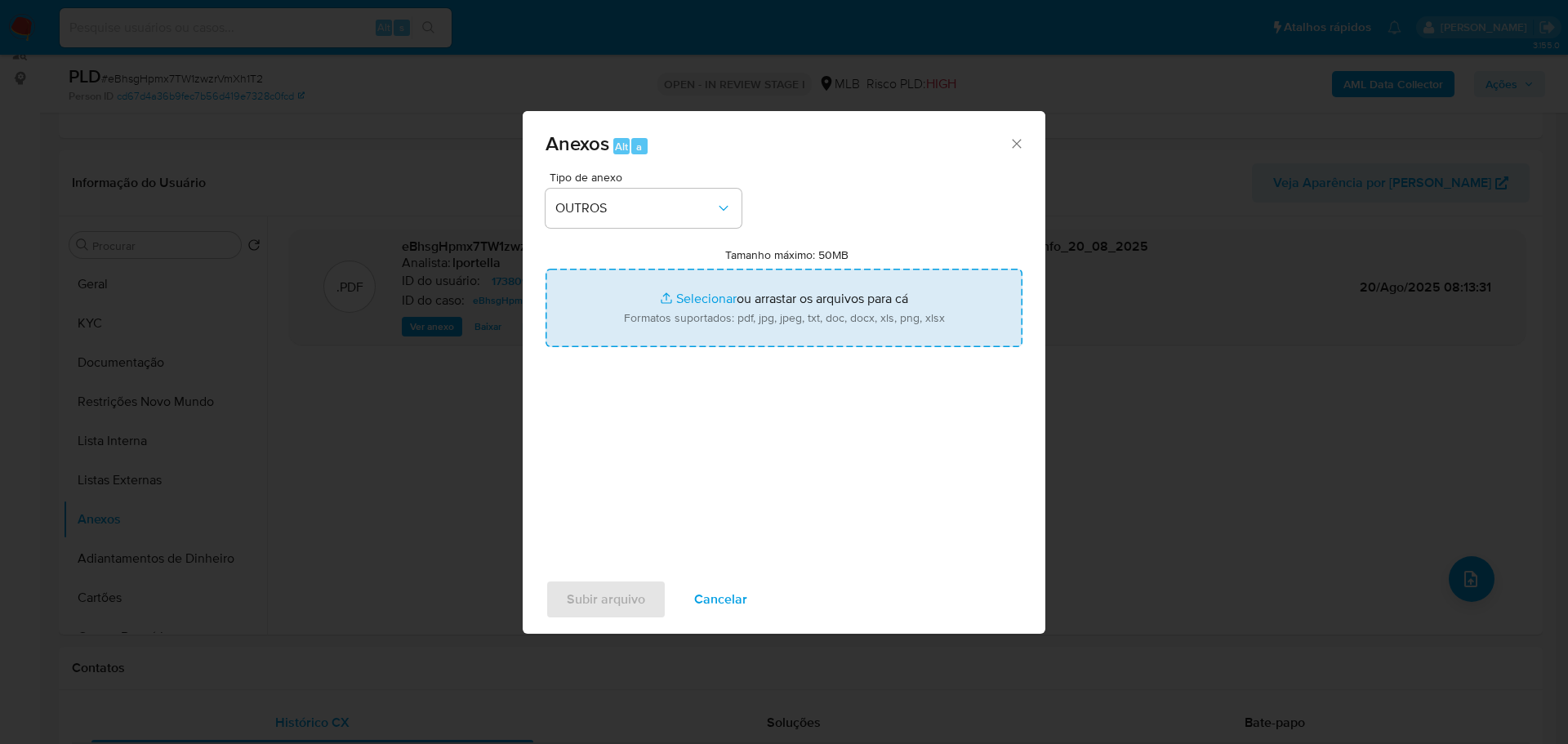
type input "C:\fakepath\SAR - XXX - CPF 06026372873 - [PERSON_NAME].pdf"
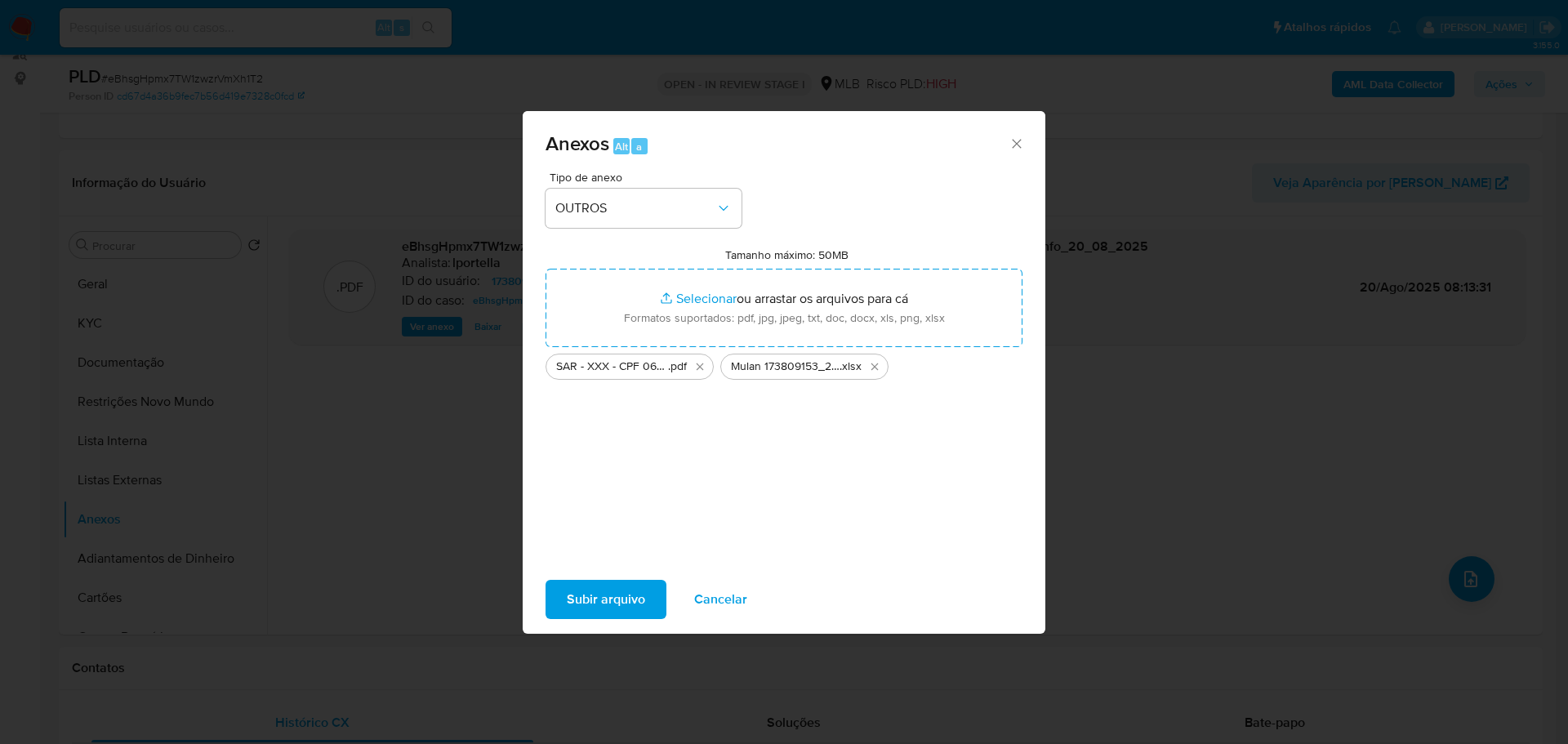
click at [653, 594] on button "Subir arquivo" at bounding box center [606, 600] width 121 height 39
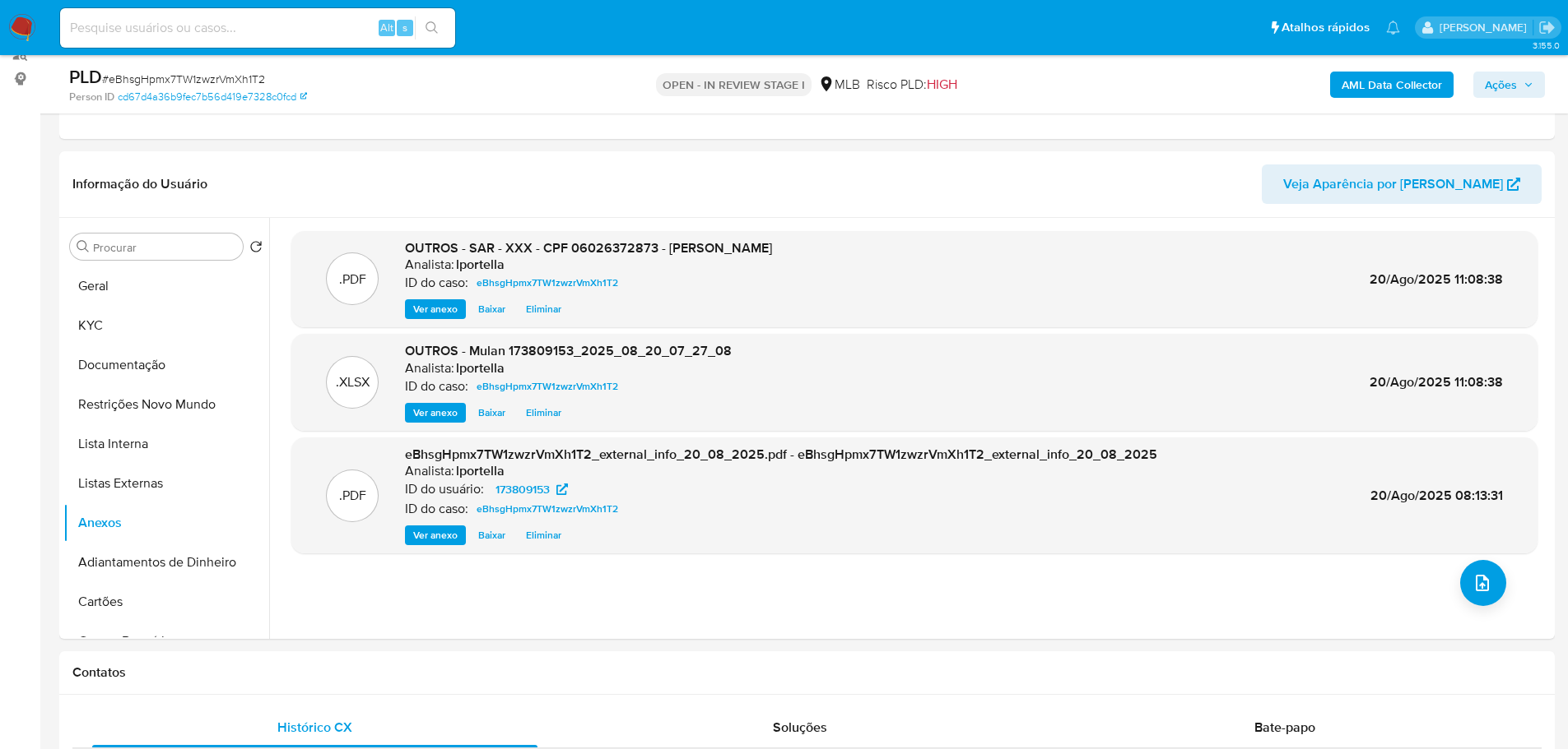
click at [1518, 87] on span "Ações" at bounding box center [1509, 84] width 49 height 23
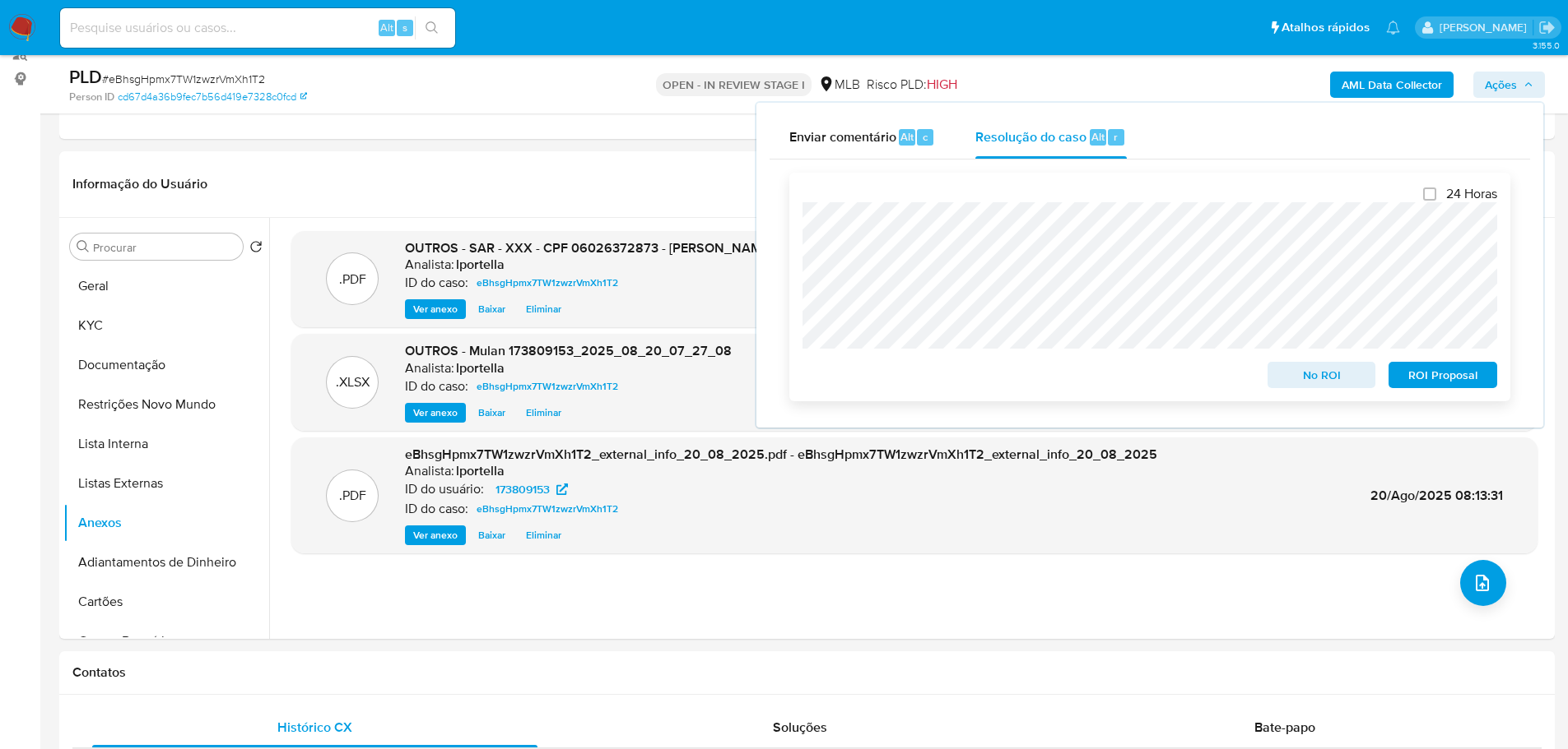
click at [1435, 382] on span "ROI Proposal" at bounding box center [1442, 375] width 85 height 23
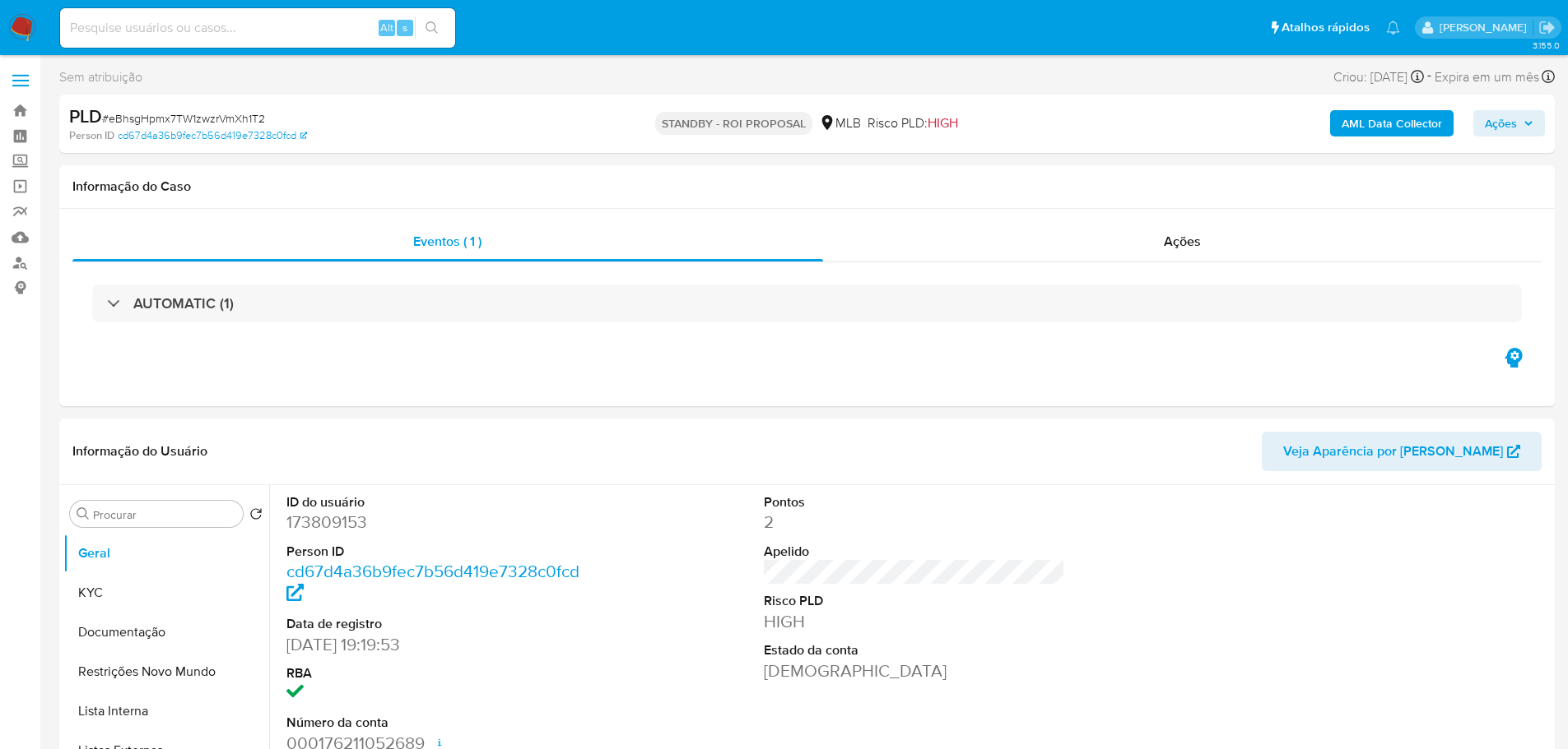
select select "10"
click at [209, 116] on span "# eBhsgHpmx7TW1zwzrVmXh1T2" at bounding box center [184, 119] width 163 height 17
copy span "eBhsgHpmx7TW1zwzrVmXh1T2"
click at [21, 23] on img at bounding box center [23, 28] width 28 height 28
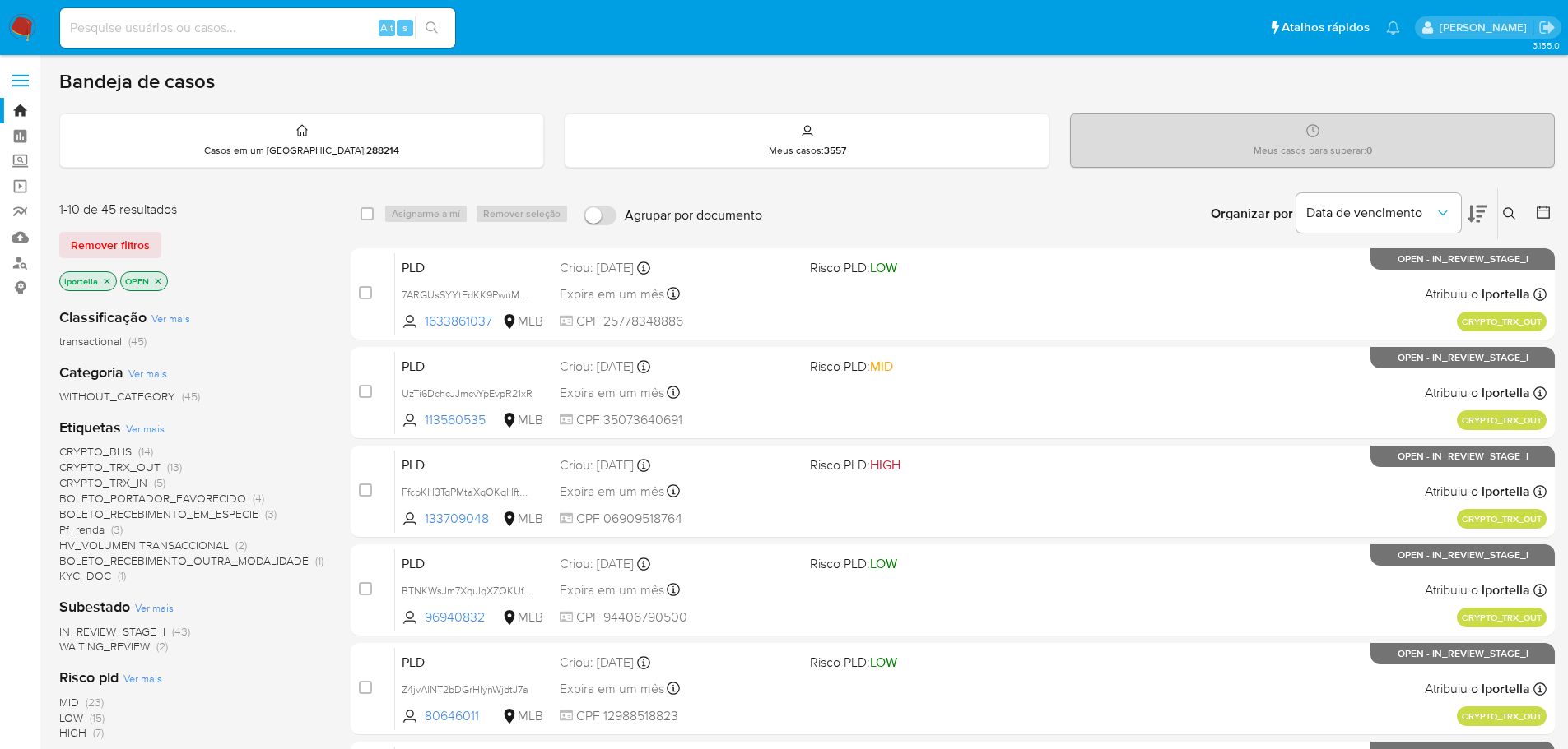
click at [295, 20] on input at bounding box center [257, 27] width 395 height 22
paste input "KkxzsD5mwj1rQKrj60wTPwJ3"
type input "KkxzsD5mwj1rQKrj60wTPwJ3"
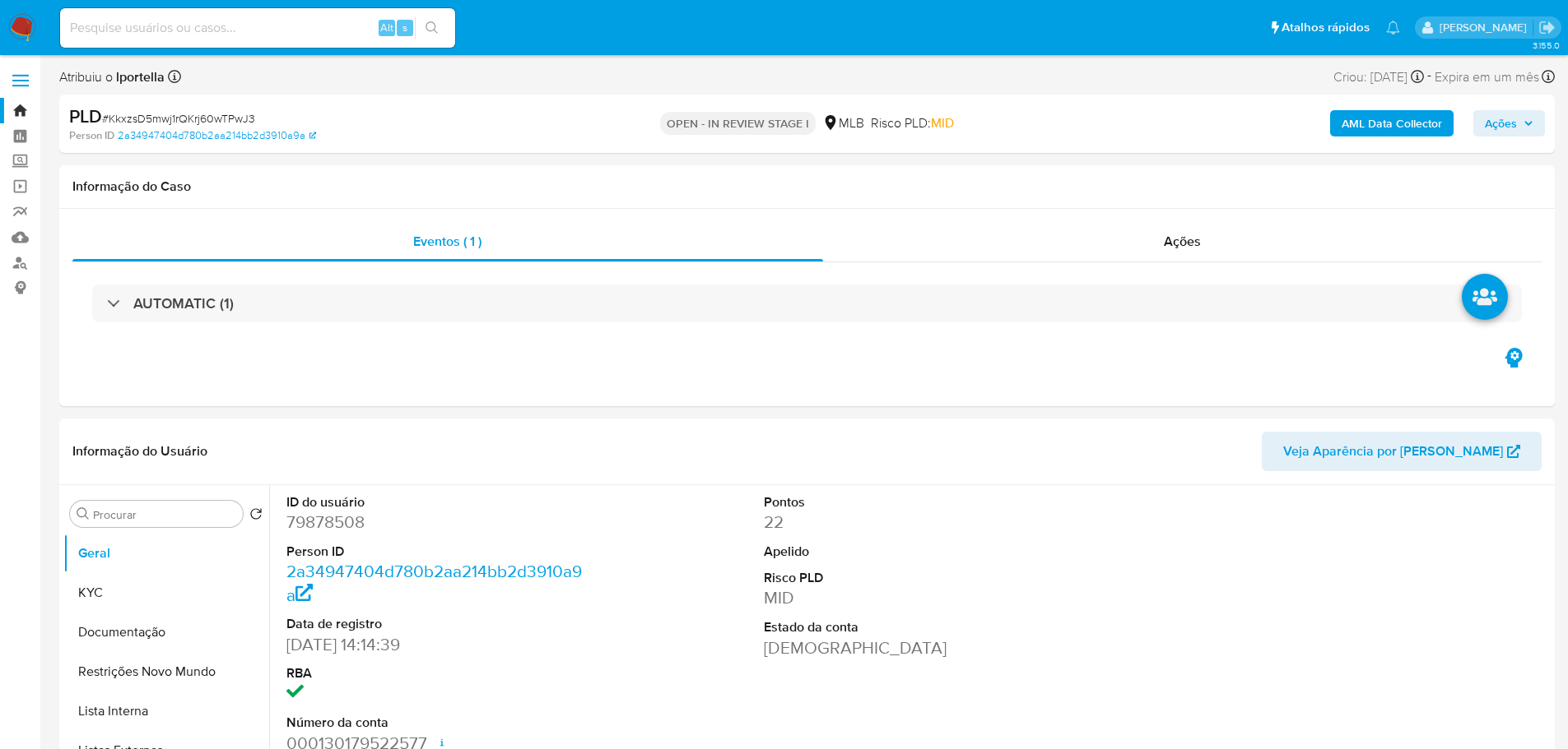
select select "10"
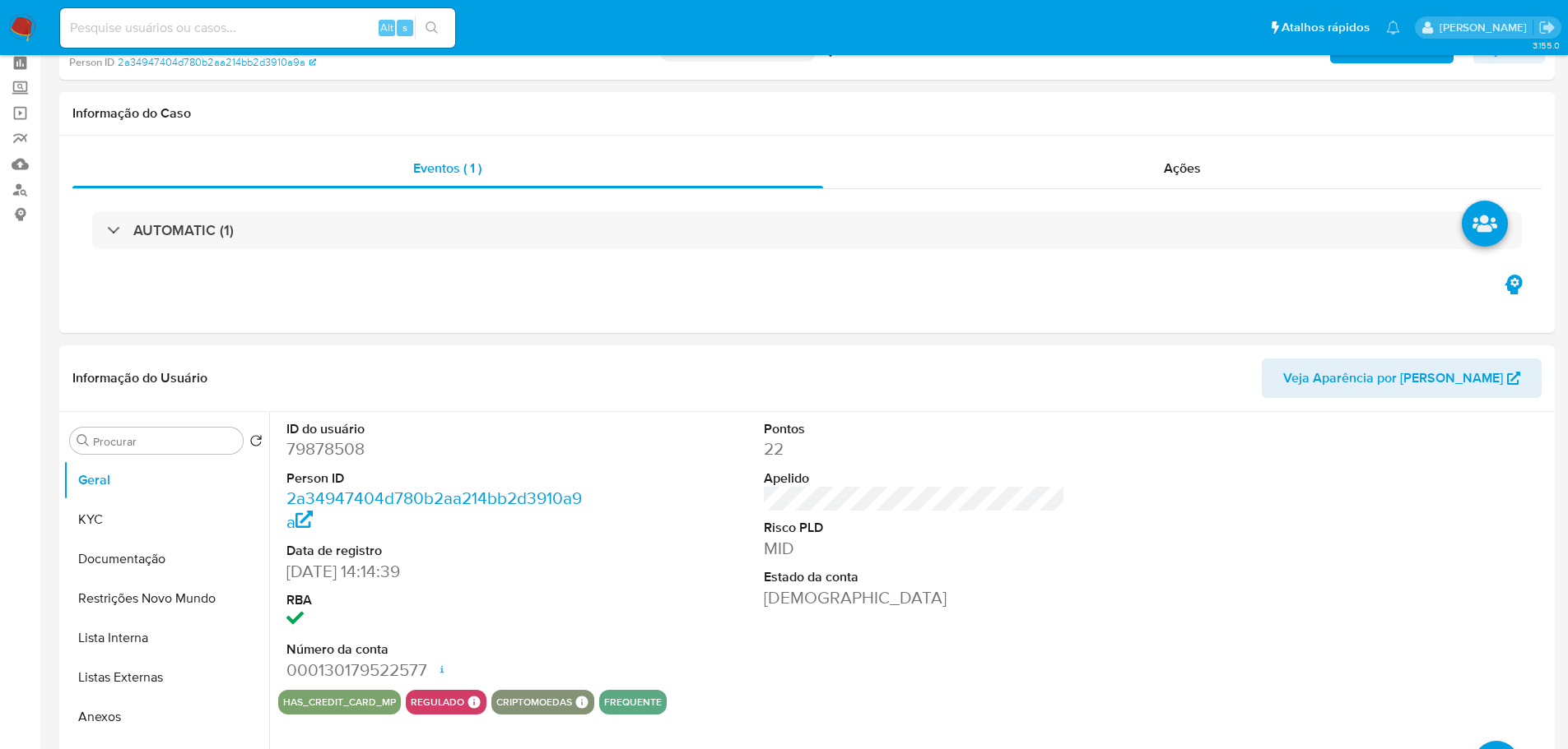
scroll to position [247, 0]
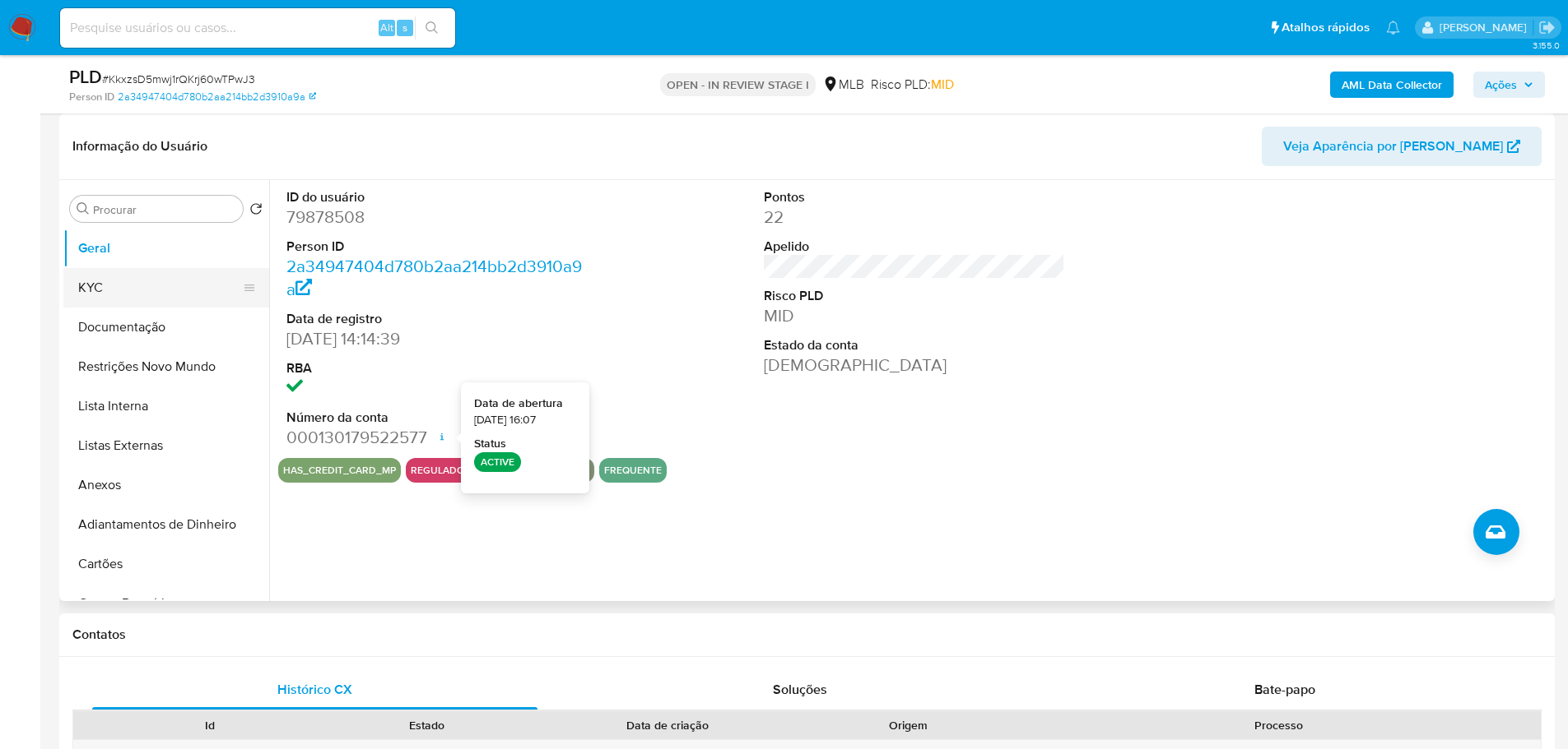
click at [120, 279] on button "KYC" at bounding box center [159, 288] width 192 height 39
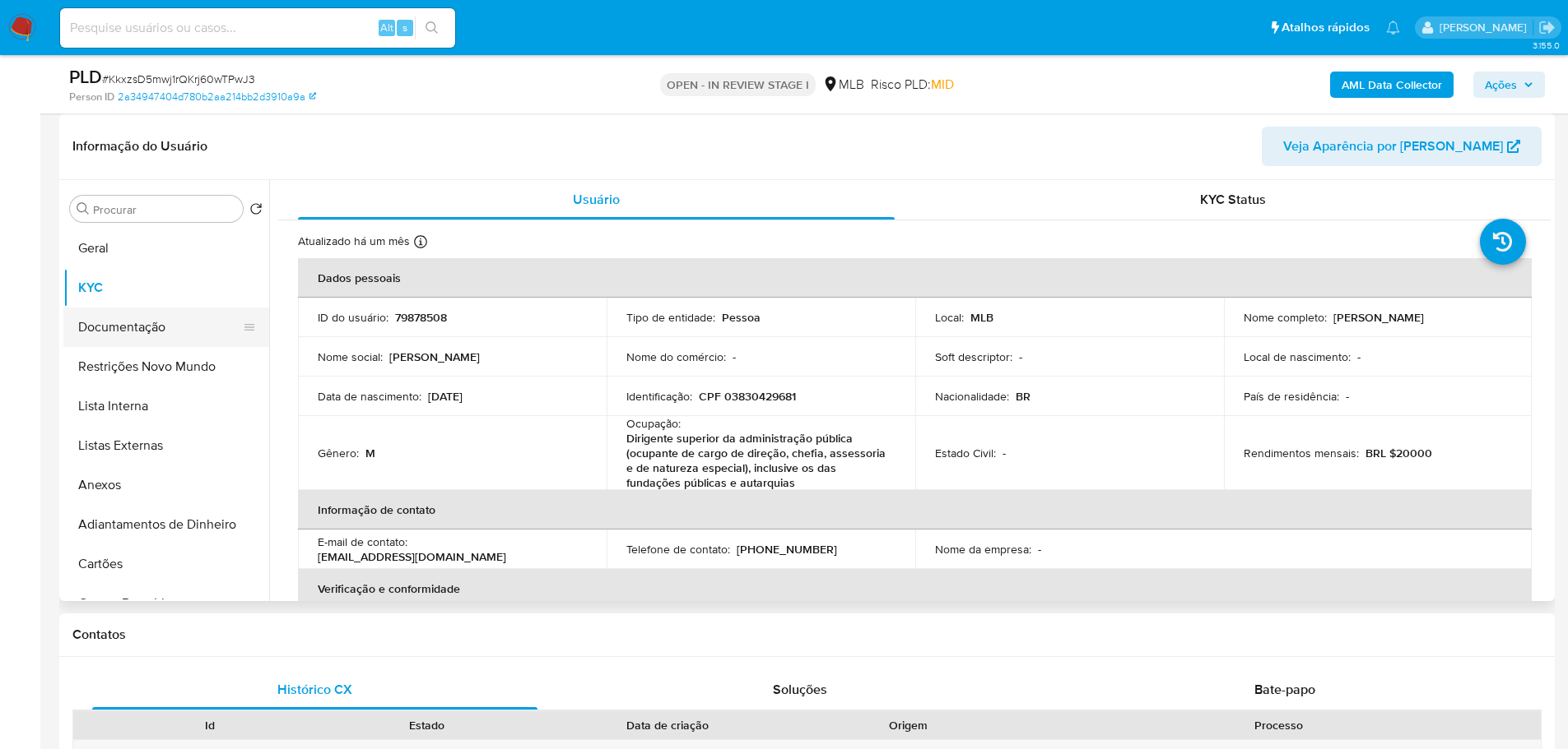
click at [141, 324] on button "Documentação" at bounding box center [159, 327] width 192 height 39
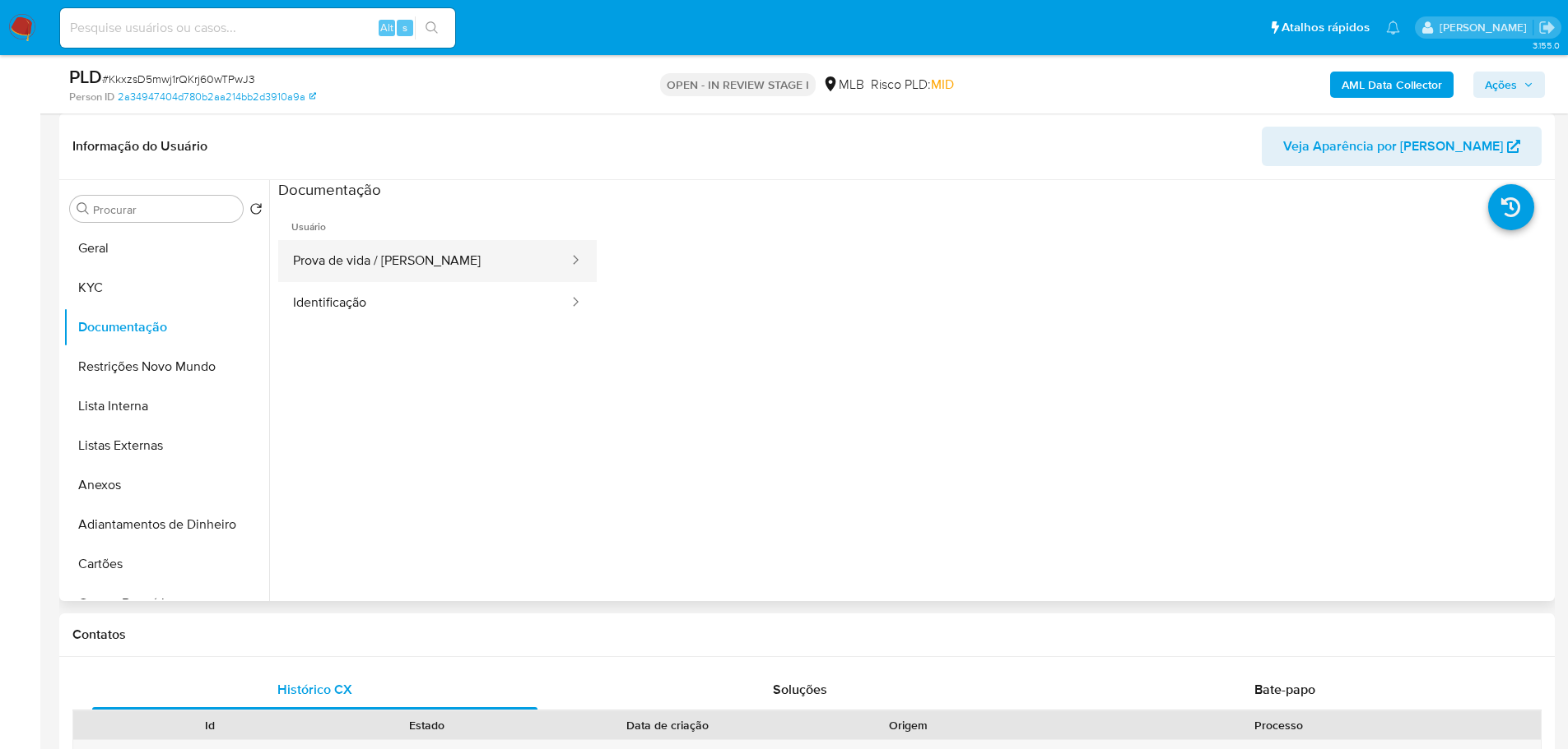
click at [433, 252] on button "Prova de vida / [PERSON_NAME]" at bounding box center [425, 261] width 293 height 42
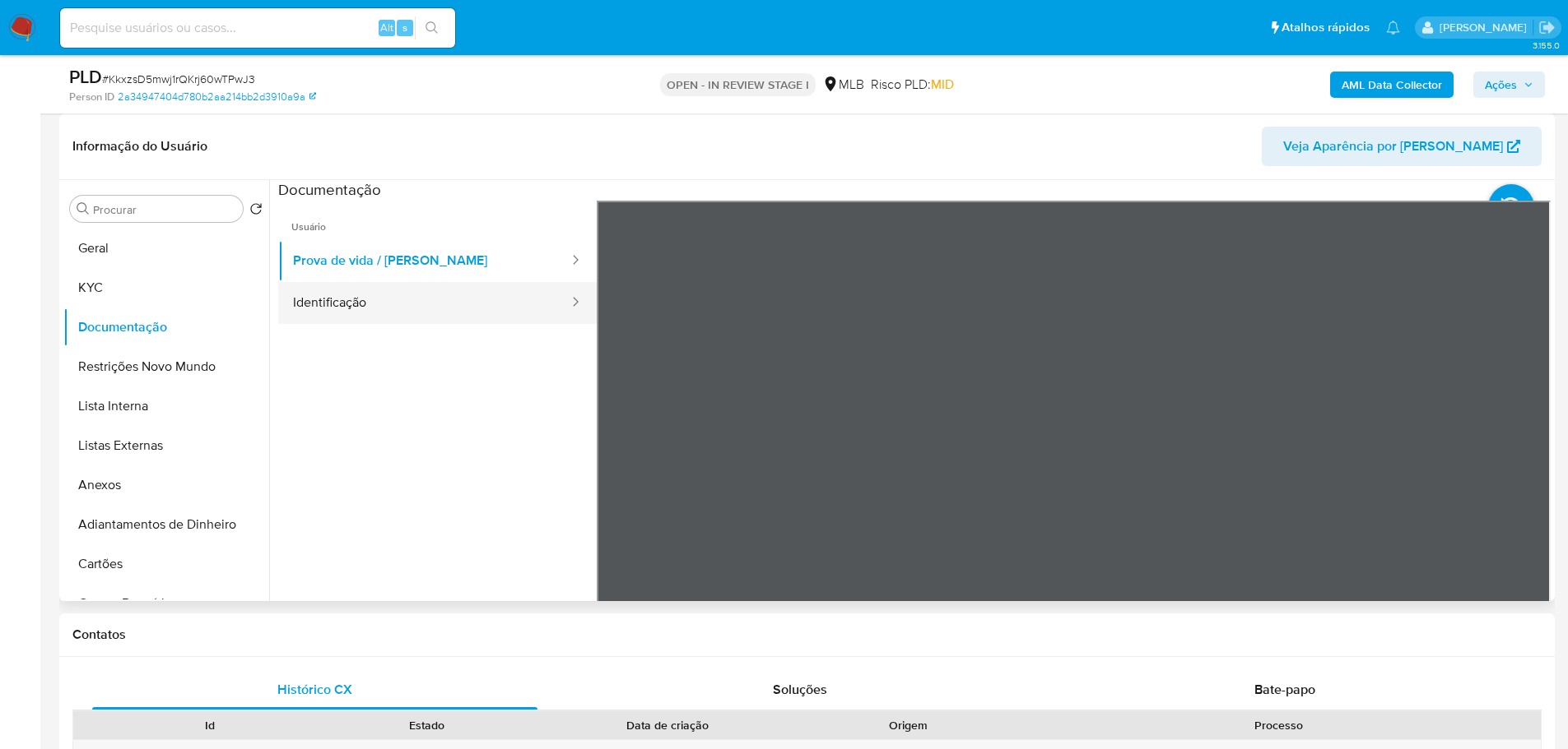
click at [458, 293] on button "Identificação" at bounding box center [425, 303] width 293 height 42
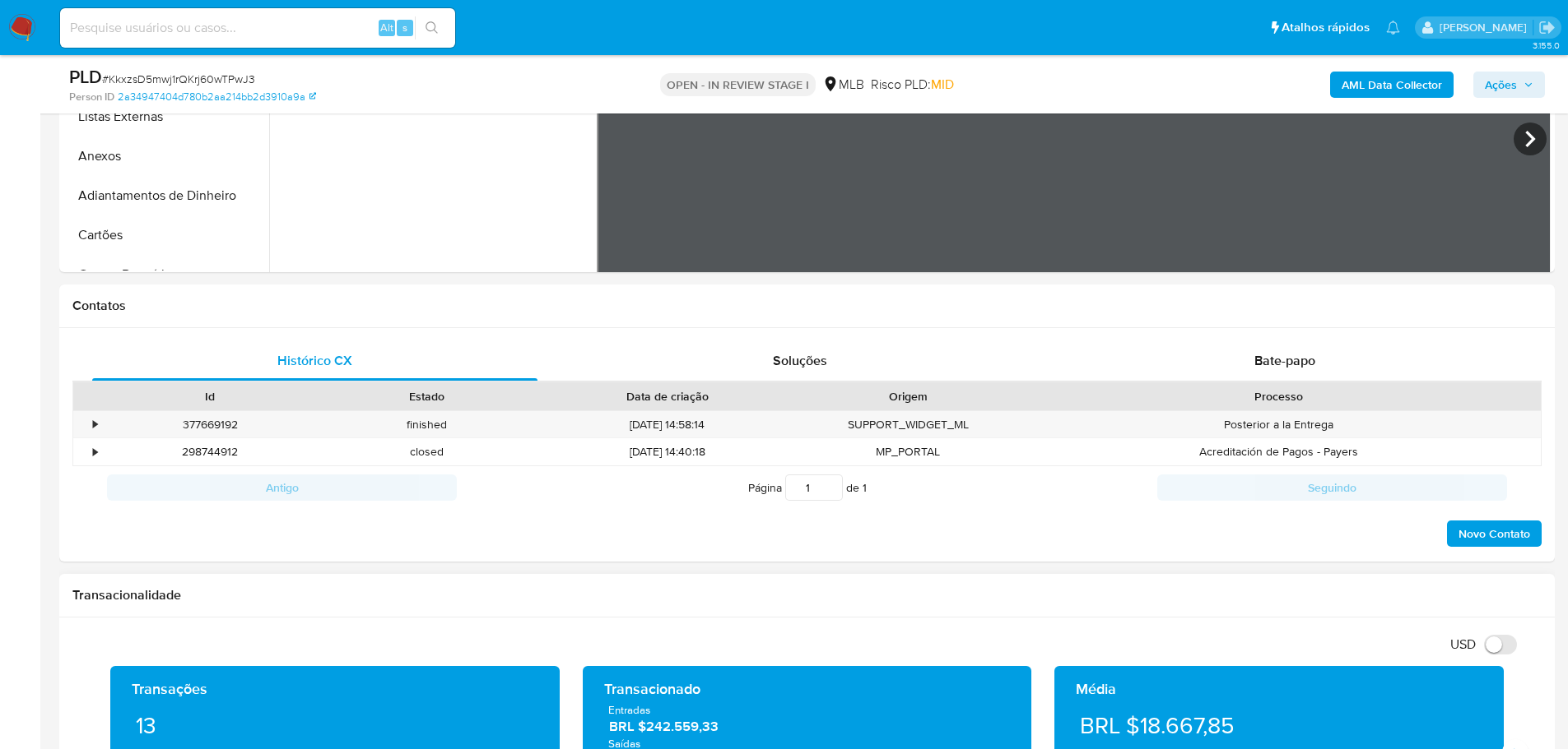
scroll to position [741, 0]
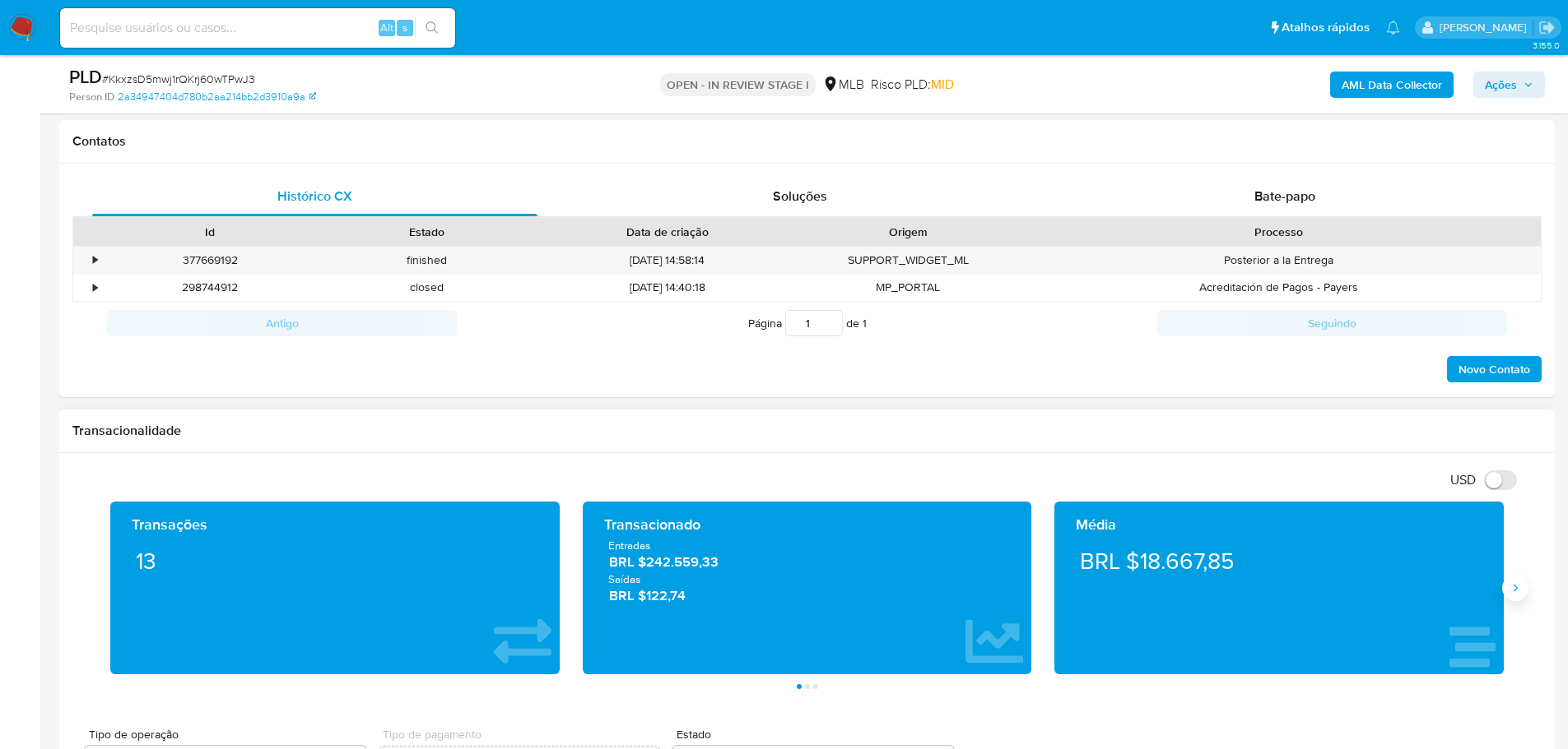
click at [1516, 594] on icon "Siguiente" at bounding box center [1515, 588] width 13 height 13
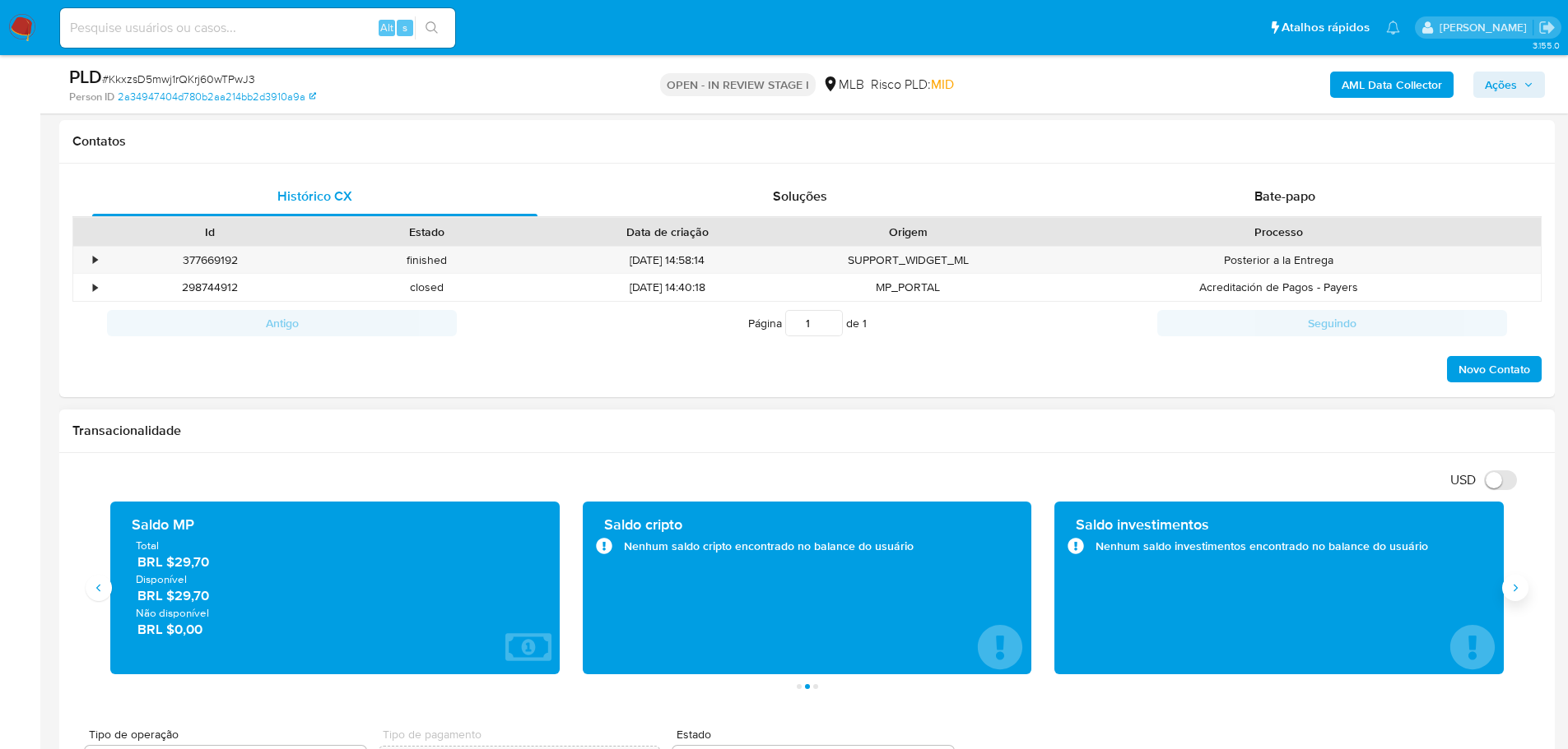
click at [1516, 594] on icon "Siguiente" at bounding box center [1515, 588] width 13 height 13
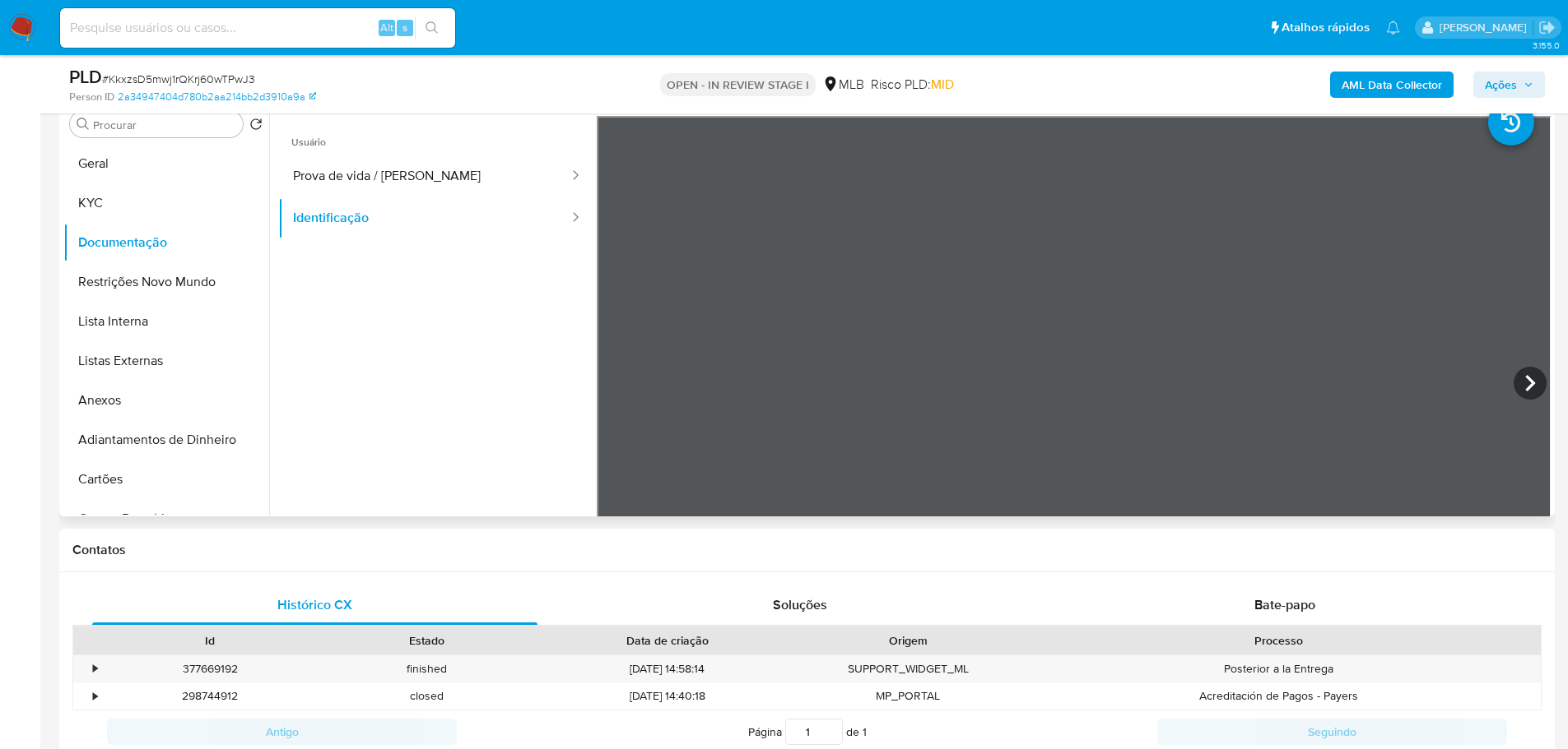
scroll to position [82, 0]
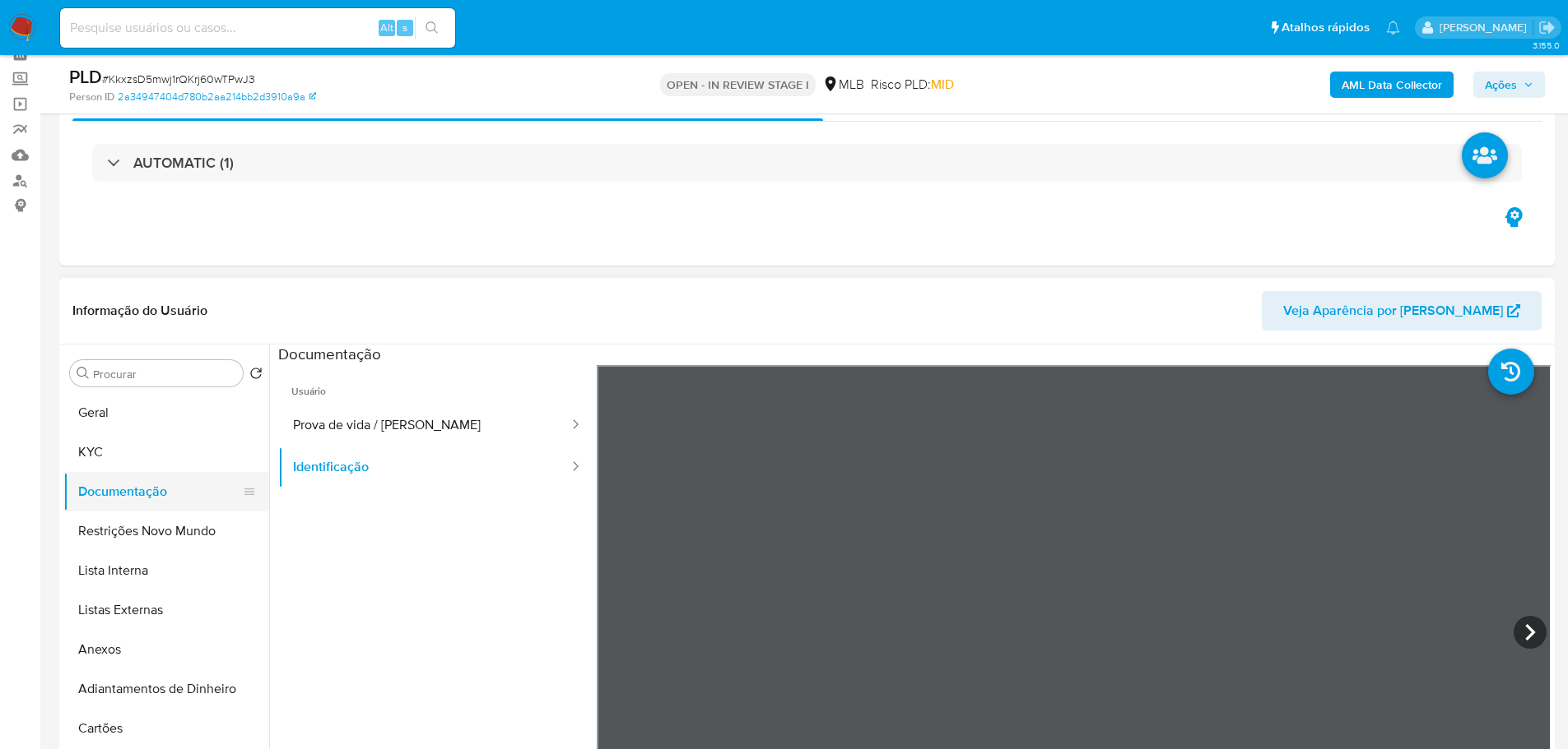
click at [109, 483] on button "Documentação" at bounding box center [159, 492] width 192 height 39
click at [107, 454] on button "KYC" at bounding box center [159, 453] width 192 height 39
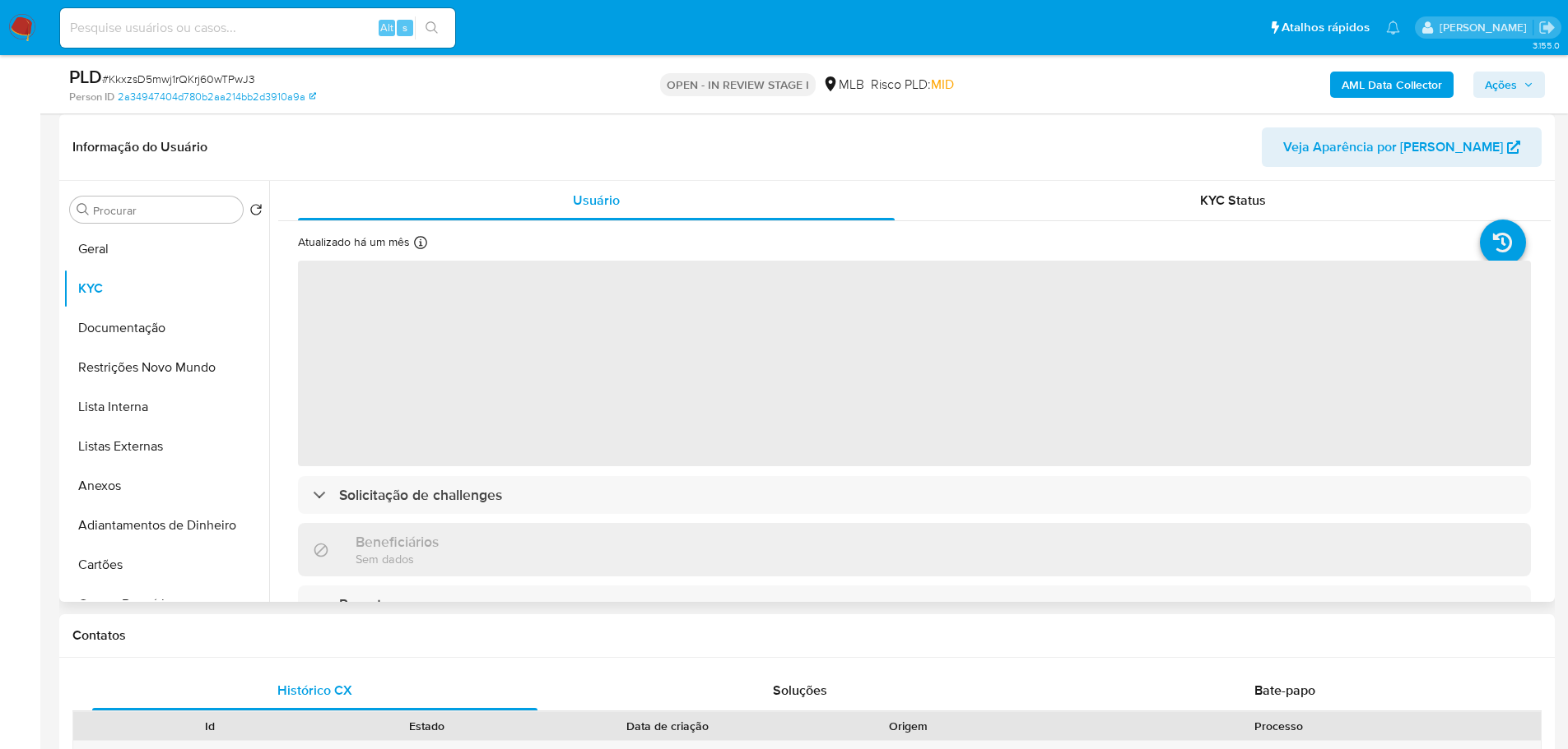
scroll to position [247, 0]
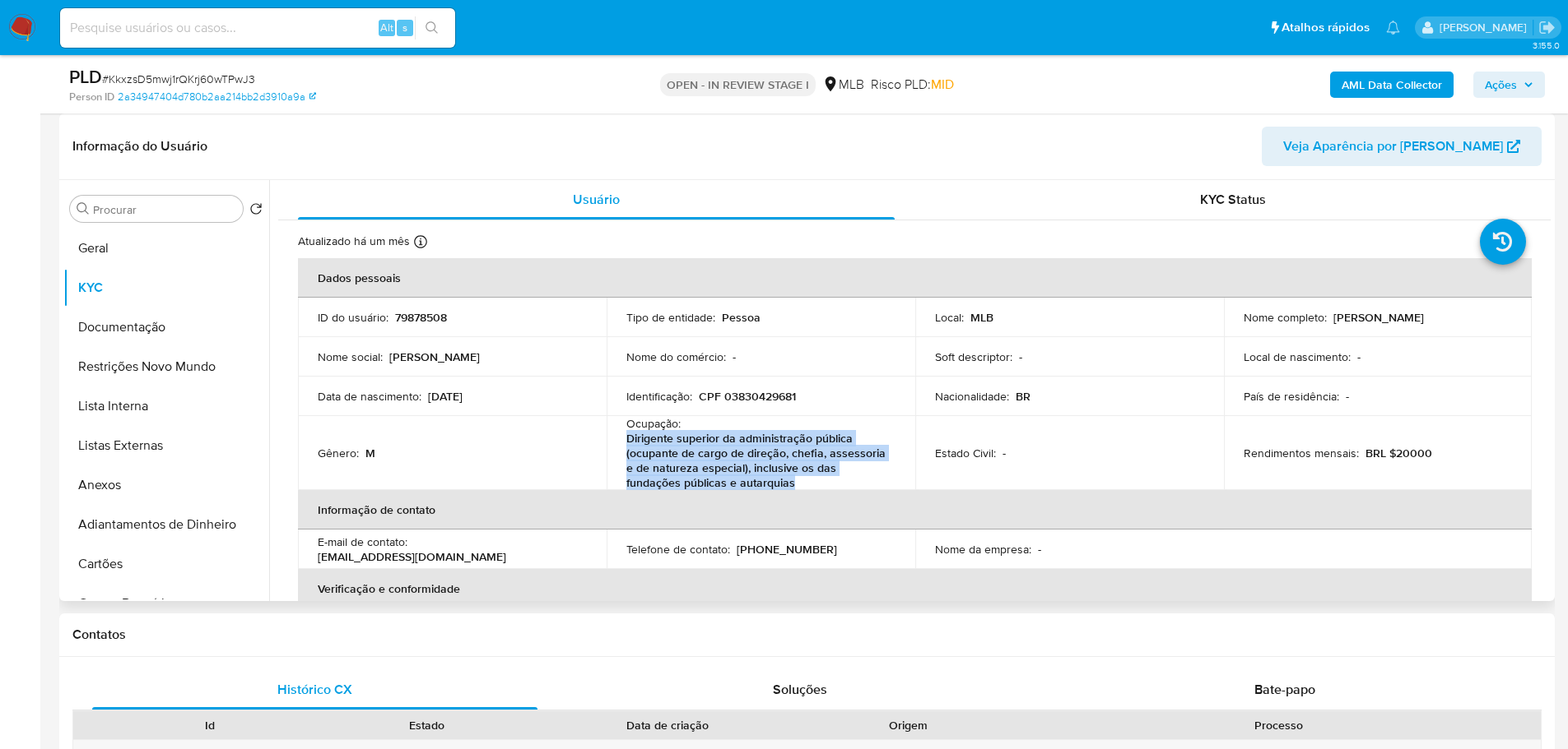
drag, startPoint x: 777, startPoint y: 487, endPoint x: 623, endPoint y: 445, distance: 159.6
click at [623, 445] on td "Ocupação : Dirigente superior da administração pública (ocupante de cargo de di…" at bounding box center [761, 453] width 309 height 74
copy p "Dirigente superior da administração pública (ocupante de cargo de direção, chef…"
click at [104, 257] on button "Geral" at bounding box center [159, 248] width 192 height 39
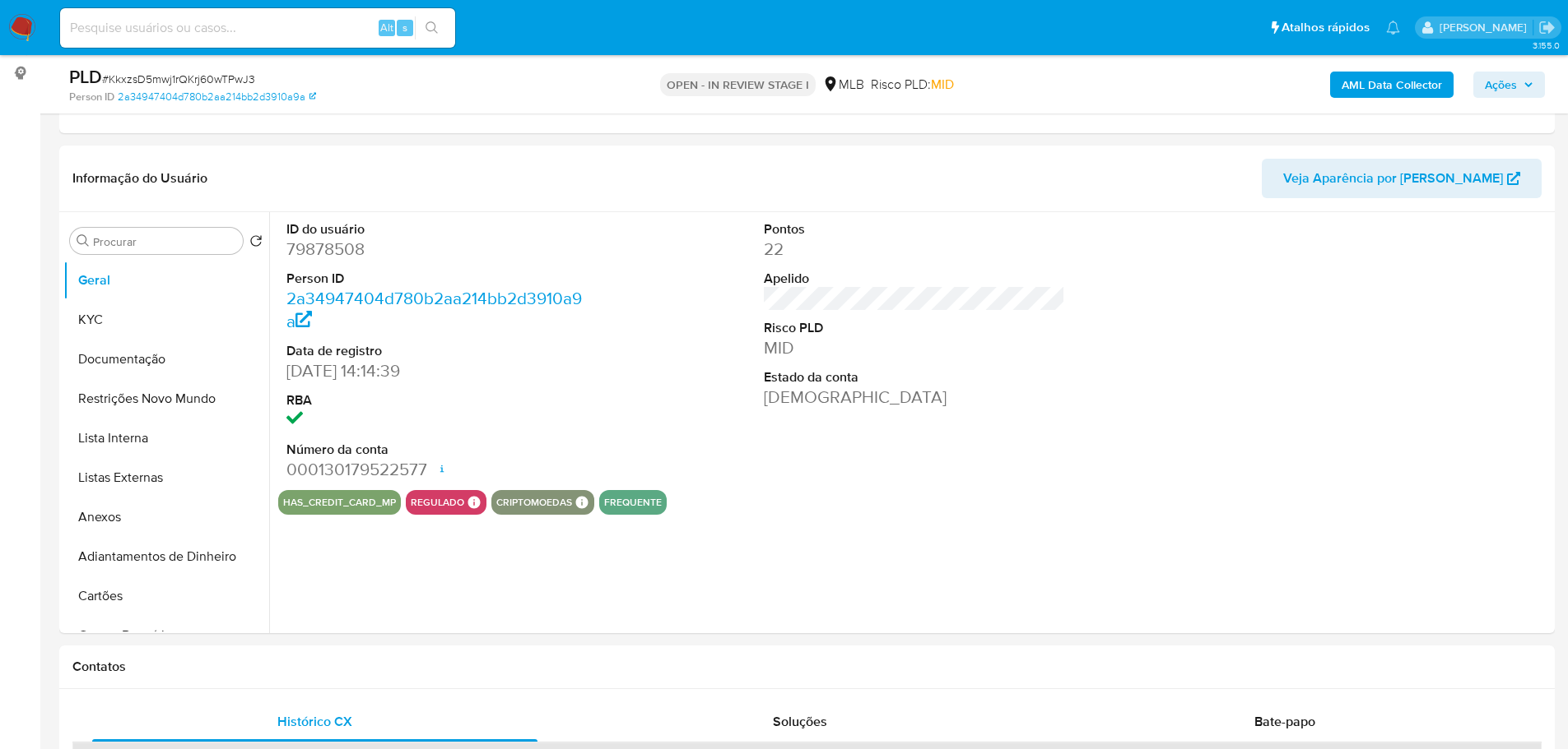
scroll to position [212, 0]
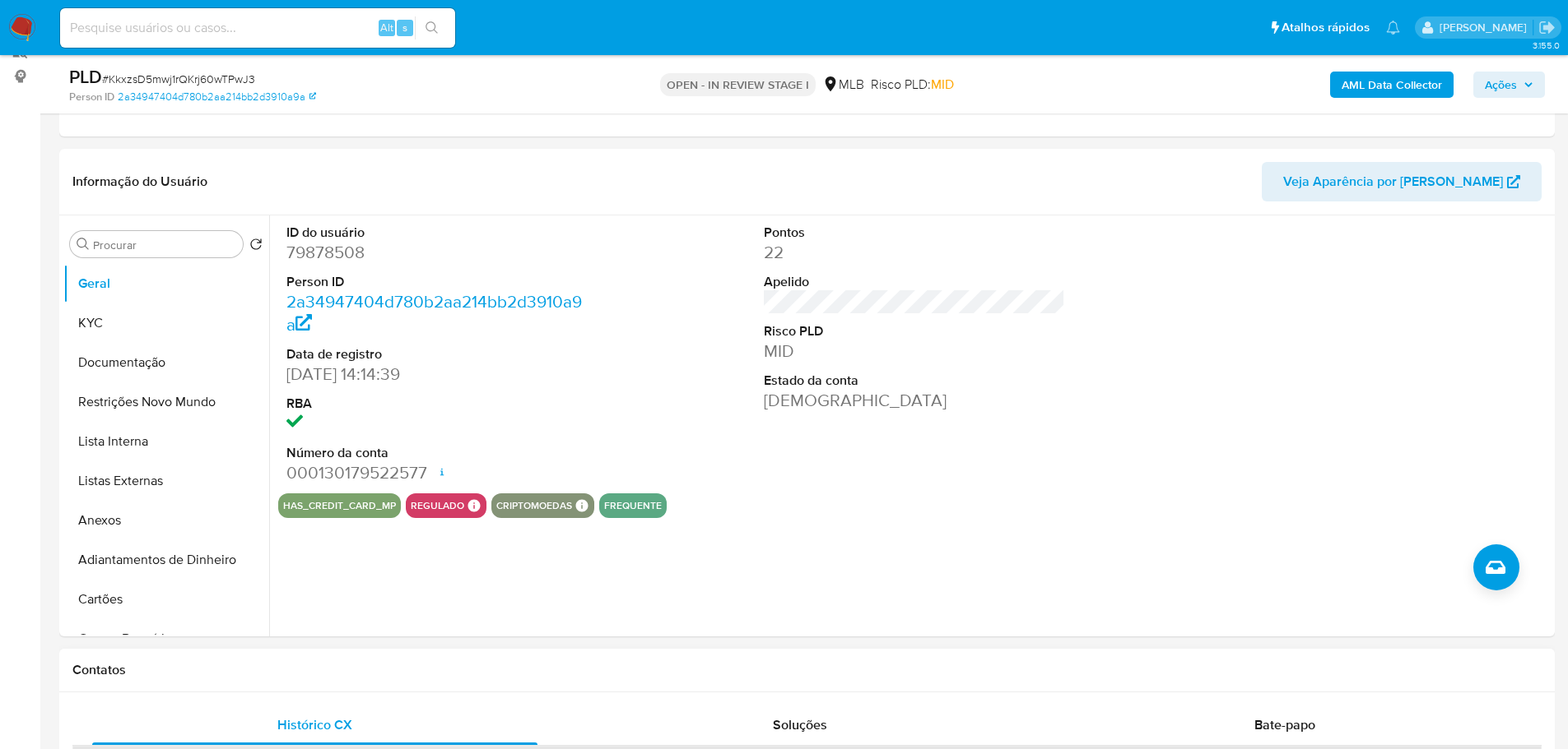
click at [323, 682] on div "Contatos" at bounding box center [807, 670] width 1495 height 44
click at [86, 321] on button "KYC" at bounding box center [159, 323] width 192 height 39
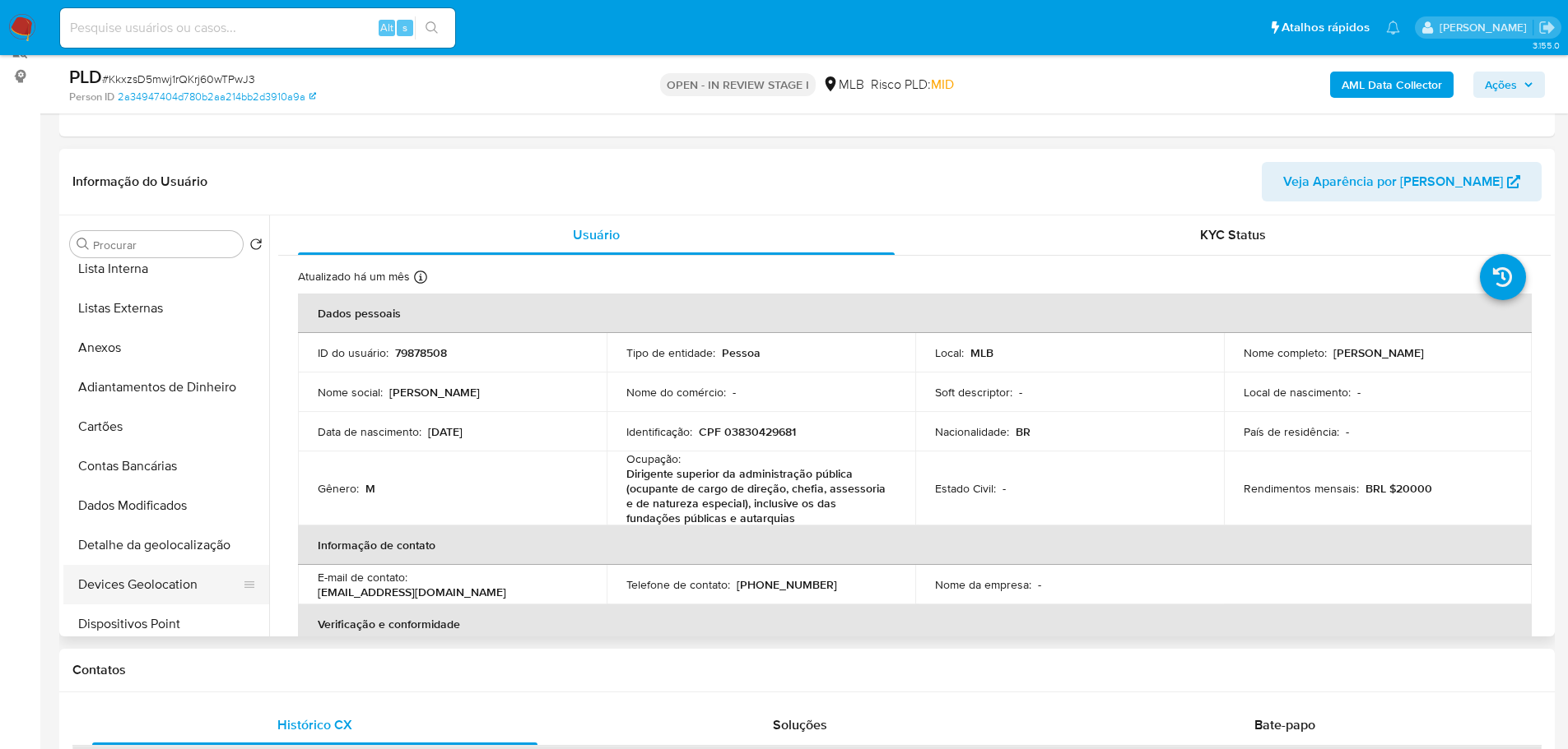
scroll to position [329, 0]
click at [150, 535] on button "Endereços" at bounding box center [159, 547] width 192 height 39
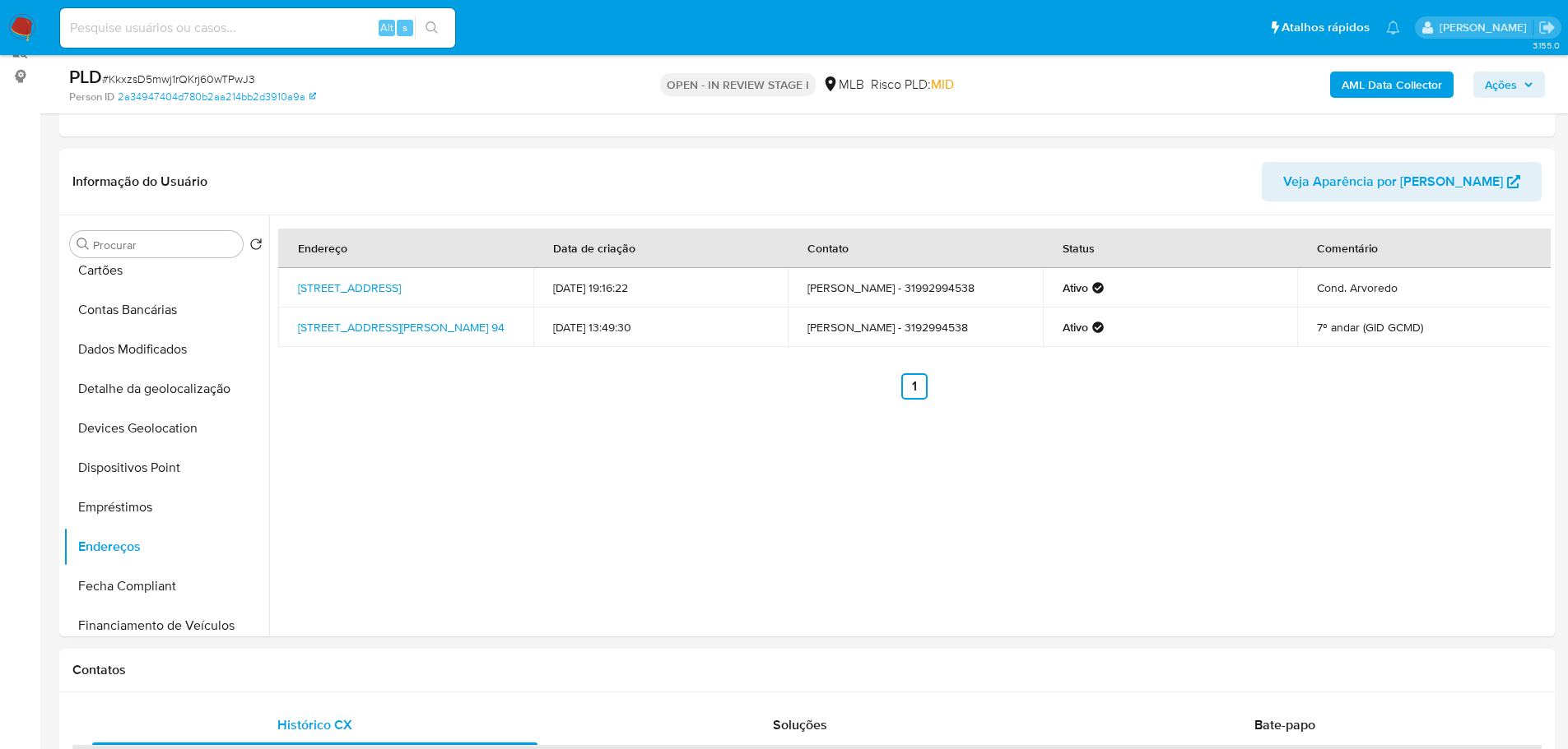
click at [328, 688] on div "Contatos" at bounding box center [807, 670] width 1495 height 44
click at [163, 397] on button "Detalhe da geolocalização" at bounding box center [159, 389] width 192 height 39
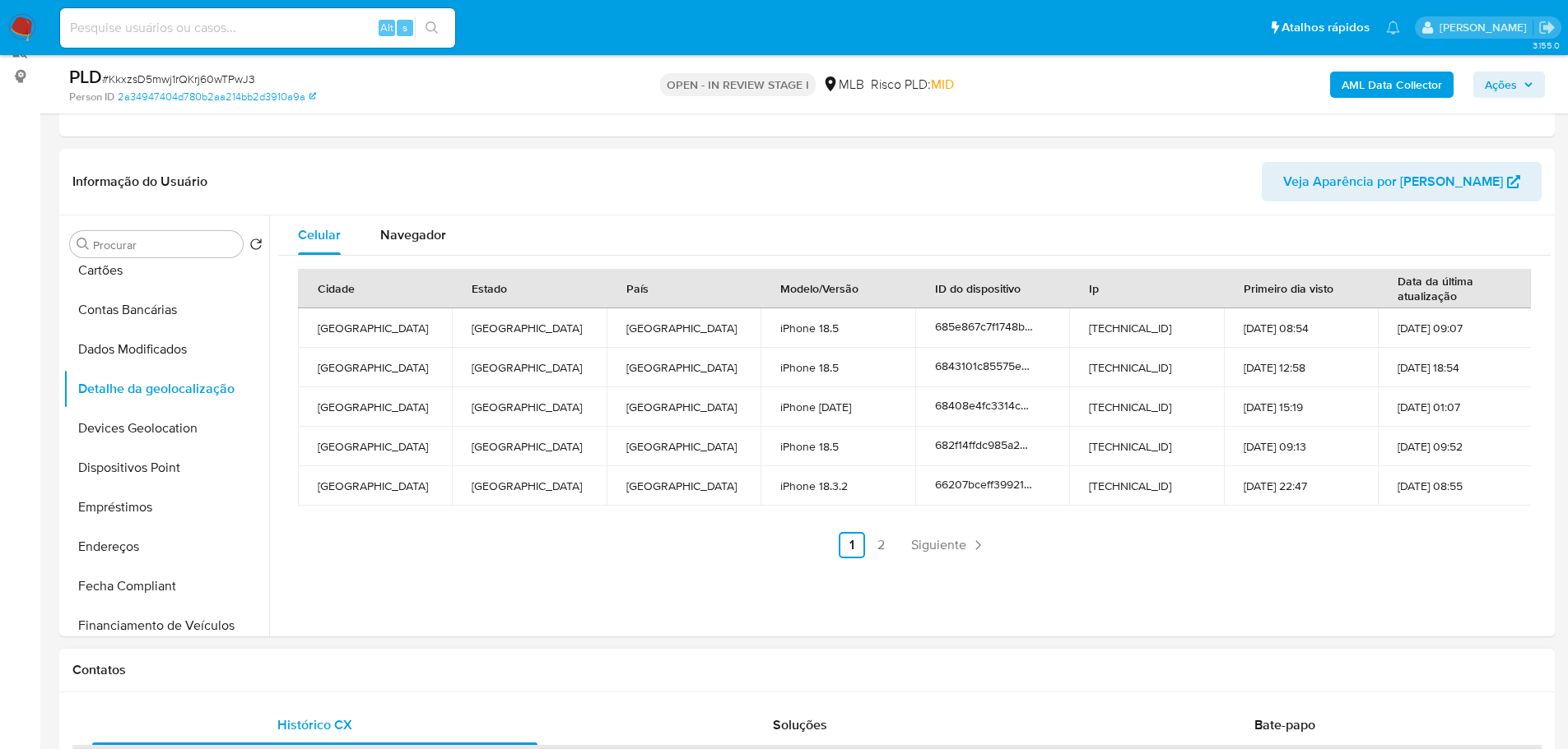
drag, startPoint x: 359, startPoint y: 682, endPoint x: 346, endPoint y: 676, distance: 14.3
click at [359, 682] on div "Contatos" at bounding box center [807, 670] width 1495 height 44
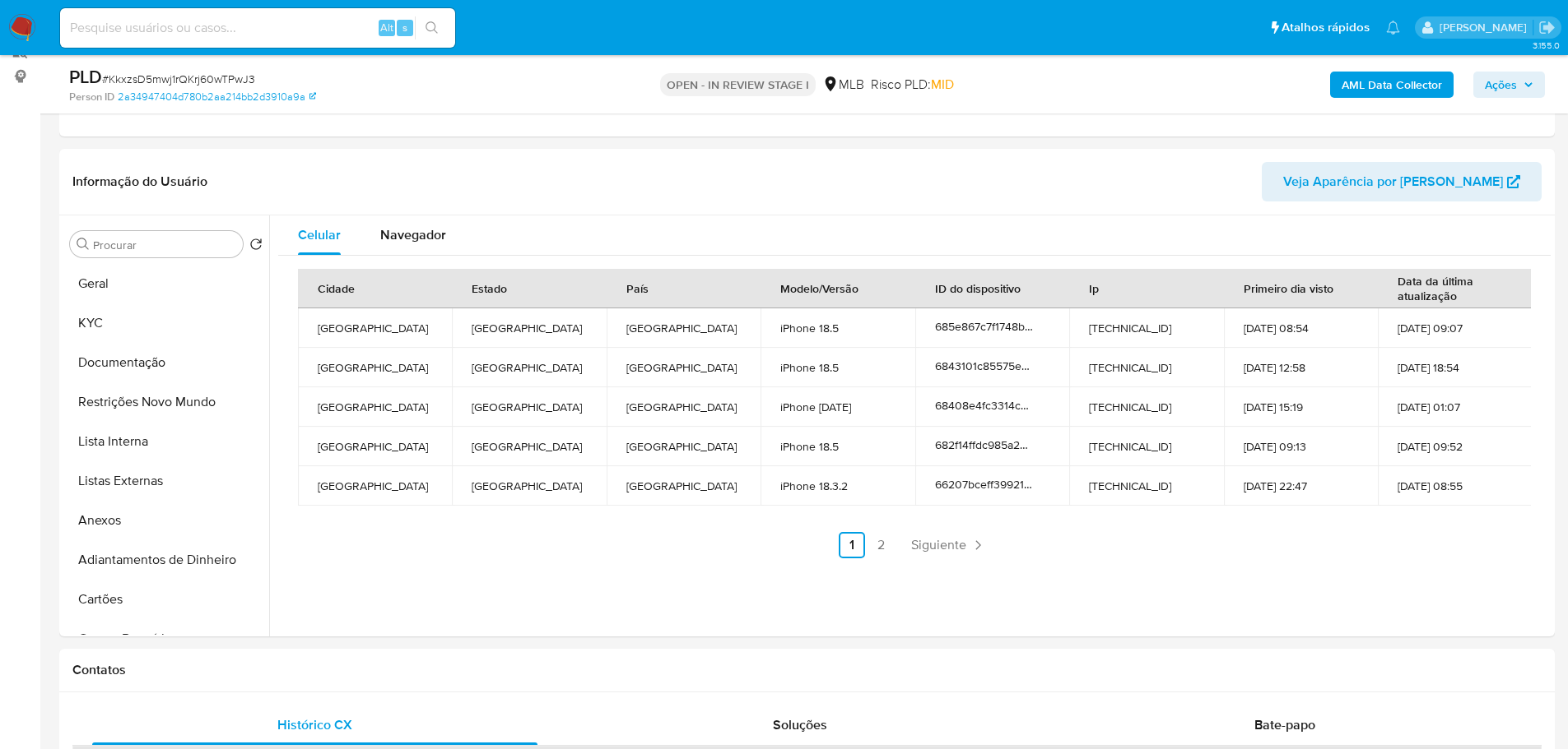
drag, startPoint x: 151, startPoint y: 403, endPoint x: 0, endPoint y: 403, distance: 151.0
click at [148, 403] on button "Restrições Novo Mundo" at bounding box center [166, 402] width 205 height 39
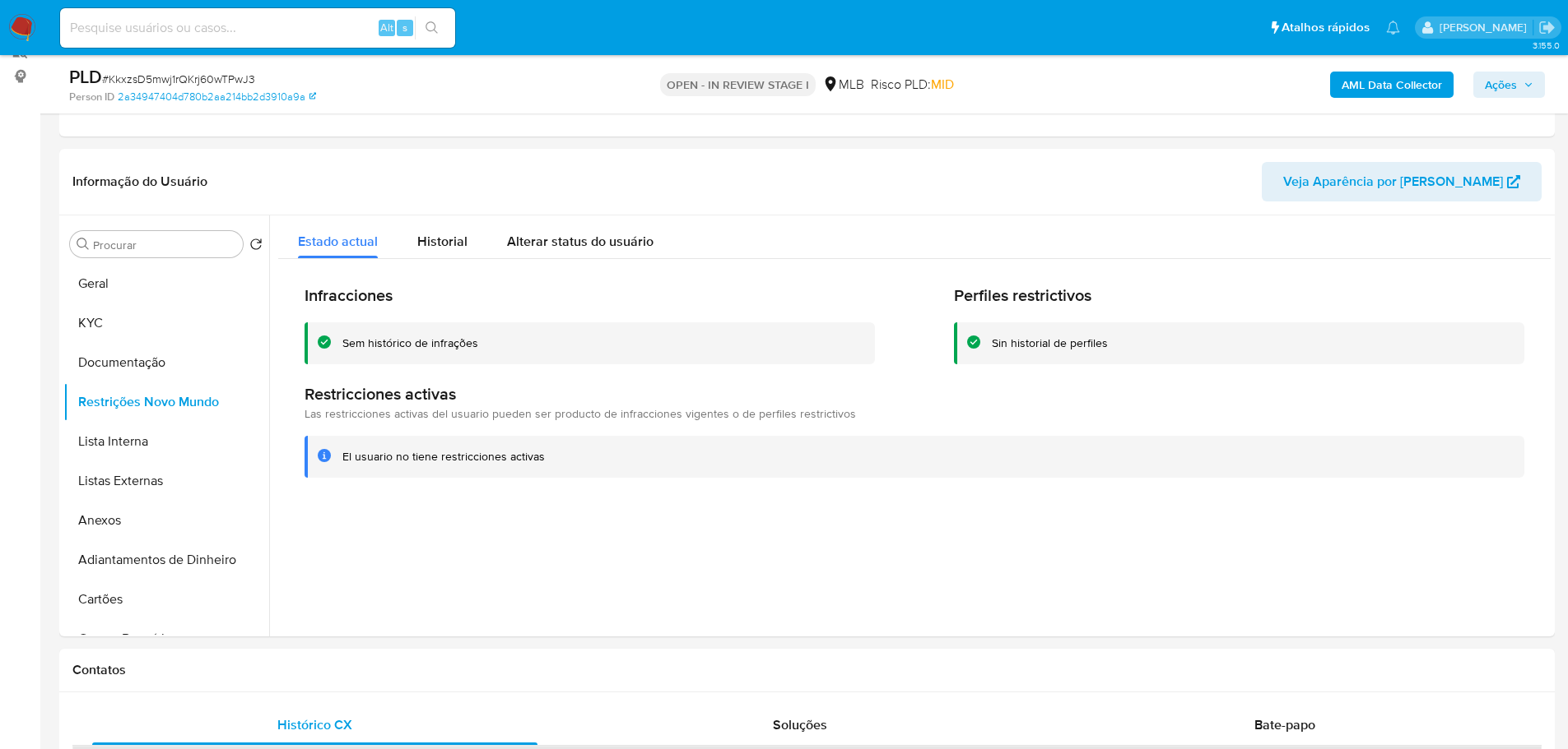
click at [349, 669] on h1 "Contatos" at bounding box center [807, 670] width 1469 height 17
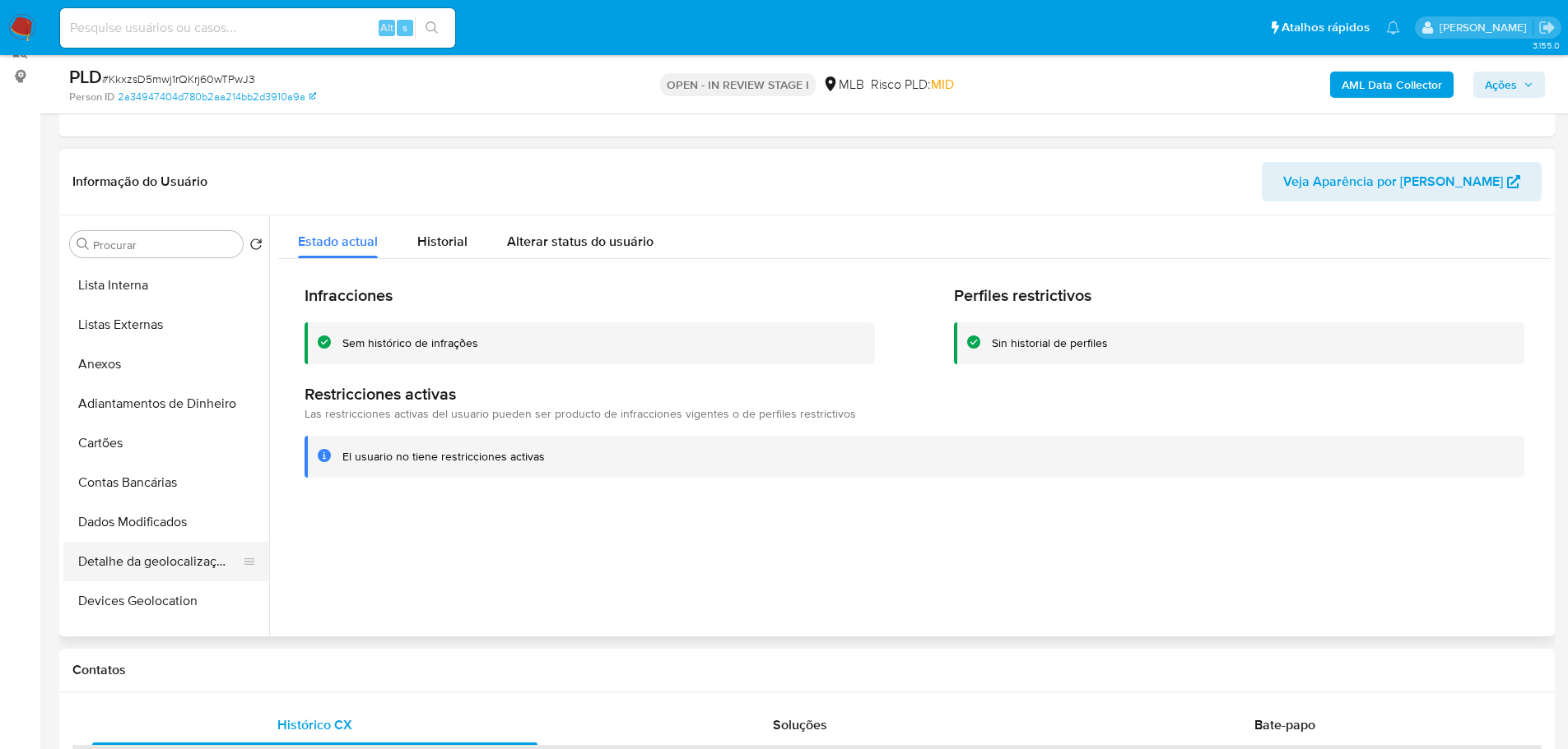
scroll to position [247, 0]
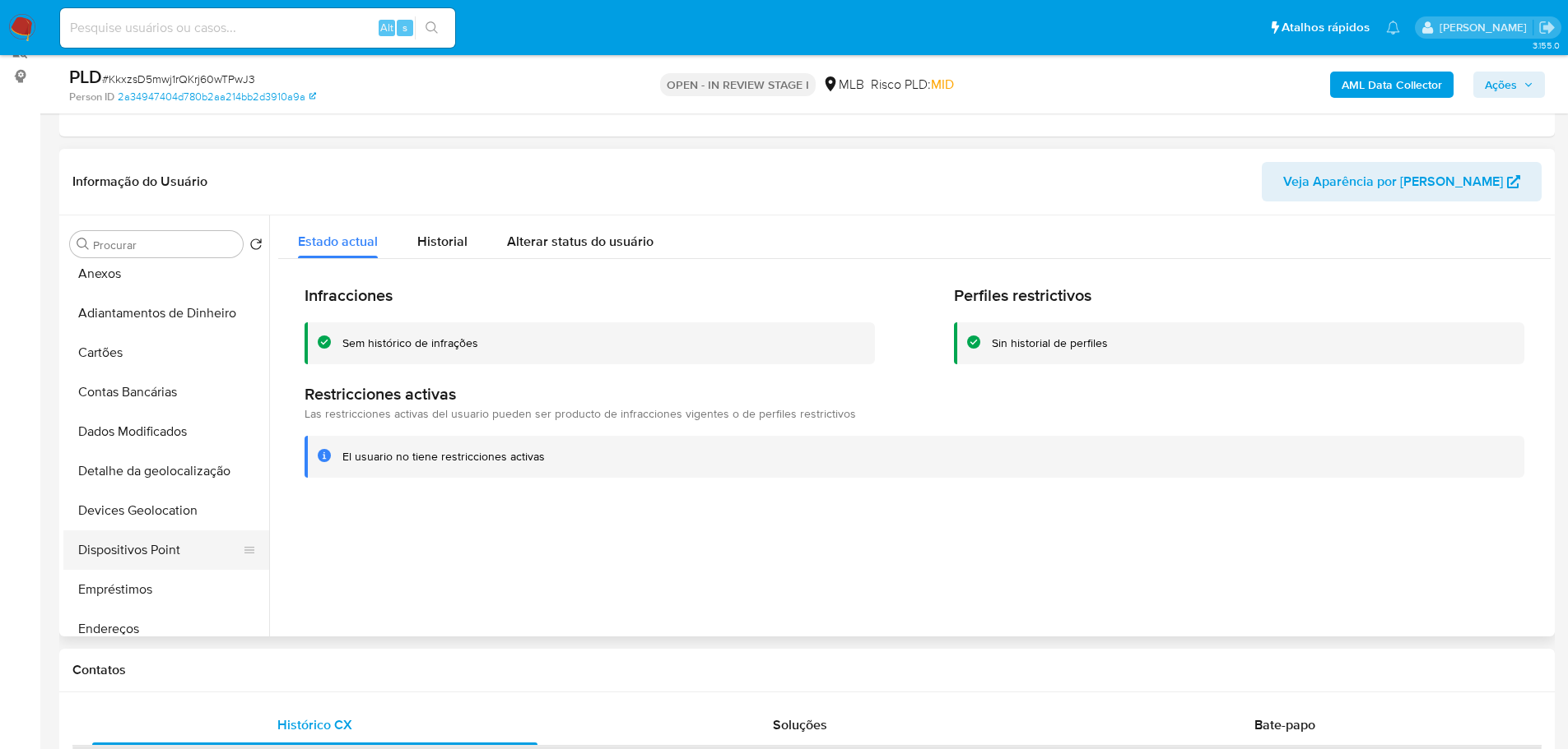
click at [164, 546] on button "Dispositivos Point" at bounding box center [159, 550] width 192 height 39
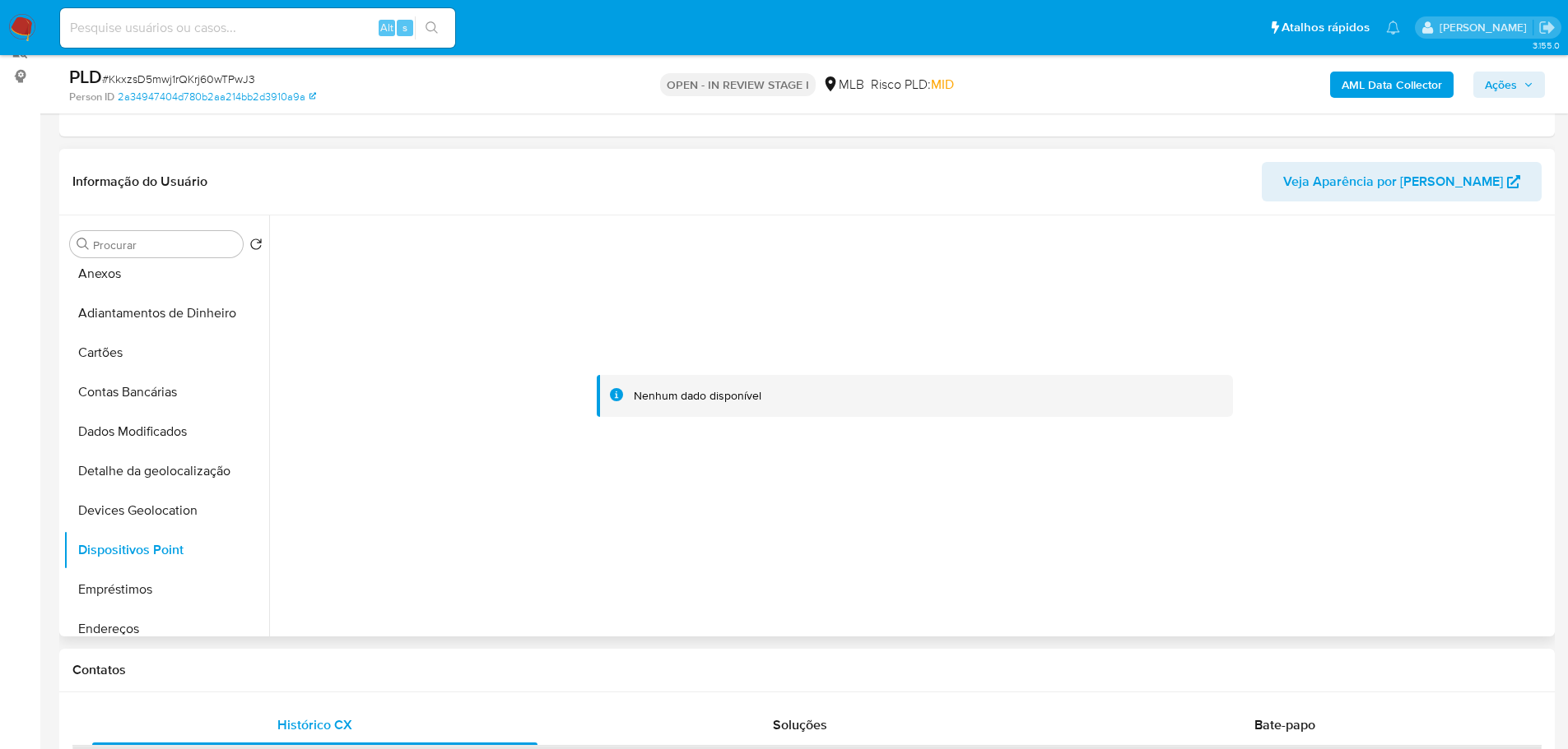
click at [1239, 372] on div at bounding box center [914, 397] width 1273 height 362
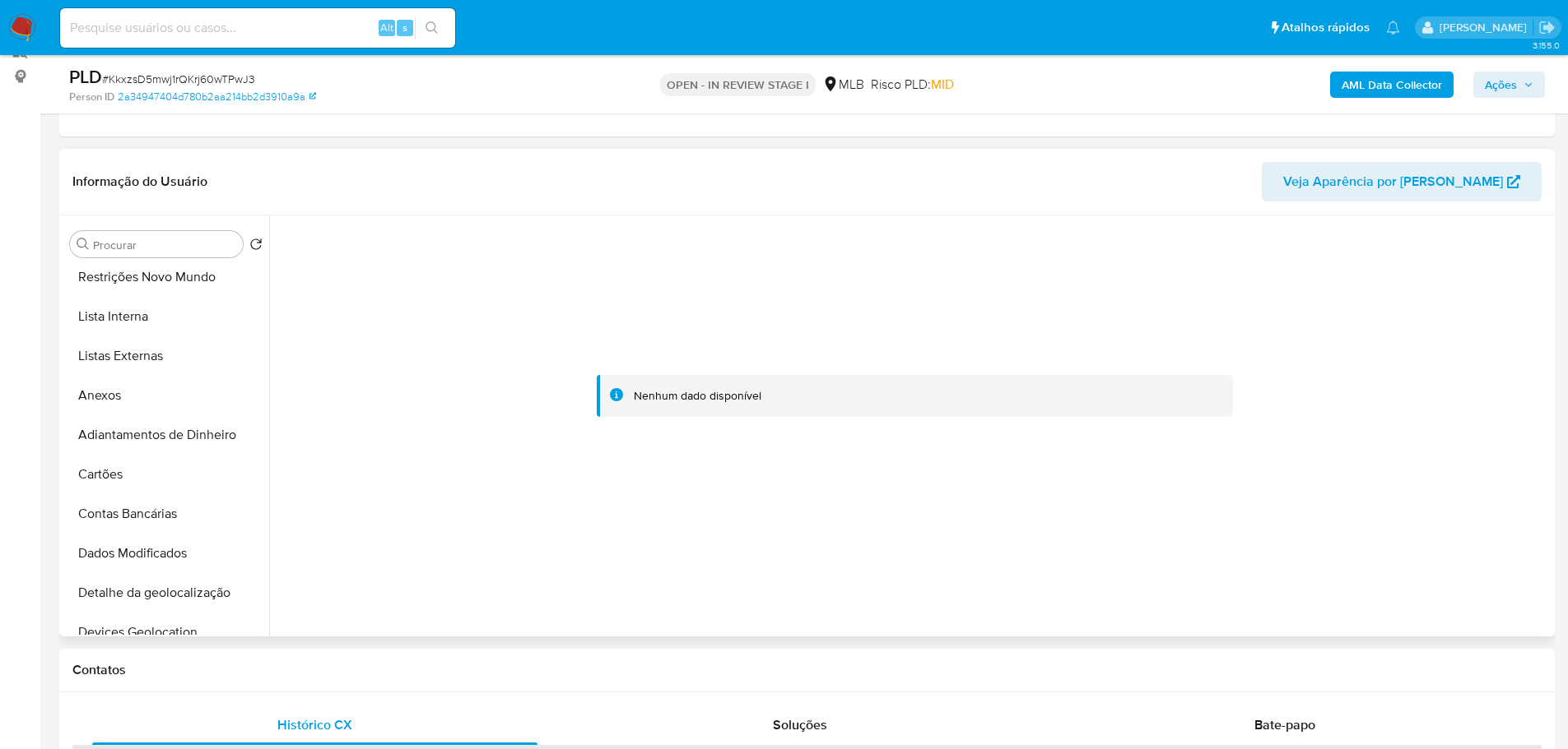
scroll to position [0, 0]
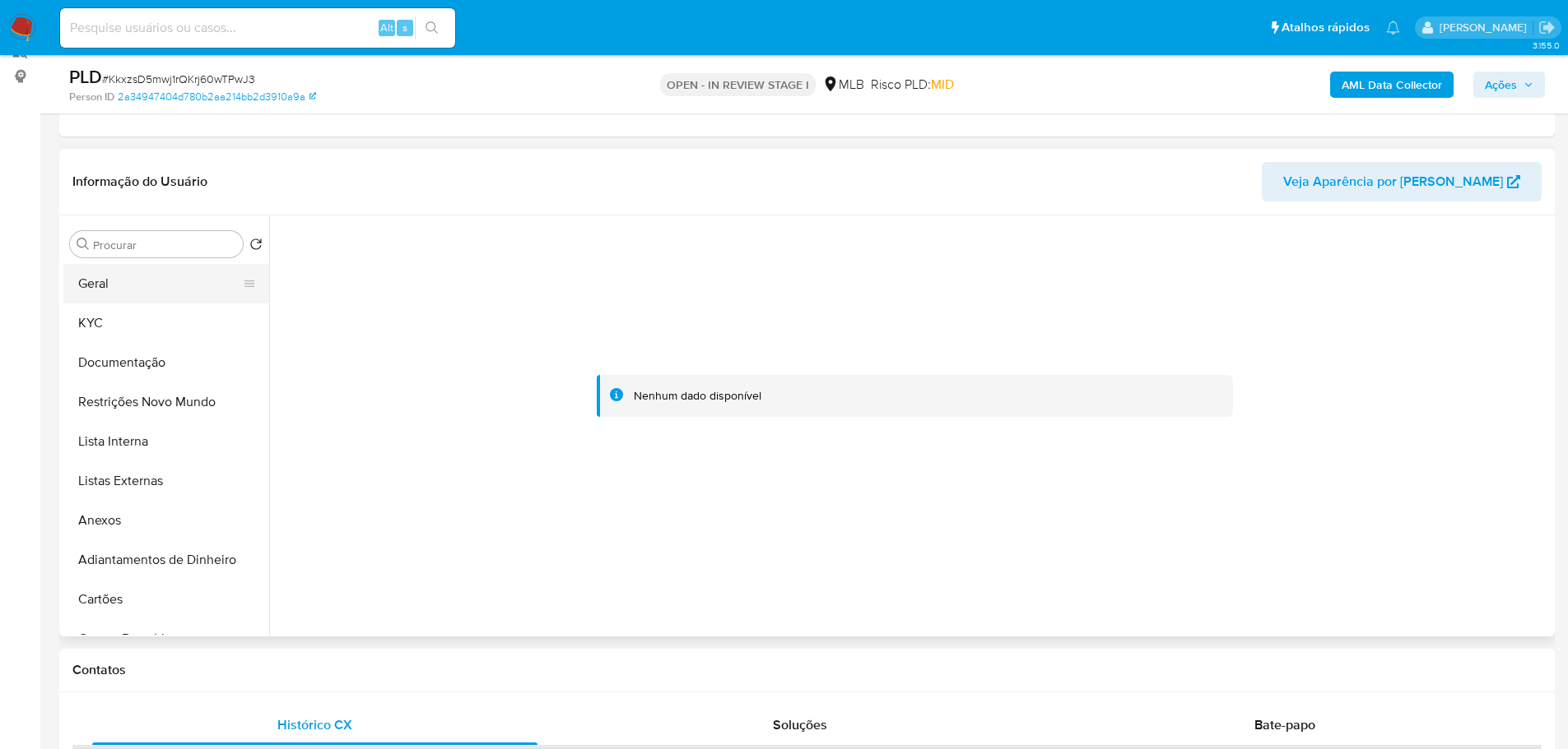
click at [104, 289] on button "Geral" at bounding box center [159, 284] width 192 height 39
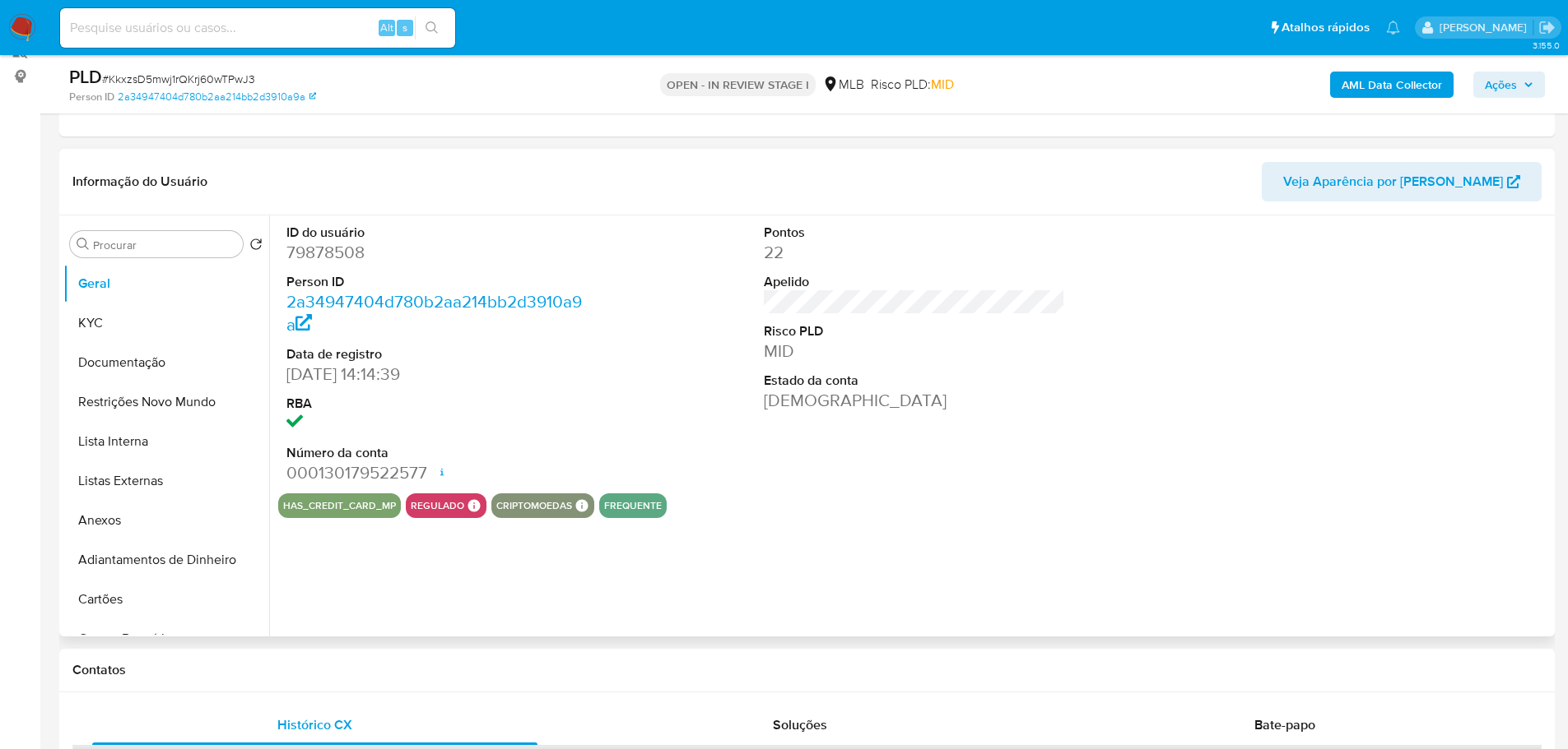
click at [321, 257] on dd "79878508" at bounding box center [437, 252] width 302 height 23
copy dd "79878508"
drag, startPoint x: 369, startPoint y: 379, endPoint x: 278, endPoint y: 384, distance: 91.1
click at [278, 384] on div "ID do usuário 79878508 Person ID 2a34947404d780b2aa214bb2d3910a9a Data de regis…" at bounding box center [910, 426] width 1281 height 421
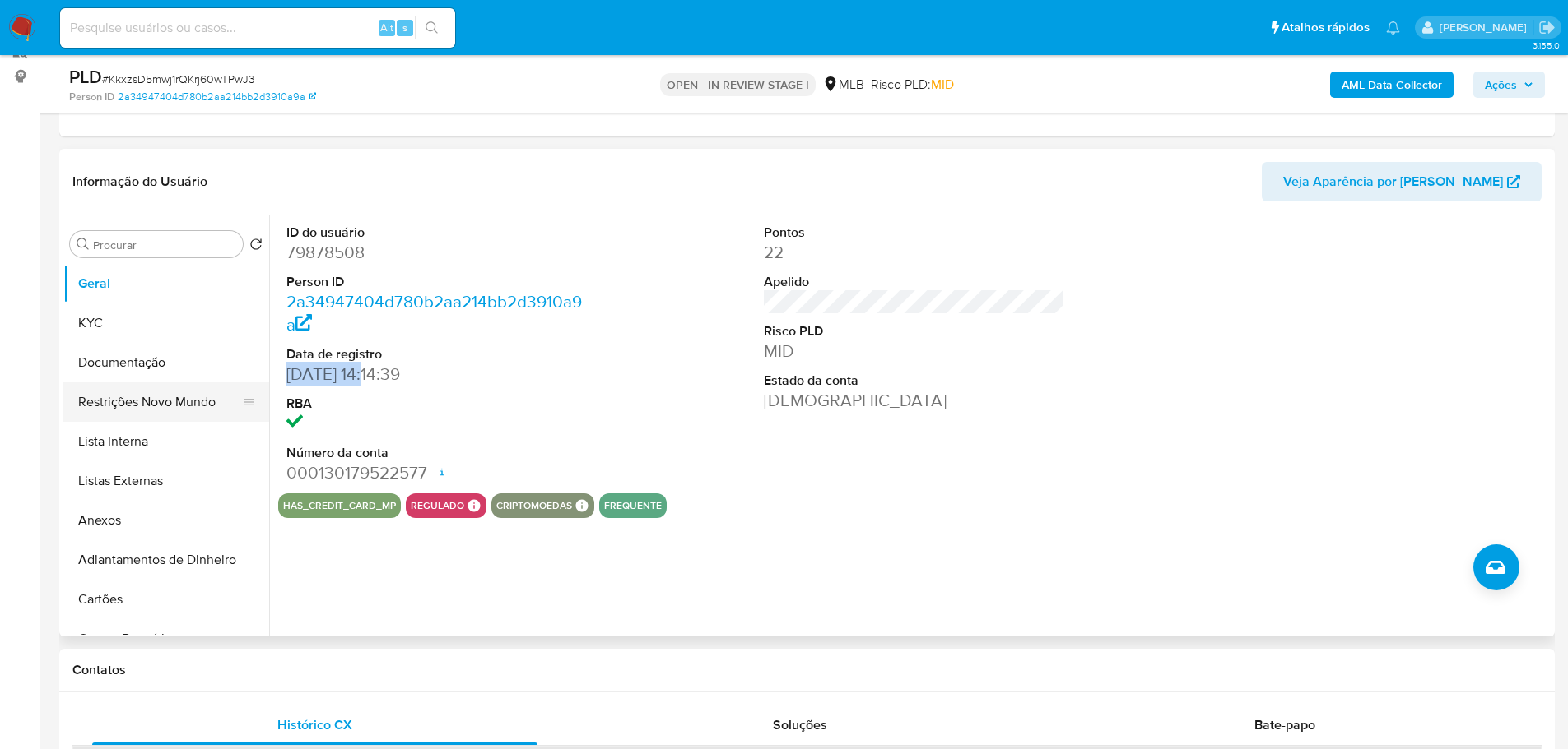
copy dd "13/04/2005"
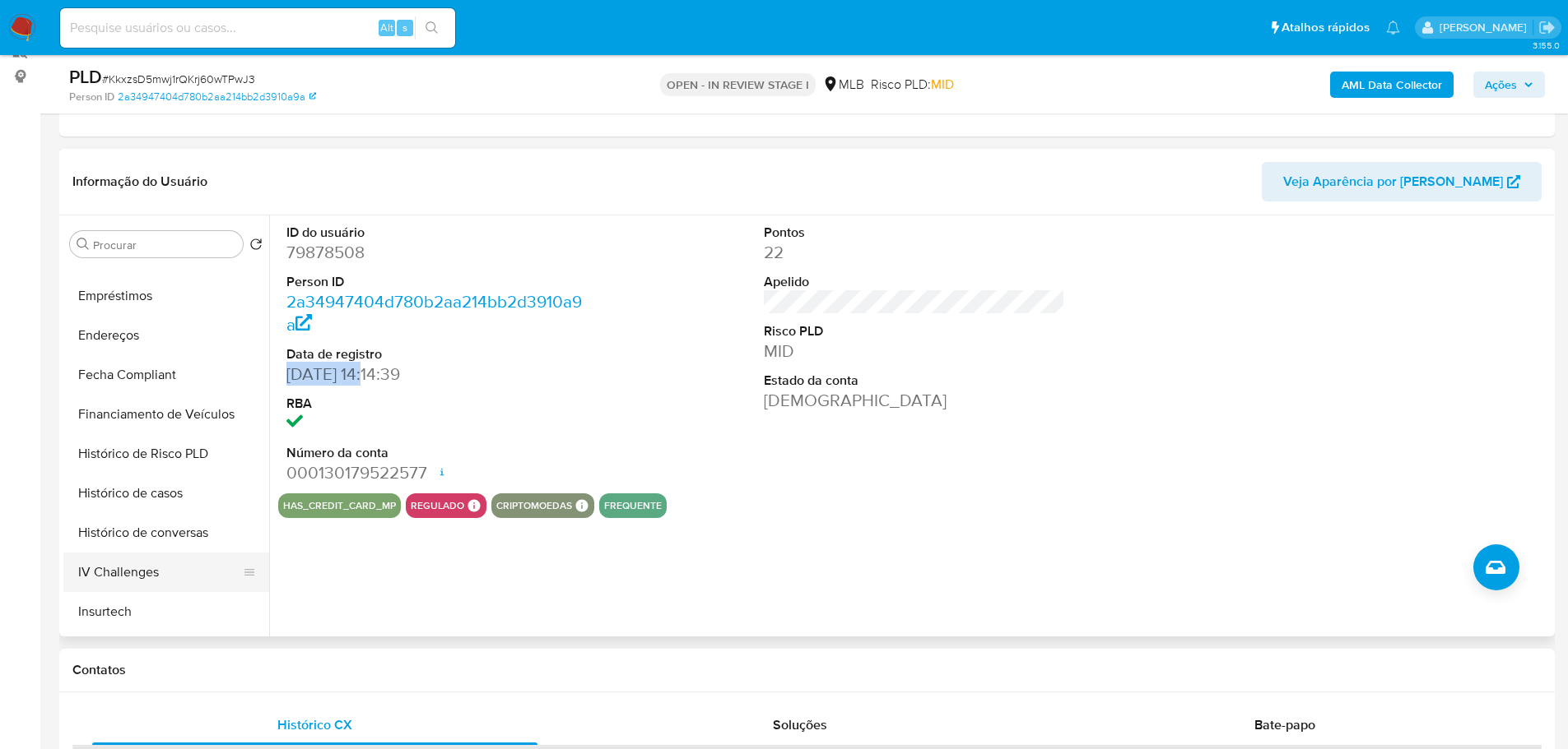
scroll to position [658, 0]
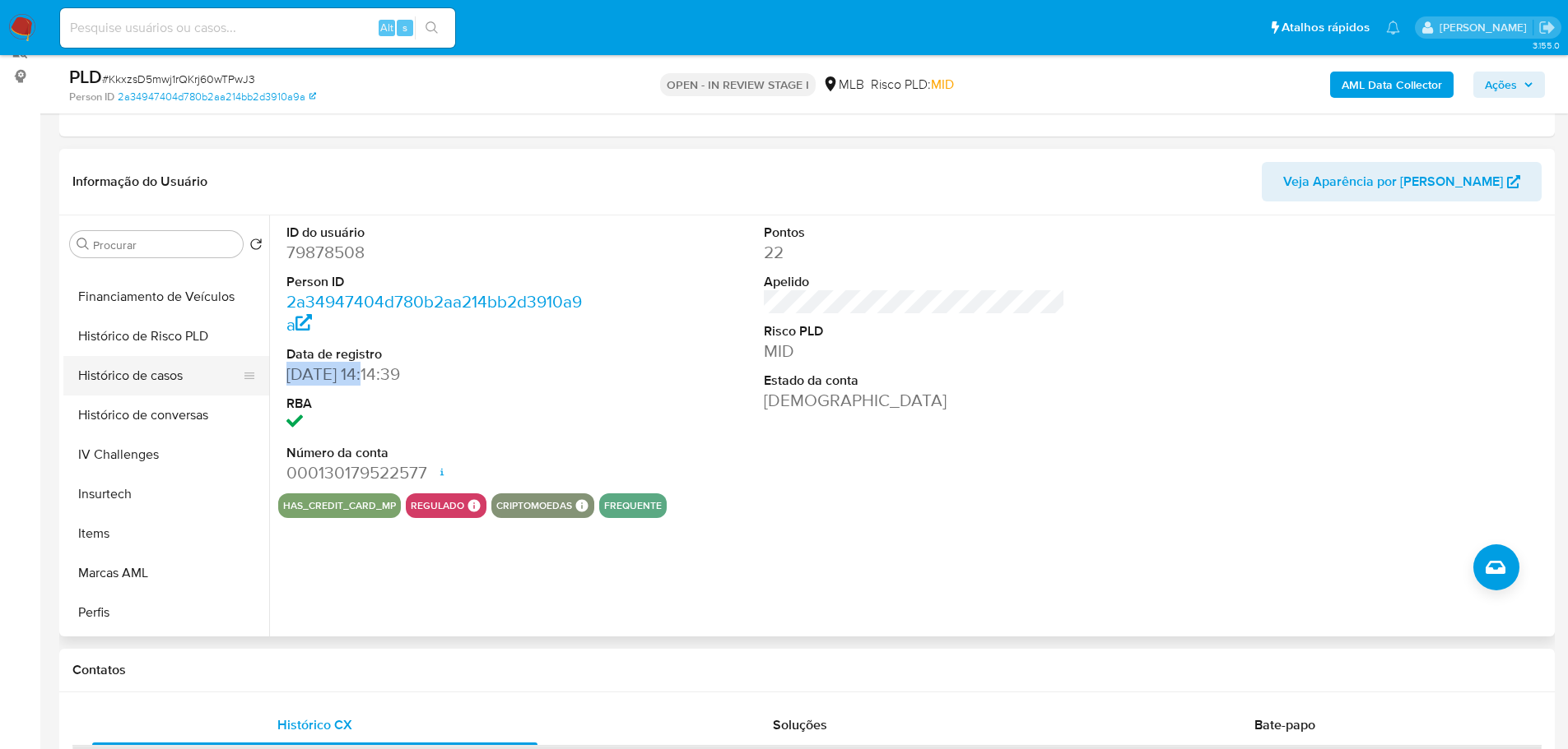
click at [158, 358] on button "Histórico de casos" at bounding box center [159, 376] width 192 height 39
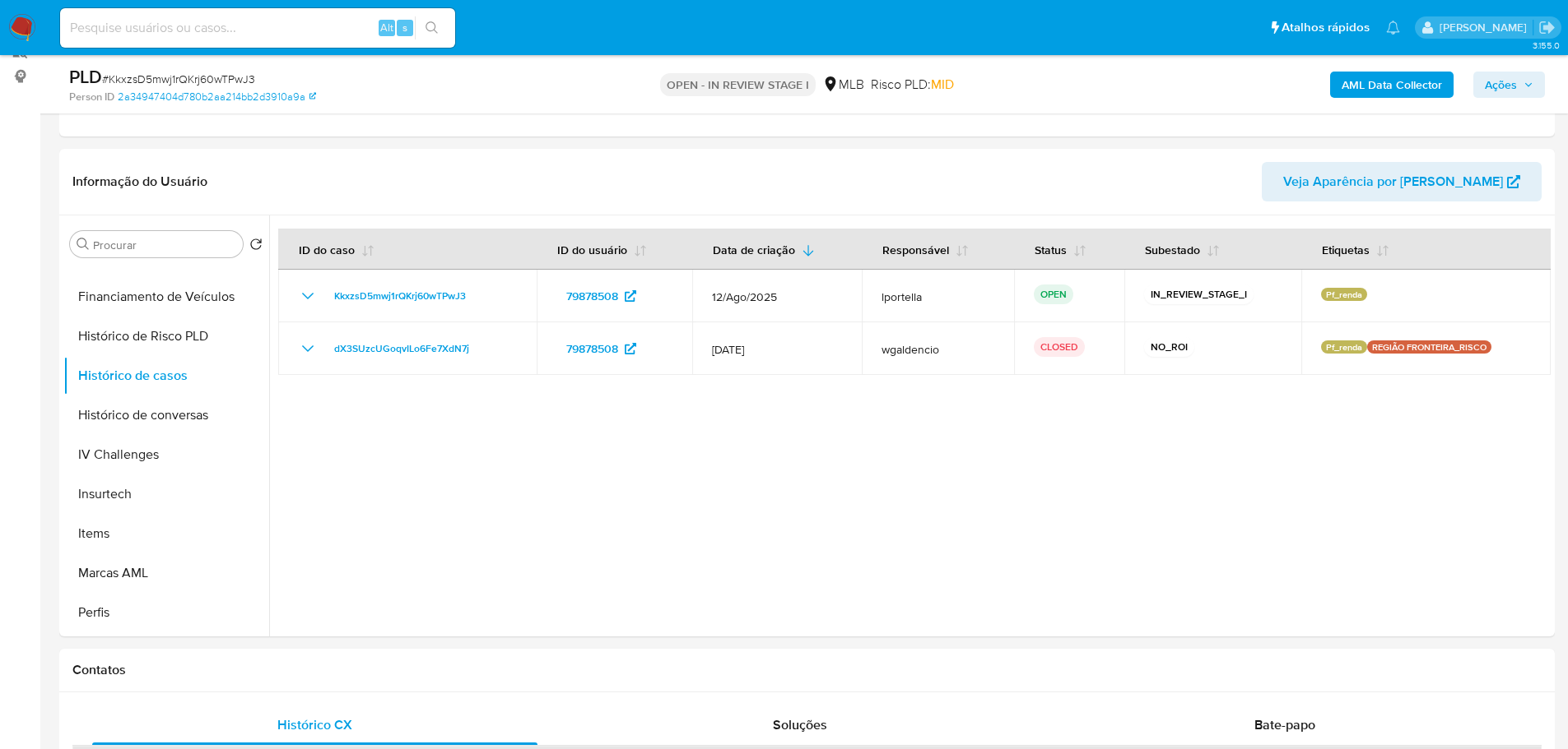
click at [1520, 91] on span "Ações" at bounding box center [1509, 84] width 49 height 23
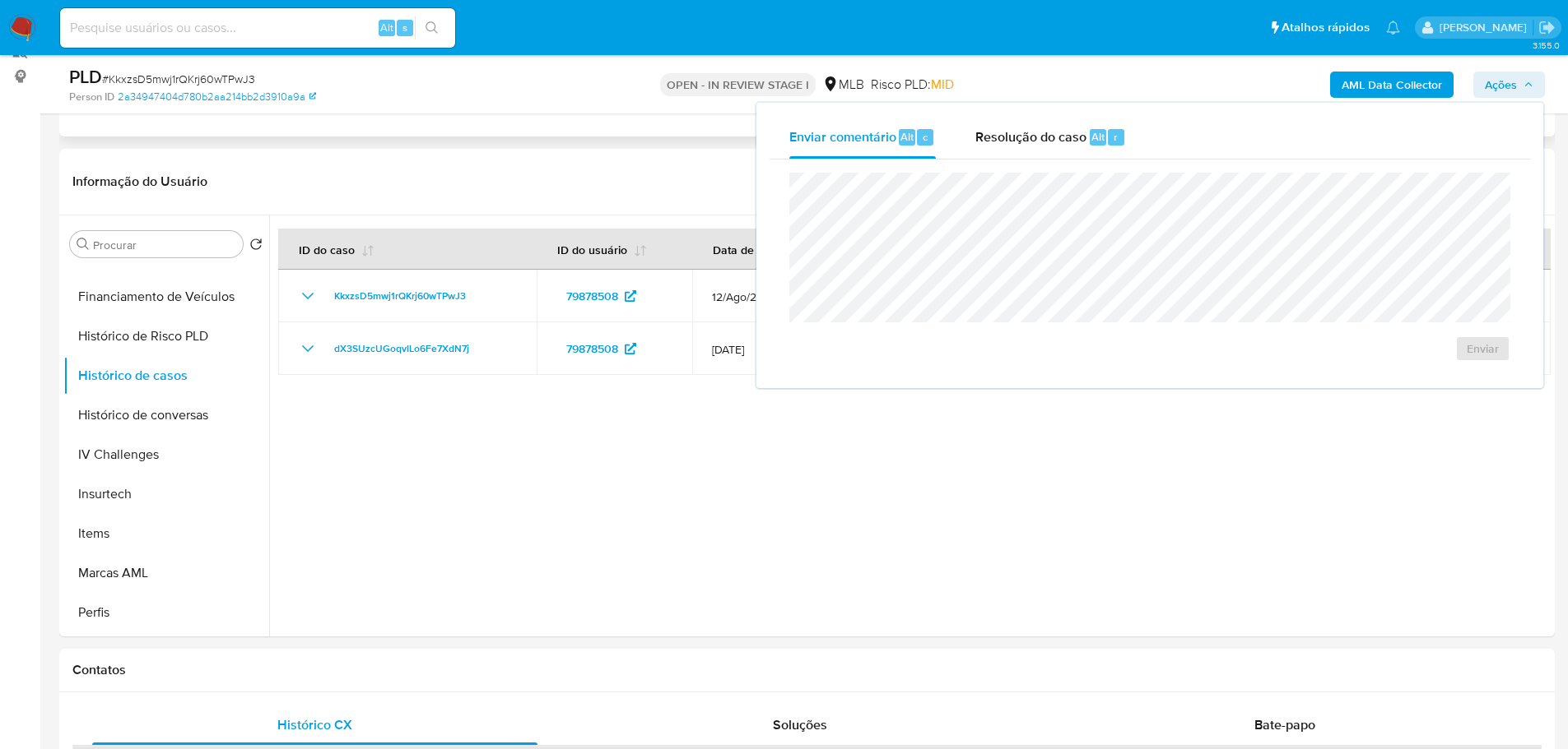
click at [564, 122] on div "Eventos ( 1 ) Ações AUTOMATIC (1)" at bounding box center [807, 37] width 1495 height 198
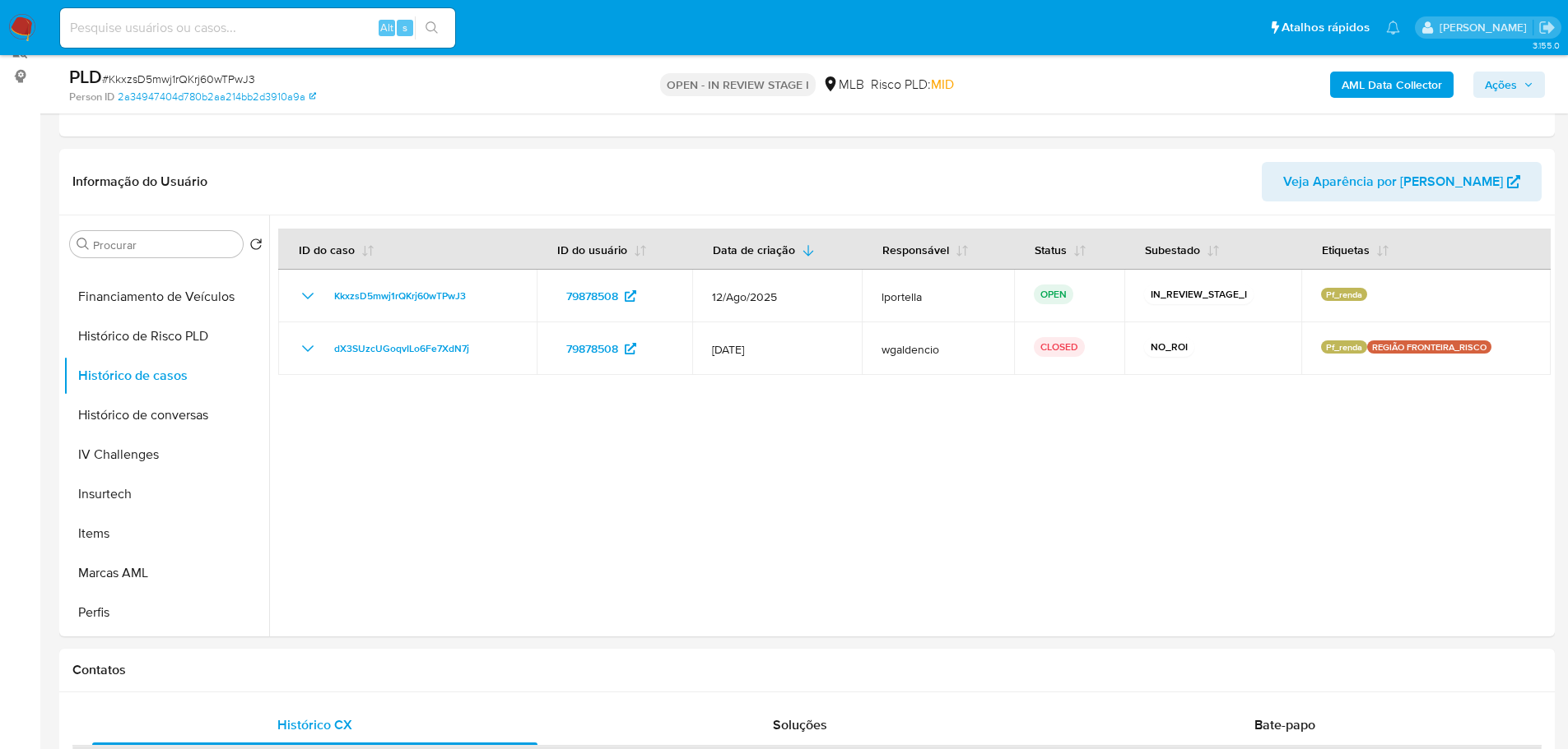
click at [1509, 82] on span "Ações" at bounding box center [1500, 84] width 32 height 26
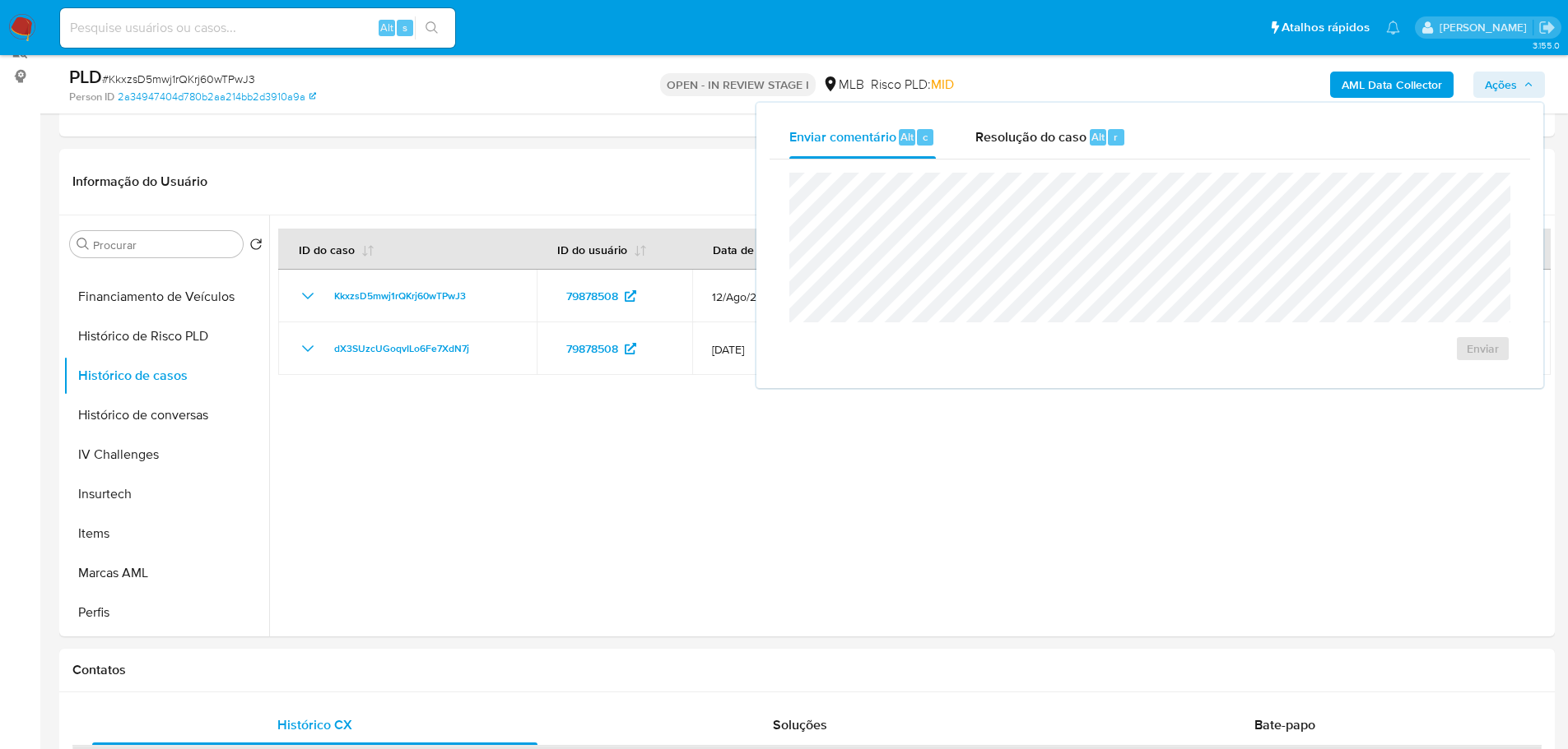
drag, startPoint x: 1057, startPoint y: 135, endPoint x: 1024, endPoint y: 158, distance: 40.2
click at [1053, 135] on span "Resolução do caso" at bounding box center [1031, 136] width 111 height 19
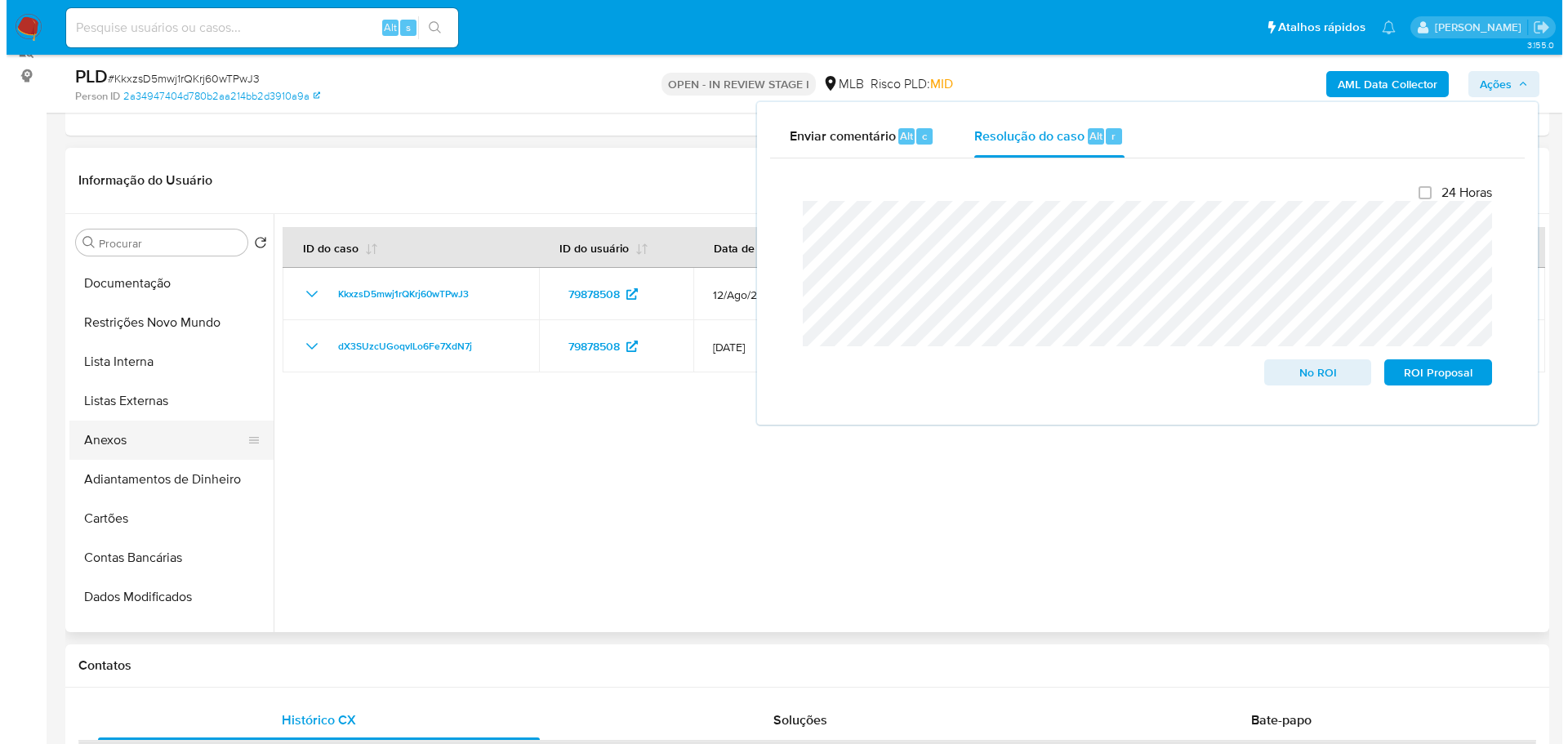
scroll to position [0, 0]
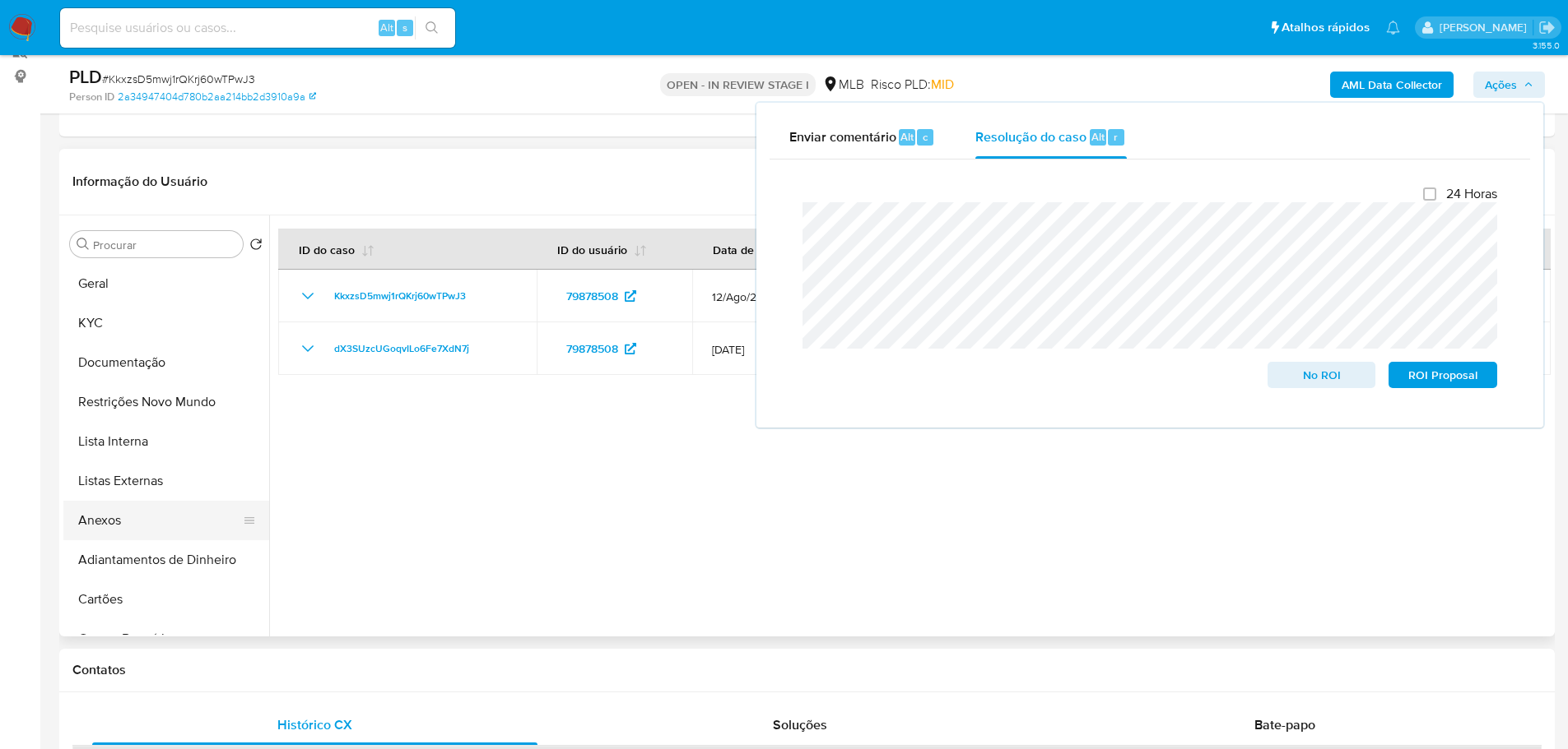
click at [135, 516] on button "Anexos" at bounding box center [159, 520] width 192 height 39
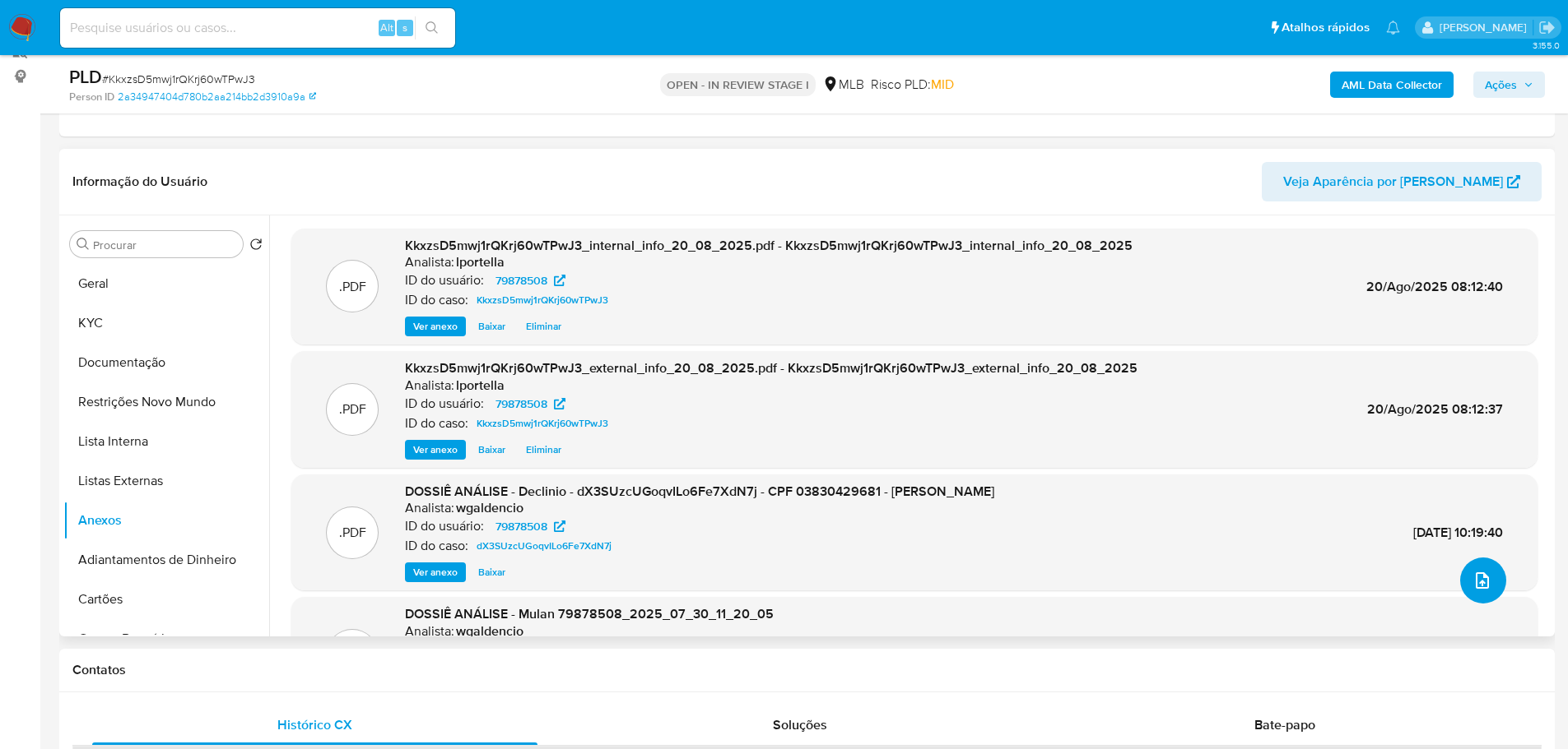
click at [1472, 585] on icon "upload-file" at bounding box center [1482, 580] width 20 height 20
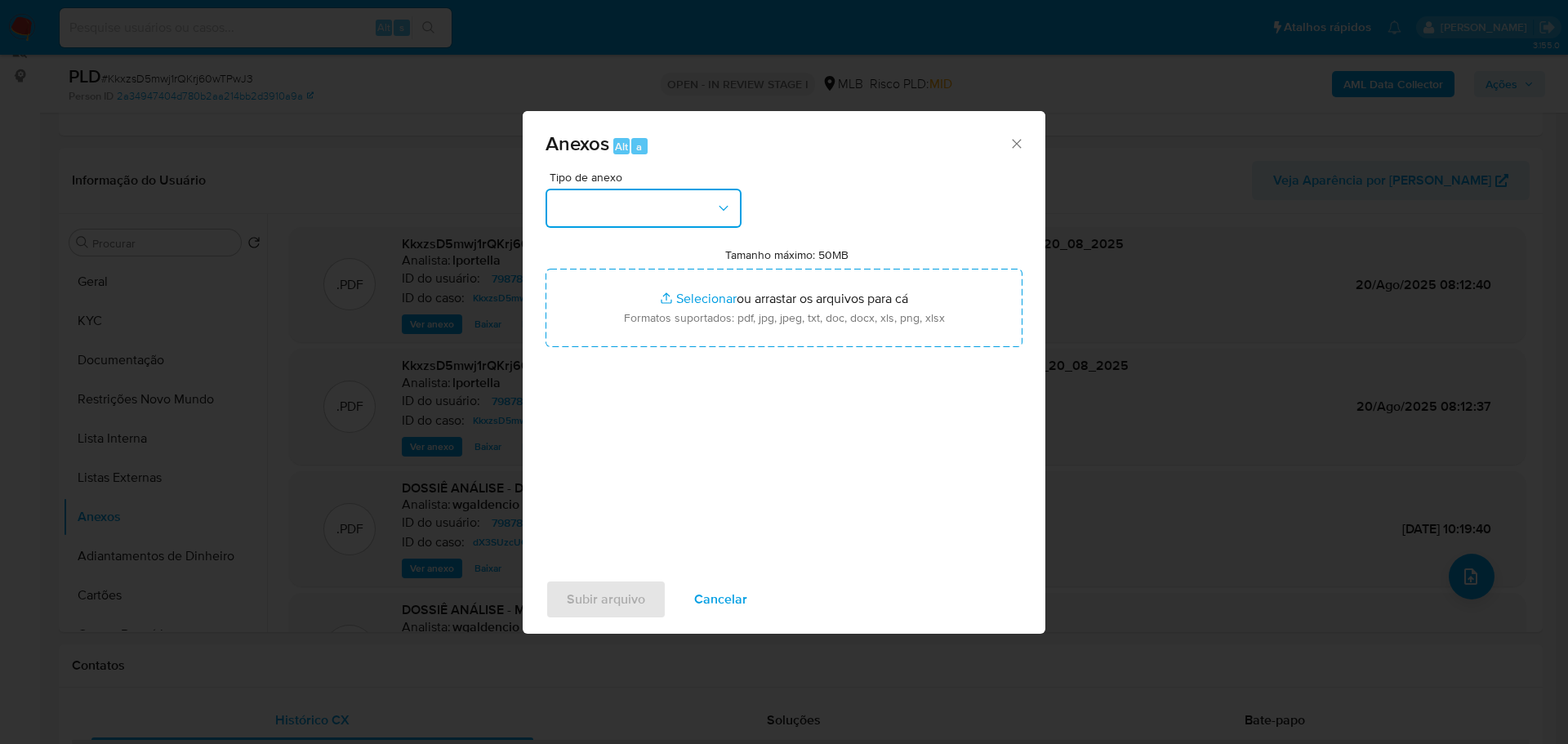
click at [653, 226] on button "button" at bounding box center [643, 209] width 196 height 39
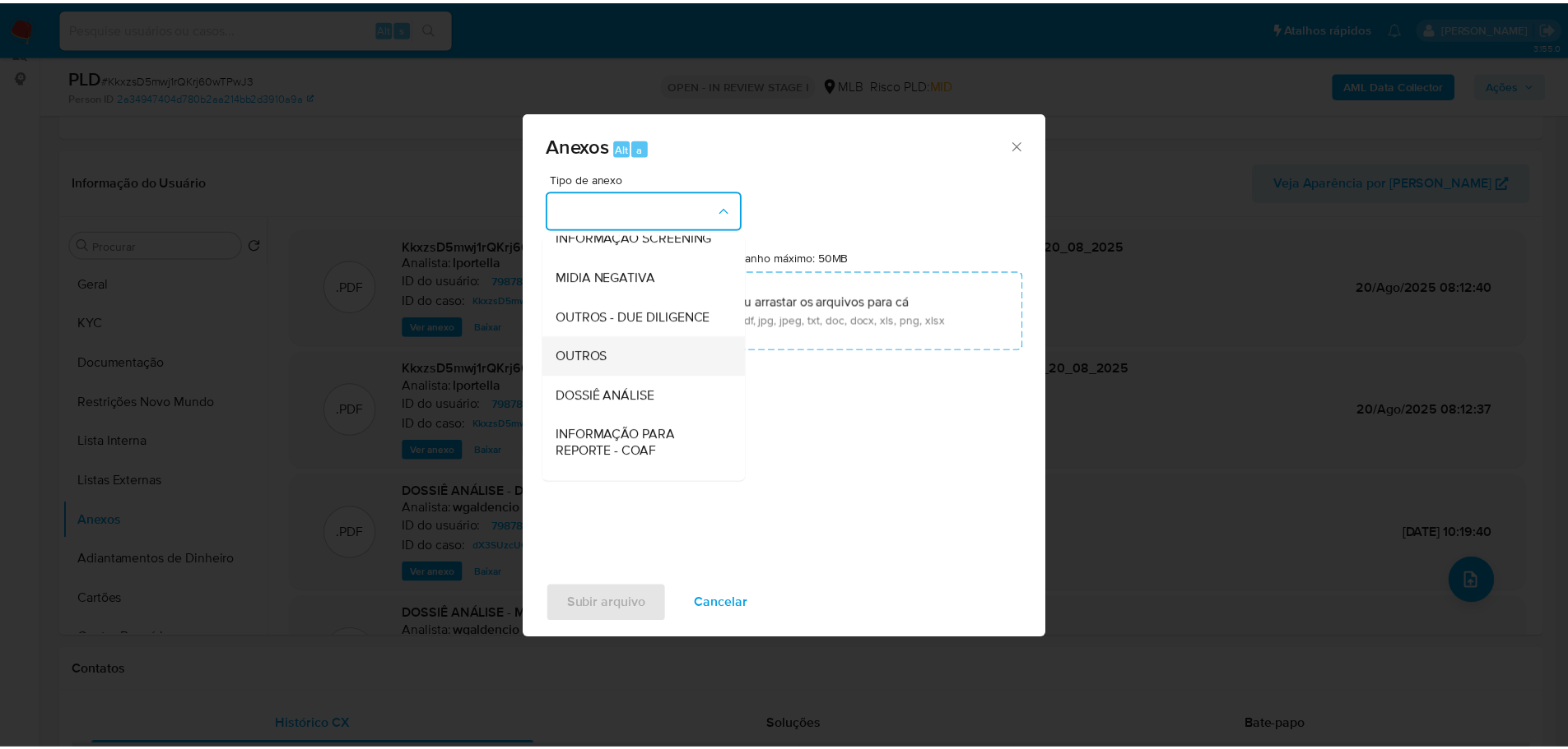
scroll to position [253, 0]
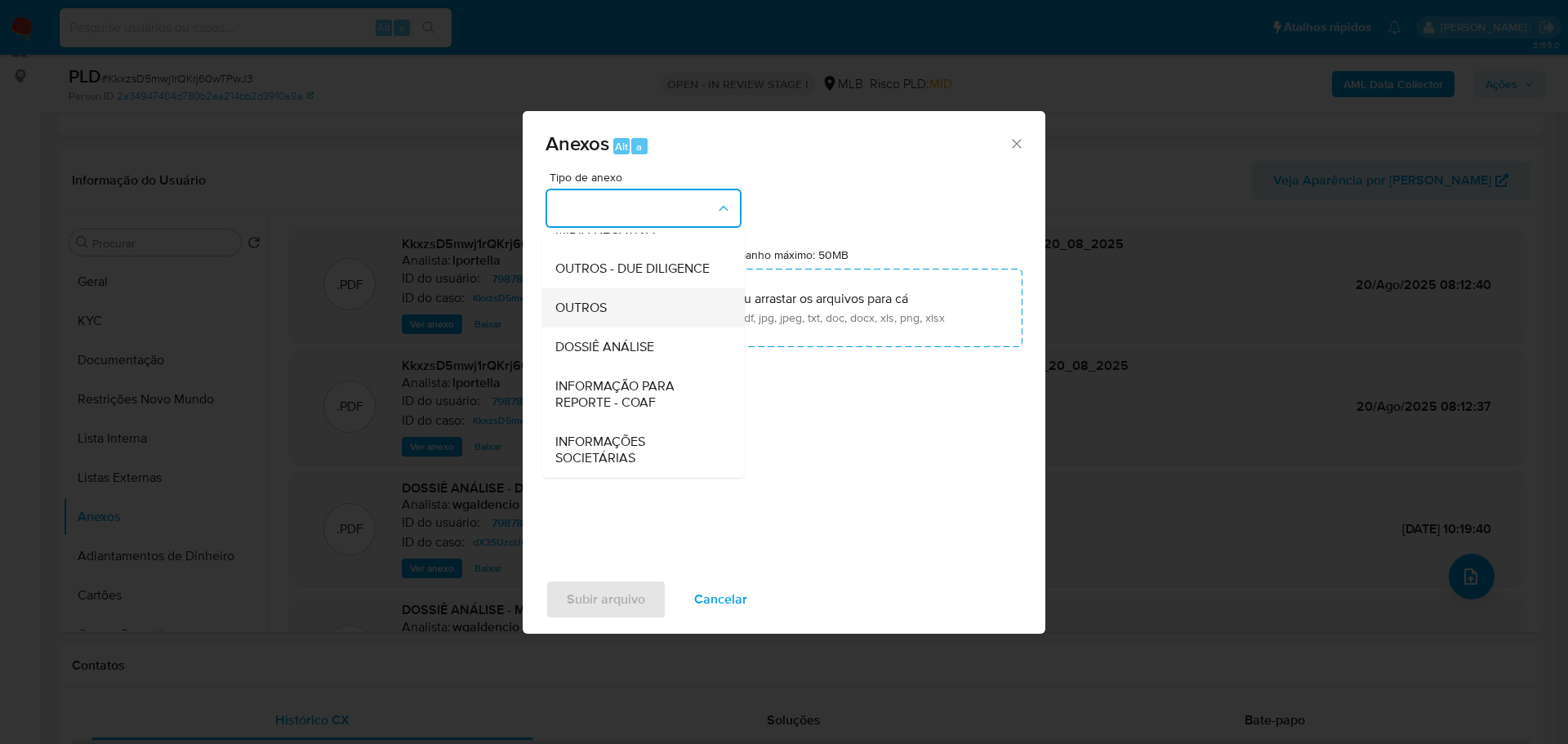
click at [606, 314] on span "OUTROS" at bounding box center [581, 308] width 51 height 17
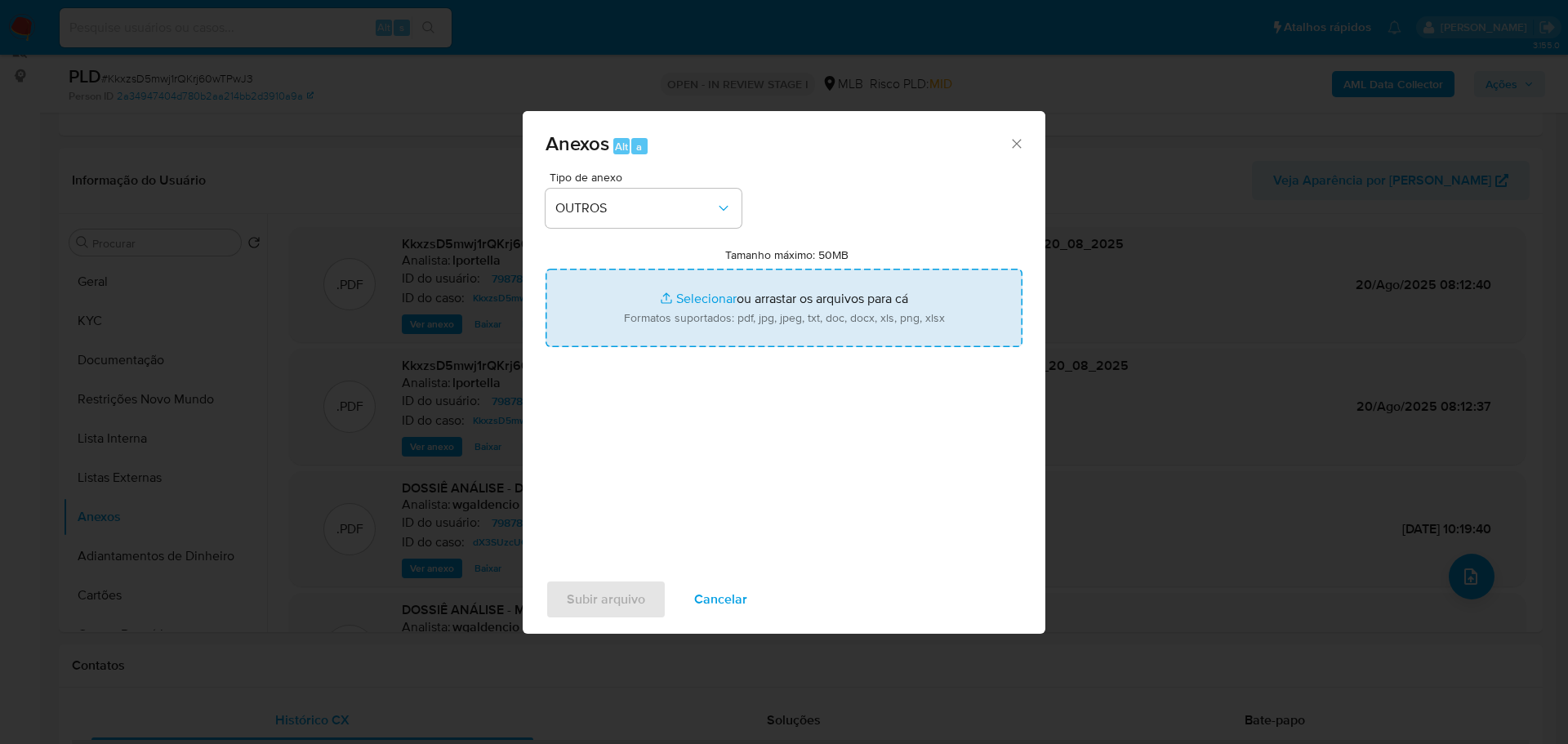
type input "C:\fakepath\ID_ 79878508 - CPF 03830429681 - FERNANDO GUERRA FERNANDES.pdf"
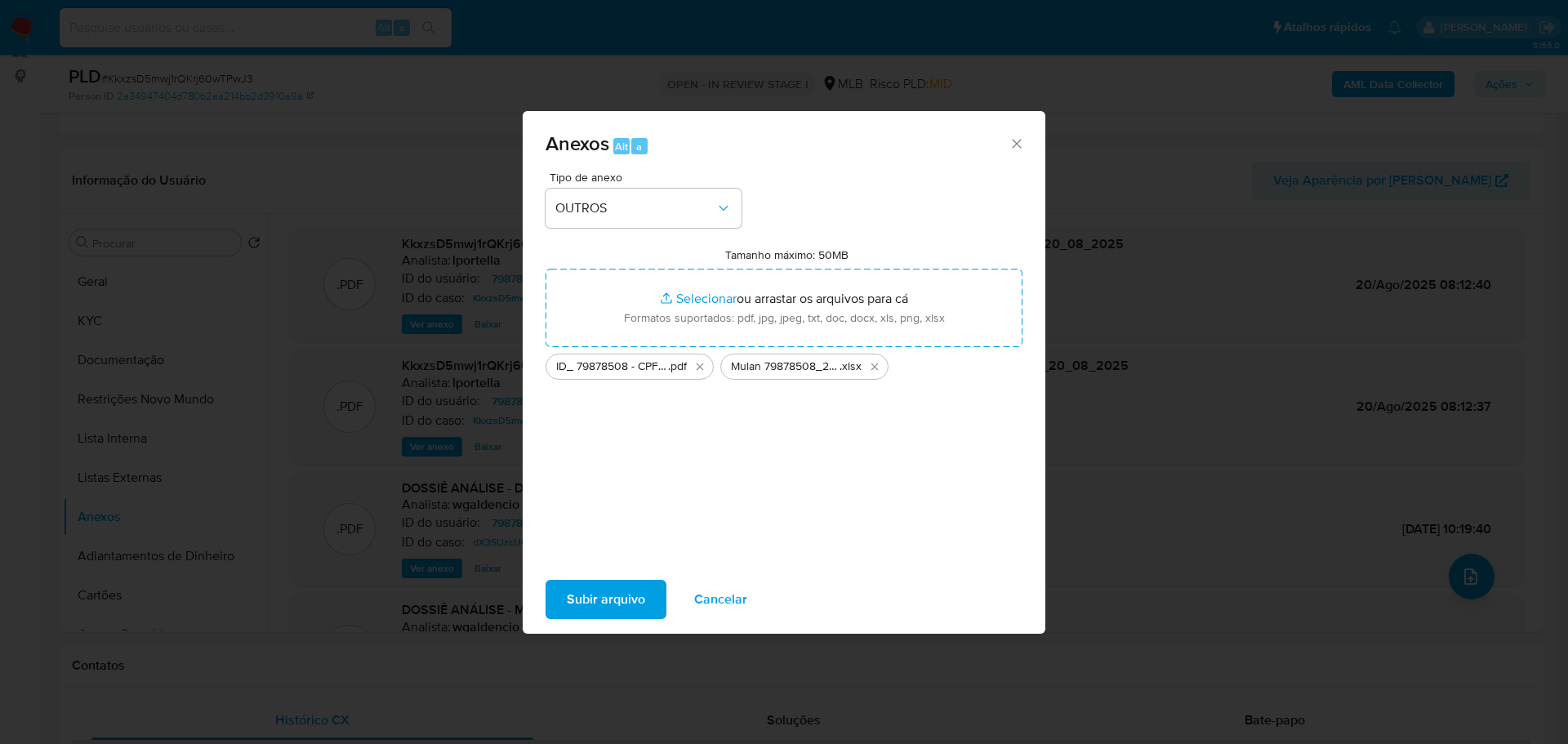
click at [633, 603] on span "Subir arquivo" at bounding box center [606, 600] width 78 height 36
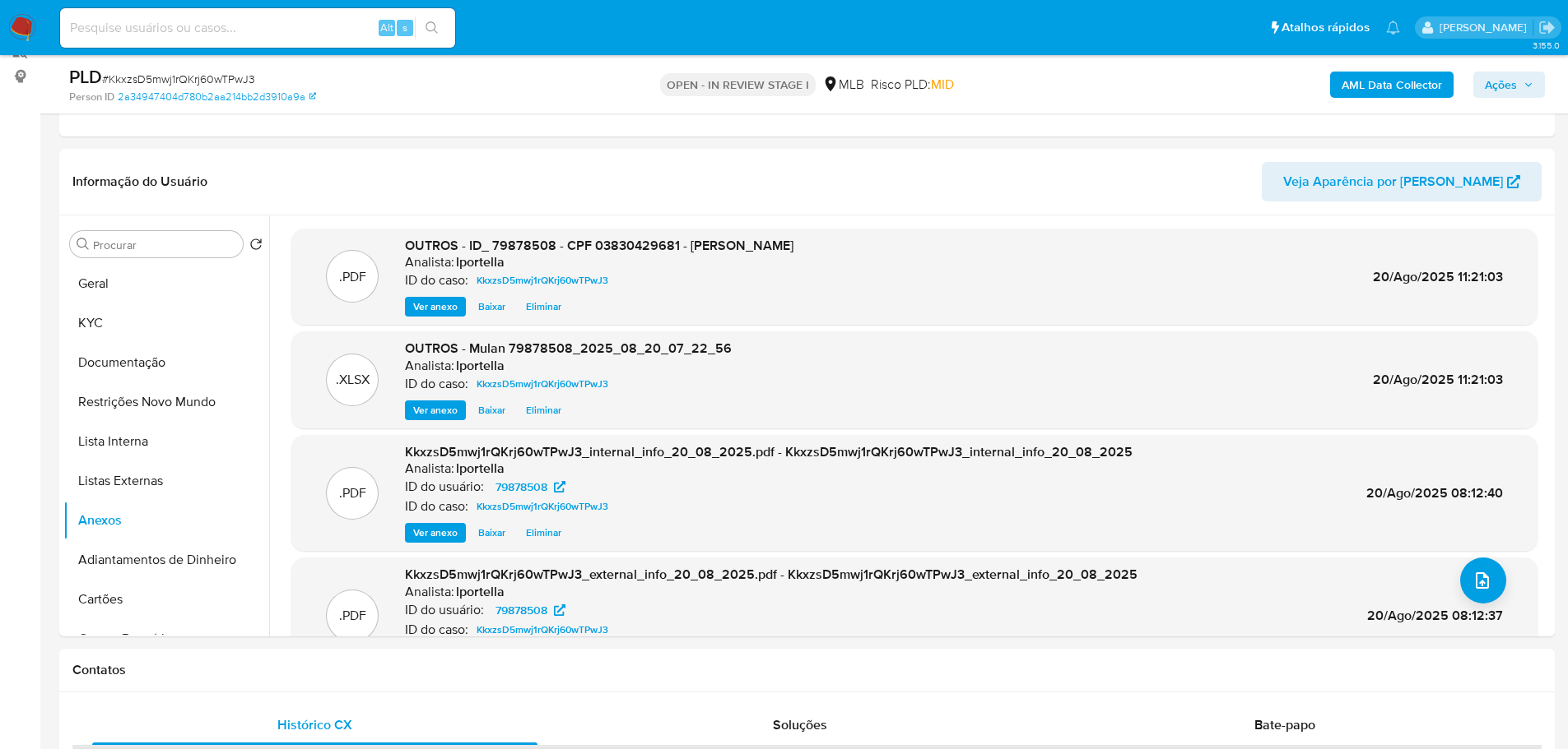
click at [1507, 80] on span "Ações" at bounding box center [1500, 84] width 32 height 26
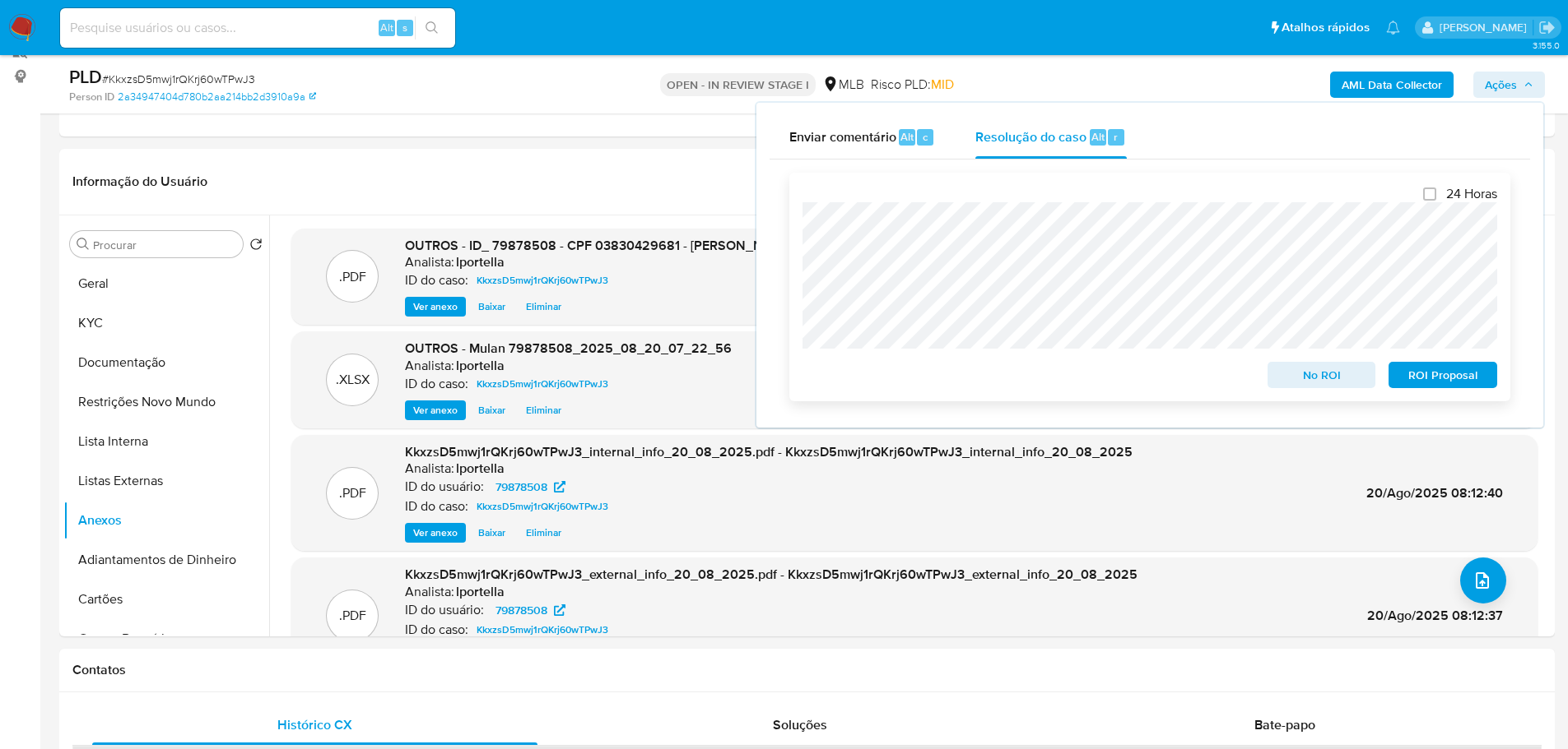
click at [1331, 375] on span "No ROI" at bounding box center [1321, 375] width 85 height 23
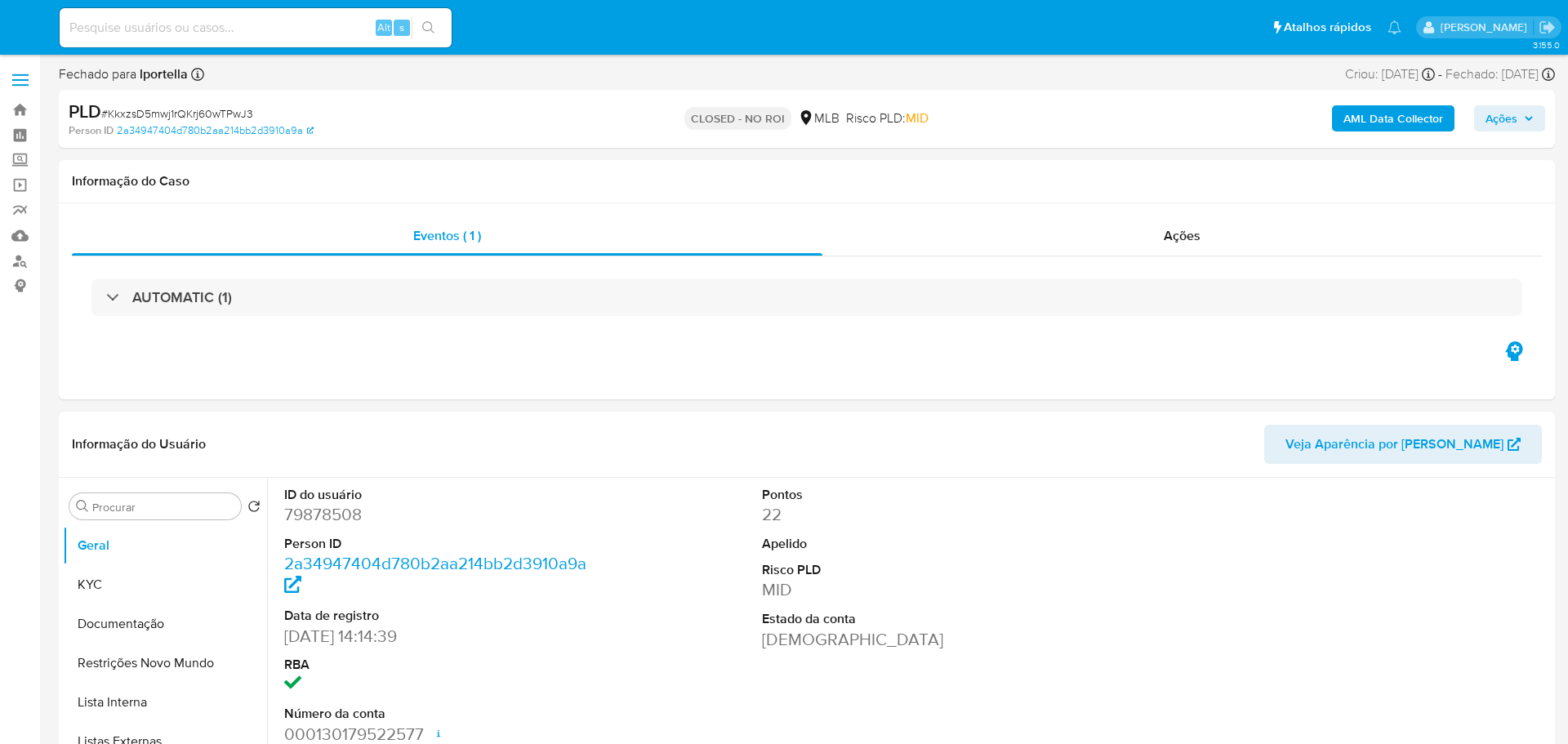
select select "10"
click at [20, 16] on img at bounding box center [22, 28] width 28 height 28
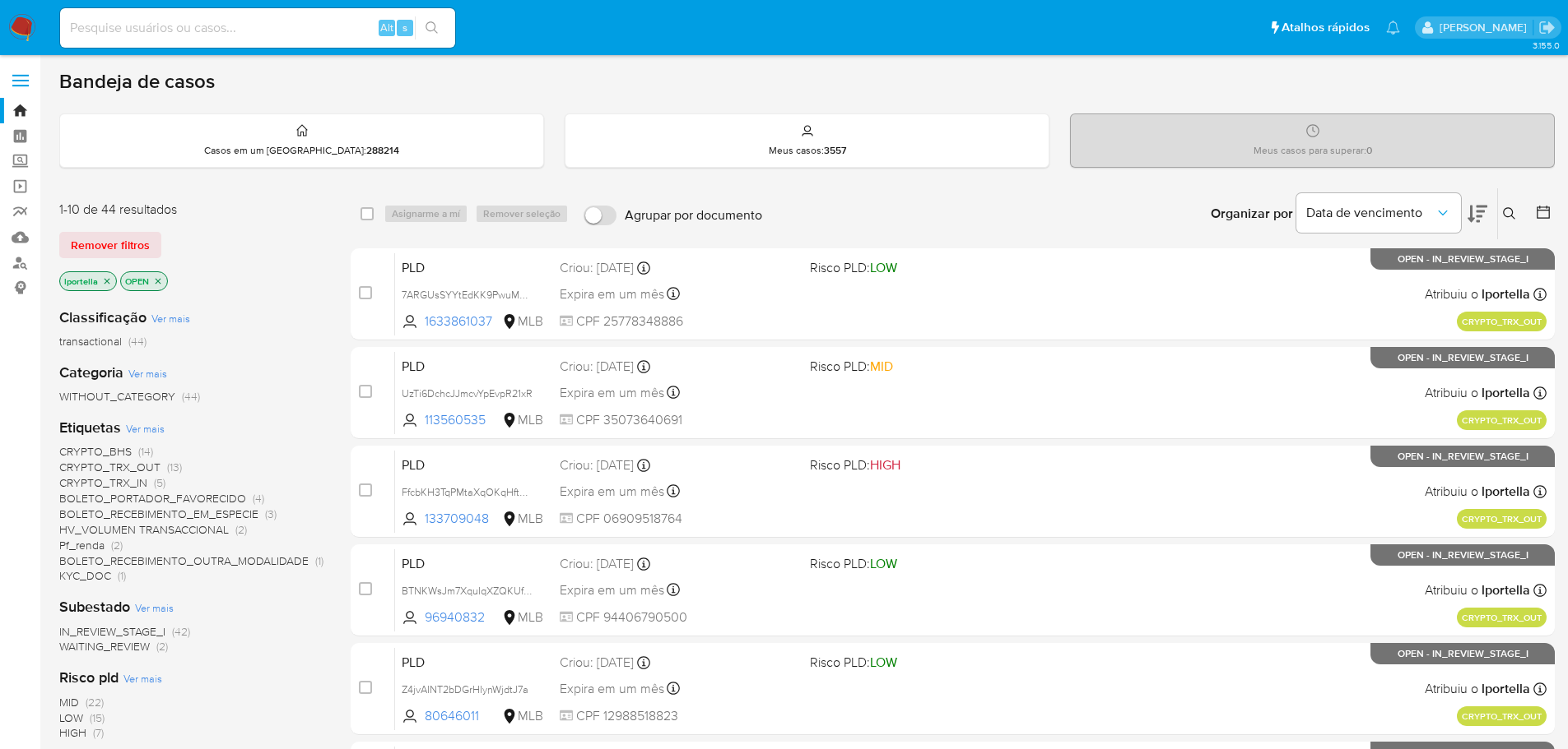
drag, startPoint x: 331, startPoint y: 47, endPoint x: 293, endPoint y: 36, distance: 39.6
click at [330, 47] on div "Alt s" at bounding box center [257, 28] width 395 height 39
click at [293, 36] on input at bounding box center [257, 27] width 395 height 22
paste input "W848uZqjaQIbg437CscPXgvR"
type input "W848uZqjaQIbg437CscPXgvR"
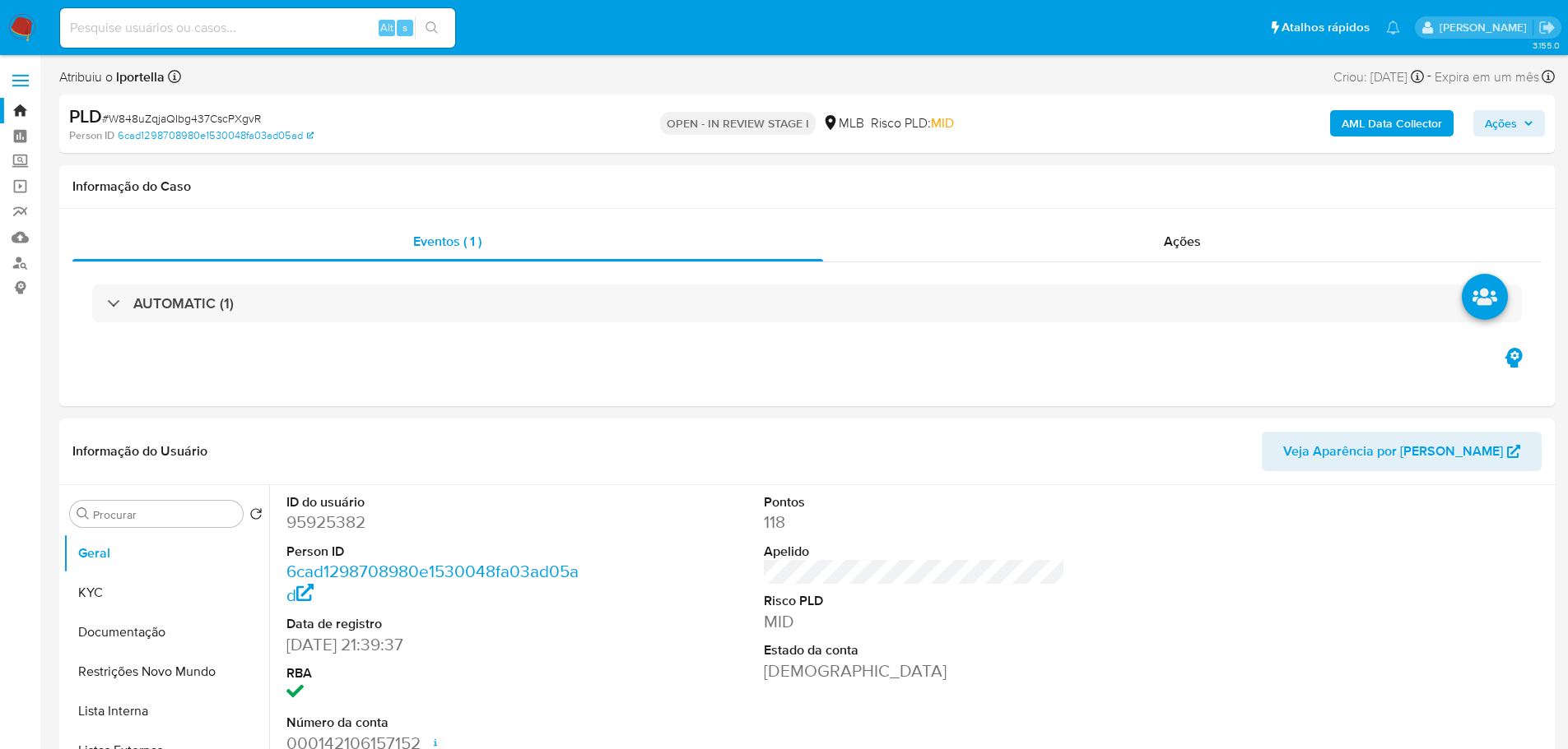
select select "10"
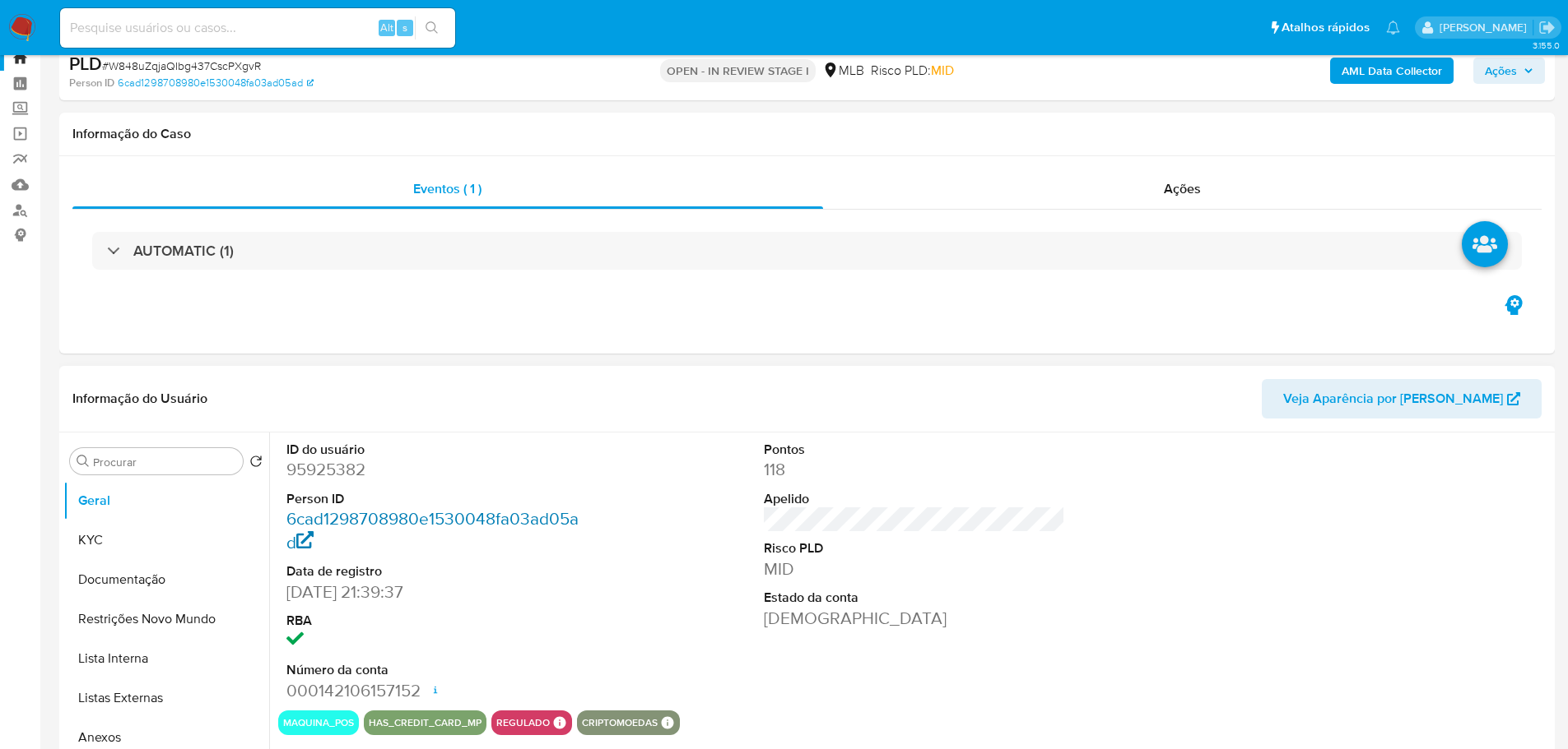
scroll to position [82, 0]
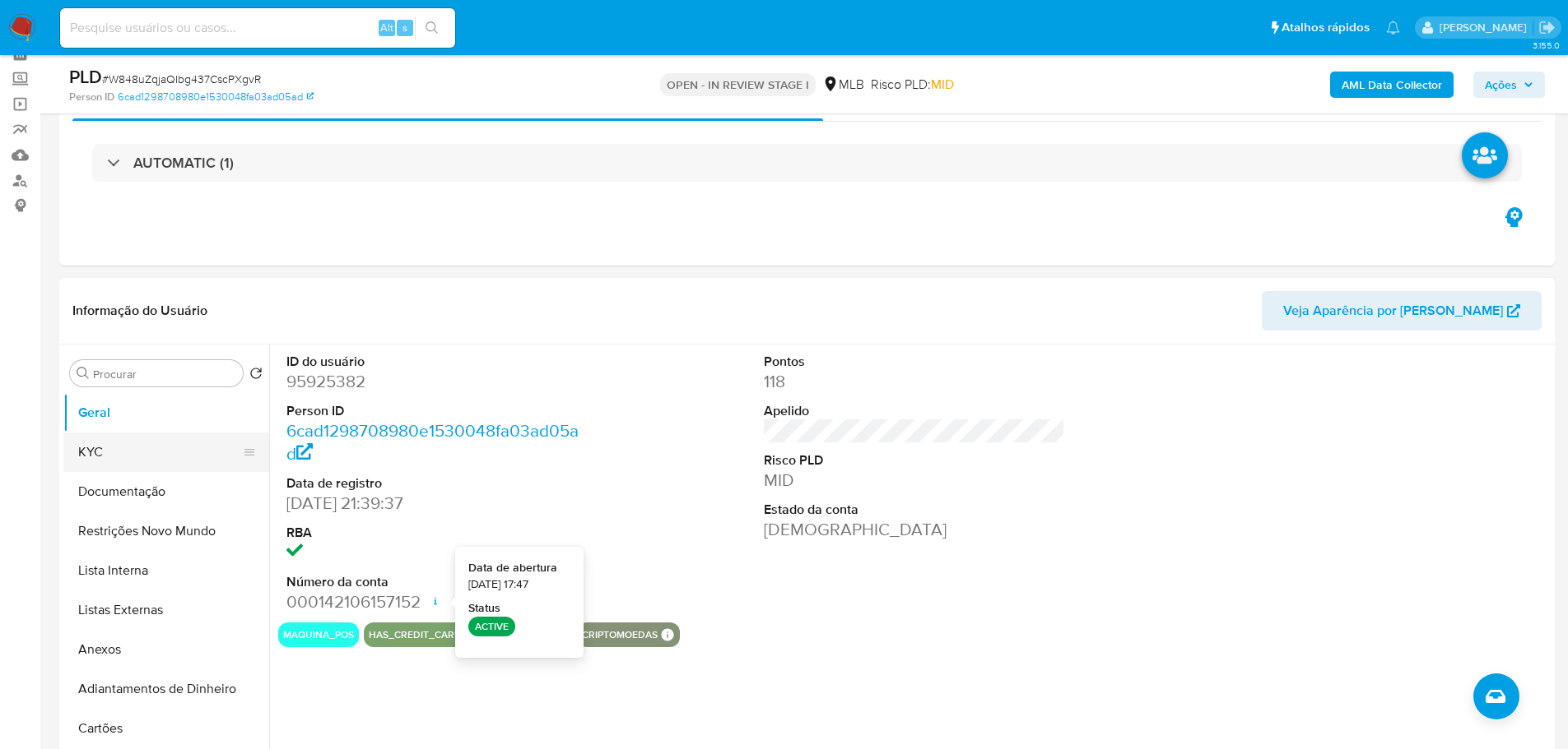
click at [120, 453] on button "KYC" at bounding box center [159, 453] width 192 height 39
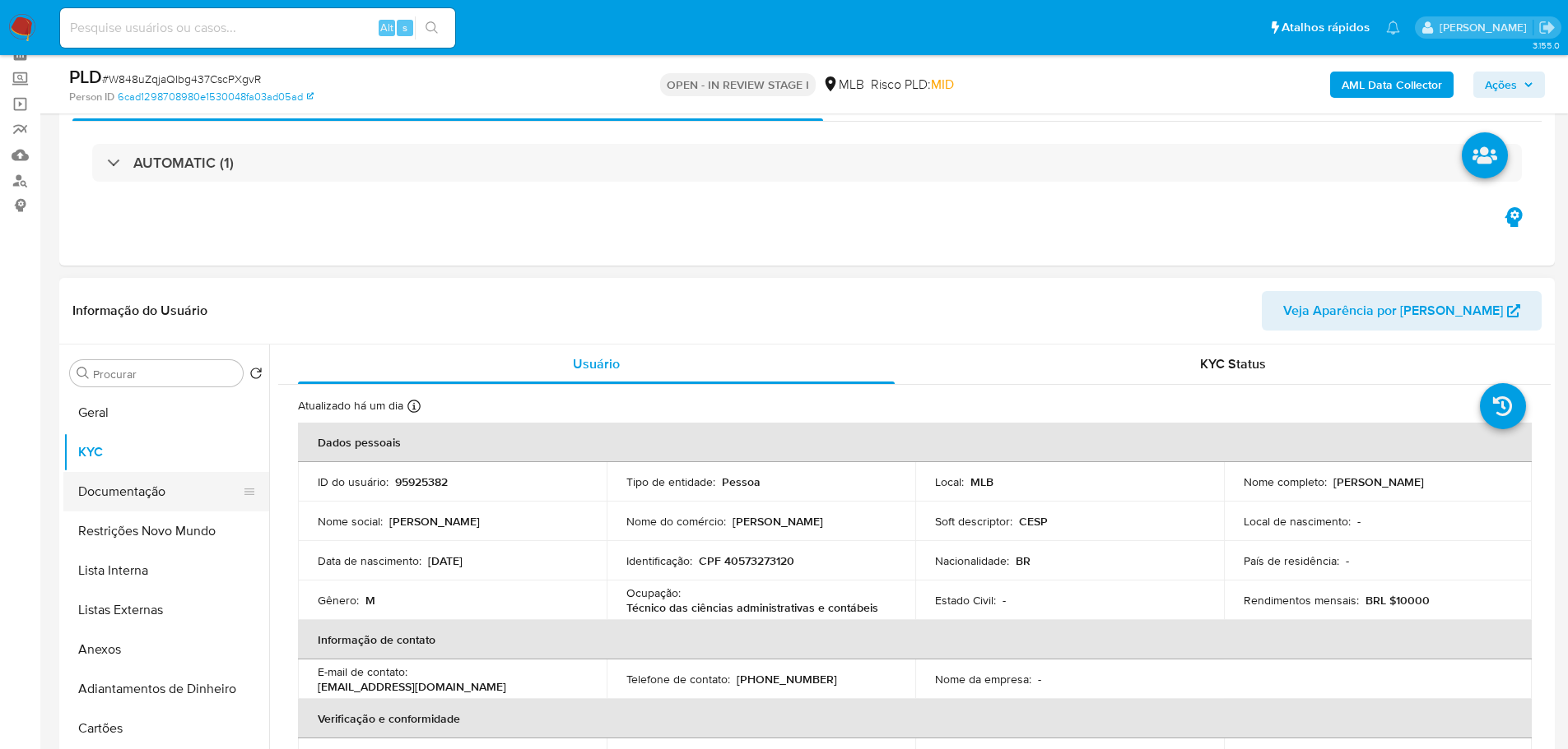
click at [145, 506] on button "Documentação" at bounding box center [159, 492] width 192 height 39
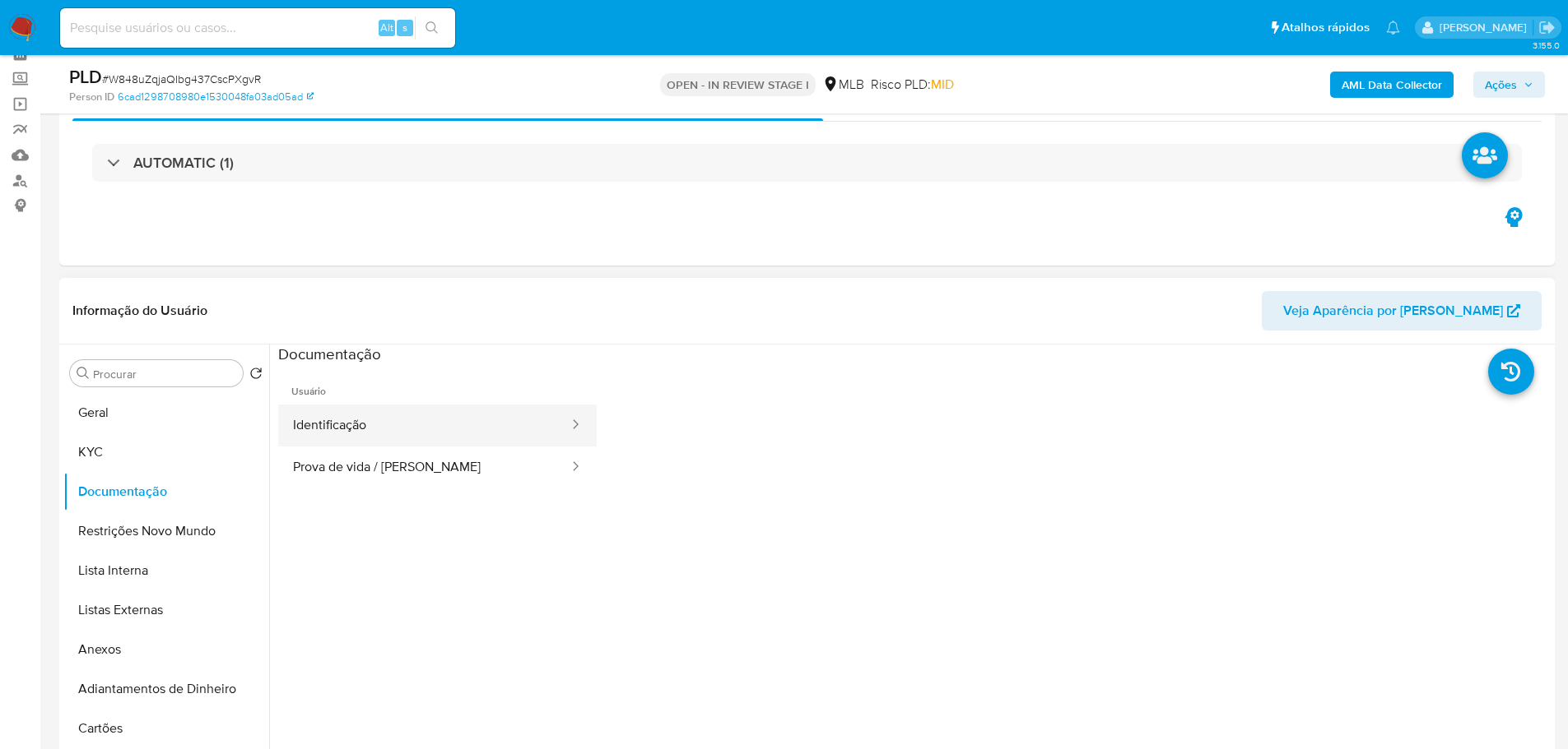
click at [340, 440] on button "Identificação" at bounding box center [425, 426] width 293 height 42
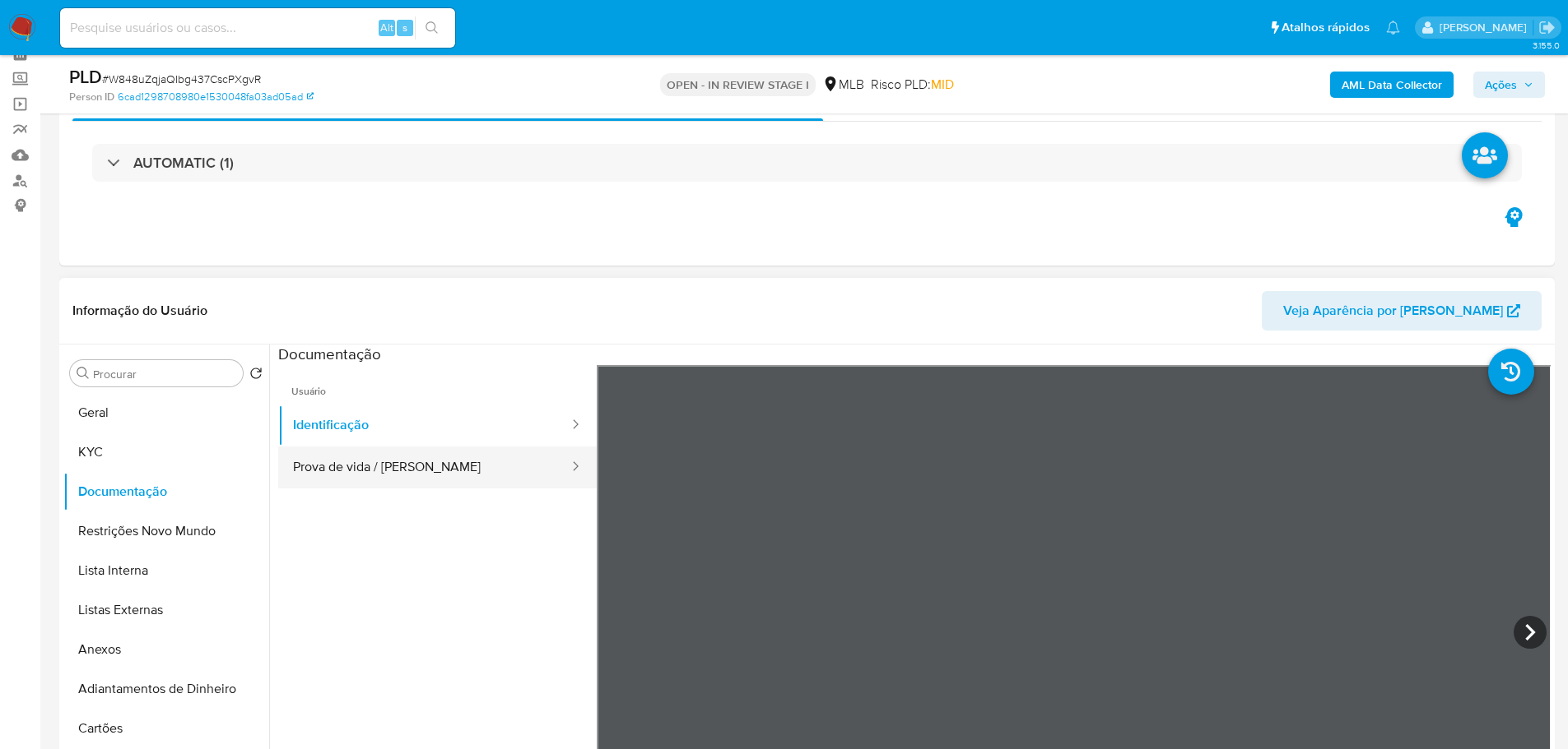
click at [485, 472] on button "Prova de vida / Selfie" at bounding box center [425, 467] width 293 height 42
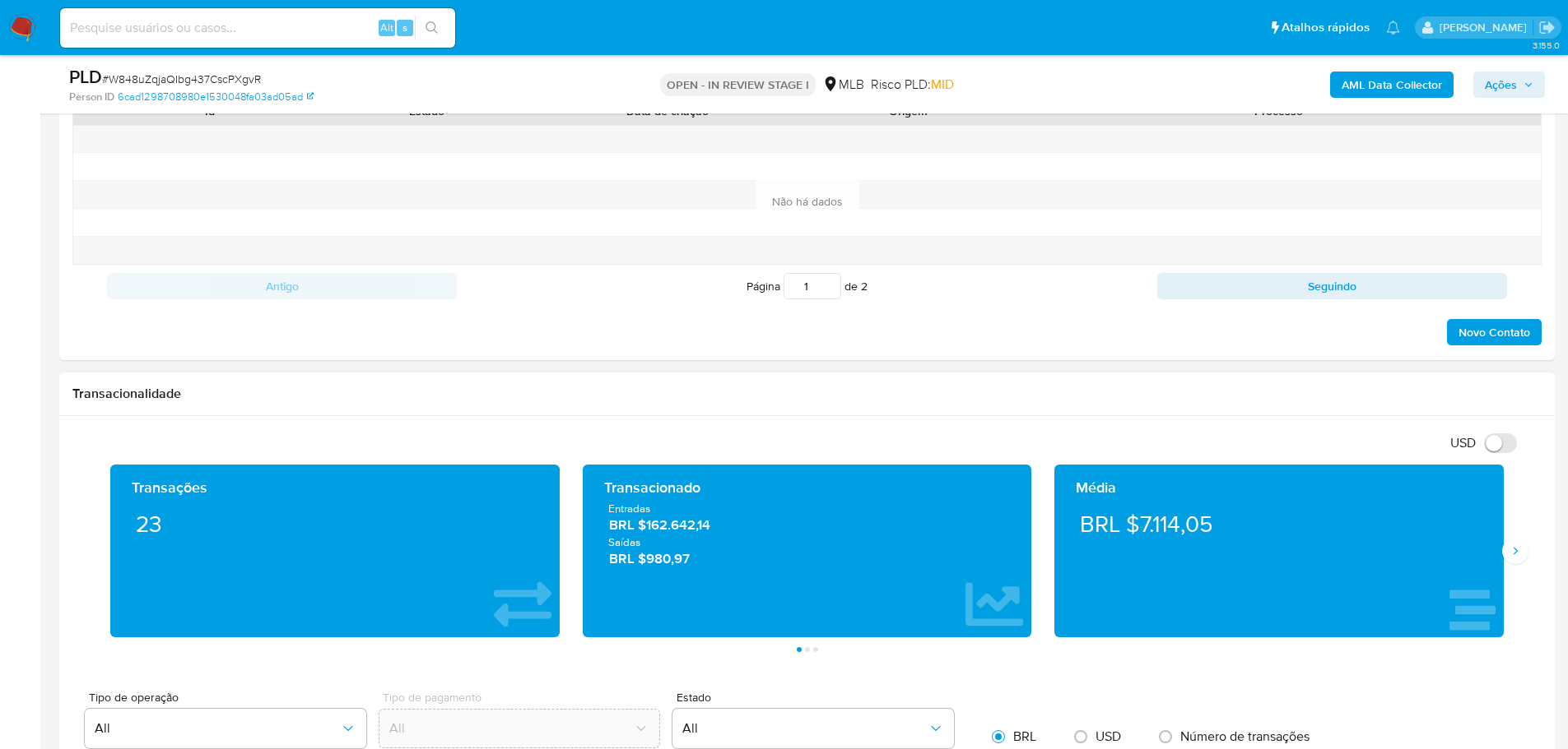
scroll to position [987, 0]
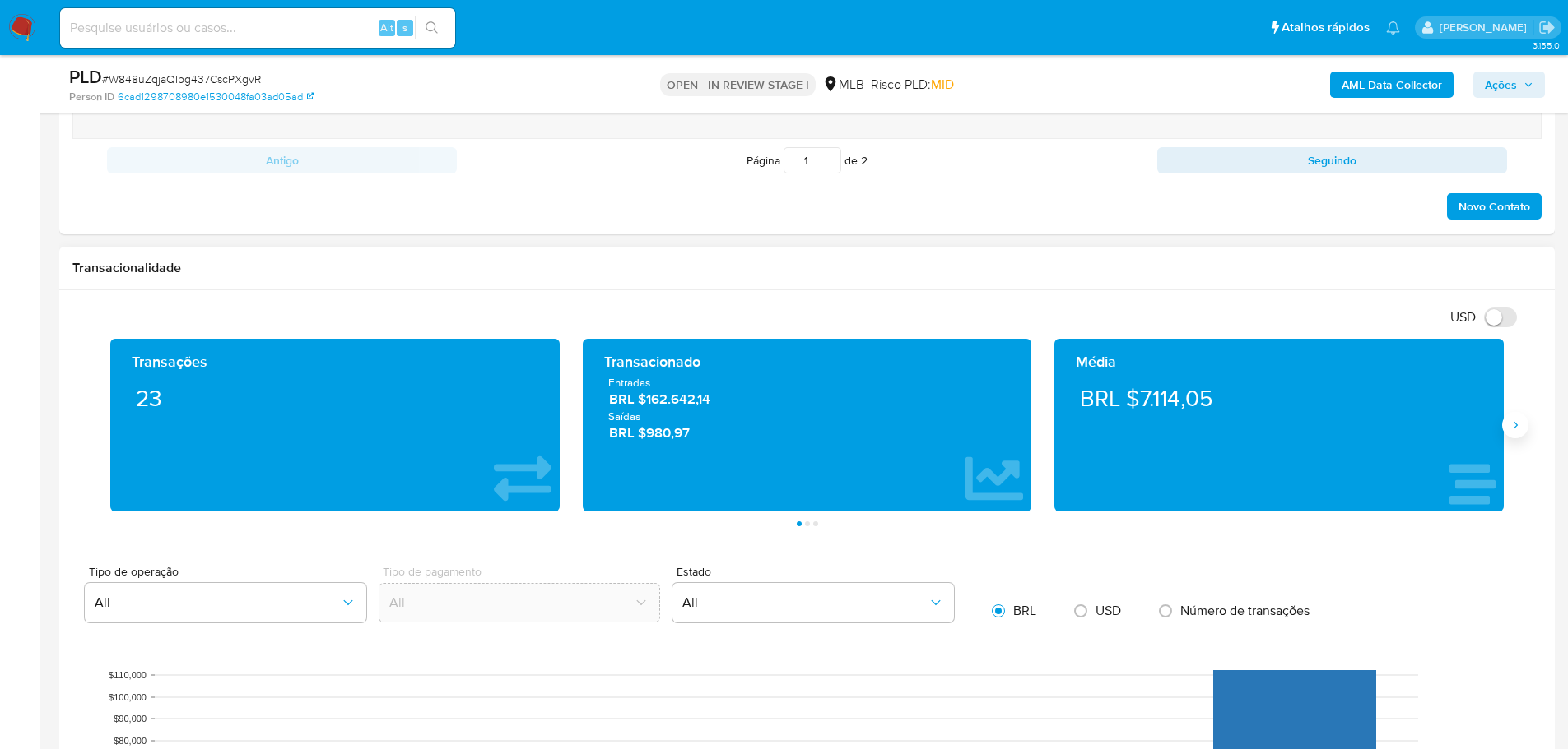
click at [1515, 425] on icon "Siguiente" at bounding box center [1515, 426] width 13 height 13
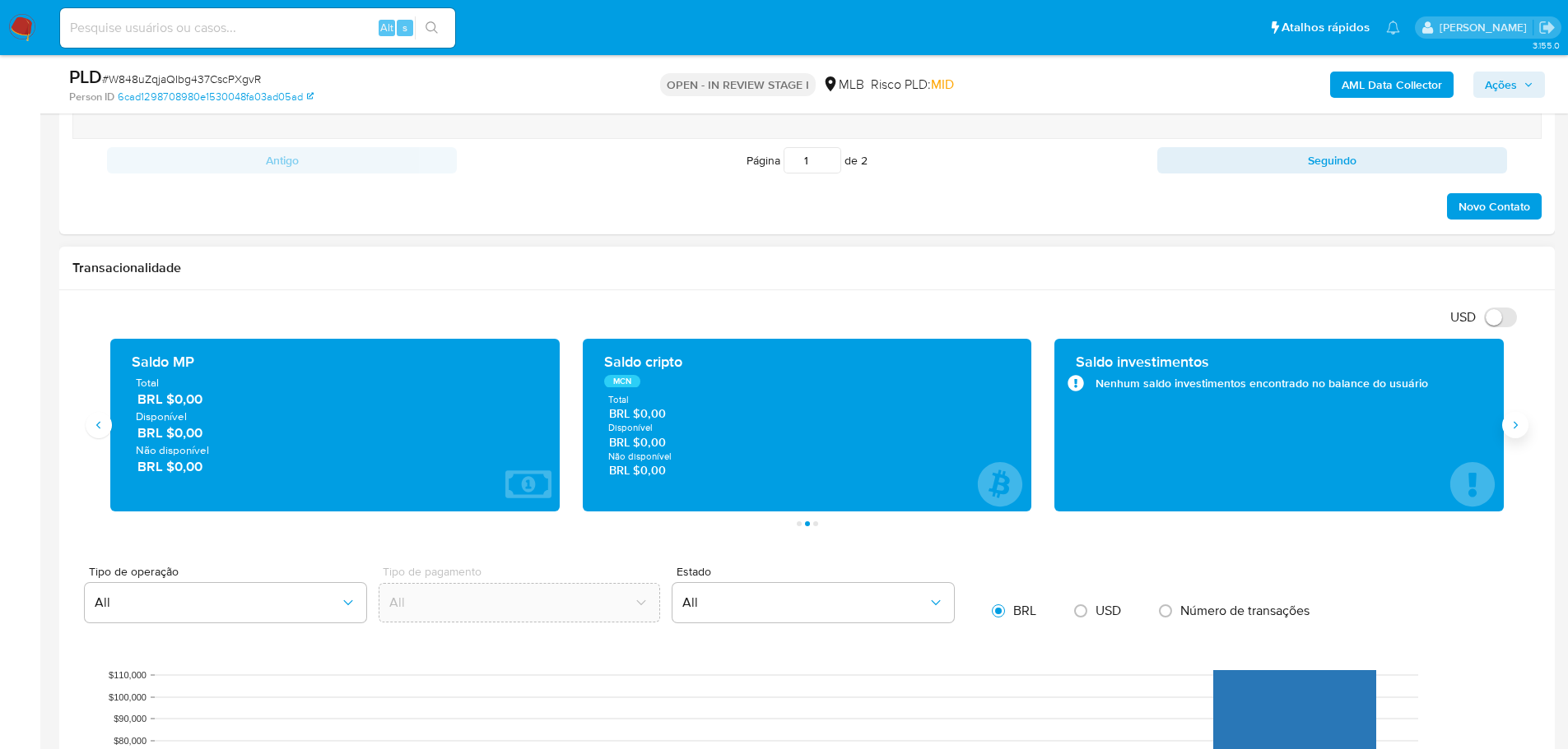
click at [1515, 425] on icon "Siguiente" at bounding box center [1515, 426] width 13 height 13
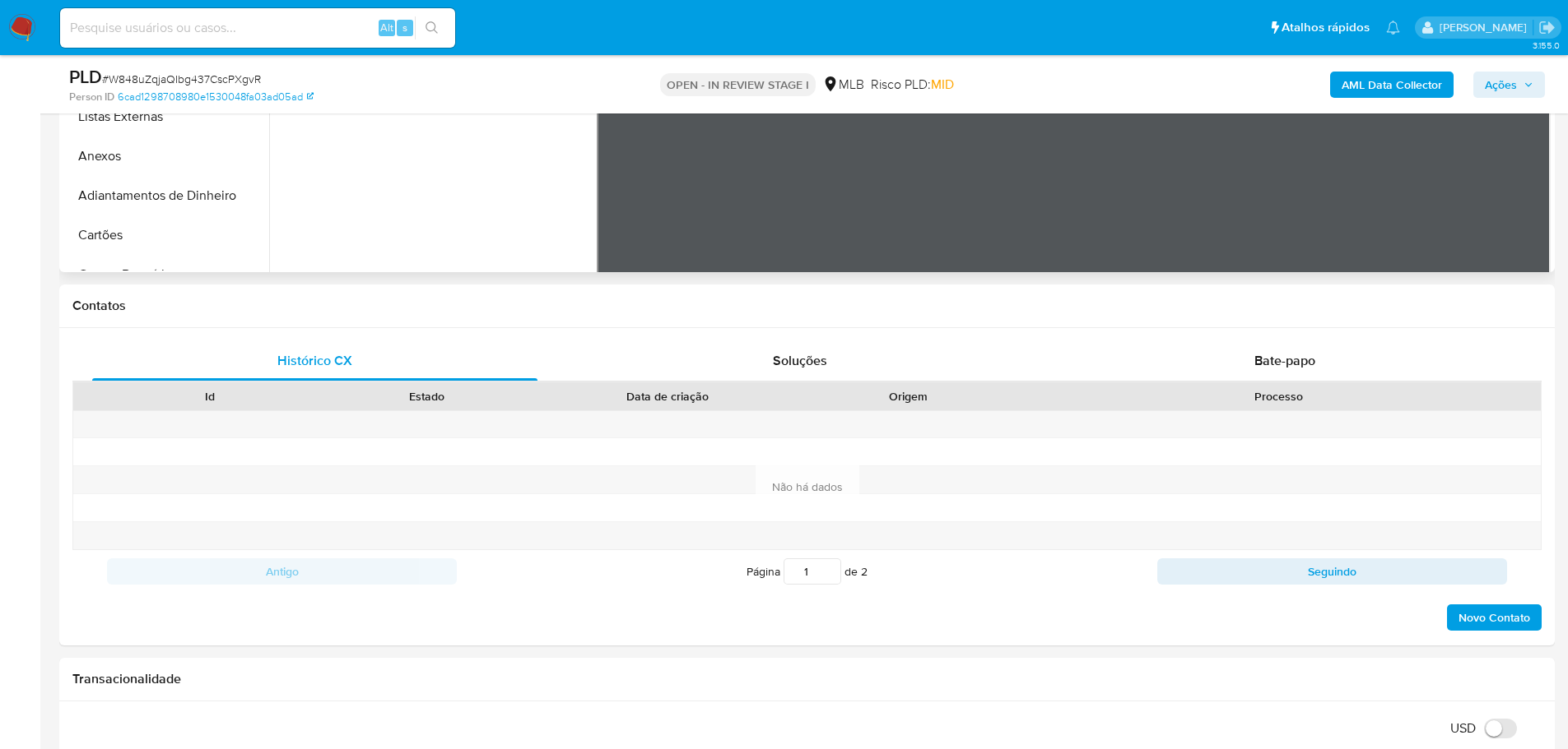
scroll to position [164, 0]
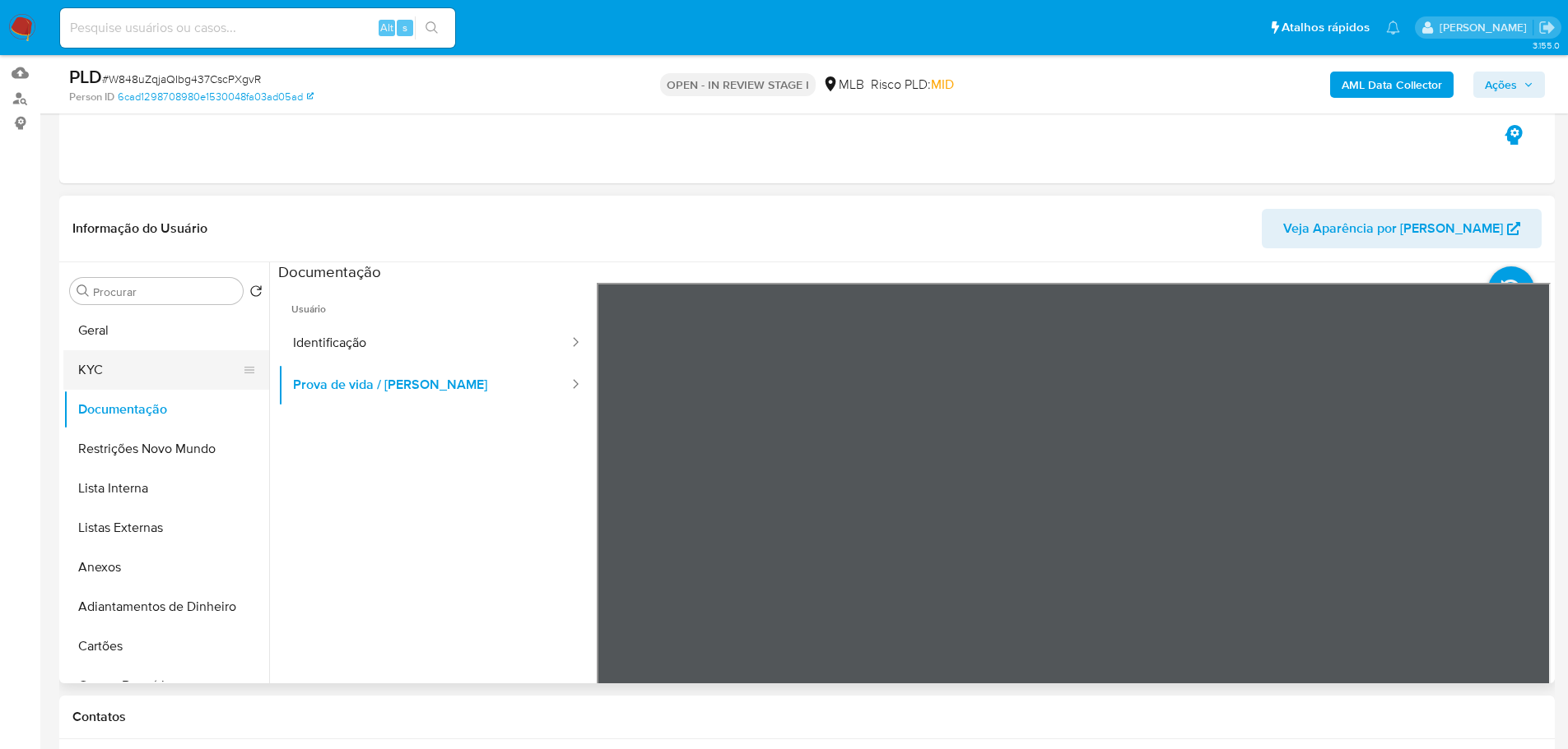
click at [132, 378] on button "KYC" at bounding box center [159, 370] width 192 height 39
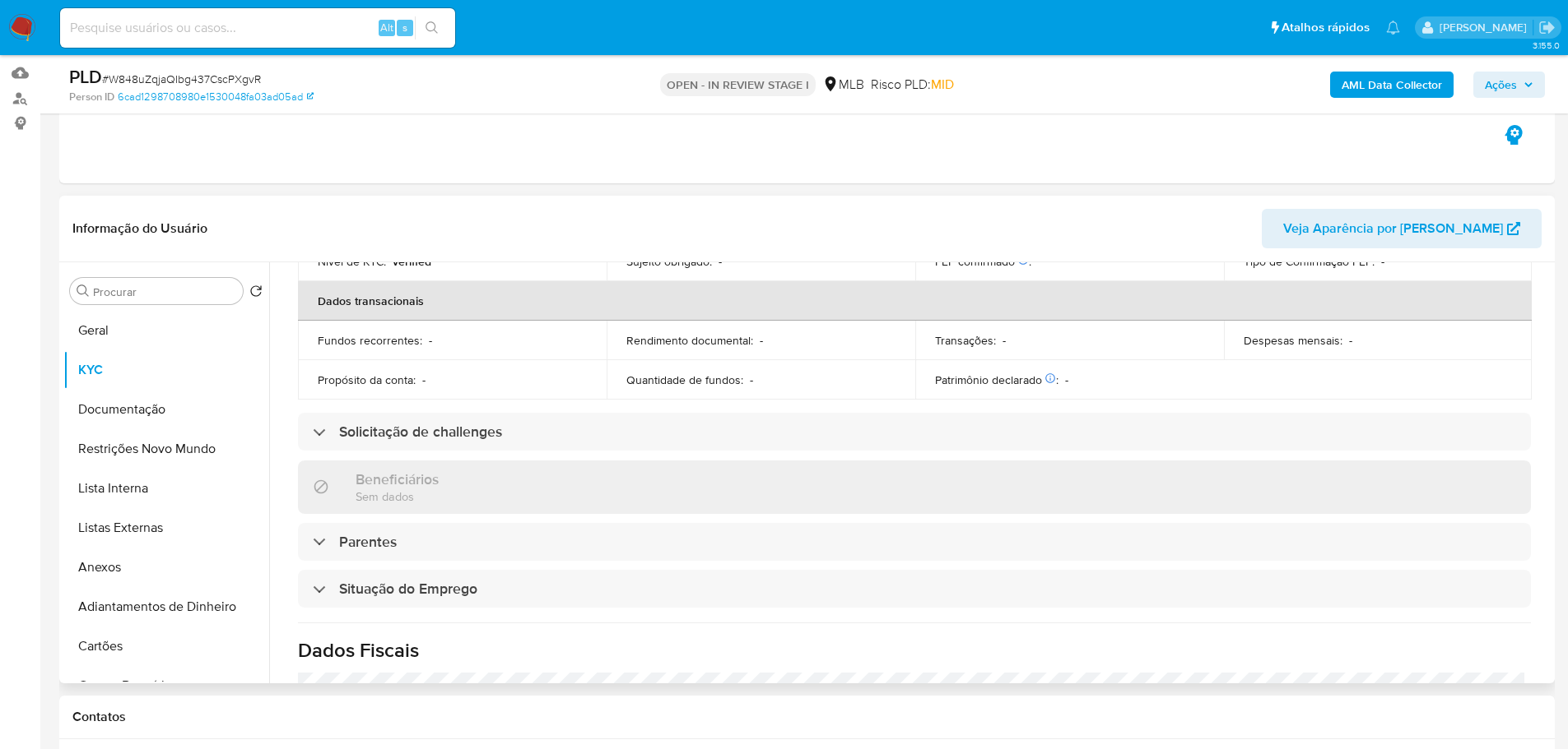
scroll to position [685, 0]
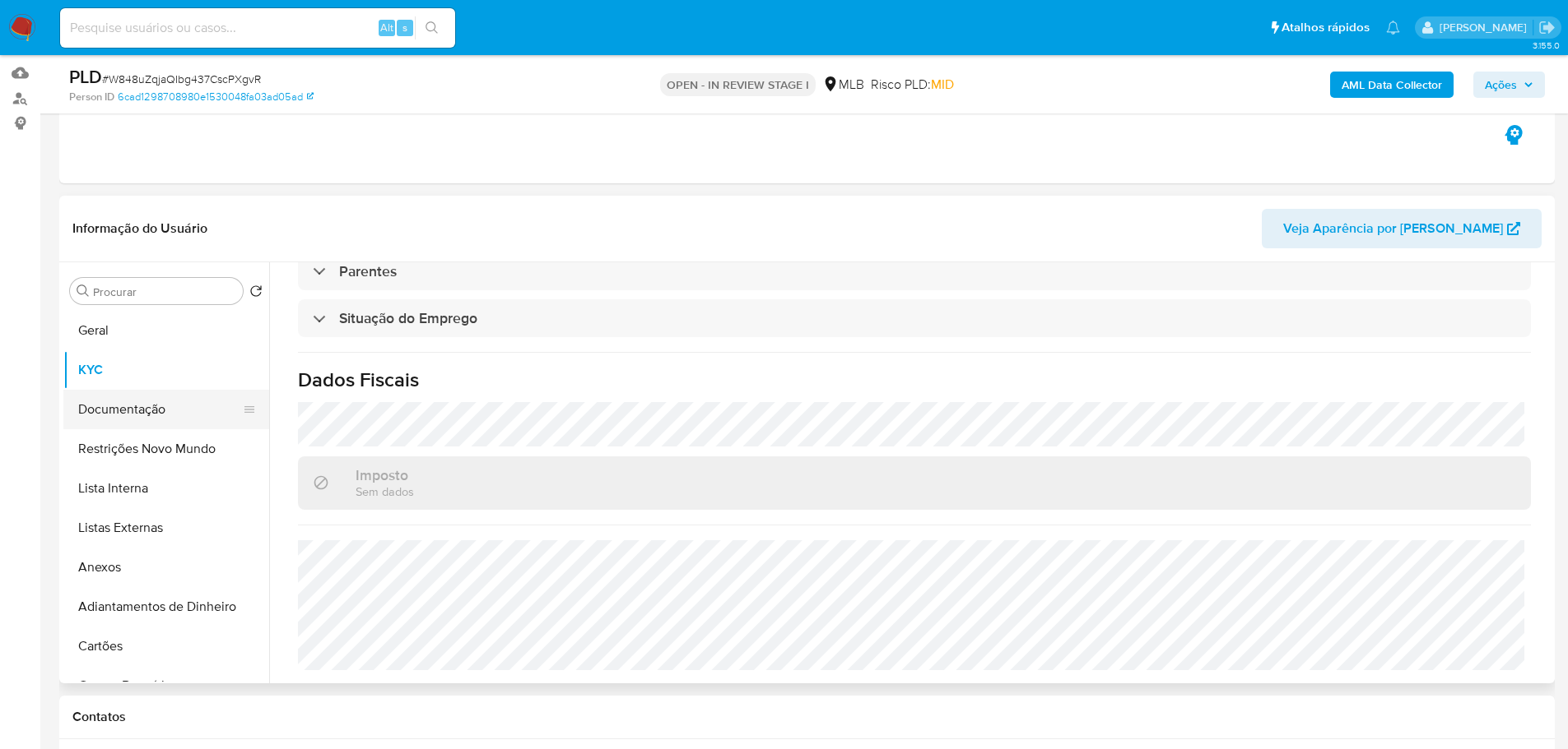
click at [84, 411] on button "Documentação" at bounding box center [159, 410] width 192 height 39
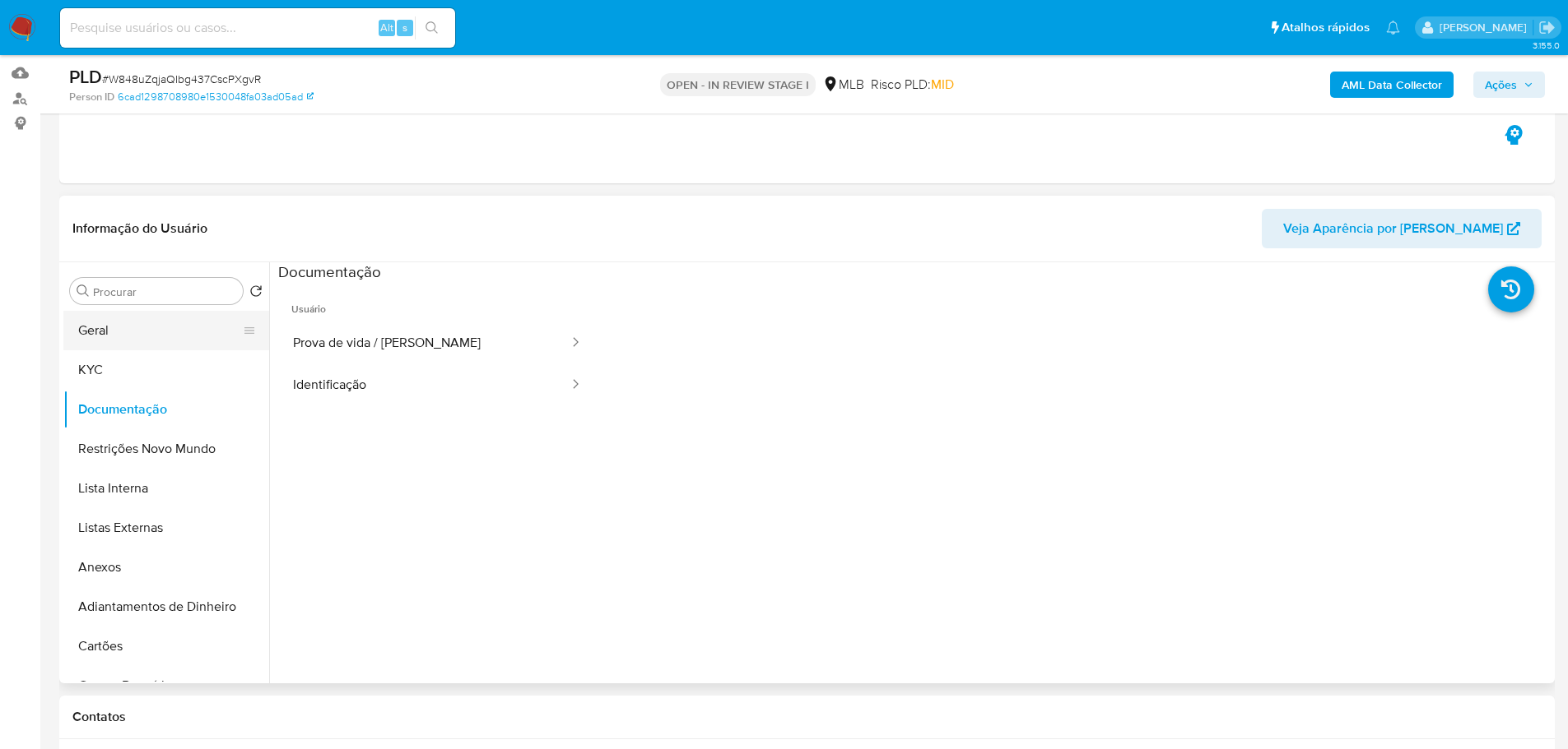
click at [84, 320] on button "Geral" at bounding box center [159, 331] width 192 height 39
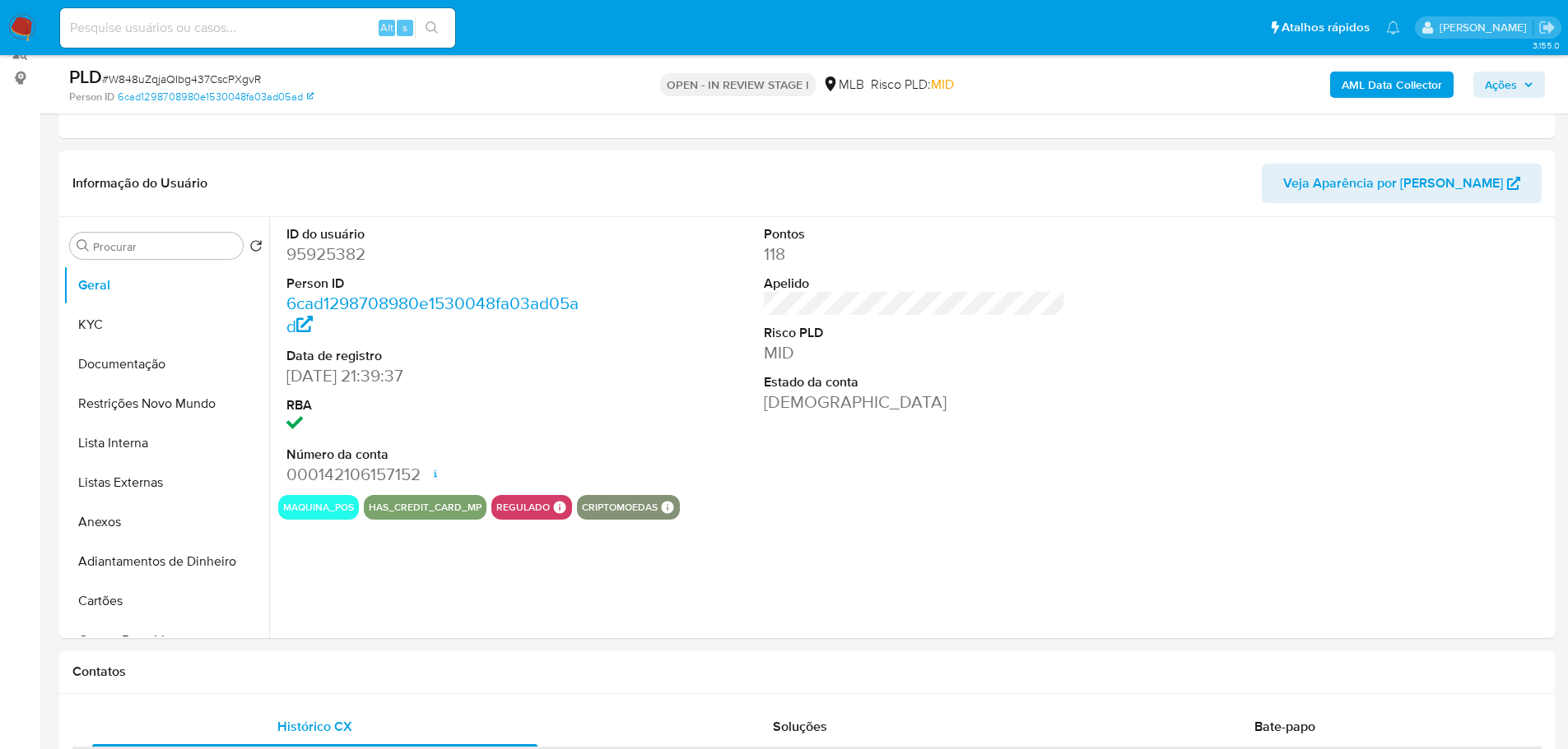
scroll to position [206, 0]
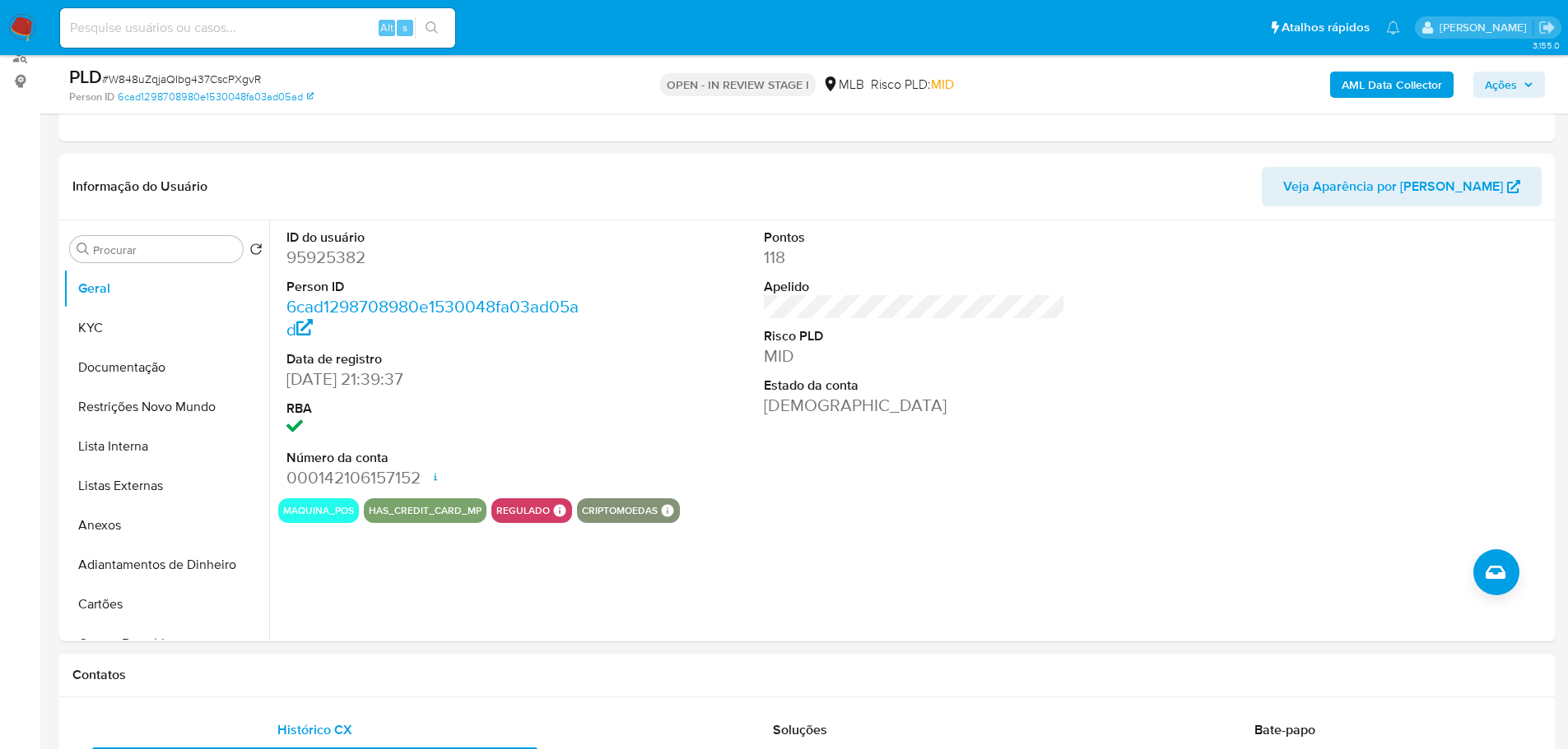
click at [387, 668] on h1 "Contatos" at bounding box center [807, 676] width 1469 height 17
click at [144, 325] on button "KYC" at bounding box center [159, 328] width 192 height 39
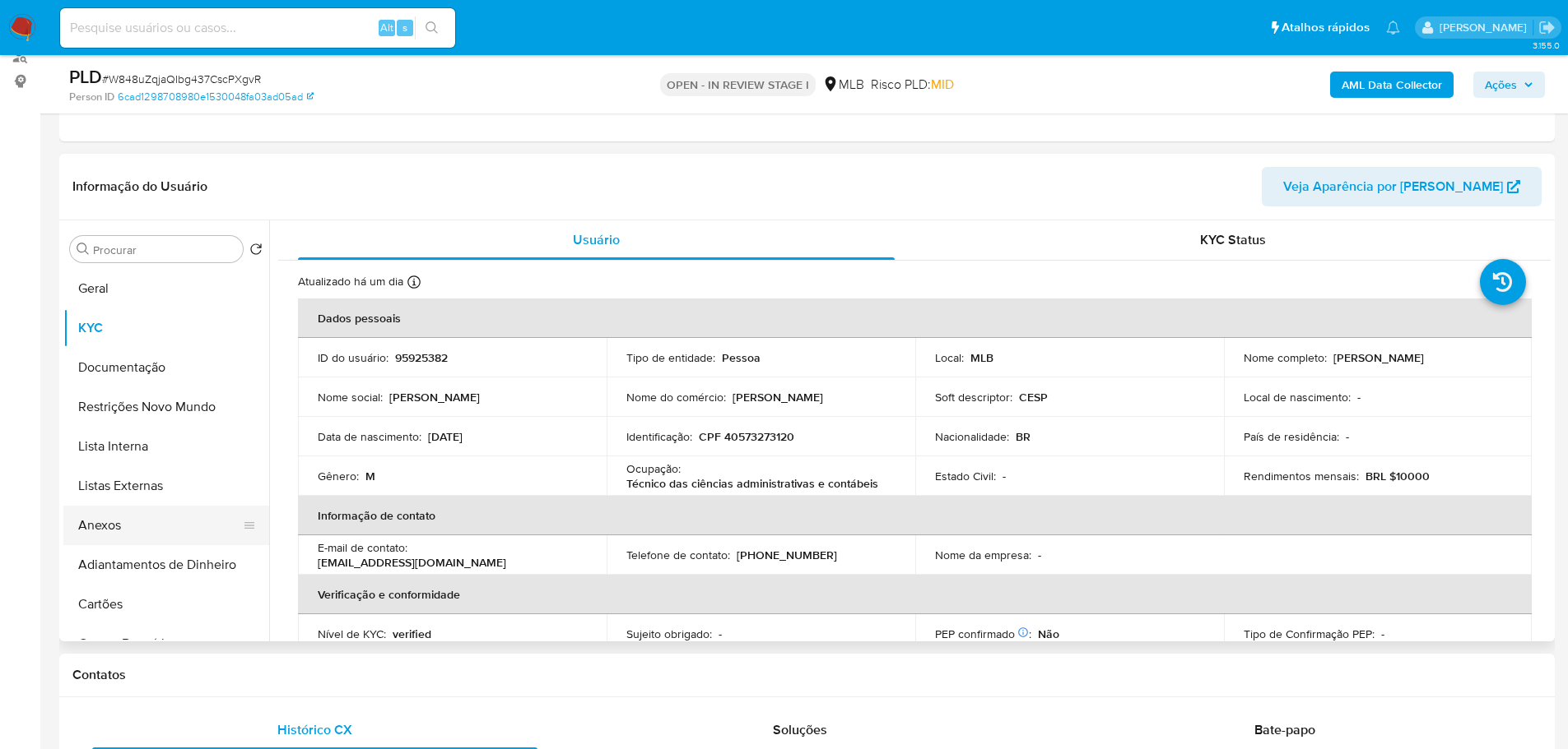
drag, startPoint x: 430, startPoint y: 693, endPoint x: 246, endPoint y: 522, distance: 251.2
click at [421, 685] on div "Contatos" at bounding box center [807, 676] width 1495 height 44
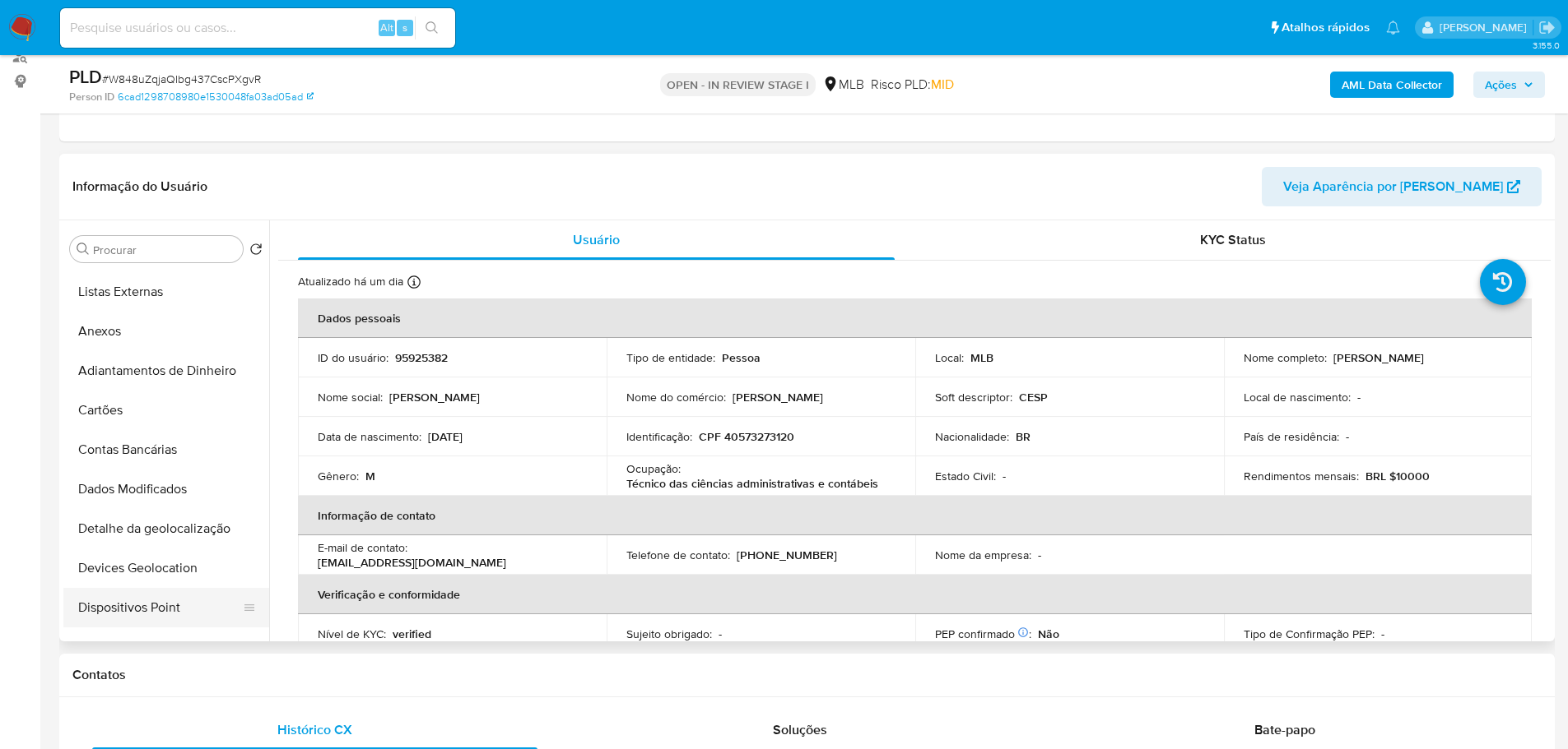
scroll to position [329, 0]
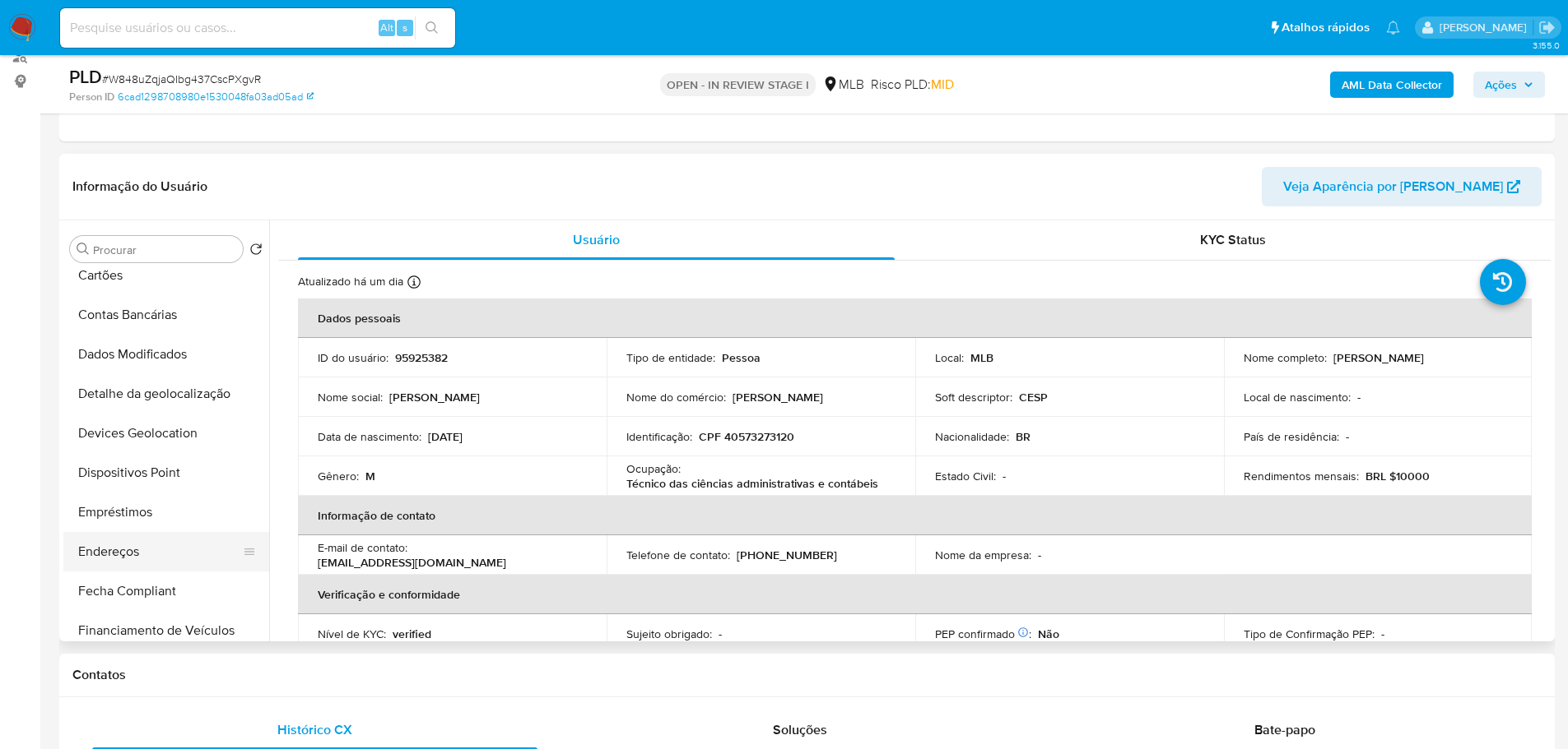
click at [122, 555] on button "Endereços" at bounding box center [159, 552] width 192 height 39
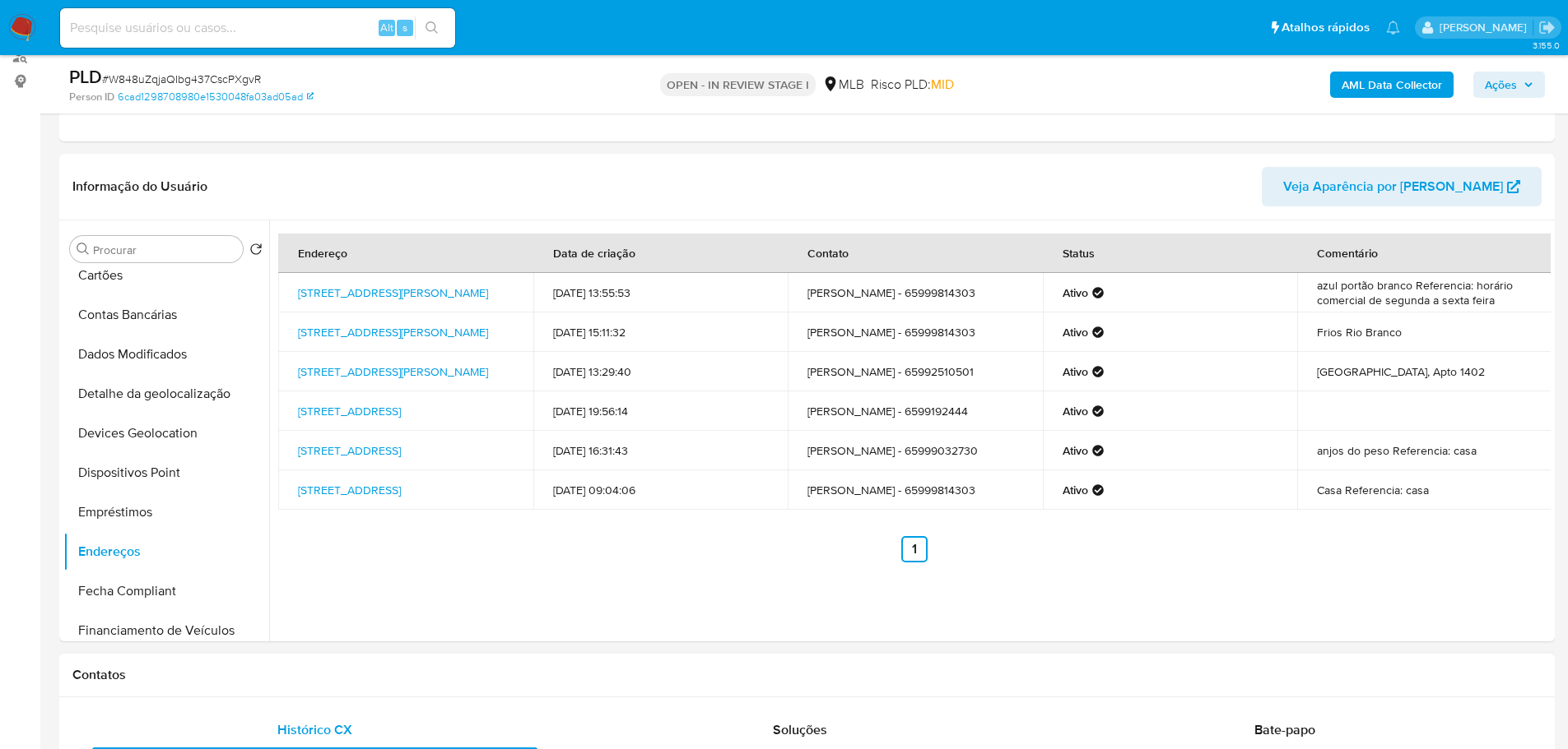
click at [281, 683] on div "Contatos" at bounding box center [807, 676] width 1495 height 44
drag, startPoint x: 184, startPoint y: 393, endPoint x: 14, endPoint y: 453, distance: 180.3
click at [178, 393] on button "Detalhe da geolocalização" at bounding box center [166, 394] width 205 height 39
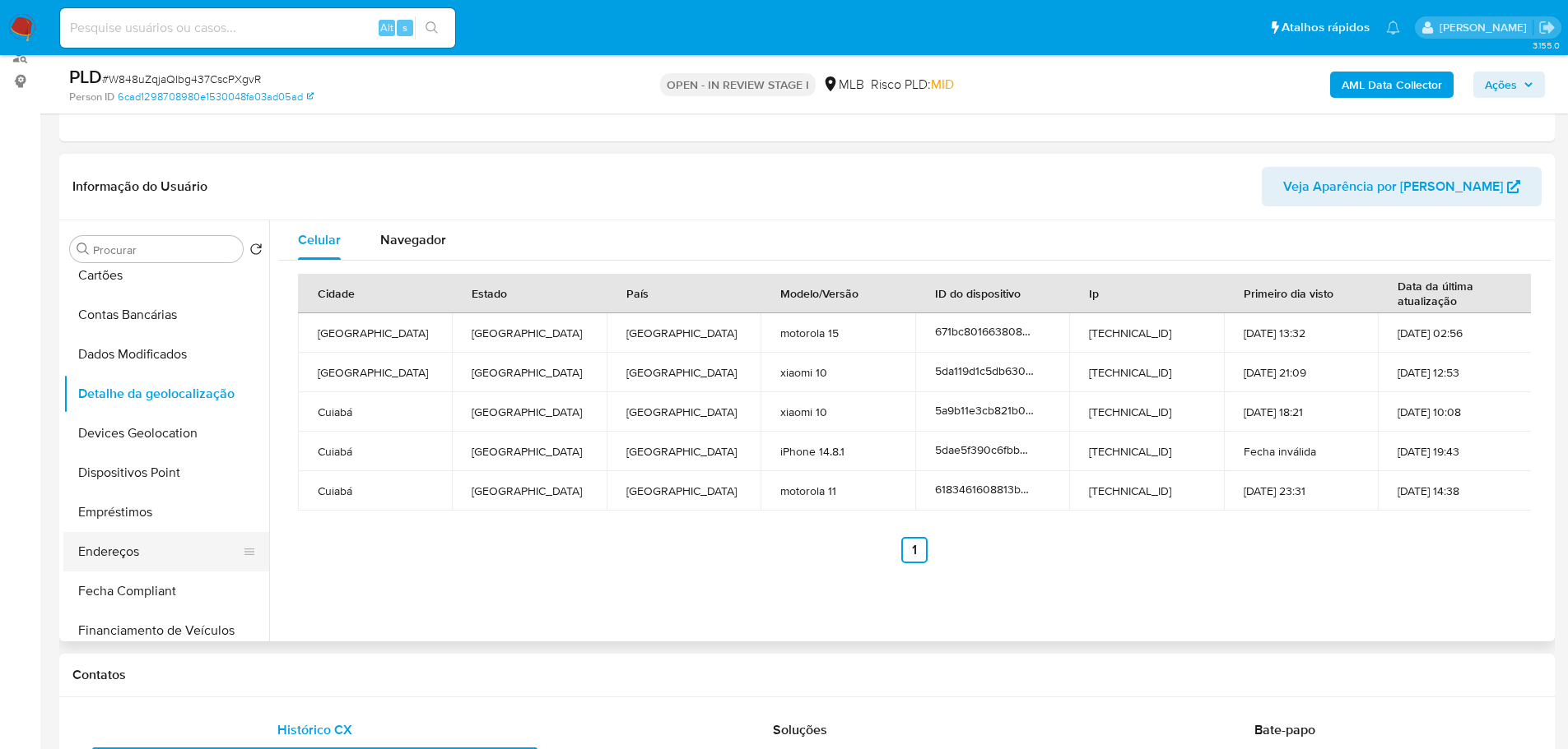
drag, startPoint x: 393, startPoint y: 679, endPoint x: 220, endPoint y: 547, distance: 217.6
click at [389, 679] on h1 "Contatos" at bounding box center [807, 676] width 1469 height 17
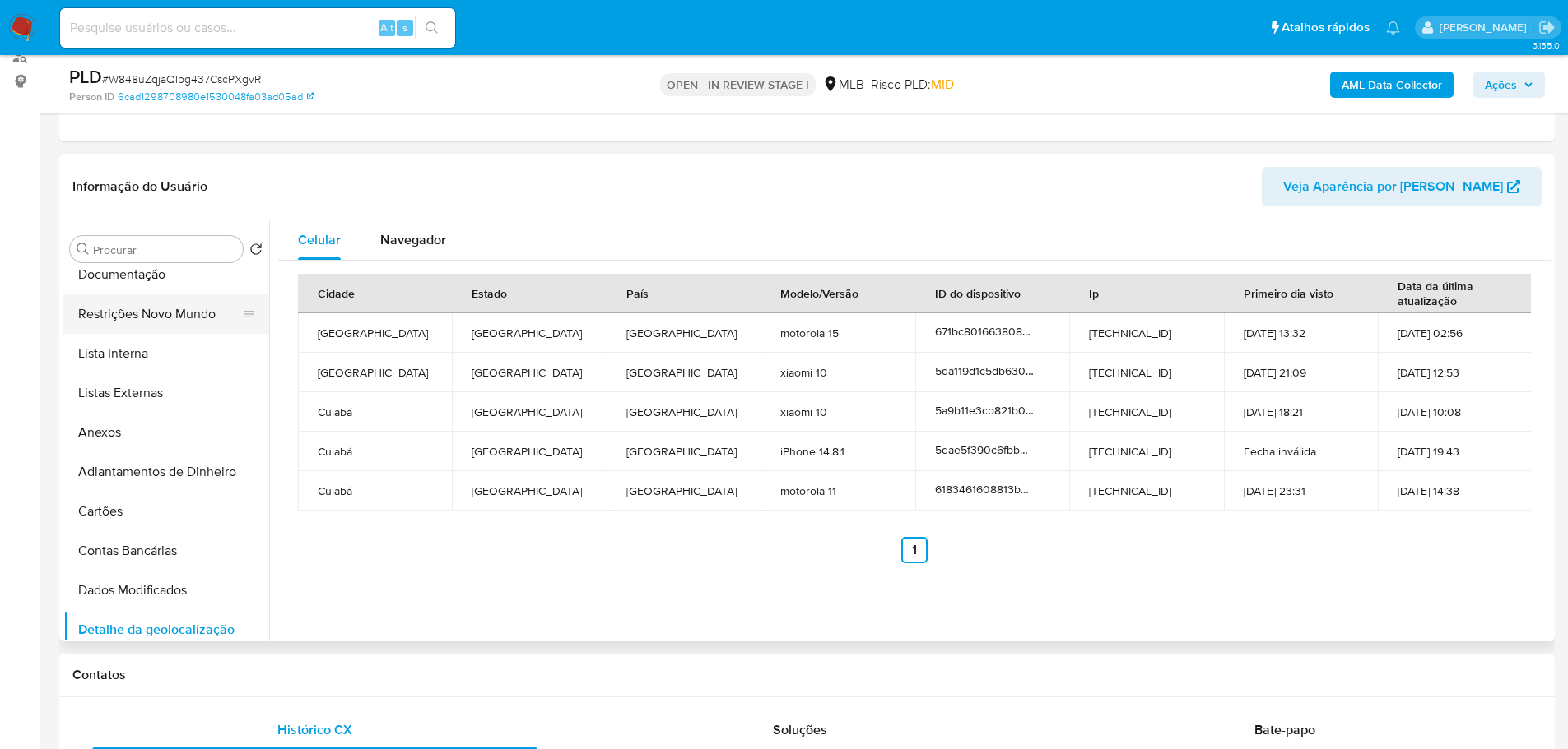
scroll to position [0, 0]
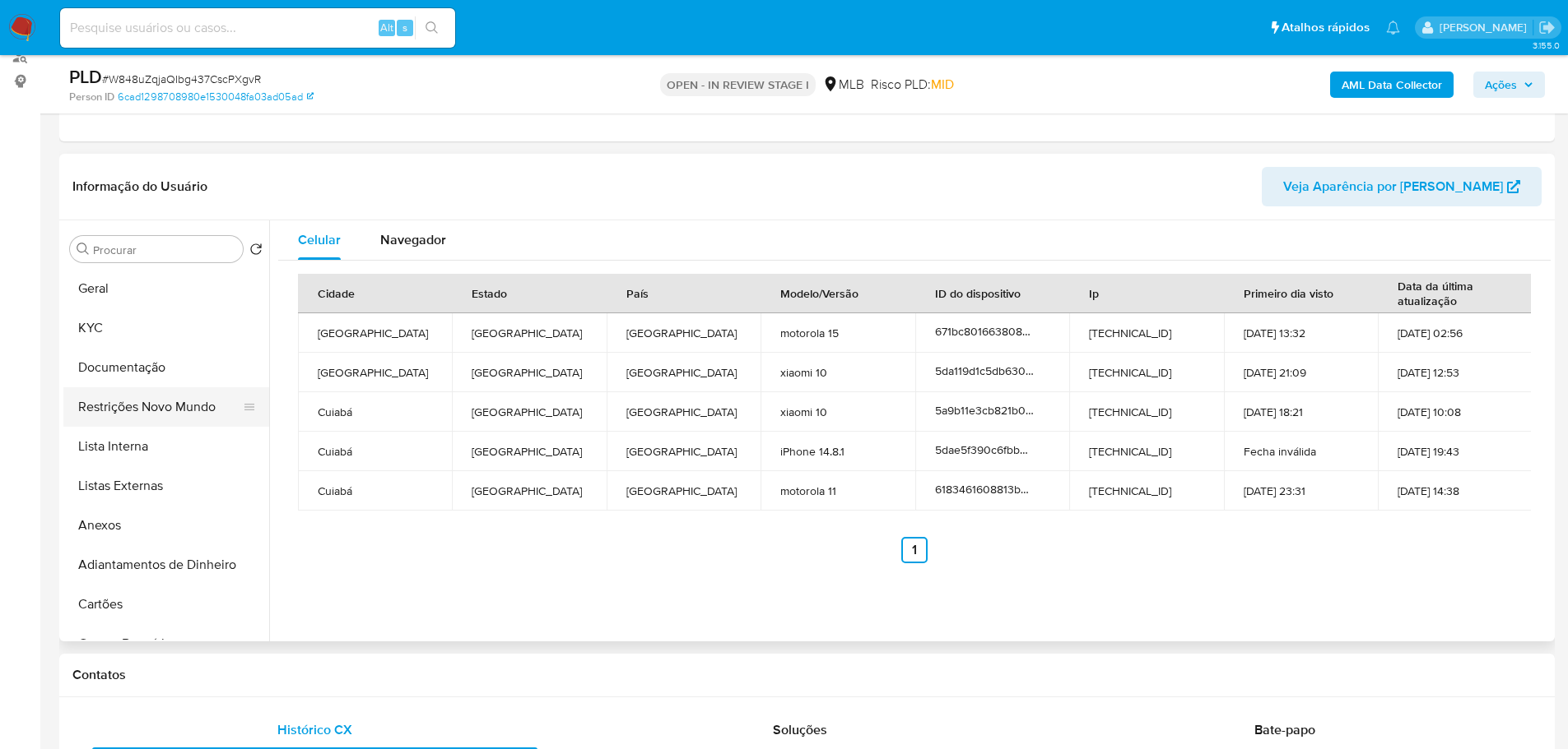
click at [155, 402] on button "Restrições Novo Mundo" at bounding box center [159, 407] width 192 height 39
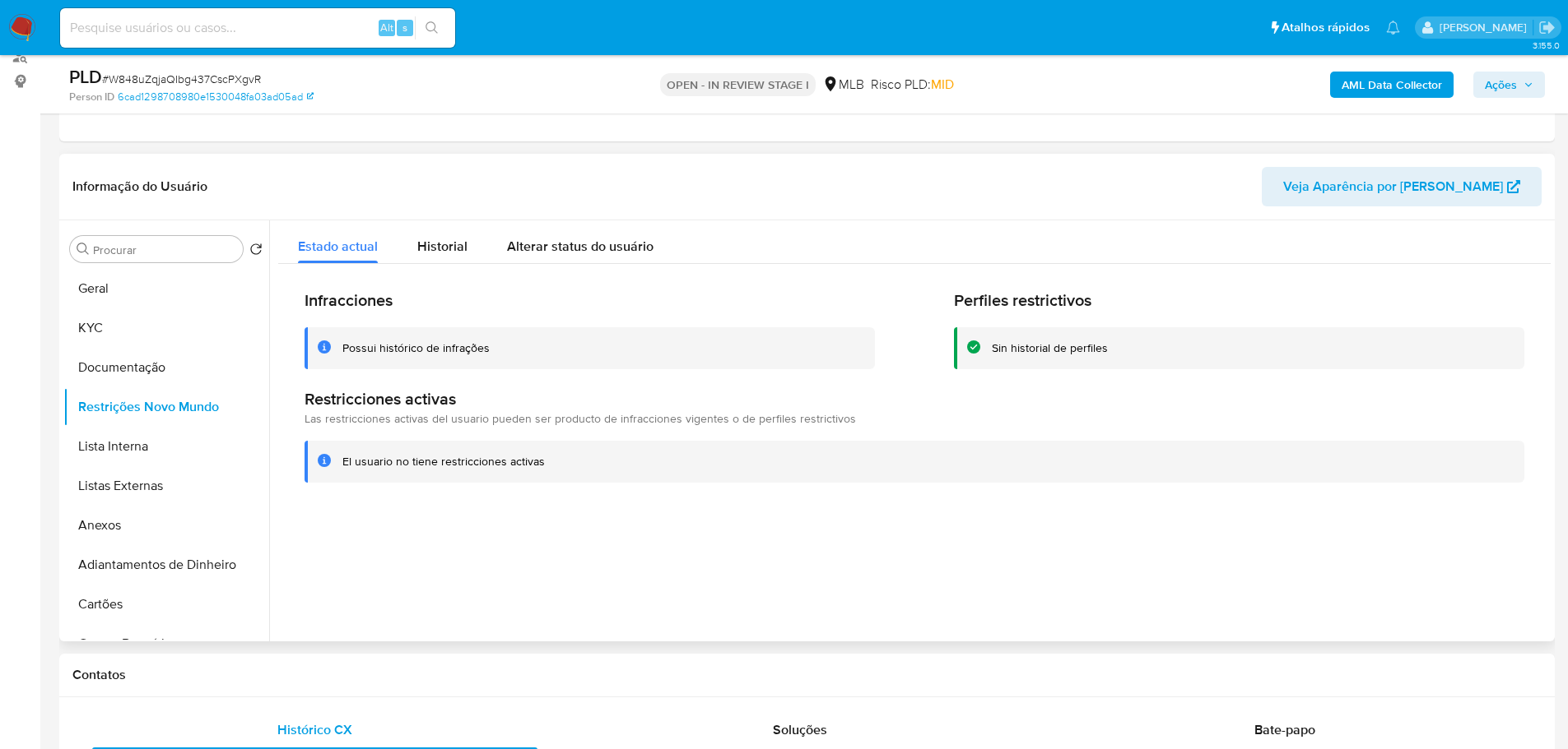
drag, startPoint x: 400, startPoint y: 674, endPoint x: 312, endPoint y: 630, distance: 98.4
click at [398, 674] on h1 "Contatos" at bounding box center [807, 676] width 1469 height 17
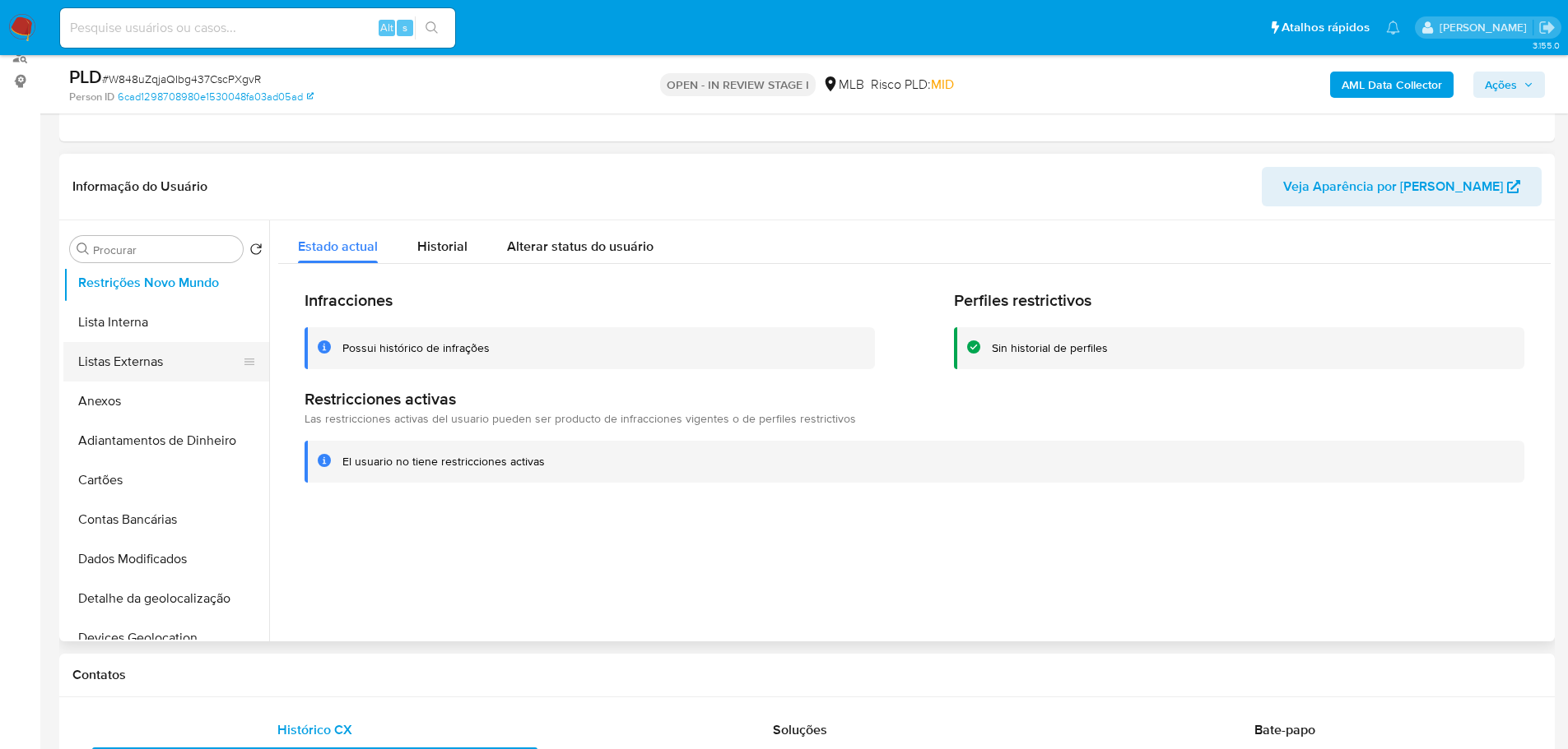
scroll to position [329, 0]
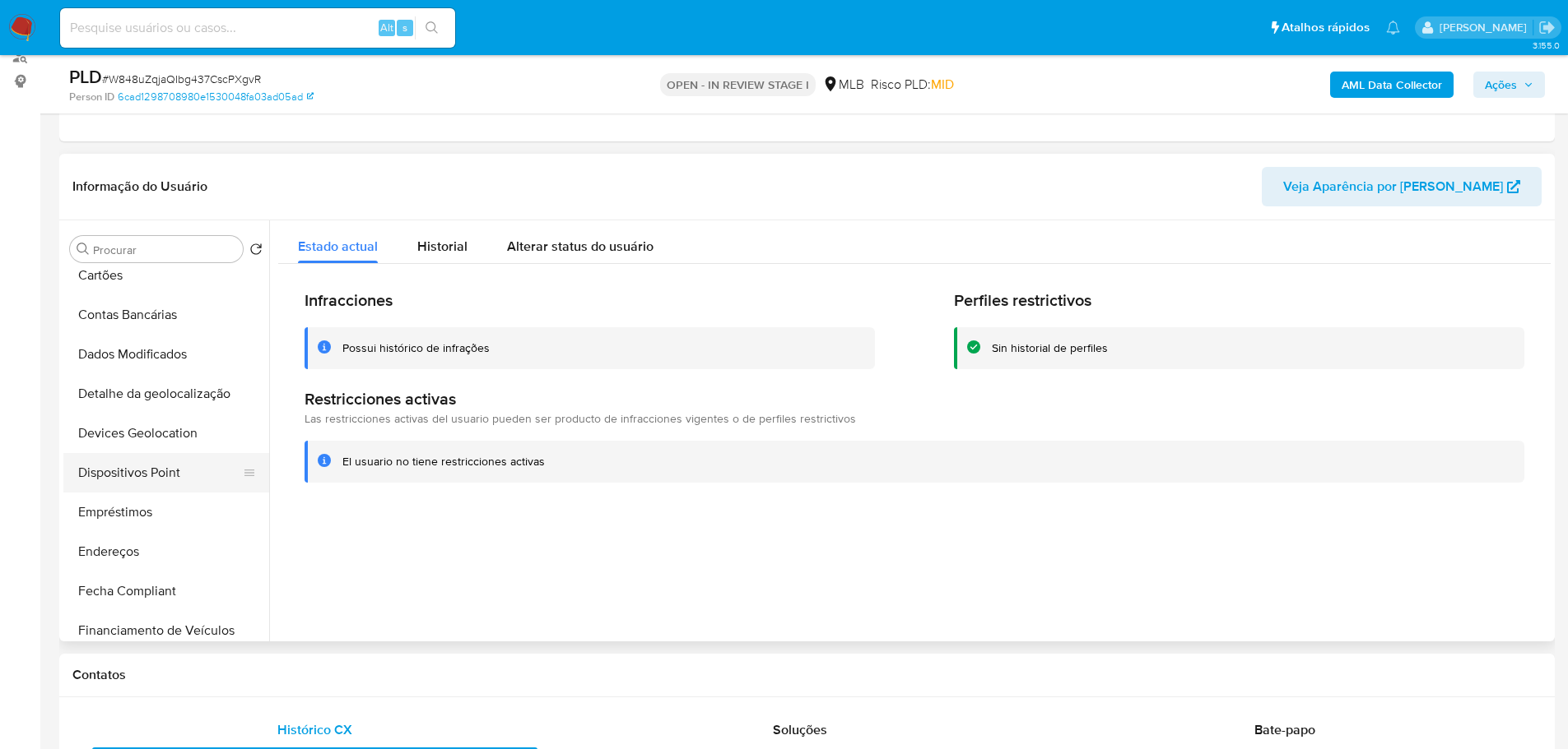
click at [160, 479] on button "Dispositivos Point" at bounding box center [159, 472] width 192 height 39
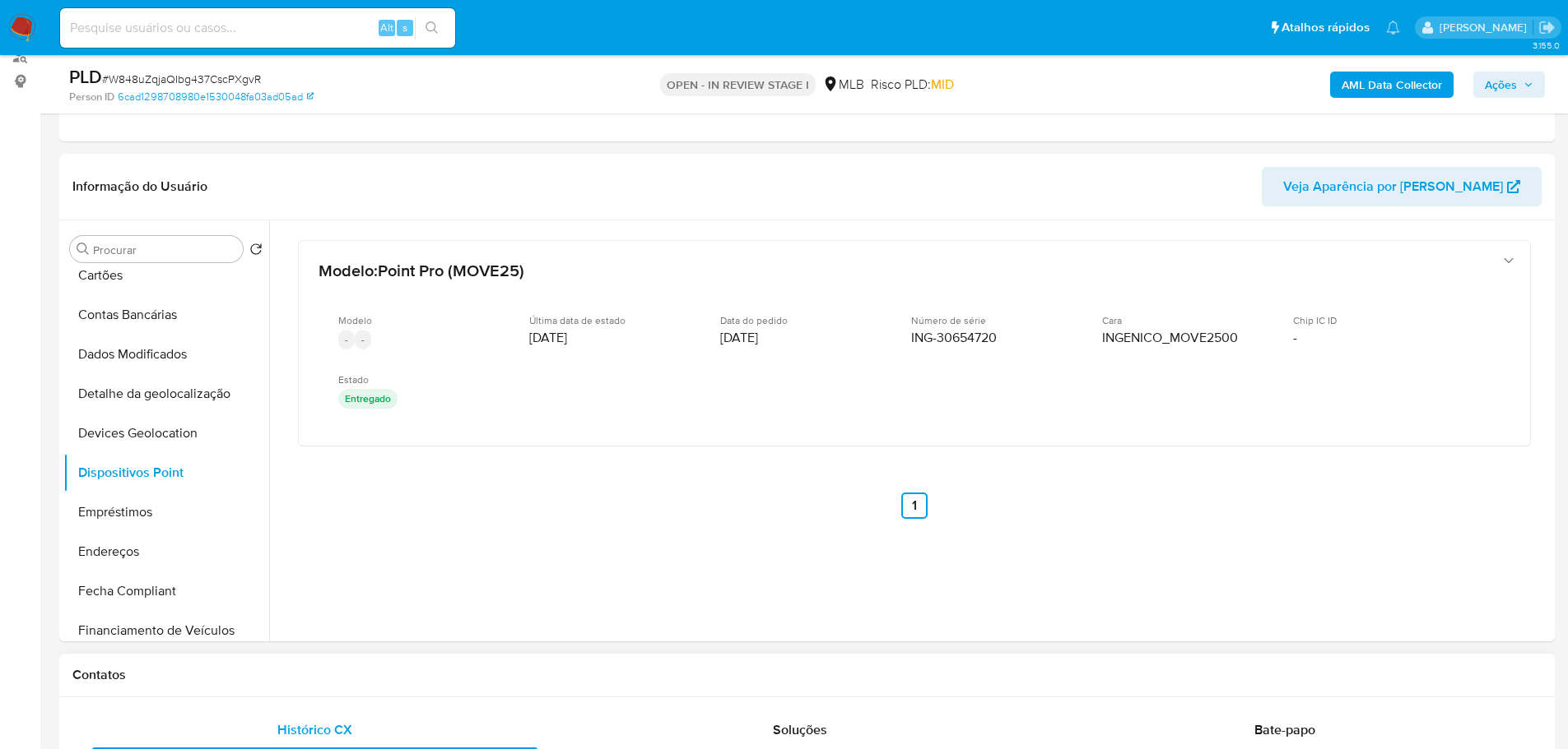
click at [456, 668] on h1 "Contatos" at bounding box center [807, 676] width 1469 height 17
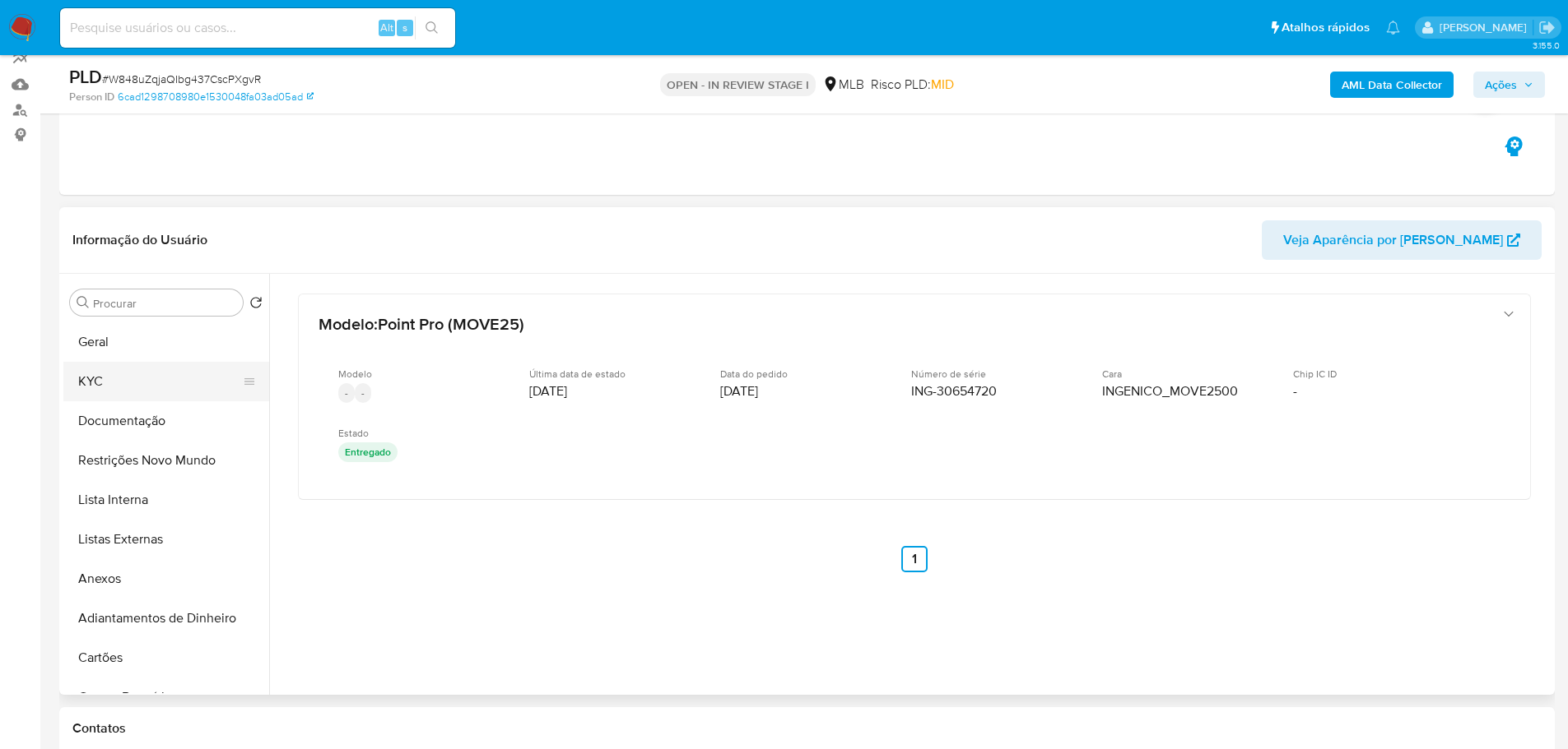
scroll to position [125, 0]
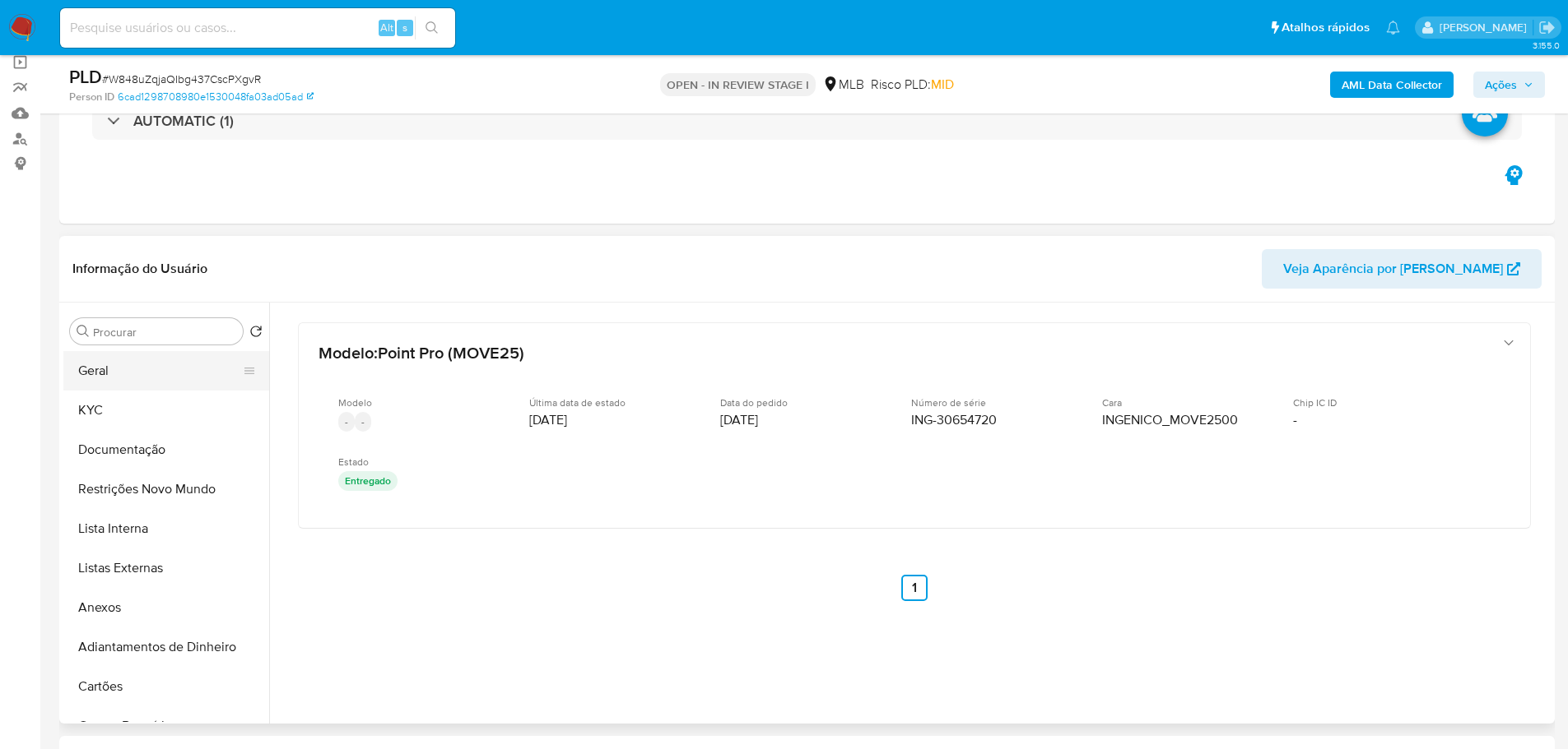
click at [151, 377] on button "Geral" at bounding box center [159, 371] width 192 height 39
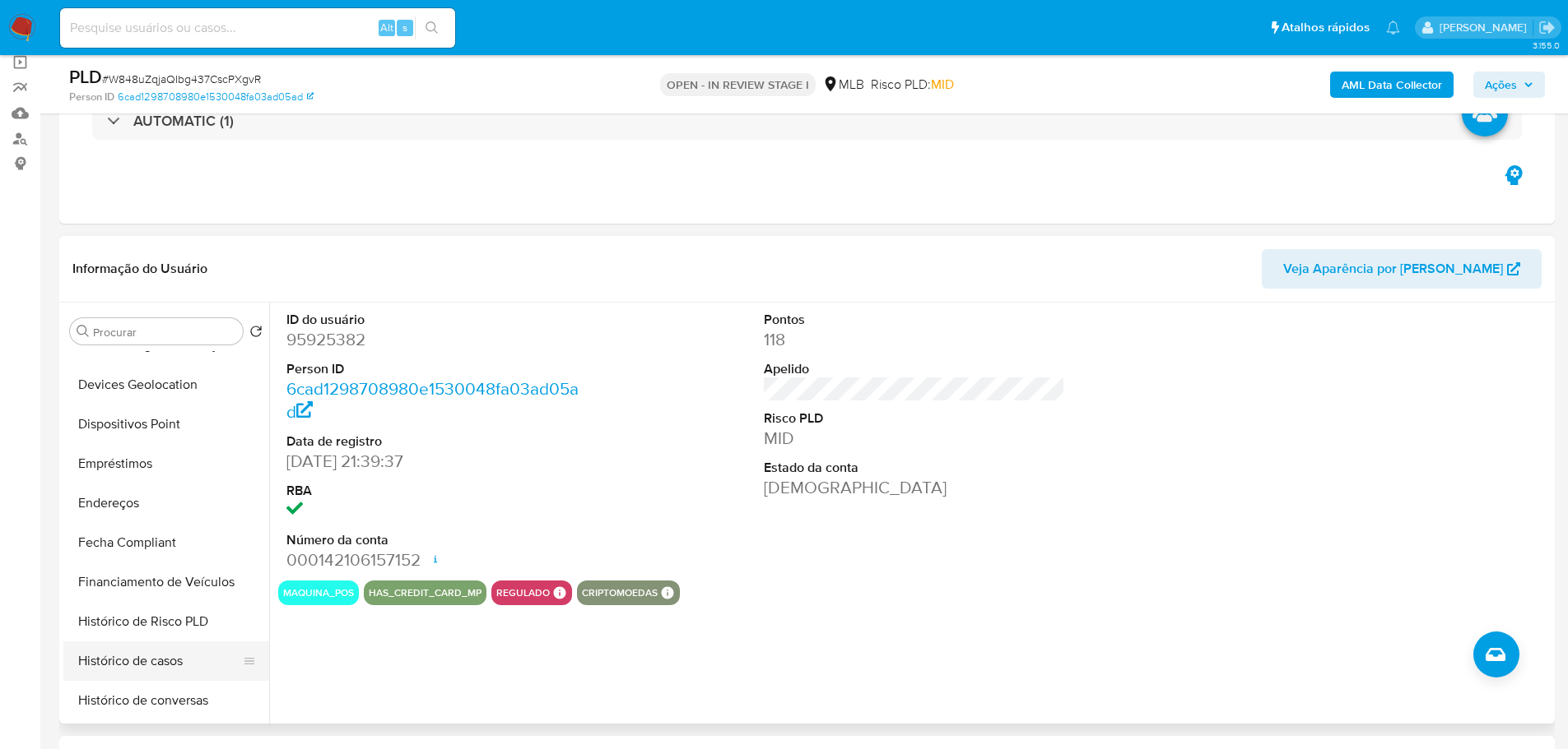
scroll to position [576, 0]
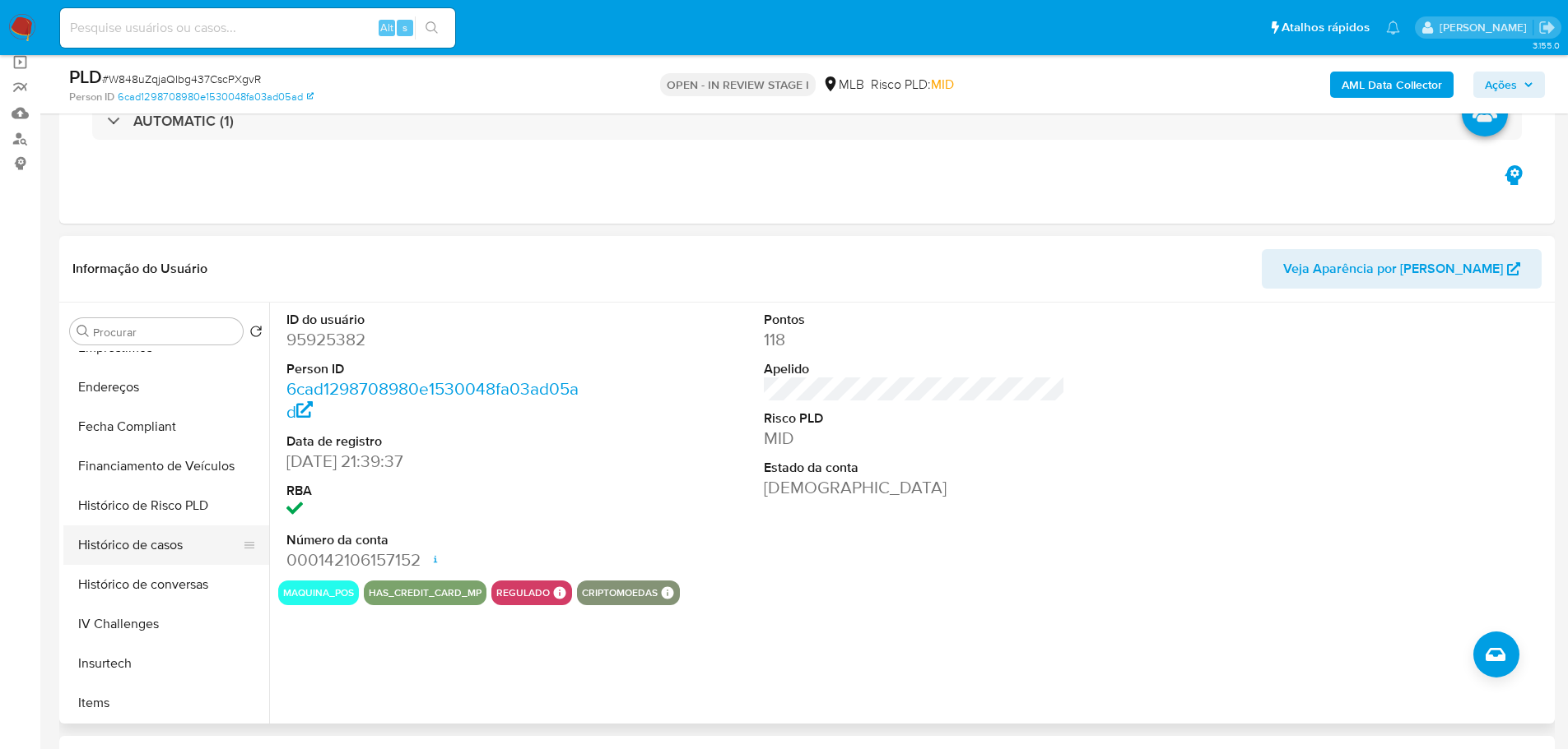
click at [168, 555] on button "Histórico de casos" at bounding box center [159, 546] width 192 height 39
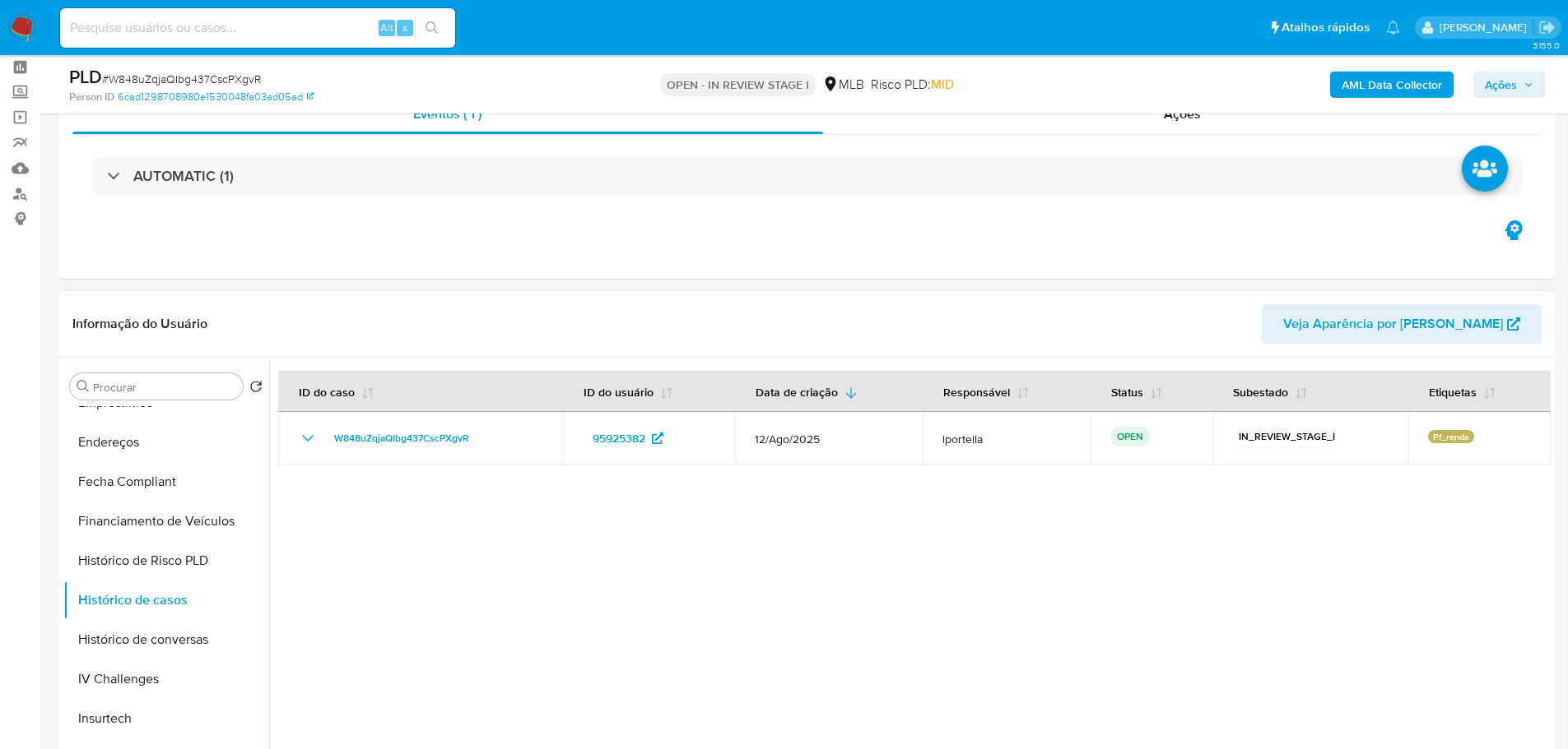
scroll to position [42, 0]
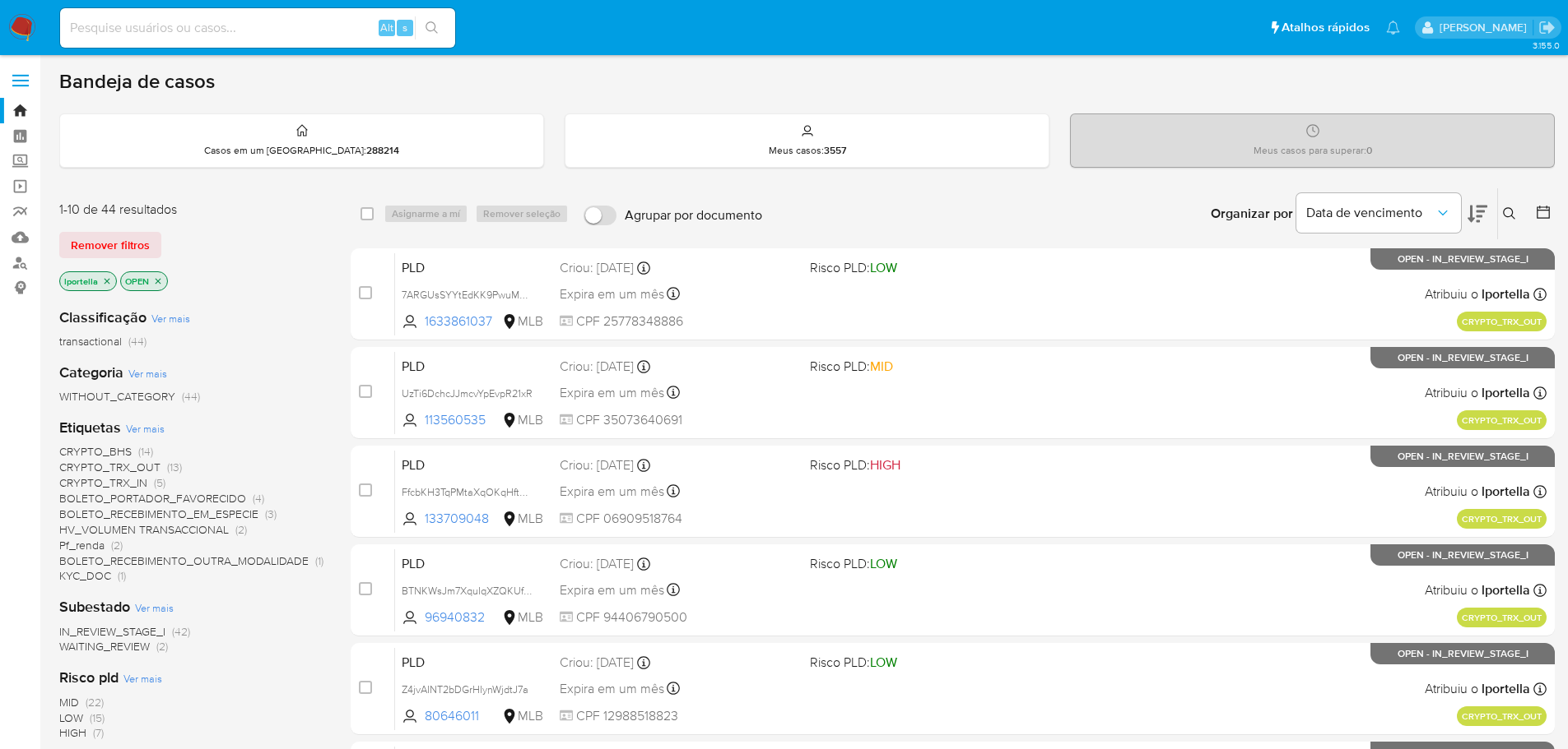
click at [84, 453] on span "CRYPTO_BHS" at bounding box center [95, 452] width 72 height 17
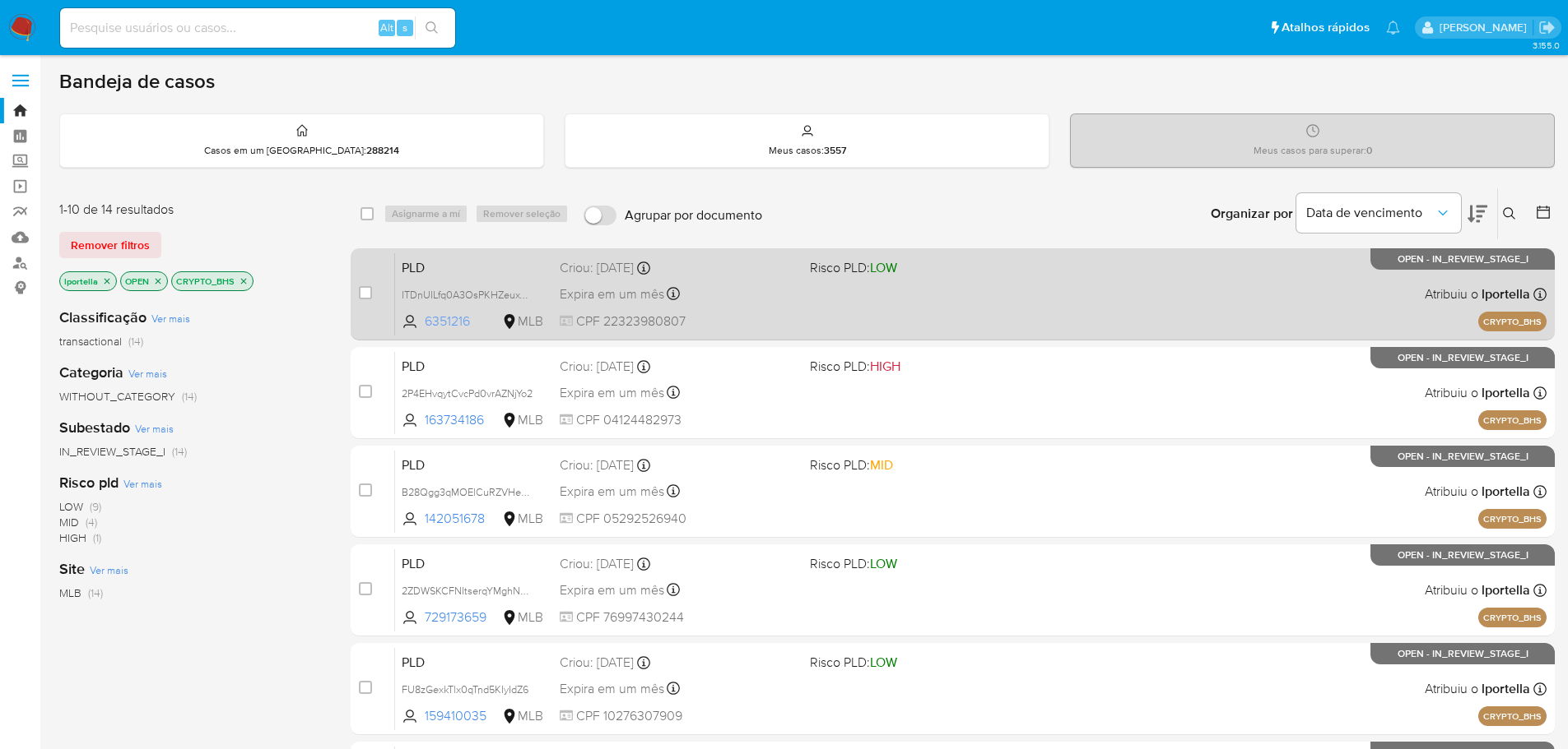
click at [447, 318] on span "6351216" at bounding box center [461, 321] width 74 height 18
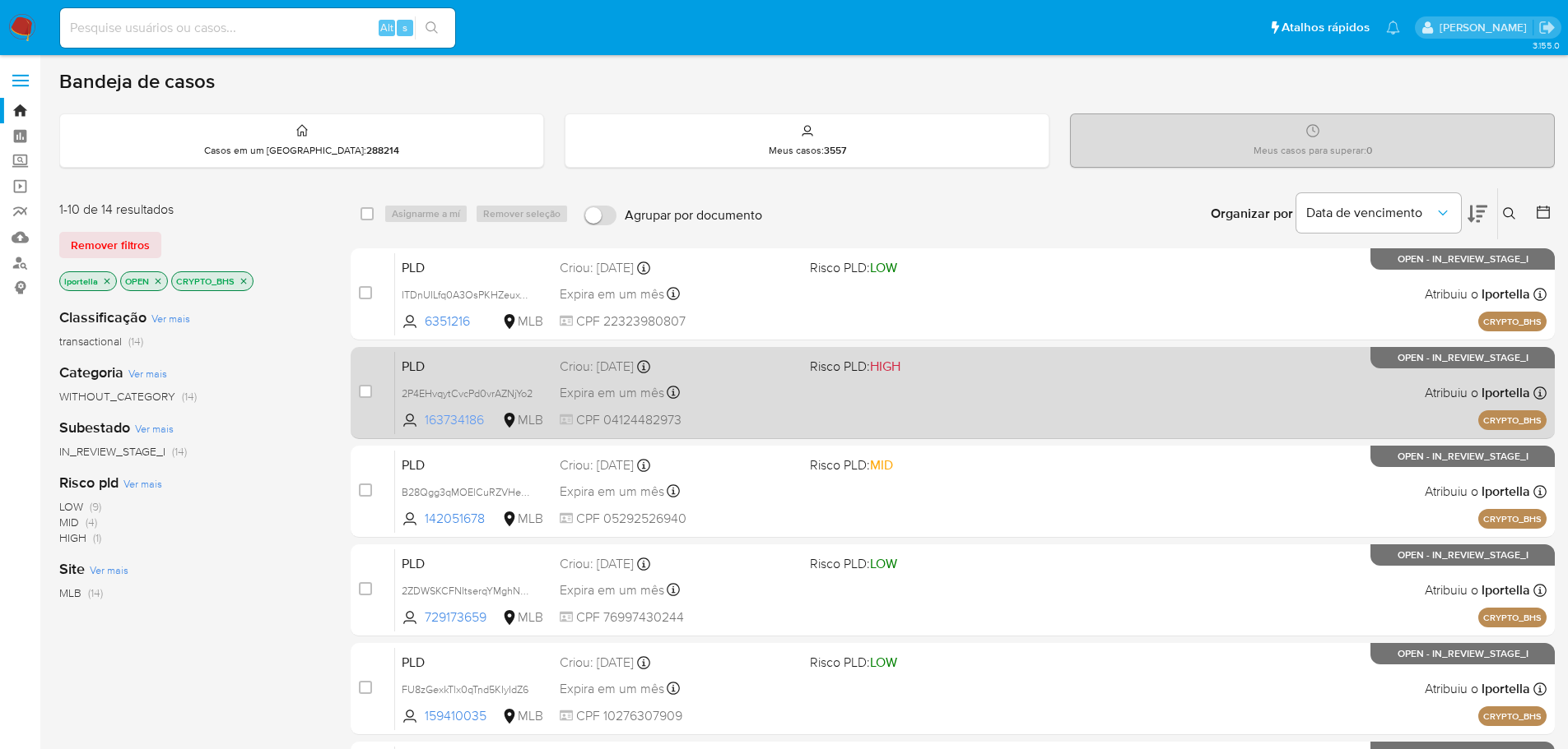
click at [475, 419] on span "163734186" at bounding box center [461, 420] width 74 height 18
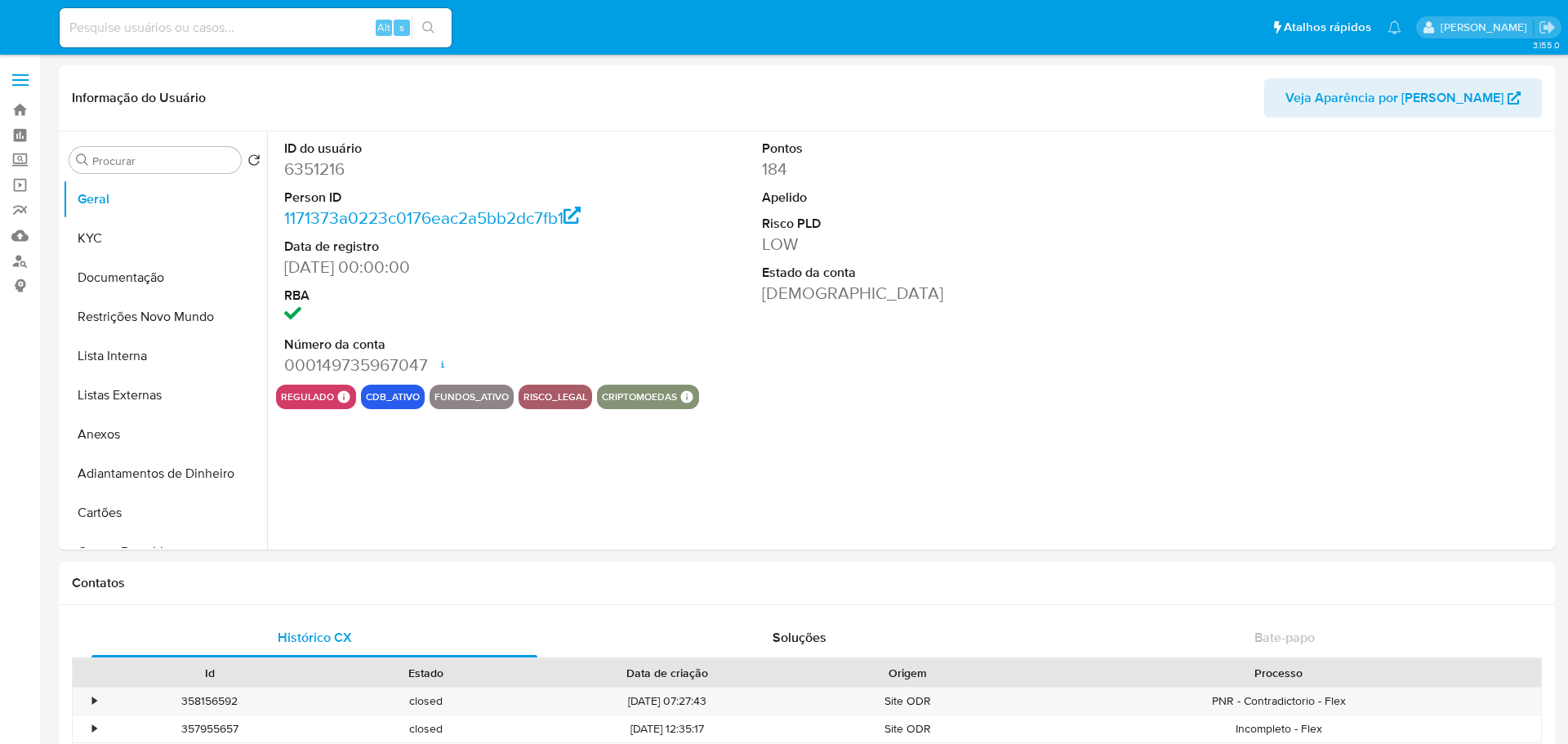
select select "10"
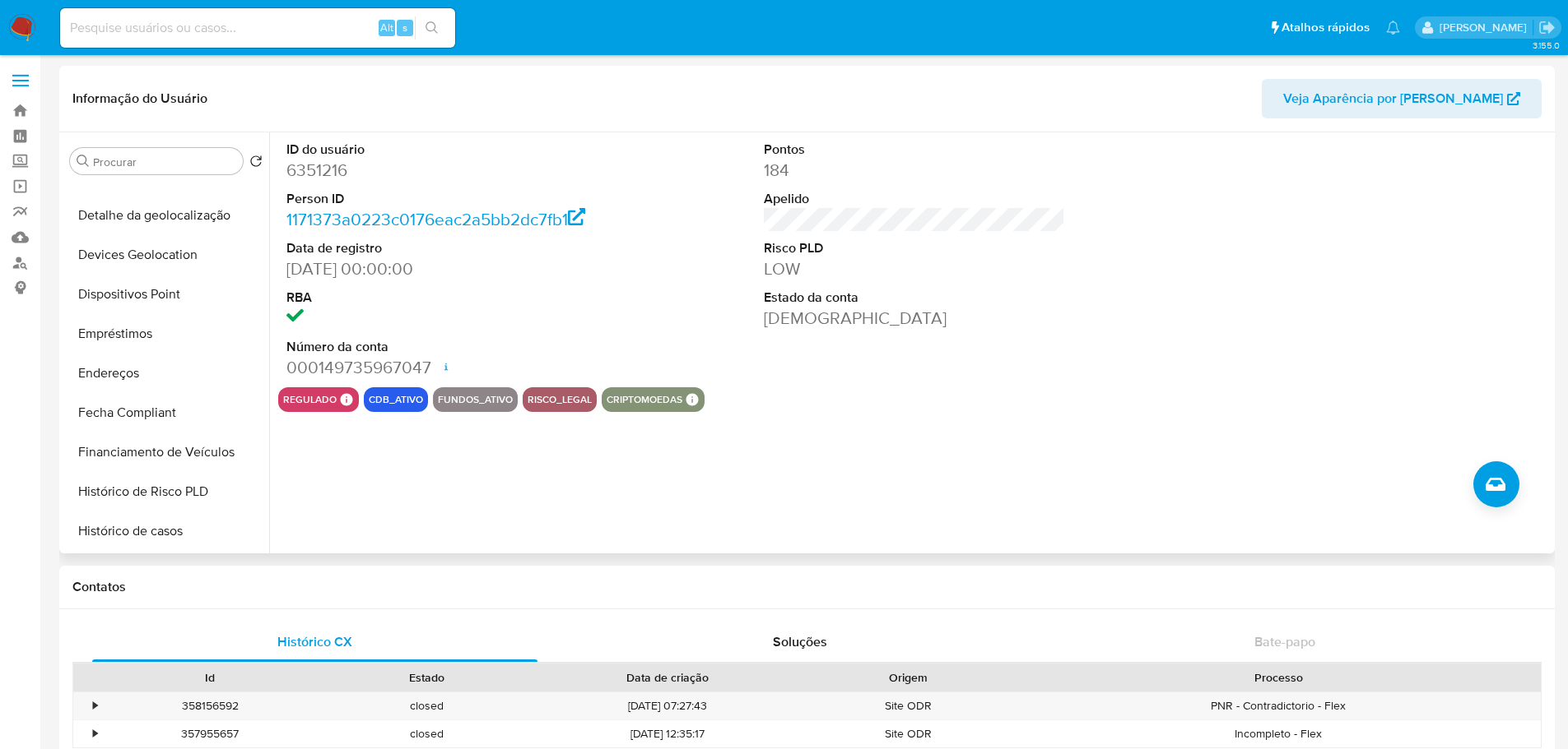
scroll to position [658, 0]
click at [151, 306] on button "Histórico de casos" at bounding box center [159, 292] width 192 height 39
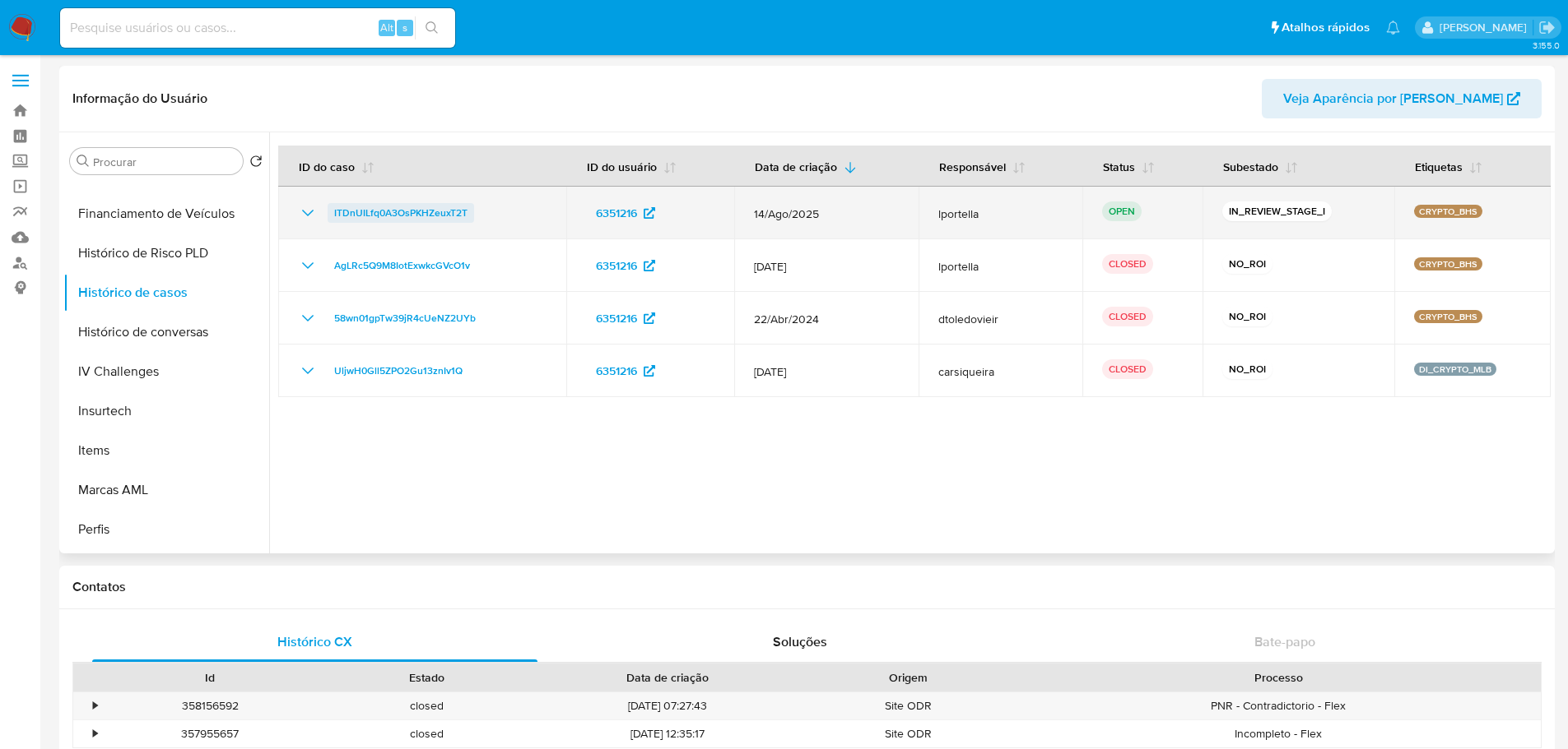
click at [424, 212] on span "ITDnUILfq0A3OsPKHZeuxT2T" at bounding box center [400, 213] width 133 height 20
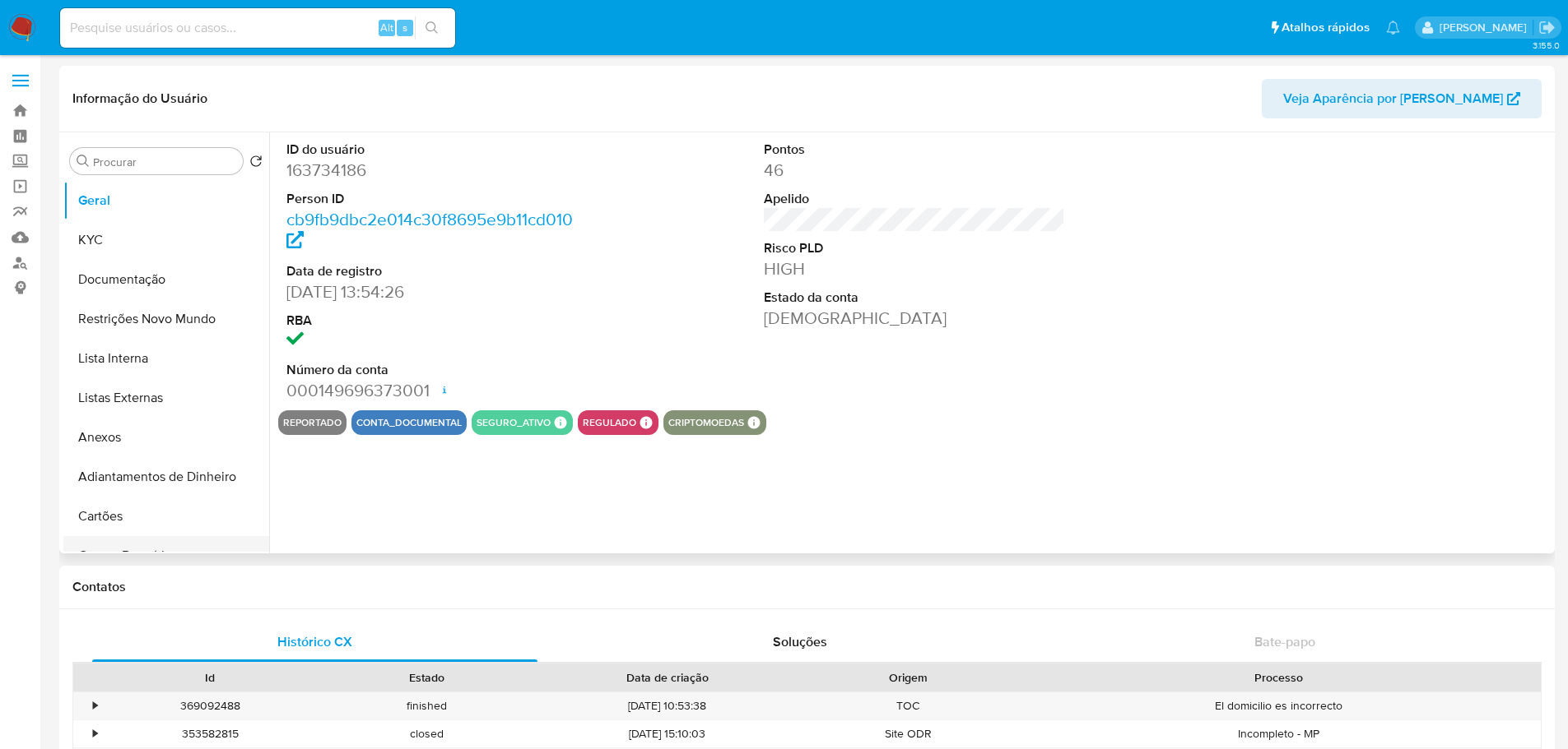
select select "10"
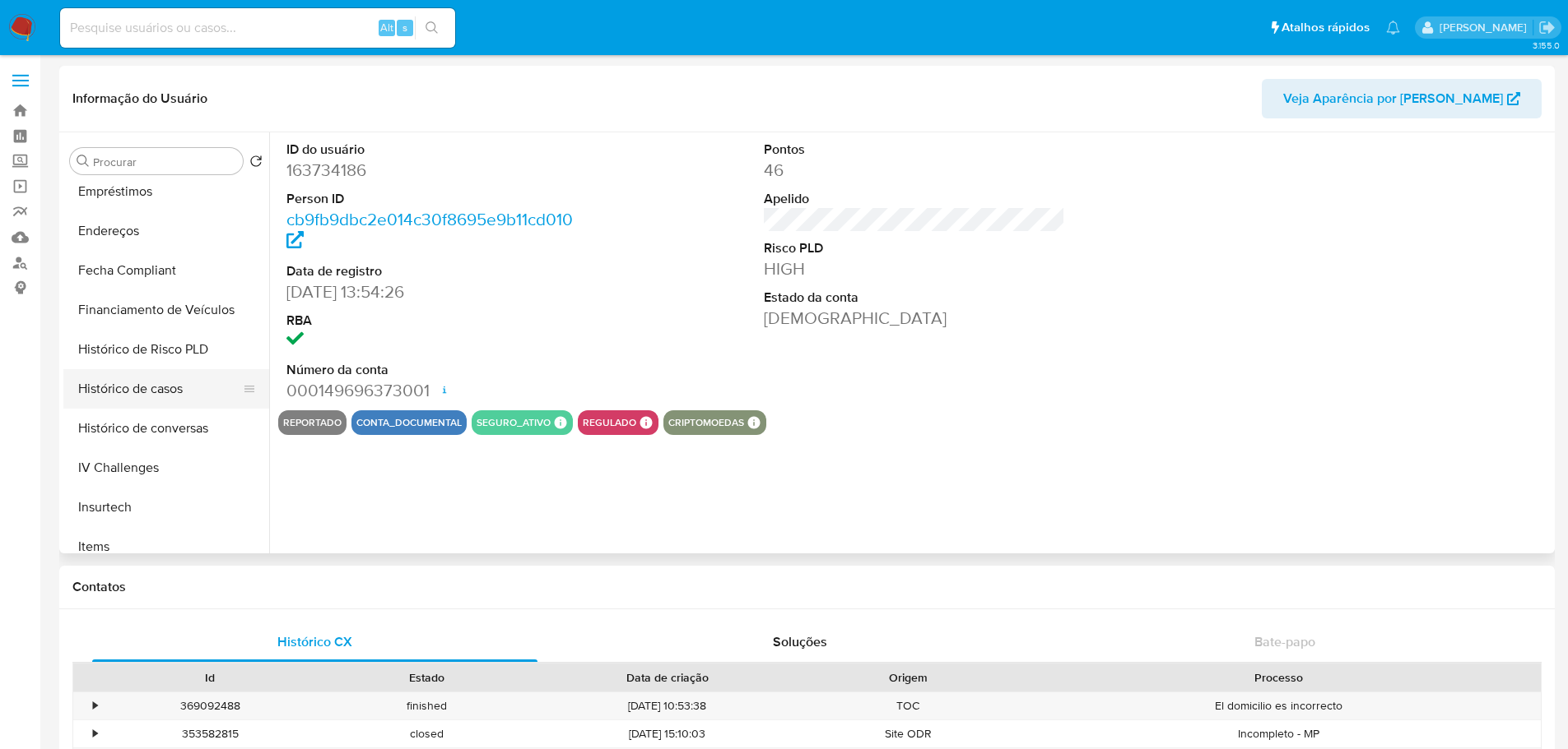
scroll to position [576, 0]
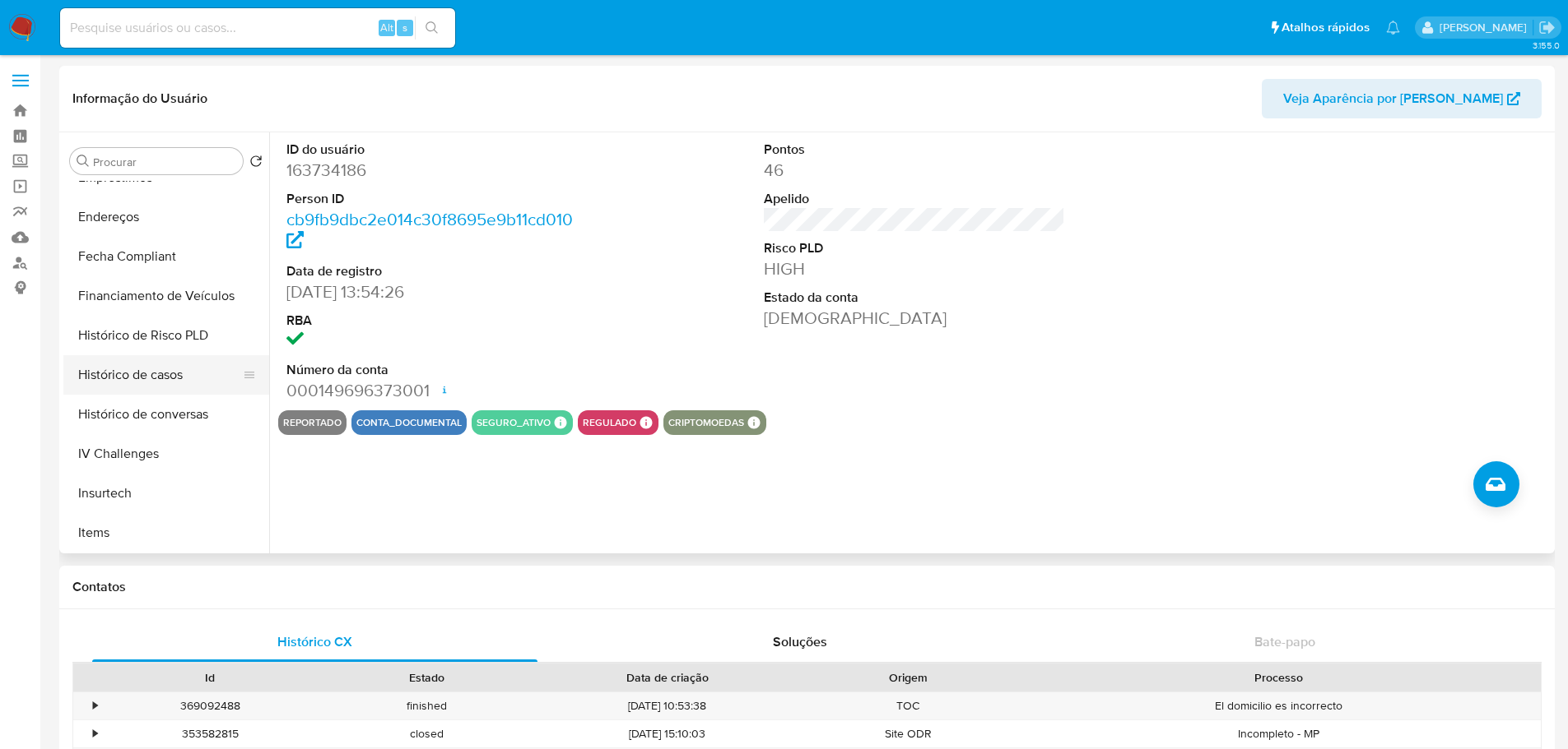
click at [140, 373] on button "Histórico de casos" at bounding box center [159, 375] width 192 height 39
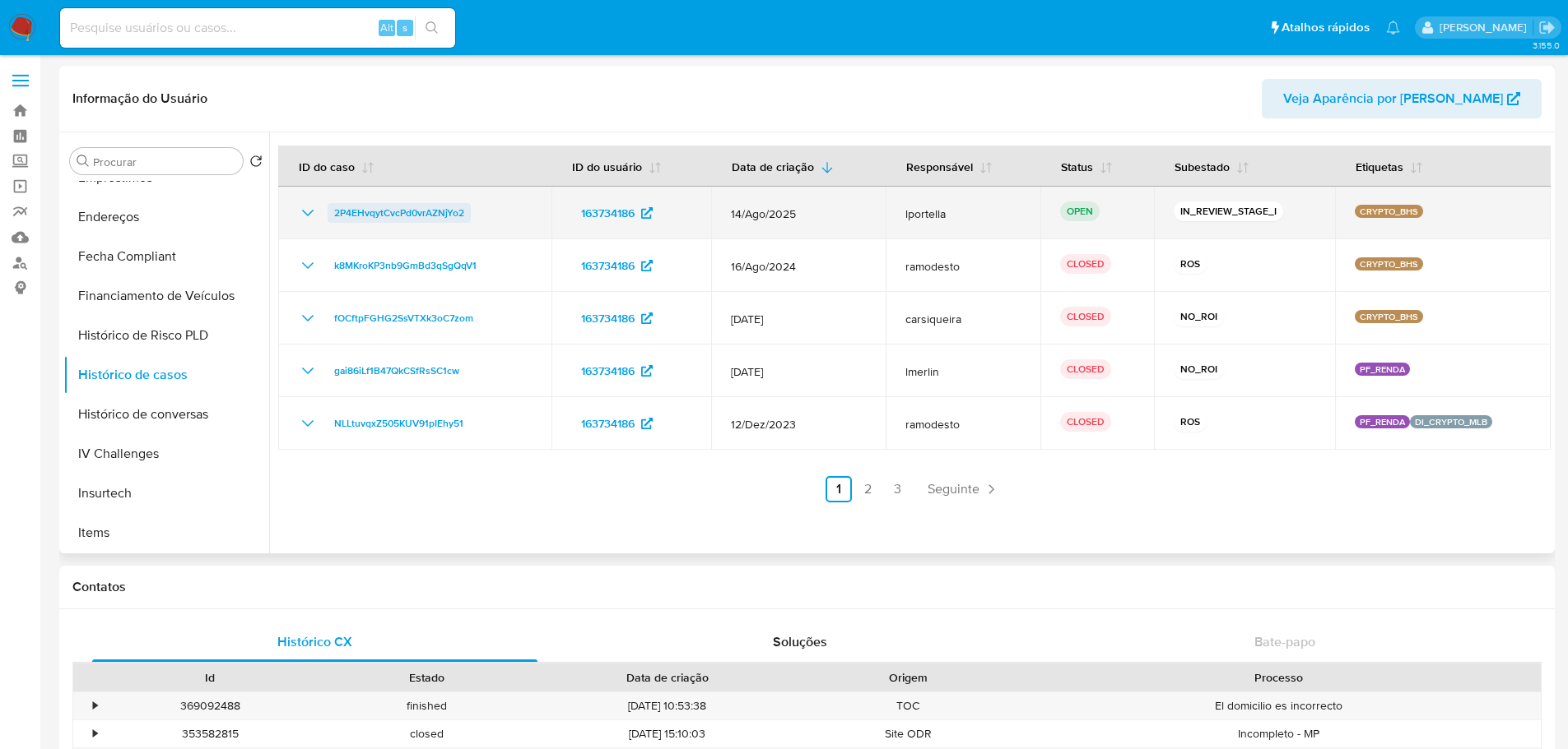
click at [440, 216] on span "2P4EHvqytCvcPd0vrAZNjYo2" at bounding box center [399, 213] width 130 height 20
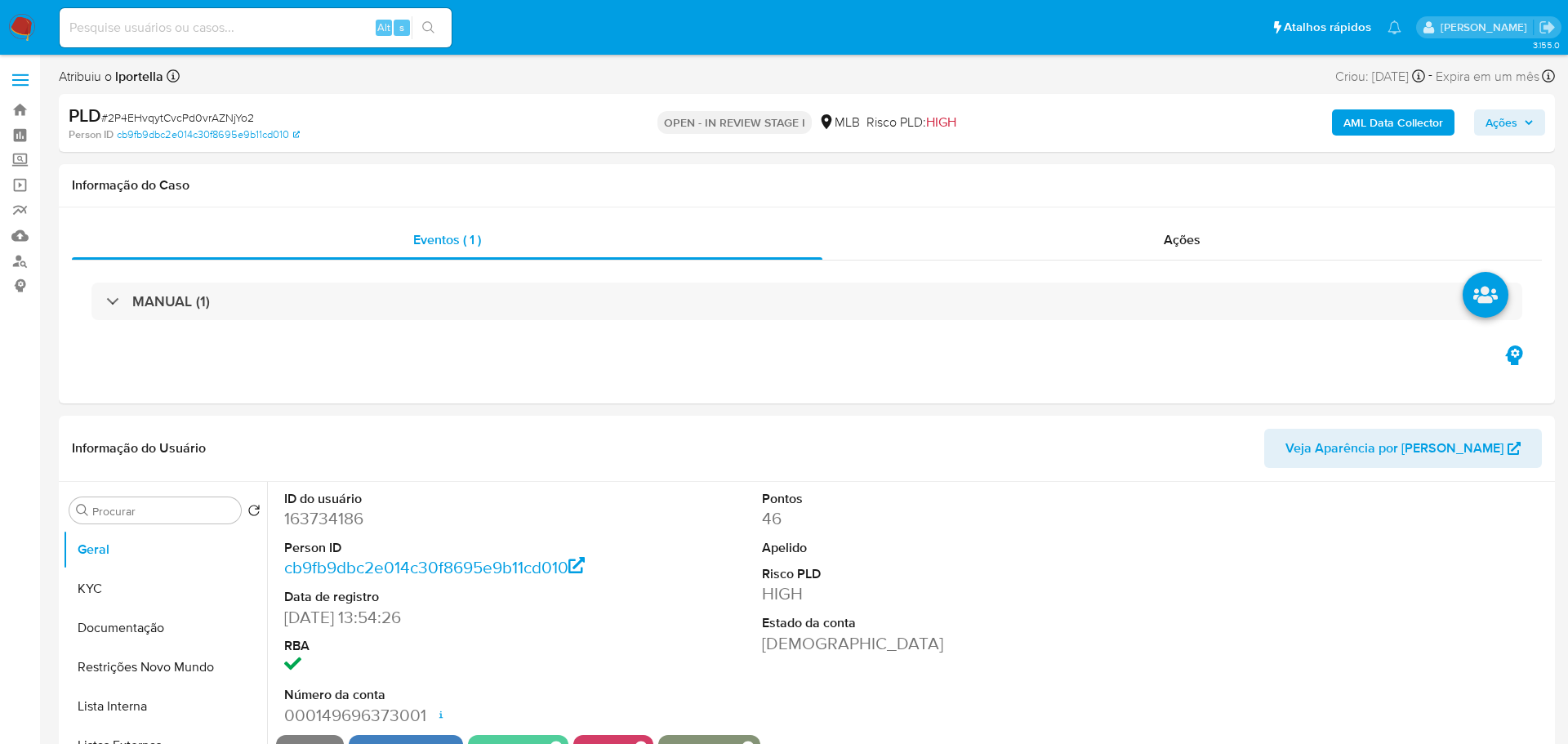
select select "10"
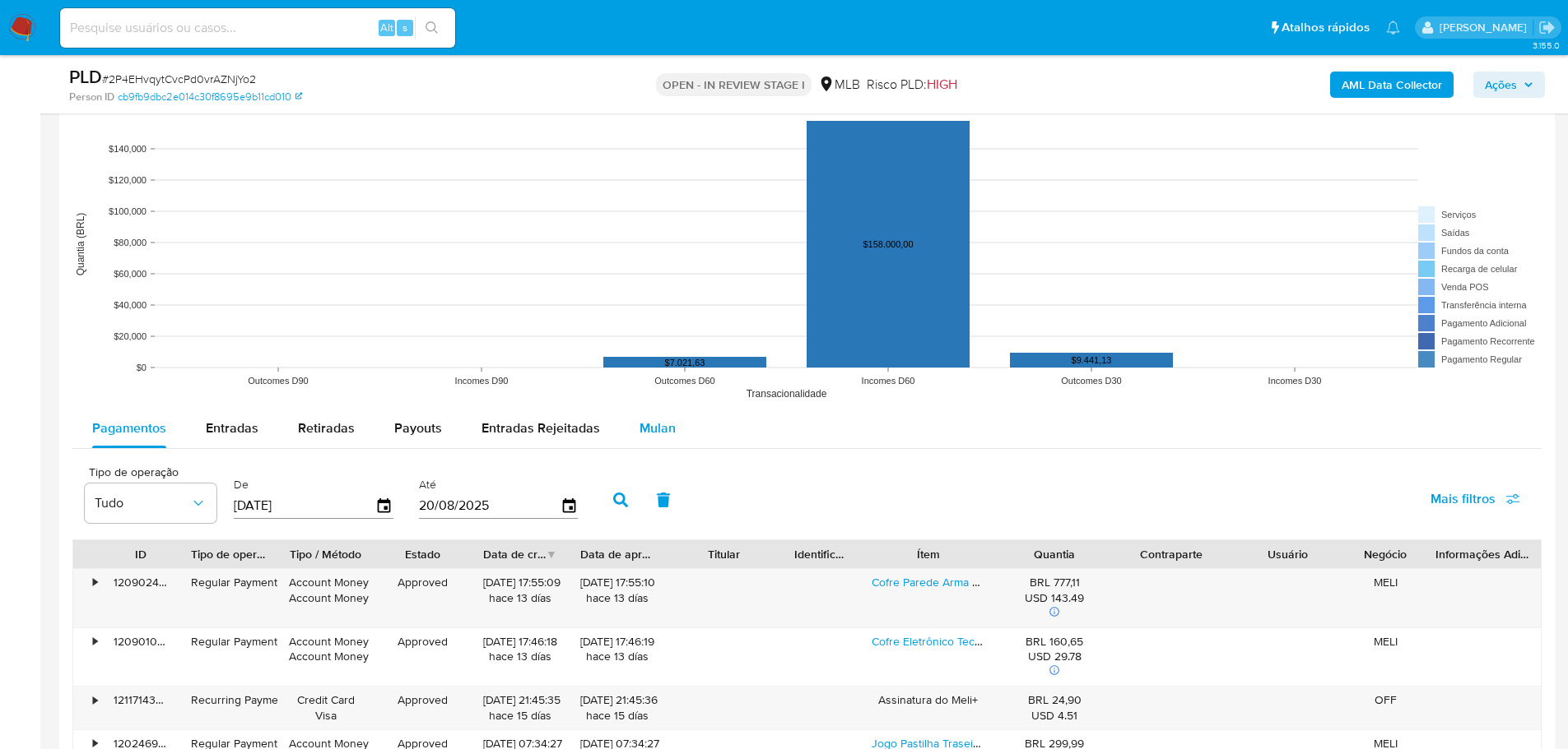
click at [657, 445] on div "Mulan" at bounding box center [657, 428] width 37 height 39
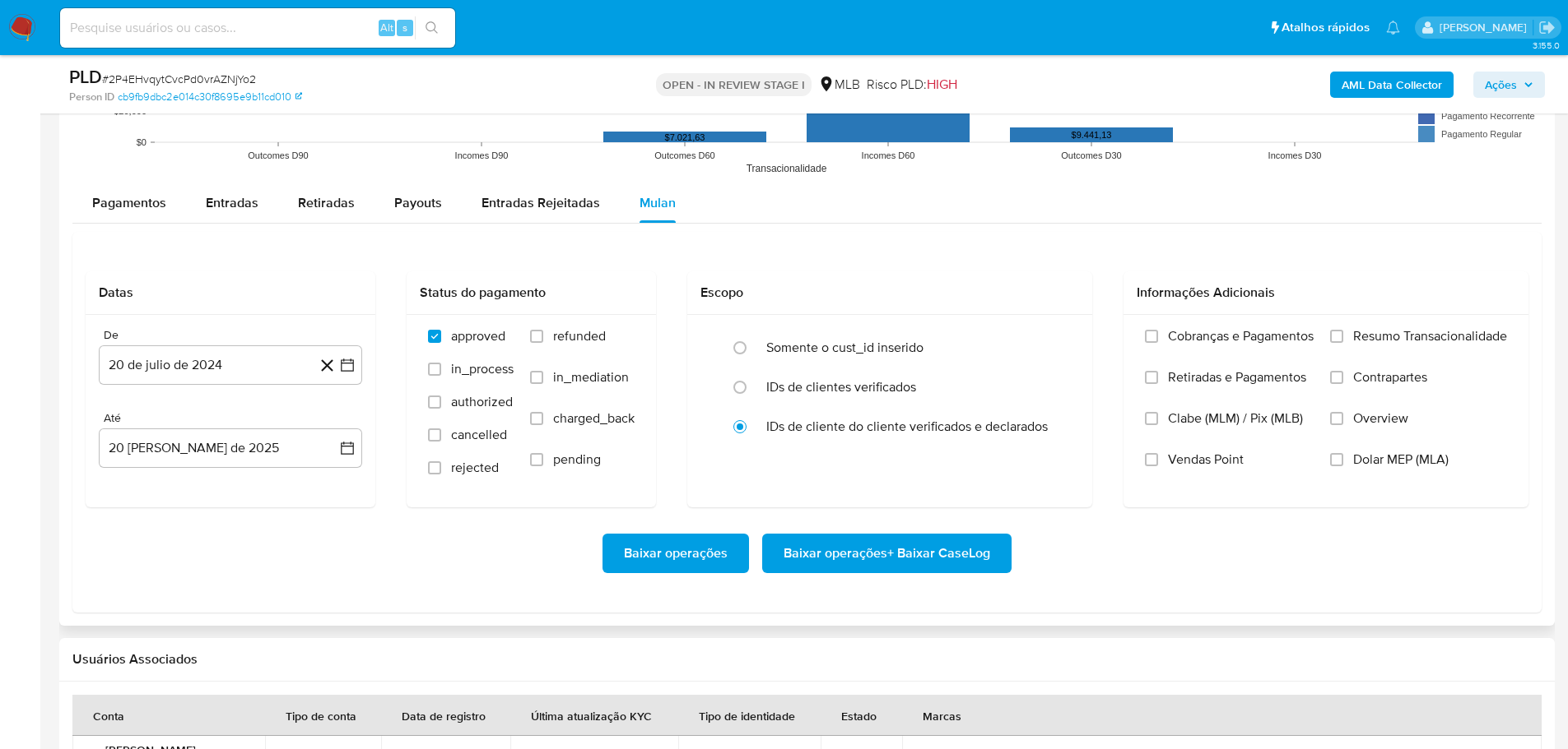
scroll to position [1892, 0]
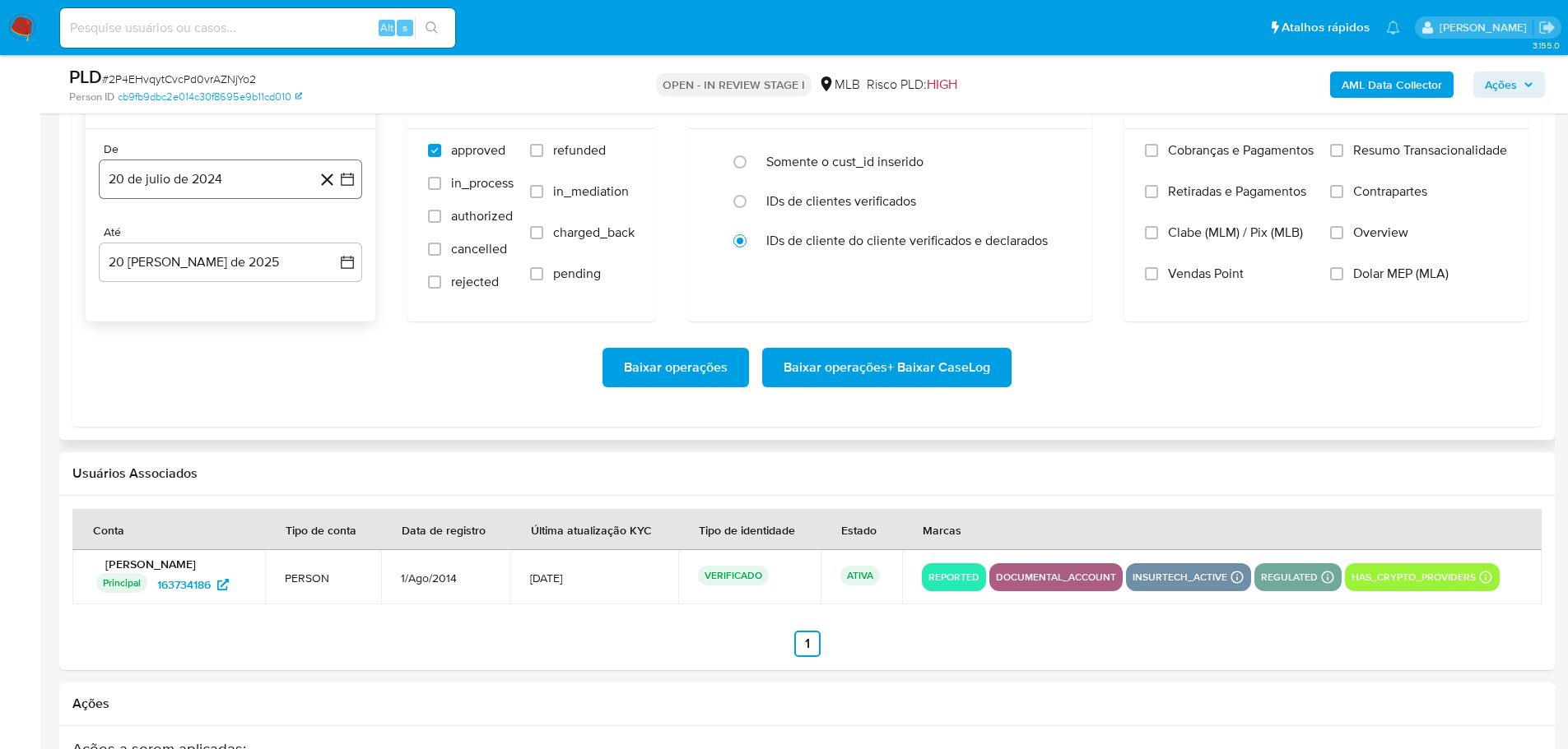
click at [240, 191] on button "20 de julio de 2024" at bounding box center [230, 179] width 264 height 39
click at [335, 246] on icon "Mes siguiente" at bounding box center [332, 238] width 20 height 20
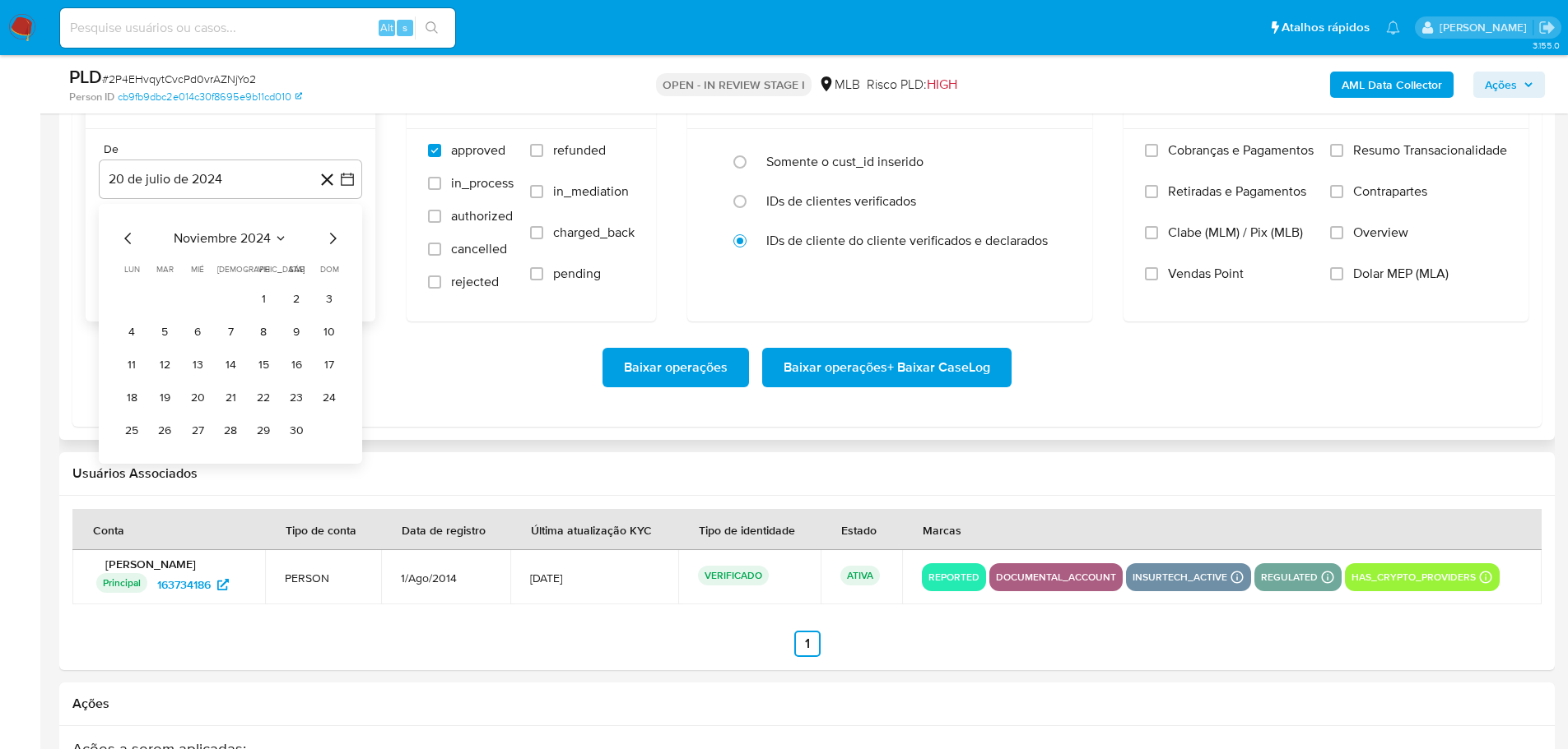
click at [335, 246] on icon "Mes siguiente" at bounding box center [332, 238] width 20 height 20
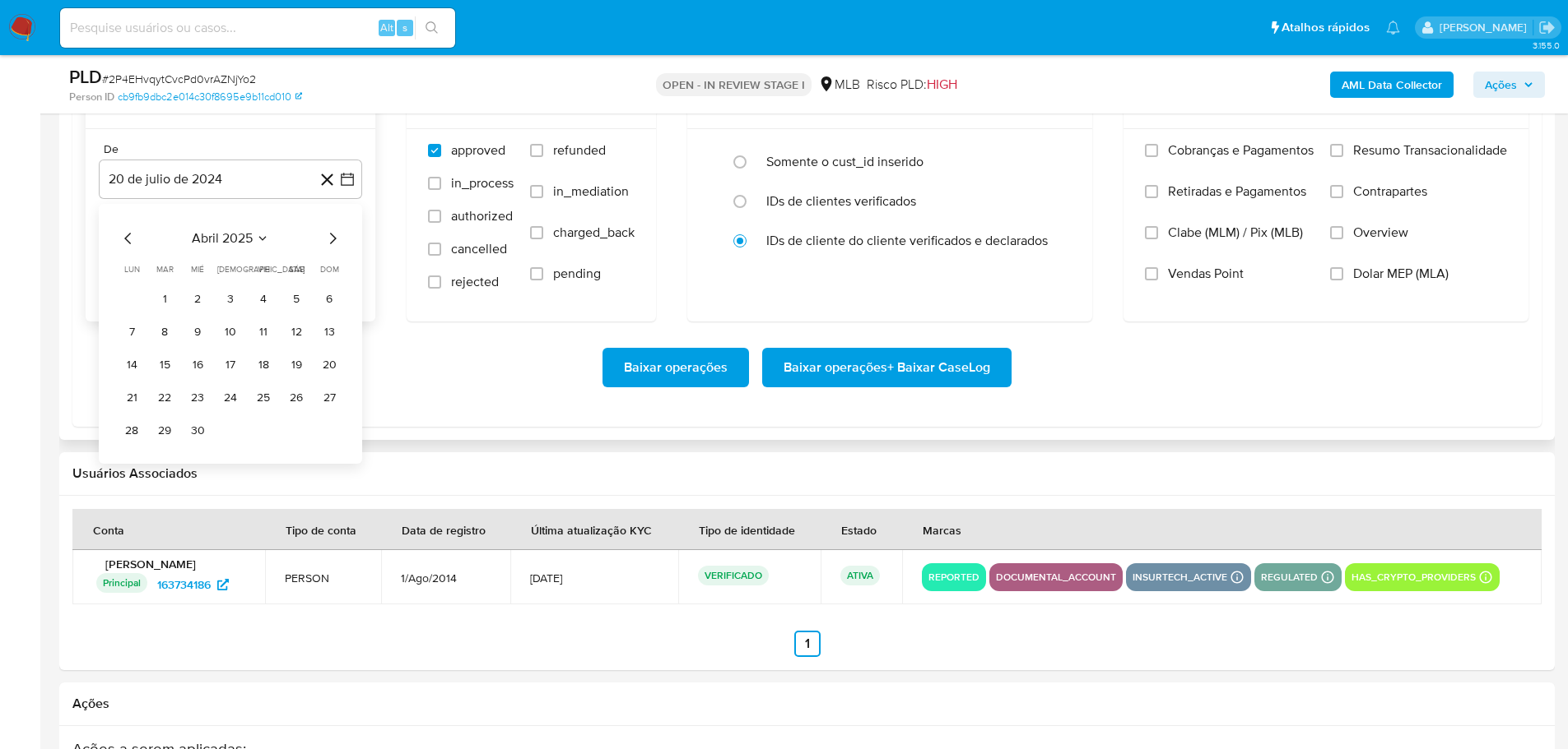
click at [335, 246] on icon "Mes siguiente" at bounding box center [332, 238] width 20 height 20
click at [171, 295] on button "1" at bounding box center [164, 299] width 26 height 26
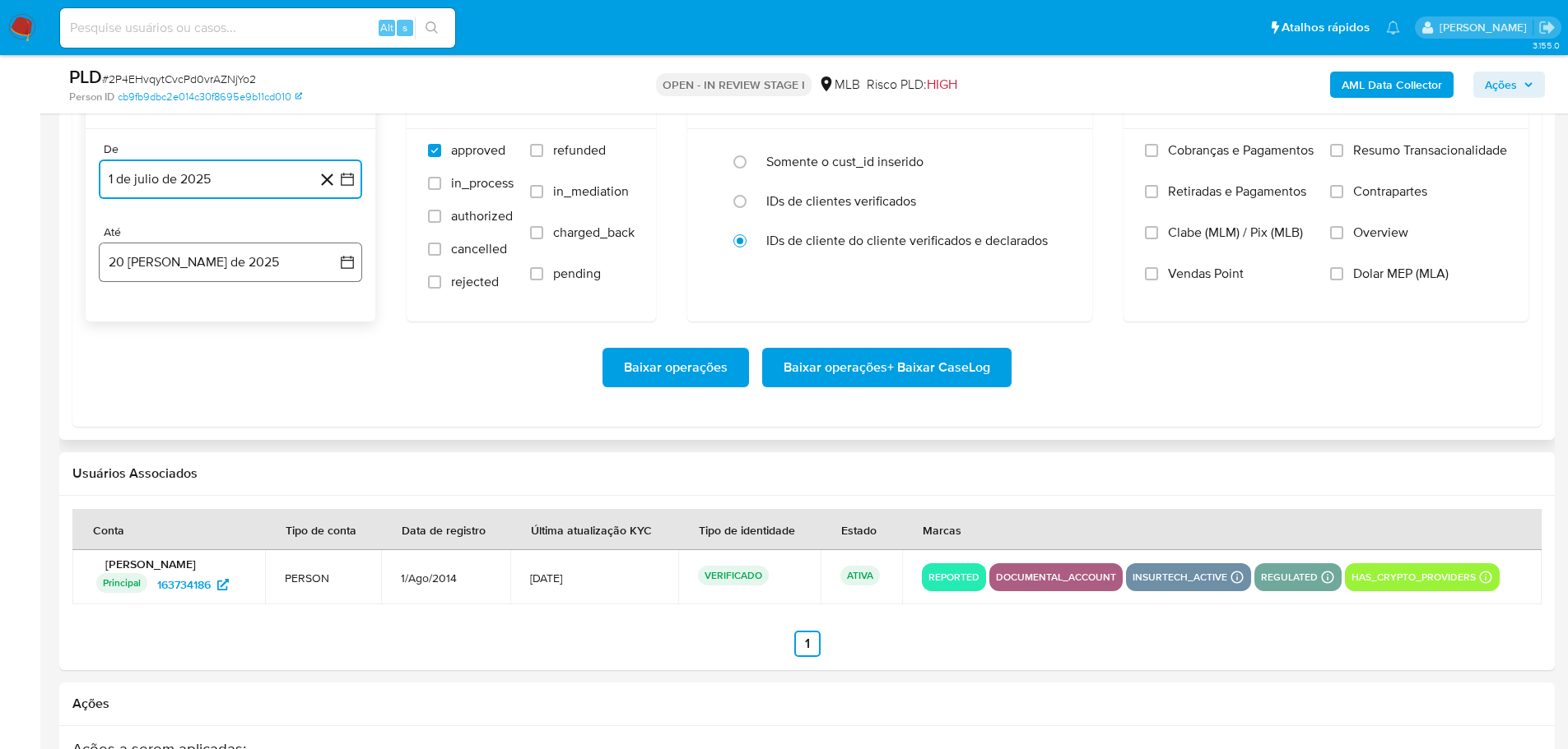
click at [218, 259] on button "20 [PERSON_NAME] de 2025" at bounding box center [230, 262] width 264 height 39
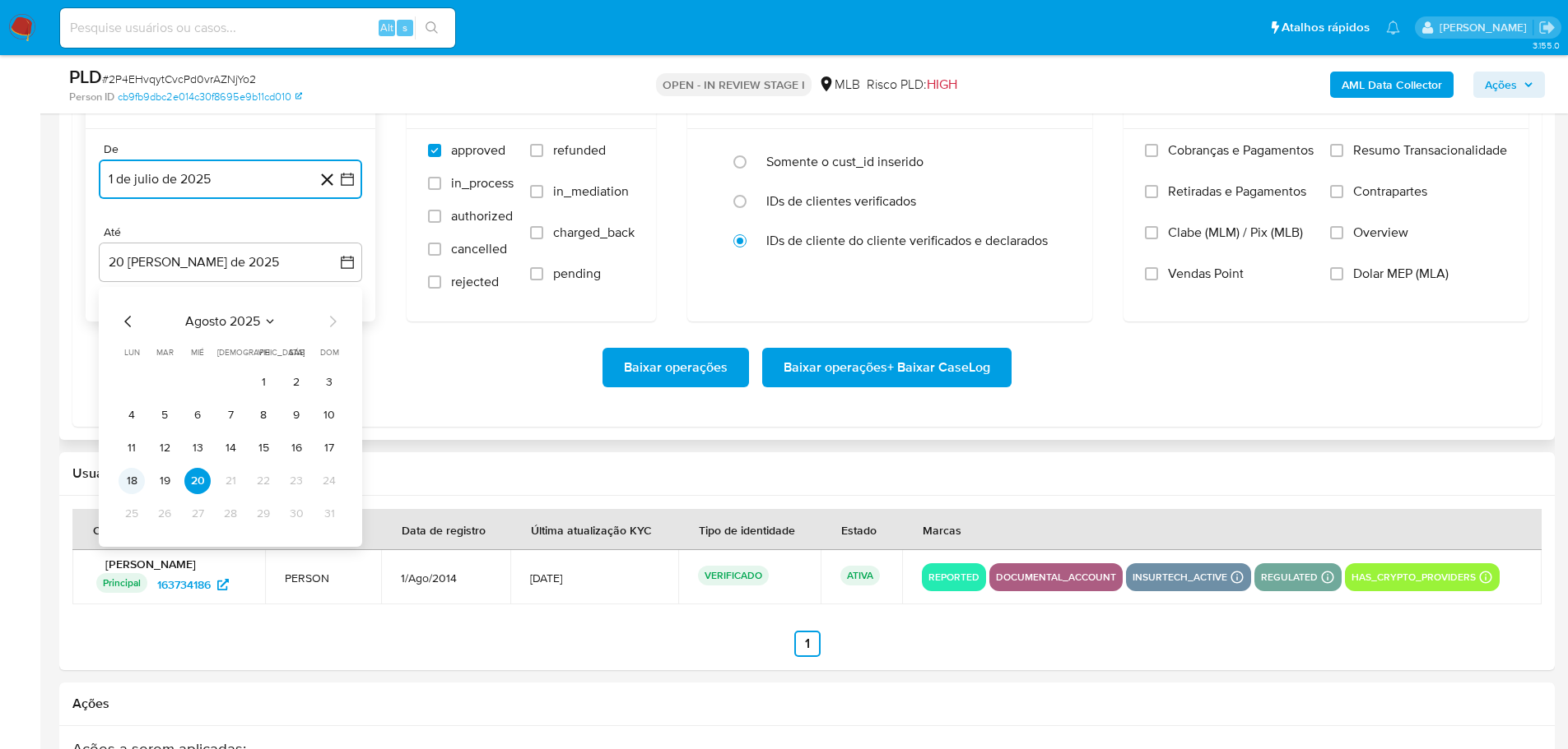
click at [125, 484] on button "18" at bounding box center [131, 481] width 26 height 26
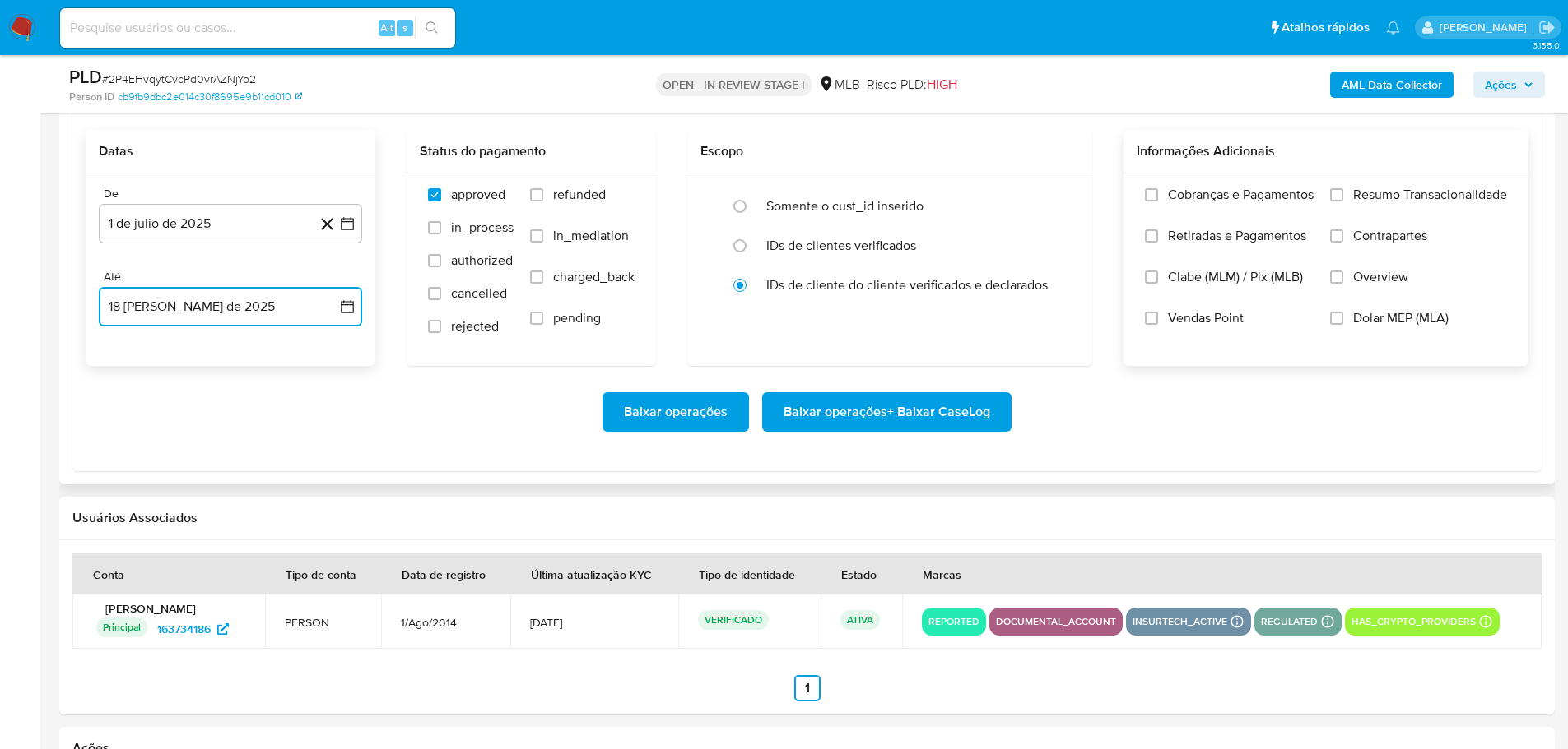
scroll to position [1809, 0]
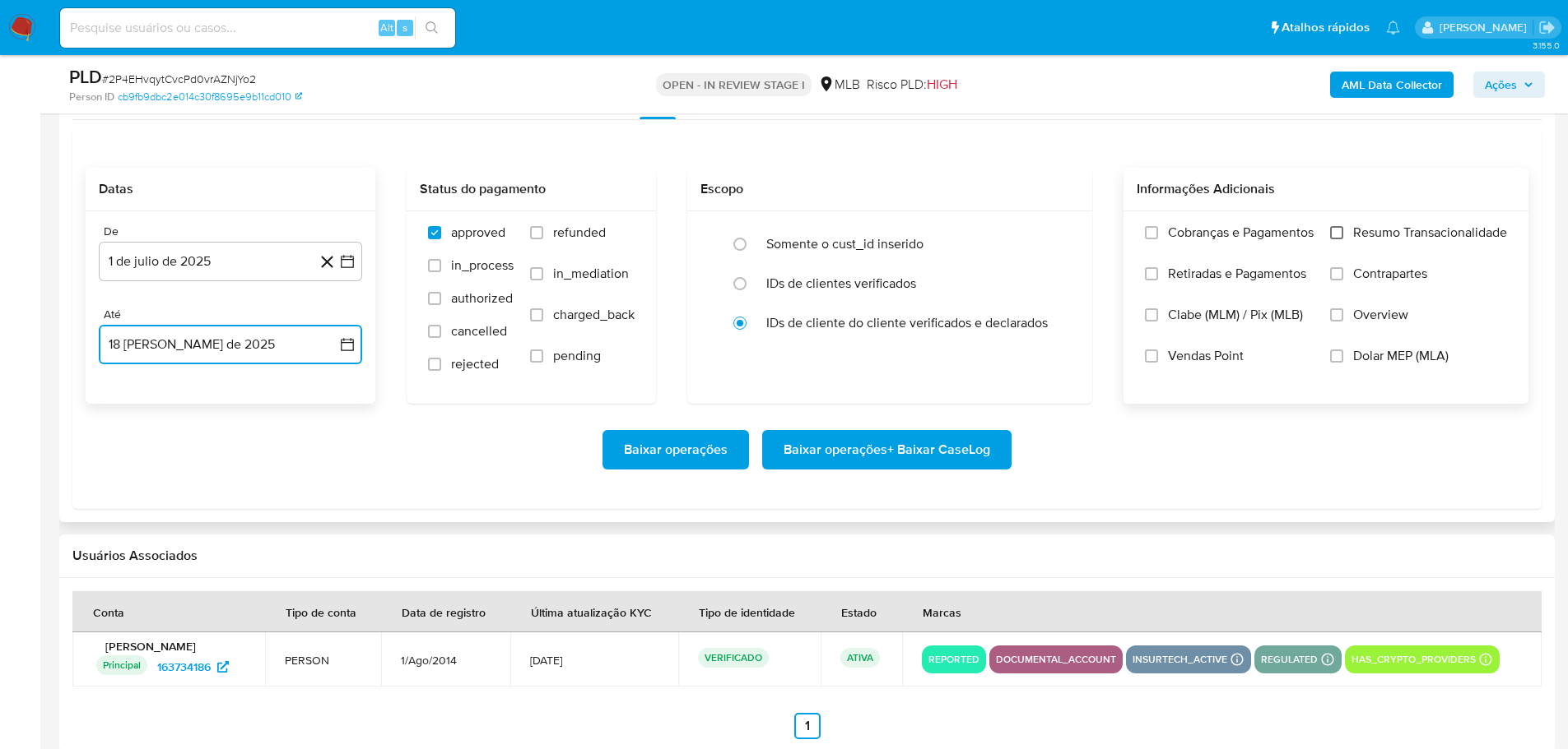
click at [1340, 232] on input "Resumo Transacionalidade" at bounding box center [1336, 232] width 13 height 13
click at [899, 448] on span "Baixar operações + Baixar CaseLog" at bounding box center [886, 450] width 206 height 37
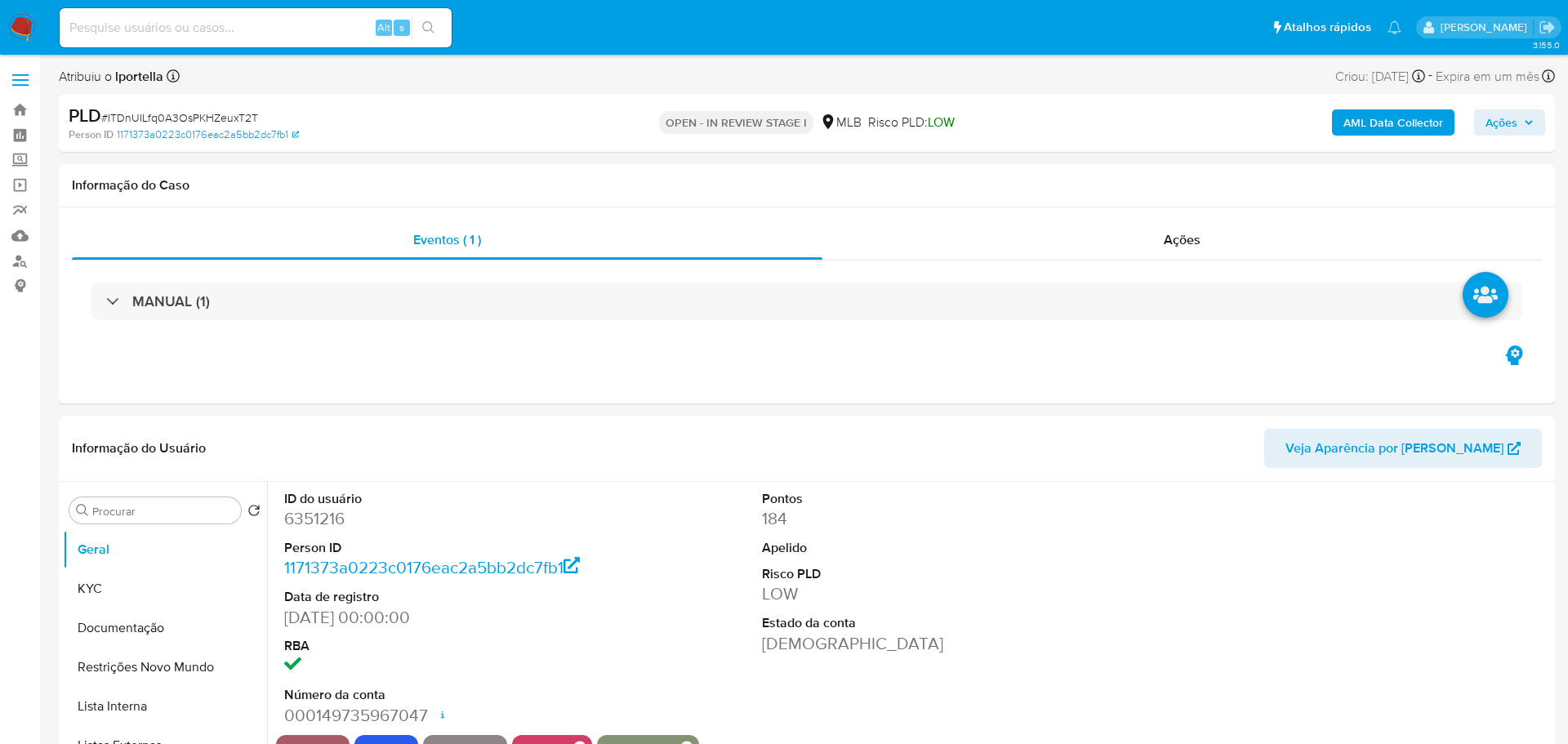
select select "10"
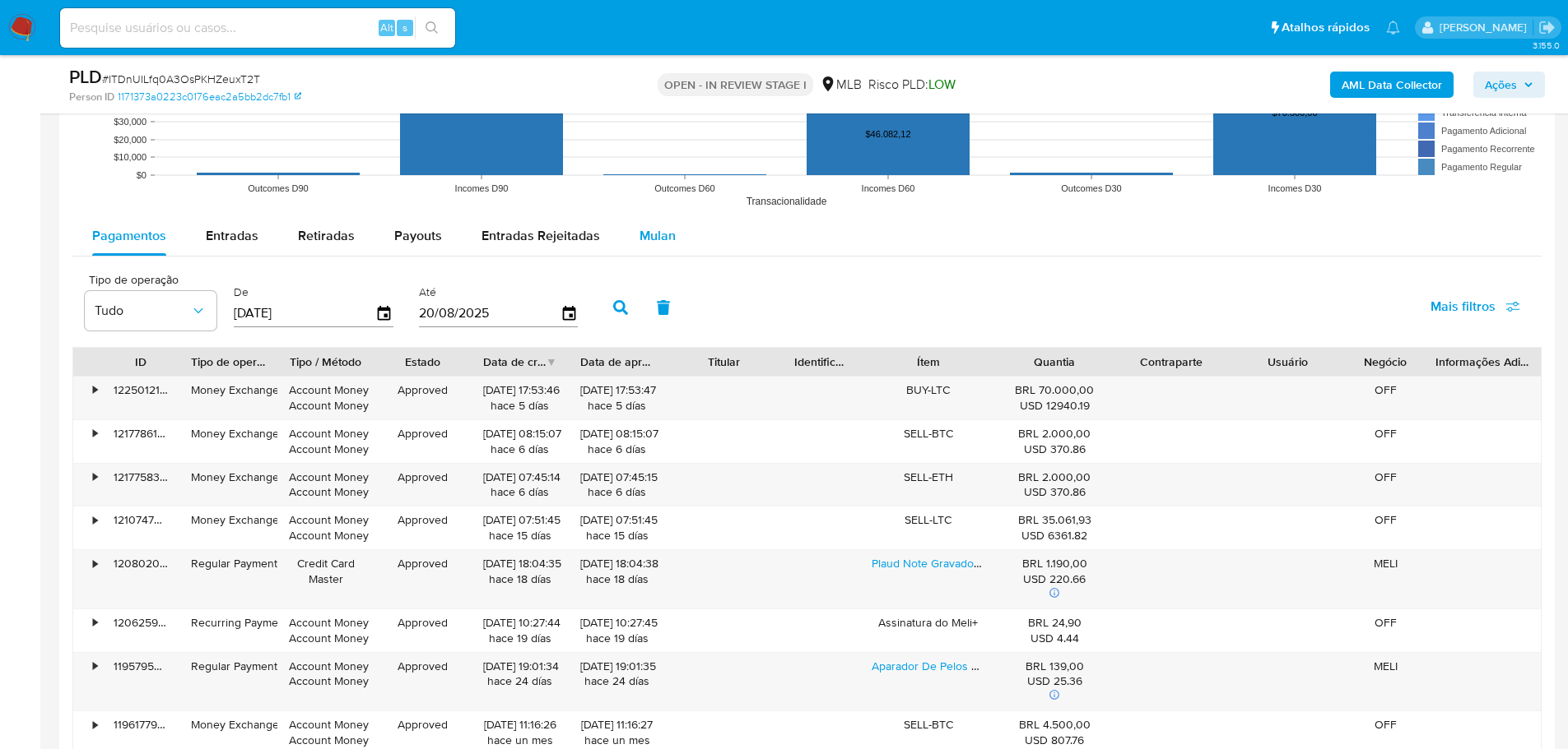
click at [640, 235] on span "Mulan" at bounding box center [657, 235] width 37 height 19
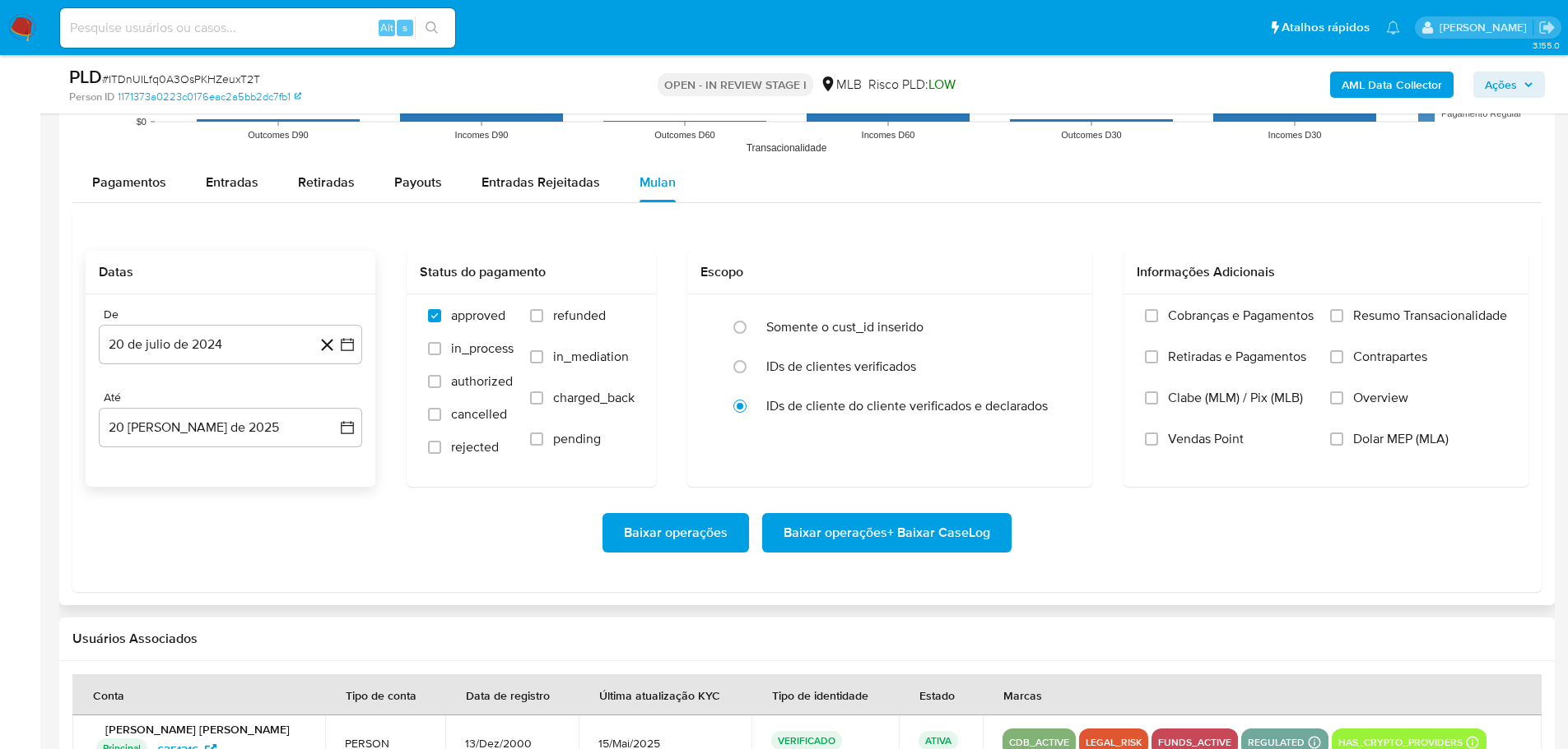
scroll to position [1728, 0]
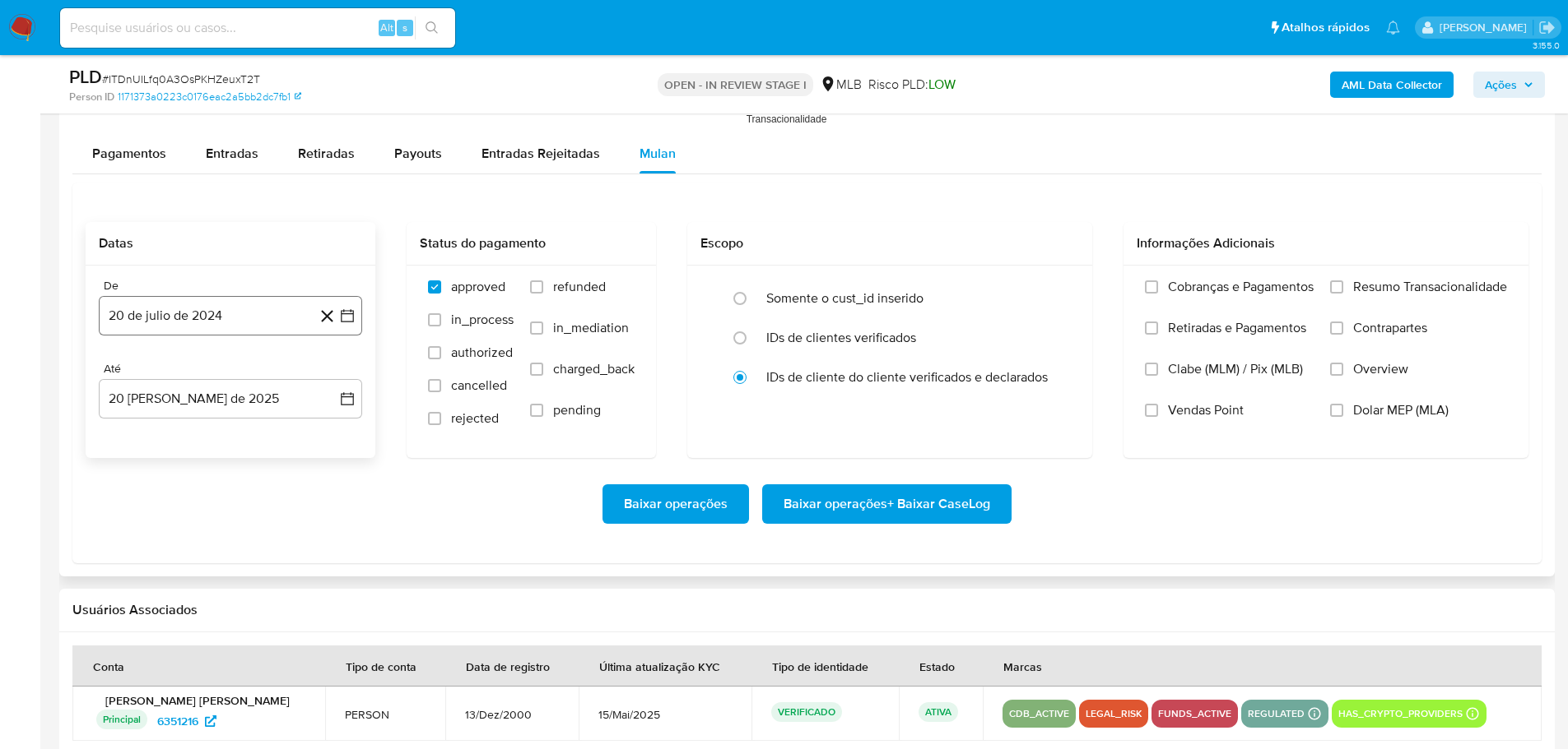
click at [156, 325] on button "20 de julio de 2024" at bounding box center [230, 316] width 264 height 39
click at [338, 376] on icon "Mes siguiente" at bounding box center [332, 375] width 20 height 20
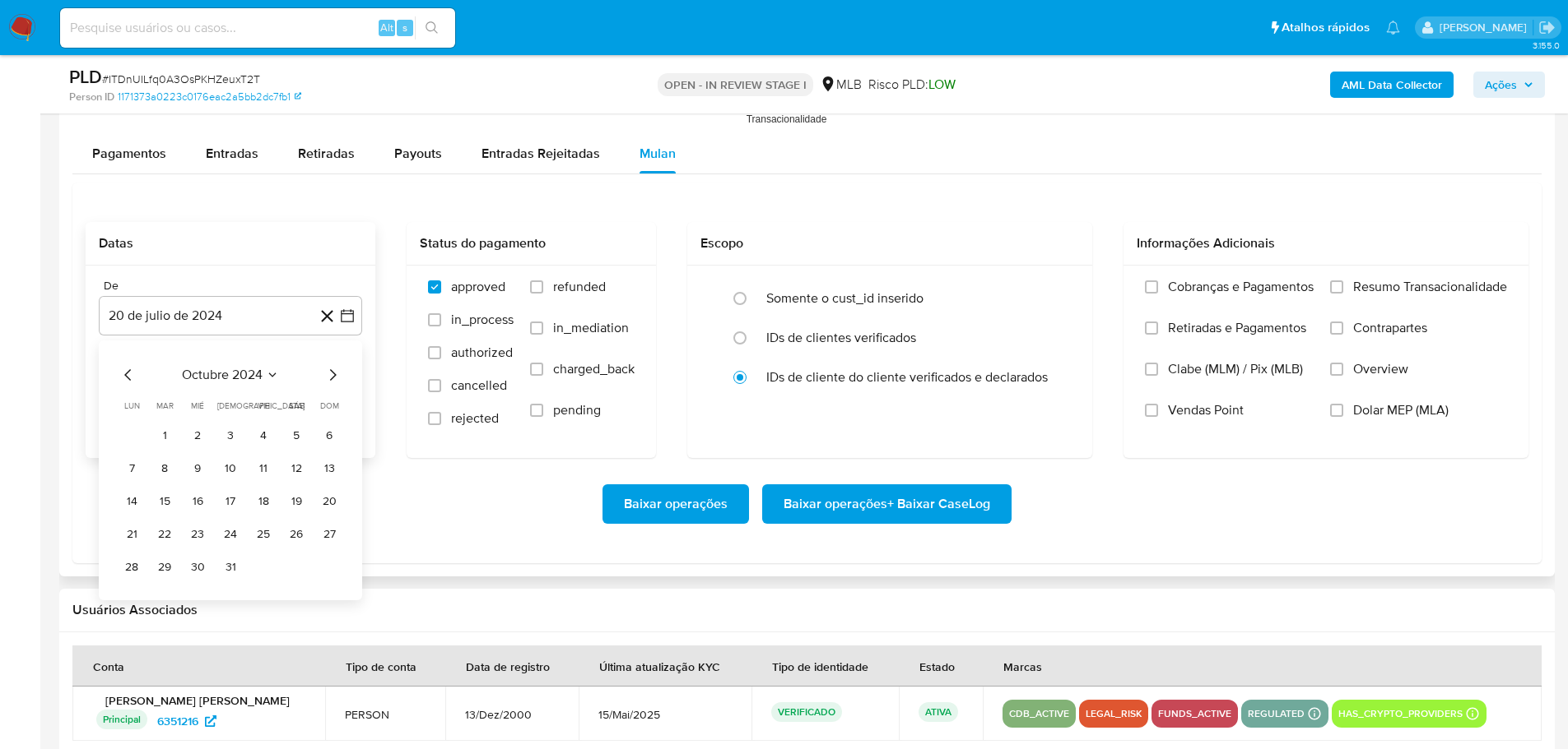
click at [338, 376] on icon "Mes siguiente" at bounding box center [332, 375] width 20 height 20
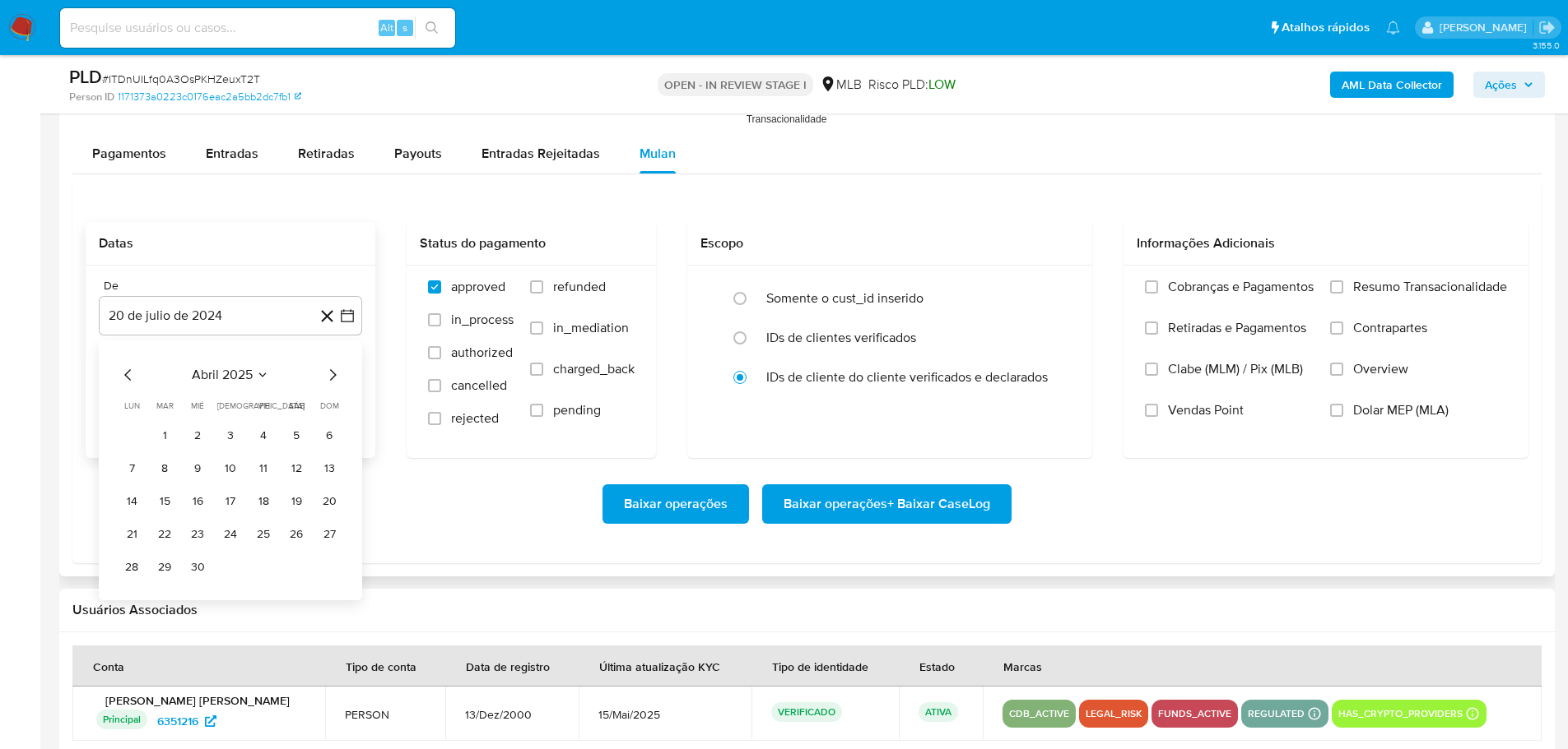
click at [338, 376] on icon "Mes siguiente" at bounding box center [332, 375] width 20 height 20
click at [169, 444] on button "1" at bounding box center [164, 436] width 26 height 26
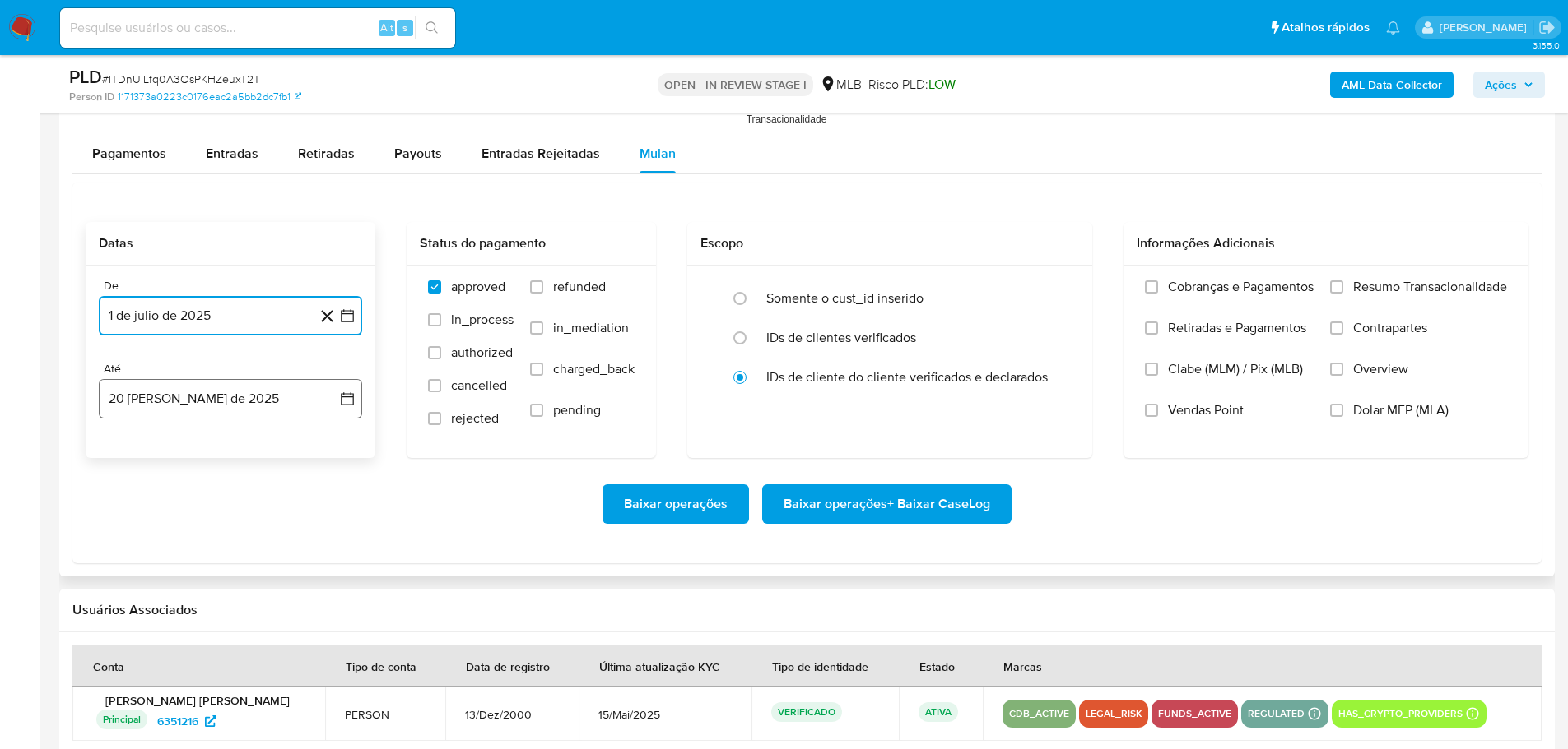
click at [192, 411] on button "20 [PERSON_NAME] de 2025" at bounding box center [230, 399] width 264 height 39
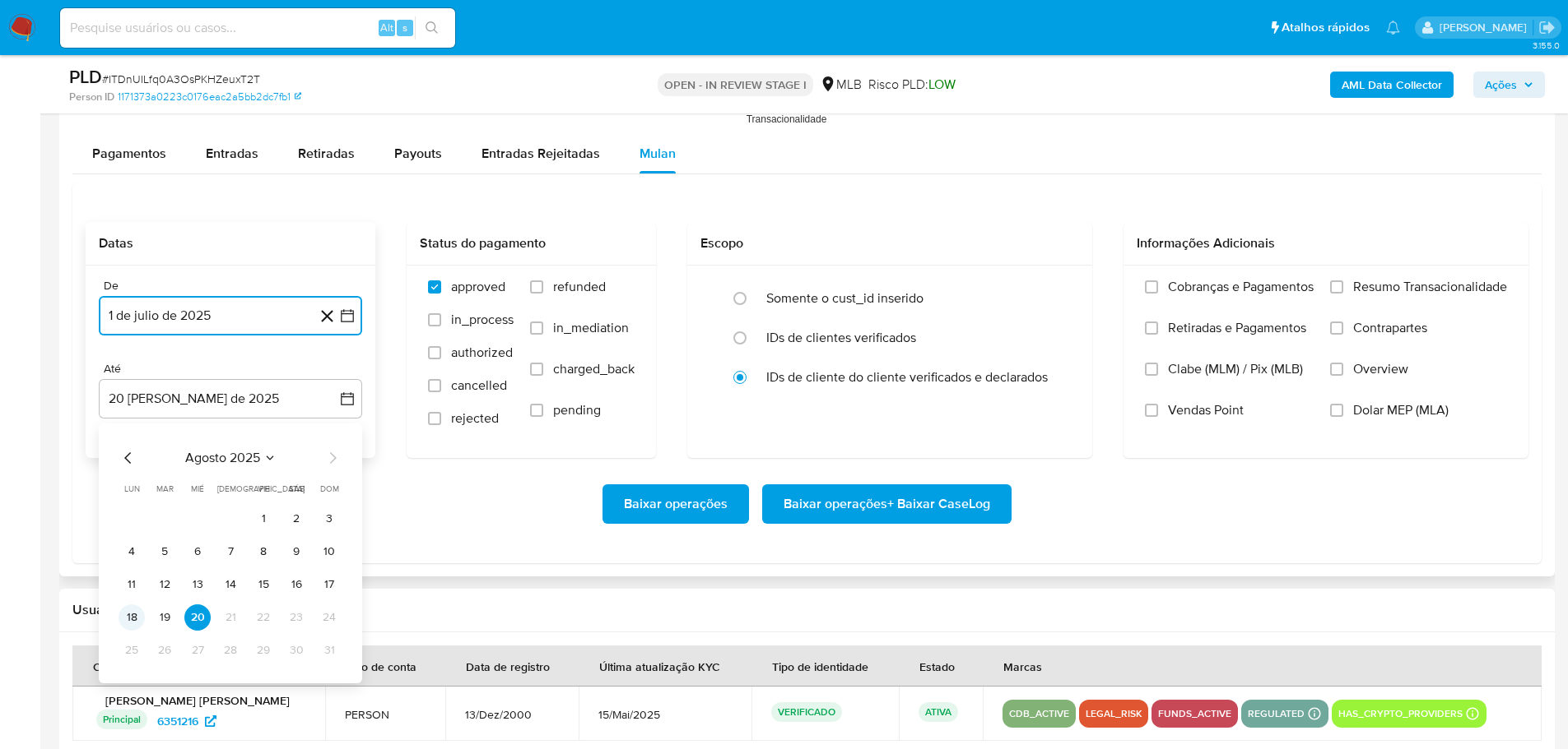
click at [131, 618] on button "18" at bounding box center [131, 618] width 26 height 26
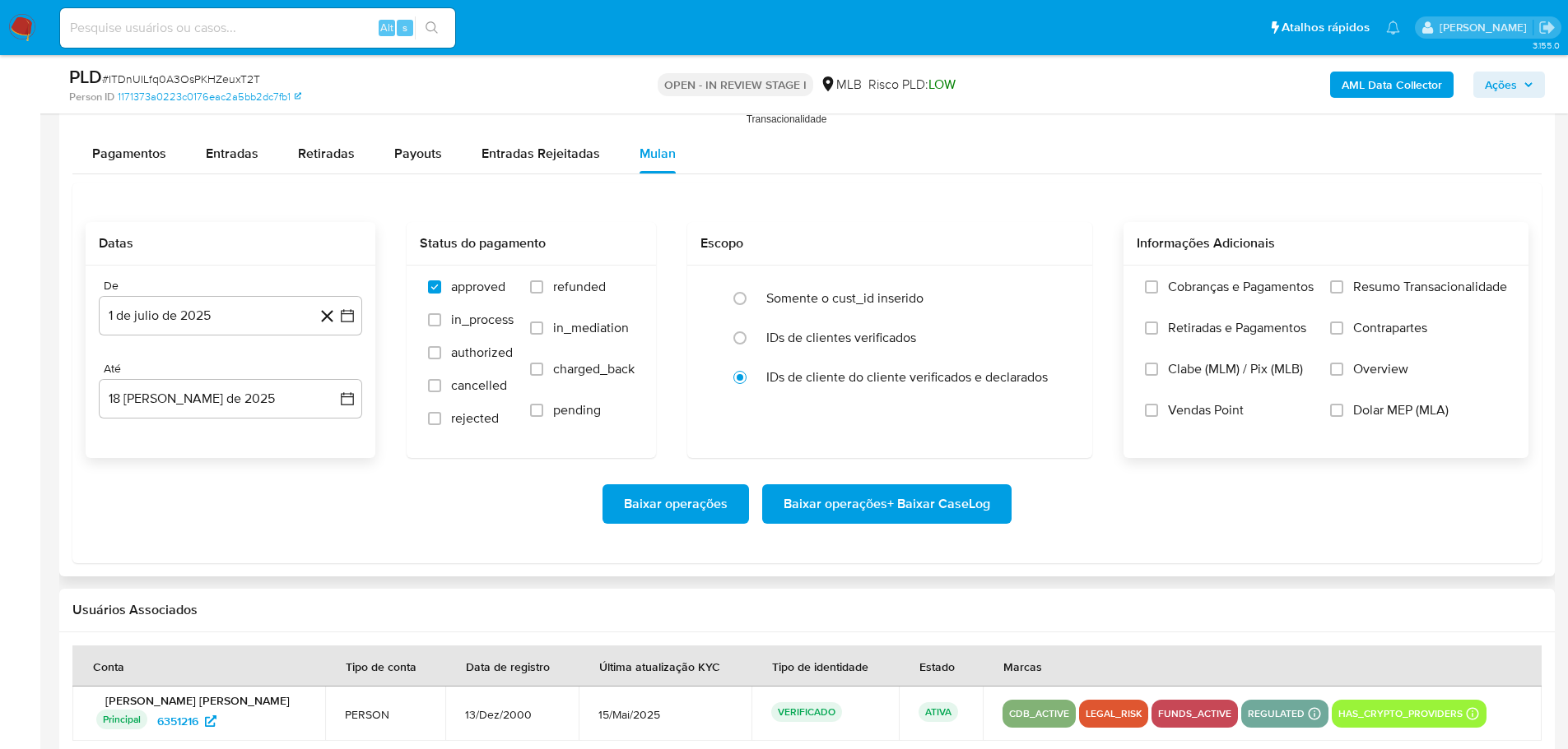
click at [1346, 289] on label "Resumo Transacionalidade" at bounding box center [1418, 299] width 177 height 41
click at [1343, 289] on input "Resumo Transacionalidade" at bounding box center [1336, 287] width 13 height 13
click at [971, 497] on span "Baixar operações + Baixar CaseLog" at bounding box center [886, 504] width 206 height 37
